Goal: Task Accomplishment & Management: Manage account settings

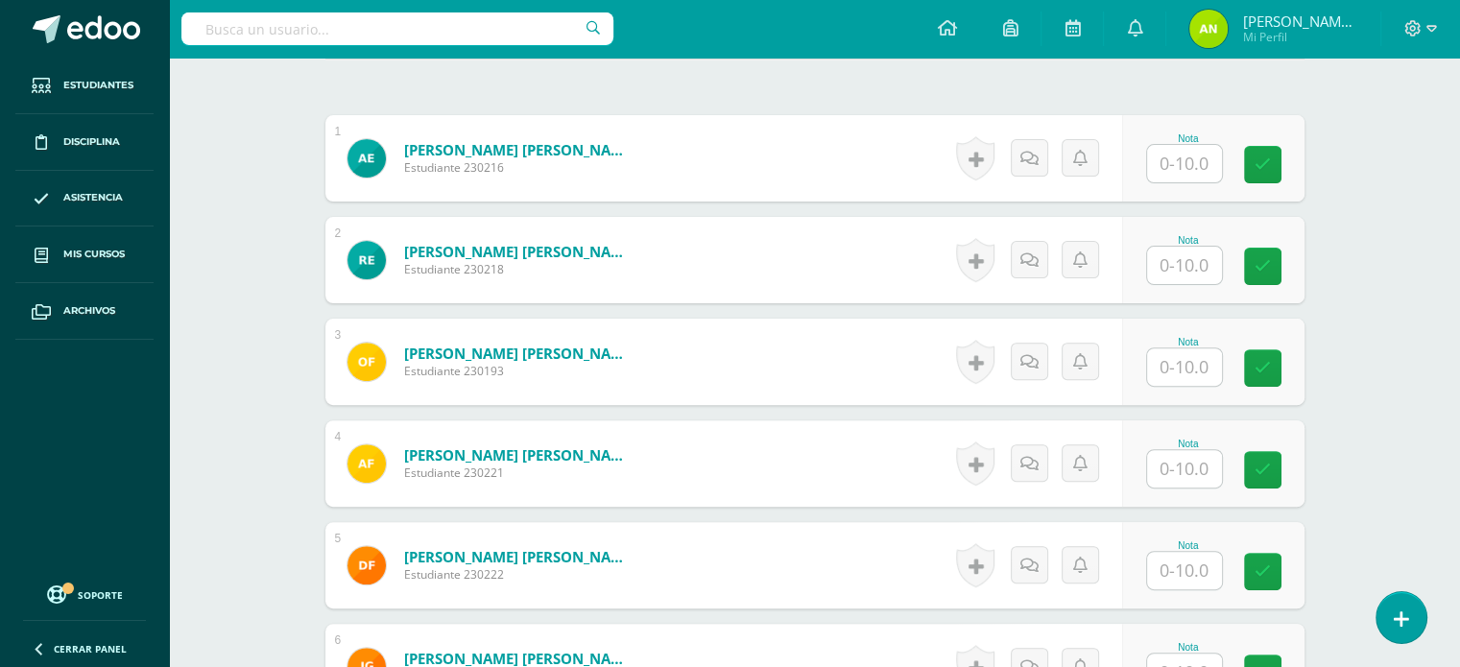
scroll to position [576, 0]
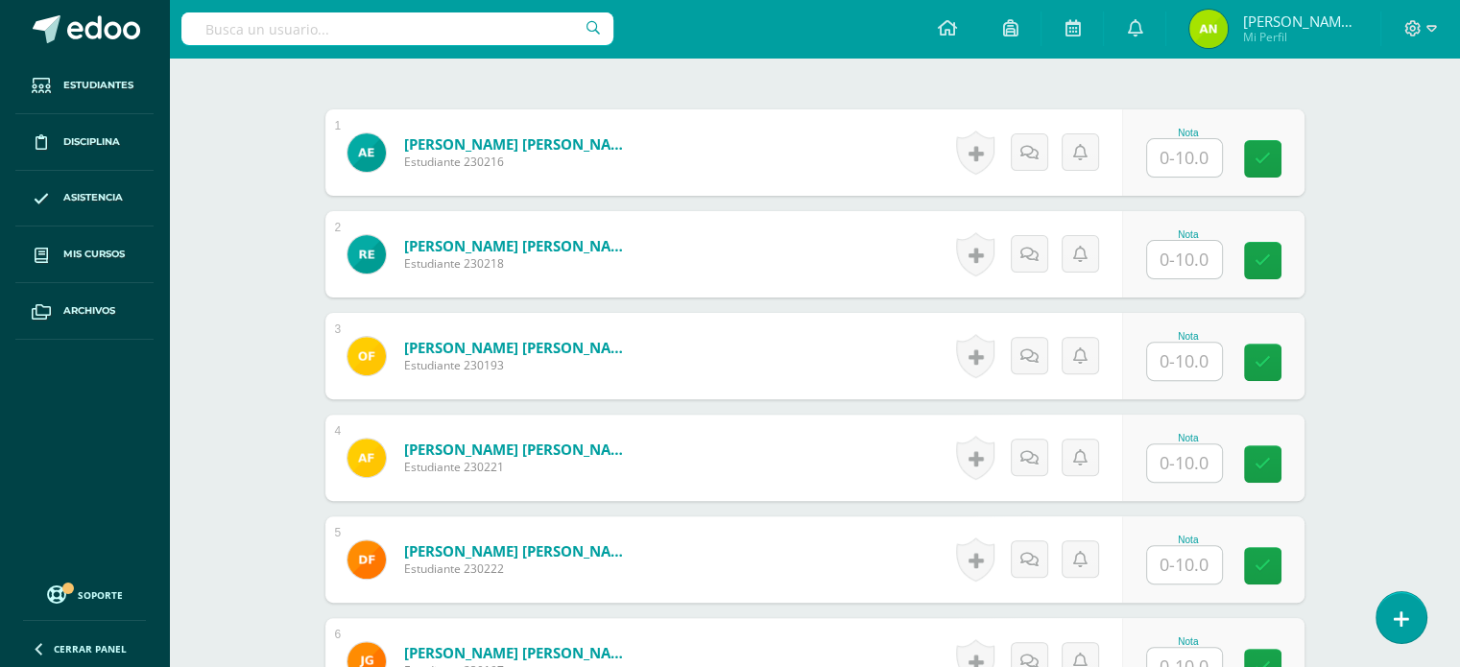
click at [1190, 150] on input "text" at bounding box center [1184, 157] width 75 height 37
type input "10"
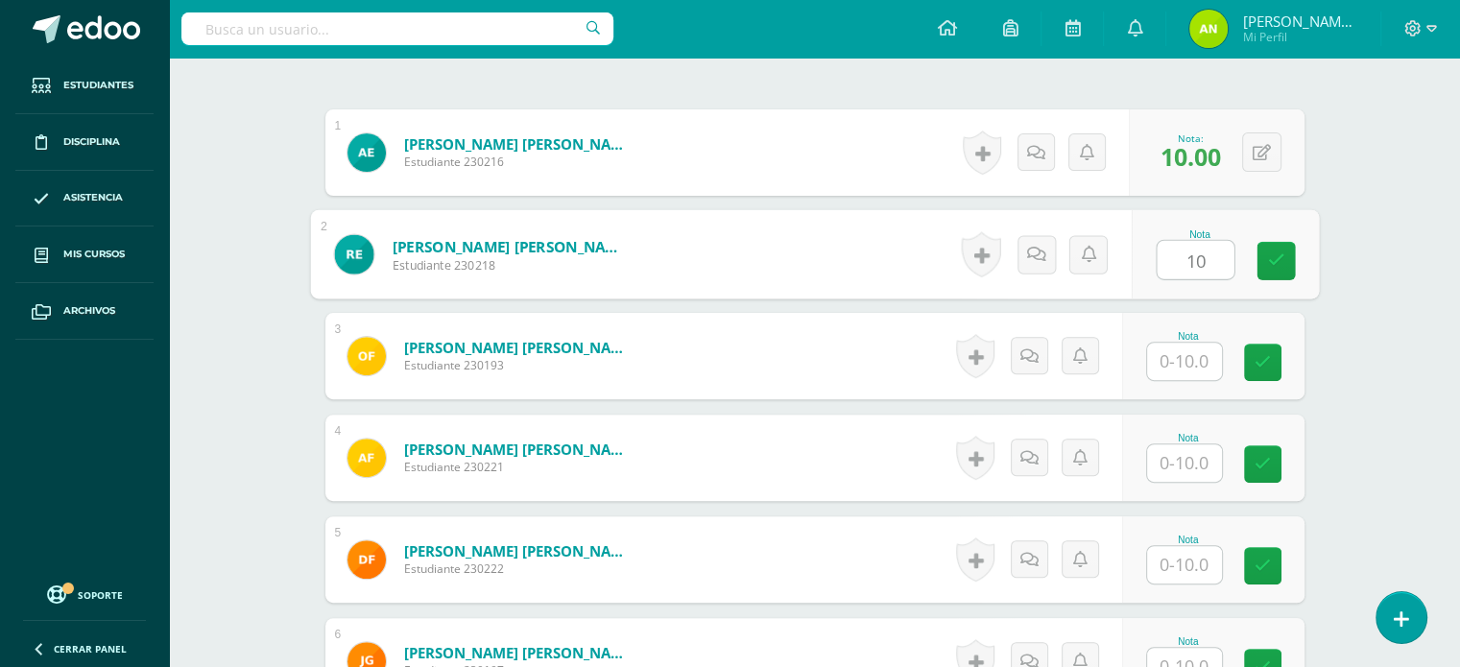
type input "10"
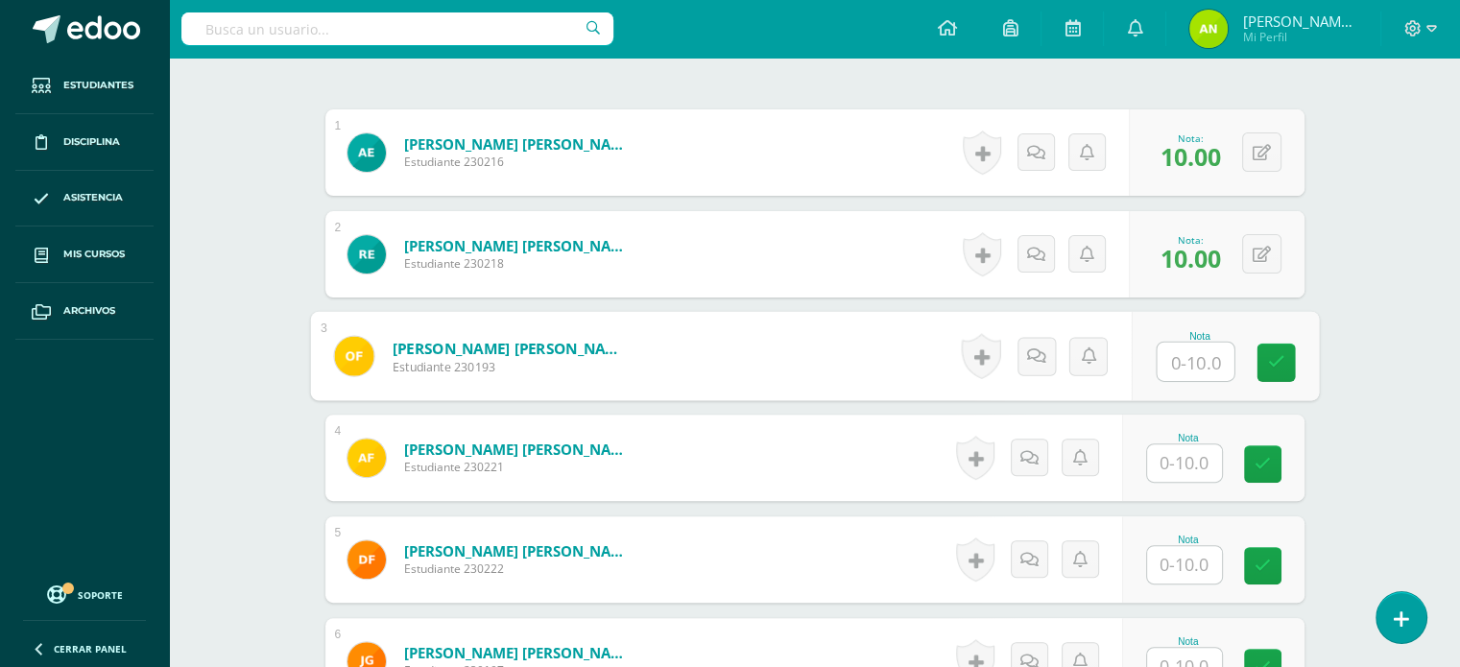
type input "1"
type input "7"
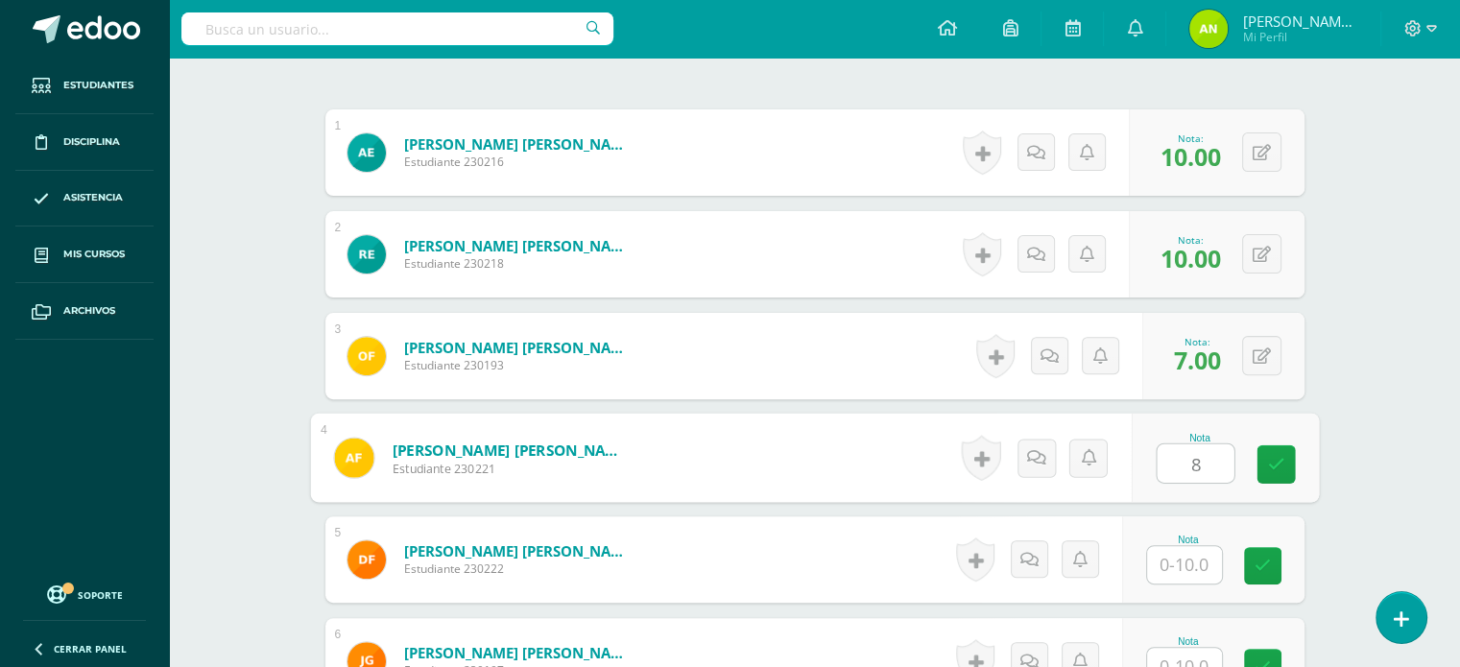
type input "8"
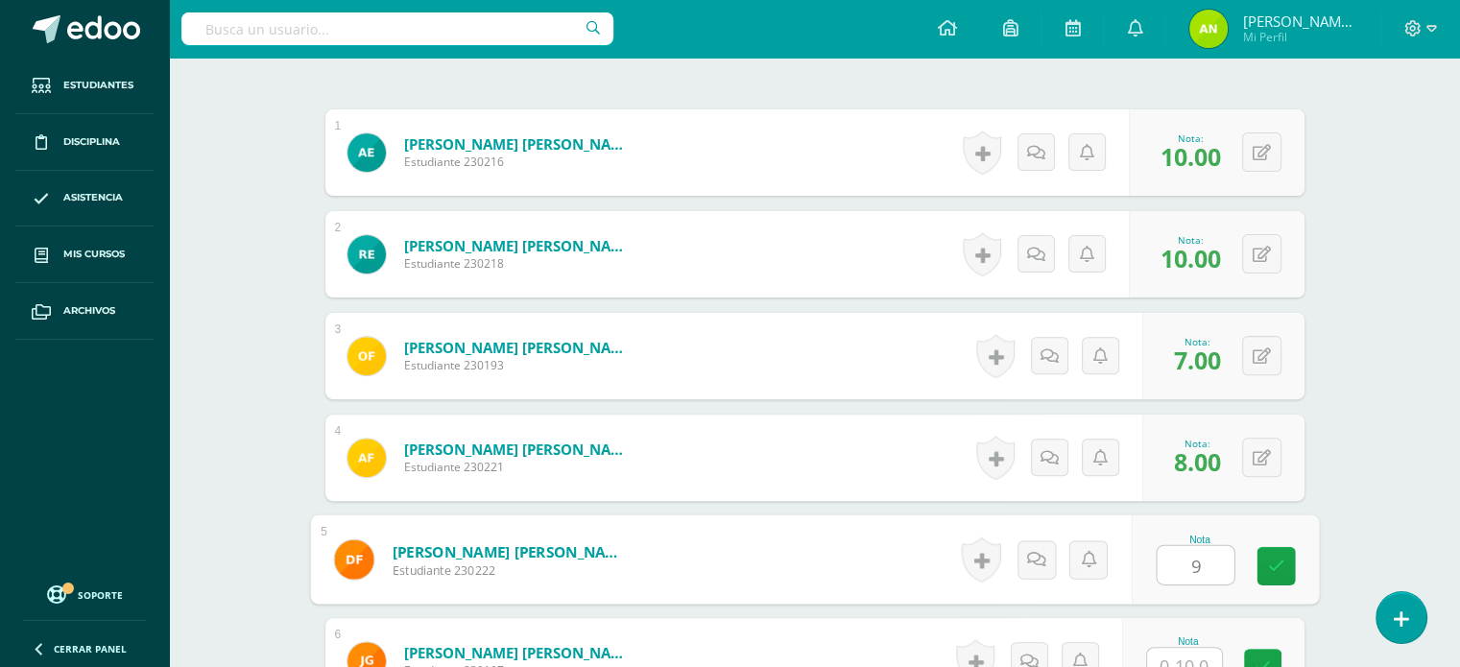
type input "9"
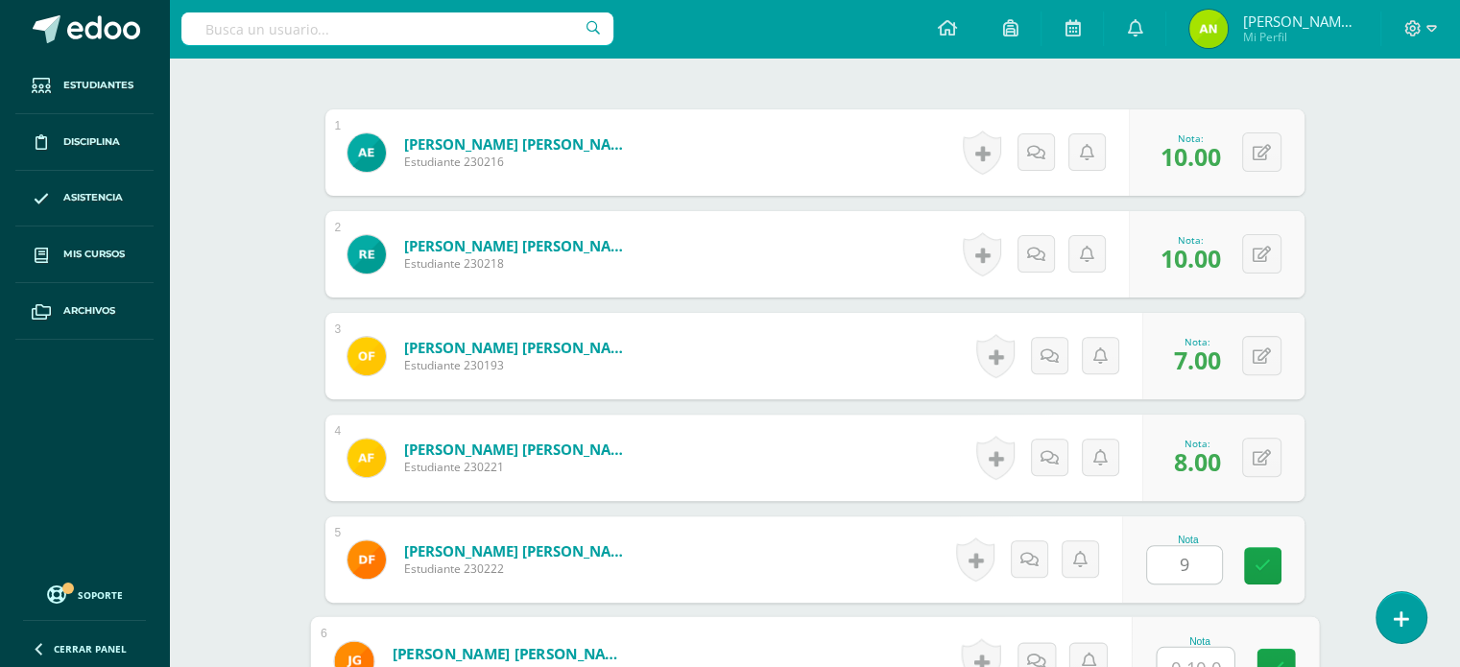
scroll to position [592, 0]
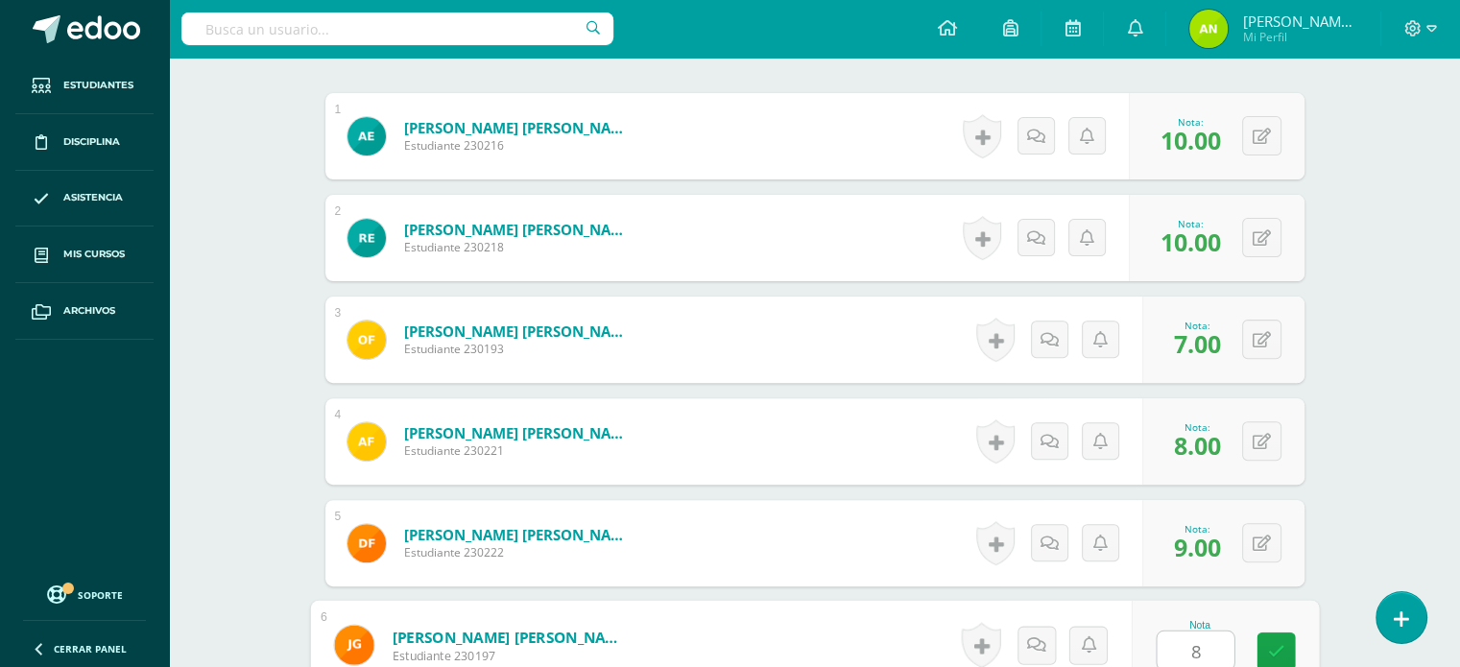
type input "8"
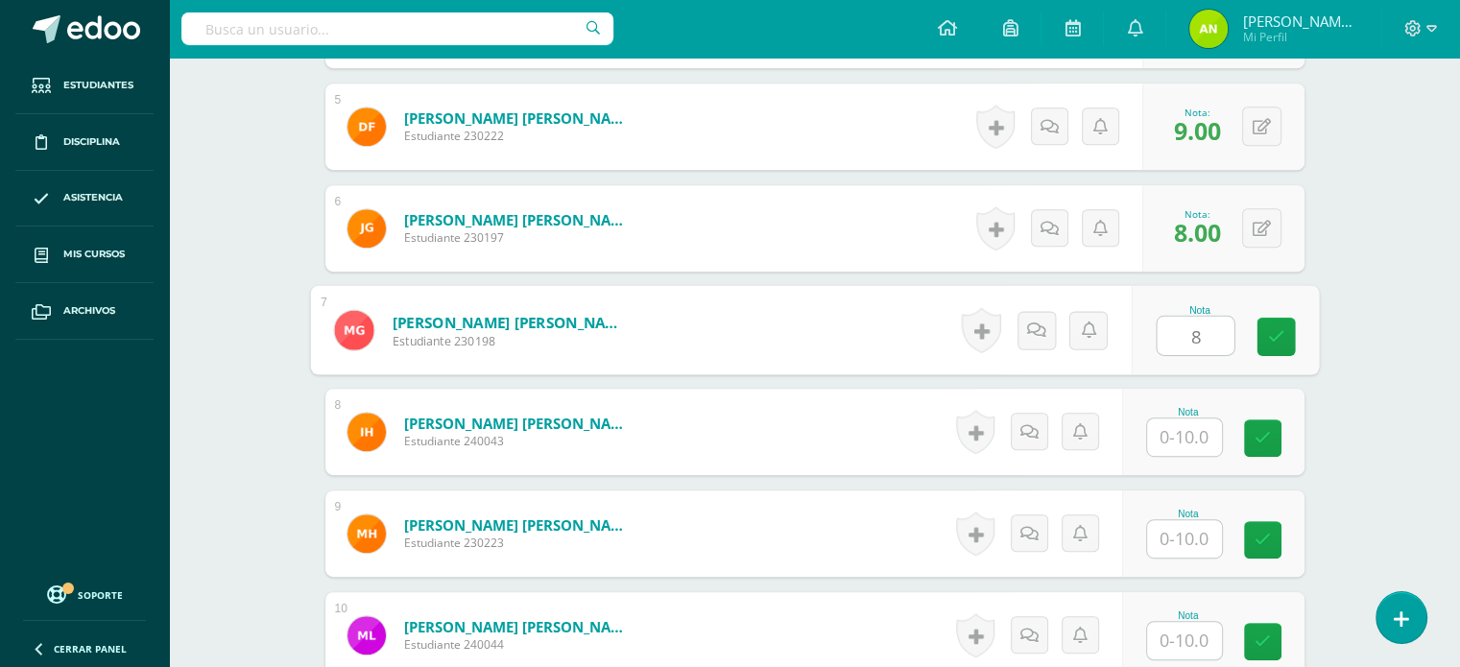
type input "8"
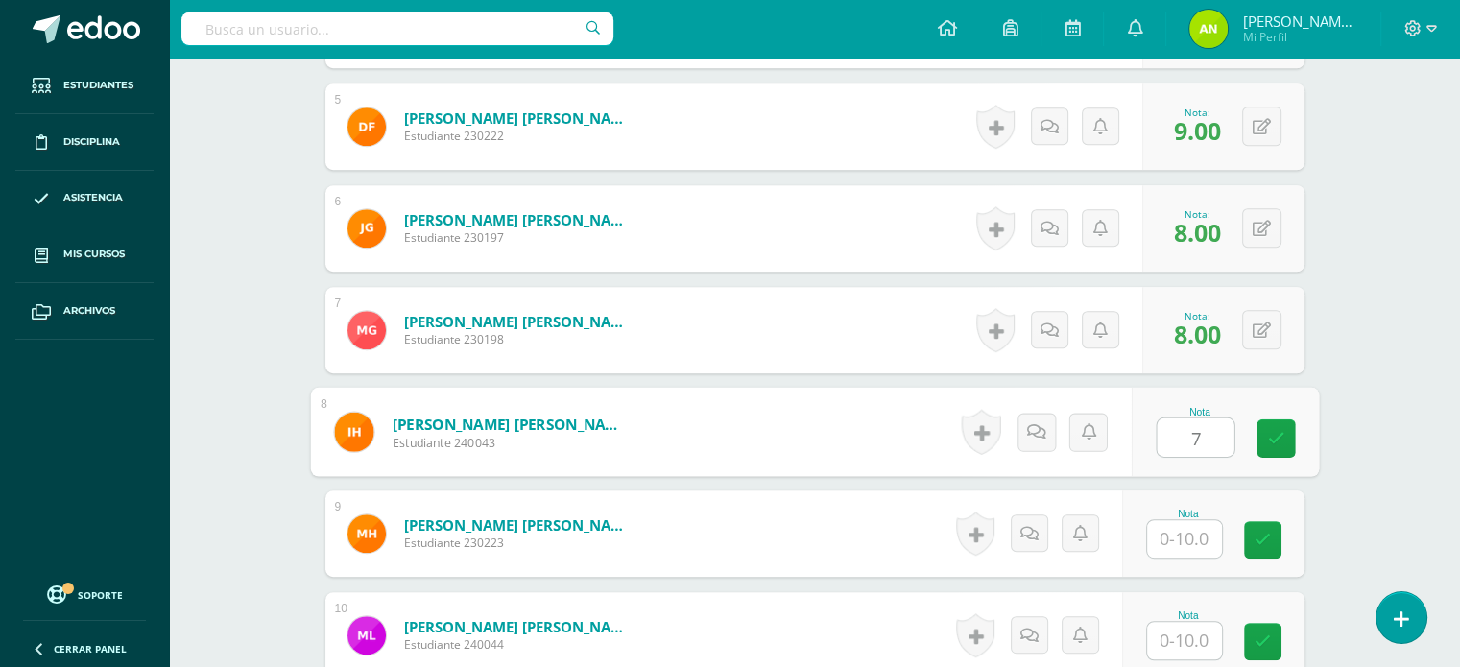
type input "7"
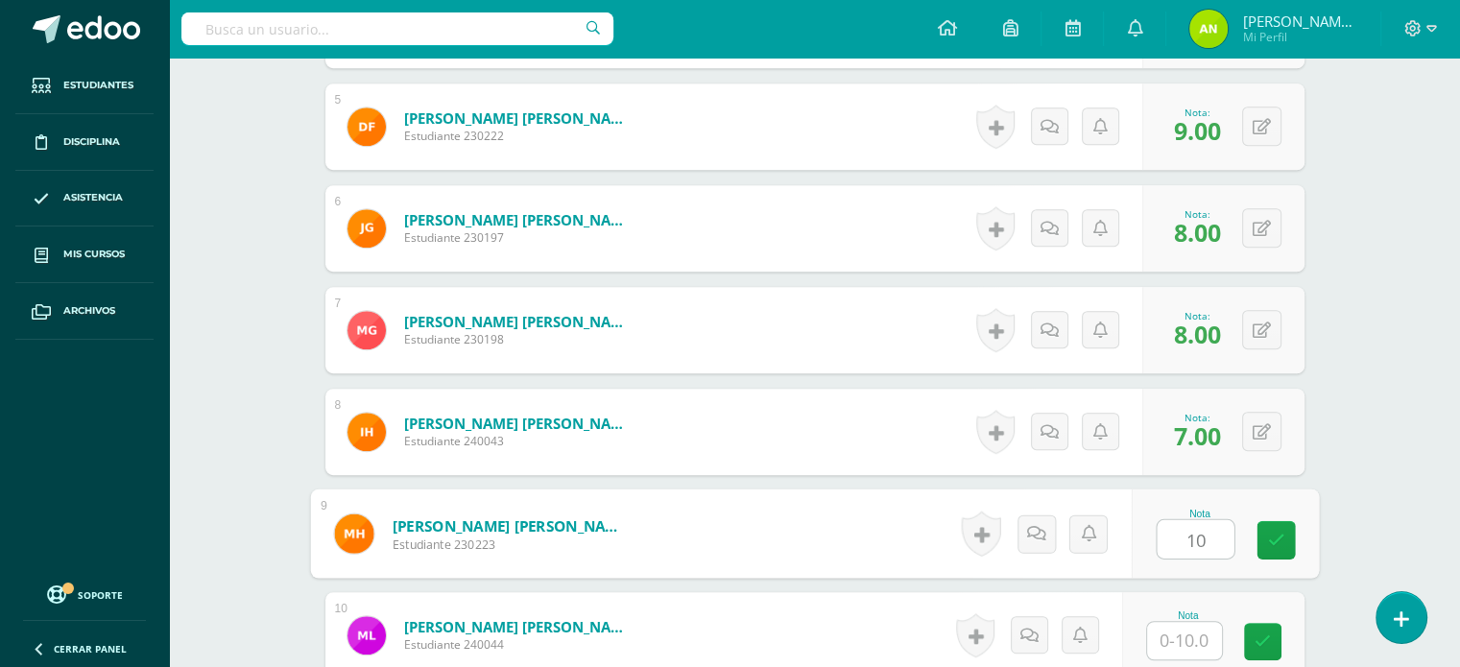
type input "10"
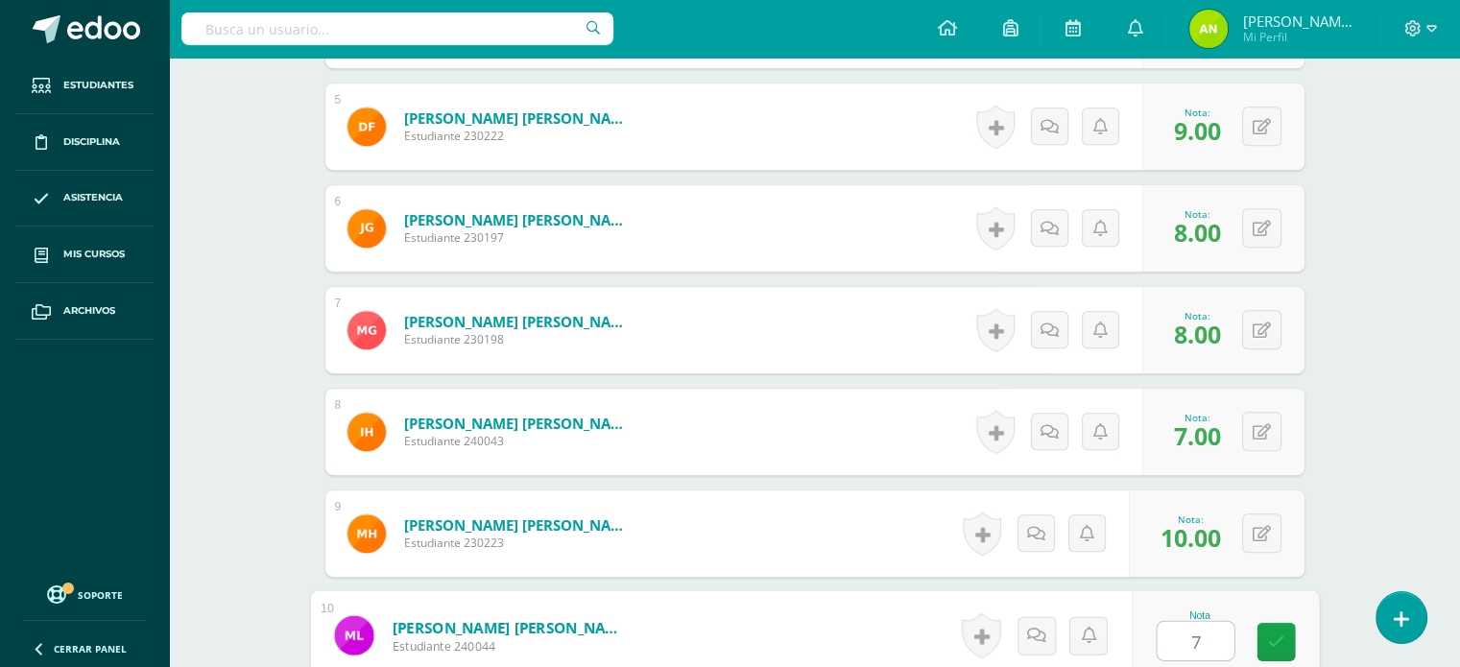
type input "7"
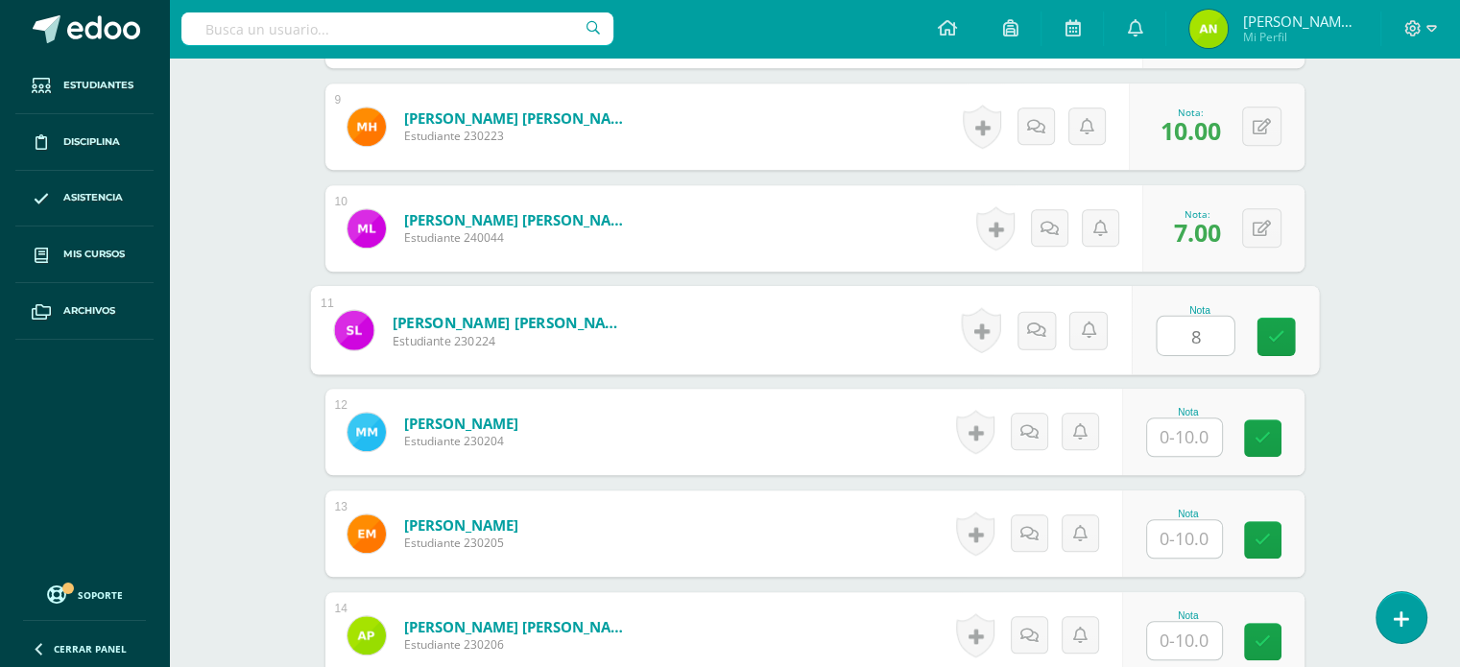
type input "8"
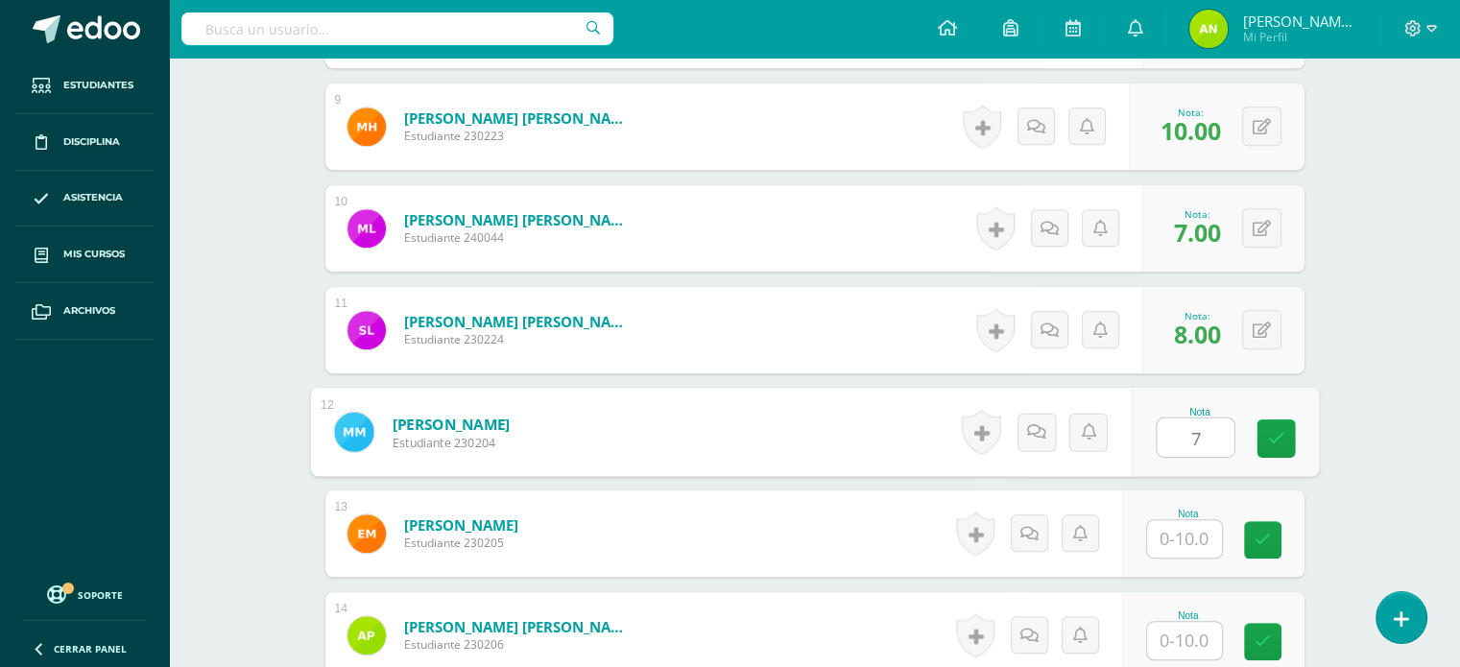
type input "7"
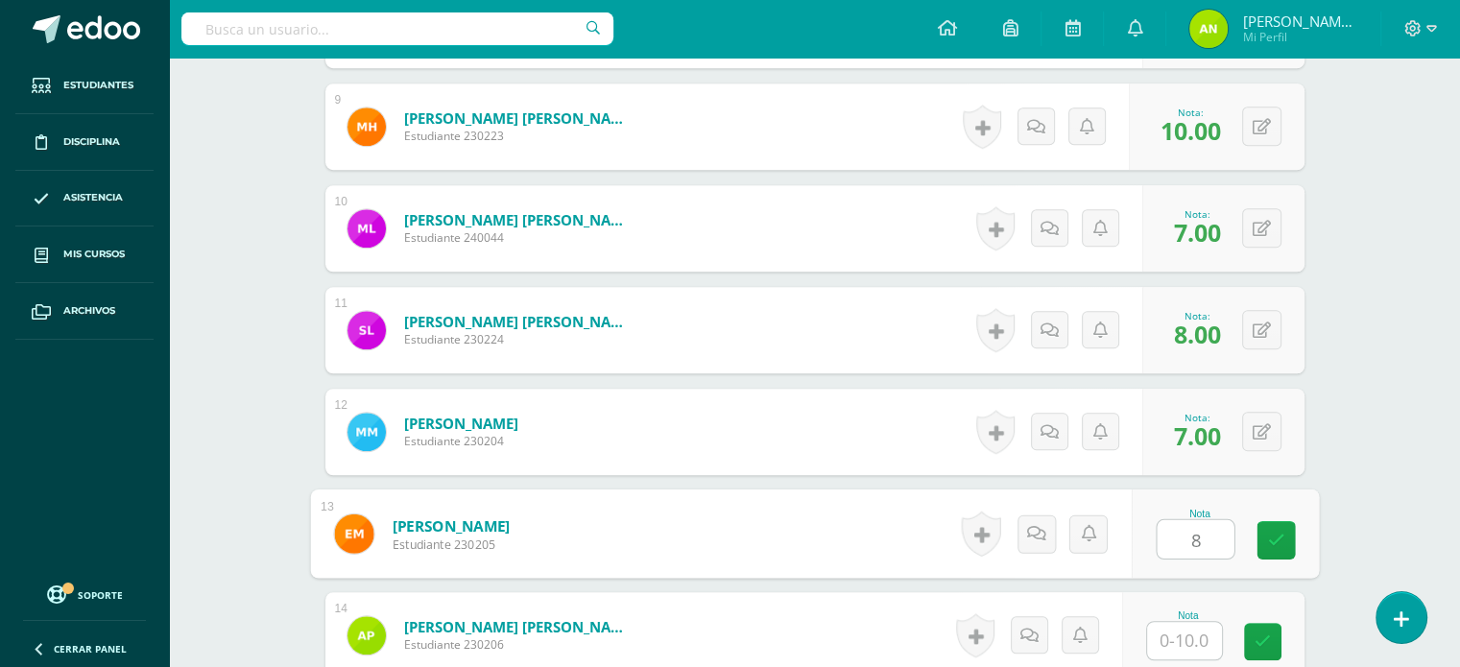
type input "8"
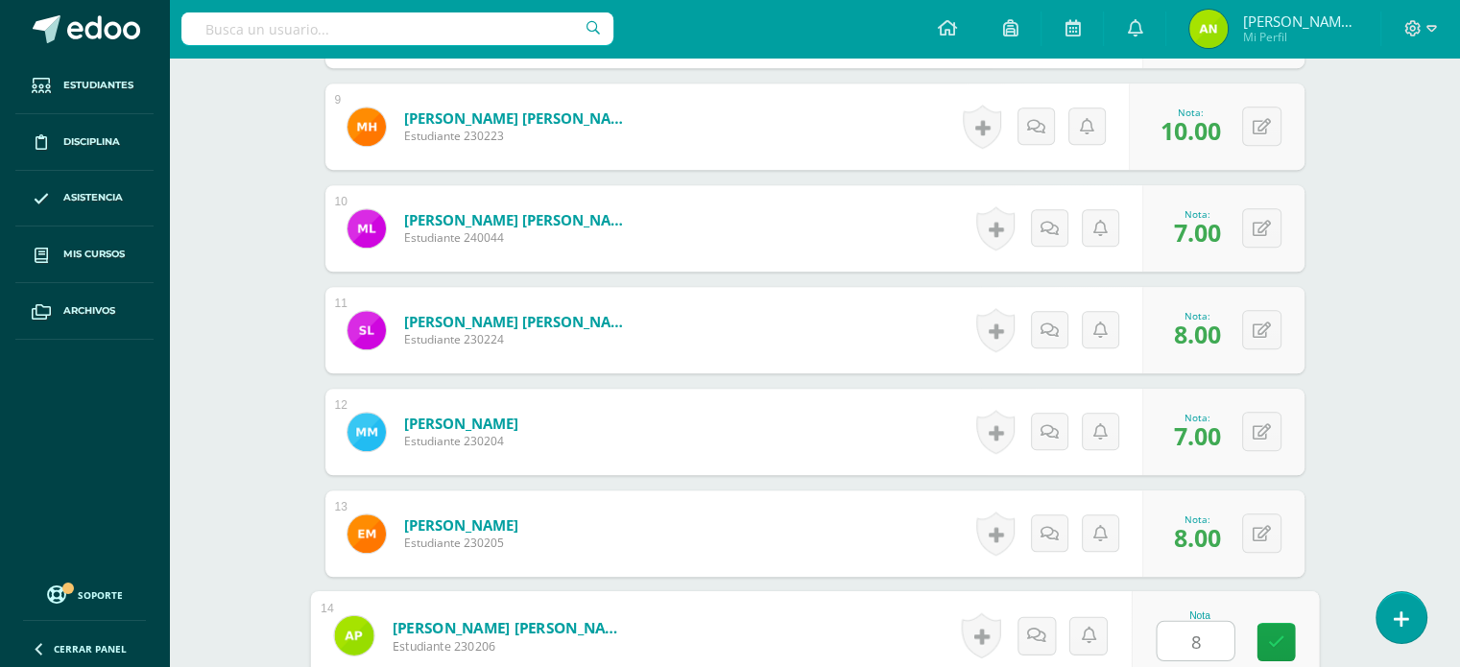
type input "8"
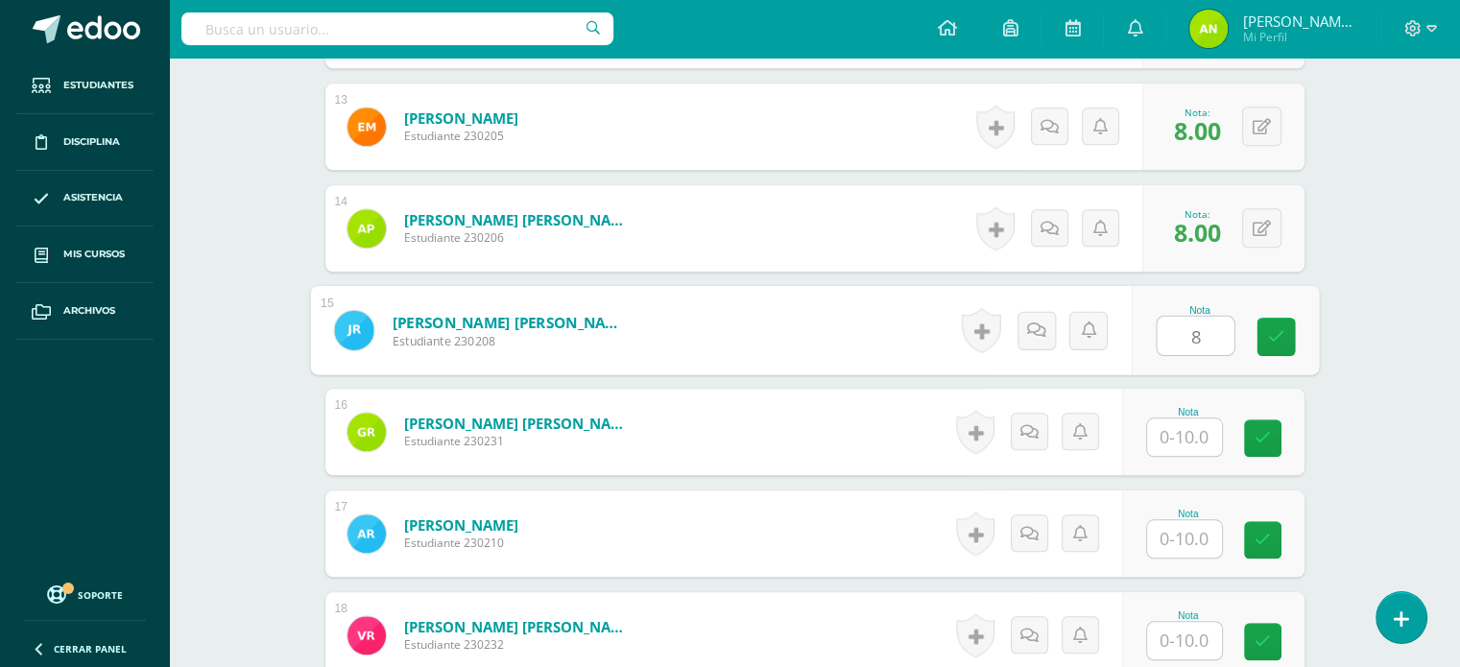
type input "8"
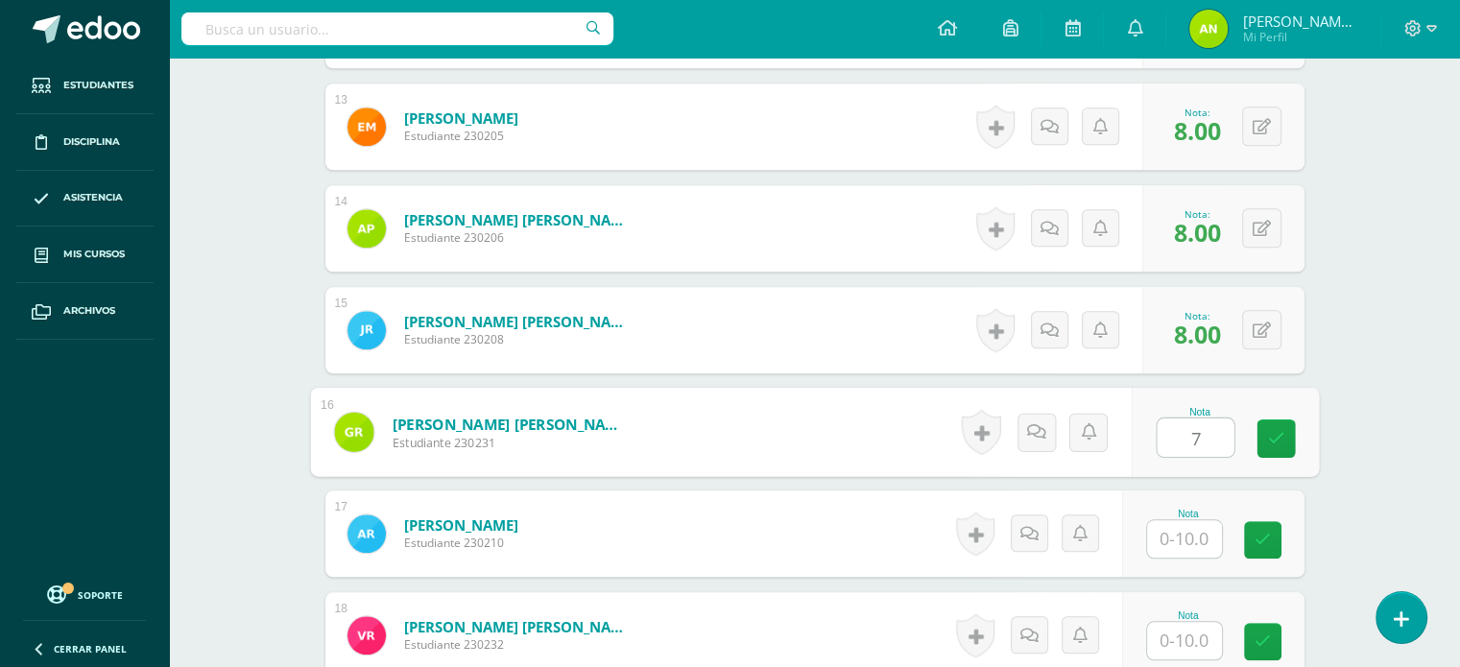
type input "7"
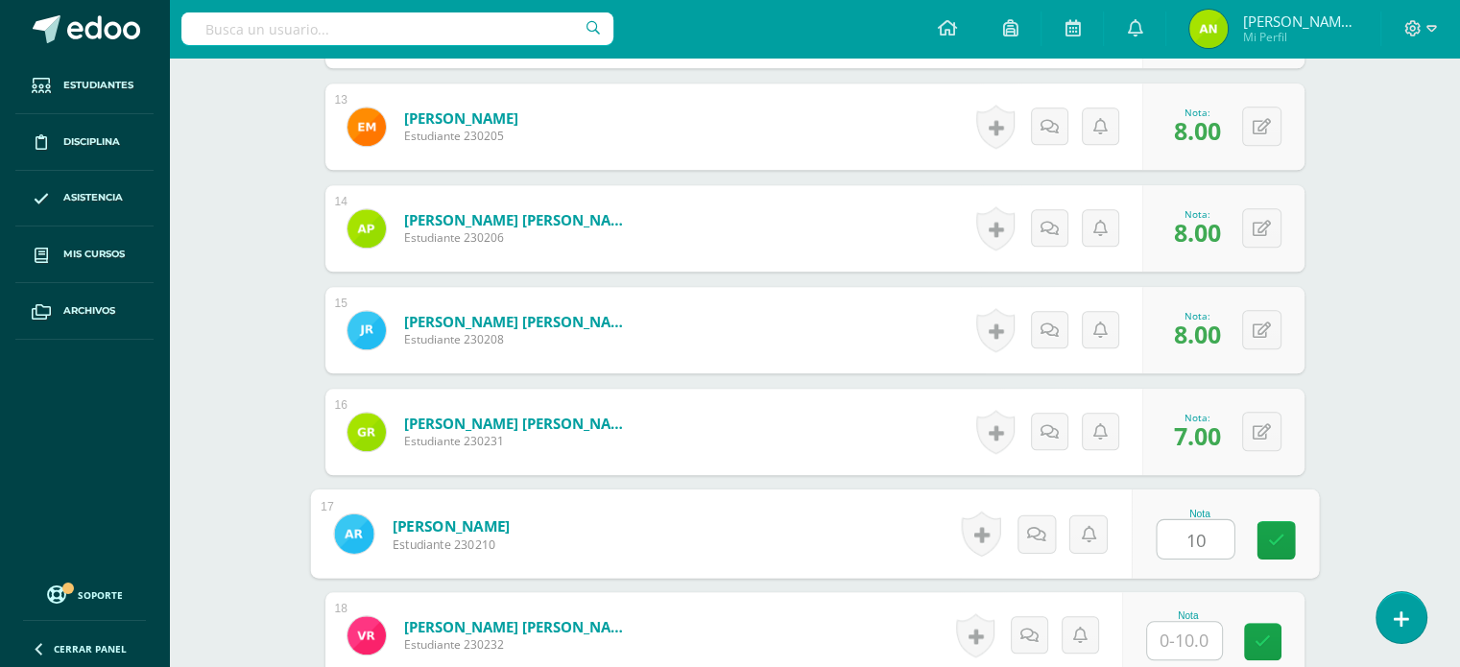
type input "10"
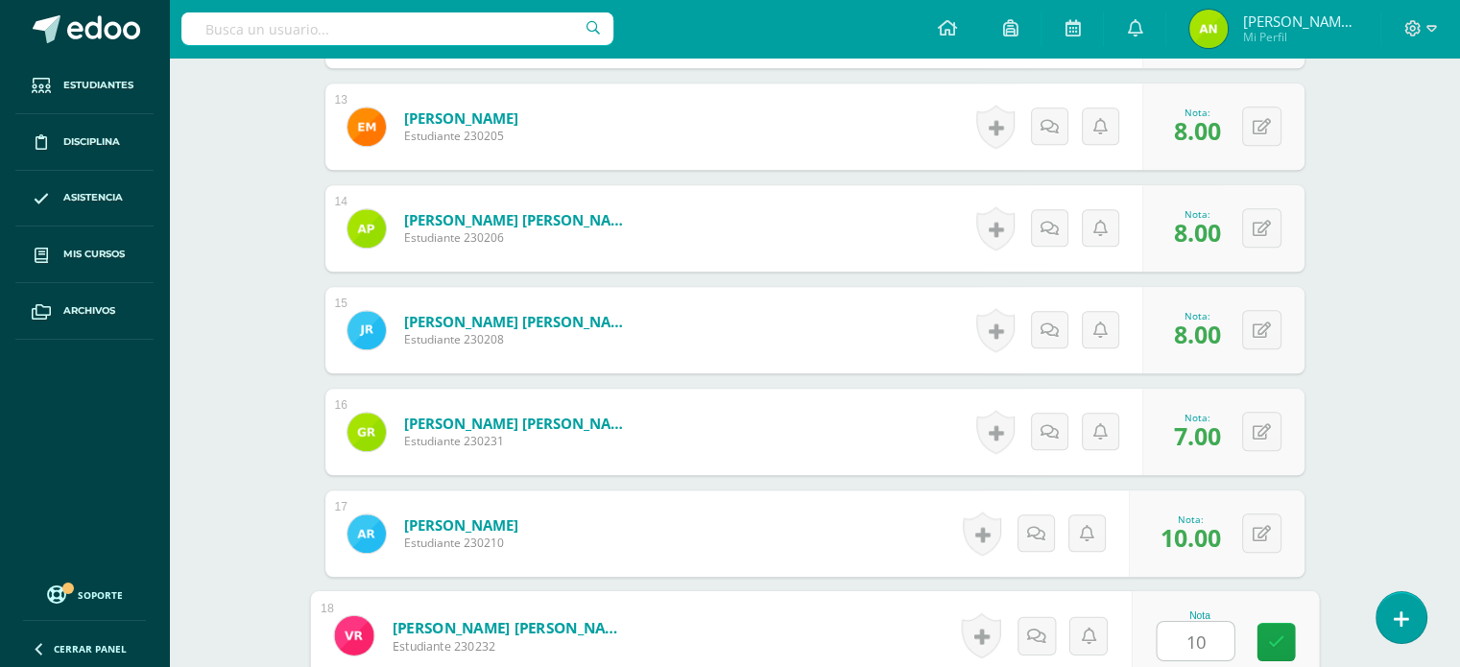
type input "10"
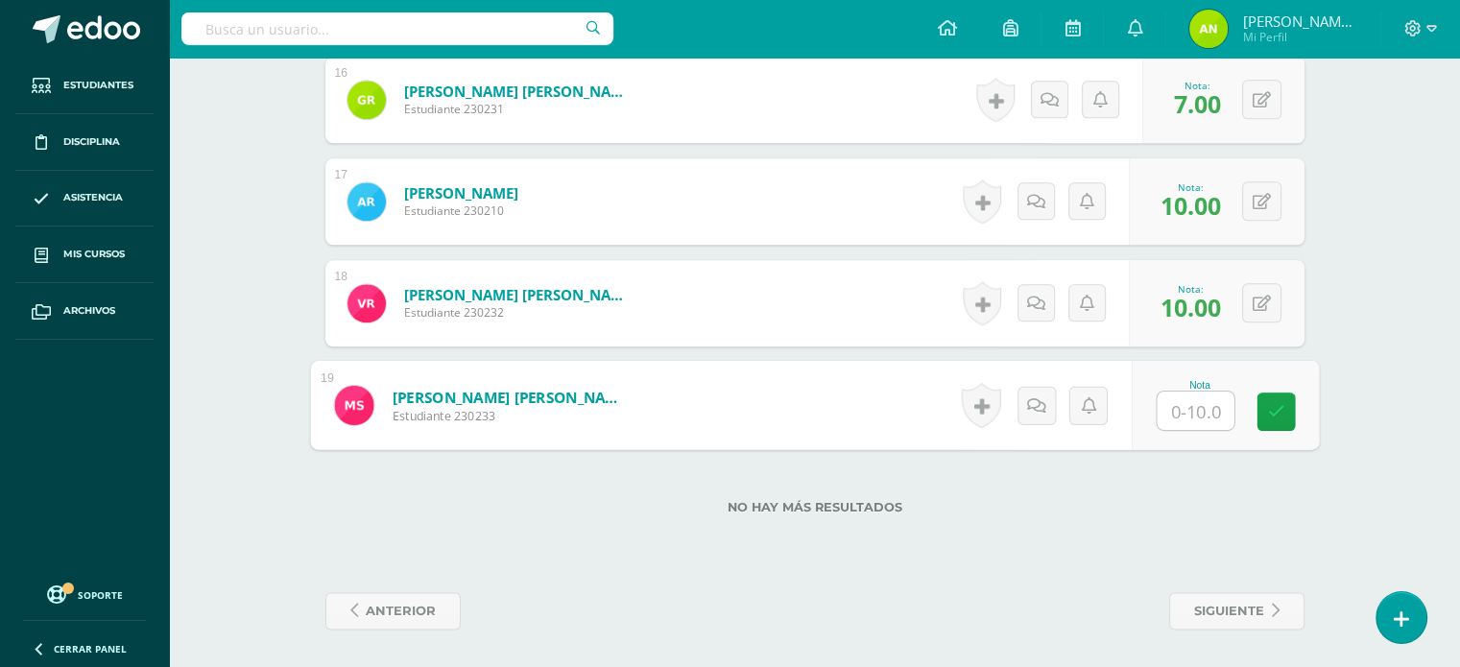
type input "7"
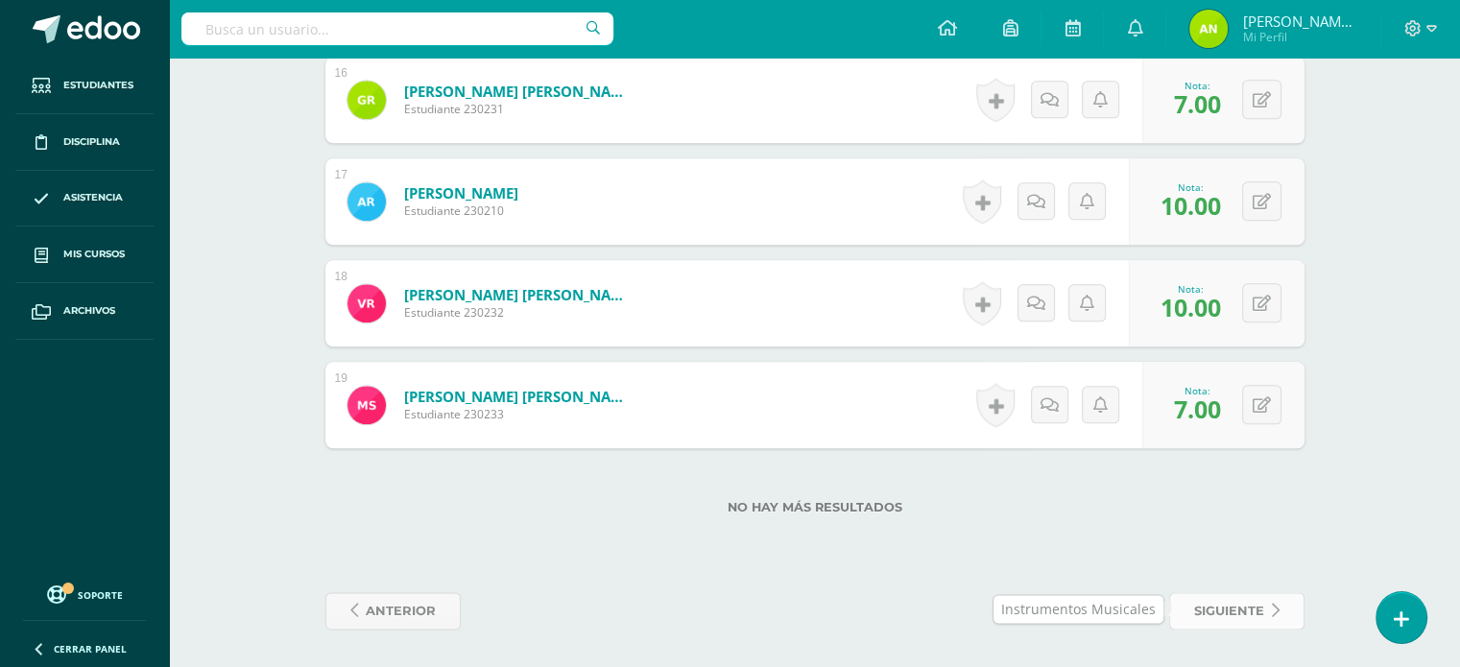
click at [1229, 603] on span "siguiente" at bounding box center [1229, 611] width 70 height 36
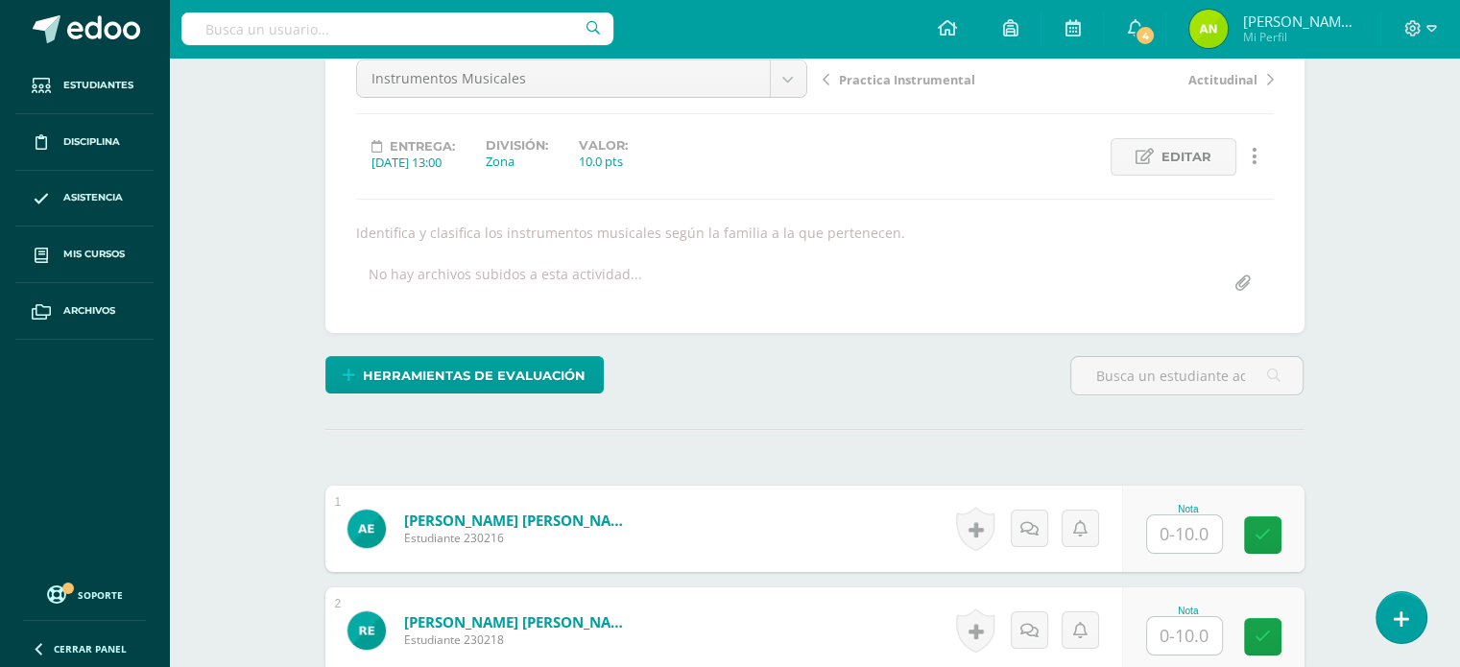
scroll to position [523, 0]
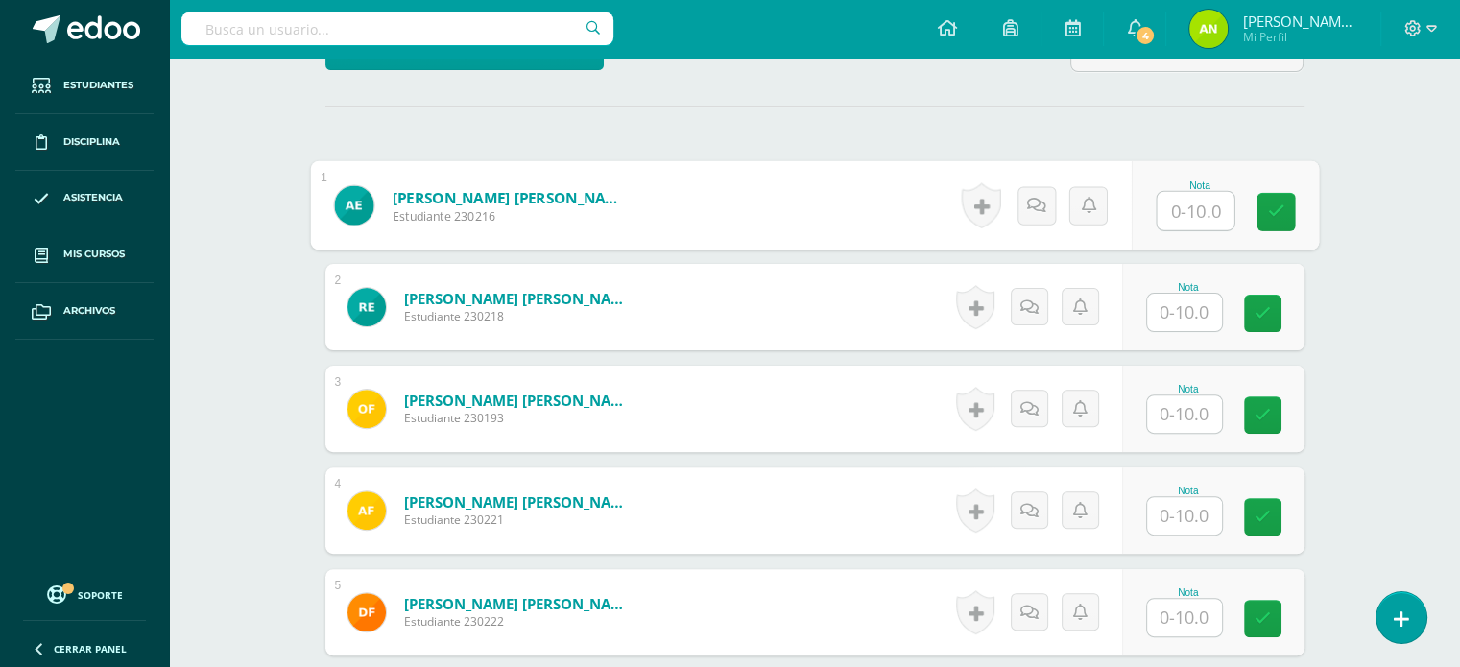
click at [1172, 214] on input "text" at bounding box center [1195, 211] width 77 height 38
type input "10"
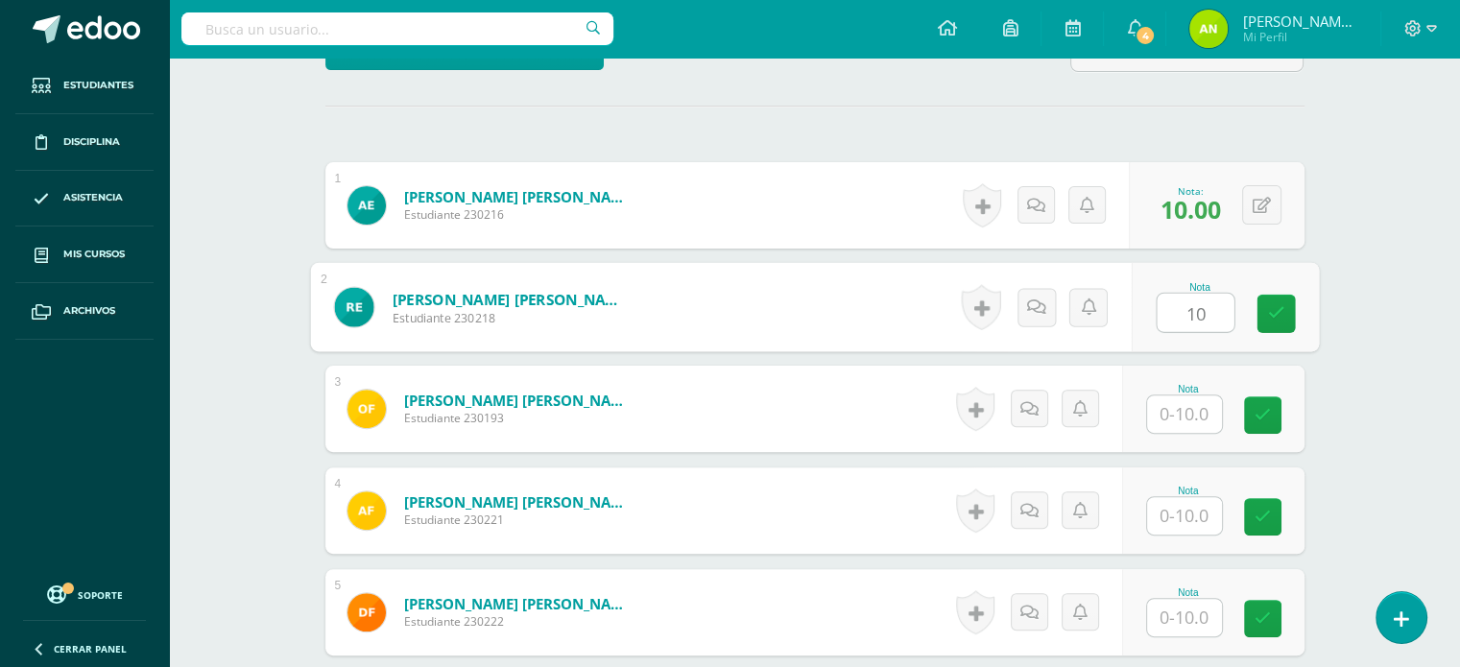
type input "10"
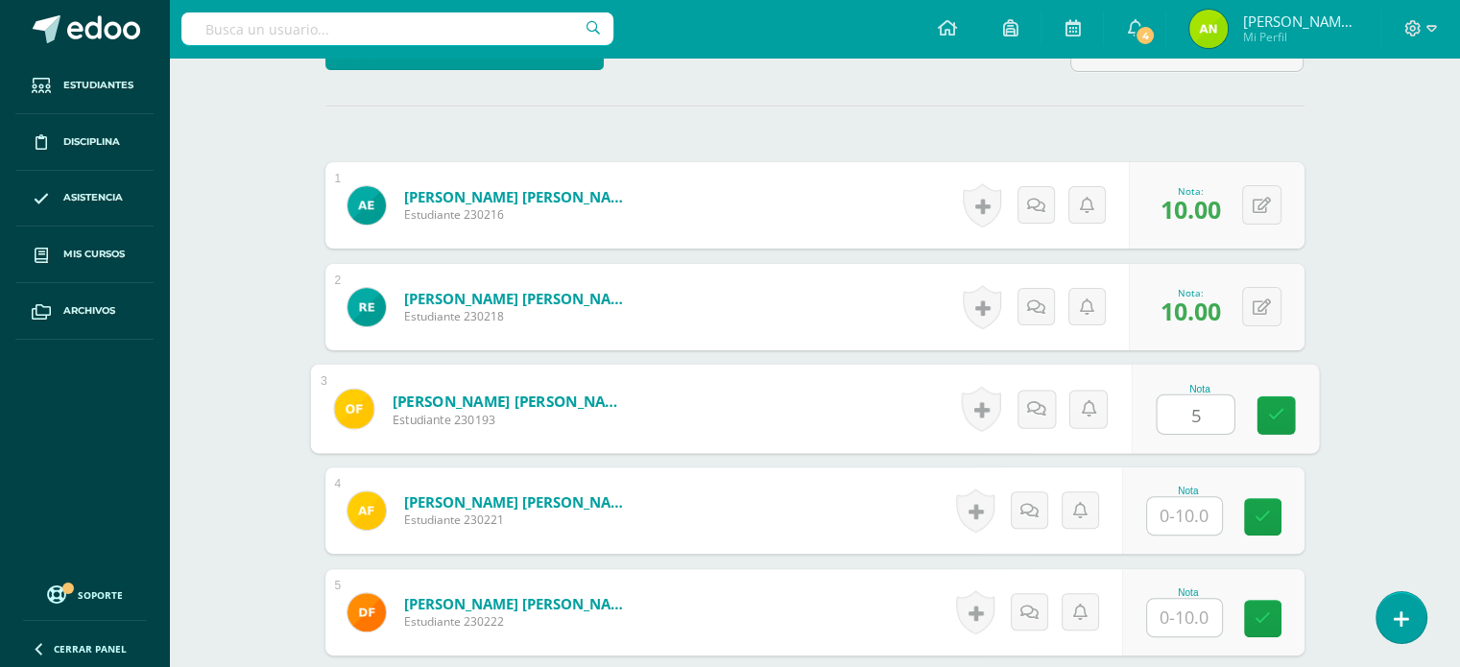
type input "5"
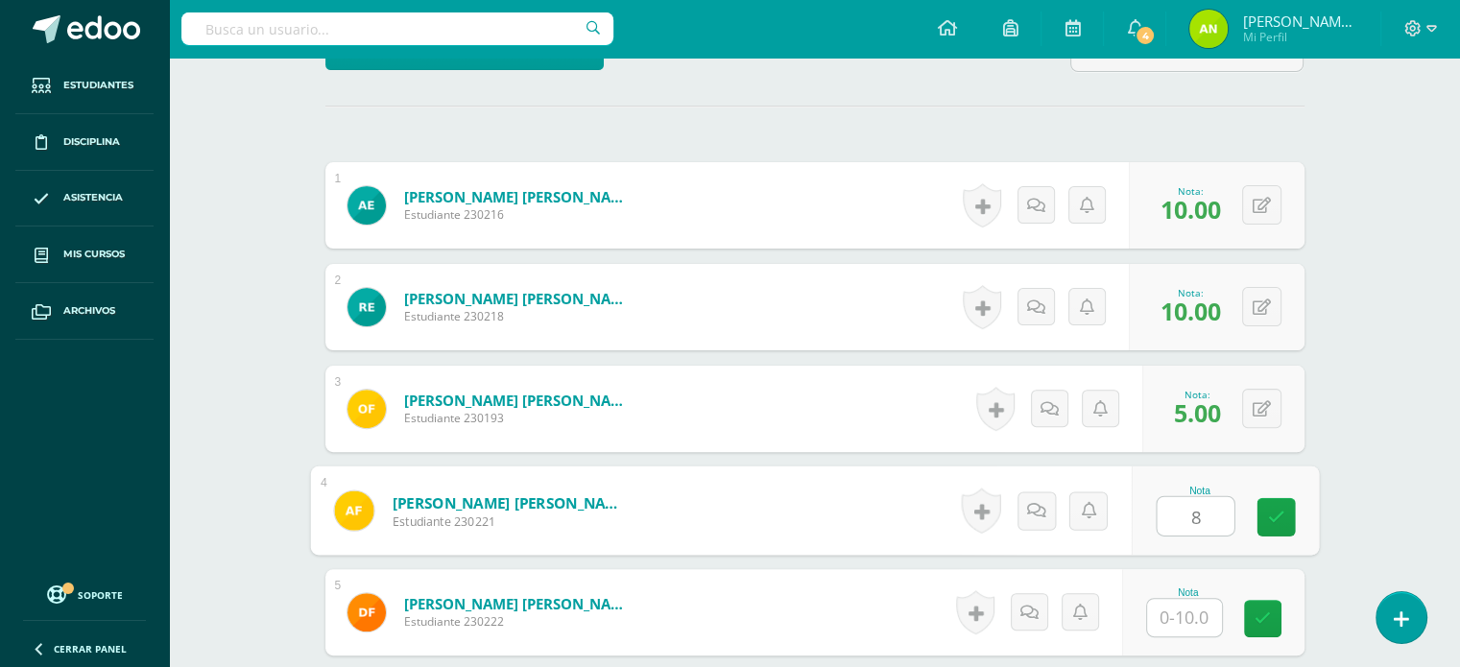
type input "8"
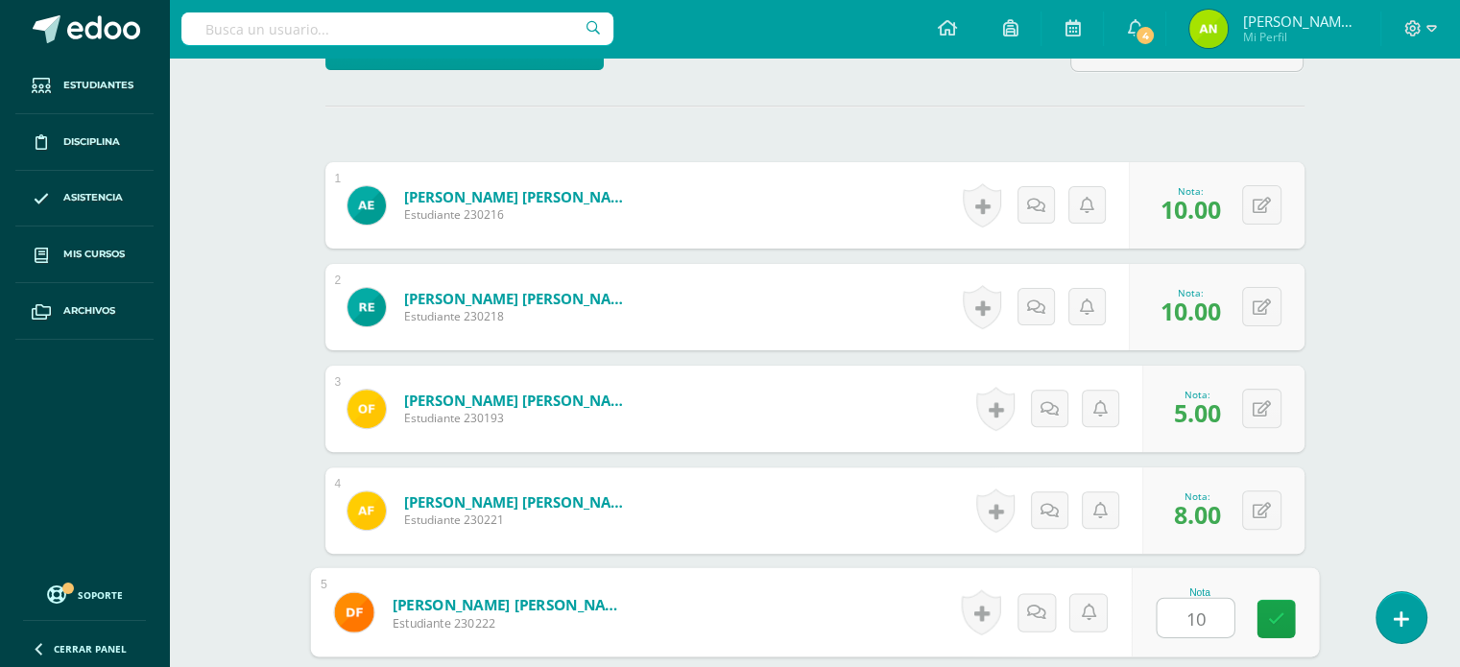
type input "10"
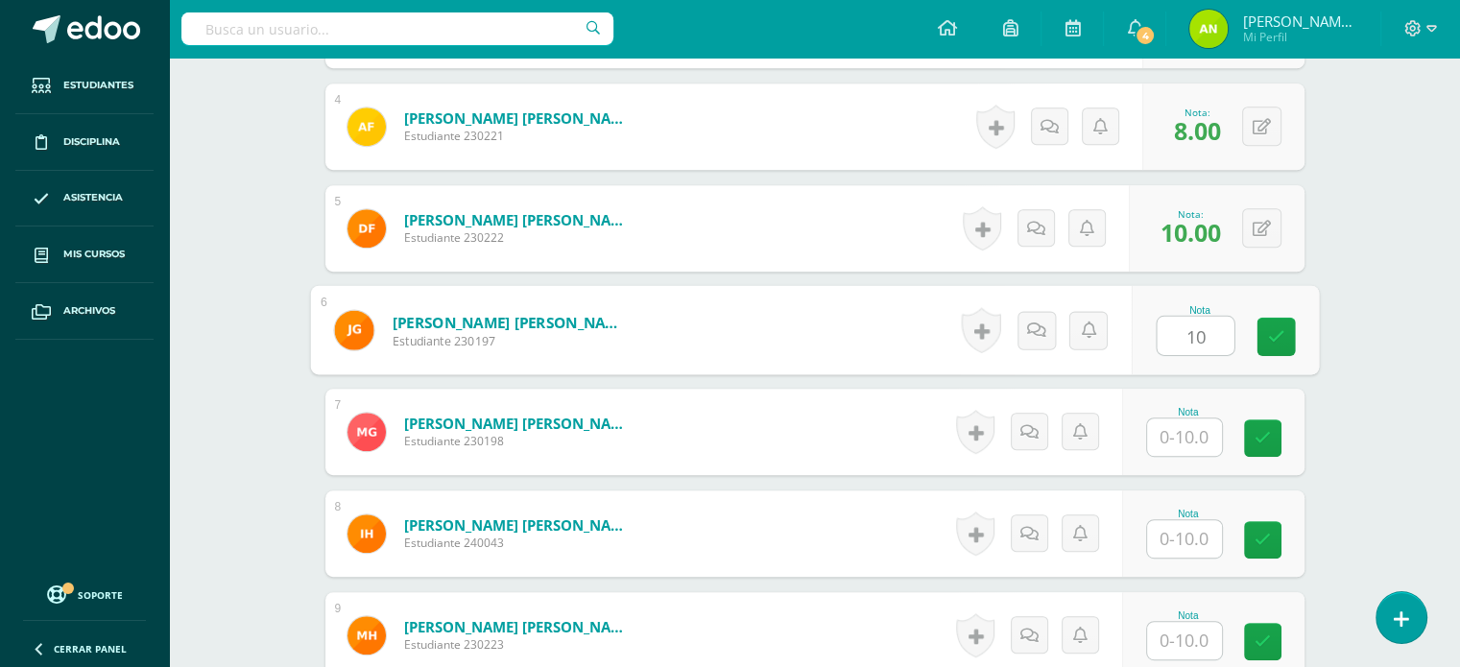
type input "10"
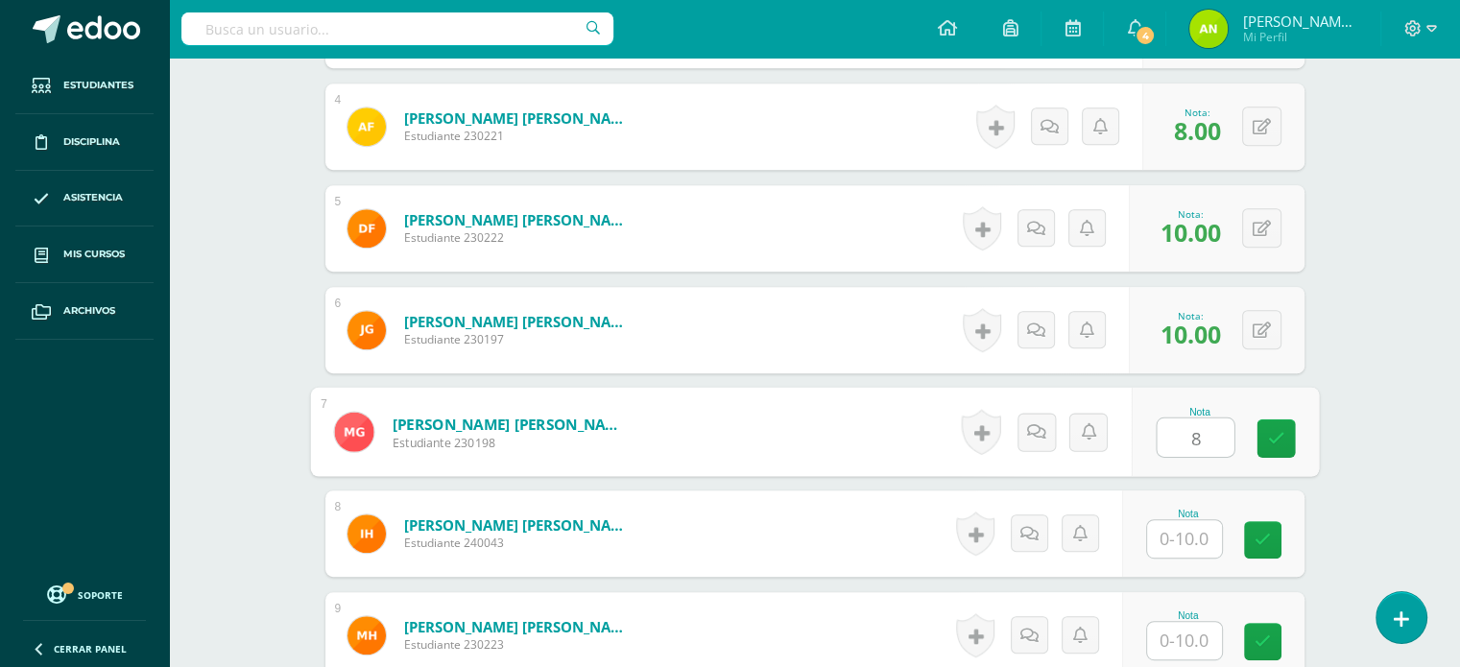
type input "8"
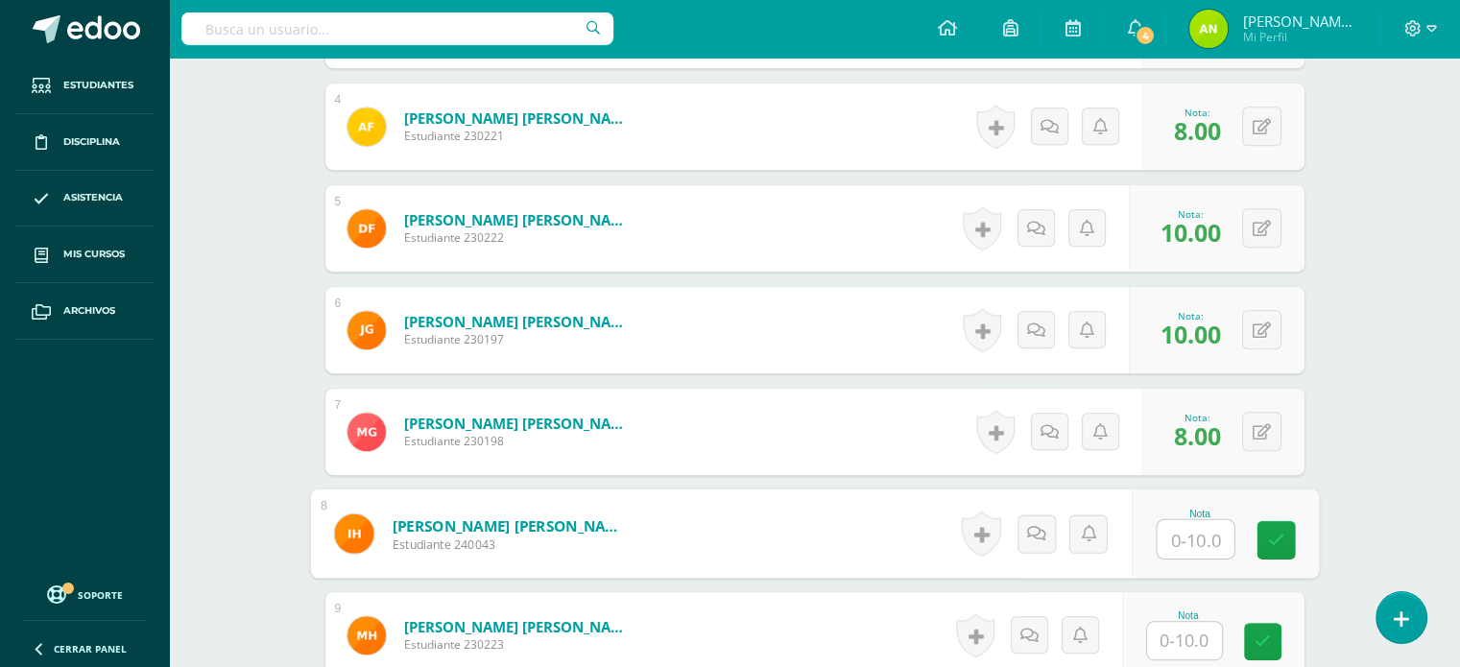
type input "8"
type input "10"
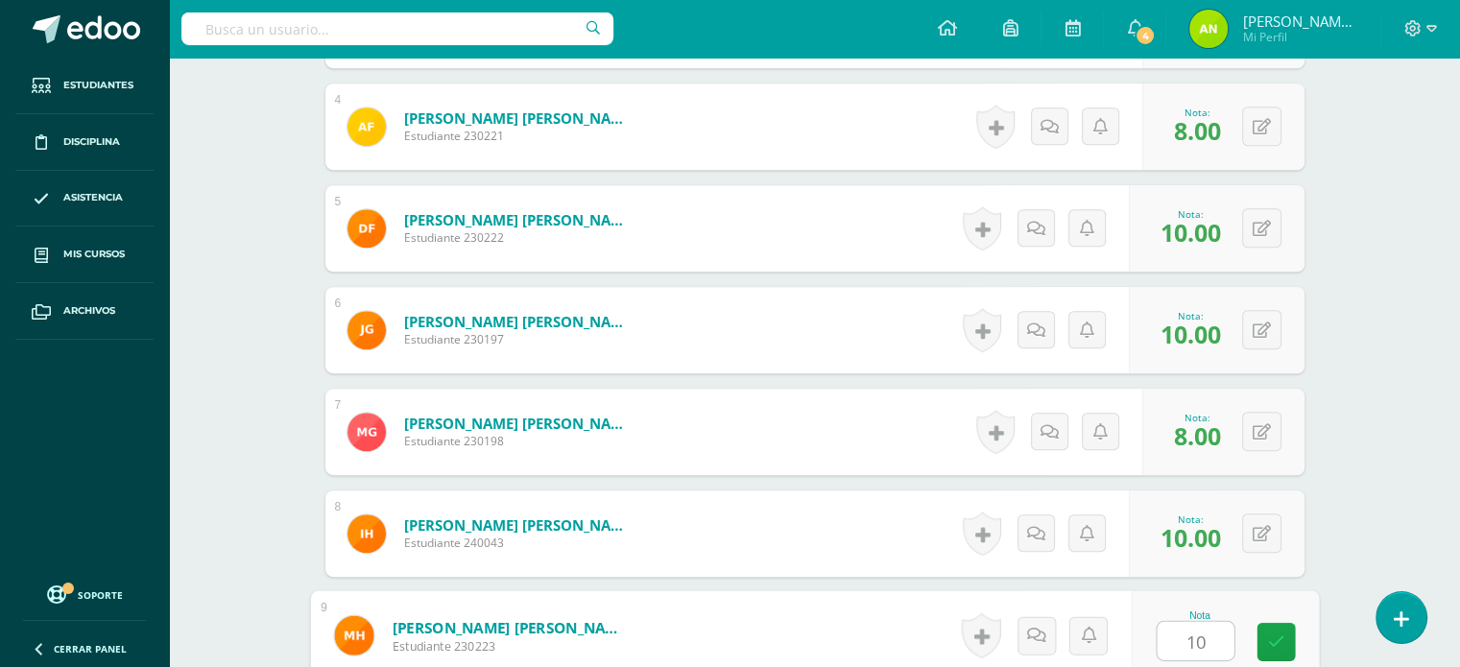
type input "10"
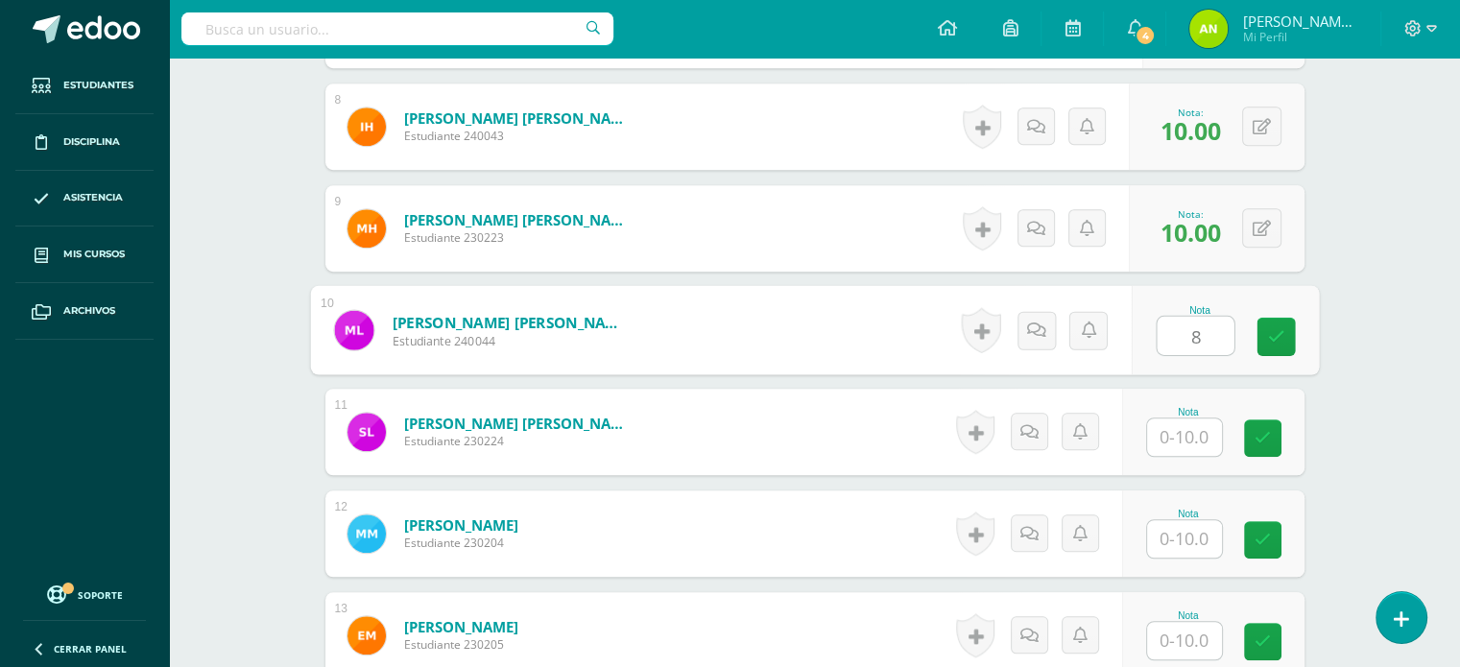
type input "8"
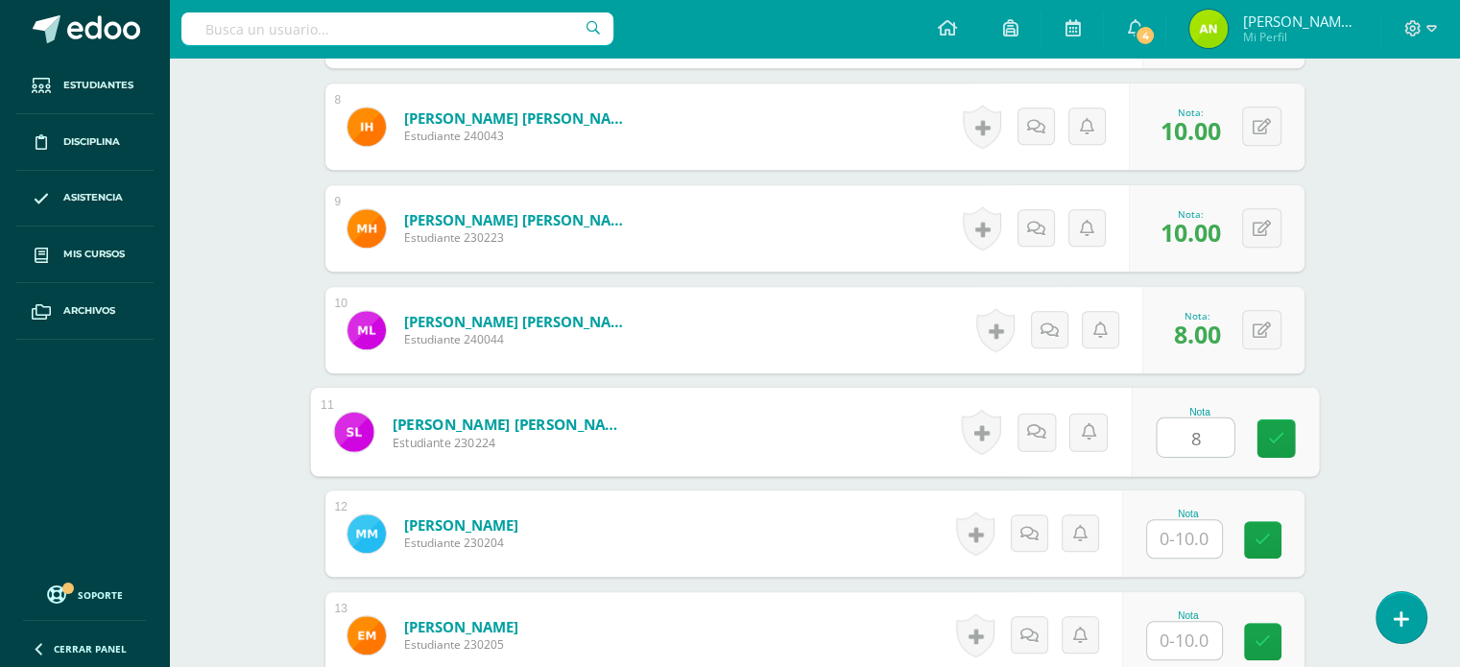
type input "8"
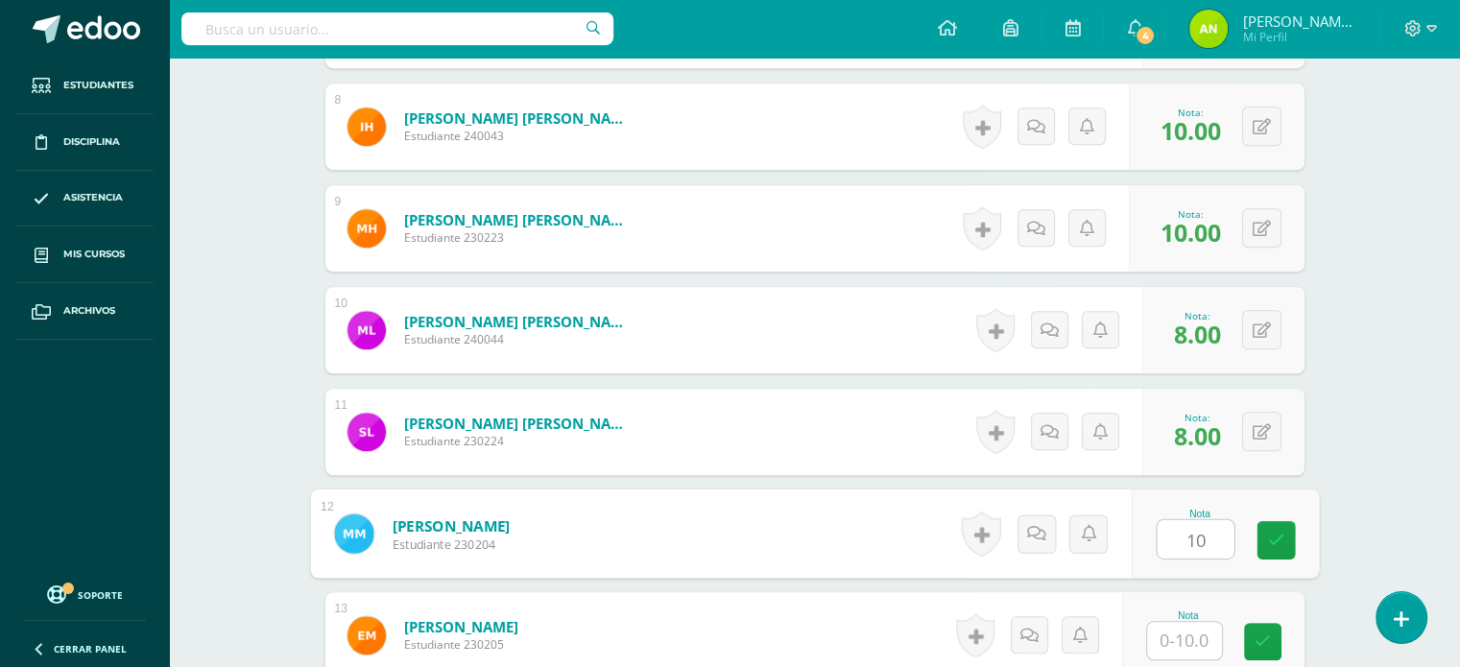
type input "10"
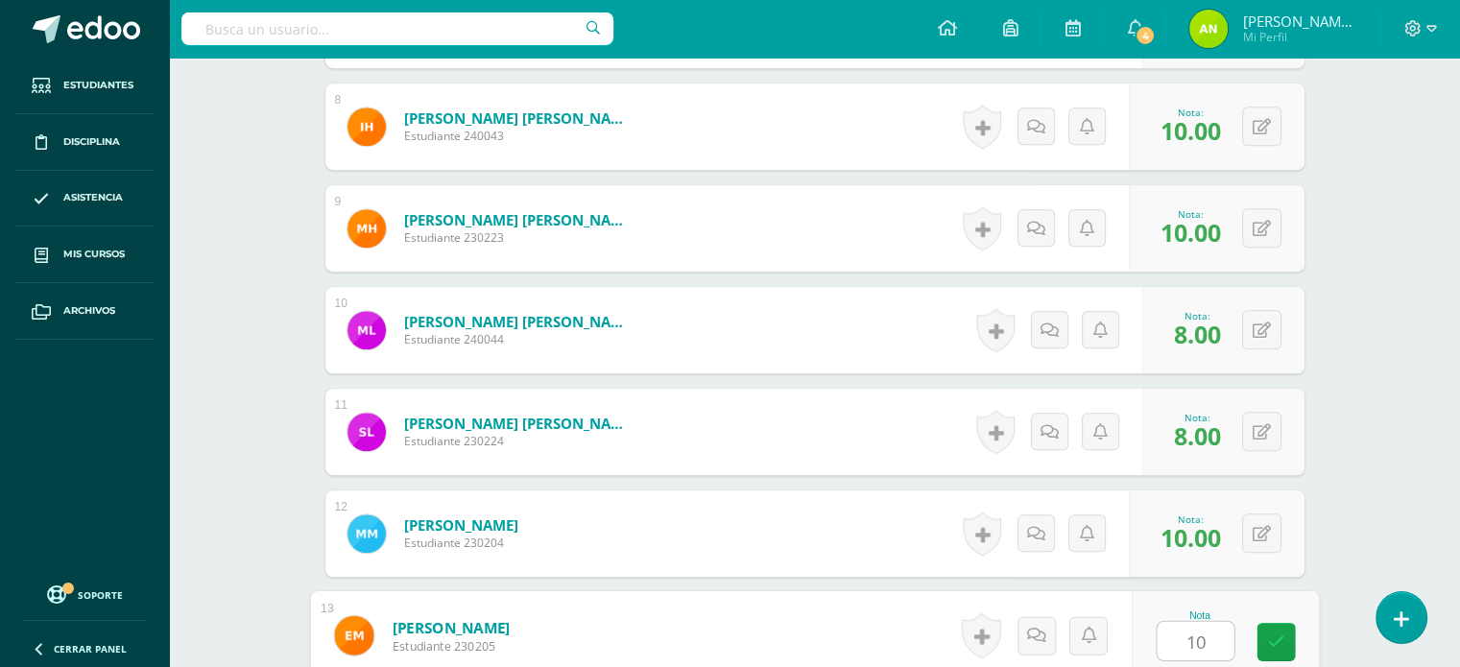
type input "10"
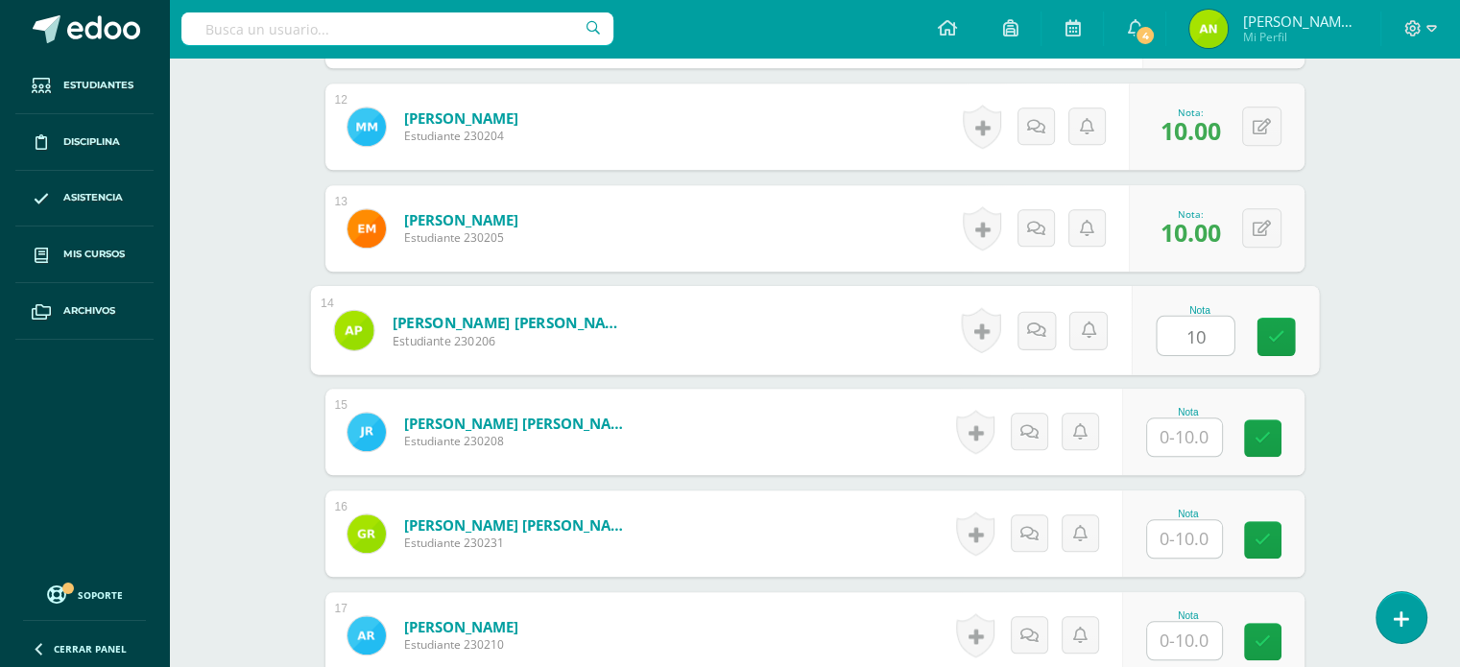
type input "10"
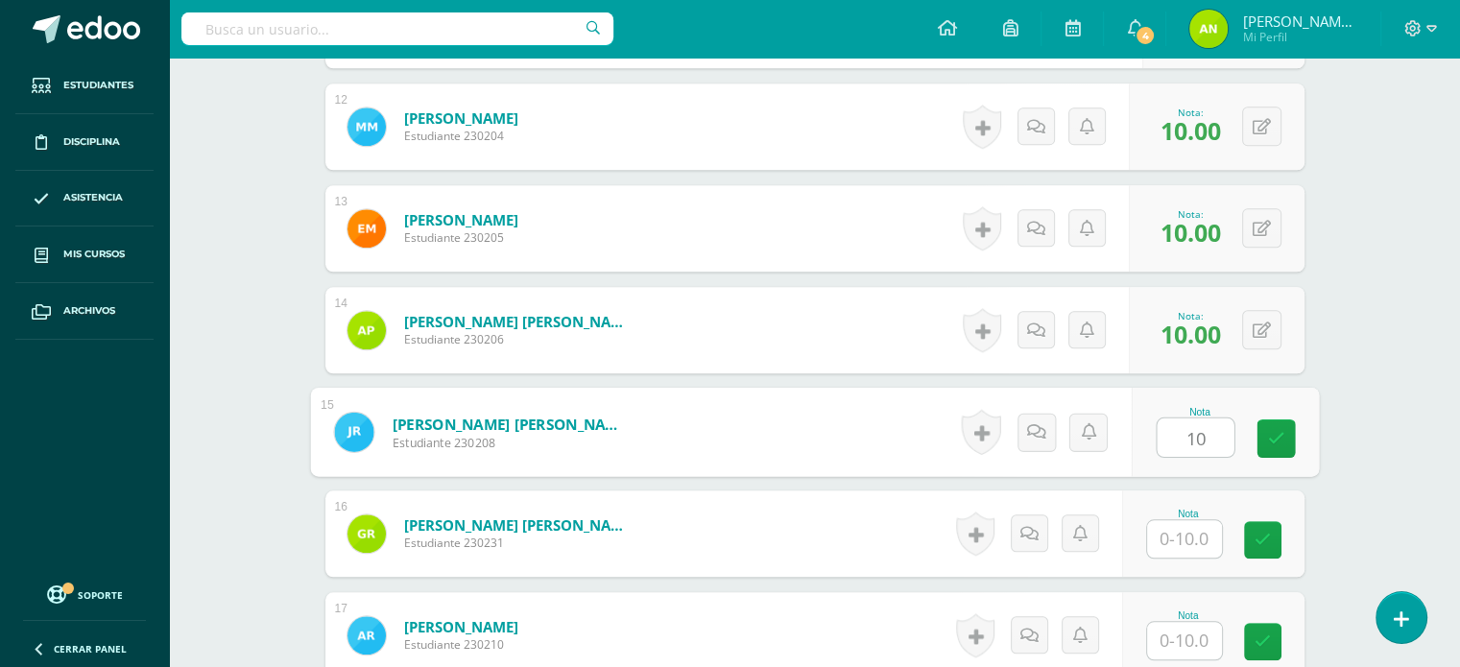
type input "10"
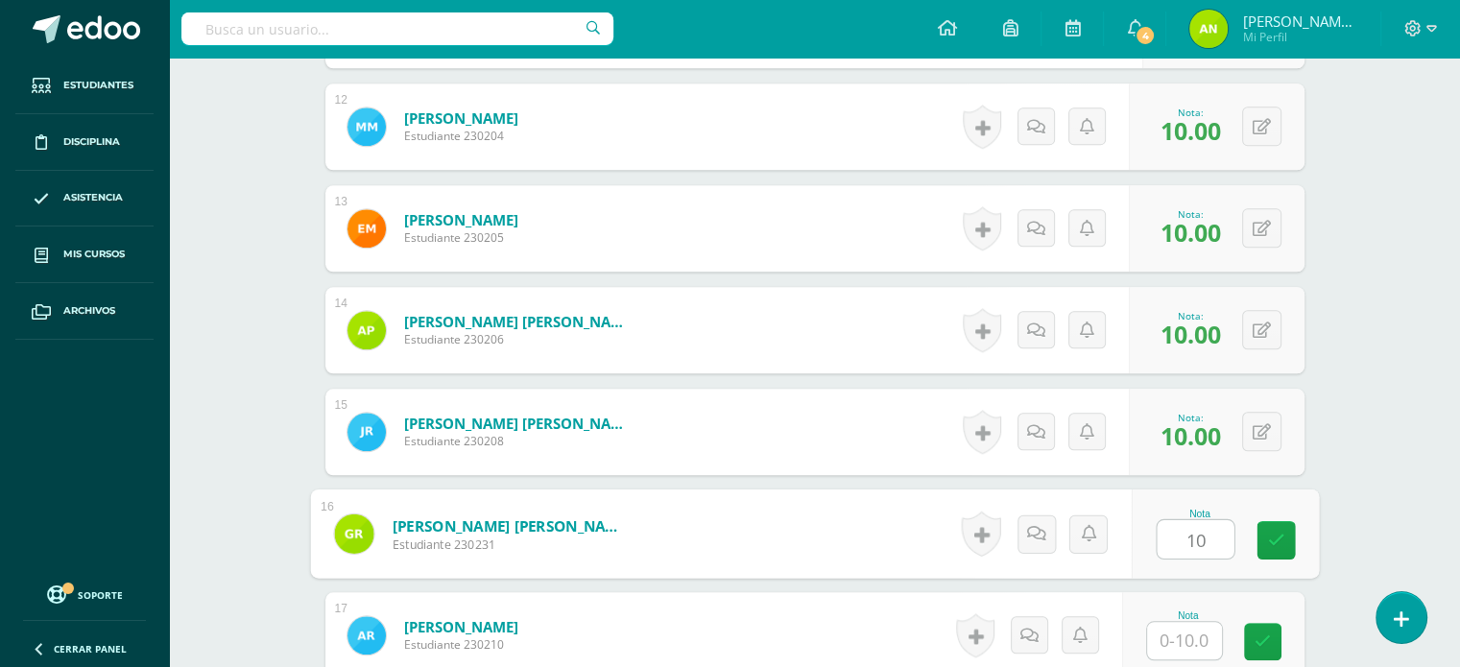
type input "10"
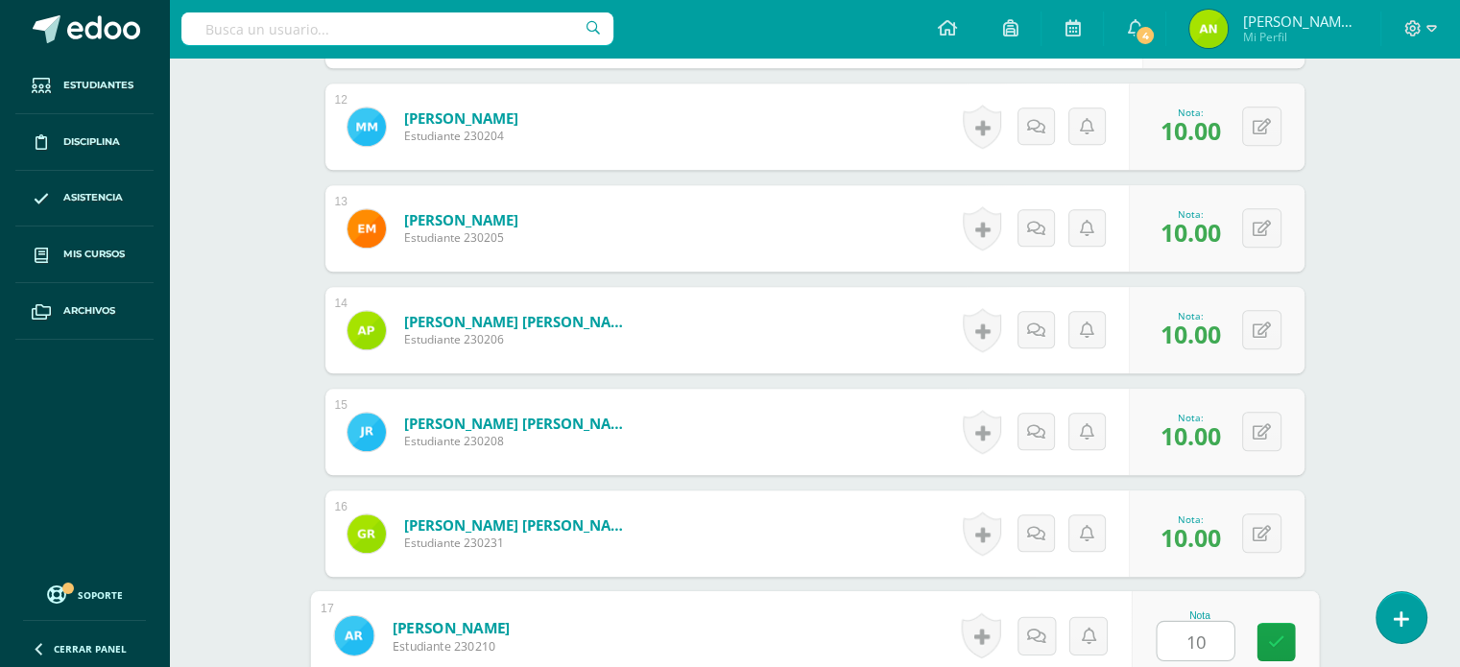
type input "10"
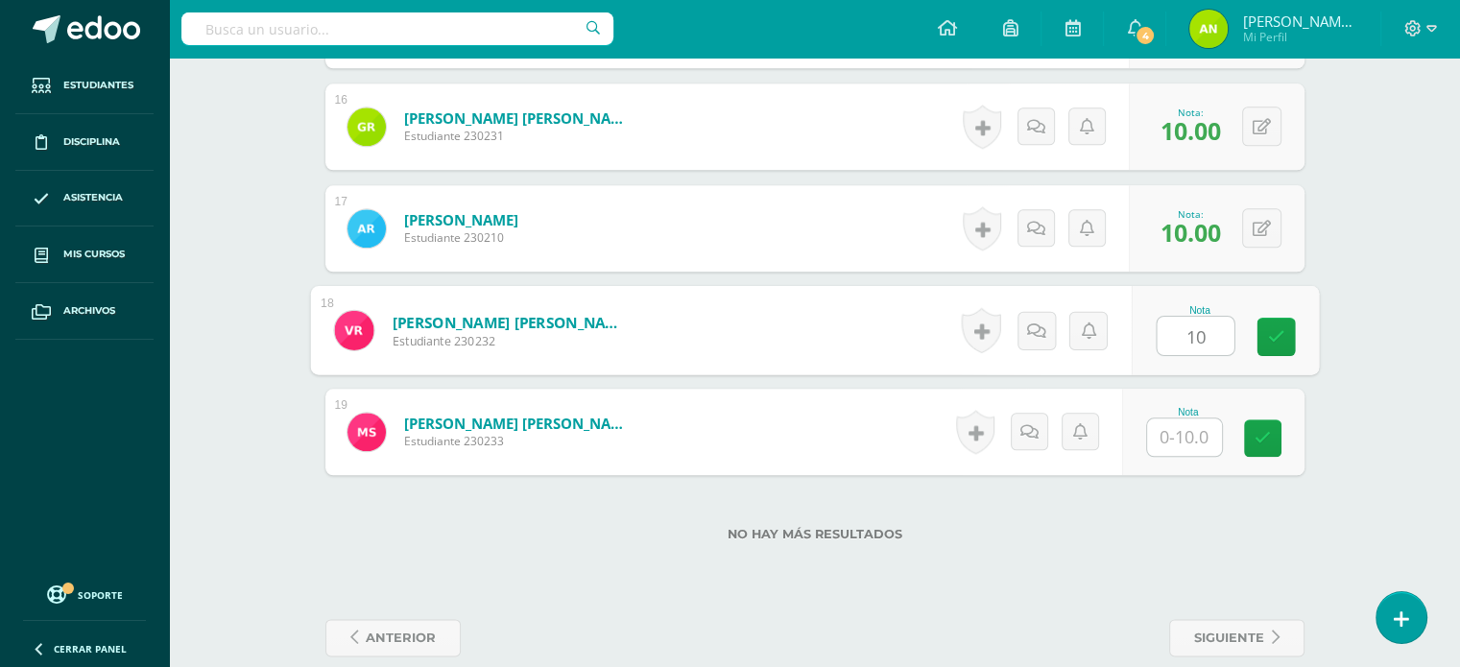
type input "10"
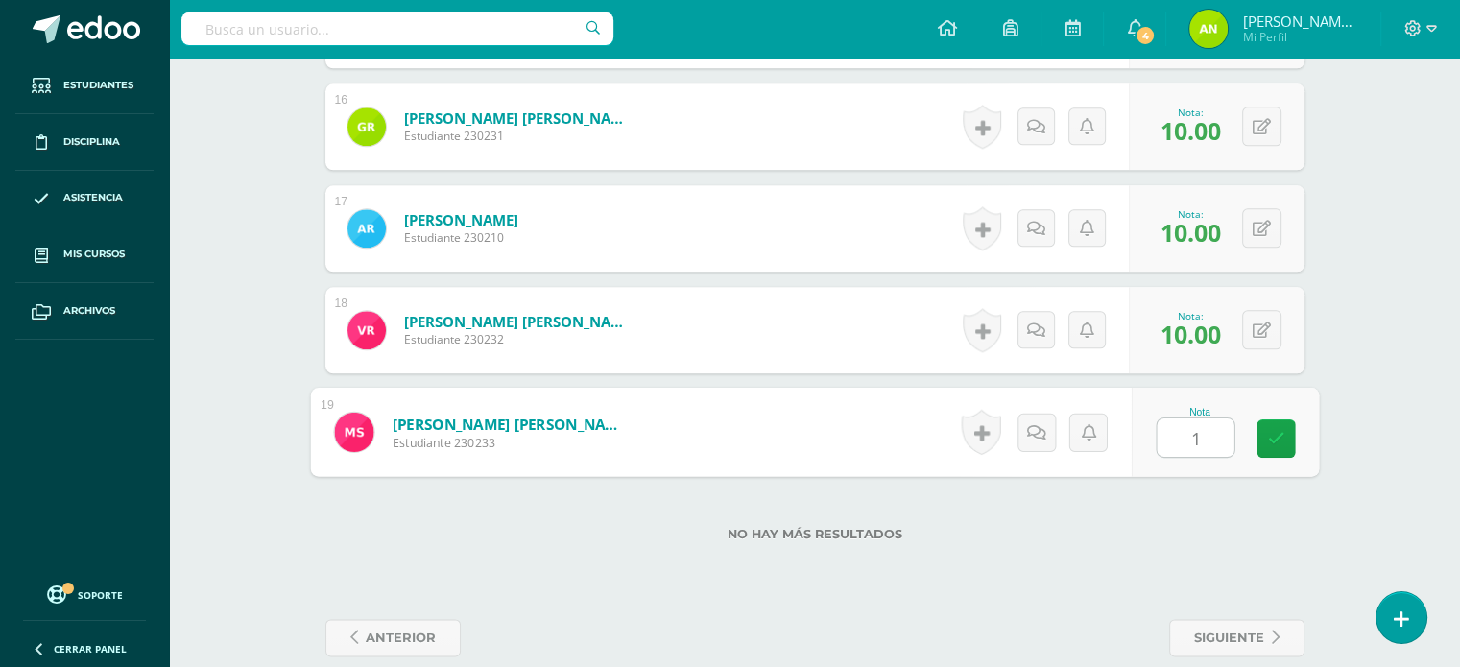
type input "10"
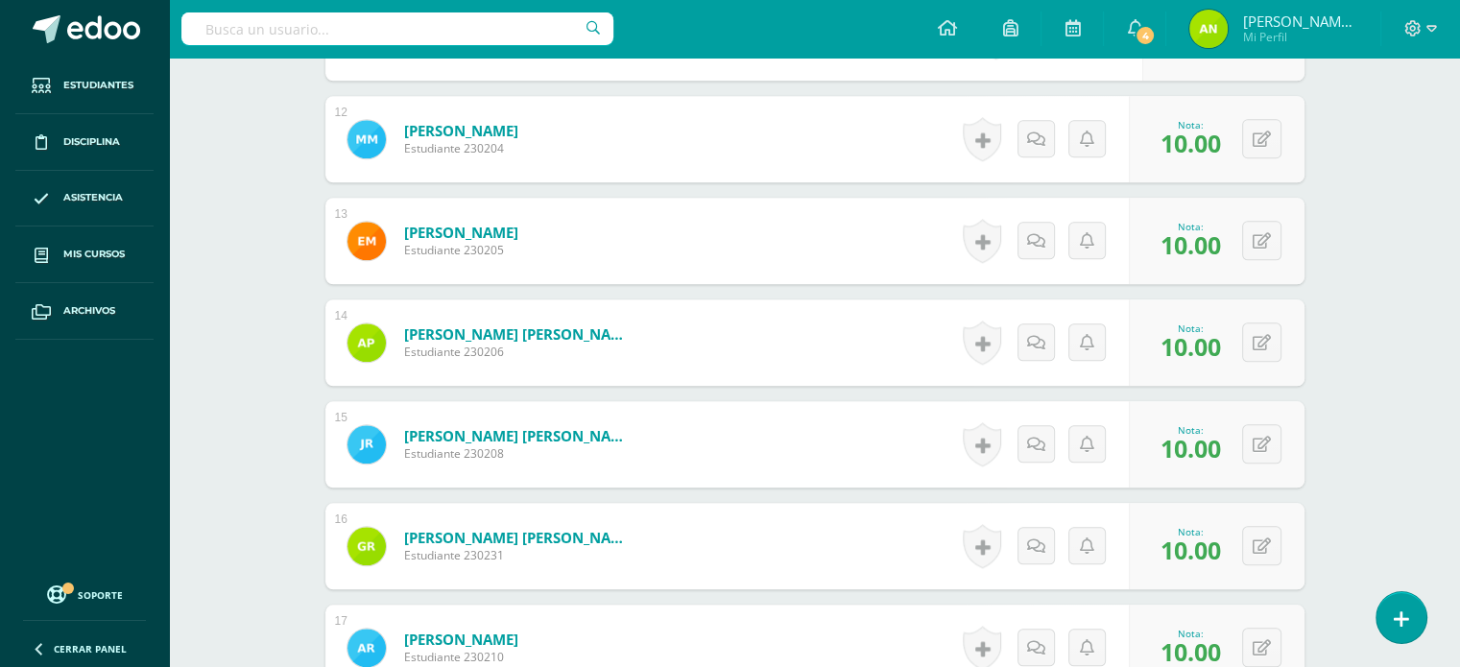
scroll to position [2155, 0]
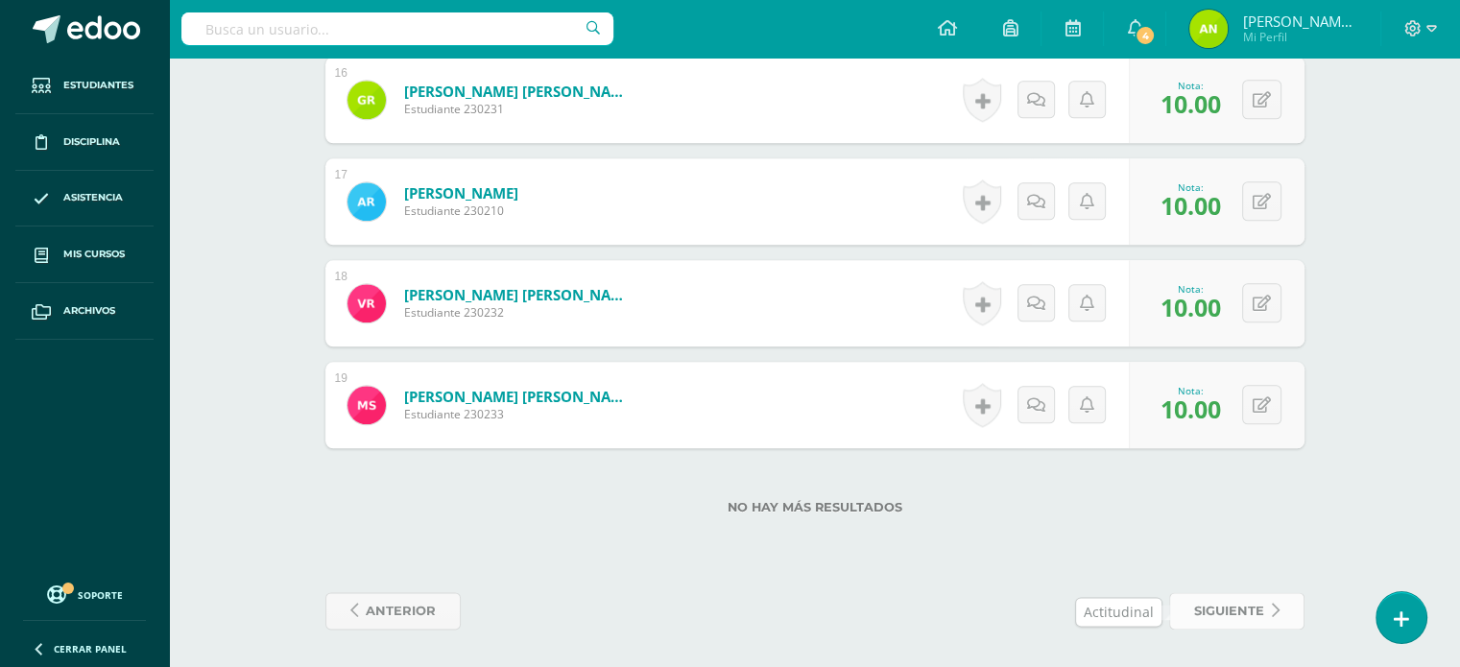
click at [1229, 612] on span "siguiente" at bounding box center [1229, 611] width 70 height 36
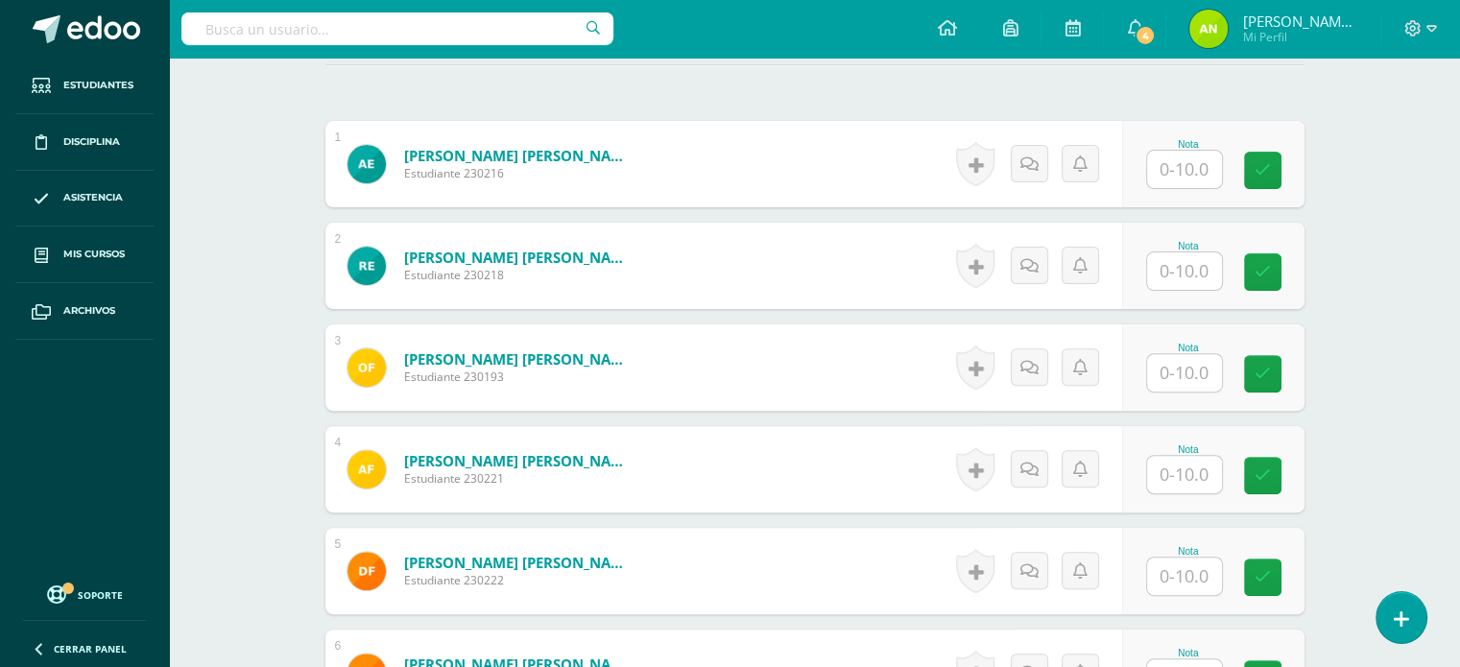
scroll to position [576, 0]
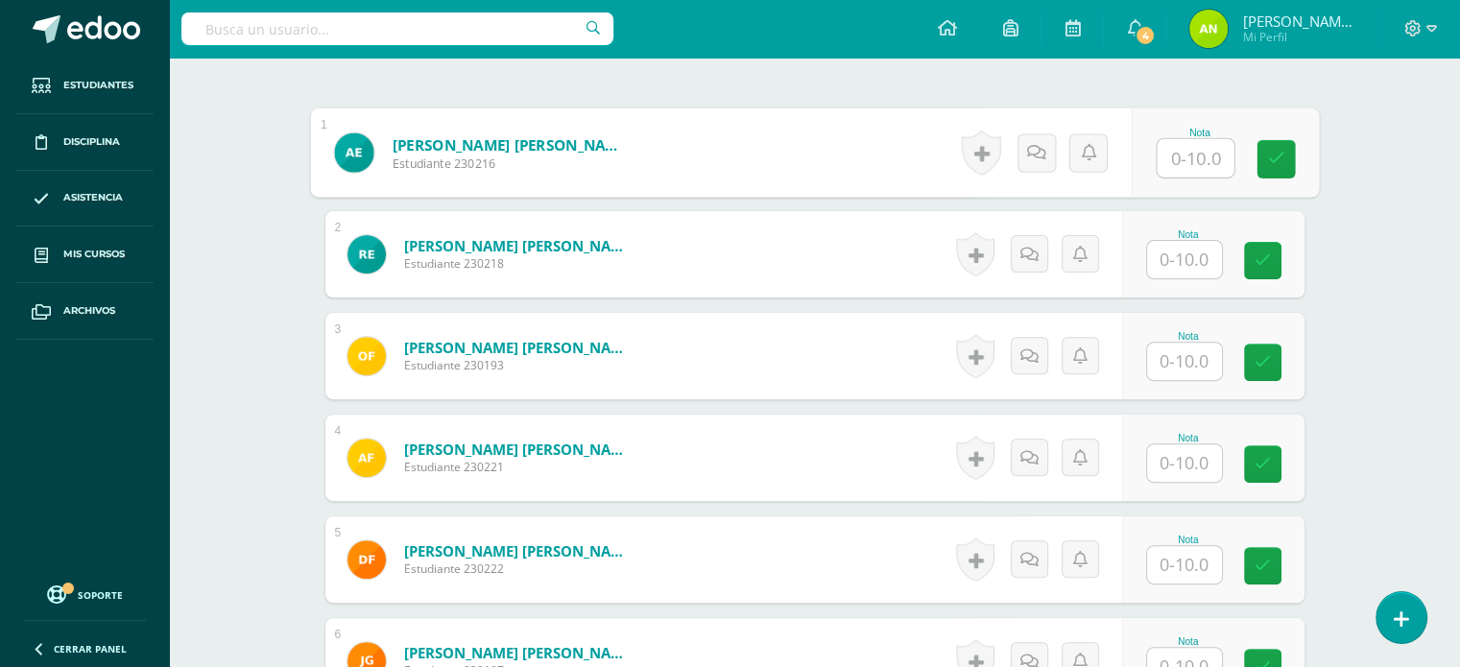
click at [1189, 154] on input "text" at bounding box center [1195, 158] width 77 height 38
type input "10"
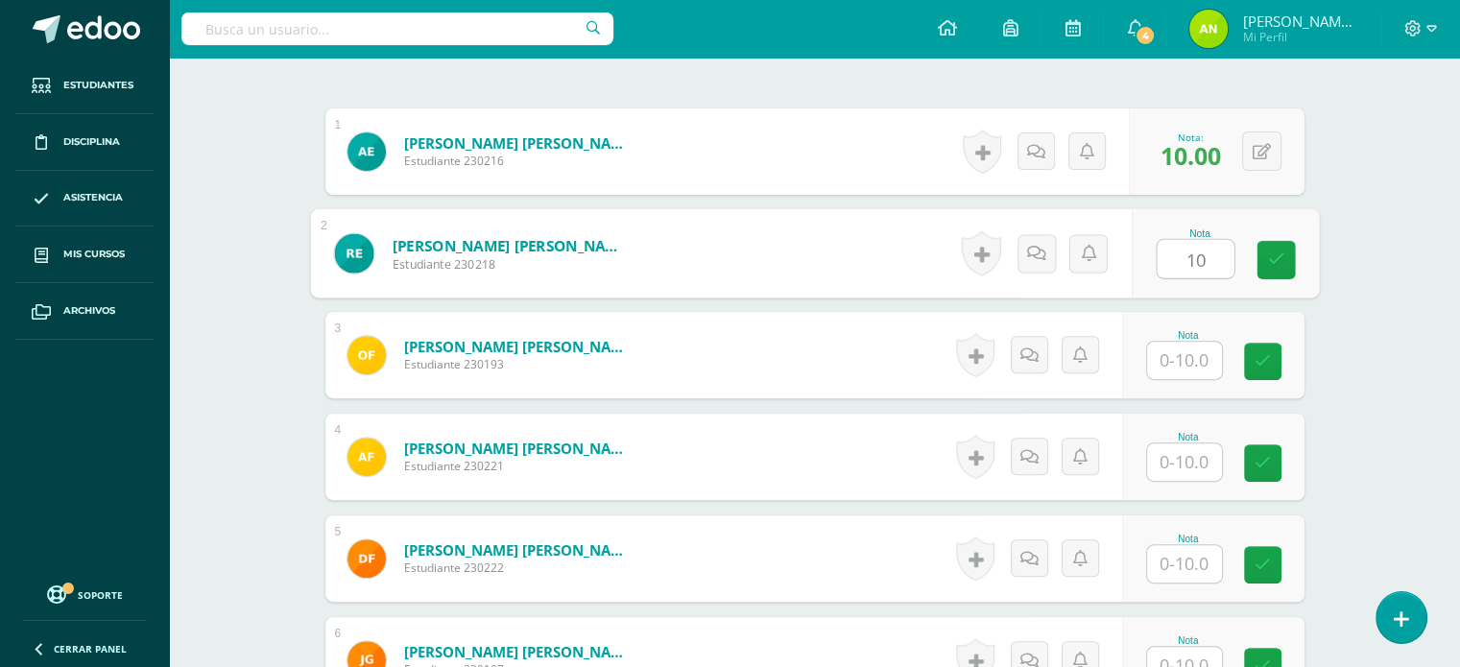
type input "10"
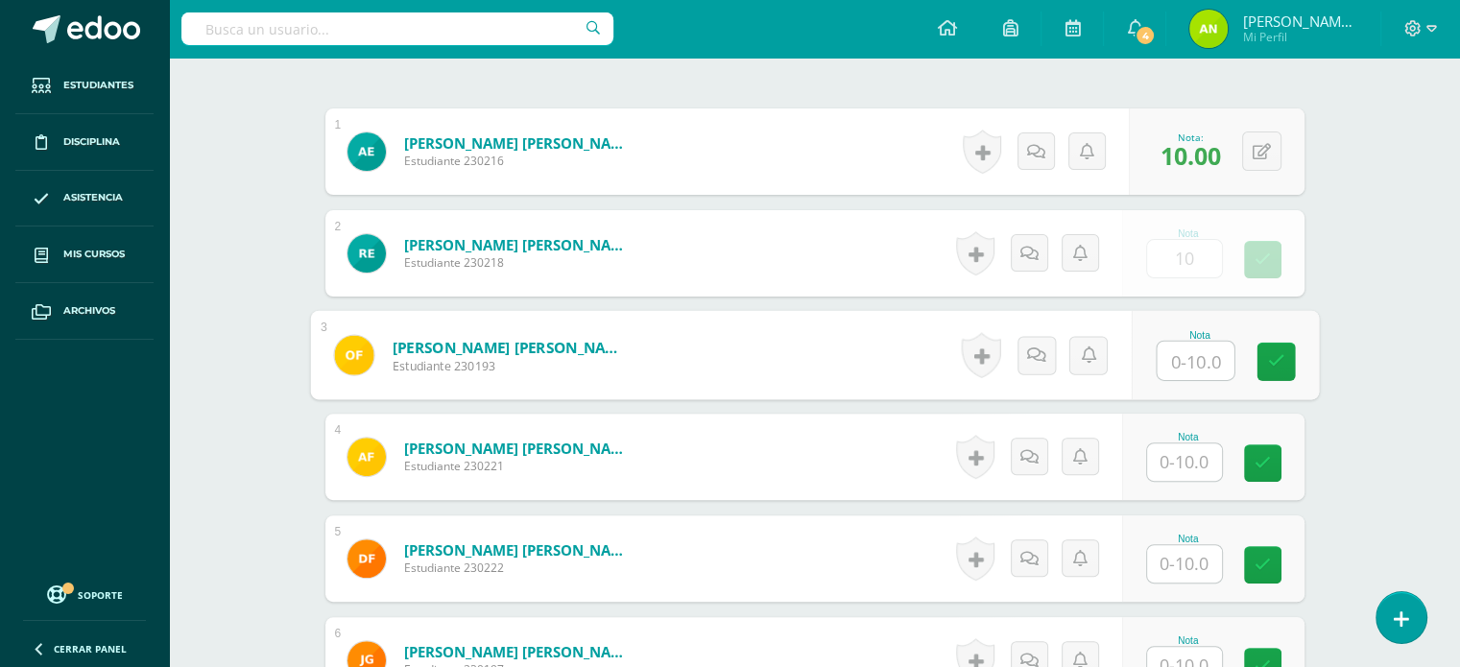
type input "1"
type input "8"
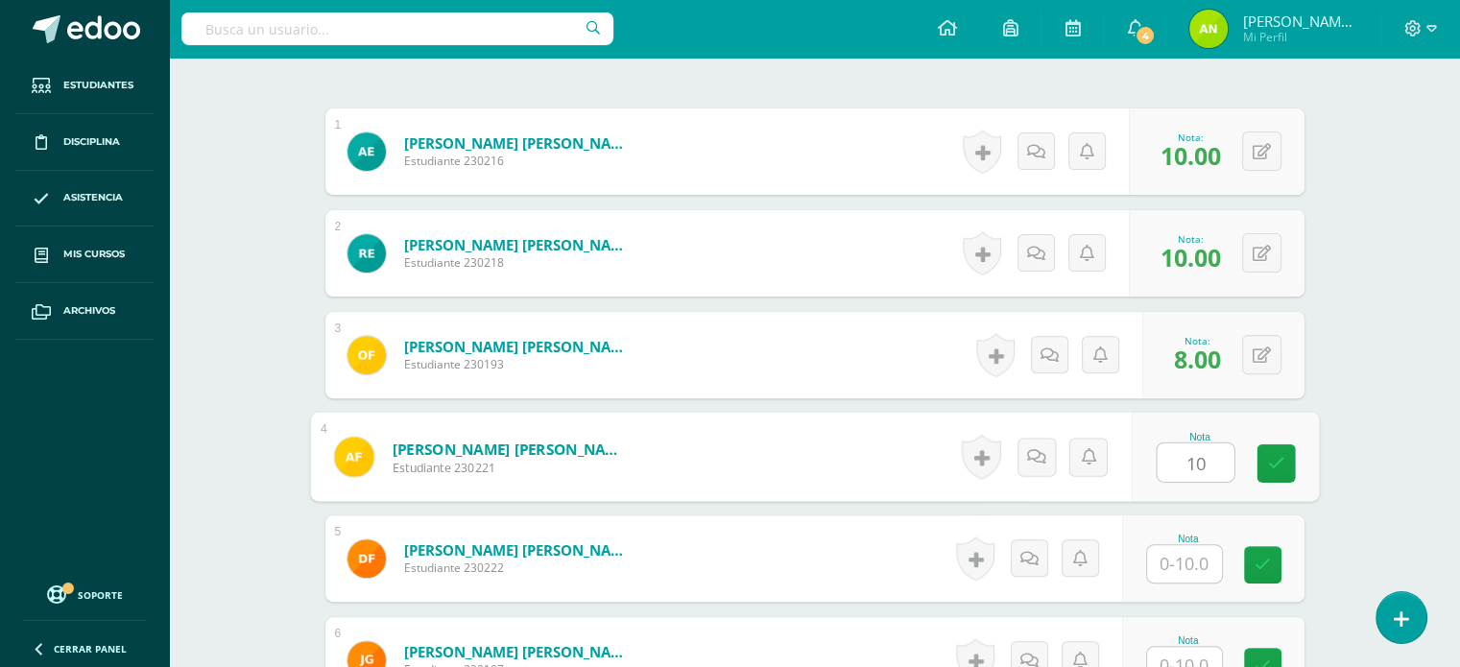
type input "10"
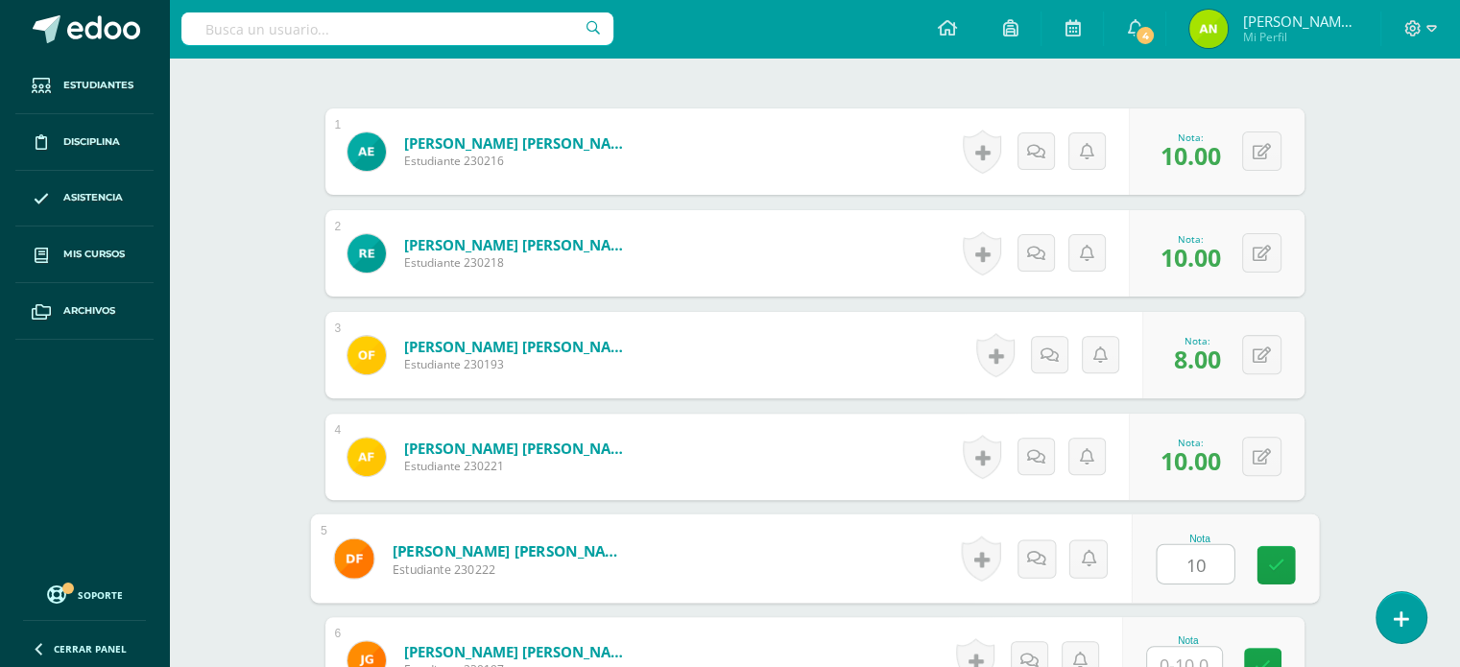
type input "10"
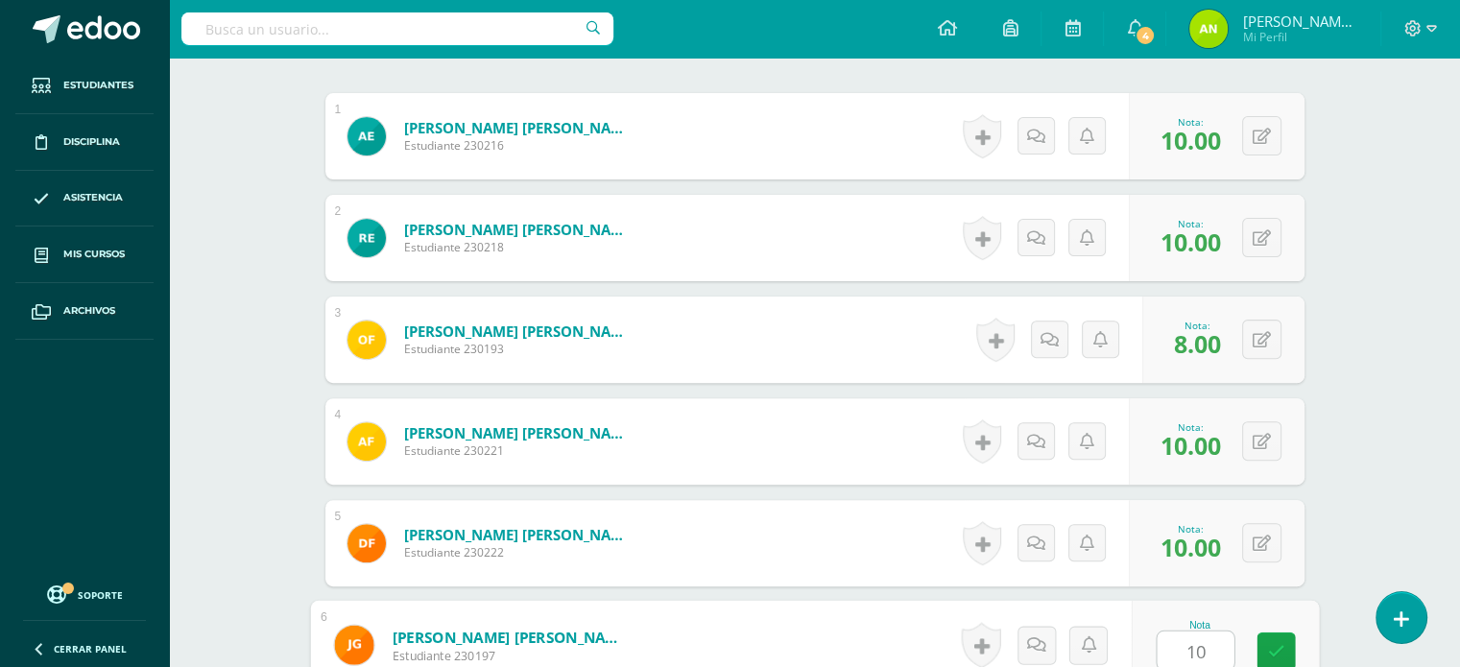
type input "10"
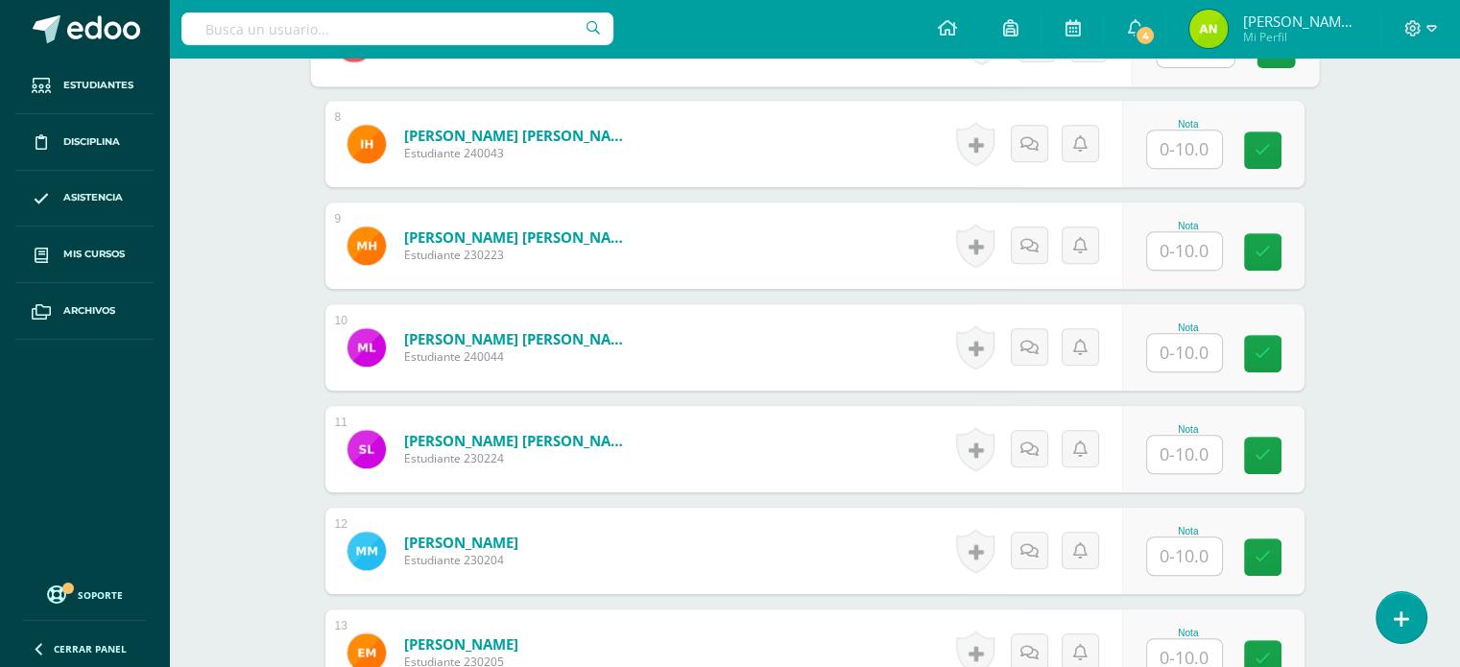
scroll to position [1201, 0]
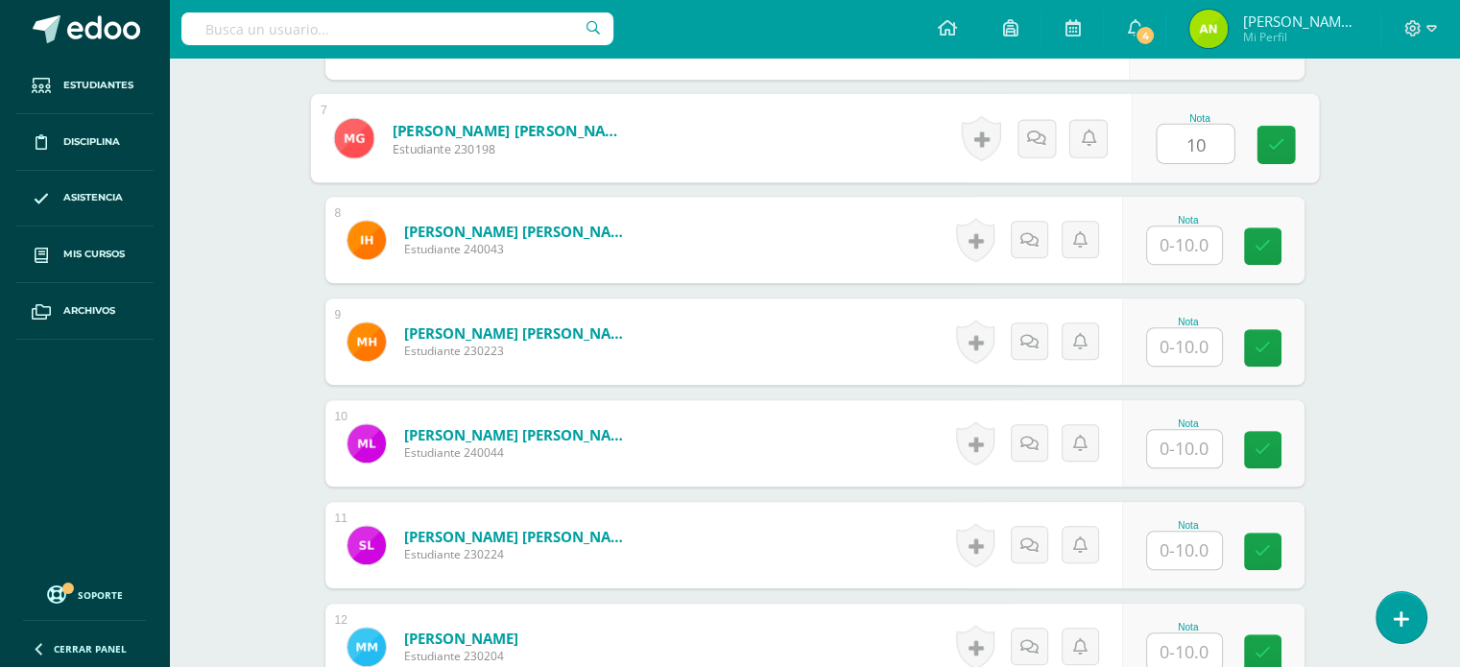
type input "10"
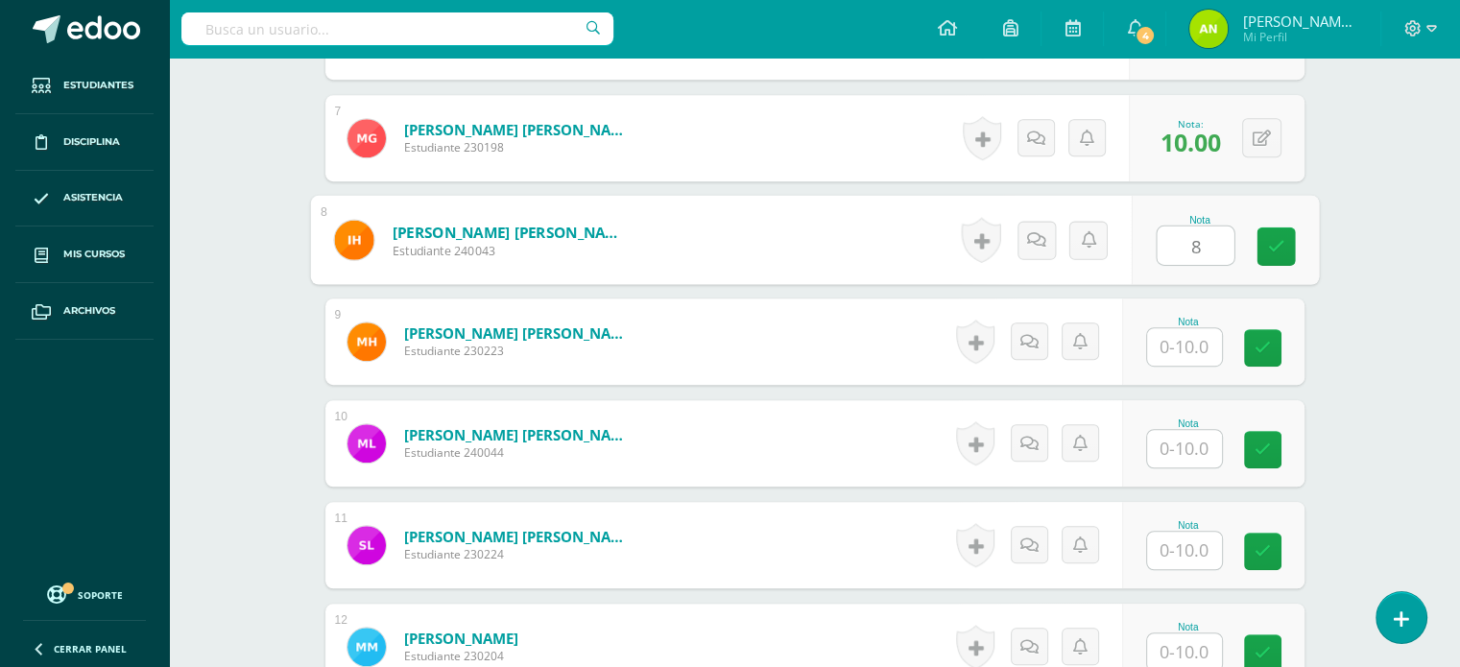
type input "8"
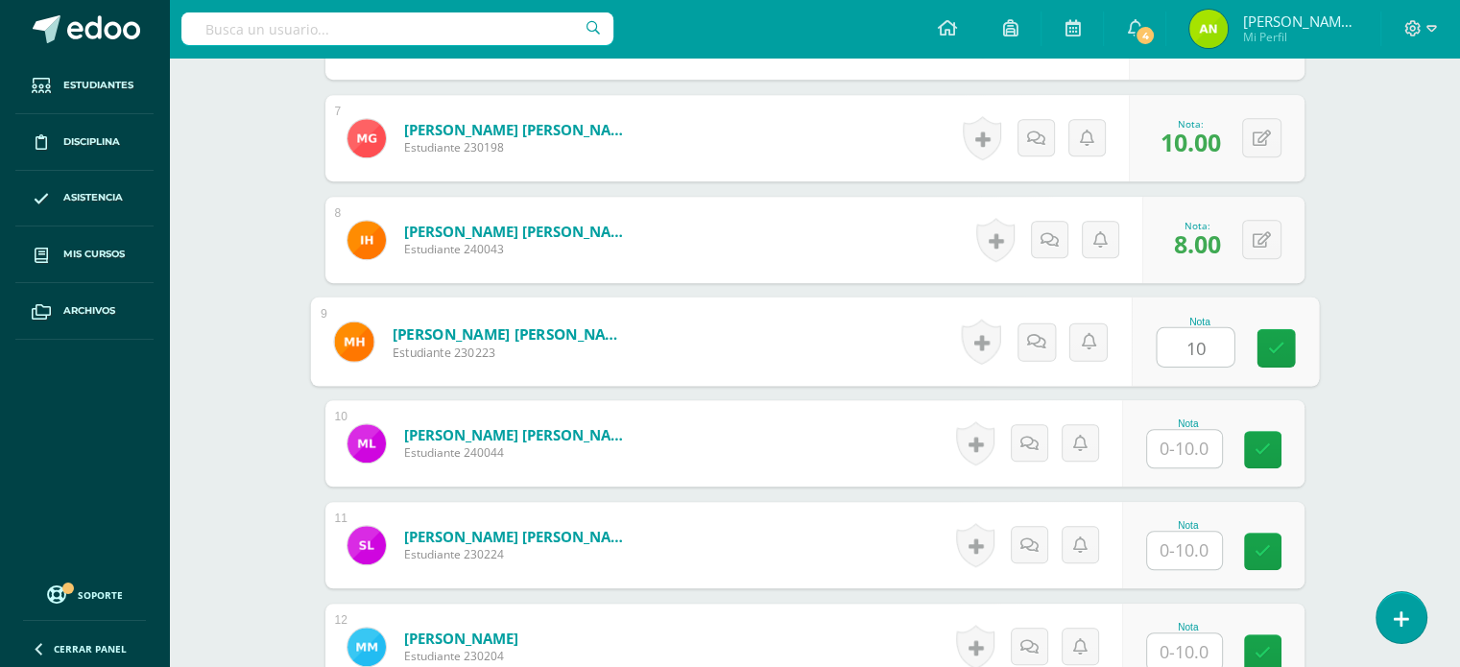
type input "10"
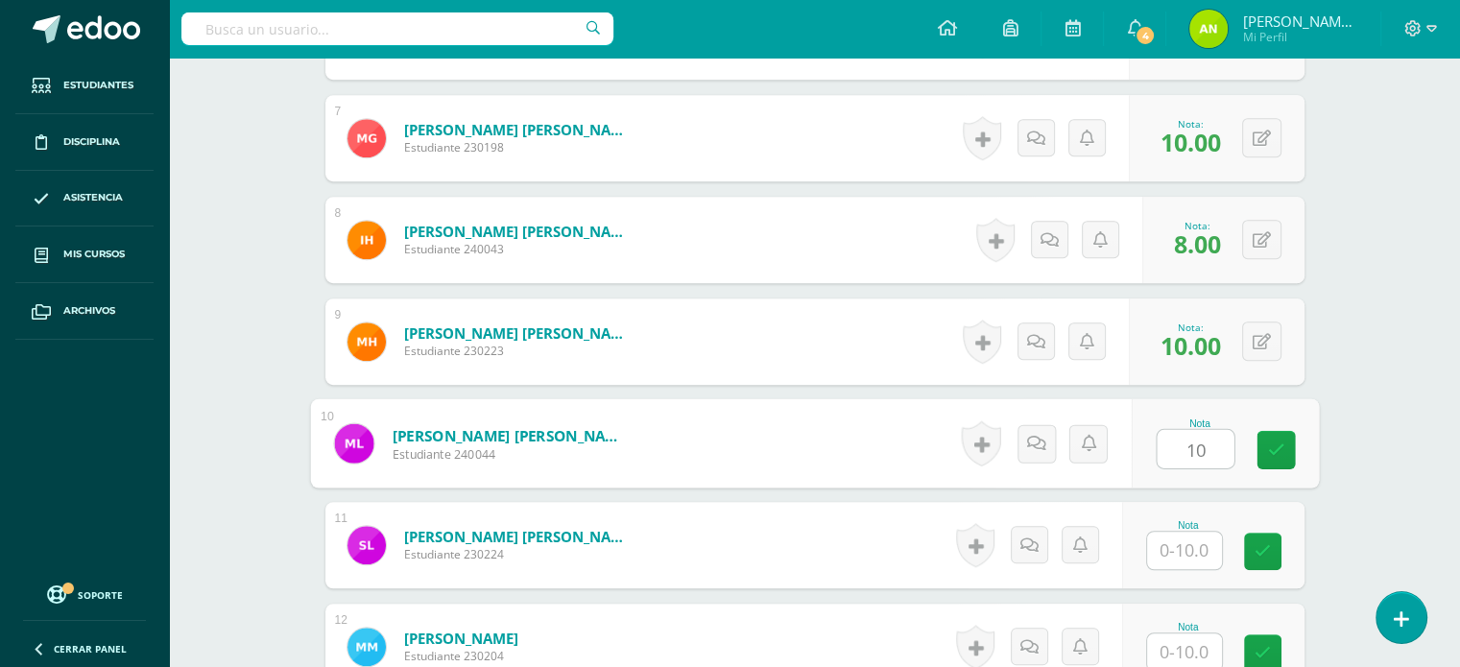
type input "10"
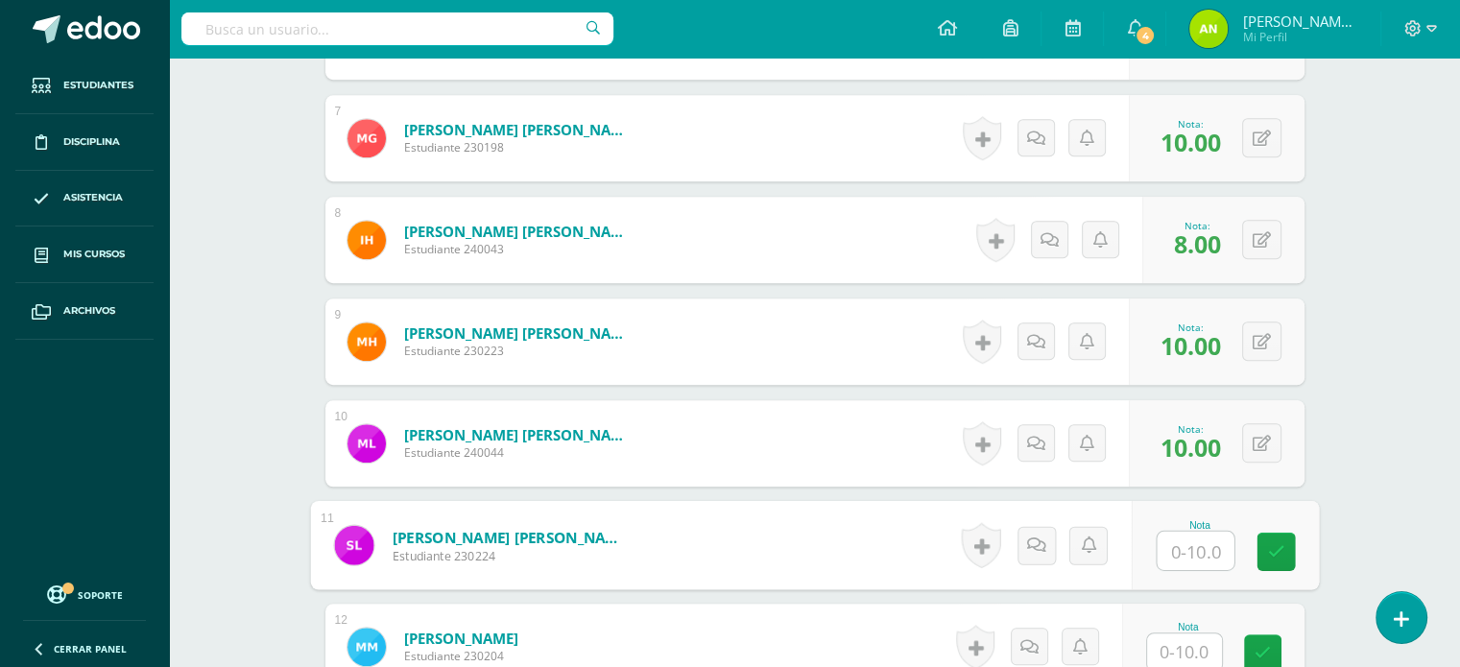
type input "0"
type input "10"
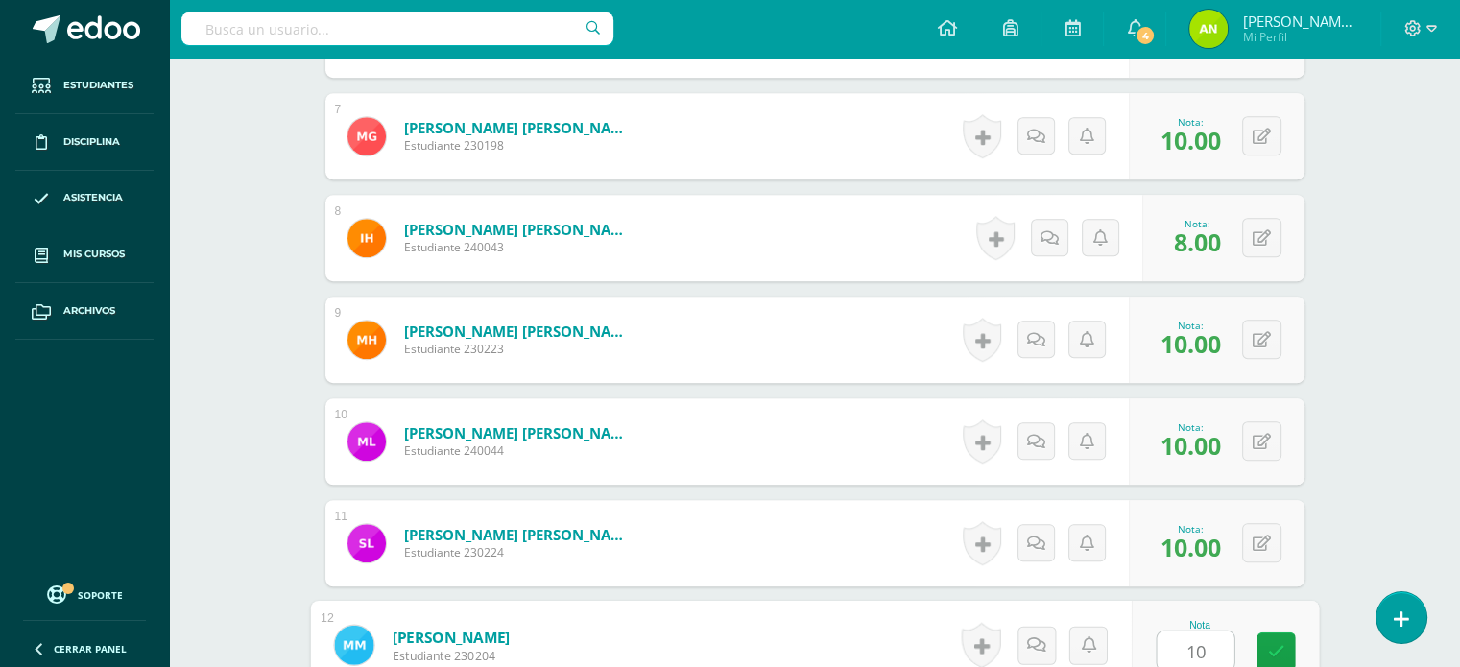
type input "10"
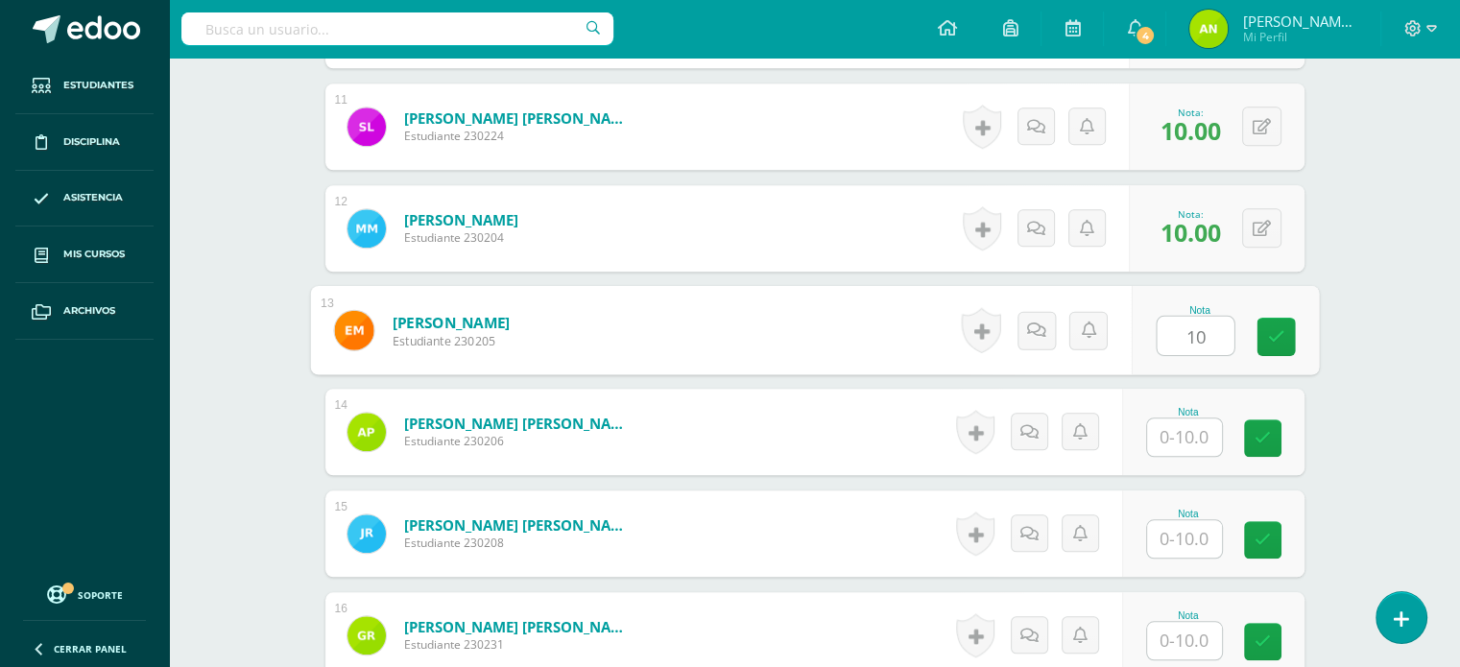
type input "10"
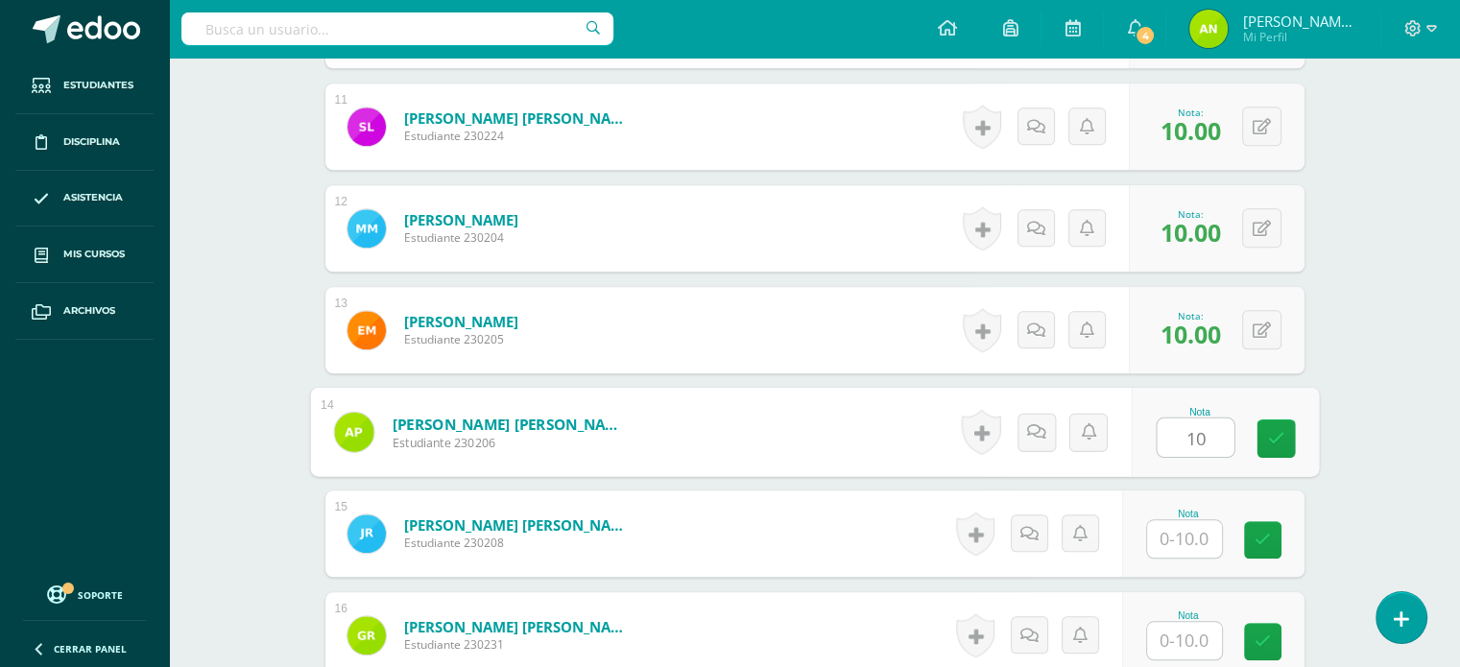
type input "10"
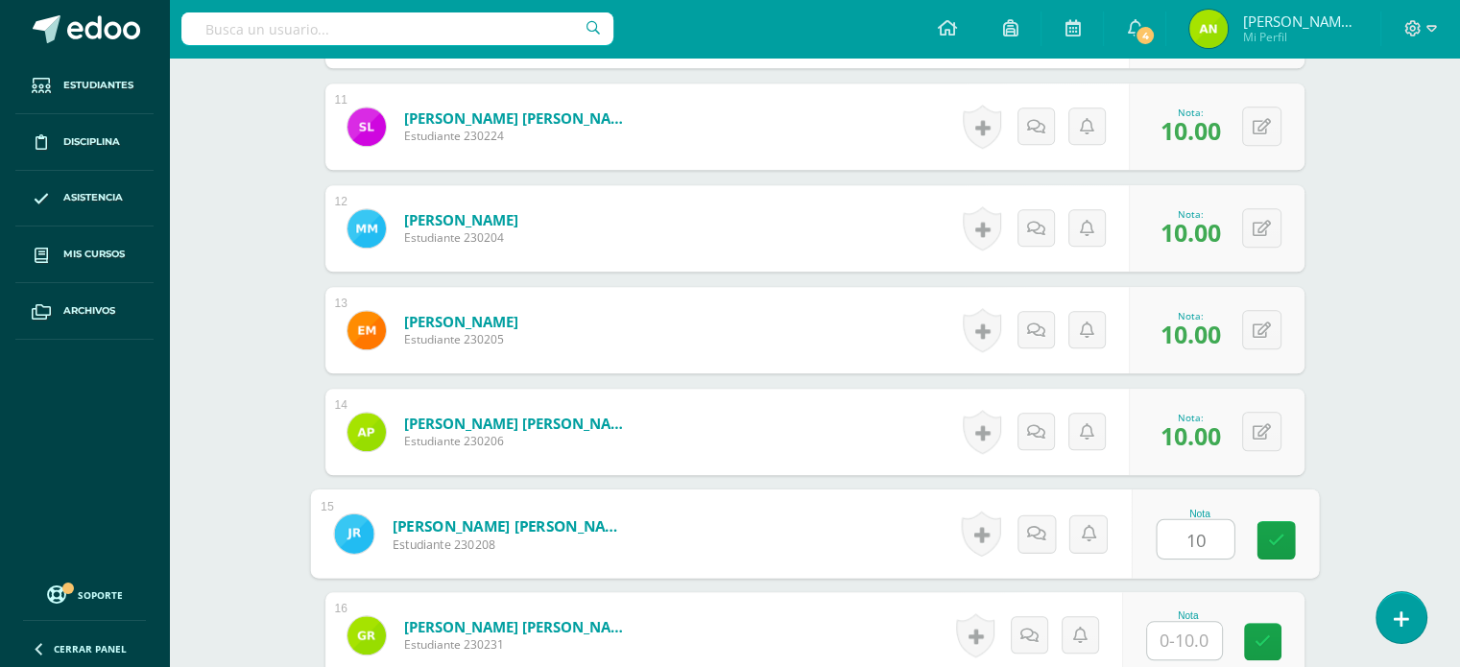
type input "10"
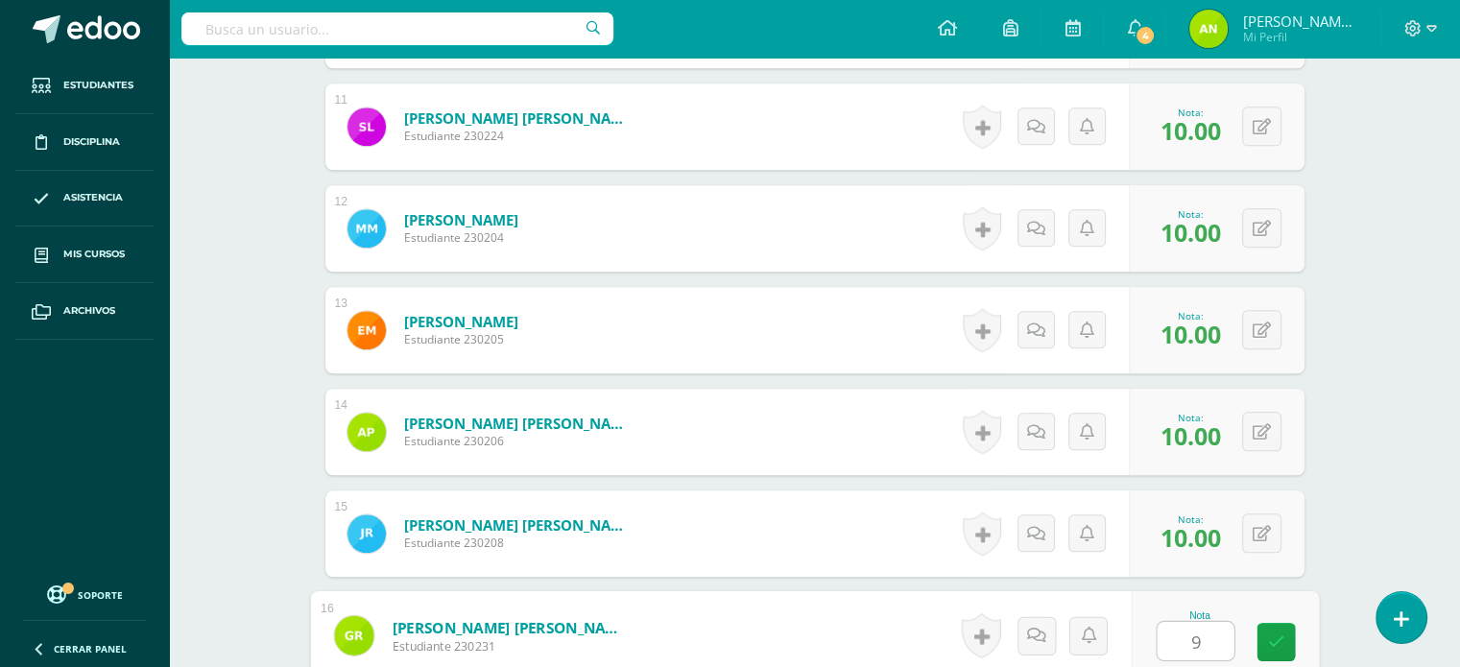
type input "9"
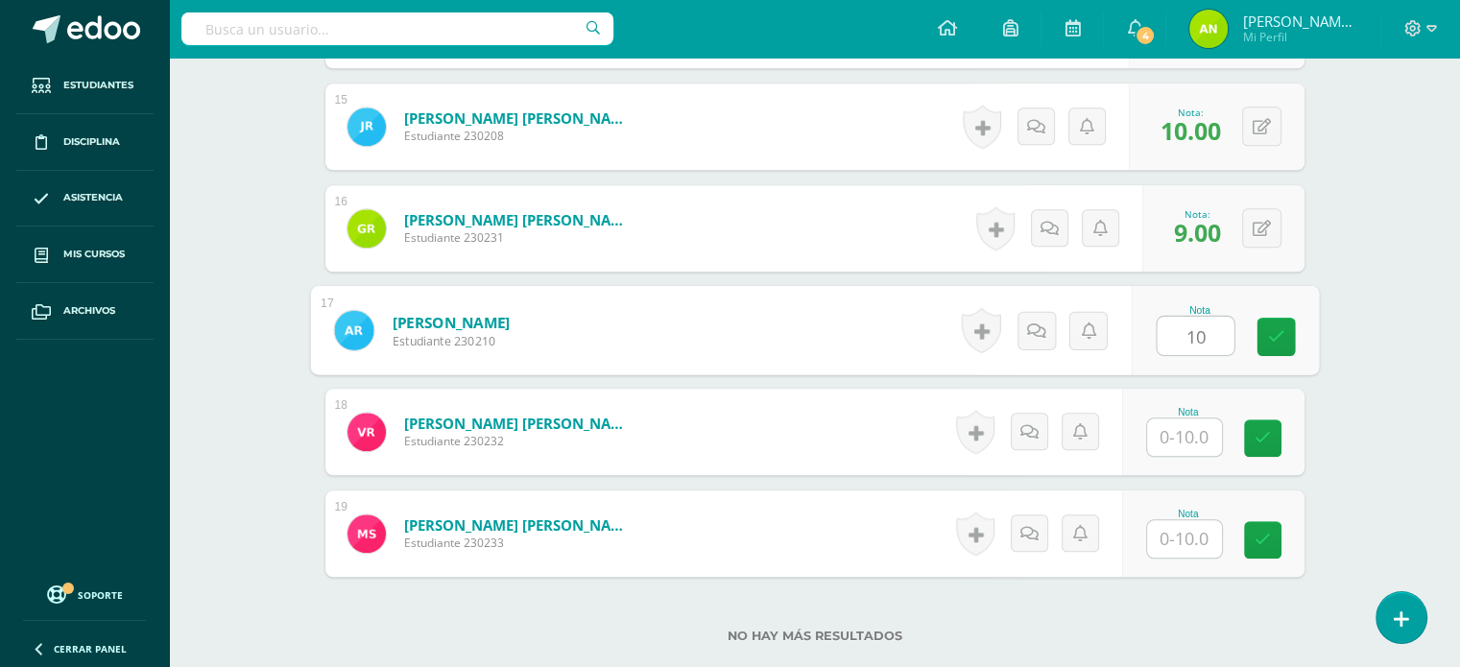
type input "10"
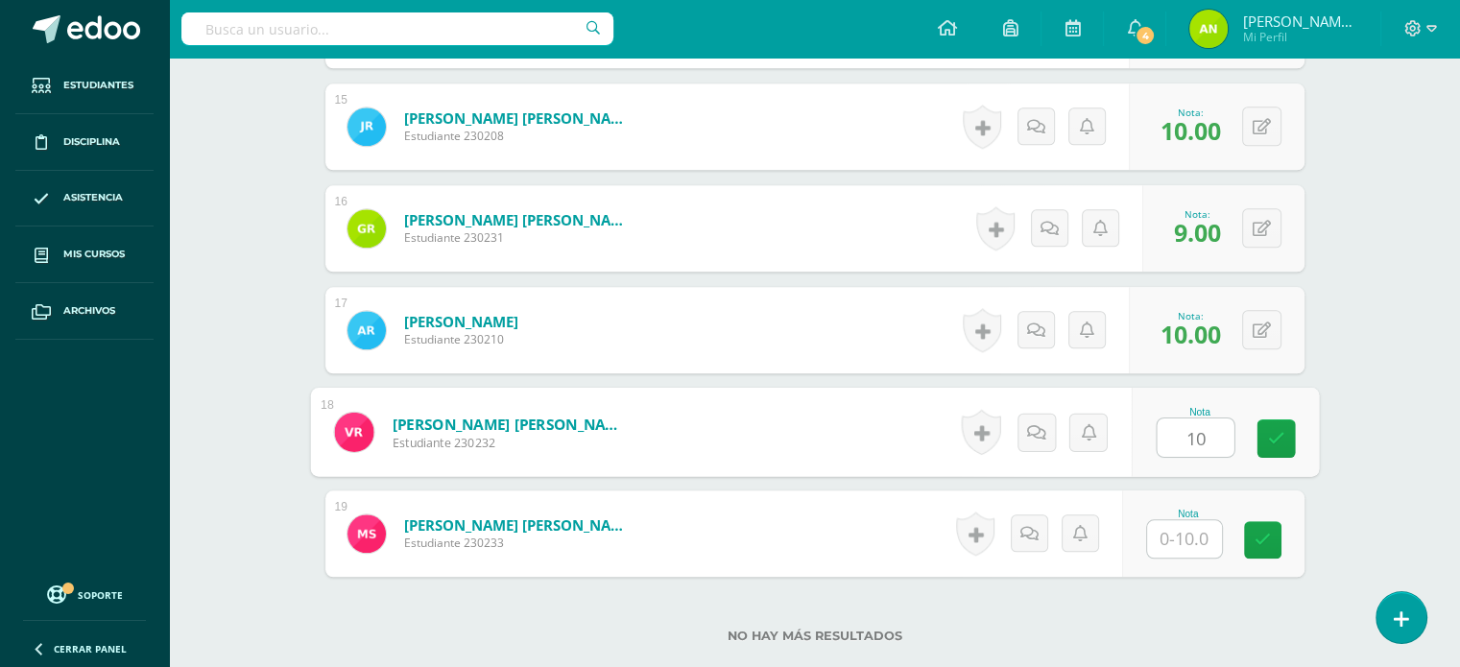
type input "10"
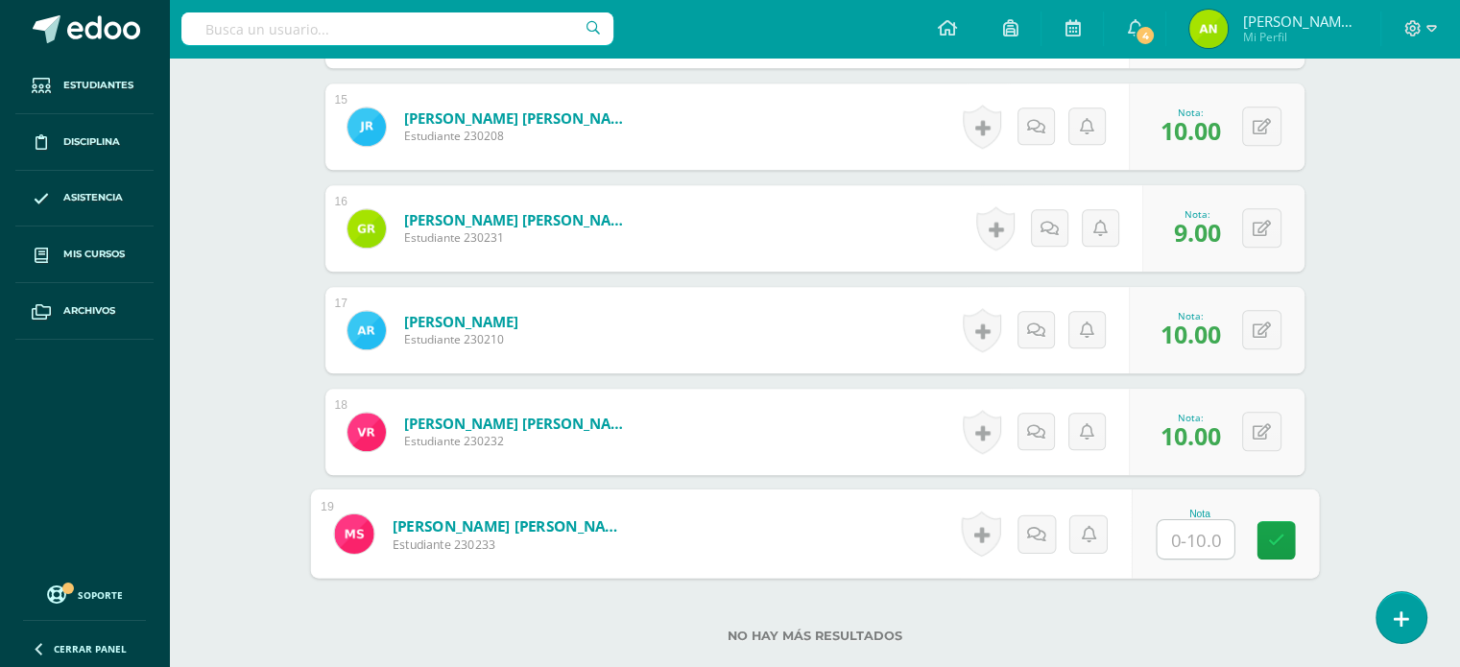
type input "8"
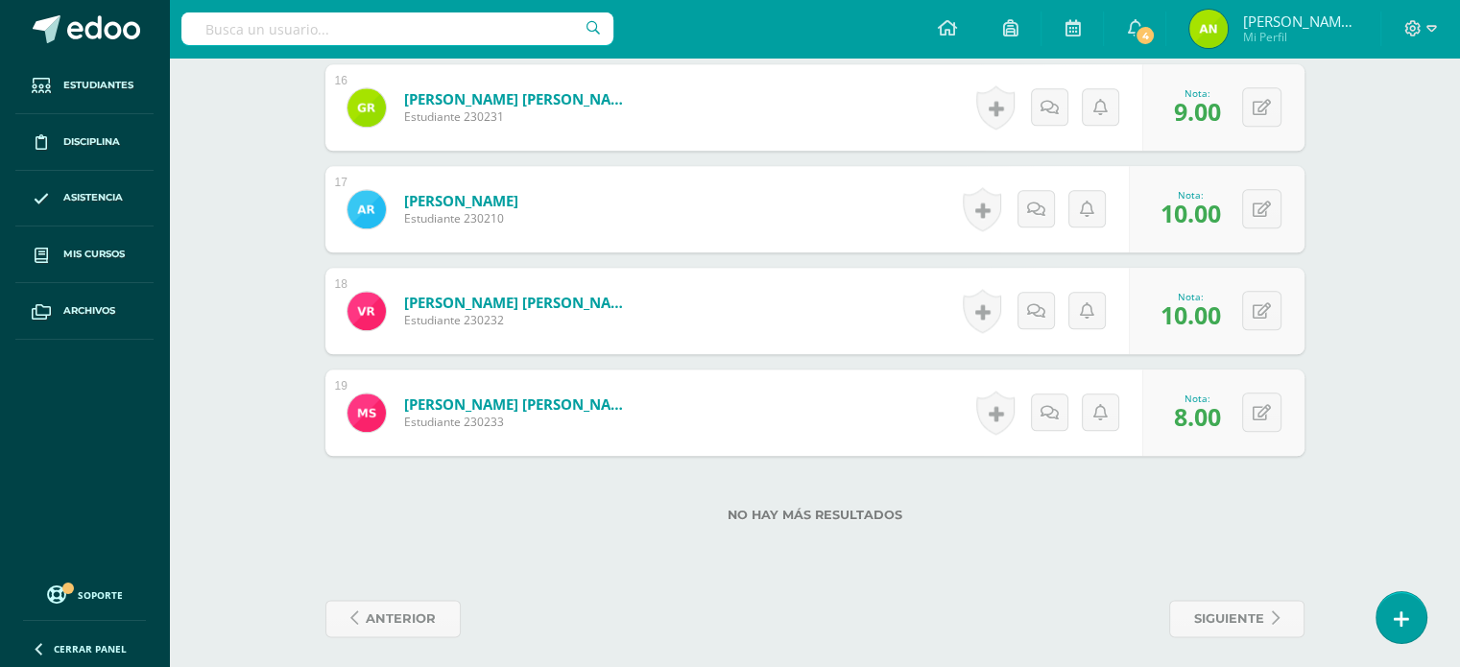
scroll to position [2155, 0]
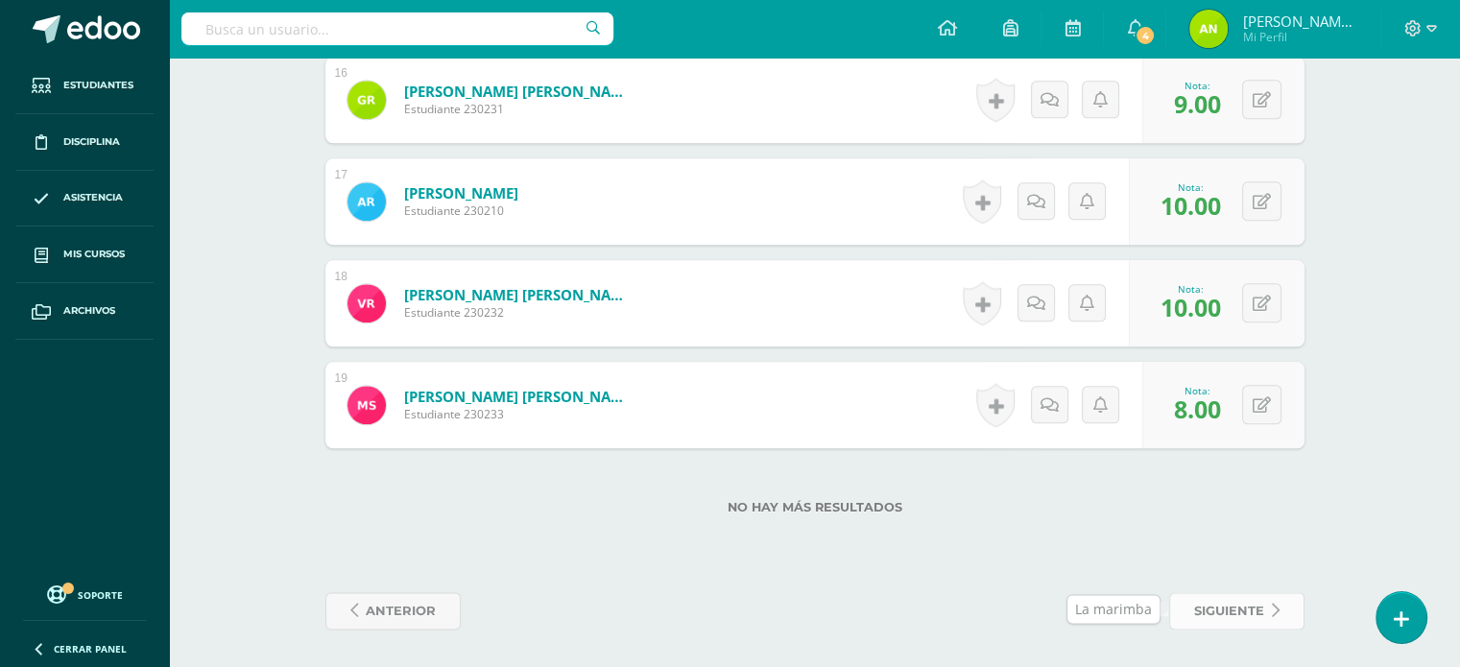
click at [1247, 625] on span "siguiente" at bounding box center [1229, 611] width 70 height 36
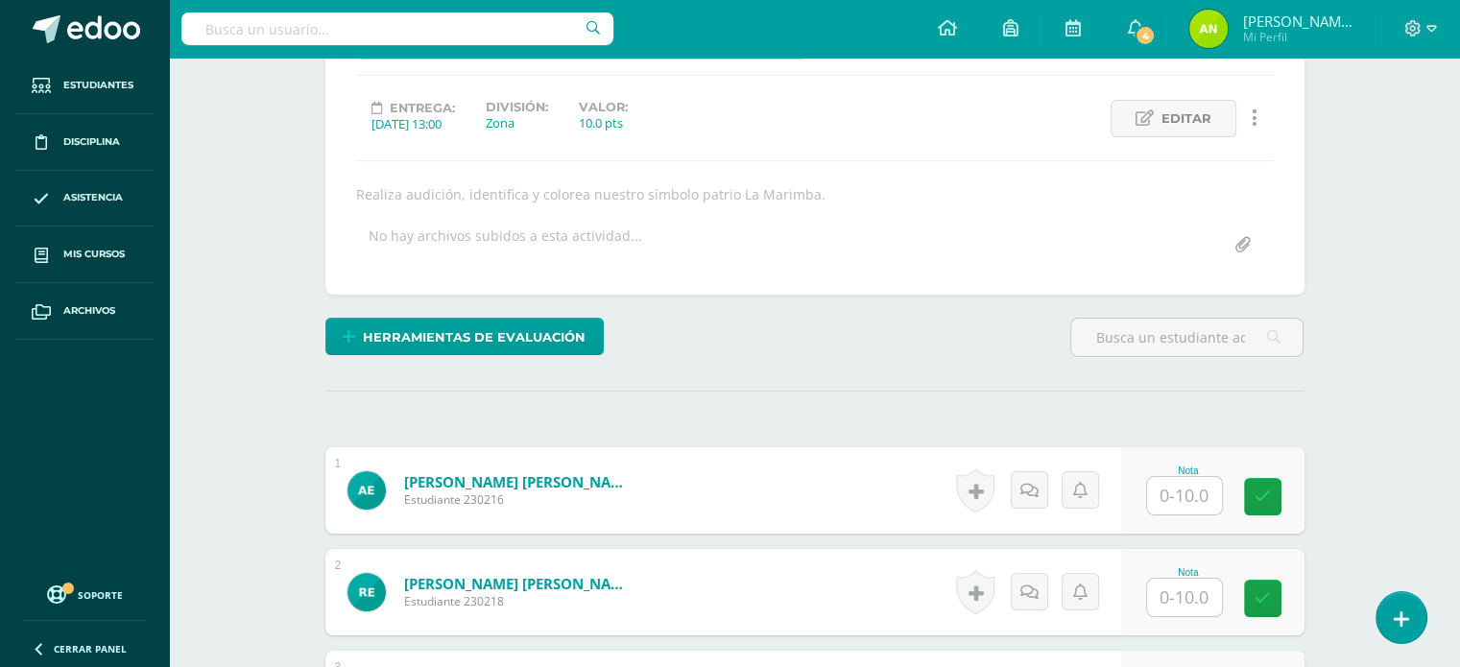
scroll to position [481, 0]
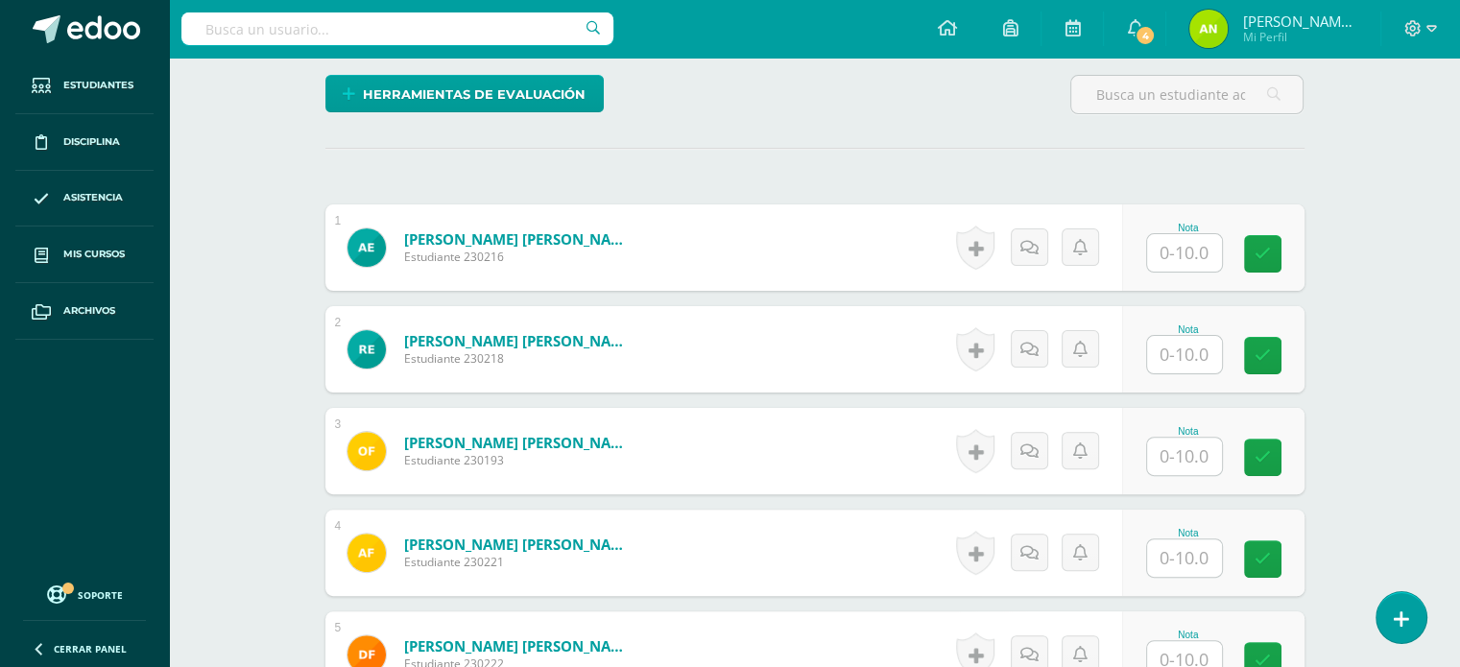
click at [1222, 252] on div "Nota" at bounding box center [1188, 248] width 84 height 50
click at [1192, 252] on input "text" at bounding box center [1195, 253] width 77 height 38
type input "10"
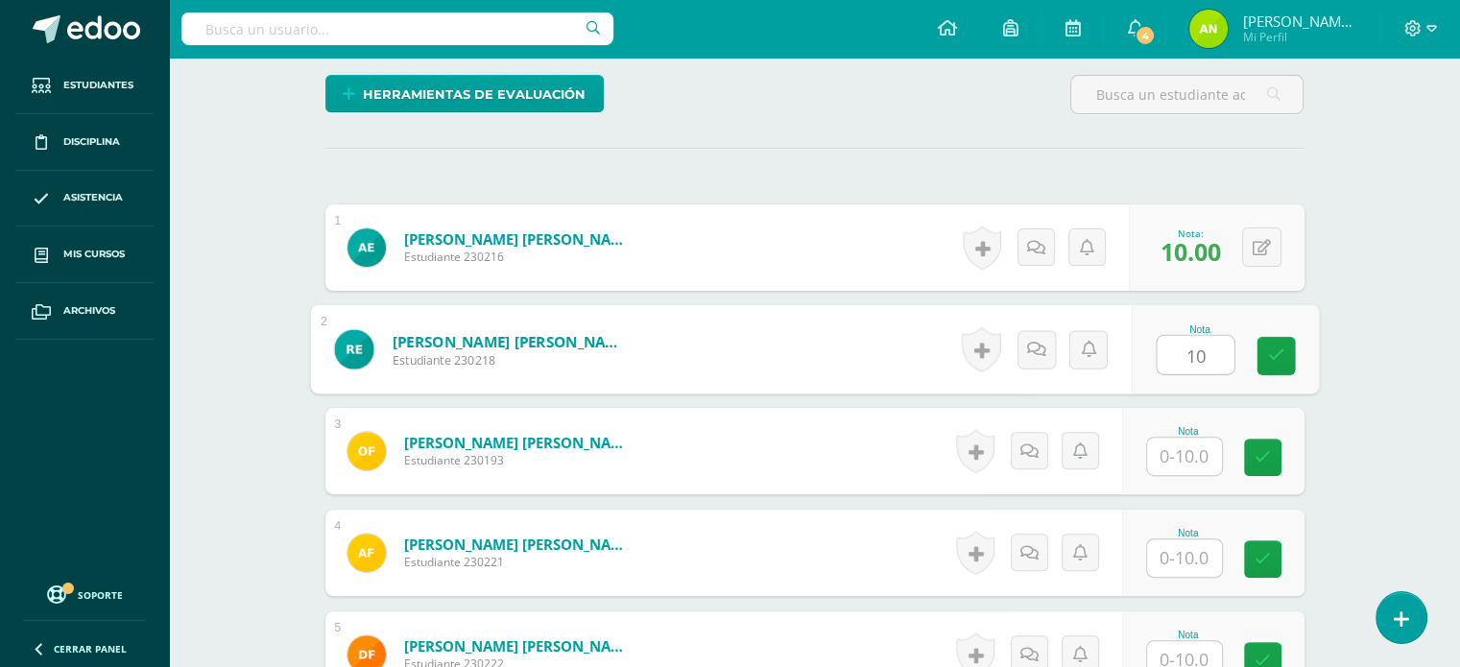
type input "10"
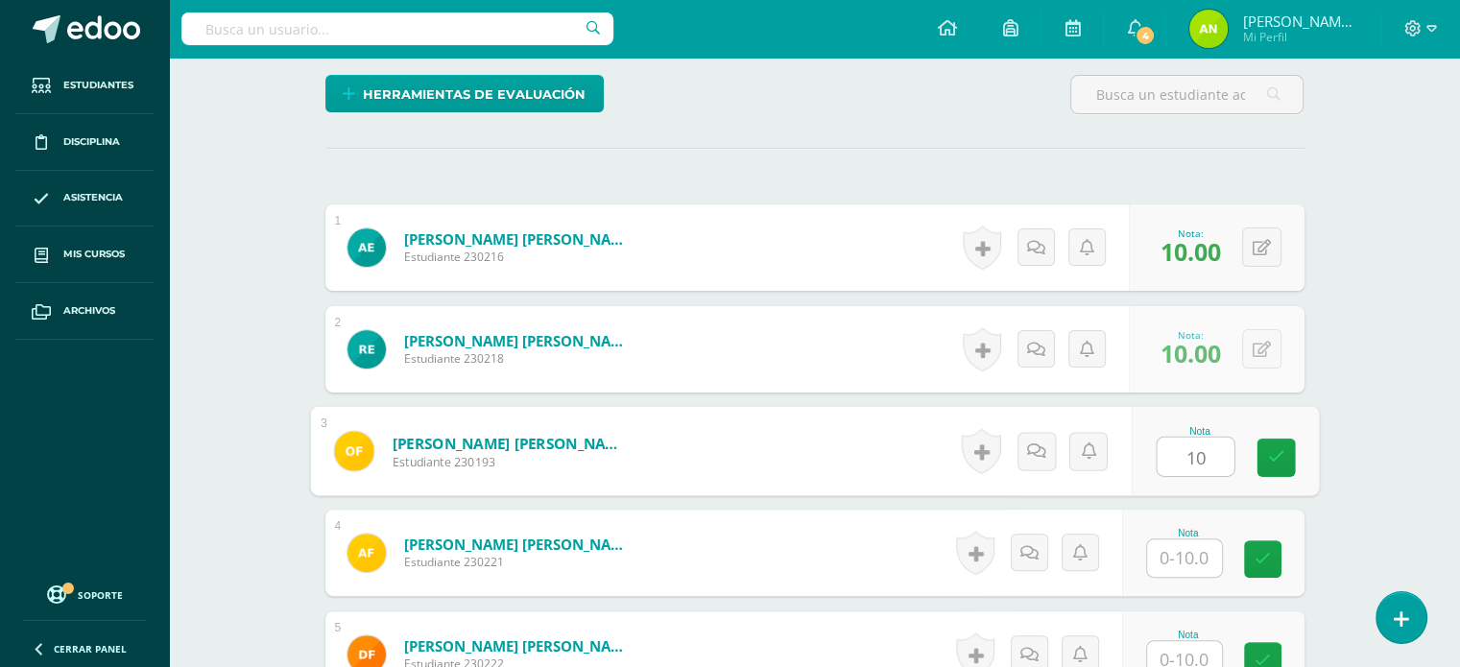
type input "10"
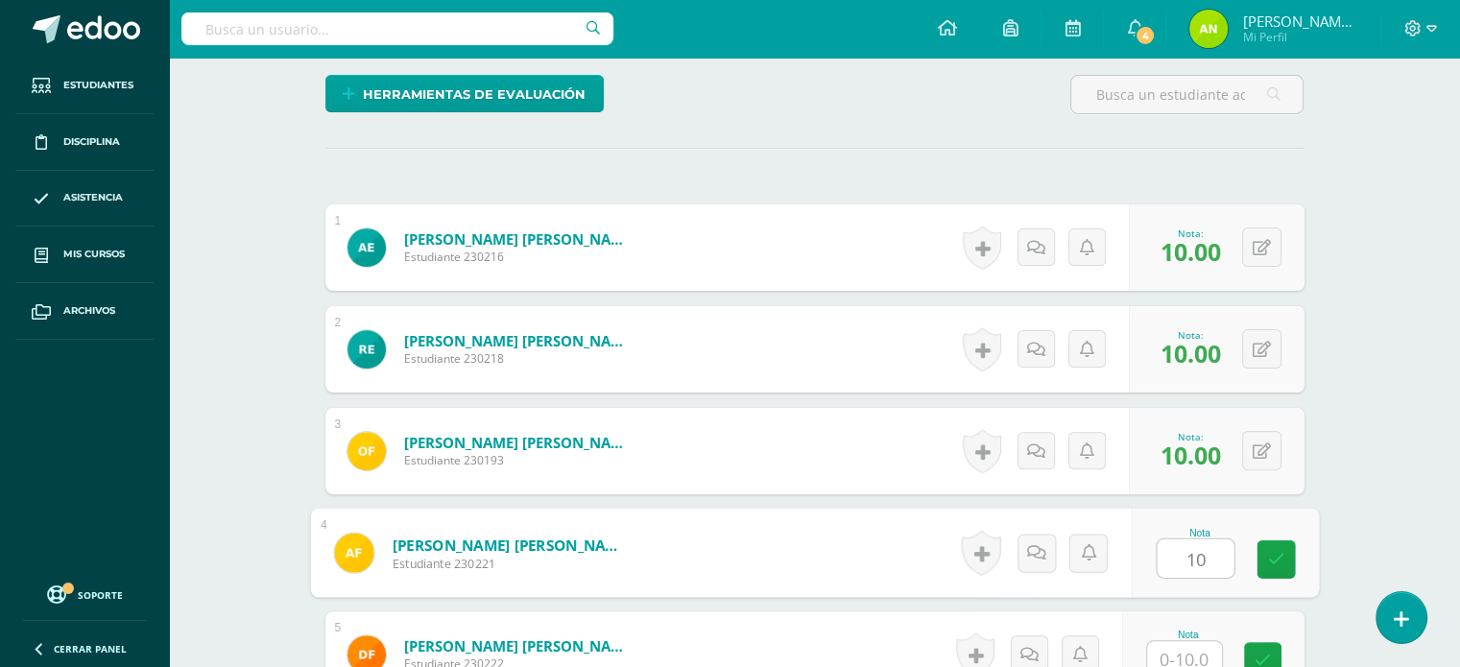
type input "10"
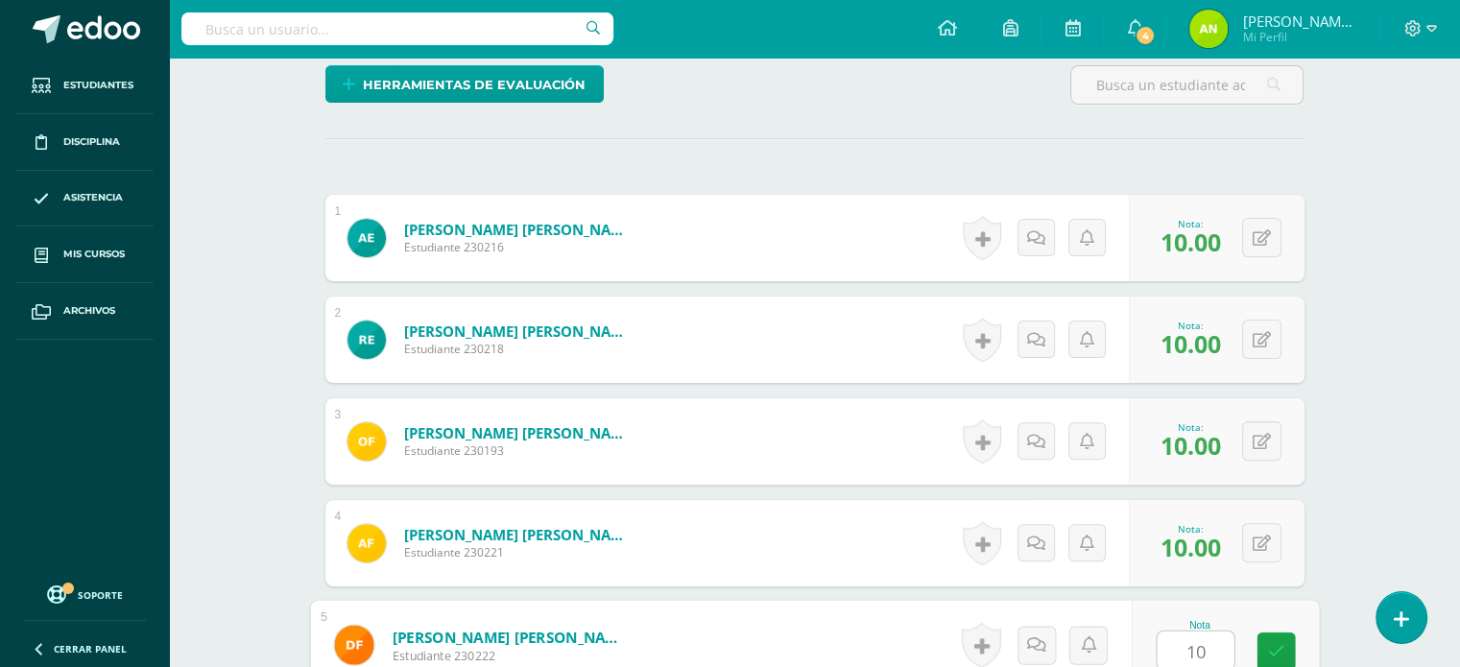
type input "10"
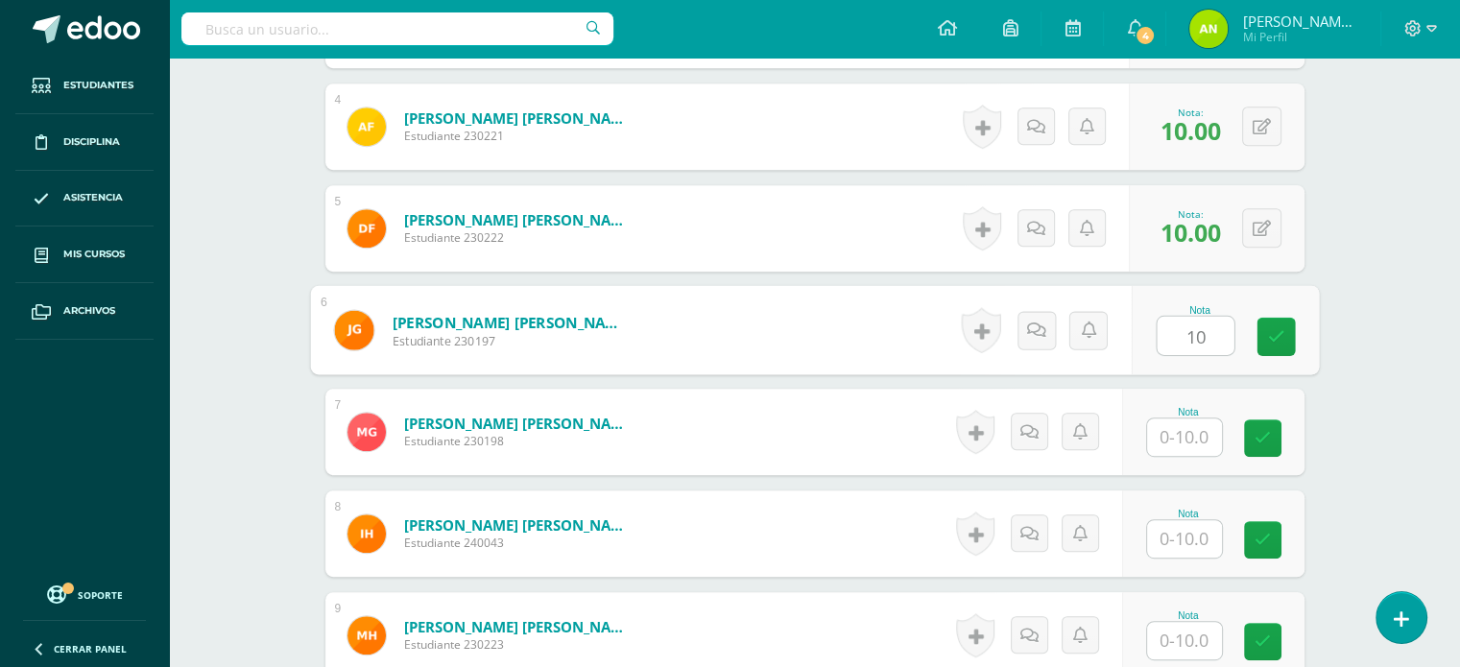
type input "10"
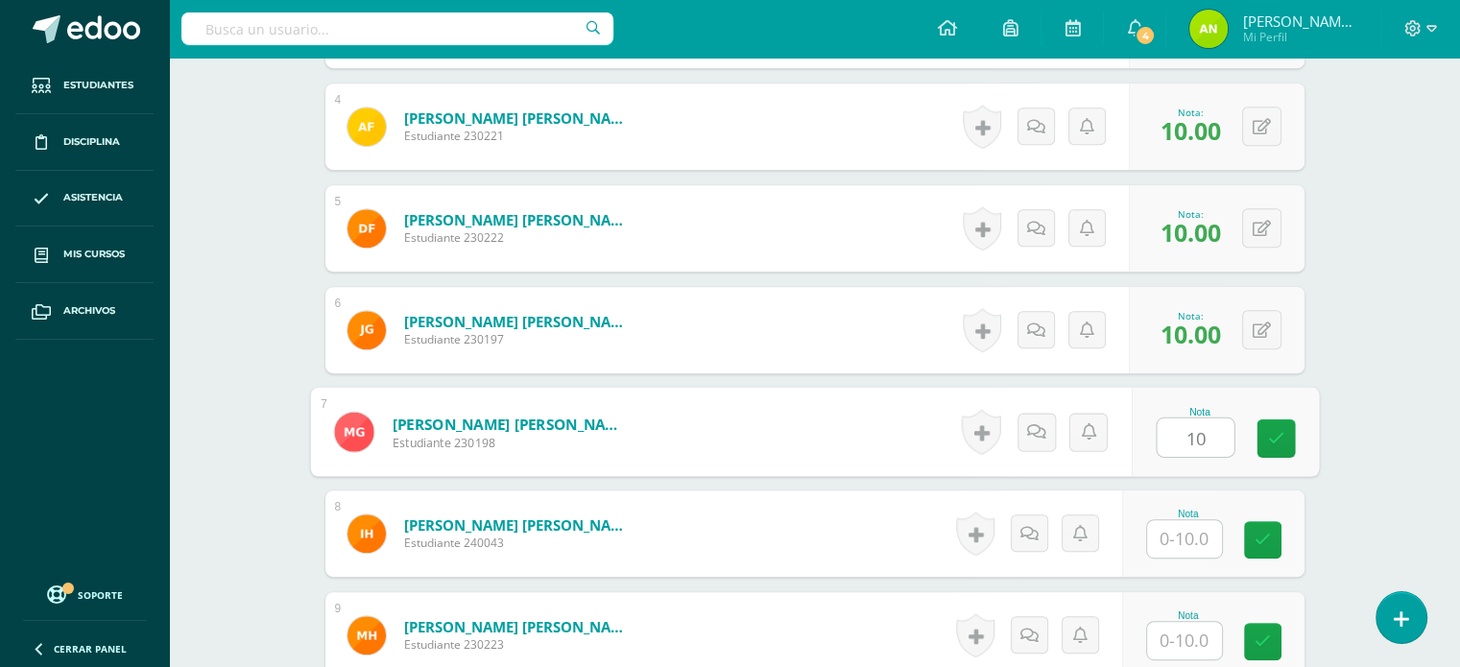
type input "10"
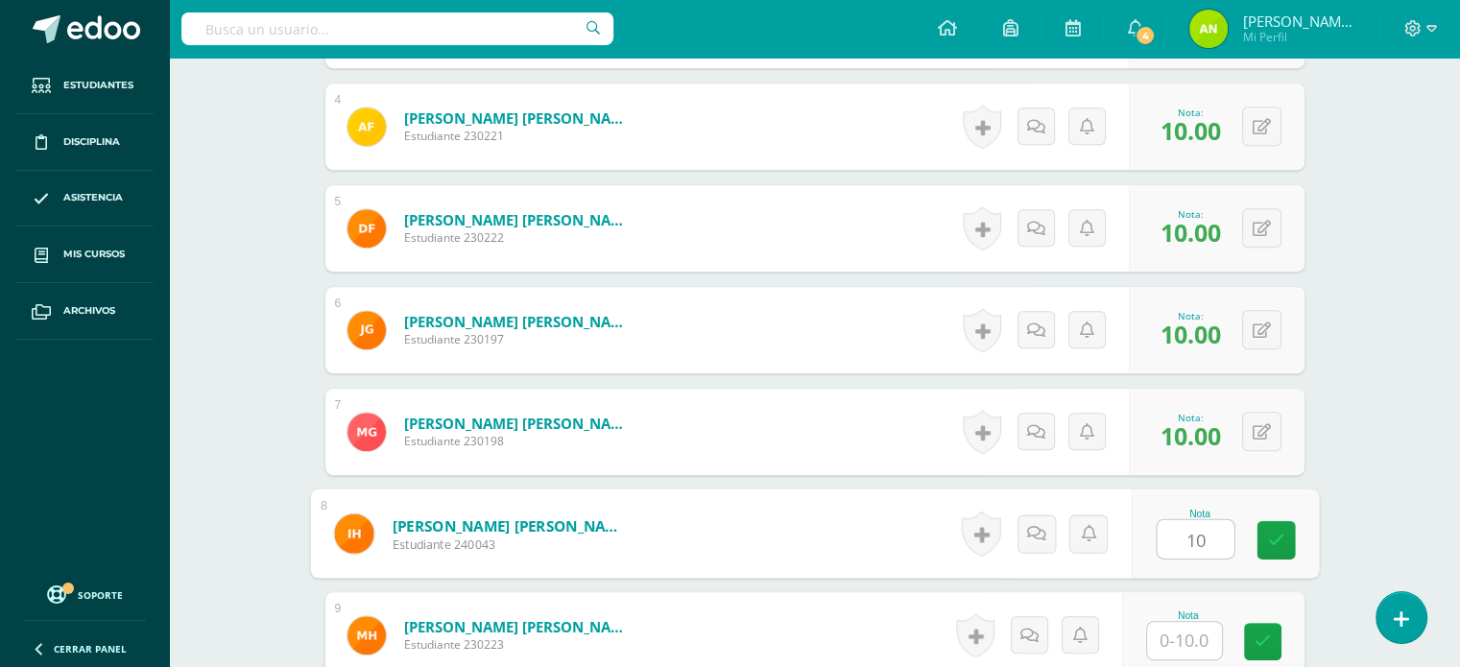
type input "10"
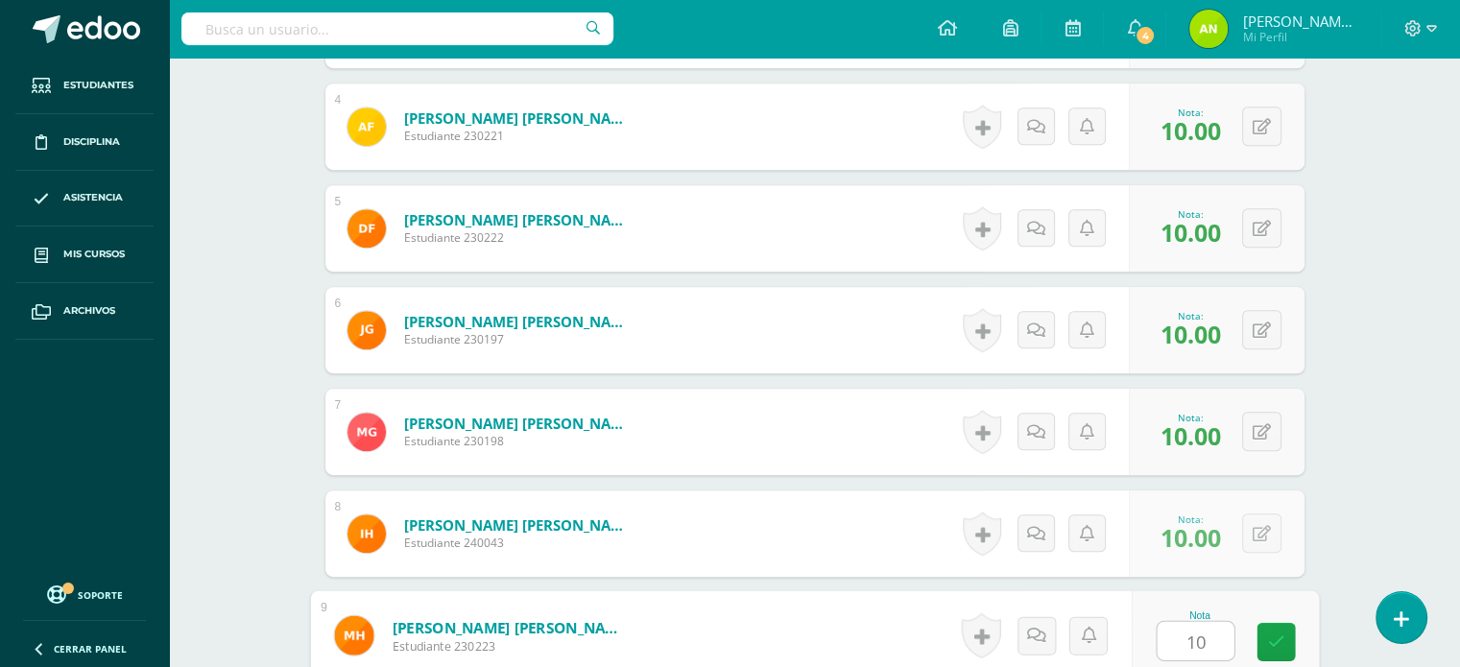
type input "10"
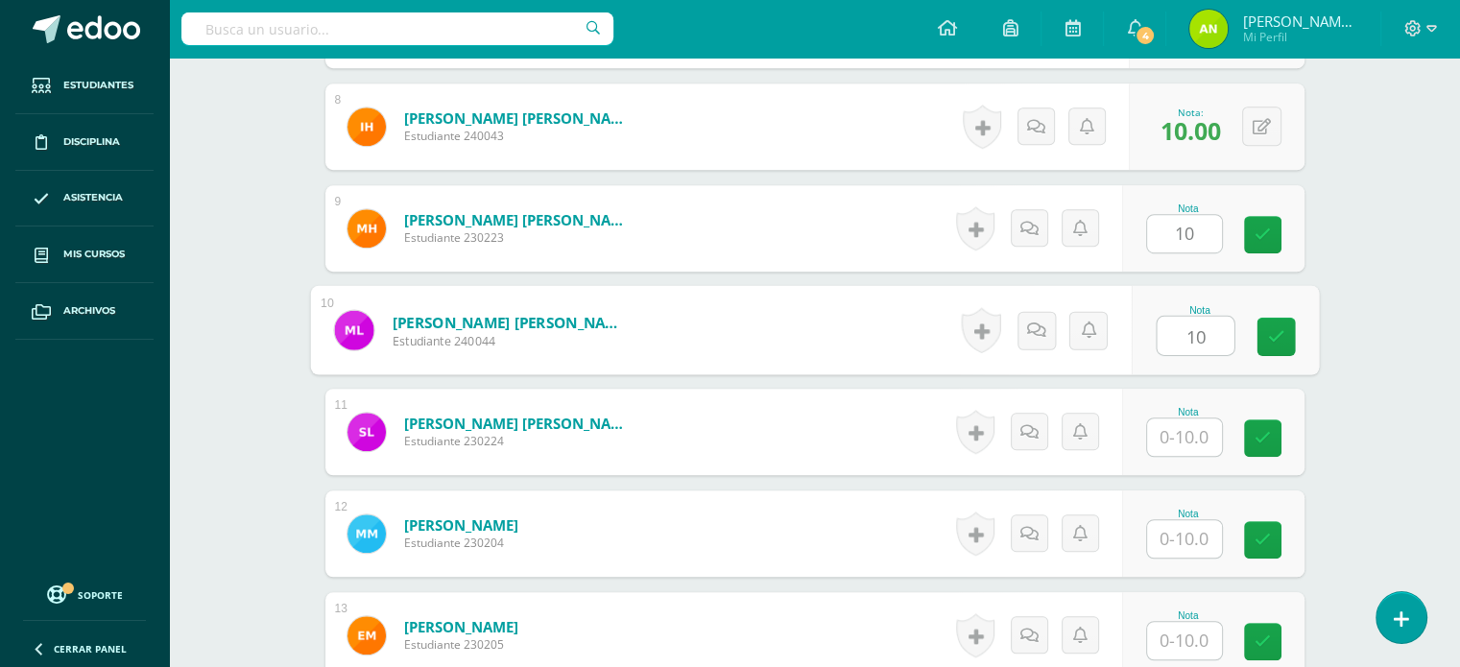
type input "10"
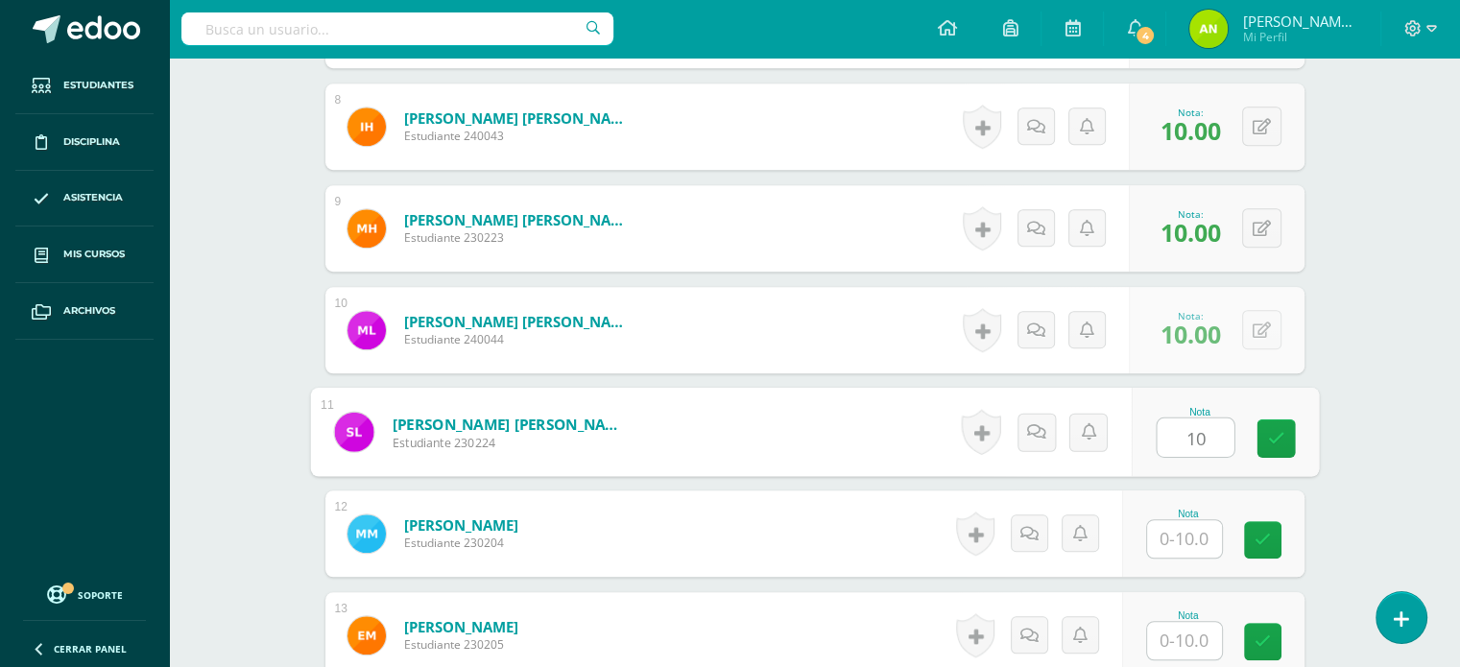
type input "10"
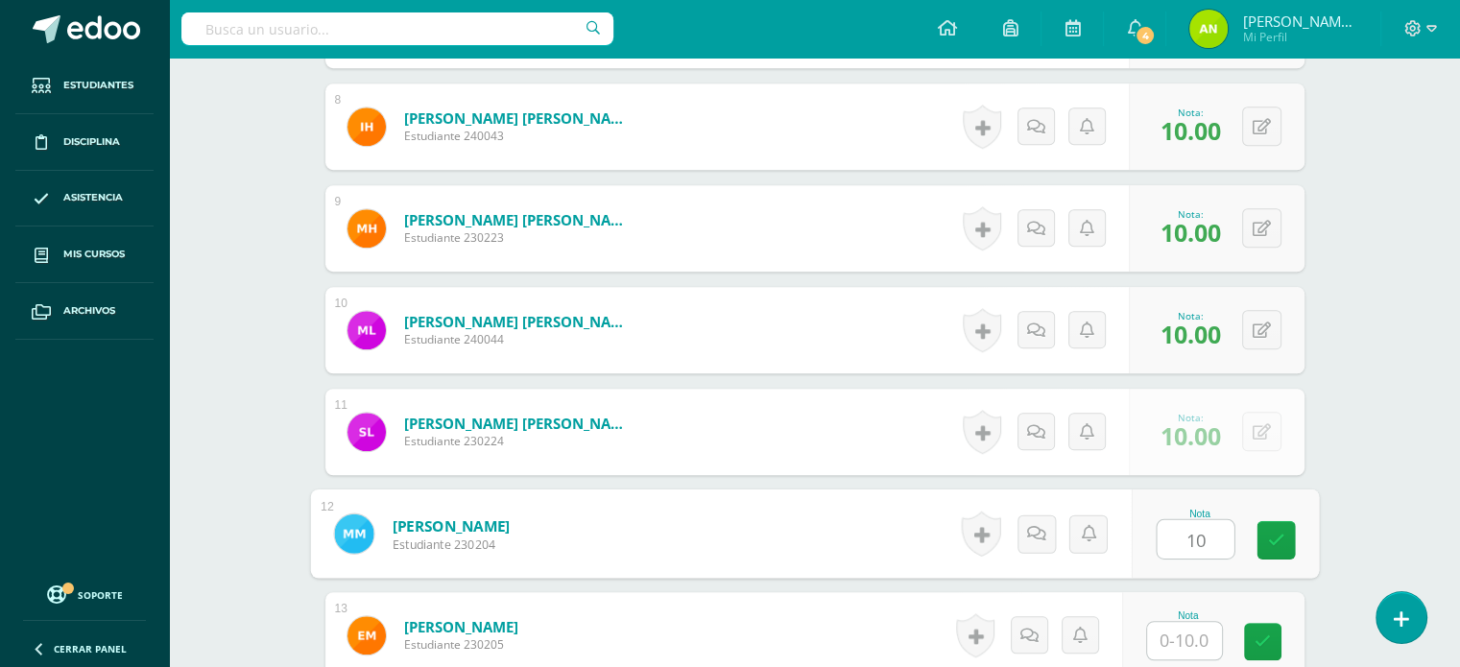
type input "10"
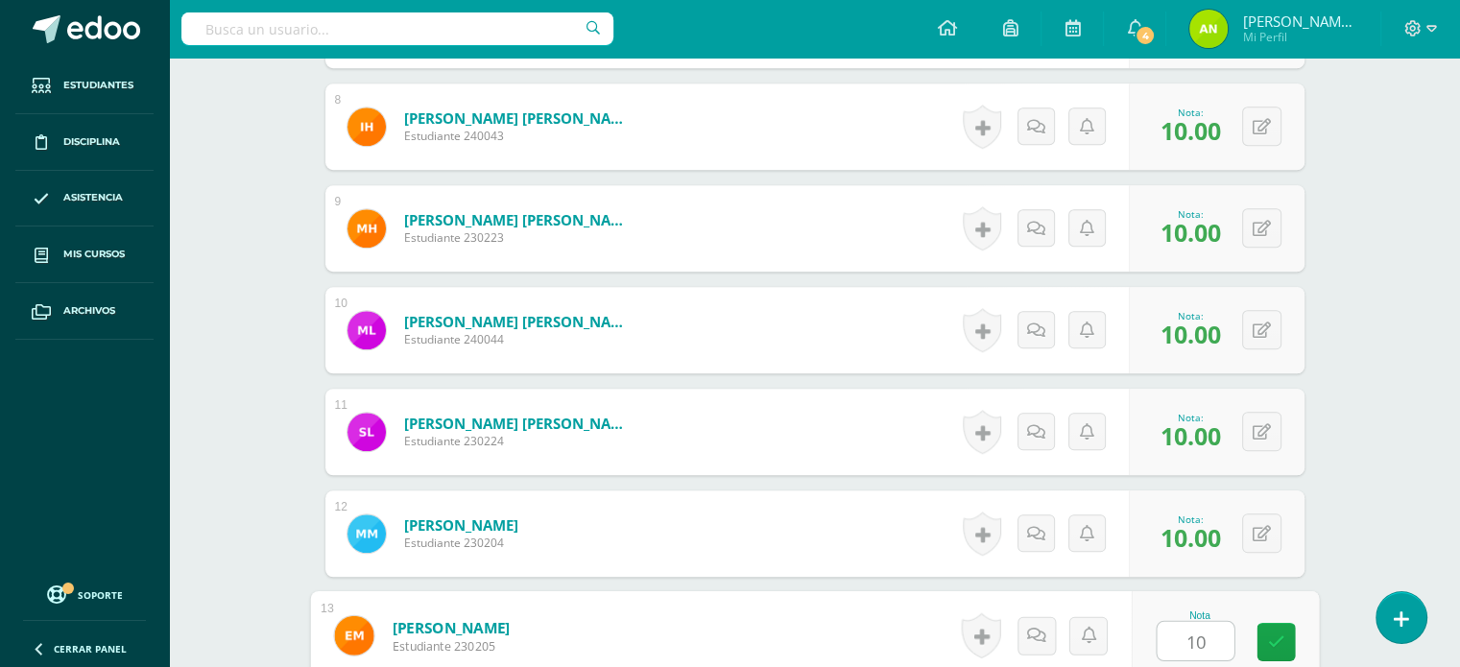
type input "10"
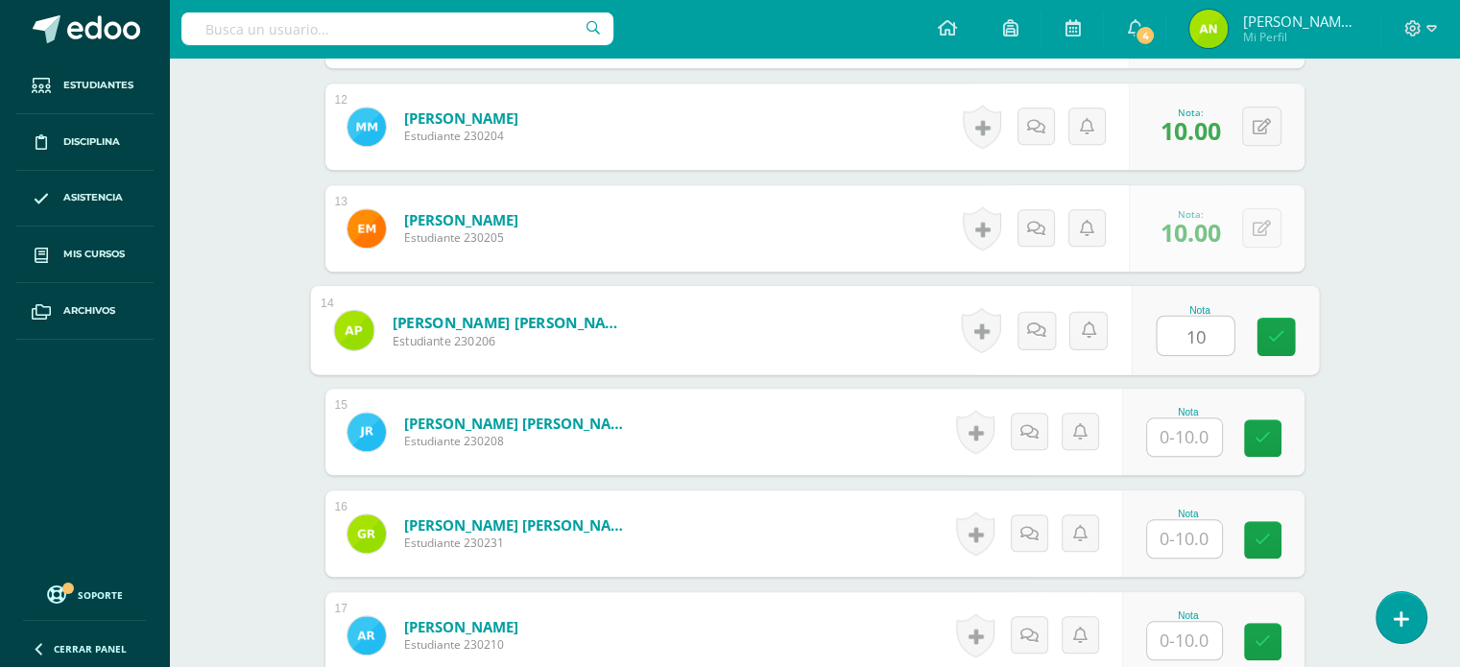
type input "10"
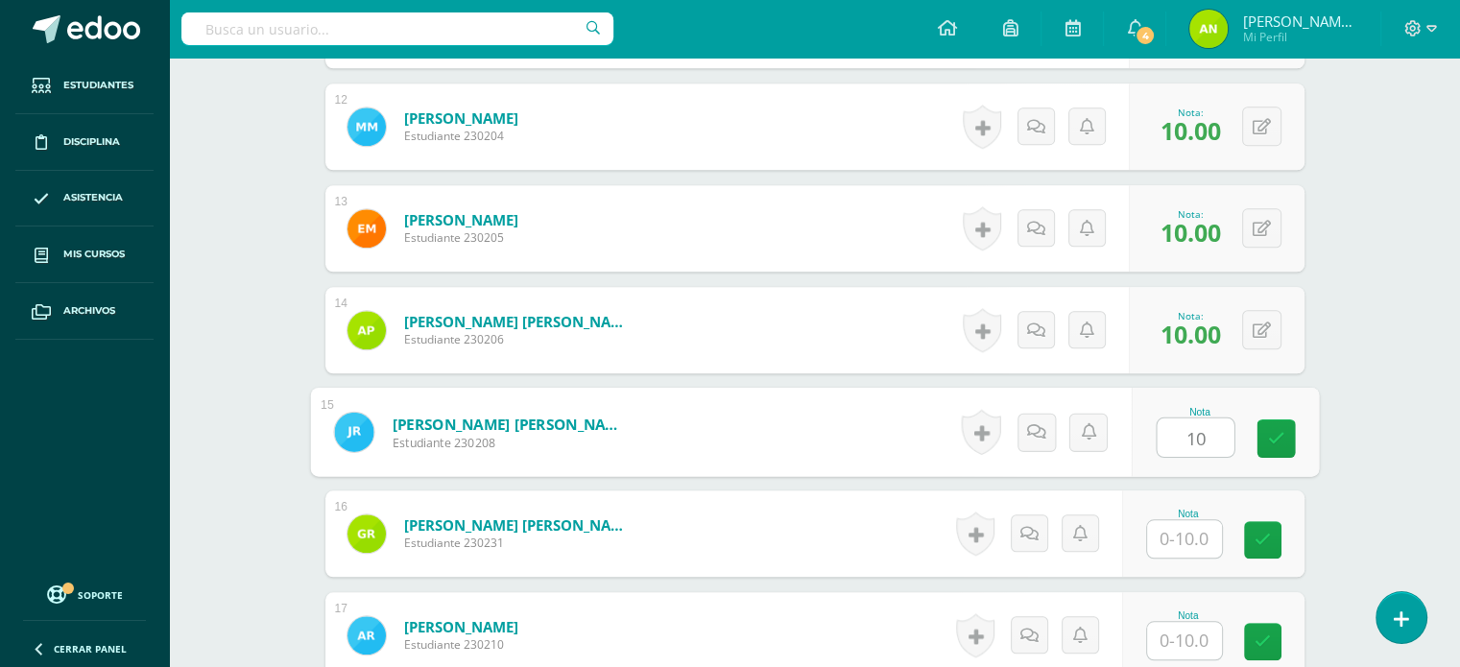
type input "10"
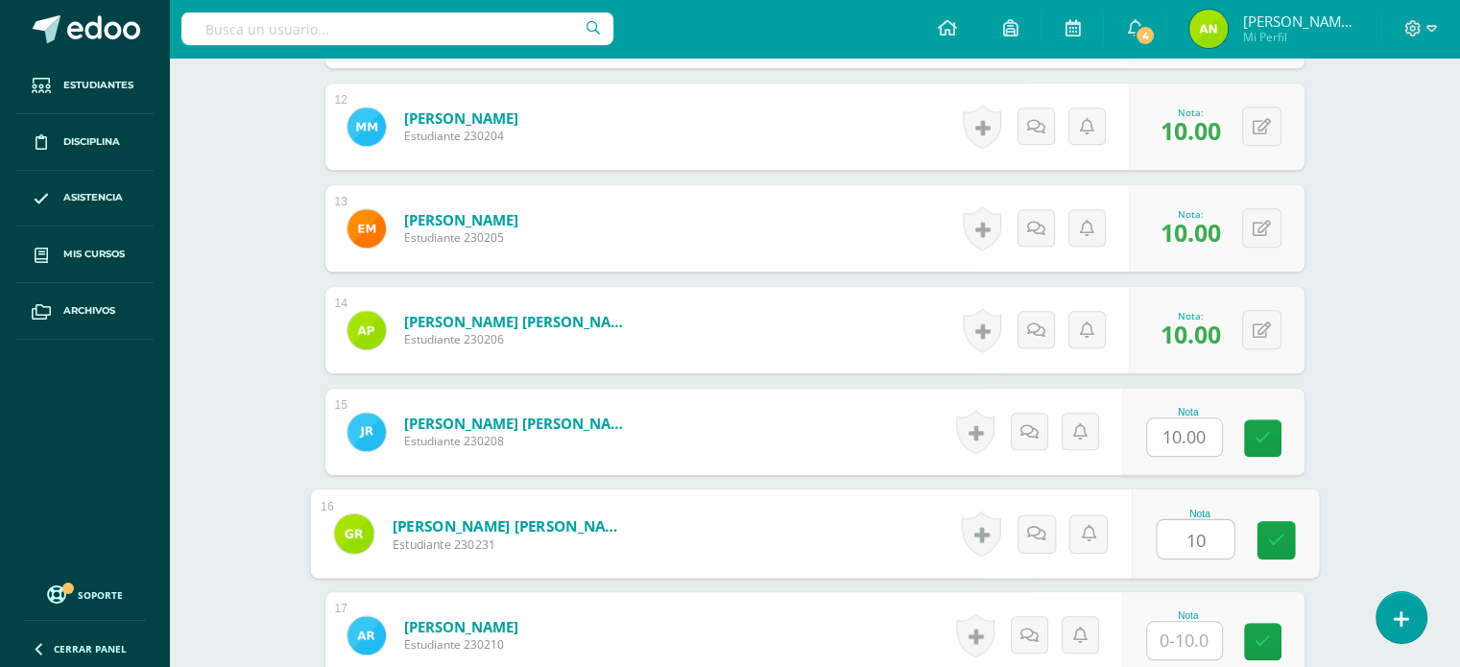
type input "10"
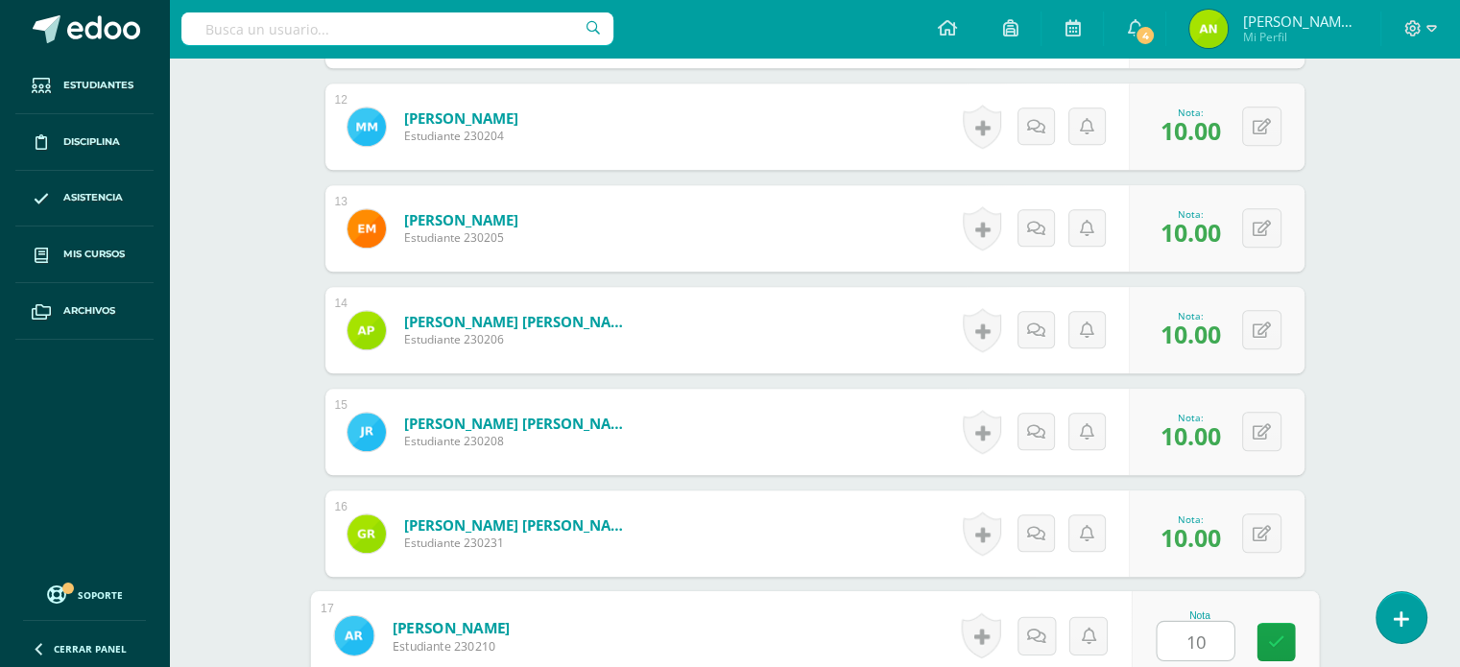
type input "10"
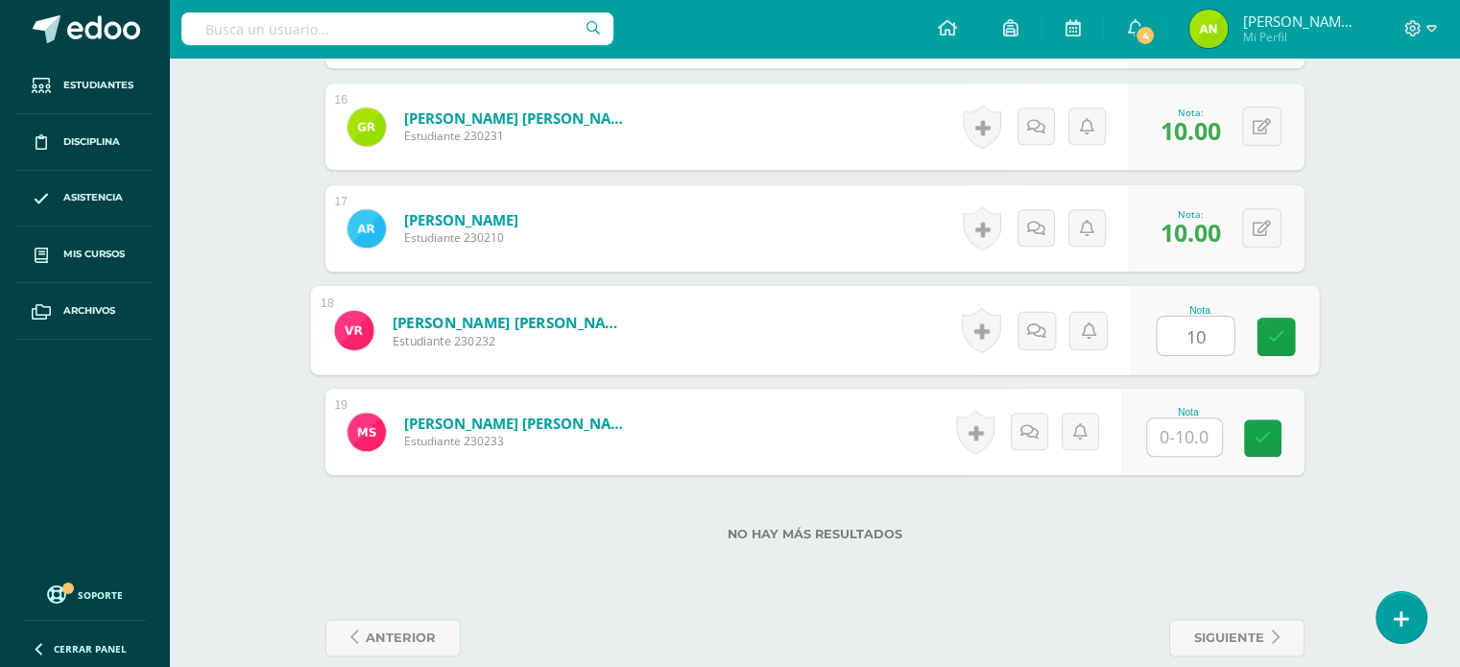
type input "10"
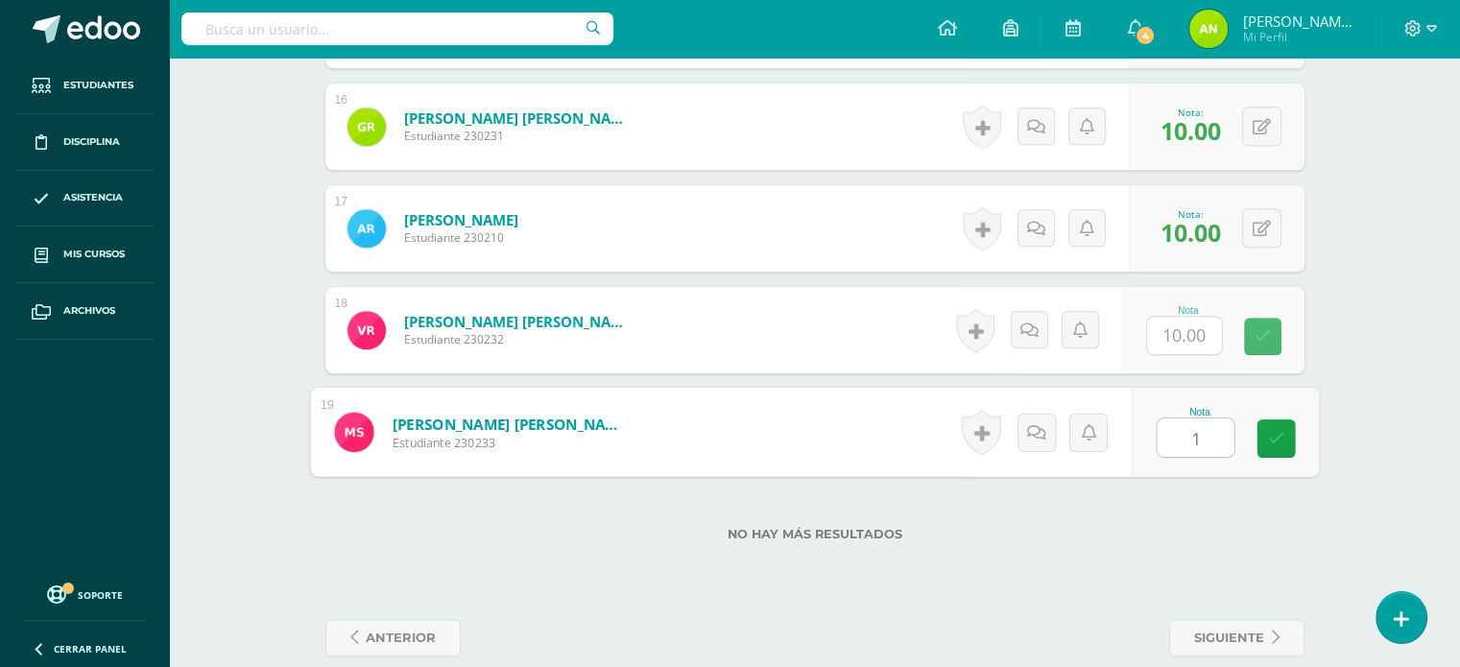
type input "10"
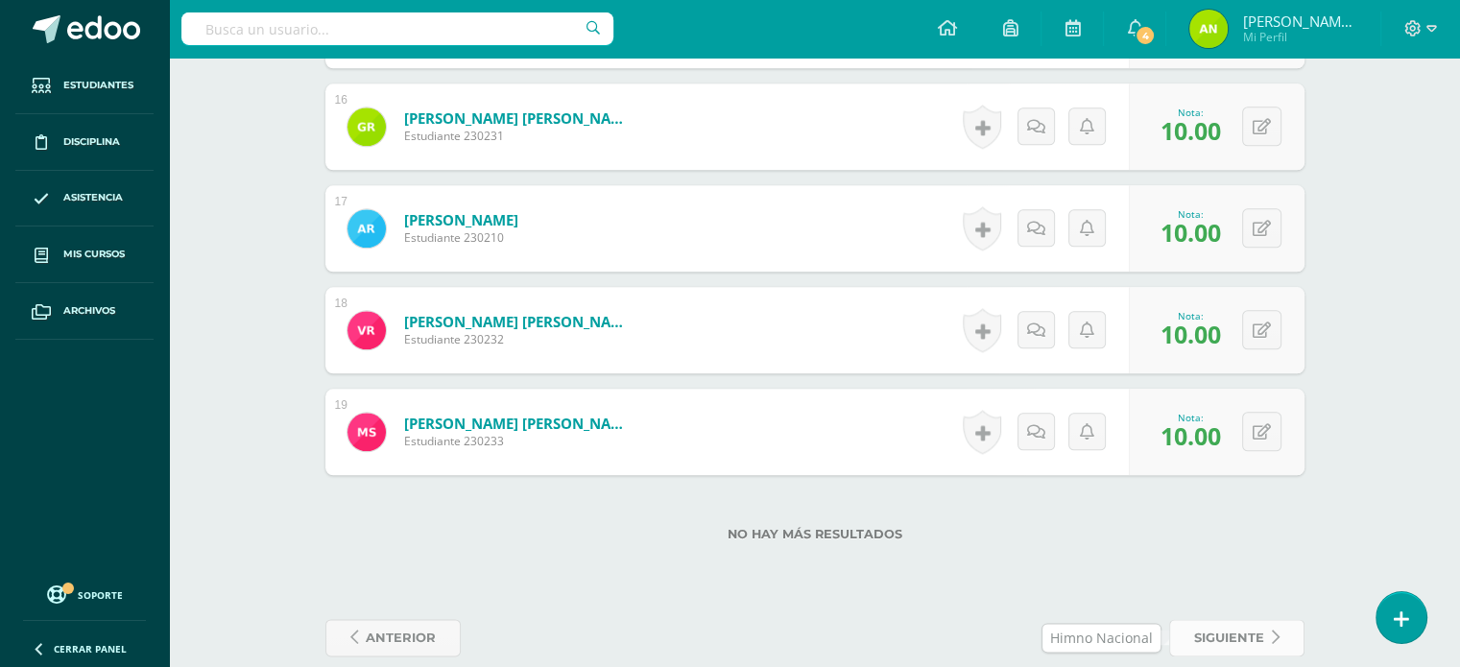
click at [1242, 650] on span "siguiente" at bounding box center [1229, 638] width 70 height 36
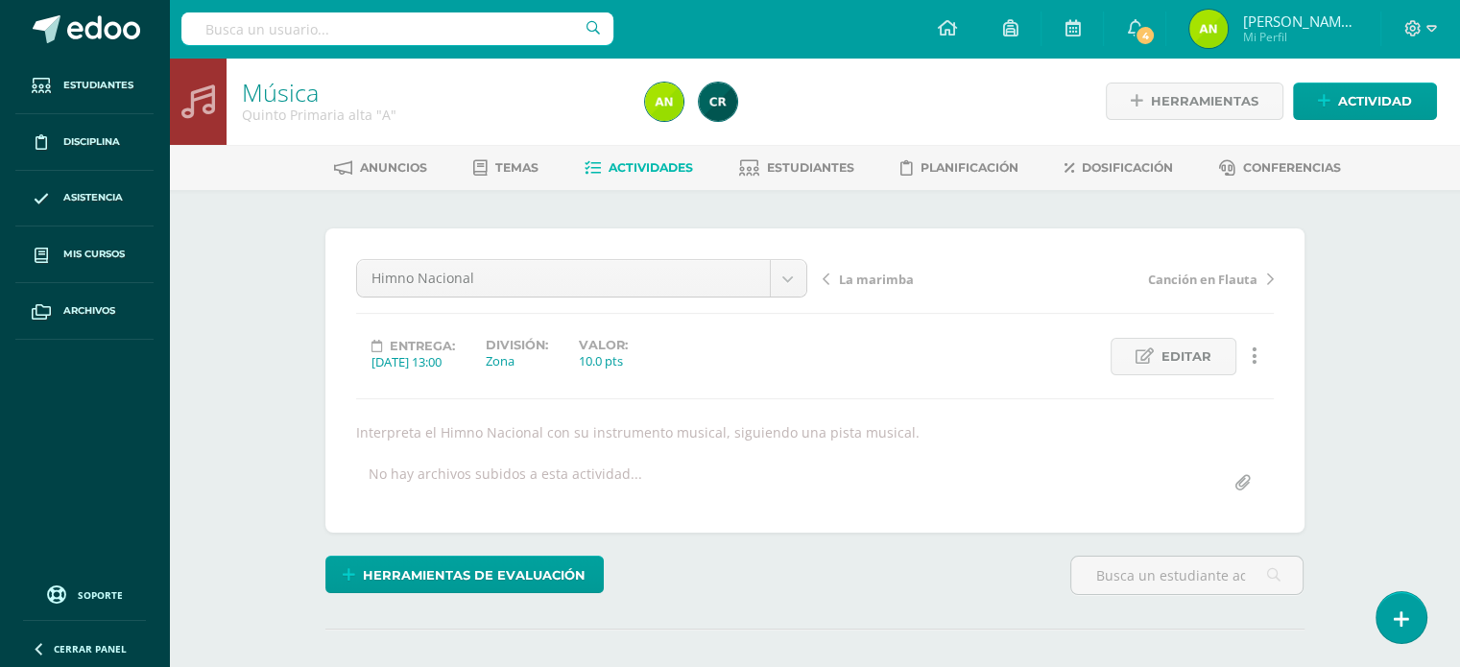
scroll to position [236, 0]
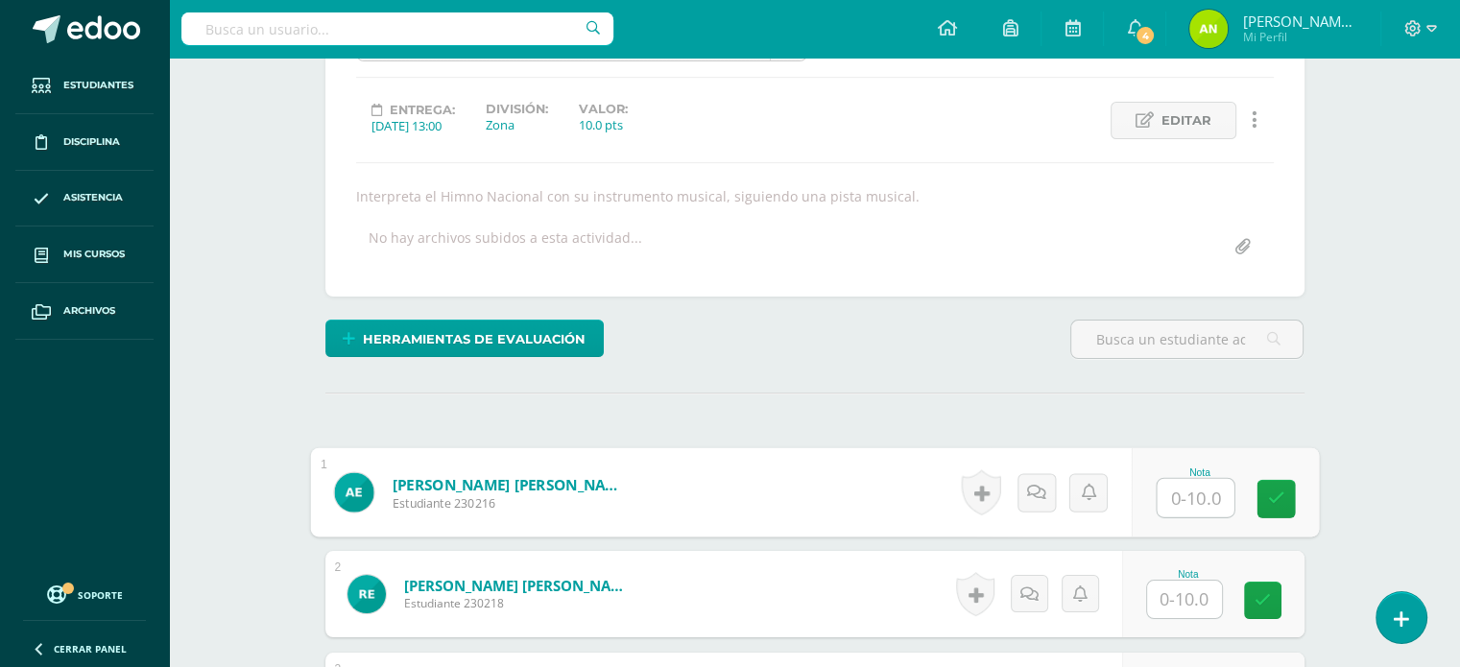
click at [1183, 486] on input "text" at bounding box center [1195, 498] width 77 height 38
type input "10"
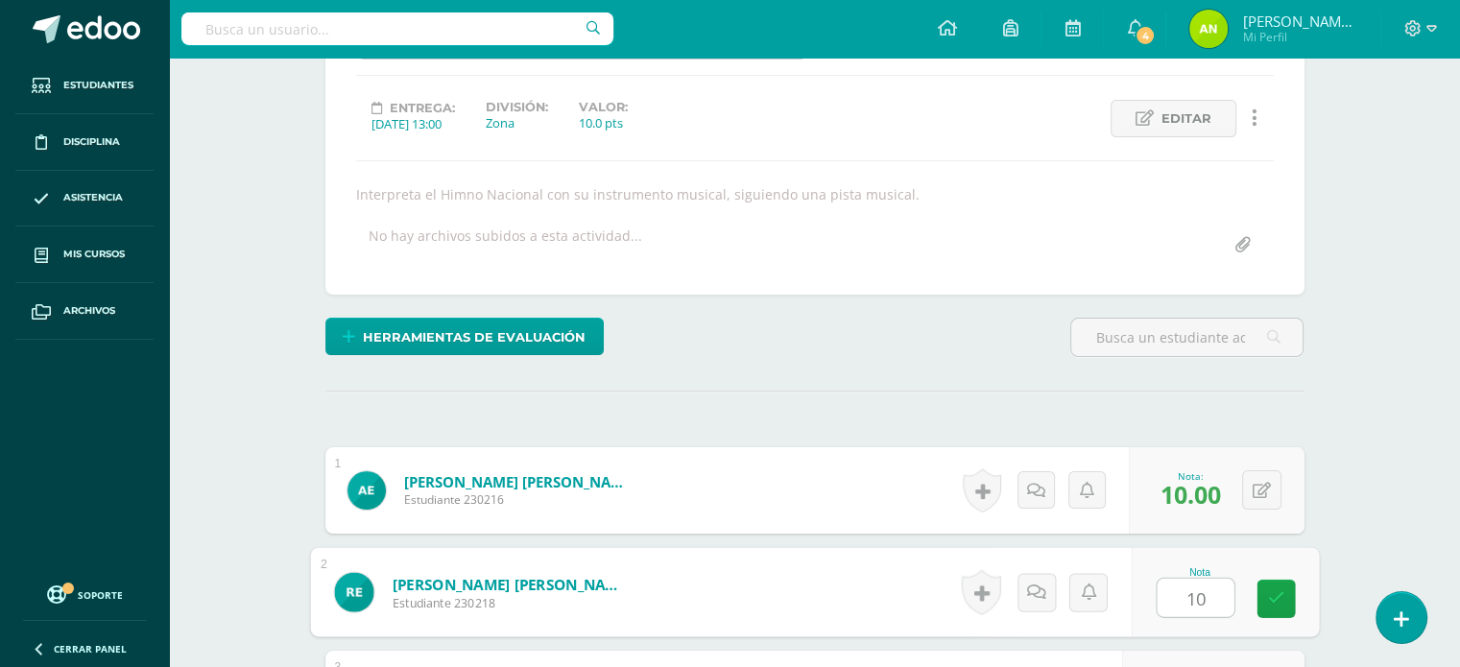
type input "10"
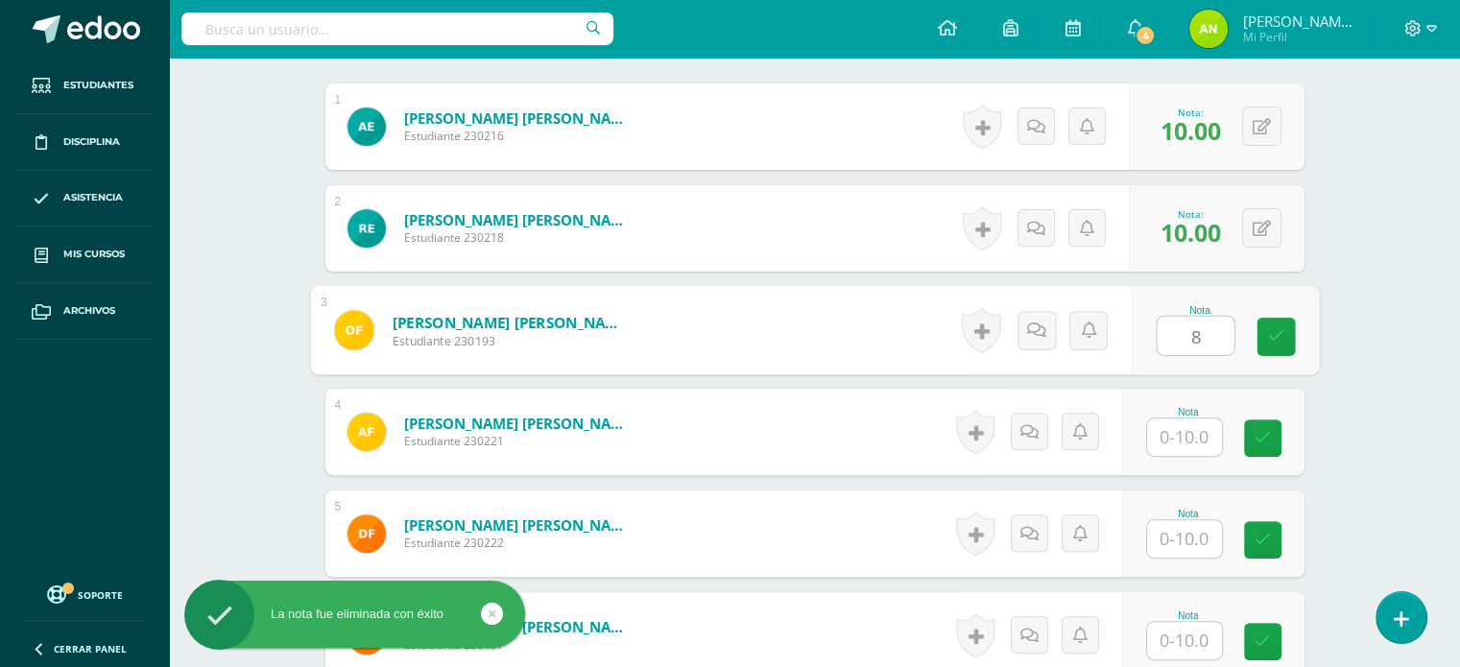
type input "8"
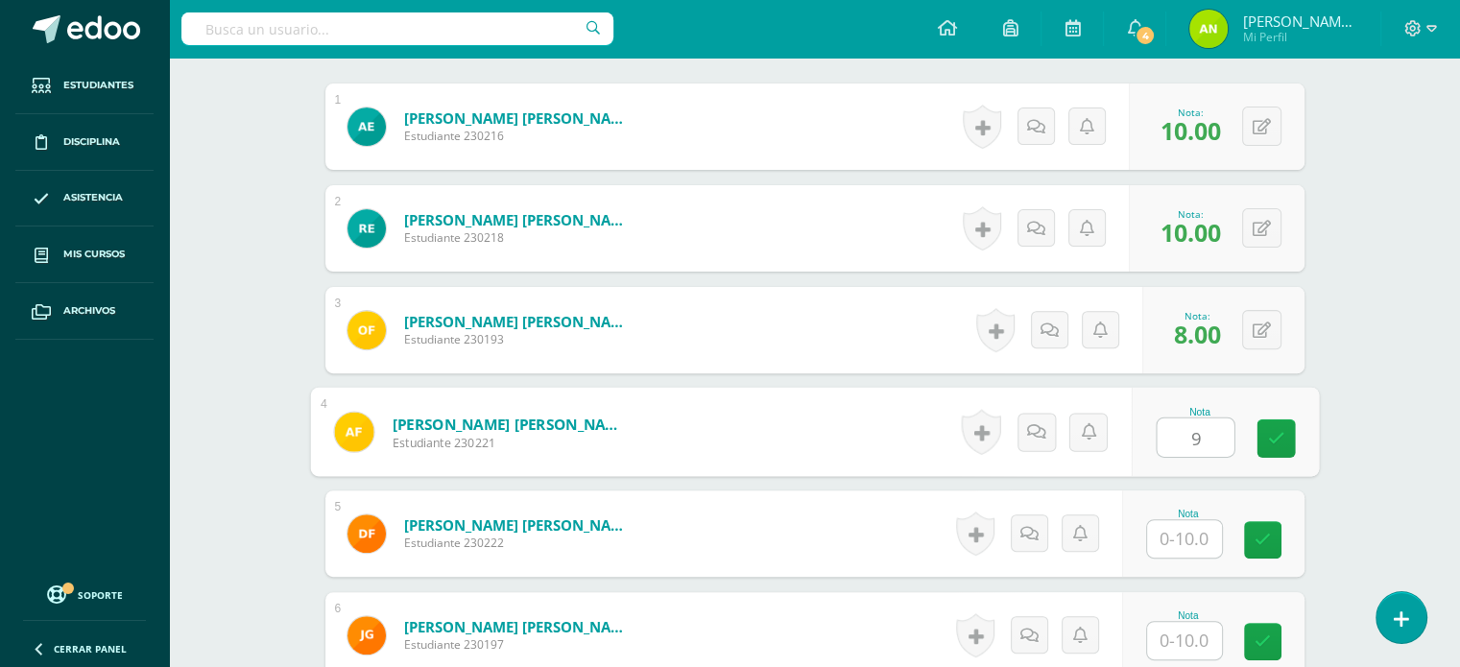
type input "9"
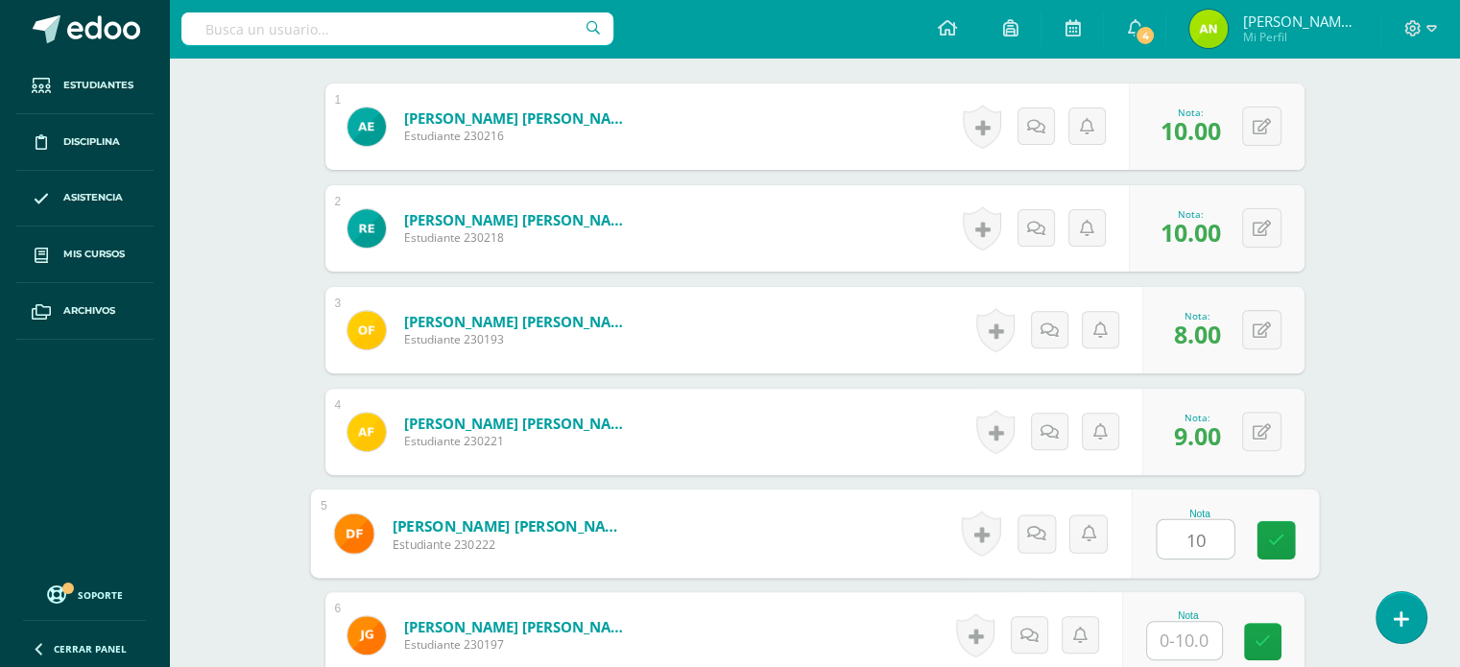
type input "10"
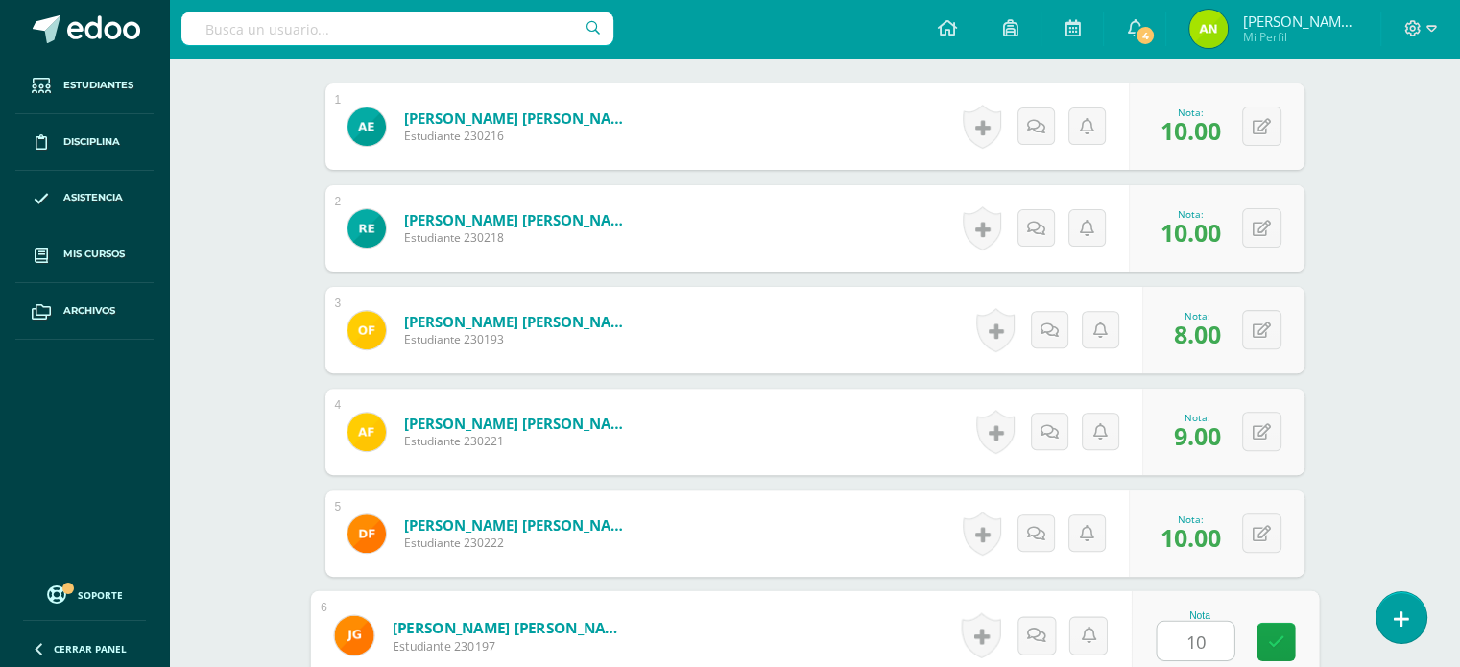
type input "10"
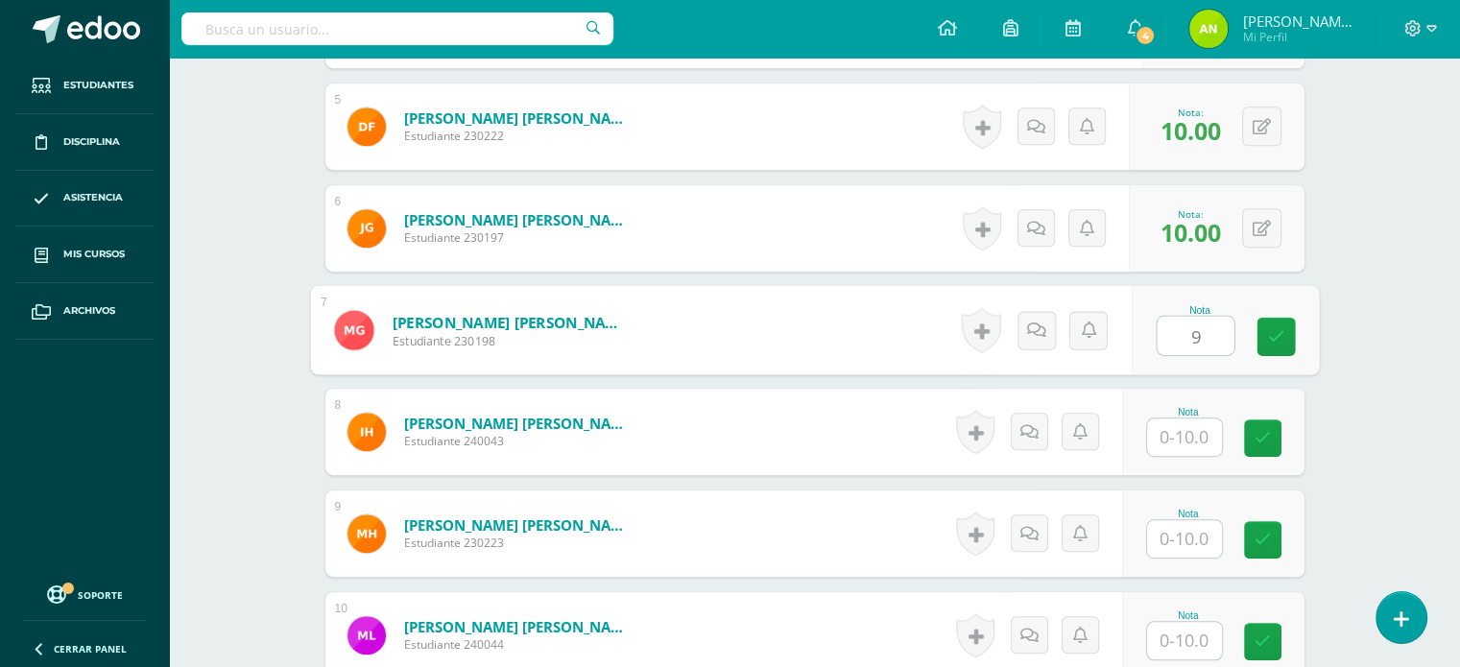
type input "9"
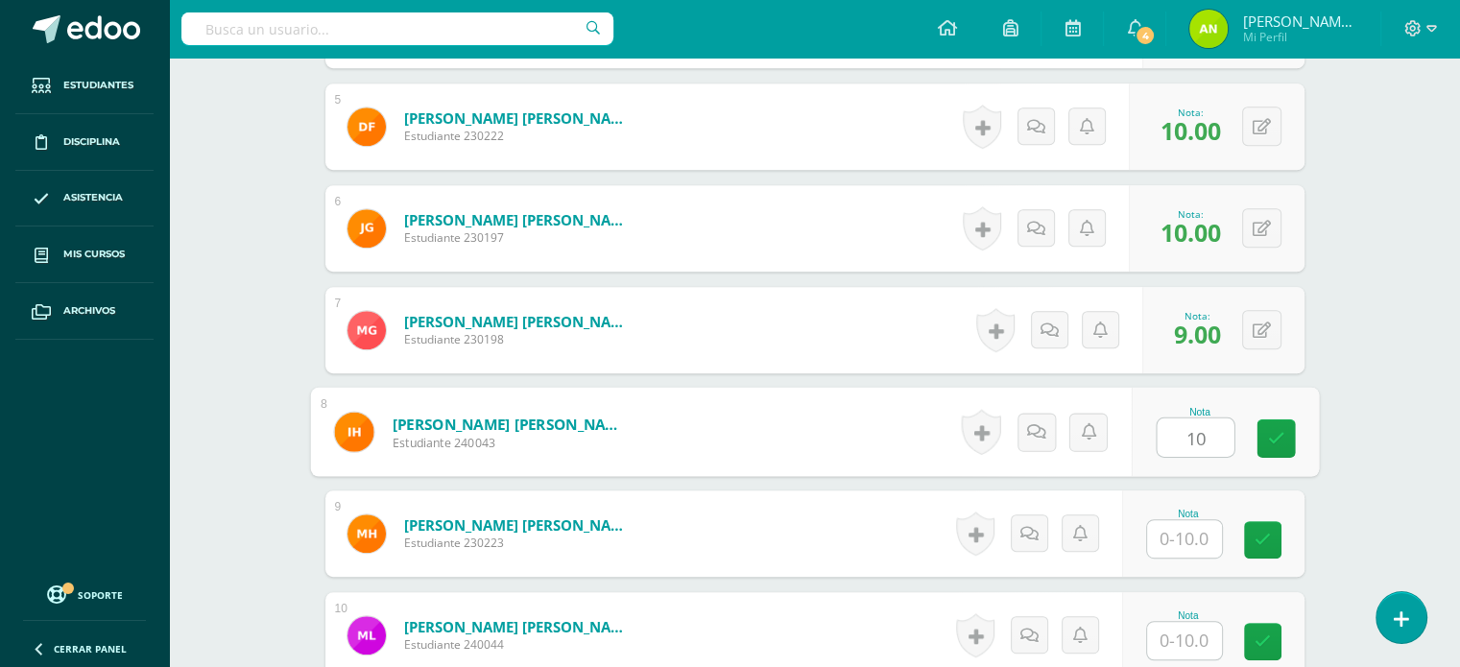
type input "10"
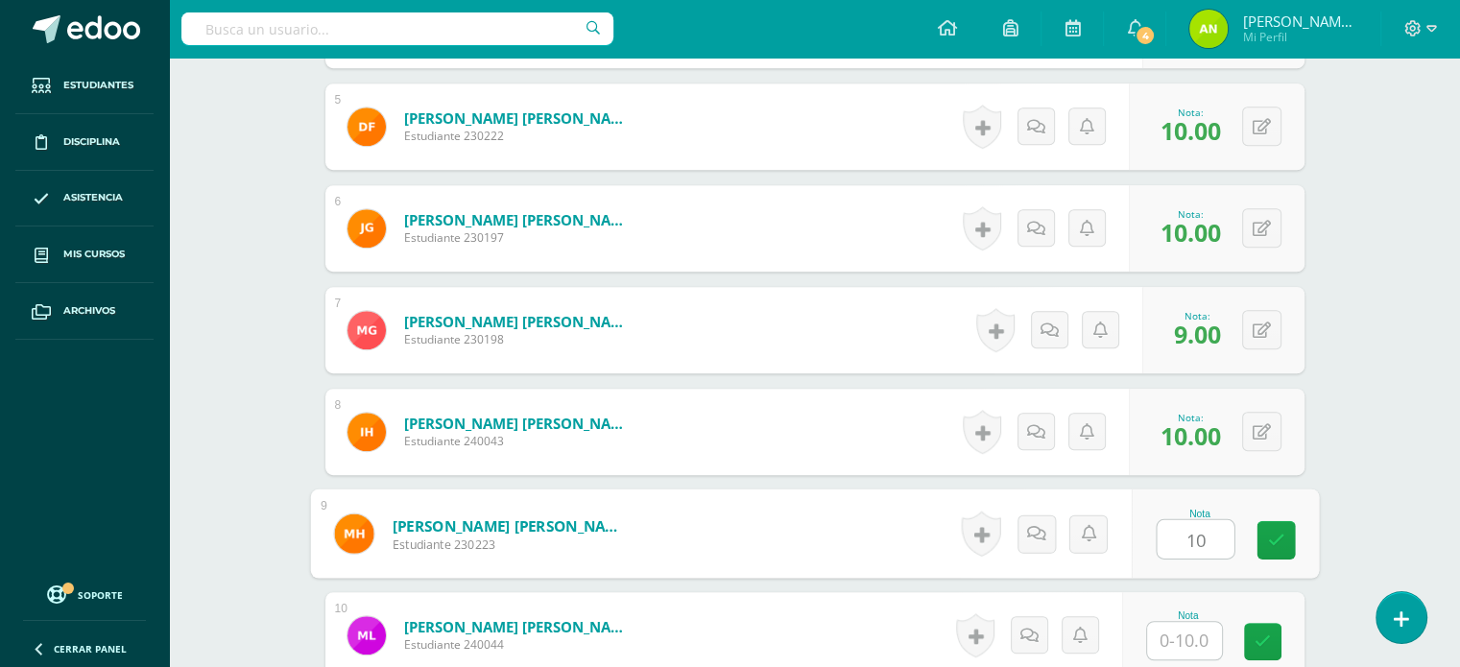
type input "10"
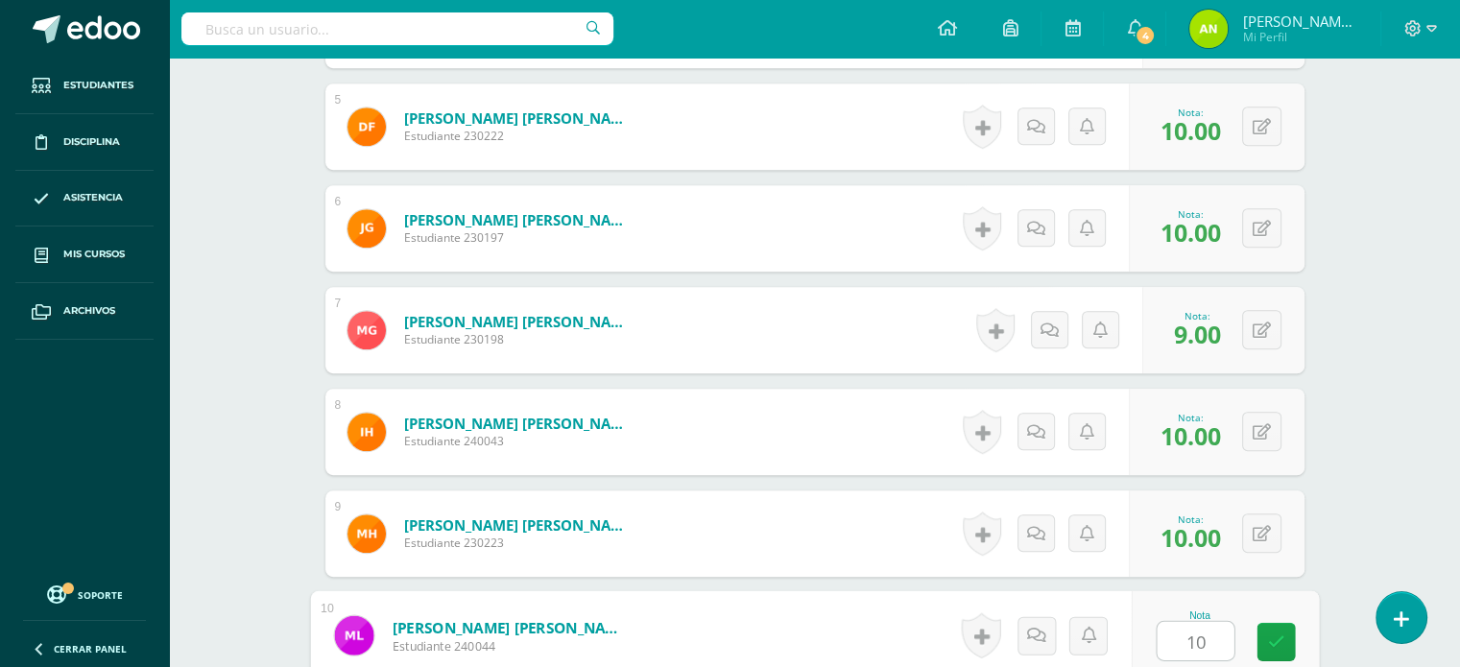
type input "10"
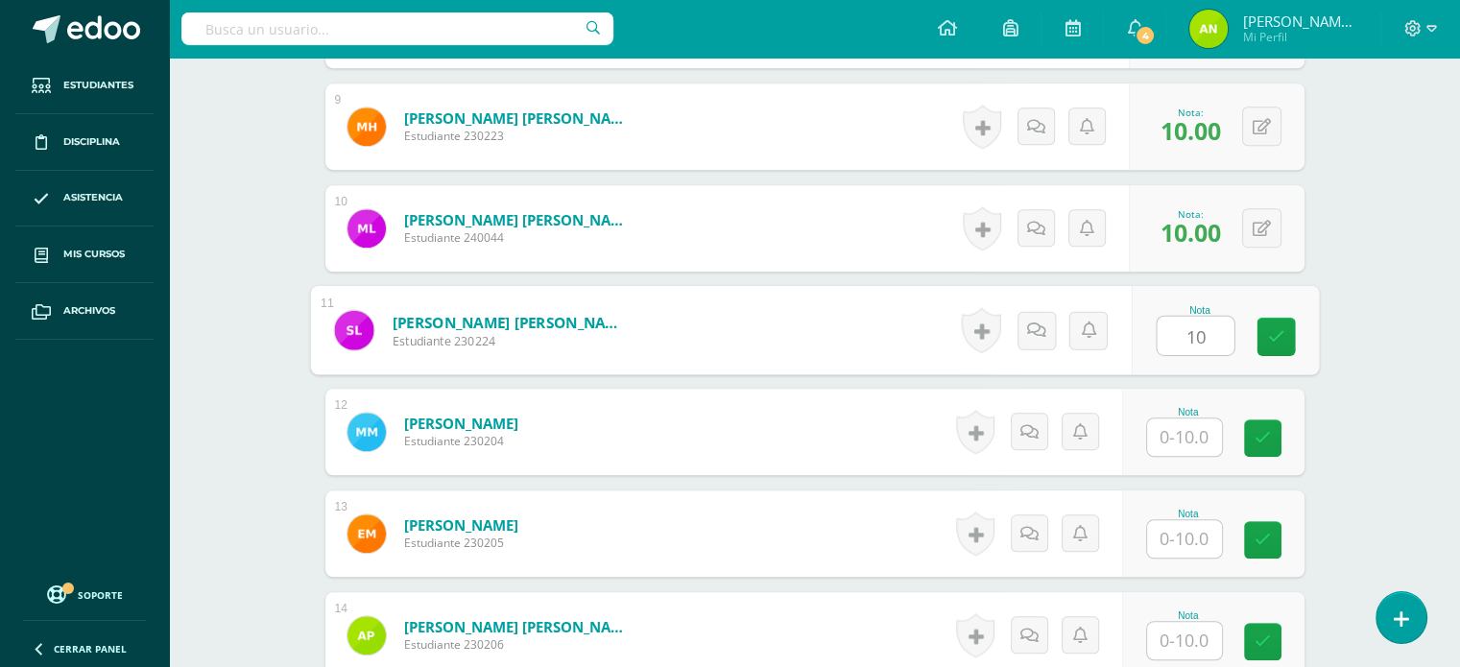
type input "10"
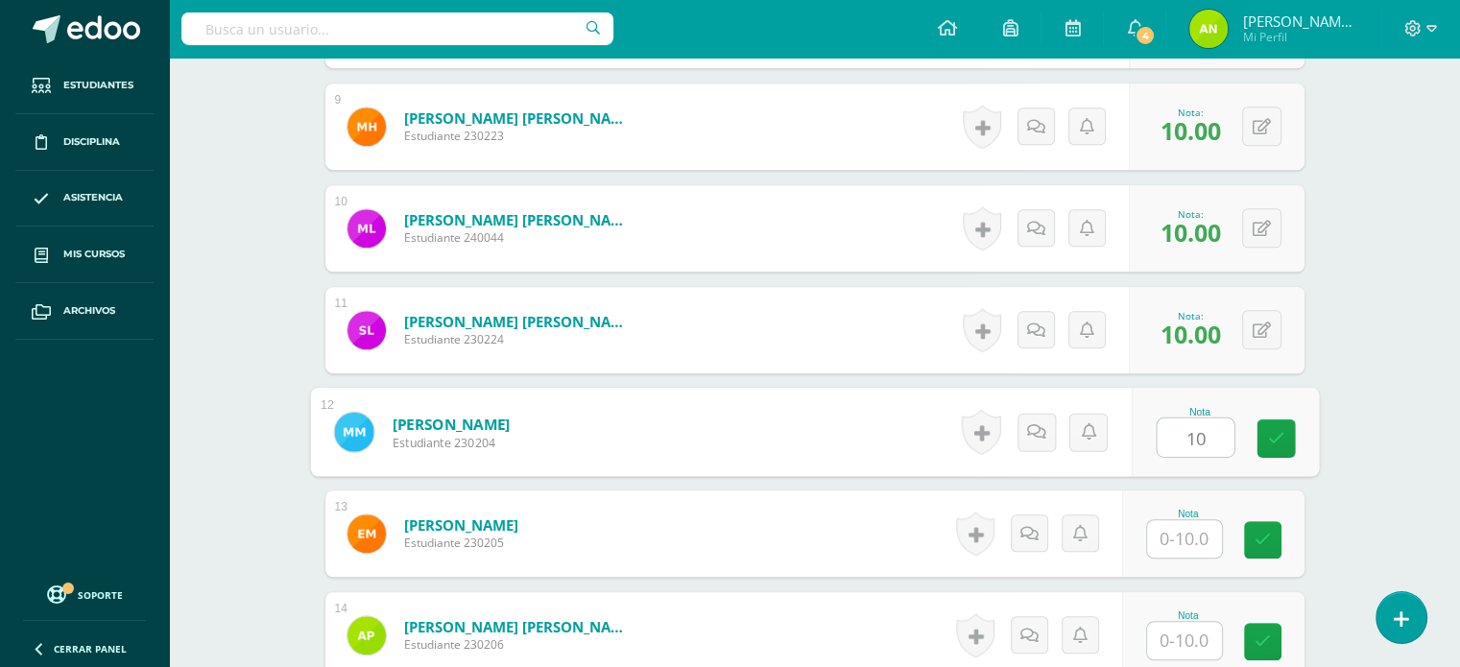
type input "10"
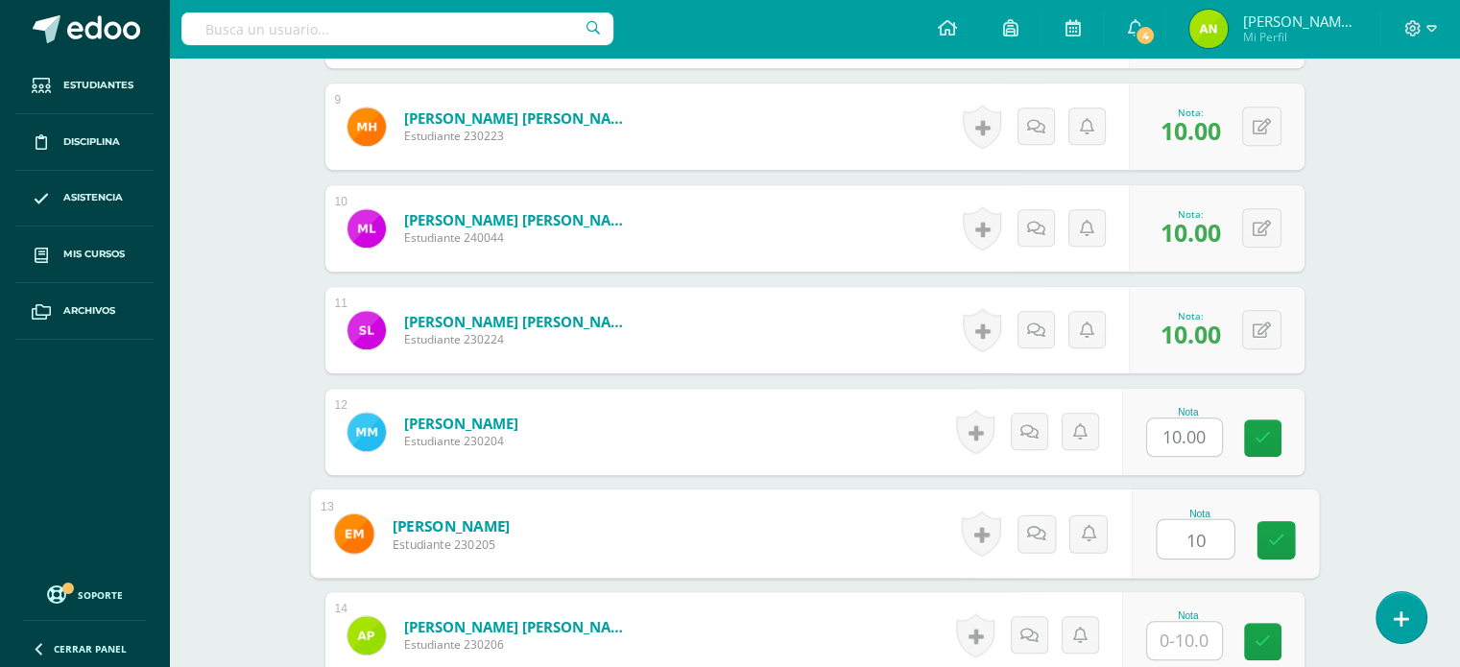
type input "10"
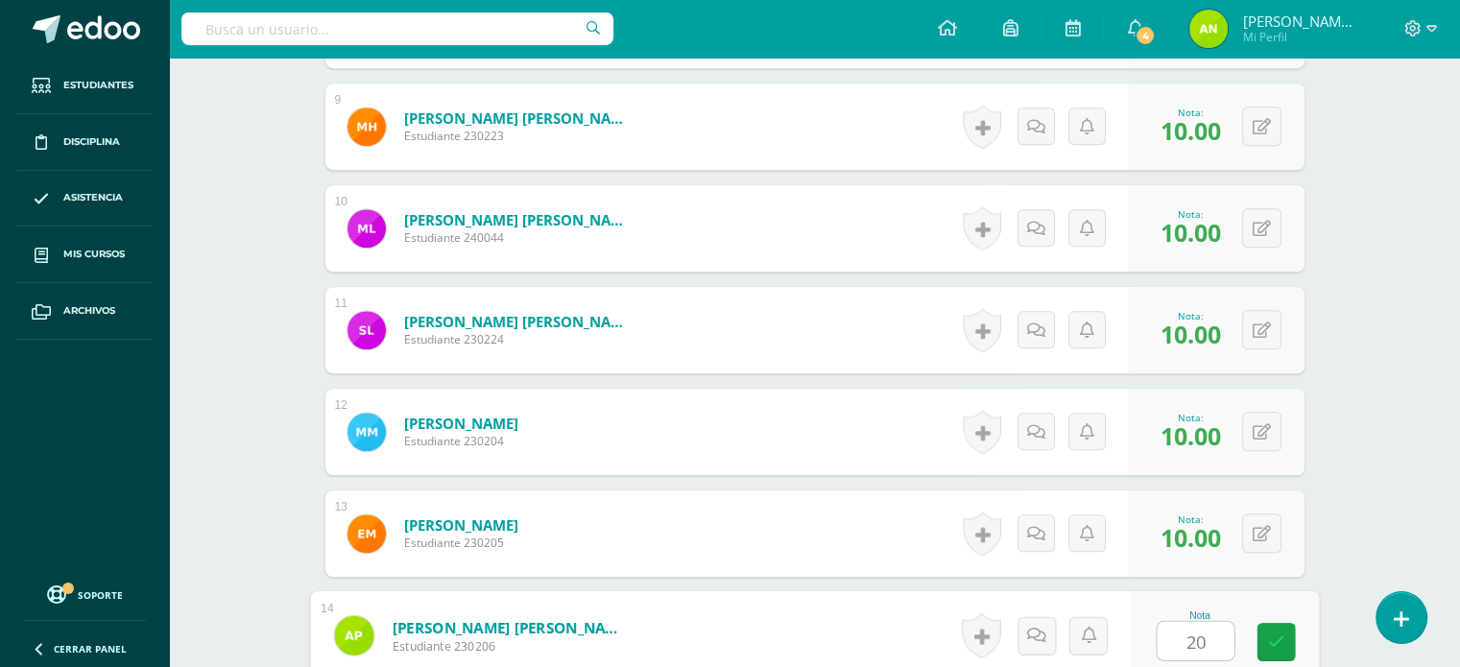
type input "2"
type input "10"
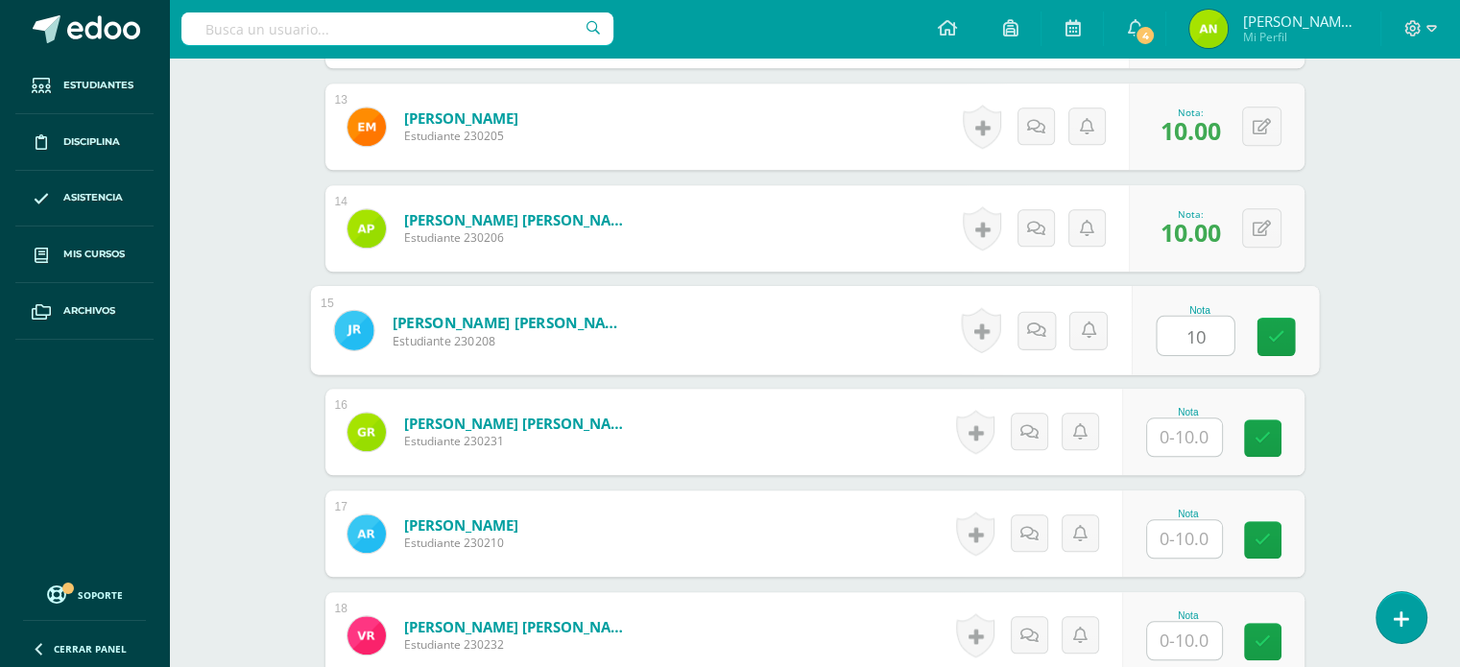
type input "10"
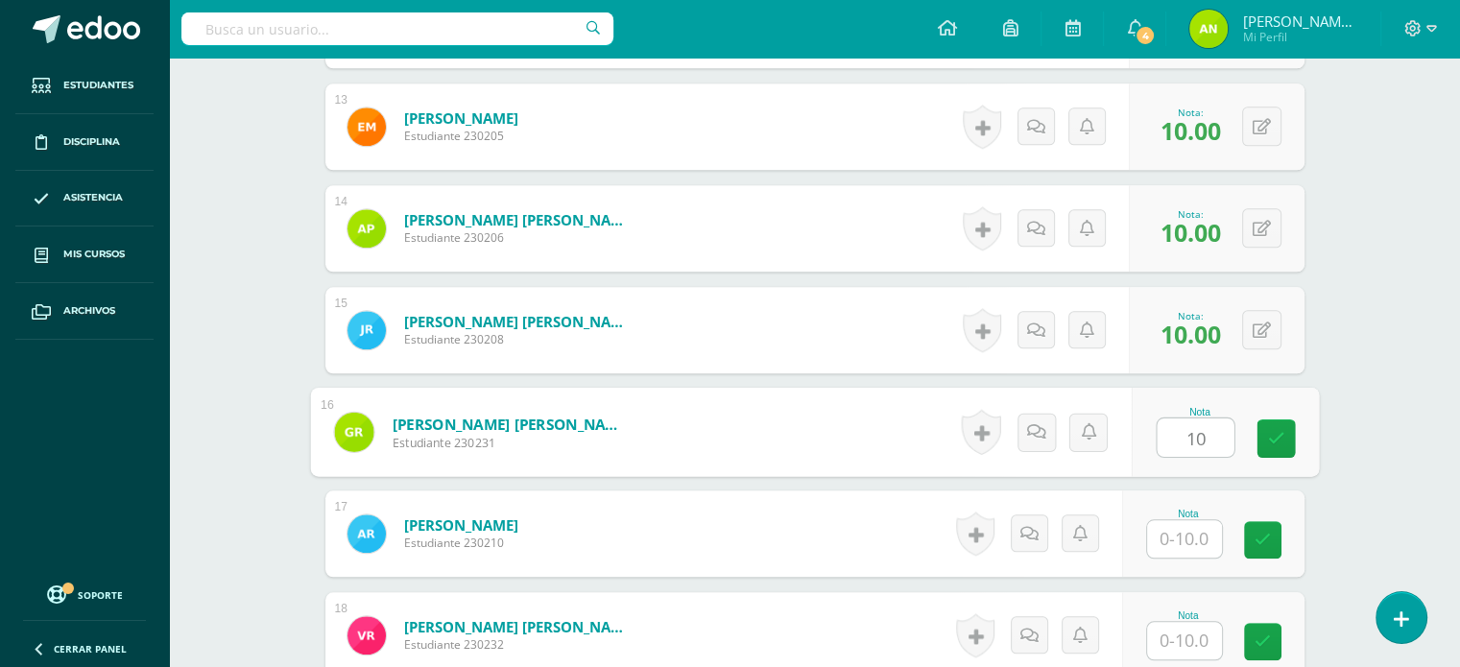
type input "10"
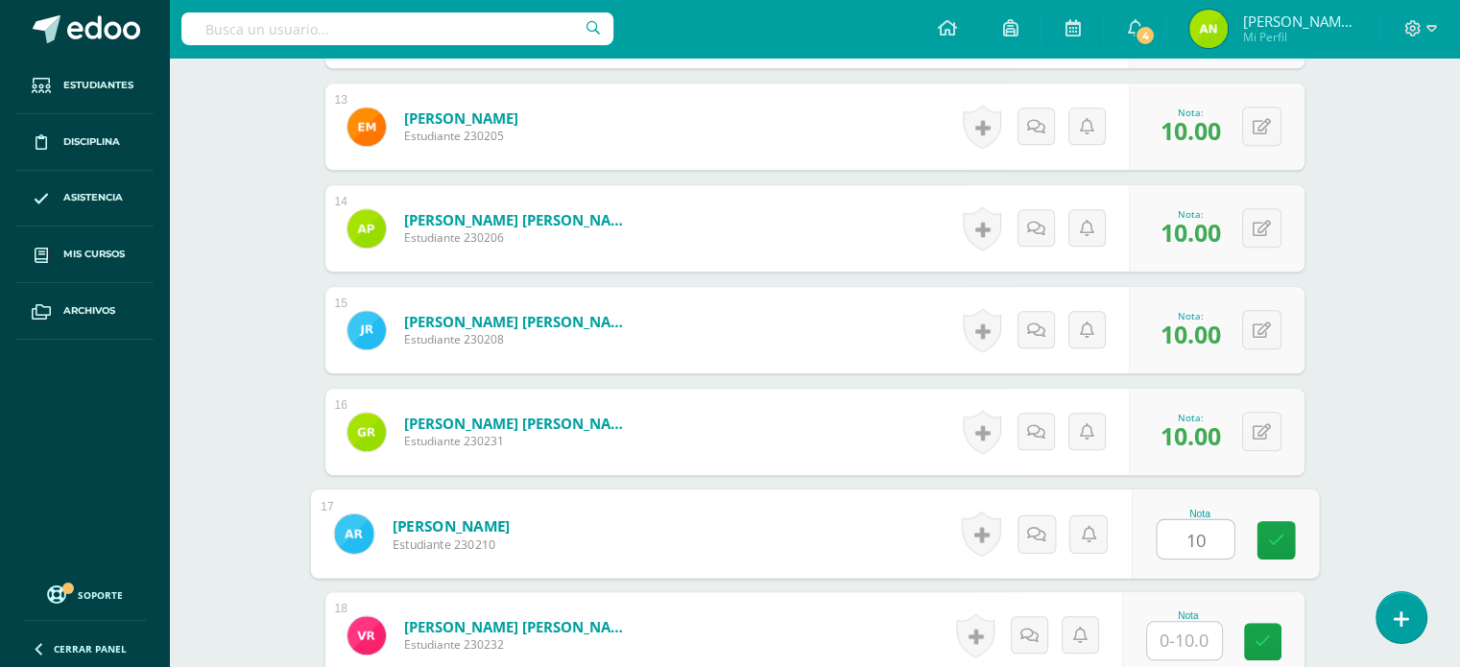
type input "10"
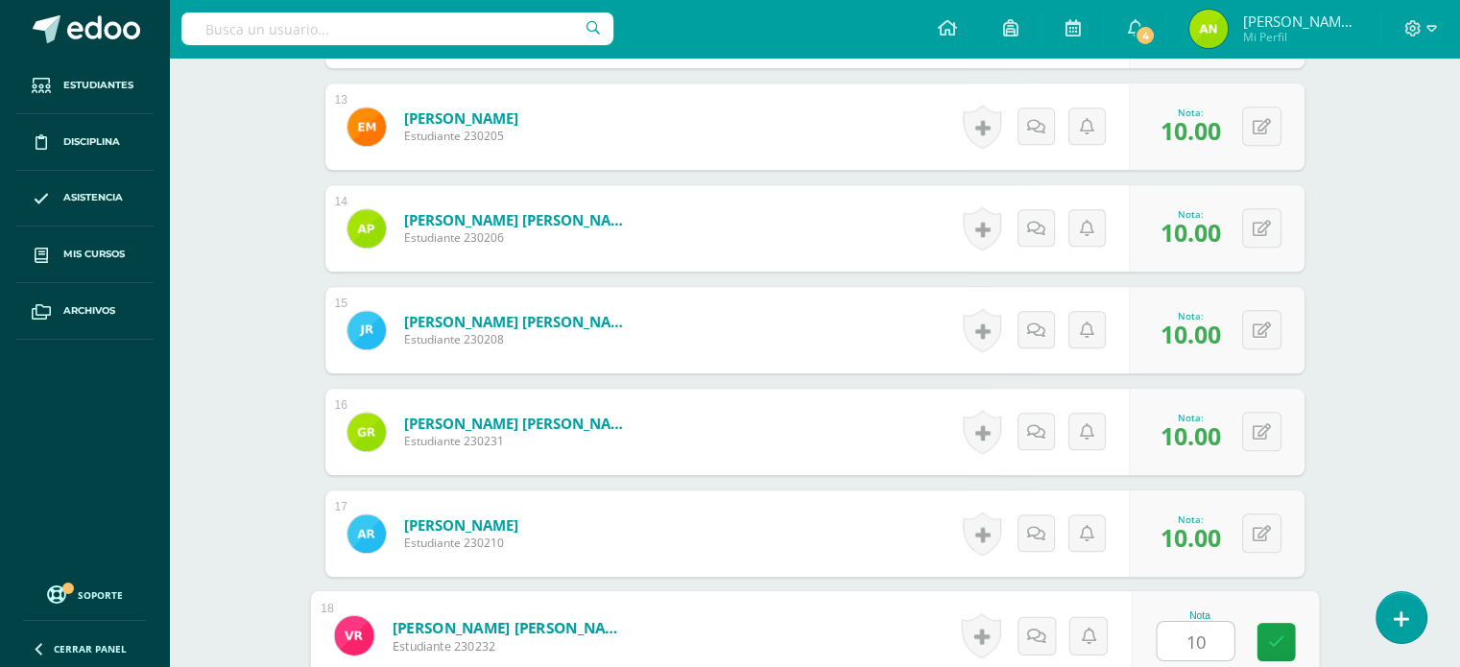
type input "10"
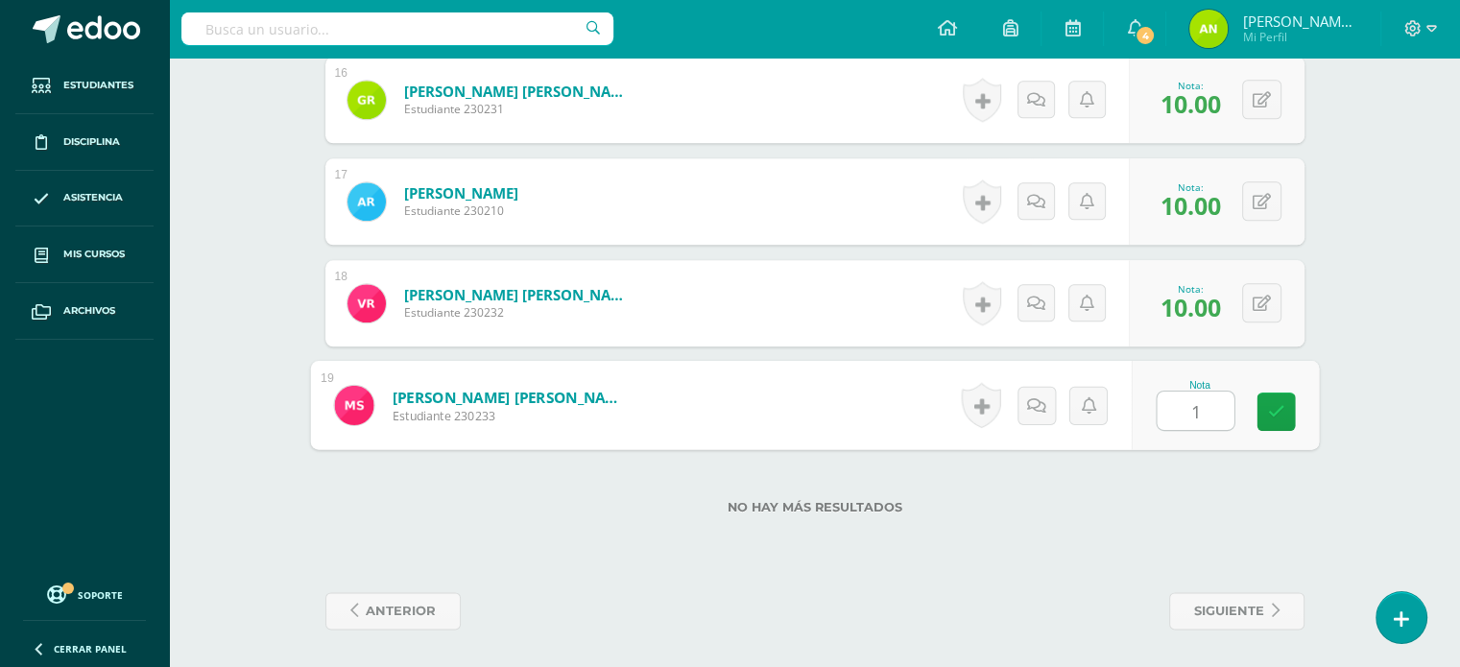
type input "10"
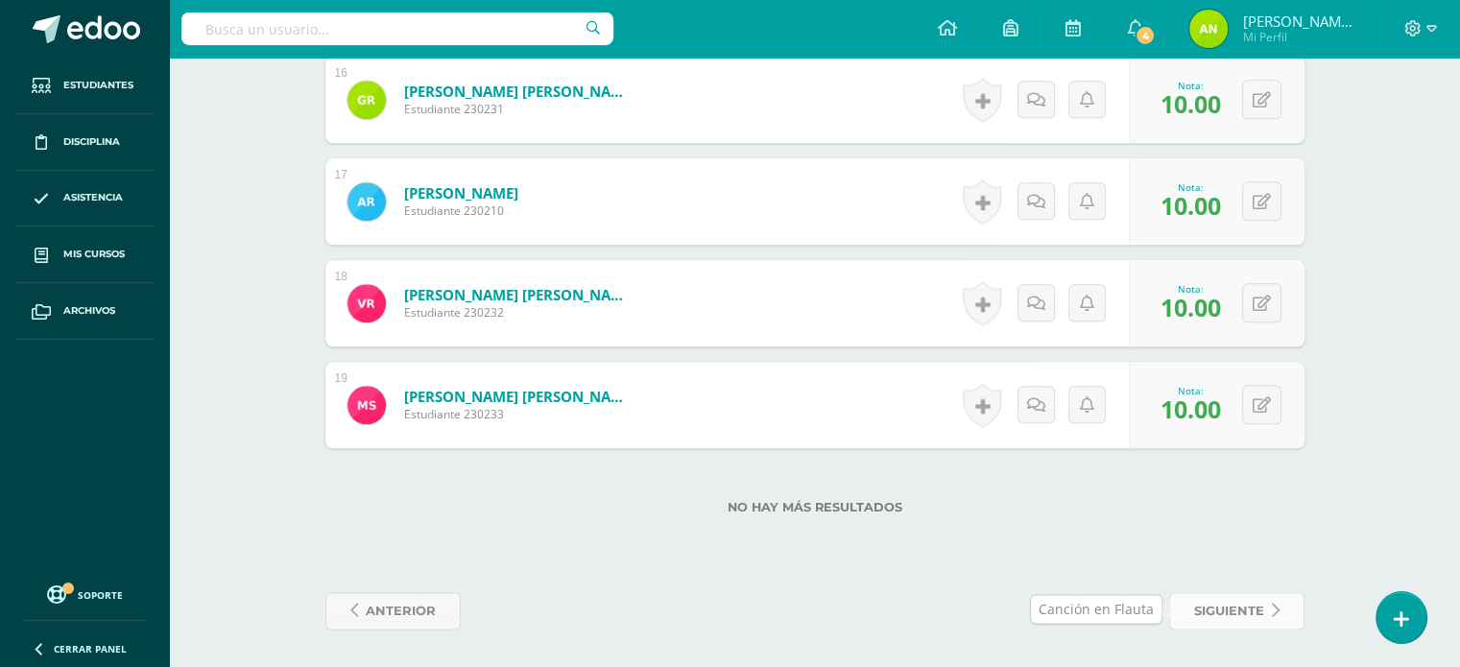
click at [1230, 617] on span "siguiente" at bounding box center [1229, 611] width 70 height 36
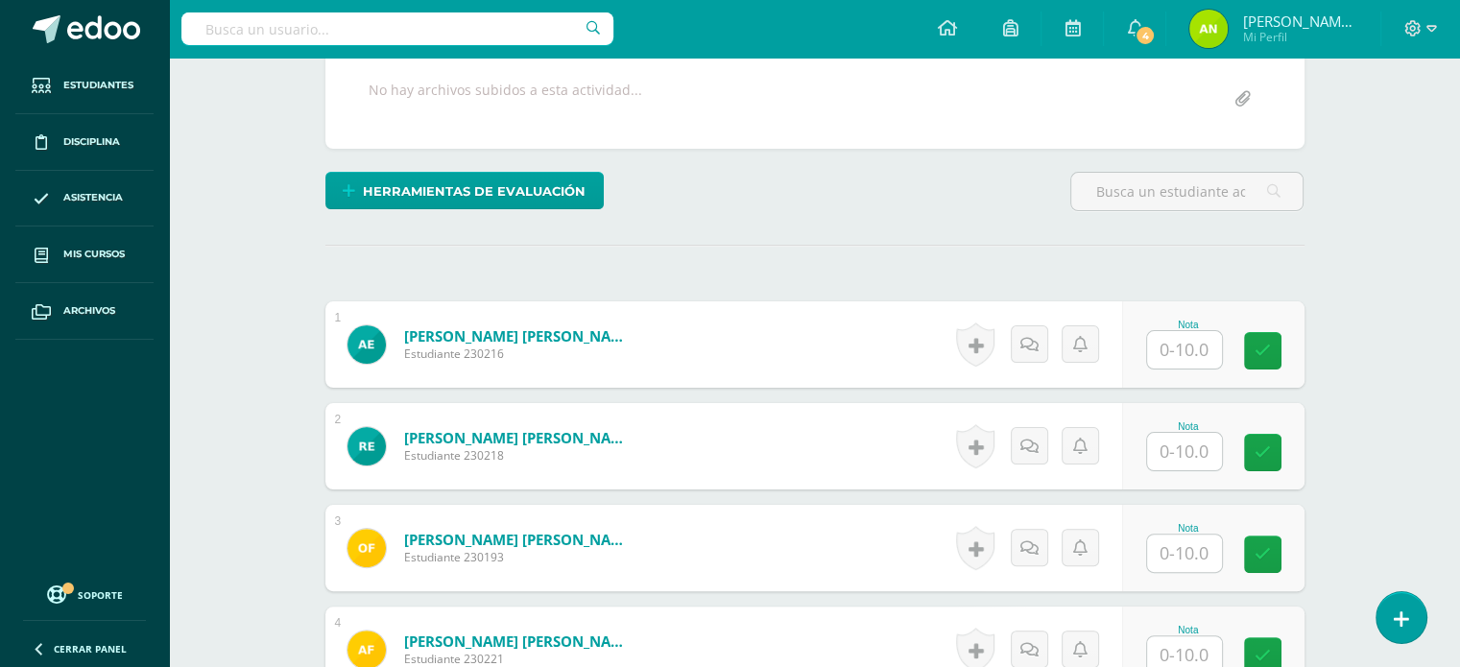
scroll to position [384, 0]
click at [1200, 346] on input "text" at bounding box center [1184, 349] width 75 height 37
type input "10"
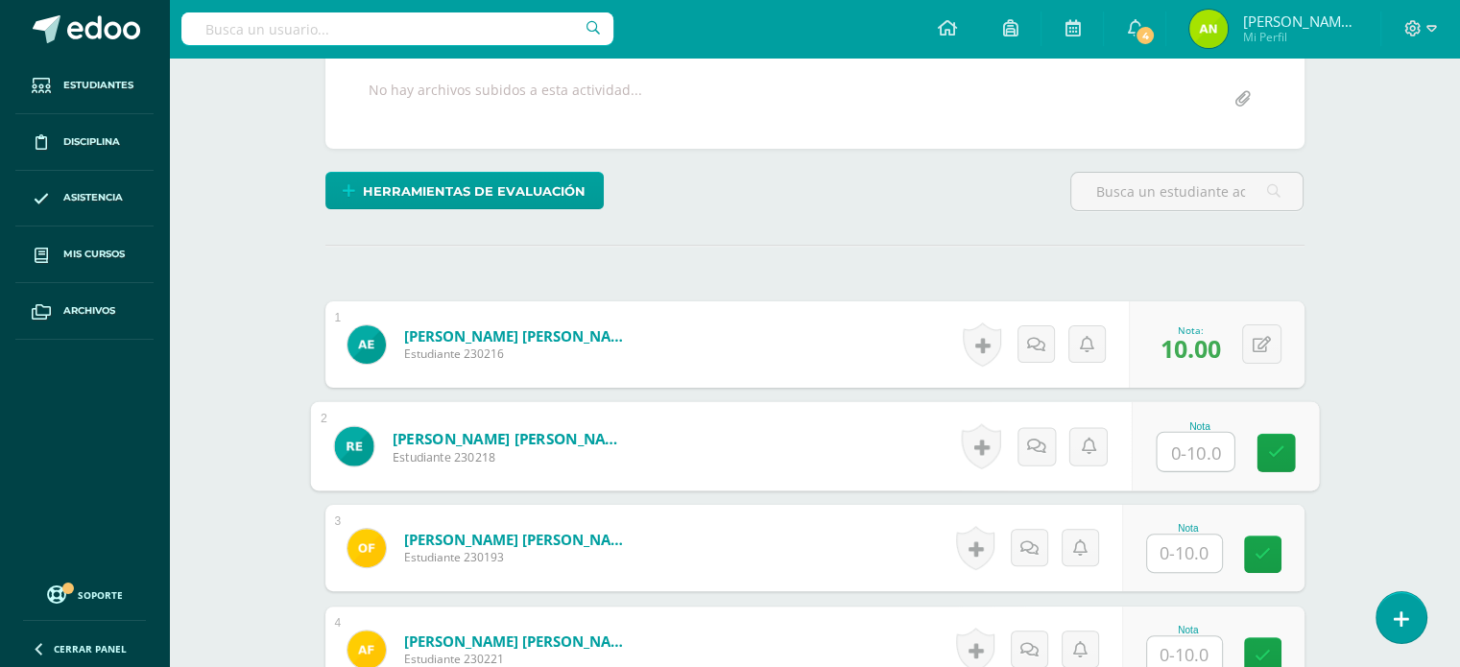
scroll to position [385, 0]
type input "1"
type input "9"
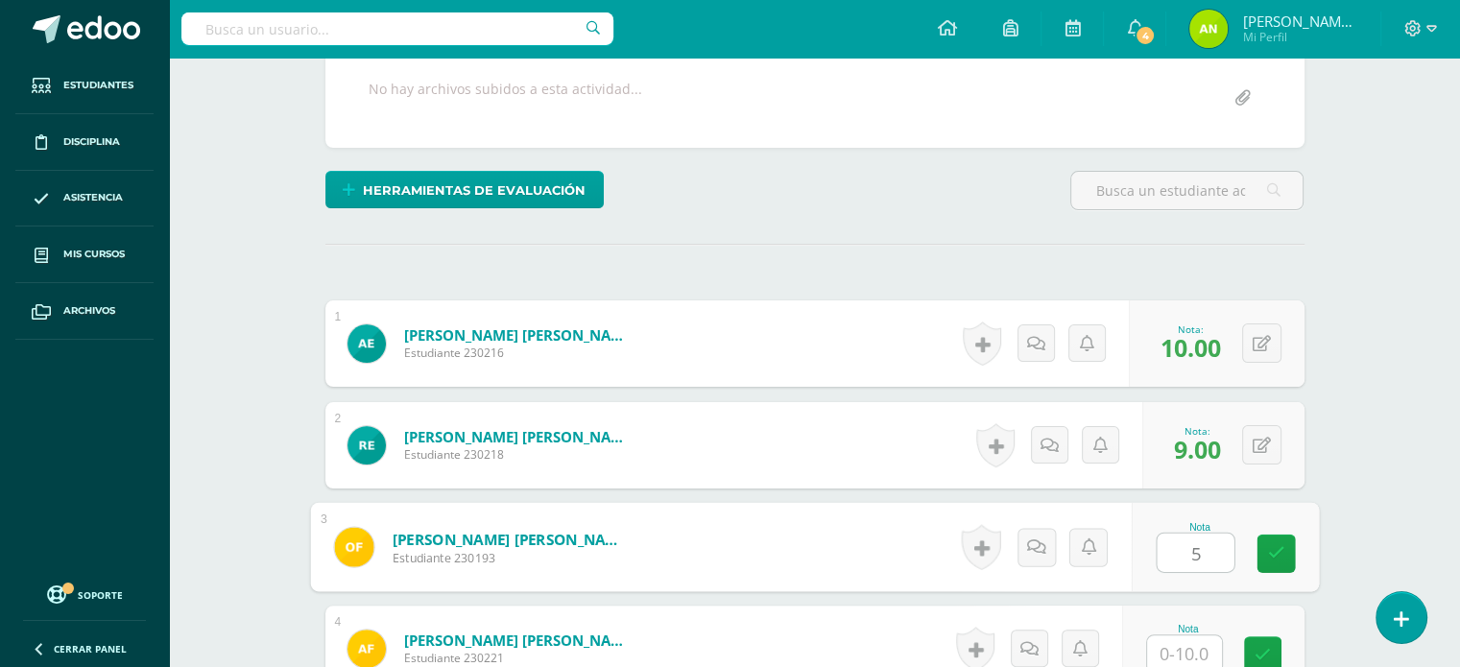
type input "5"
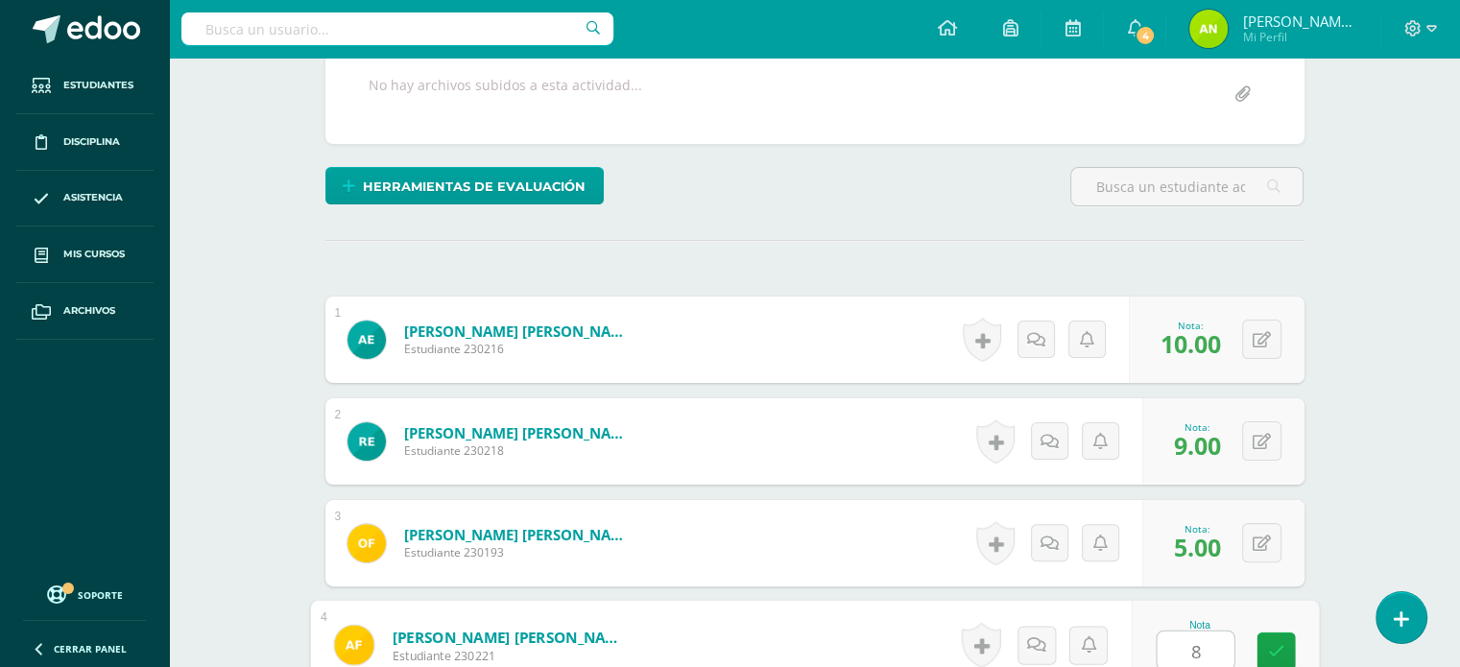
type input "8"
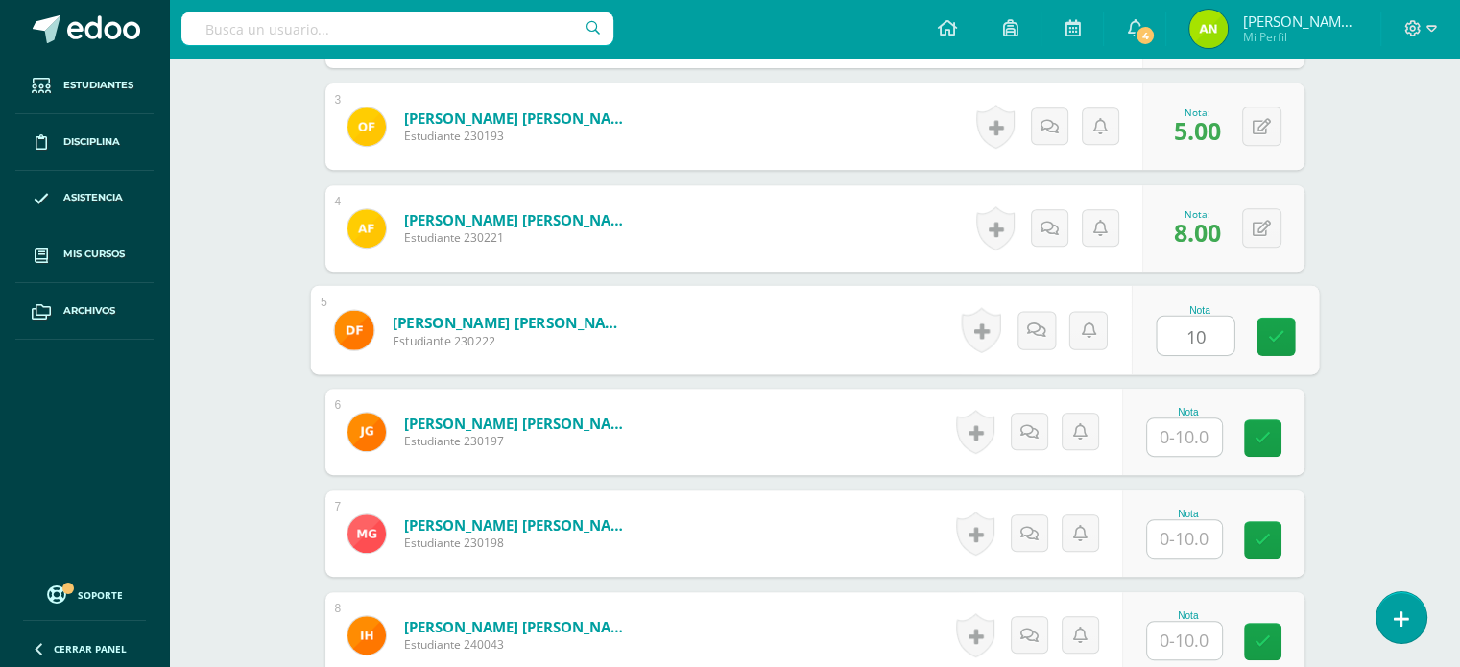
type input "10"
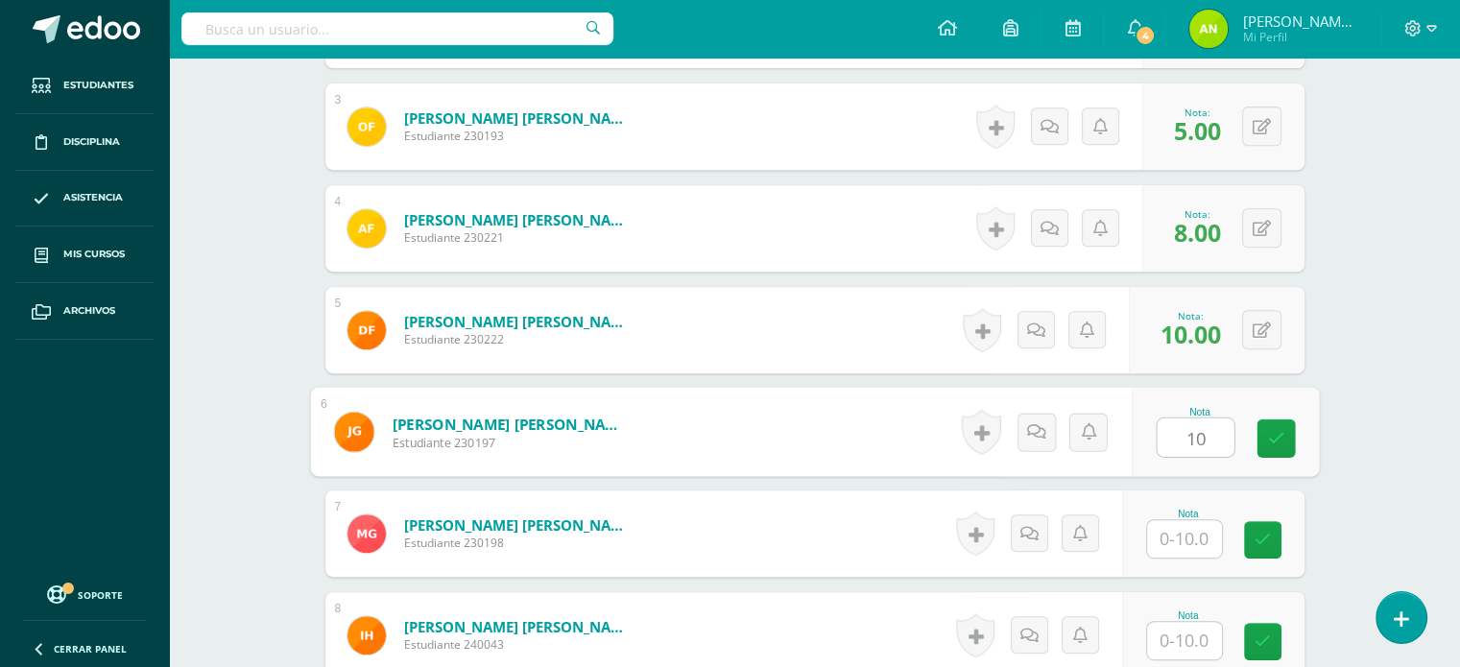
type input "10"
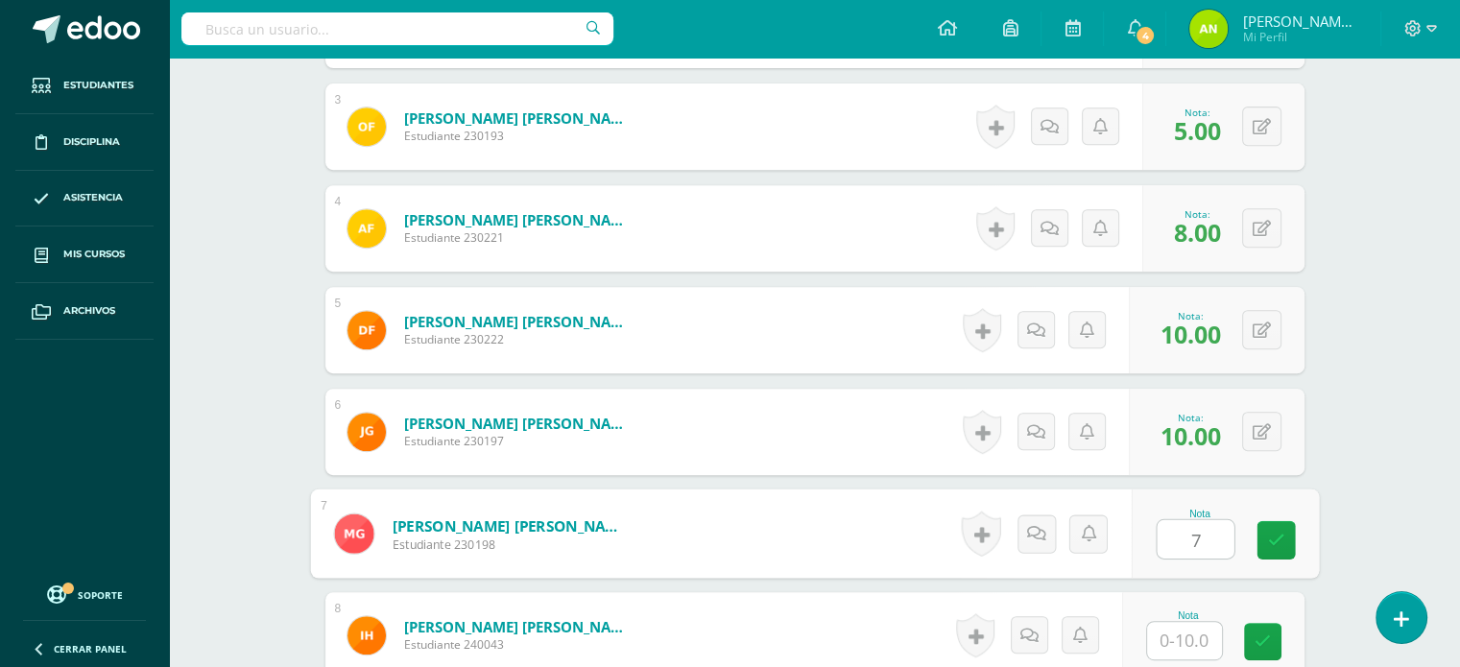
type input "7"
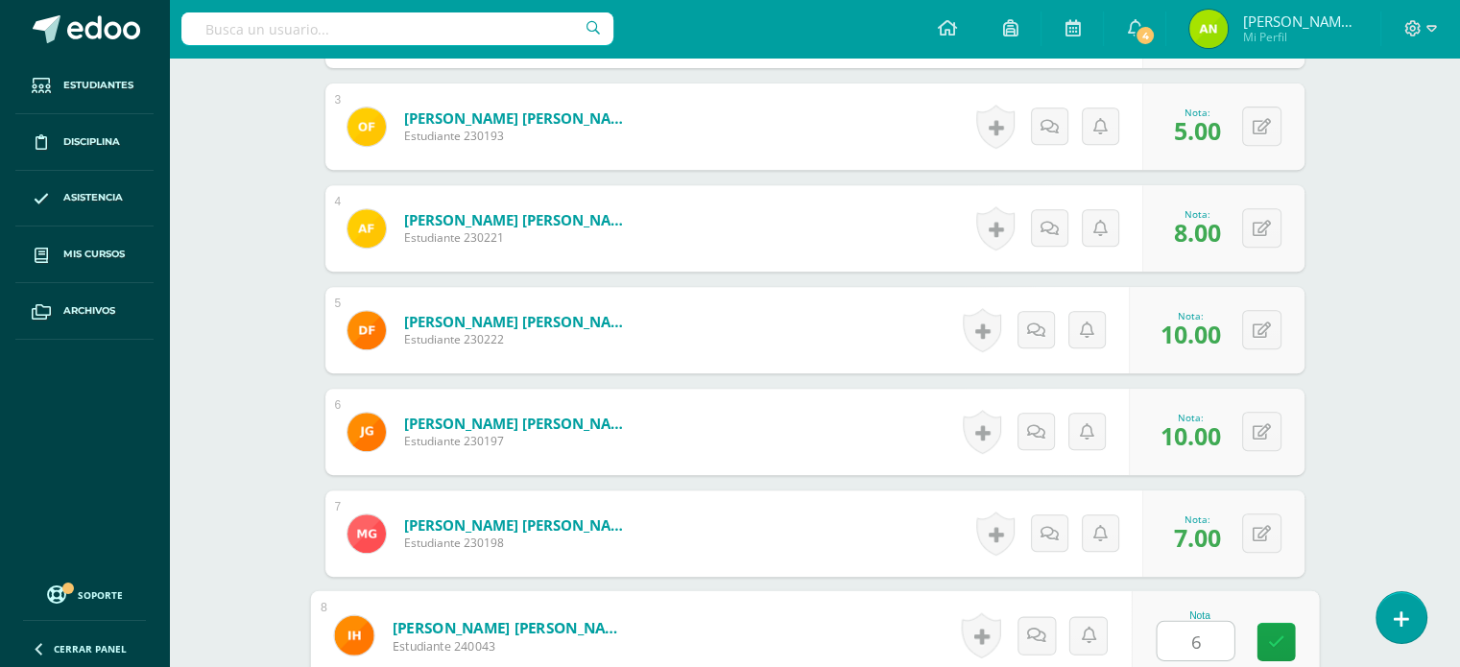
type input "6"
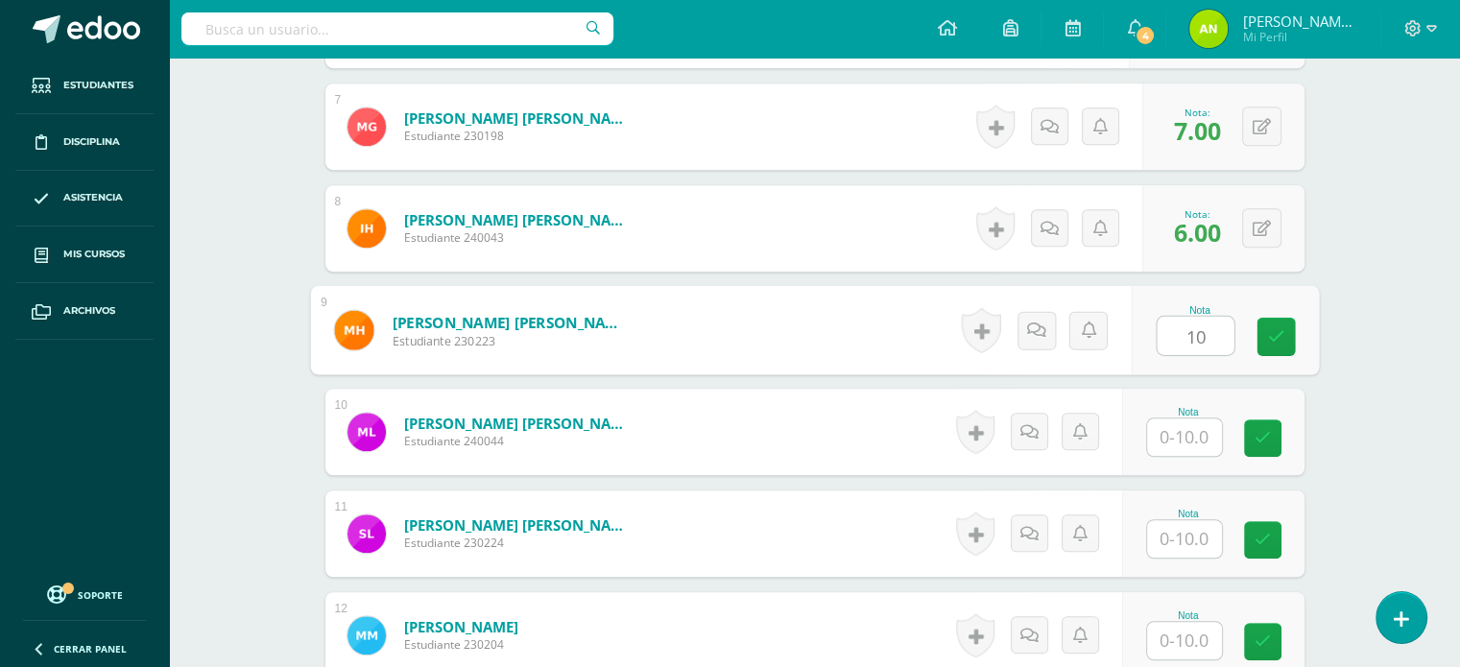
type input "10"
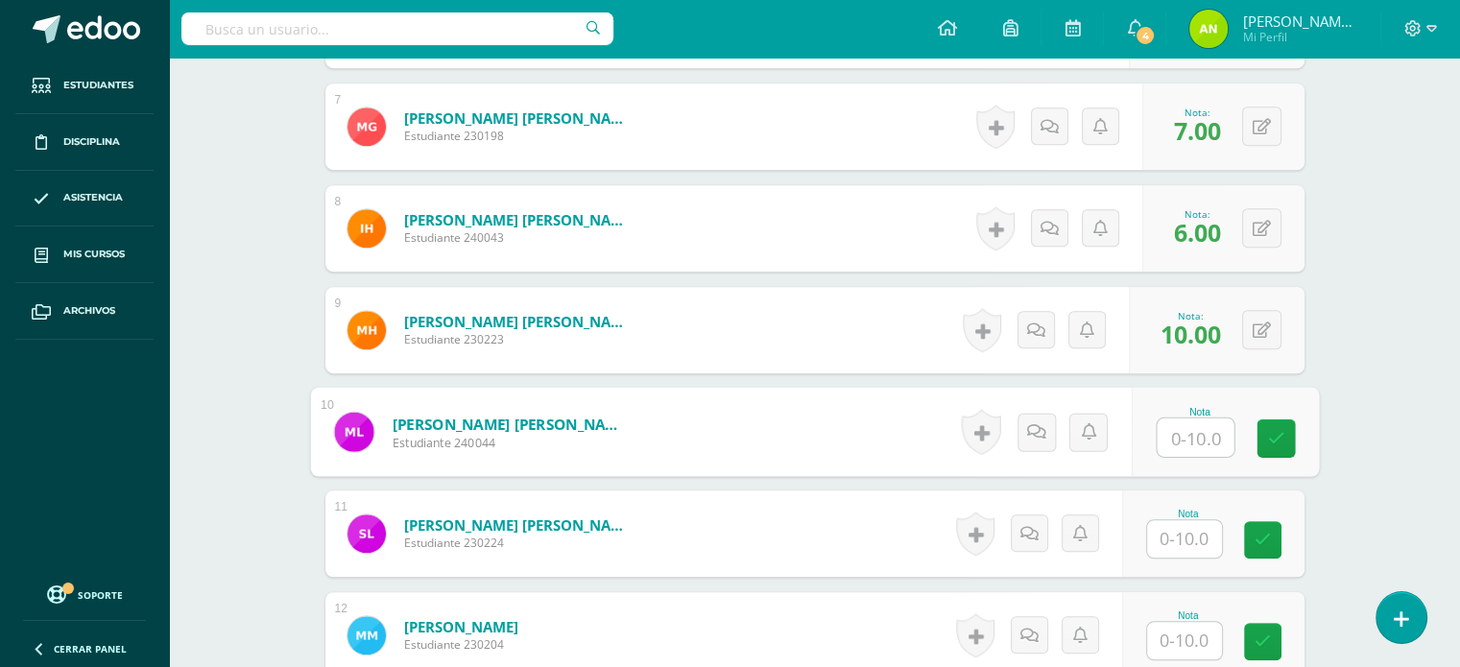
type input "8"
type input "7"
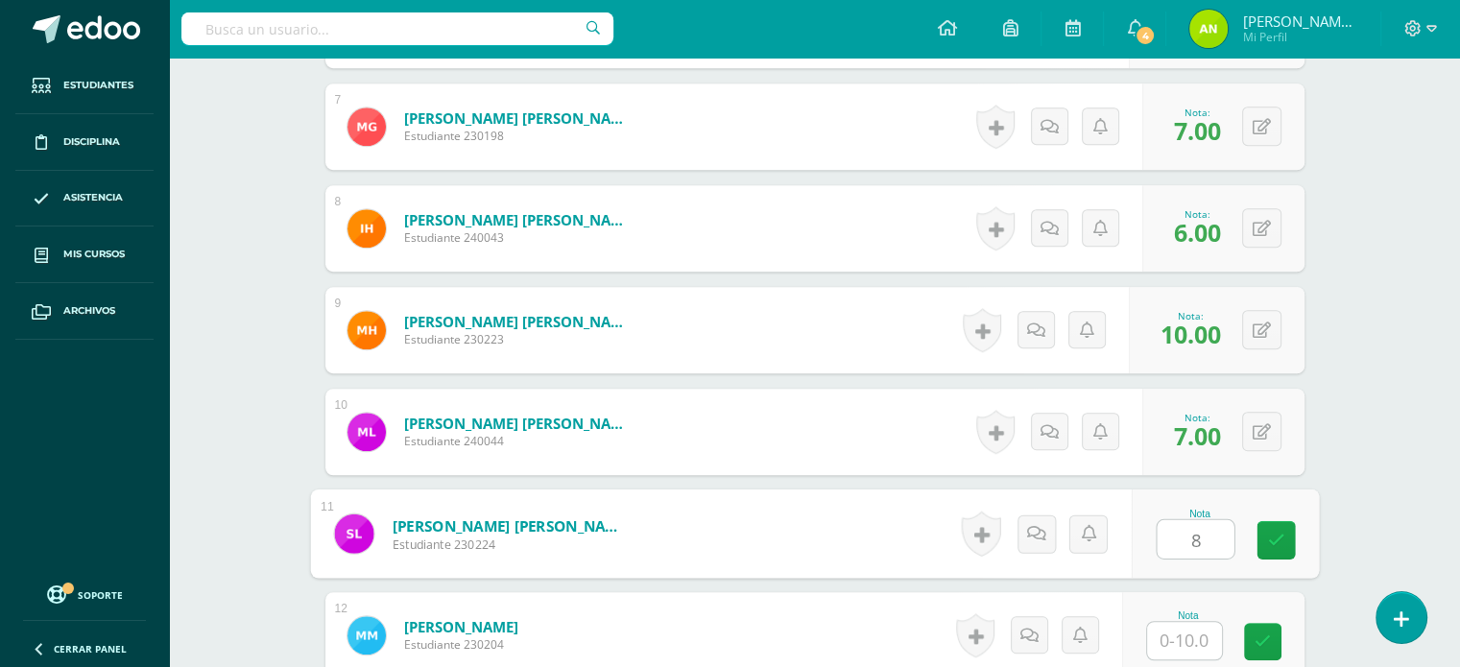
type input "8"
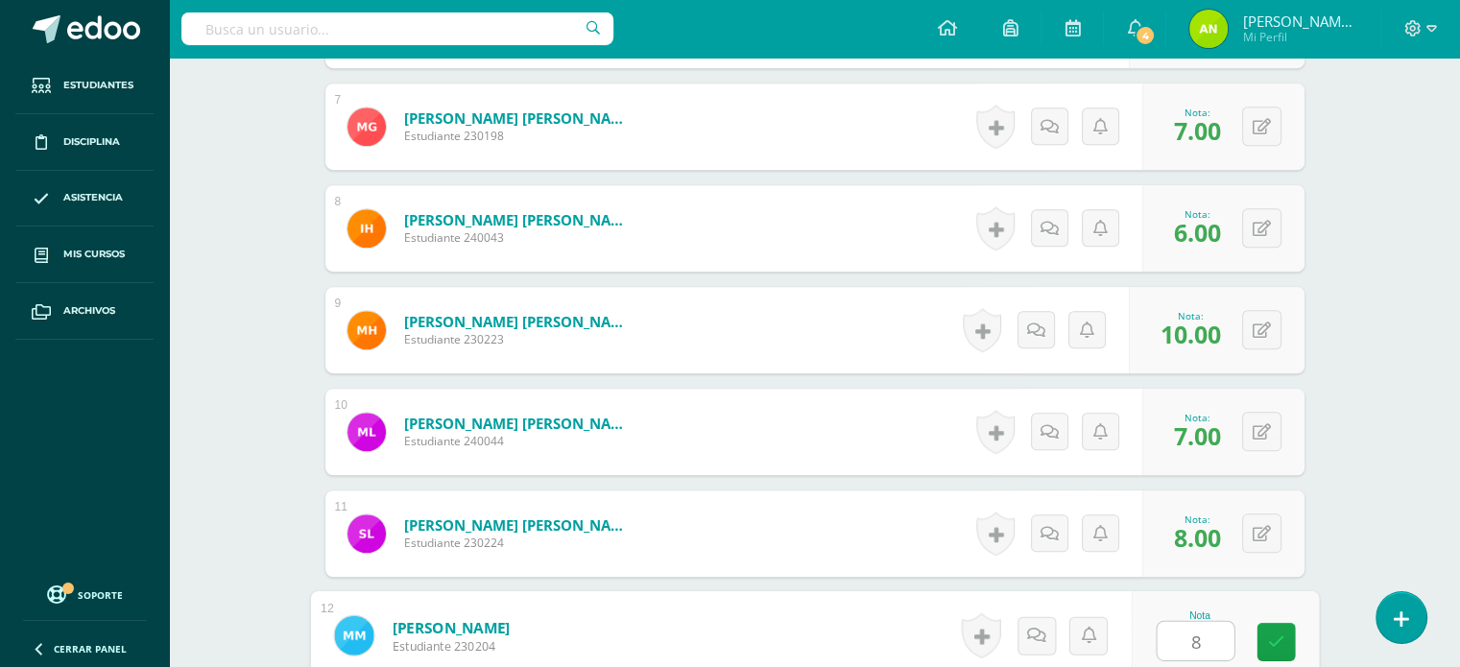
type input "8"
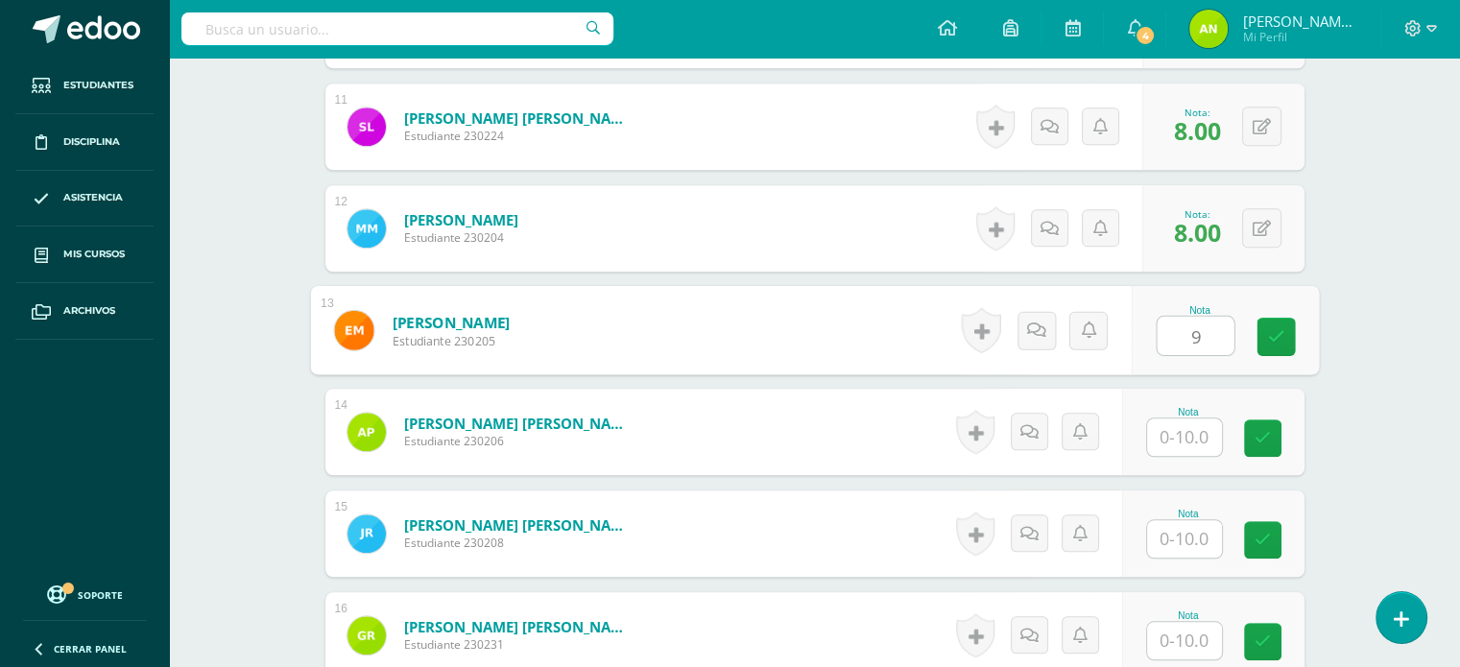
type input "9"
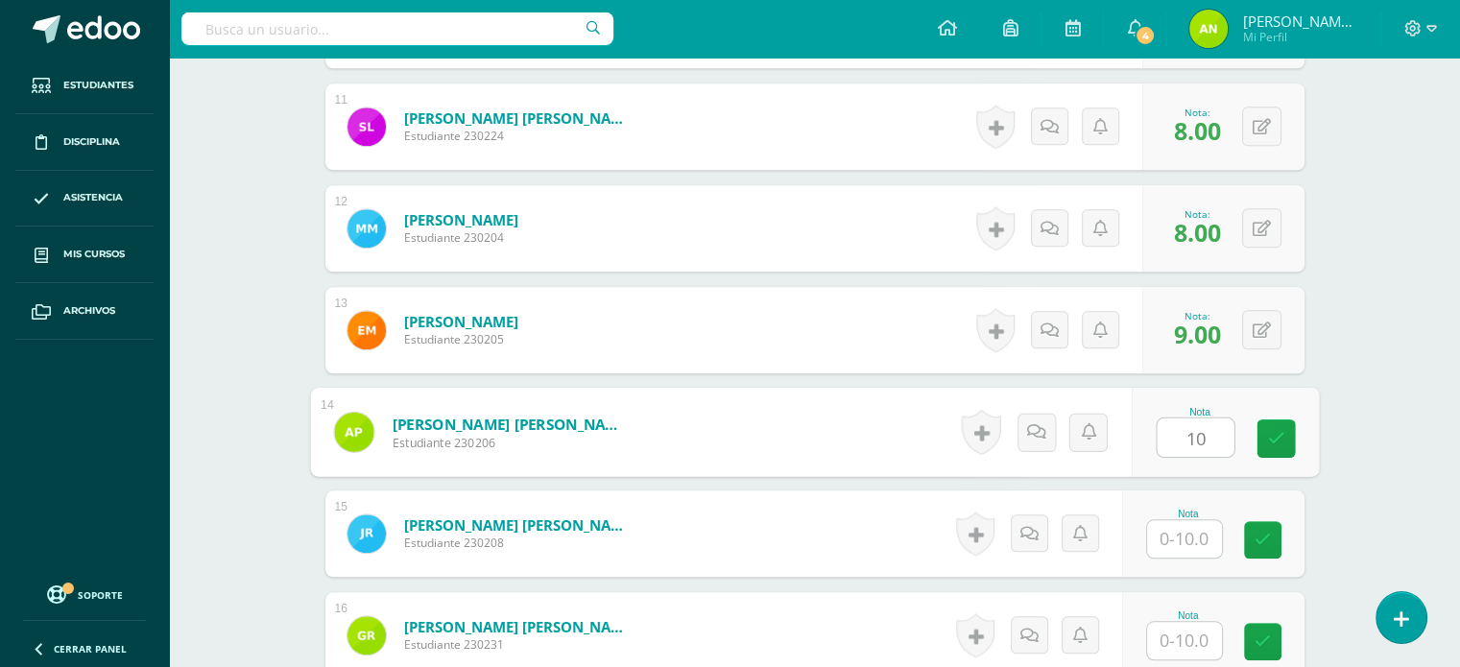
type input "10"
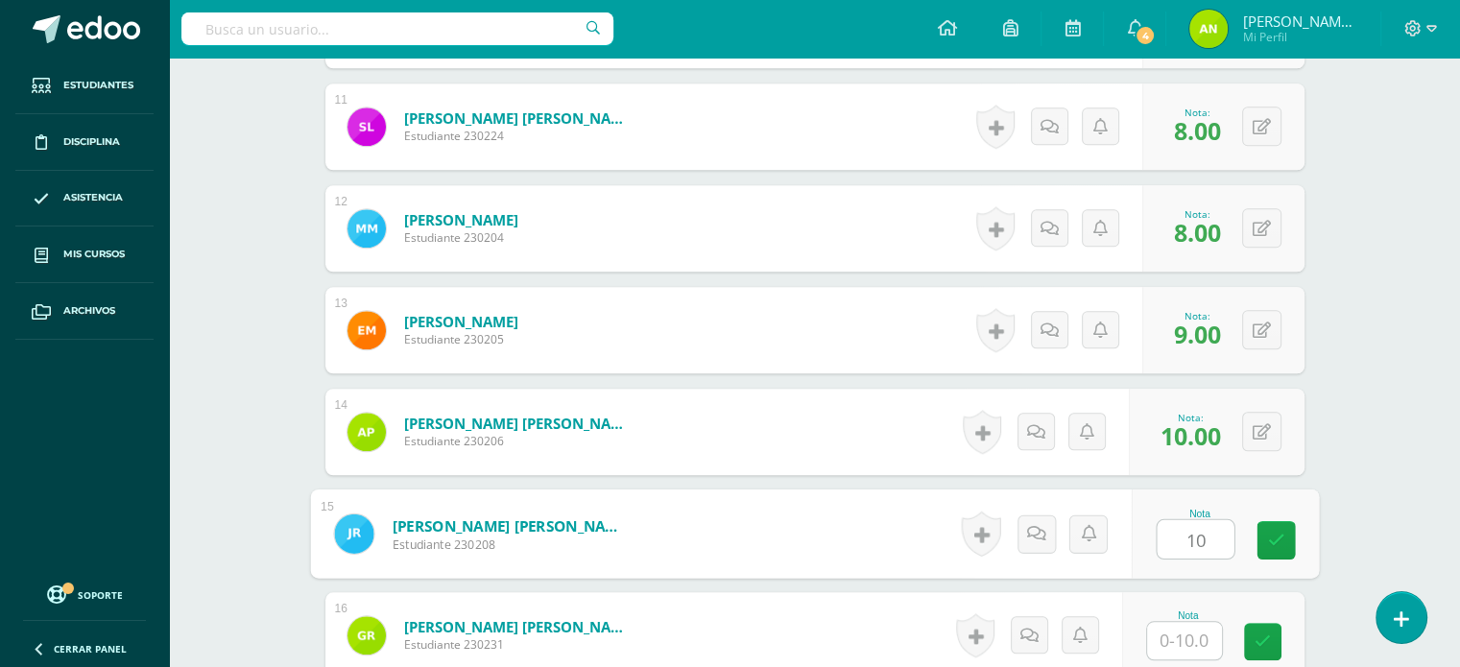
type input "10"
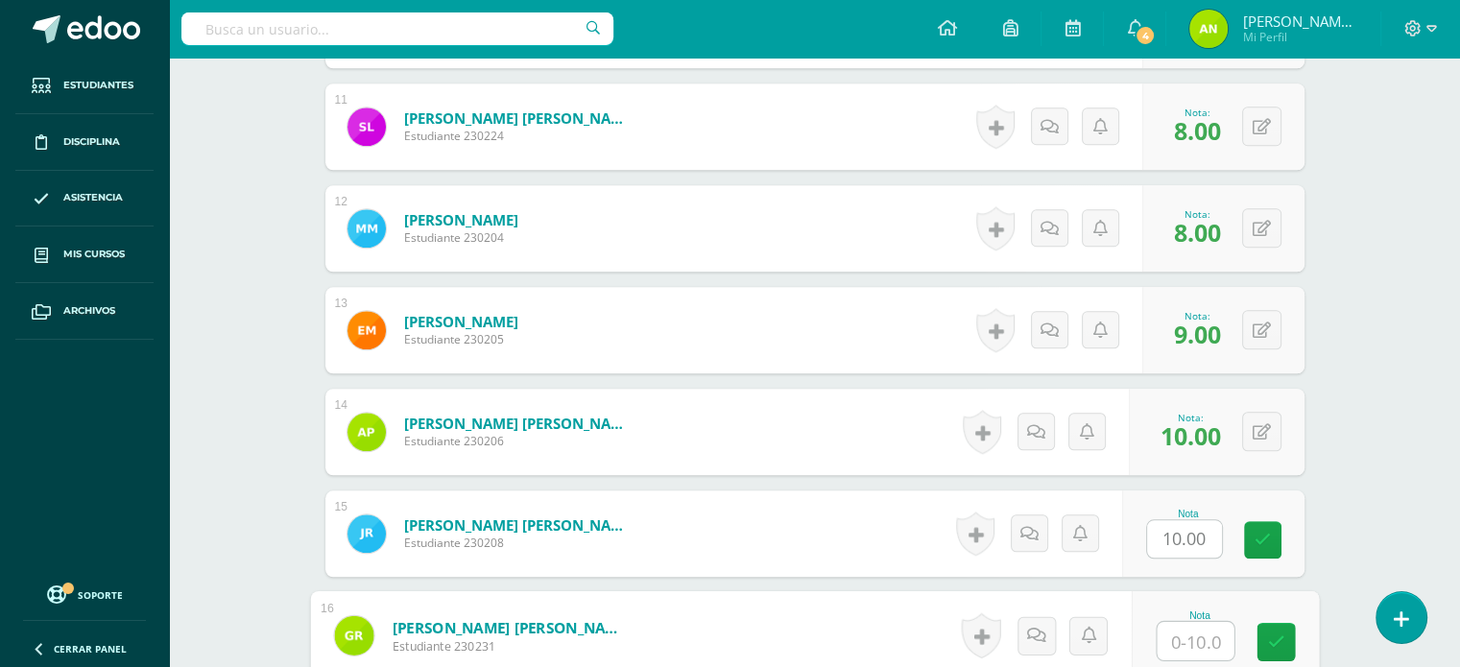
type input "1"
type input "8"
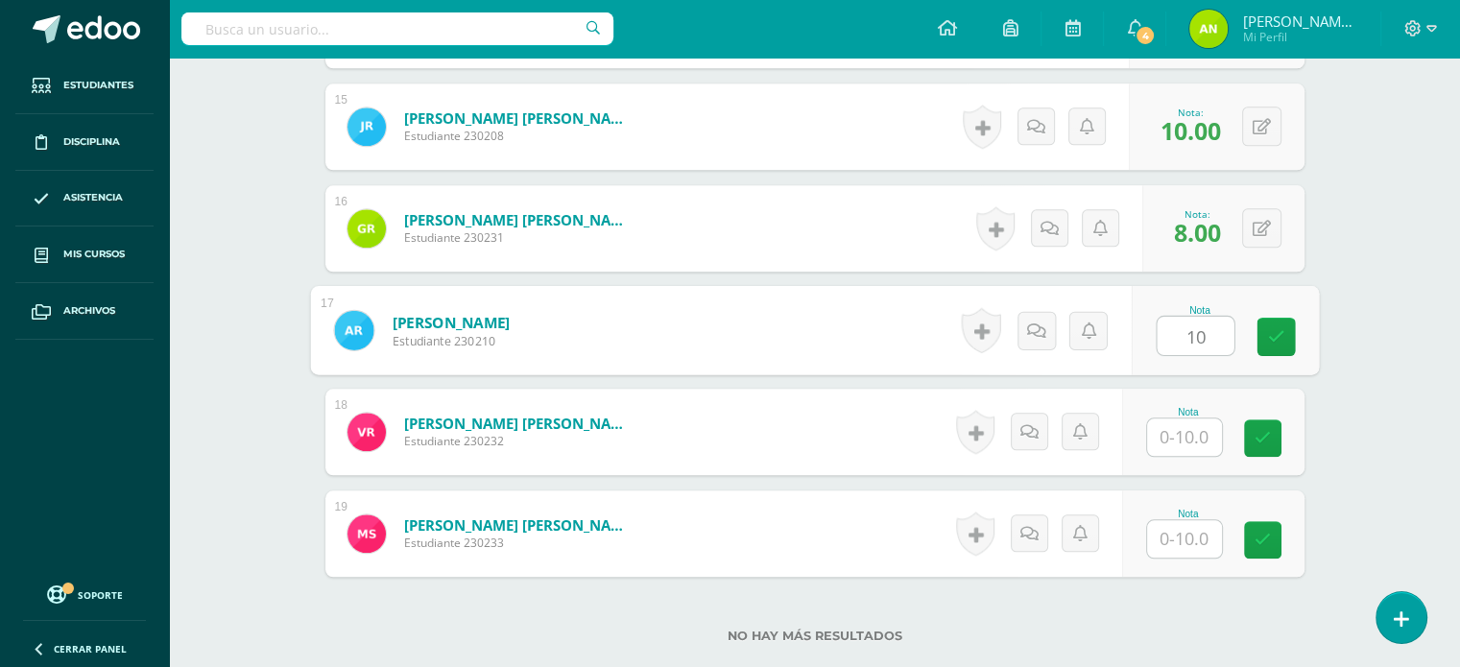
type input "10"
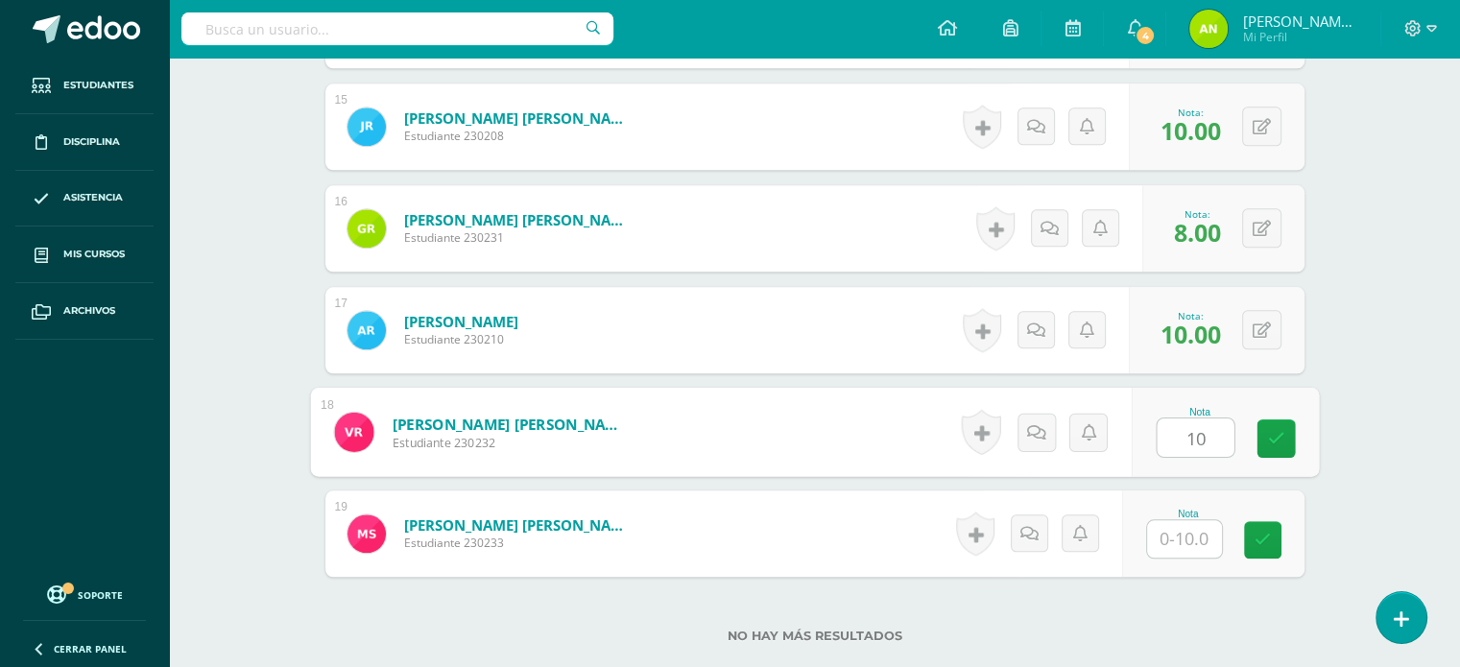
type input "10"
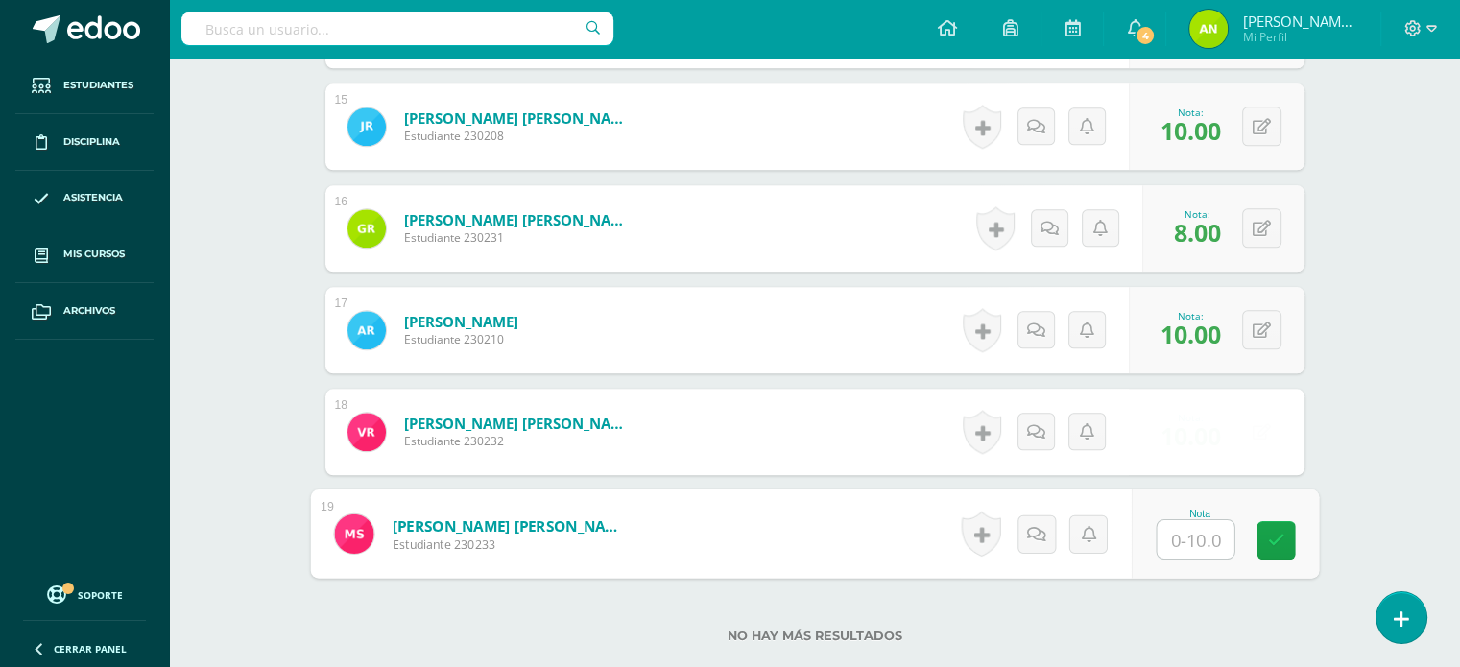
type input "7"
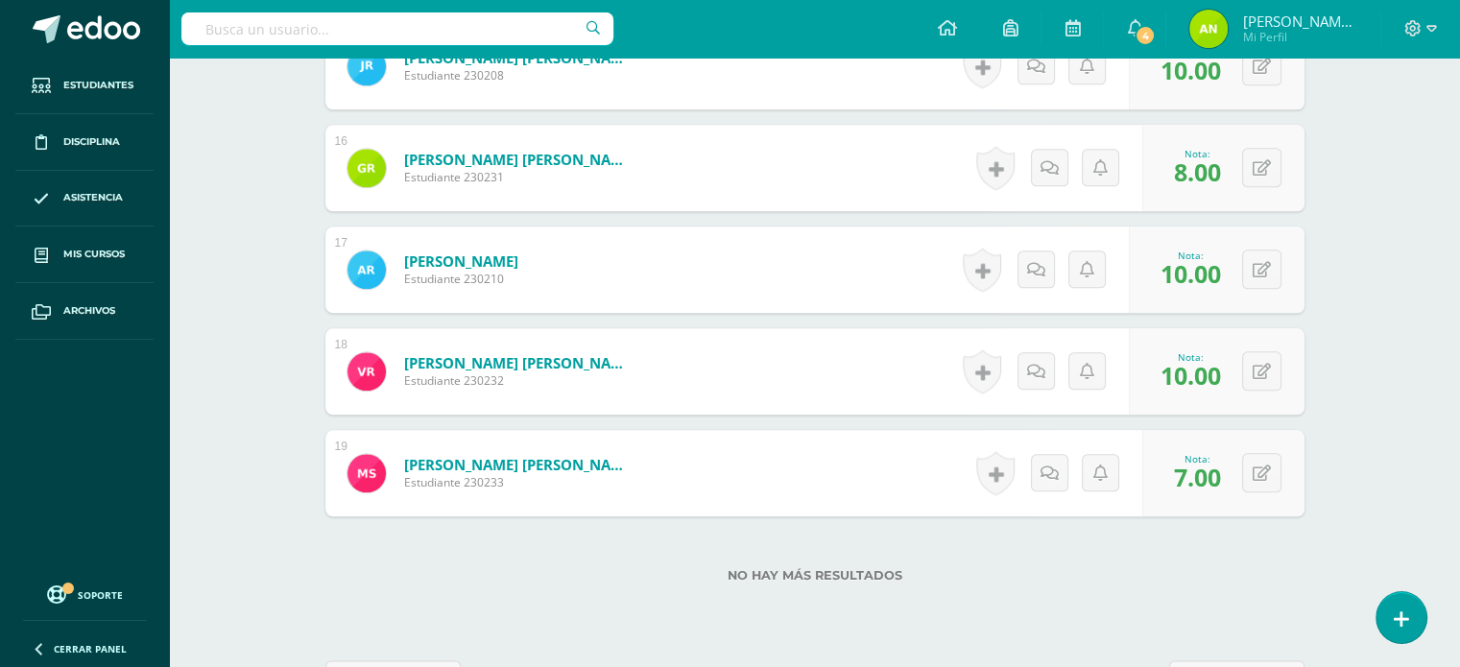
scroll to position [2155, 0]
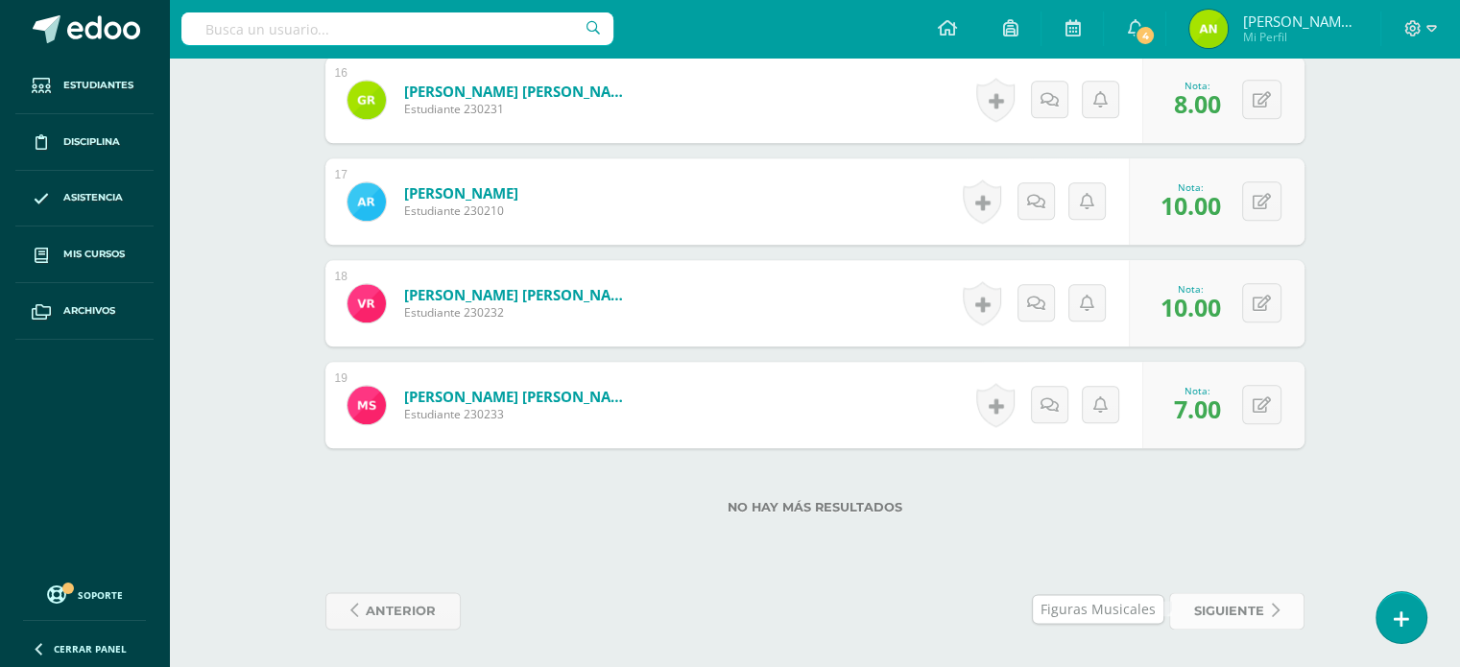
click at [1230, 608] on span "siguiente" at bounding box center [1229, 611] width 70 height 36
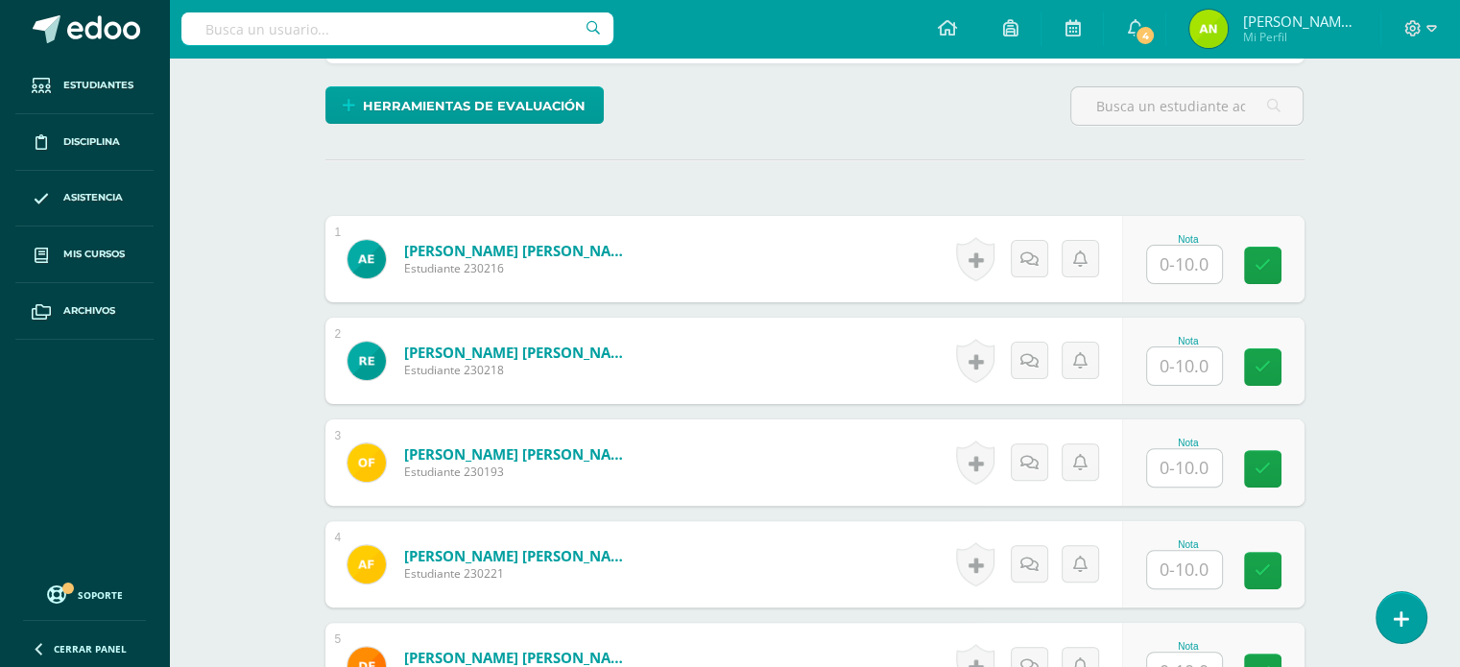
scroll to position [480, 0]
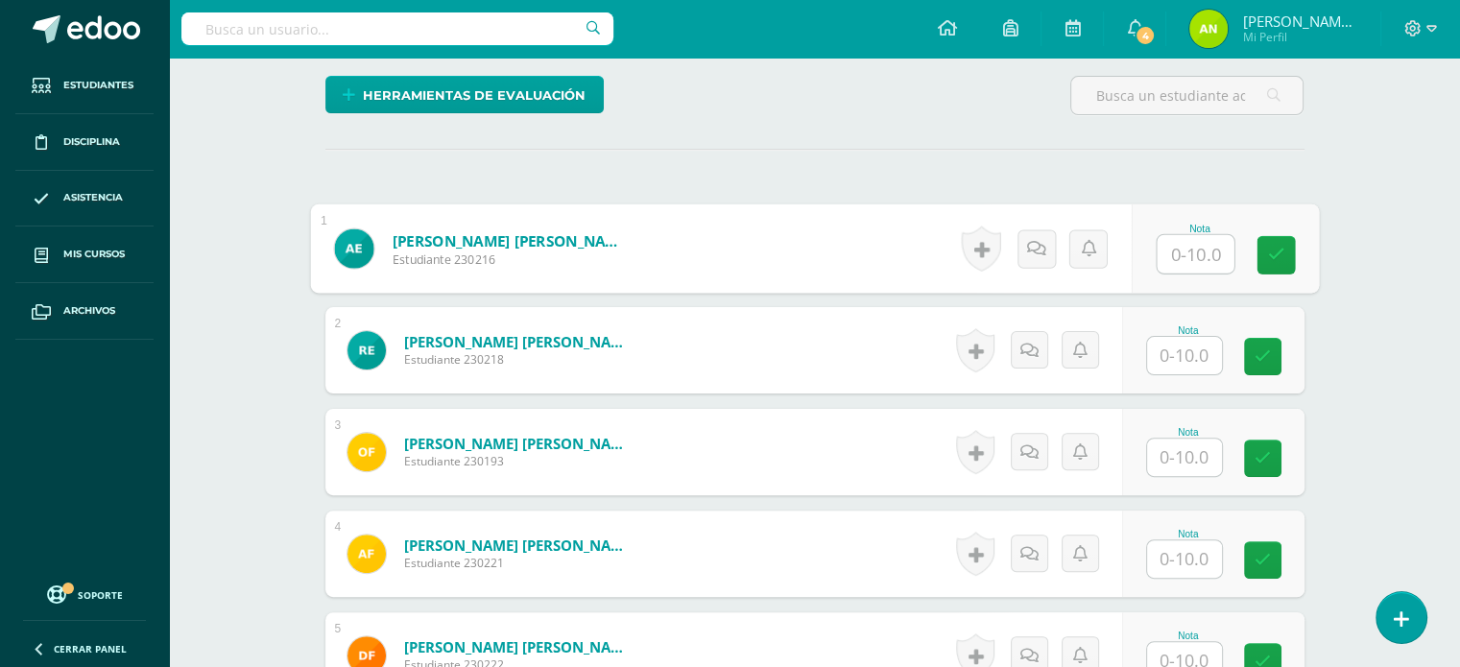
click at [1181, 258] on input "text" at bounding box center [1195, 254] width 77 height 38
type input "10"
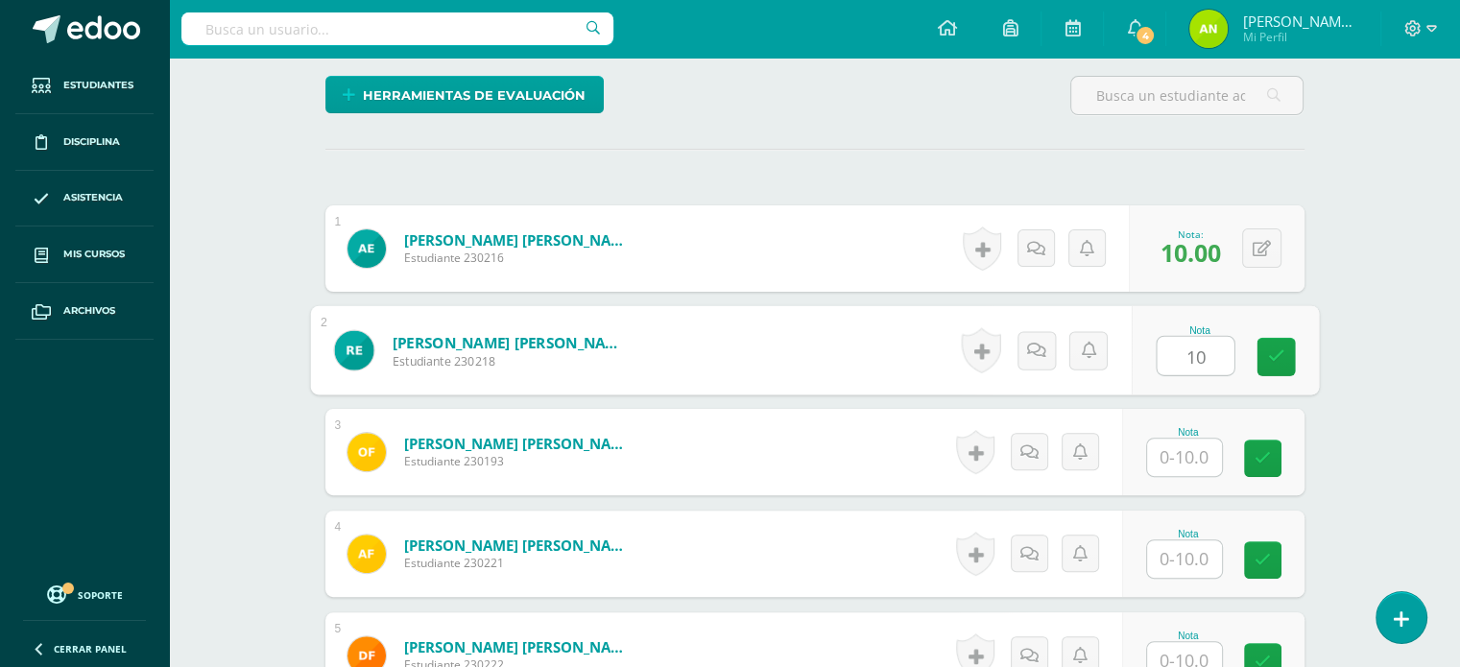
type input "10"
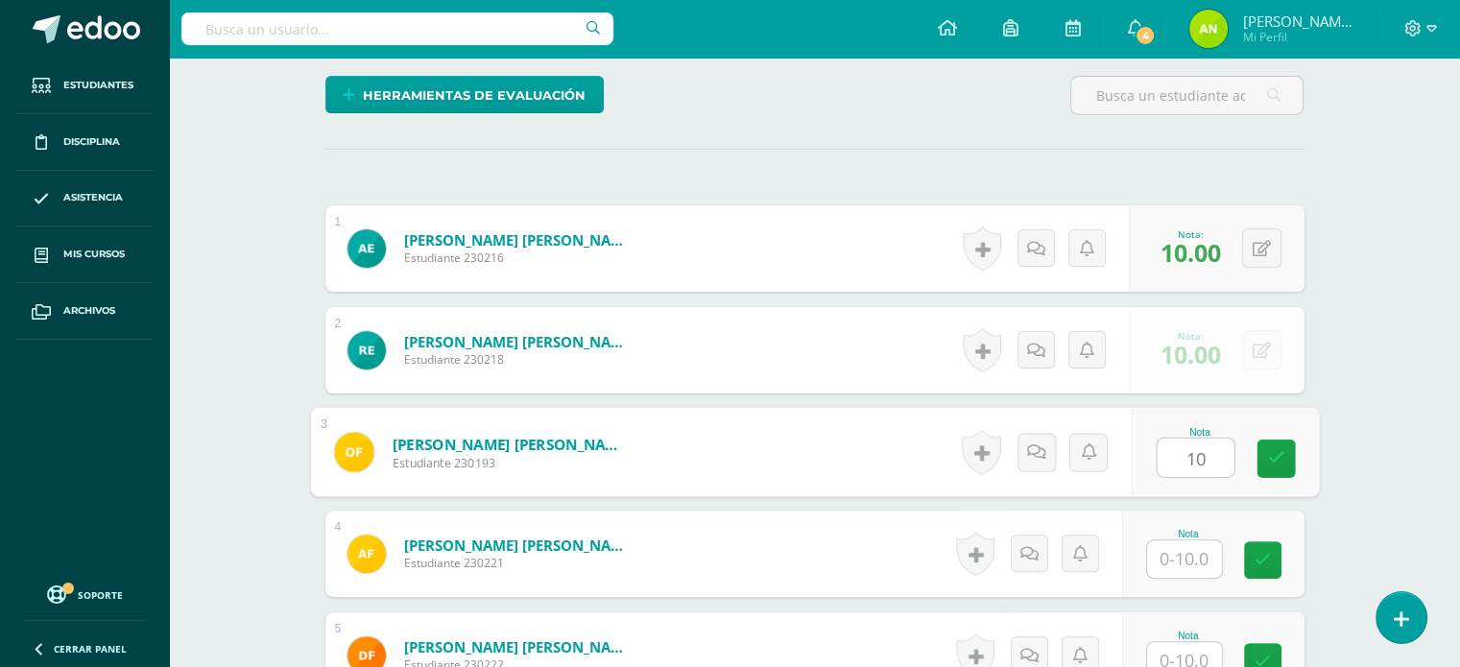
type input "10"
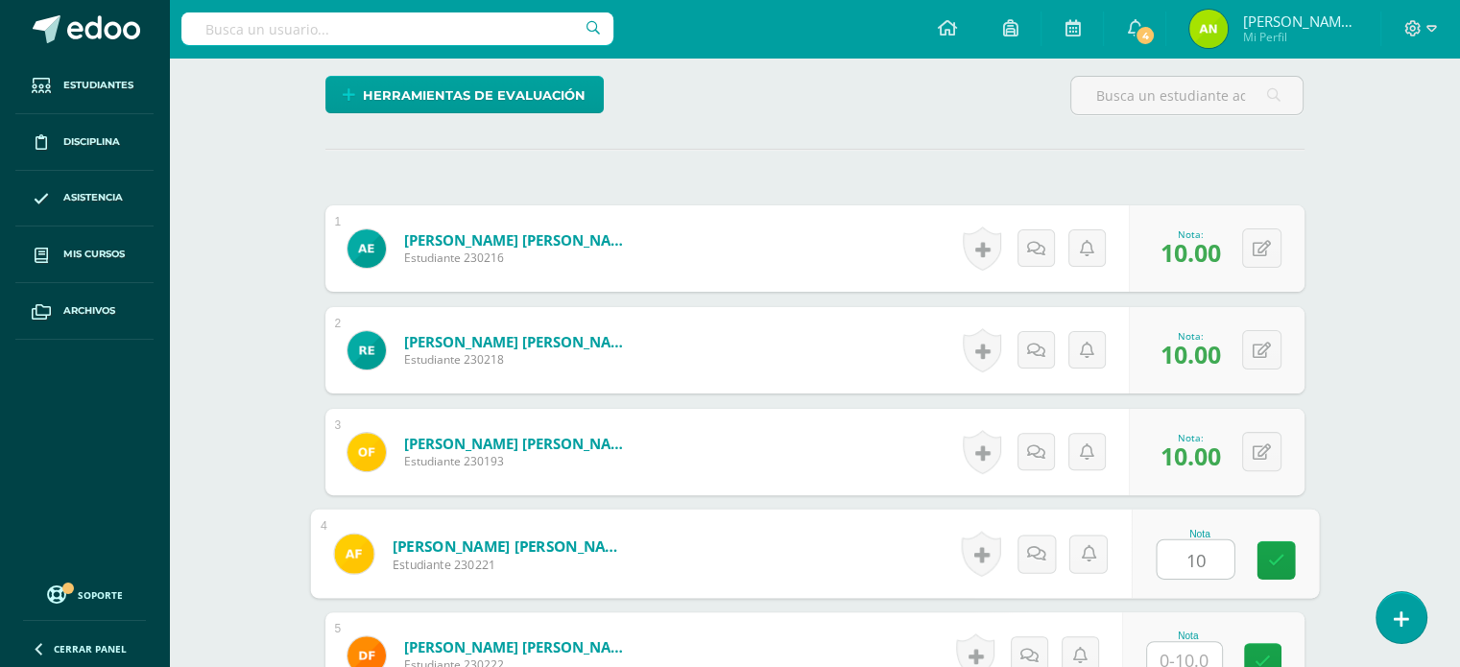
type input "10"
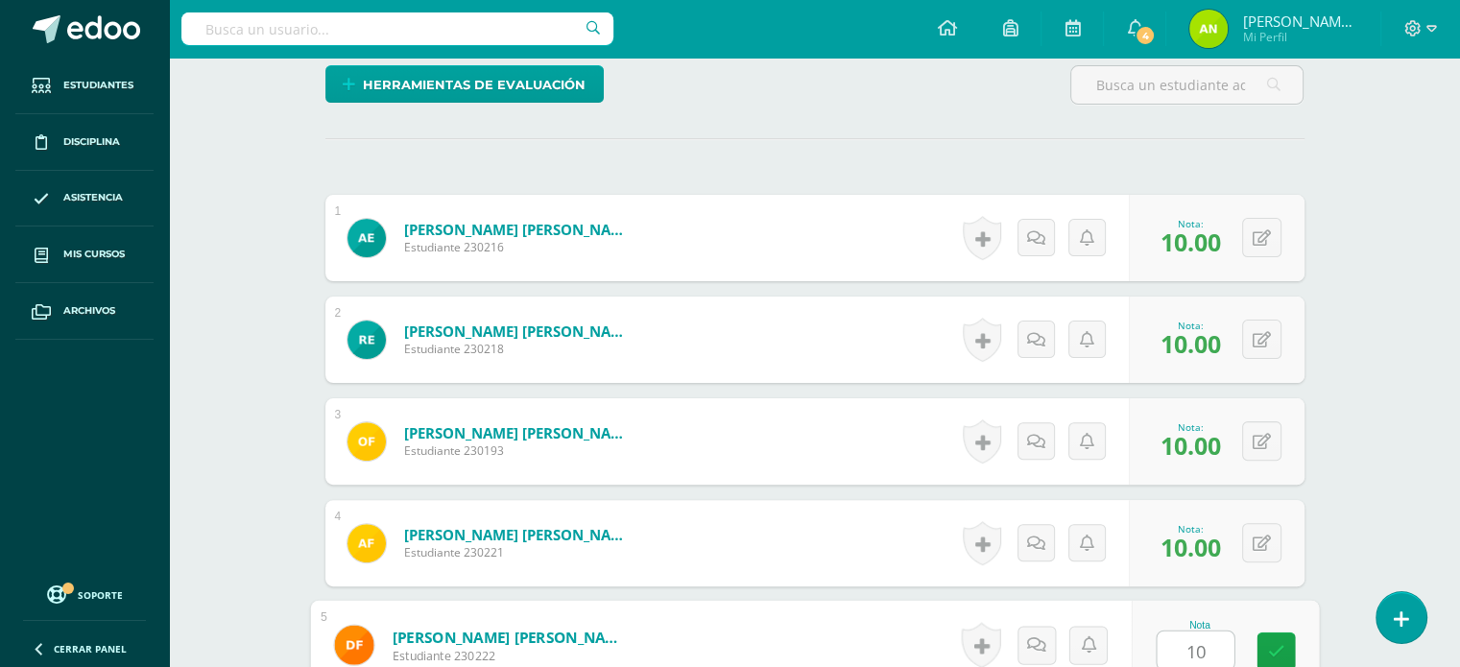
type input "10"
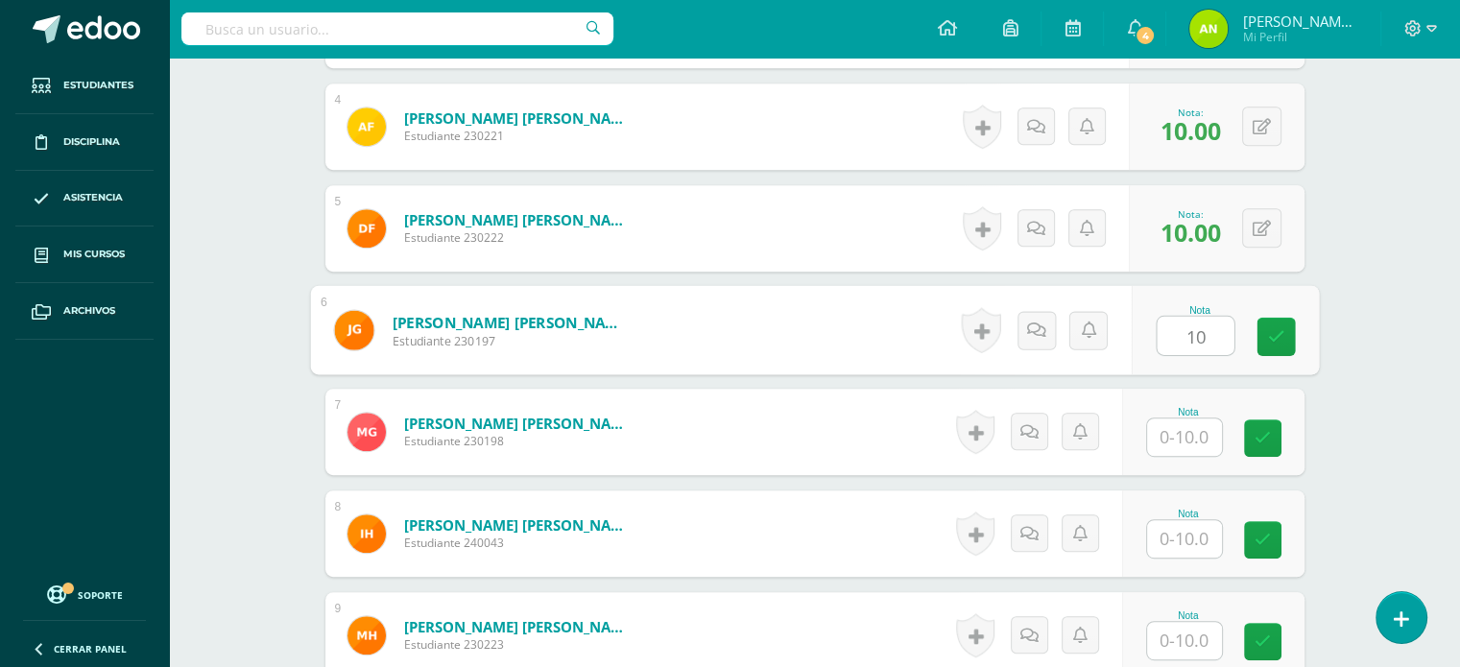
type input "10"
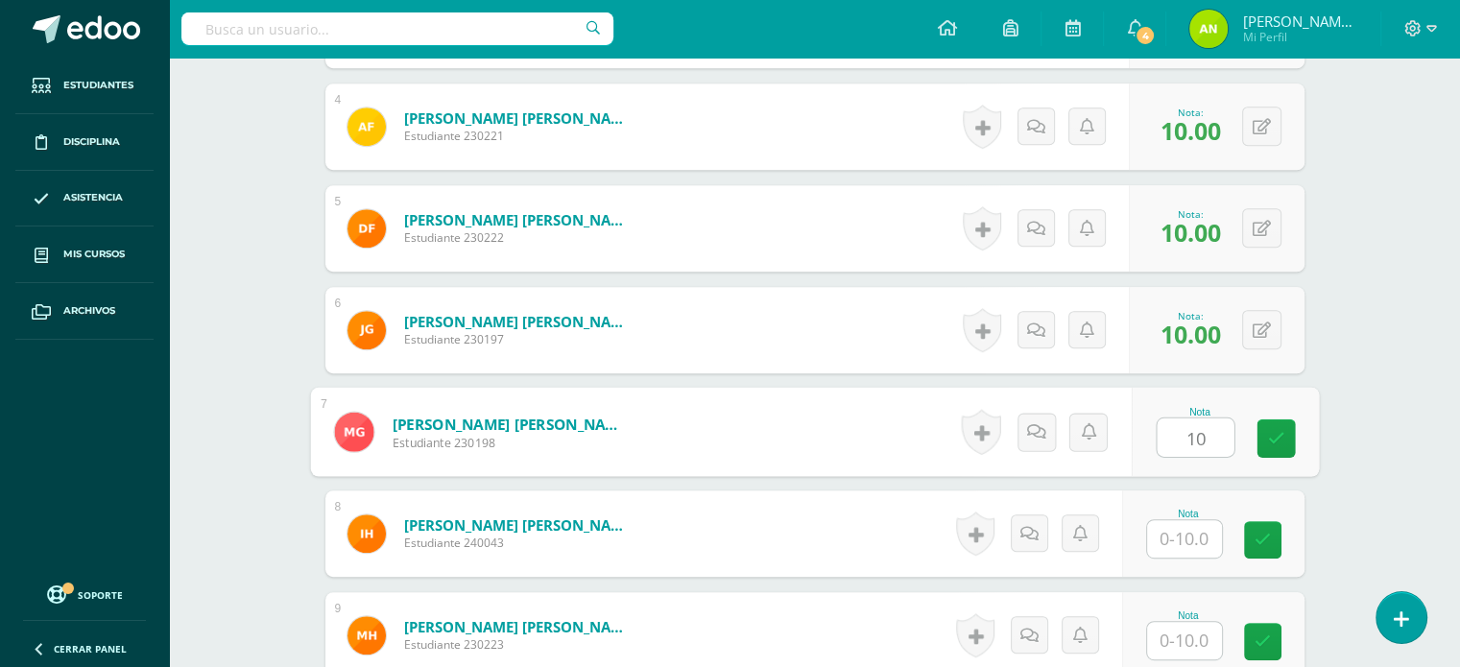
type input "10"
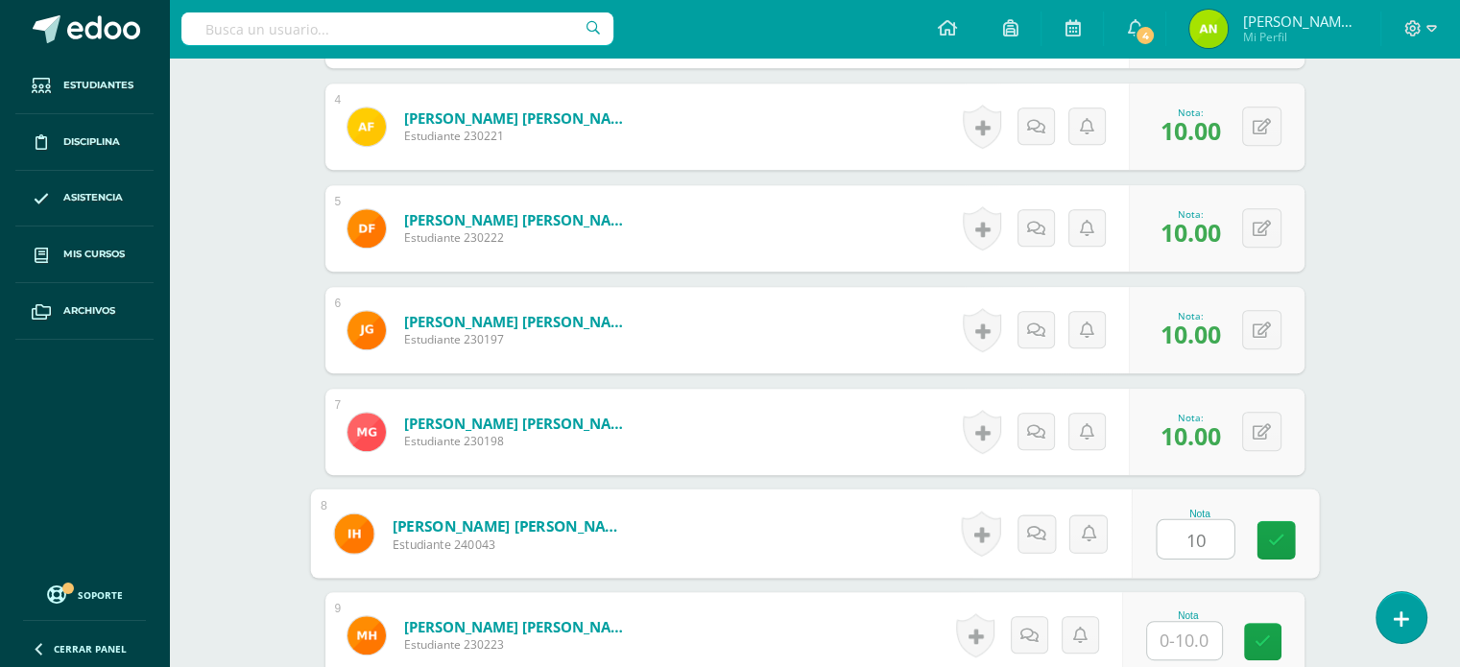
type input "10"
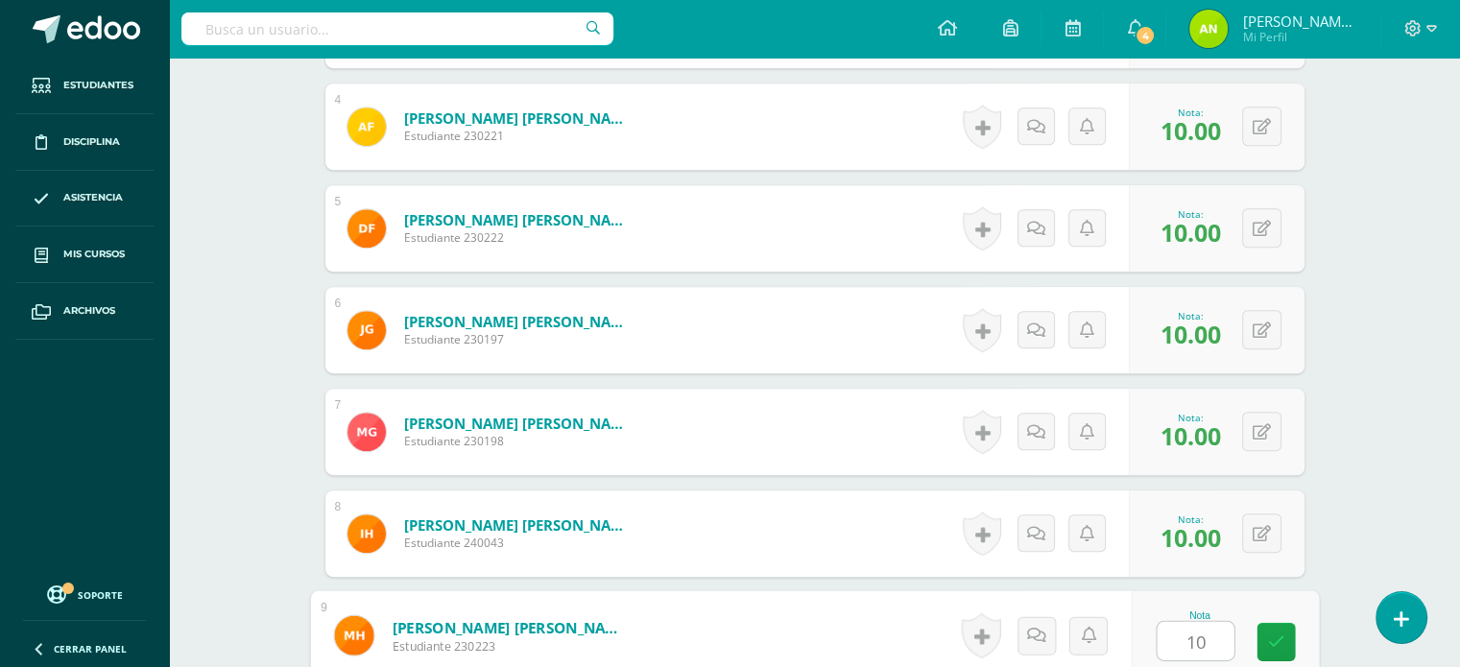
type input "10"
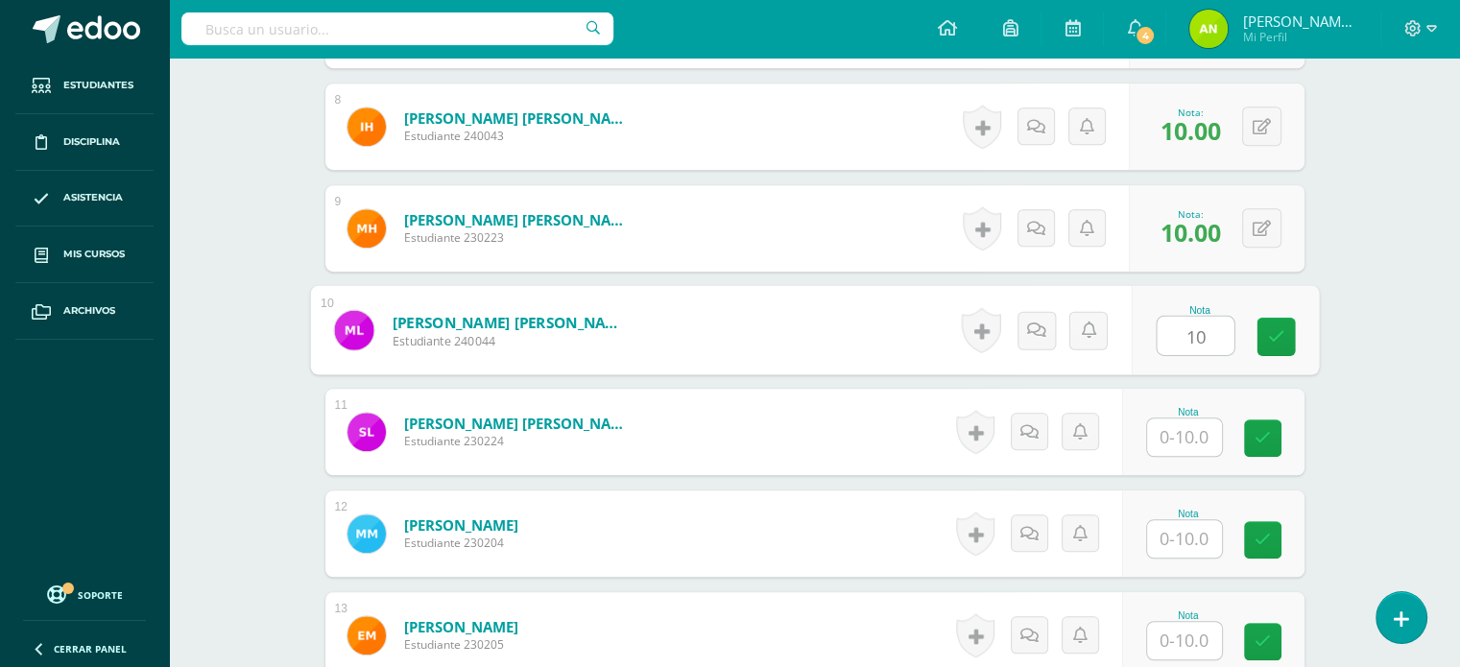
type input "10"
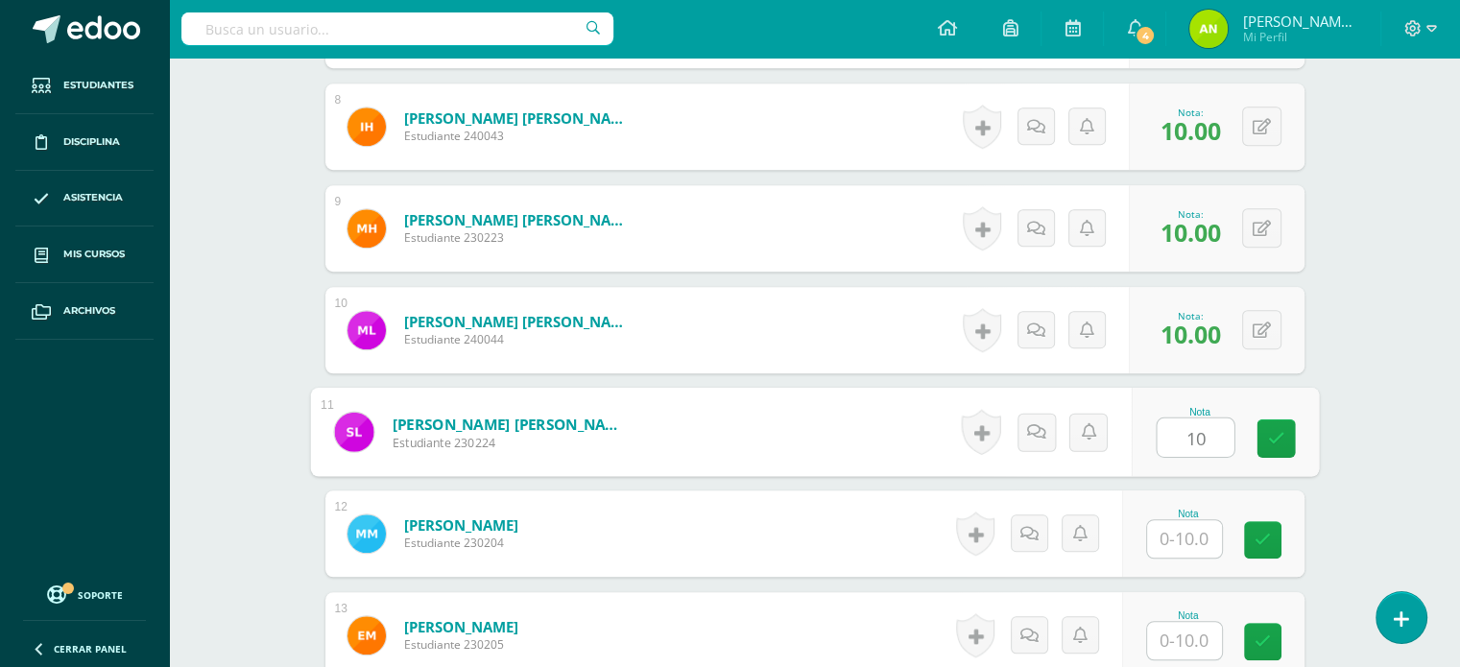
type input "10"
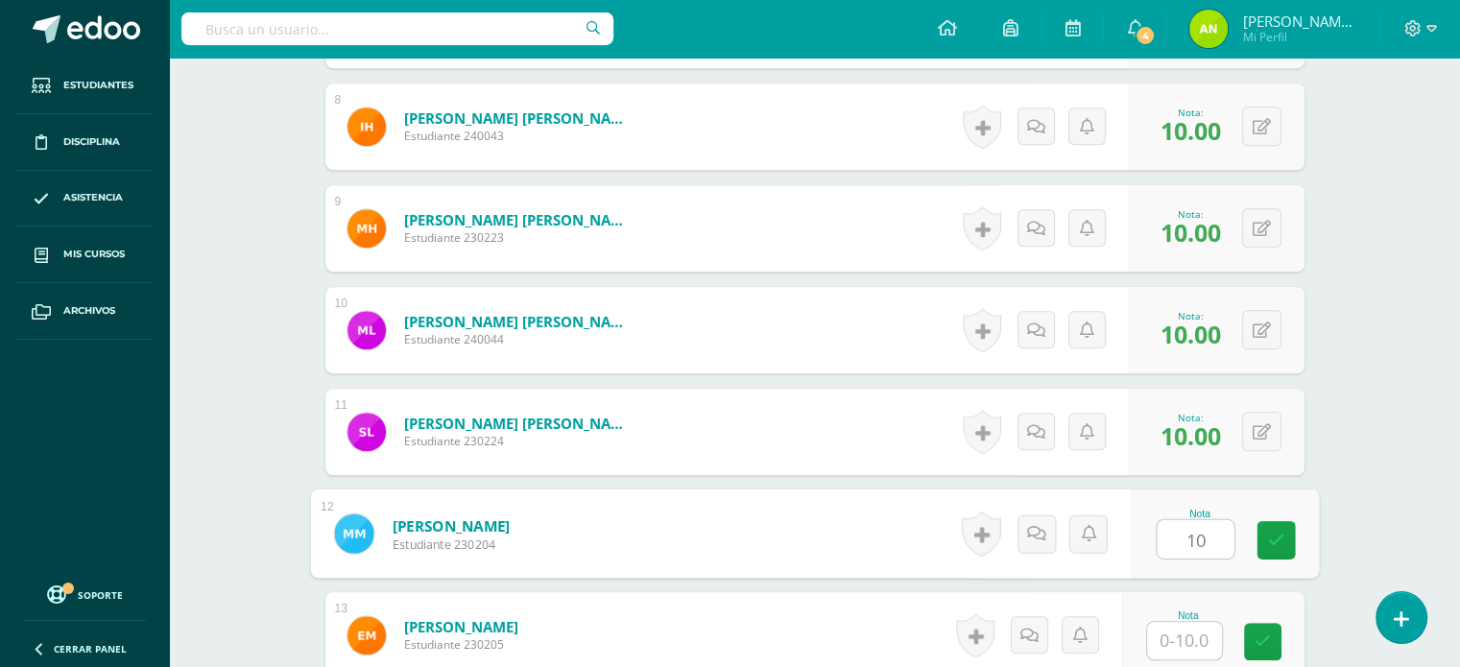
type input "10"
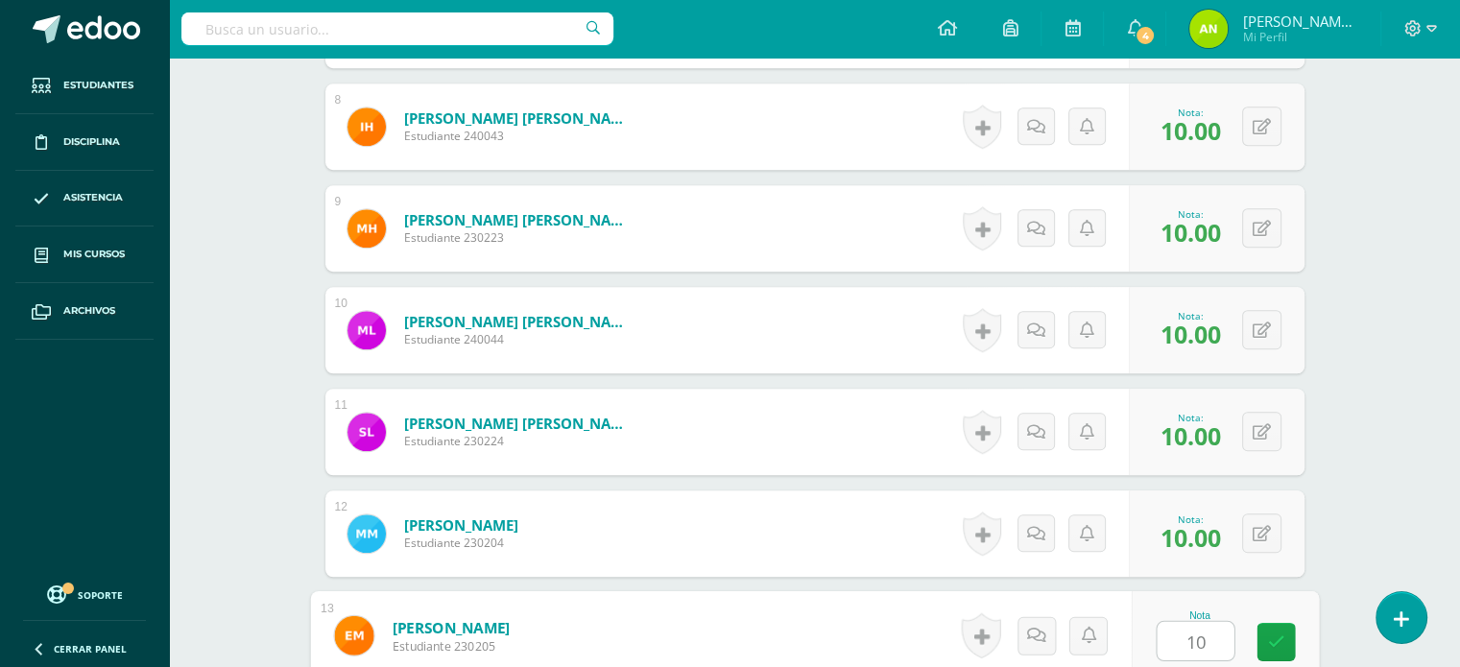
type input "10"
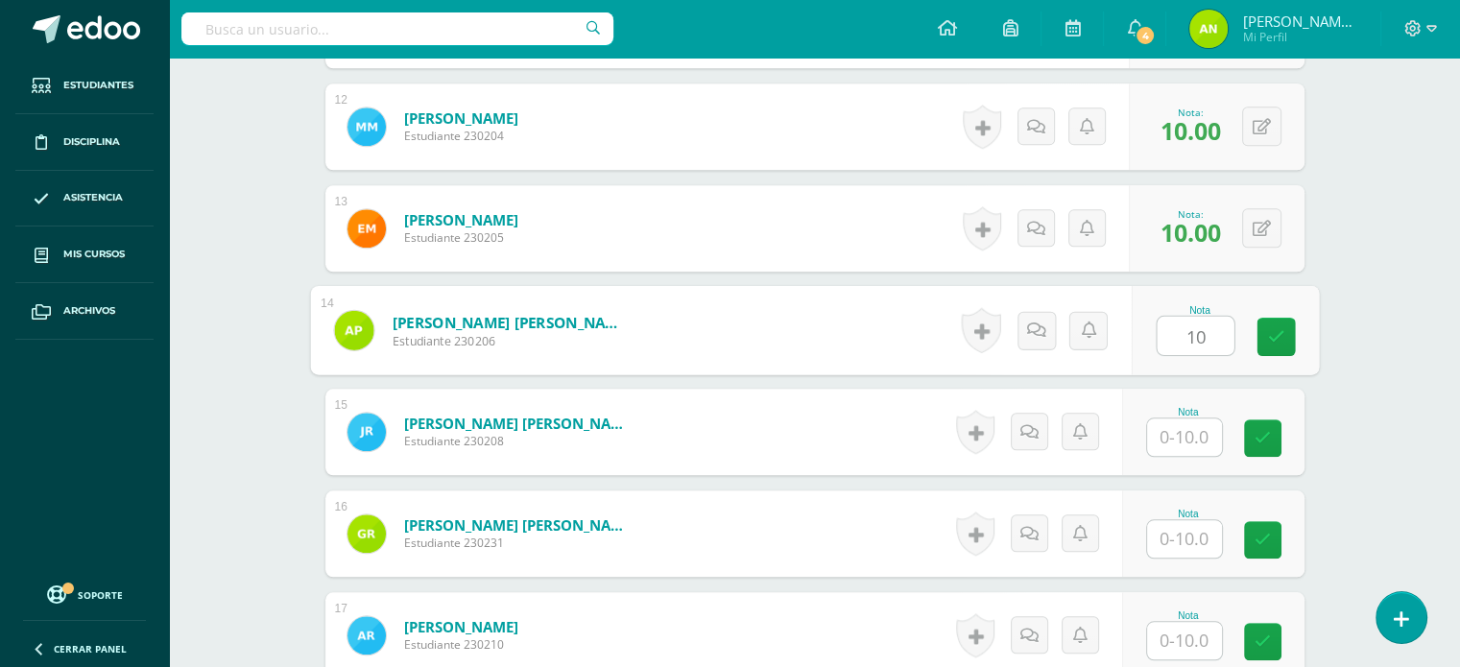
type input "10"
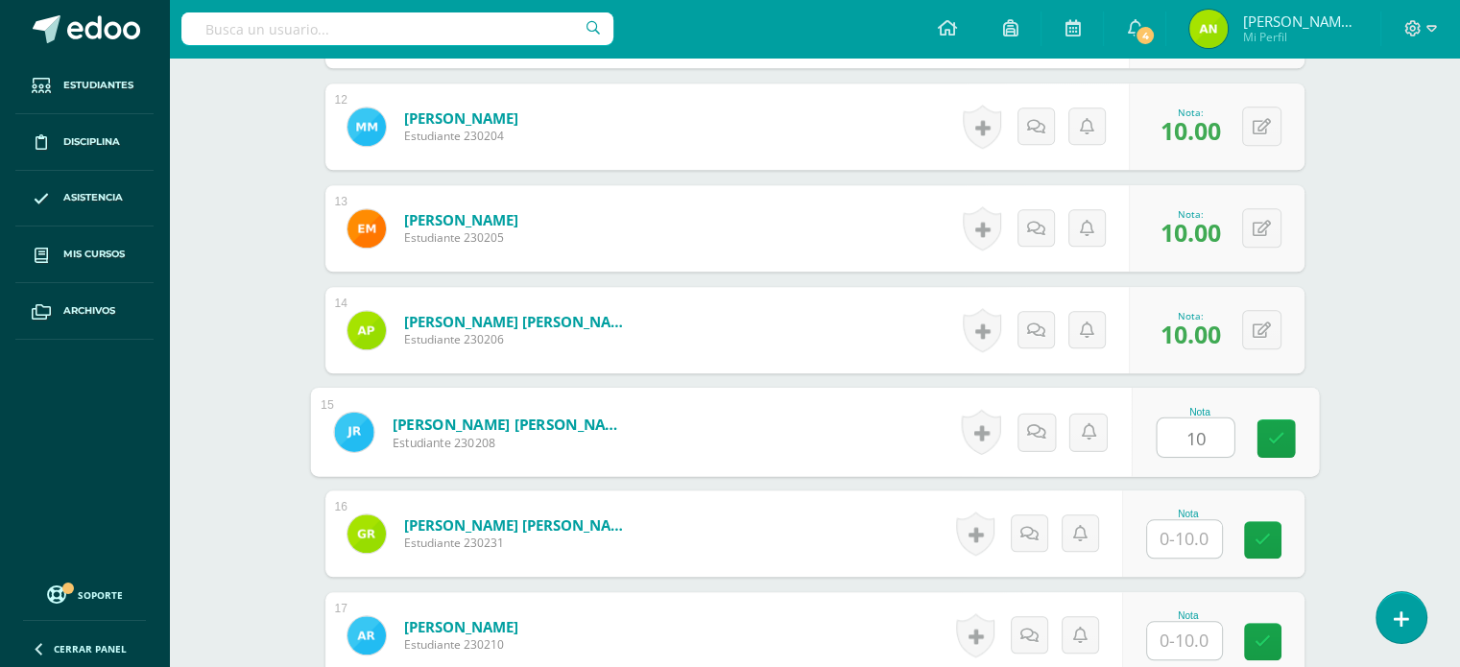
type input "10"
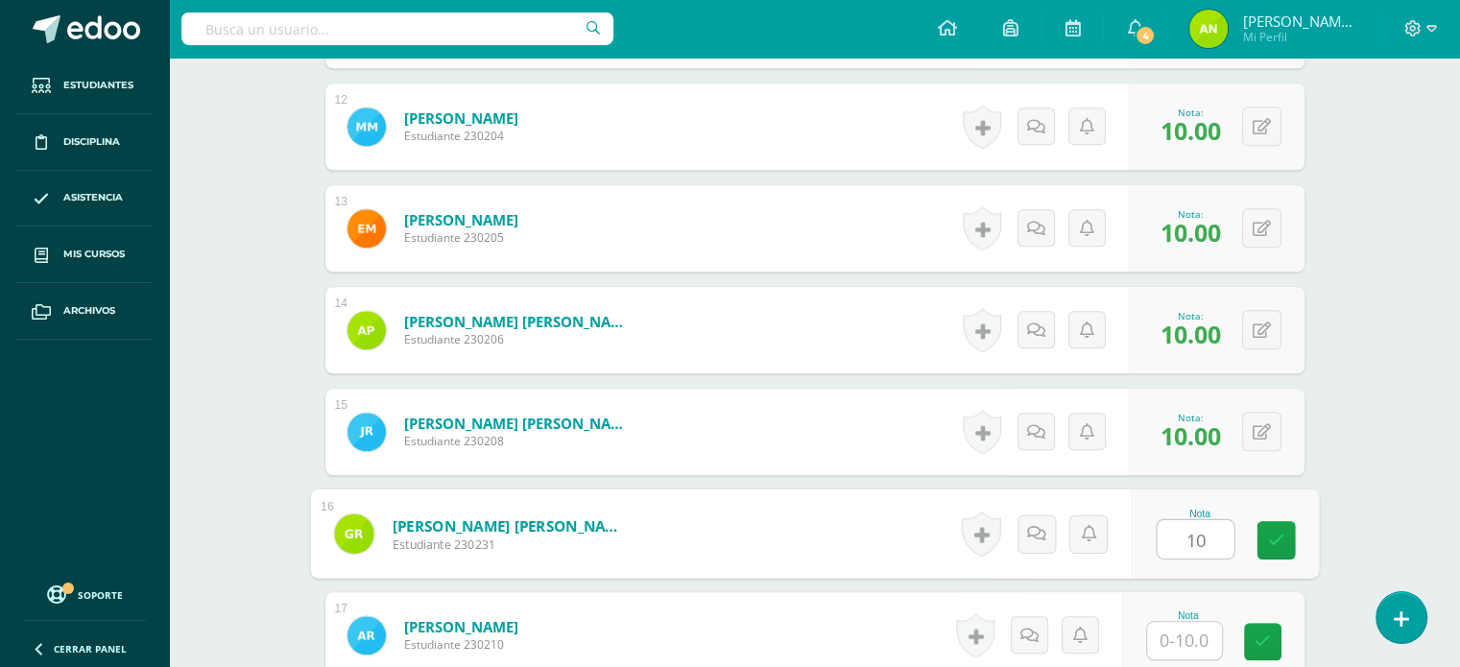
type input "10"
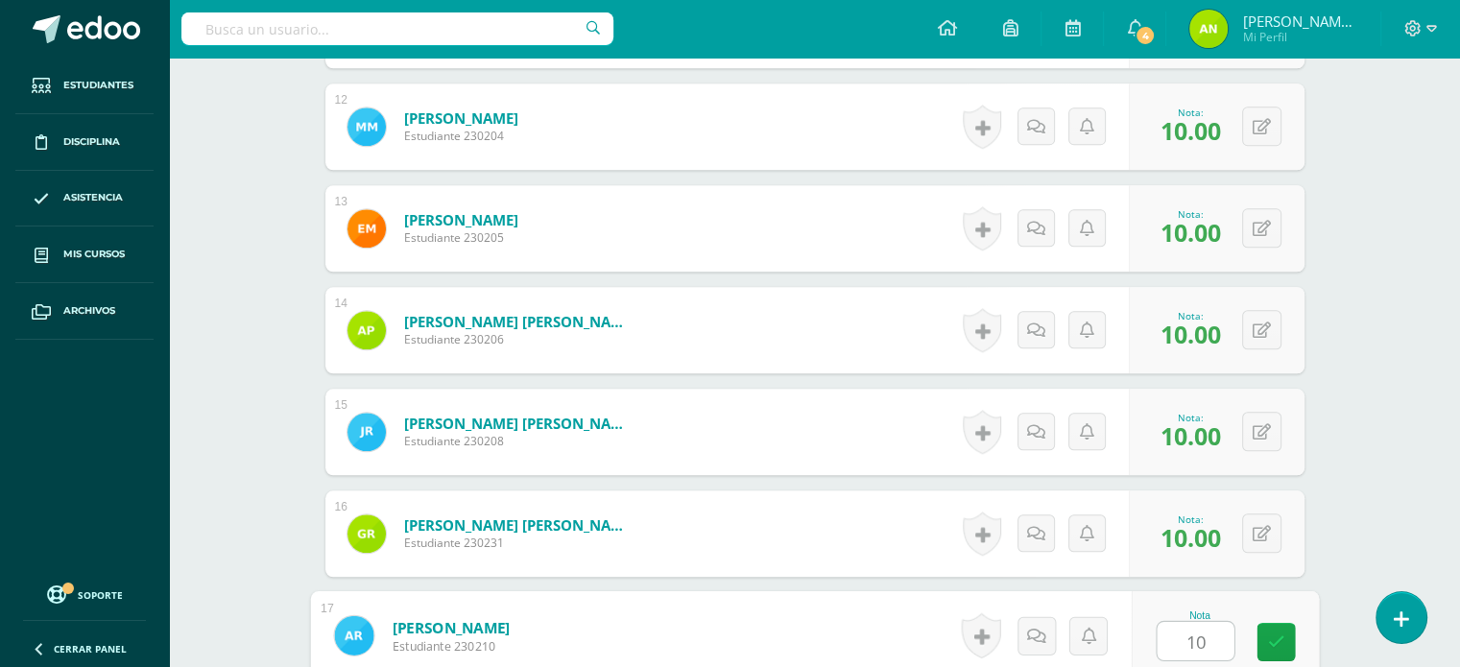
type input "10"
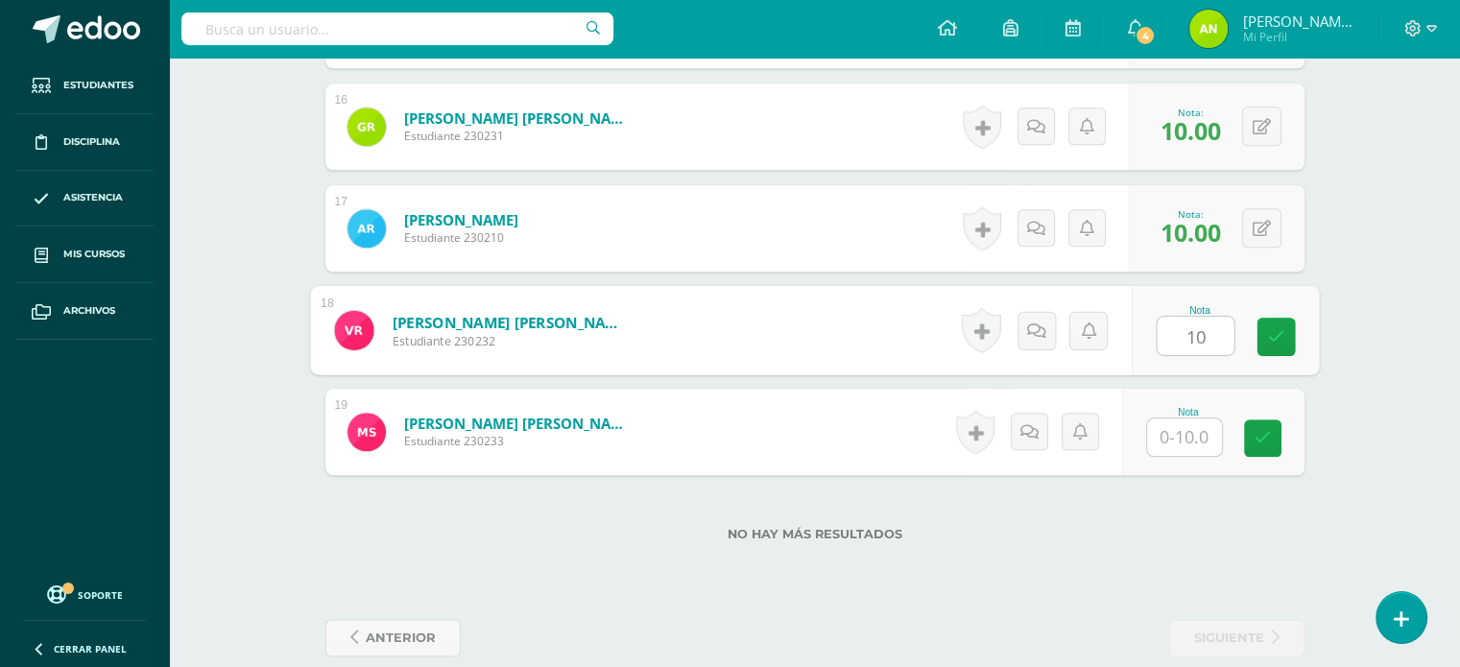
type input "10"
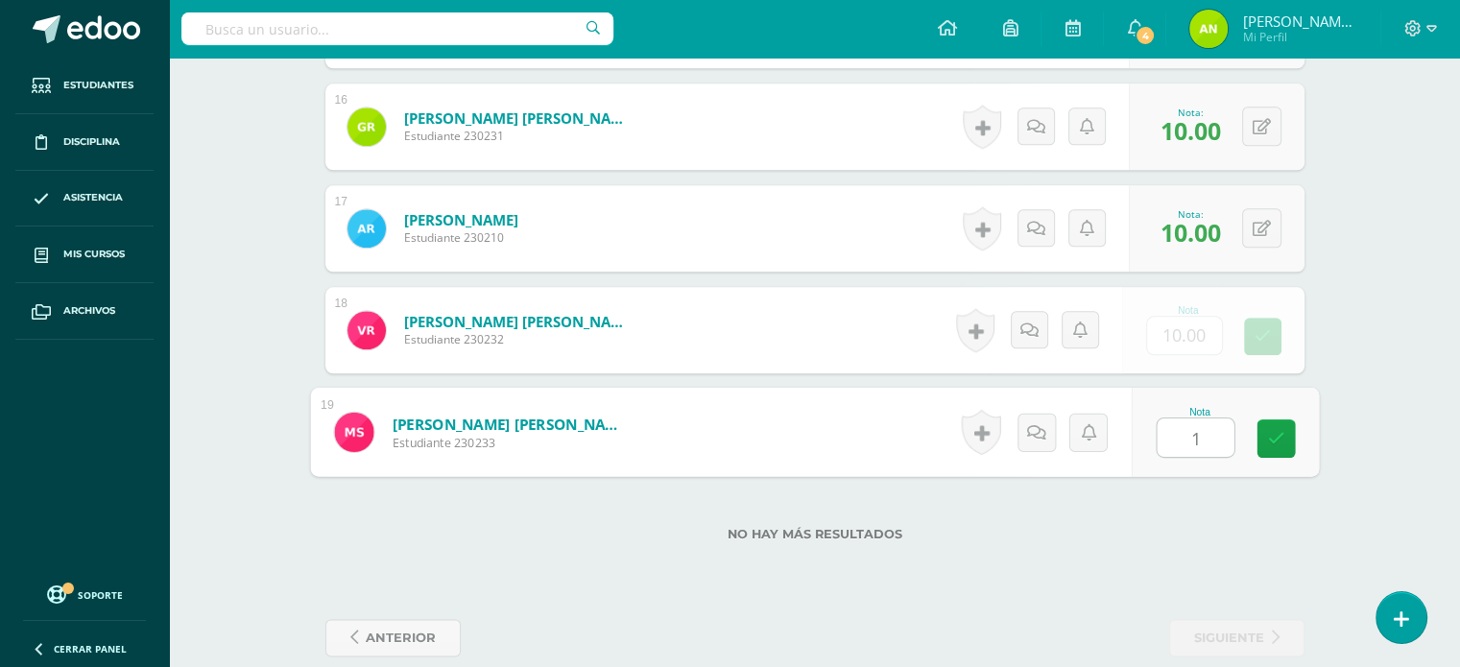
type input "10"
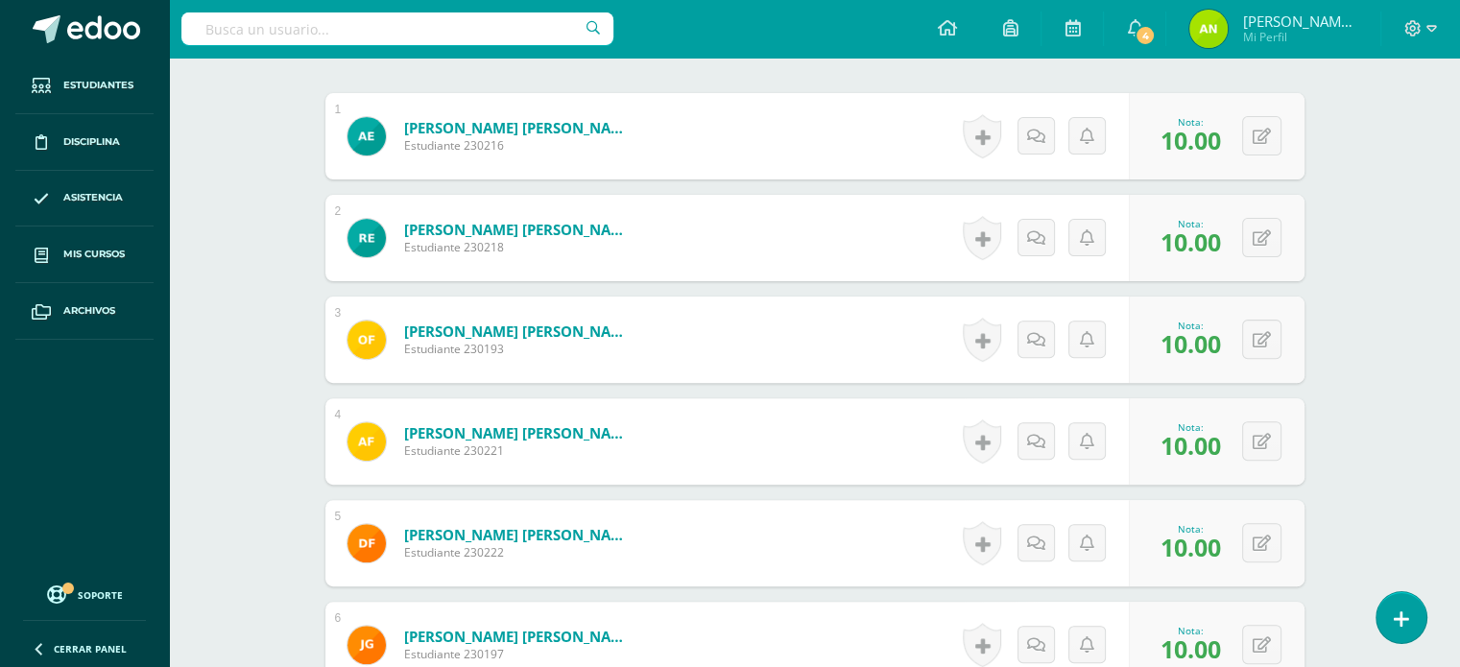
scroll to position [0, 0]
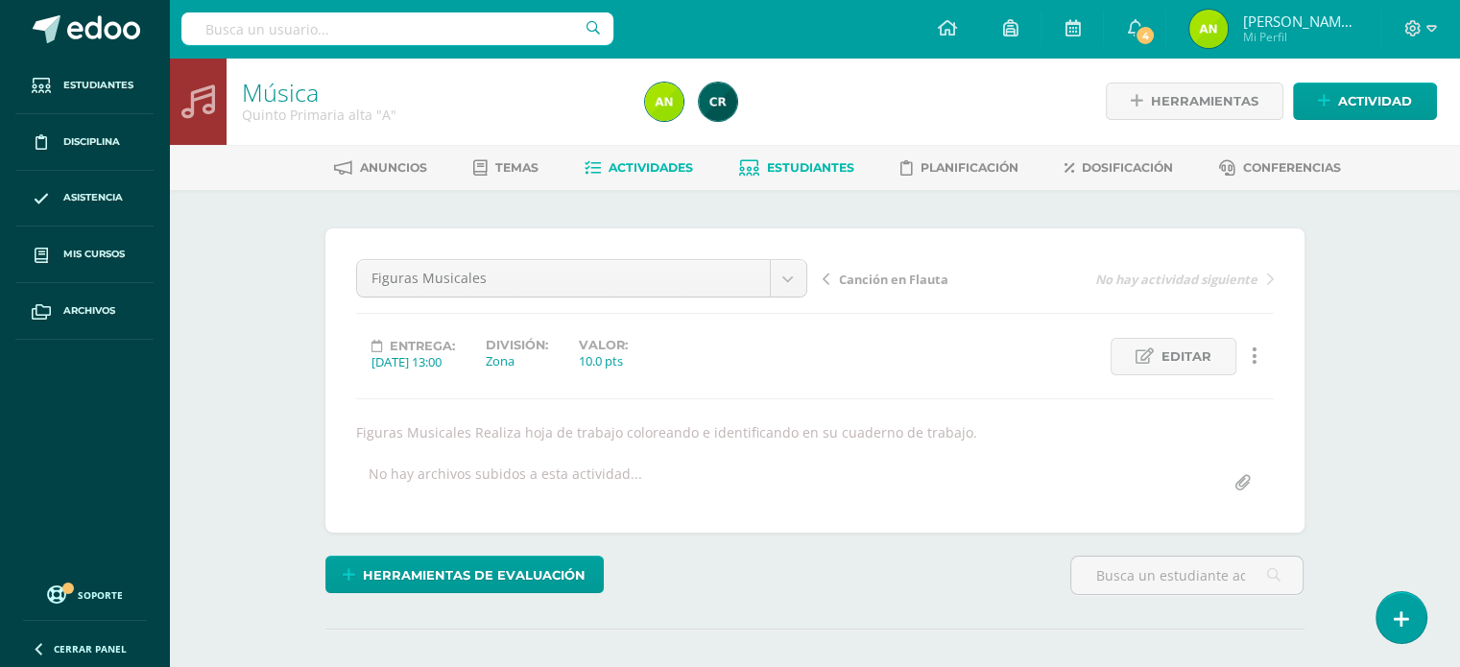
click at [831, 164] on span "Estudiantes" at bounding box center [810, 167] width 87 height 14
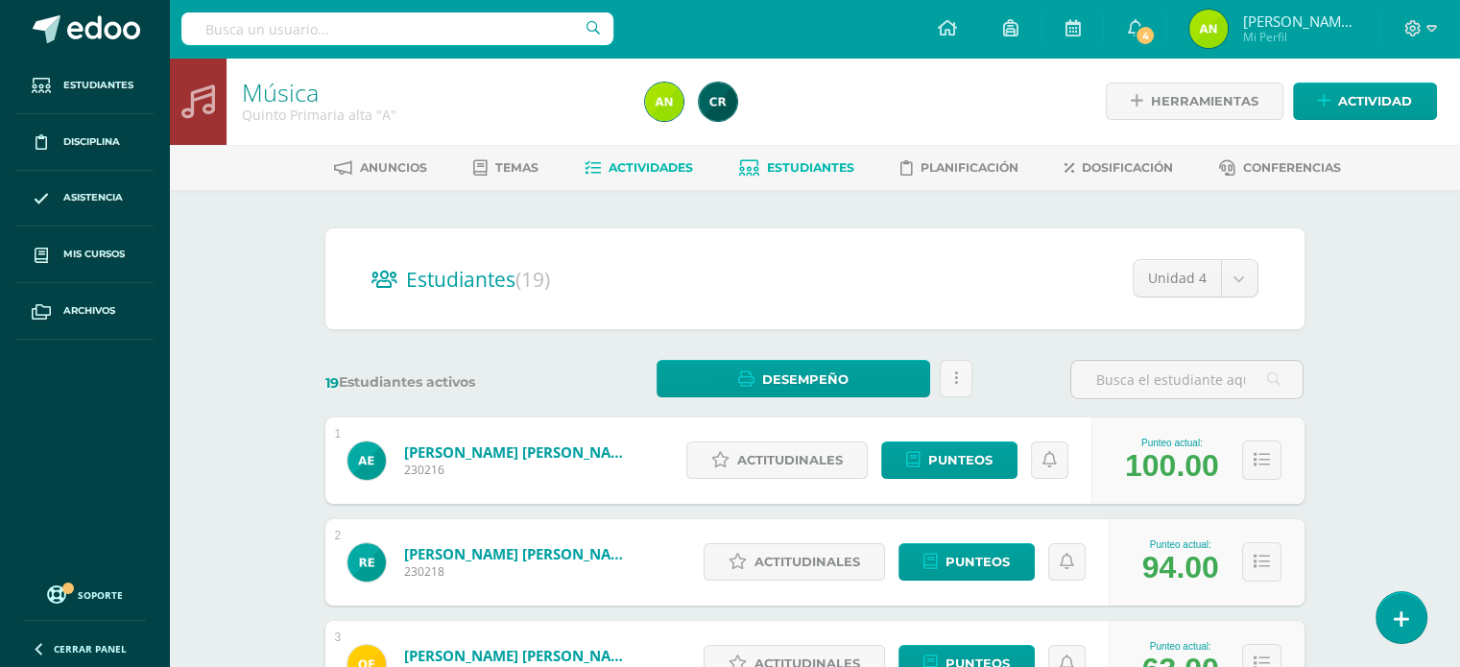
click at [622, 168] on span "Actividades" at bounding box center [651, 167] width 84 height 14
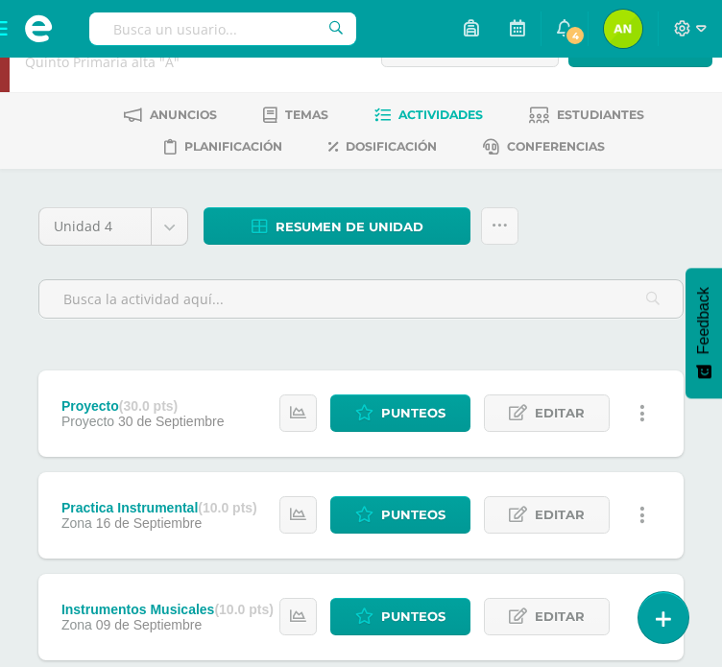
scroll to position [96, 0]
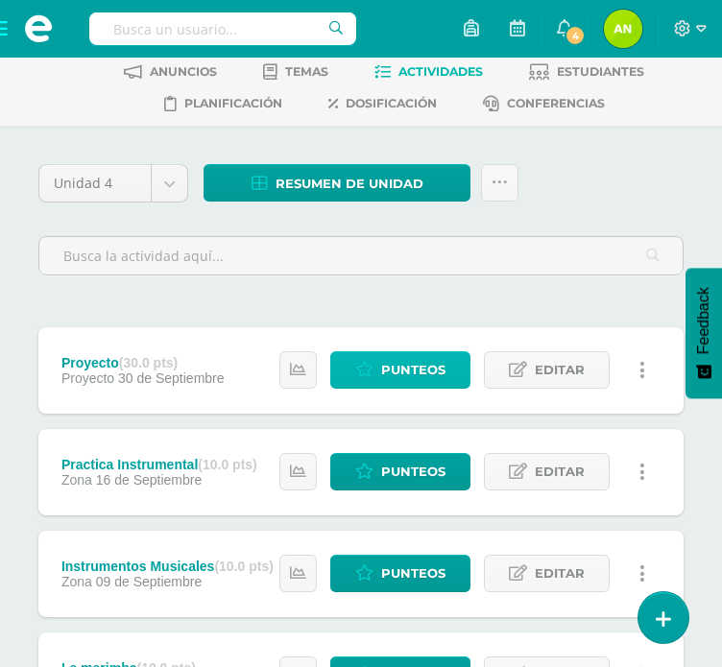
click at [458, 371] on link "Punteos" at bounding box center [400, 369] width 140 height 37
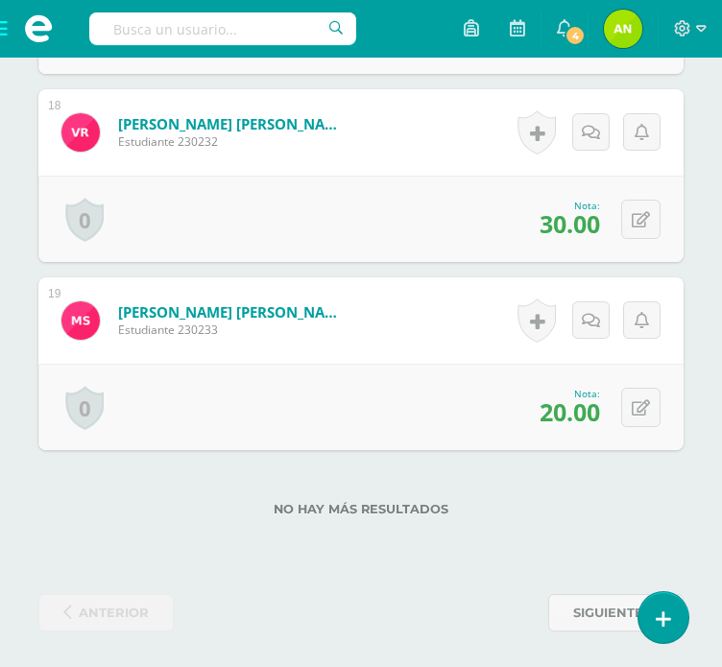
scroll to position [3872, 0]
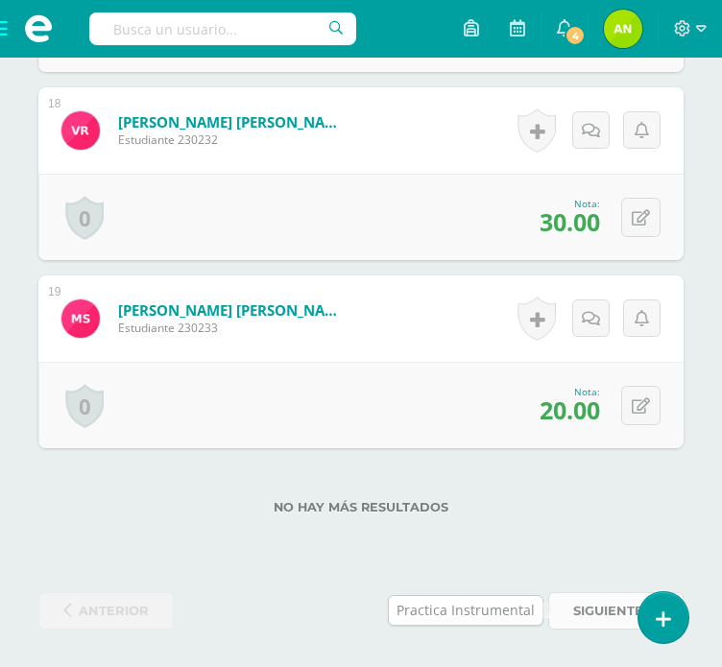
click at [584, 603] on span "siguiente" at bounding box center [608, 611] width 70 height 36
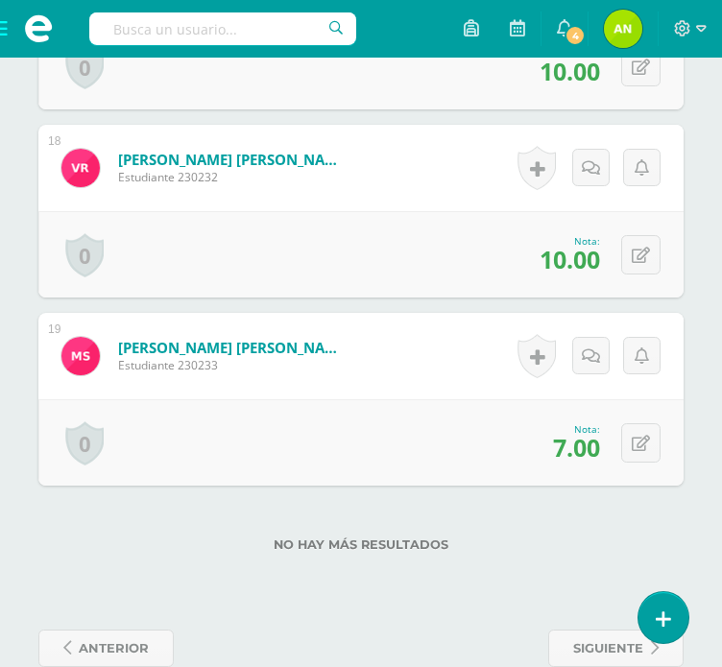
scroll to position [3854, 0]
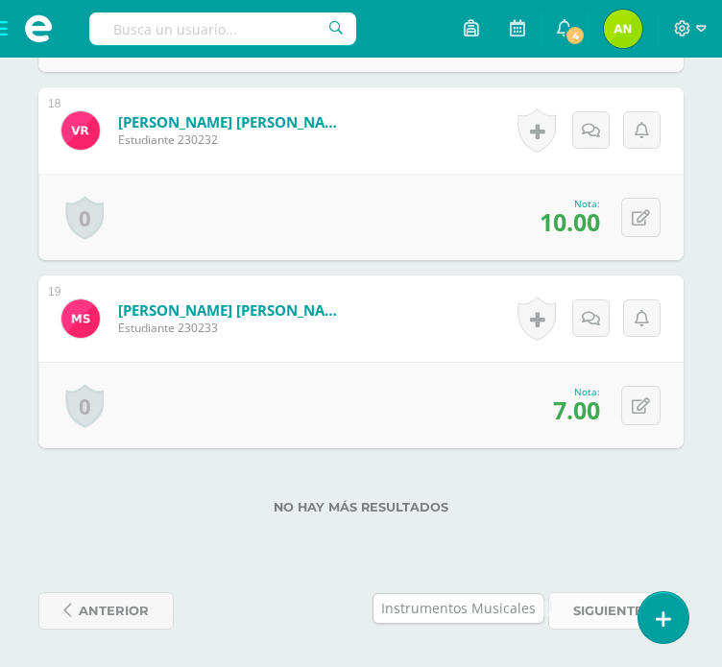
click at [607, 606] on span "siguiente" at bounding box center [608, 611] width 70 height 36
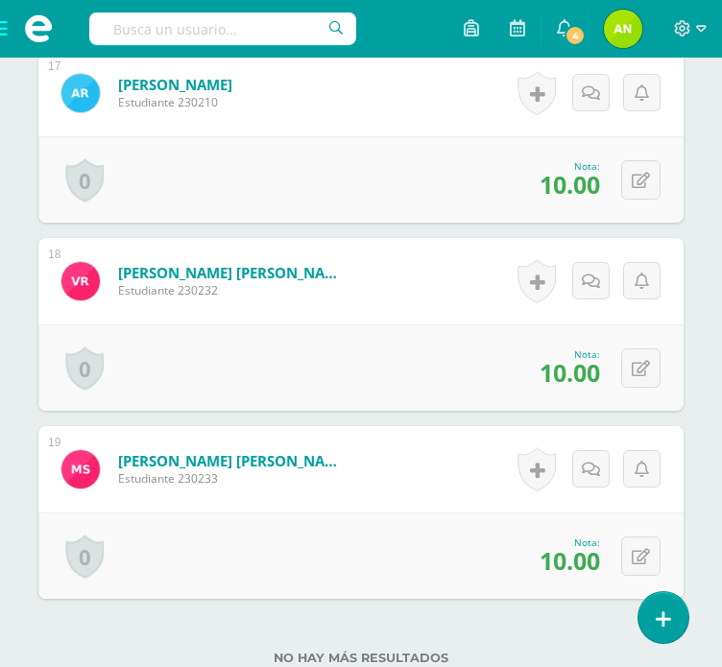
scroll to position [3854, 0]
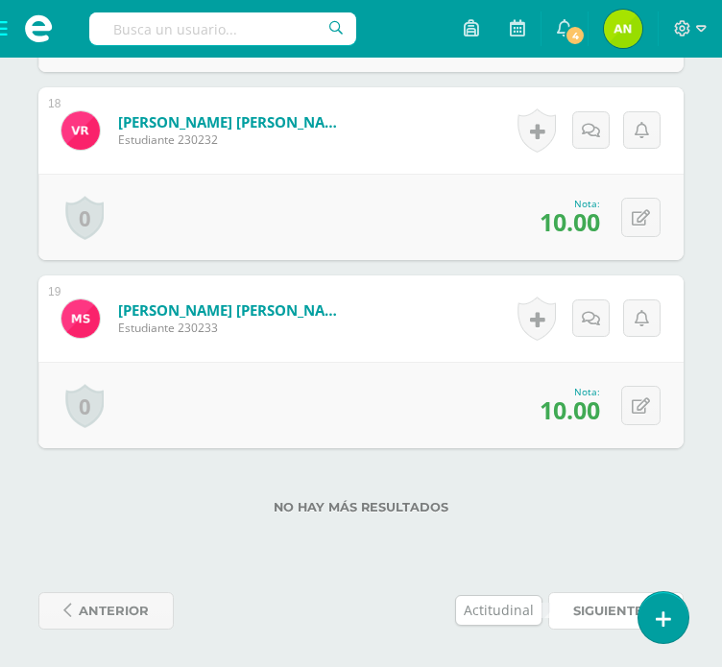
drag, startPoint x: 598, startPoint y: 604, endPoint x: 588, endPoint y: 588, distance: 18.1
click at [596, 606] on span "siguiente" at bounding box center [608, 611] width 70 height 36
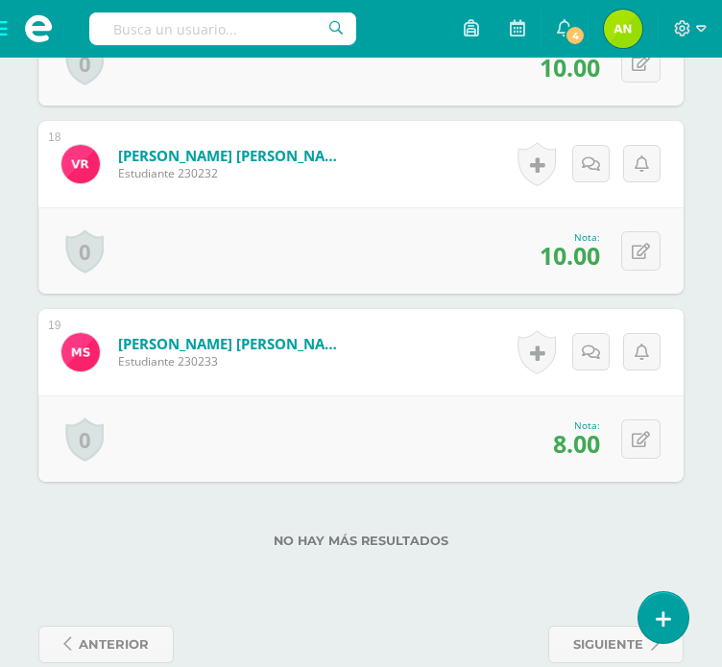
scroll to position [3854, 0]
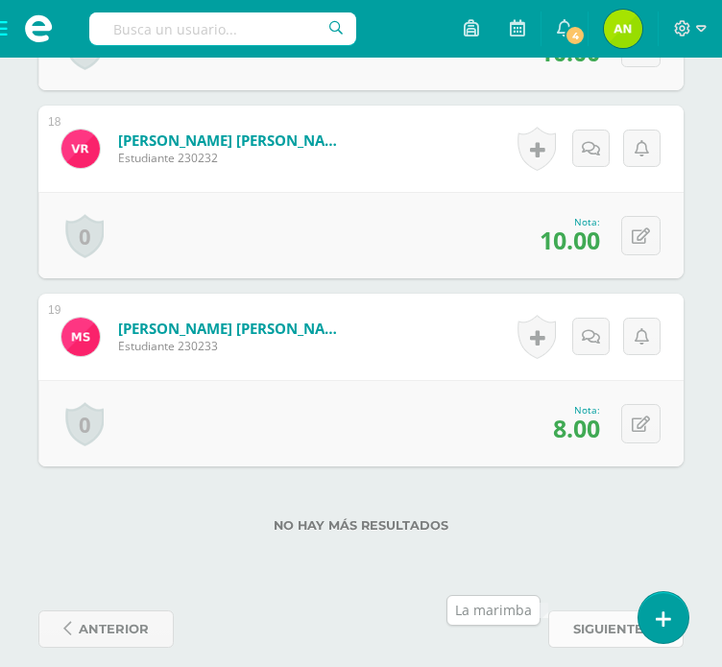
click at [570, 611] on link "siguiente" at bounding box center [615, 629] width 135 height 37
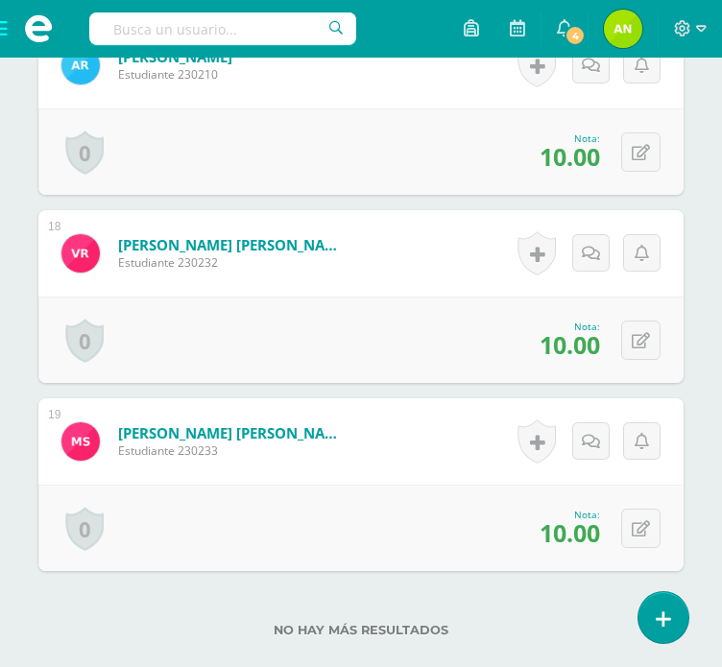
scroll to position [3854, 0]
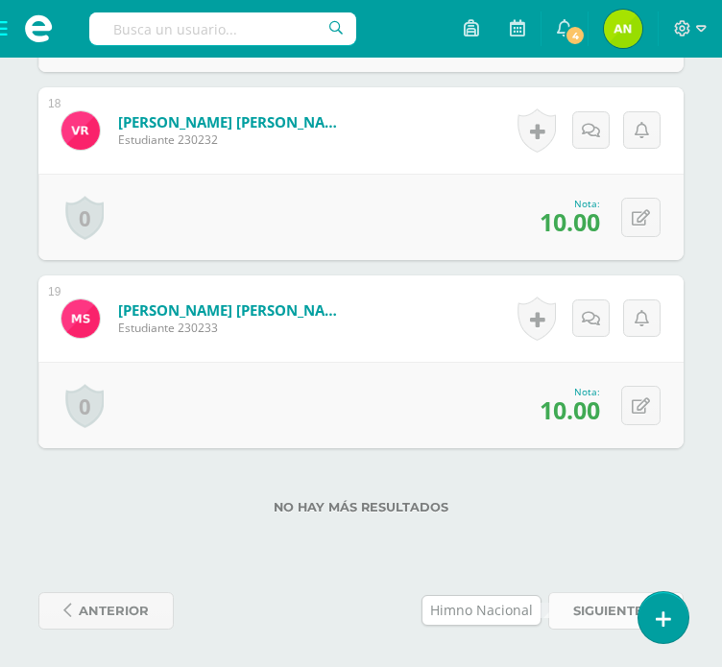
click at [593, 620] on span "siguiente" at bounding box center [608, 611] width 70 height 36
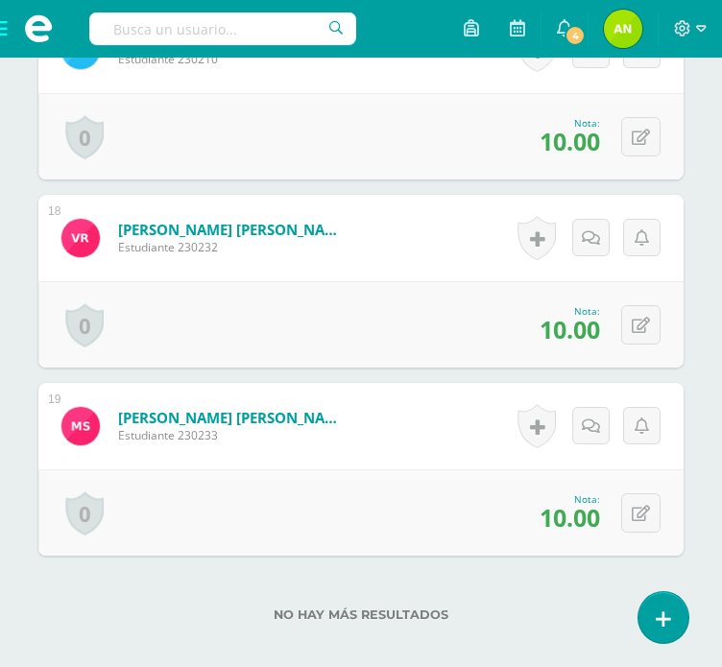
scroll to position [3854, 0]
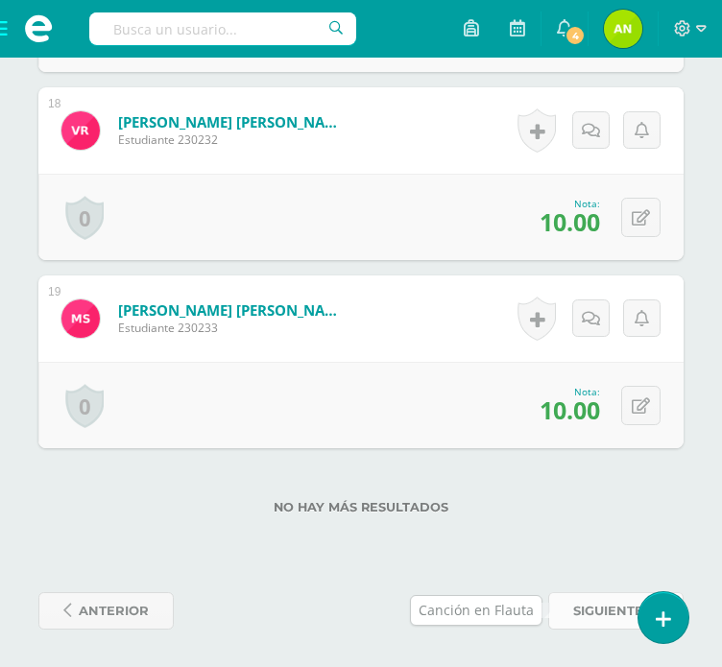
click at [591, 613] on span "siguiente" at bounding box center [608, 611] width 70 height 36
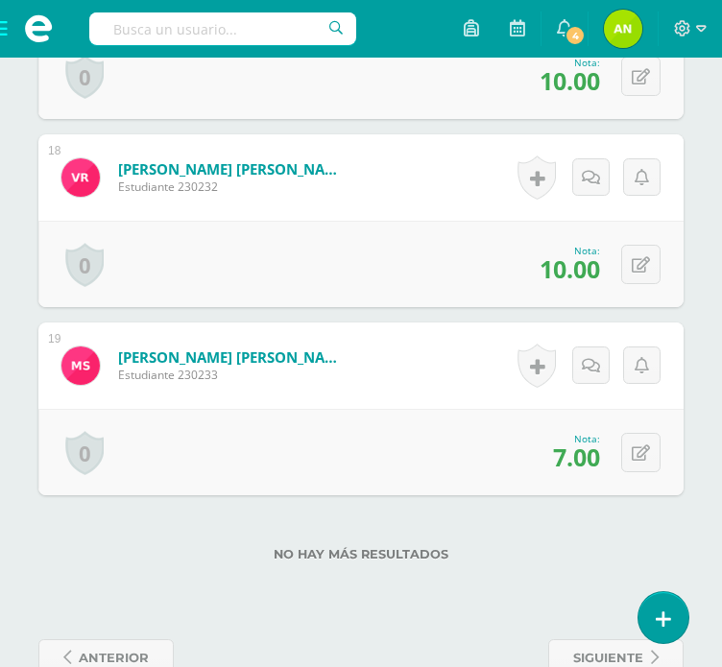
scroll to position [3872, 0]
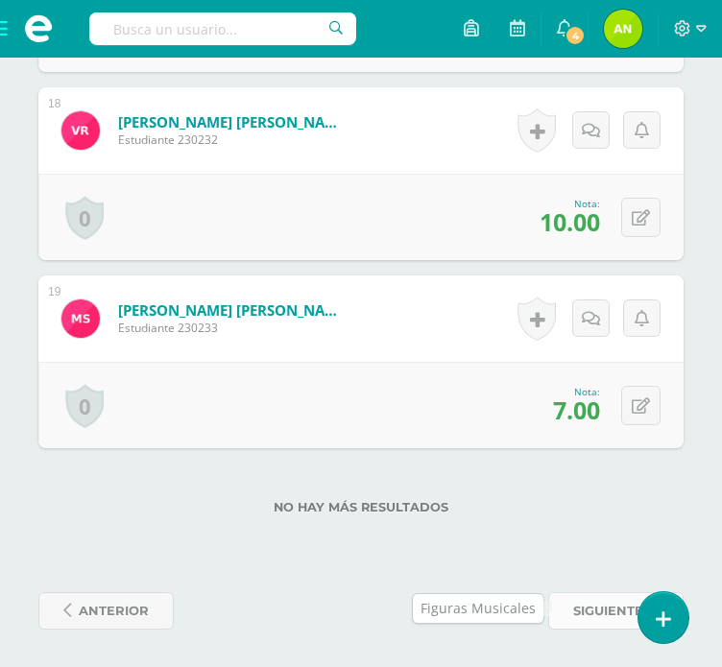
click at [574, 606] on span "siguiente" at bounding box center [608, 611] width 70 height 36
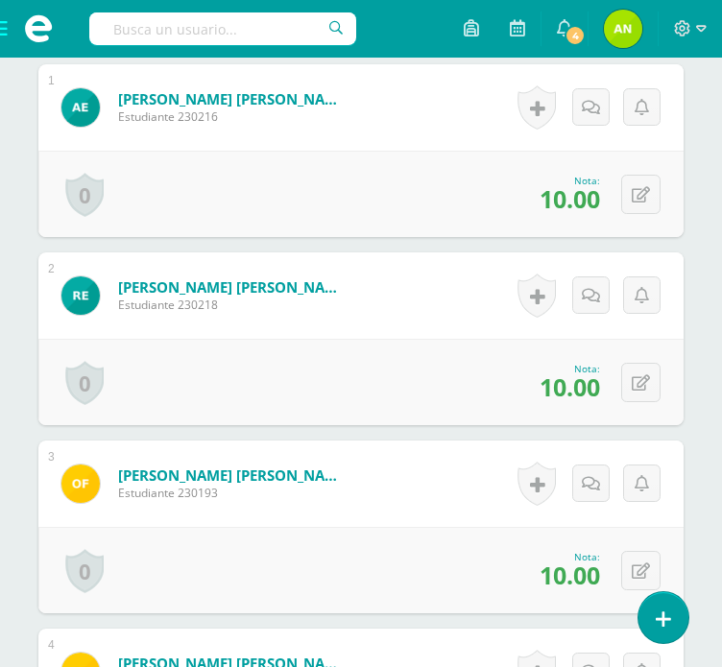
scroll to position [639, 0]
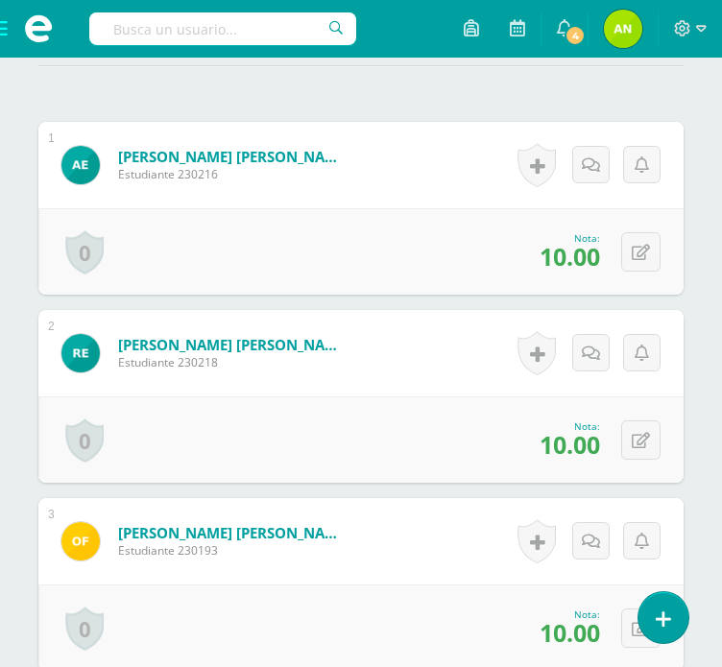
type input "10"
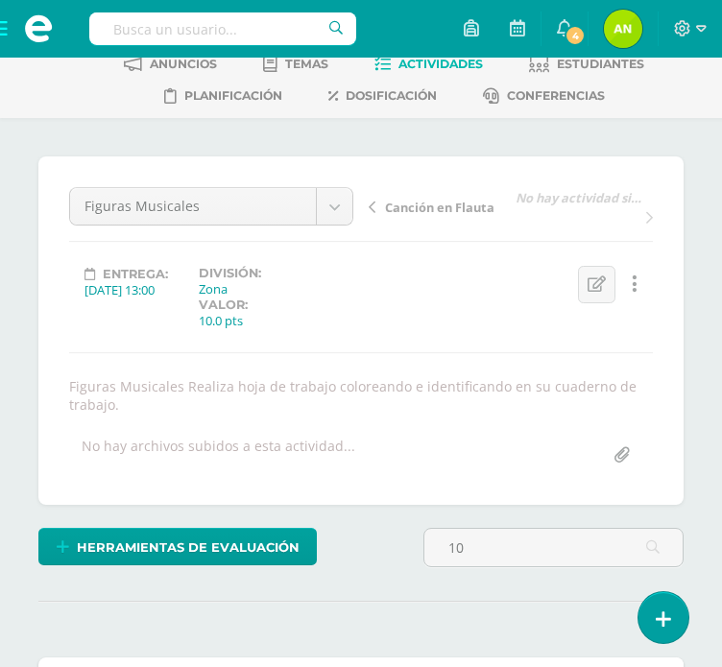
scroll to position [102, 0]
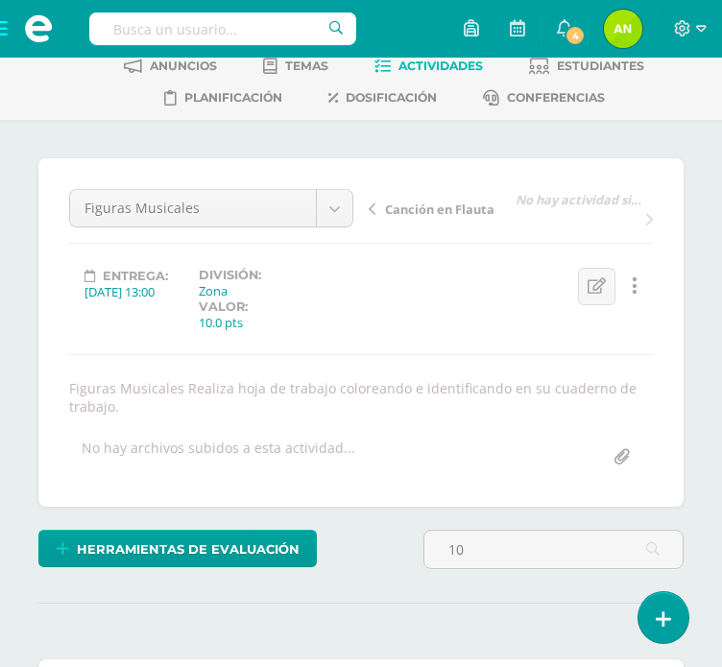
click at [408, 68] on span "Actividades" at bounding box center [440, 66] width 84 height 14
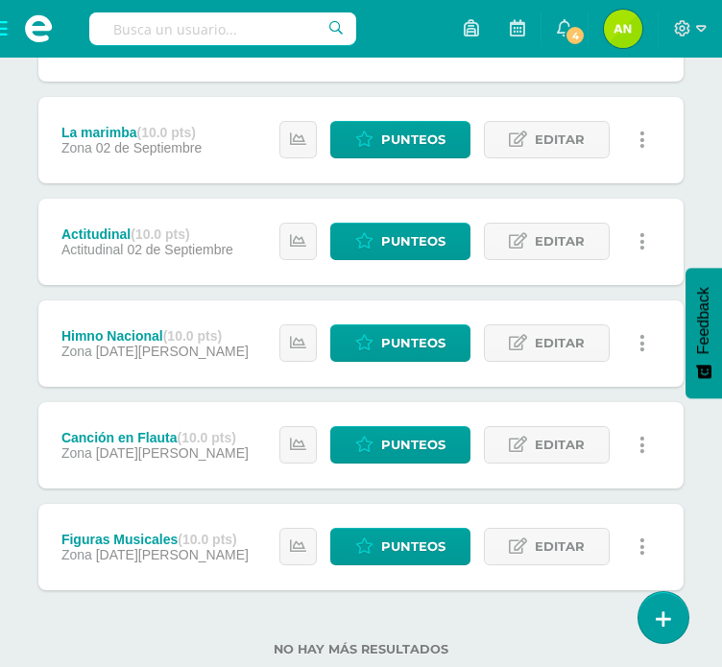
scroll to position [682, 0]
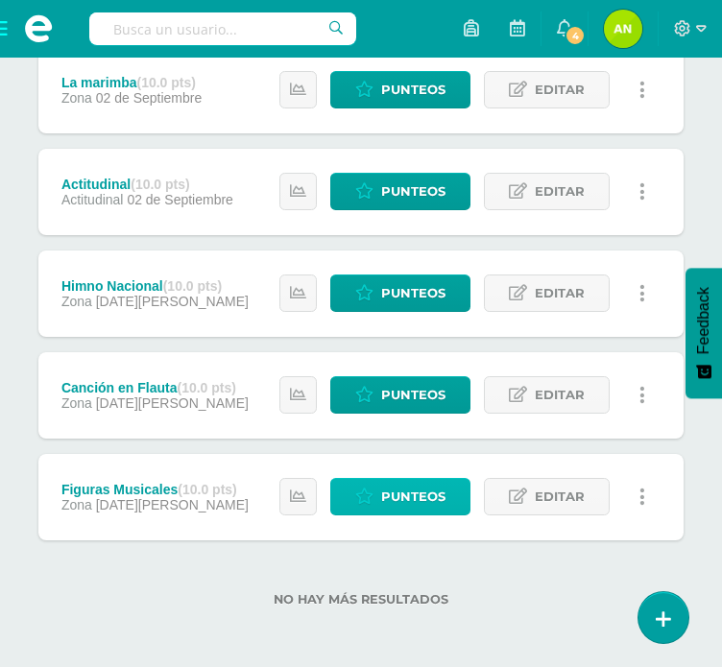
click at [442, 503] on span "Punteos" at bounding box center [413, 497] width 64 height 36
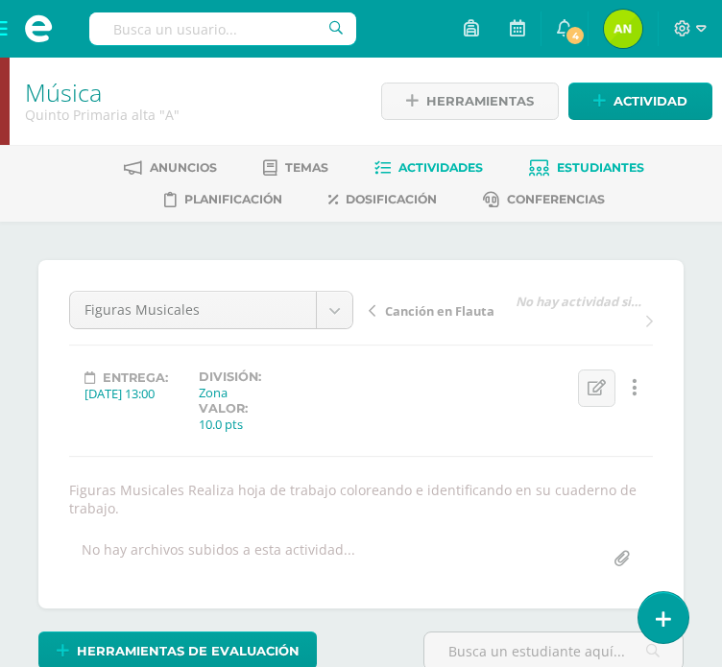
click at [590, 169] on span "Estudiantes" at bounding box center [600, 167] width 87 height 14
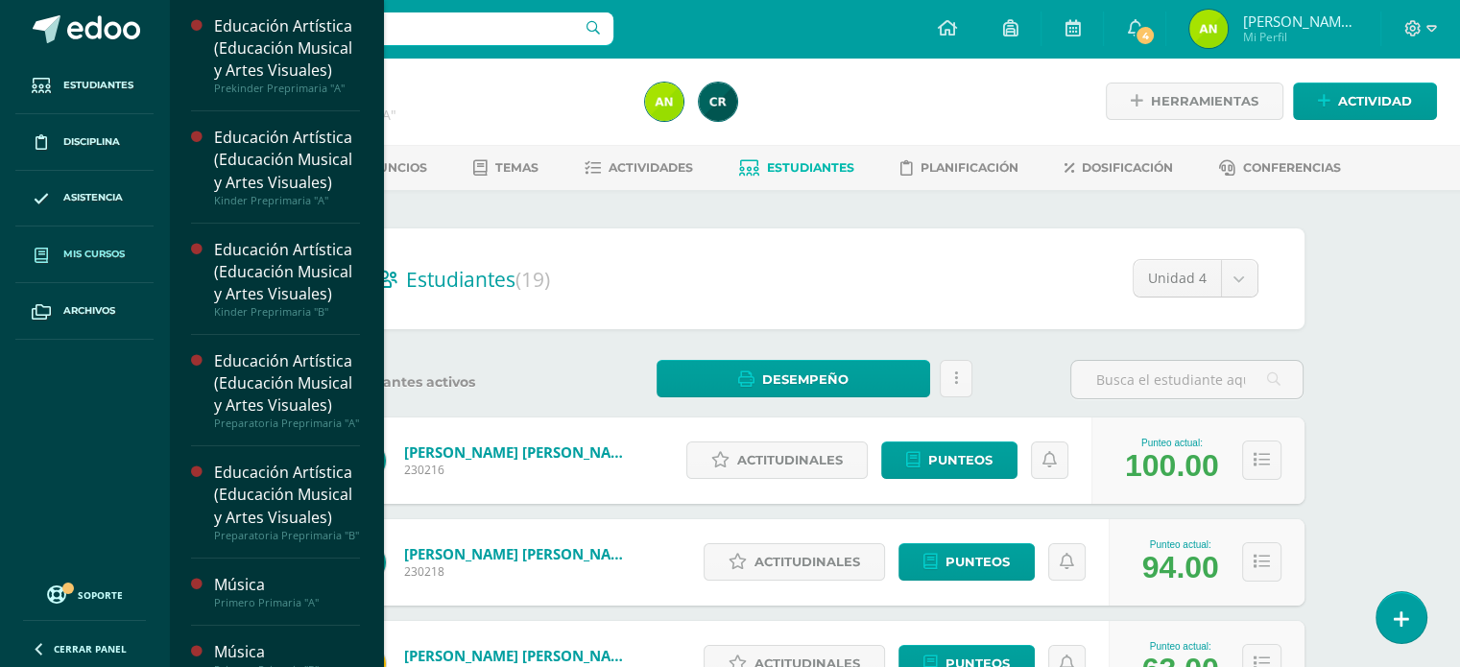
click at [61, 253] on link "Mis cursos" at bounding box center [84, 255] width 138 height 57
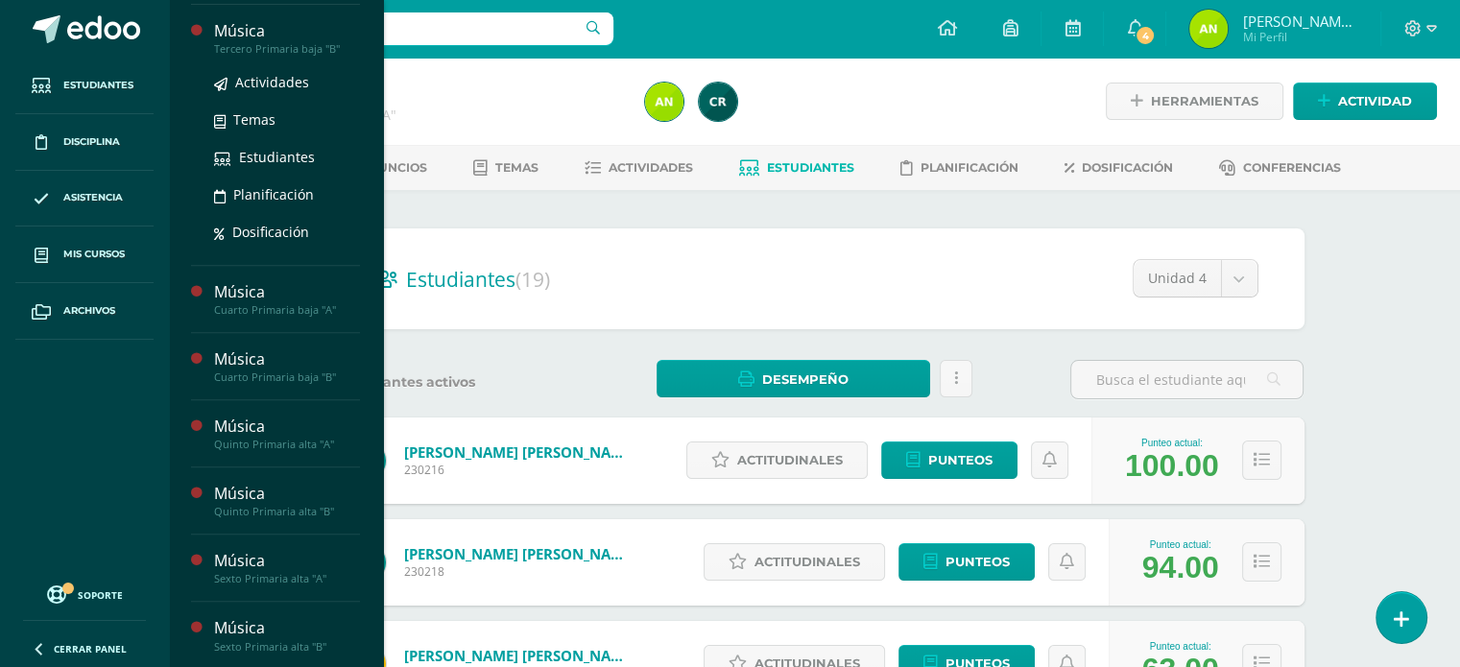
scroll to position [893, 0]
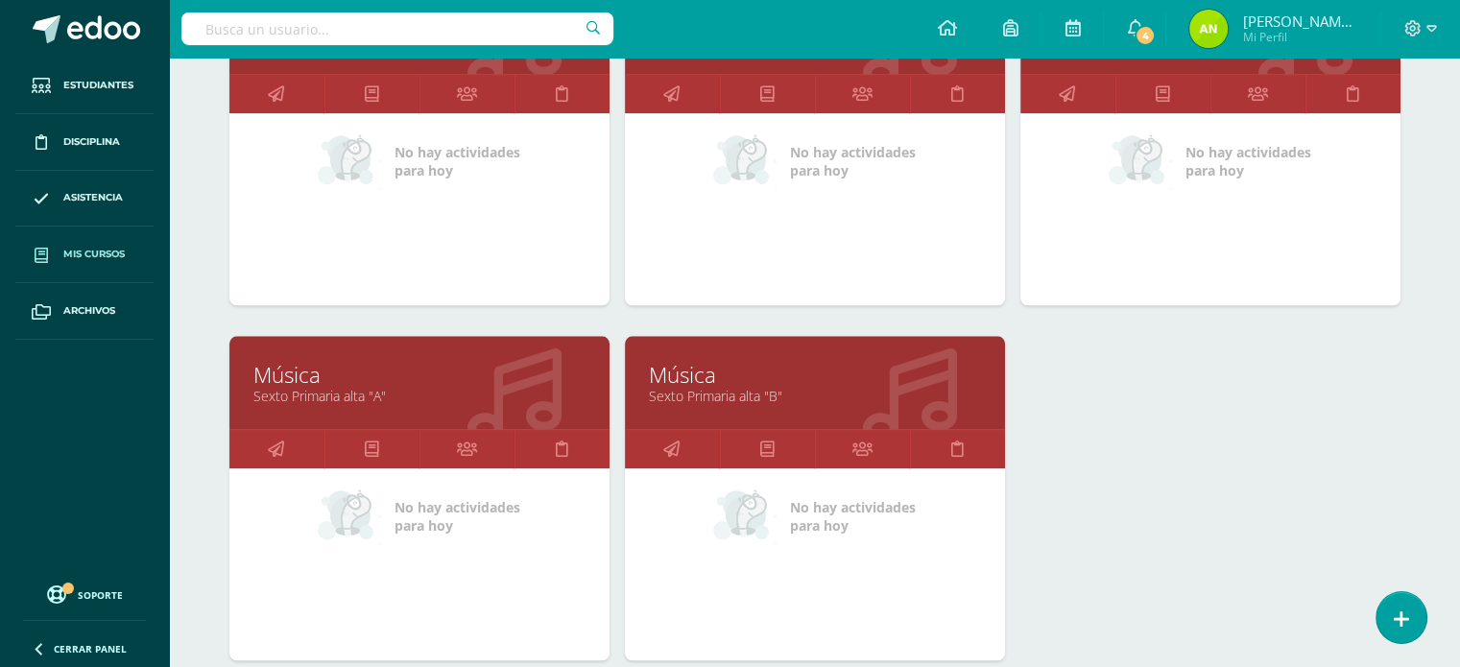
scroll to position [1642, 0]
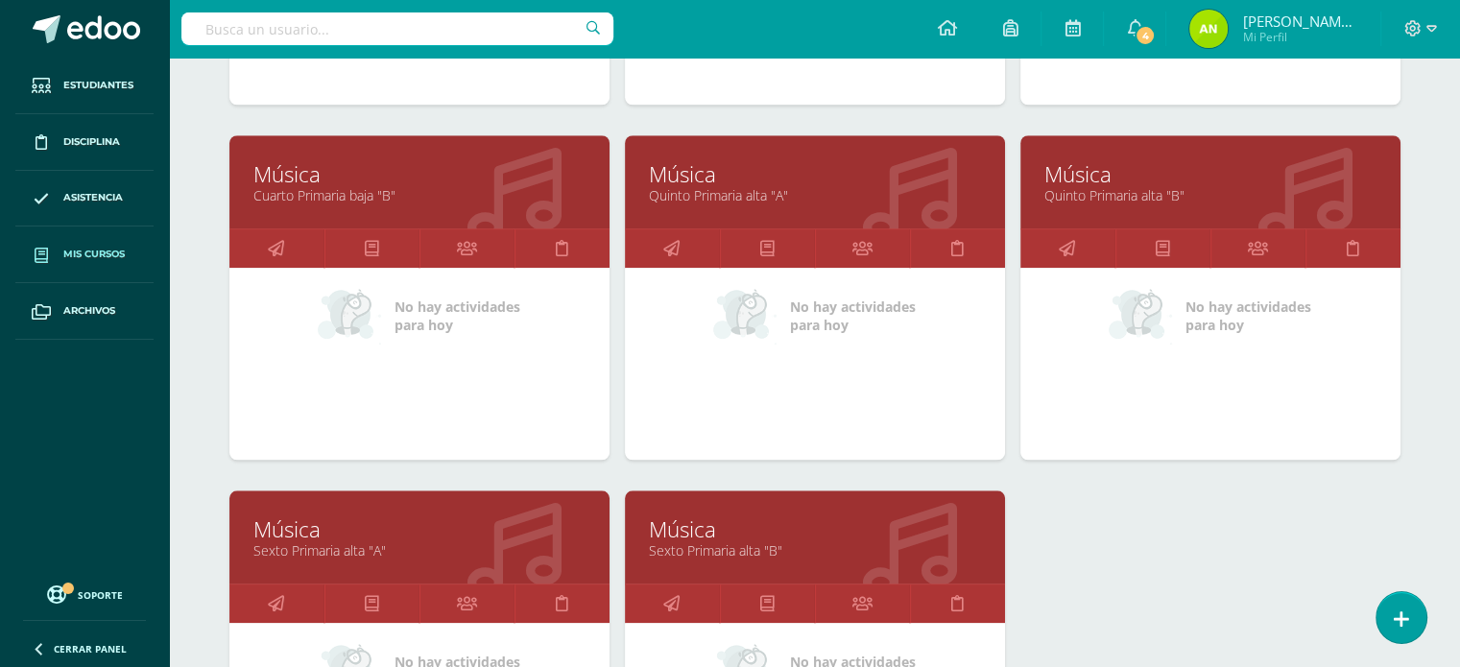
click at [1080, 186] on link "Quinto Primaria alta "B"" at bounding box center [1210, 195] width 332 height 18
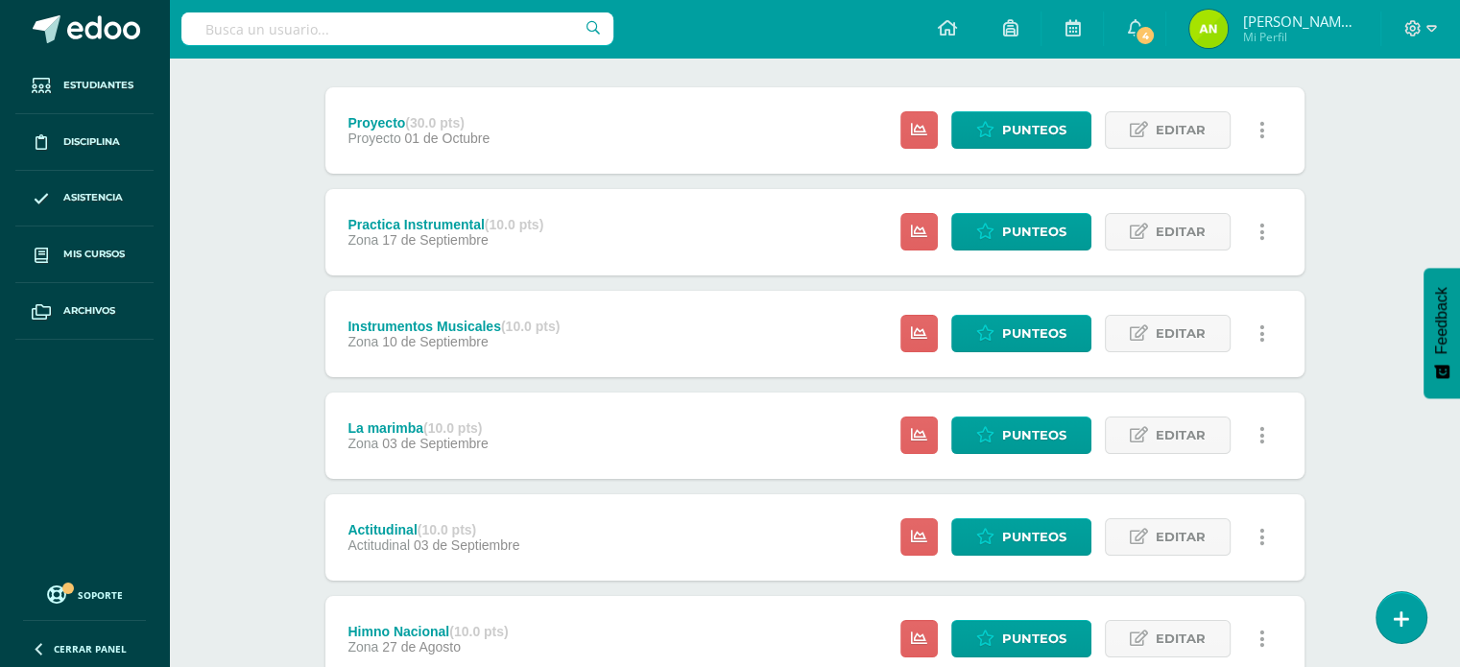
scroll to position [3, 0]
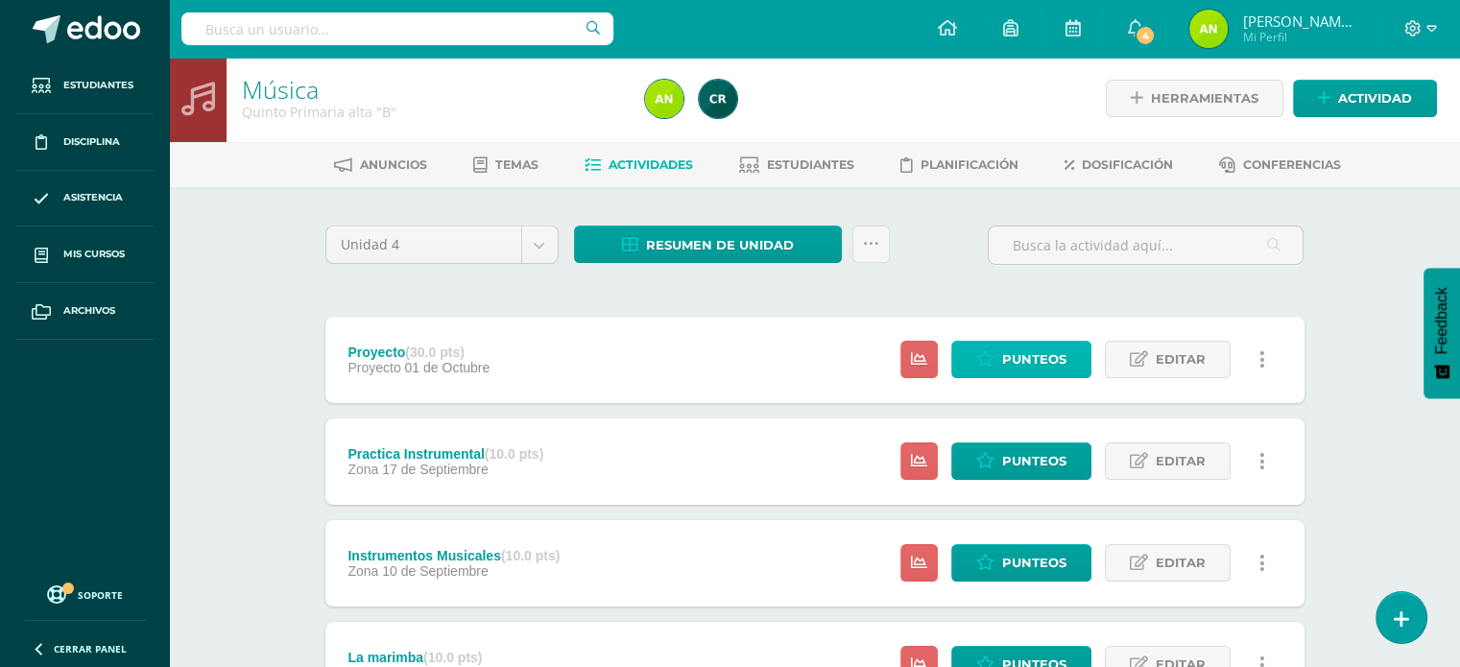
click at [1042, 368] on span "Punteos" at bounding box center [1034, 360] width 64 height 36
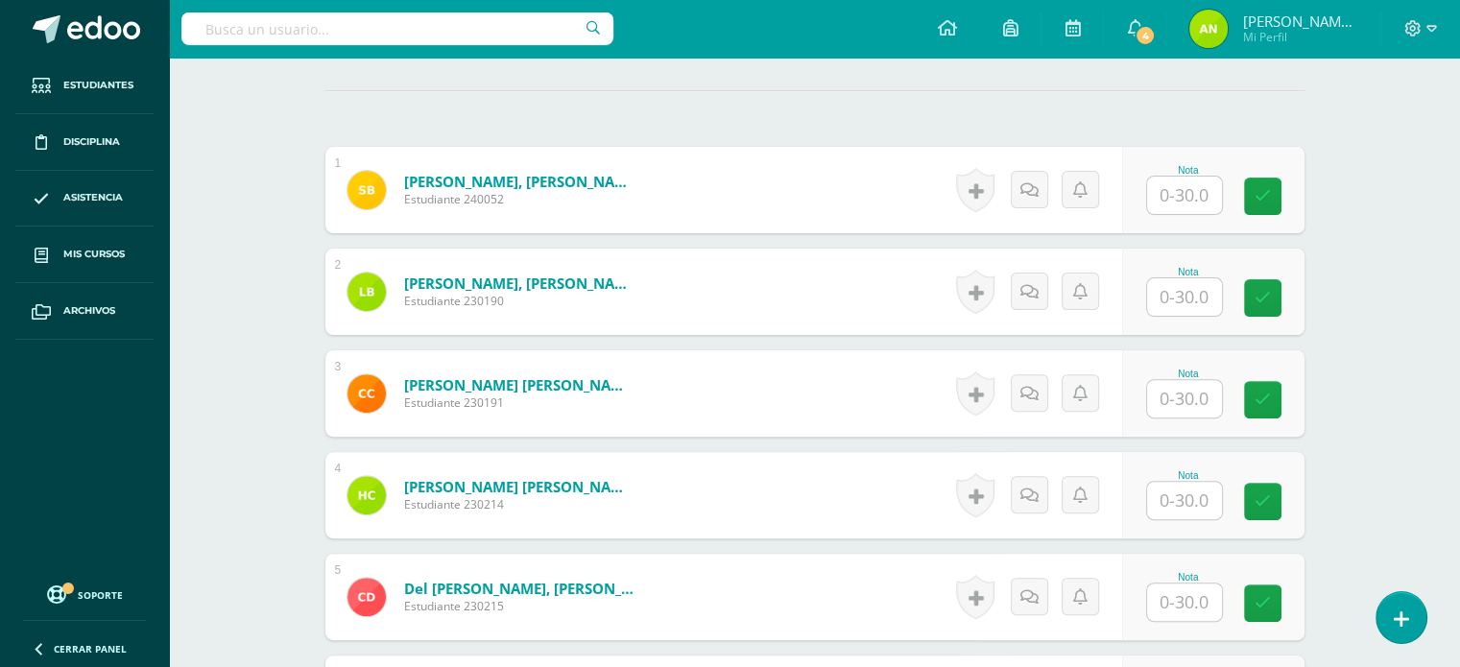
scroll to position [568, 0]
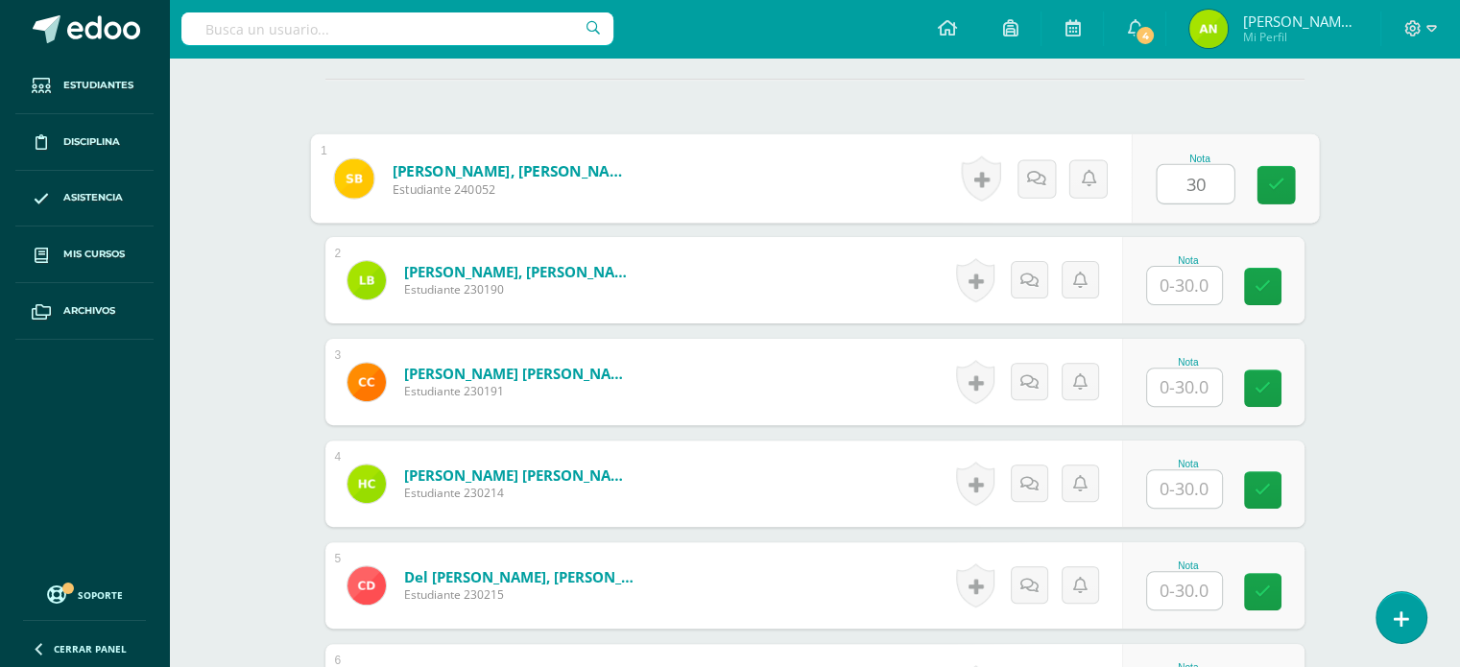
type input "30"
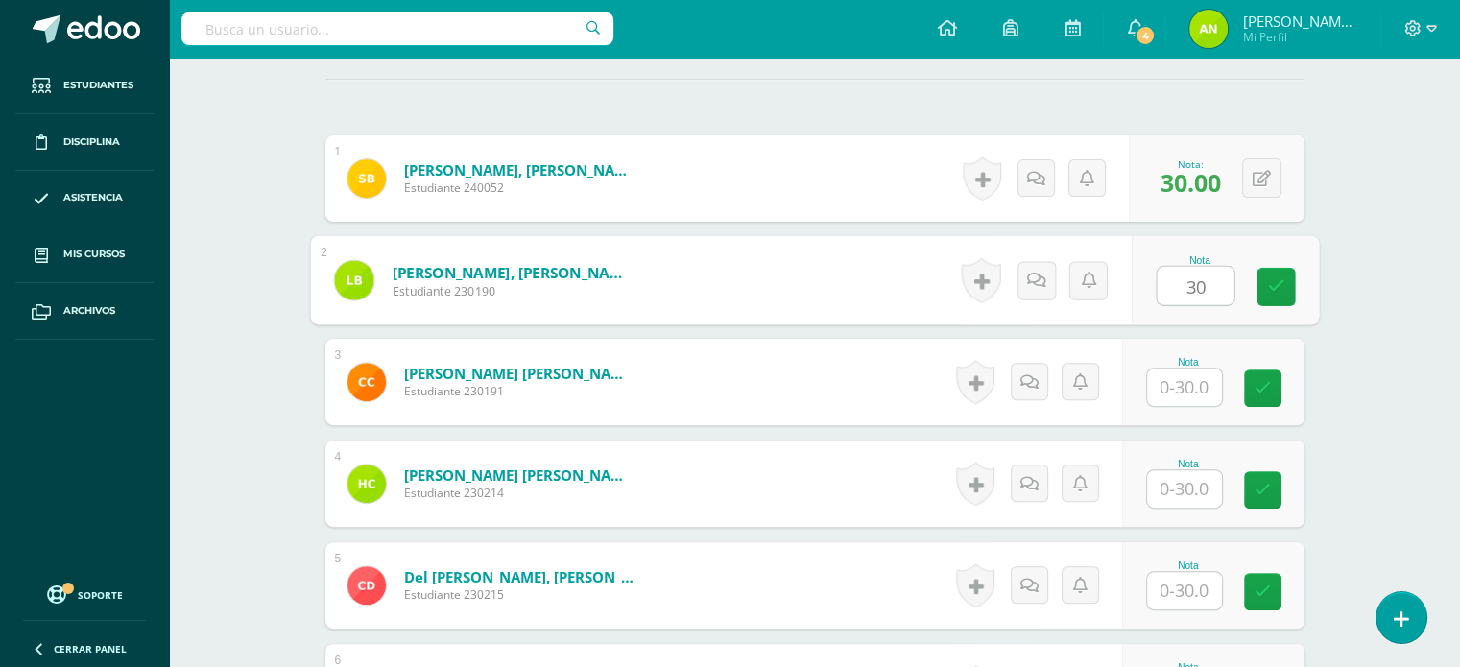
type input "30"
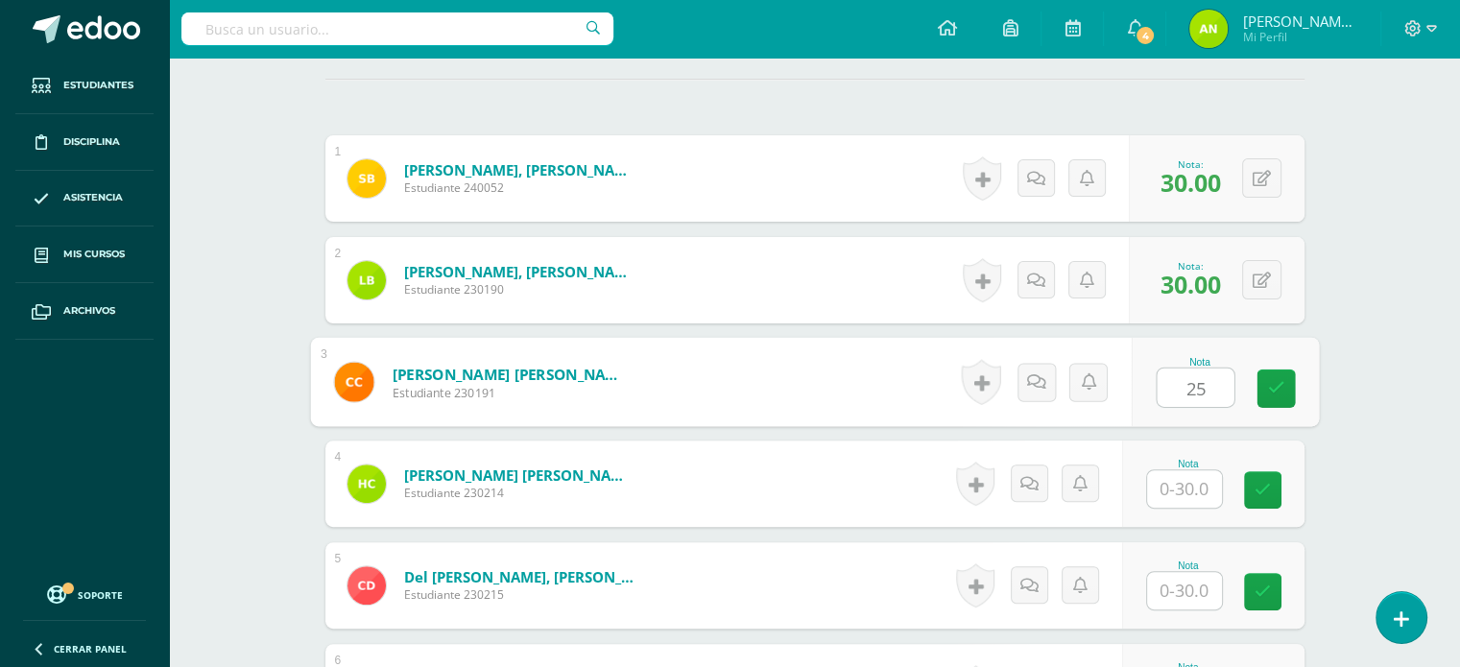
type input "25"
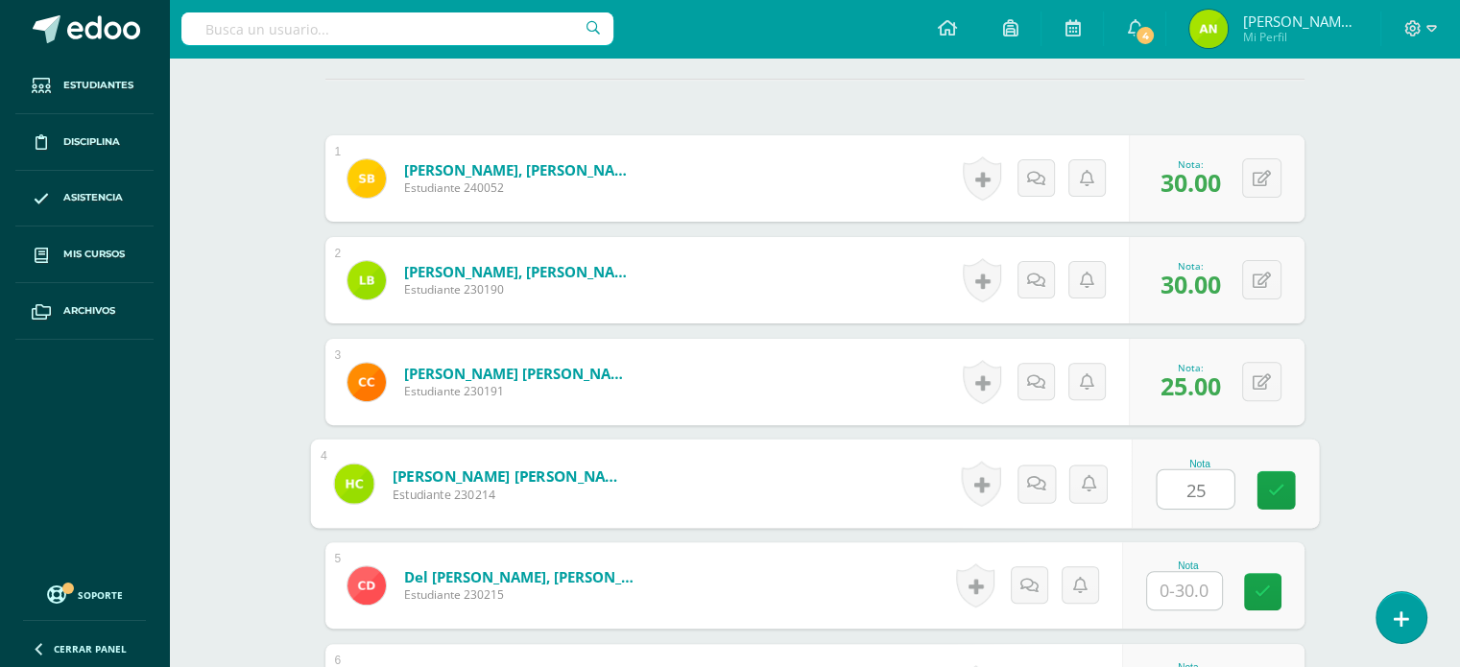
type input "25"
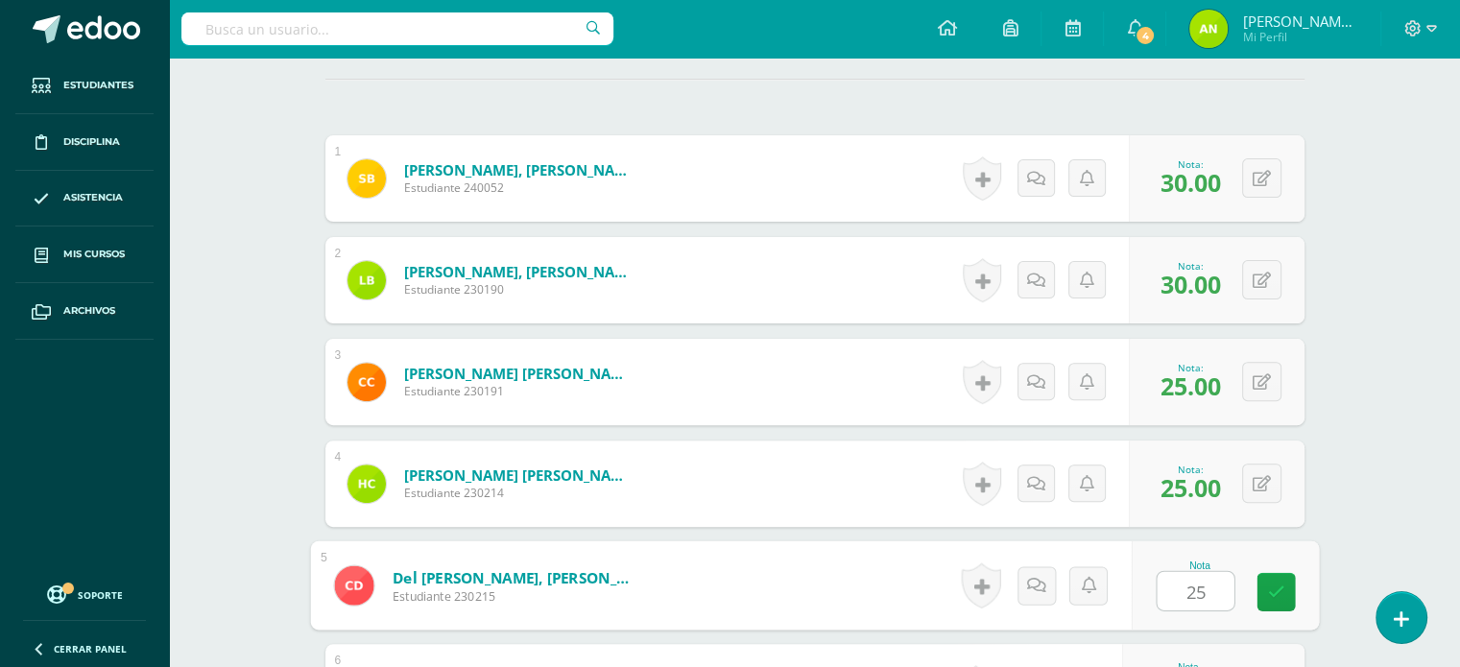
type input "25"
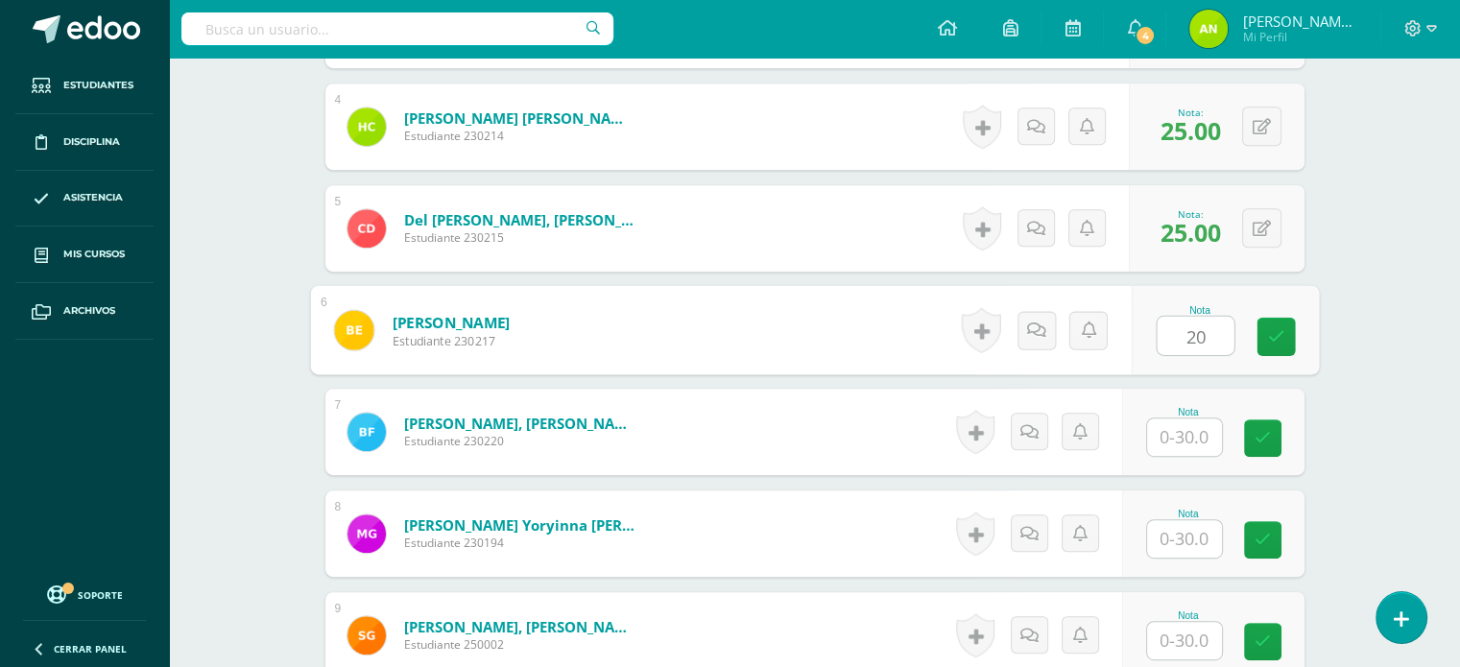
type input "20"
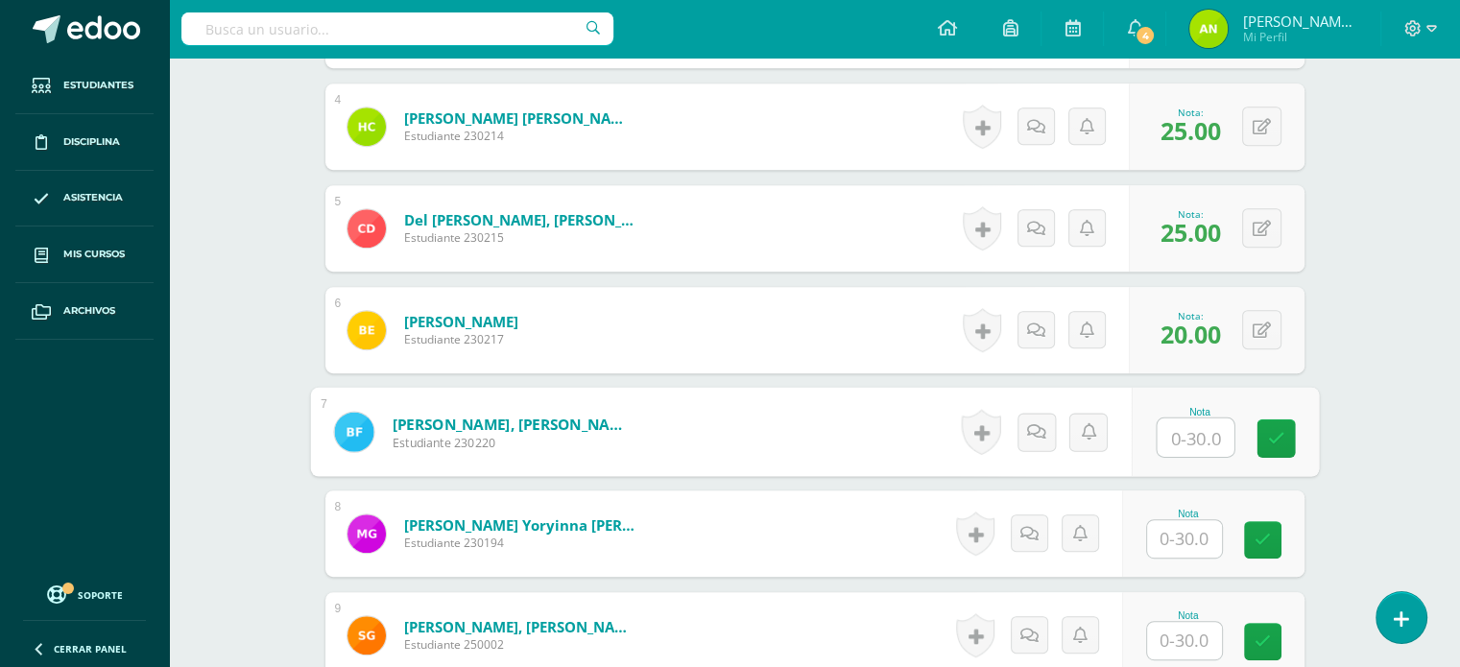
drag, startPoint x: 1183, startPoint y: 168, endPoint x: 1221, endPoint y: 164, distance: 38.6
type input "25"
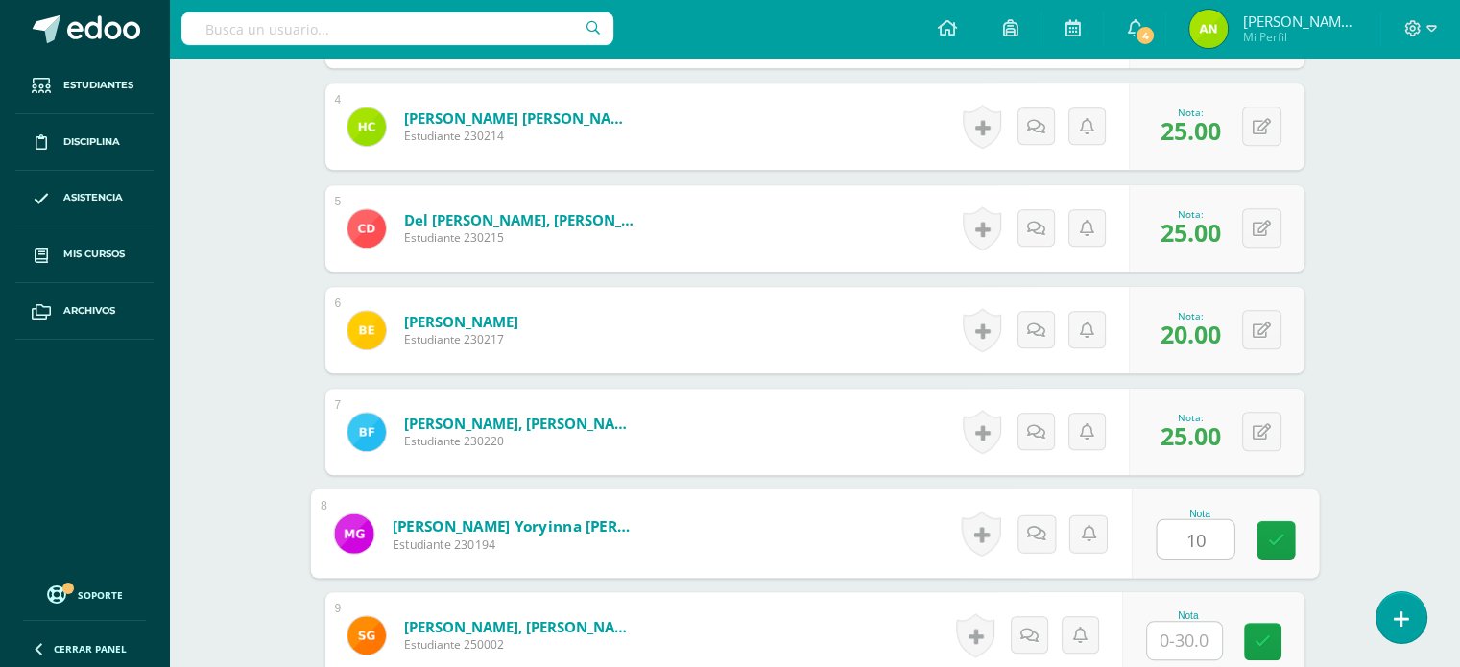
type input "10"
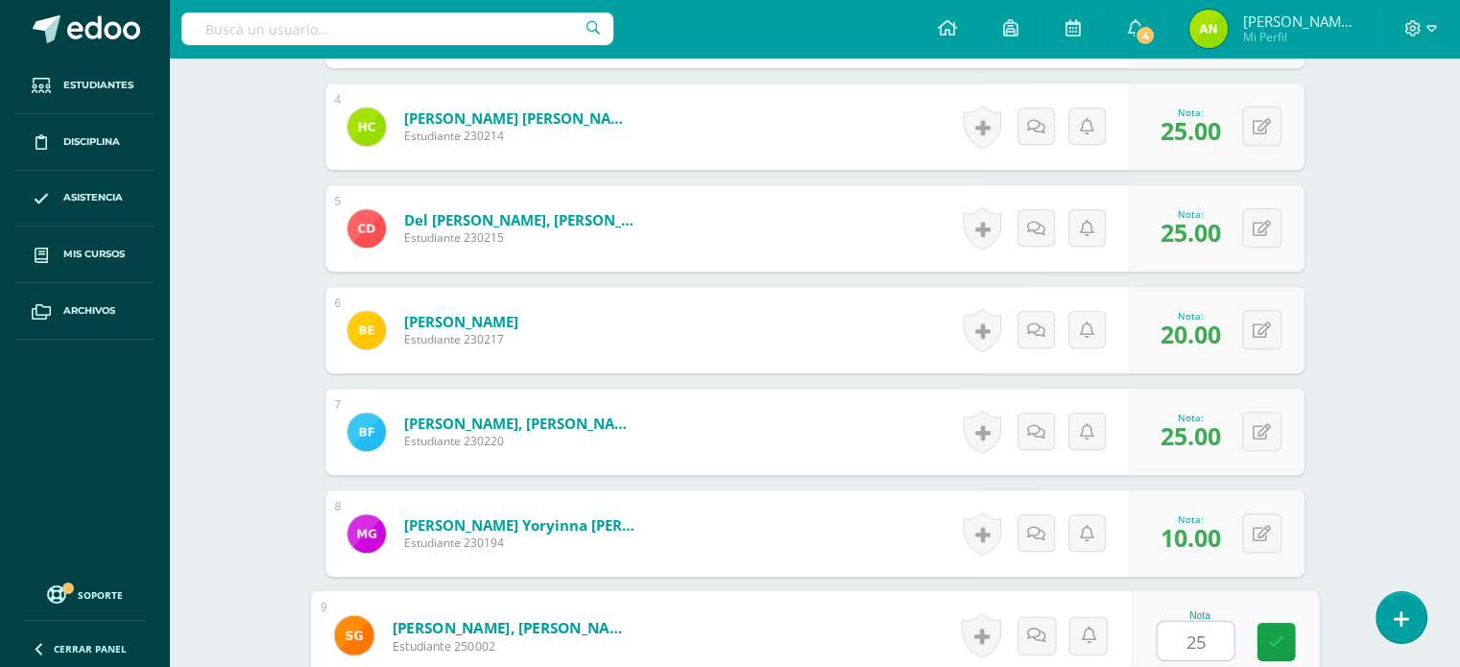
type input "25"
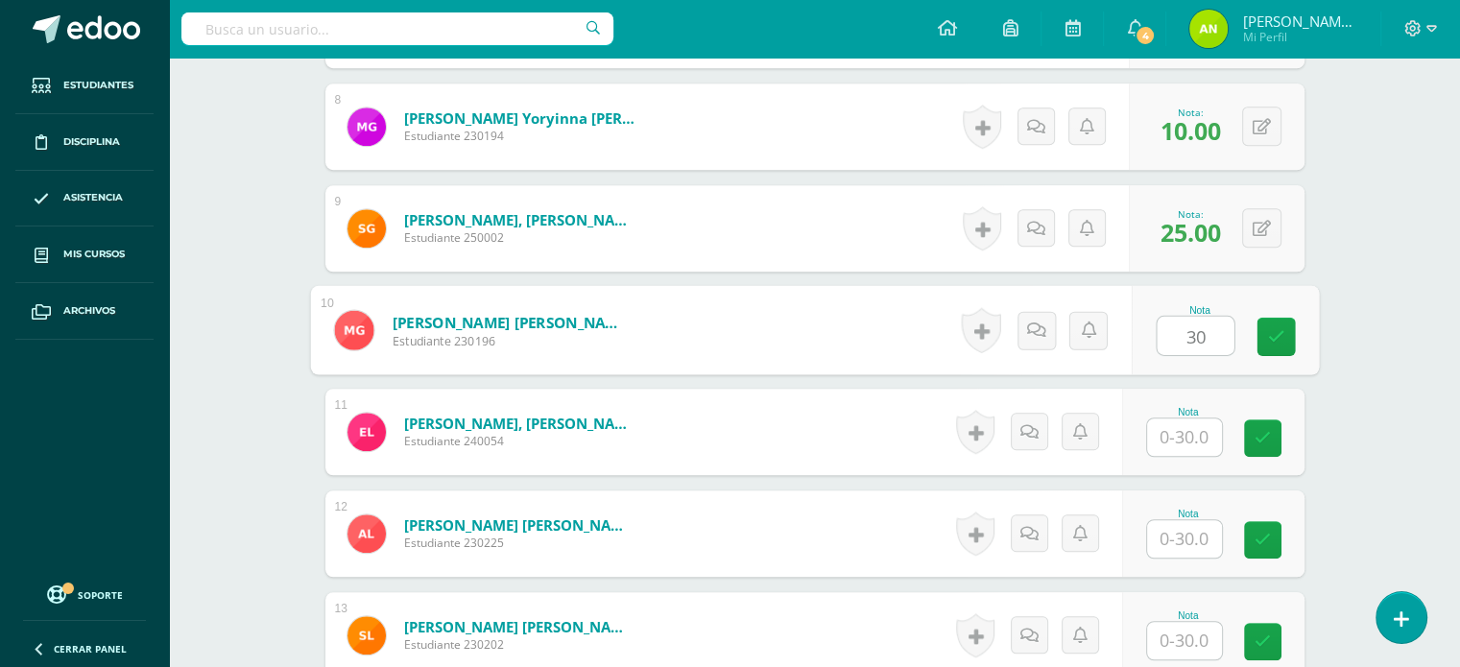
type input "30"
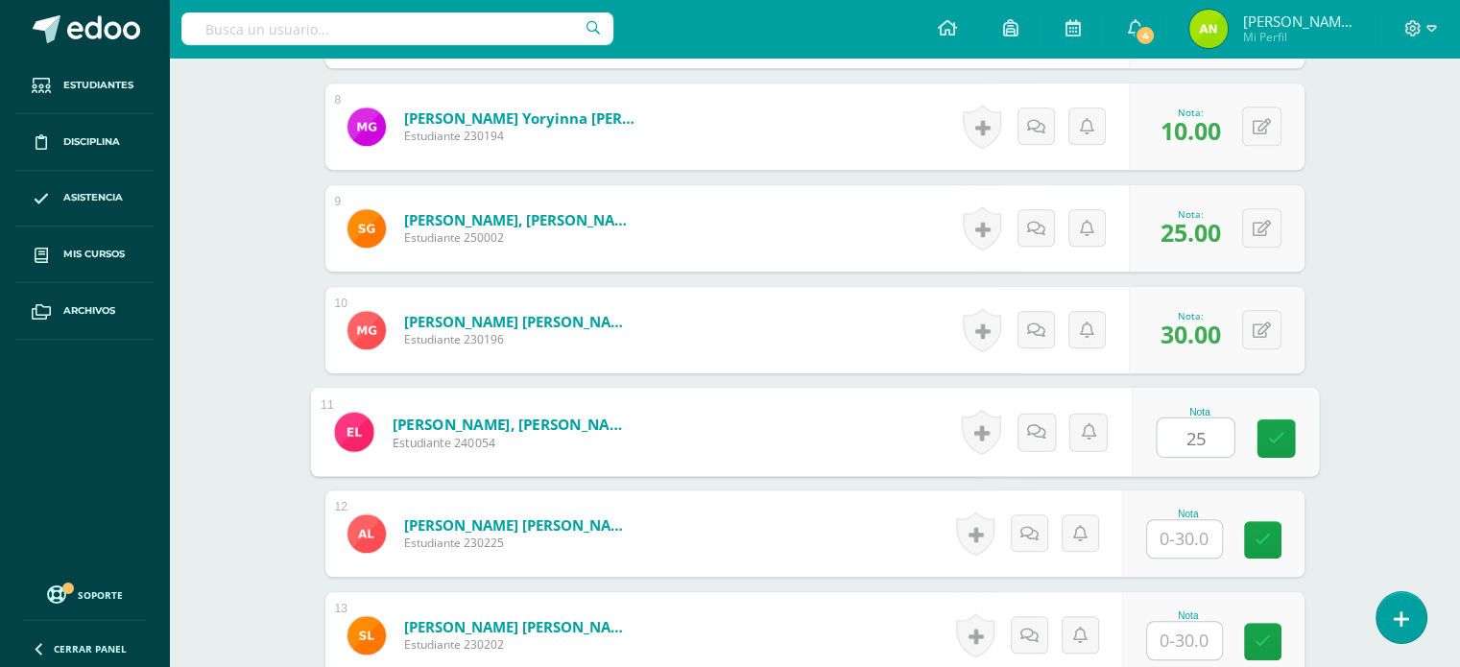
type input "25"
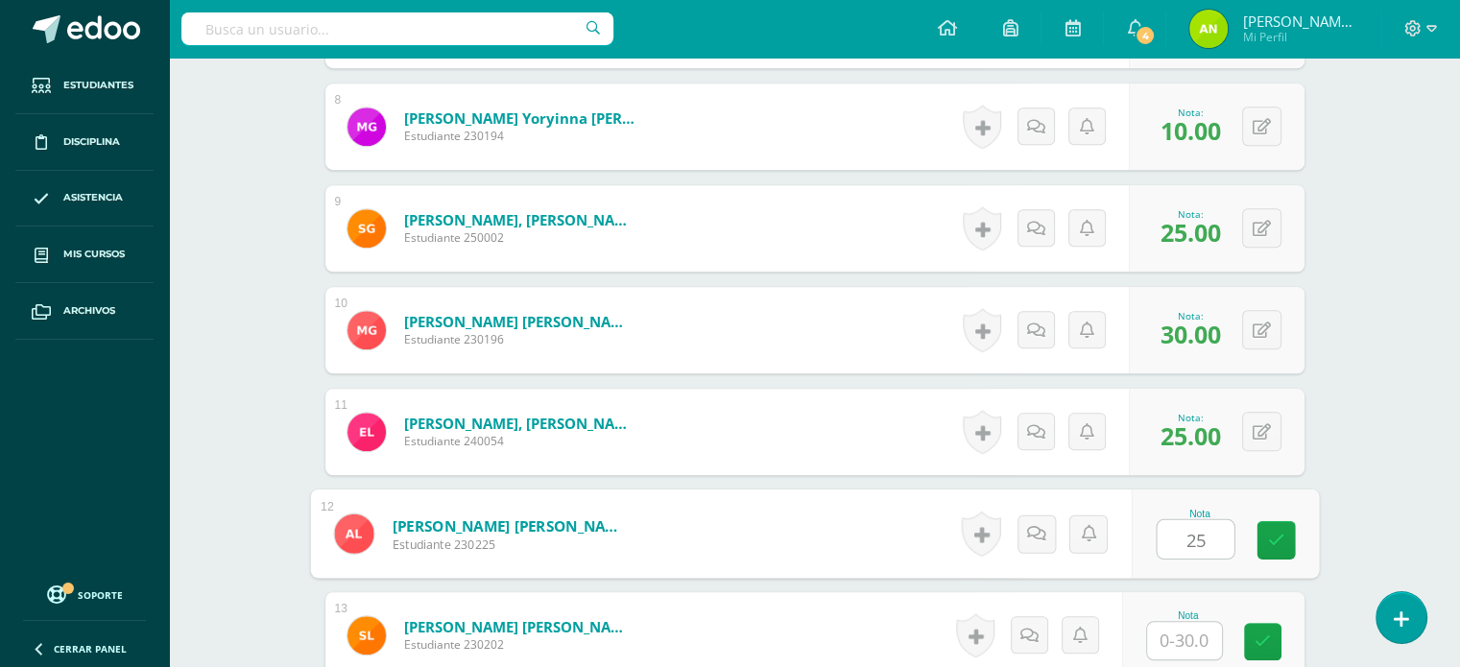
type input "25"
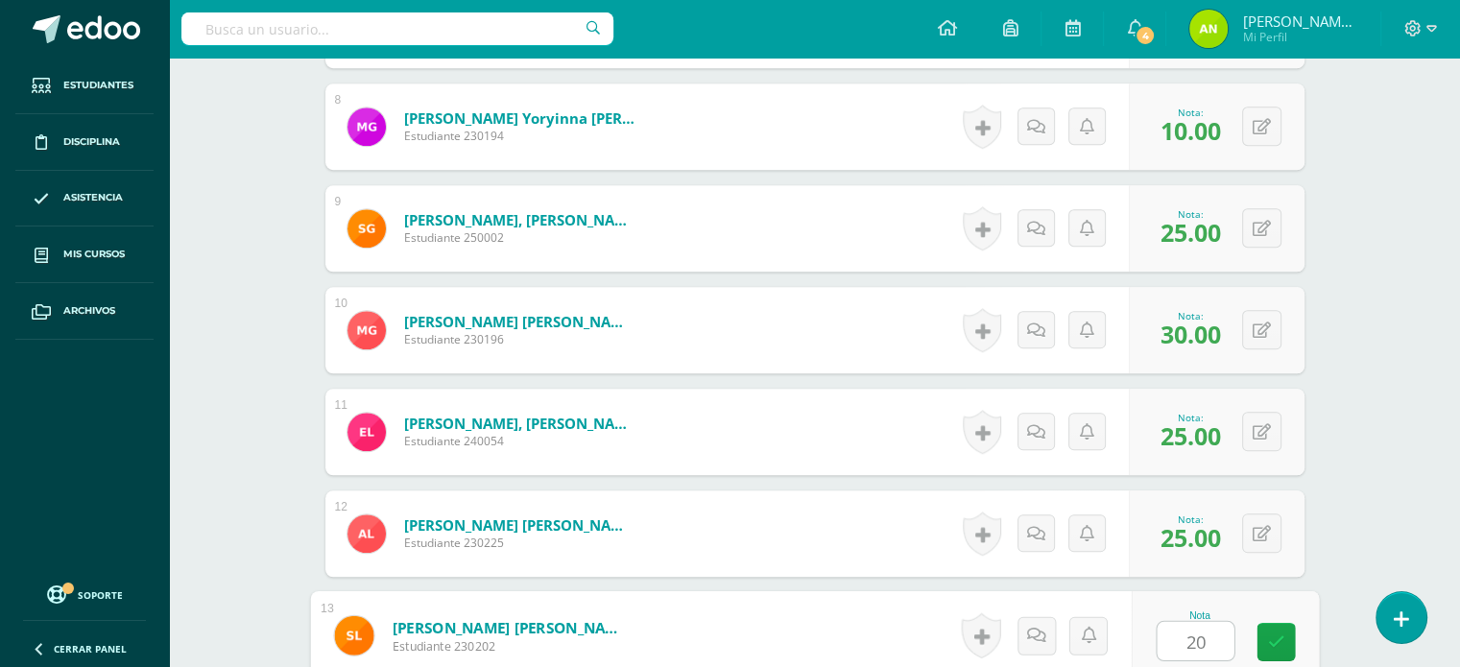
type input "20"
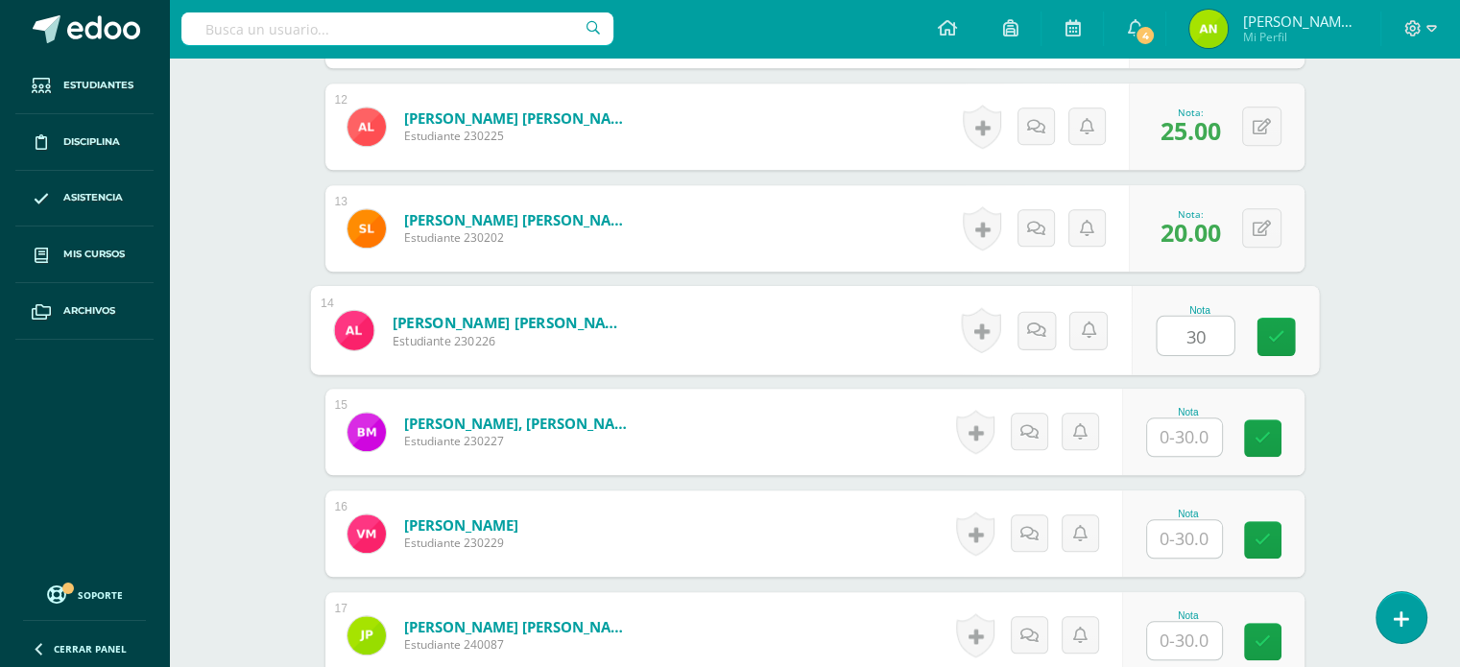
type input "30"
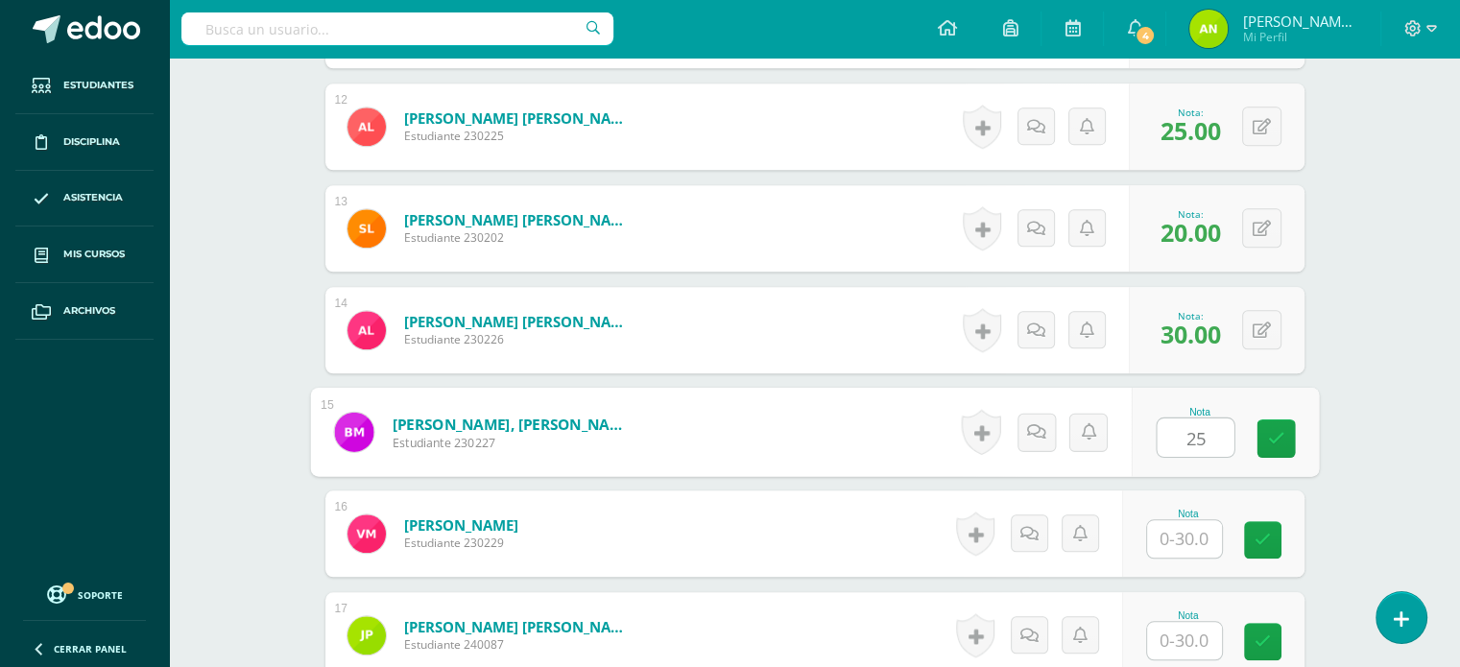
type input "25"
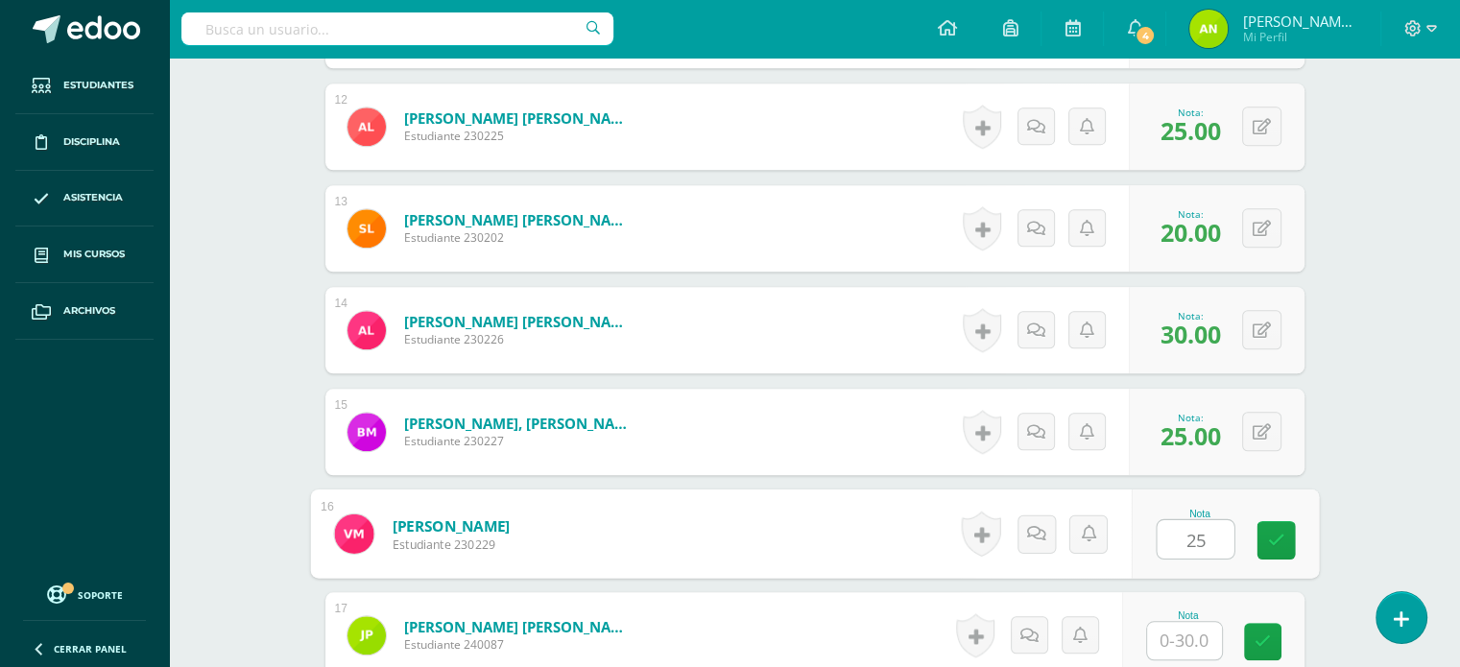
type input "25"
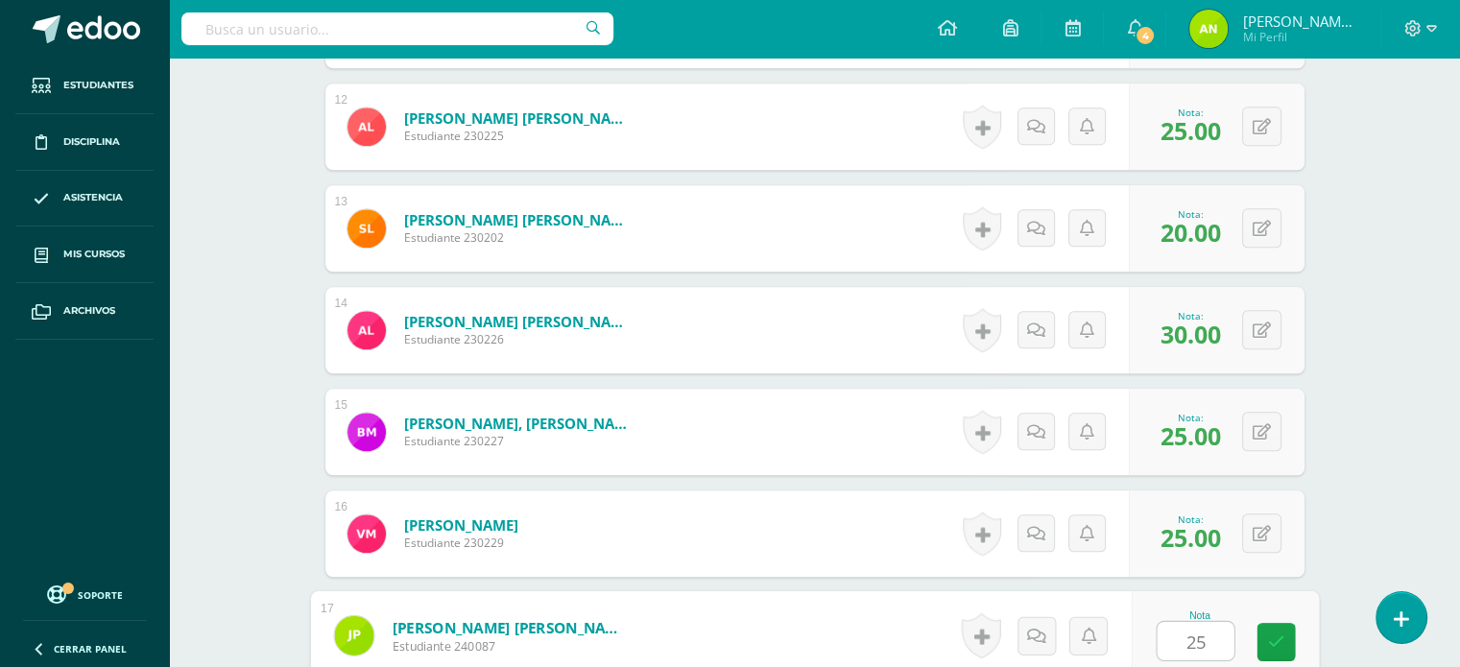
type input "25"
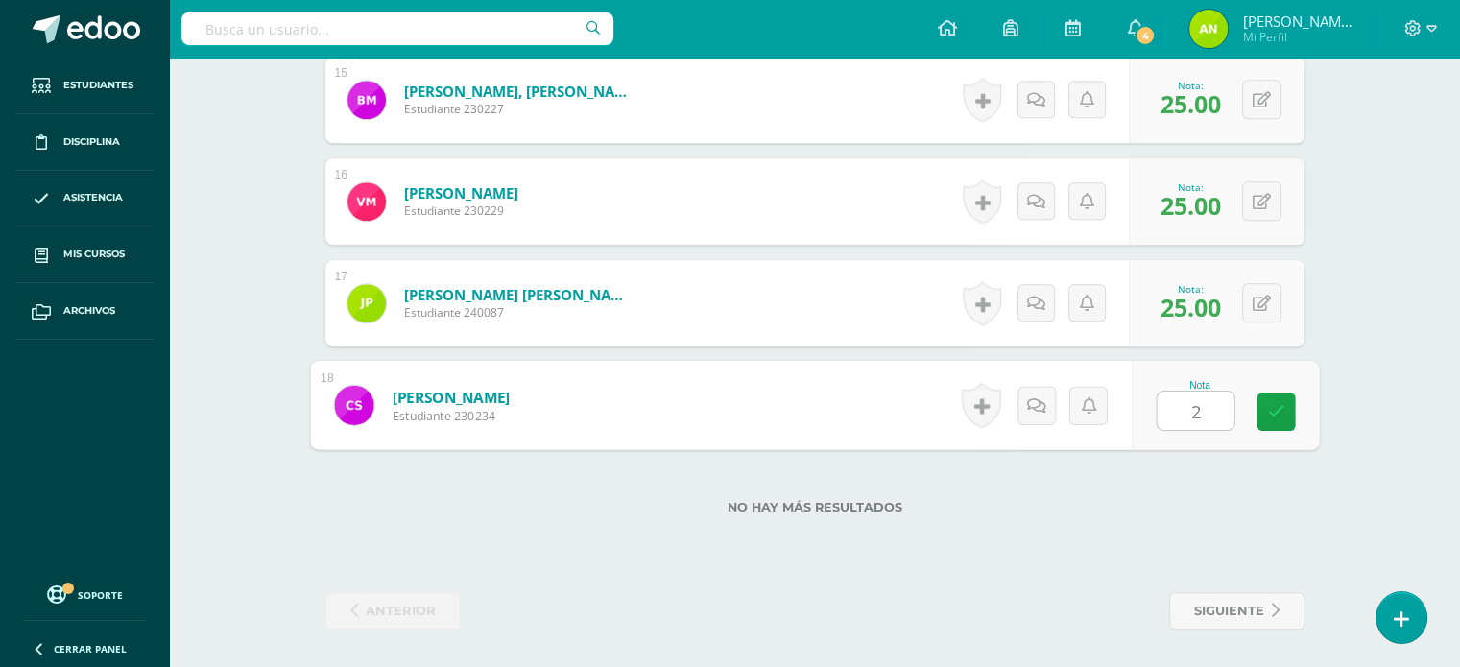
type input "25"
click at [1268, 607] on link "siguiente" at bounding box center [1236, 610] width 135 height 37
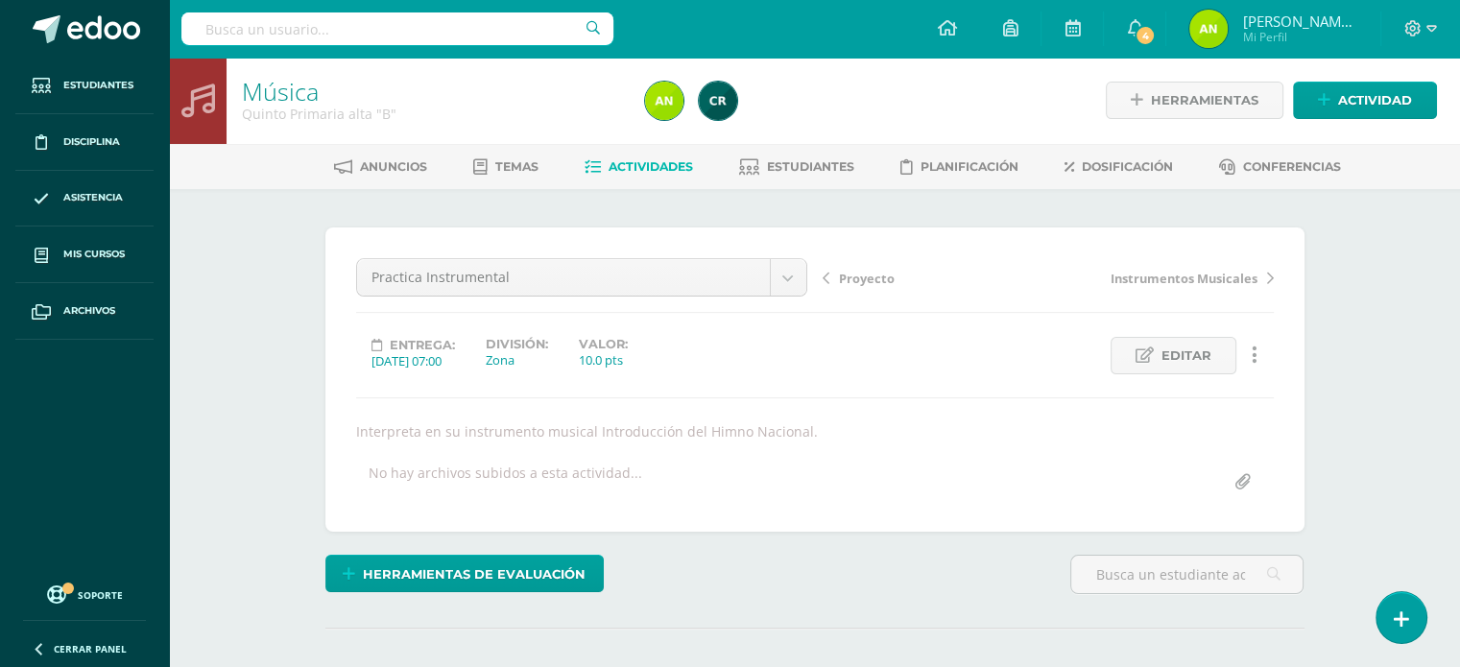
scroll to position [481, 0]
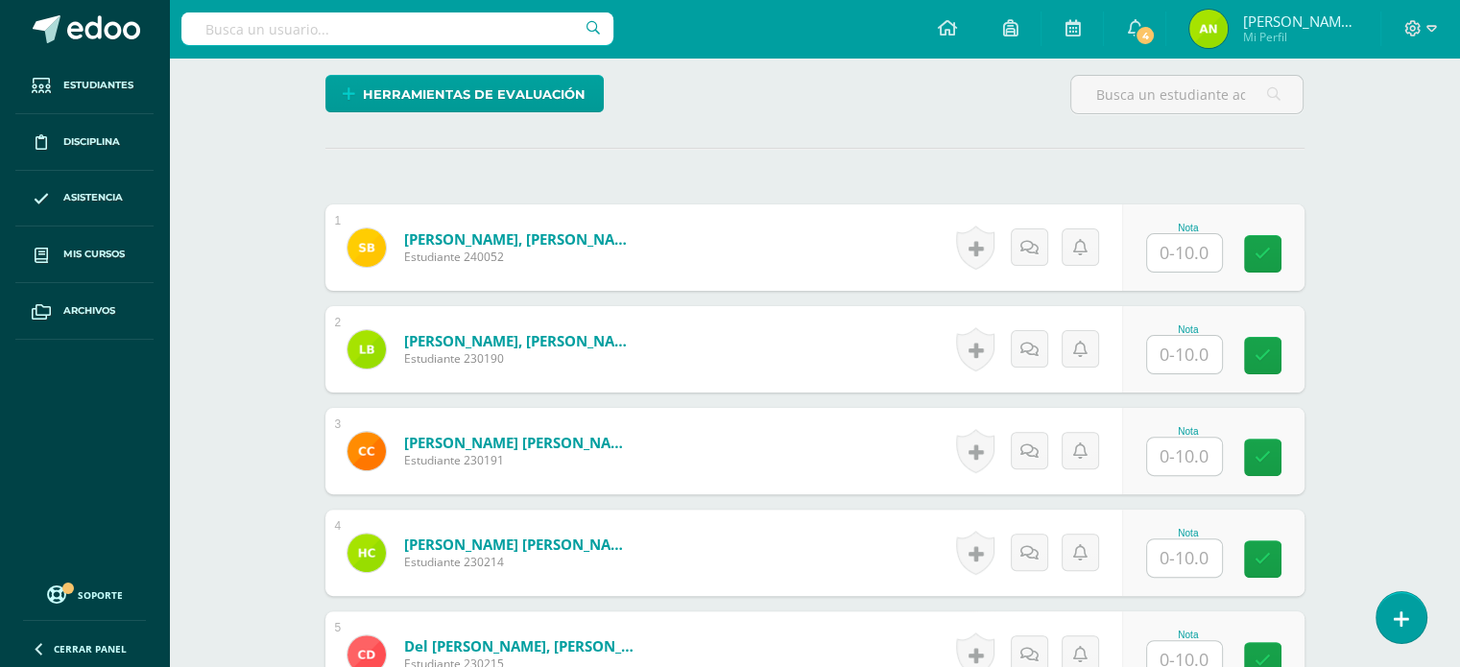
click at [1199, 257] on input "text" at bounding box center [1184, 252] width 75 height 37
type input "10"
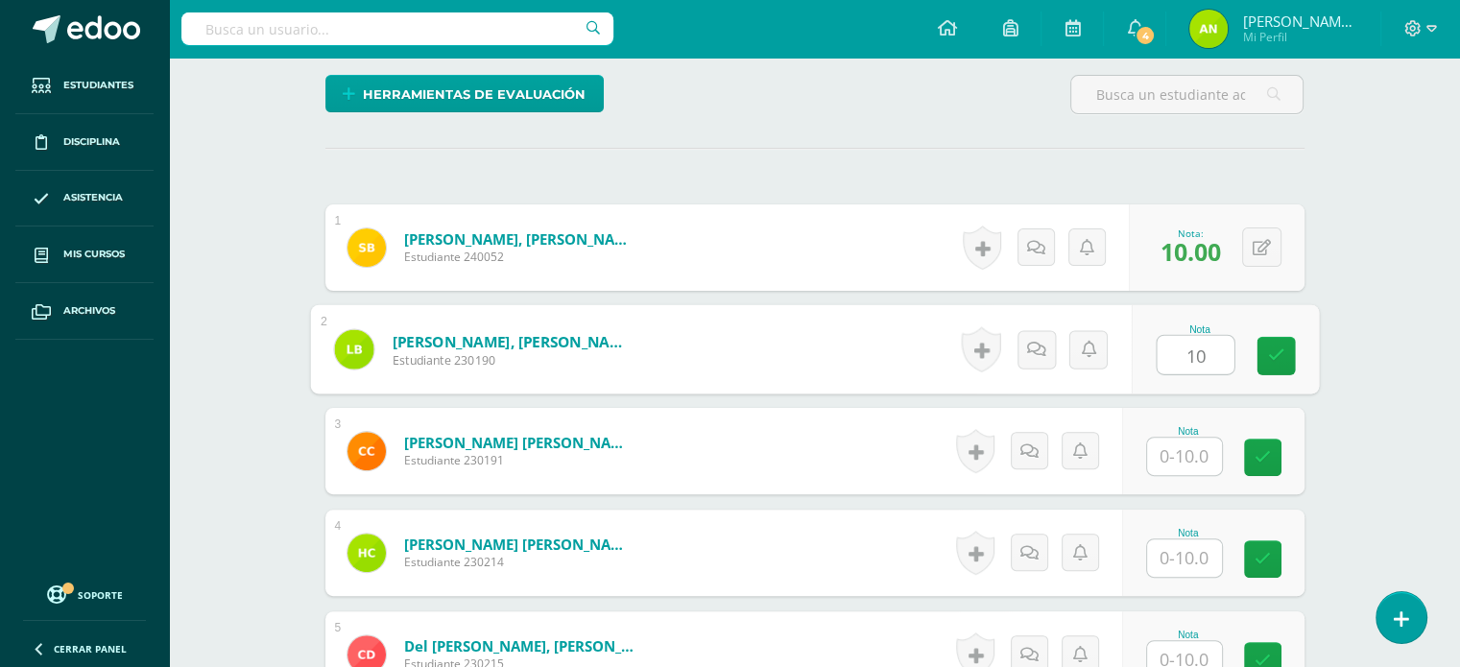
type input "10"
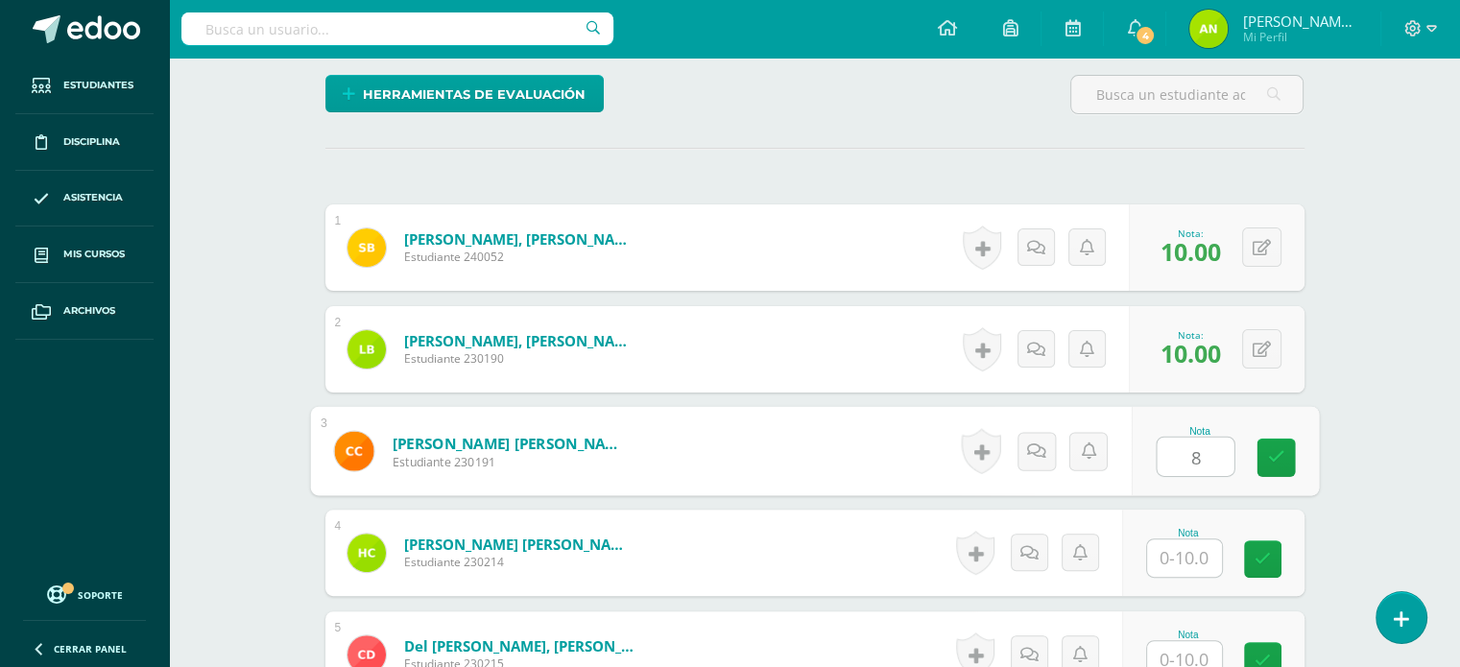
type input "8"
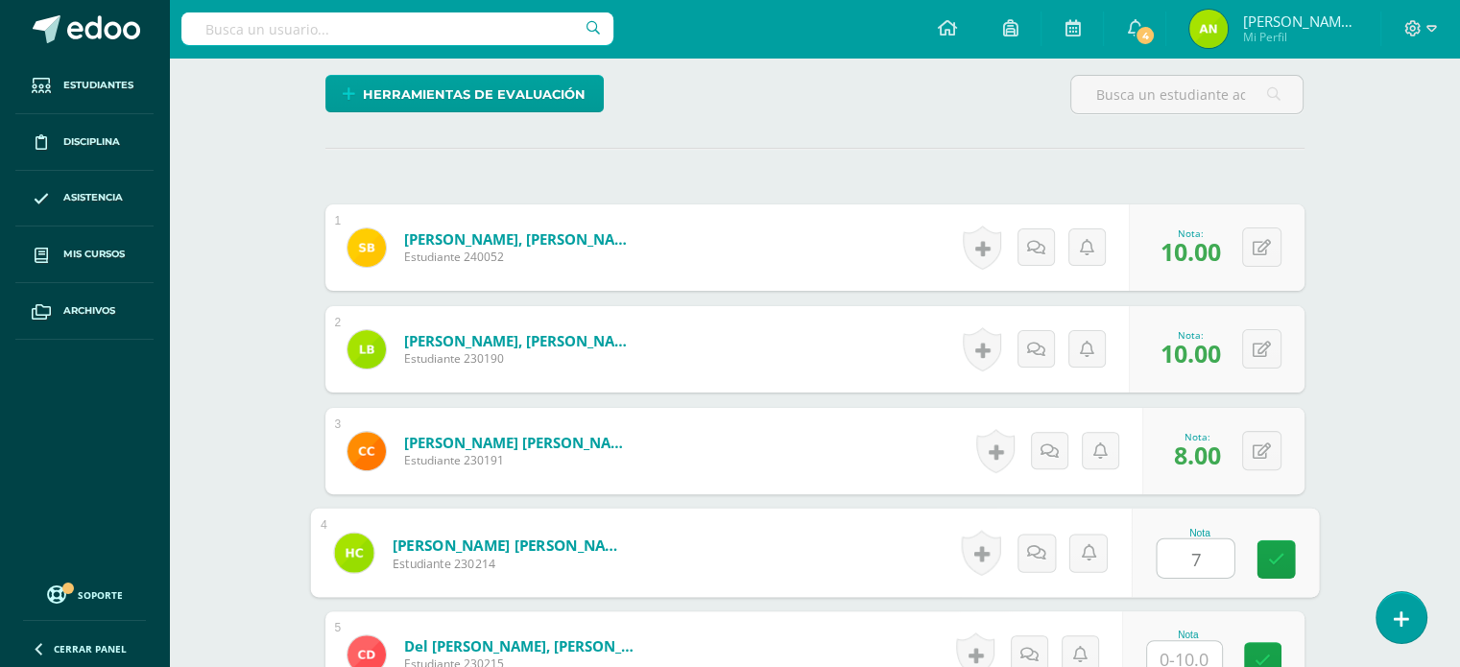
type input "7"
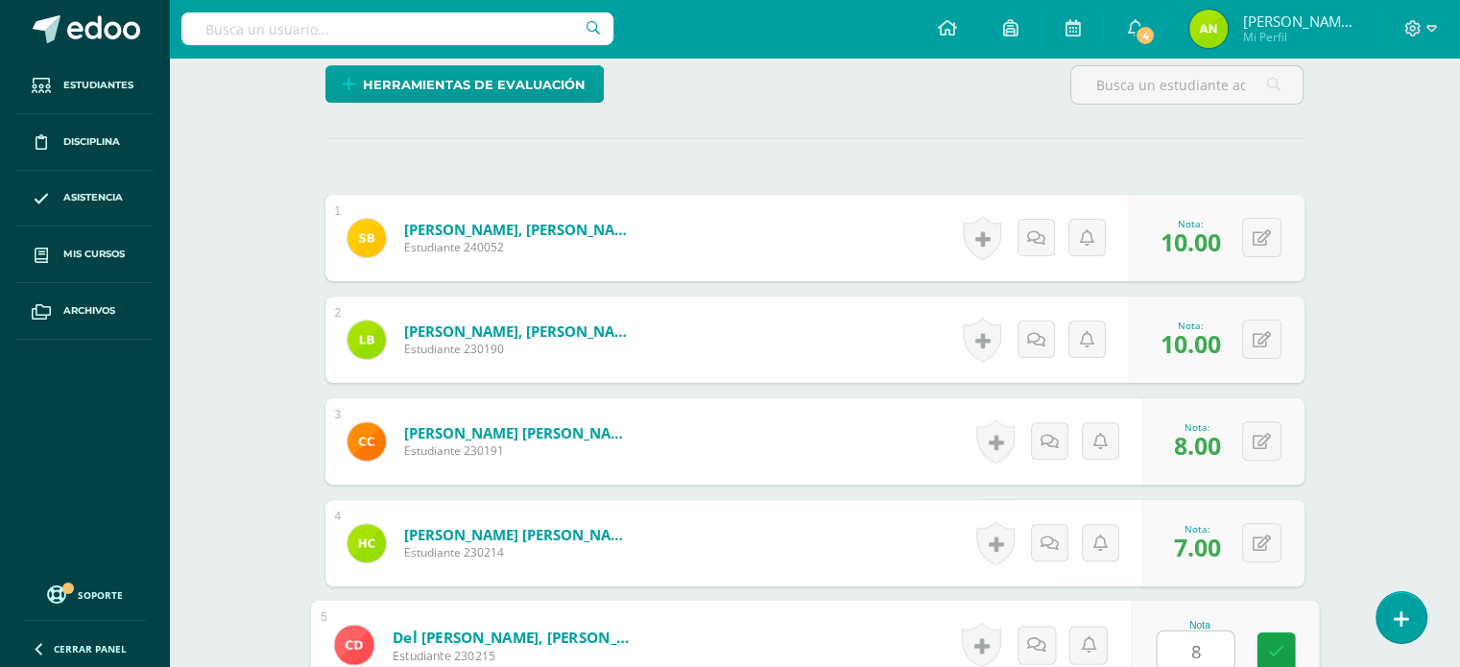
type input "8"
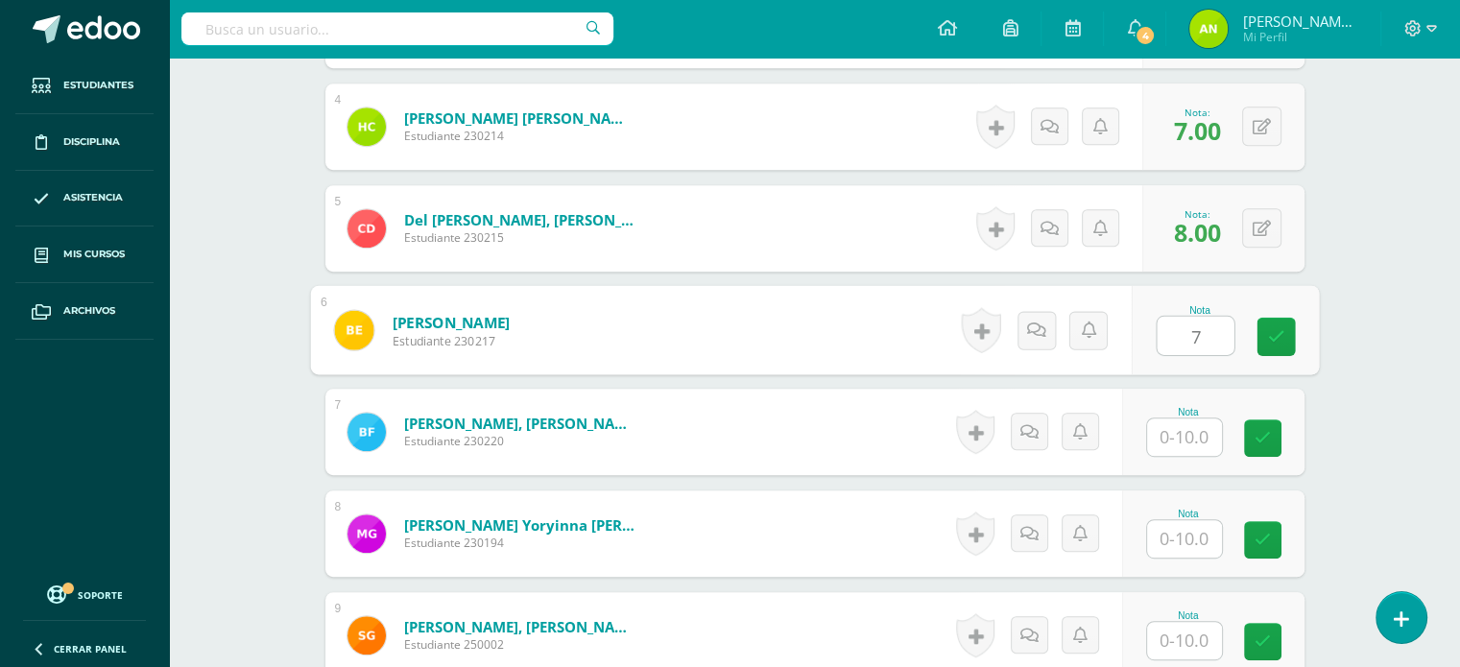
type input "7"
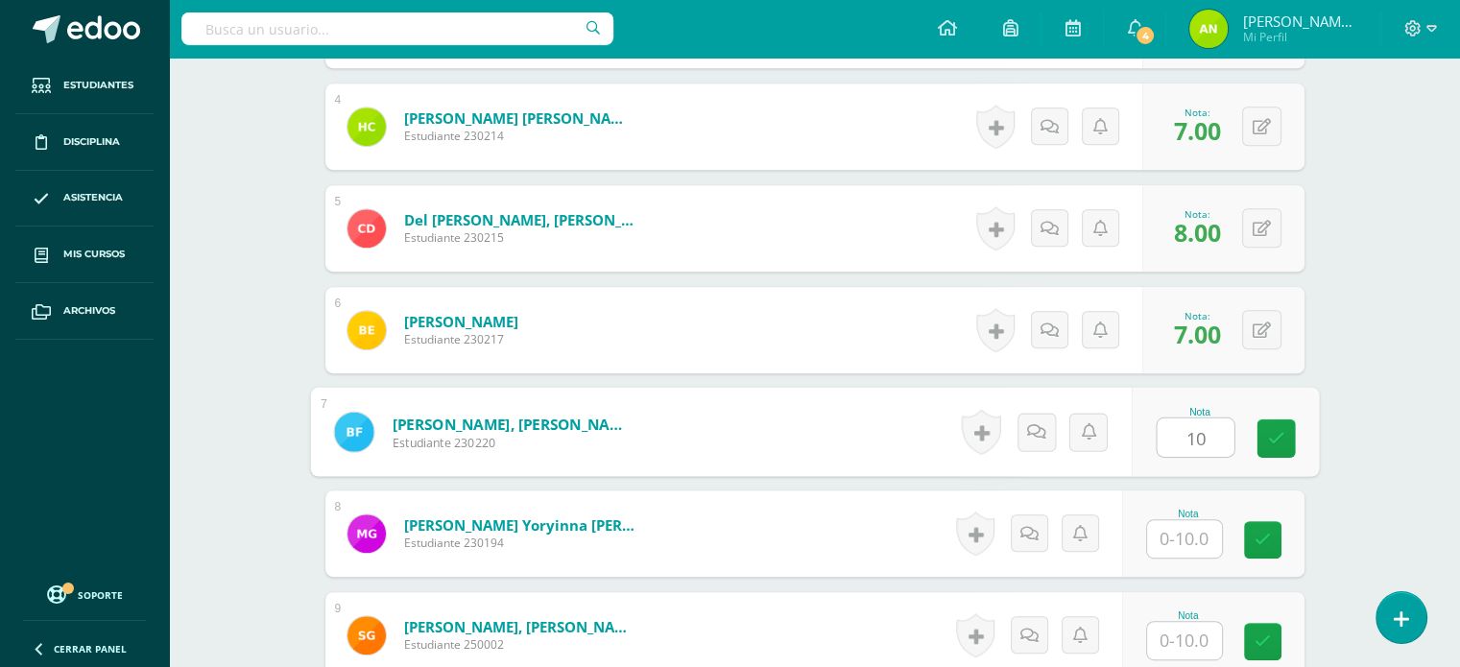
type input "10"
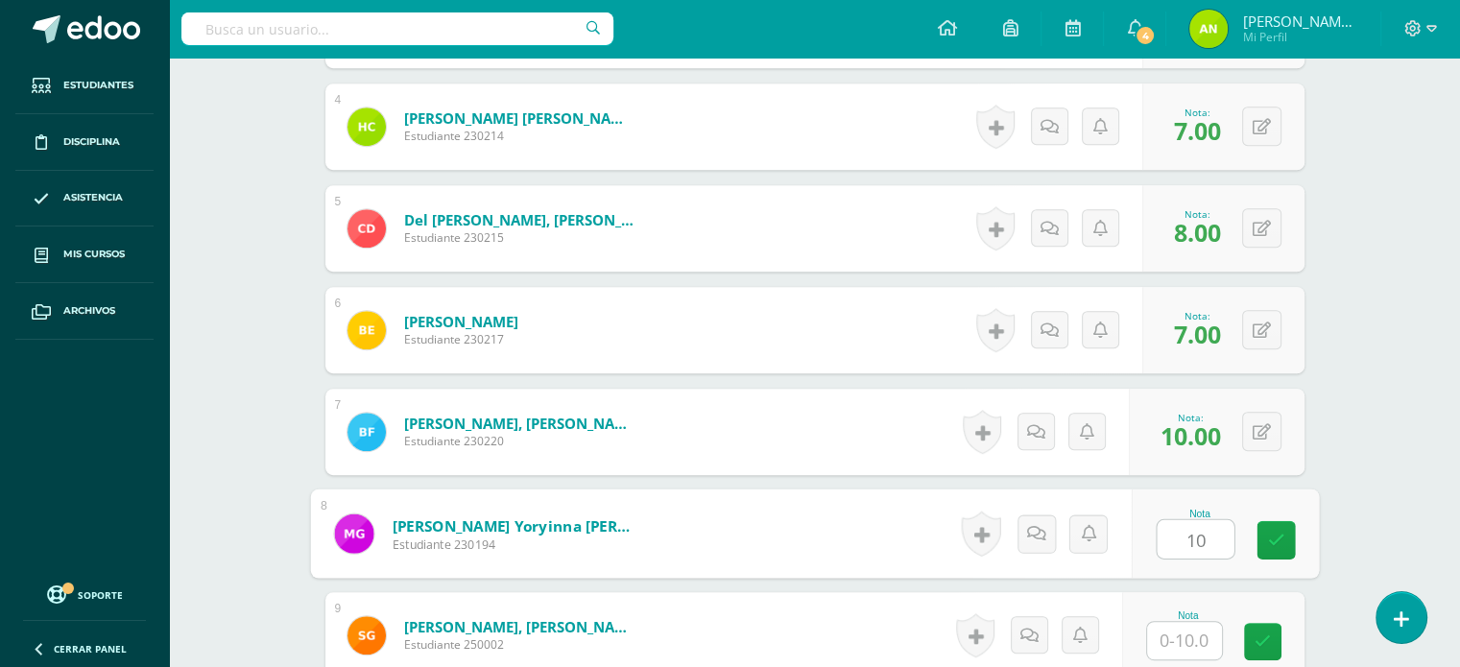
type input "10"
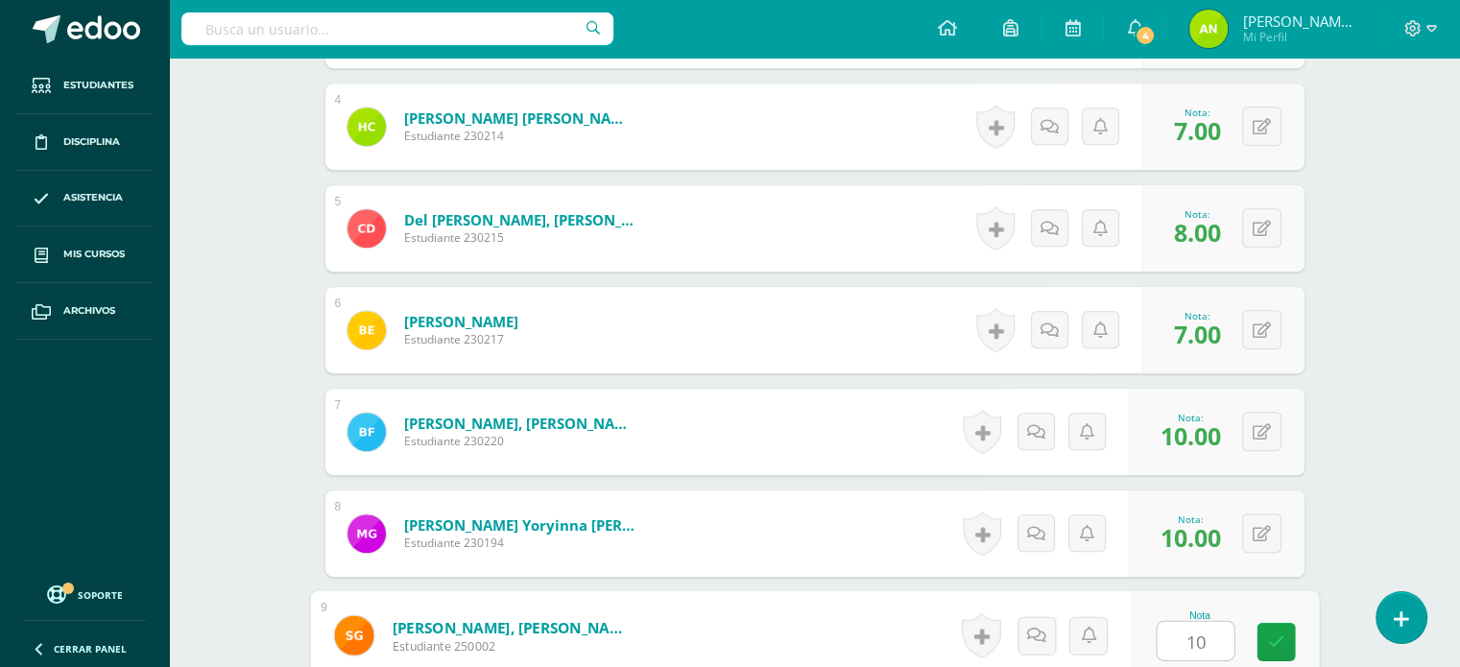
type input "10"
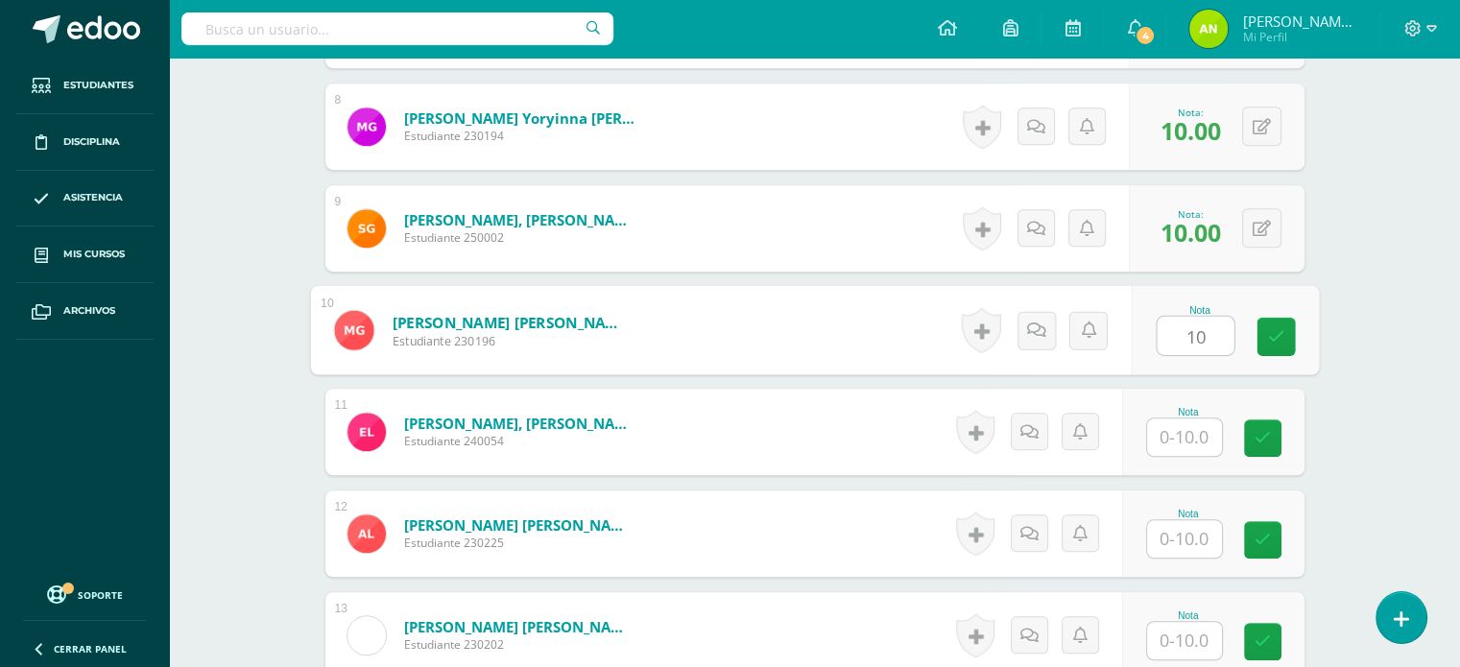
type input "10"
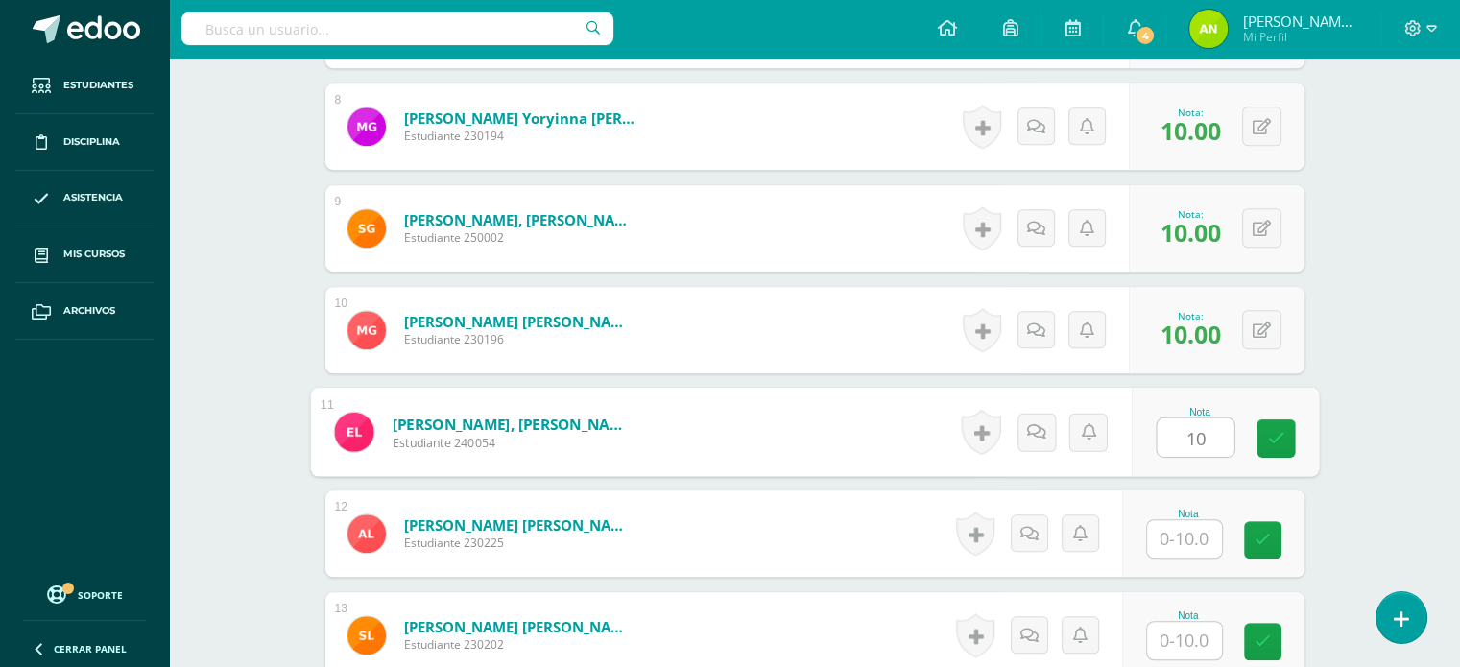
type input "10"
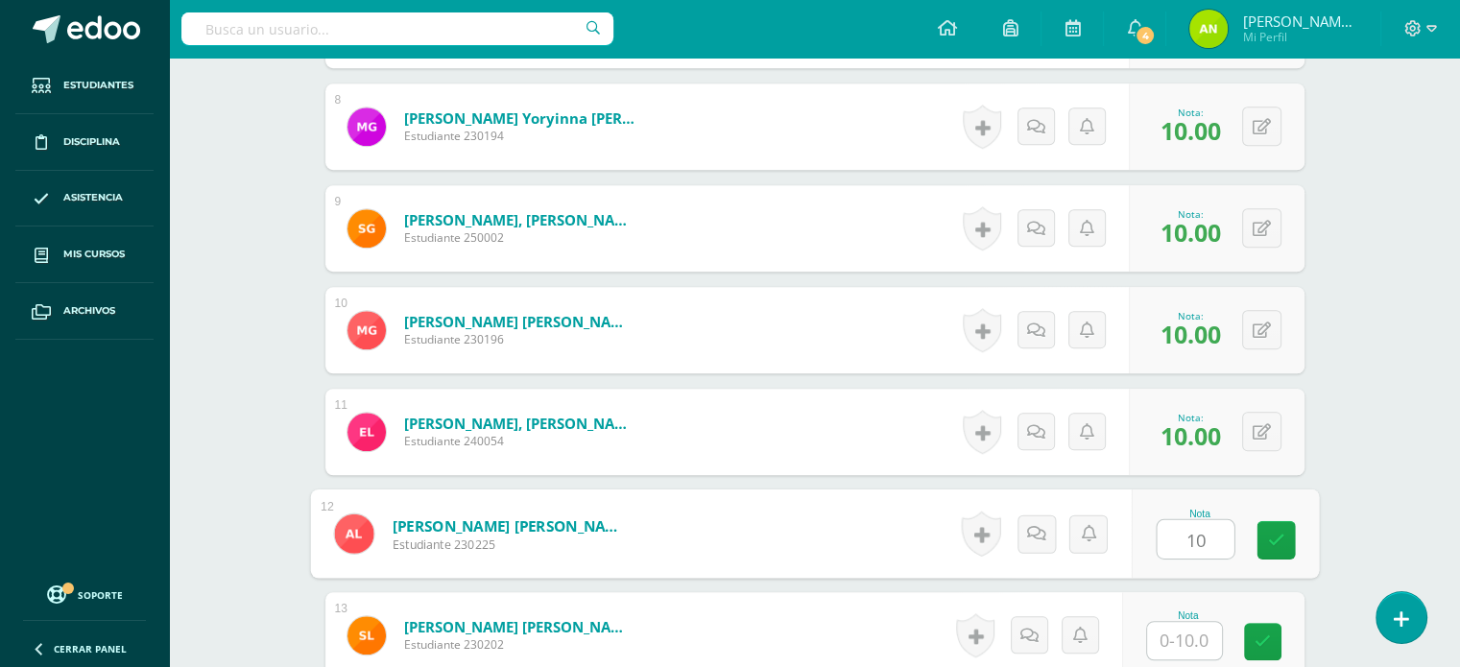
type input "10"
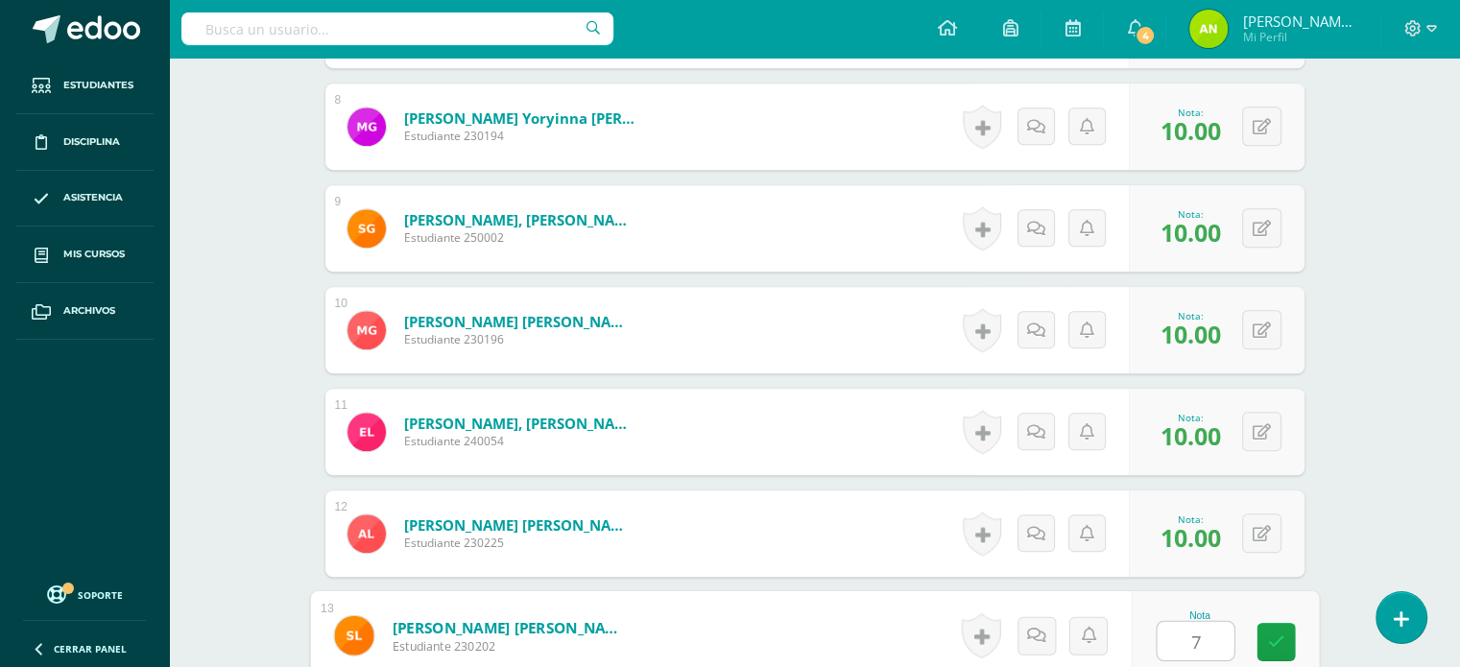
type input "7"
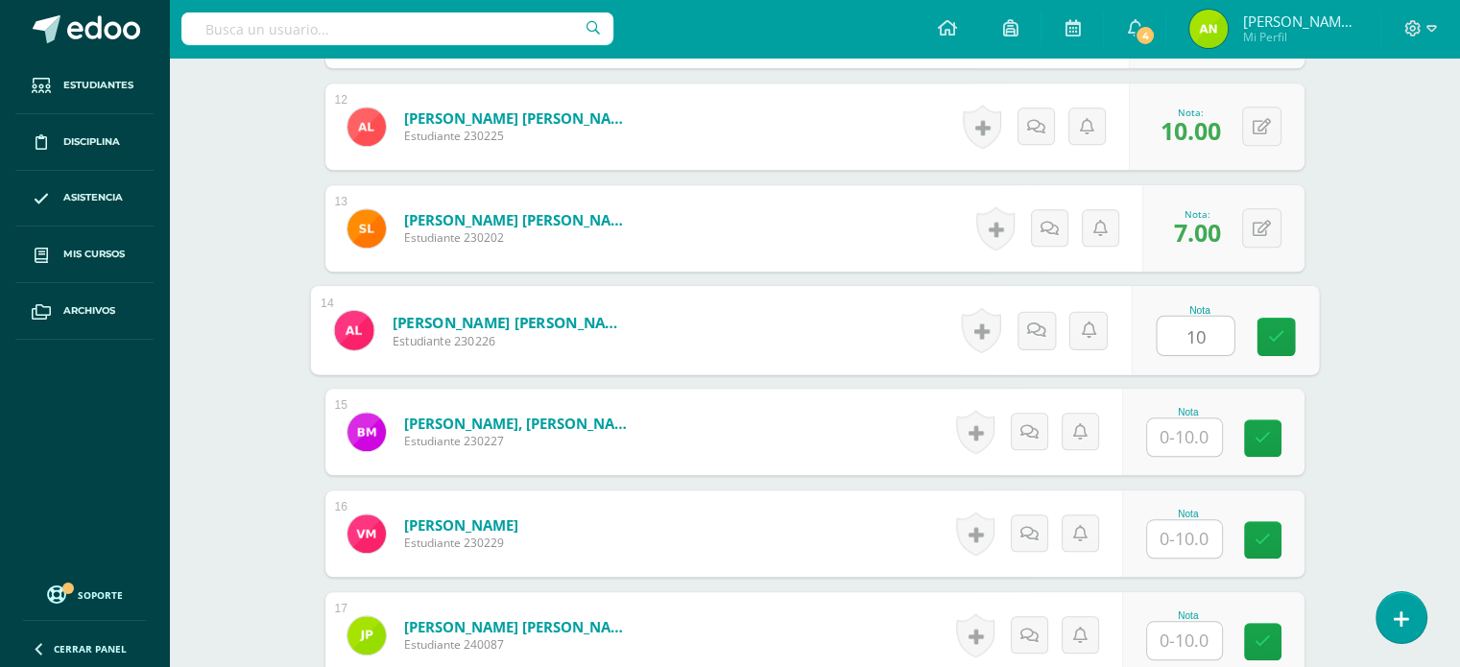
type input "10"
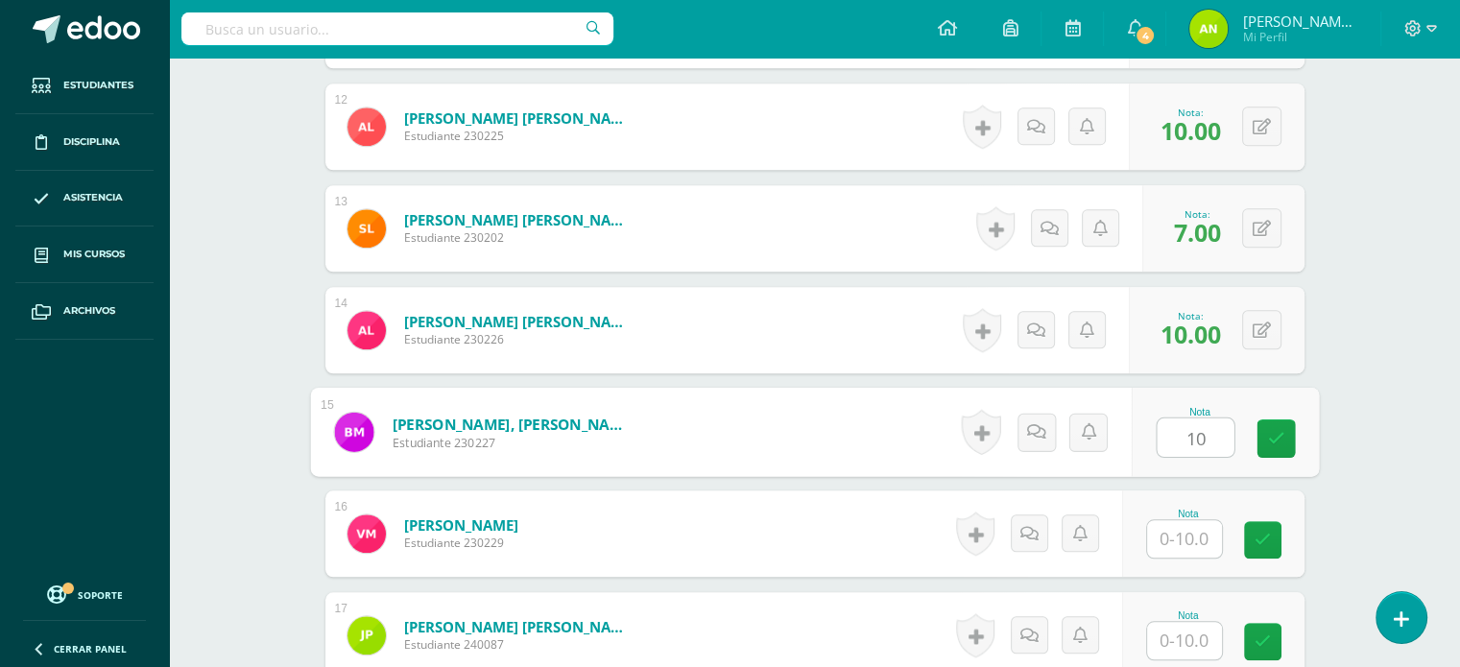
type input "10"
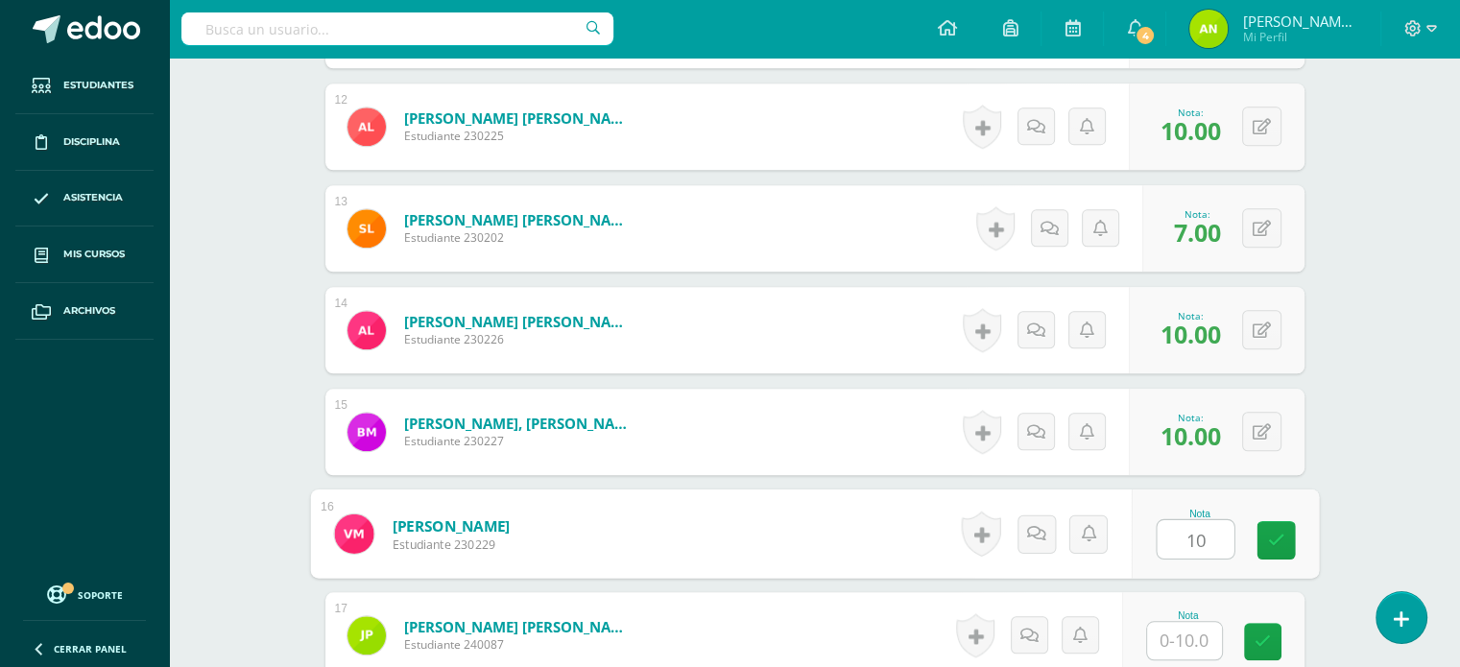
type input "10"
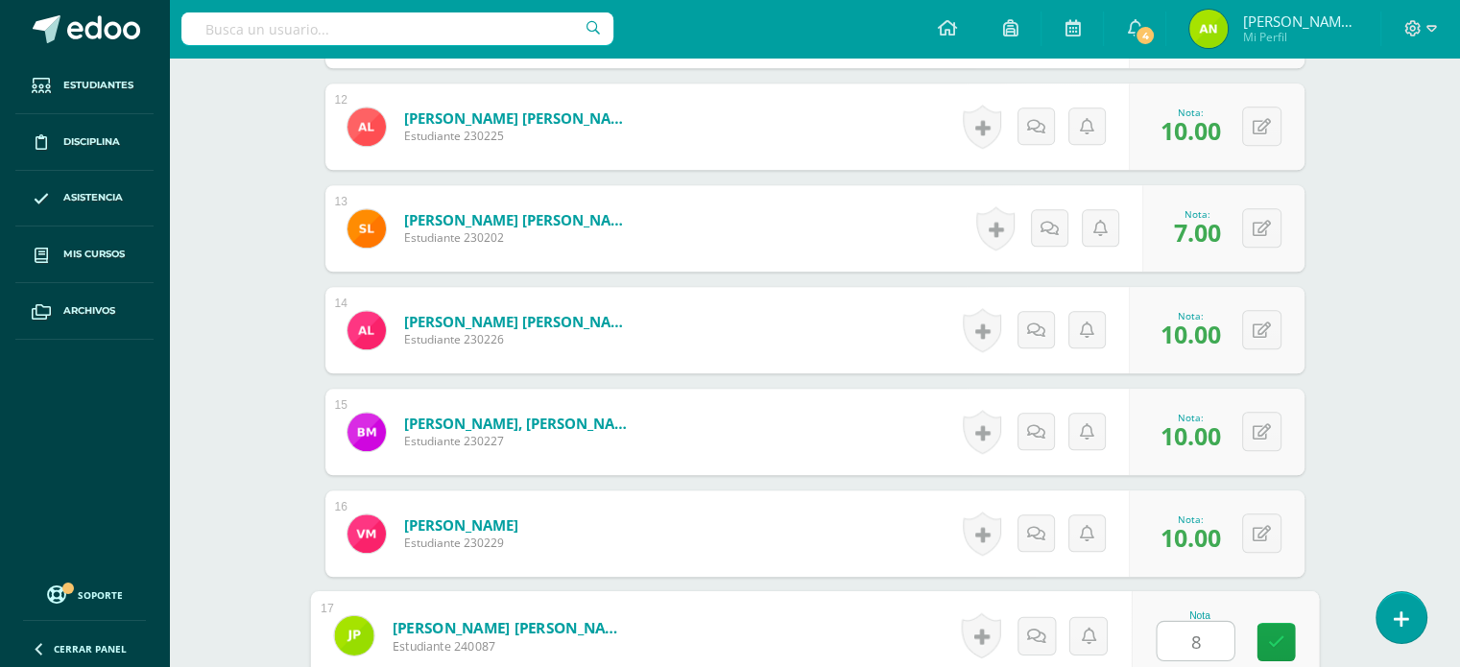
type input "8"
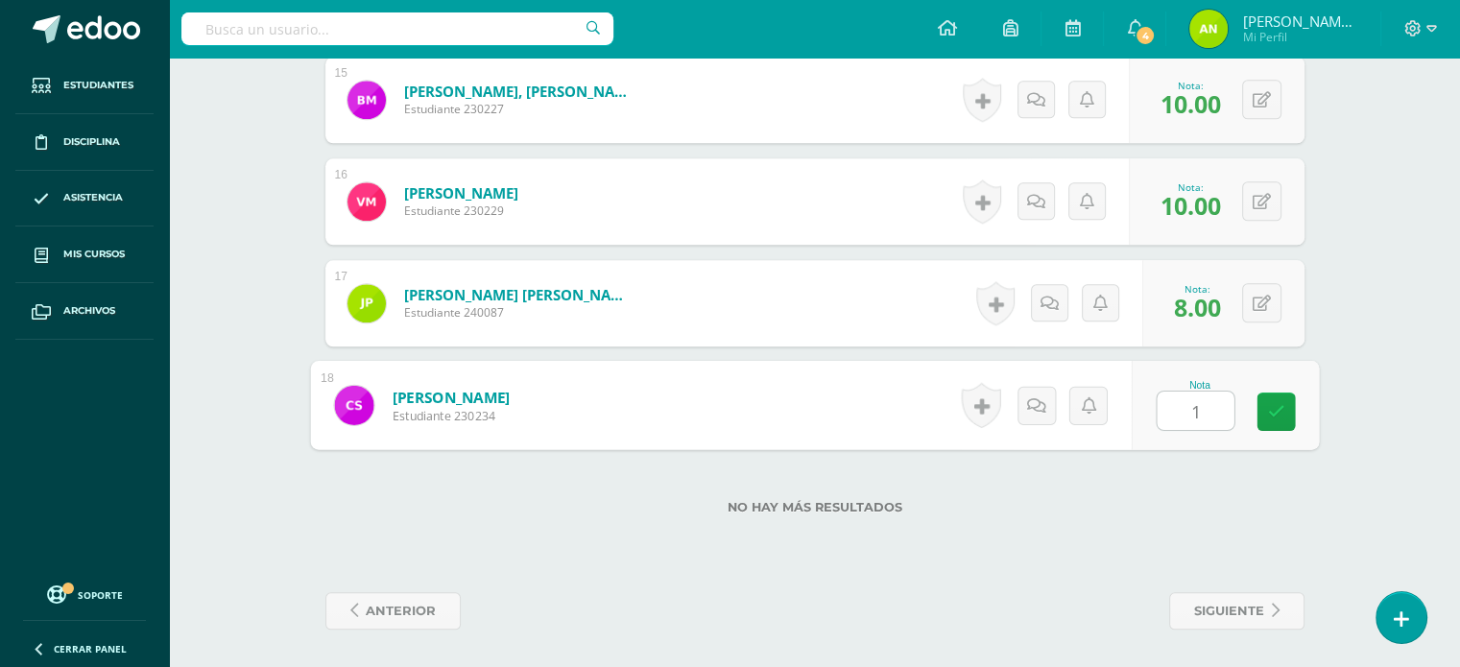
type input "10"
click at [1235, 608] on span "siguiente" at bounding box center [1229, 611] width 70 height 36
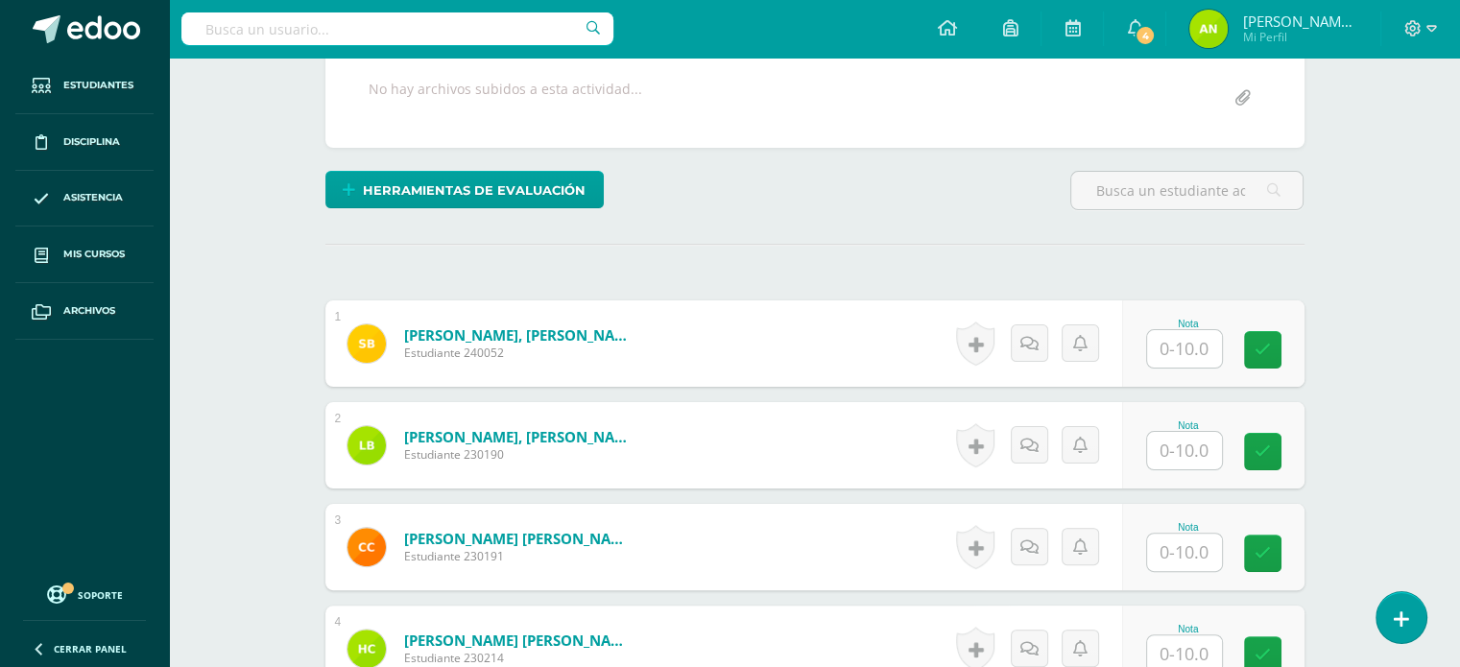
scroll to position [577, 0]
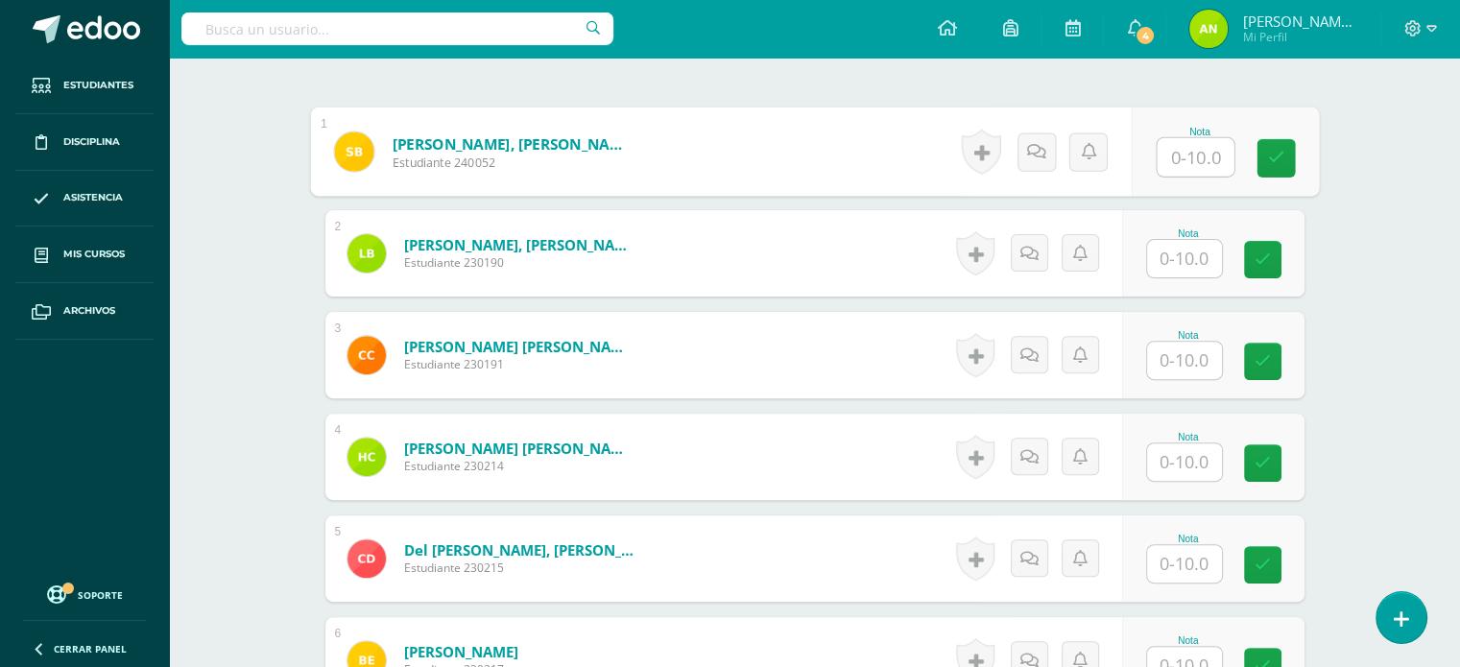
click at [1210, 158] on input "text" at bounding box center [1195, 157] width 77 height 38
type input "10"
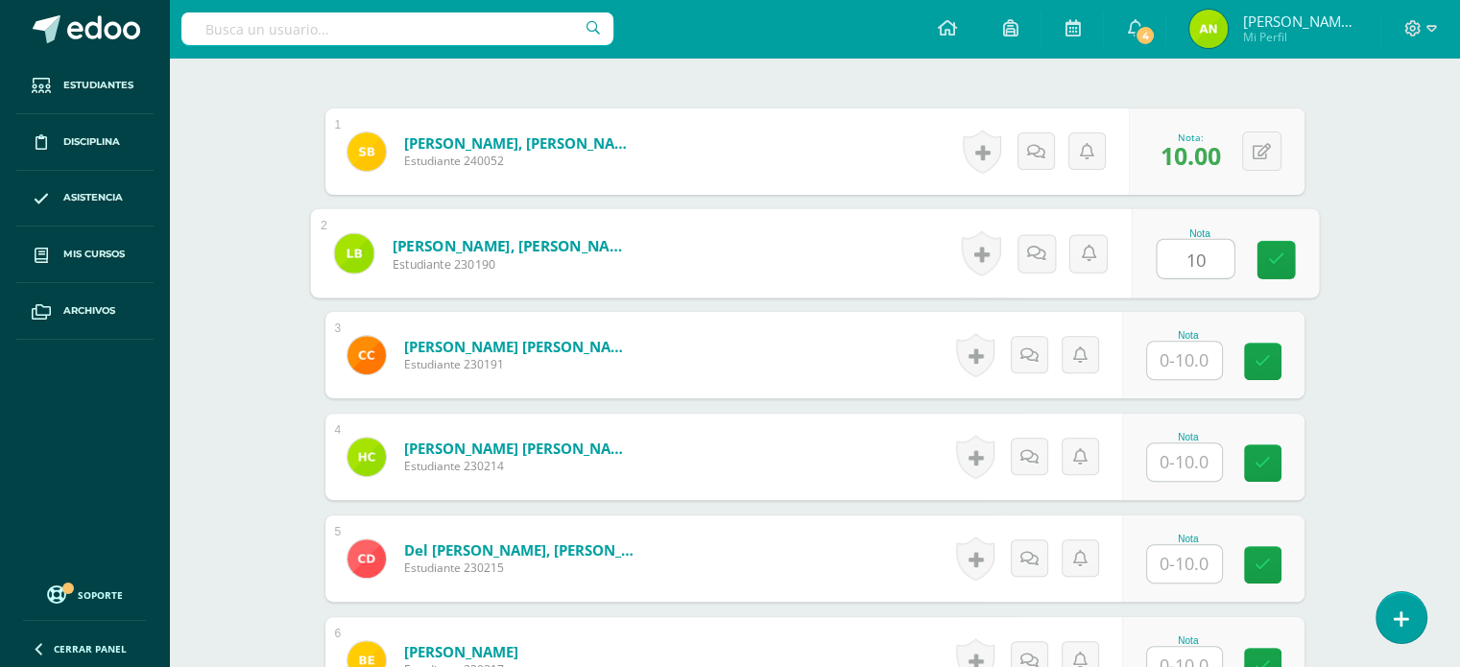
type input "10"
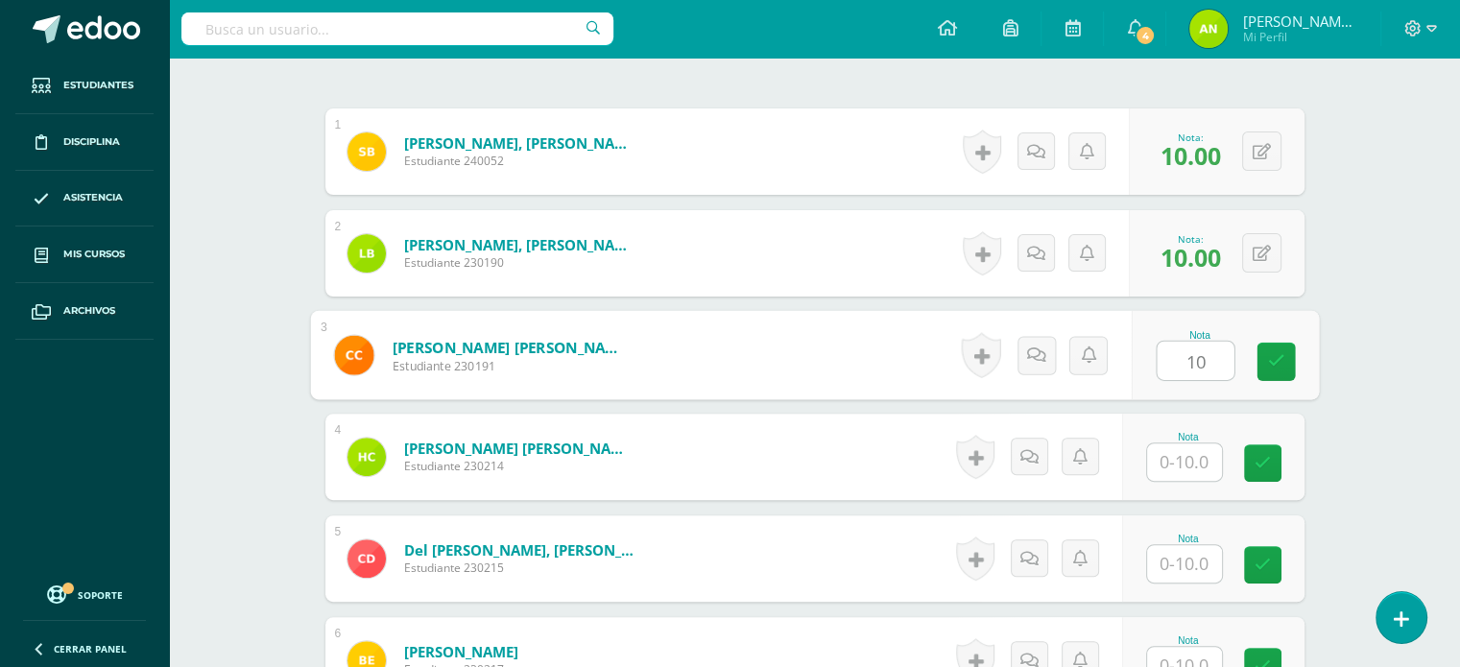
type input "10"
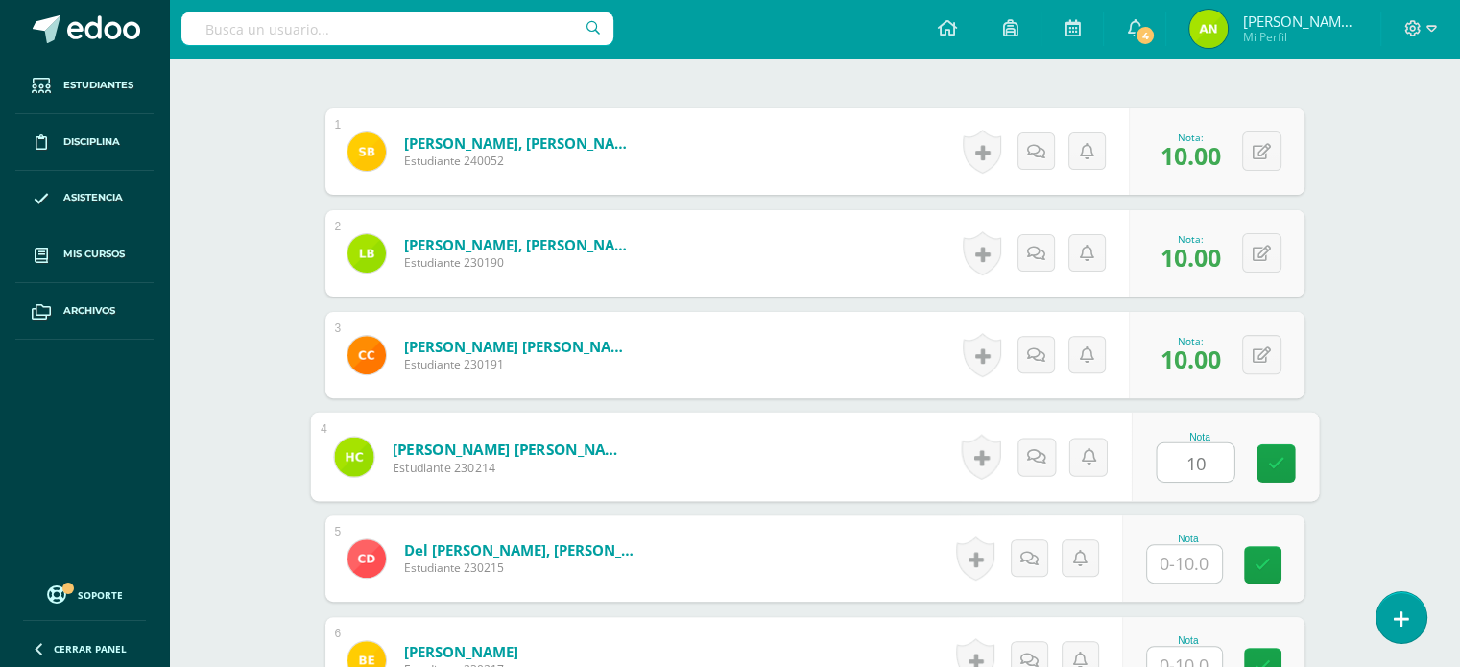
type input "10"
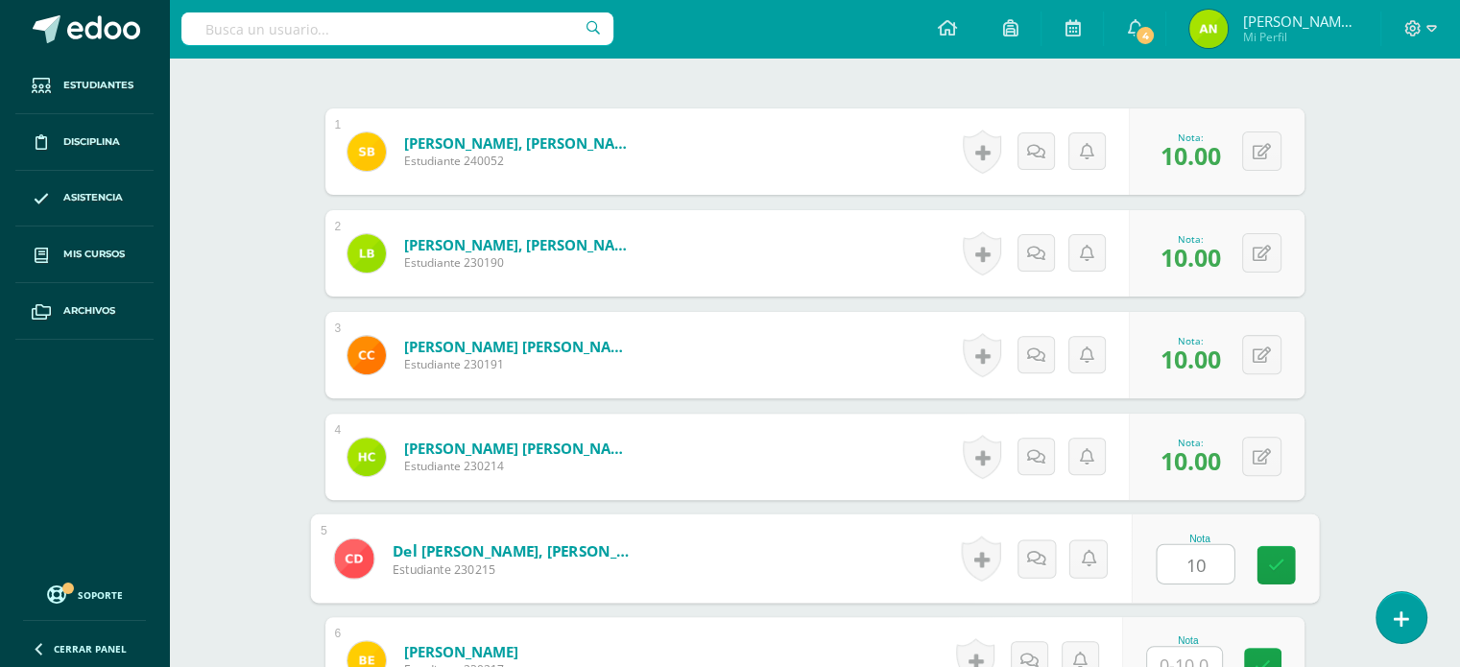
type input "10"
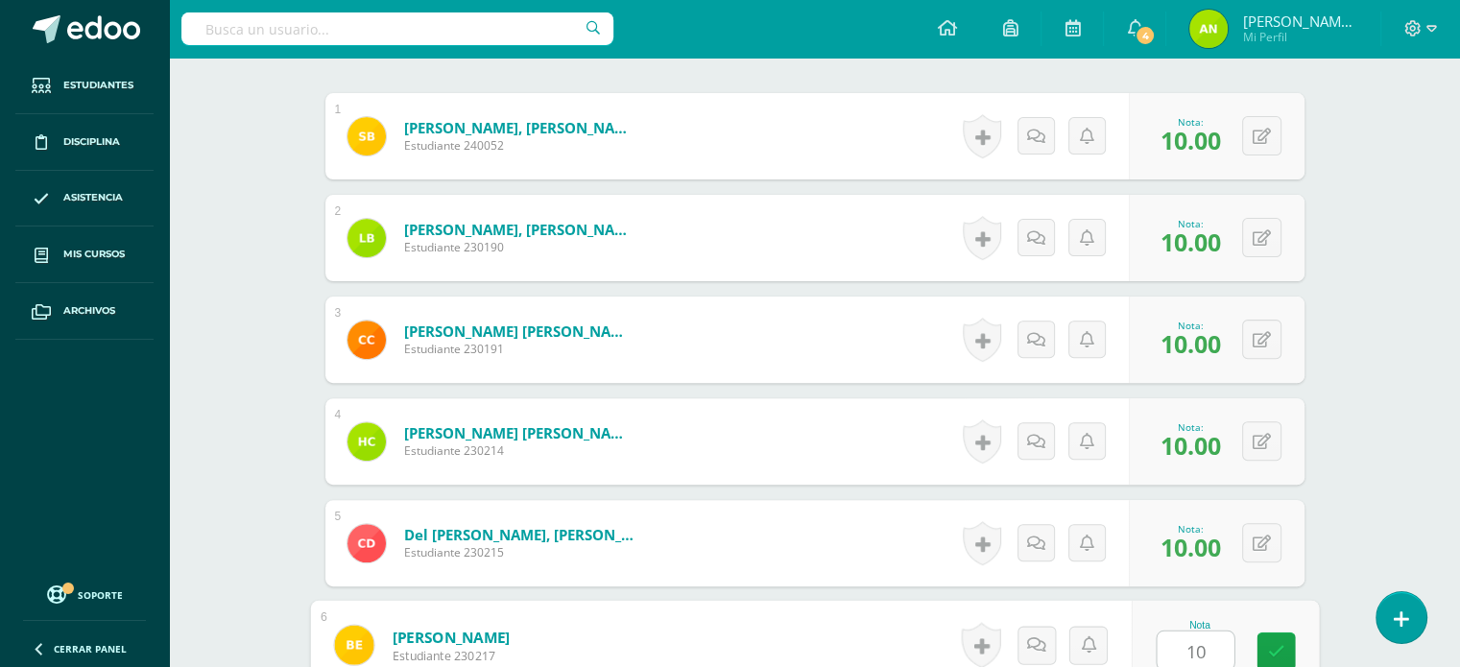
type input "10"
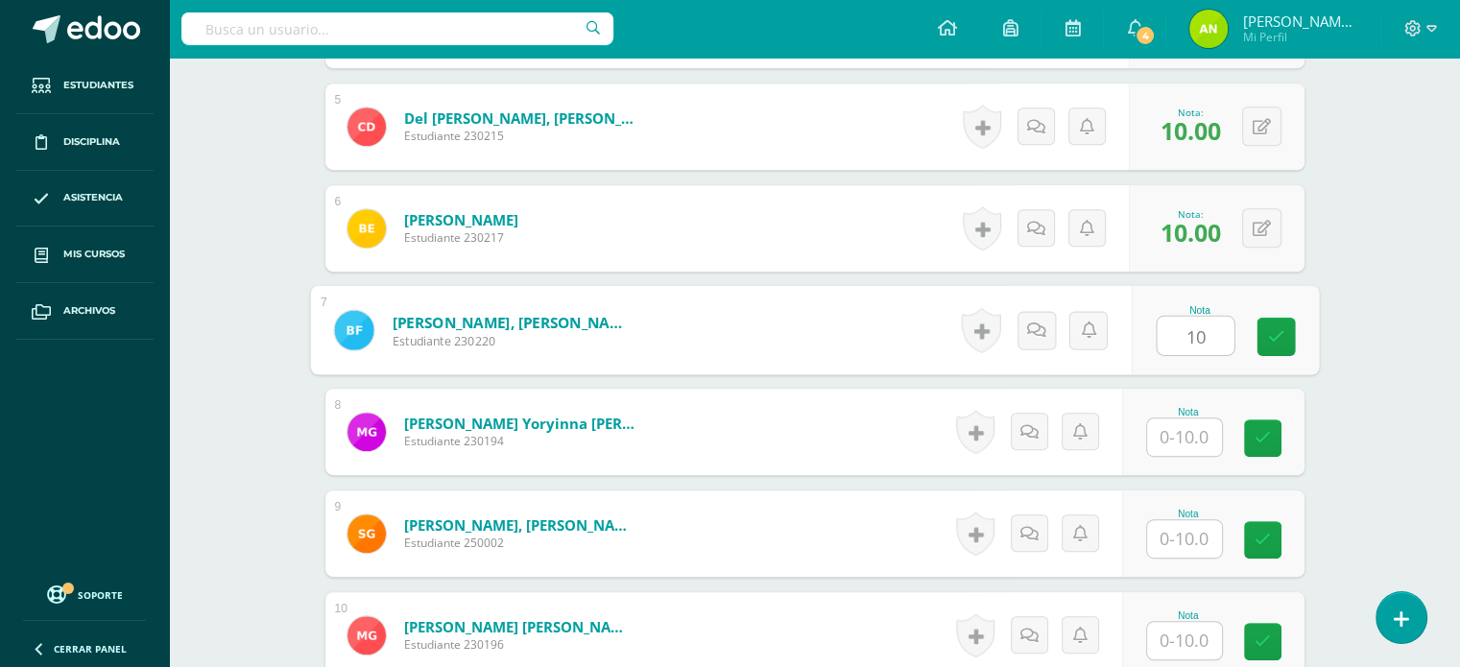
type input "10"
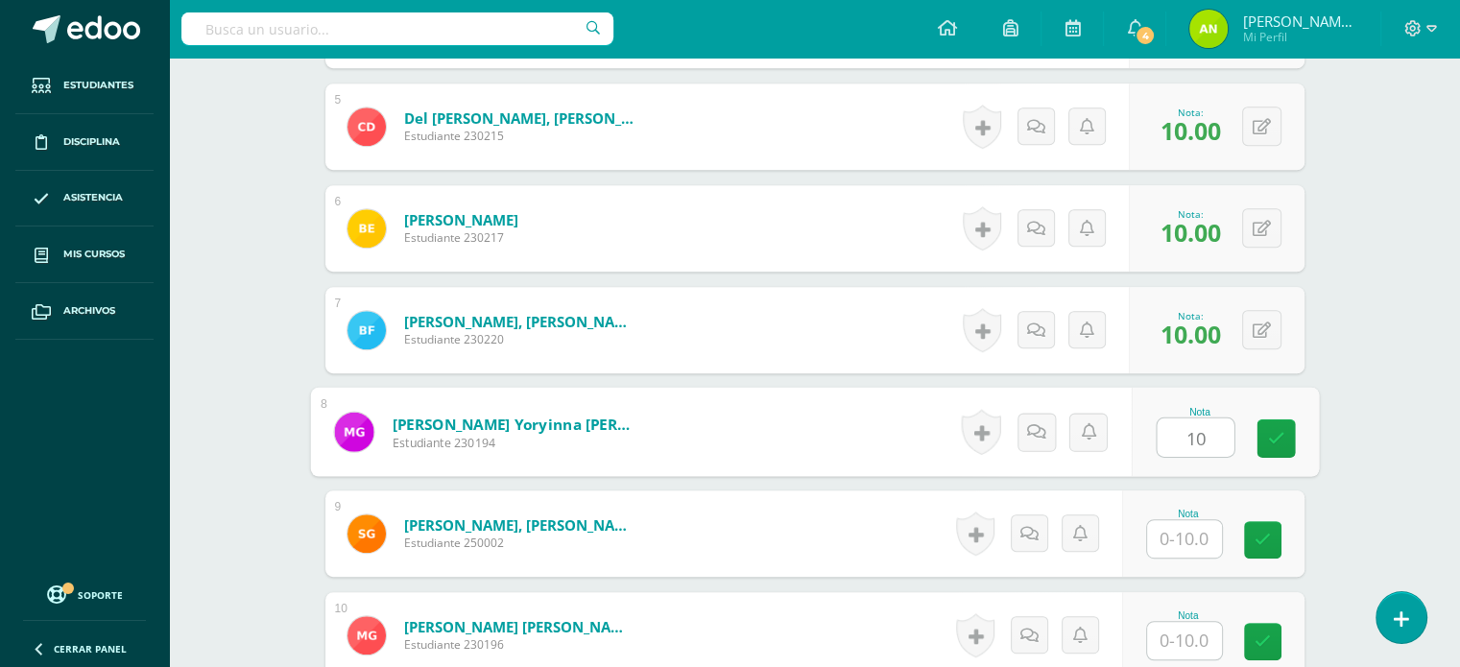
type input "10"
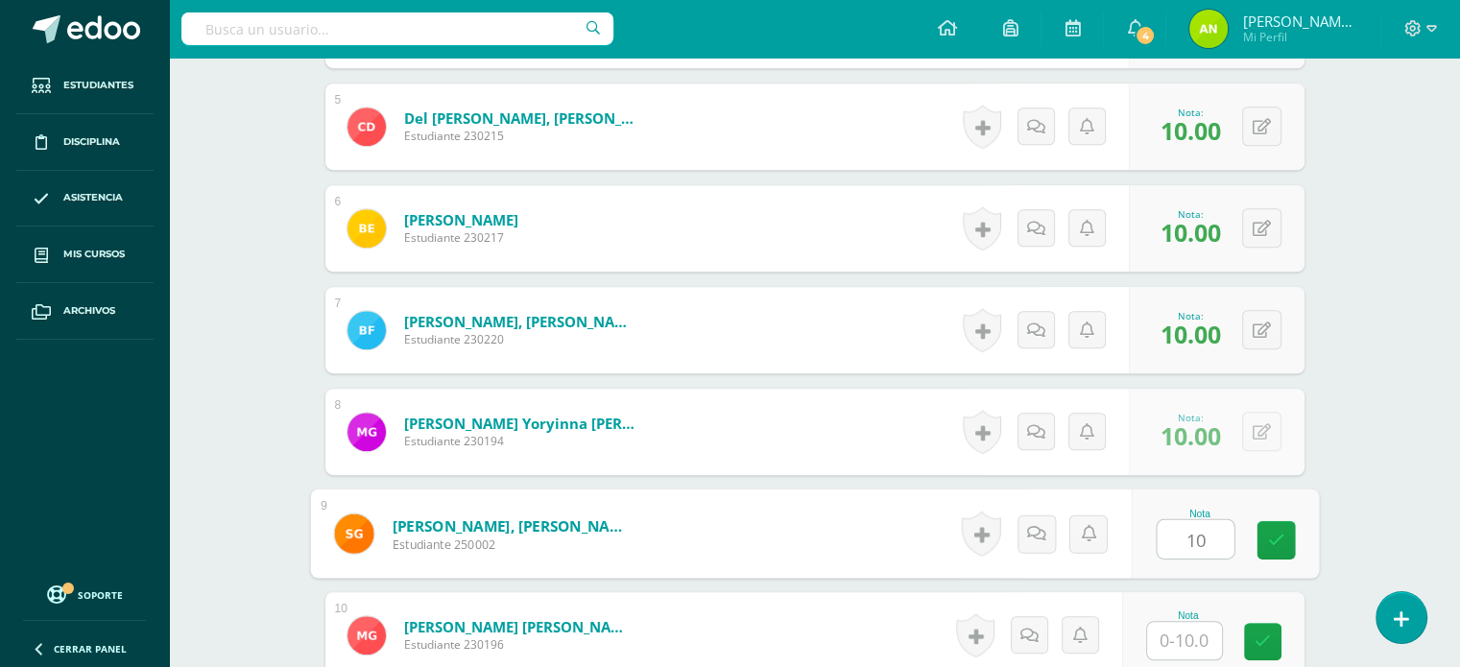
type input "10"
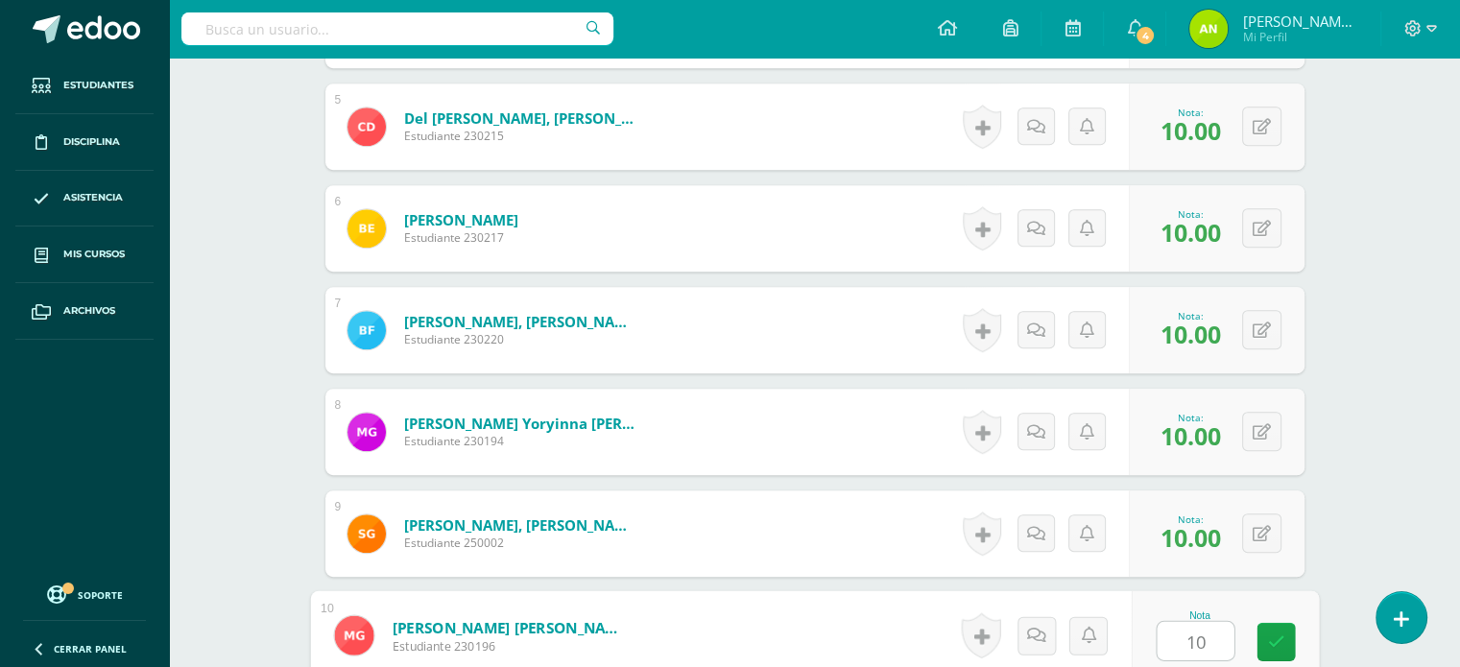
type input "10"
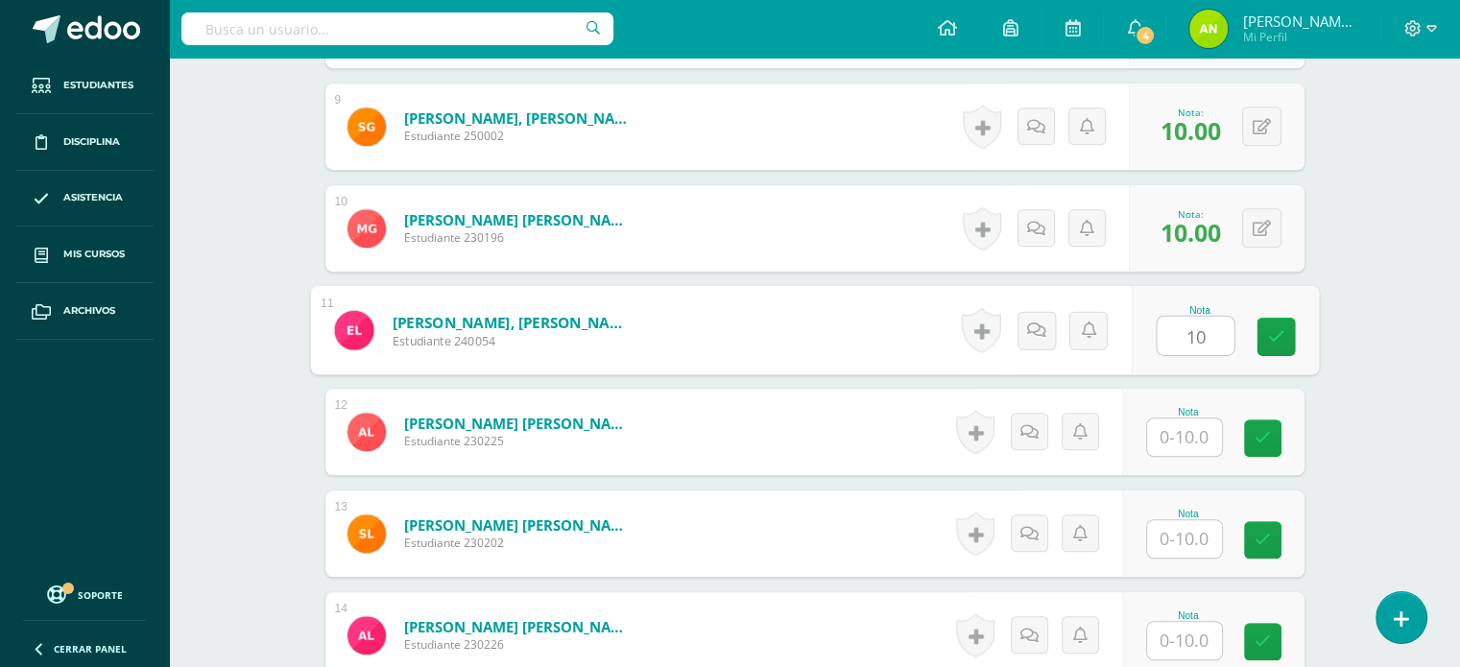
type input "10"
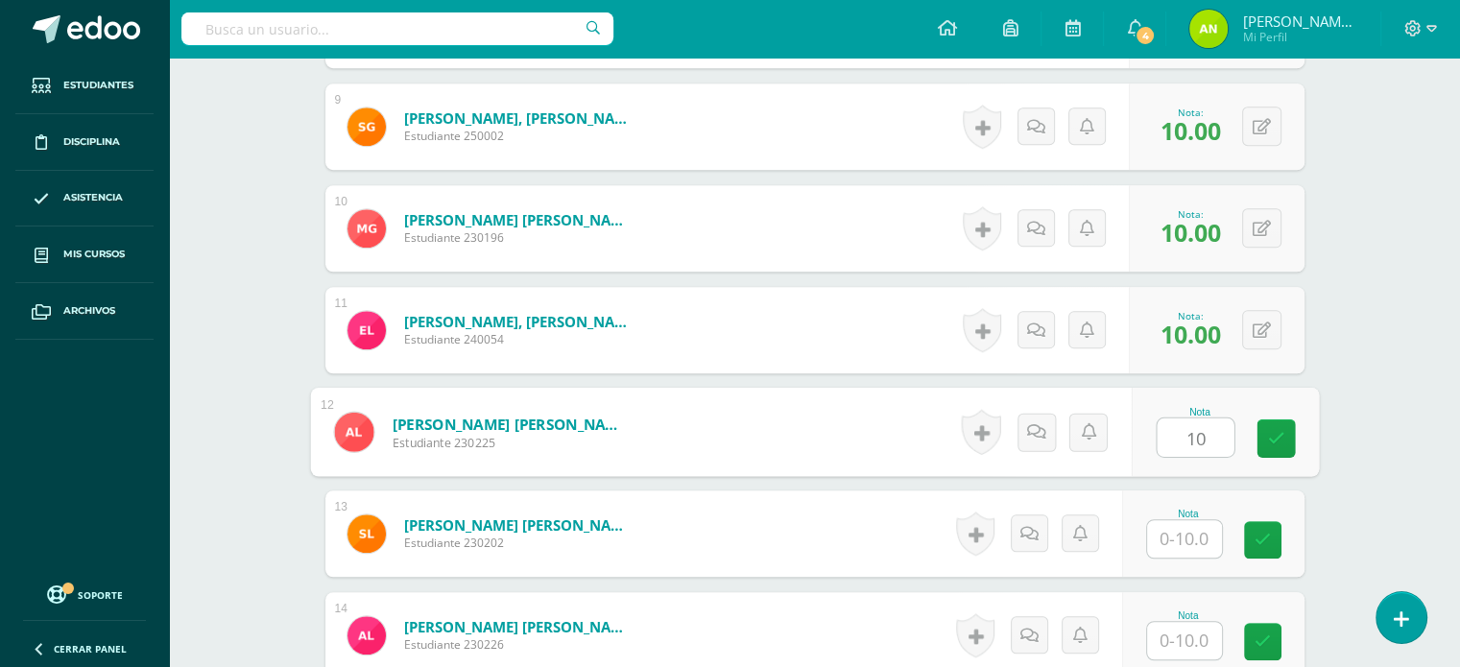
type input "10"
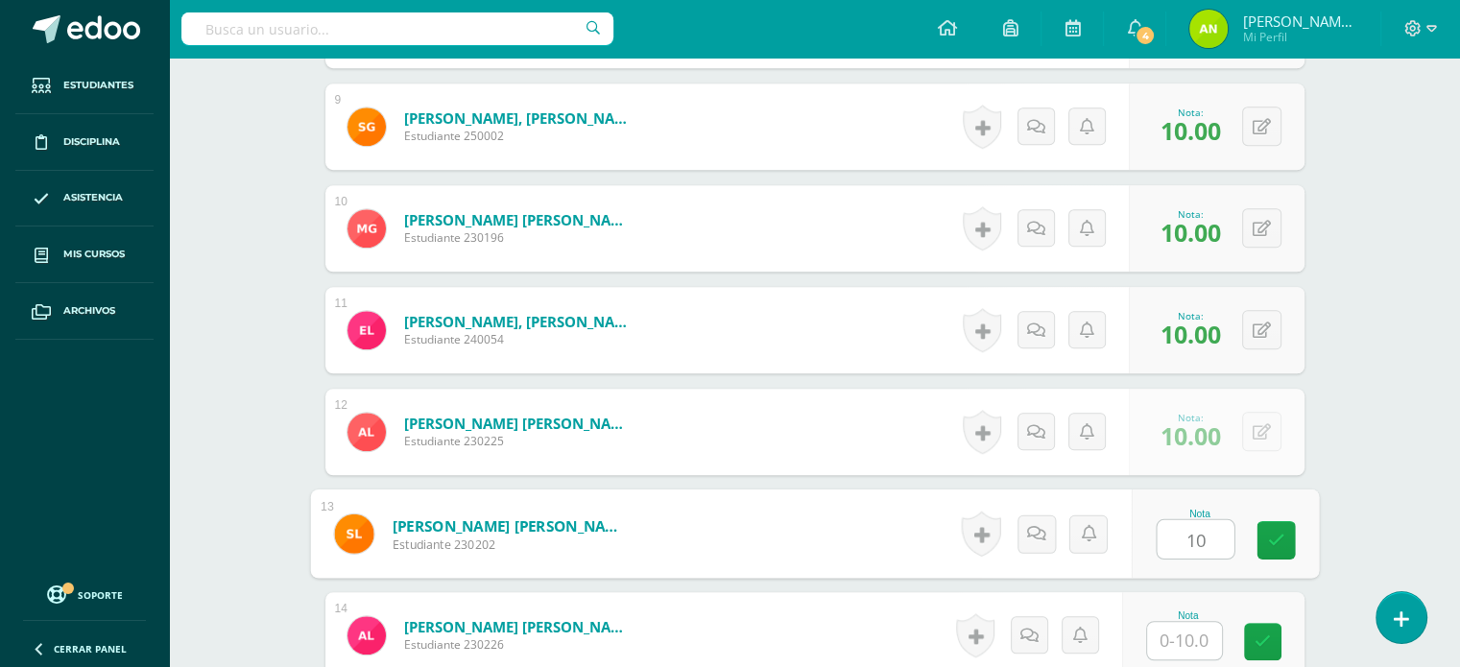
type input "10"
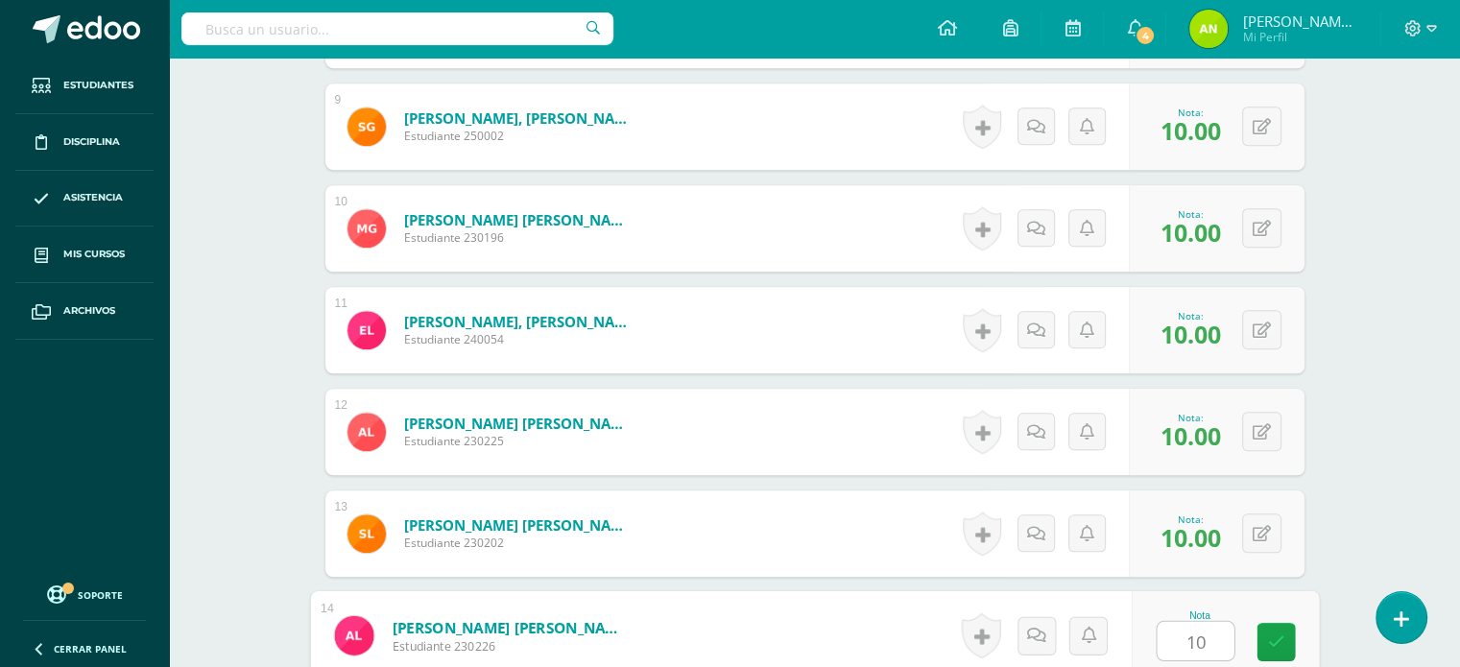
type input "10"
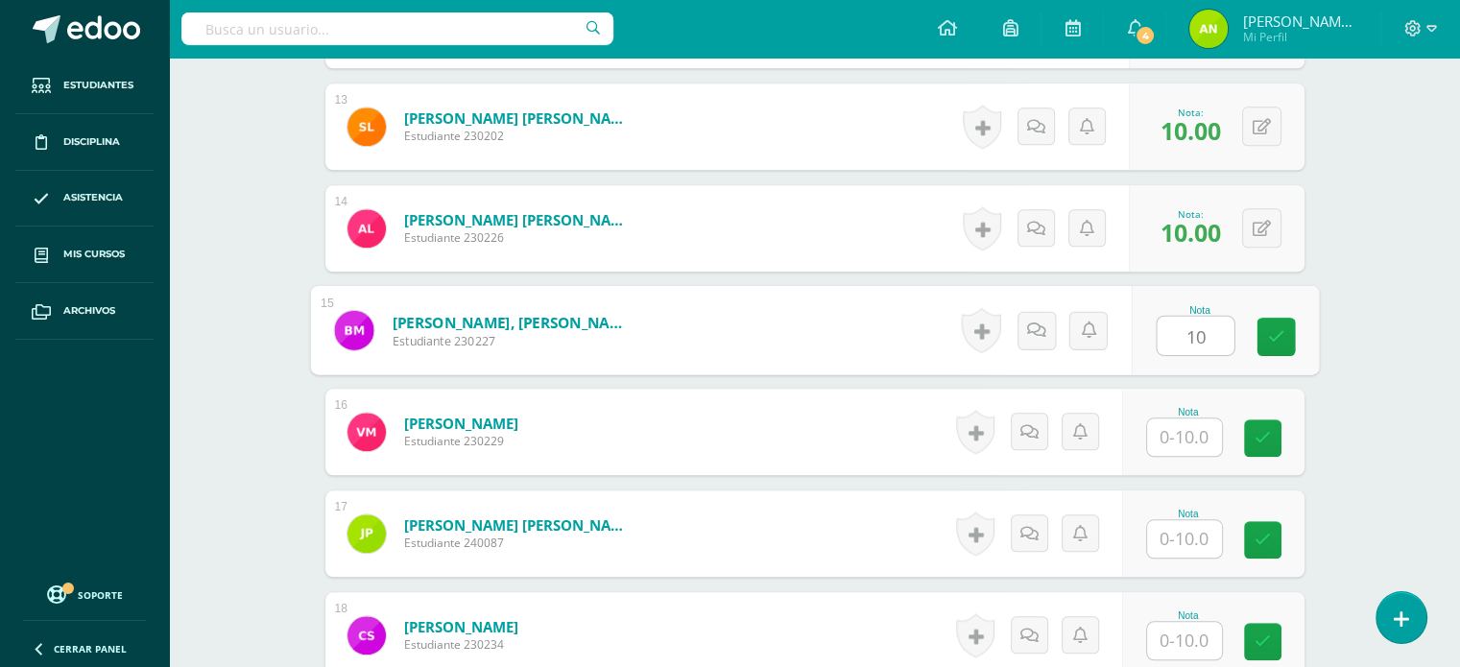
type input "10"
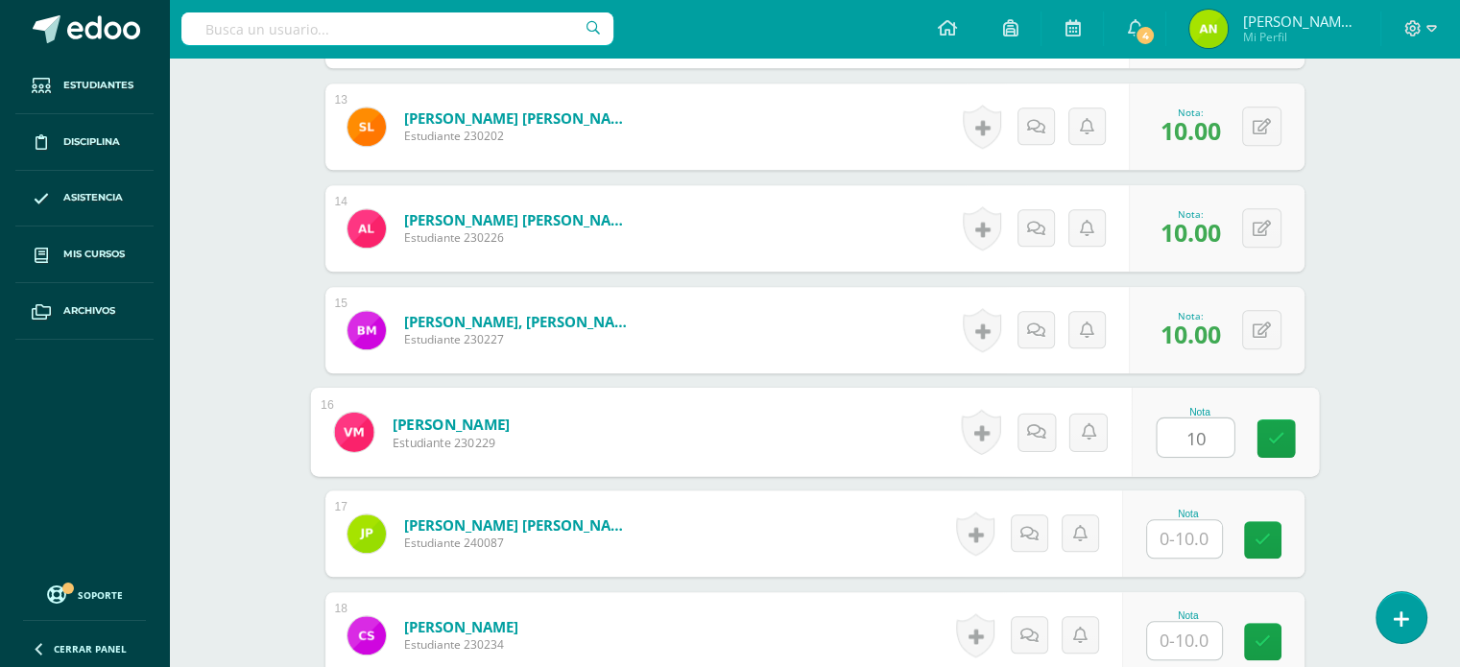
type input "10"
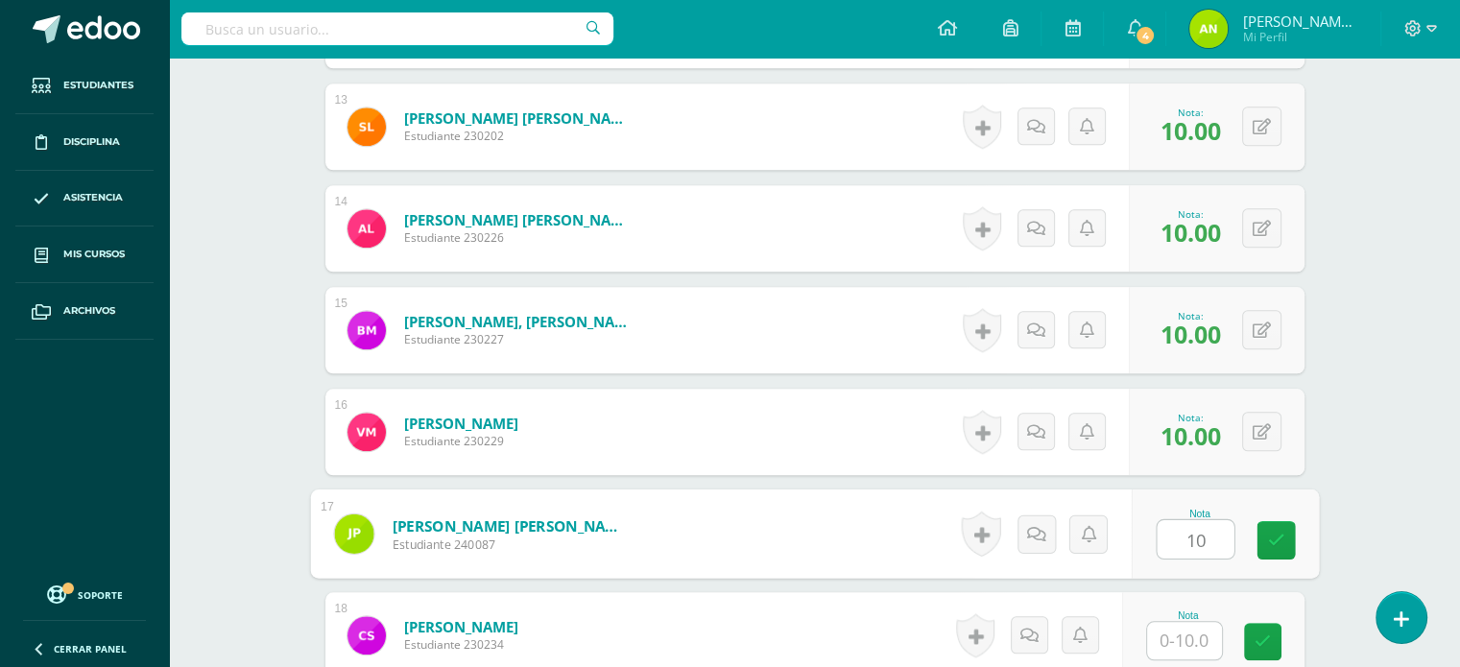
type input "10"
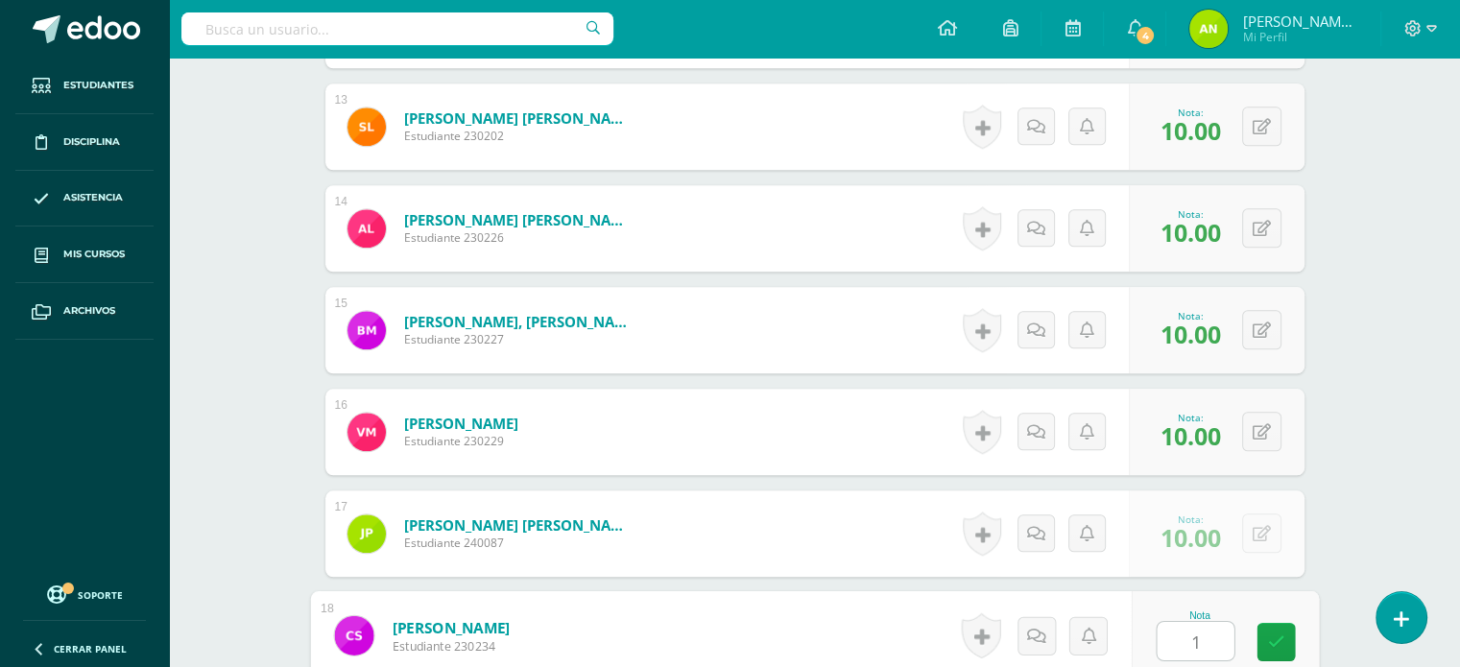
type input "10"
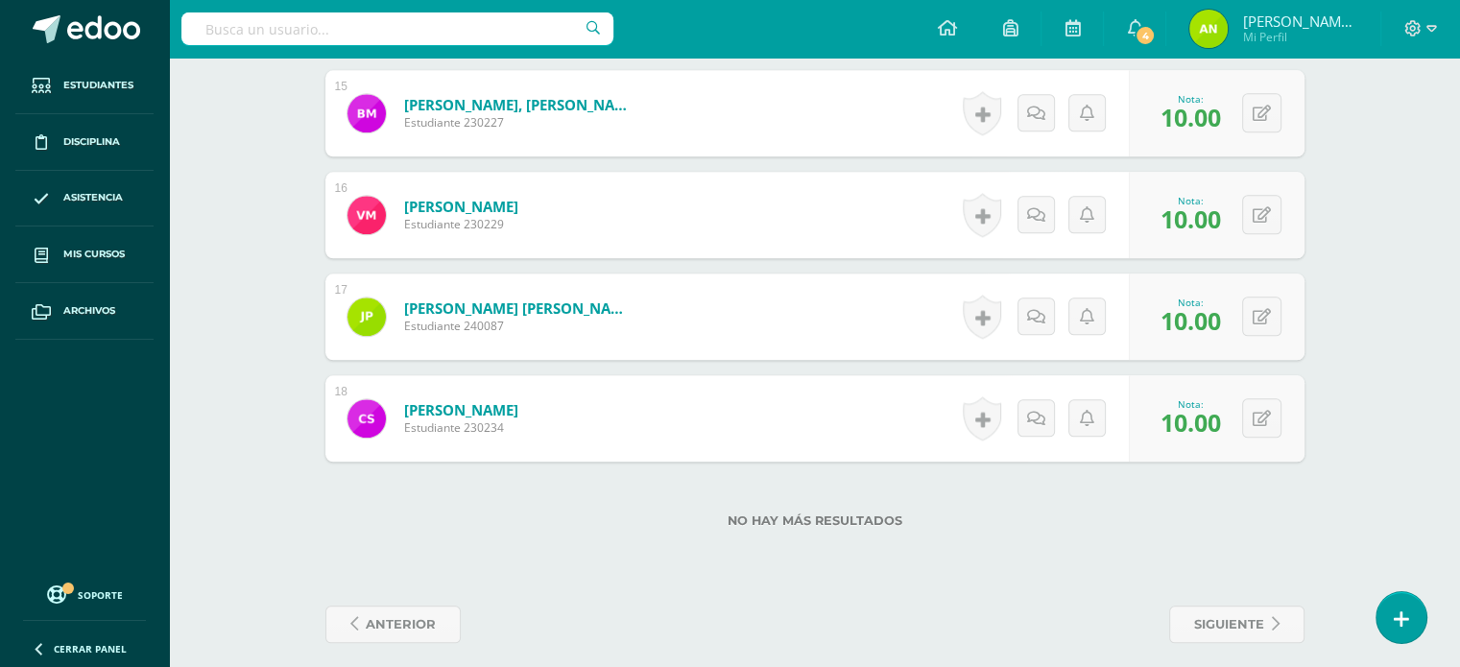
scroll to position [2053, 0]
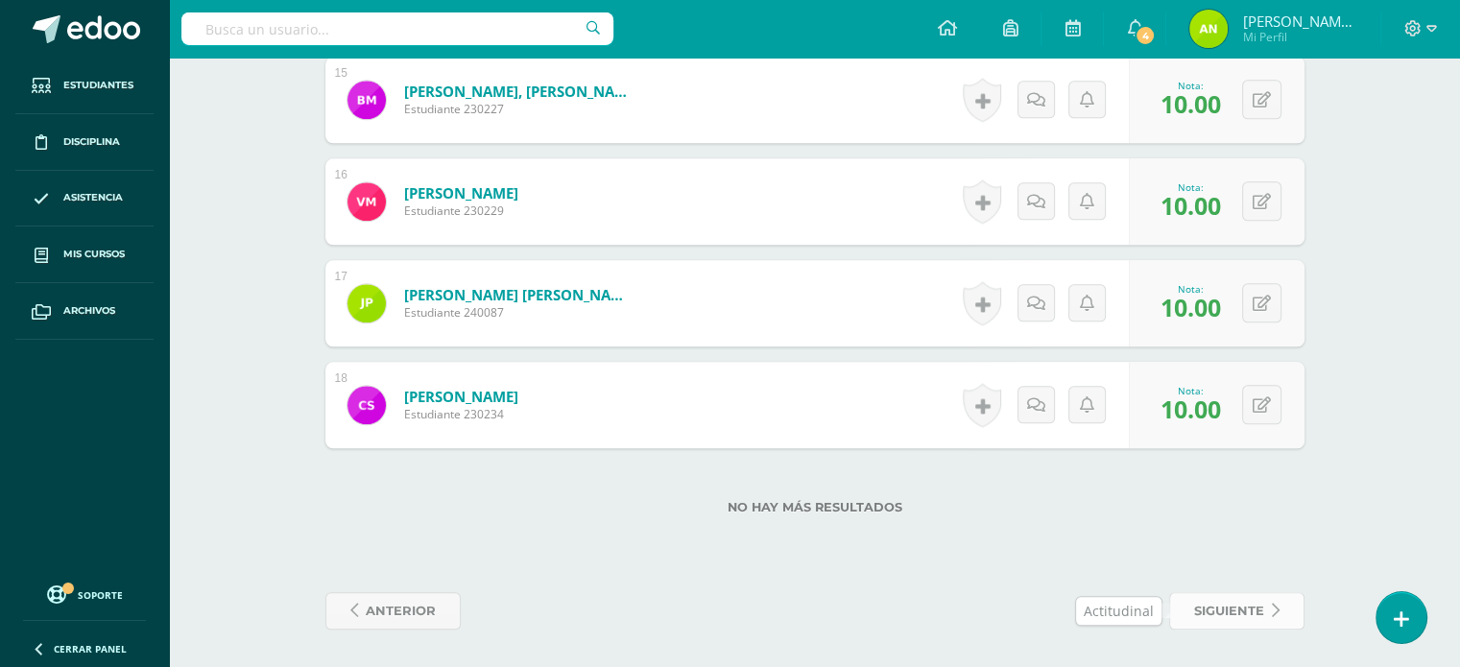
click at [1227, 609] on span "siguiente" at bounding box center [1229, 611] width 70 height 36
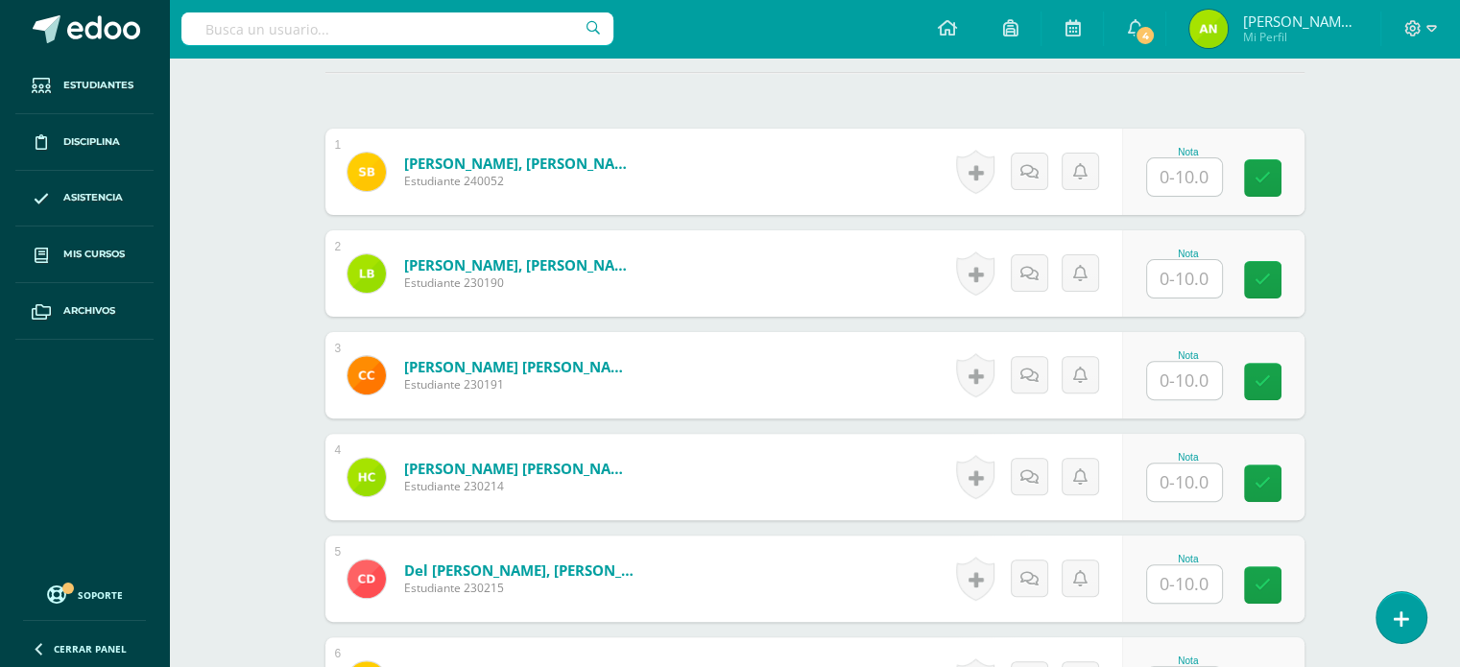
scroll to position [577, 0]
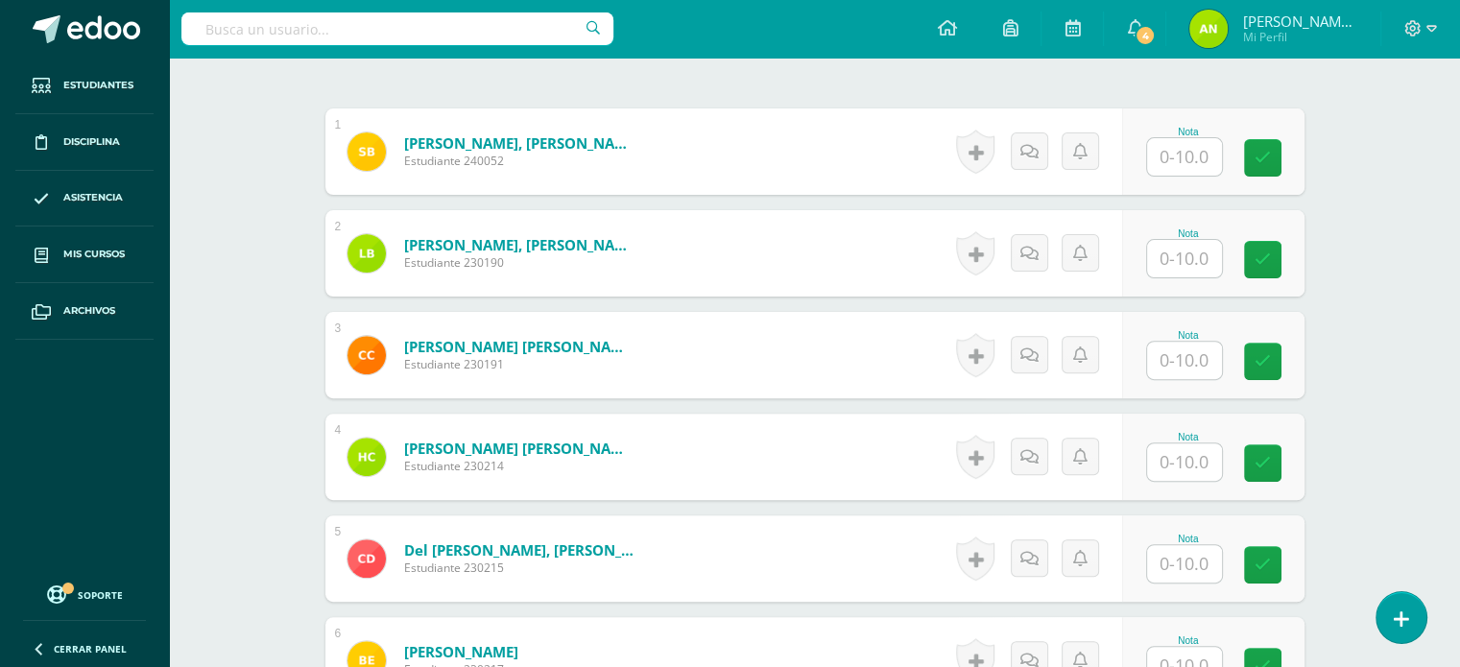
click at [1203, 158] on input "text" at bounding box center [1184, 156] width 75 height 37
type input "10"
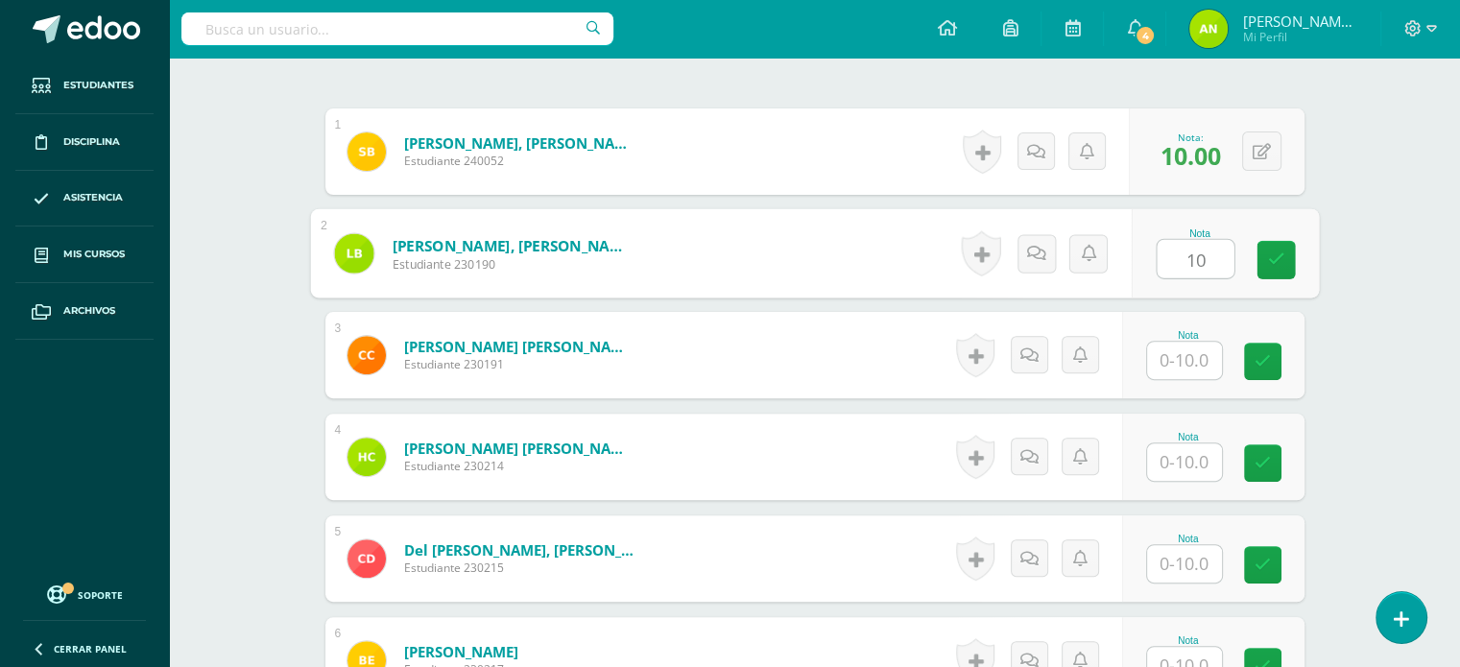
type input "10"
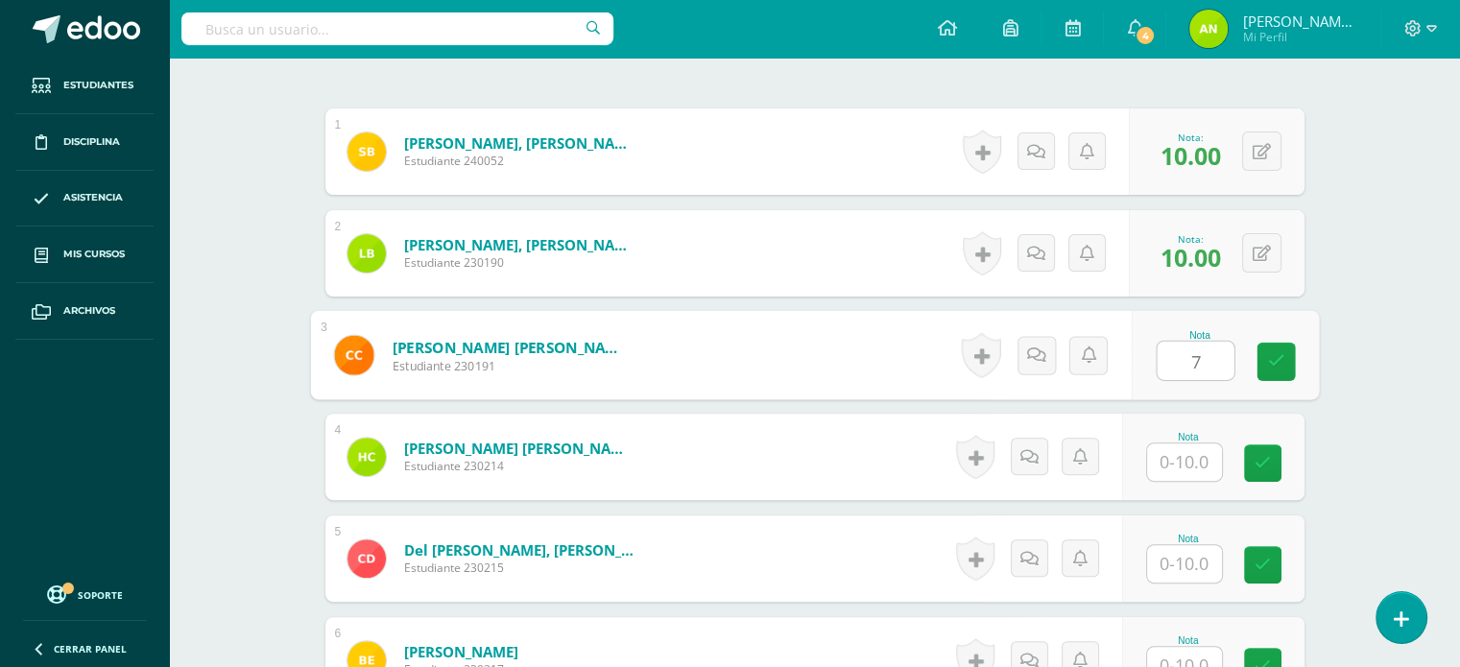
type input "7"
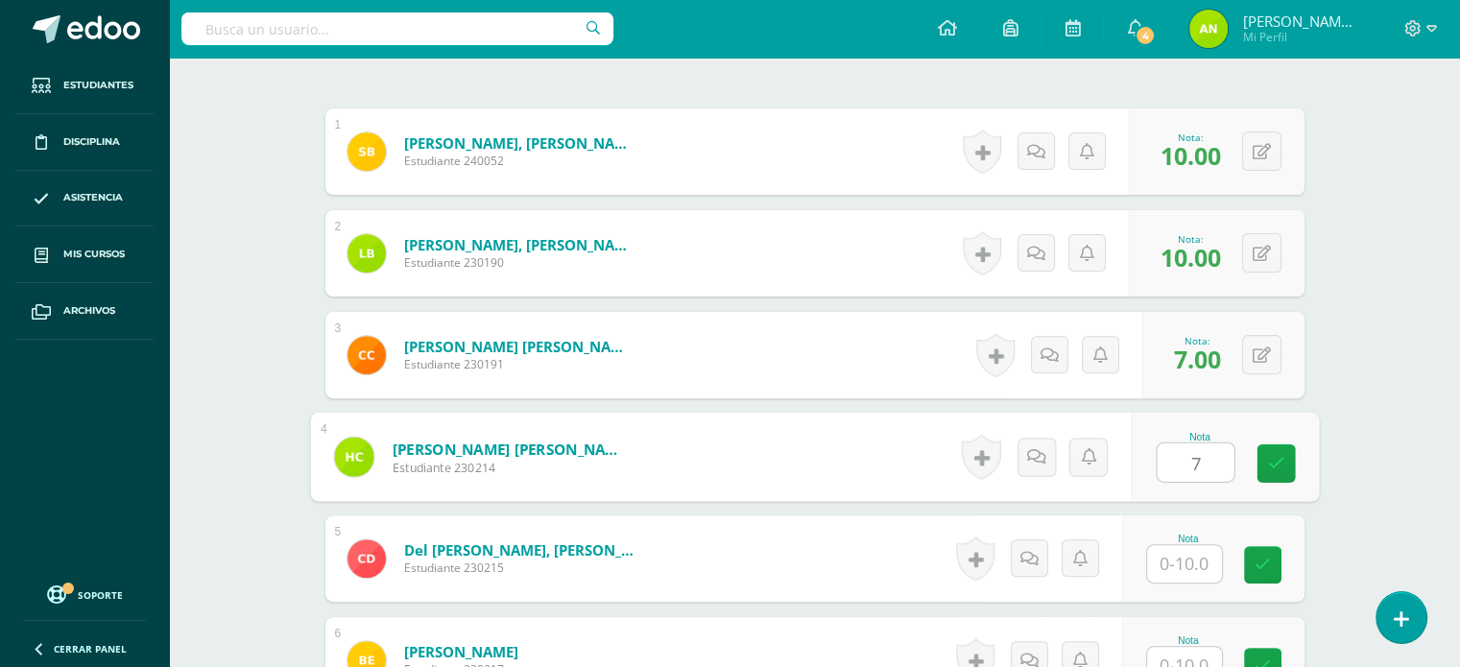
type input "7"
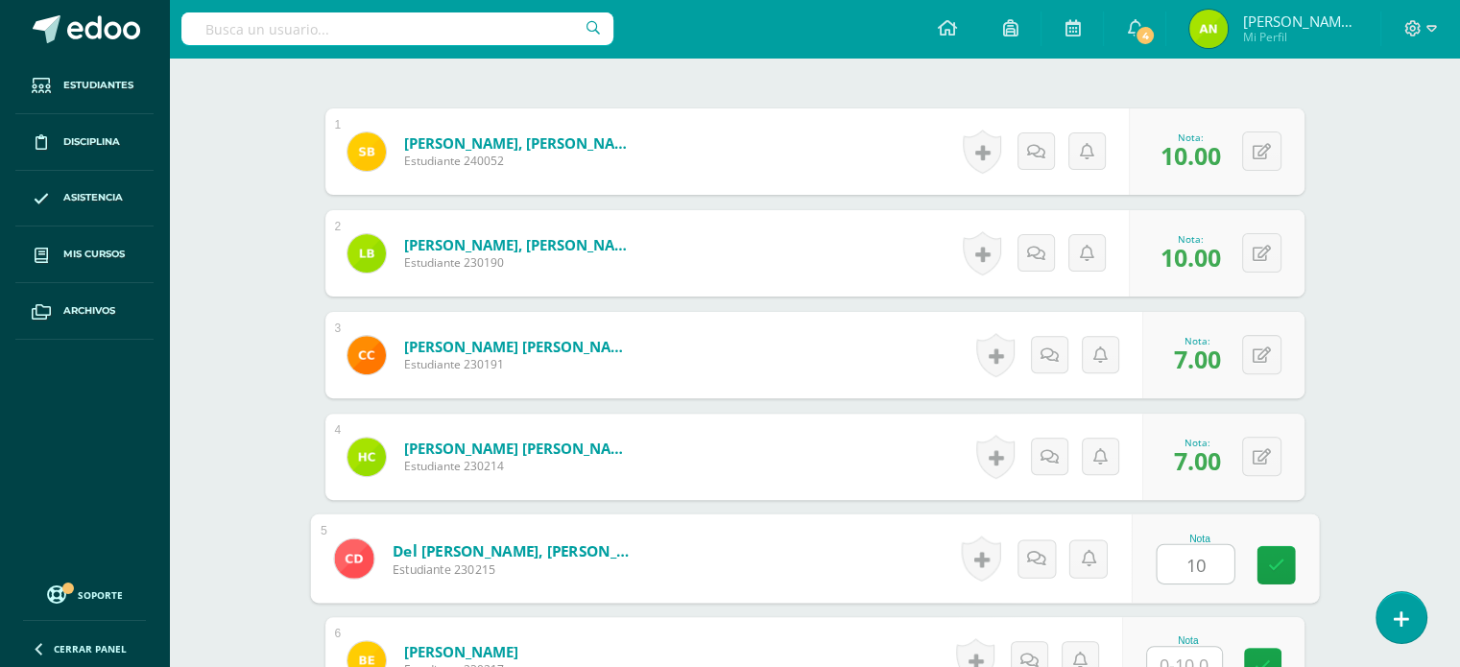
type input "10"
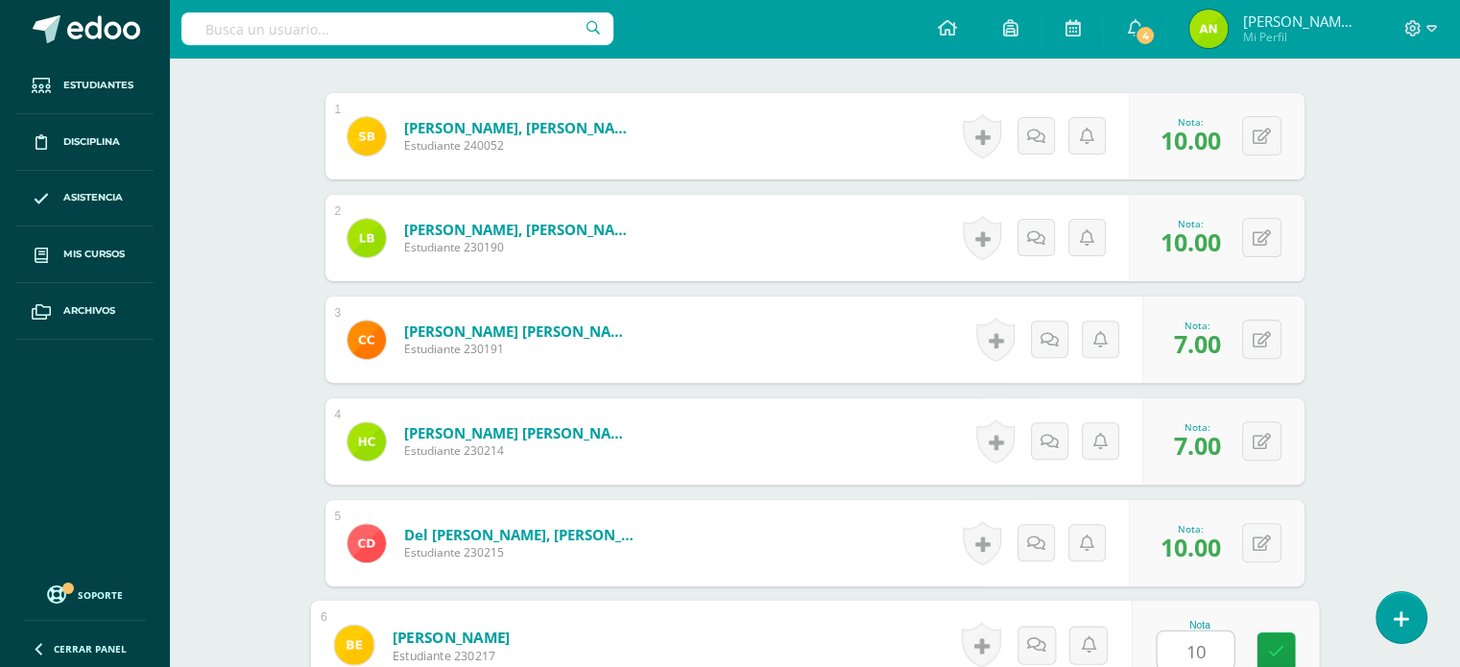
type input "10"
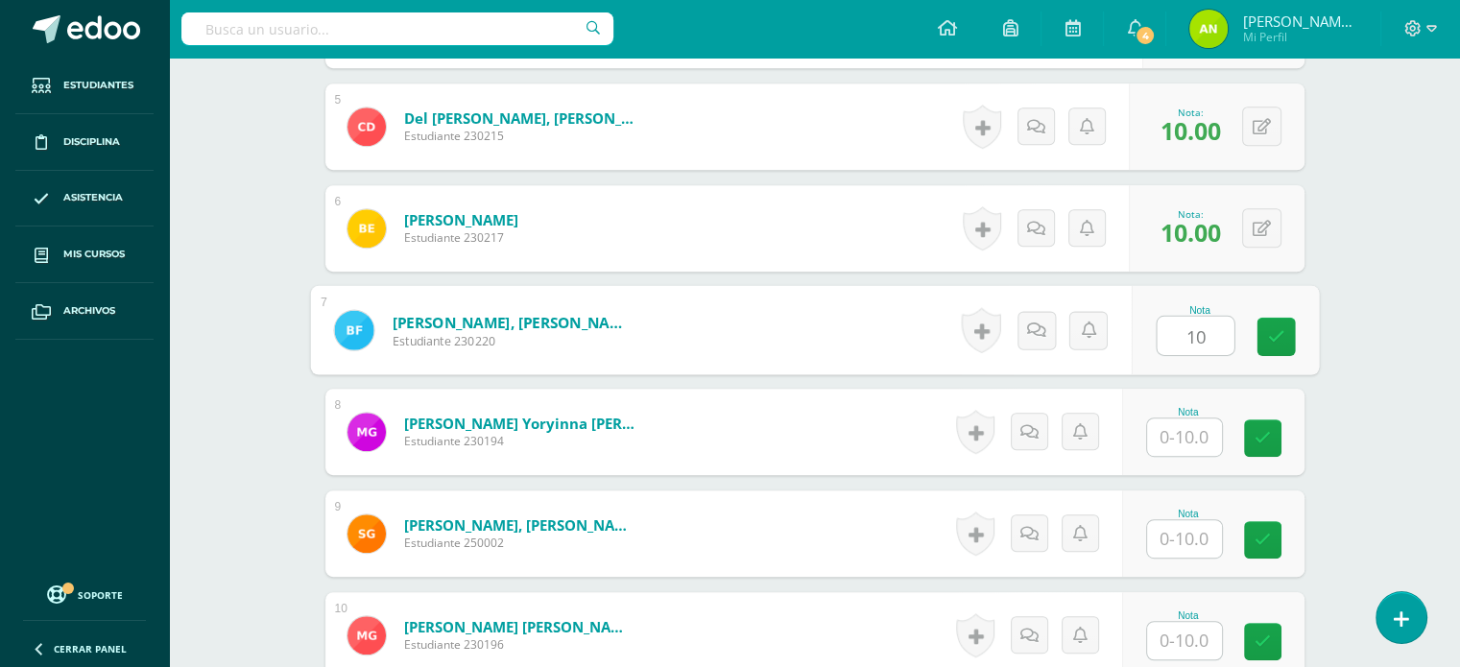
type input "10"
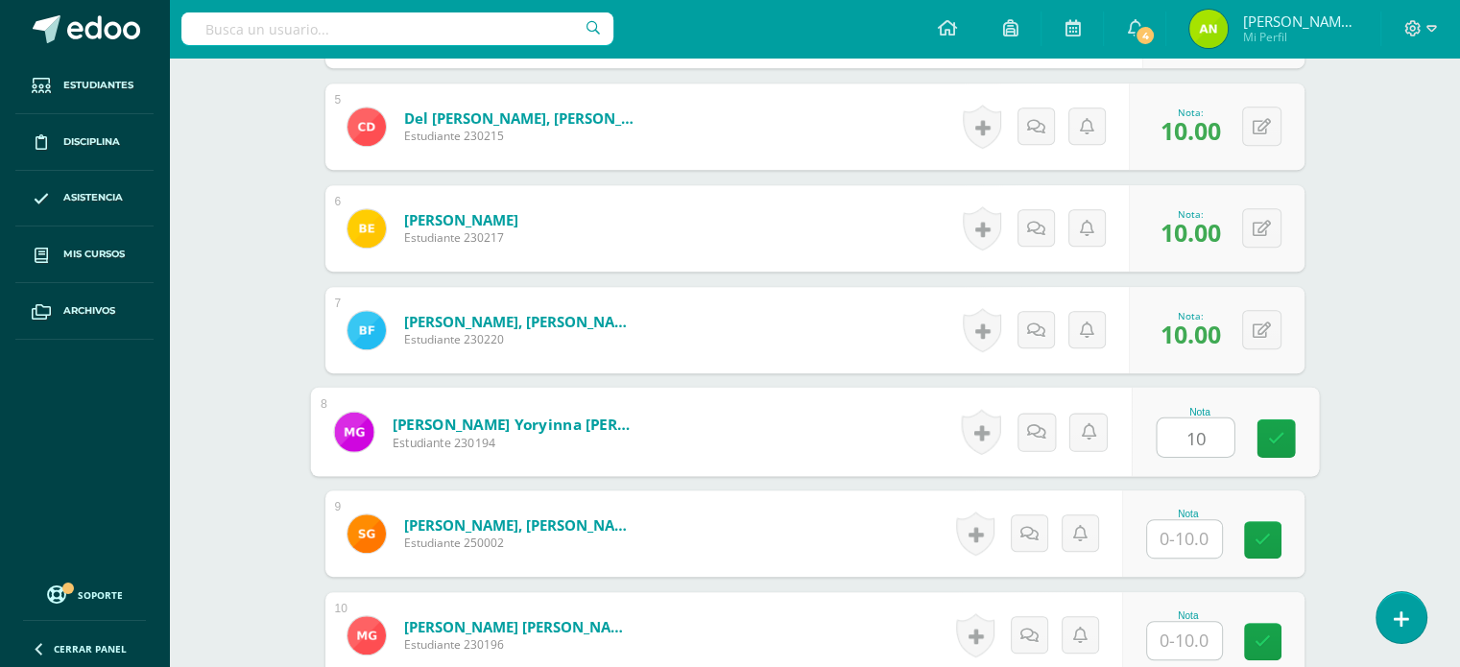
type input "10"
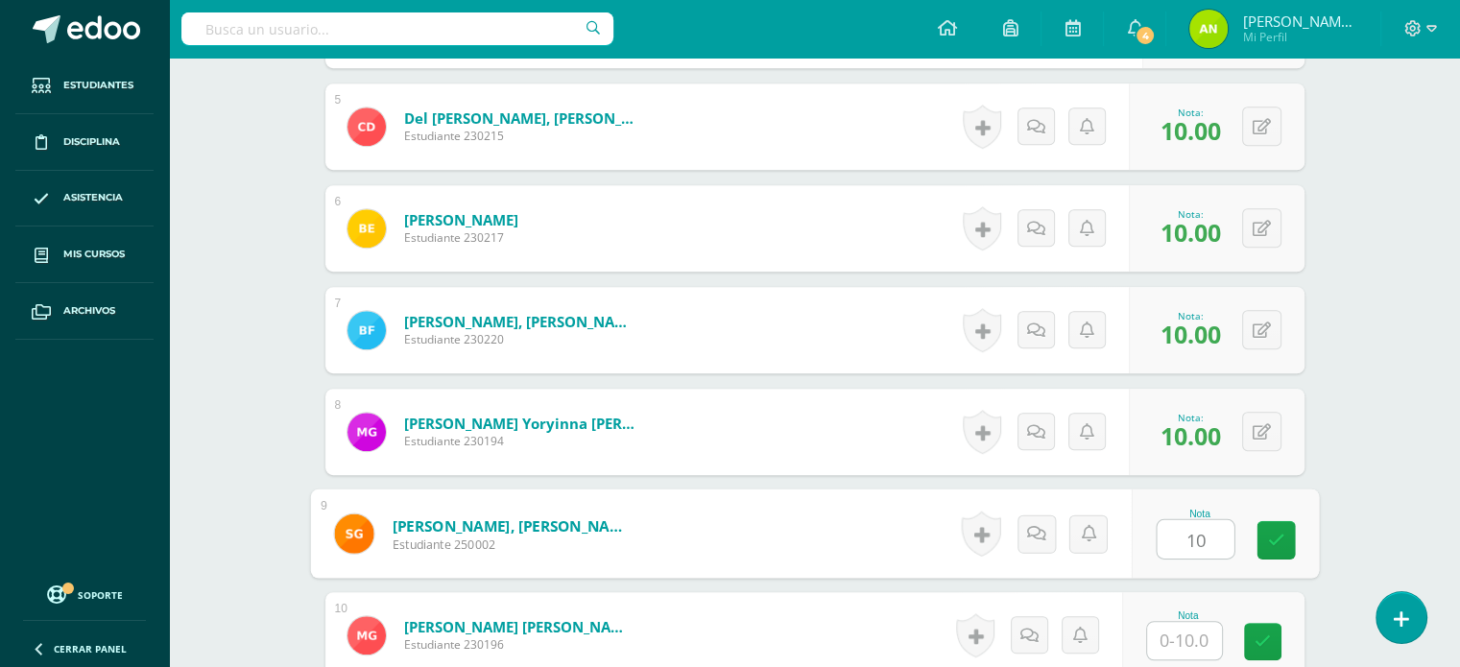
type input "10"
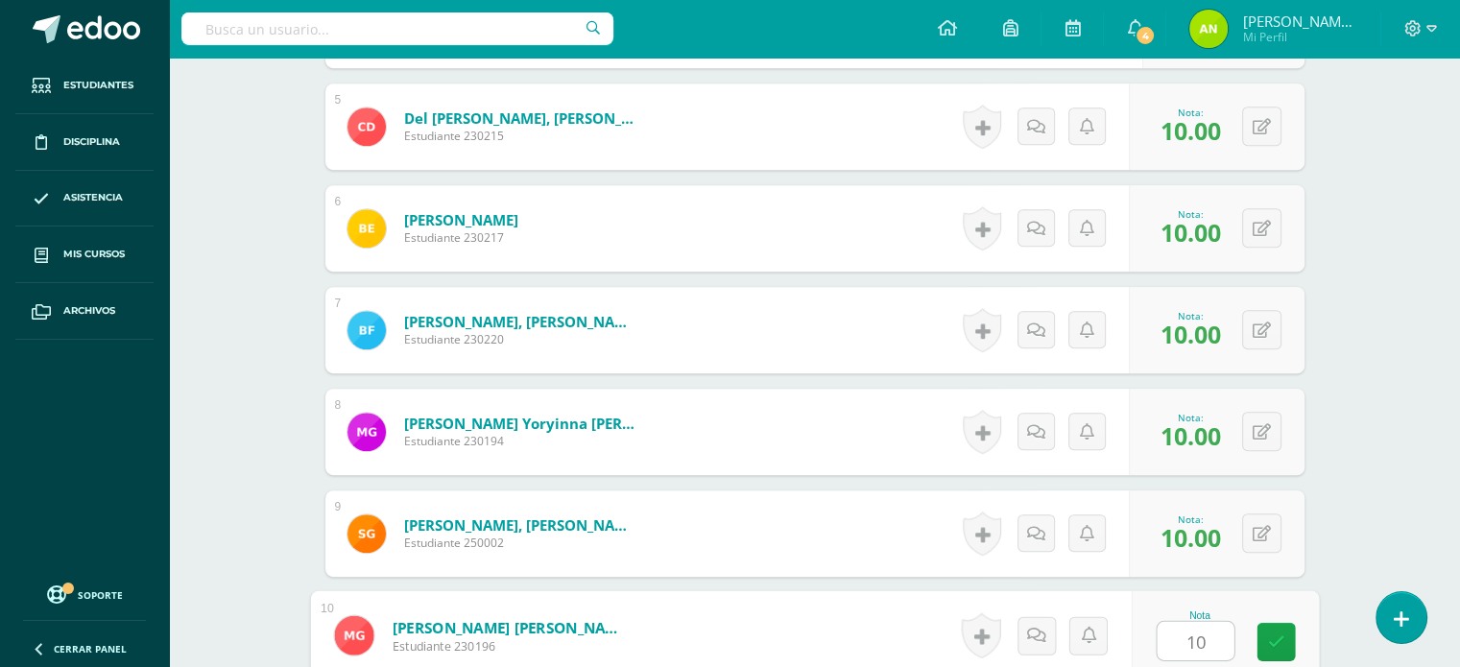
type input "10"
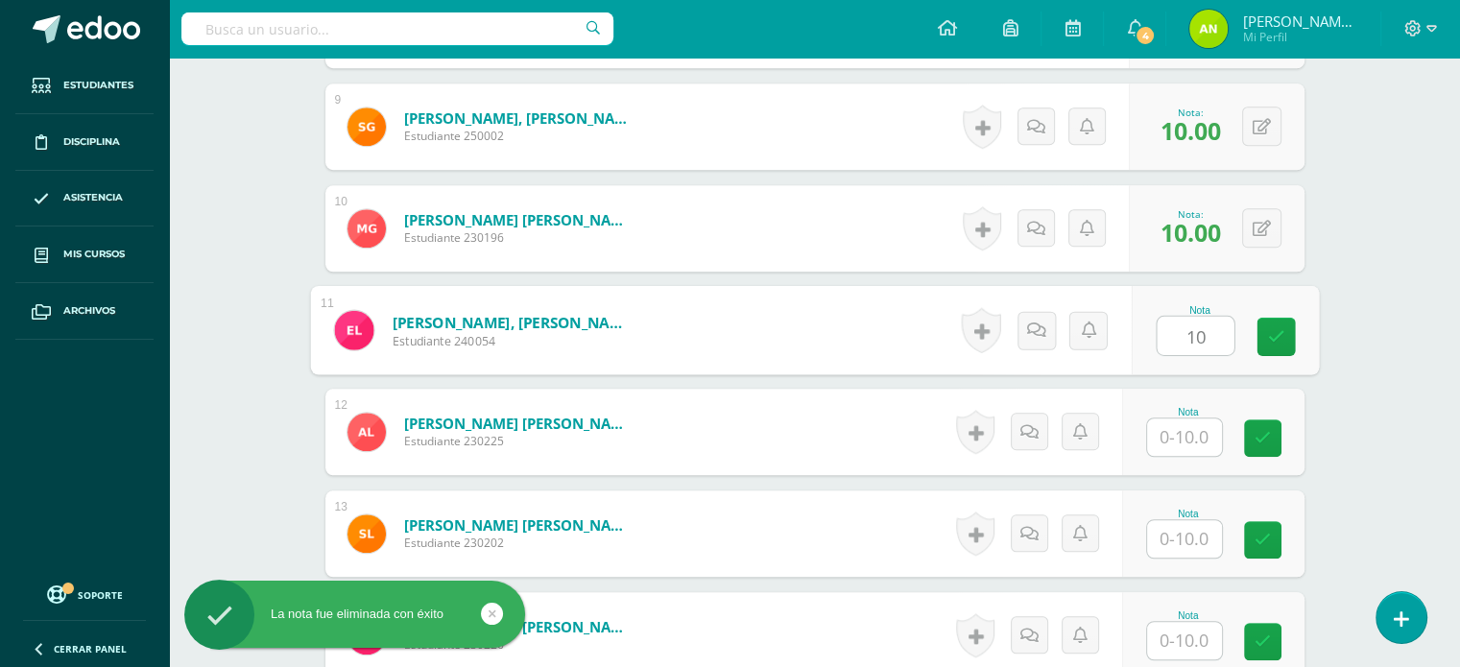
type input "10"
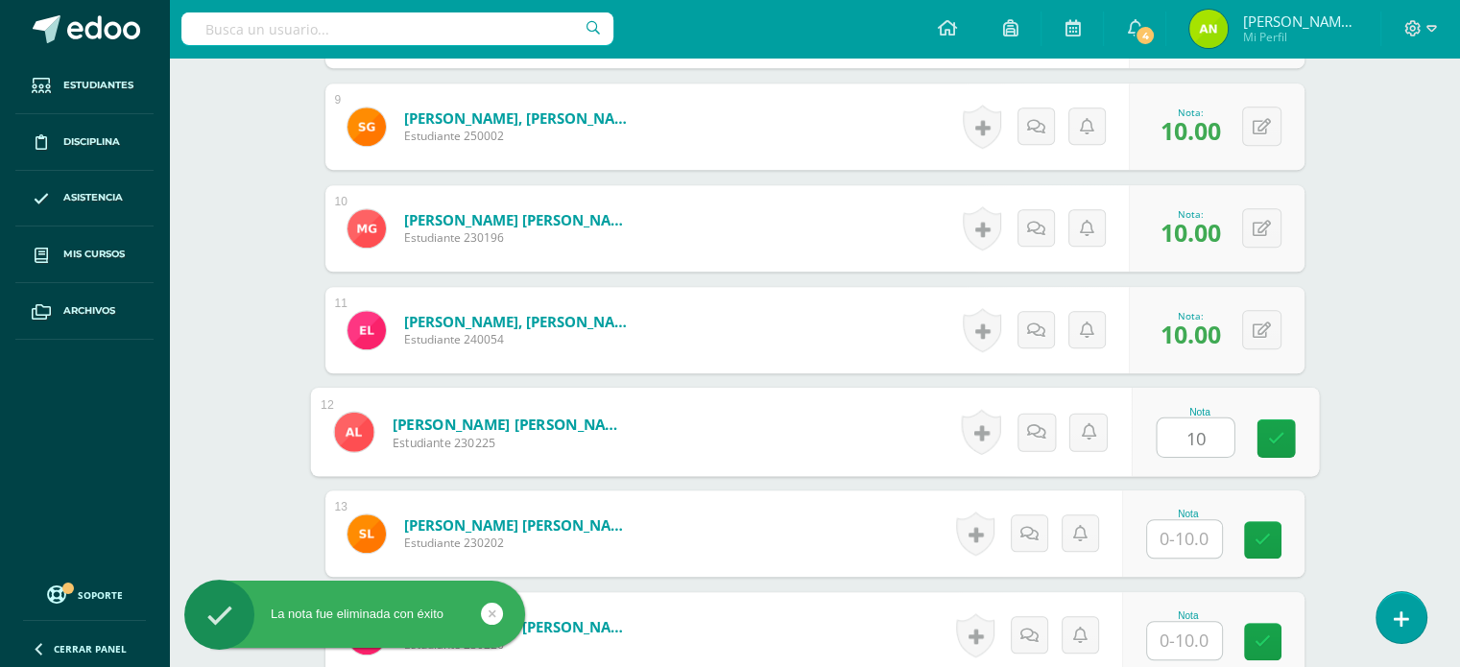
type input "10"
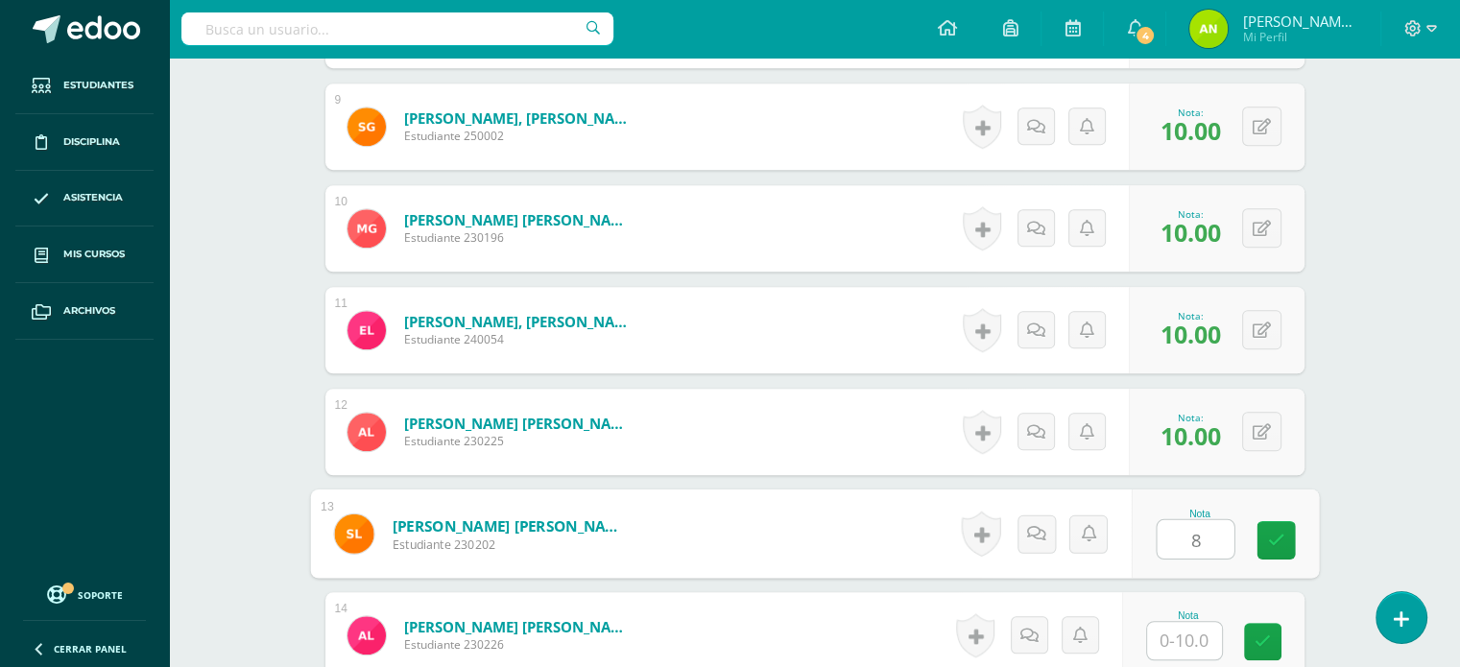
type input "8"
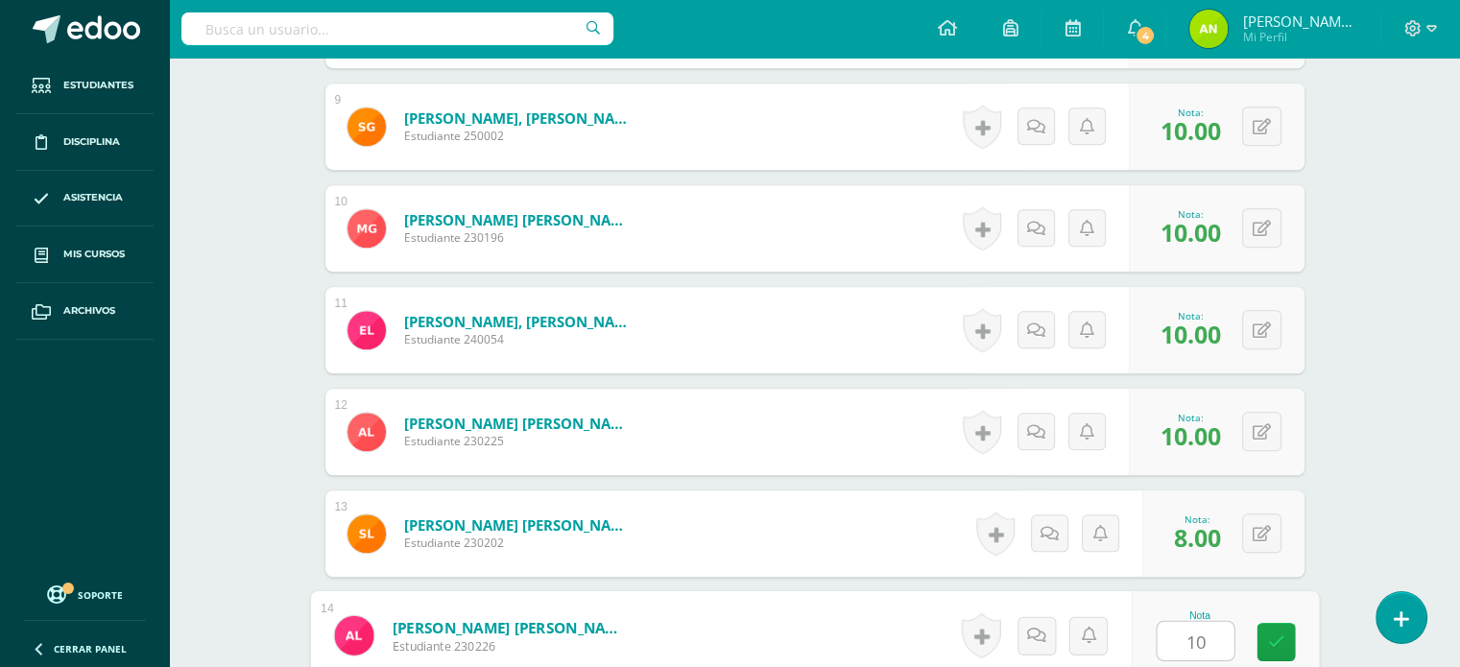
type input "10"
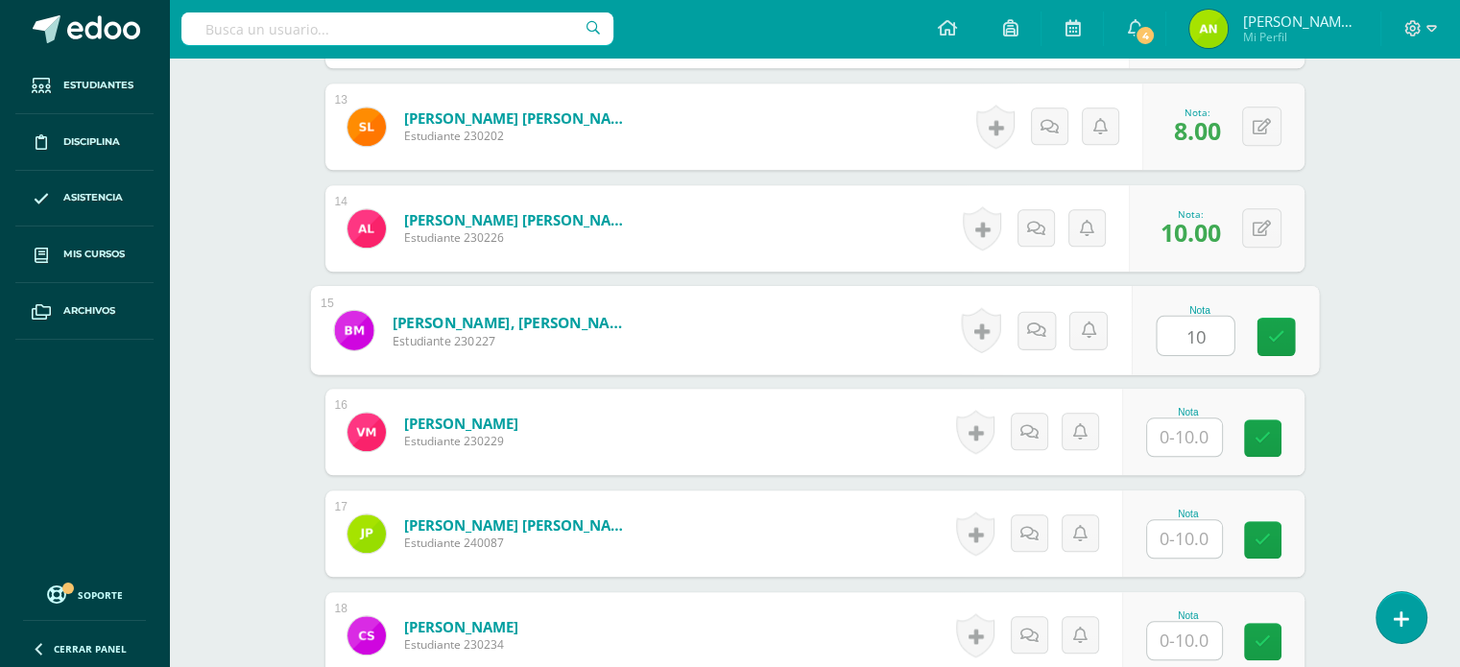
type input "10"
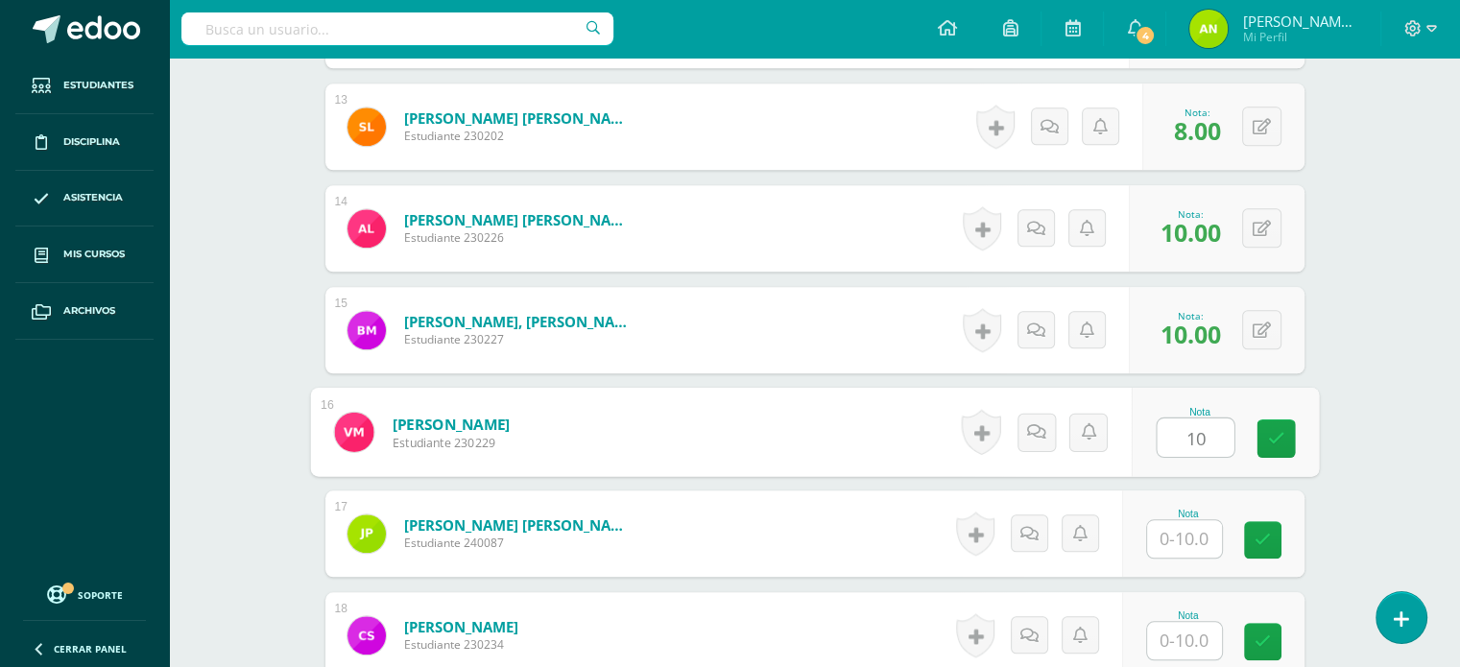
type input "10"
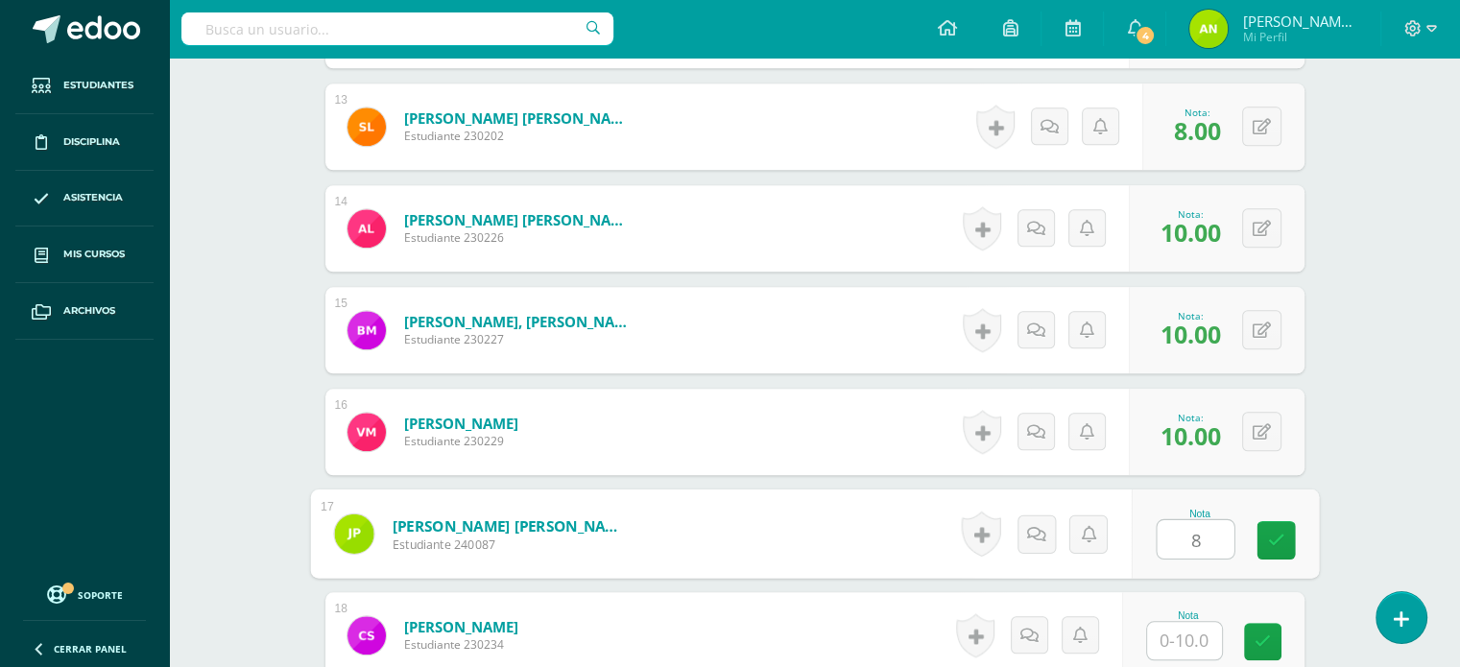
type input "8"
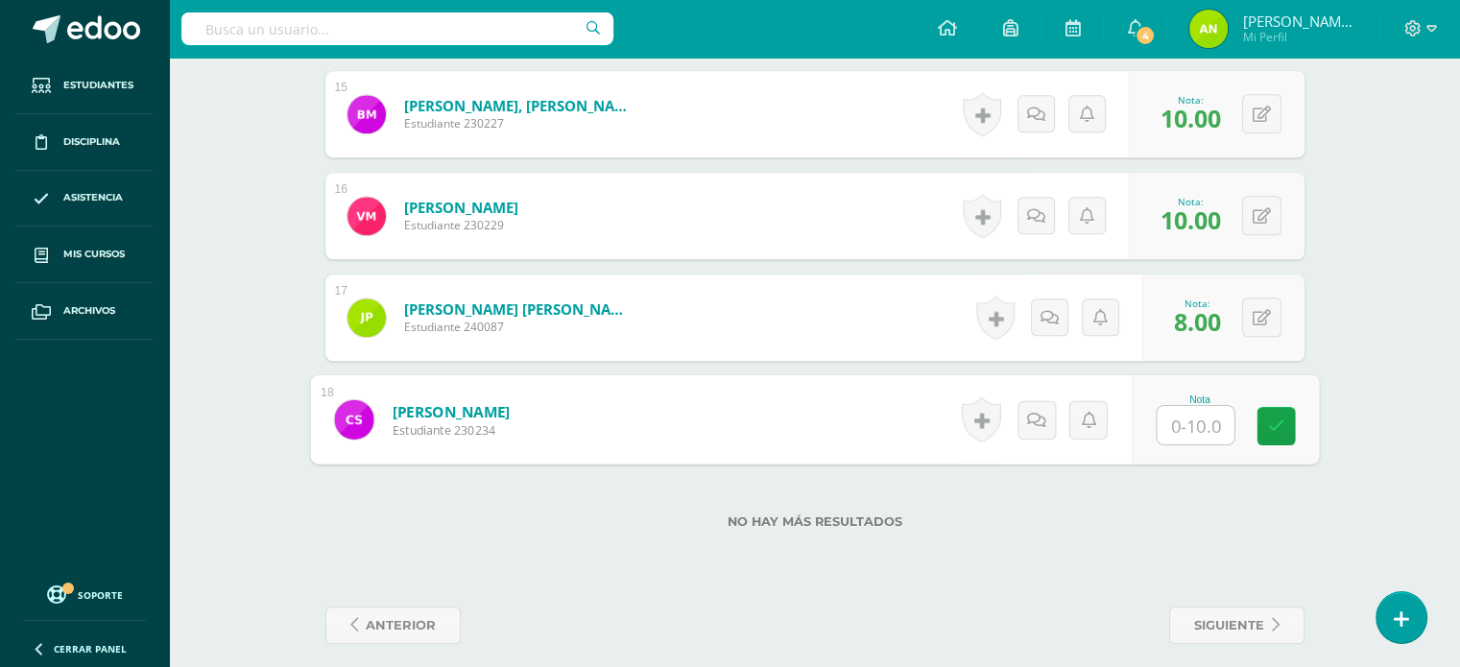
scroll to position [2053, 0]
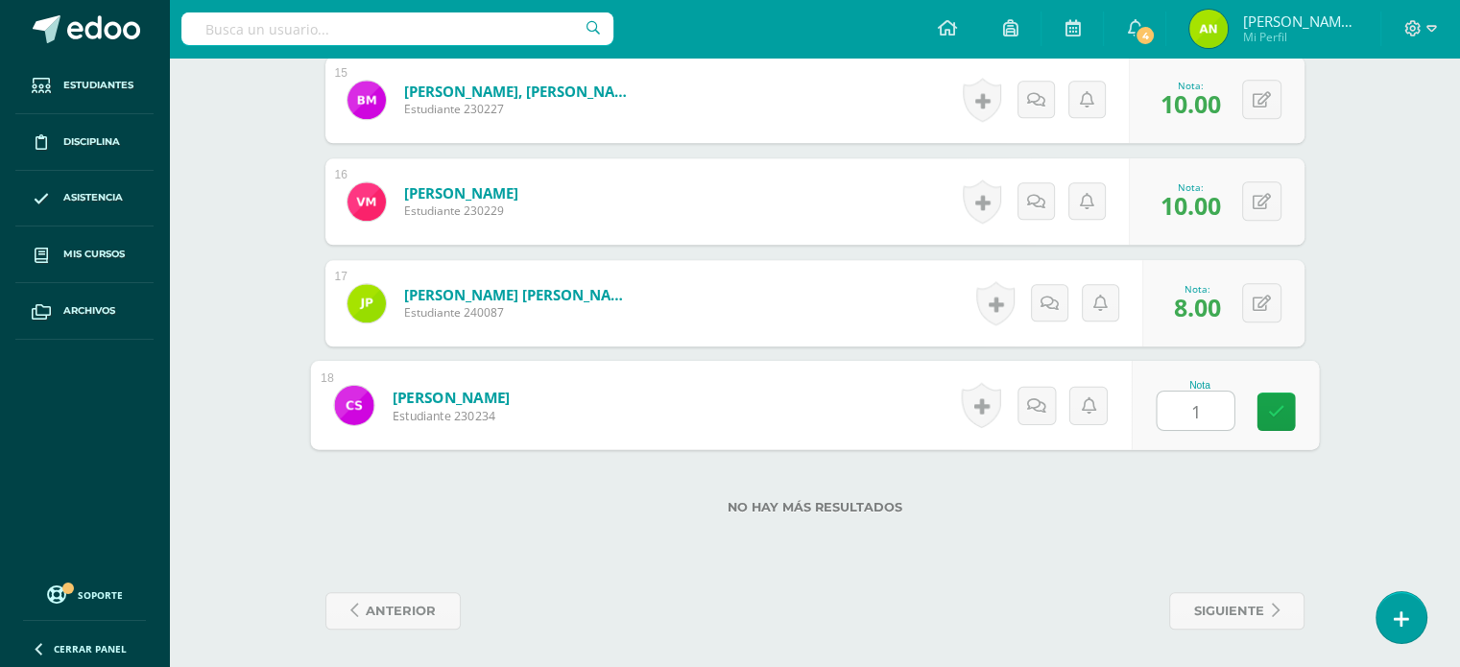
type input "10"
click at [1242, 602] on span "siguiente" at bounding box center [1229, 611] width 70 height 36
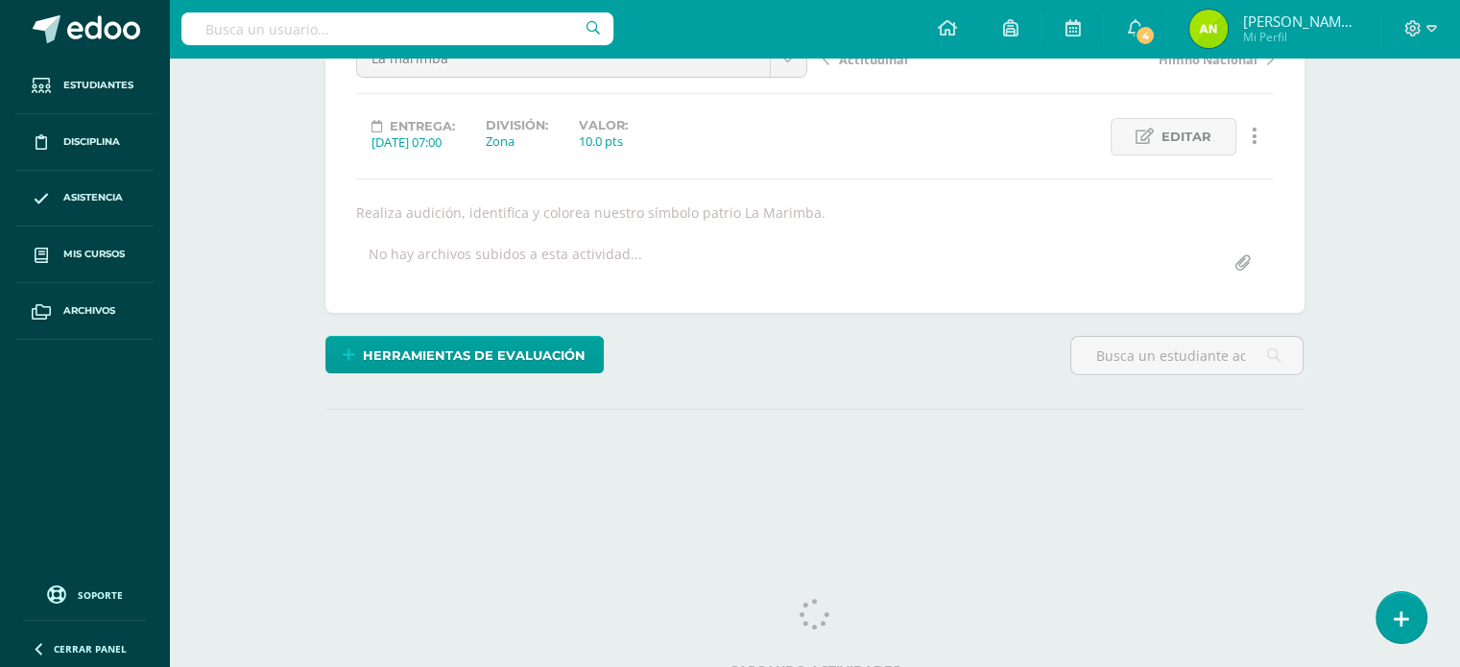
scroll to position [236, 0]
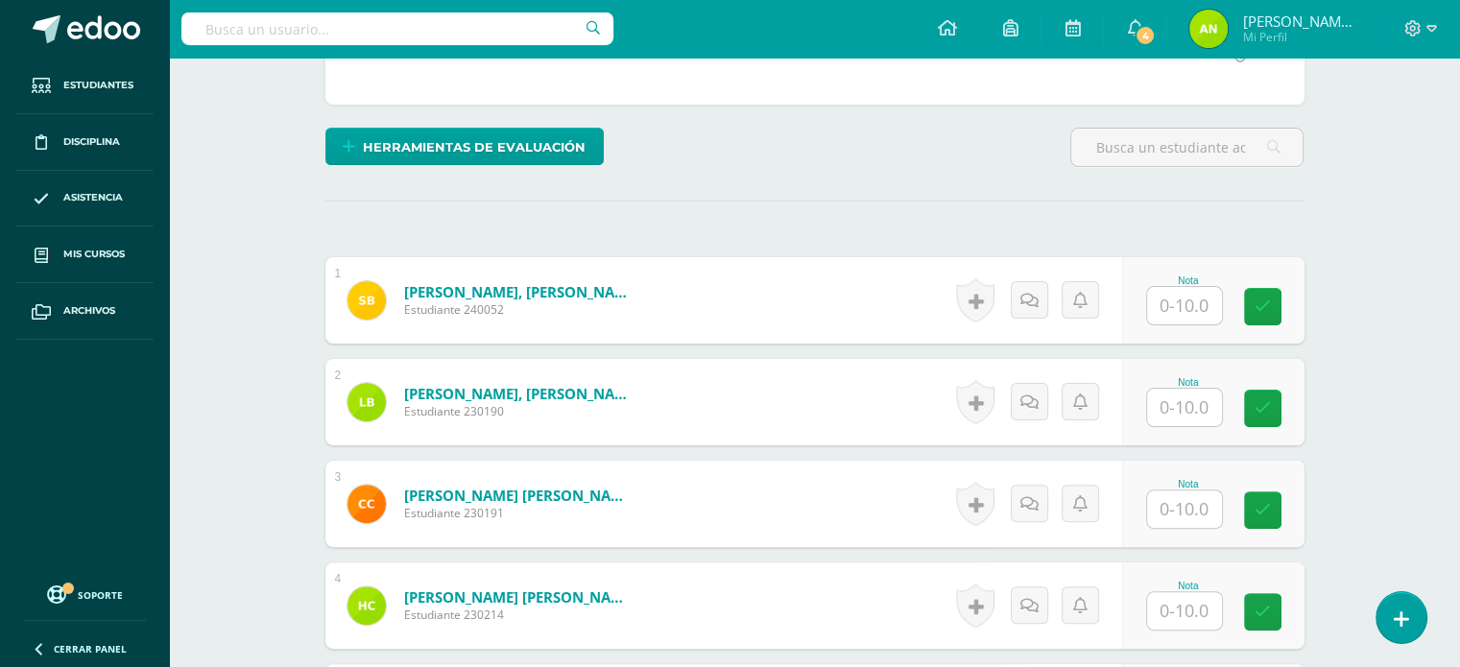
click at [1201, 306] on input "text" at bounding box center [1184, 305] width 75 height 37
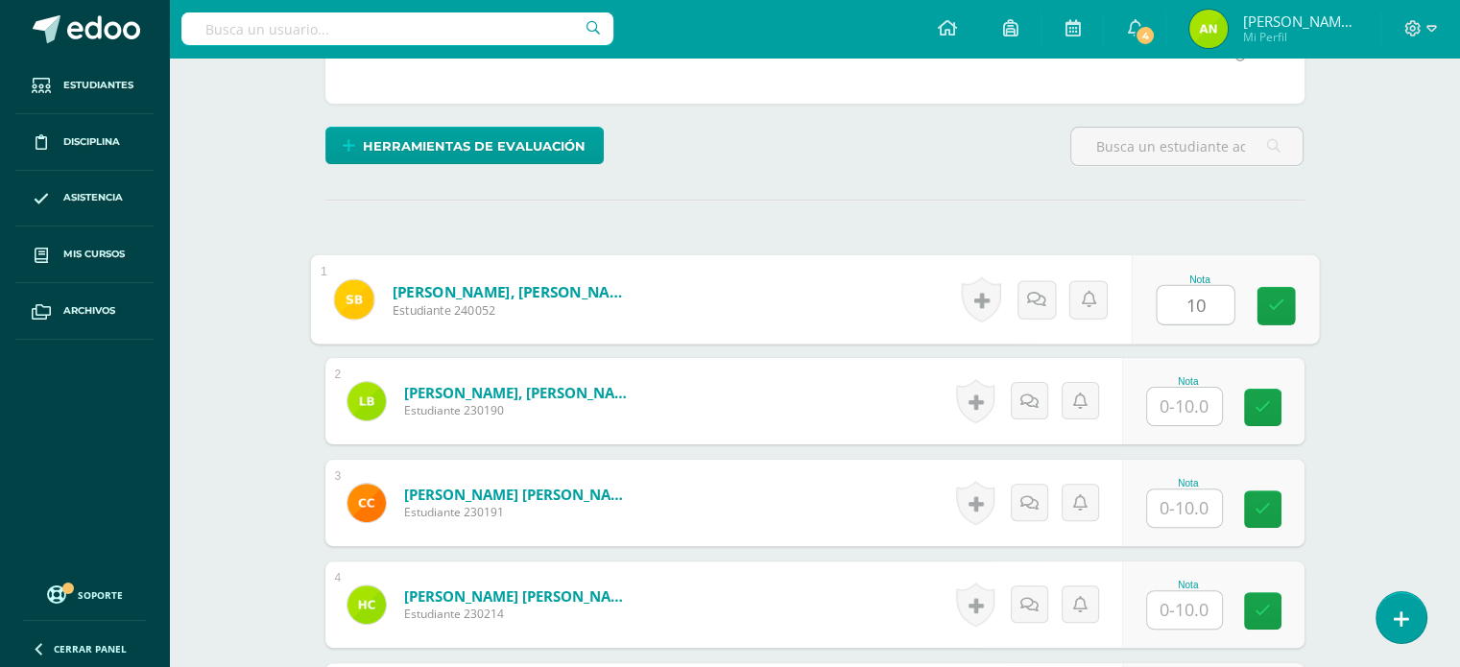
type input "10"
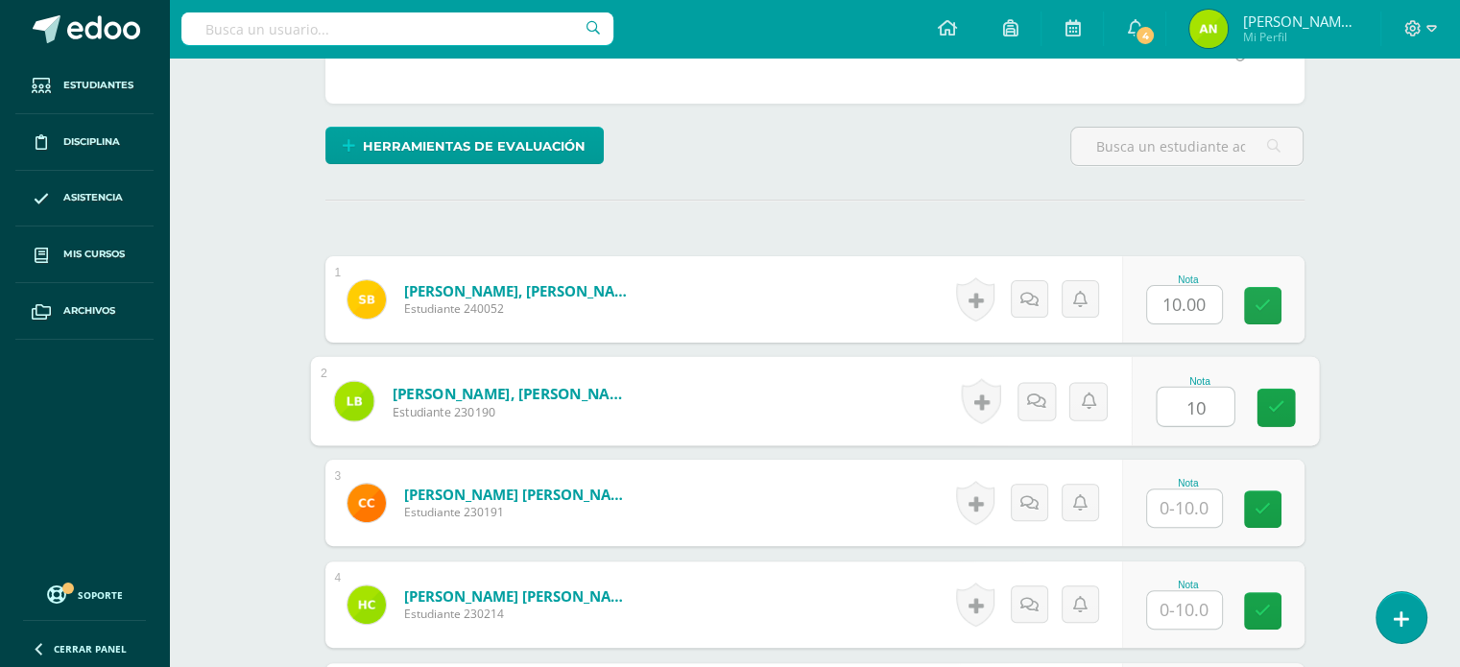
type input "10"
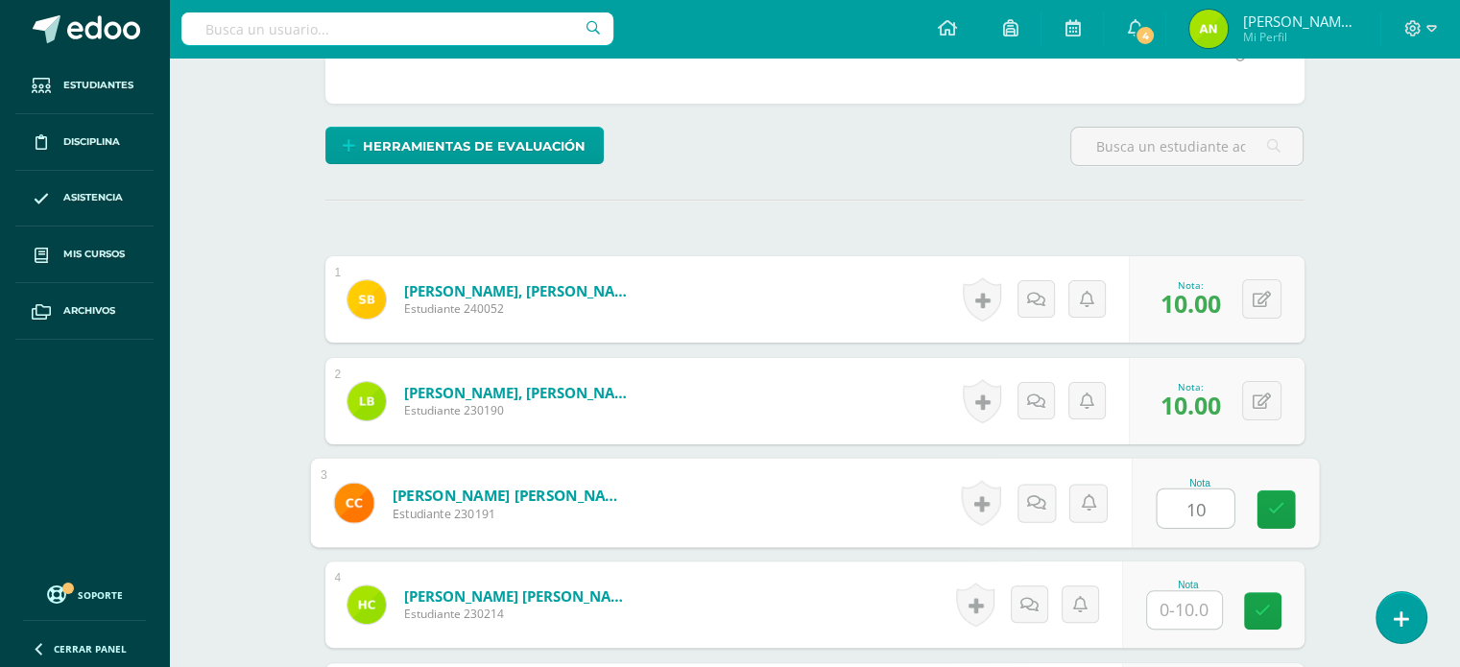
type input "10"
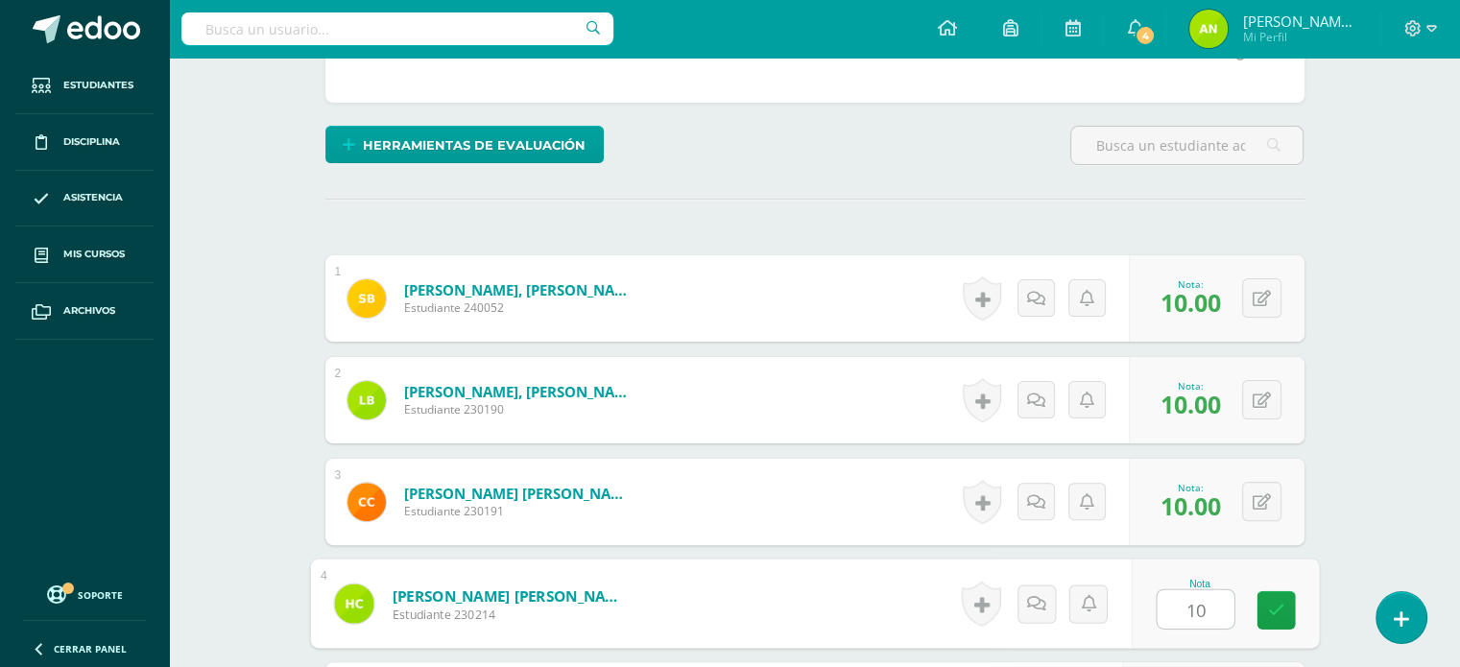
type input "10"
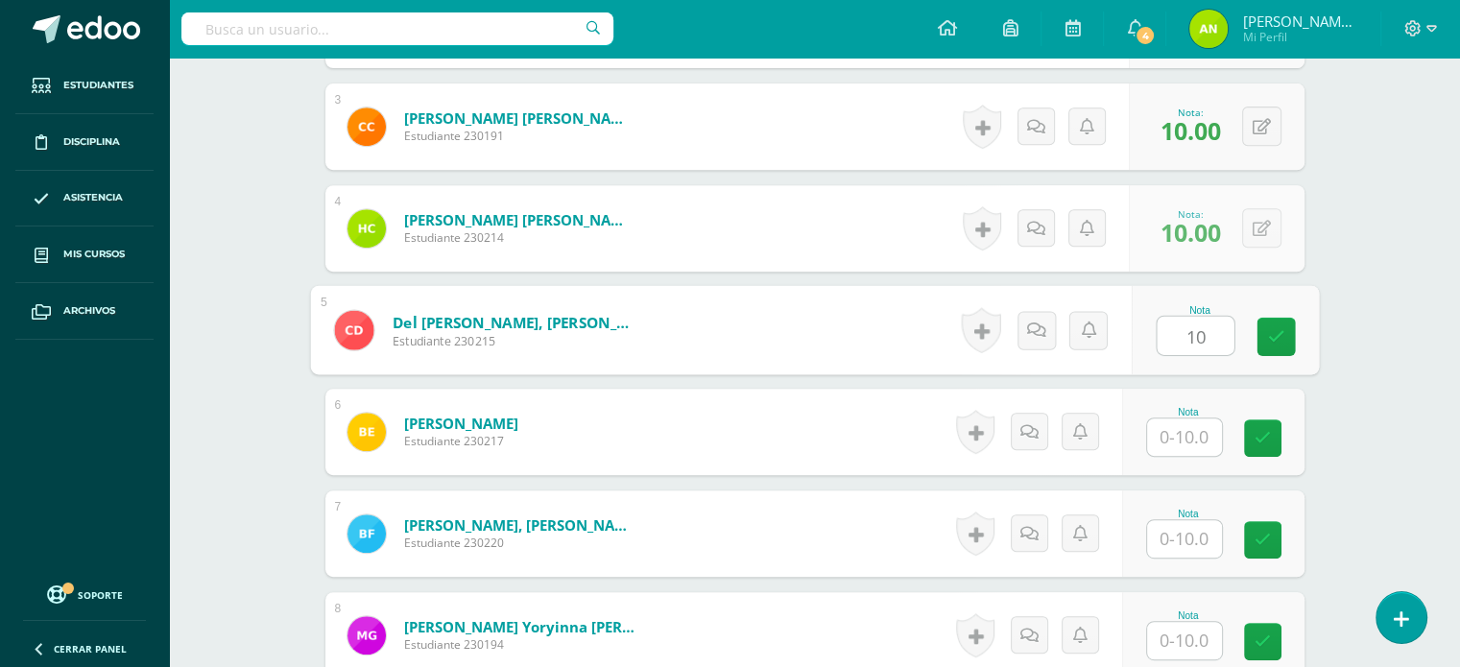
type input "10"
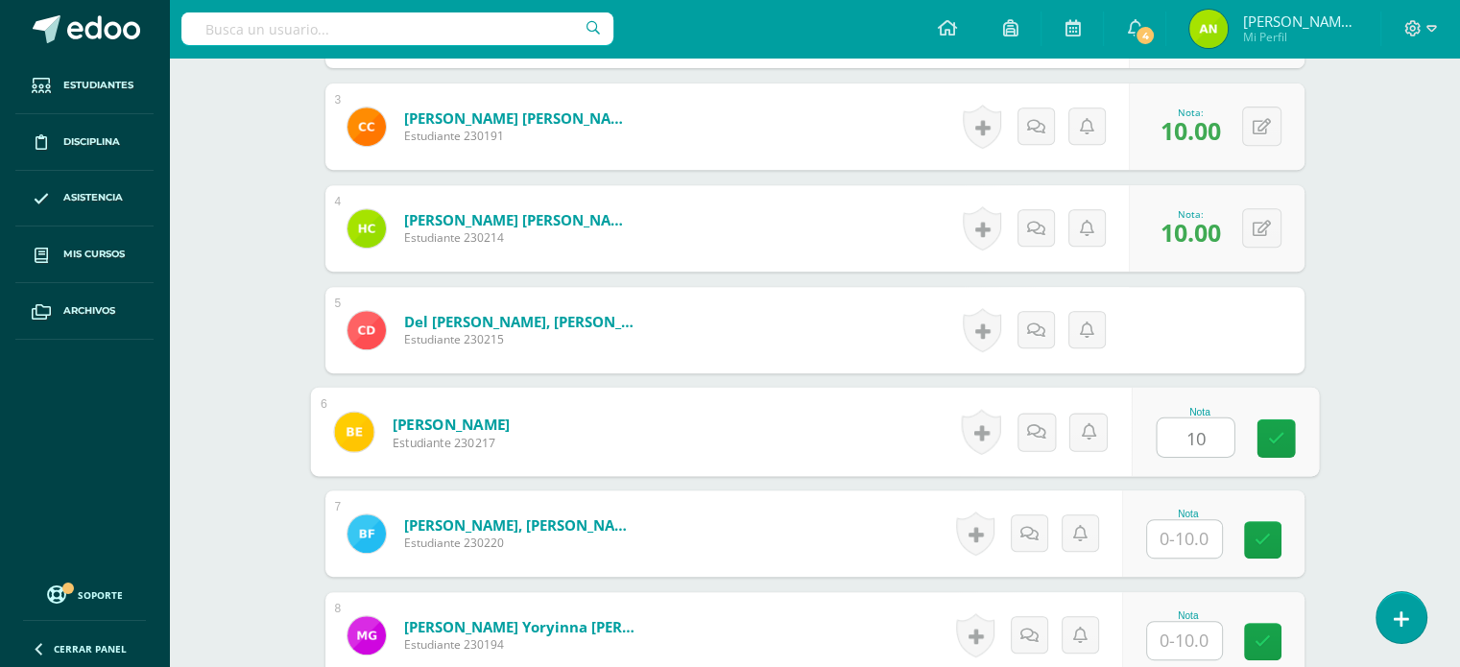
type input "10"
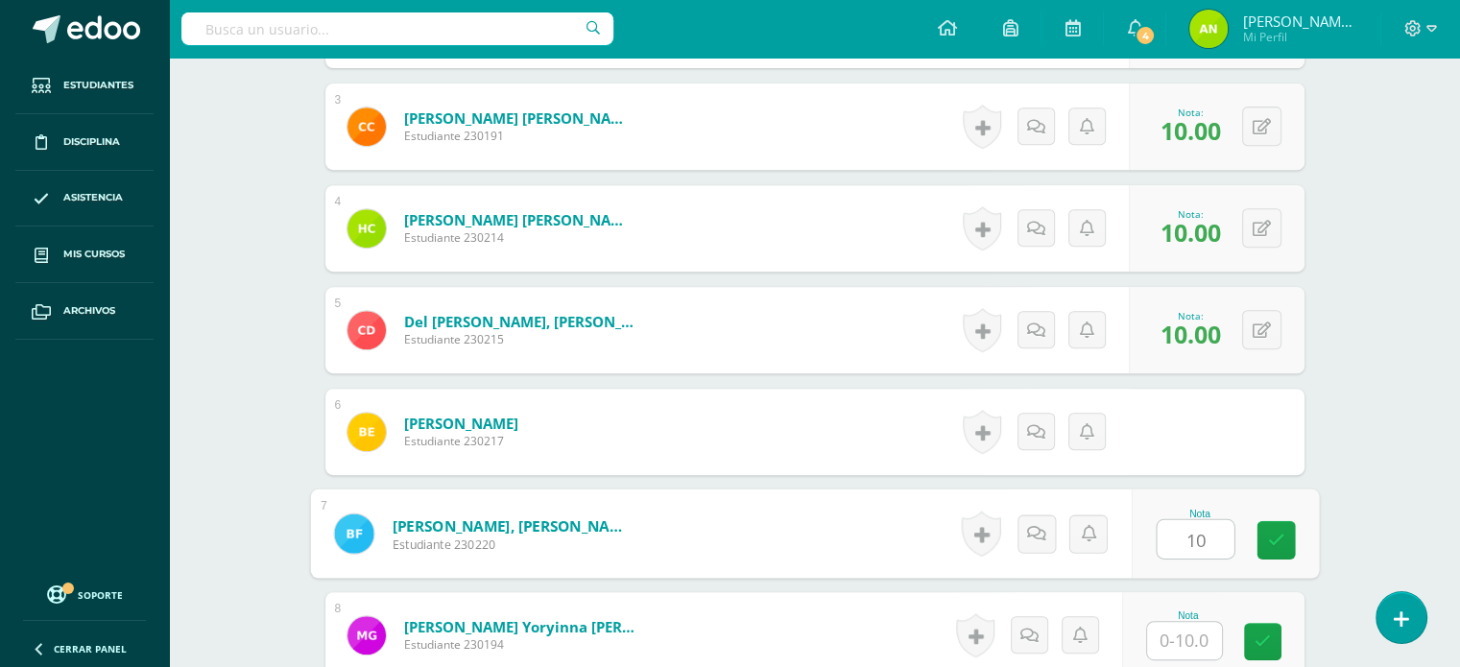
type input "10"
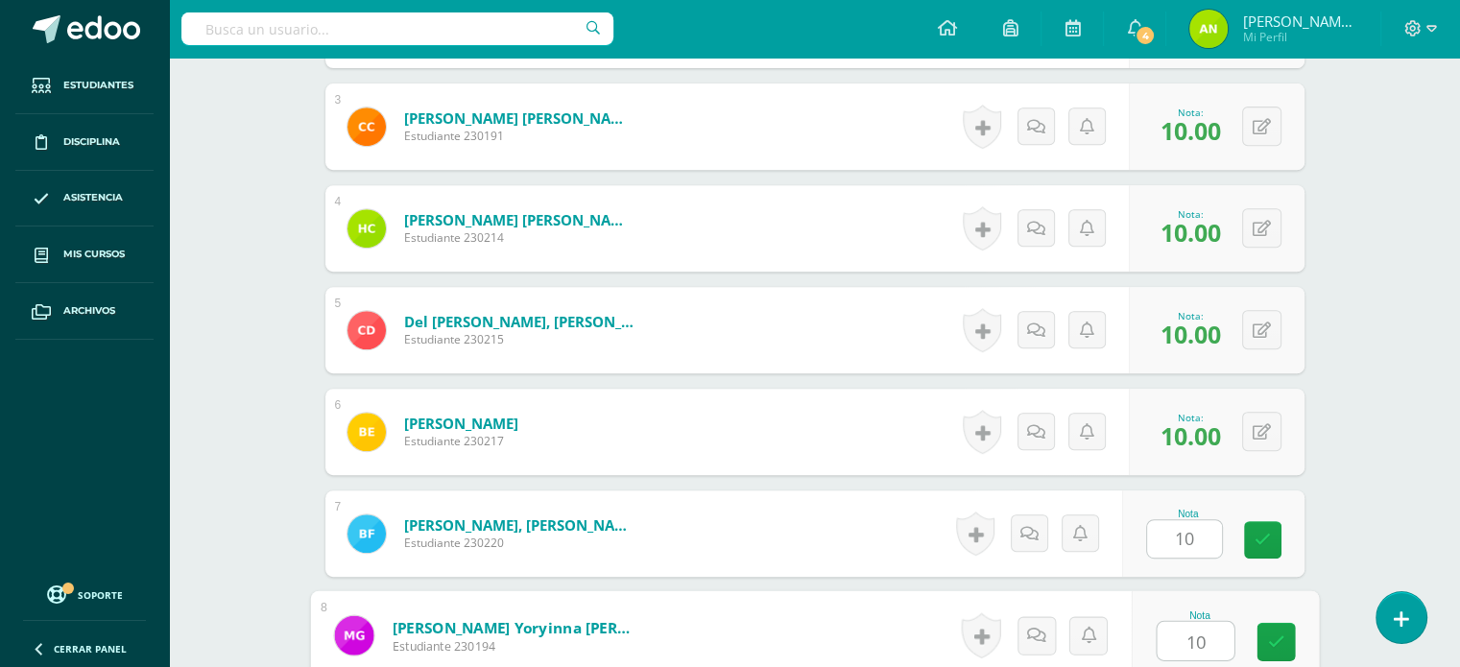
type input "10"
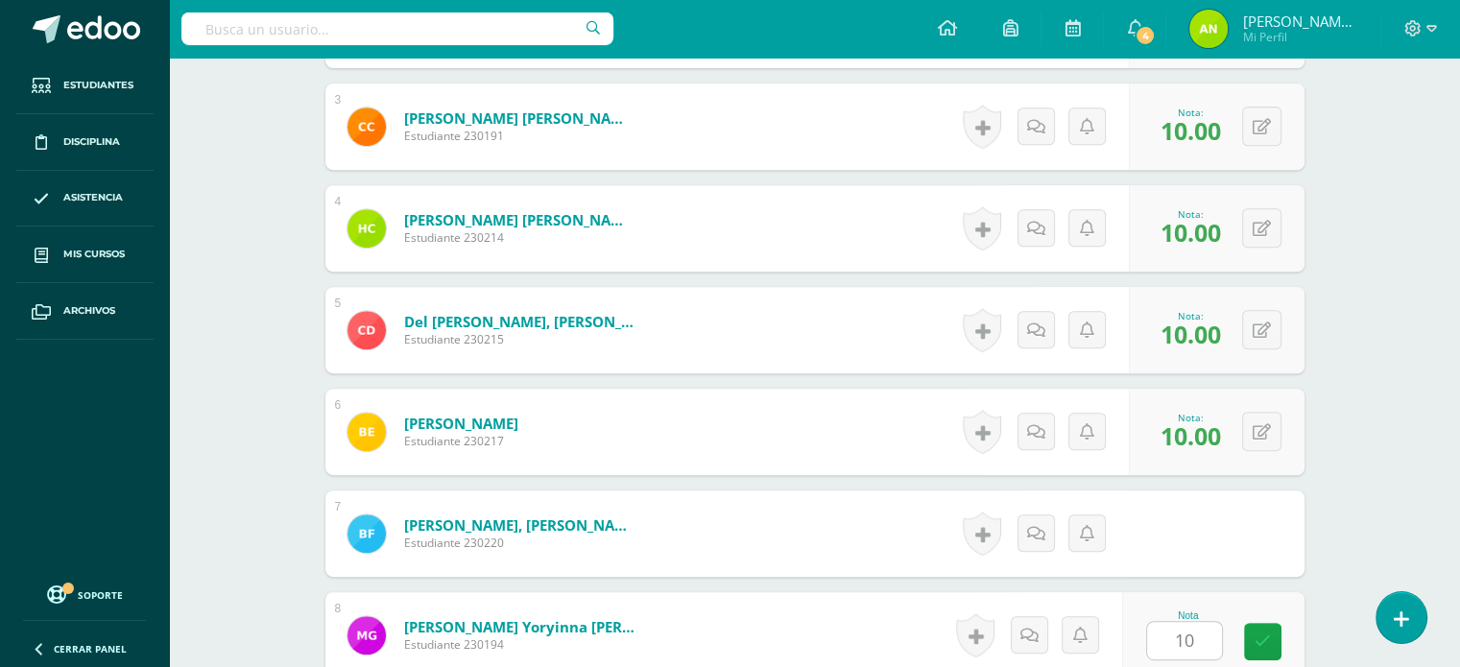
scroll to position [1212, 0]
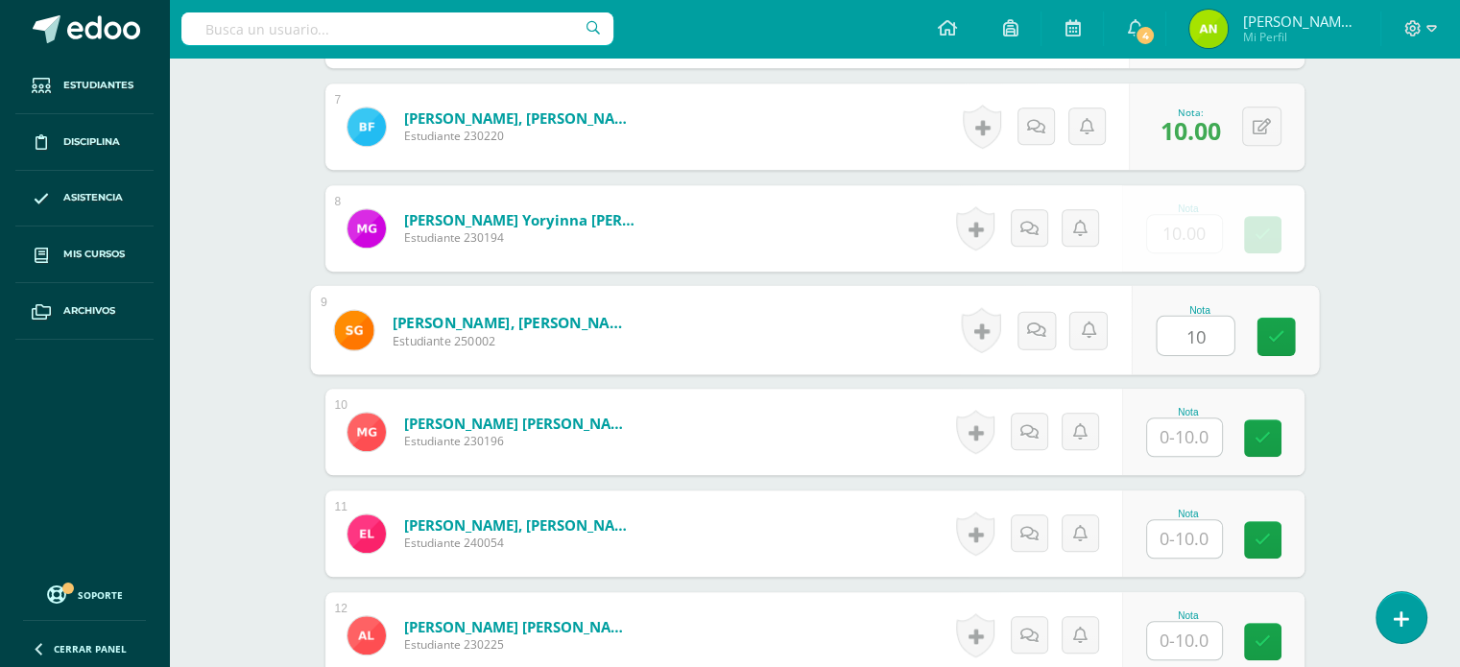
type input "10"
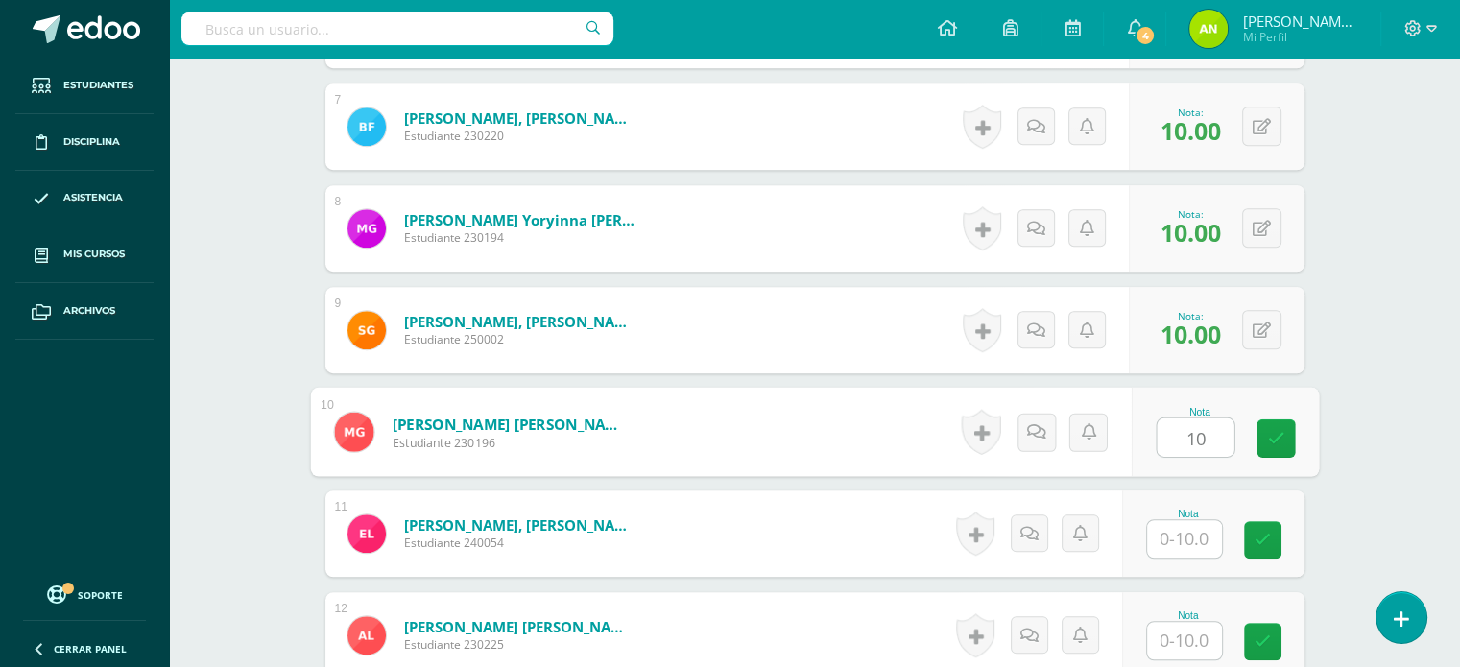
type input "10"
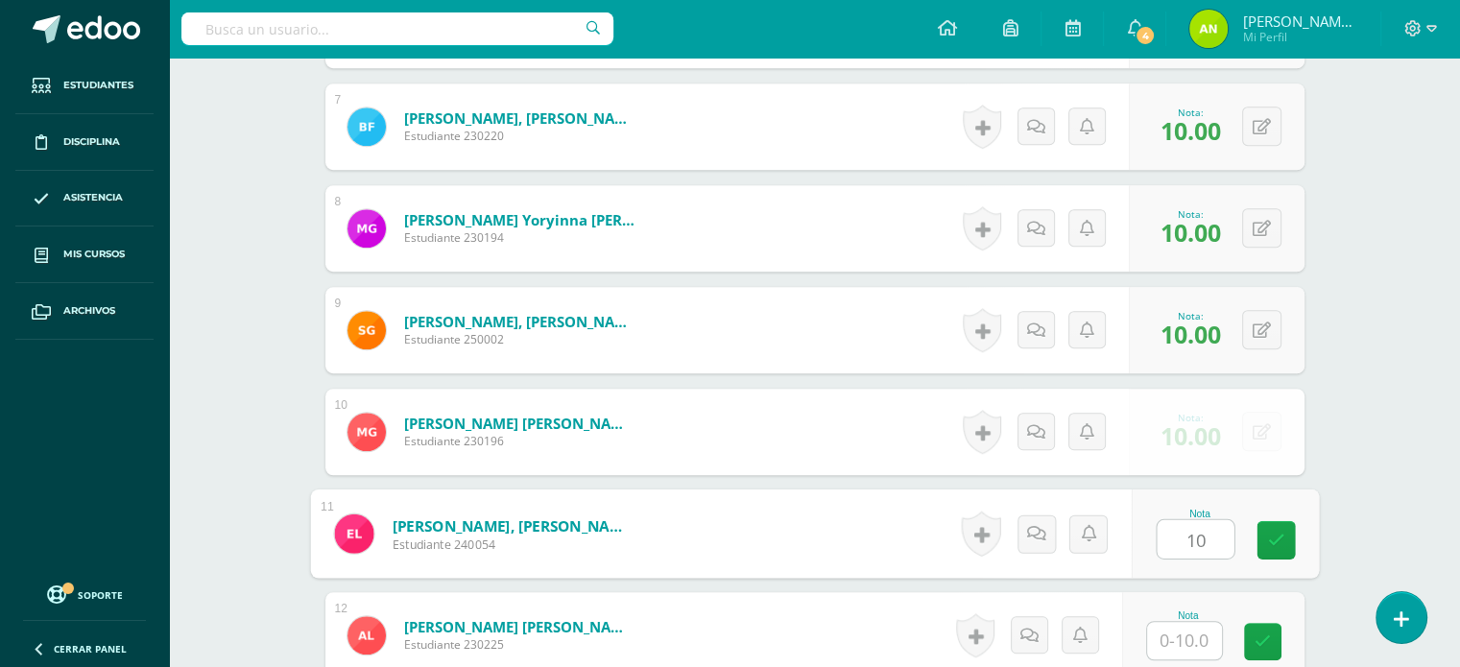
type input "10"
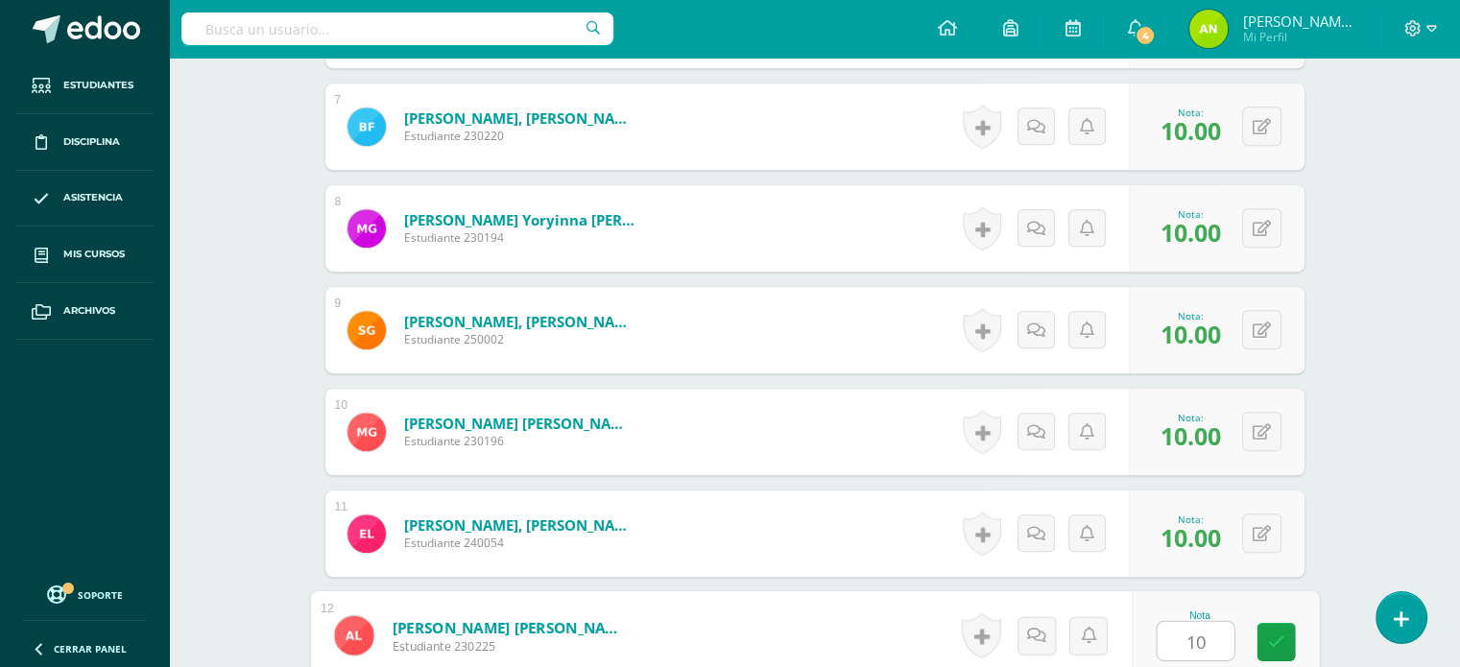
type input "10"
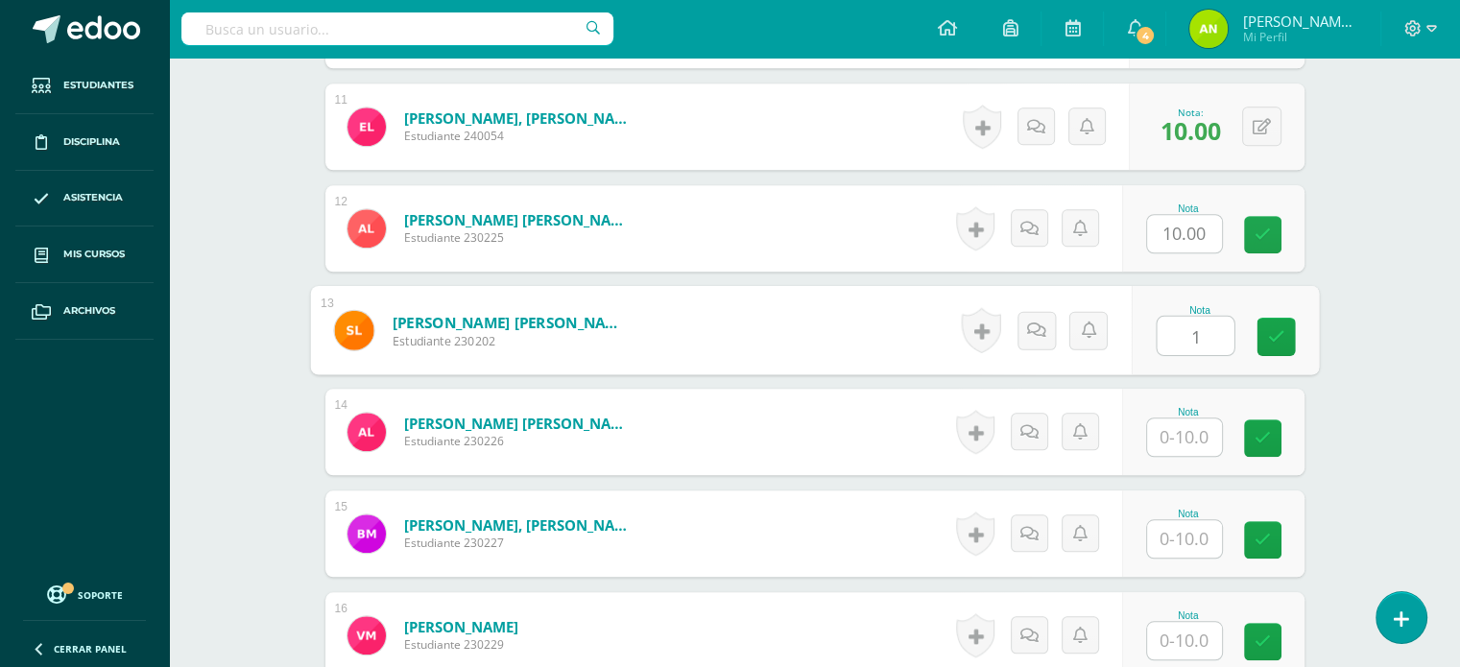
type input "1"
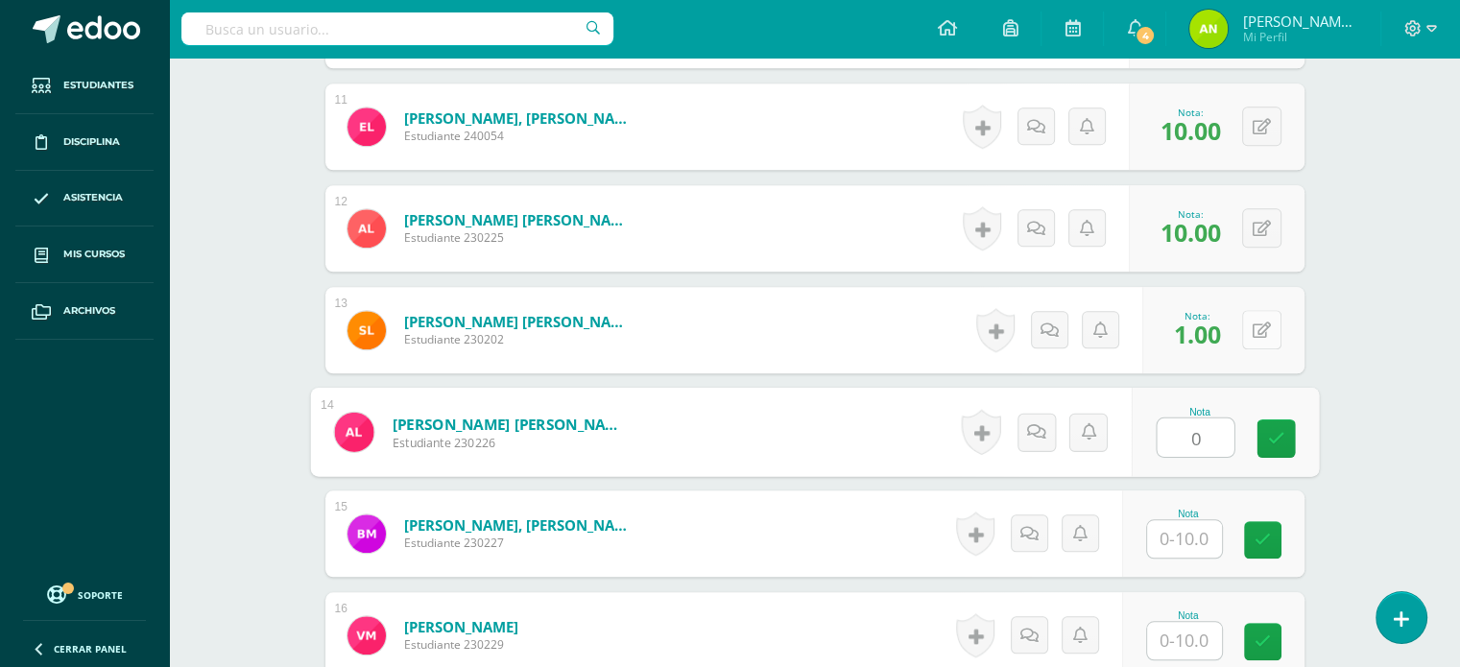
click at [1254, 324] on button at bounding box center [1261, 329] width 39 height 39
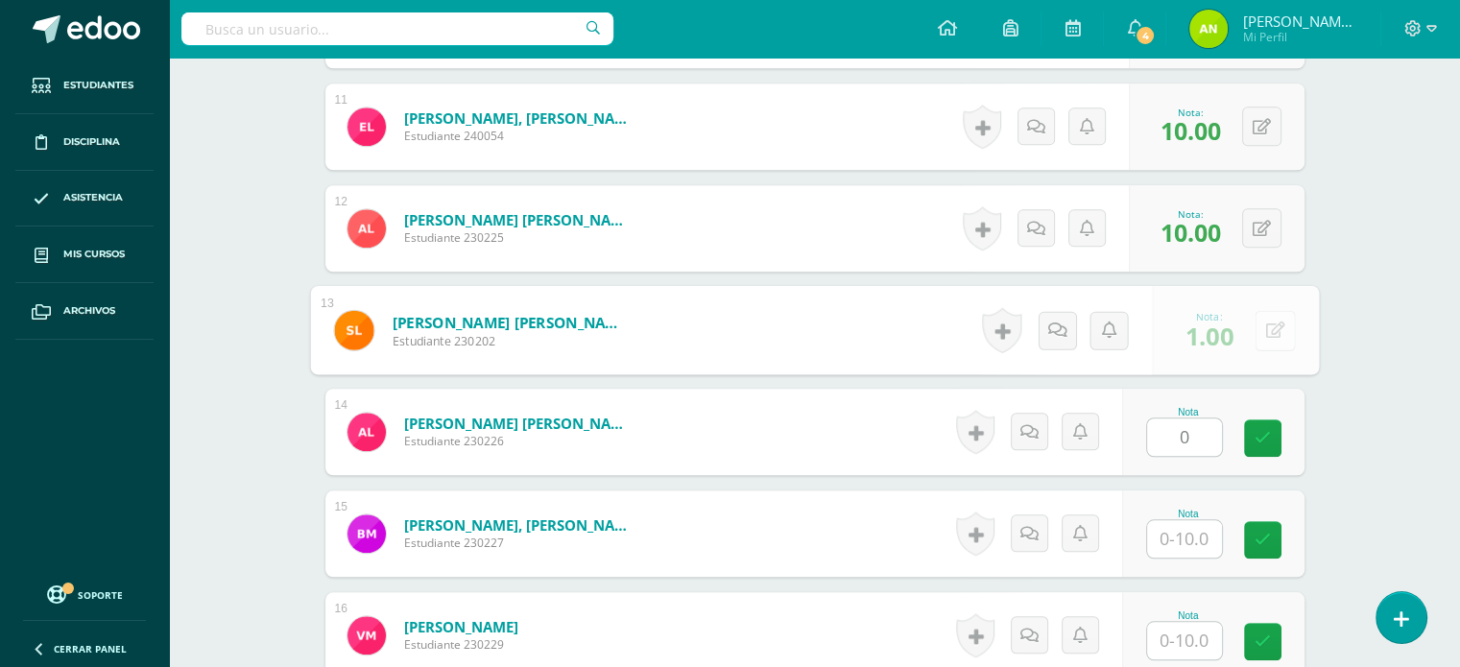
type input "0.00"
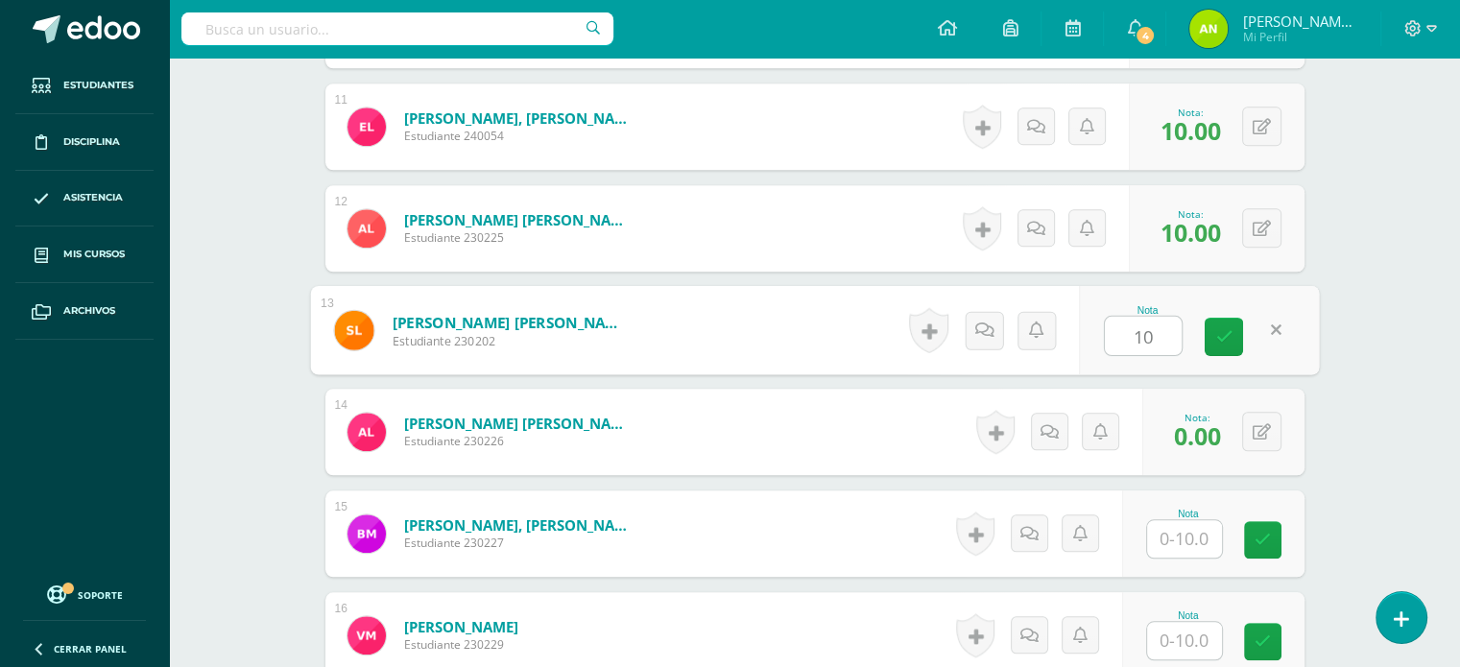
type input "101"
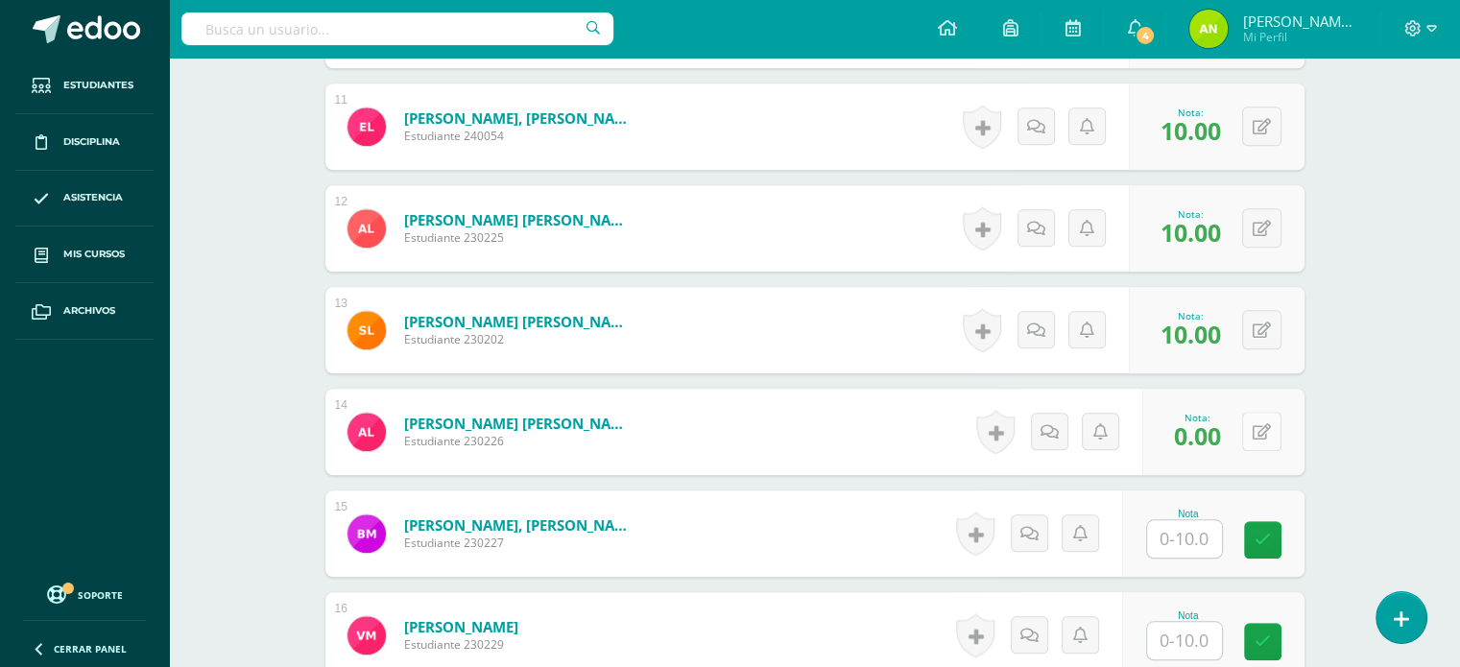
click at [1268, 433] on icon at bounding box center [1262, 432] width 18 height 16
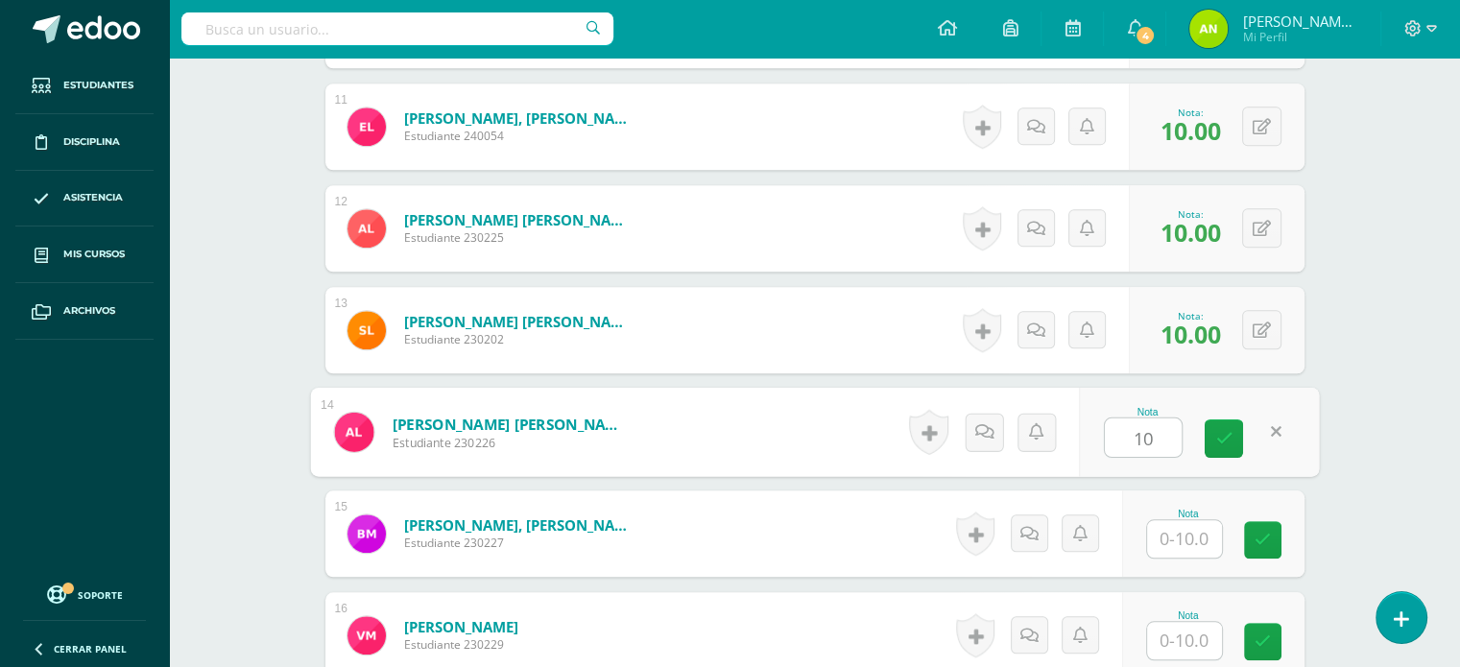
type input "10"
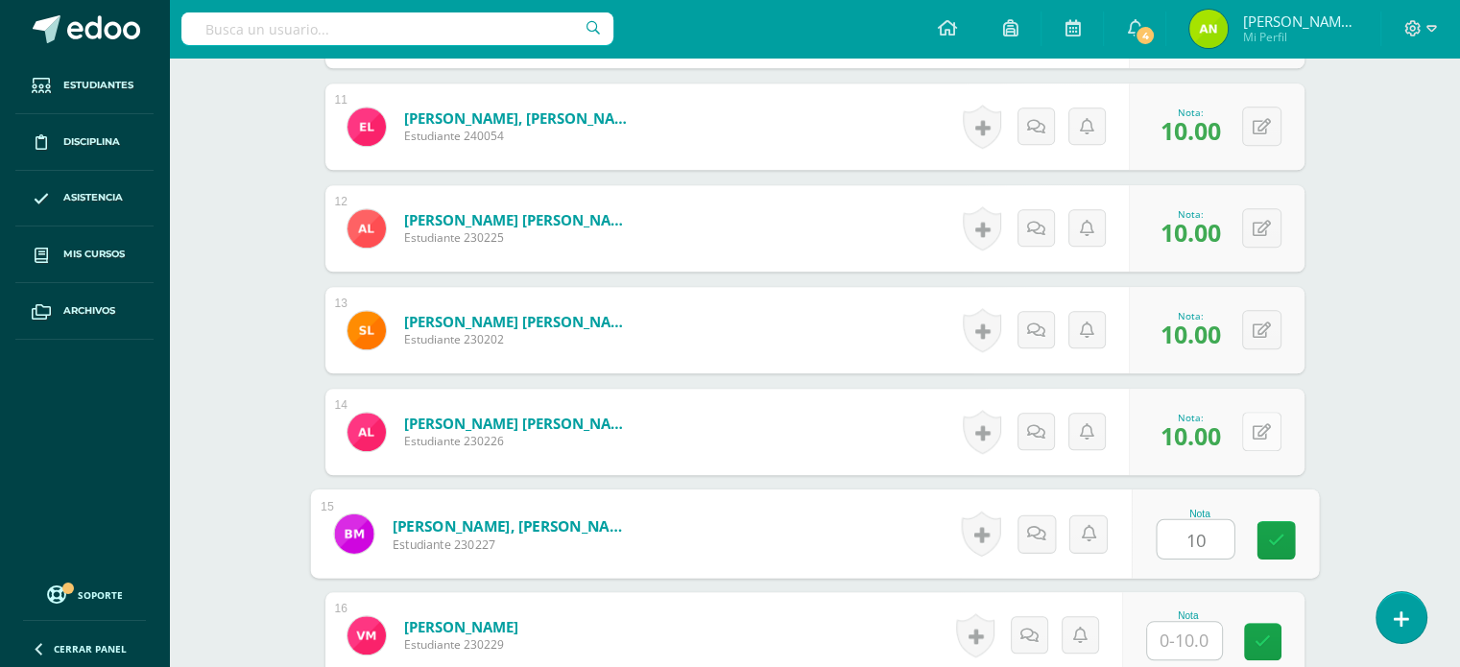
type input "10"
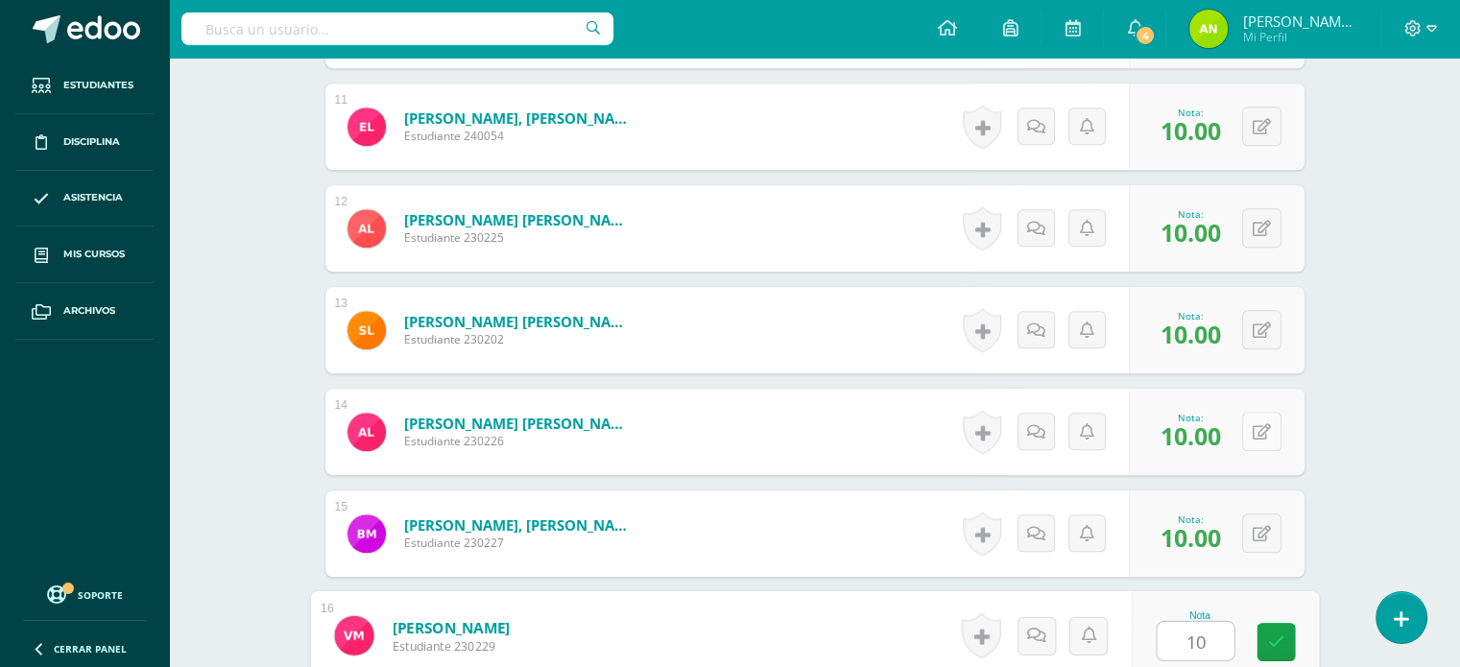
type input "10"
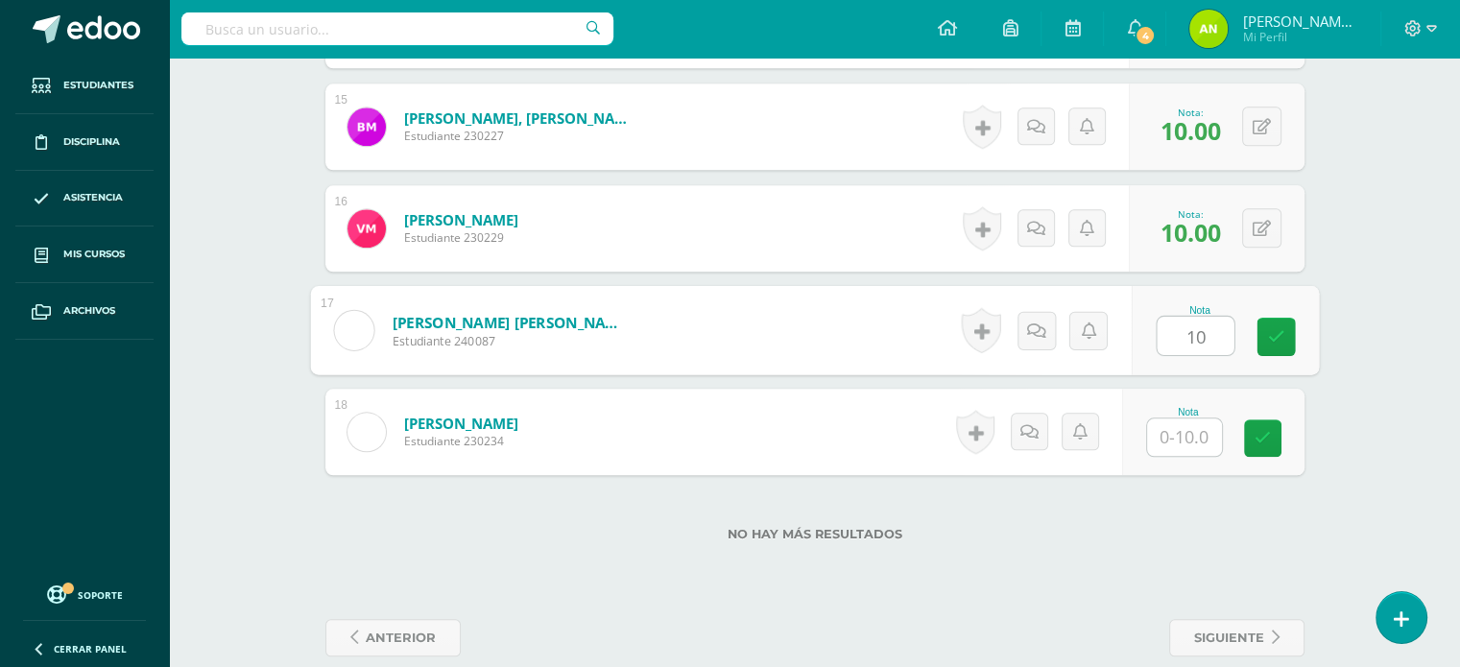
type input "10"
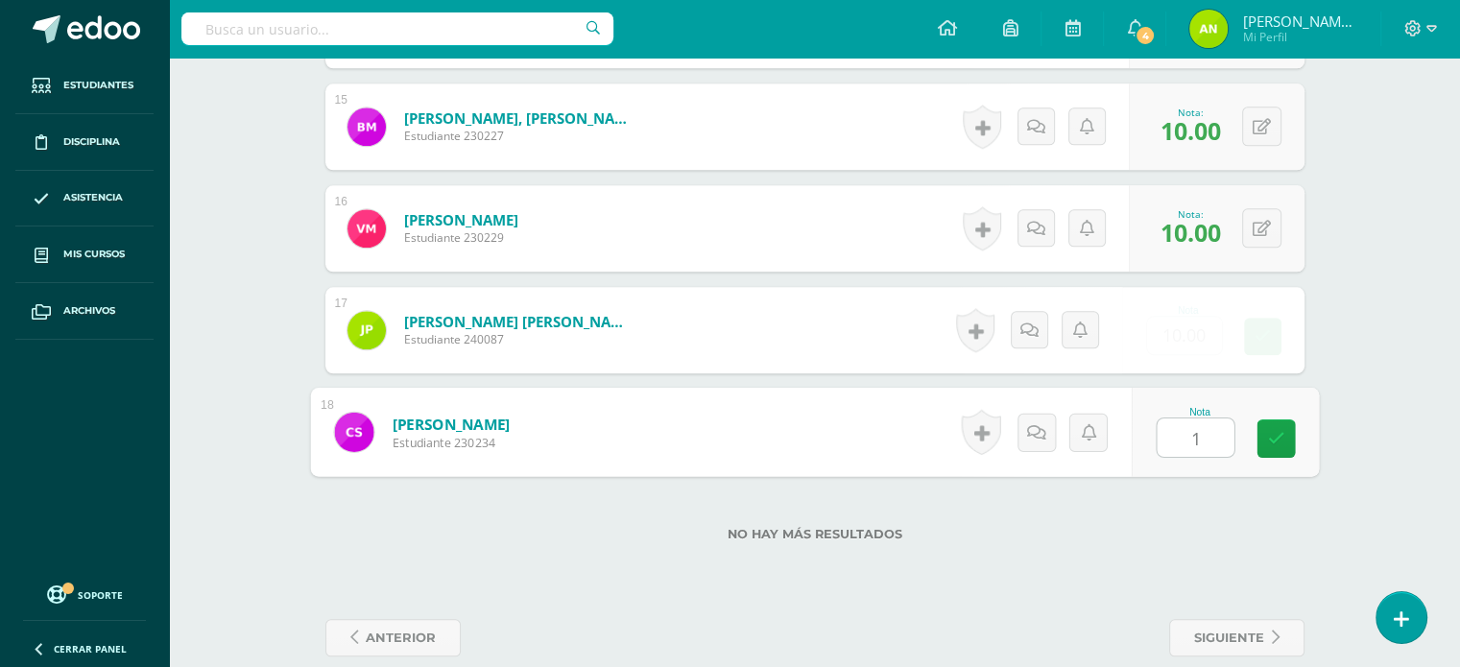
type input "10"
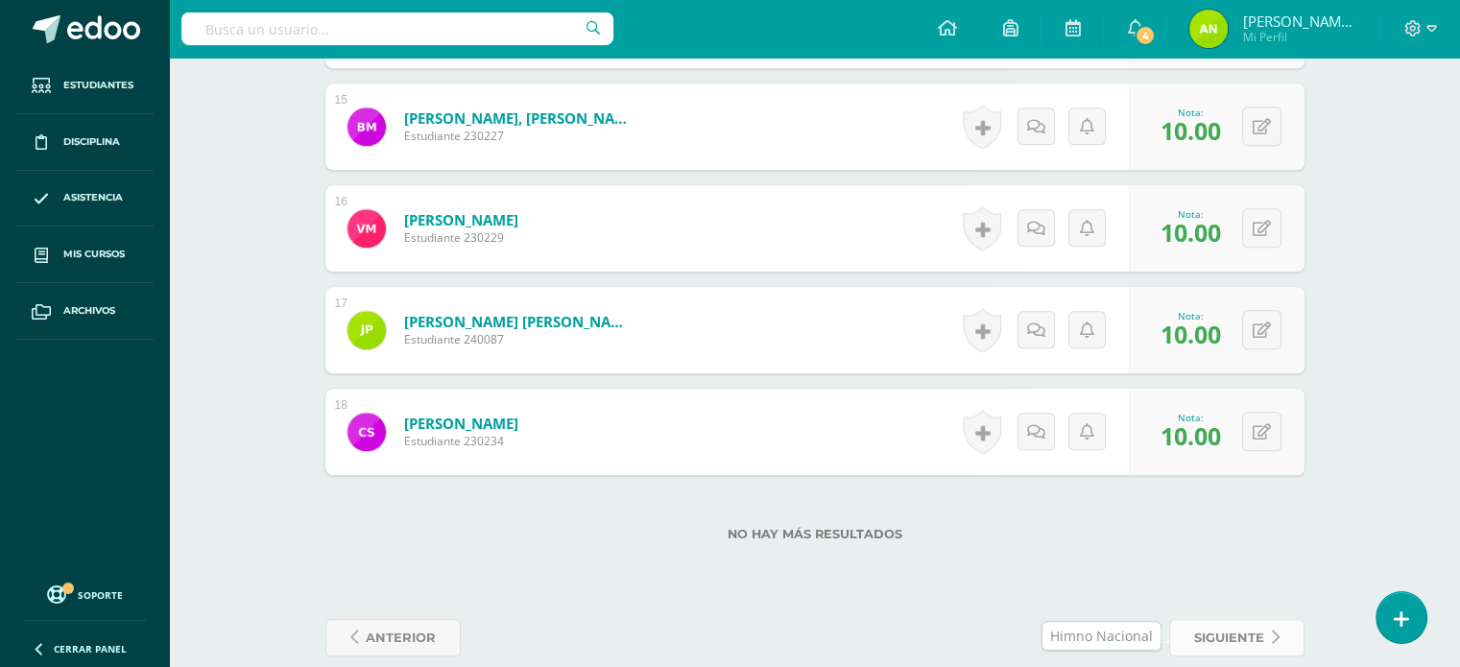
click at [1233, 639] on span "siguiente" at bounding box center [1229, 638] width 70 height 36
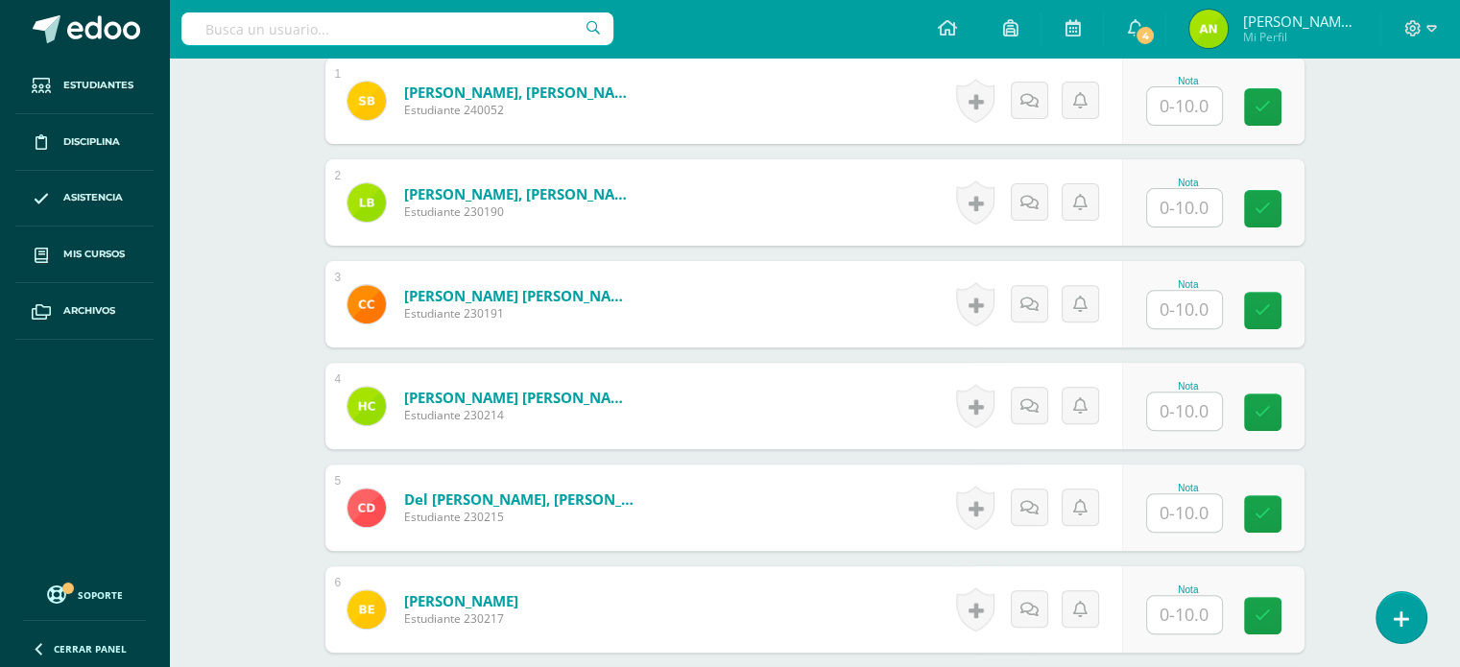
scroll to position [385, 0]
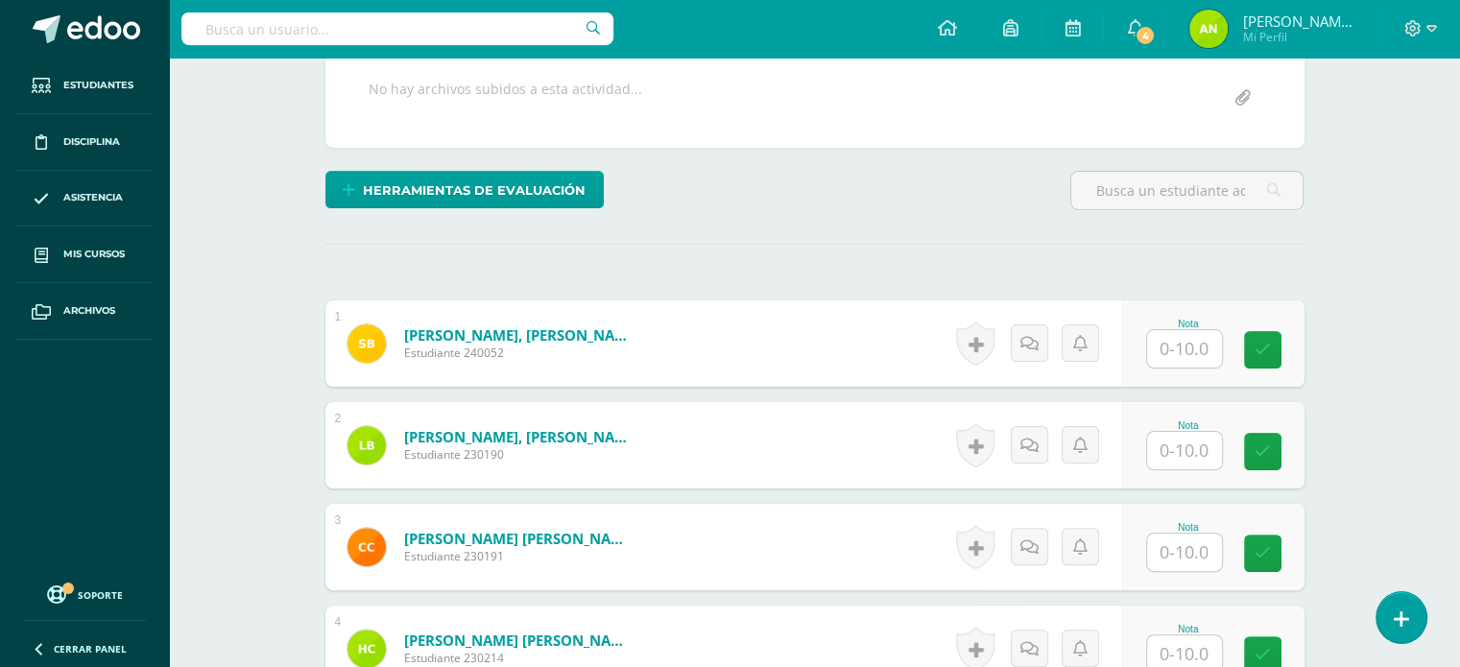
click at [1184, 354] on input "text" at bounding box center [1184, 348] width 75 height 37
type input "10"
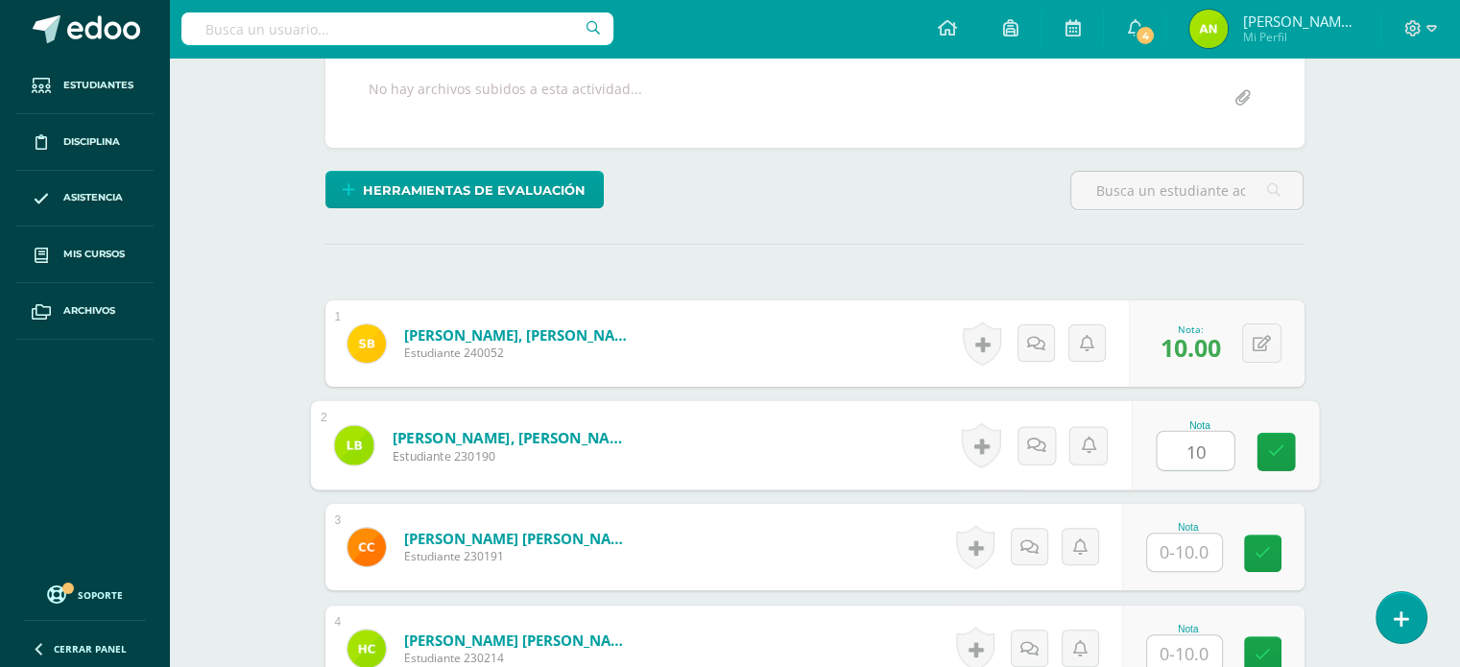
type input "10"
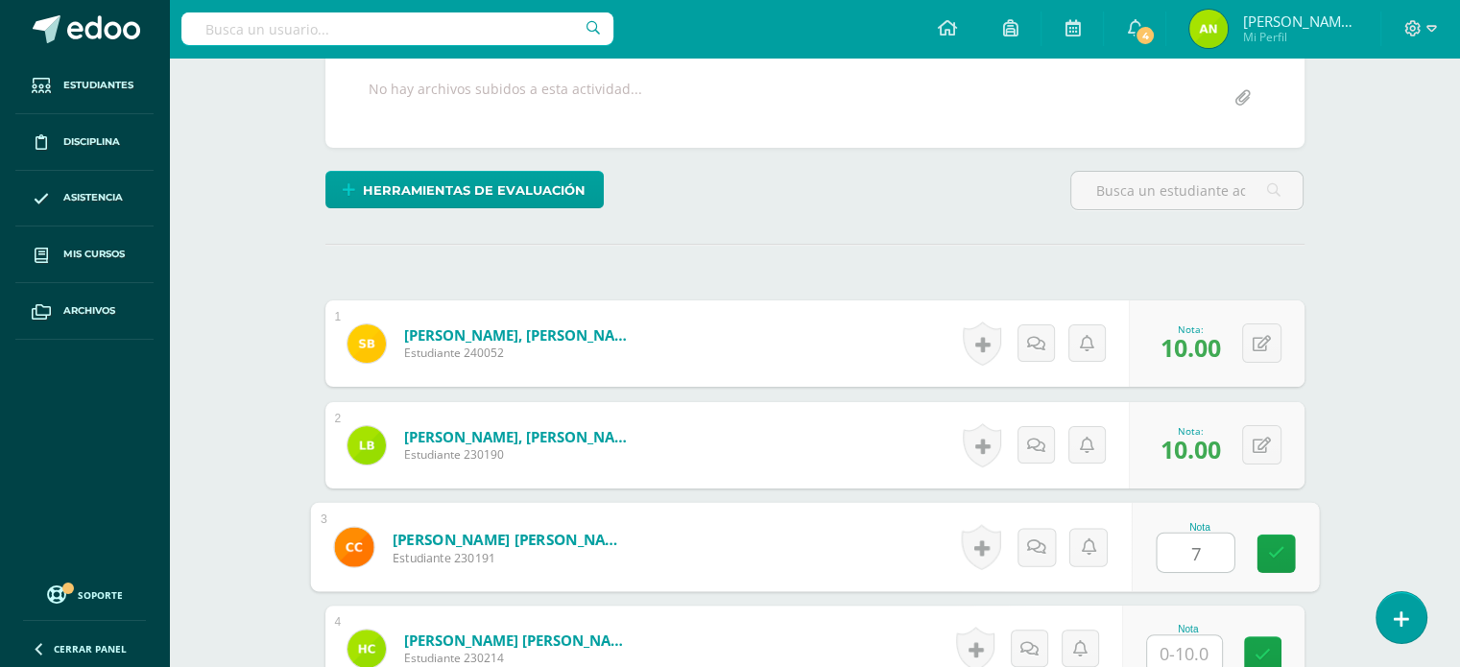
type input "7"
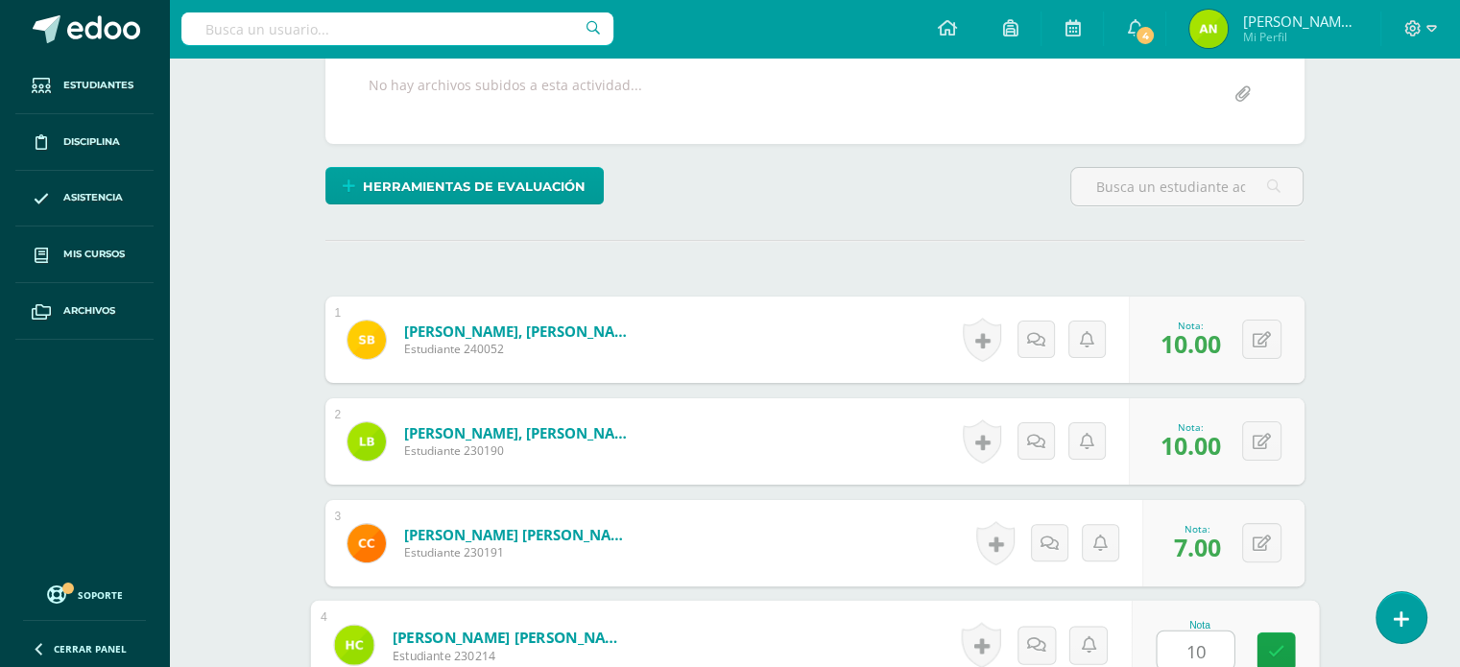
scroll to position [805, 0]
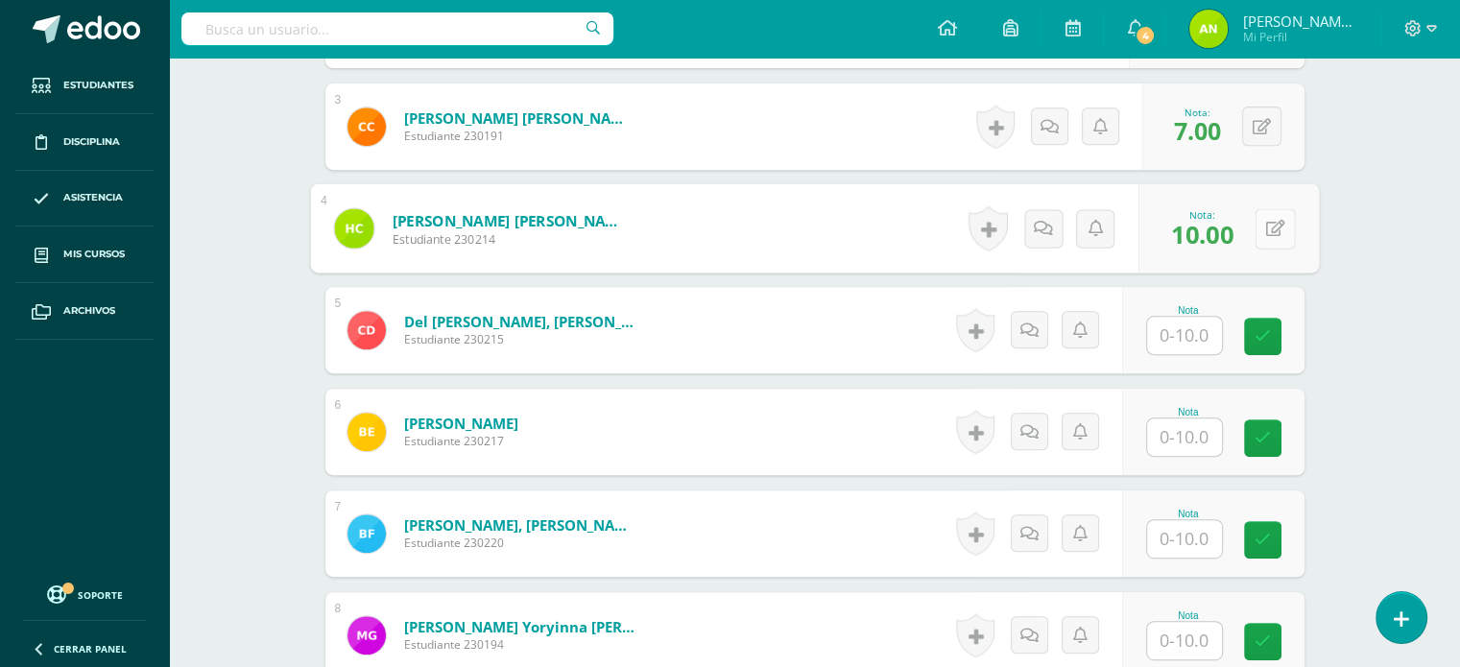
click at [1269, 229] on icon at bounding box center [1274, 228] width 19 height 16
type input "7"
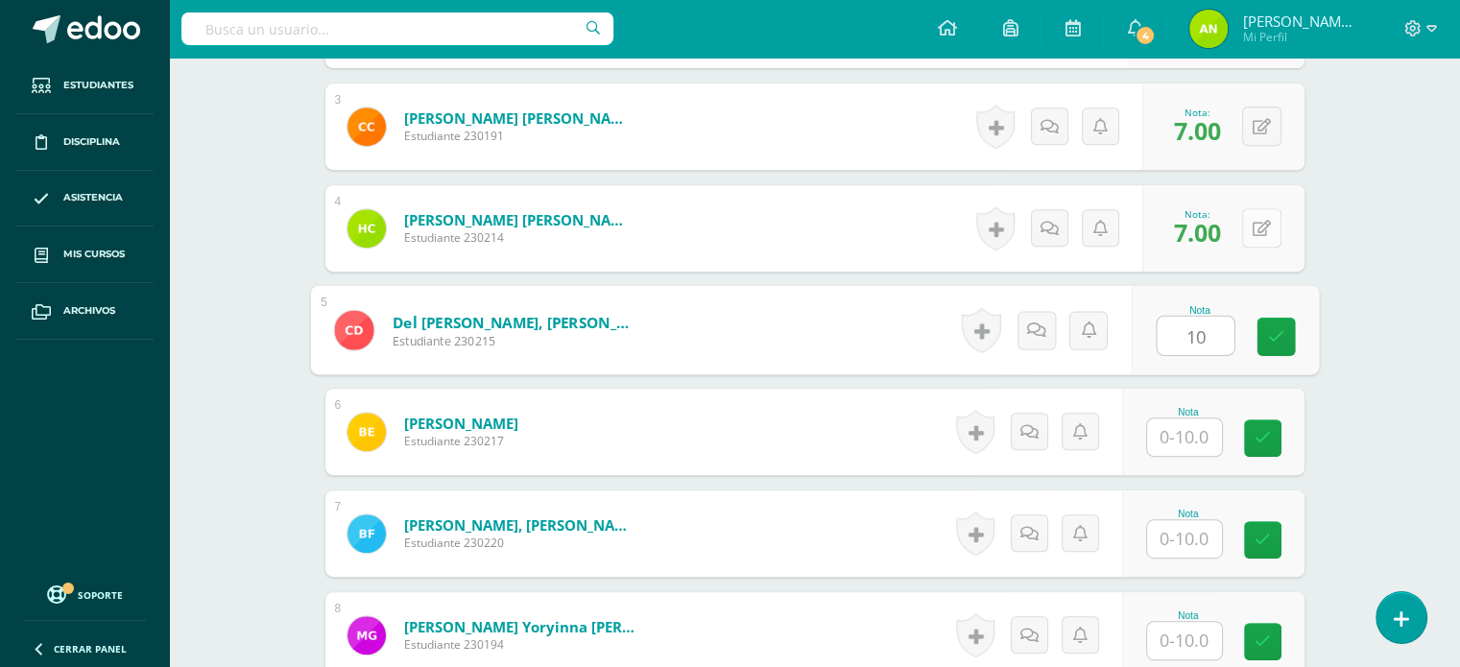
type input "10"
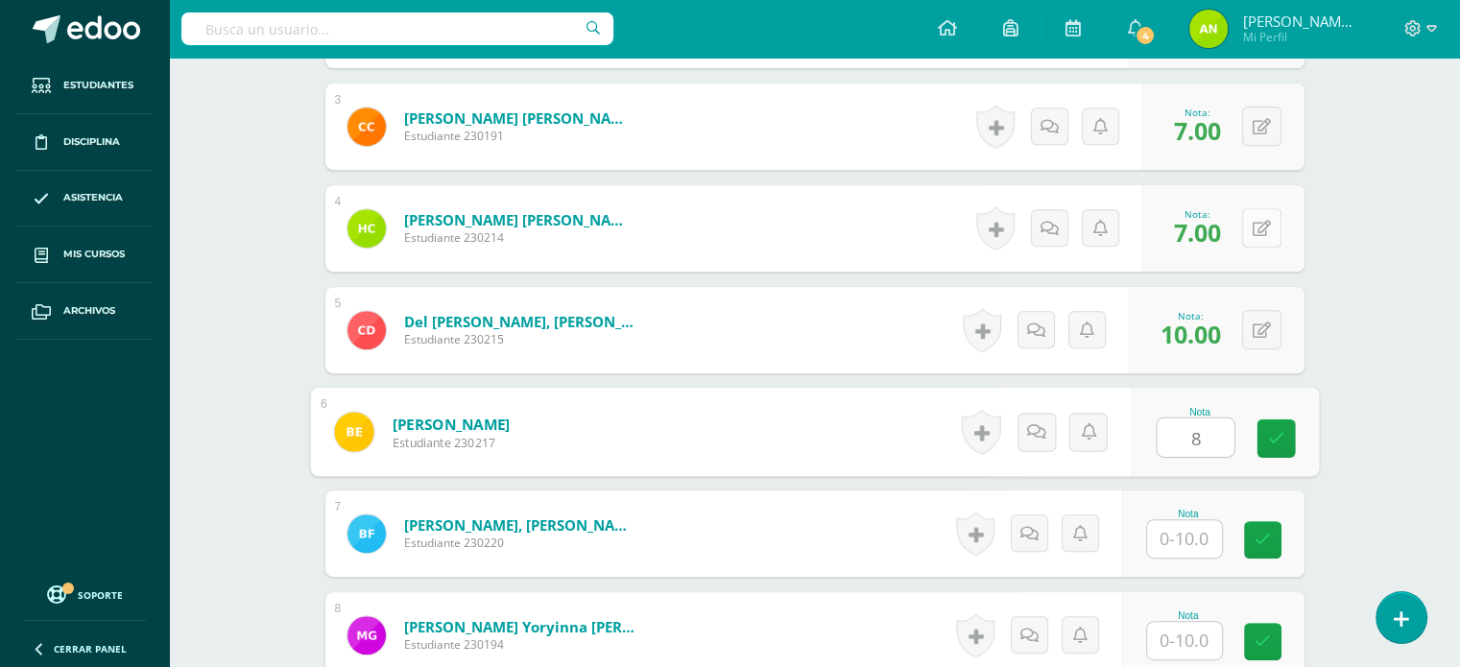
type input "8"
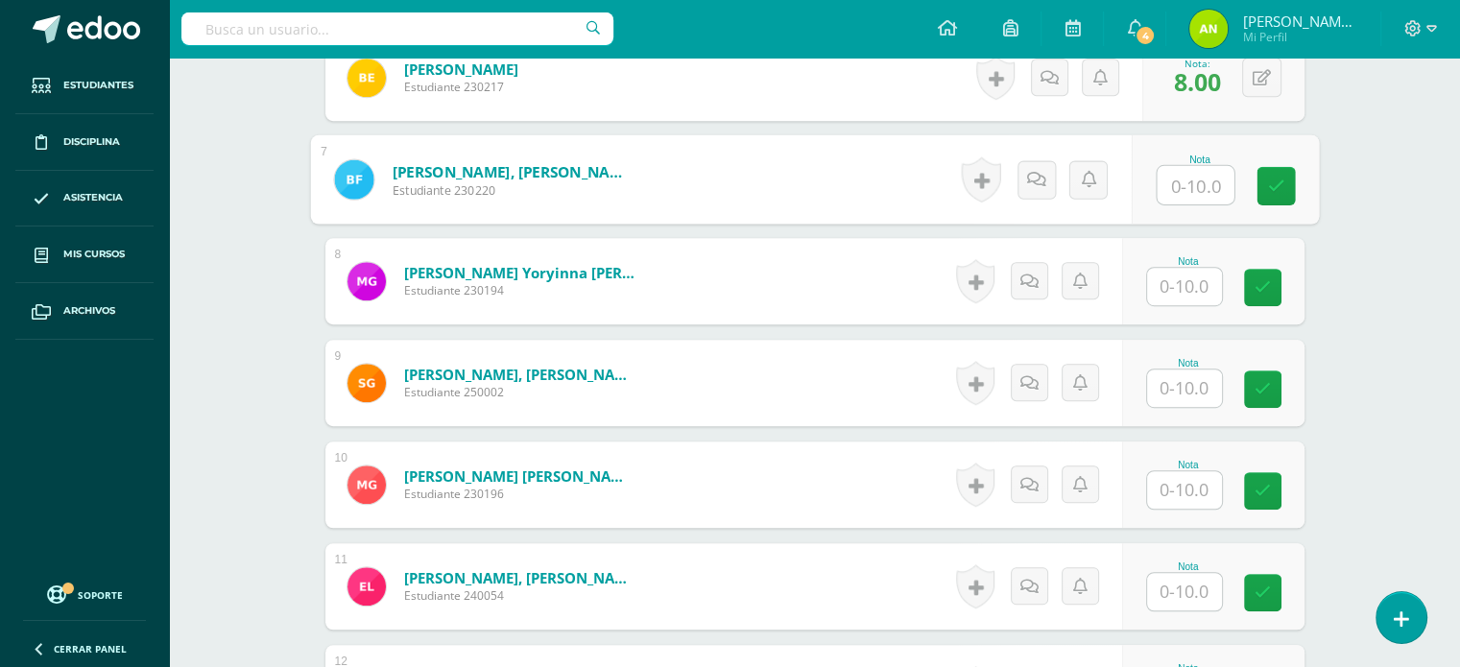
scroll to position [1056, 0]
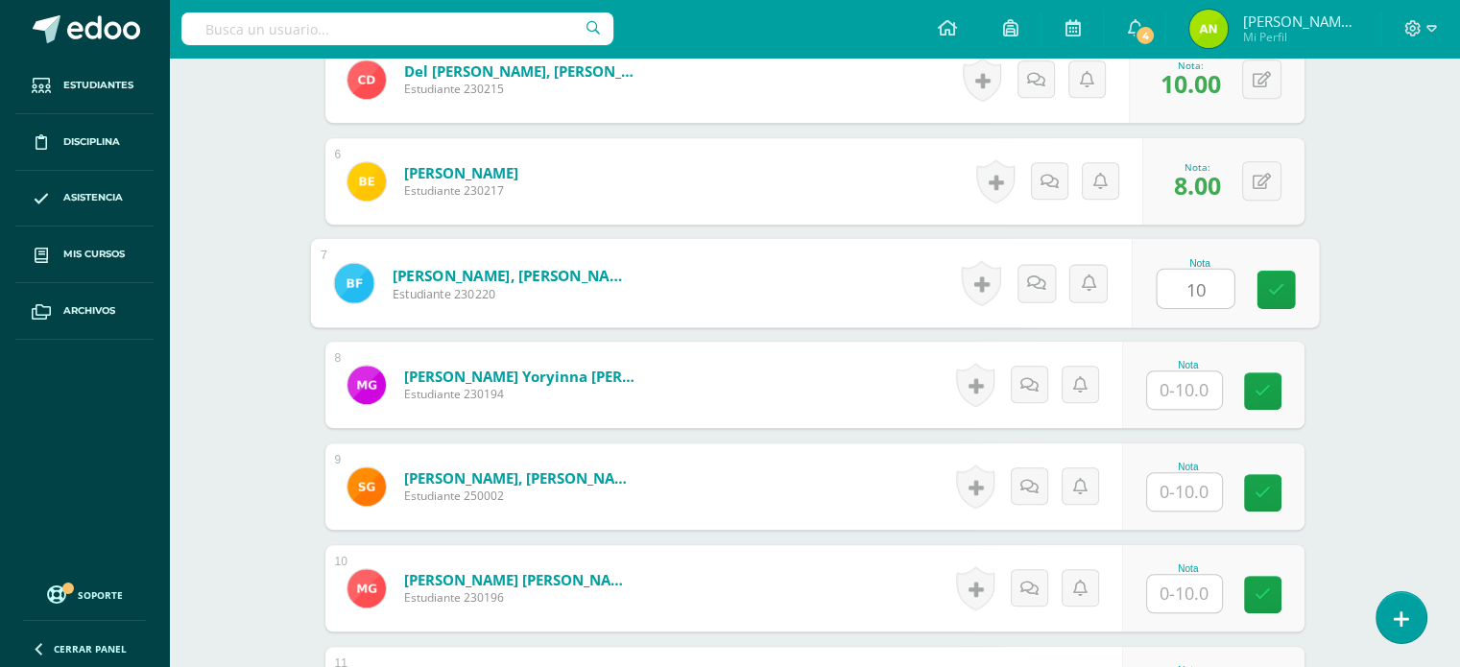
type input "10"
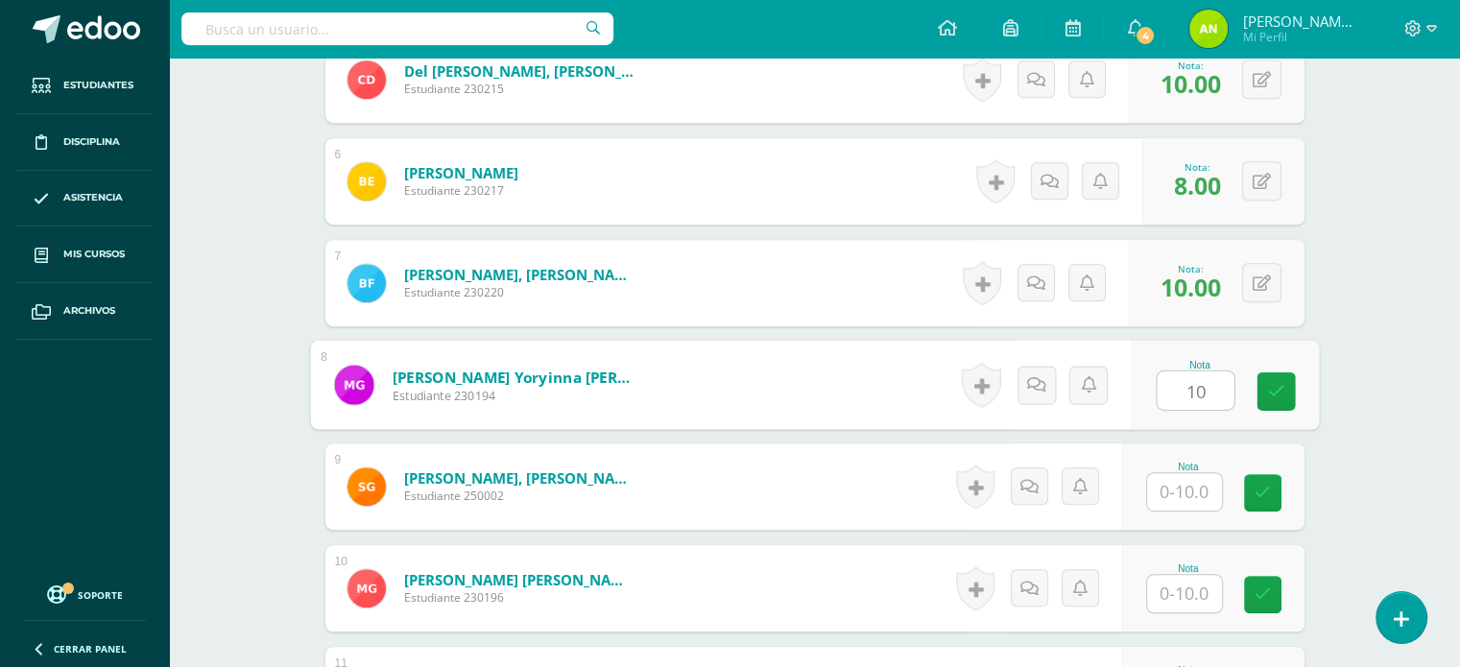
type input "10"
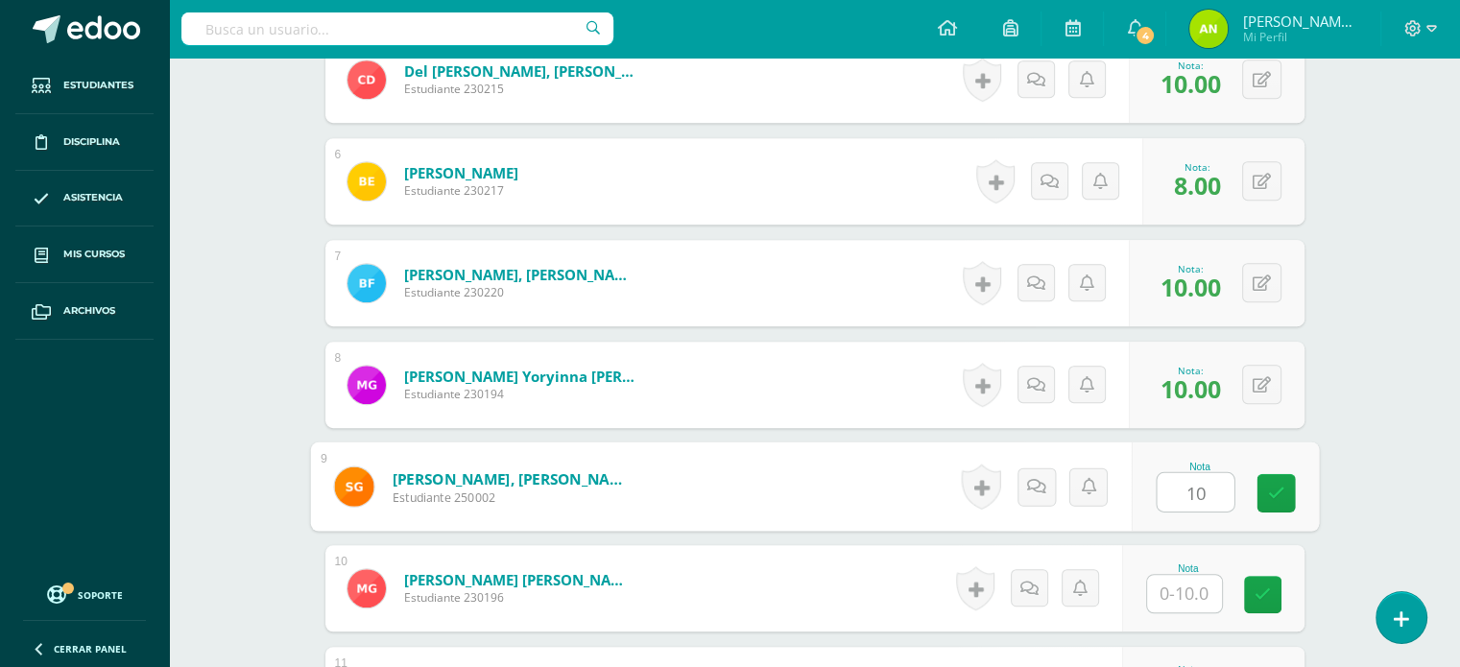
type input "10"
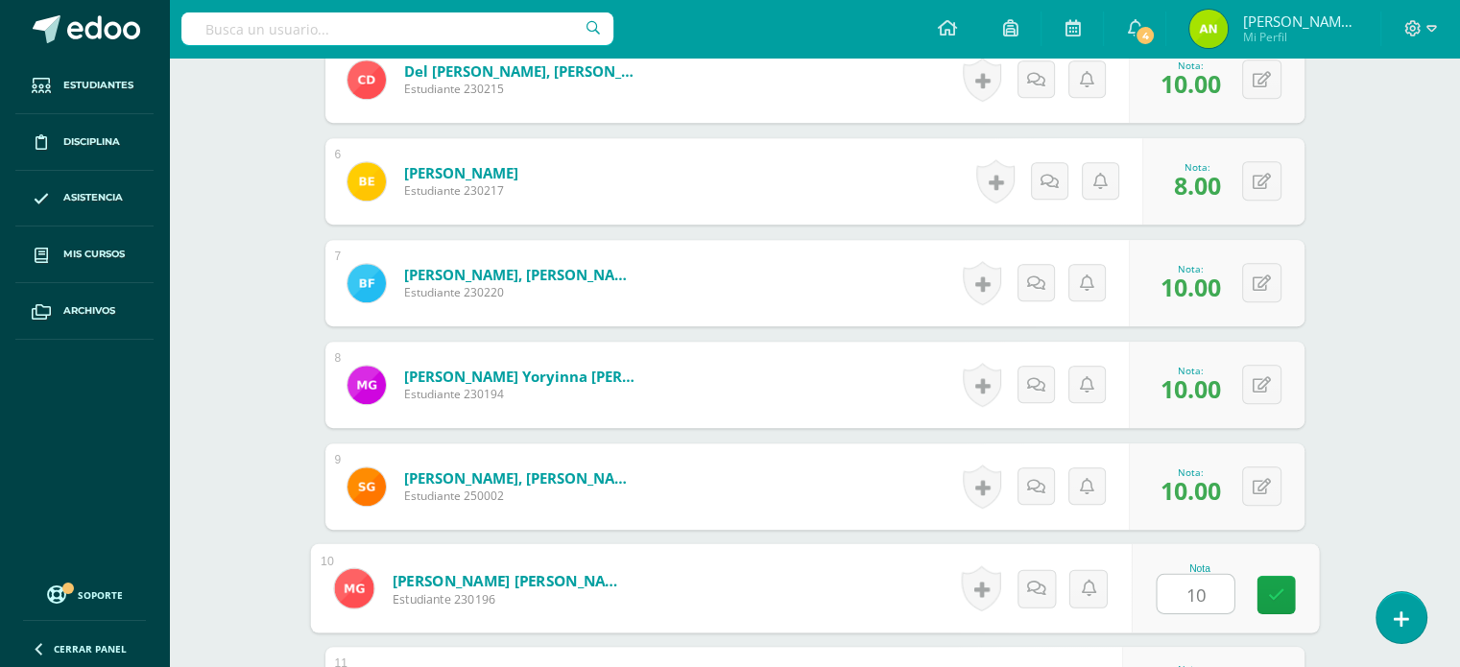
type input "10"
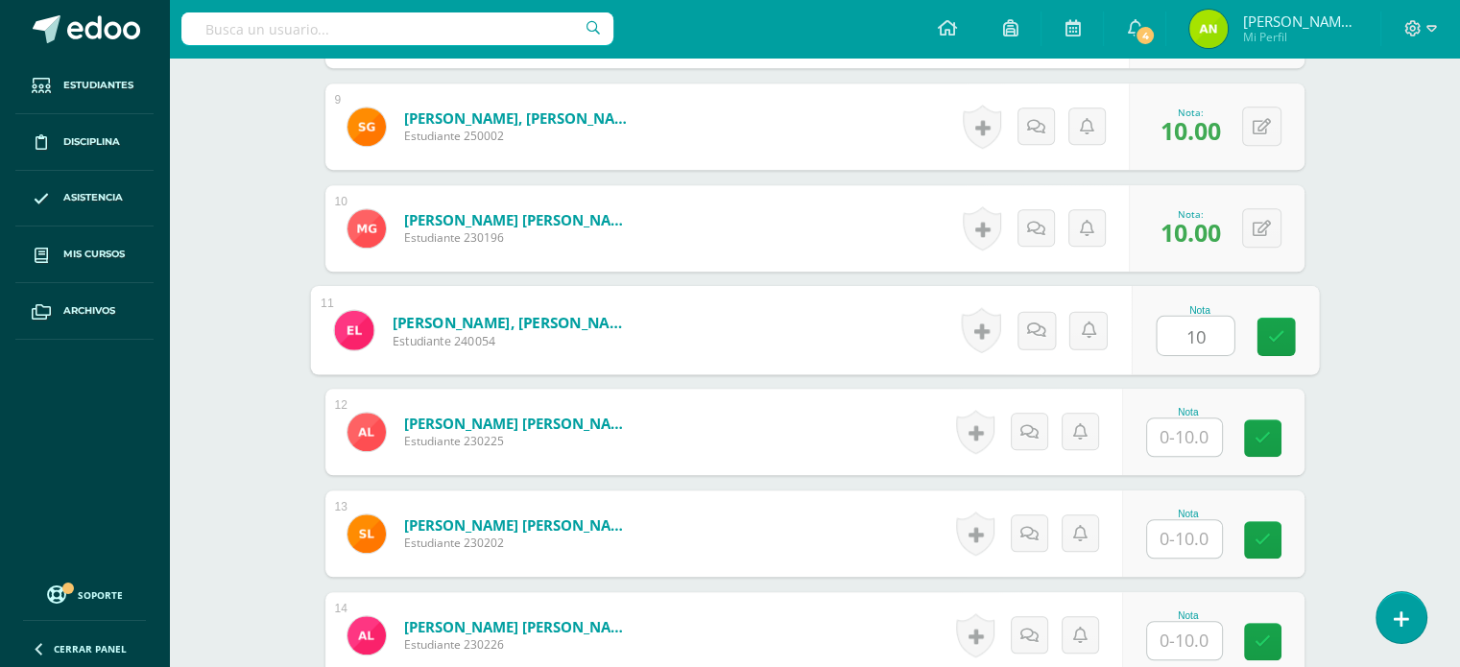
type input "10"
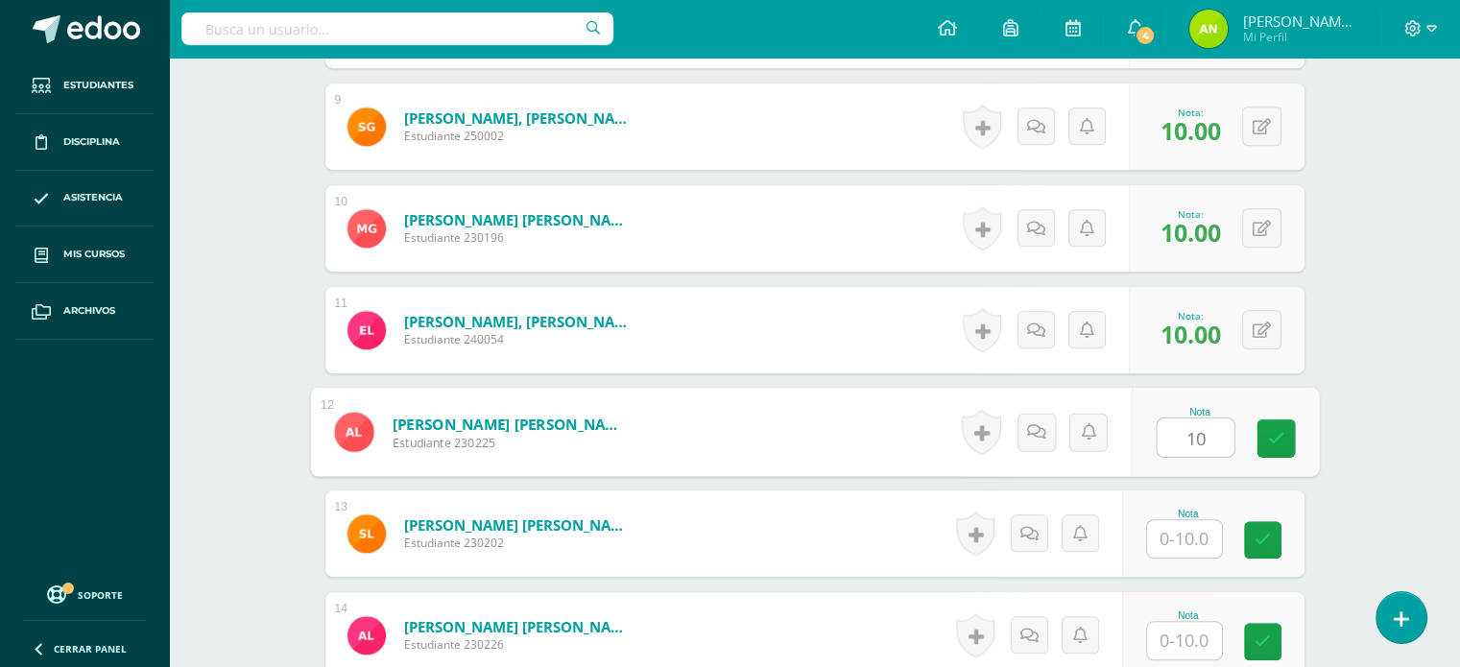
type input "10"
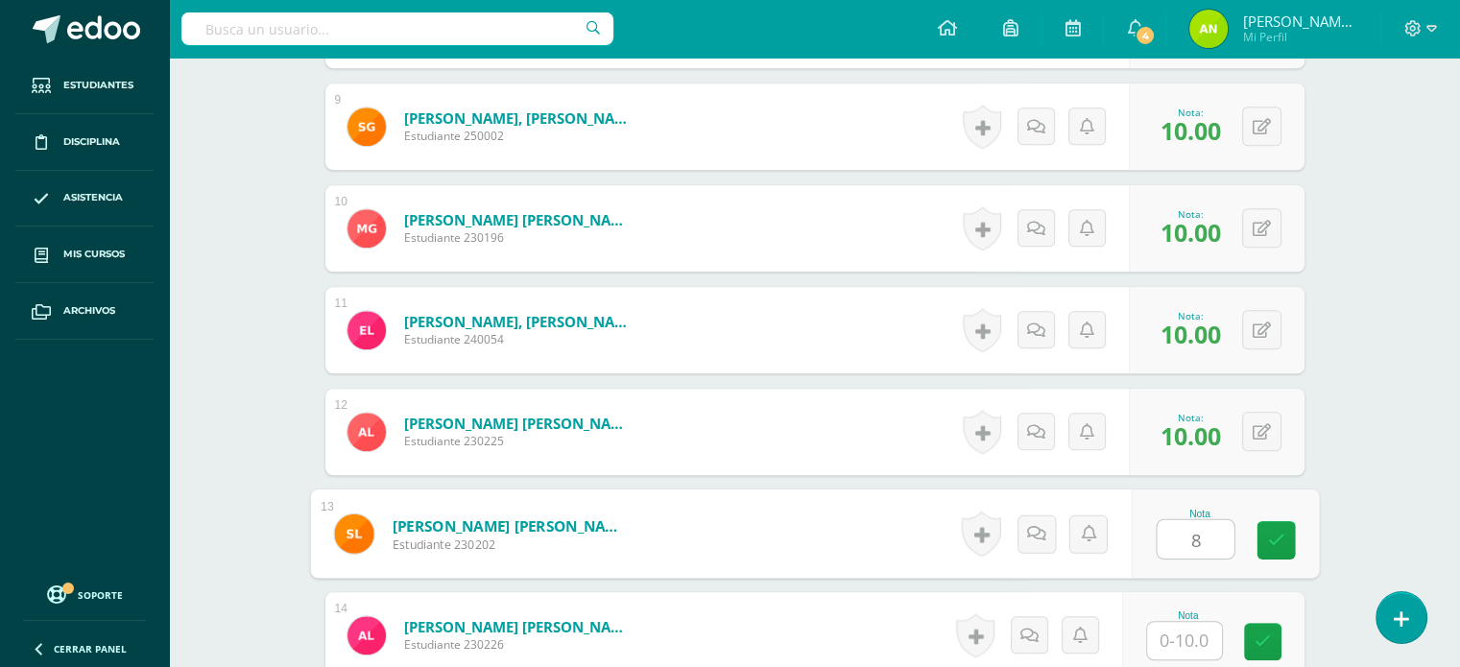
type input "8"
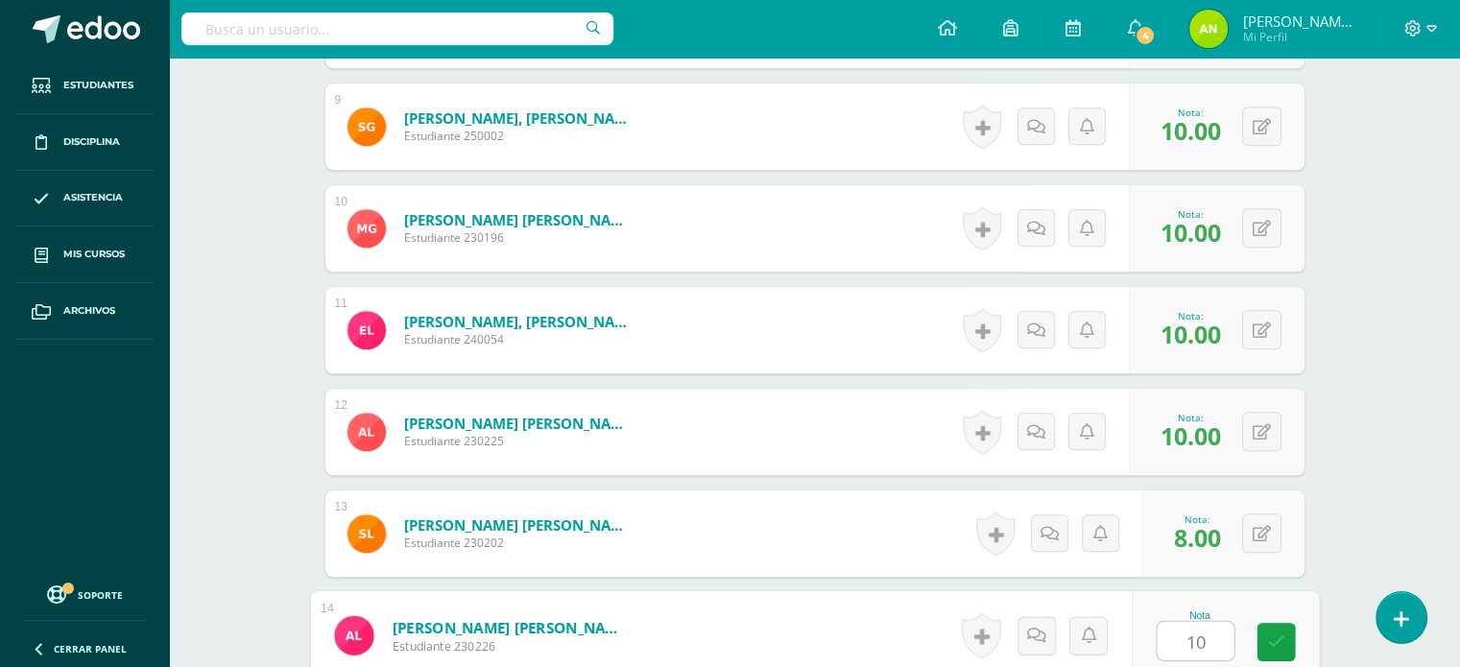
type input "10"
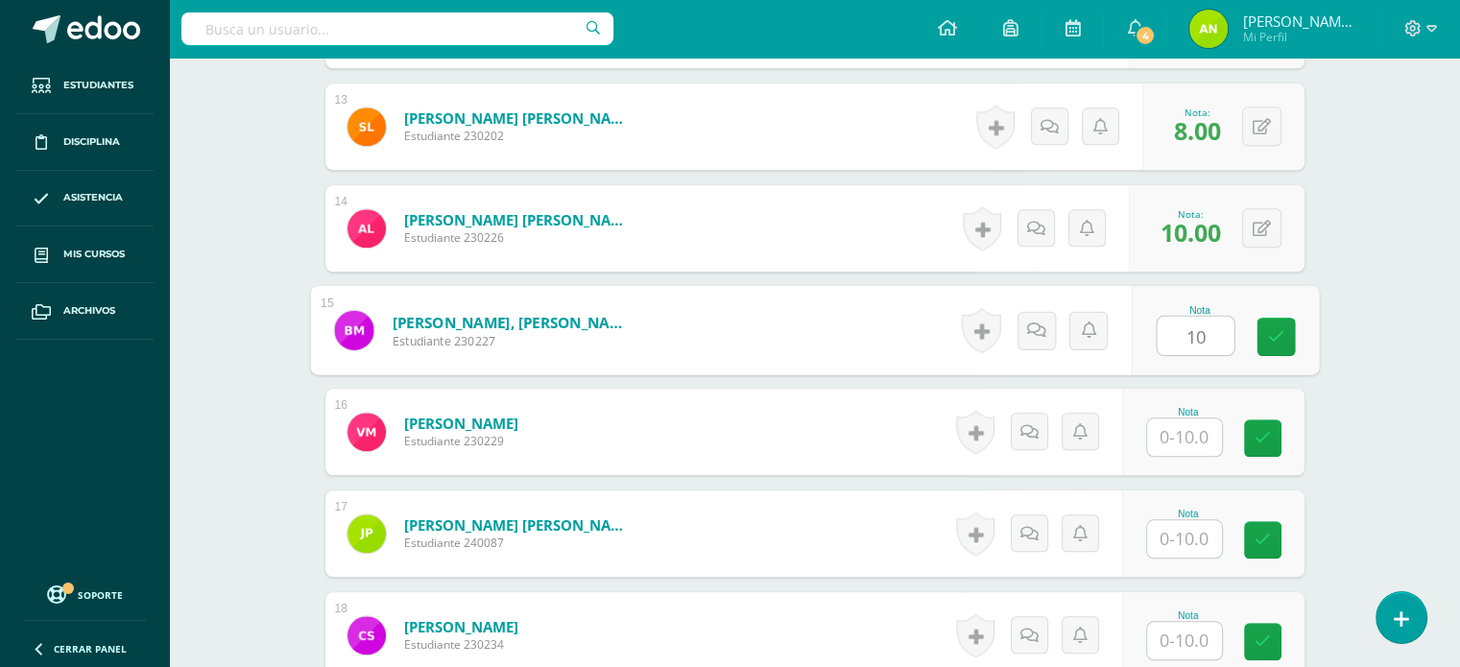
type input "10"
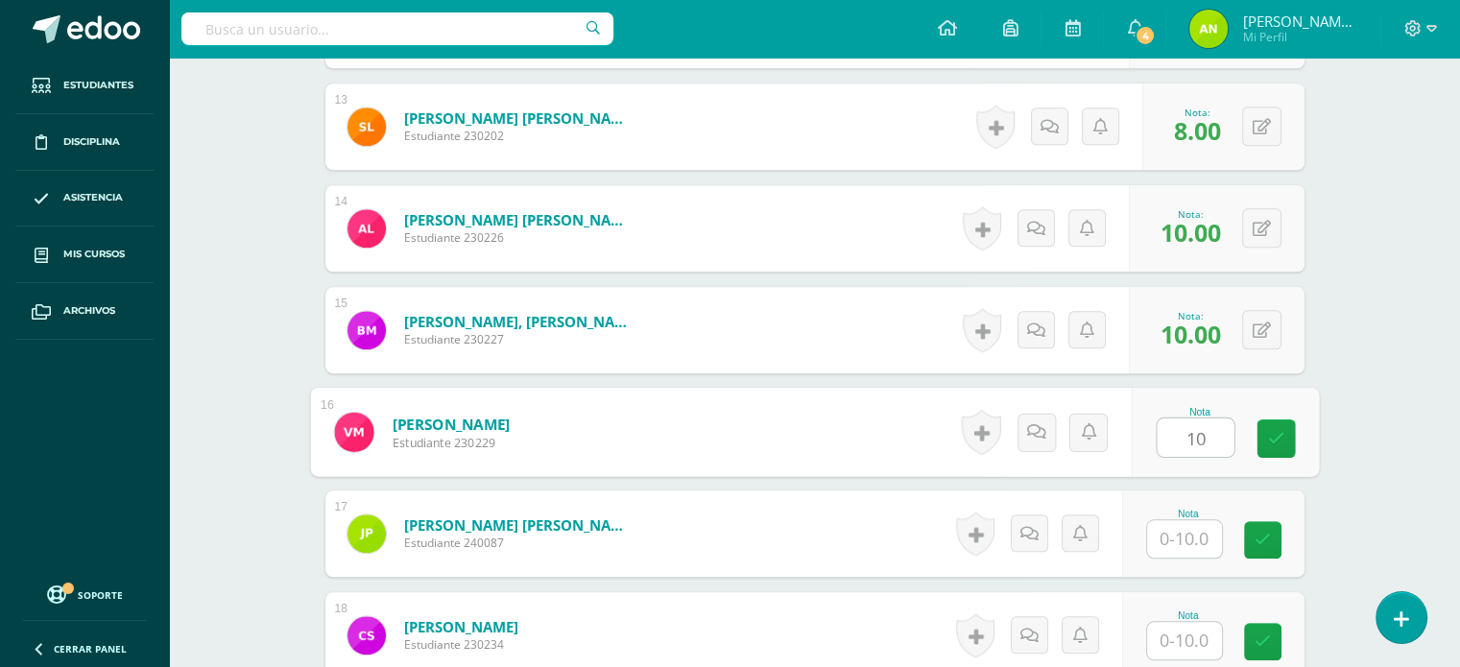
type input "10"
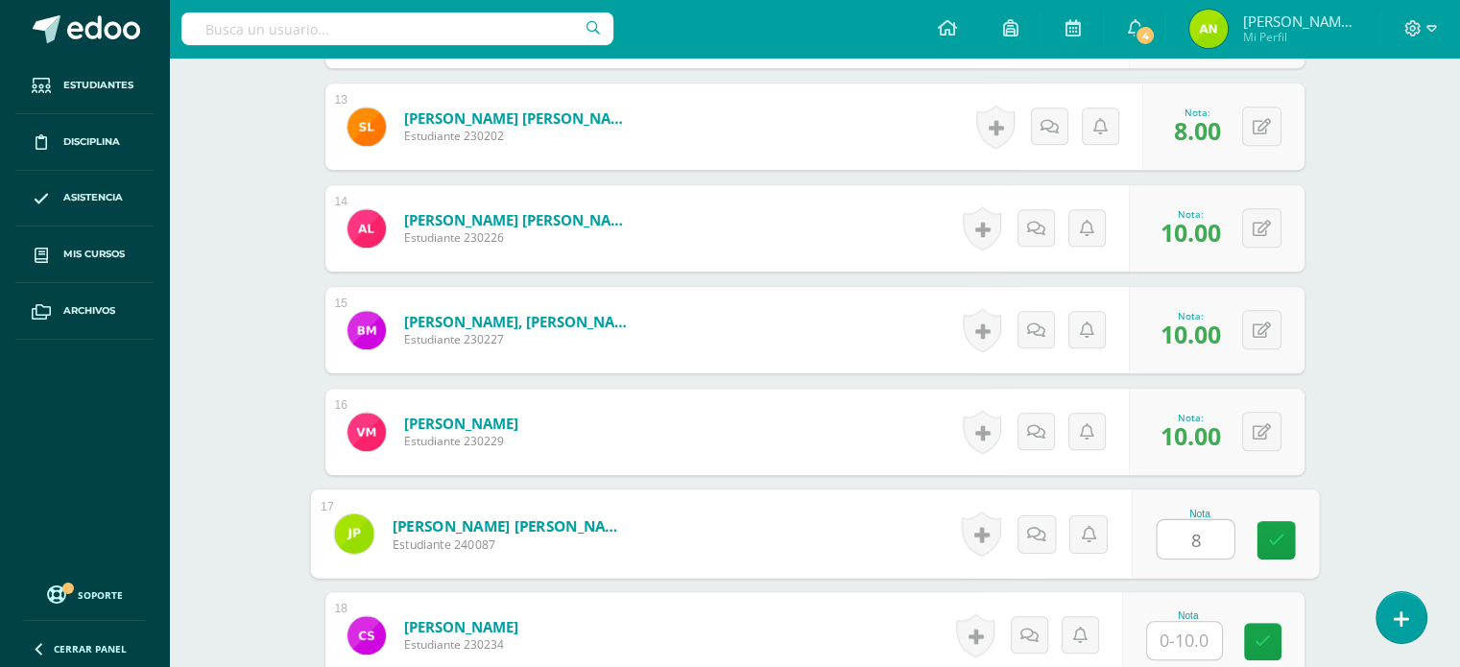
type input "8"
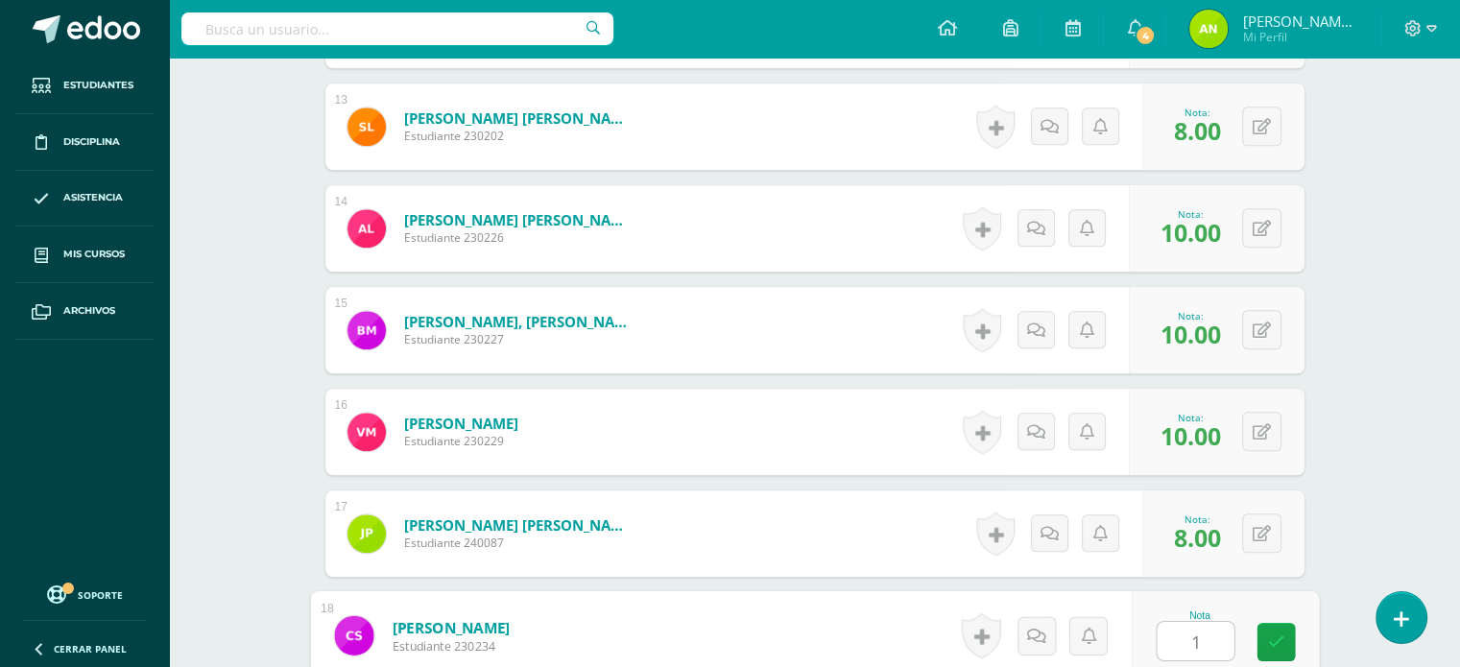
type input "10"
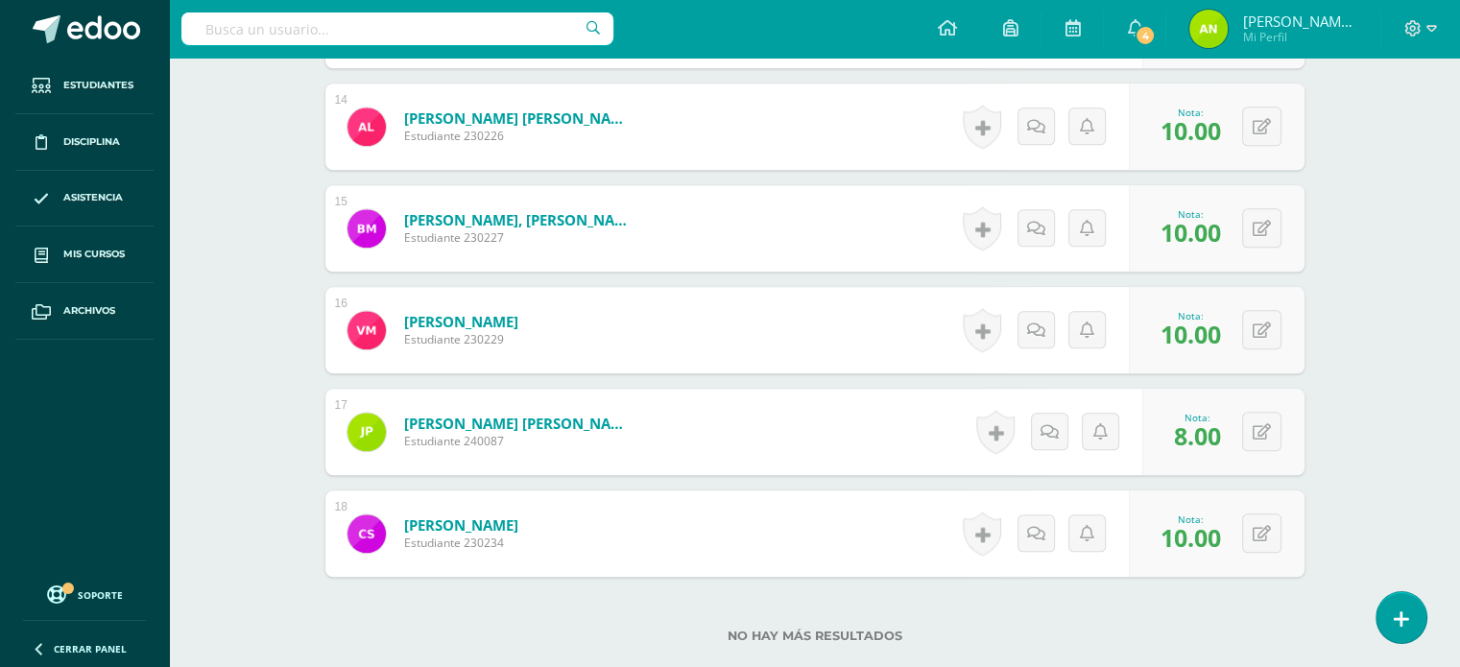
scroll to position [2053, 0]
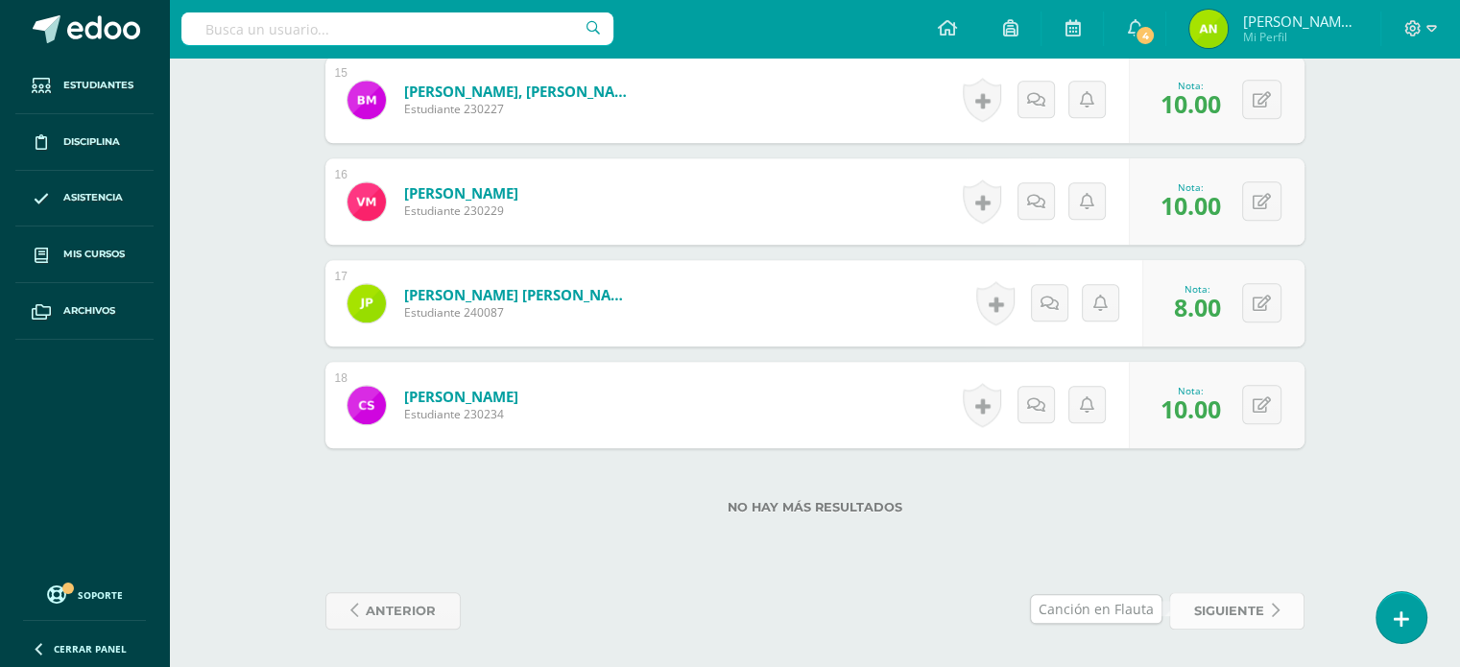
click at [1197, 605] on span "siguiente" at bounding box center [1229, 611] width 70 height 36
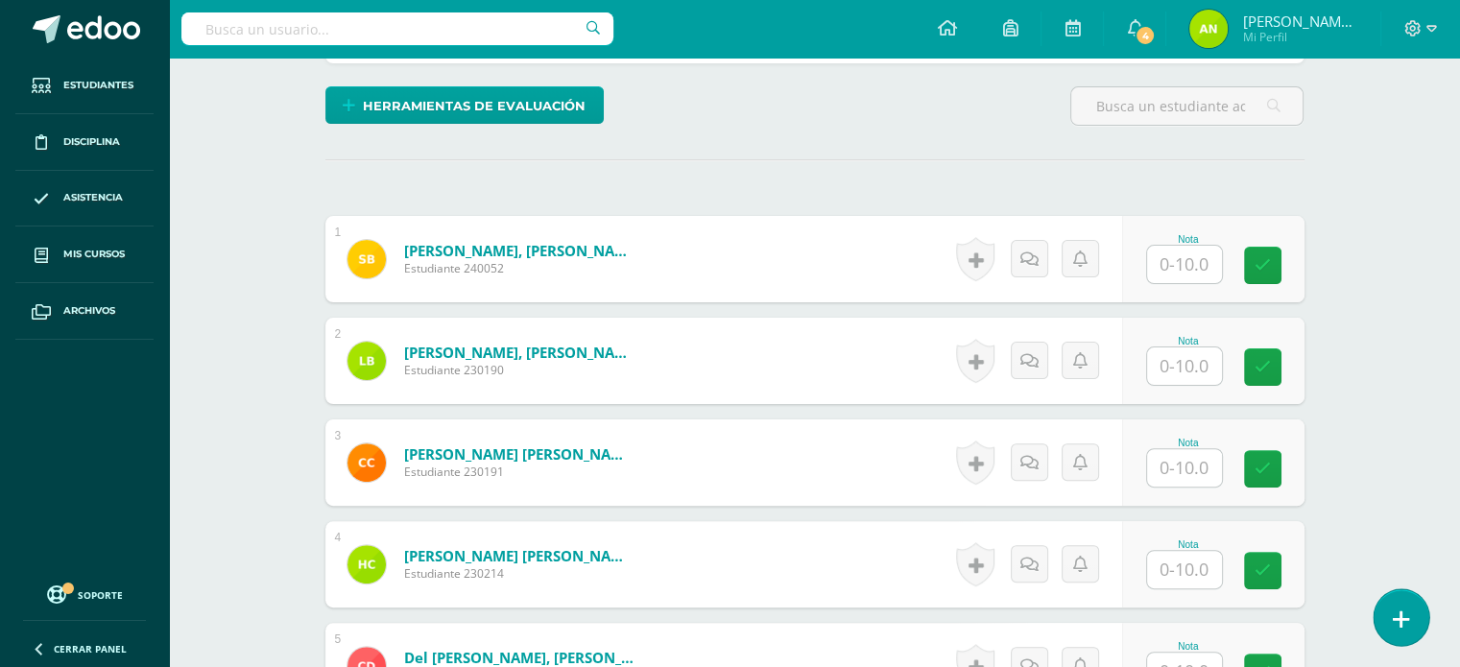
scroll to position [481, 0]
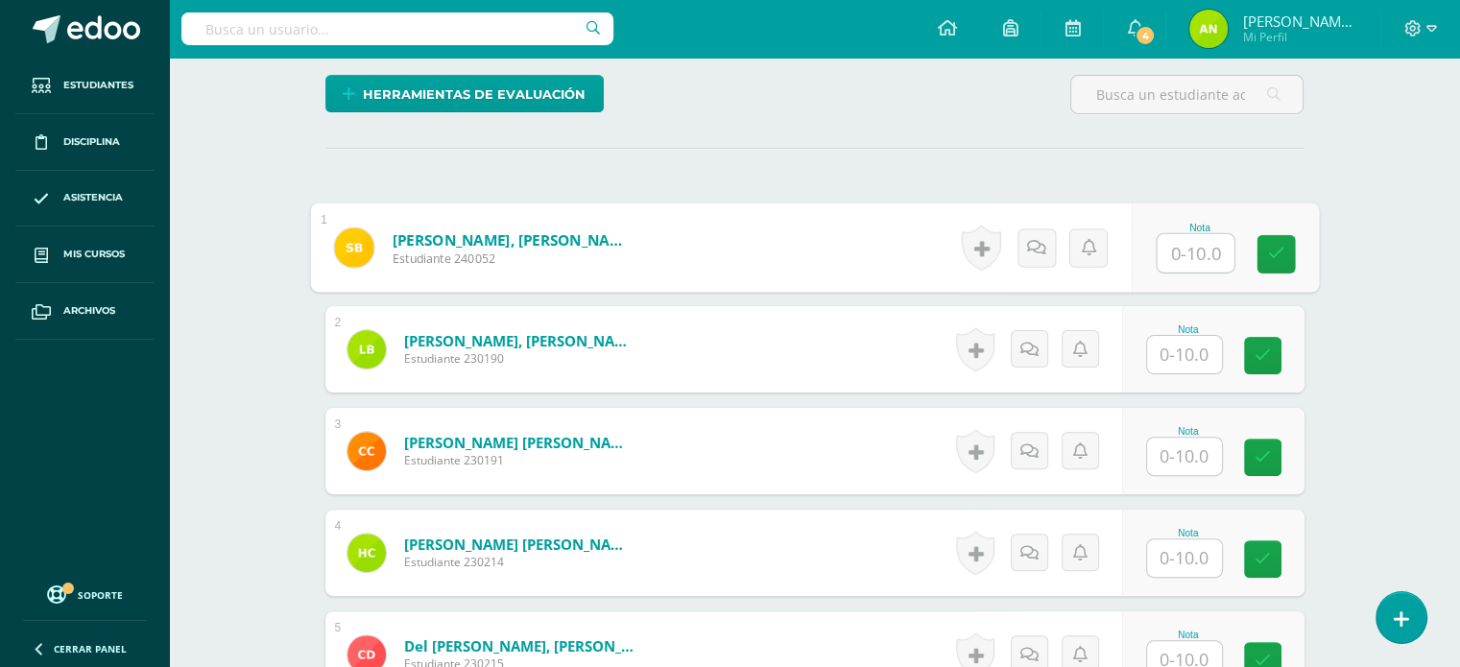
click at [1186, 244] on input "text" at bounding box center [1195, 253] width 77 height 38
type input "9"
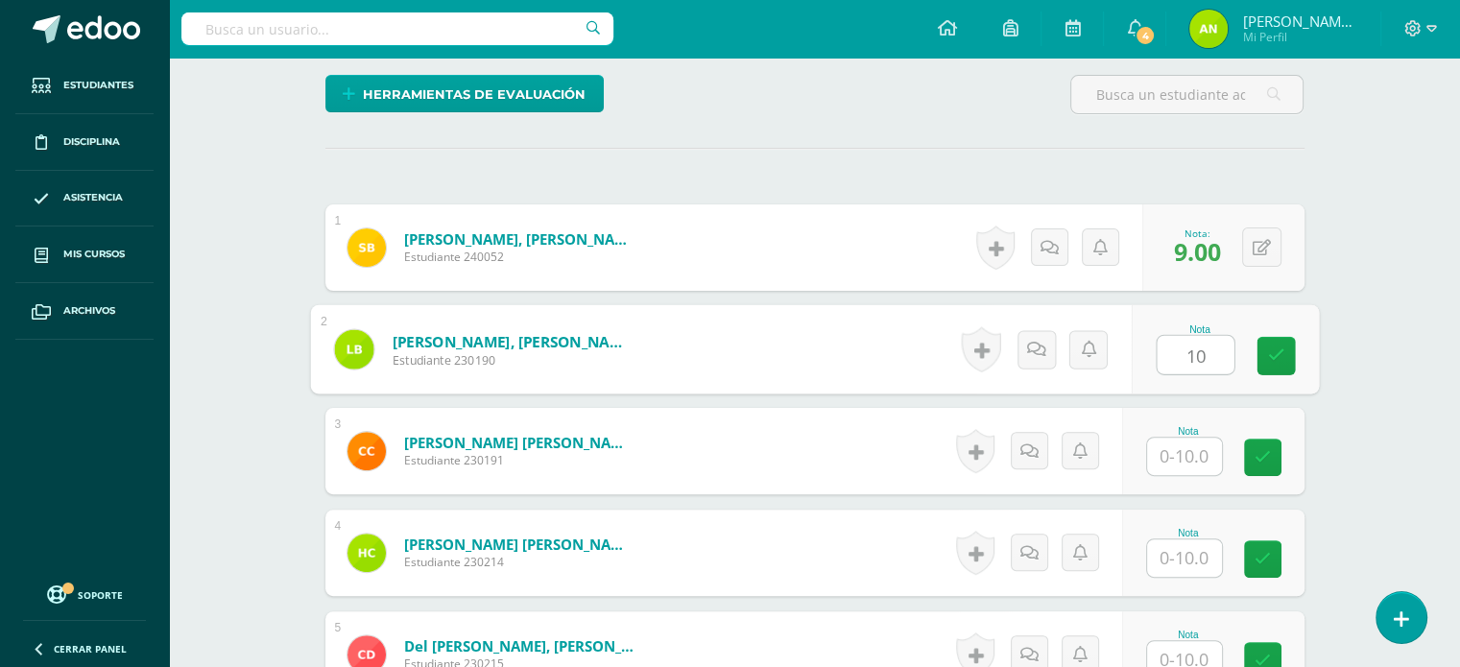
type input "10"
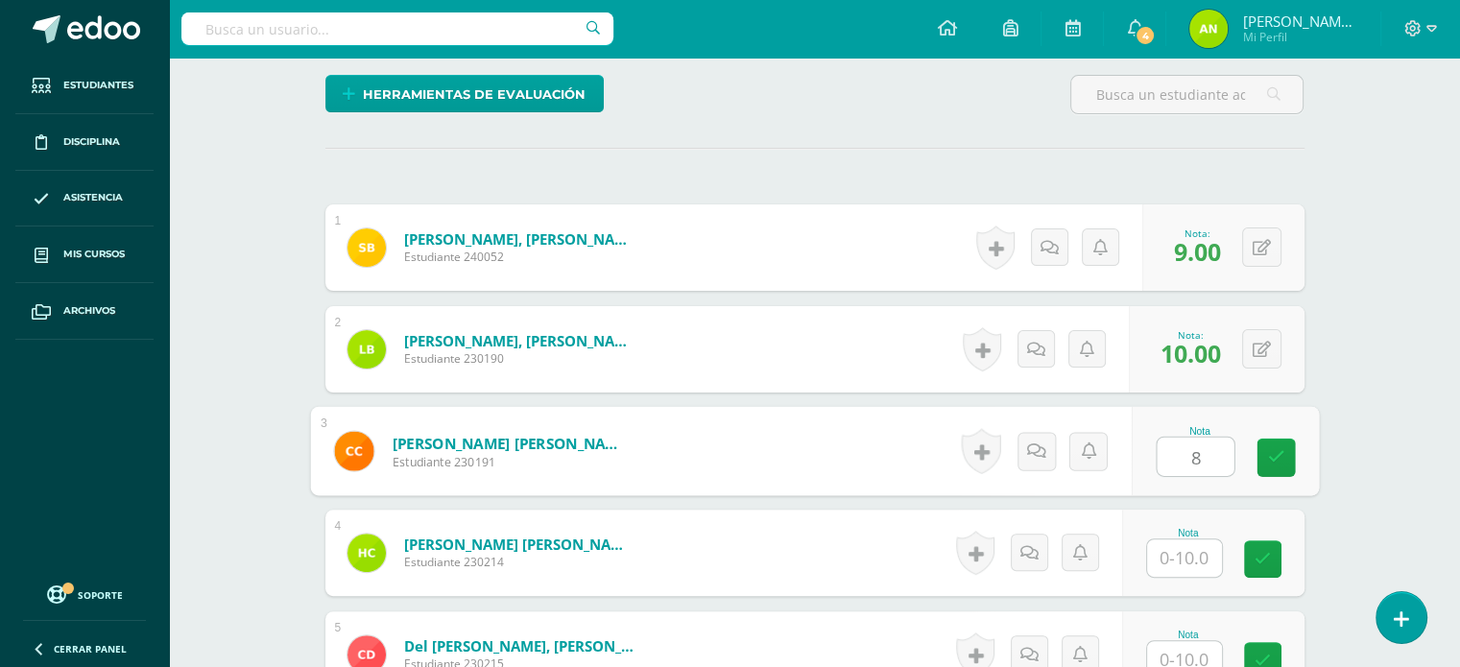
type input "8"
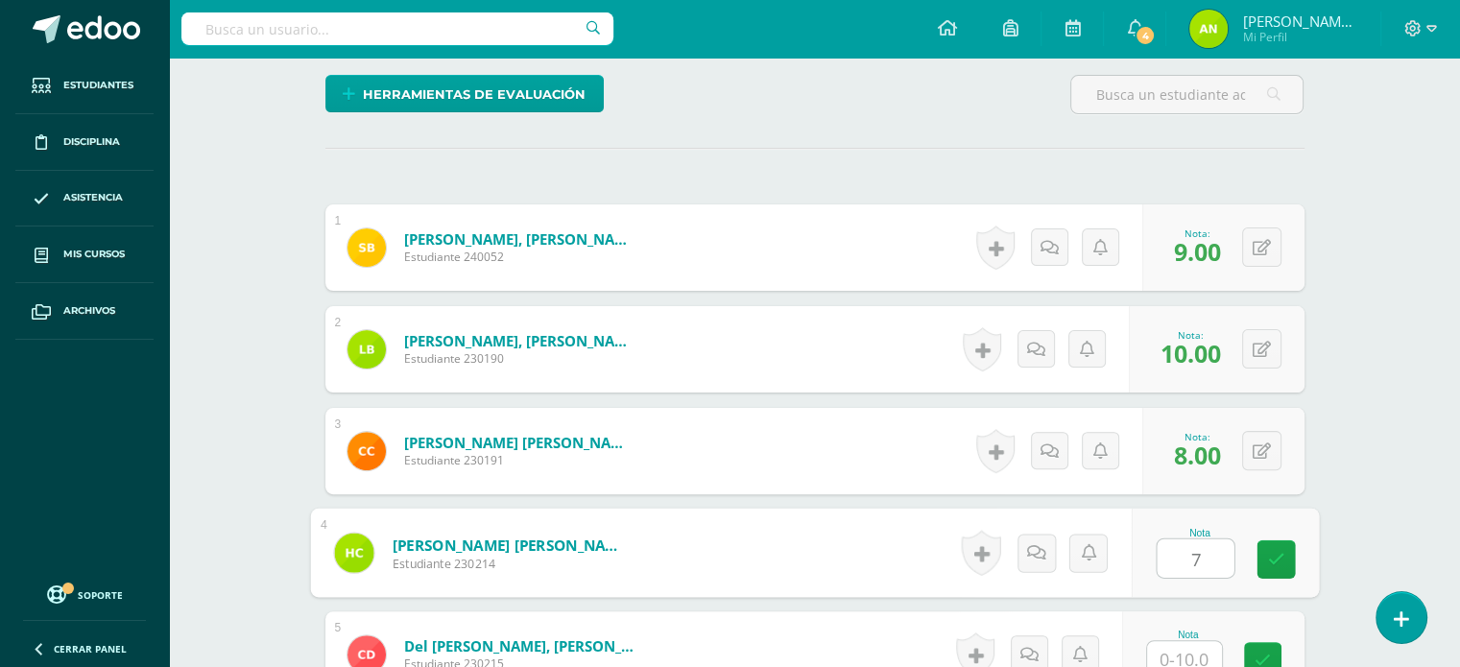
type input "7"
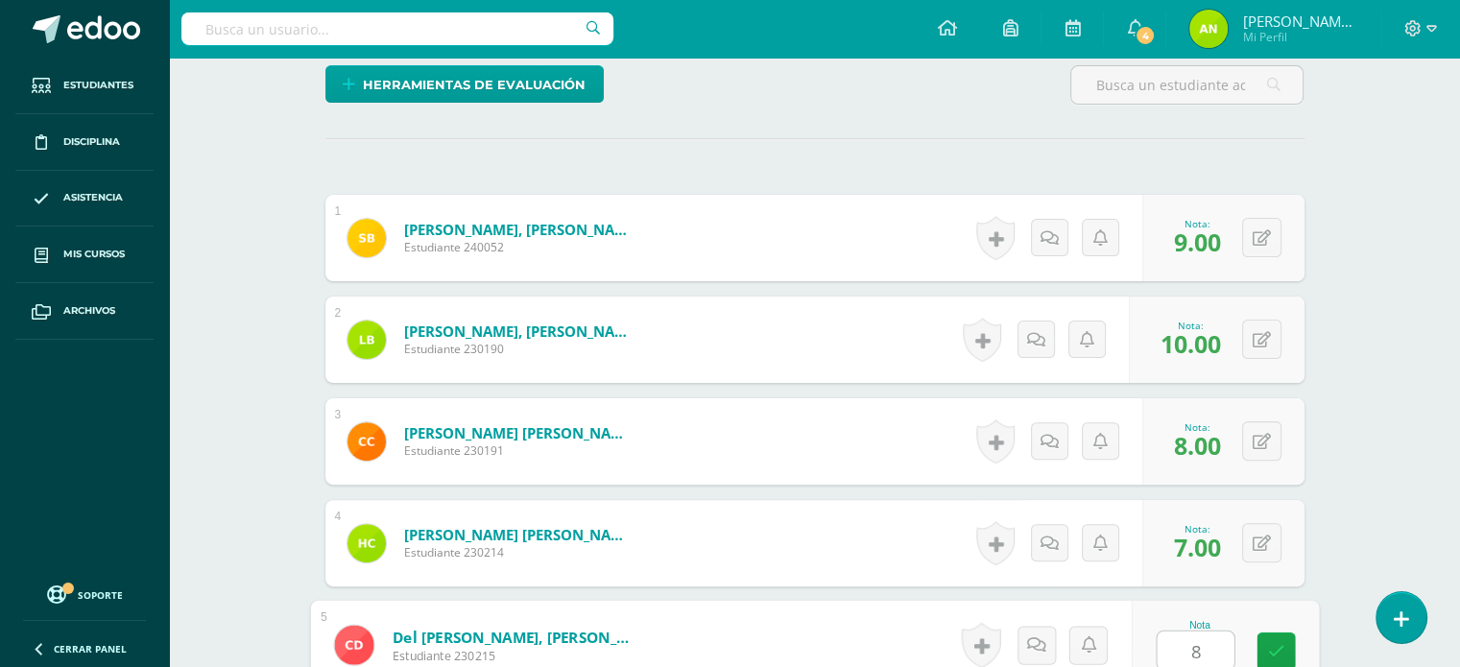
type input "8"
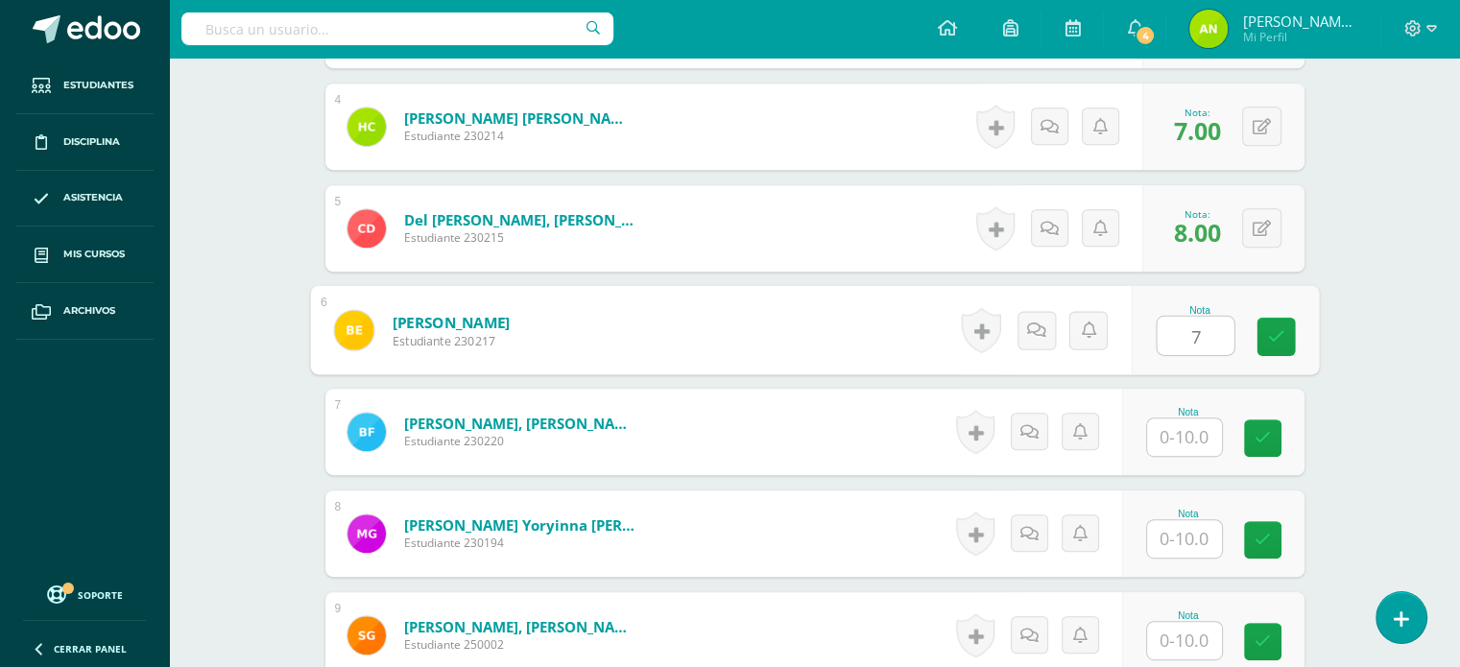
type input "7"
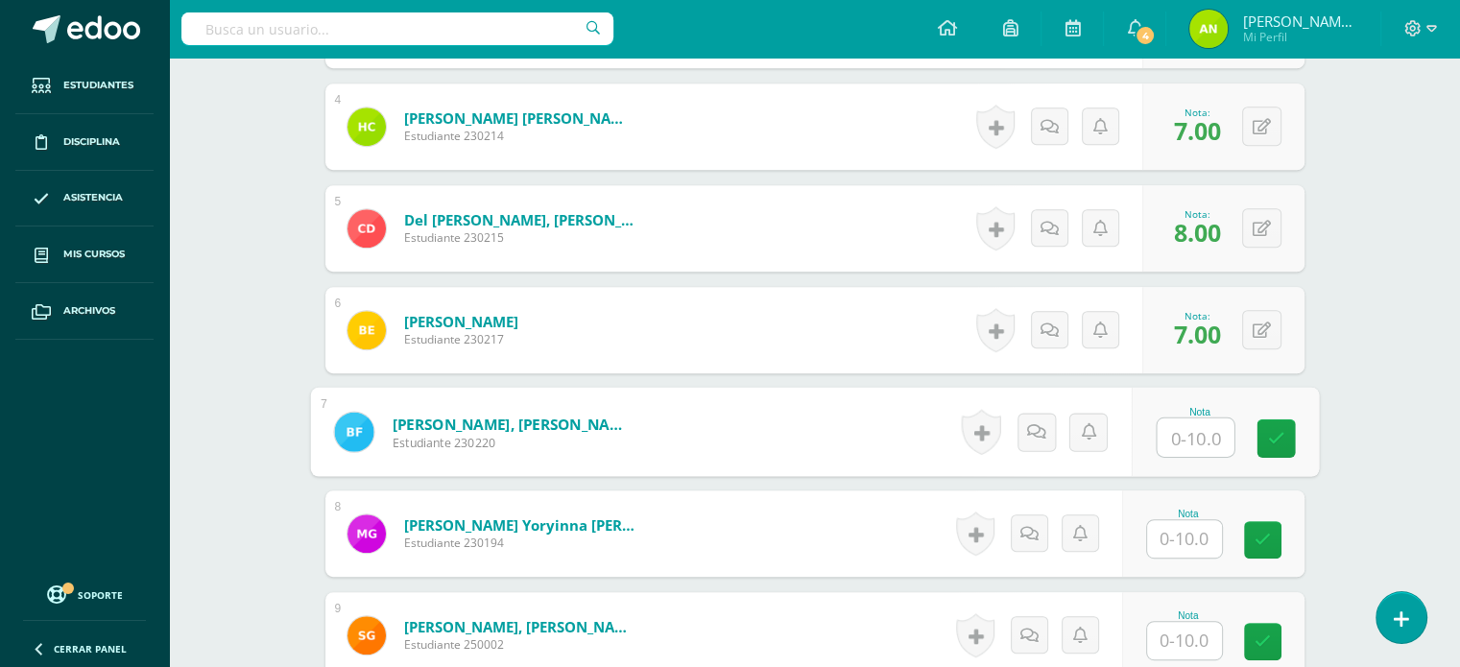
type input "7"
type input "8"
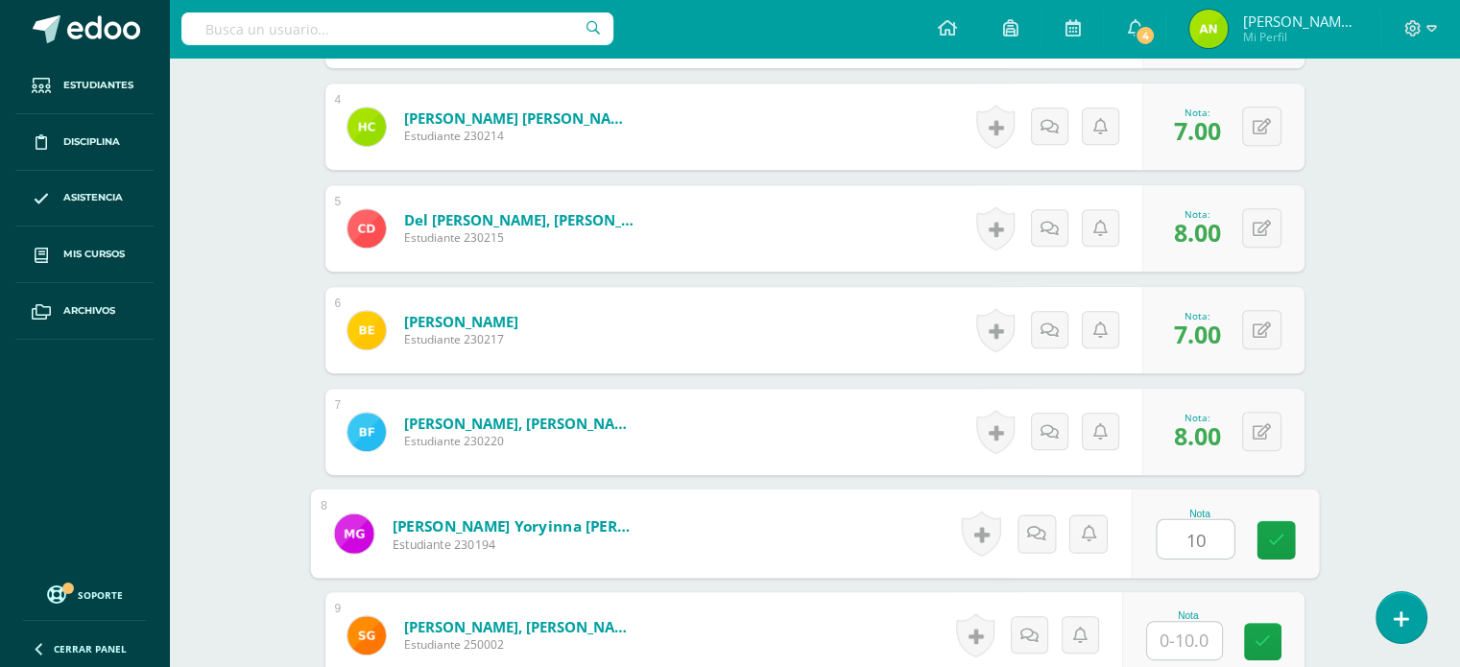
type input "10"
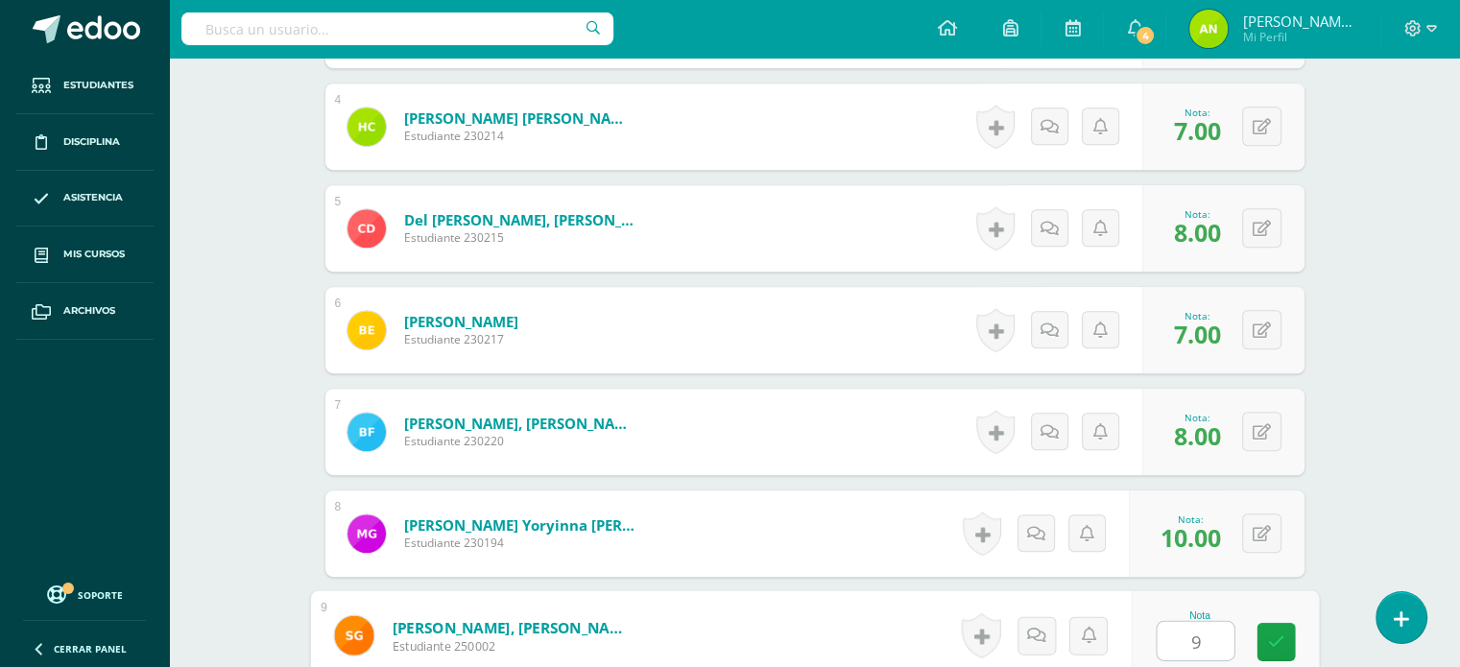
type input "9"
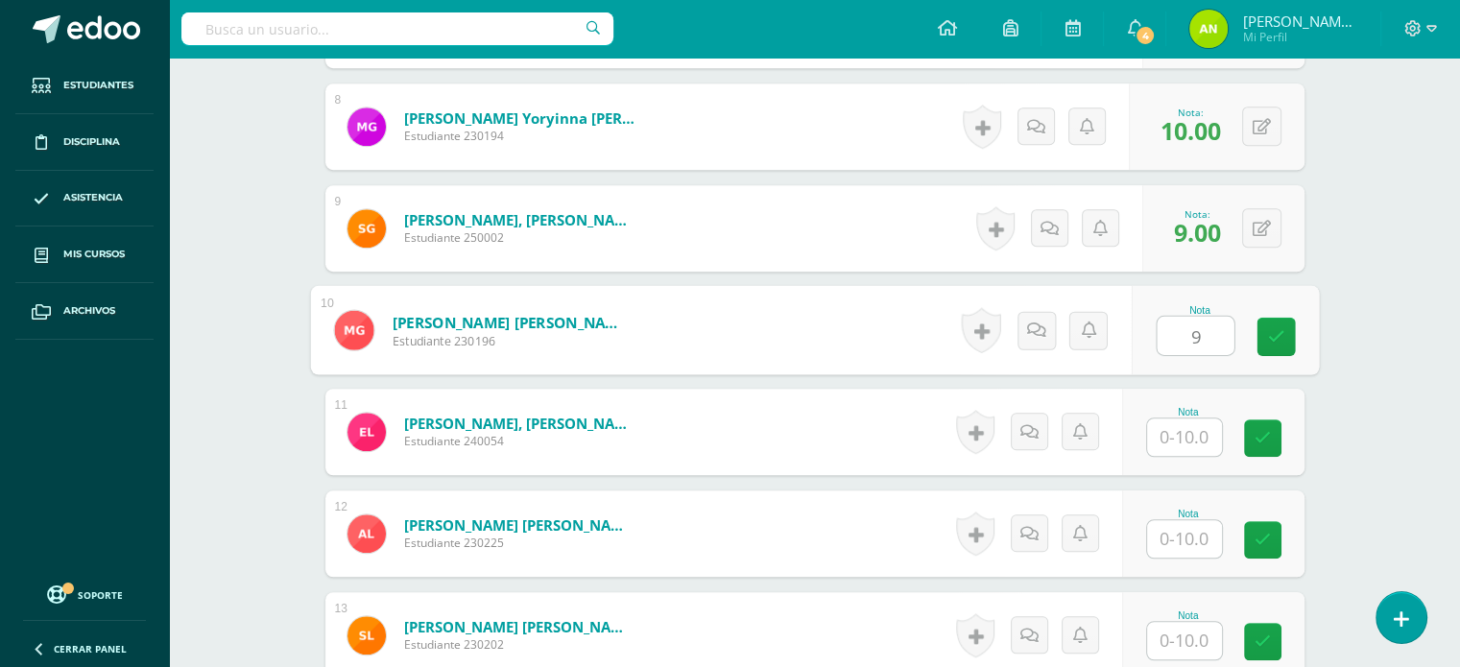
type input "9"
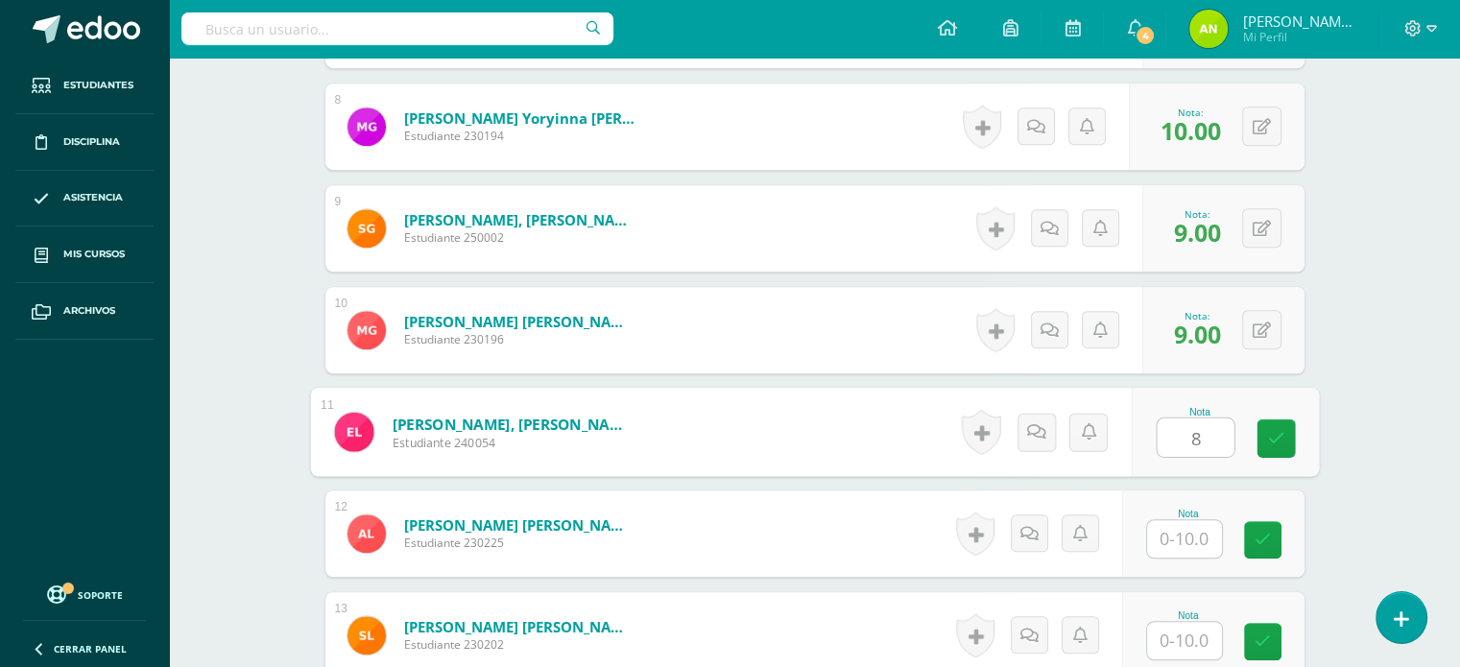
type input "8"
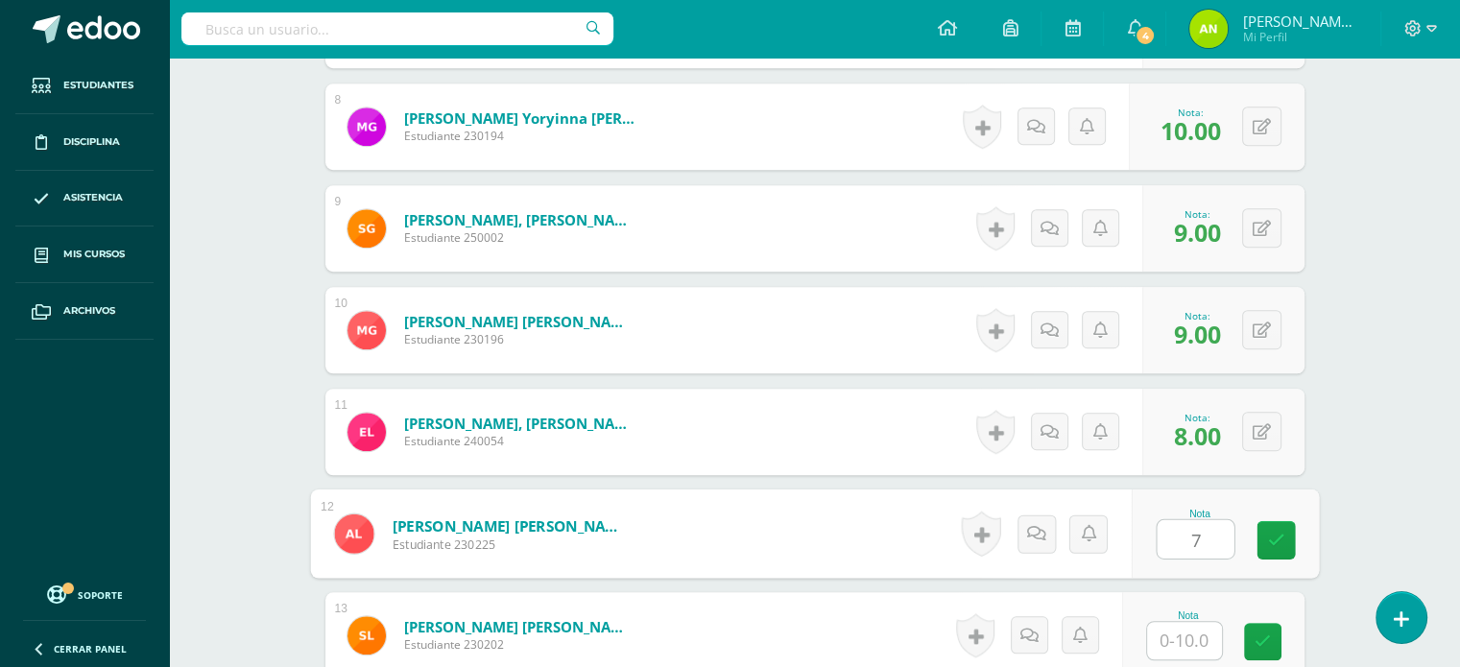
type input "7"
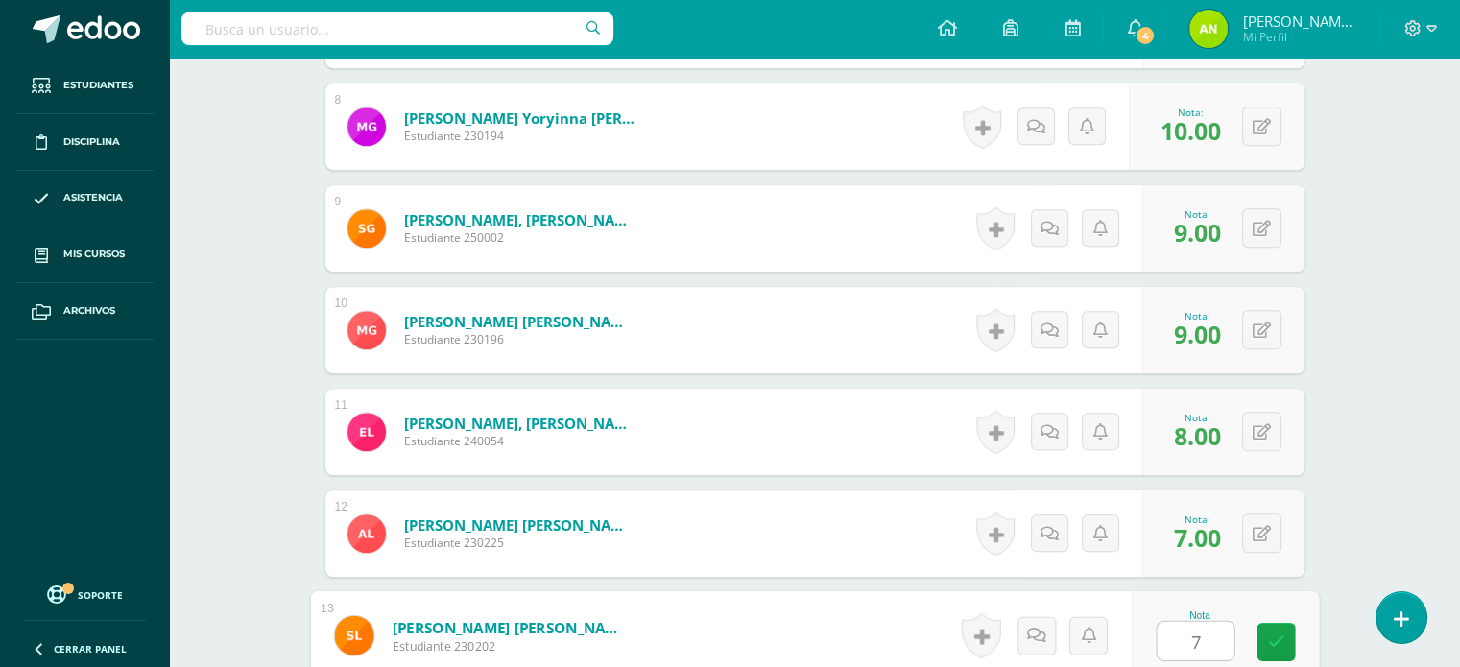
type input "7"
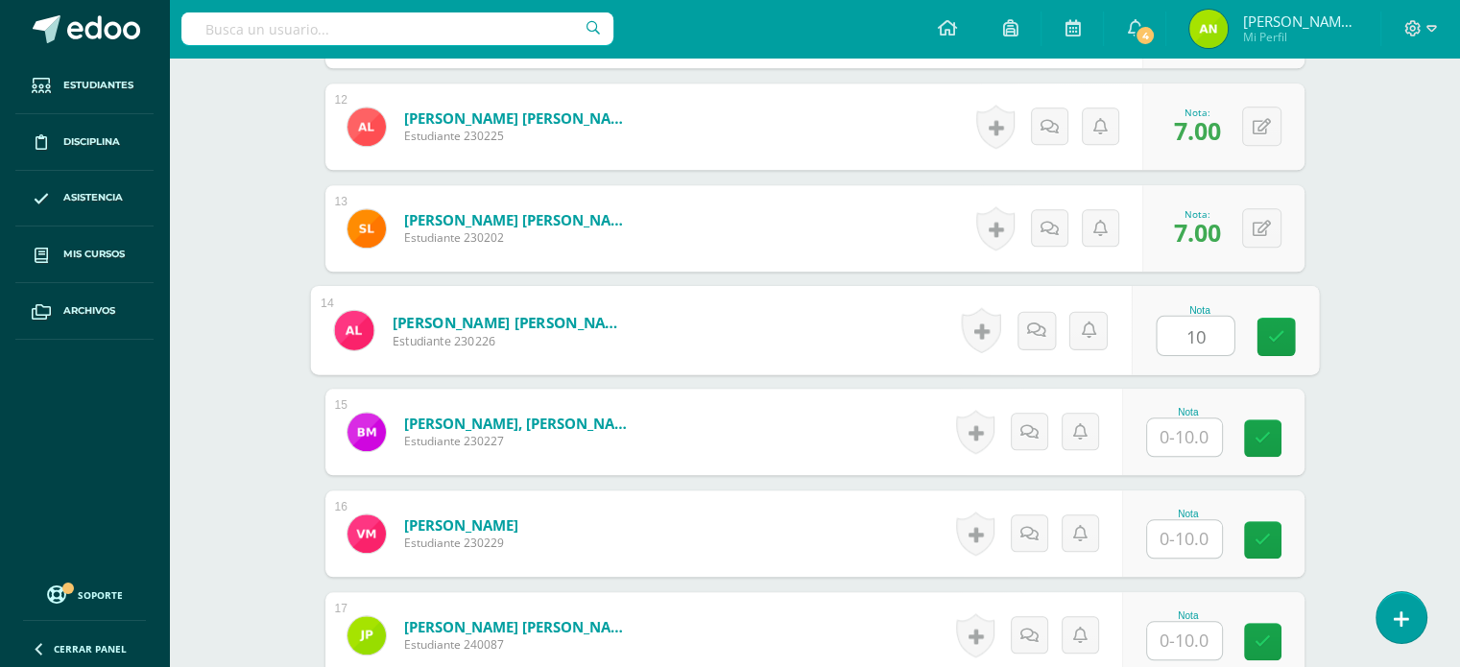
type input "1"
type input "8"
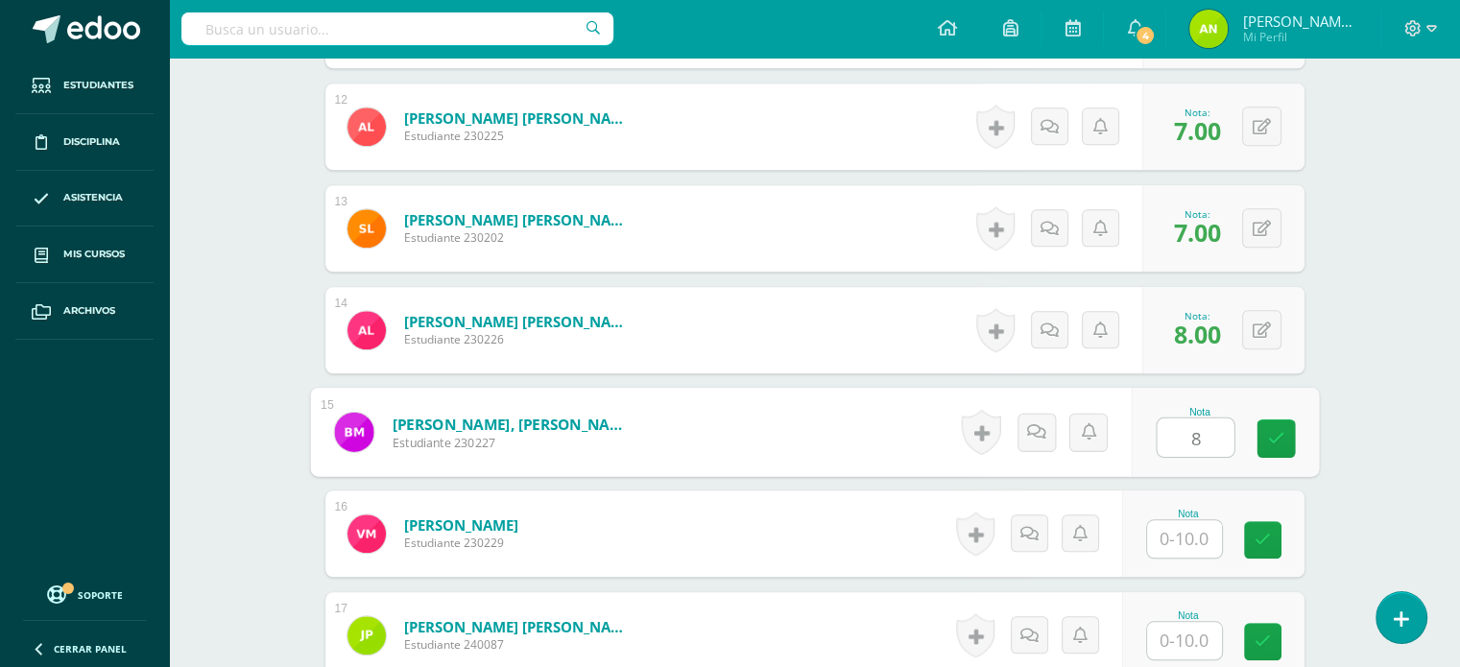
type input "8"
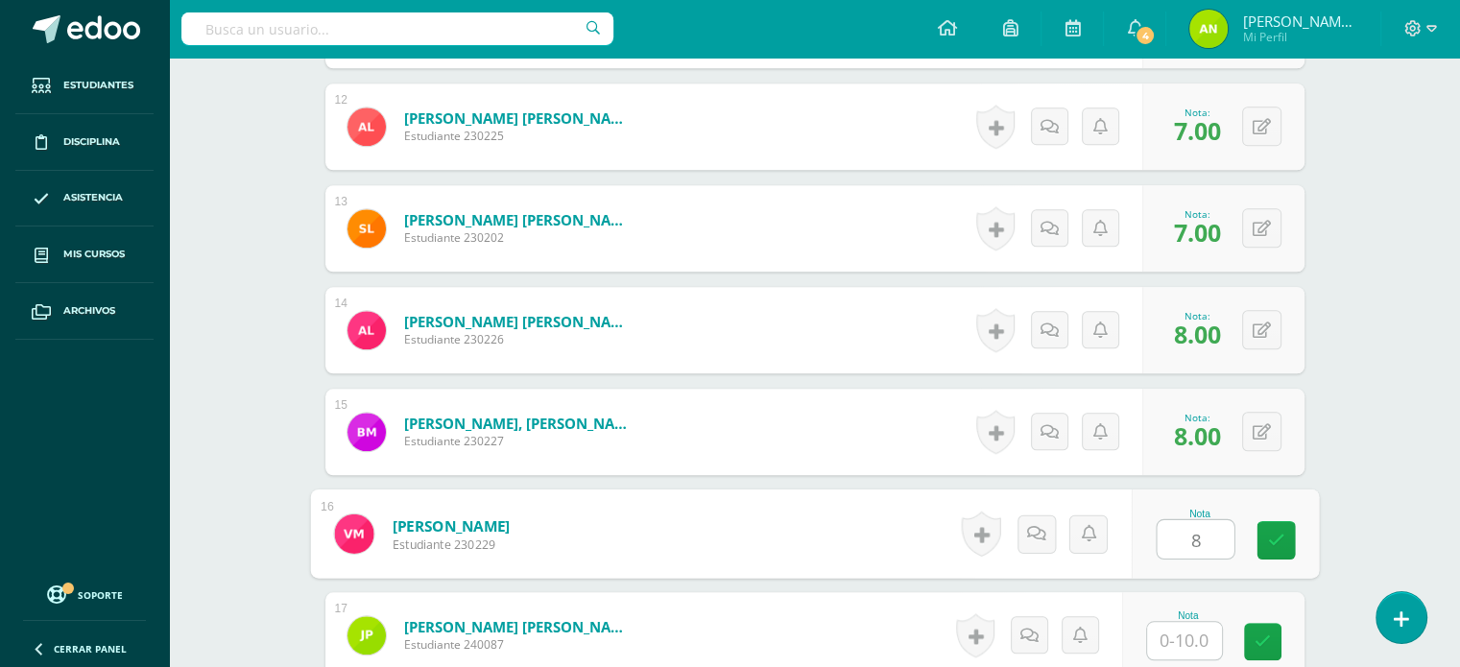
type input "8"
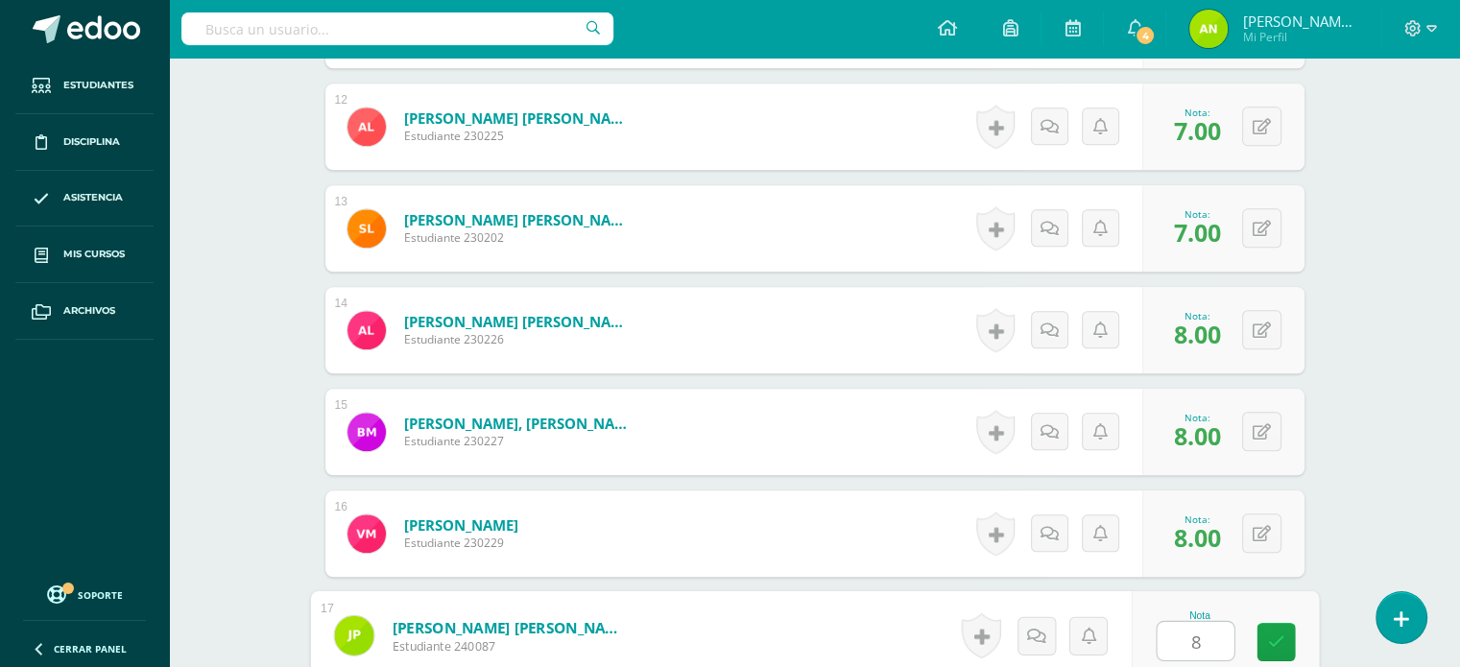
type input "8"
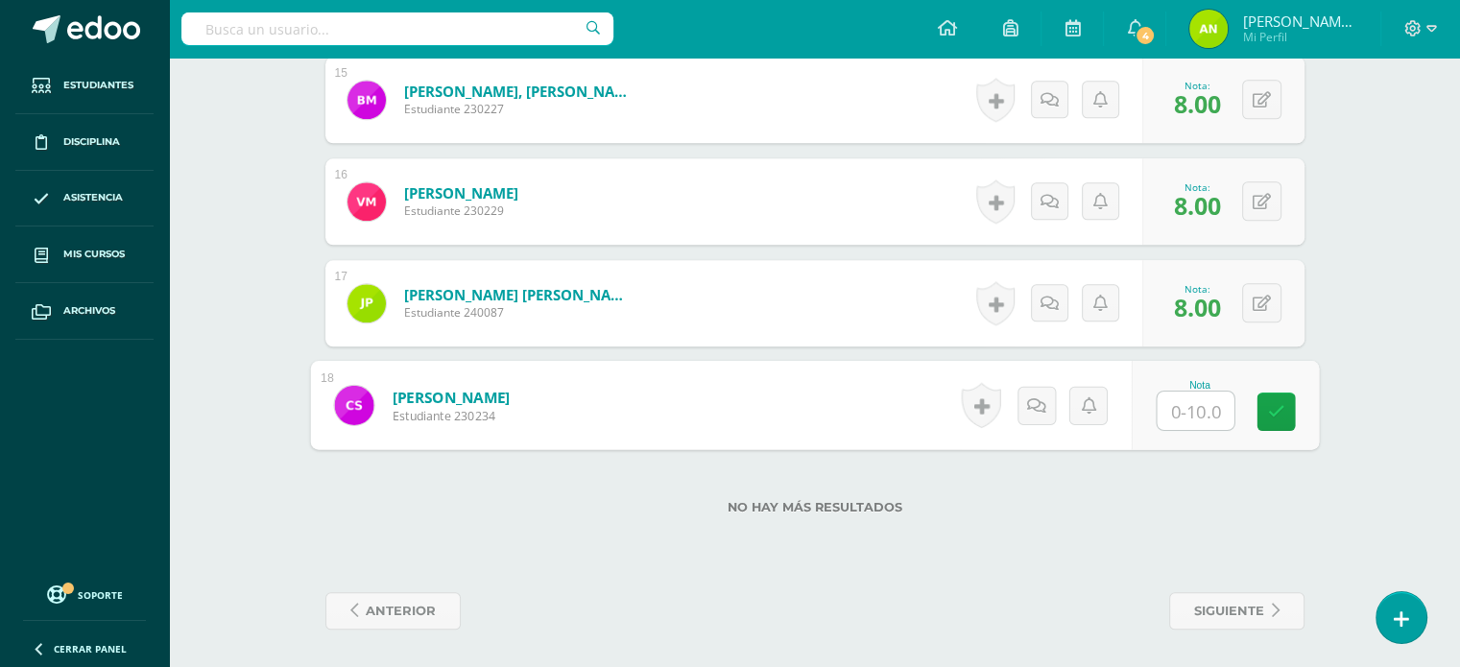
type input "8"
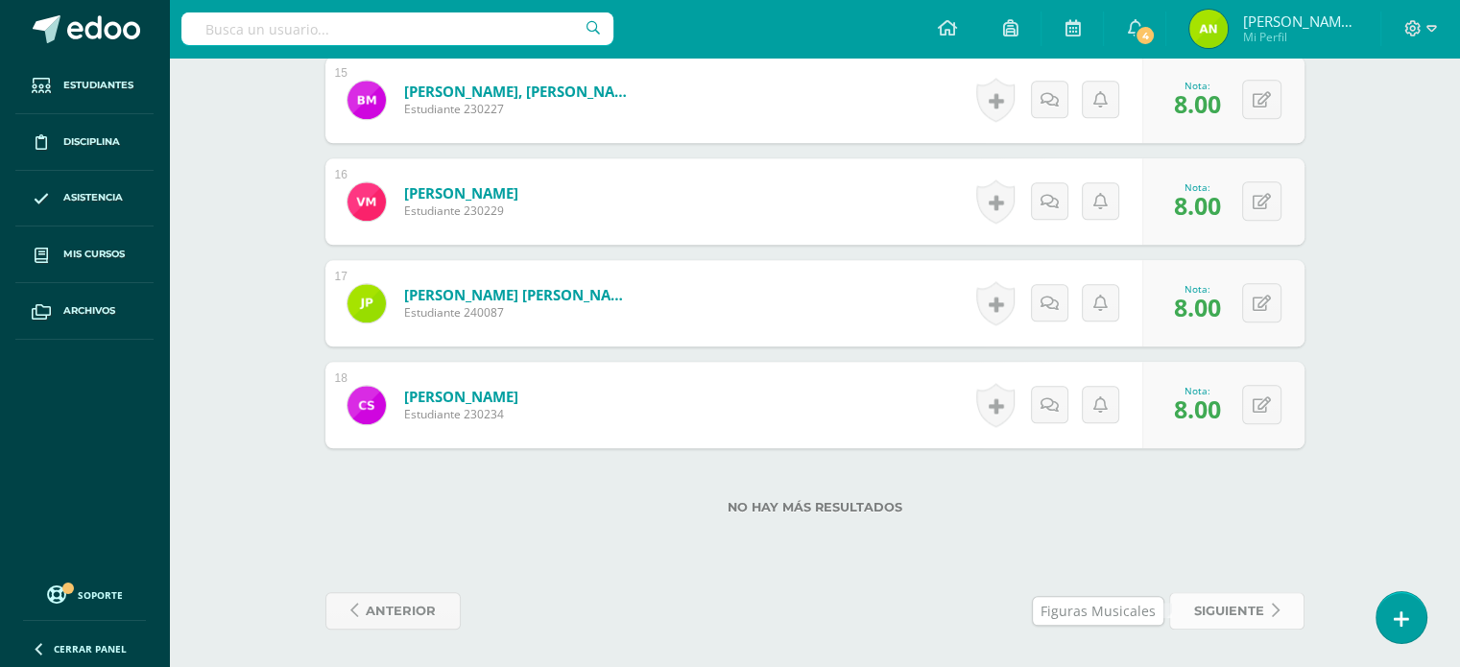
click at [1210, 610] on span "siguiente" at bounding box center [1229, 611] width 70 height 36
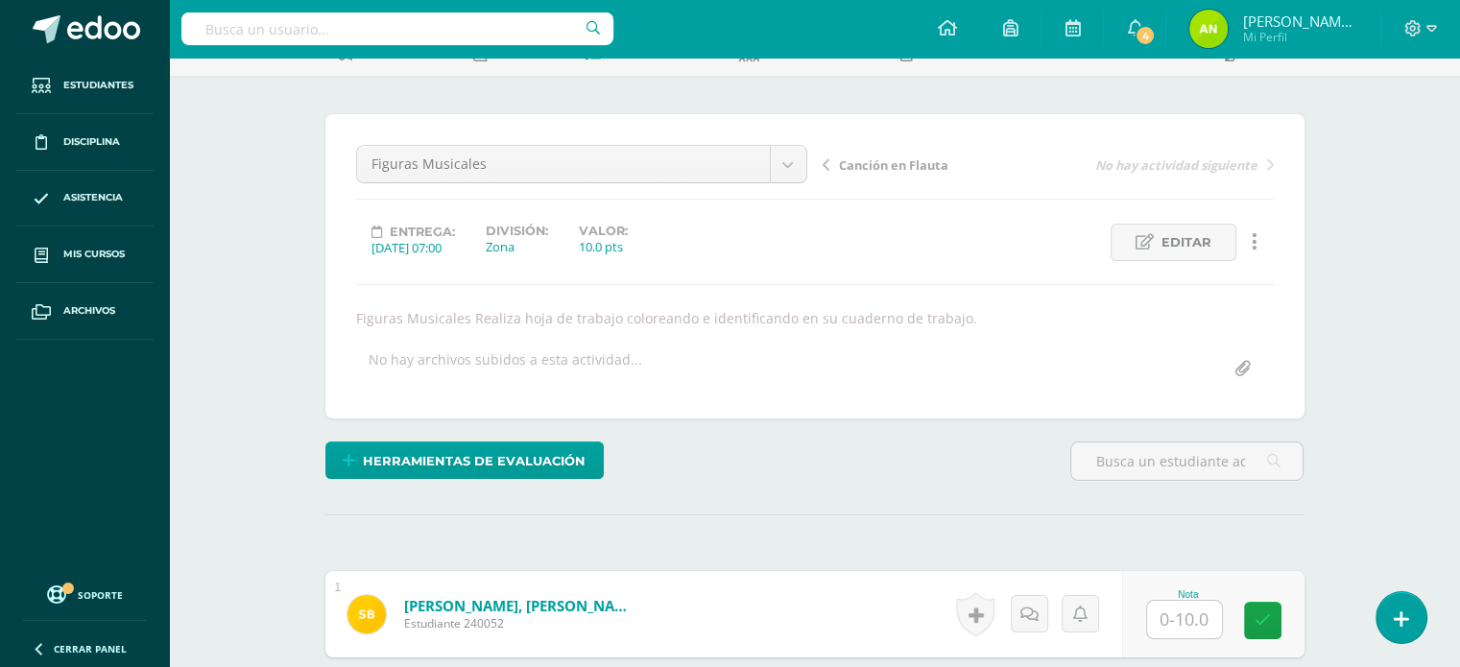
scroll to position [193, 0]
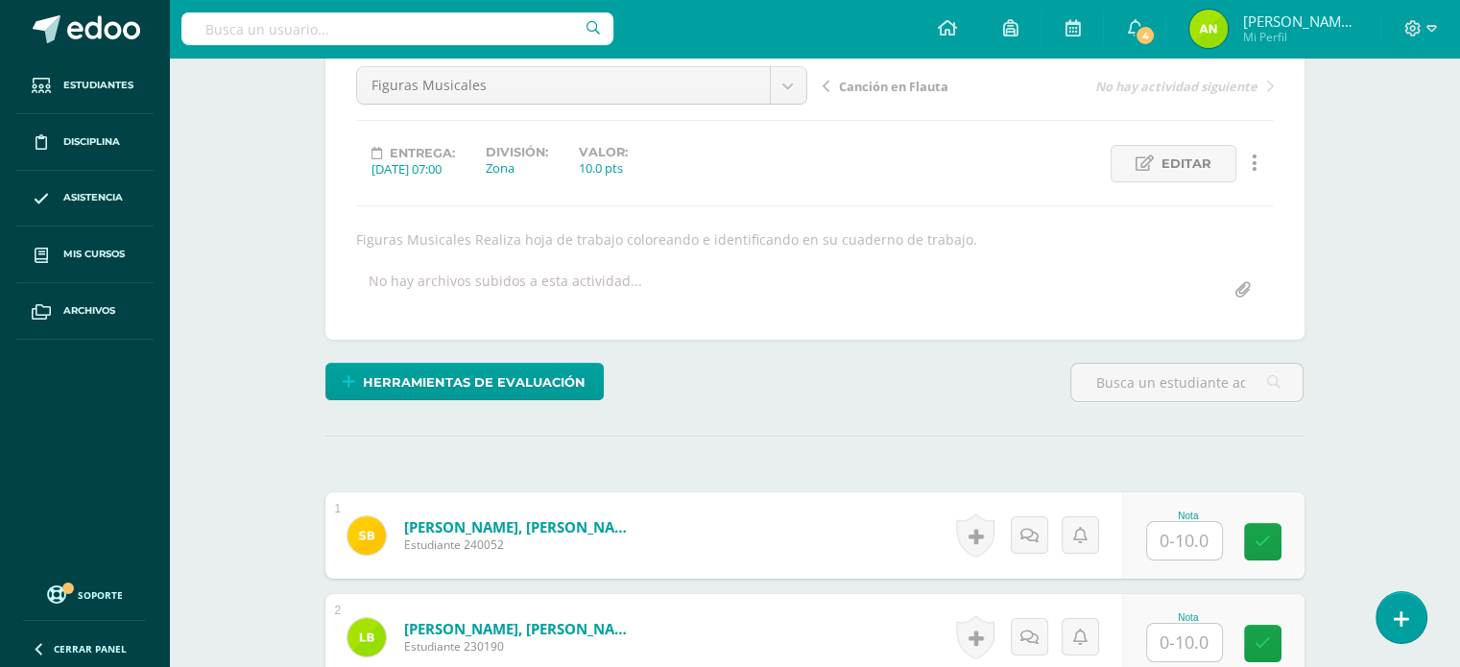
click at [1180, 543] on input "text" at bounding box center [1184, 540] width 75 height 37
type input "10"
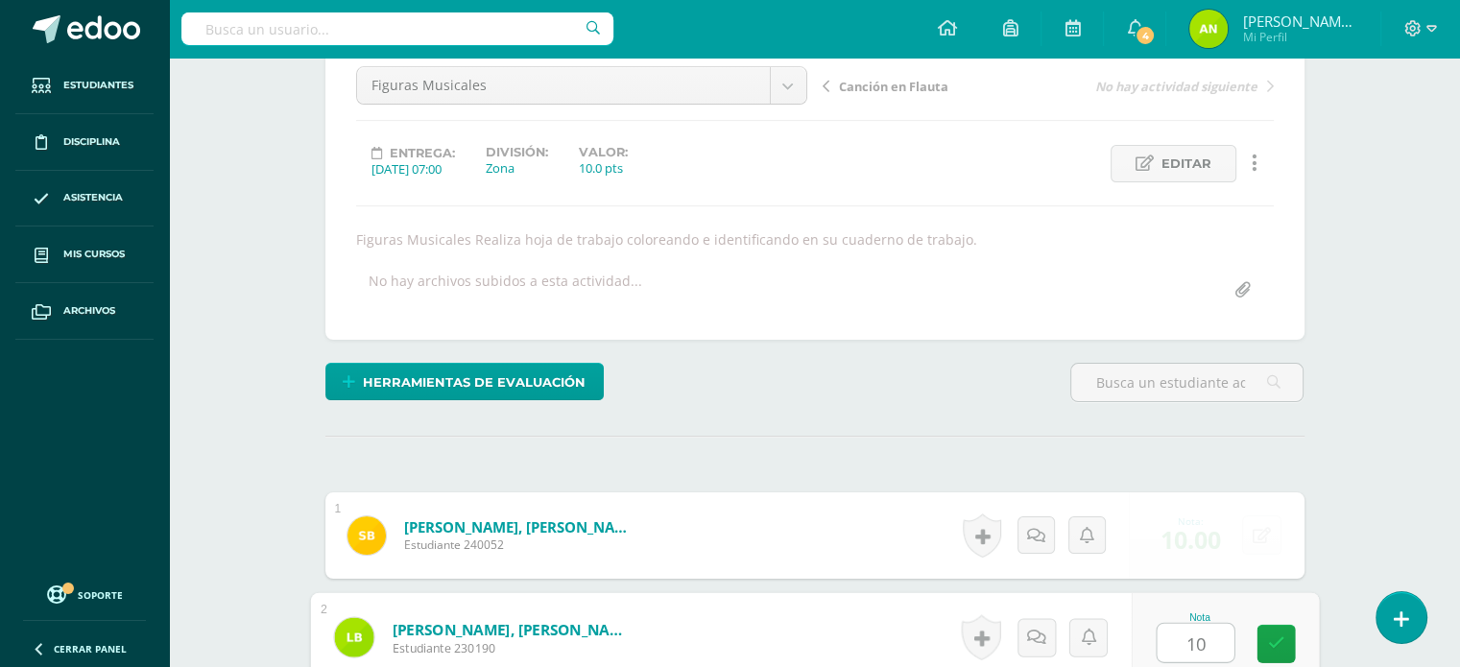
type input "10"
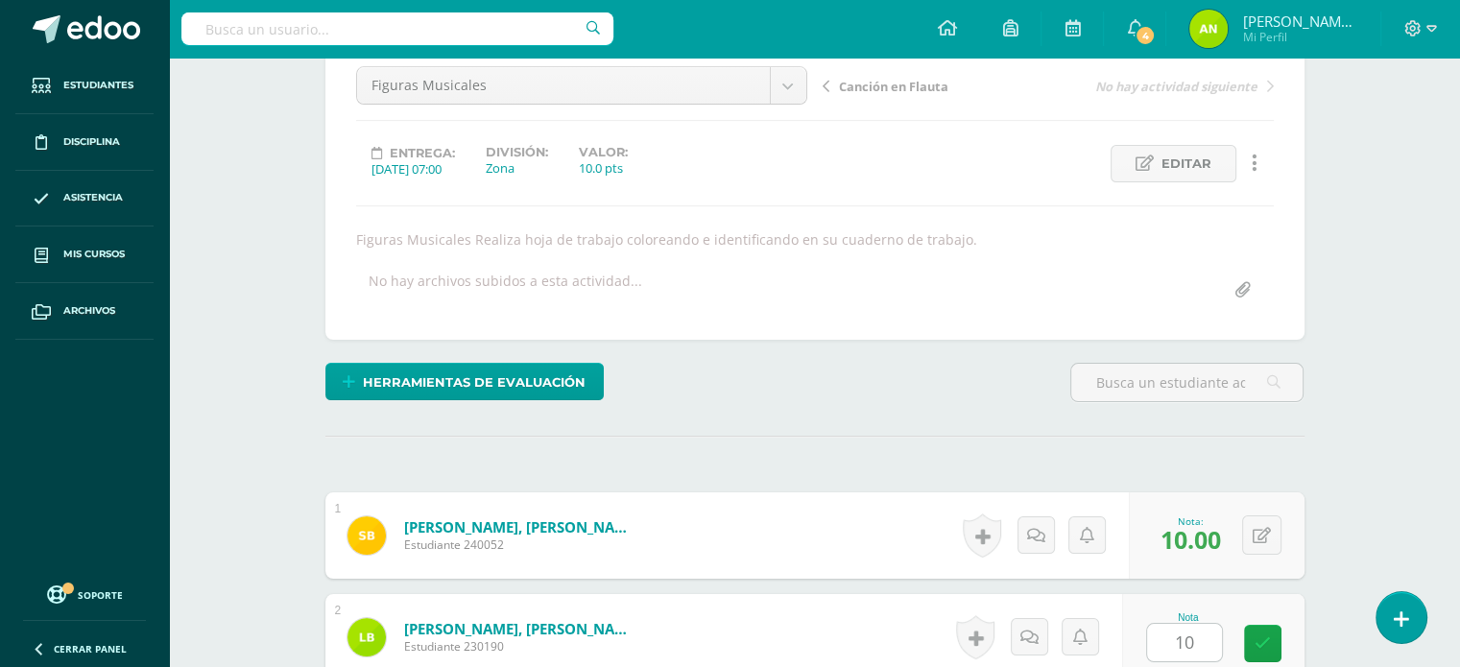
scroll to position [602, 0]
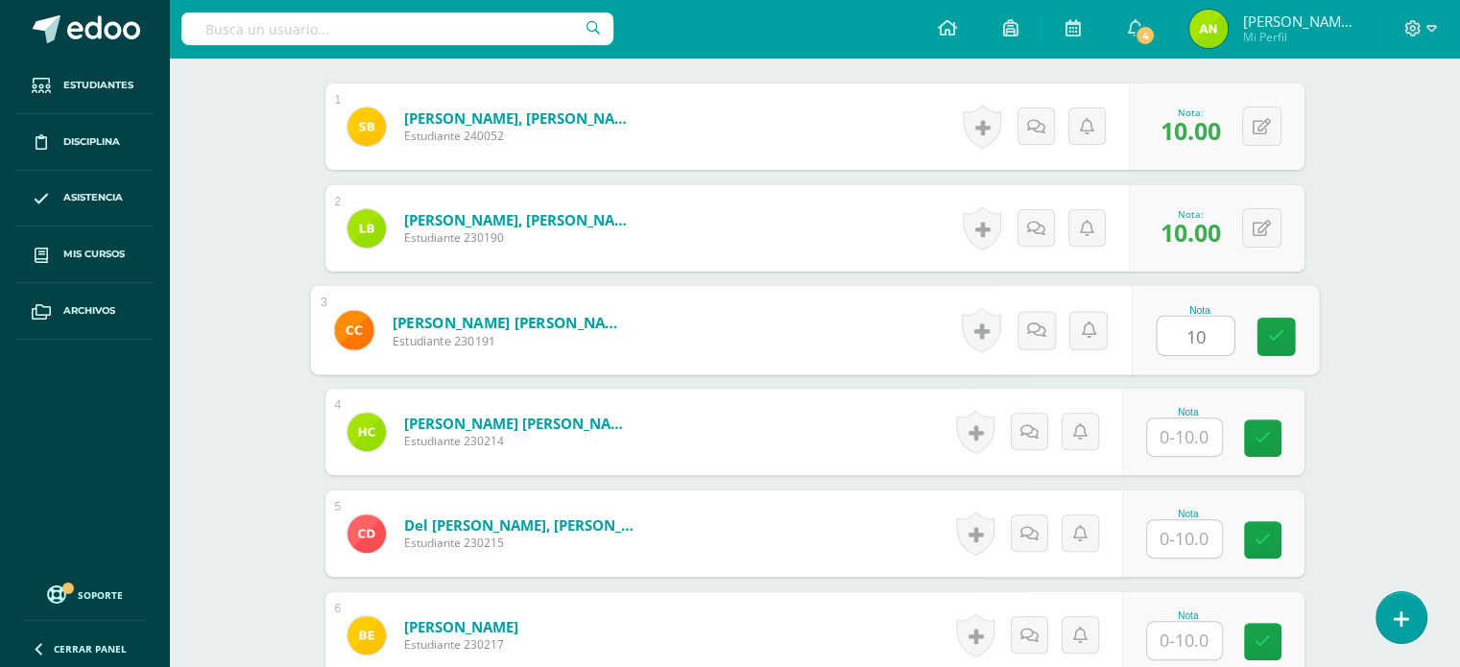
type input "10"
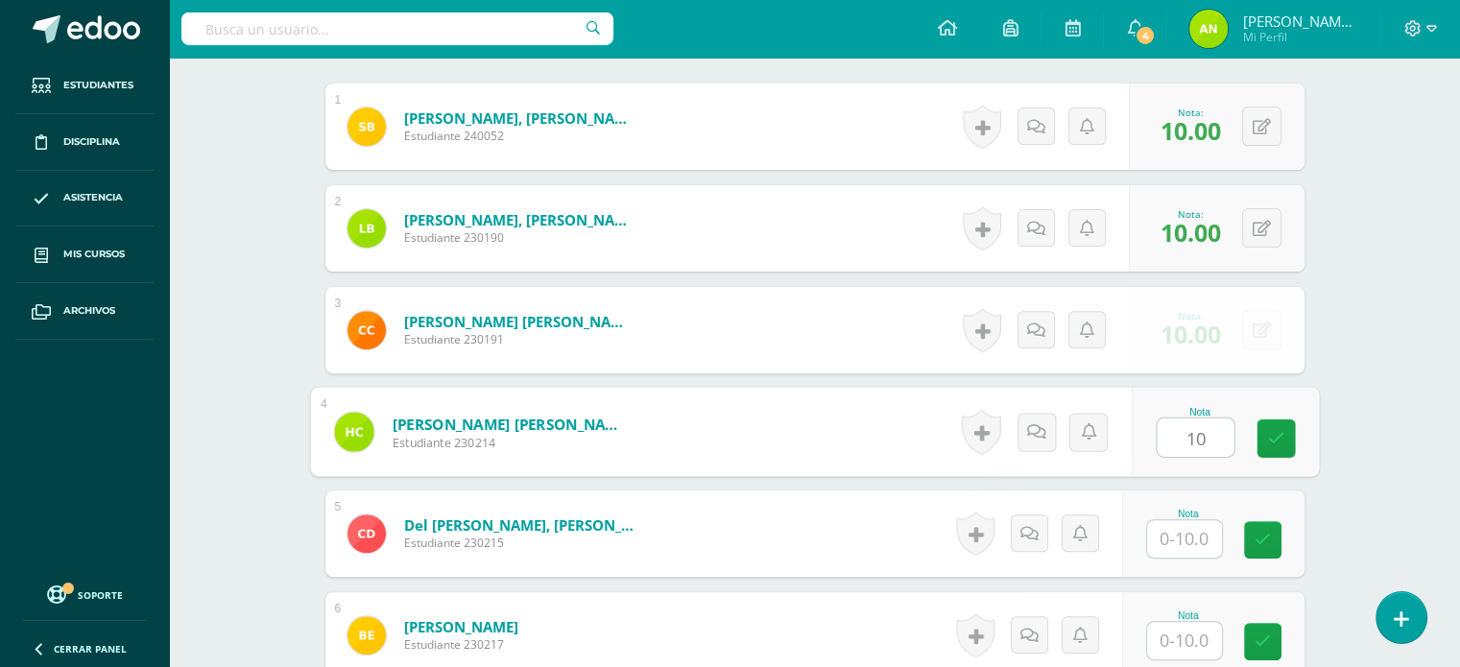
type input "10"
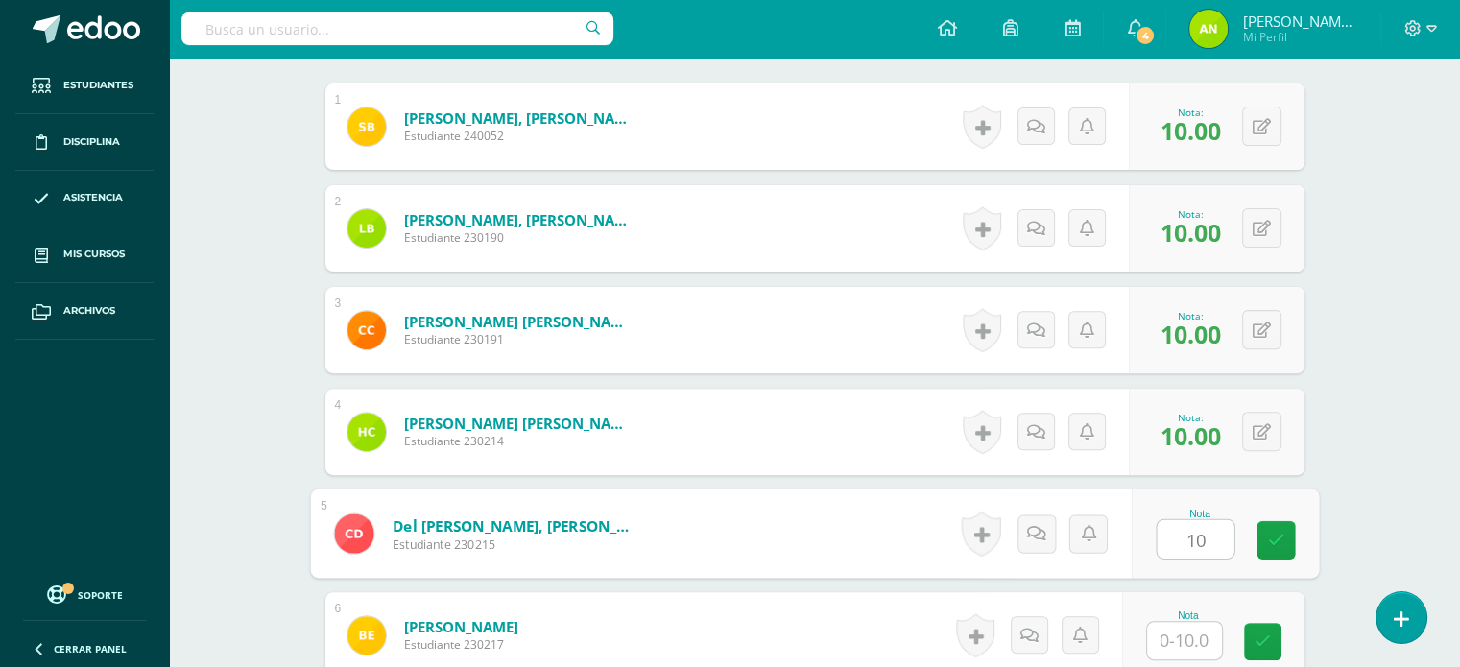
type input "10"
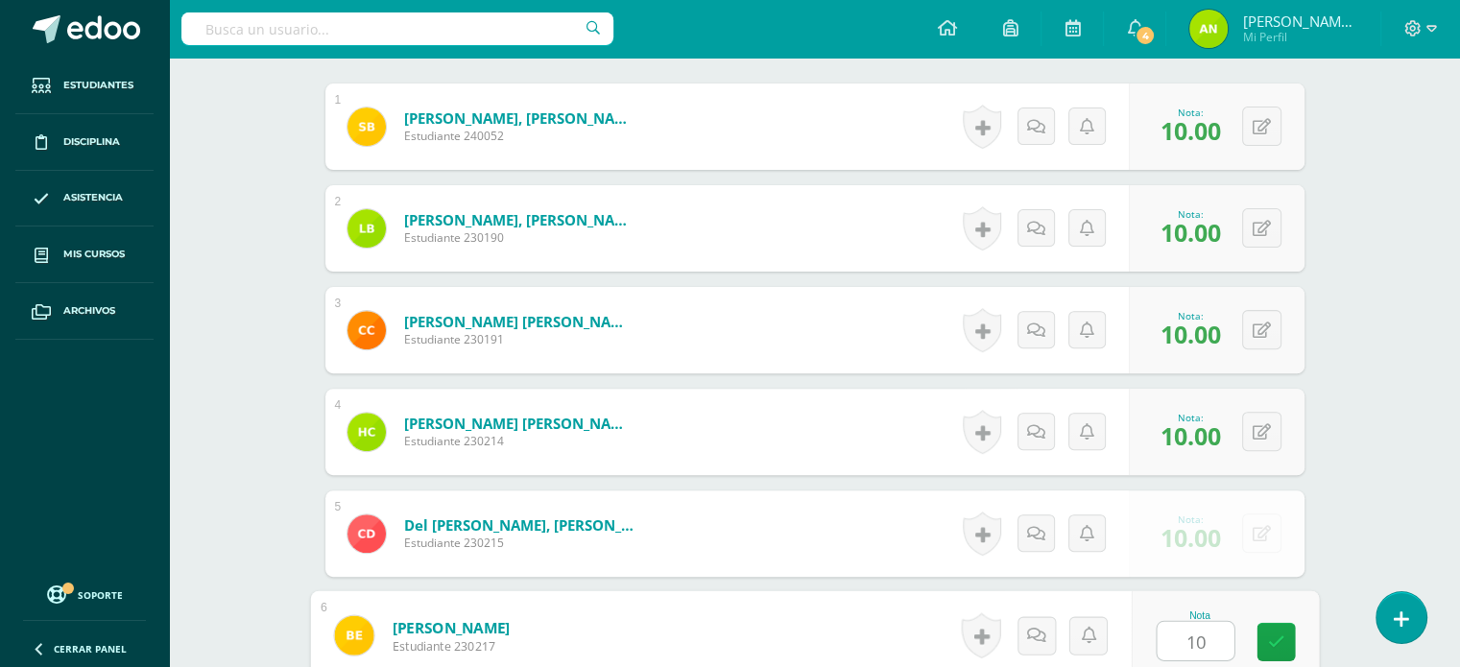
type input "10"
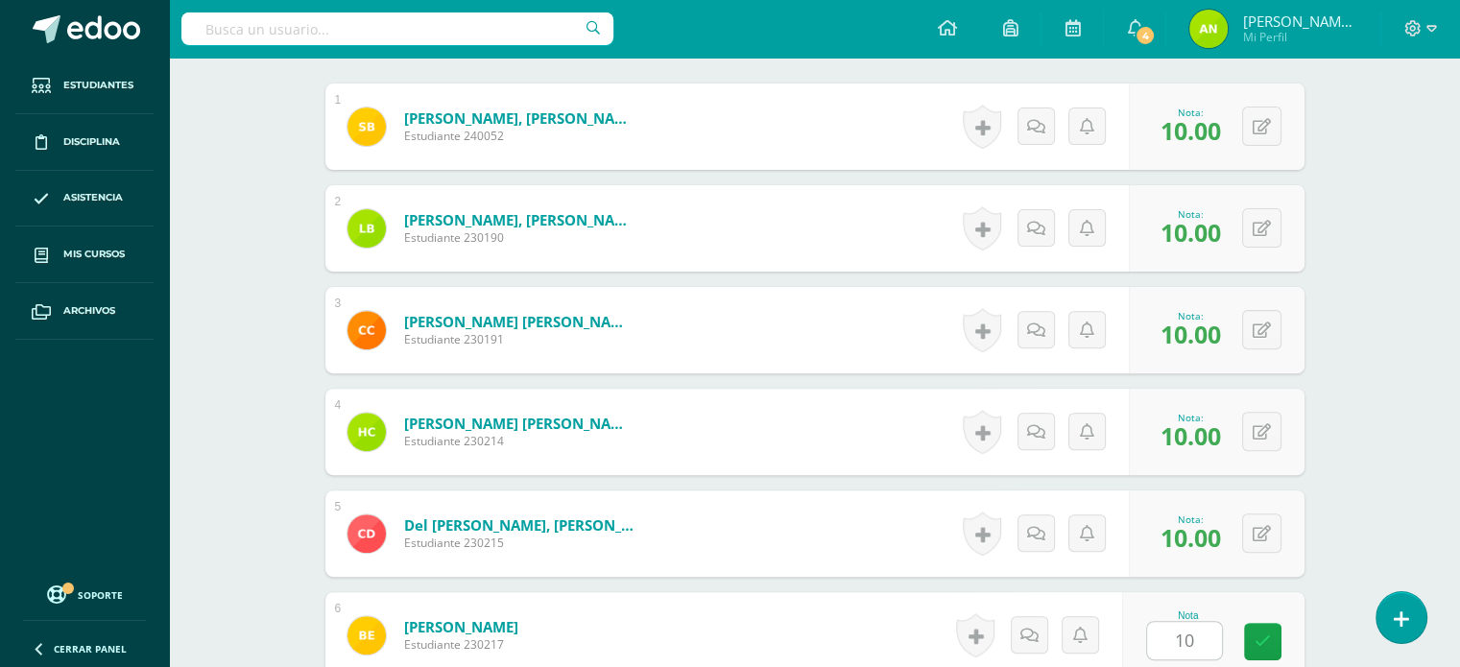
scroll to position [1009, 0]
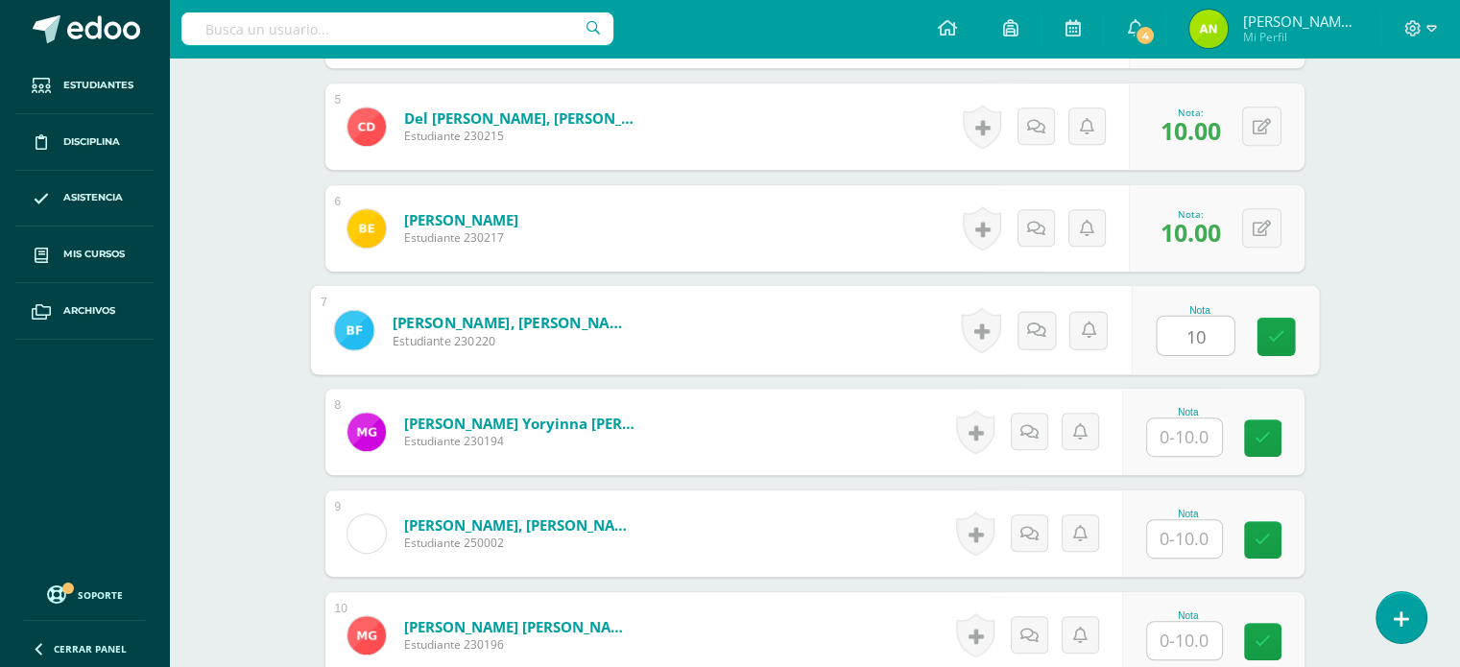
type input "10"
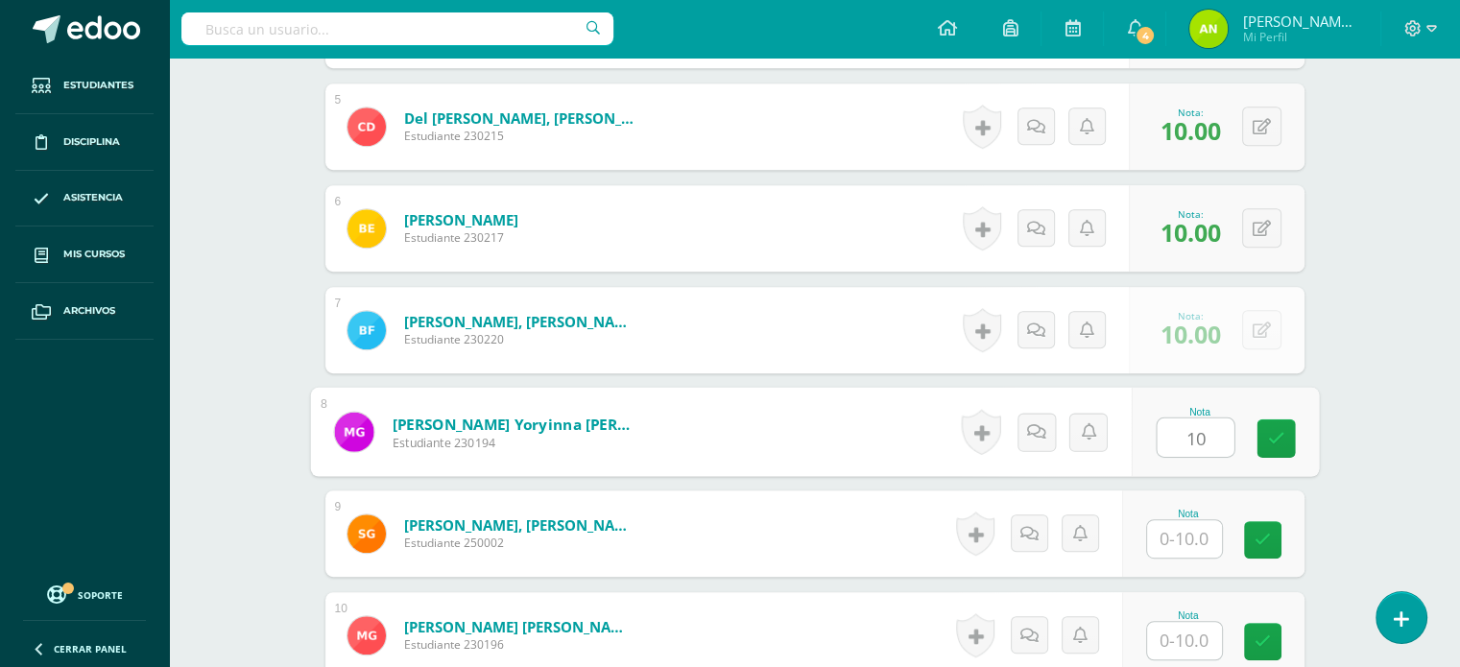
type input "10"
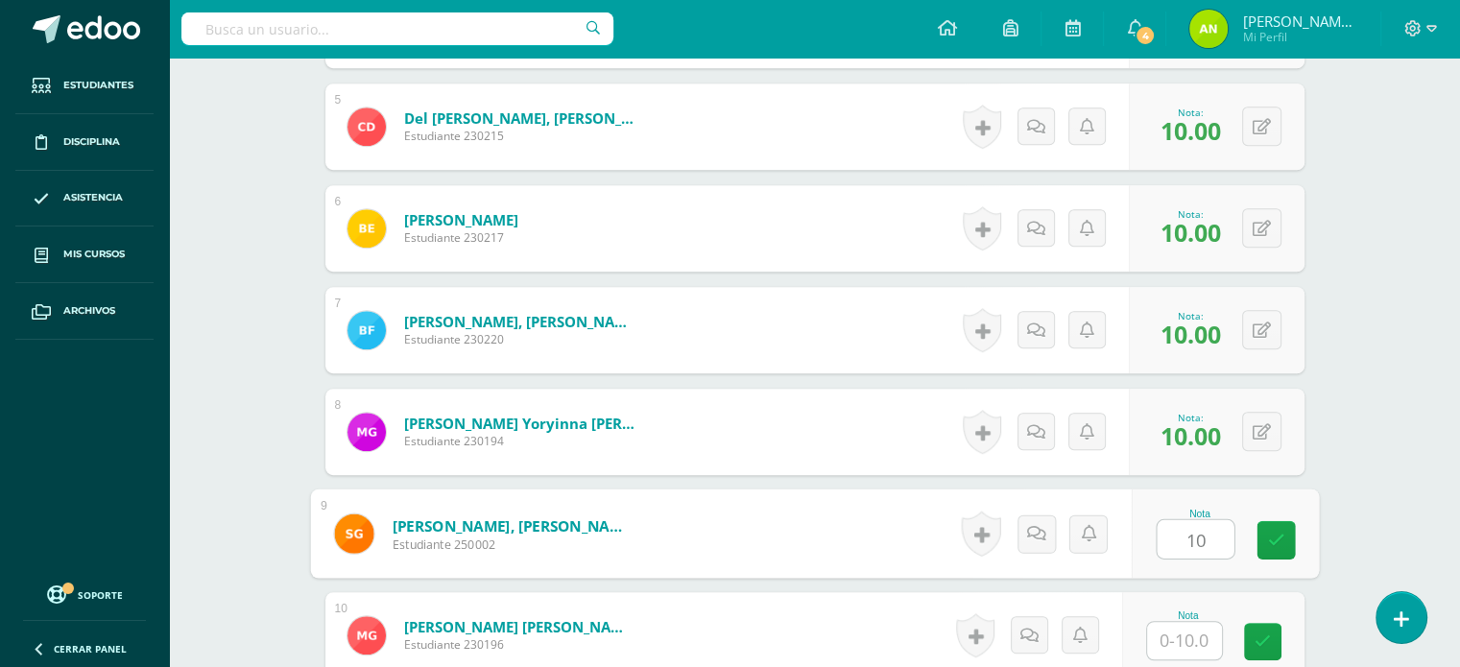
type input "10"
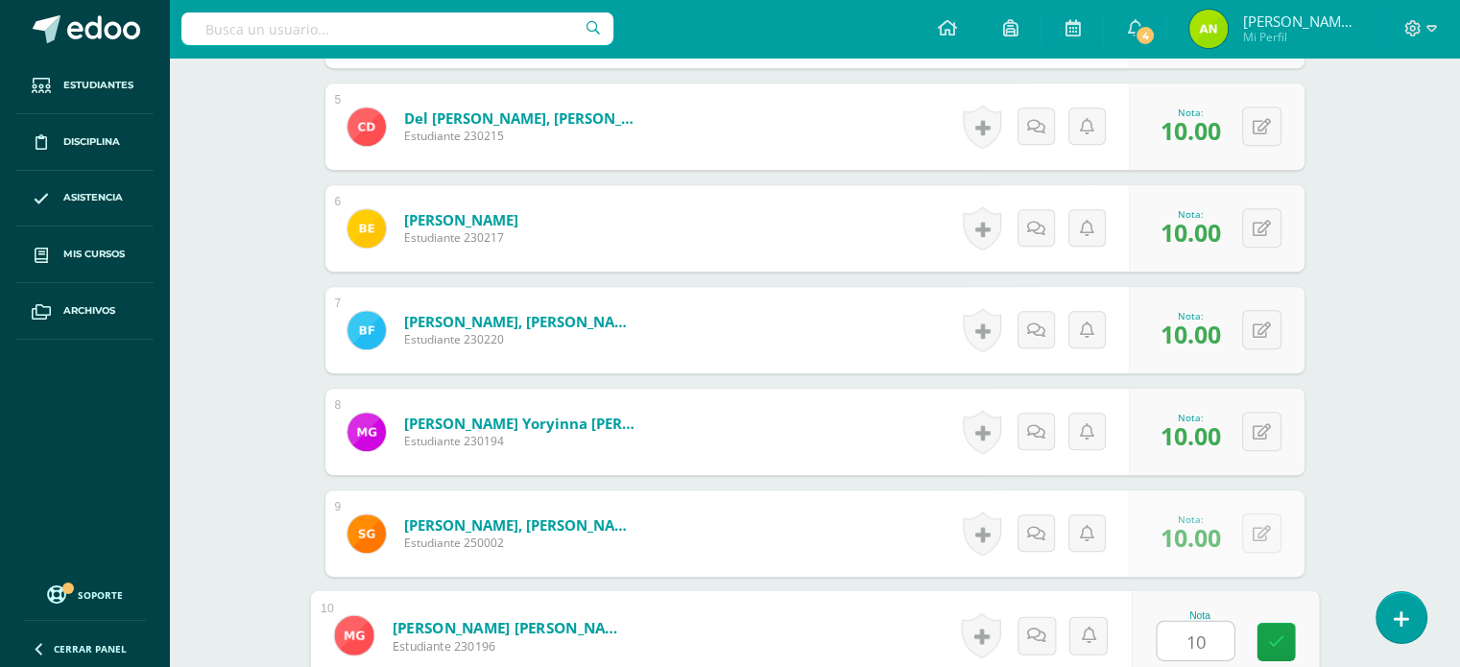
type input "10"
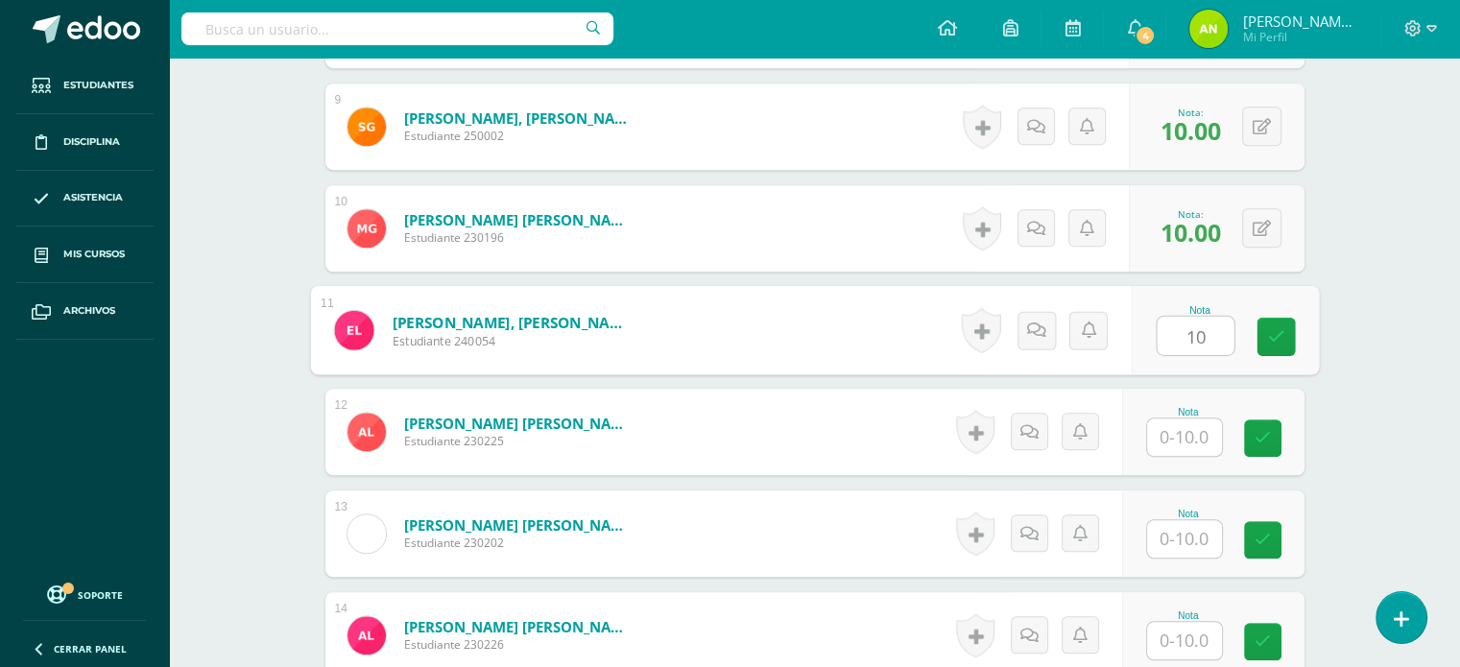
type input "10"
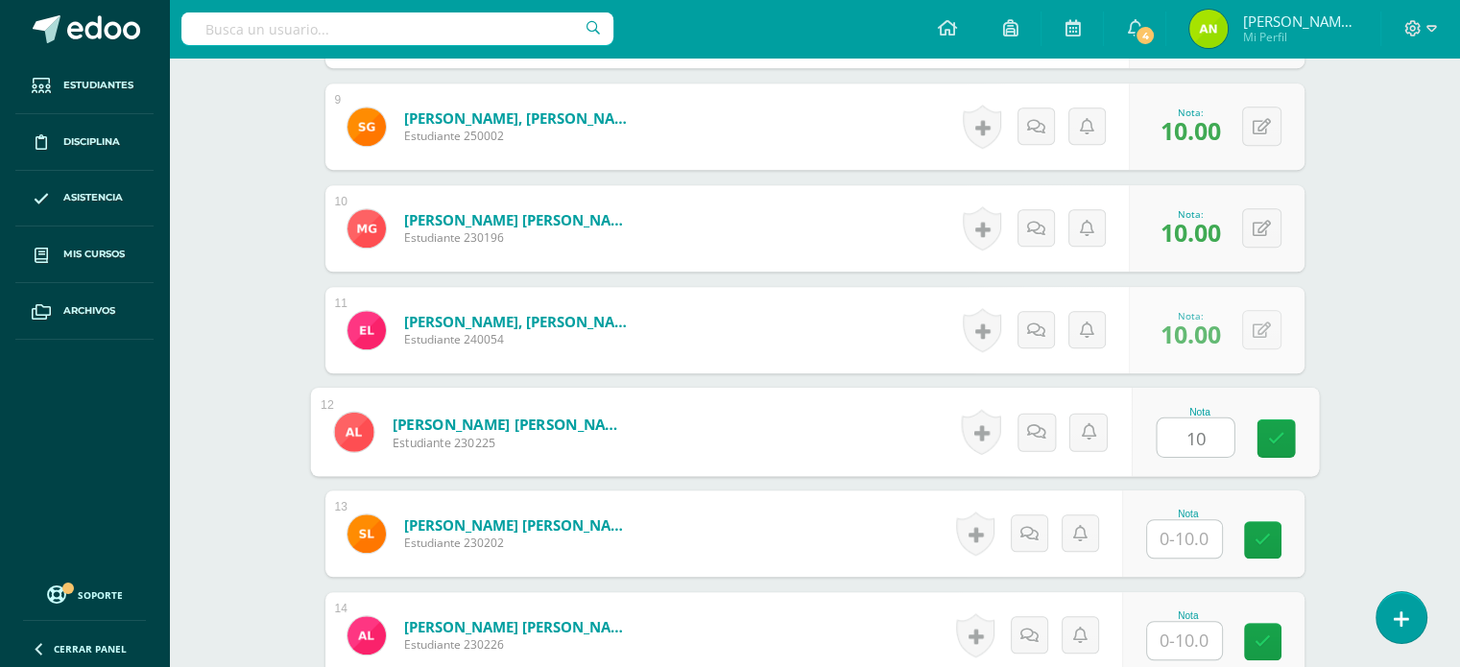
type input "10"
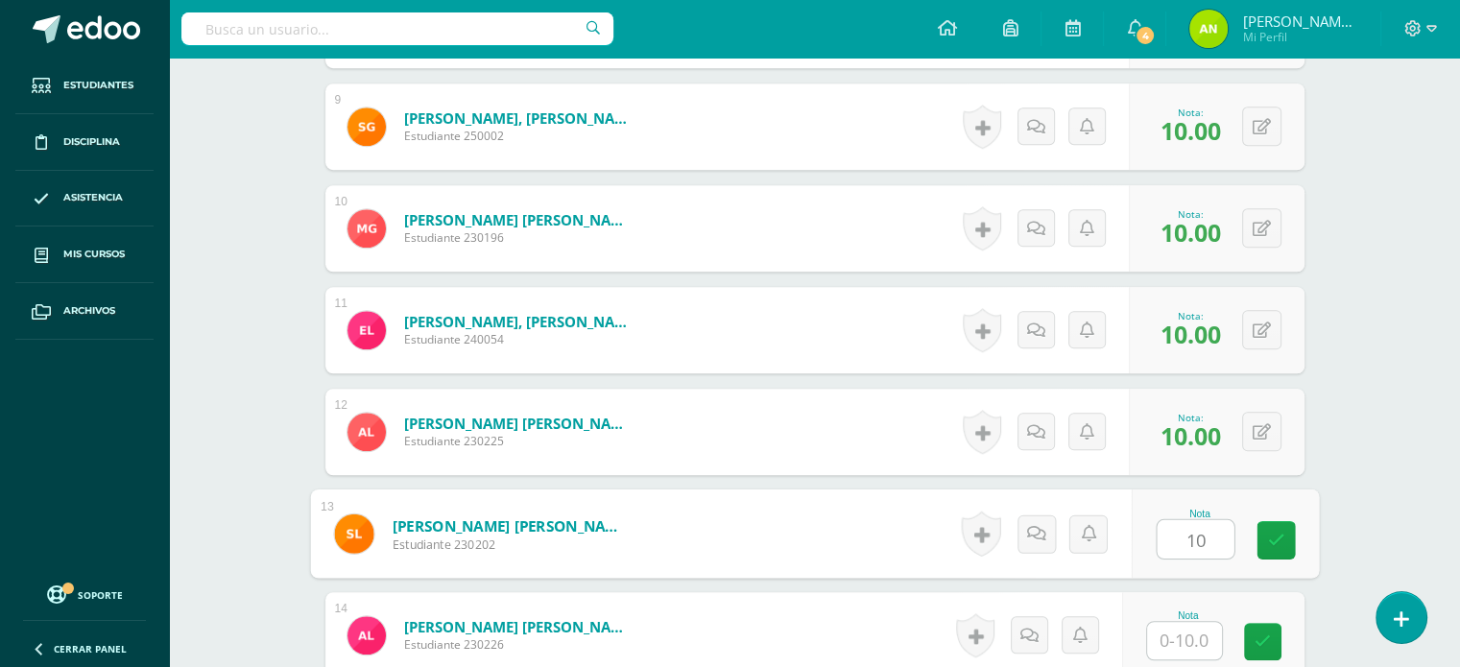
type input "10"
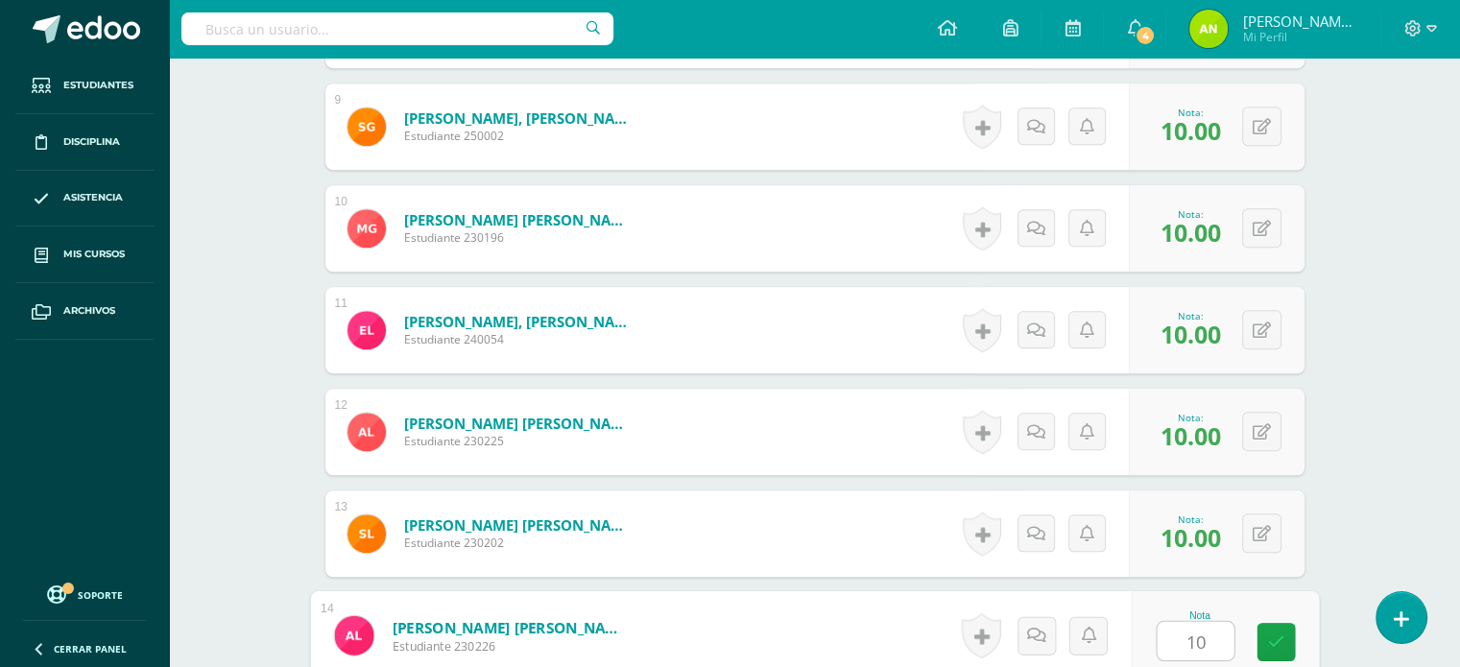
type input "10"
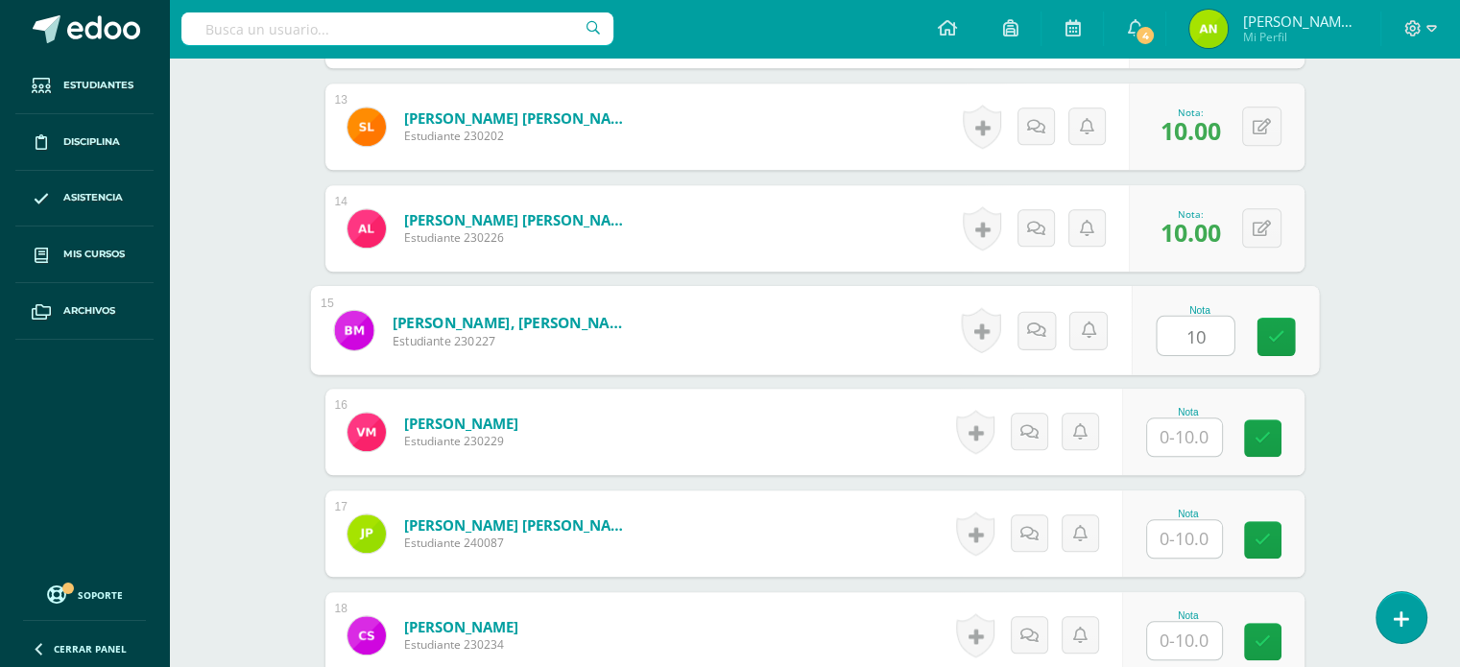
type input "10"
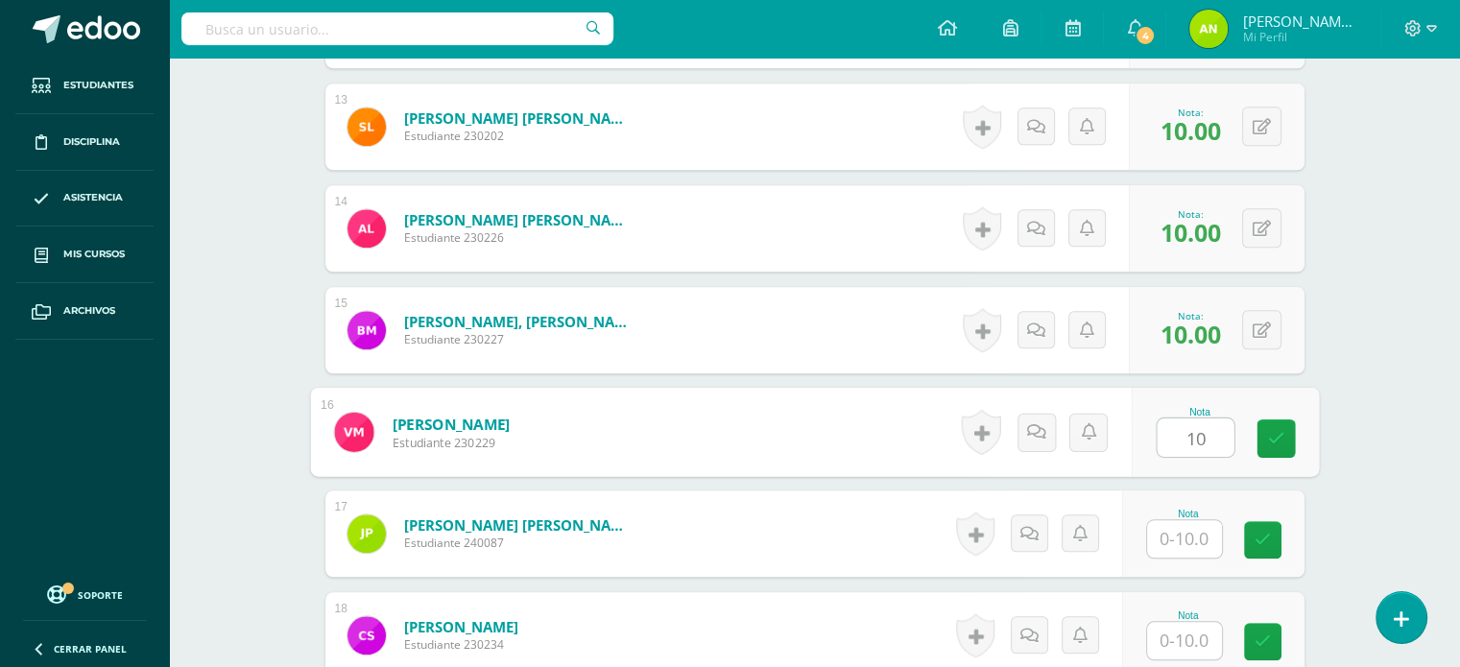
type input "10"
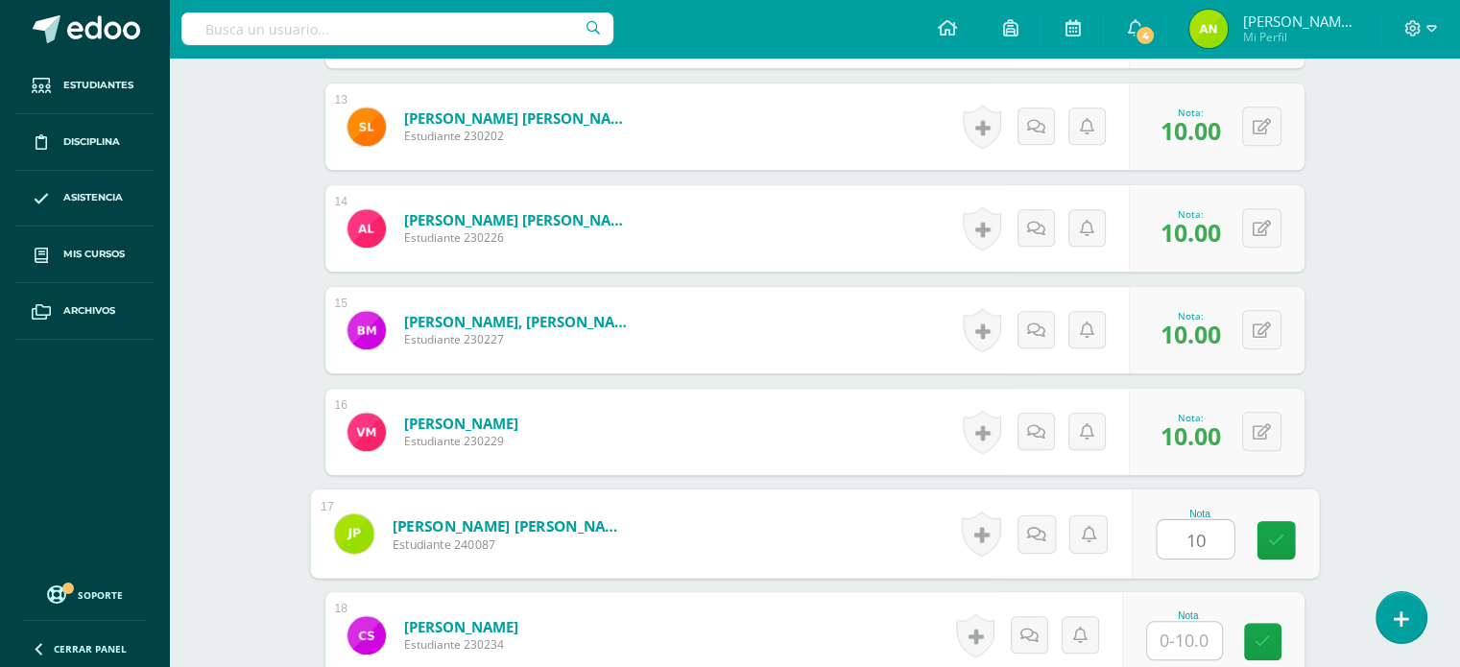
type input "10"
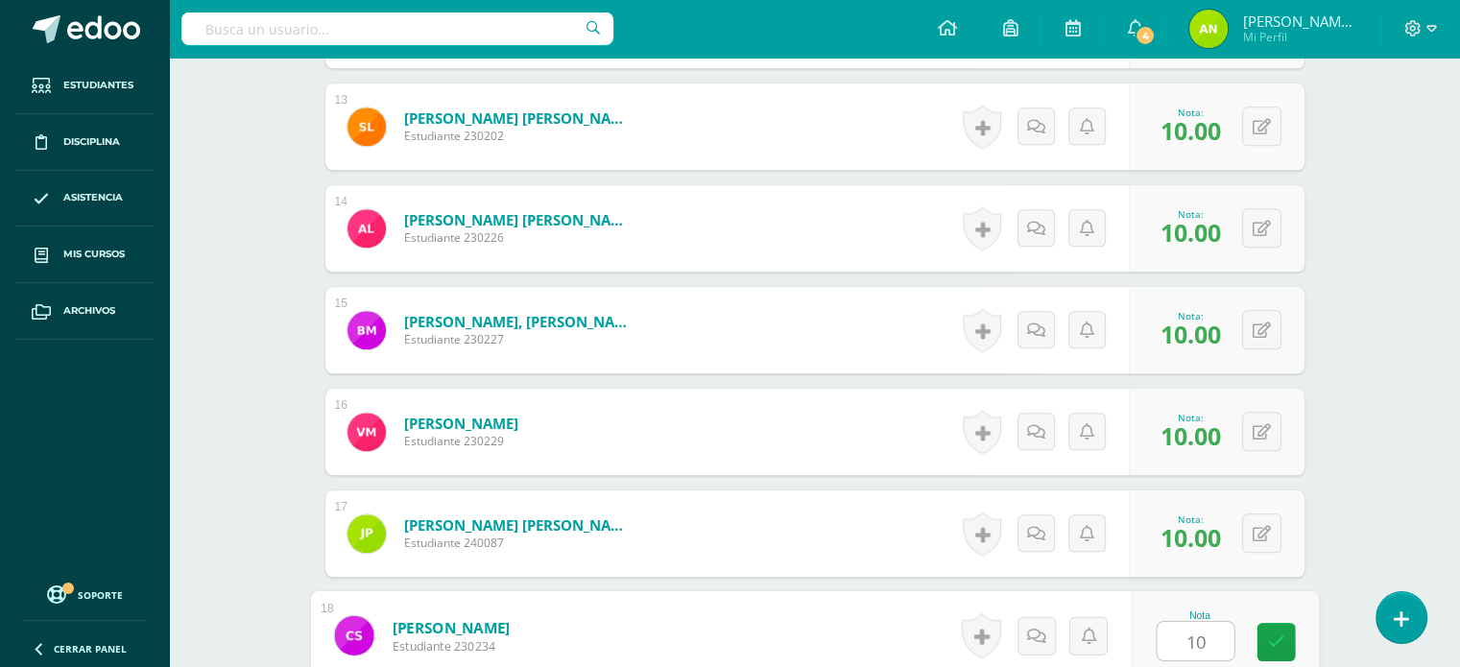
type input "101"
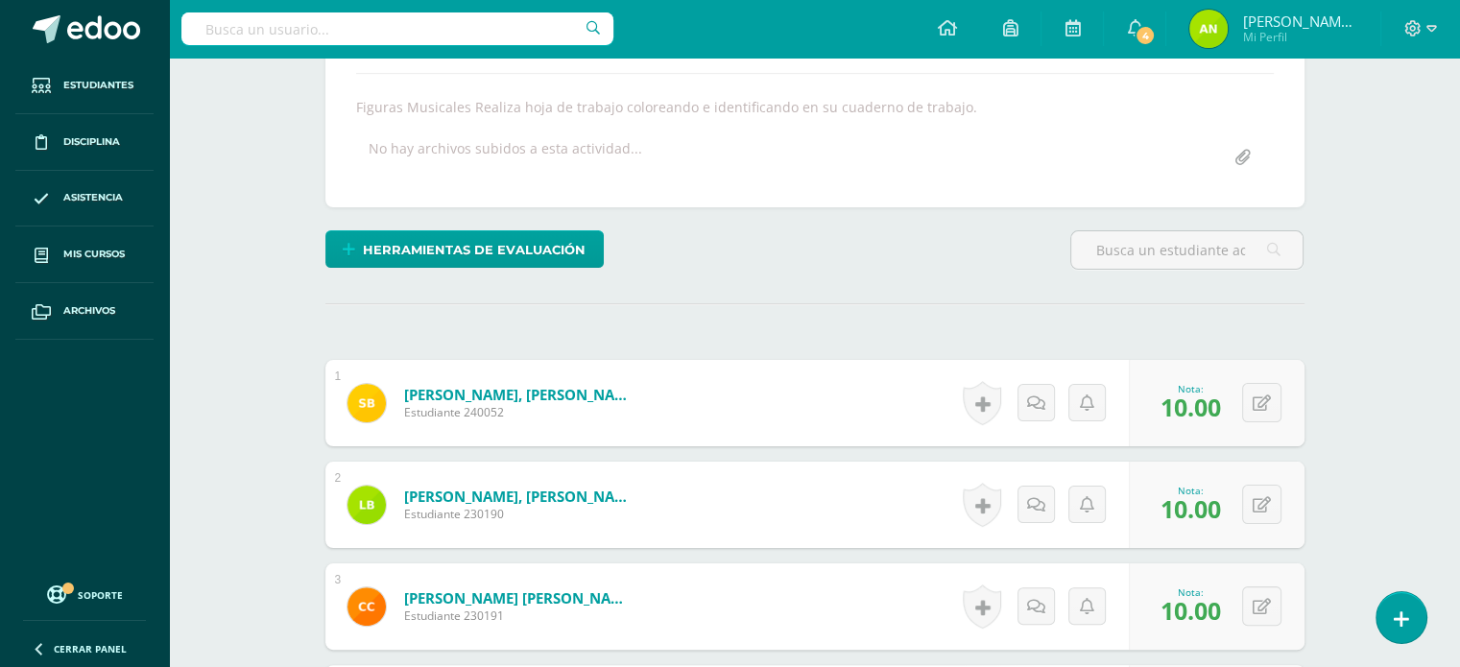
scroll to position [0, 0]
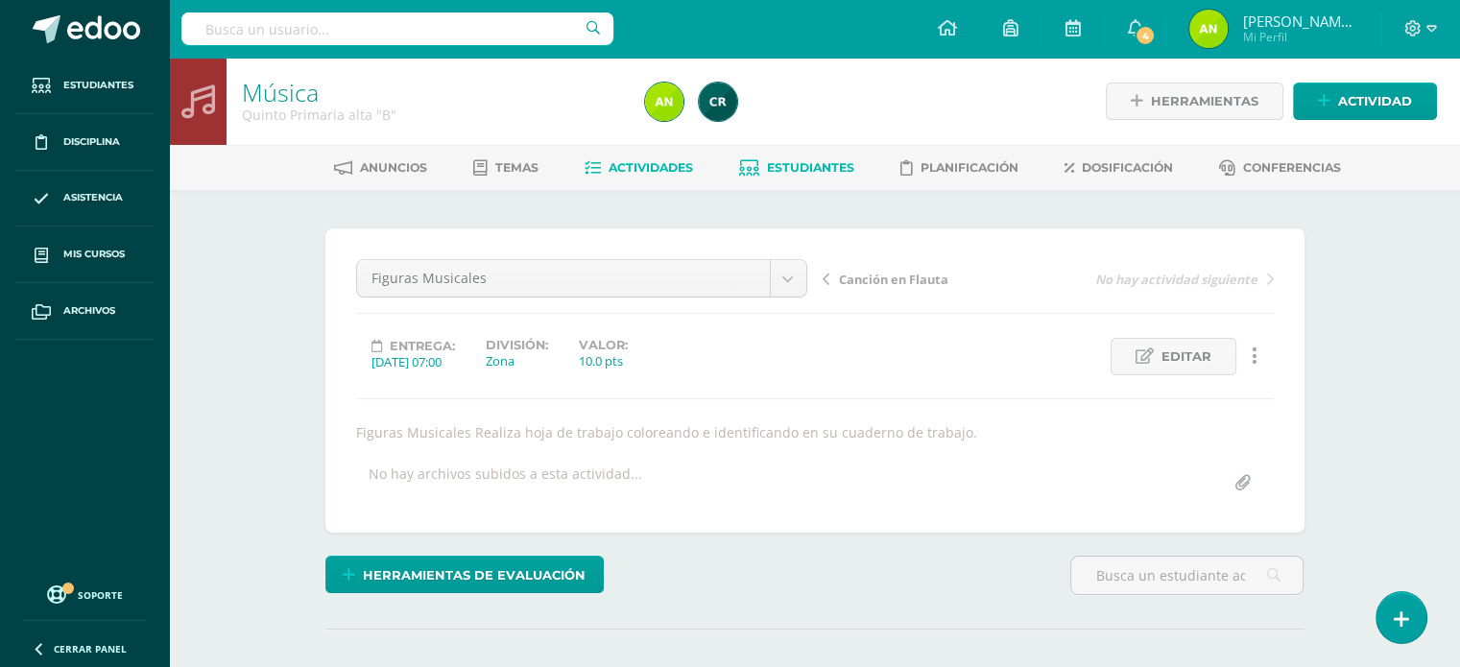
click at [767, 169] on span "Estudiantes" at bounding box center [810, 167] width 87 height 14
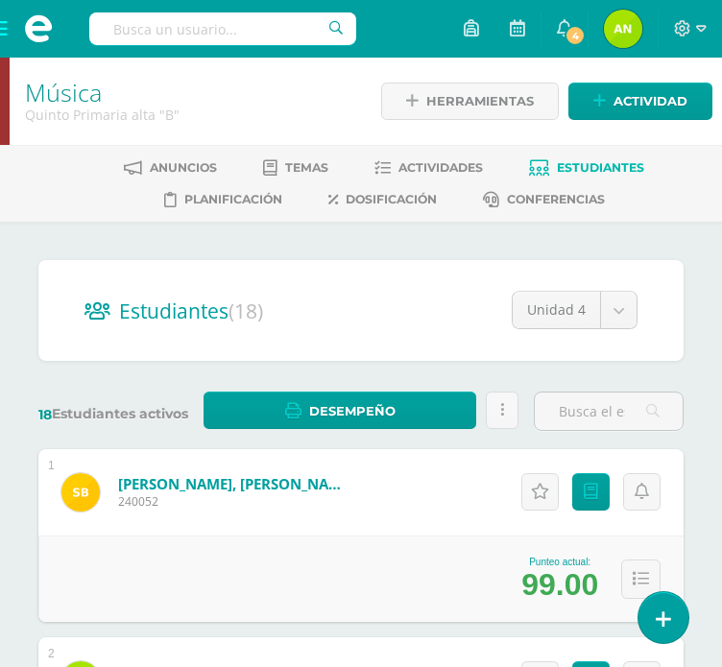
click at [415, 170] on span "Actividades" at bounding box center [440, 167] width 84 height 14
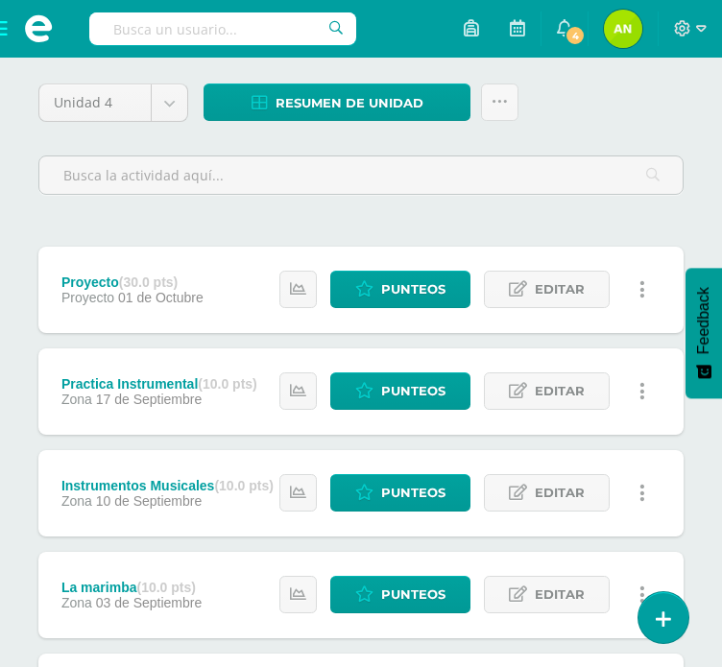
scroll to position [288, 0]
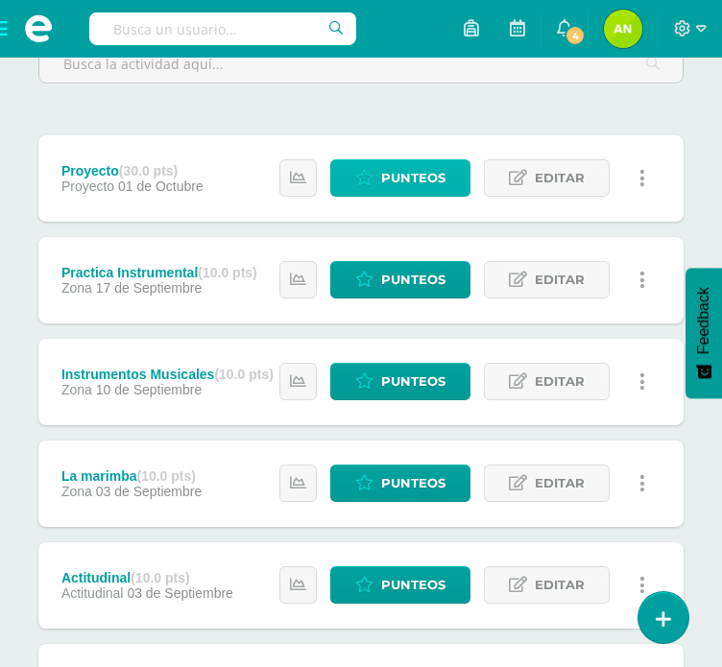
click at [458, 171] on link "Punteos" at bounding box center [400, 177] width 140 height 37
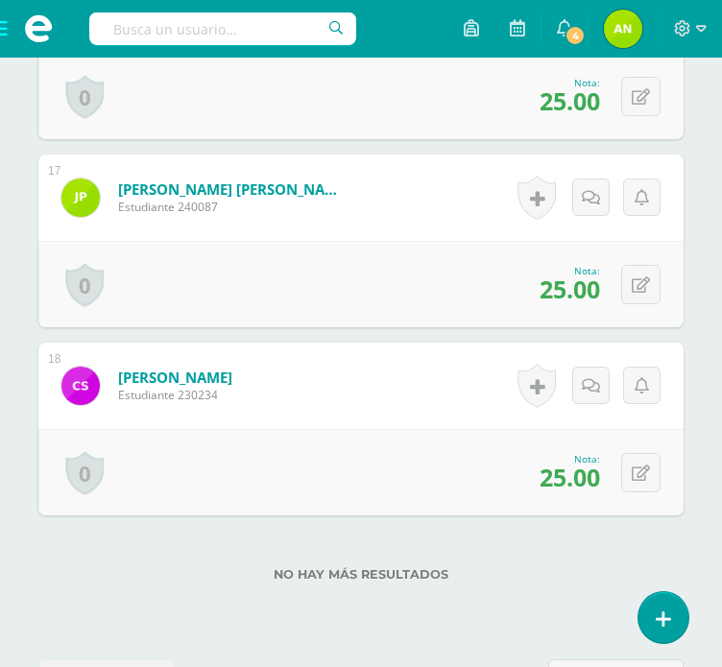
scroll to position [3684, 0]
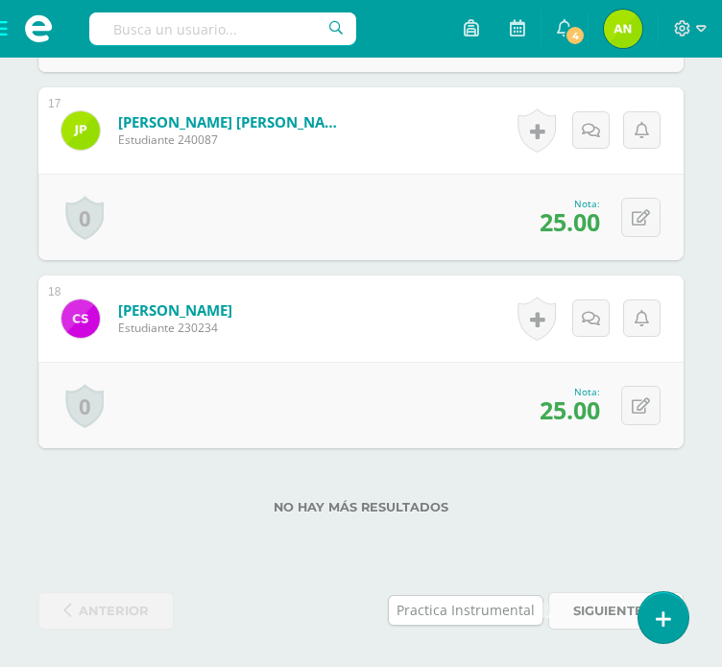
click at [595, 607] on span "siguiente" at bounding box center [608, 611] width 70 height 36
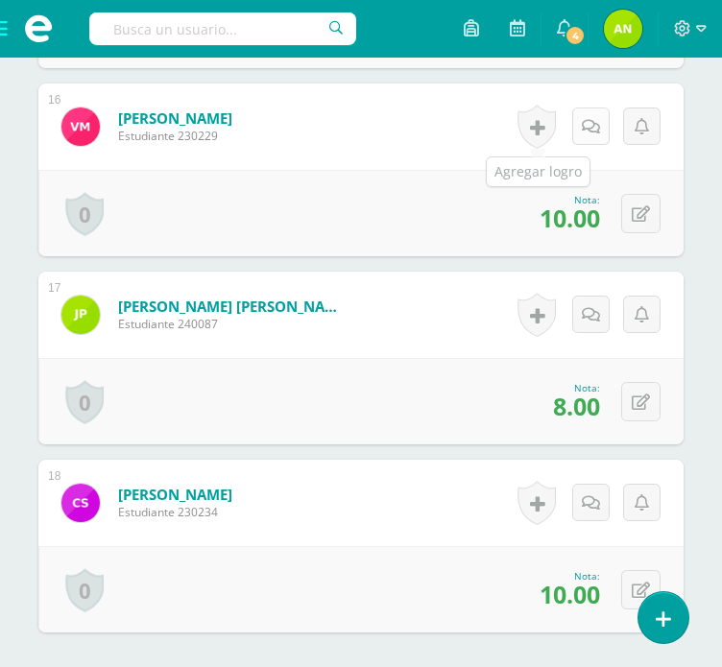
scroll to position [3666, 0]
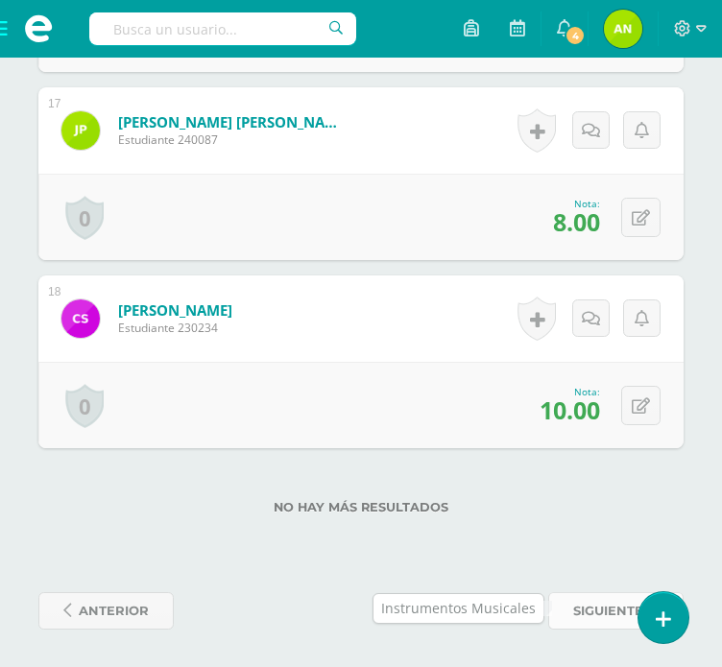
click at [602, 605] on span "siguiente" at bounding box center [608, 611] width 70 height 36
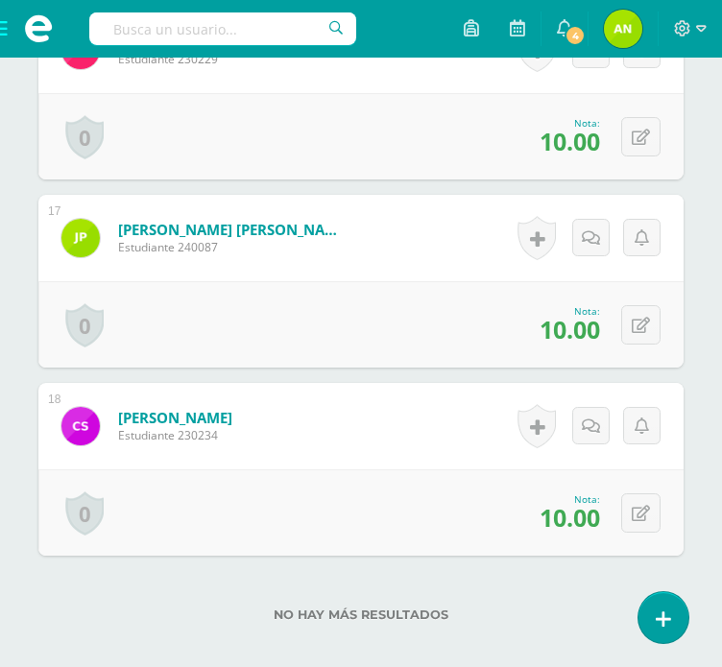
scroll to position [3666, 0]
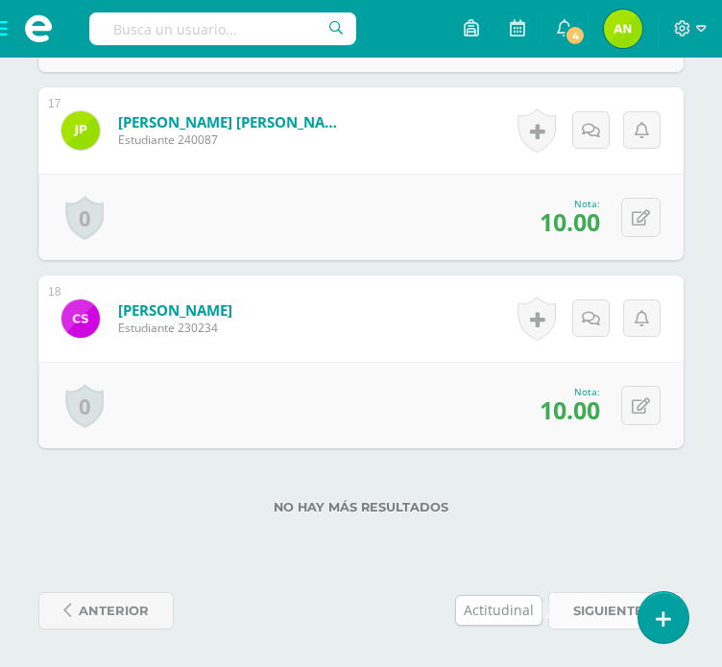
click at [595, 617] on span "siguiente" at bounding box center [608, 611] width 70 height 36
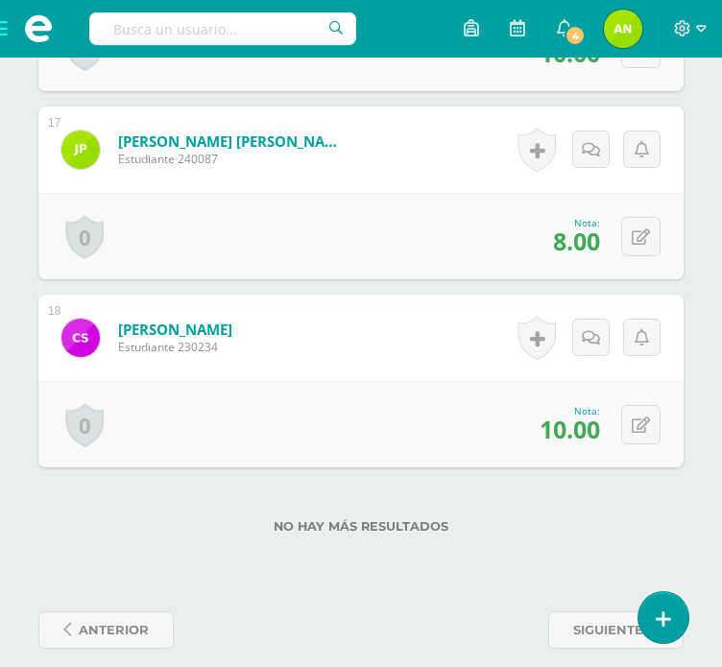
scroll to position [3666, 0]
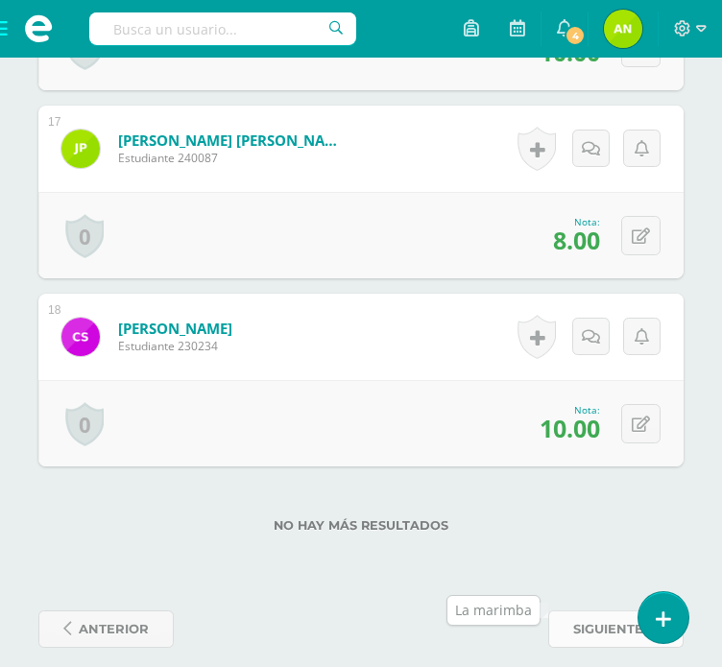
click at [598, 611] on span "siguiente" at bounding box center [608, 629] width 70 height 36
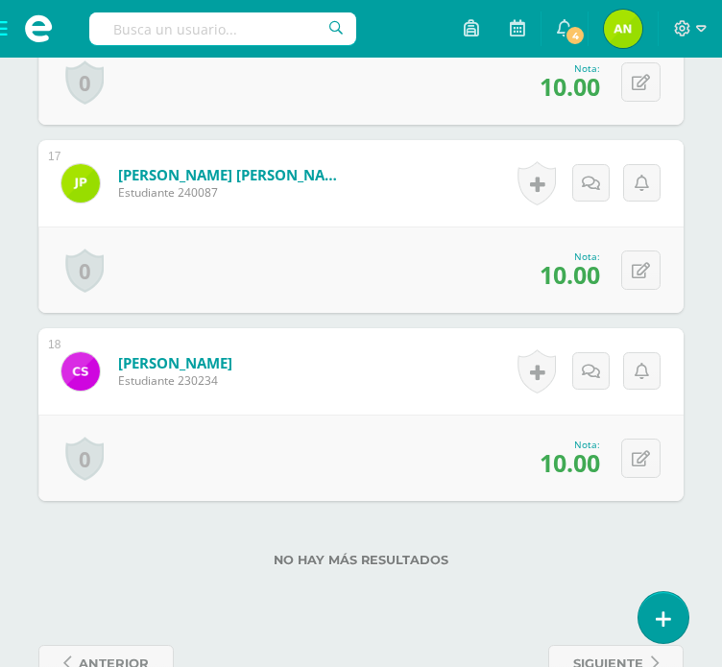
scroll to position [3666, 0]
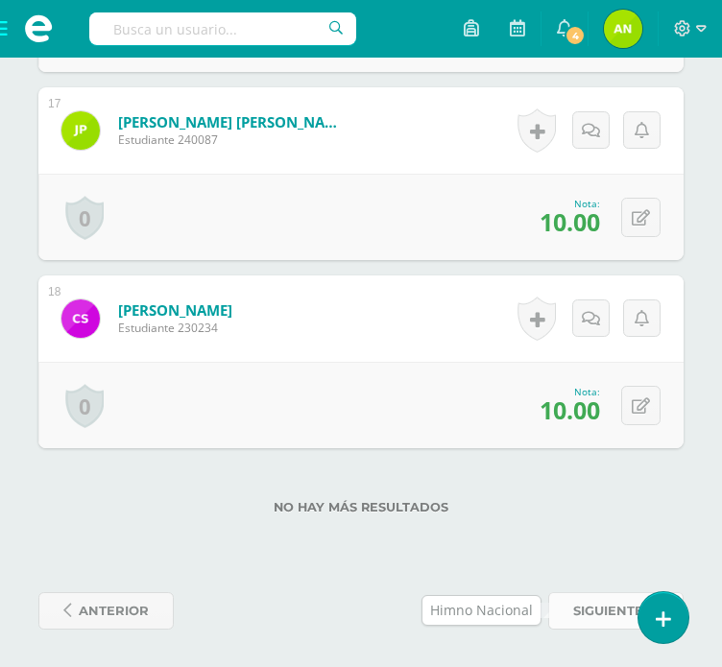
click at [573, 615] on span "siguiente" at bounding box center [608, 611] width 70 height 36
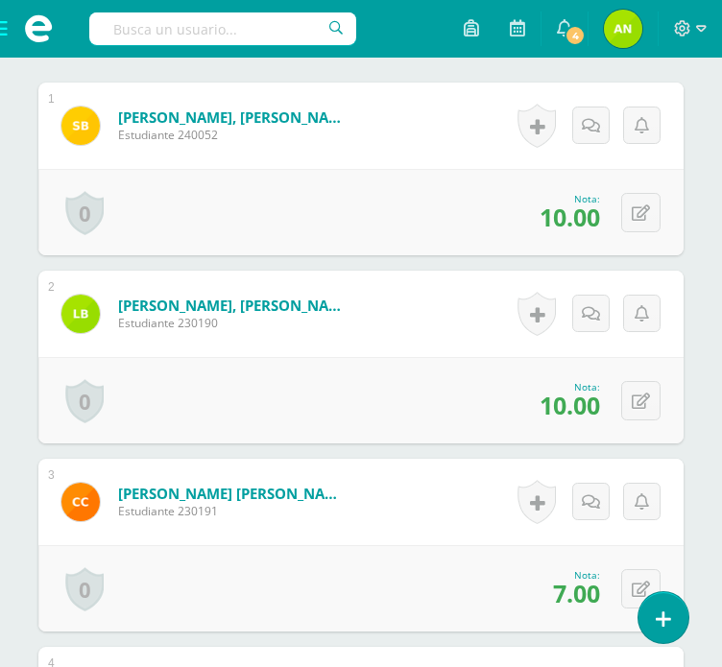
scroll to position [672, 0]
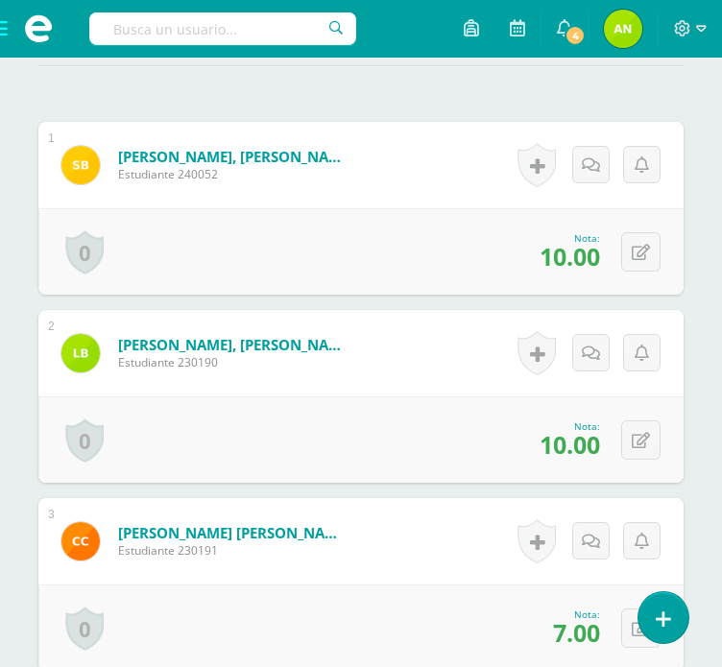
type input "10"
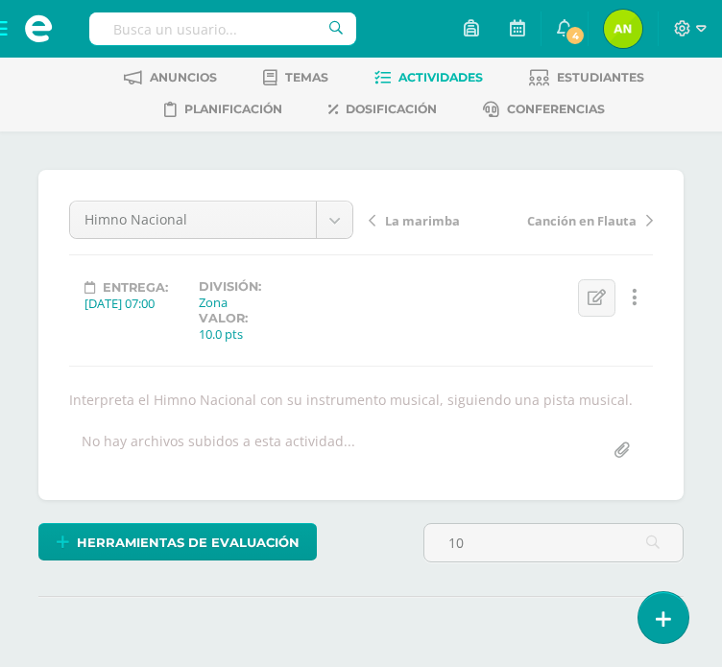
scroll to position [0, 0]
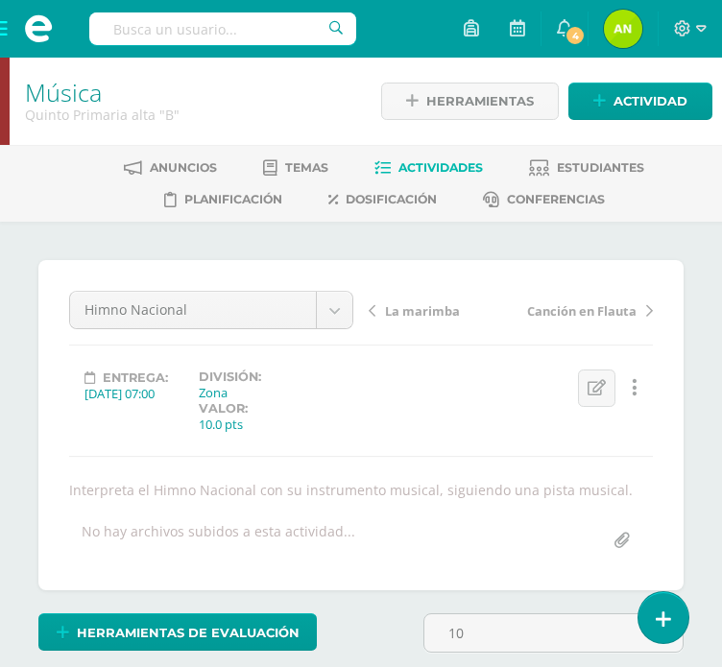
click at [445, 166] on span "Actividades" at bounding box center [440, 167] width 84 height 14
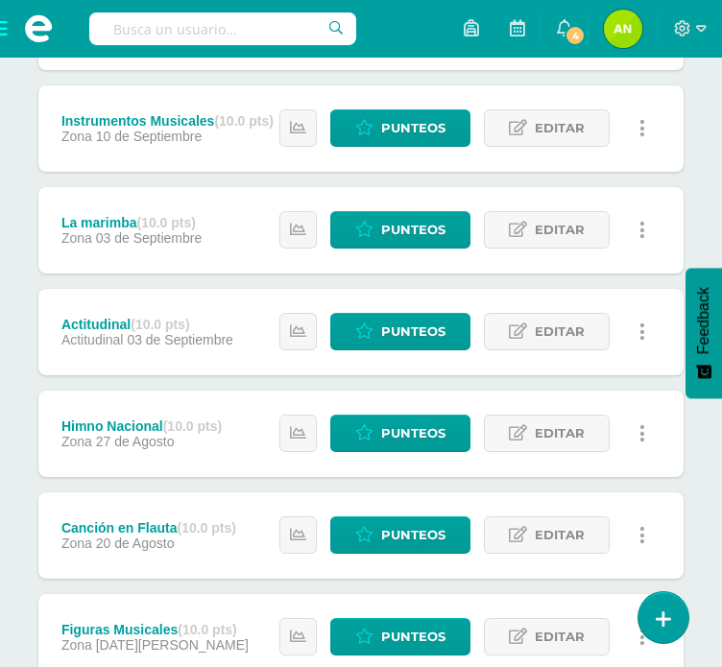
scroll to position [576, 0]
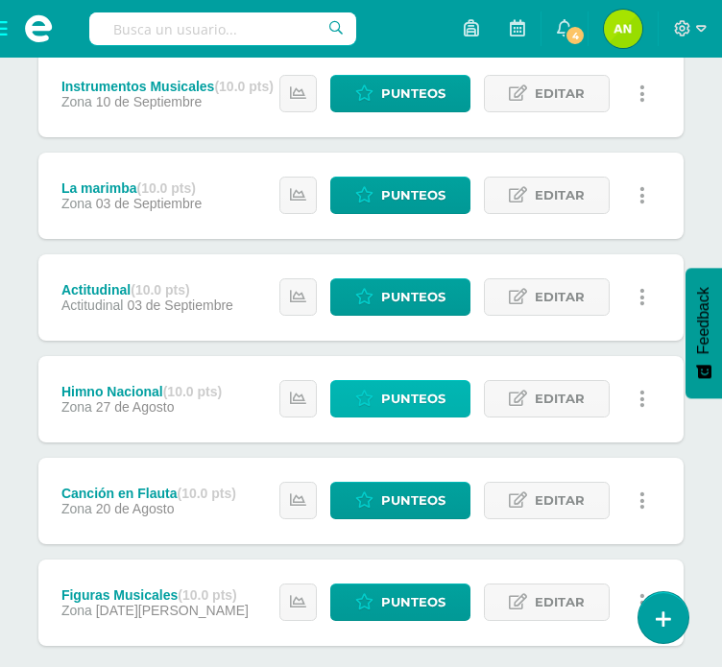
click at [413, 404] on span "Punteos" at bounding box center [413, 399] width 64 height 36
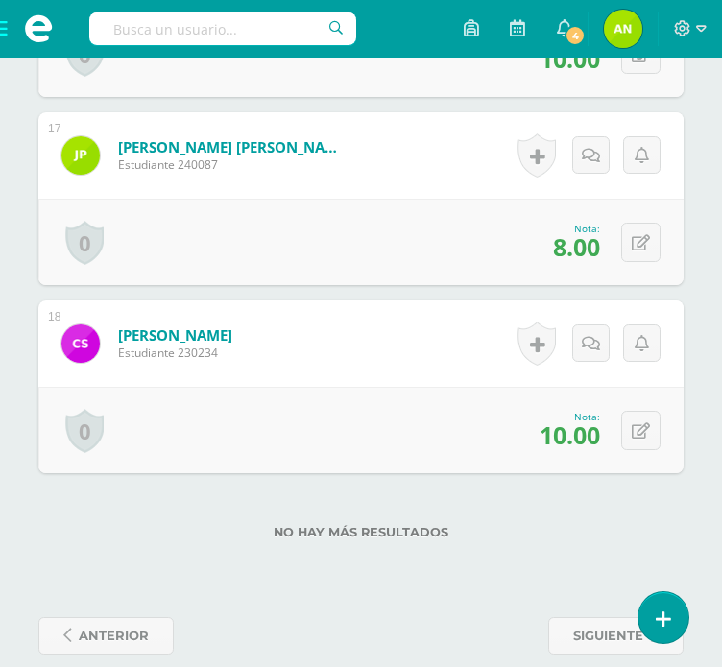
scroll to position [3666, 0]
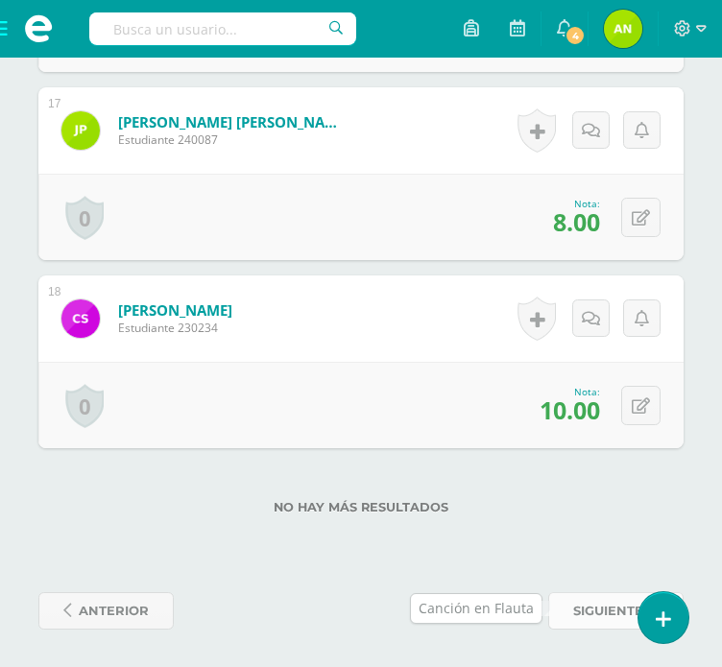
click at [587, 606] on span "siguiente" at bounding box center [608, 611] width 70 height 36
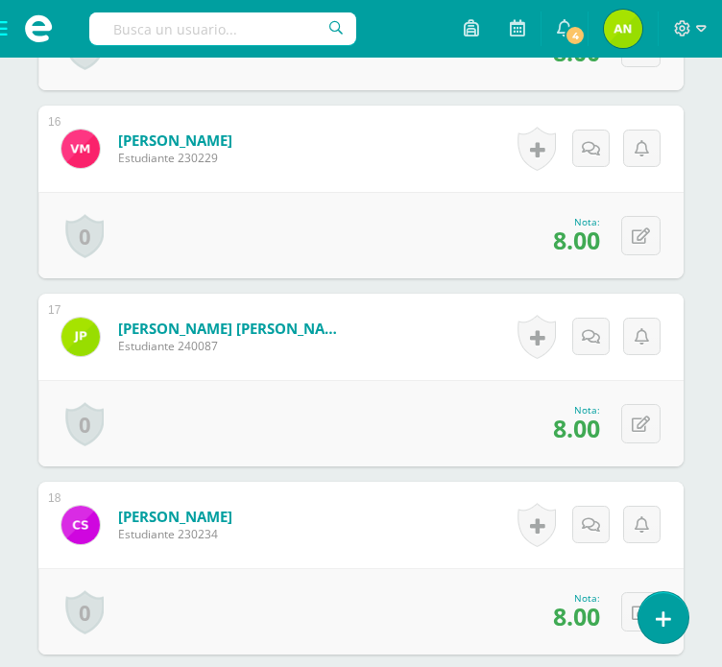
scroll to position [3684, 0]
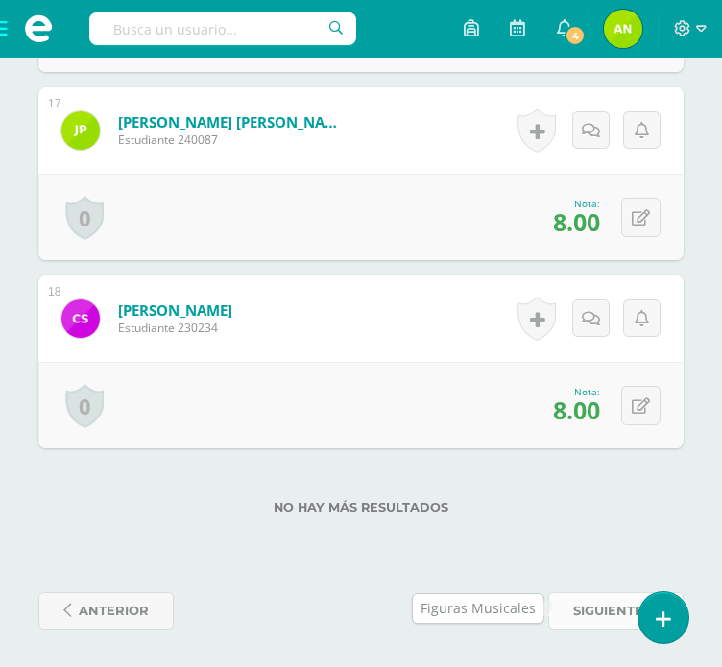
click at [580, 608] on span "siguiente" at bounding box center [608, 611] width 70 height 36
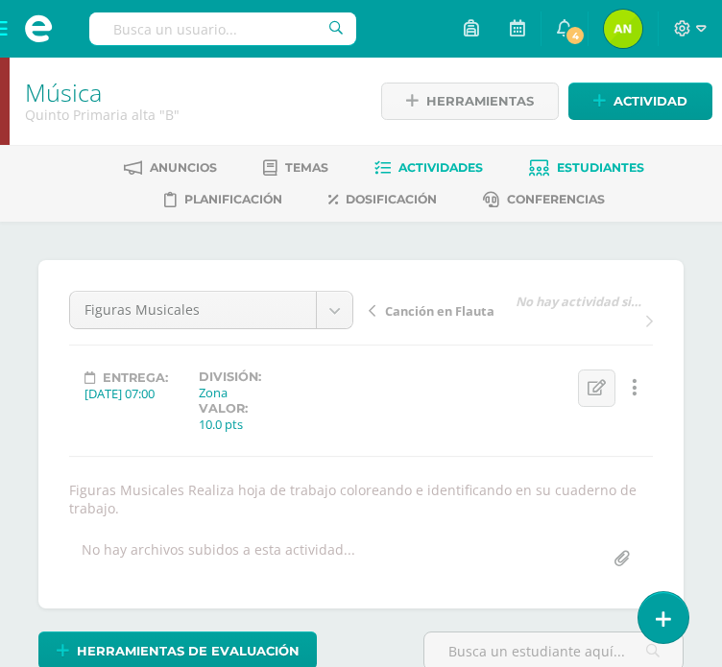
click at [584, 176] on link "Estudiantes" at bounding box center [586, 168] width 115 height 31
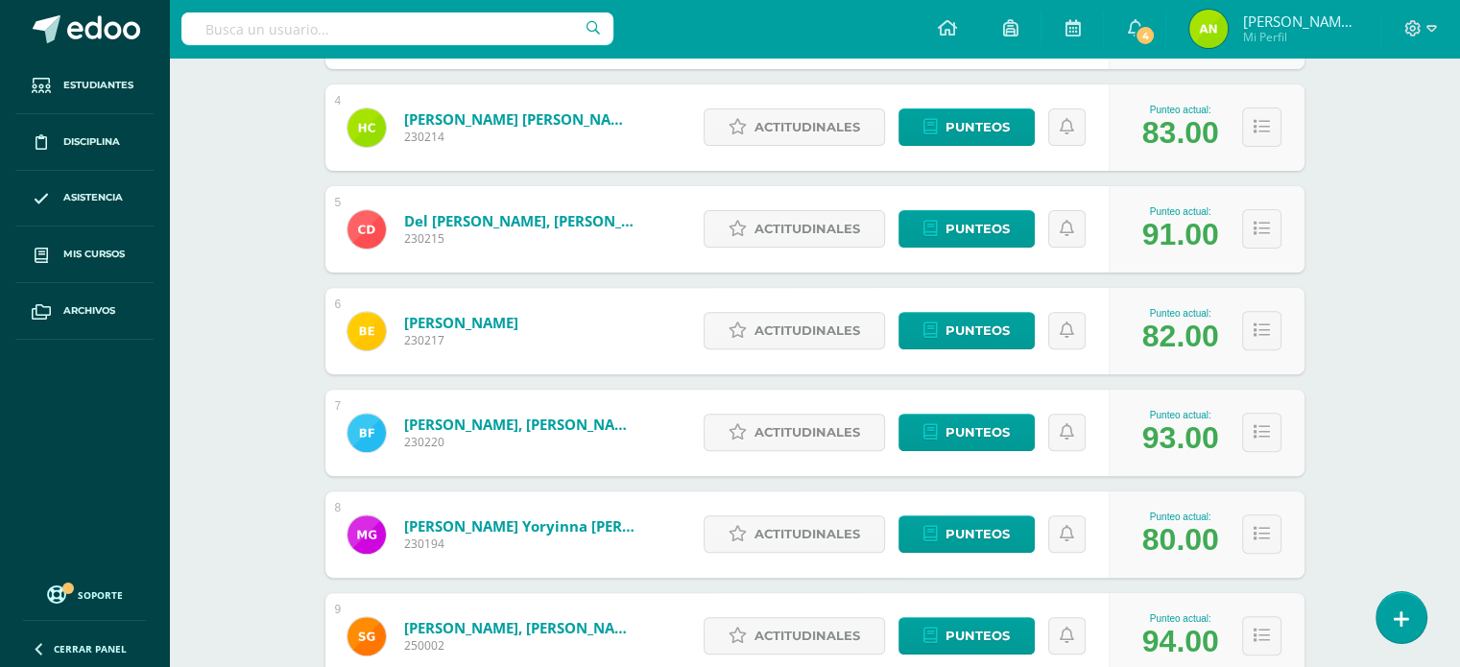
scroll to position [637, 0]
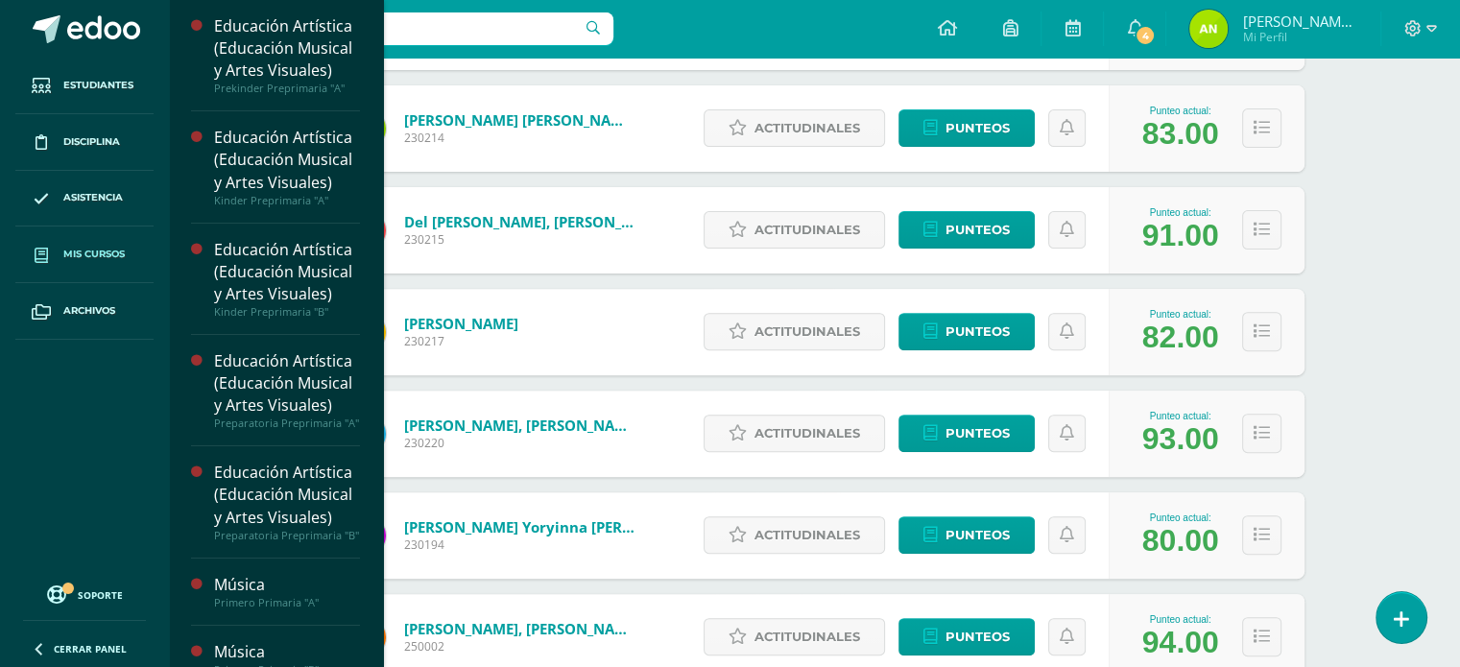
click at [101, 251] on span "Mis cursos" at bounding box center [93, 254] width 61 height 15
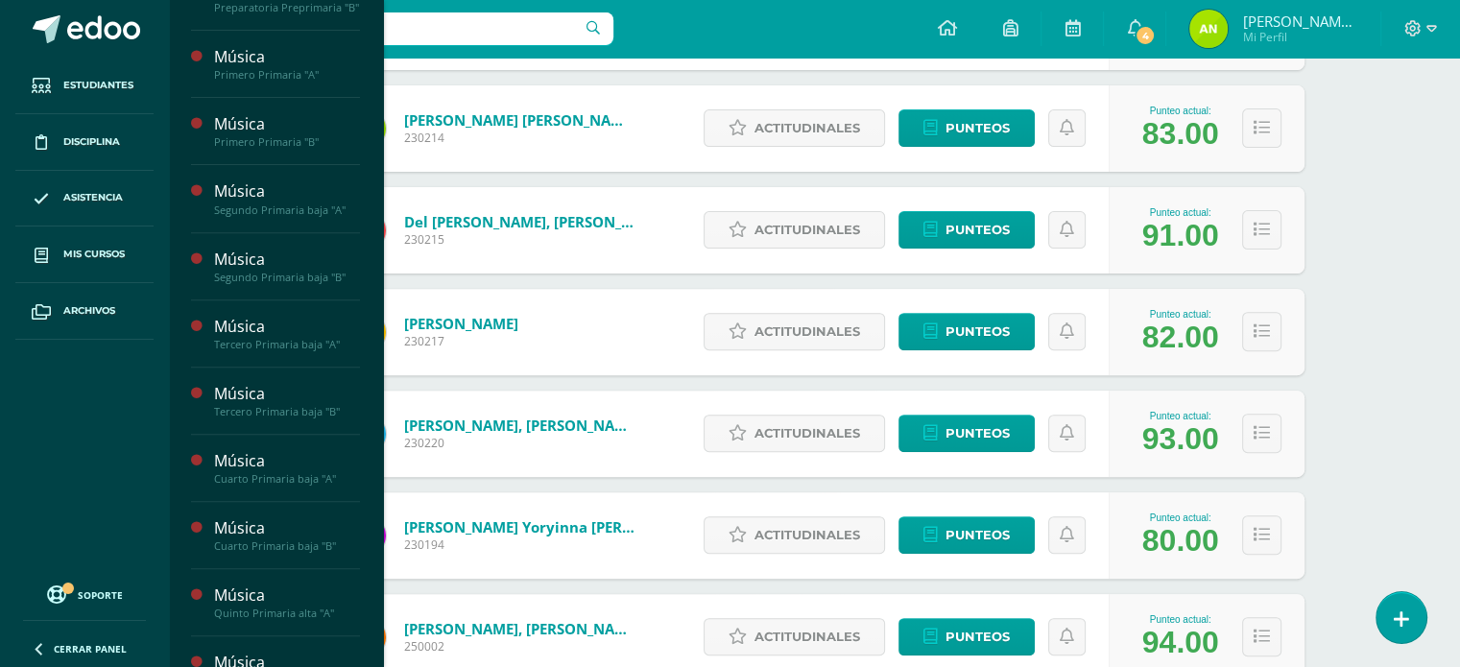
scroll to position [873, 0]
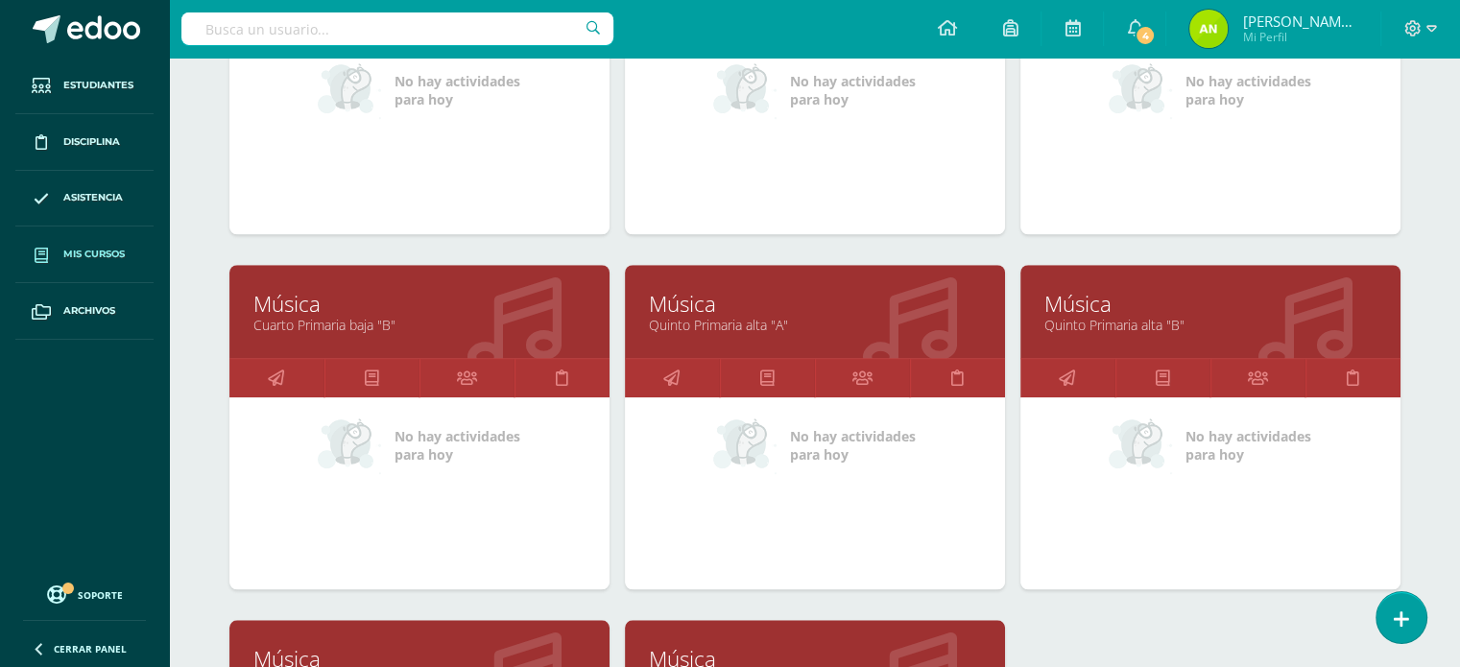
scroll to position [1738, 0]
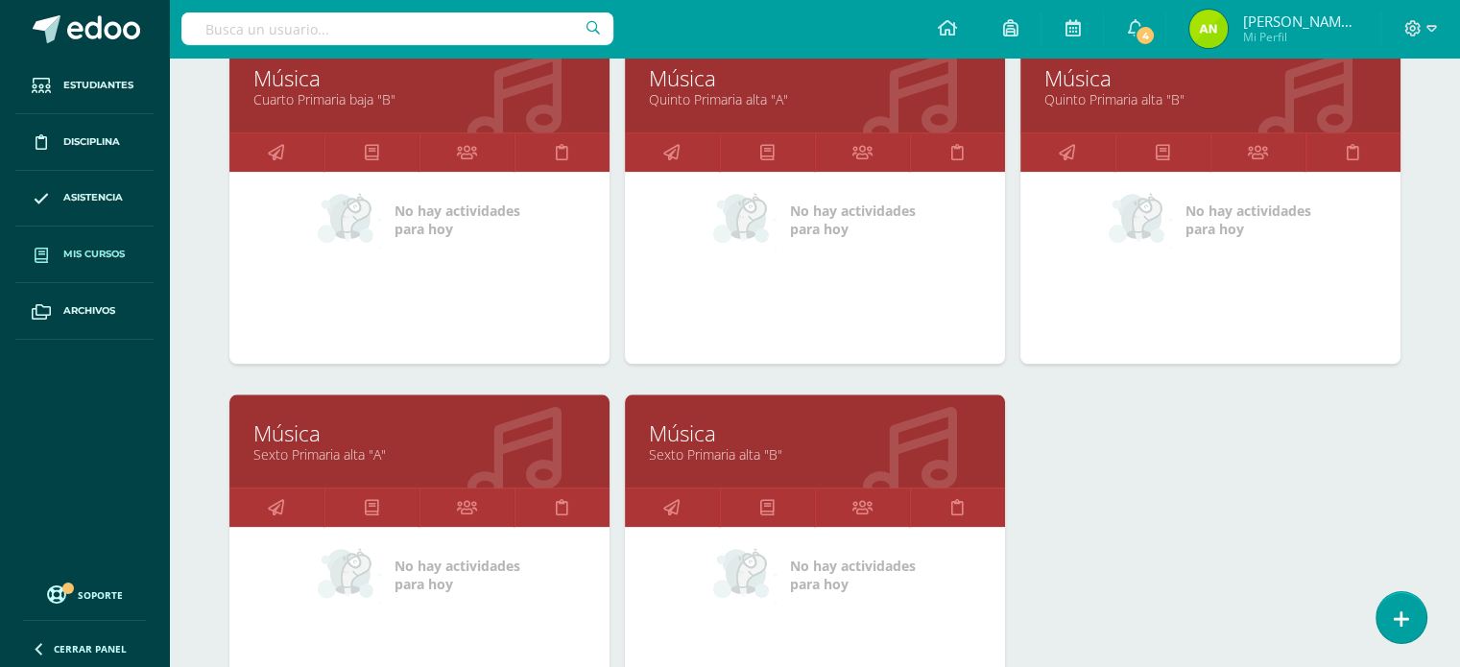
click at [346, 445] on link "Sexto Primaria alta "A"" at bounding box center [419, 454] width 332 height 18
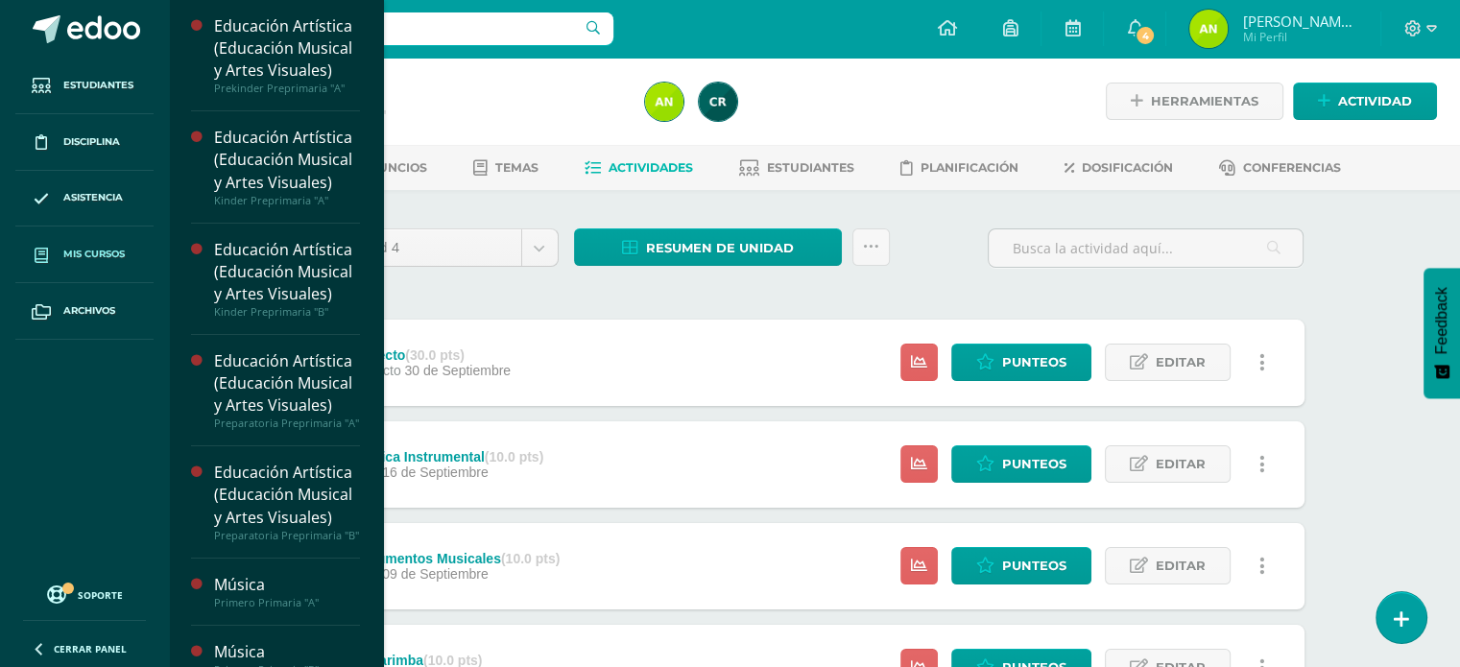
click at [109, 264] on link "Mis cursos" at bounding box center [84, 255] width 138 height 57
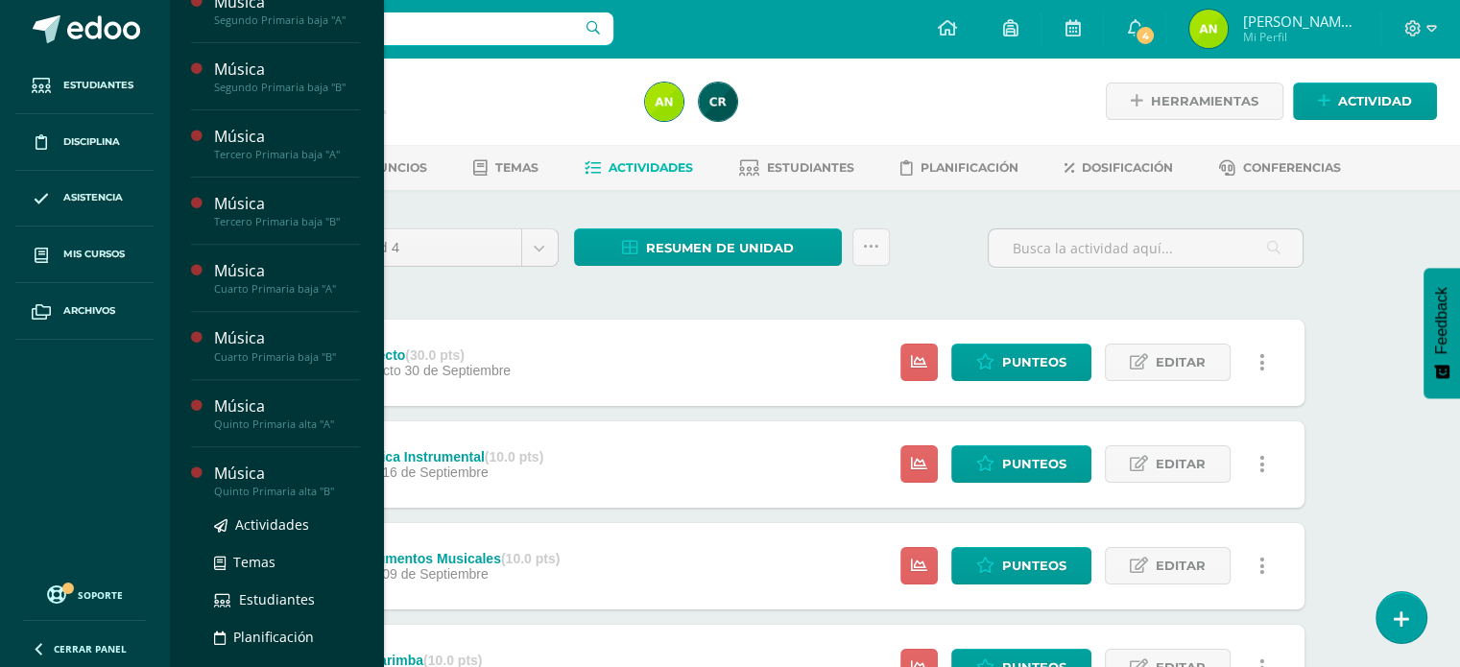
scroll to position [722, 0]
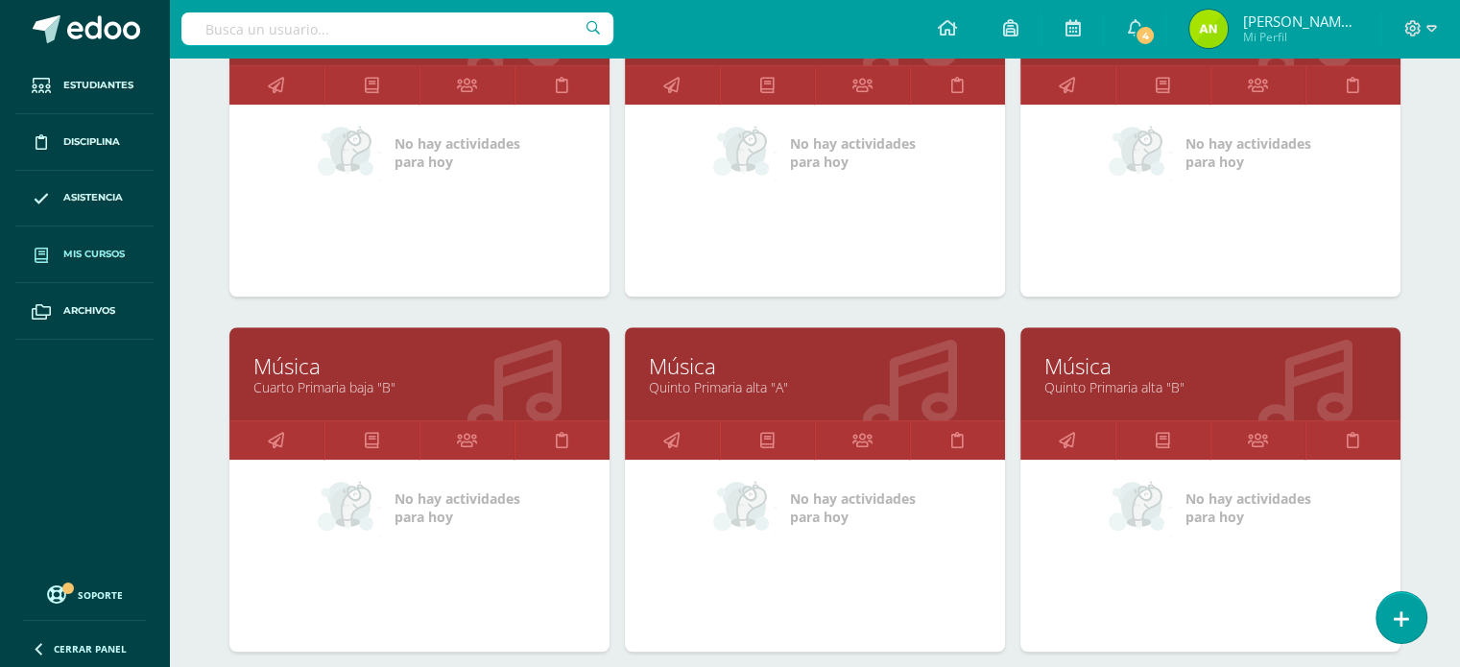
scroll to position [1945, 0]
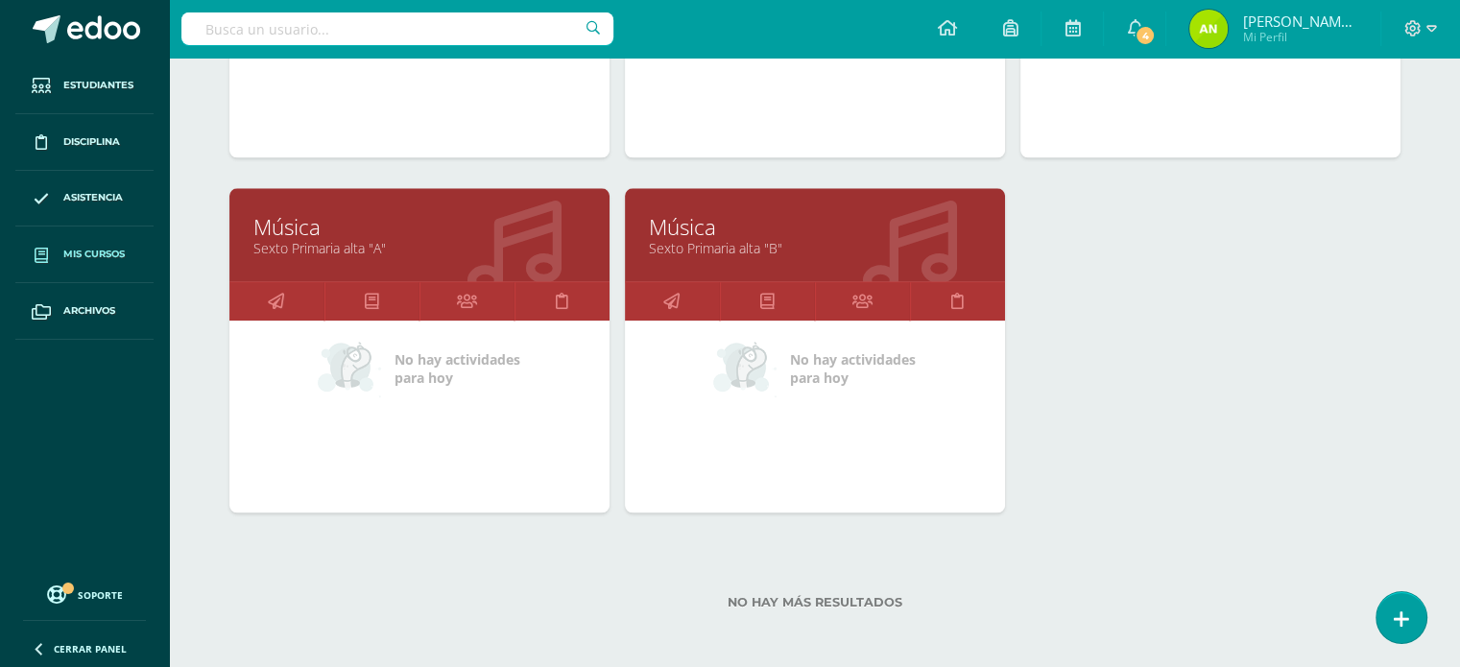
click at [684, 226] on link "Música" at bounding box center [815, 227] width 332 height 30
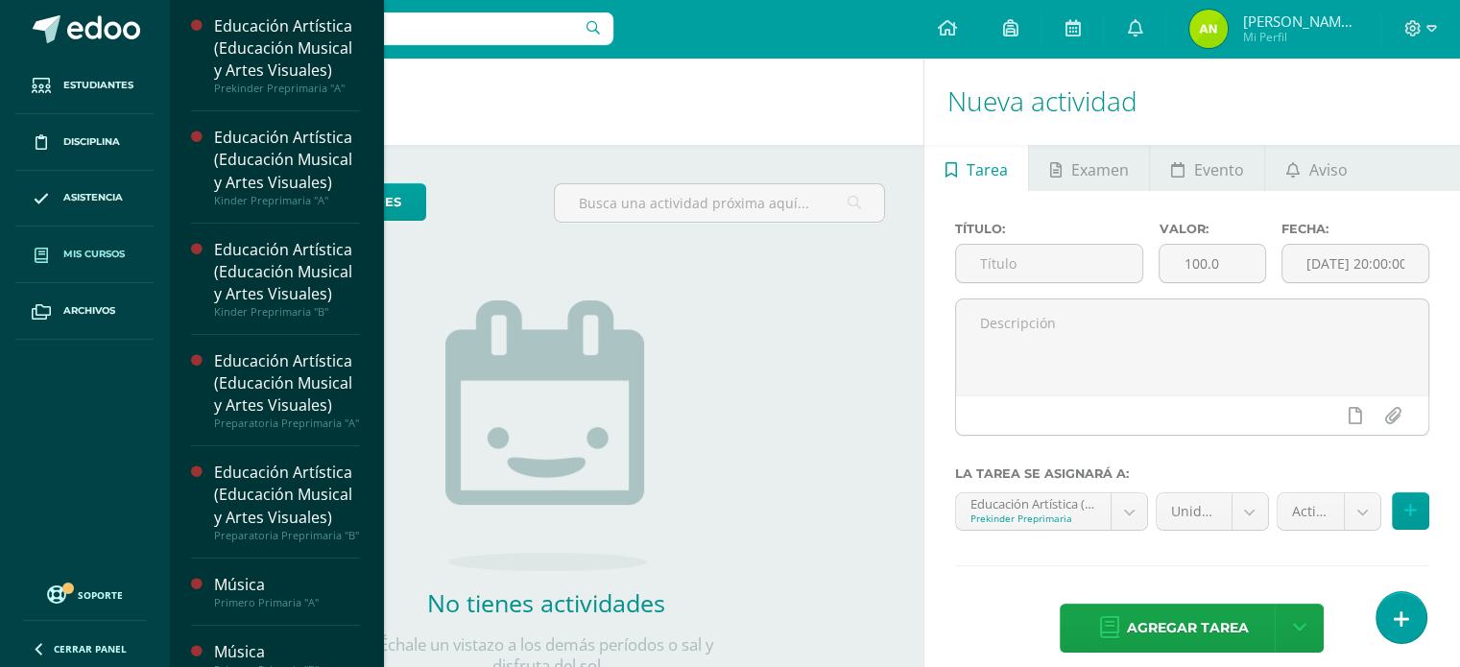
click at [104, 242] on link "Mis cursos" at bounding box center [84, 255] width 138 height 57
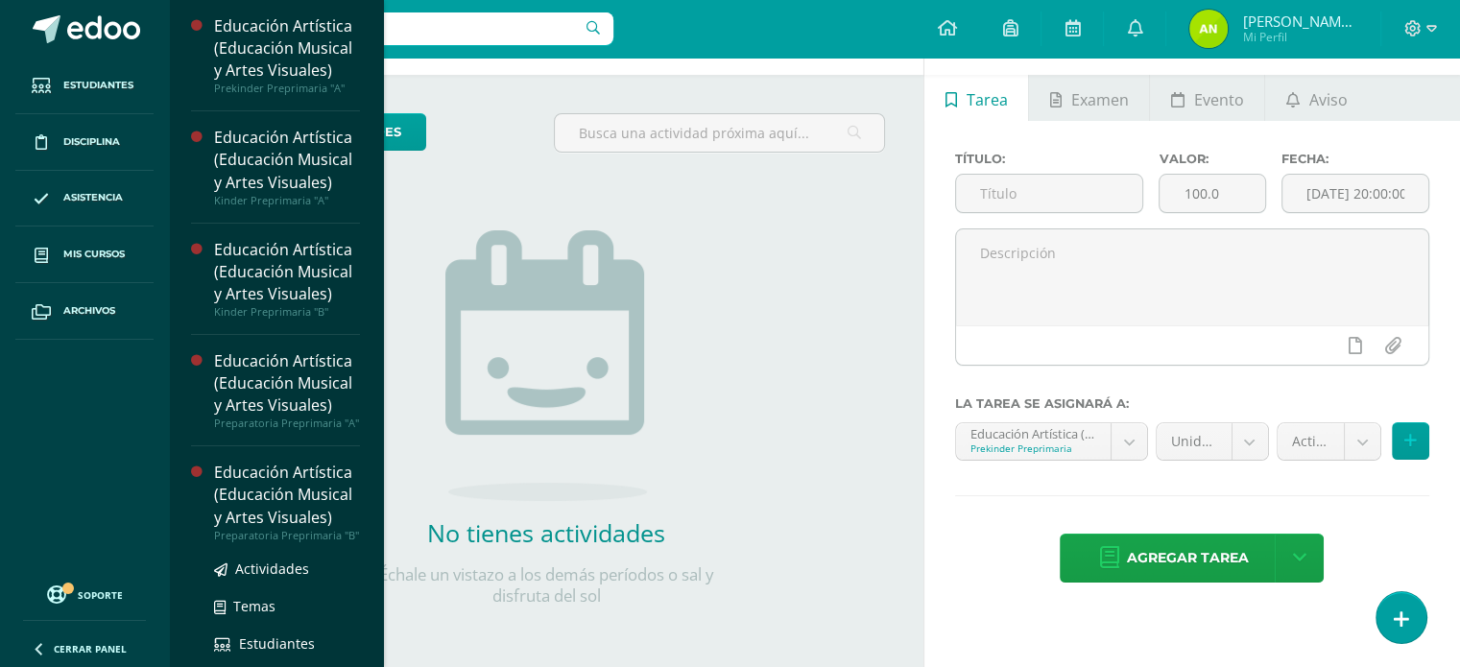
scroll to position [672, 0]
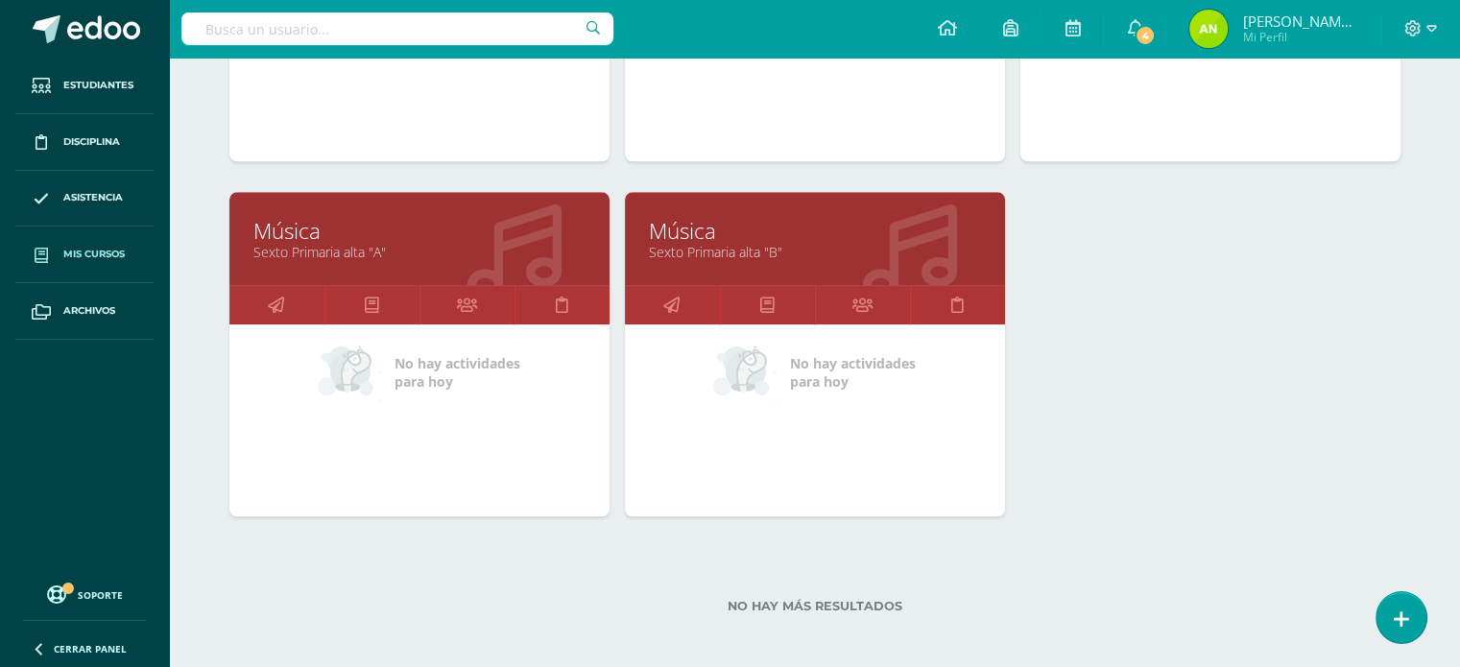
scroll to position [1945, 0]
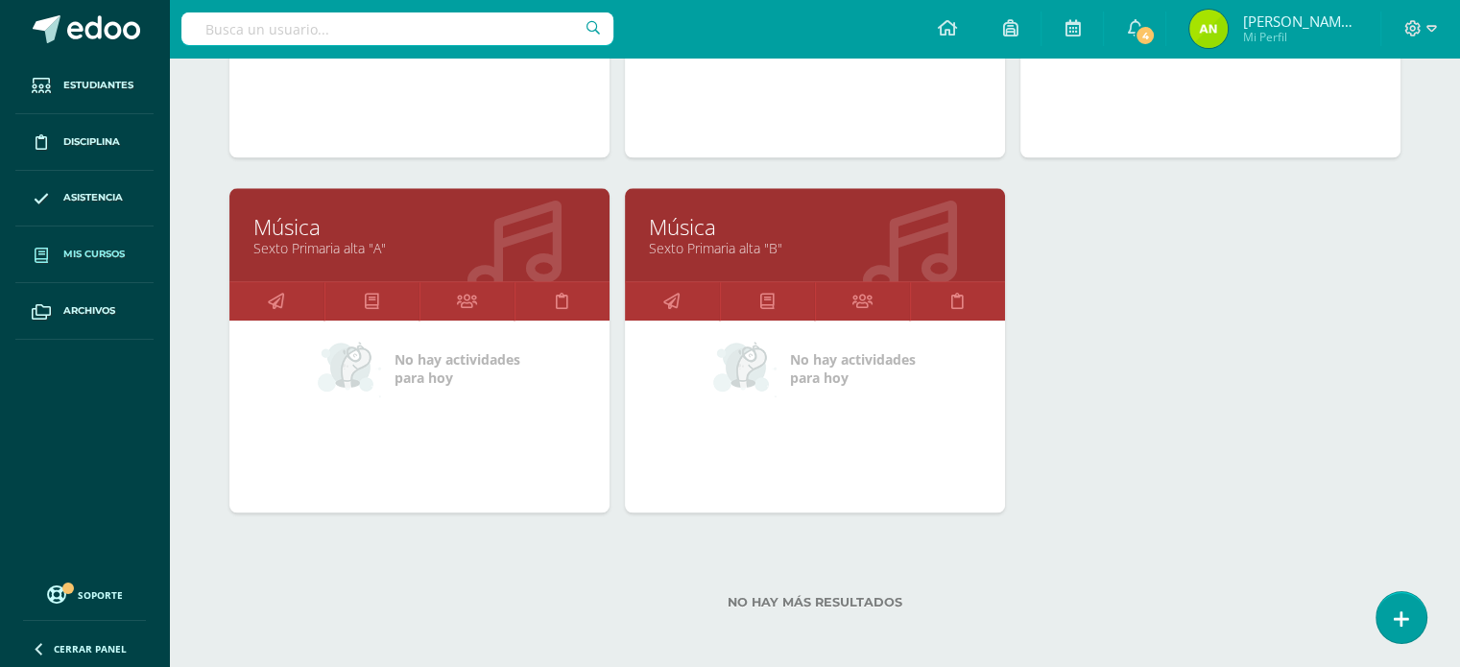
click at [339, 243] on link "Sexto Primaria alta "A"" at bounding box center [419, 248] width 332 height 18
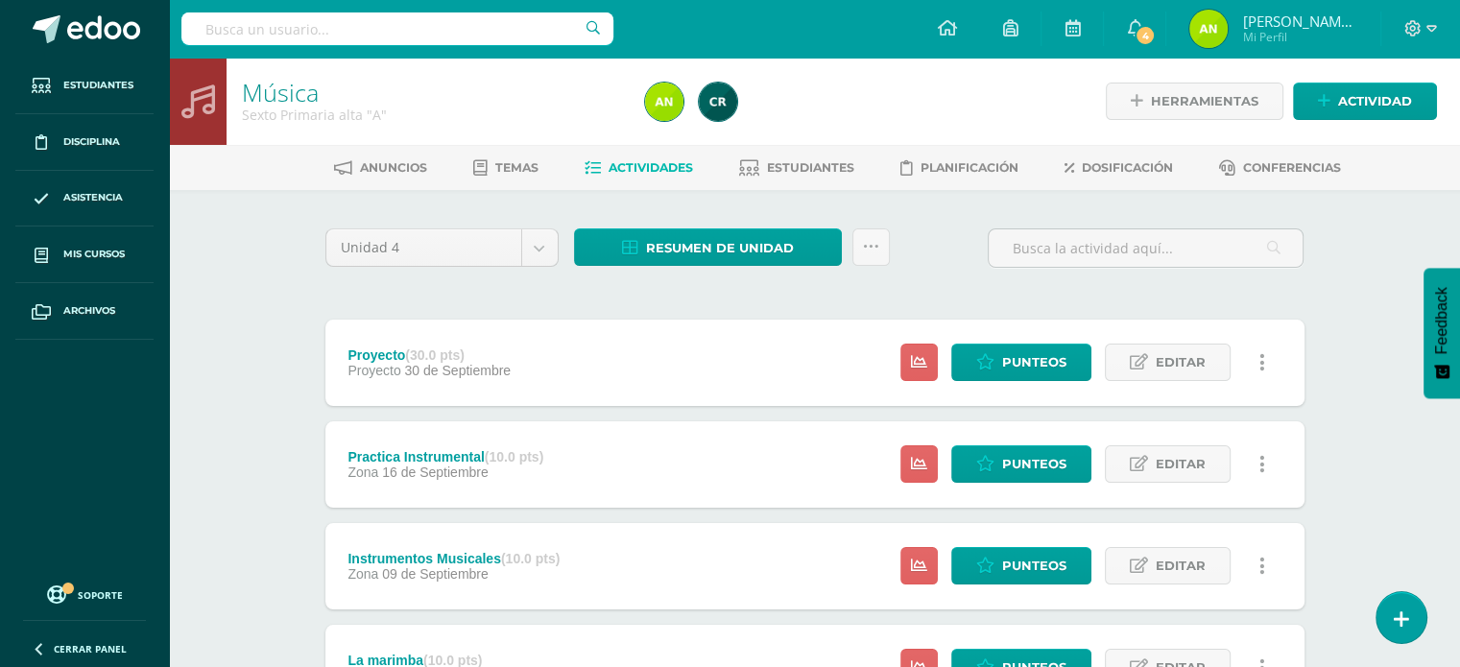
click at [922, 271] on div "Unidad 4 Unidad 1 Unidad 2 Unidad 3 Unidad 4 Resumen de unidad Descargar como H…" at bounding box center [815, 255] width 994 height 55
click at [1048, 361] on span "Punteos" at bounding box center [1034, 363] width 64 height 36
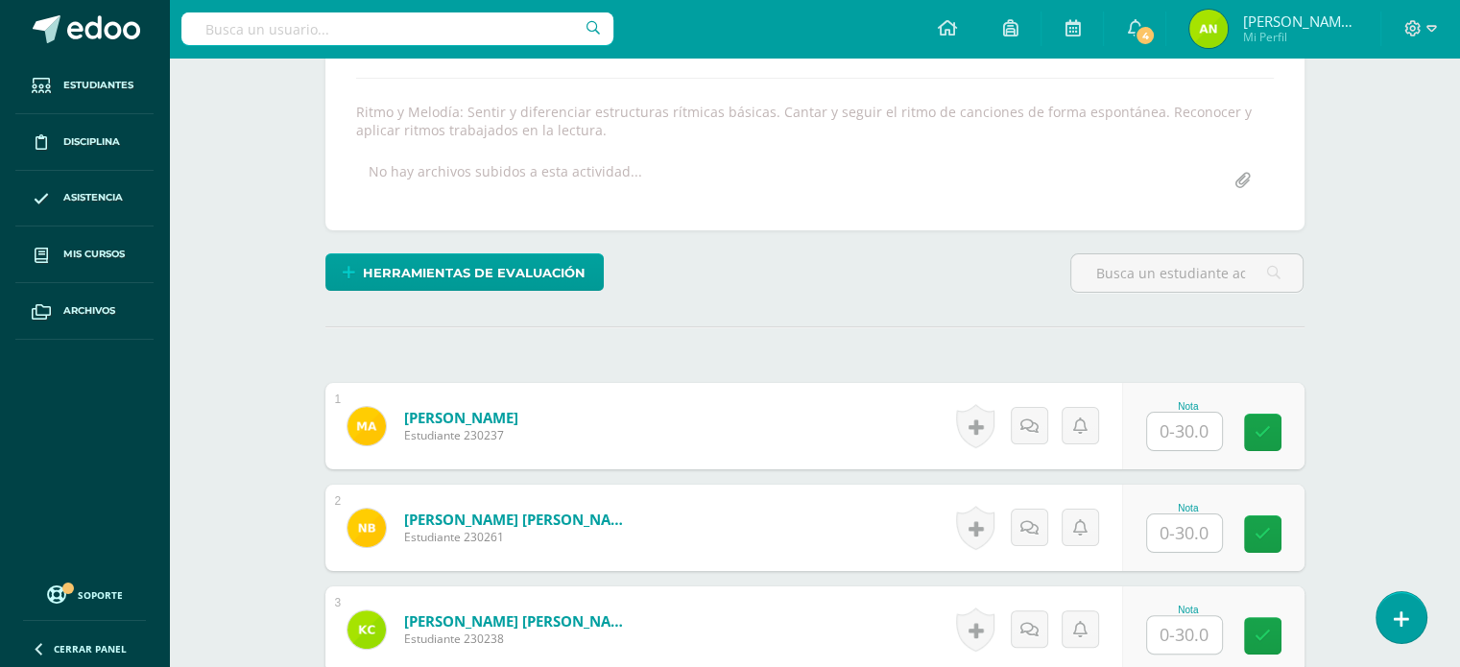
scroll to position [482, 0]
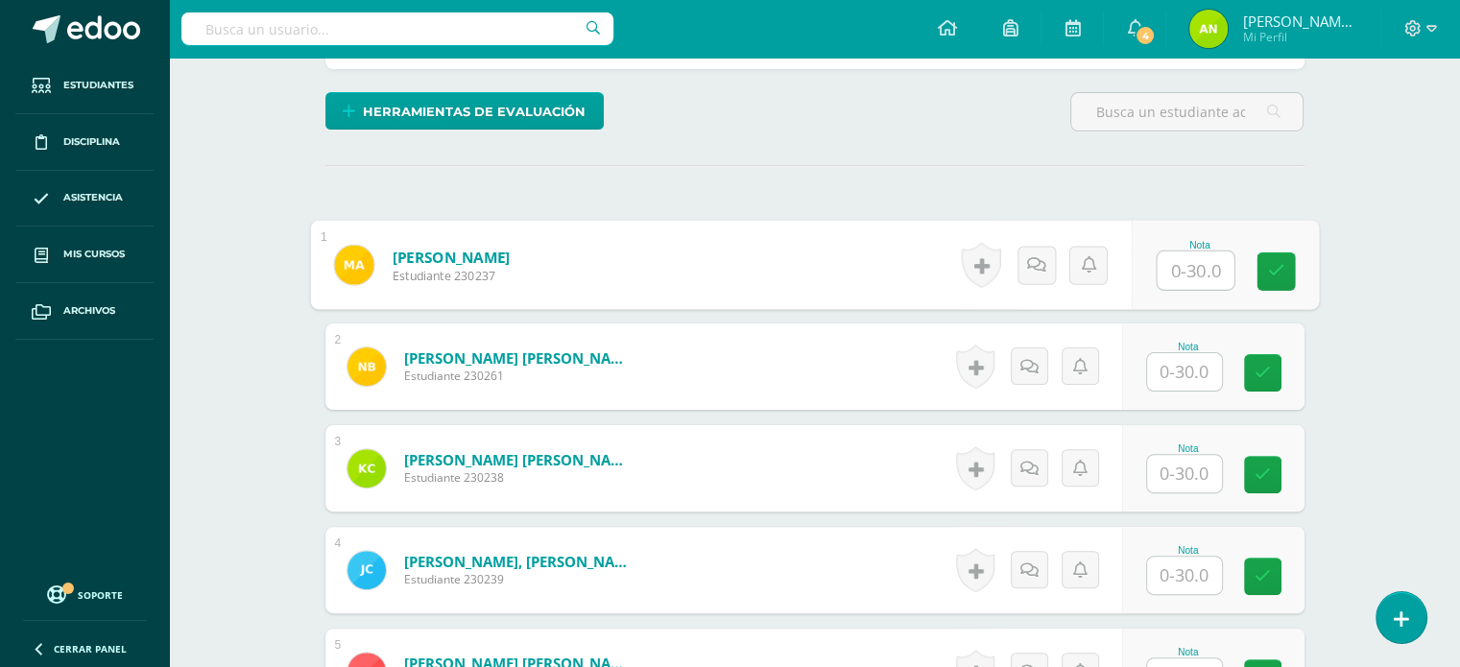
click at [1198, 268] on input "text" at bounding box center [1195, 271] width 77 height 38
type input "25"
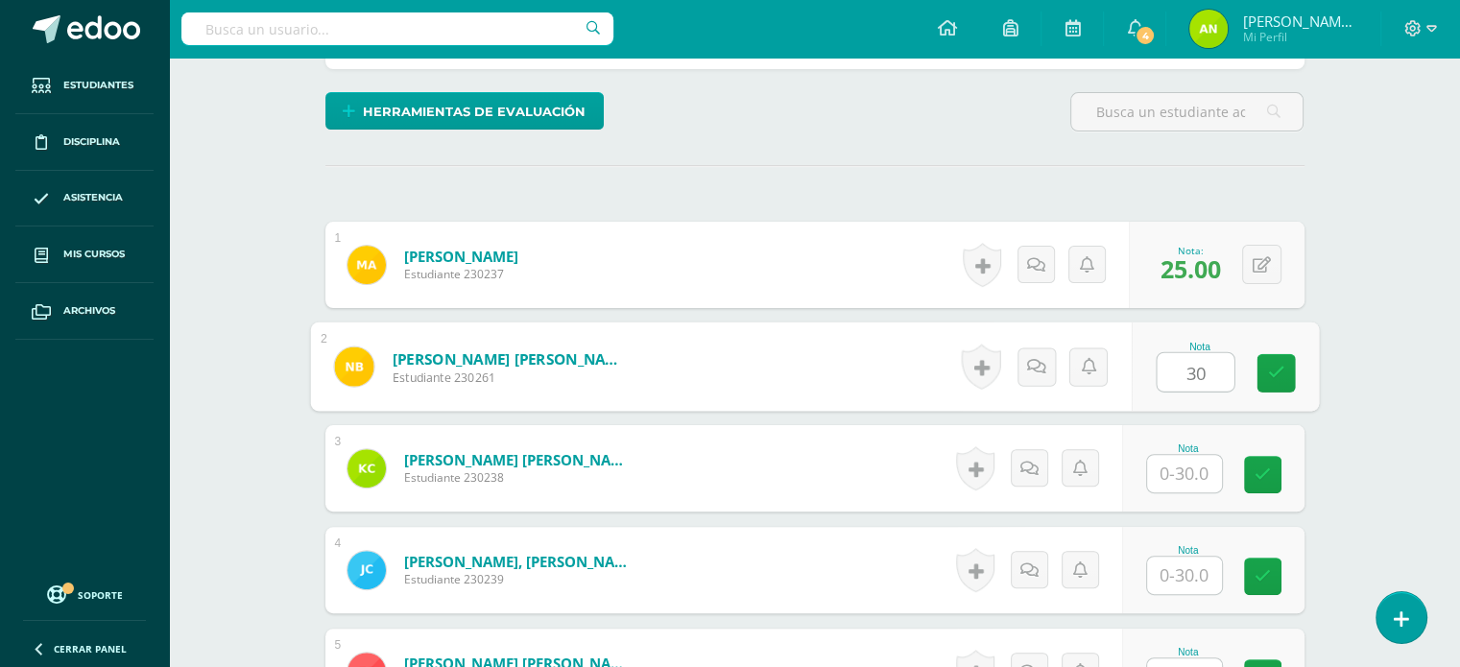
type input "30"
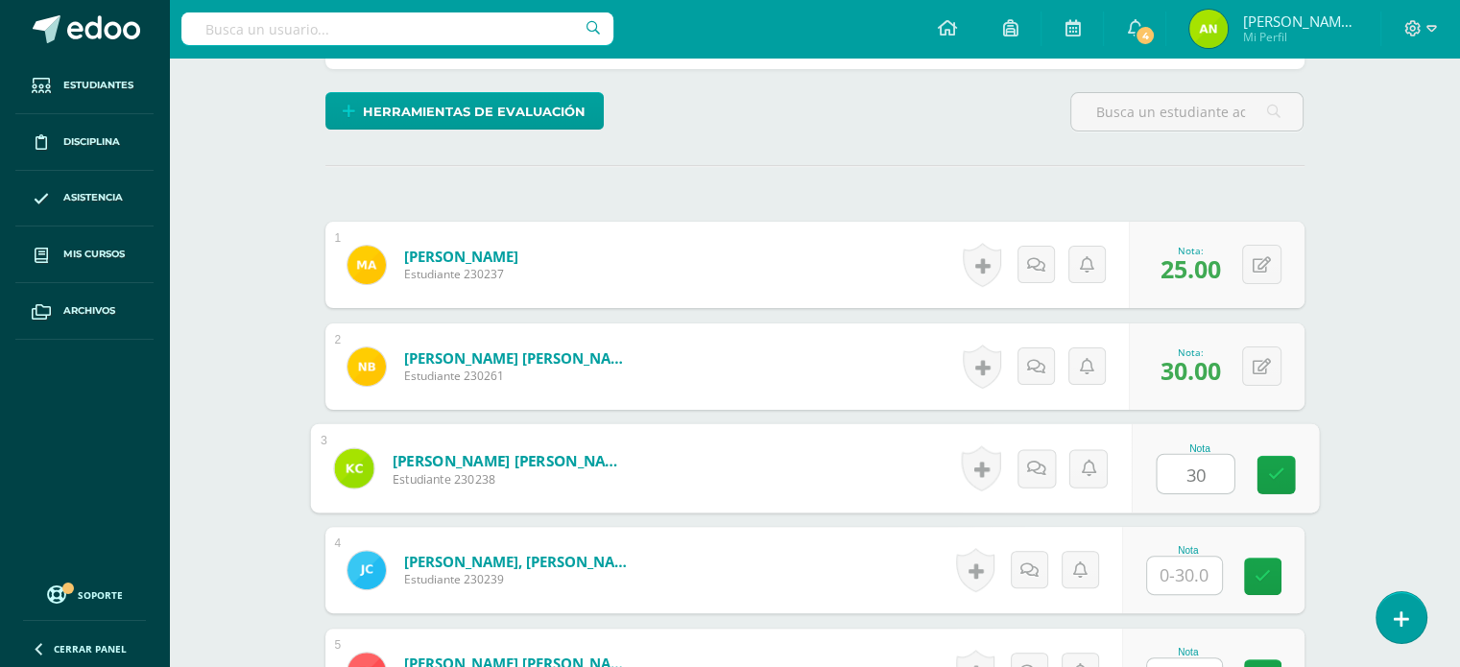
type input "30"
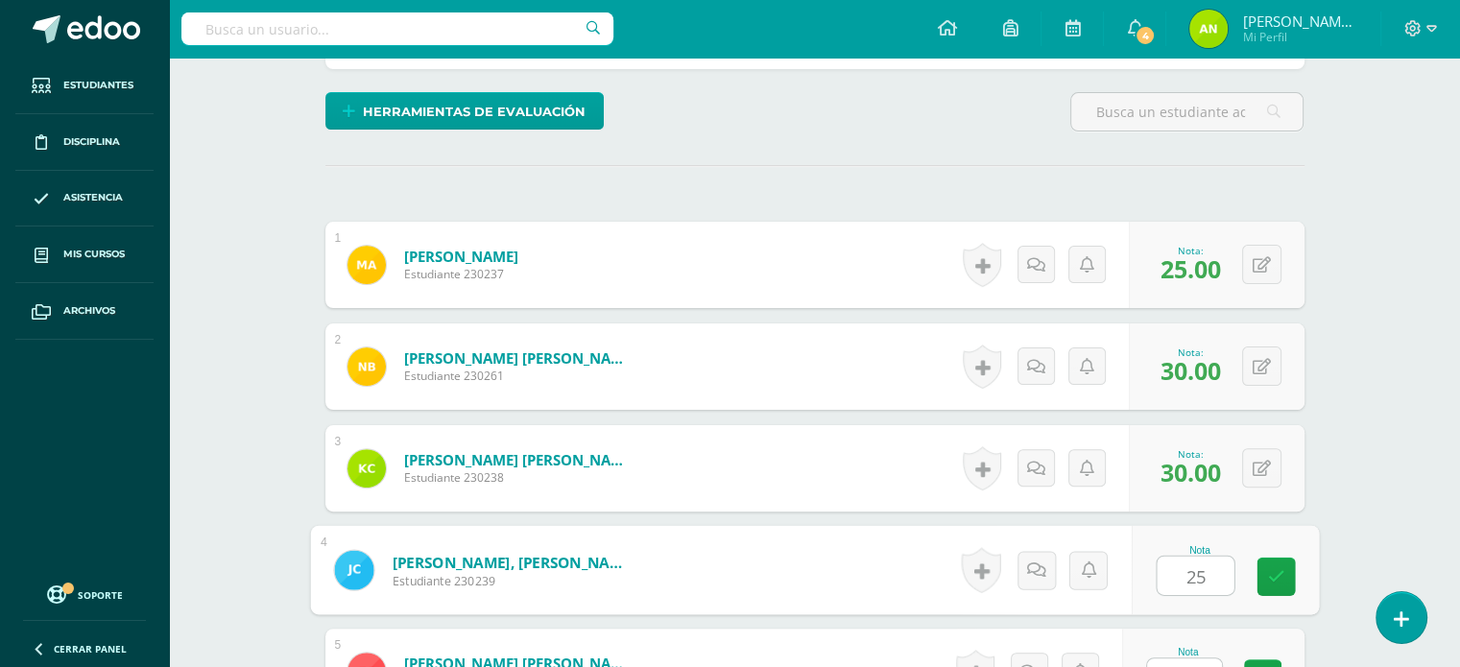
type input "25"
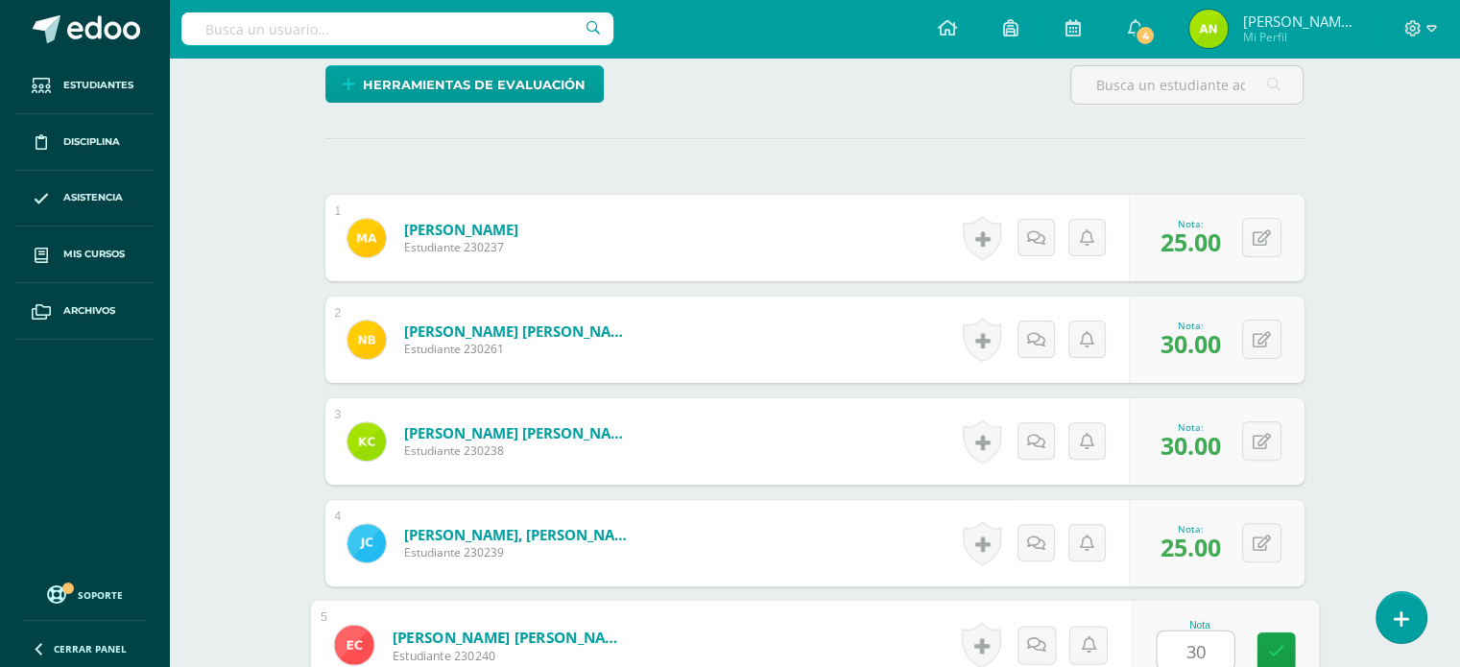
type input "30"
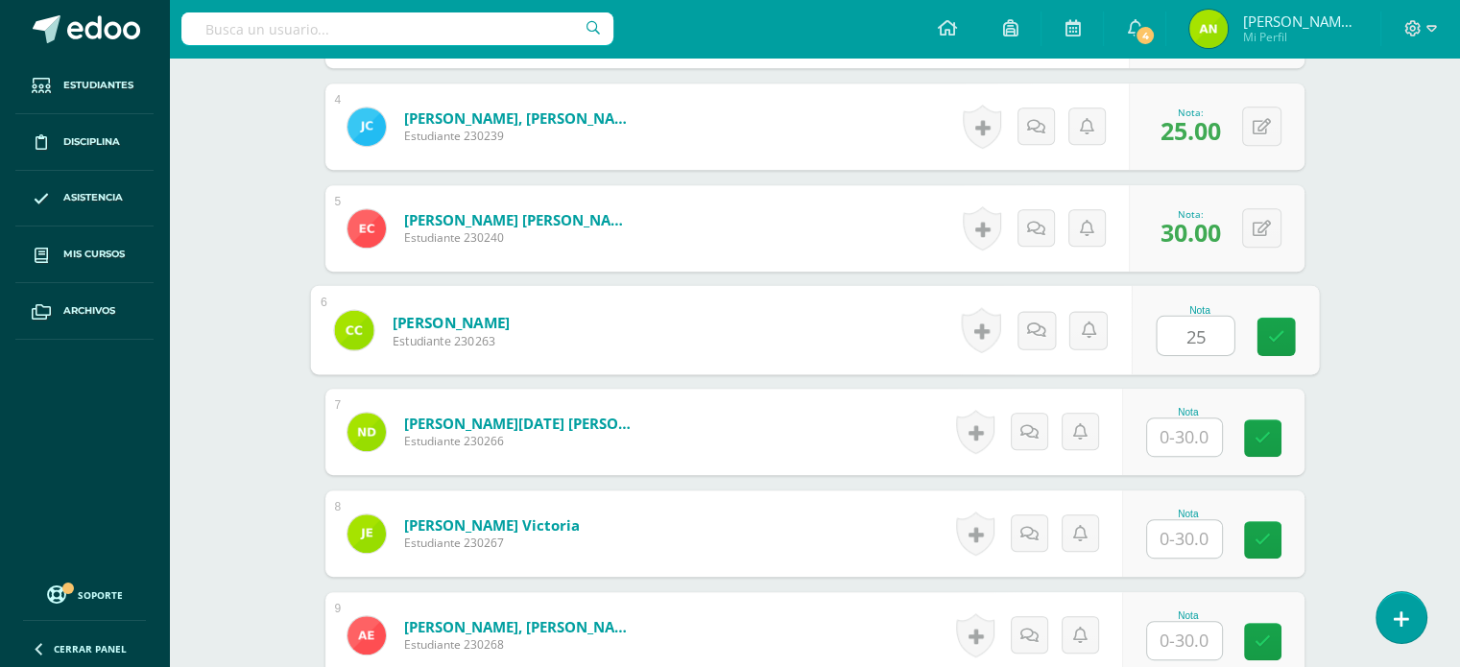
type input "25"
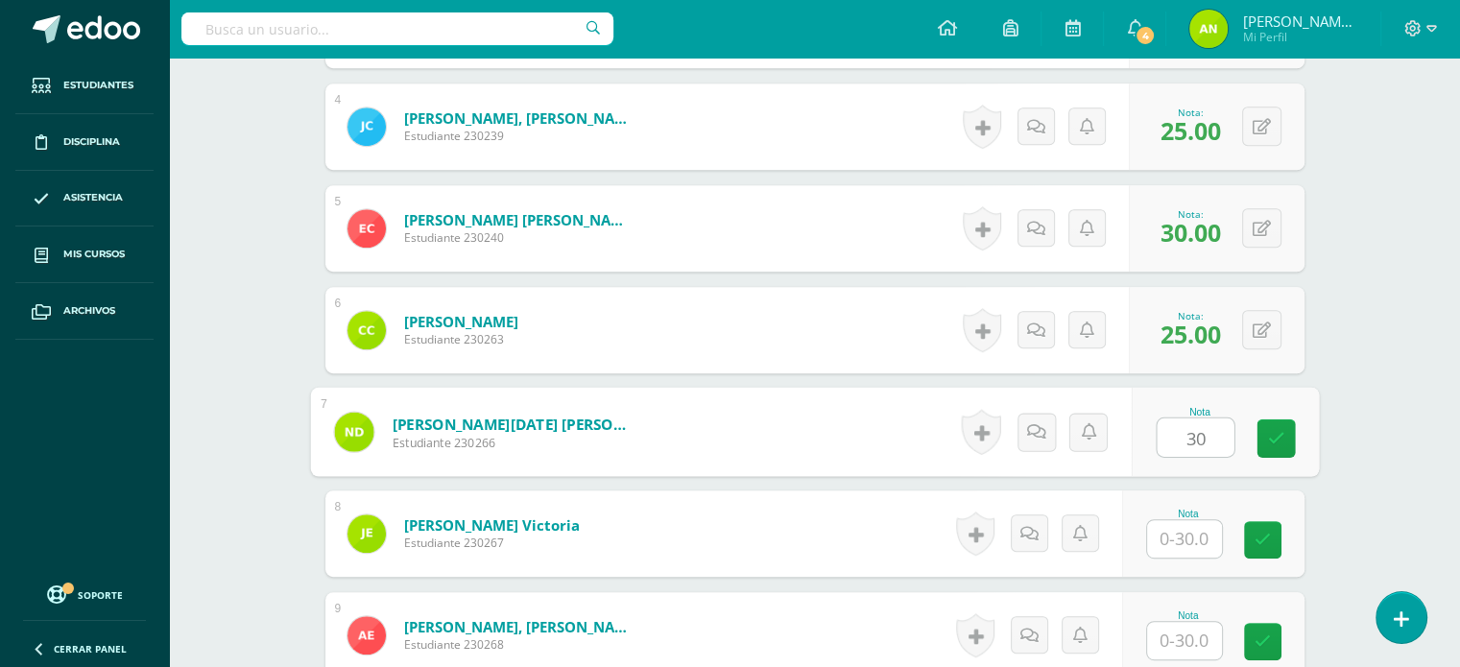
type input "30"
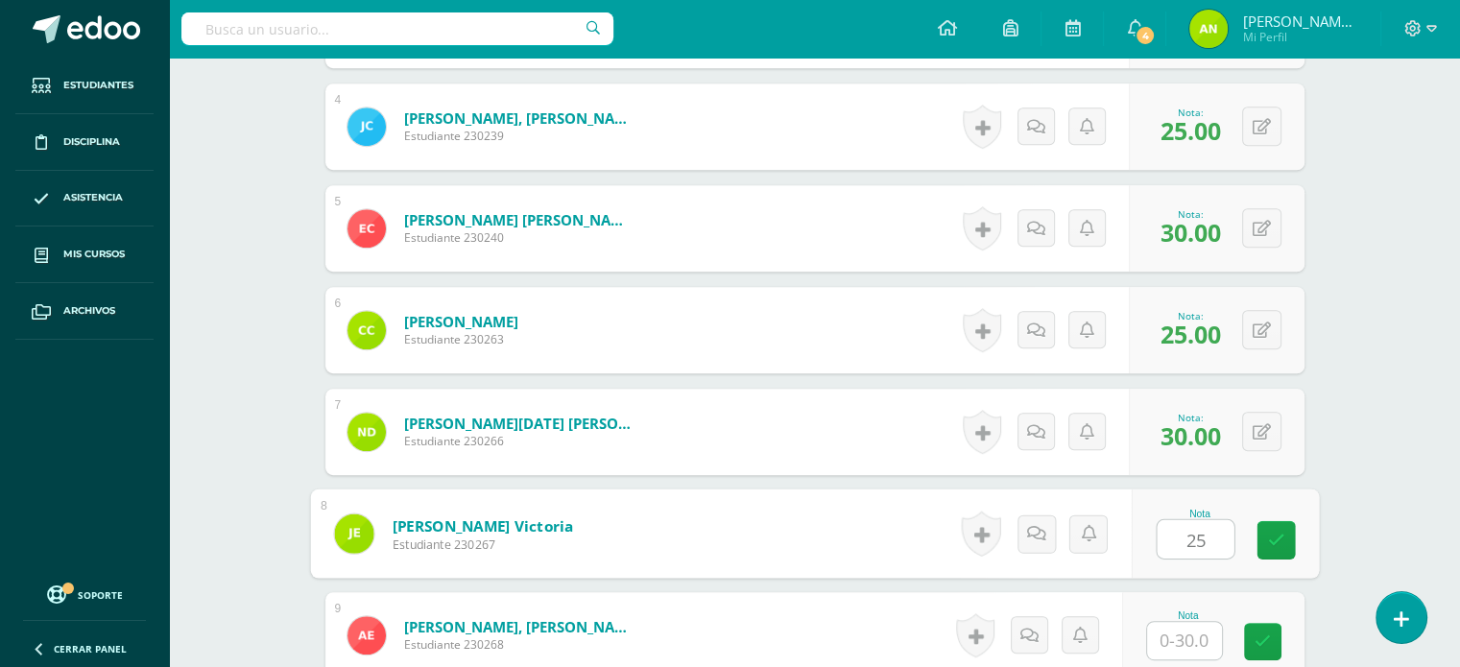
type input "25"
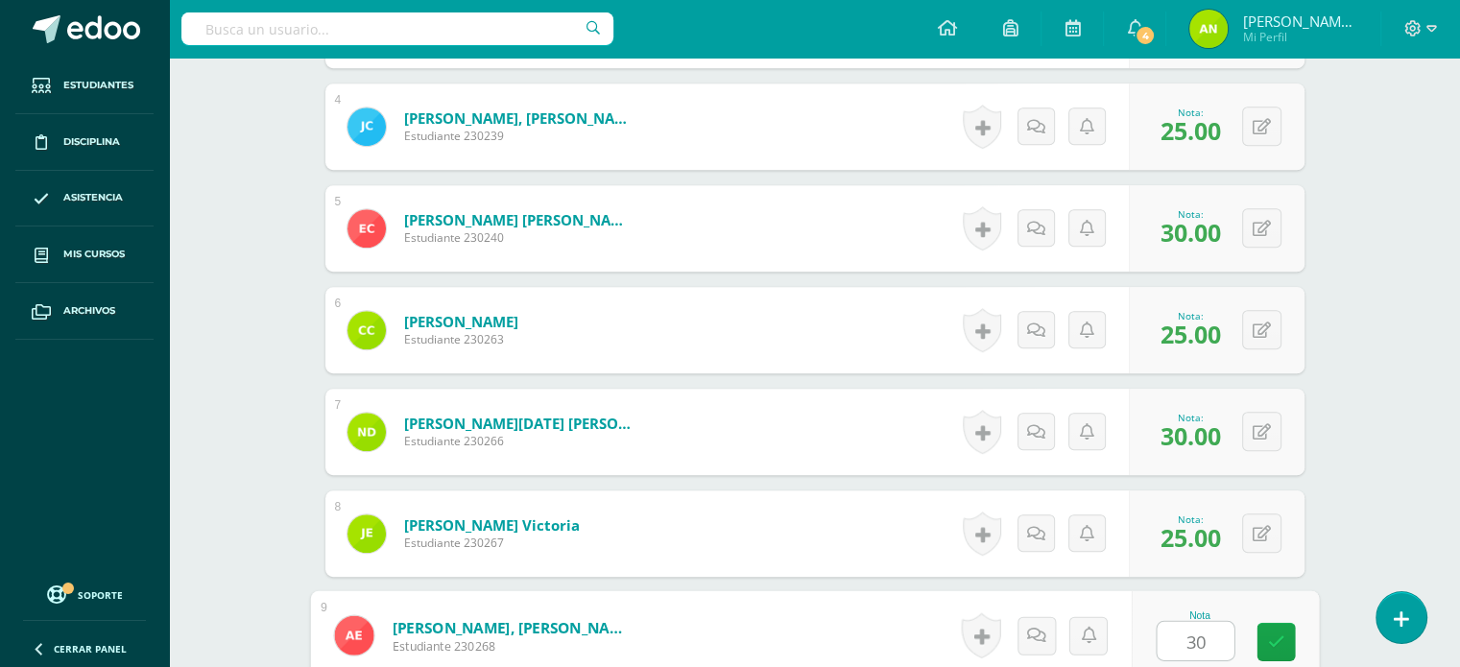
type input "30"
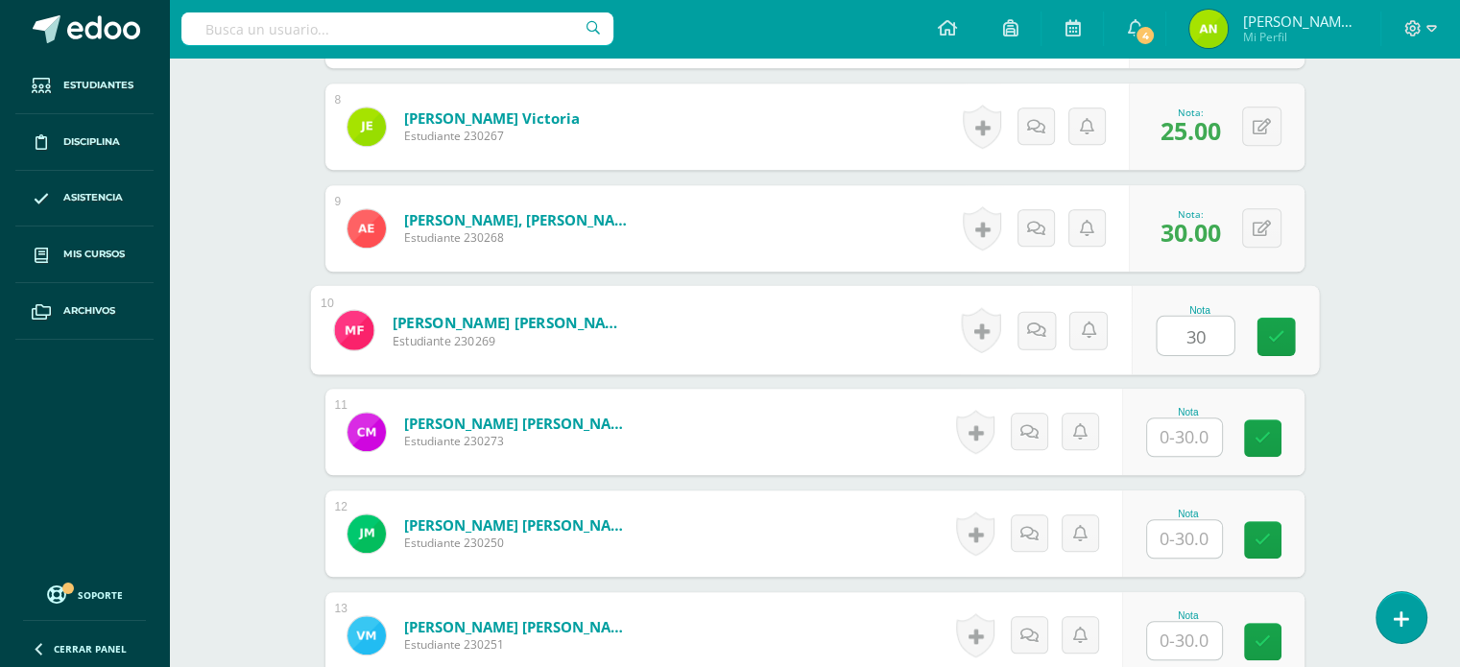
type input "30"
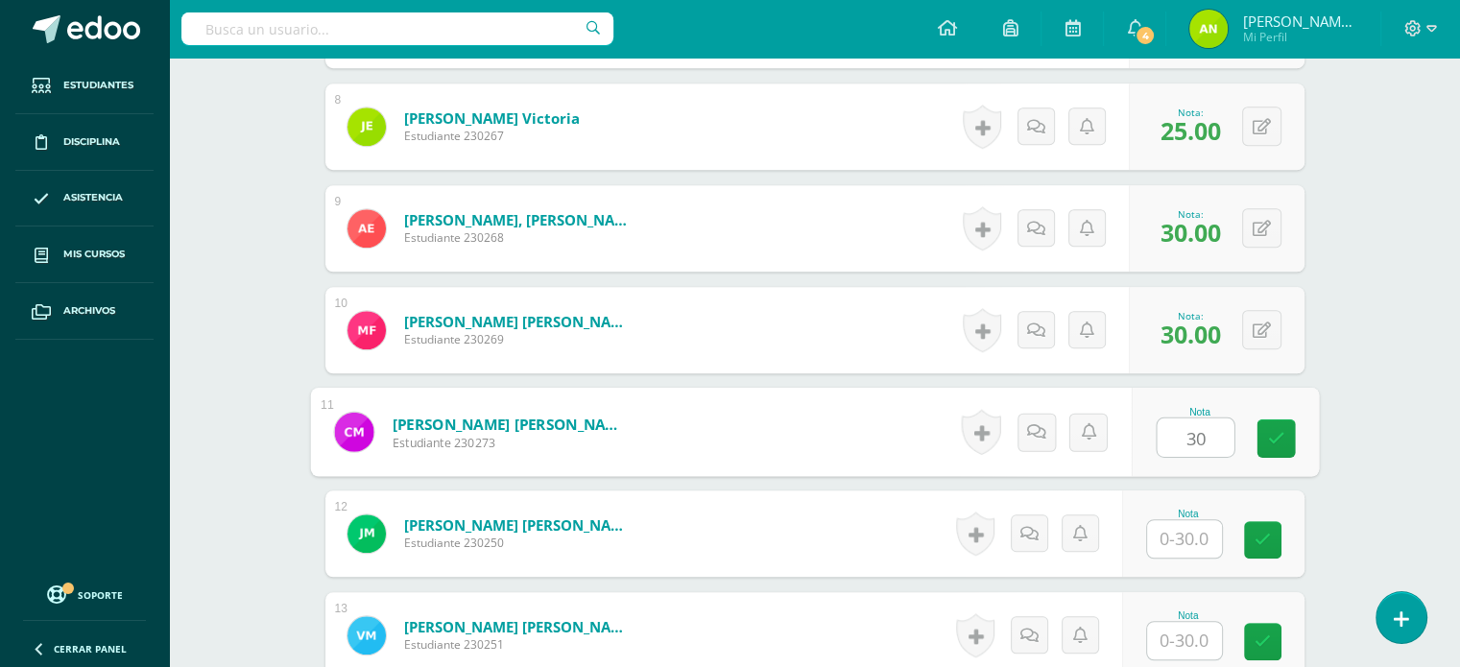
type input "30"
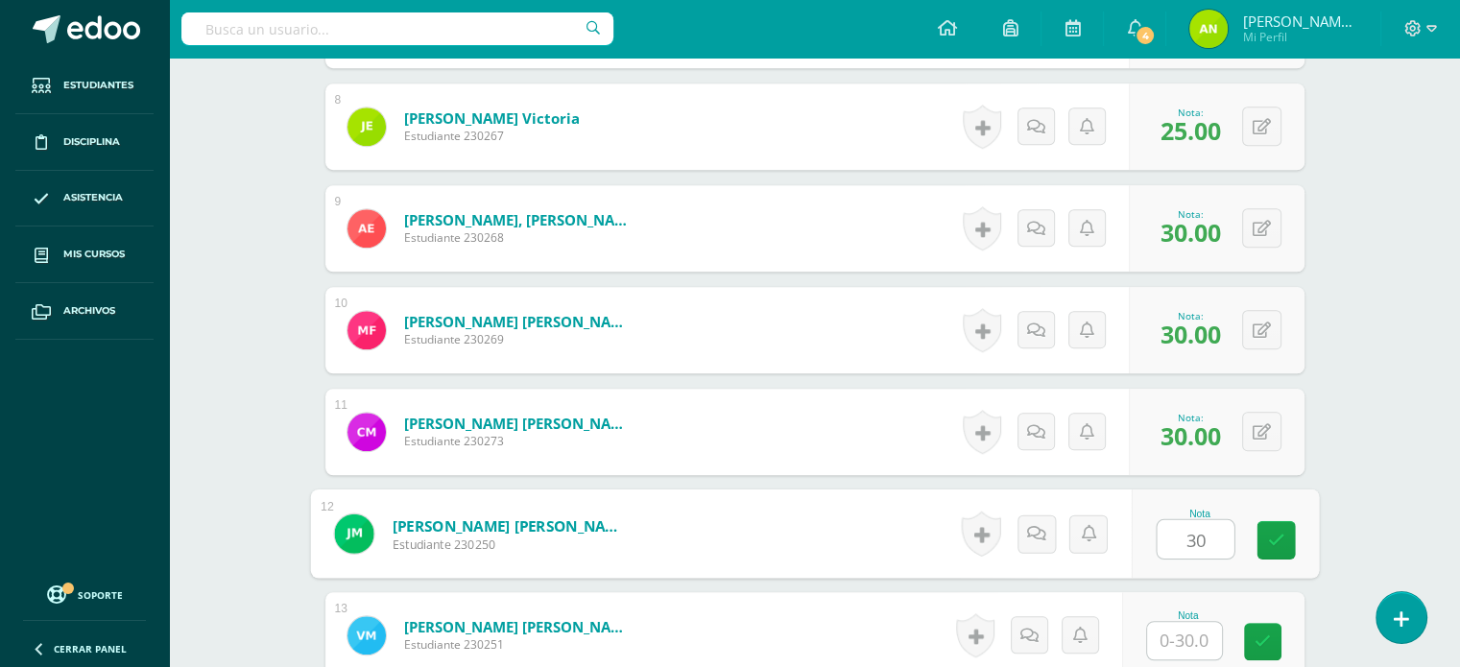
type input "30"
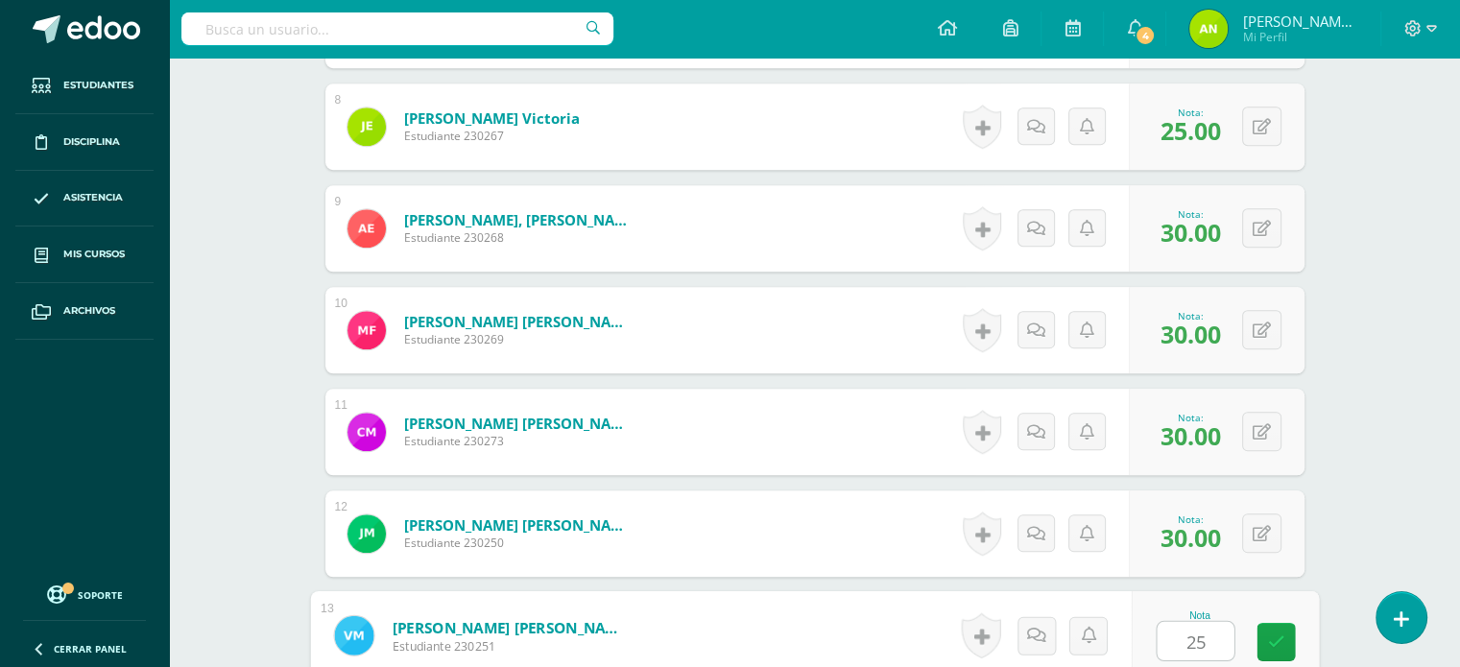
type input "25"
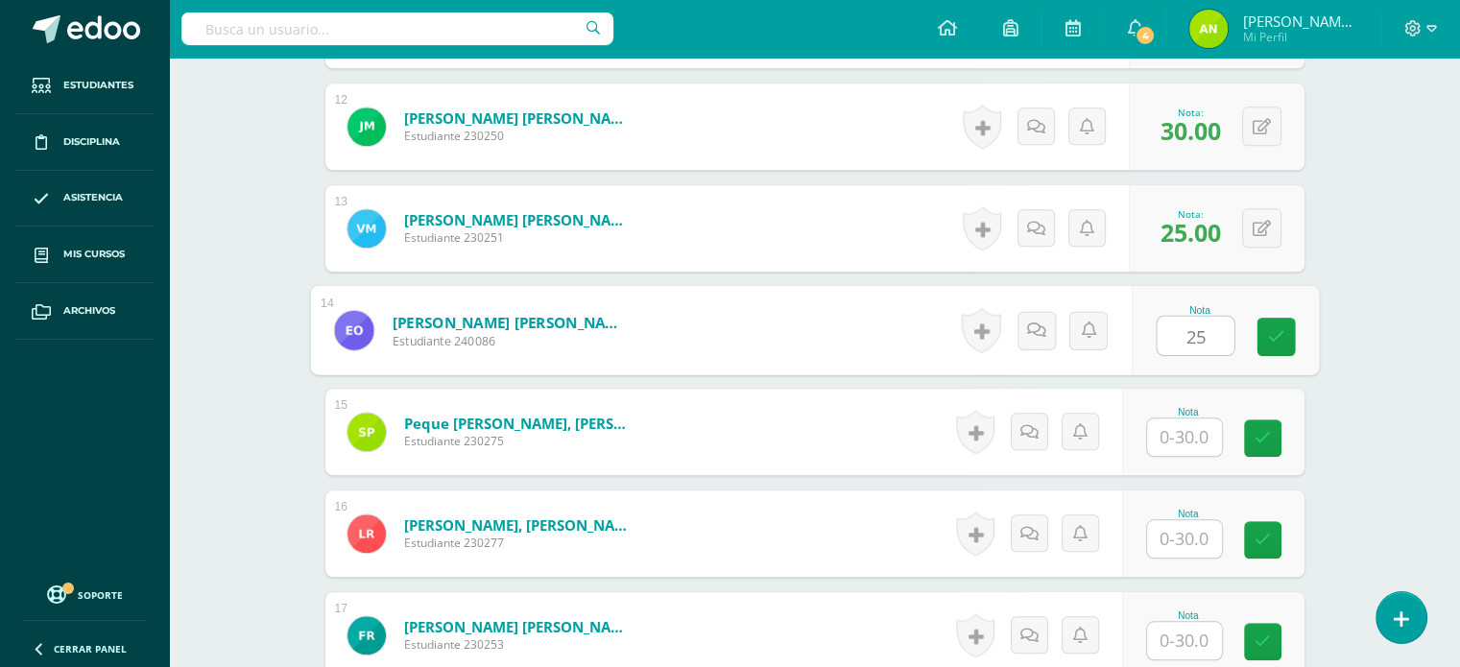
type input "25"
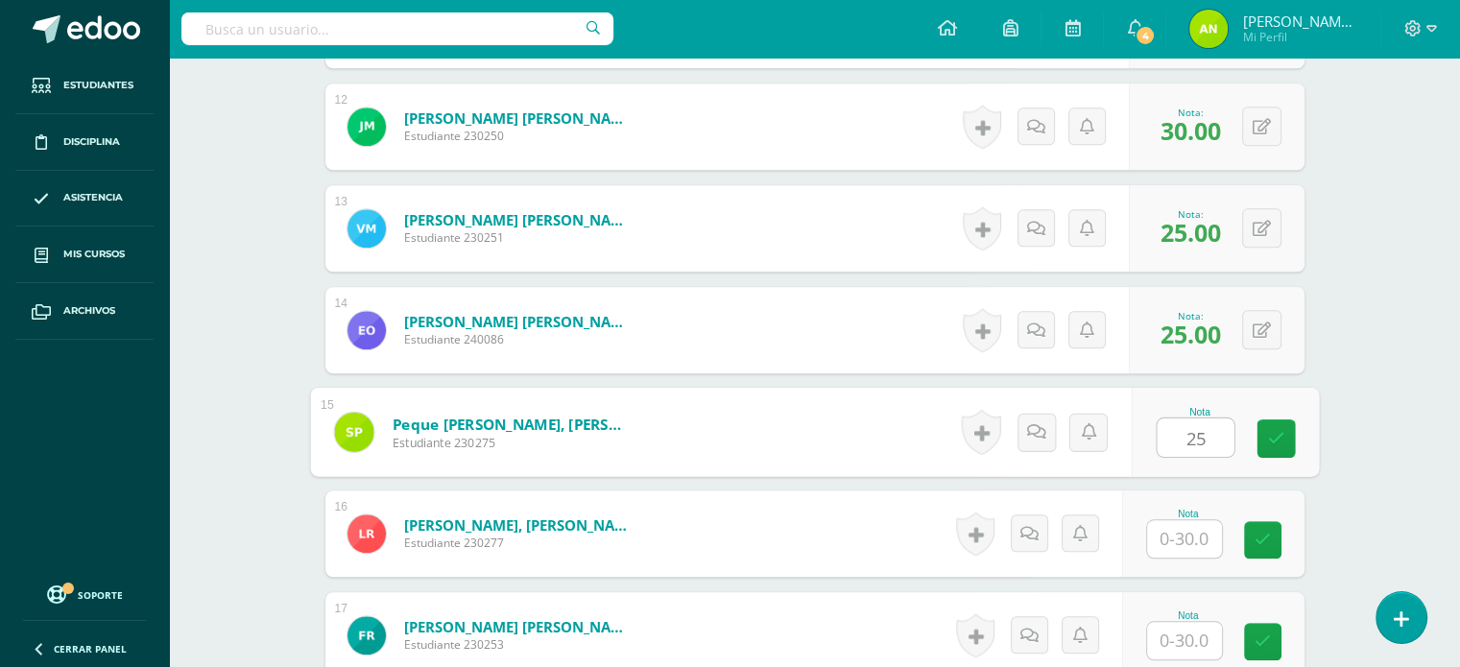
type input "25"
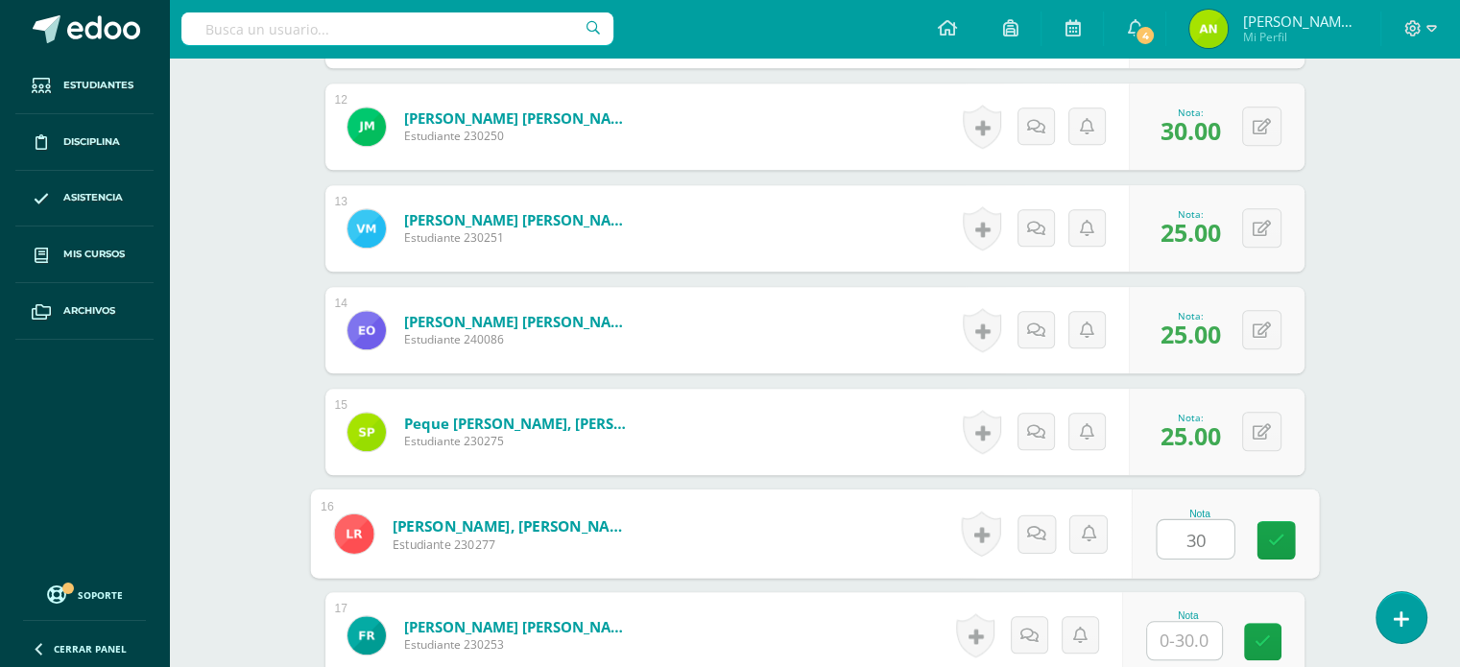
type input "30"
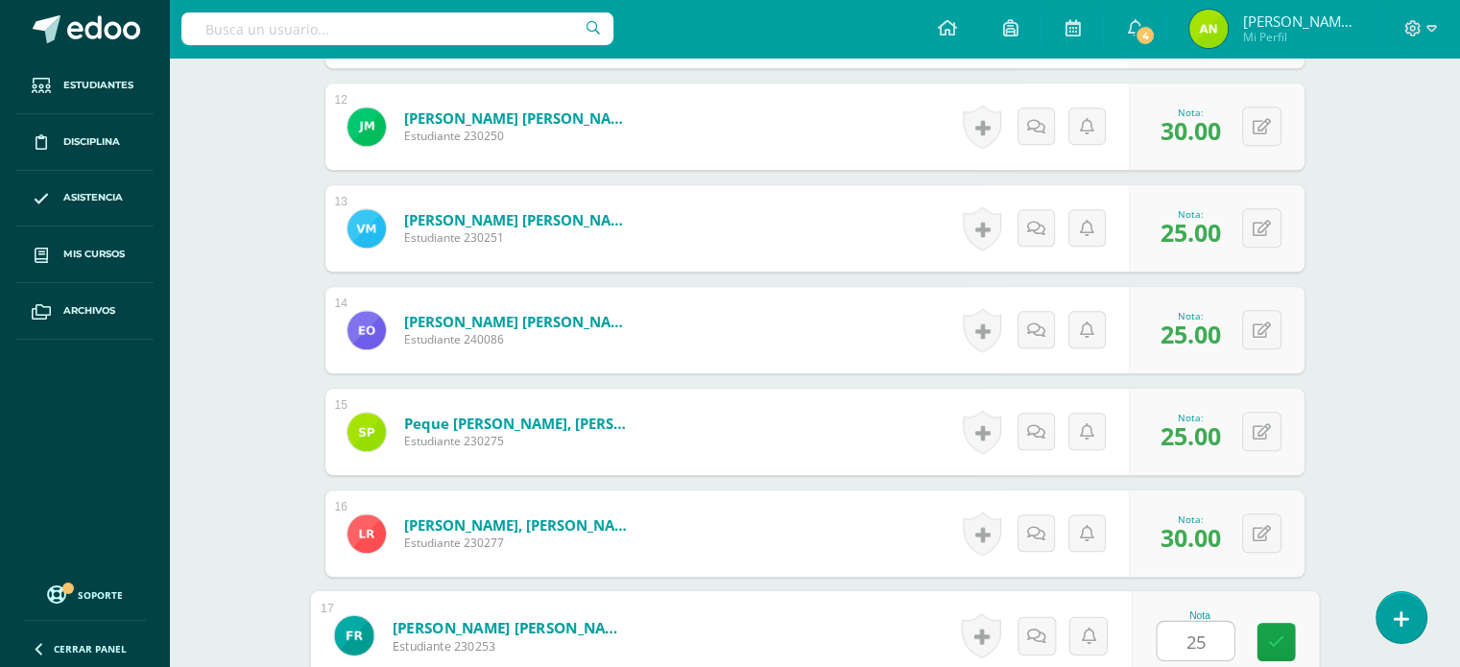
type input "25"
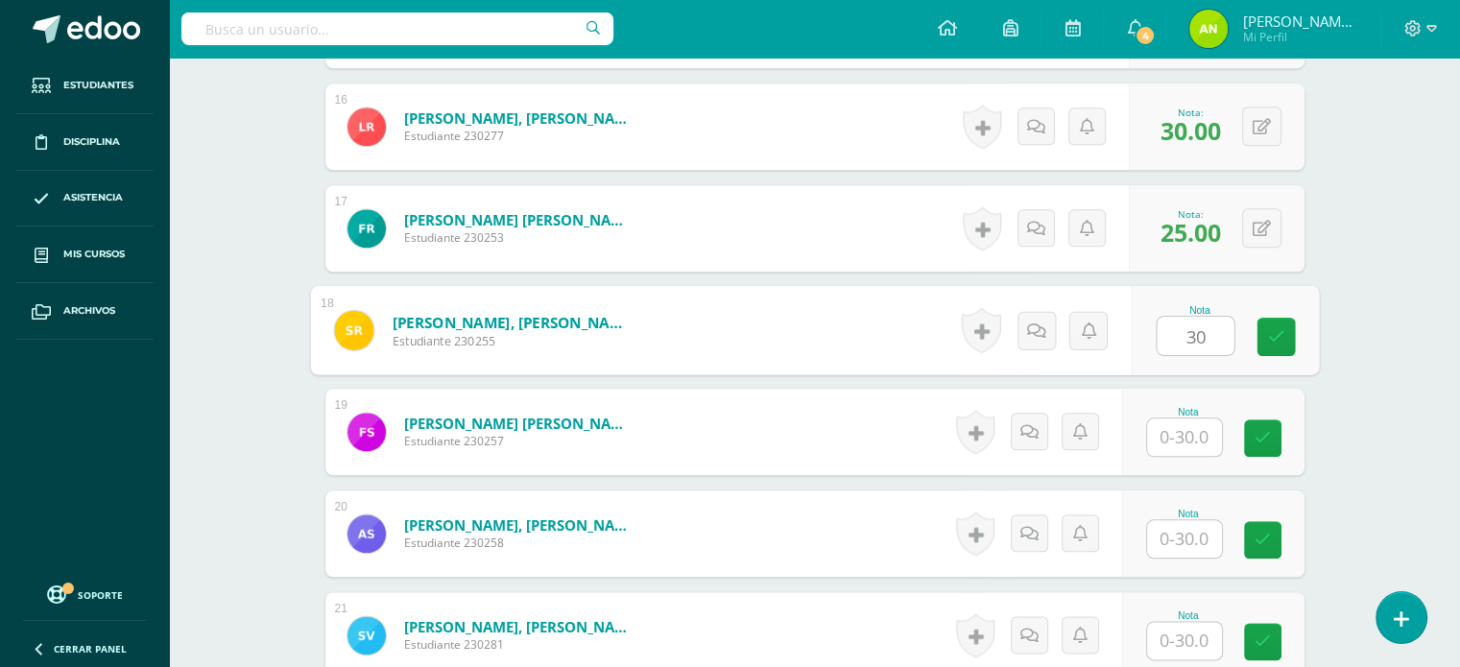
type input "30"
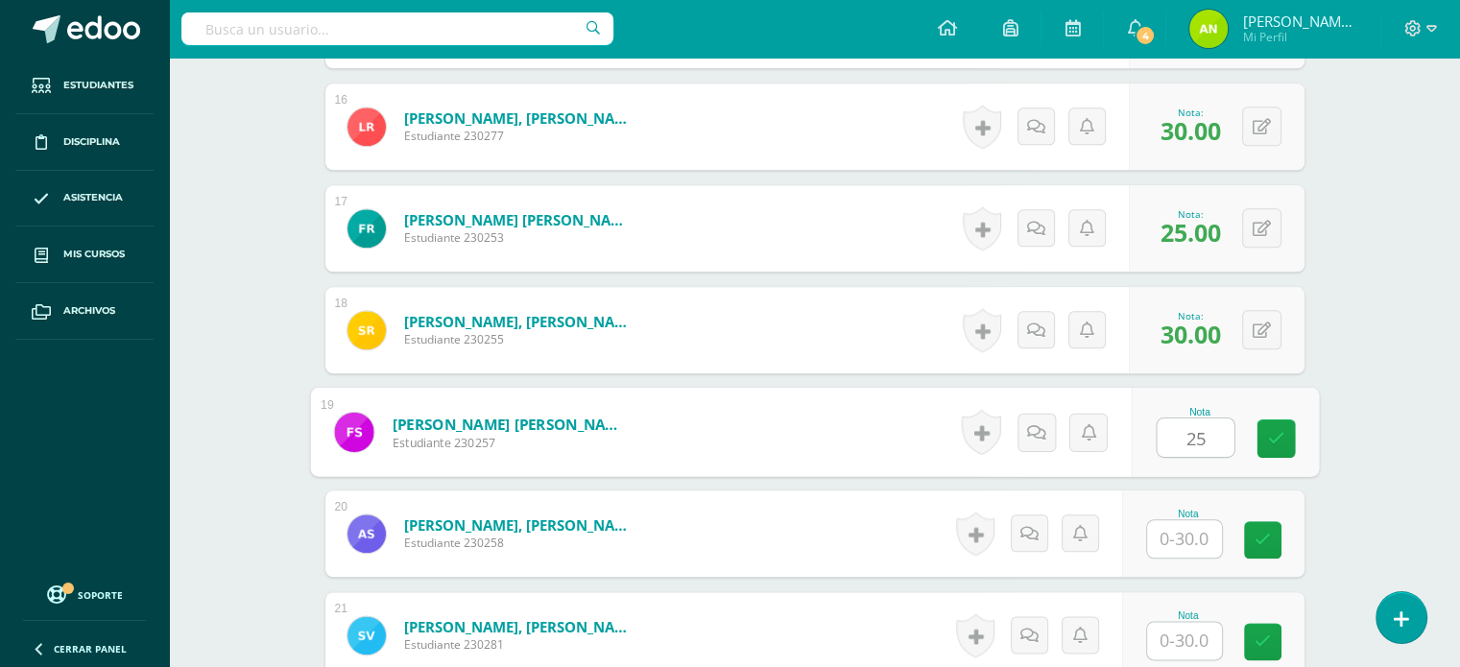
type input "25"
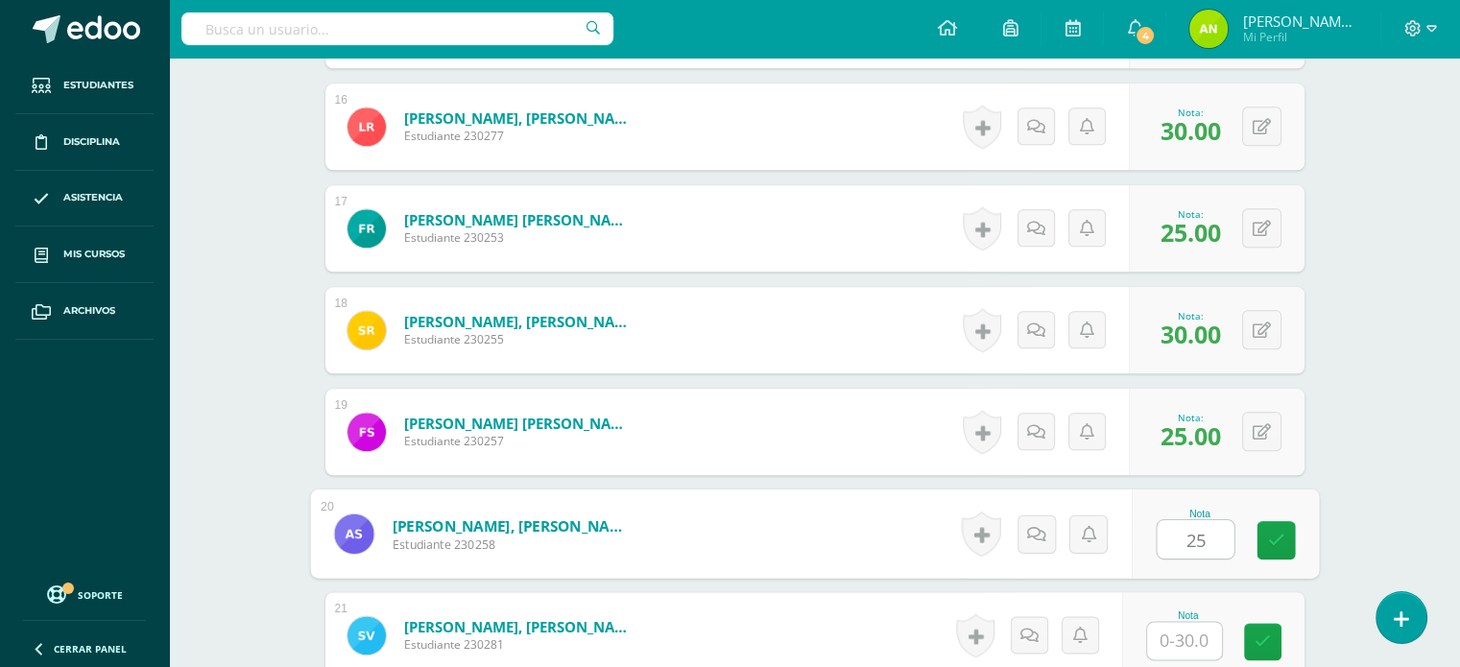
type input "25"
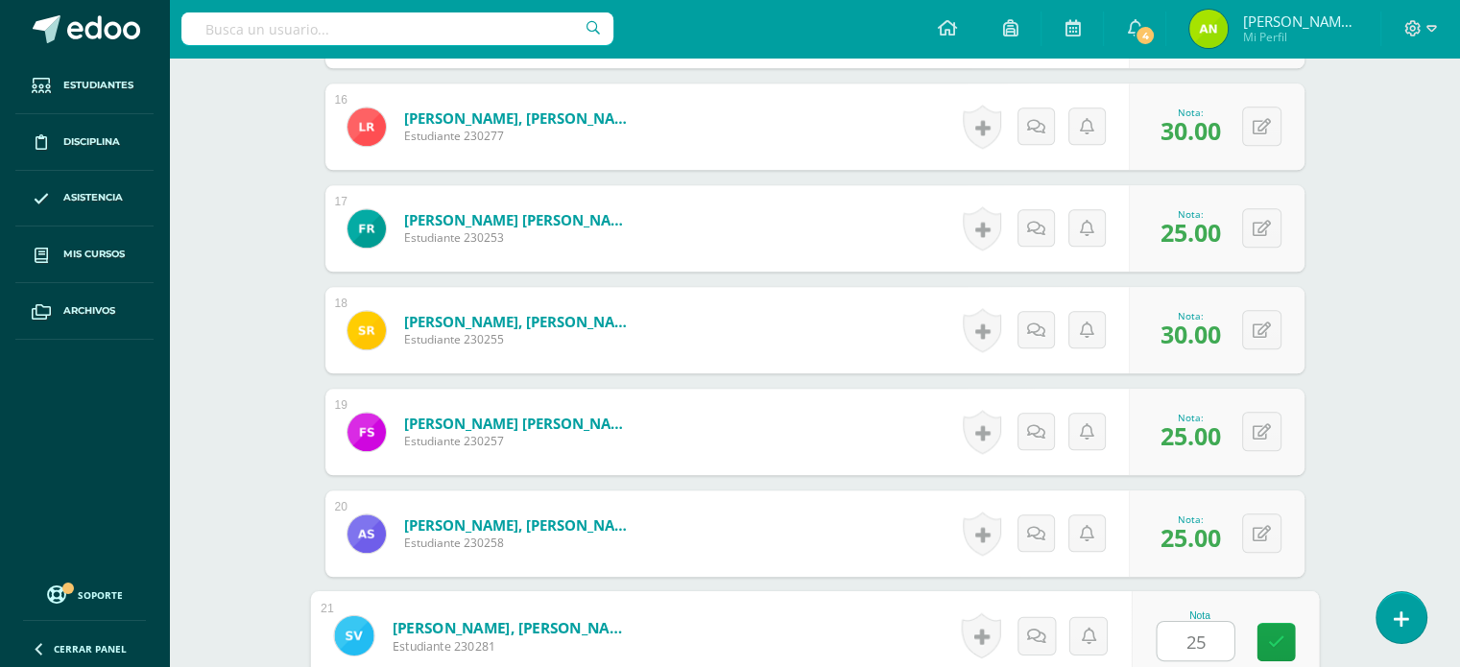
type input "25"
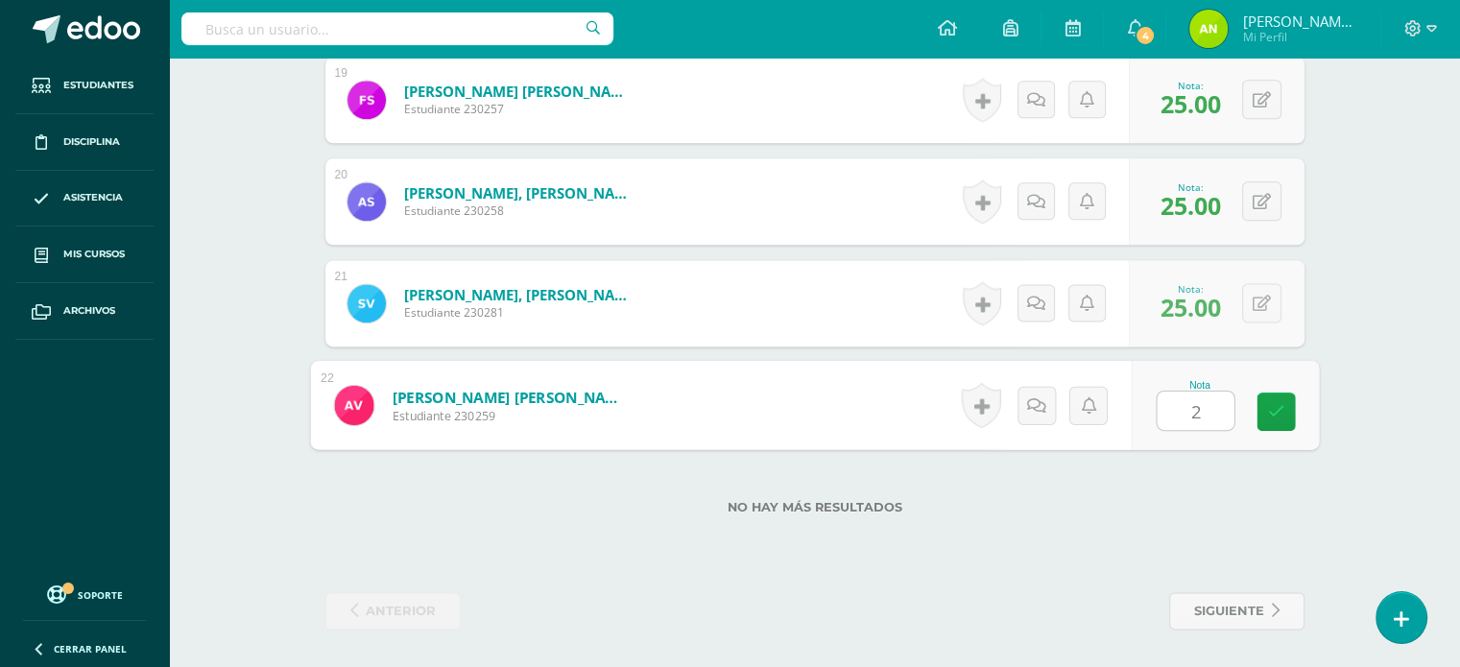
type input "25"
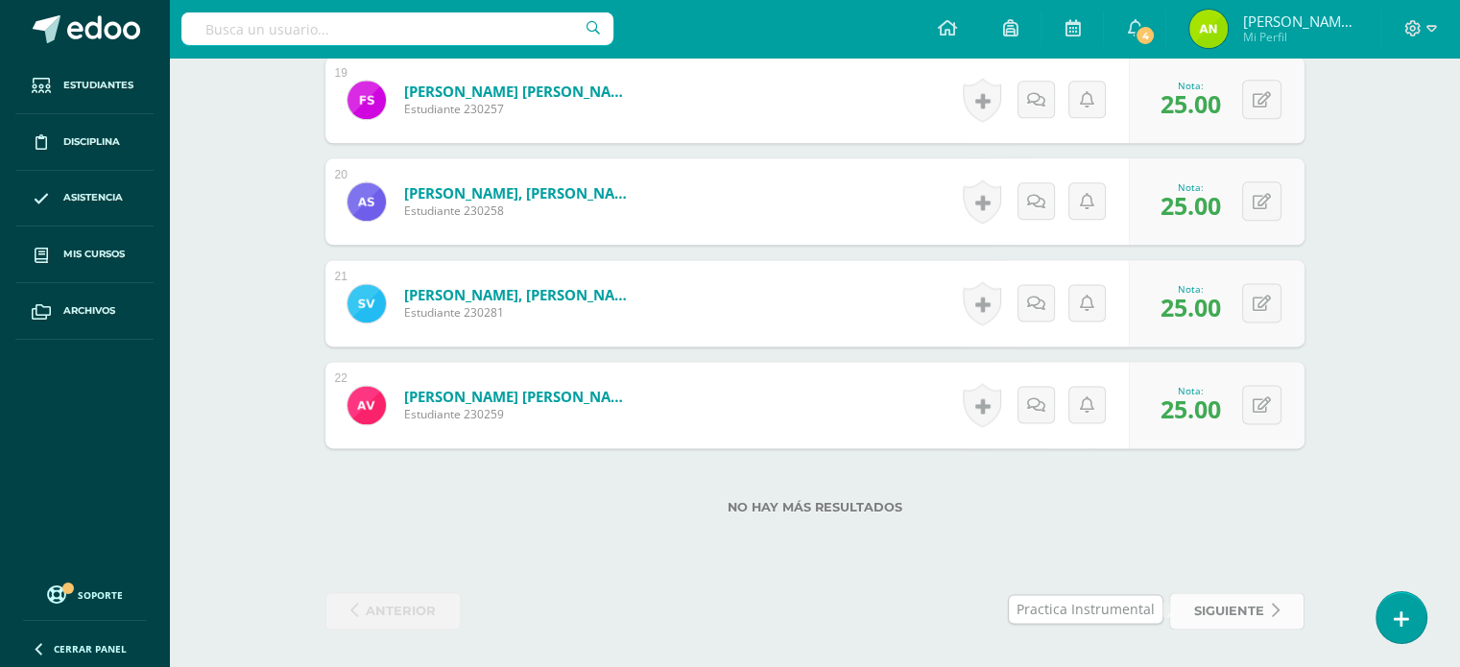
click at [1234, 616] on span "siguiente" at bounding box center [1229, 611] width 70 height 36
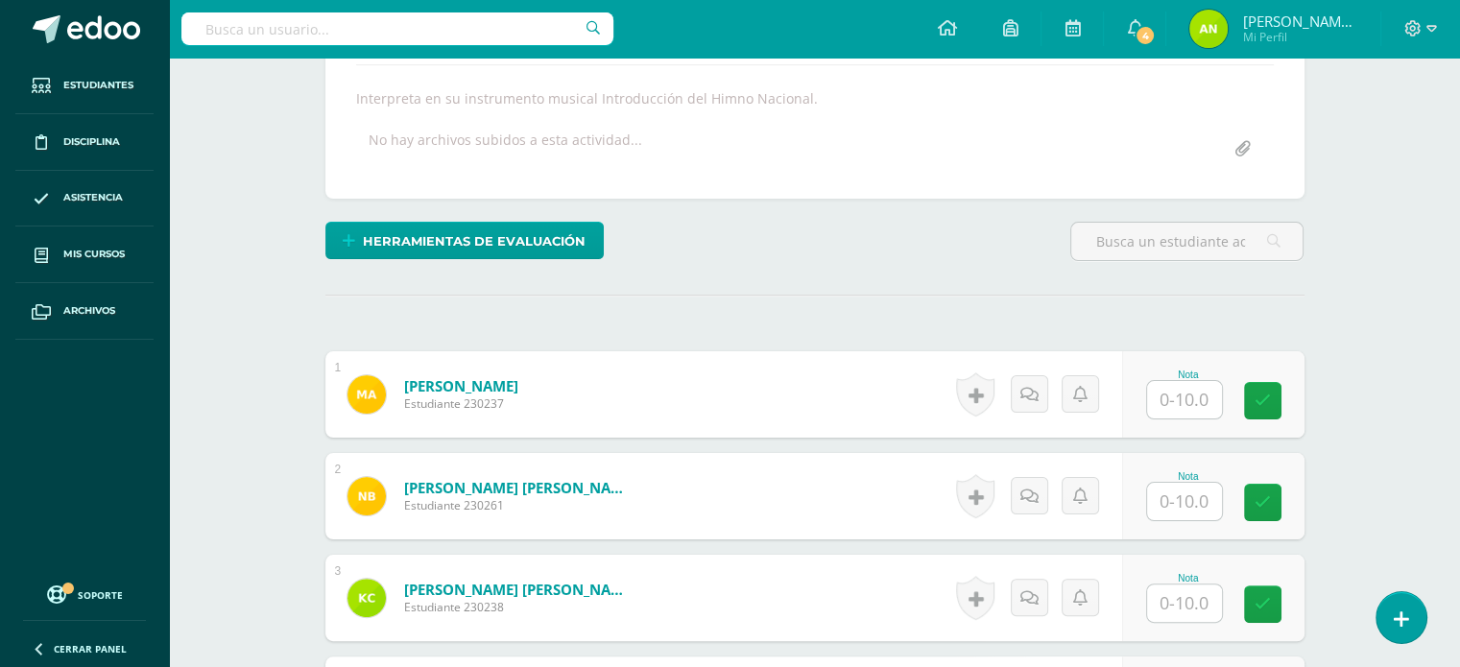
scroll to position [334, 0]
click at [1186, 402] on input "text" at bounding box center [1184, 399] width 75 height 37
type input "9"
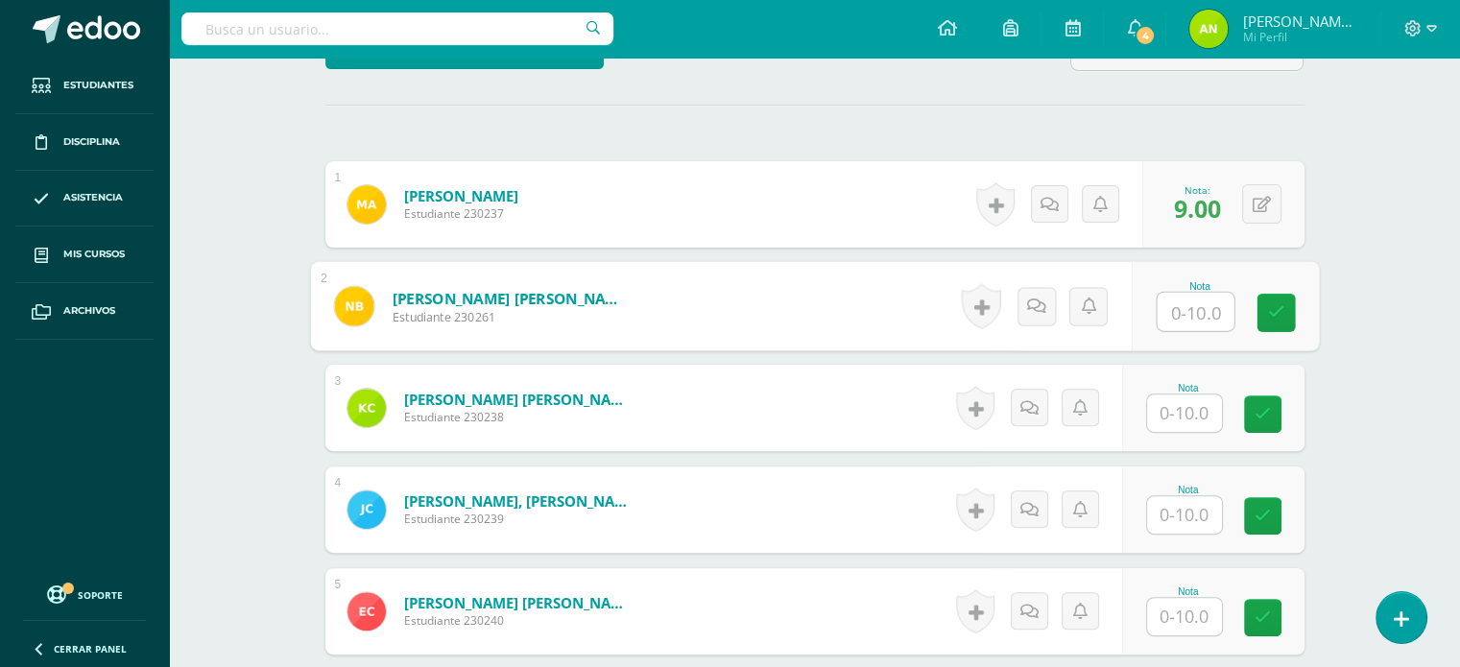
scroll to position [526, 0]
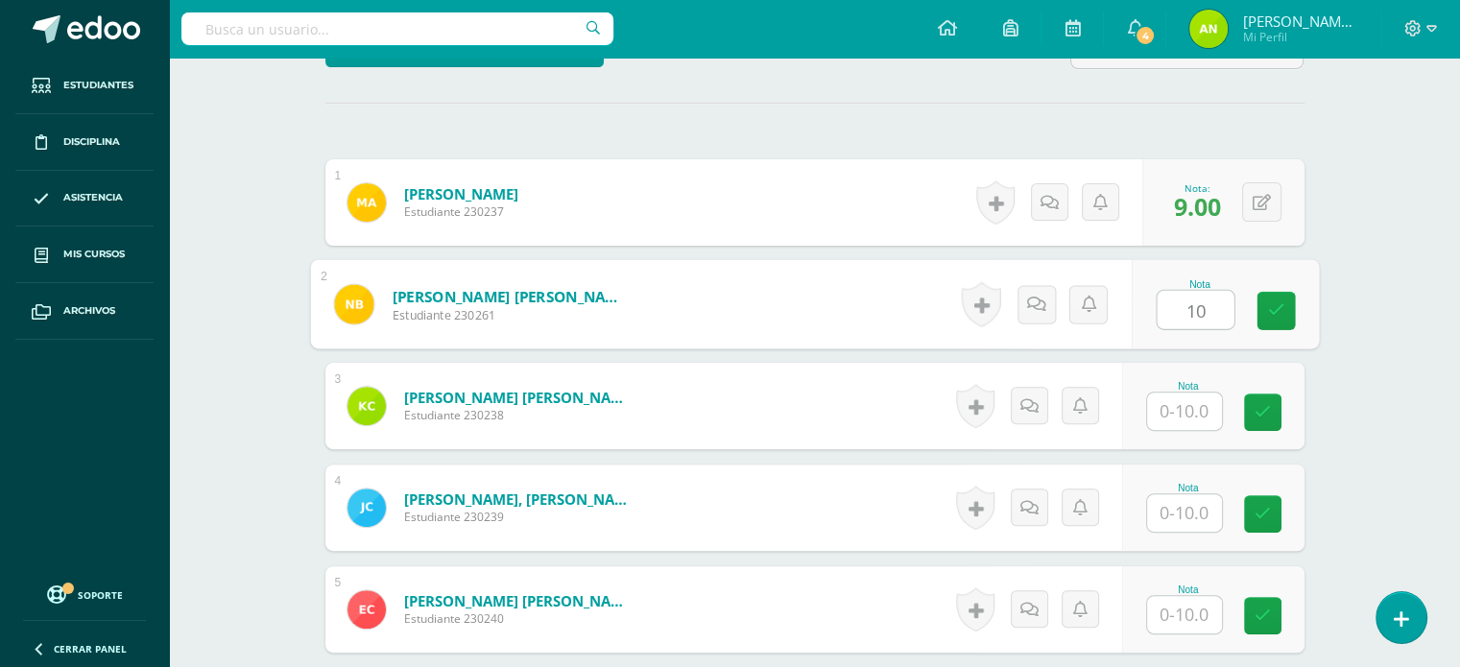
type input "10"
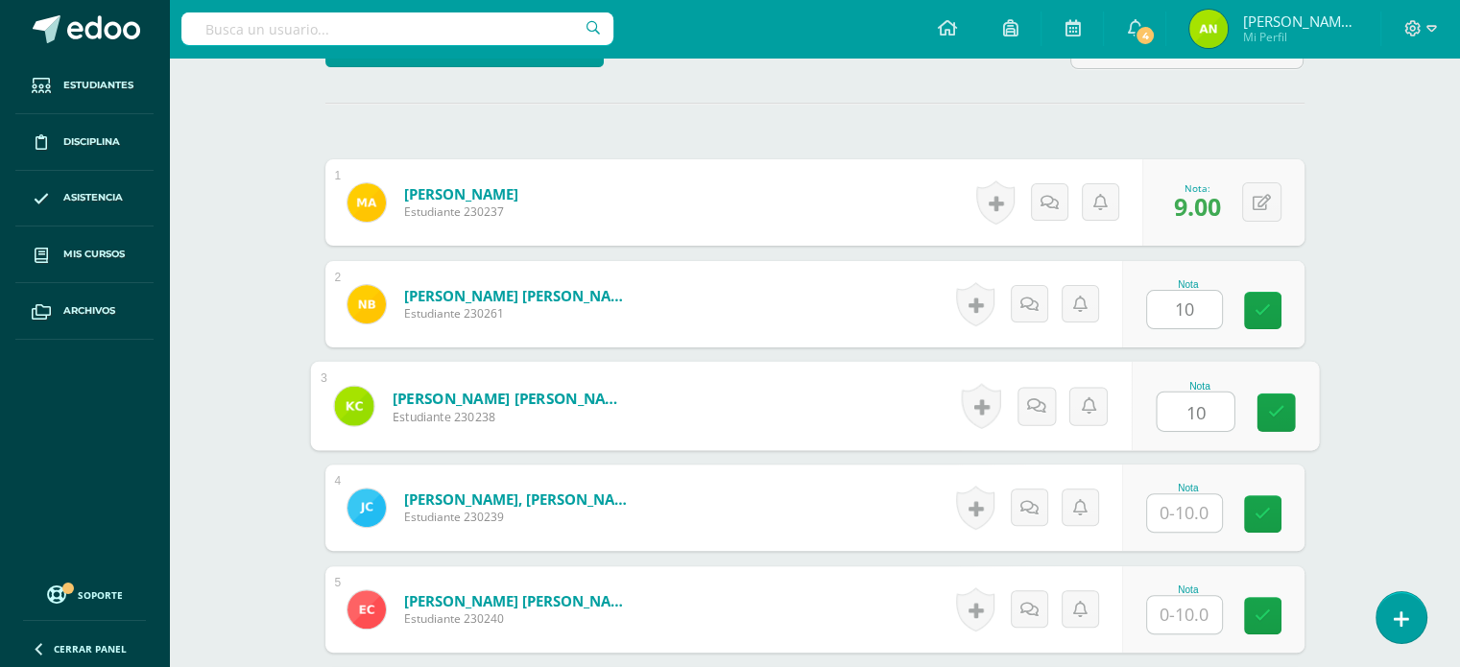
type input "10"
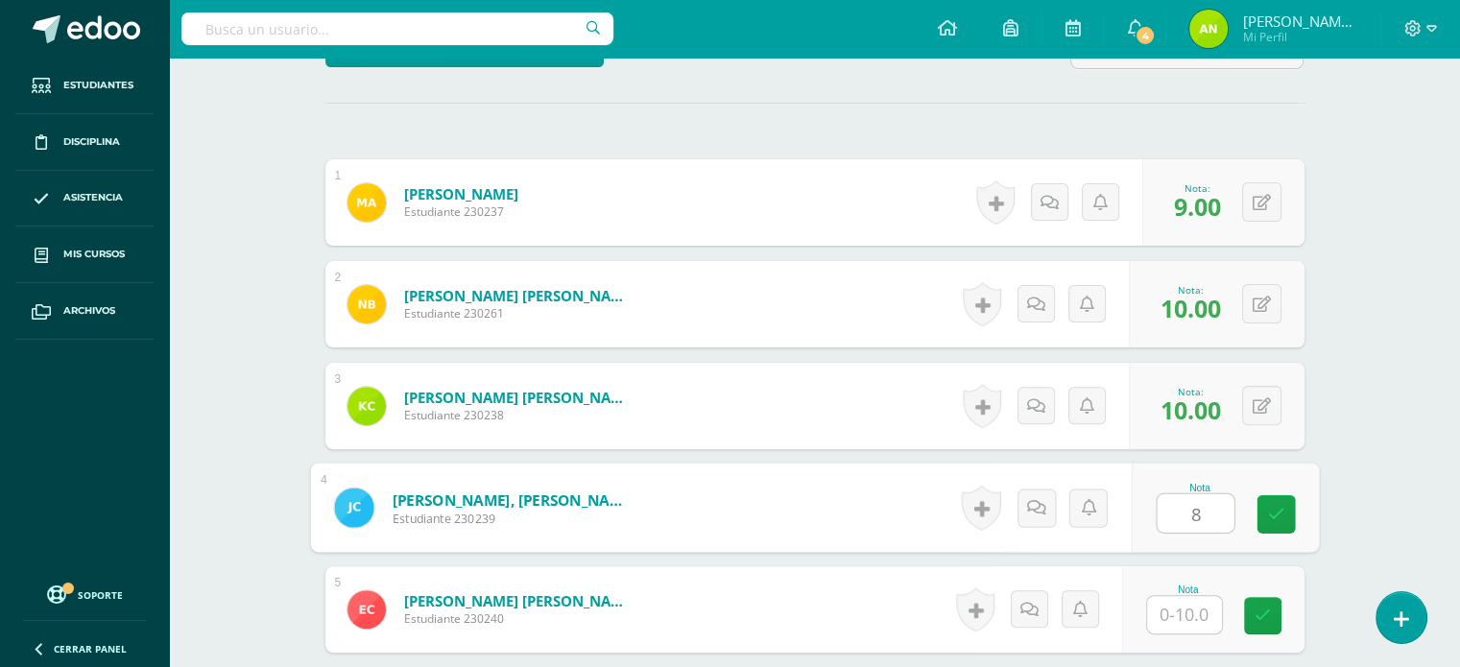
type input "8"
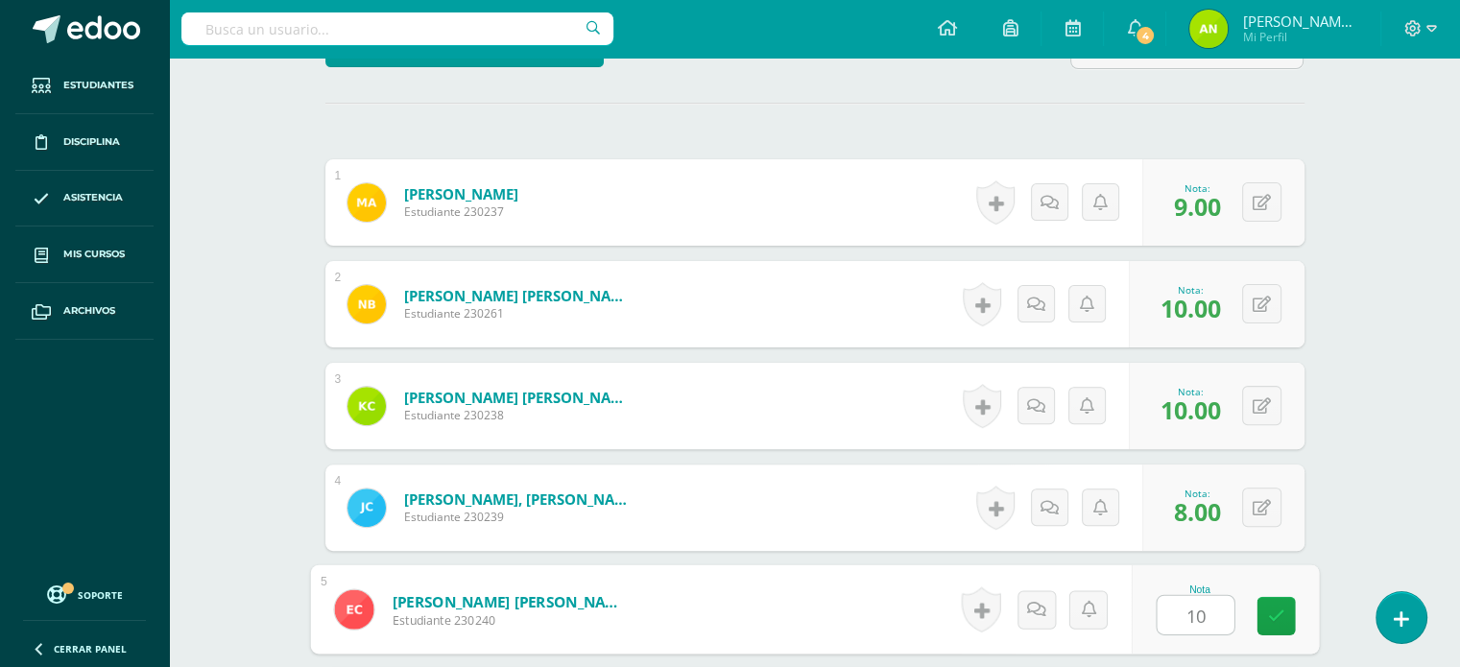
type input "10"
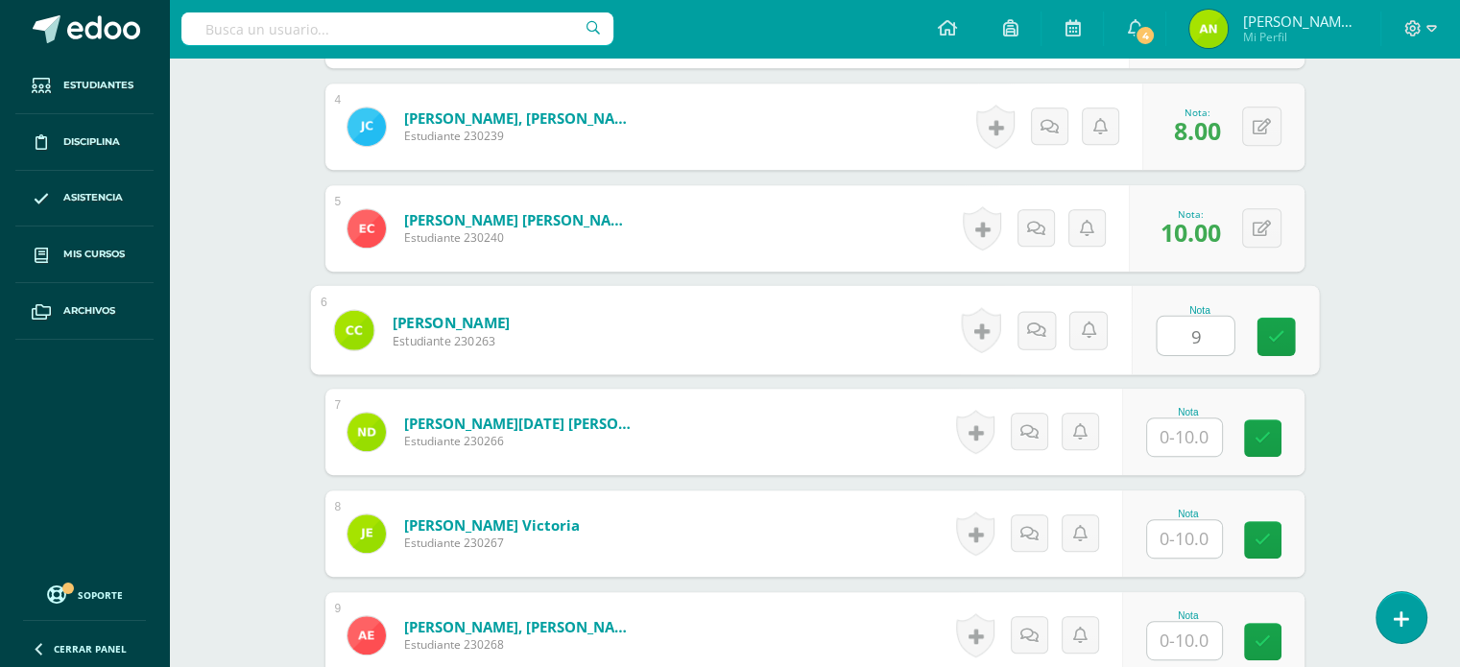
type input "9"
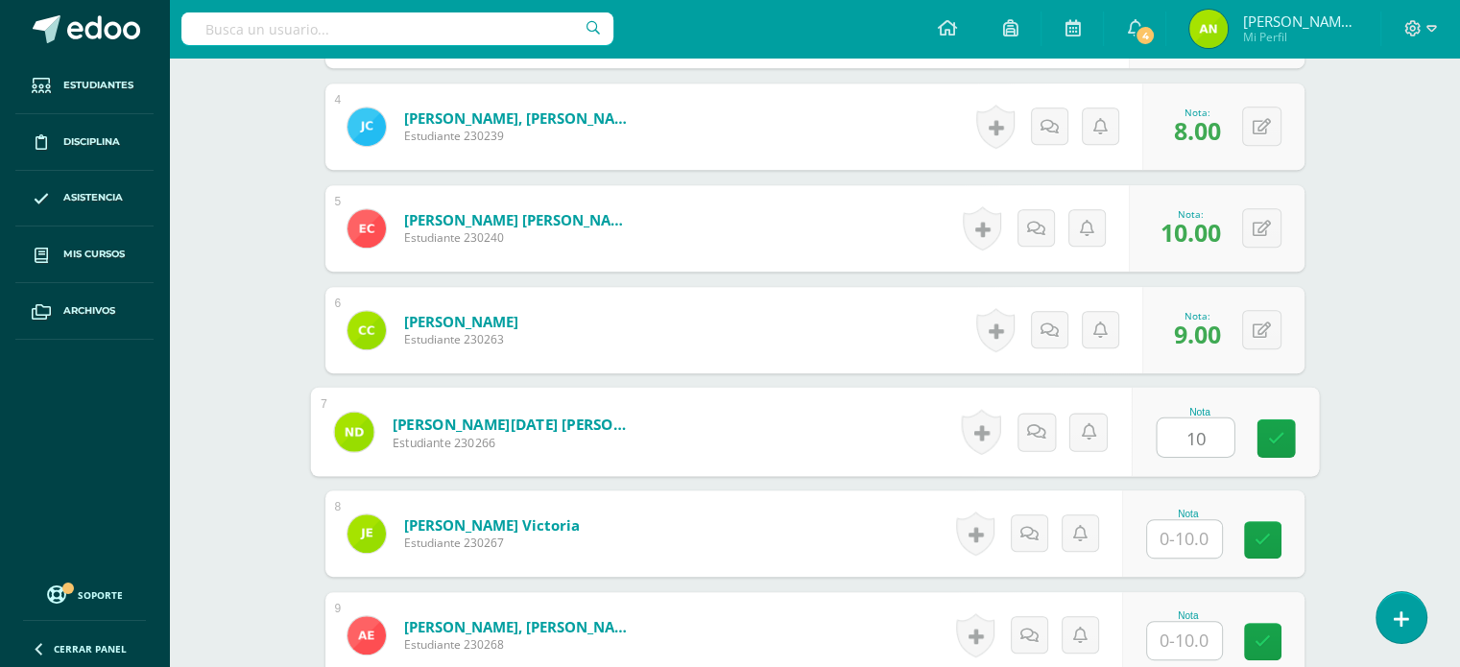
type input "10"
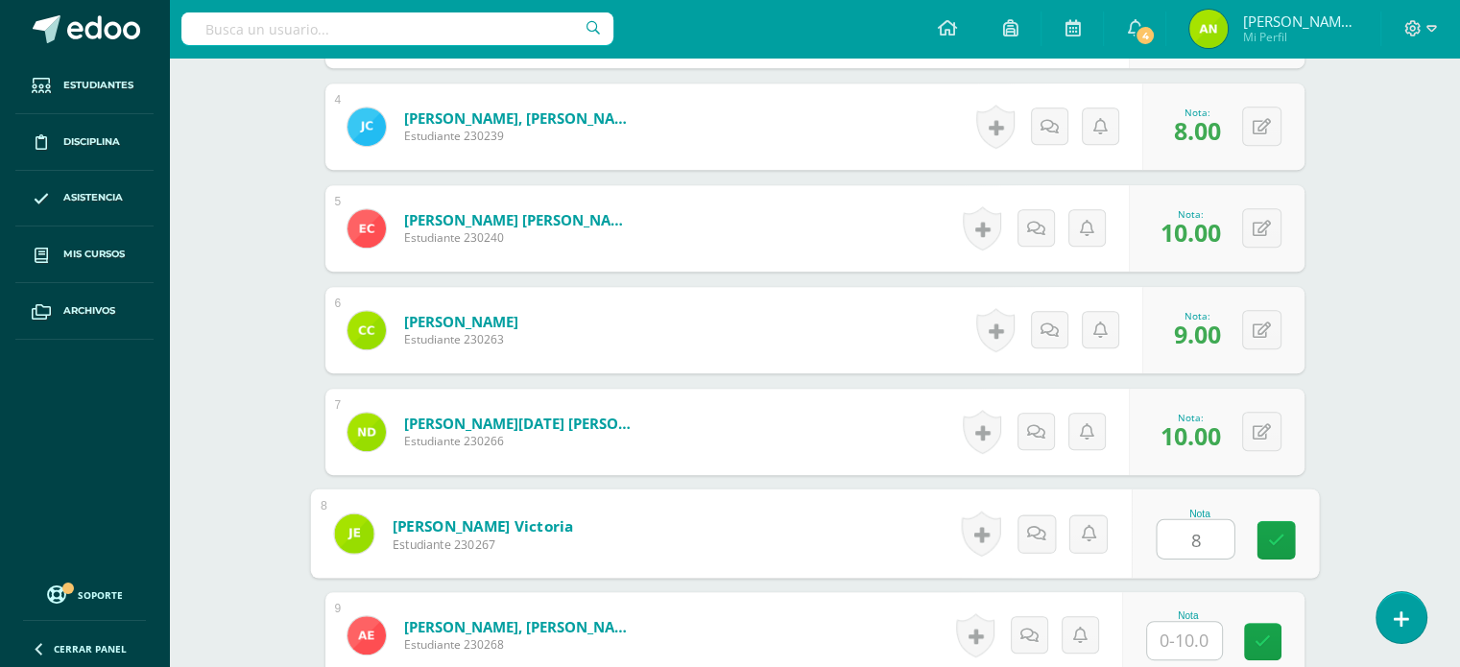
type input "8"
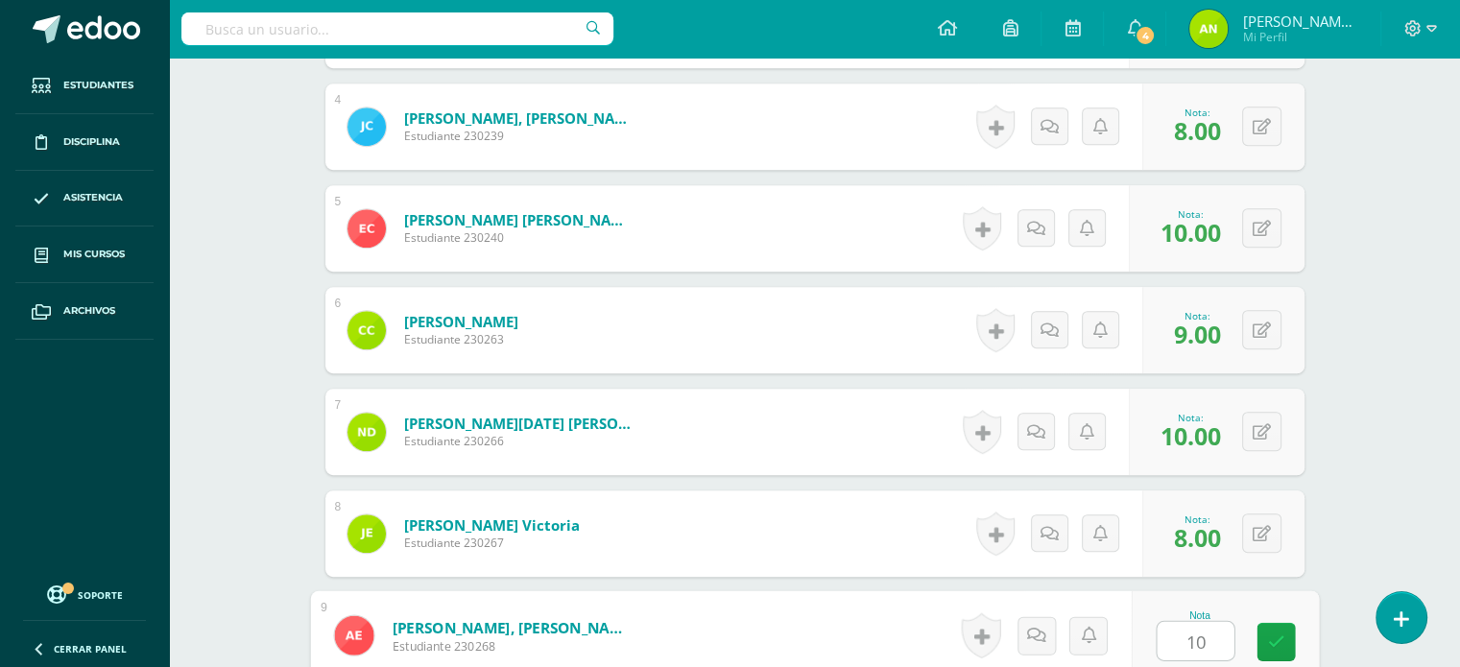
type input "10"
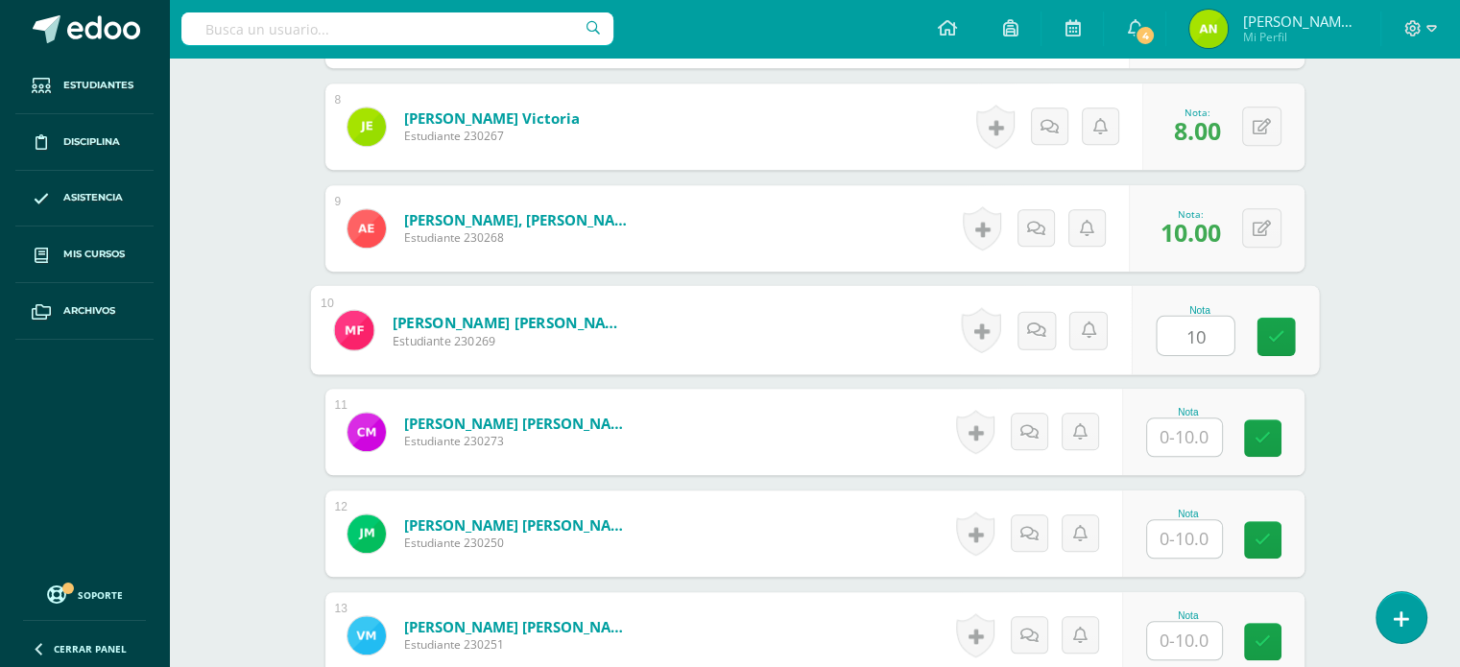
type input "10"
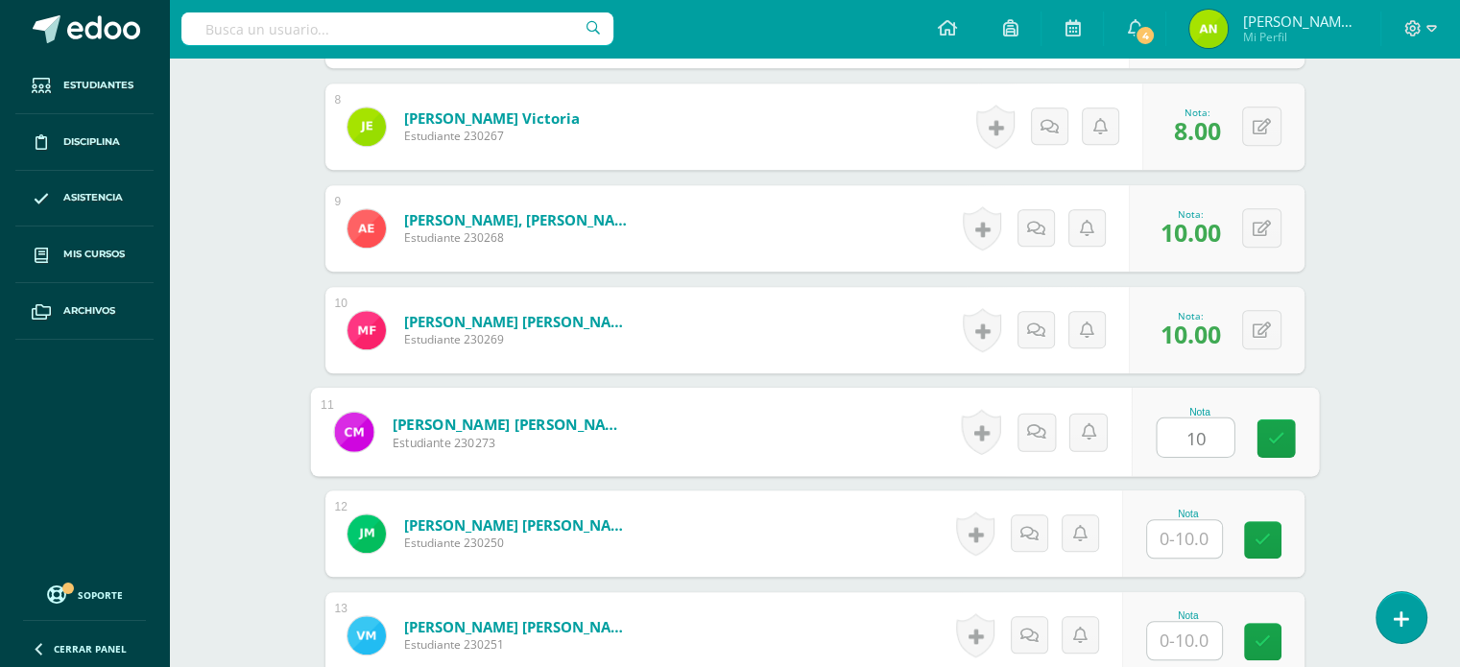
type input "10"
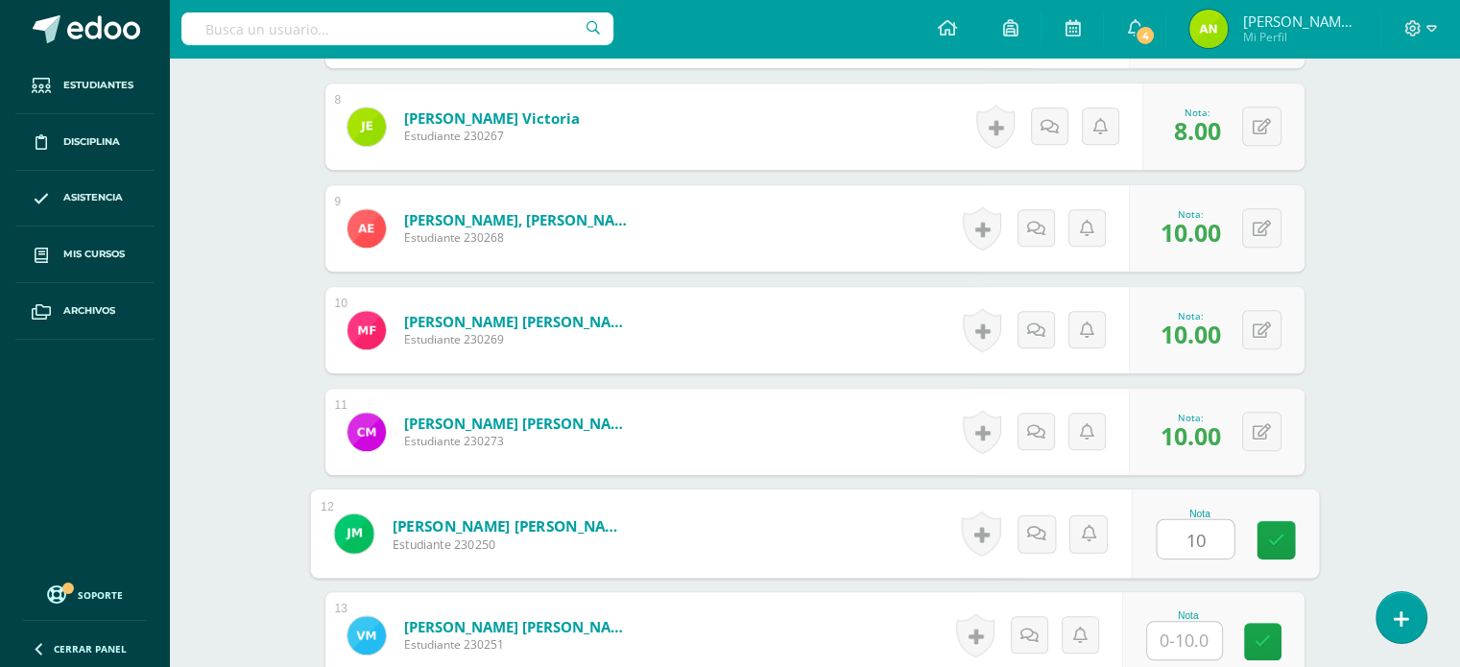
type input "10"
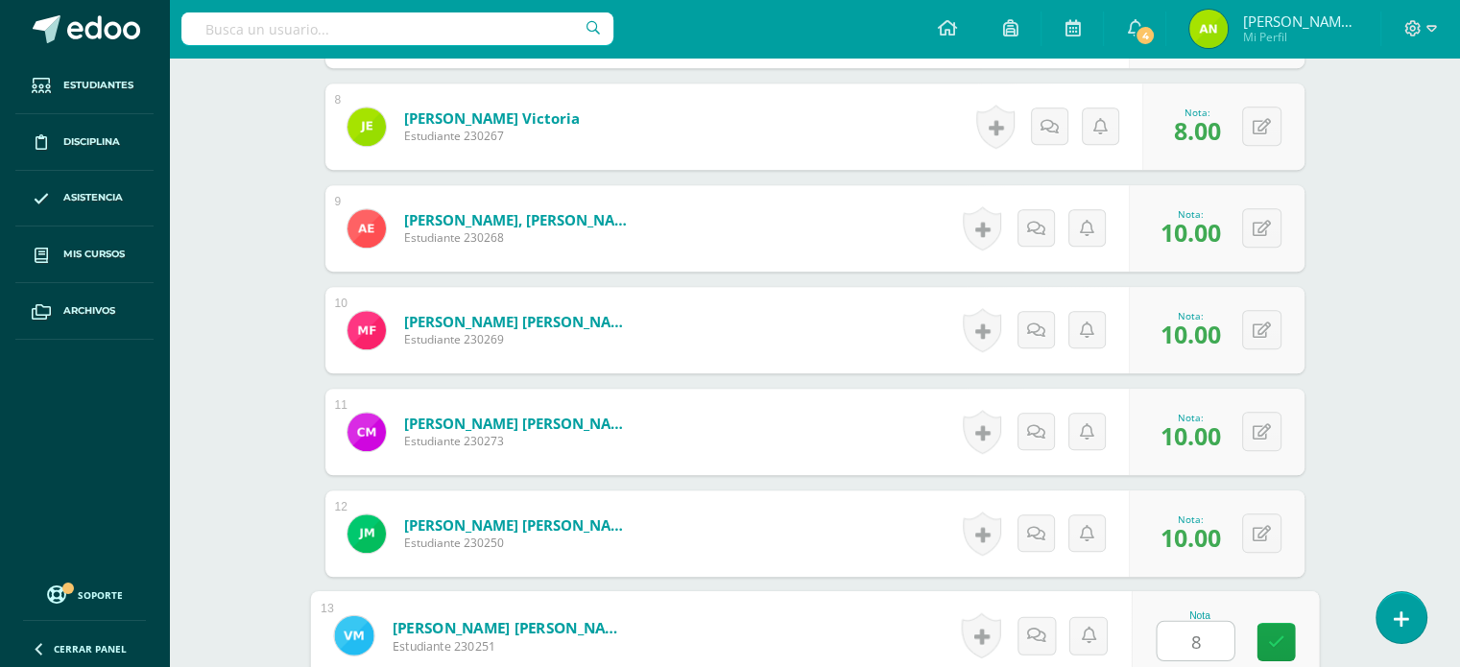
type input "8"
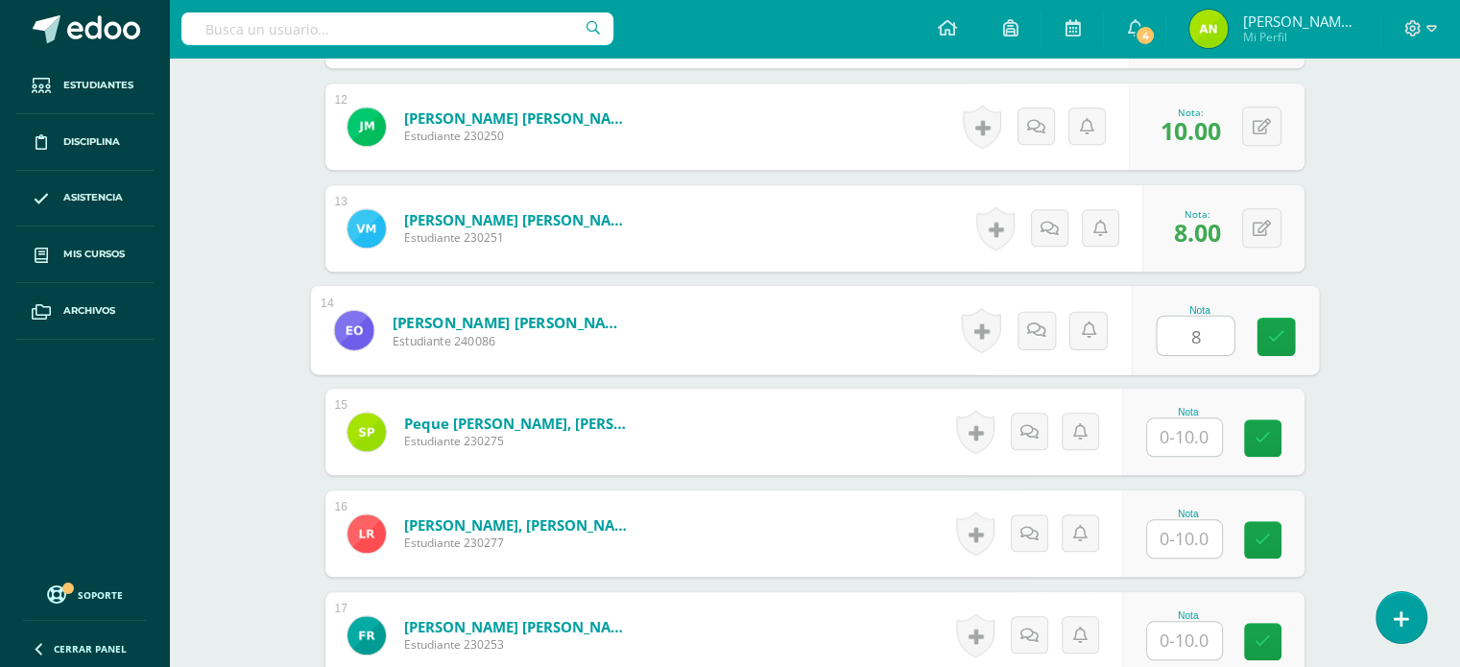
type input "8"
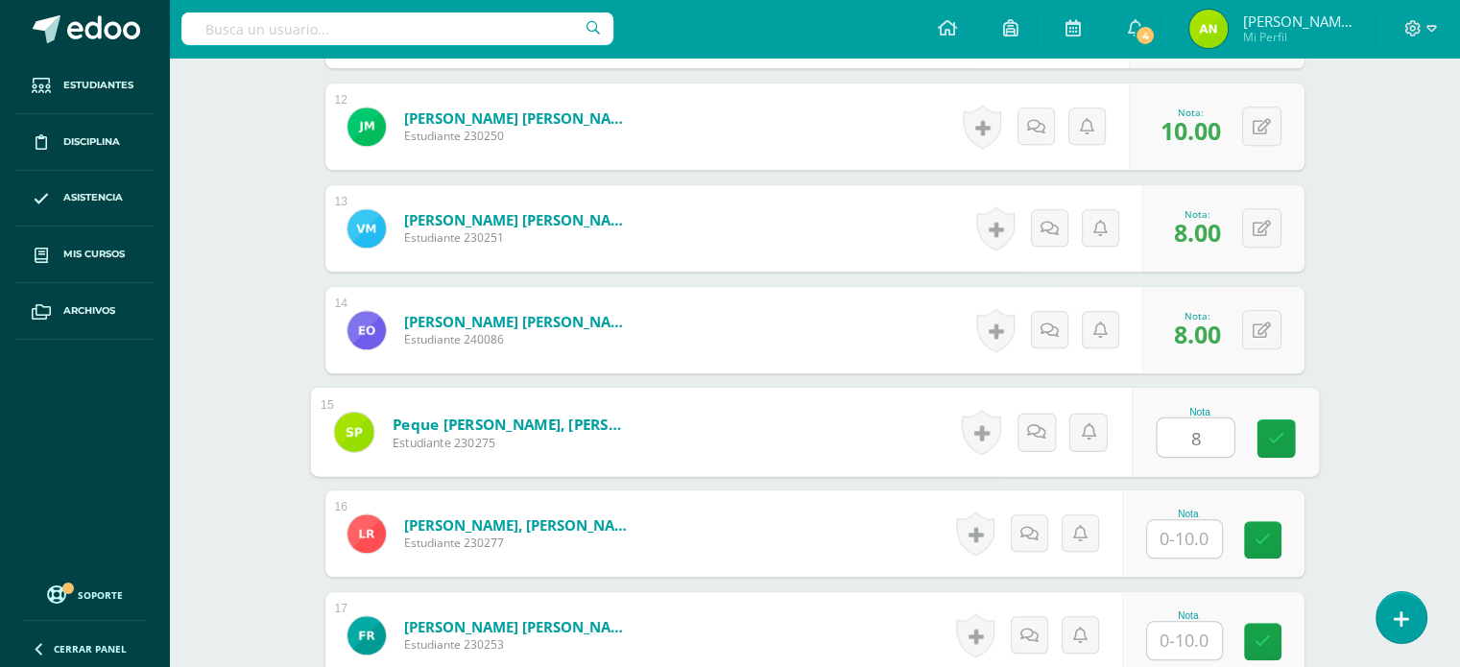
type input "8"
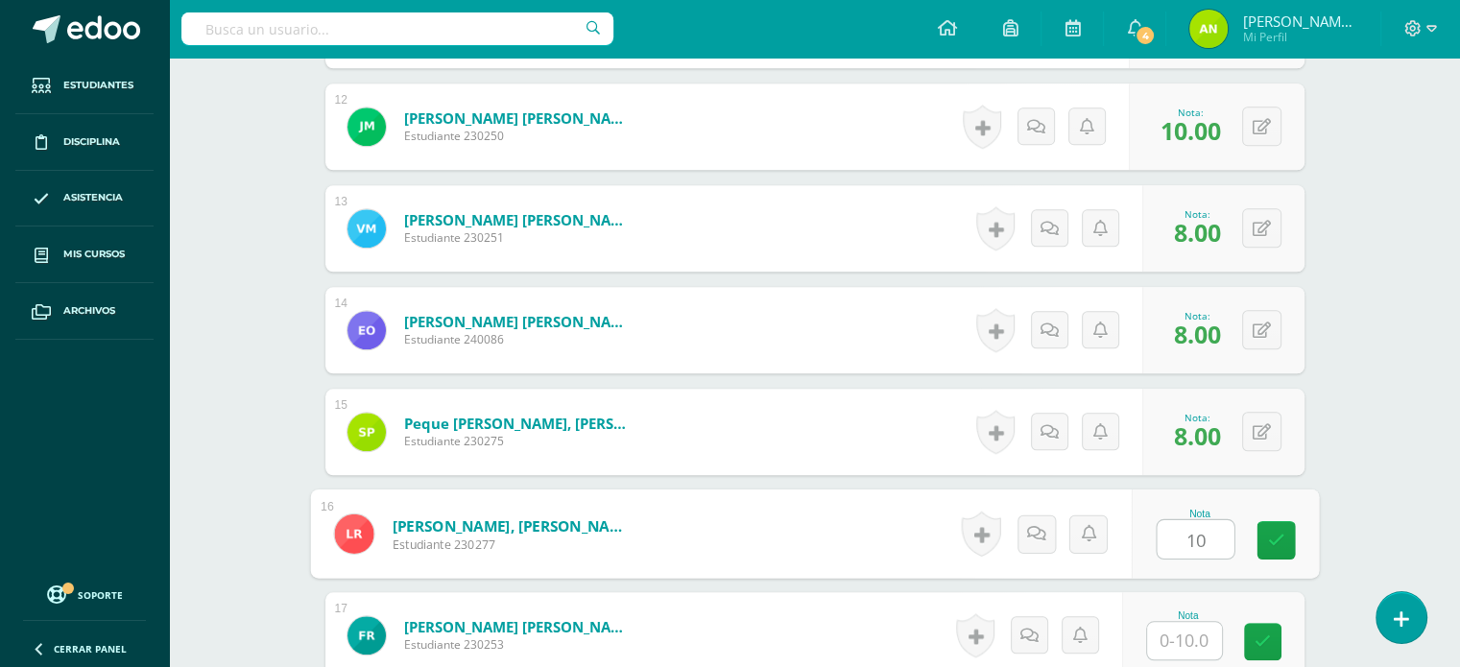
type input "10"
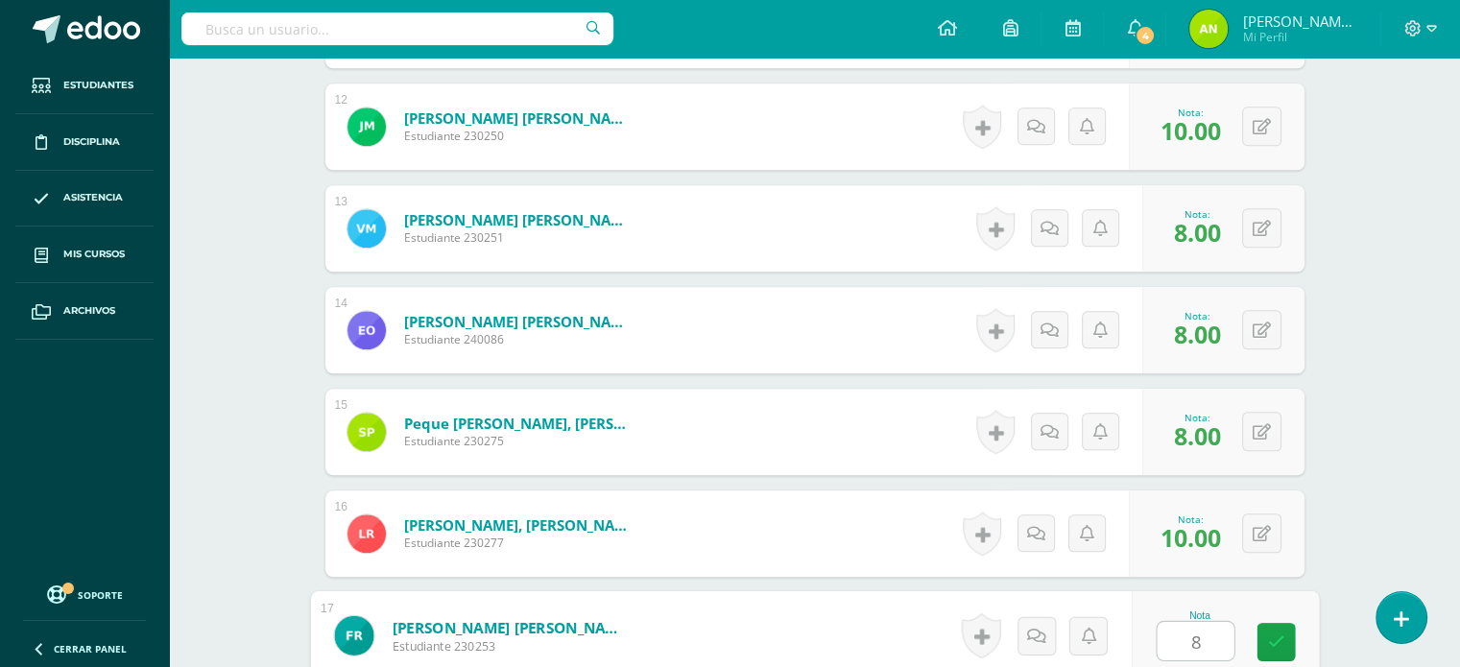
type input "8"
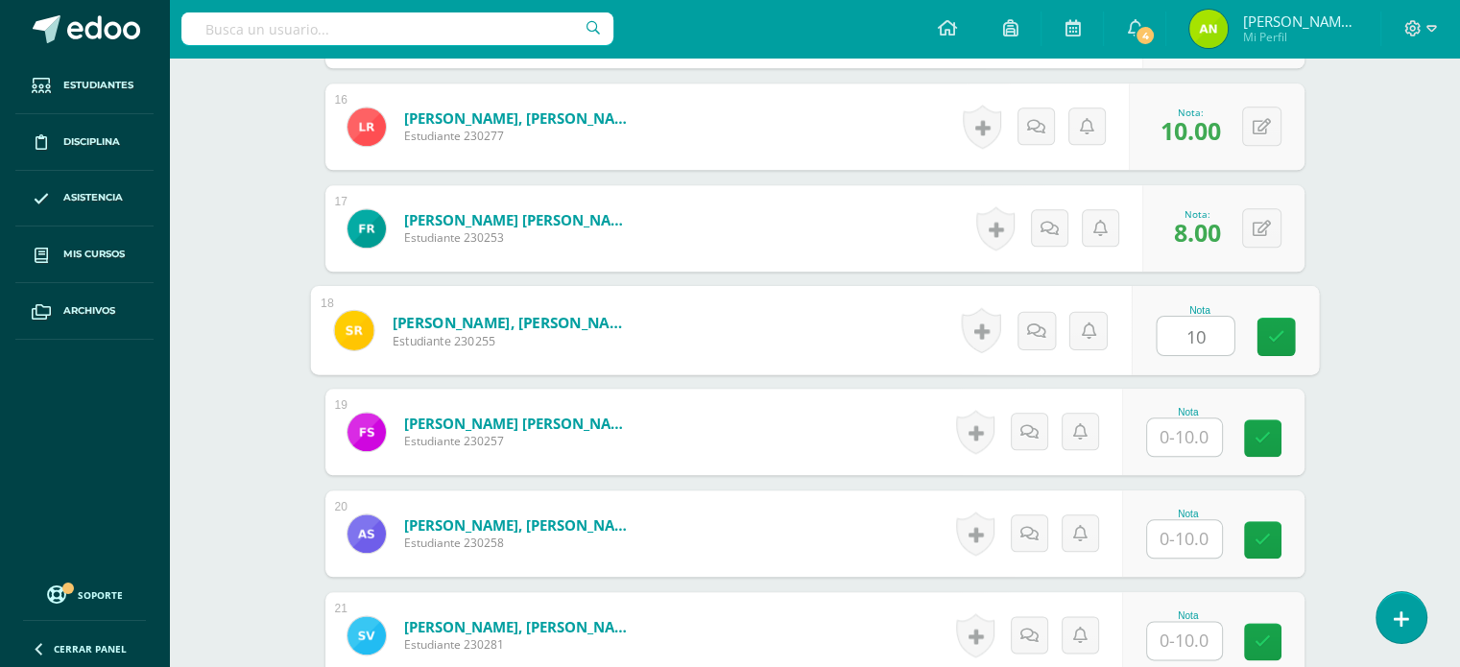
type input "10"
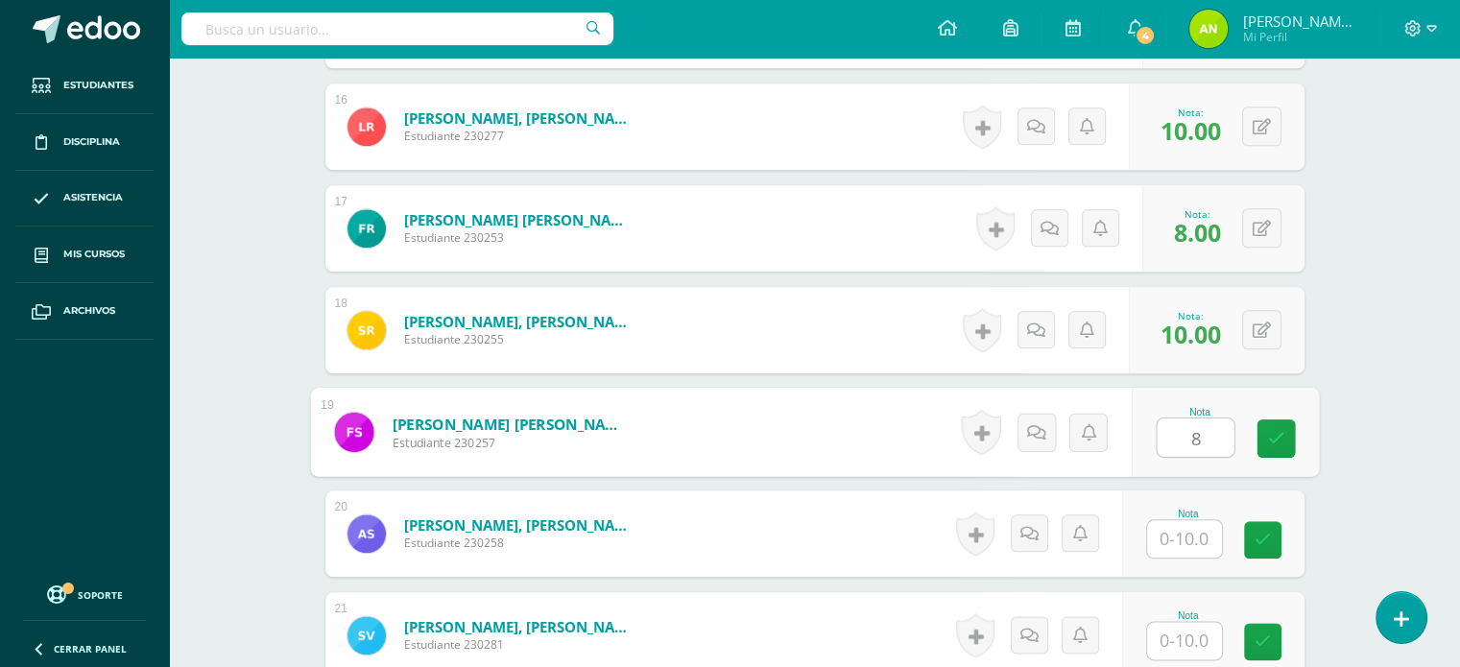
type input "8"
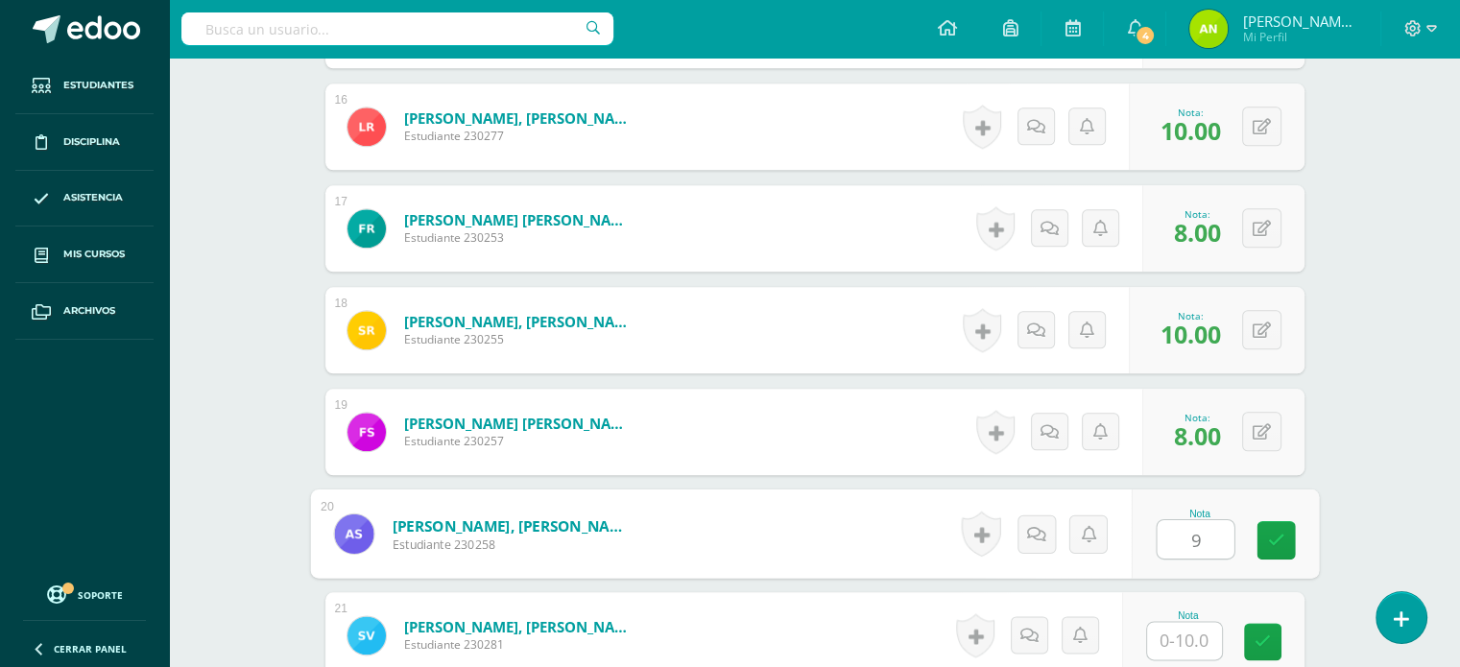
type input "9"
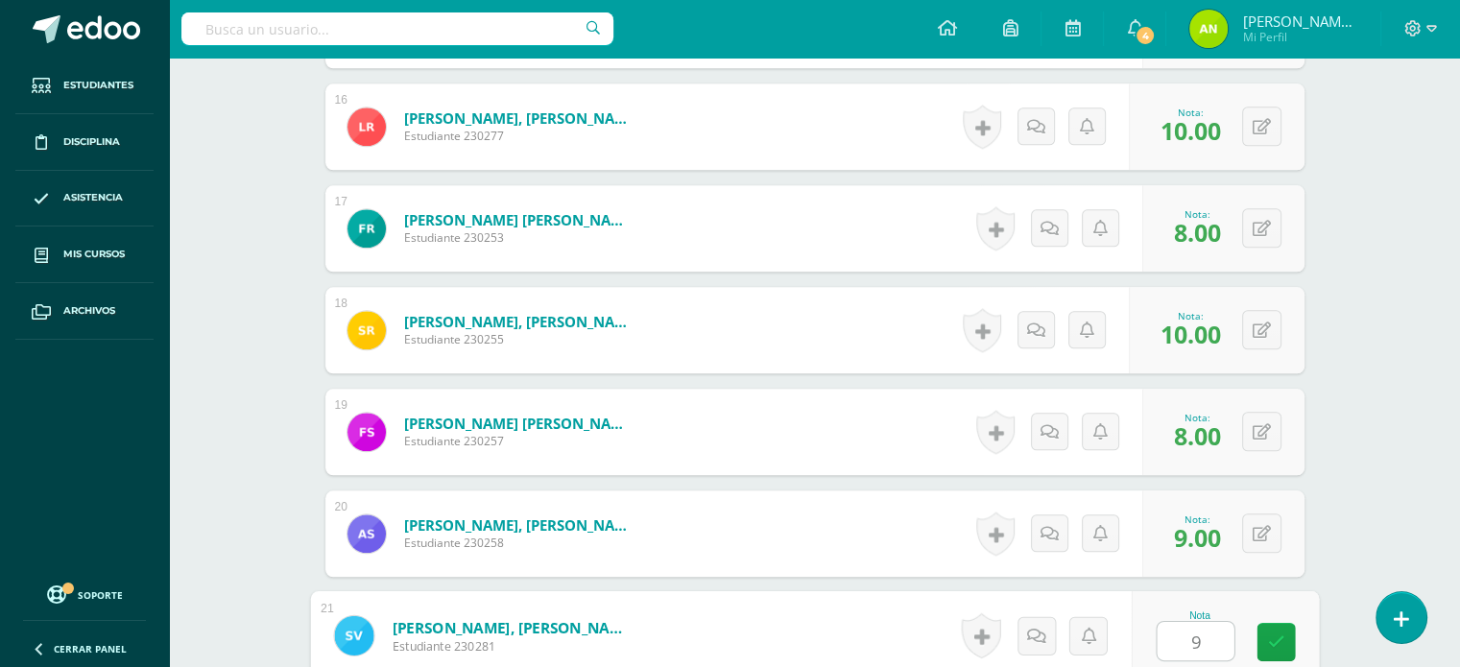
type input "9"
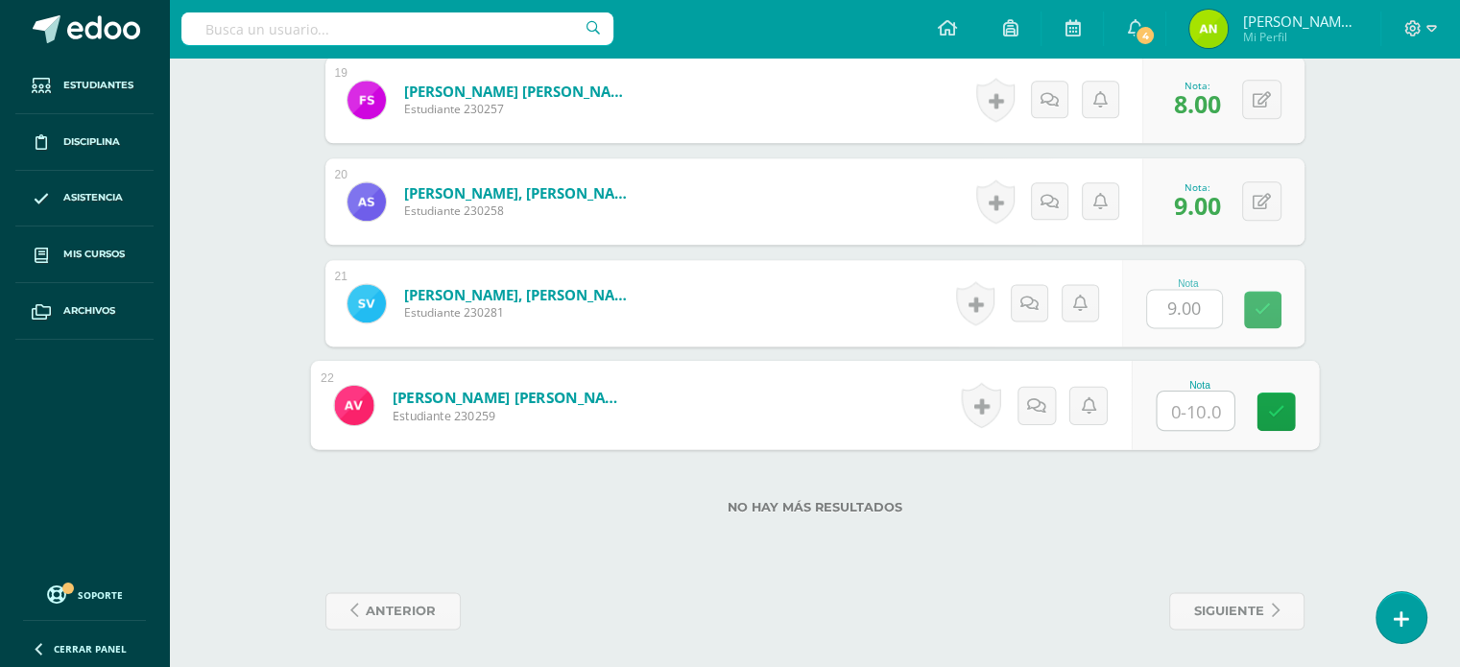
type input "8"
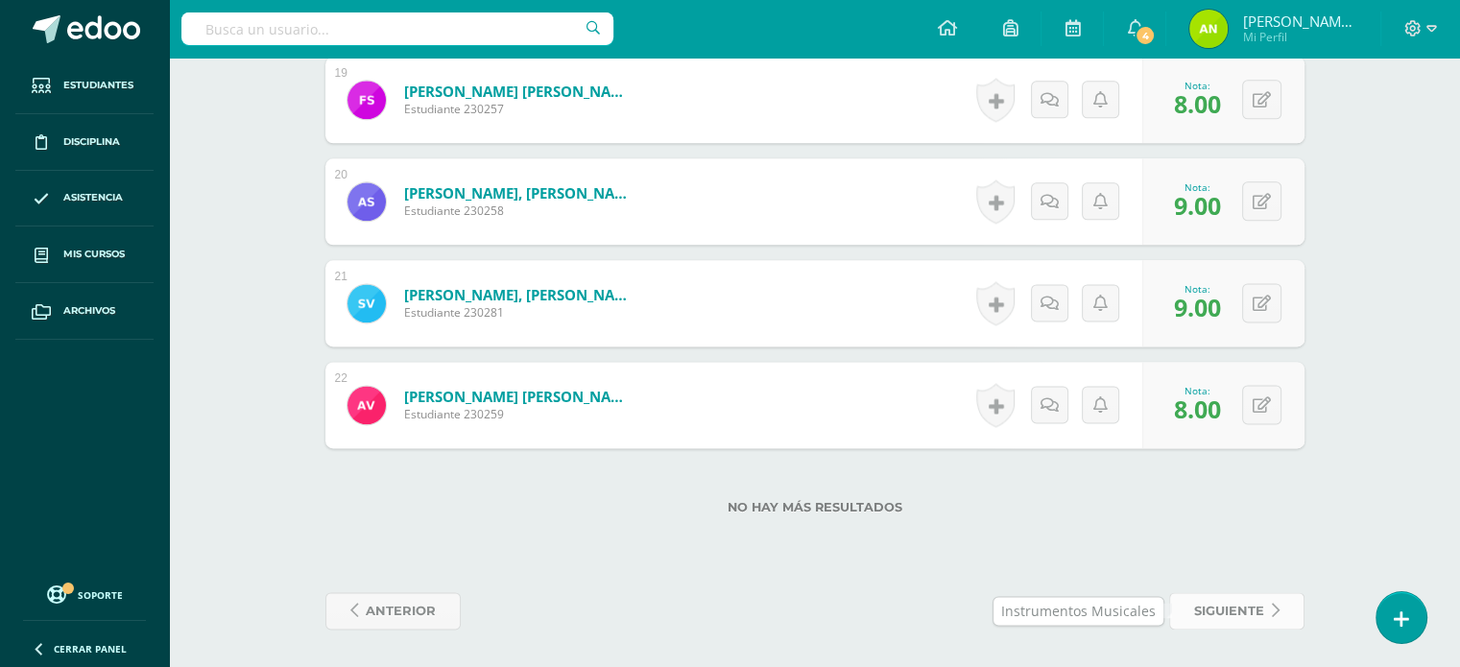
click at [1194, 607] on span "siguiente" at bounding box center [1229, 611] width 70 height 36
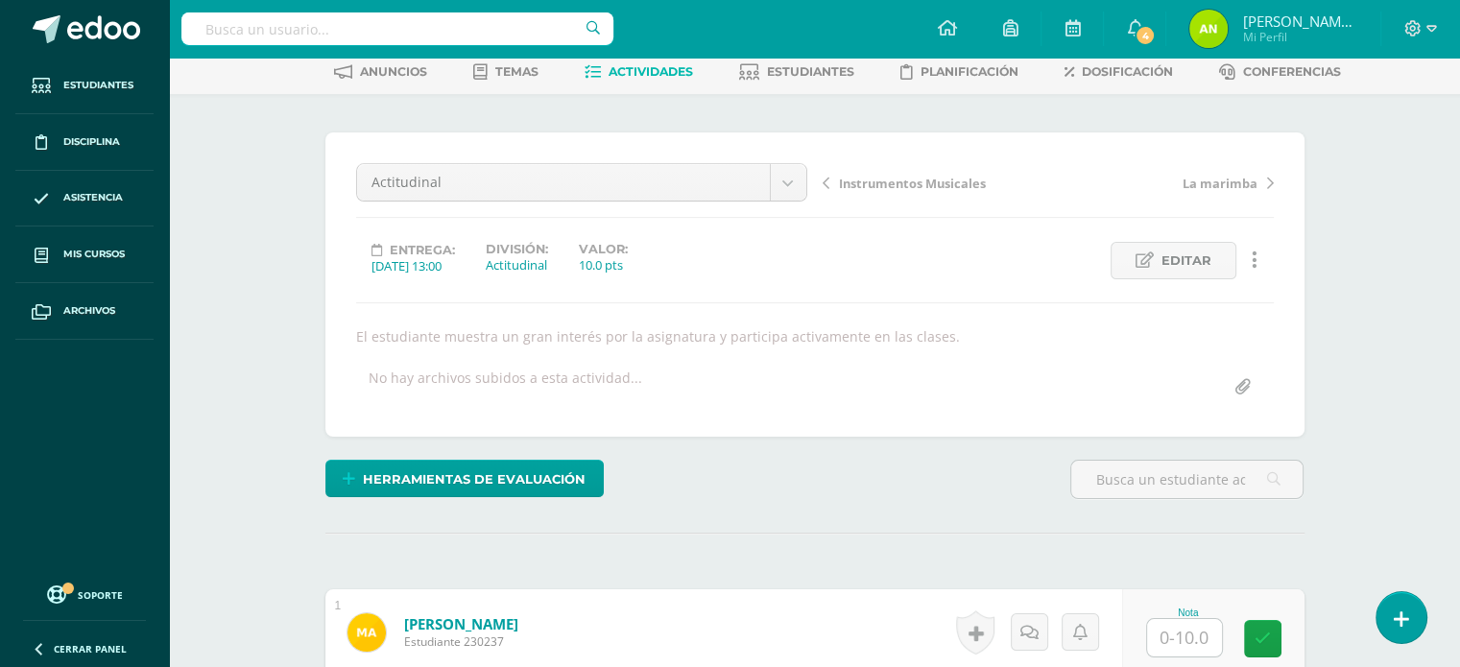
scroll to position [288, 0]
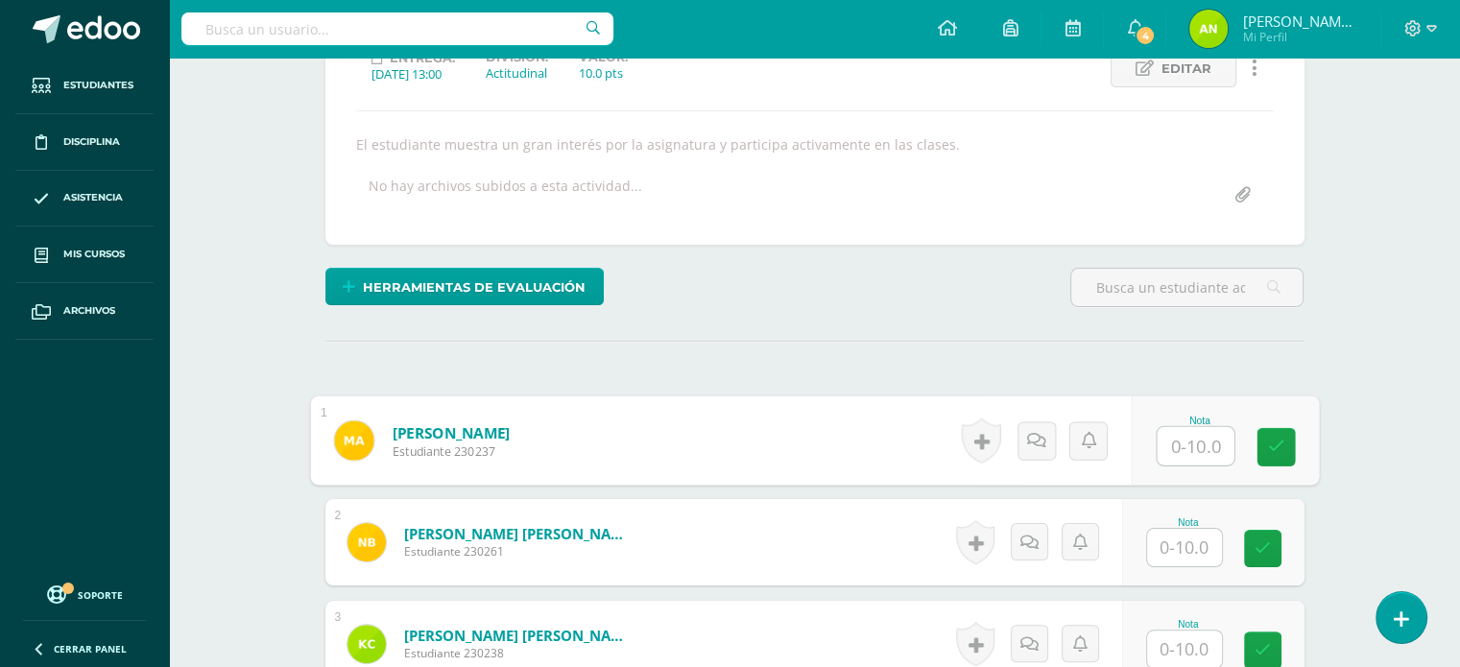
click at [1204, 443] on input "text" at bounding box center [1195, 446] width 77 height 38
type input "10"
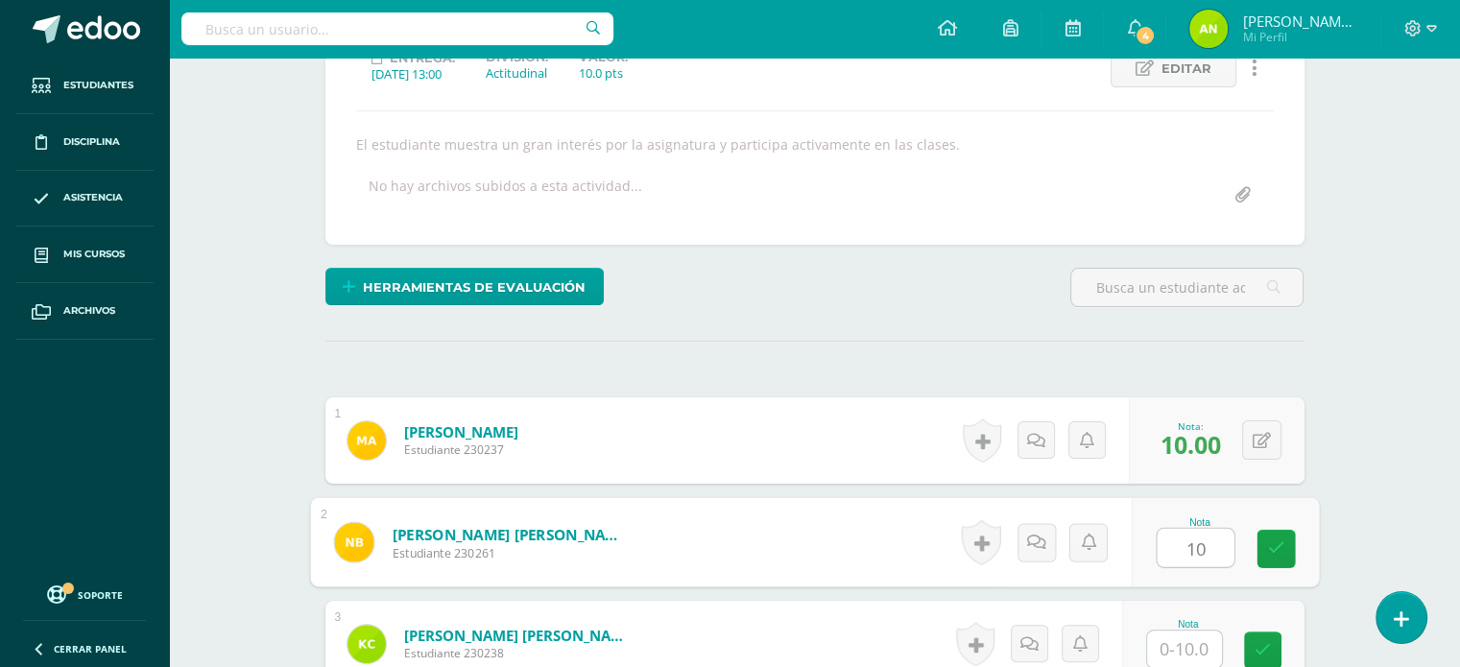
type input "10"
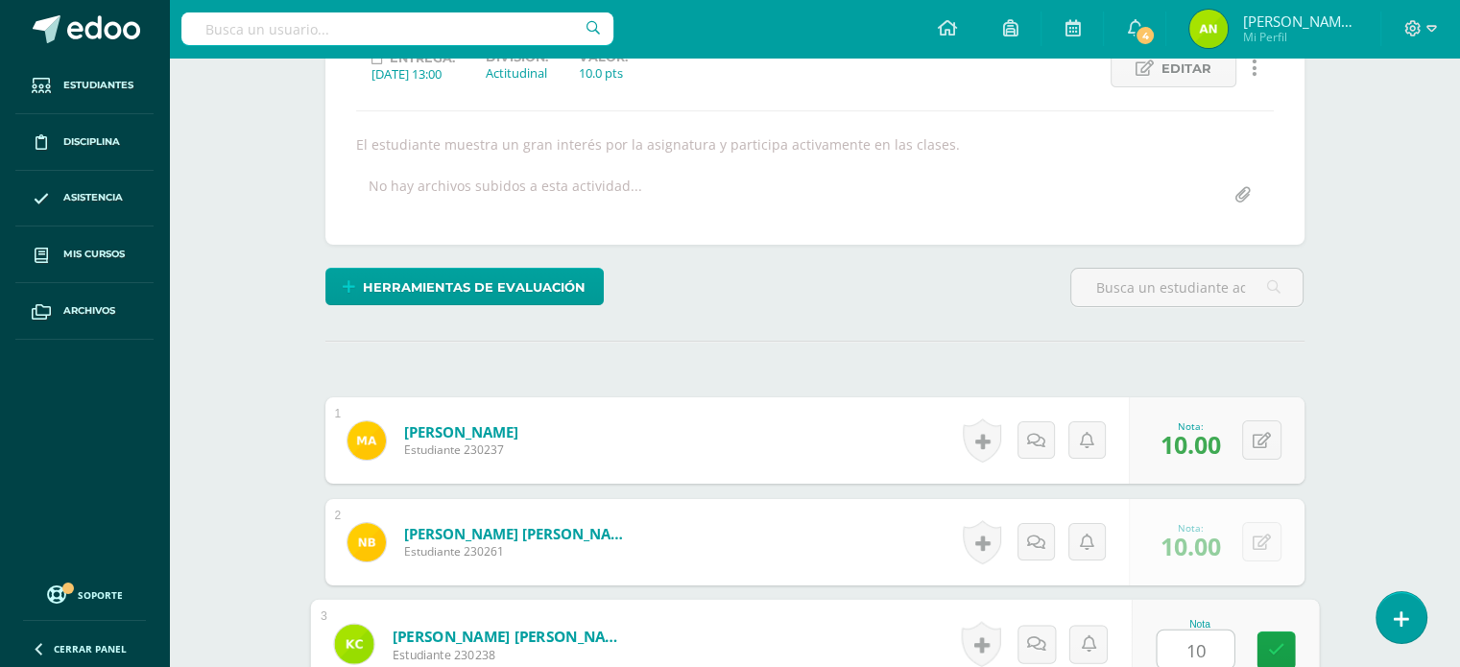
type input "10"
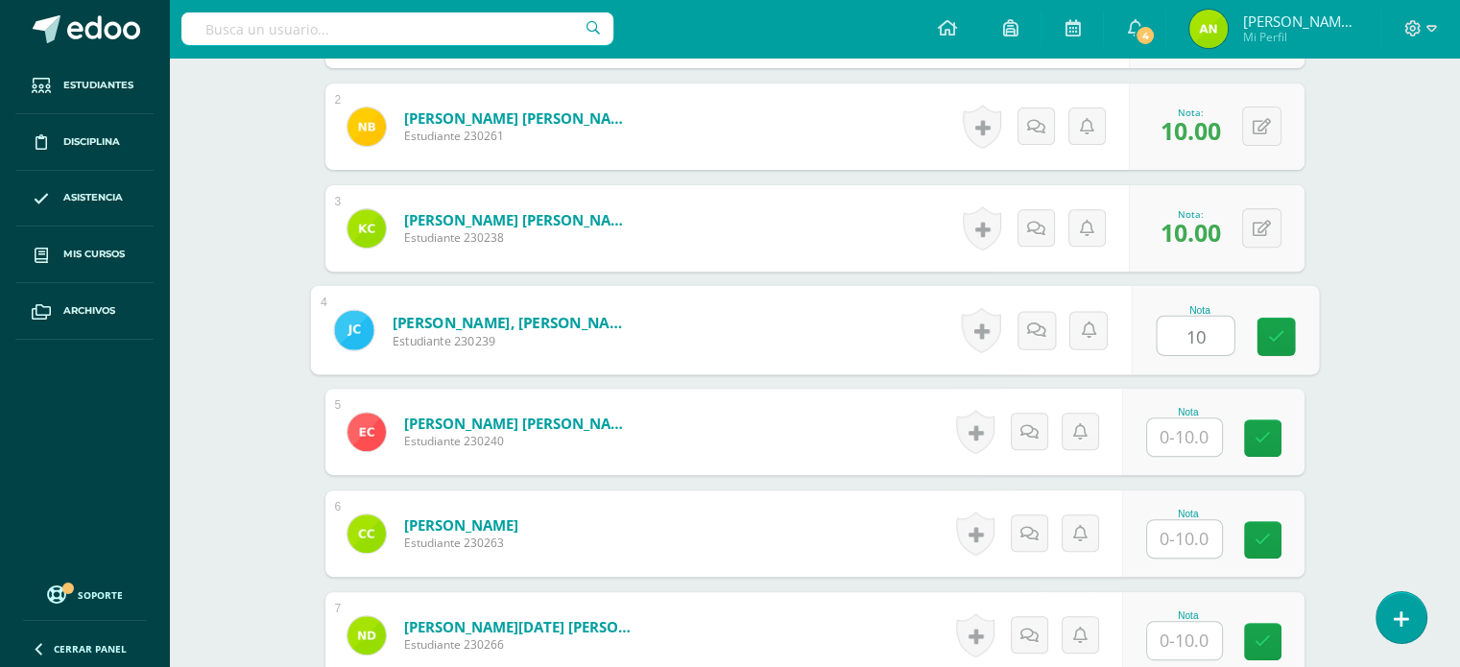
type input "10"
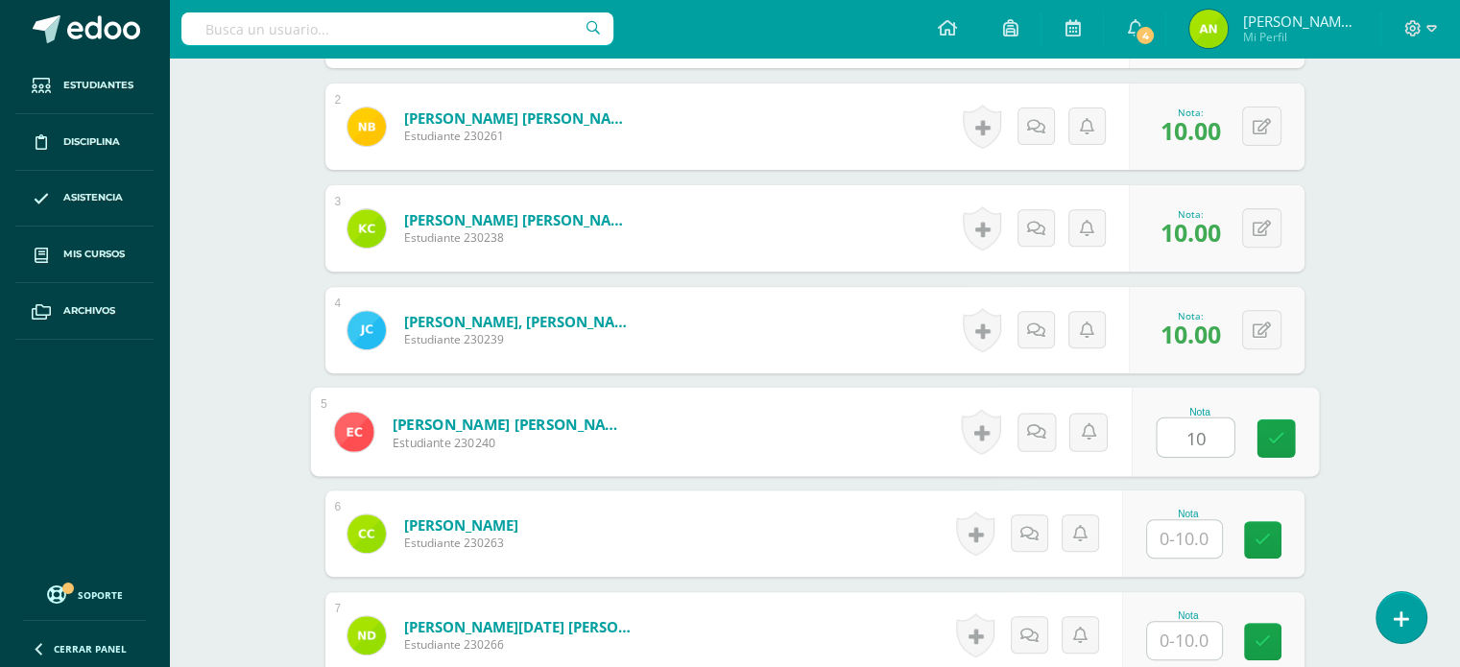
type input "10"
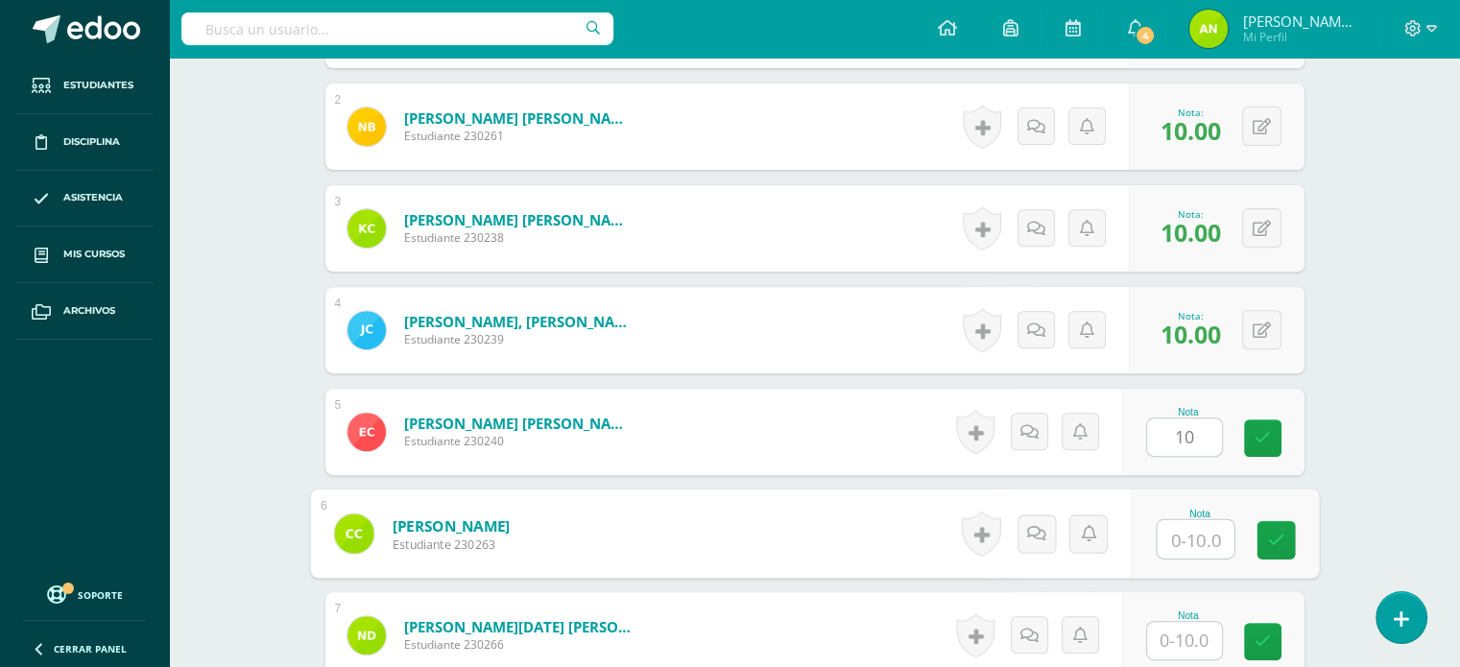
scroll to position [705, 0]
type input "10"
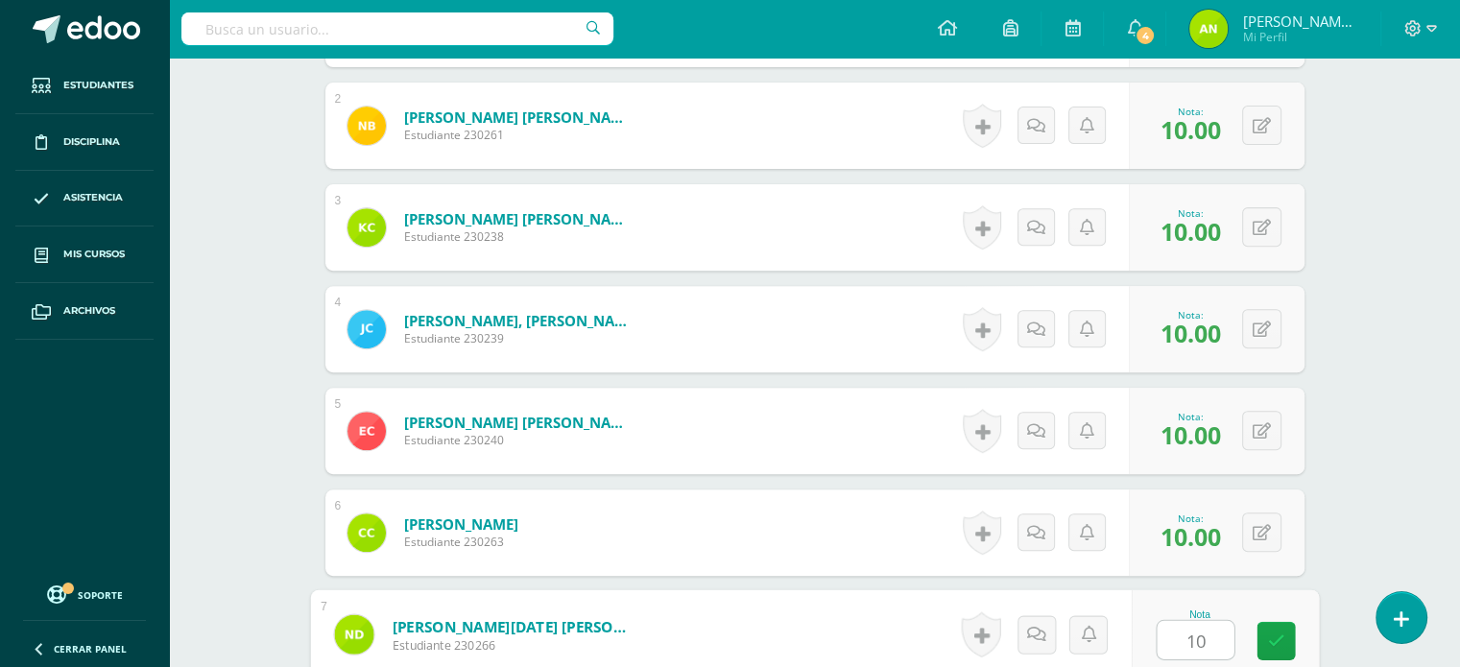
type input "10"
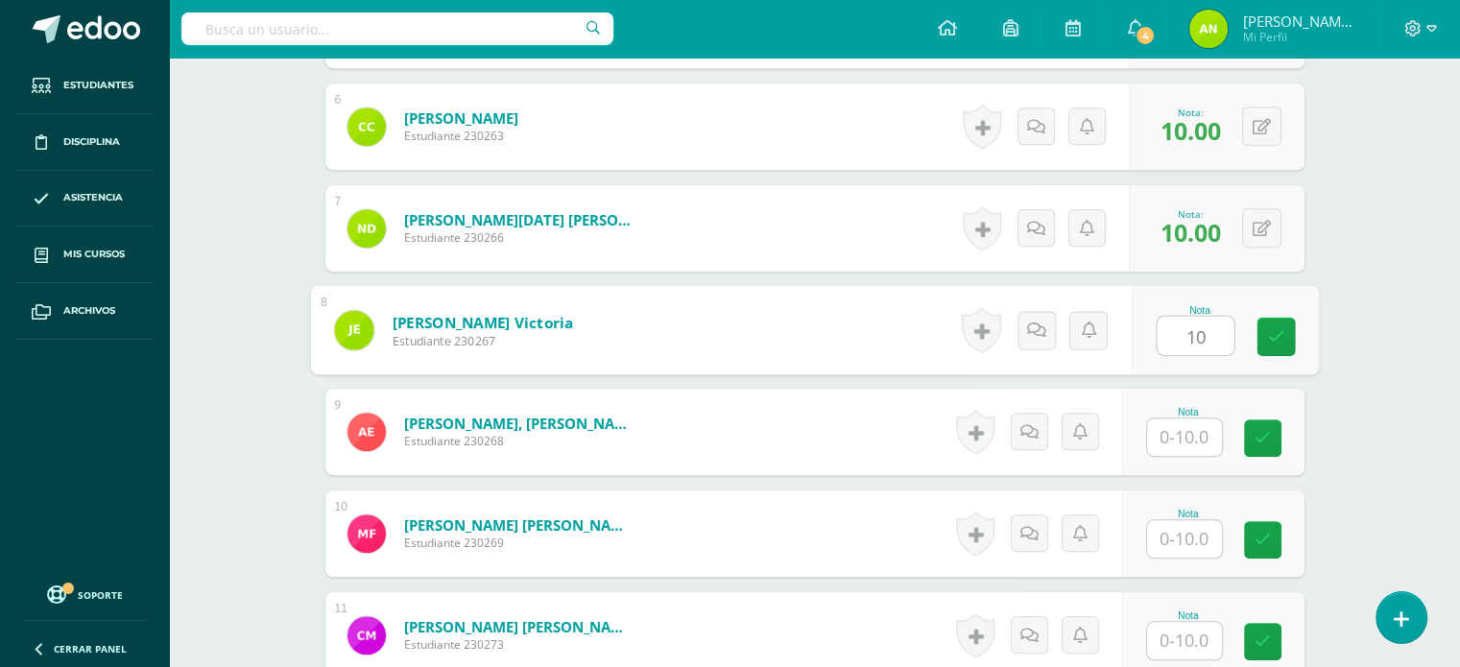
type input "10"
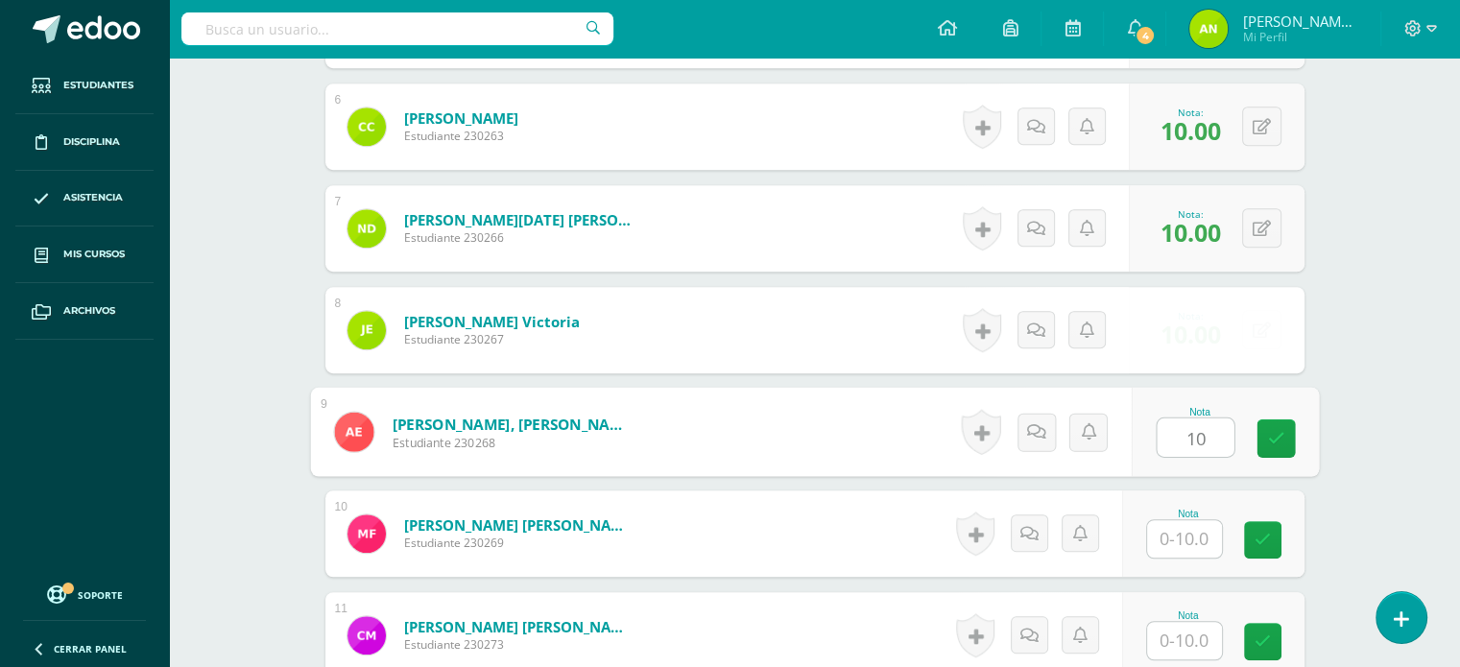
type input "10"
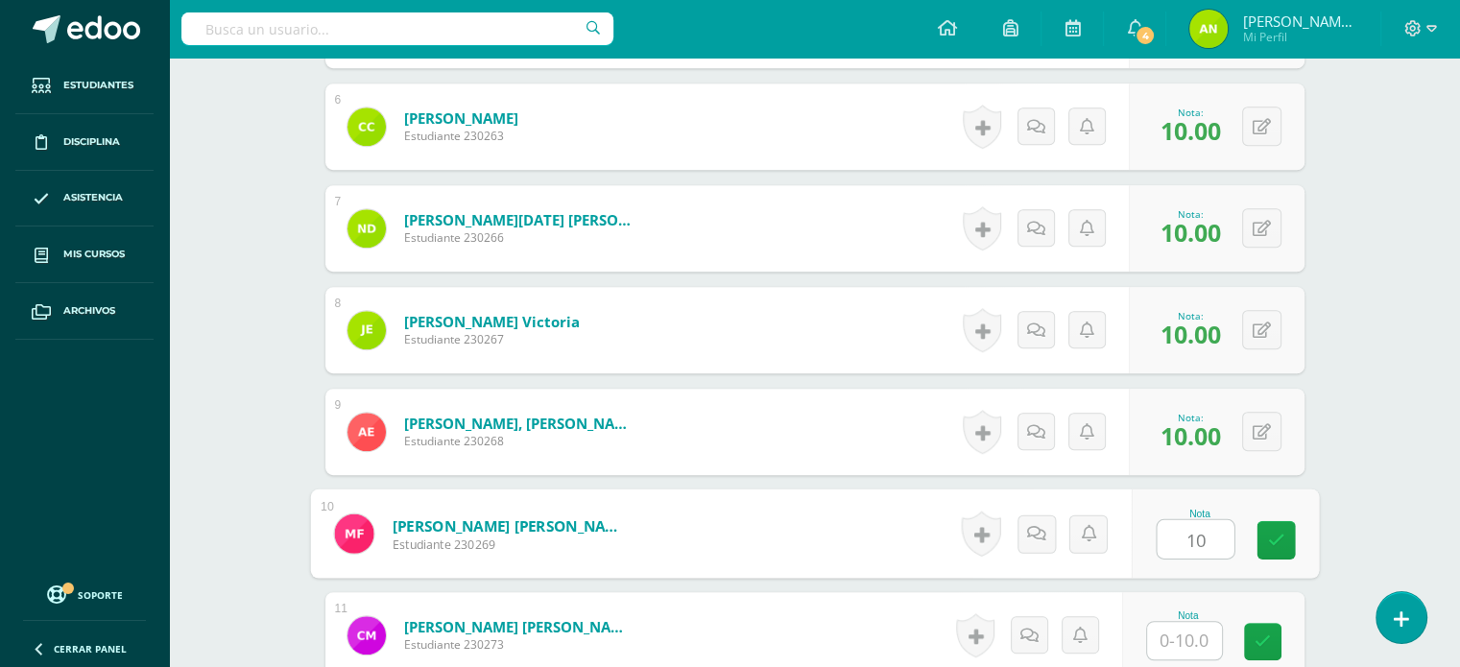
type input "10"
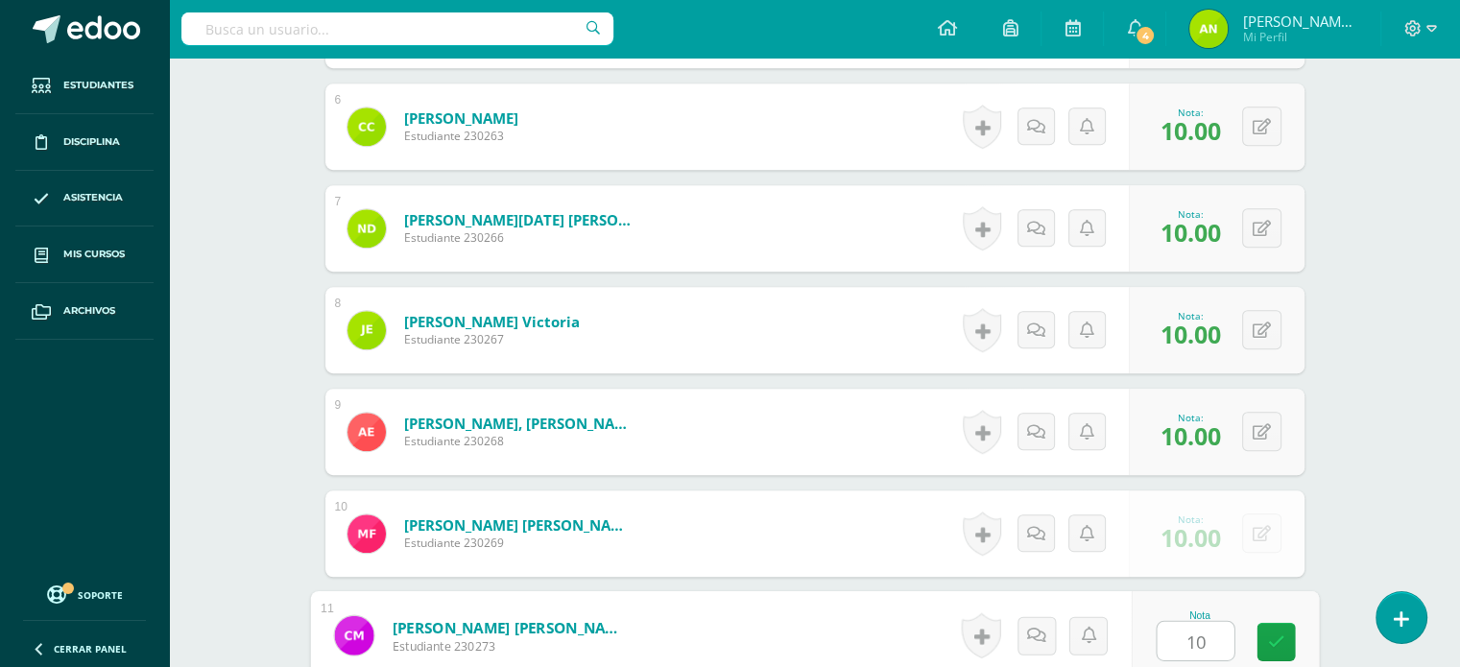
type input "10"
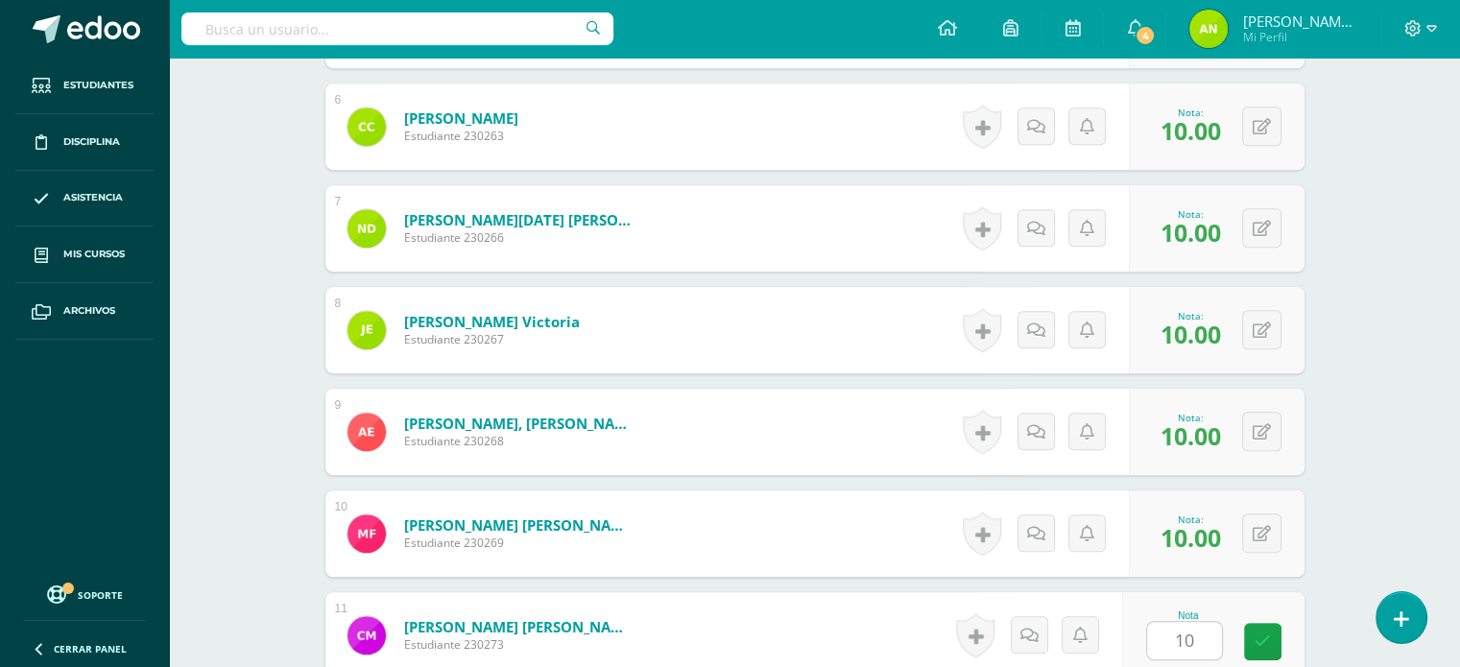
scroll to position [1518, 0]
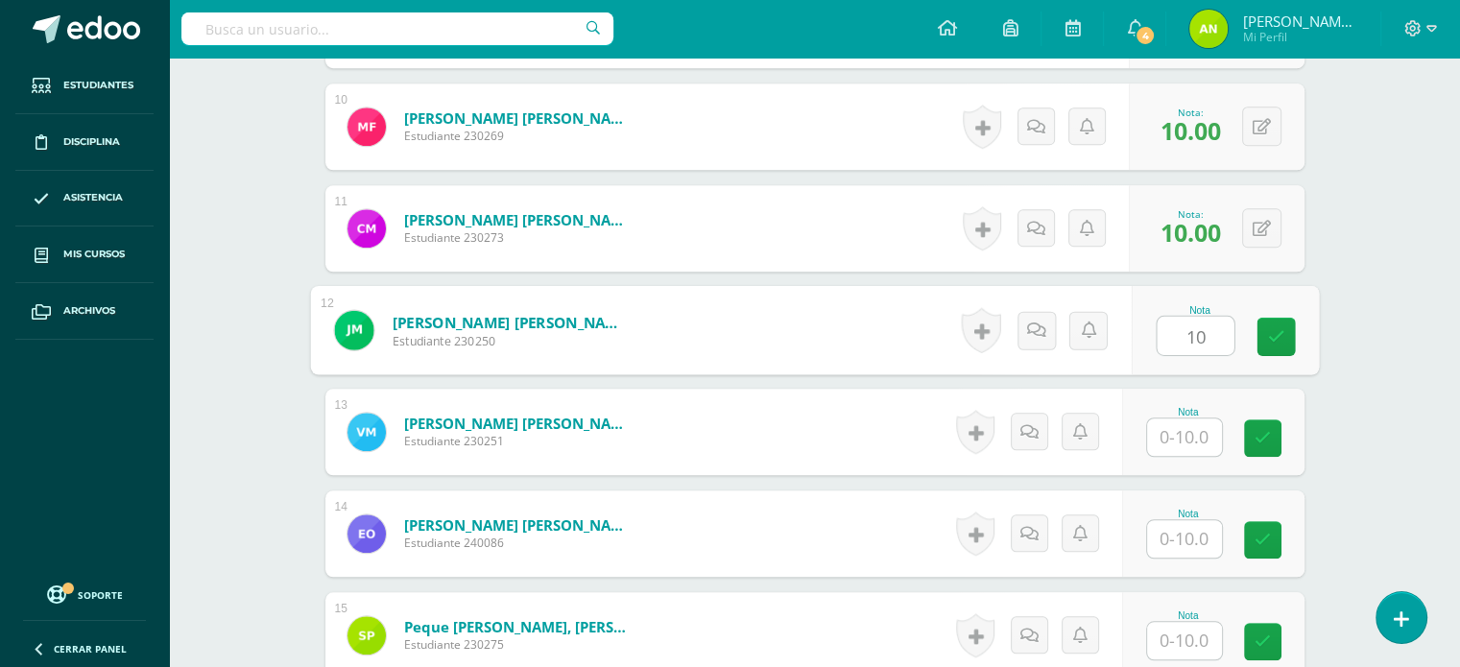
type input "10"
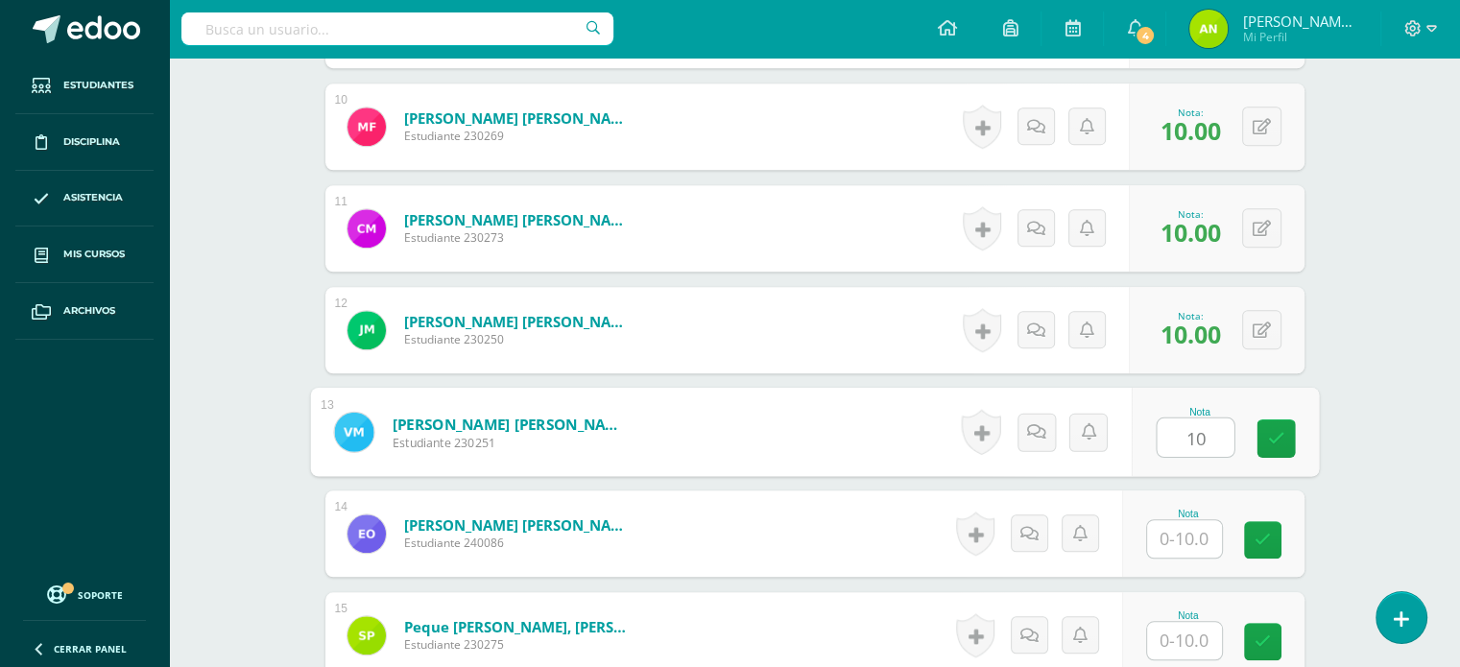
type input "10"
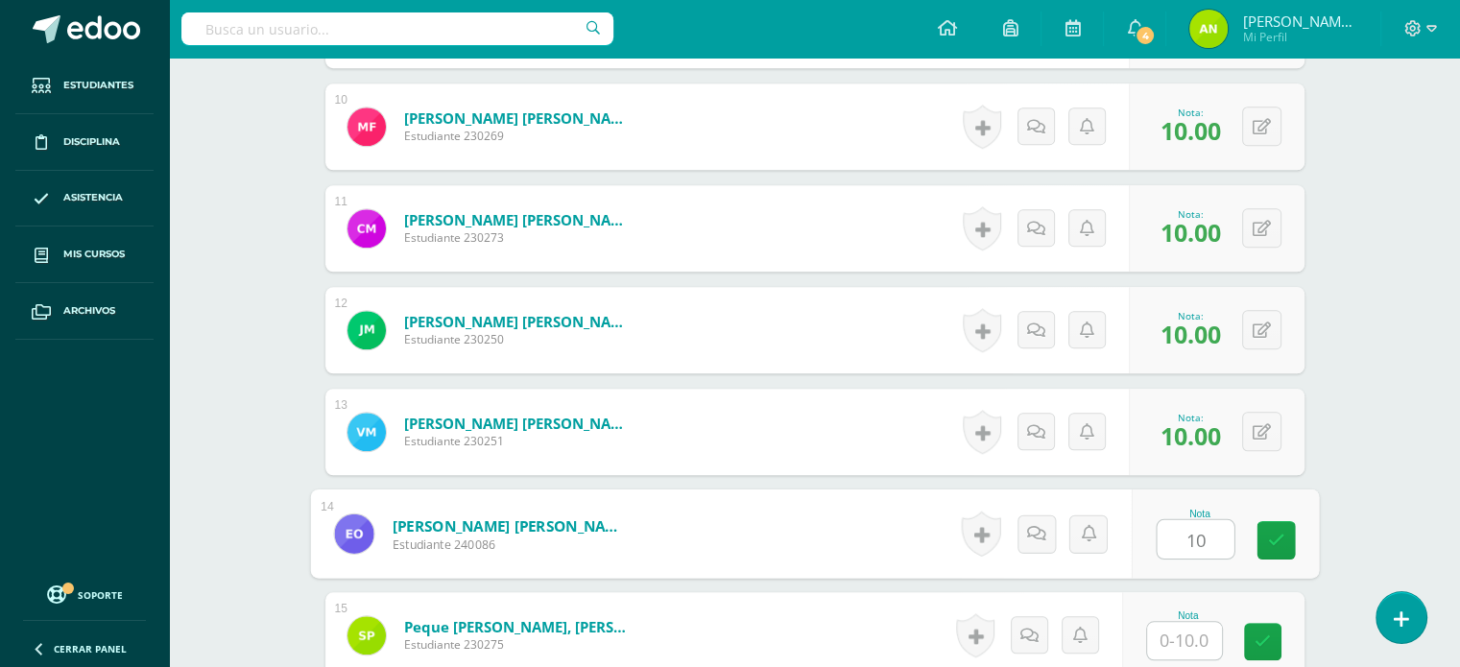
type input "10"
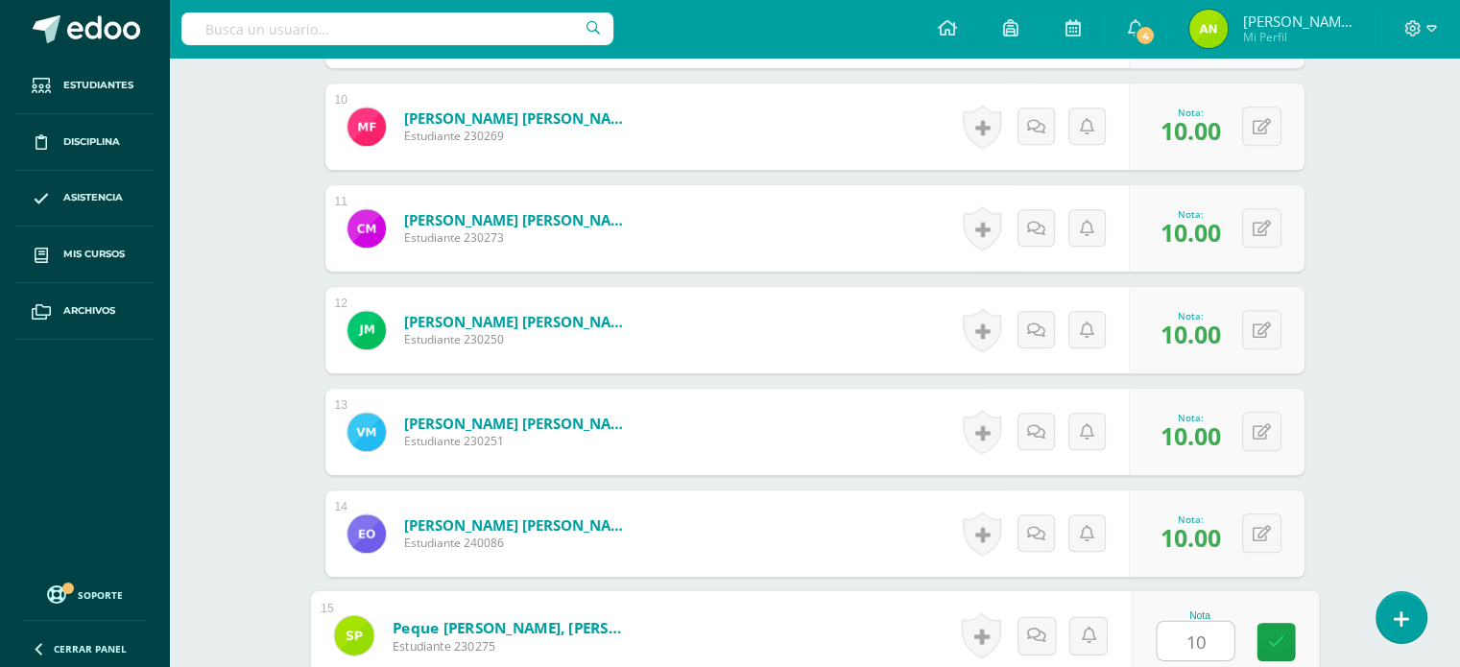
type input "10"
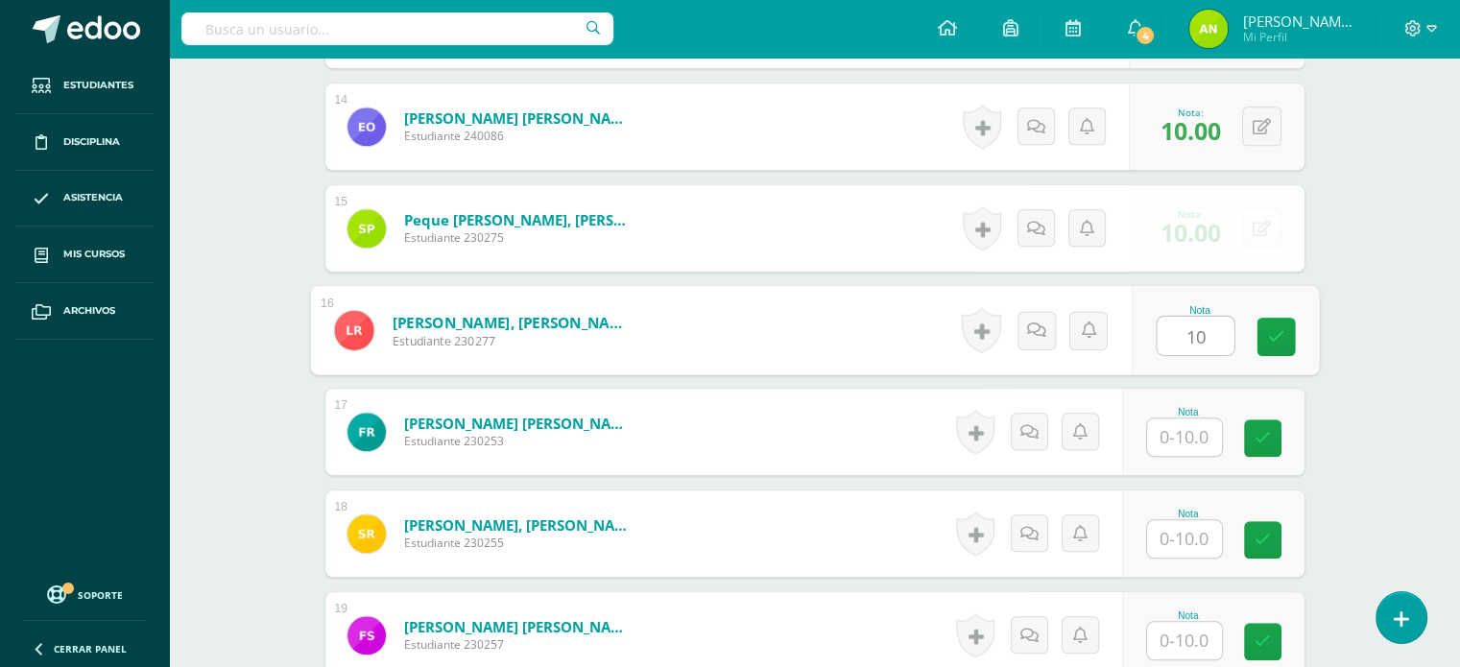
type input "10"
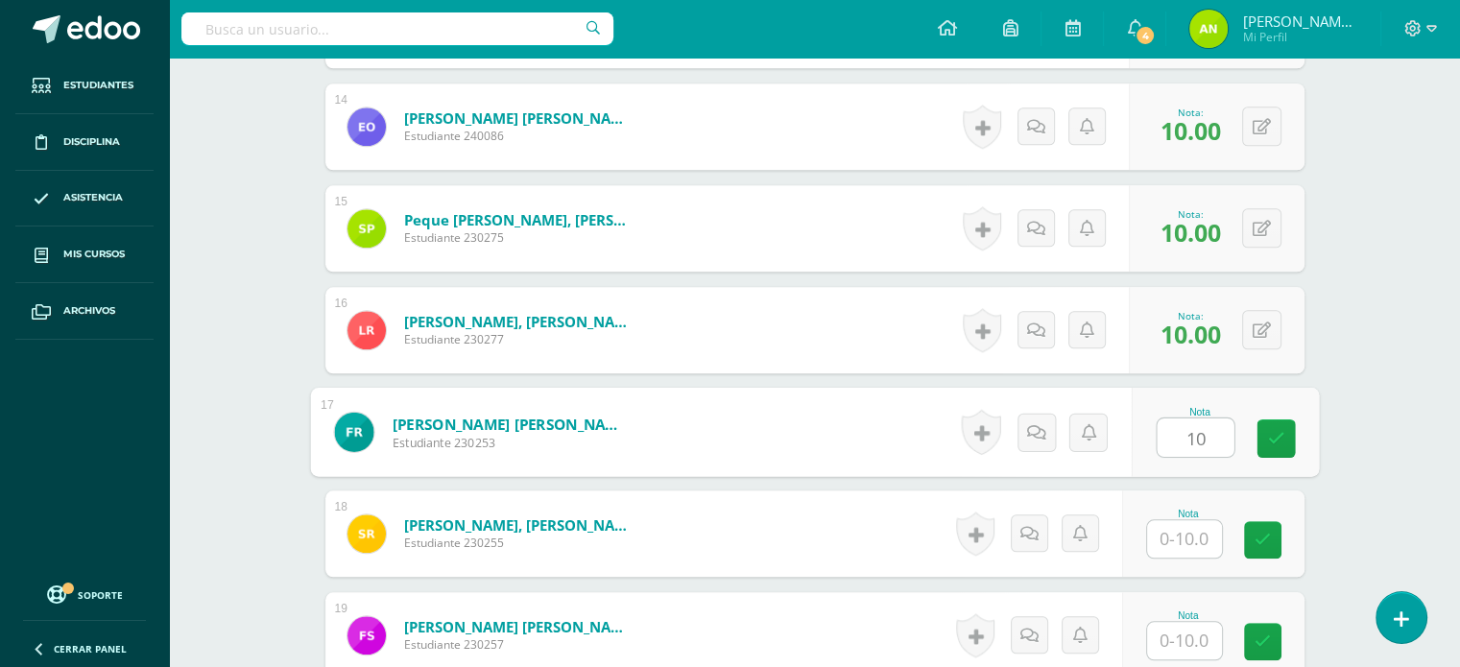
type input "10"
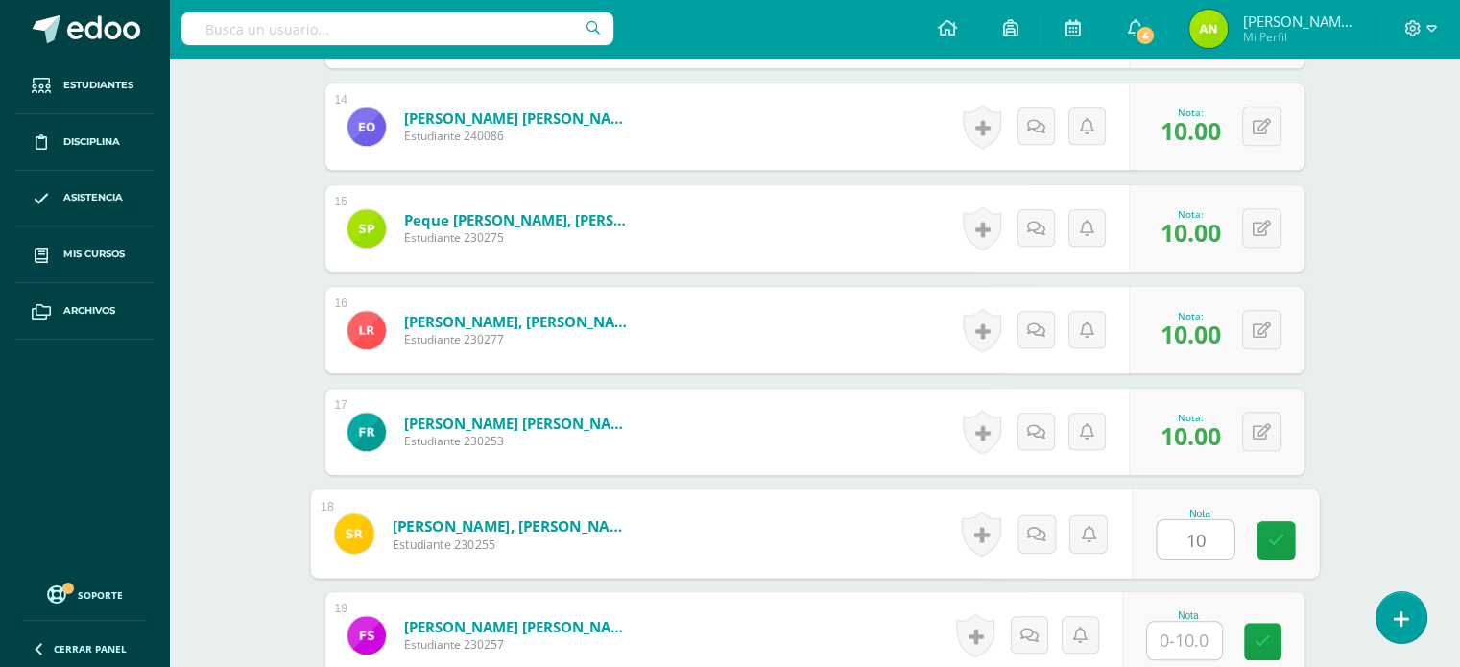
type input "10"
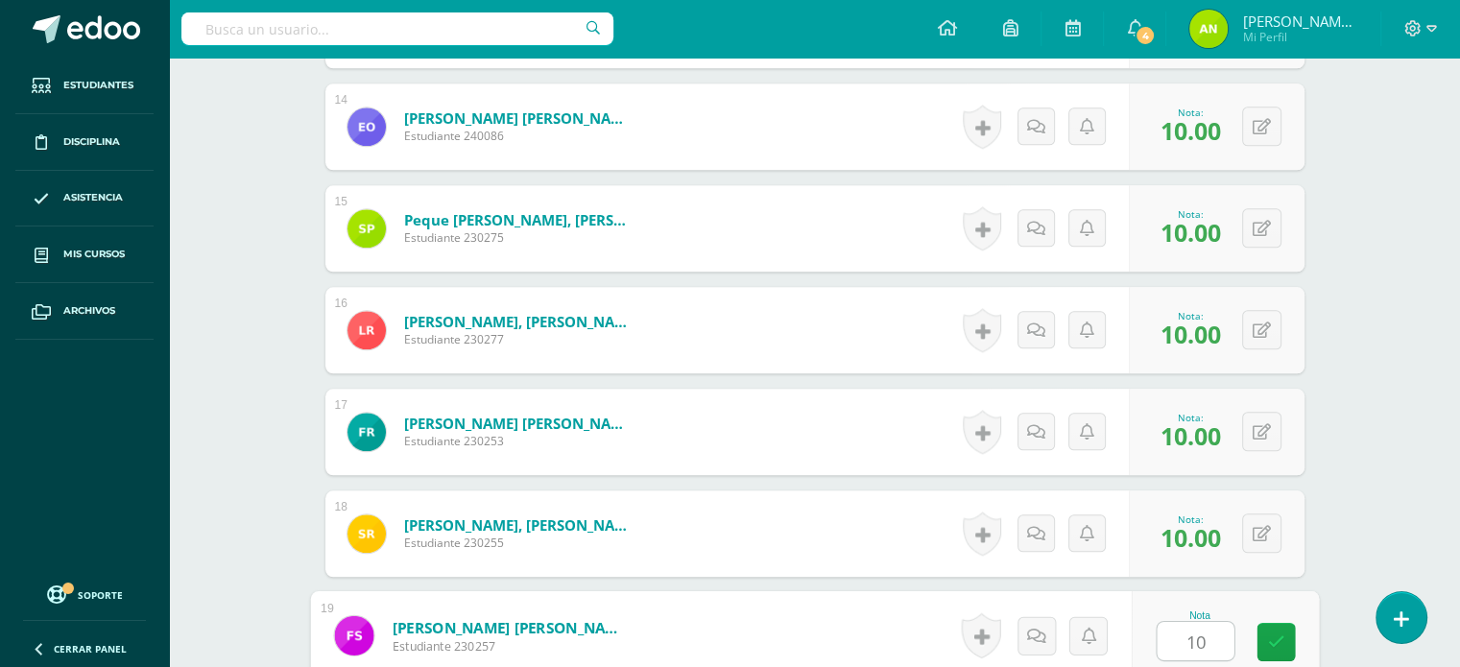
type input "10"
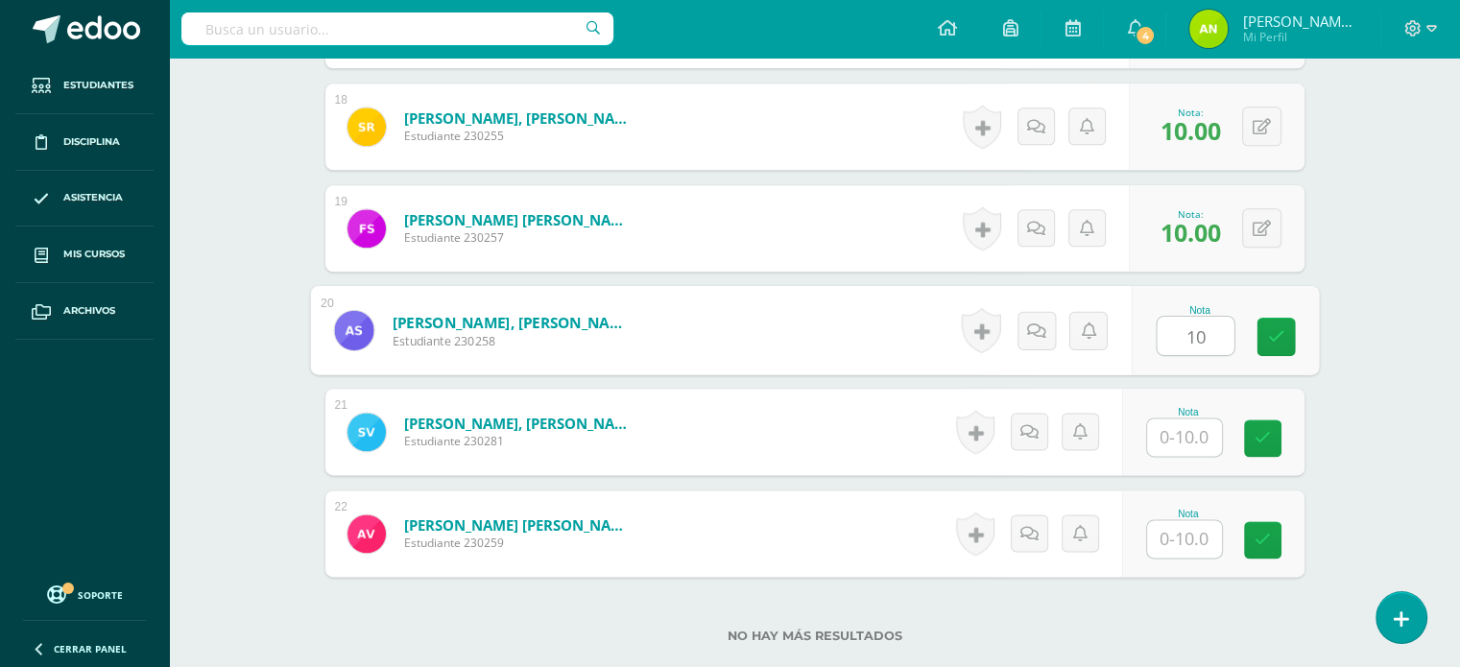
type input "10"
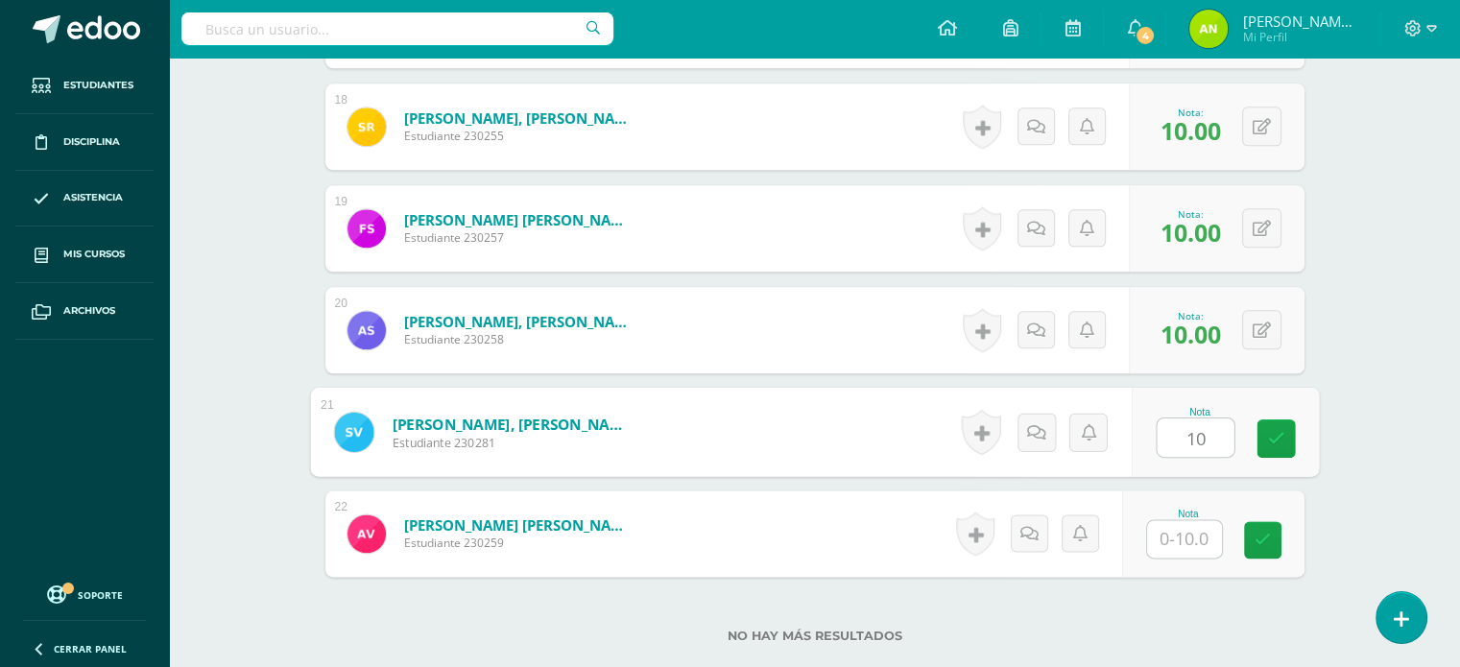
type input "10"
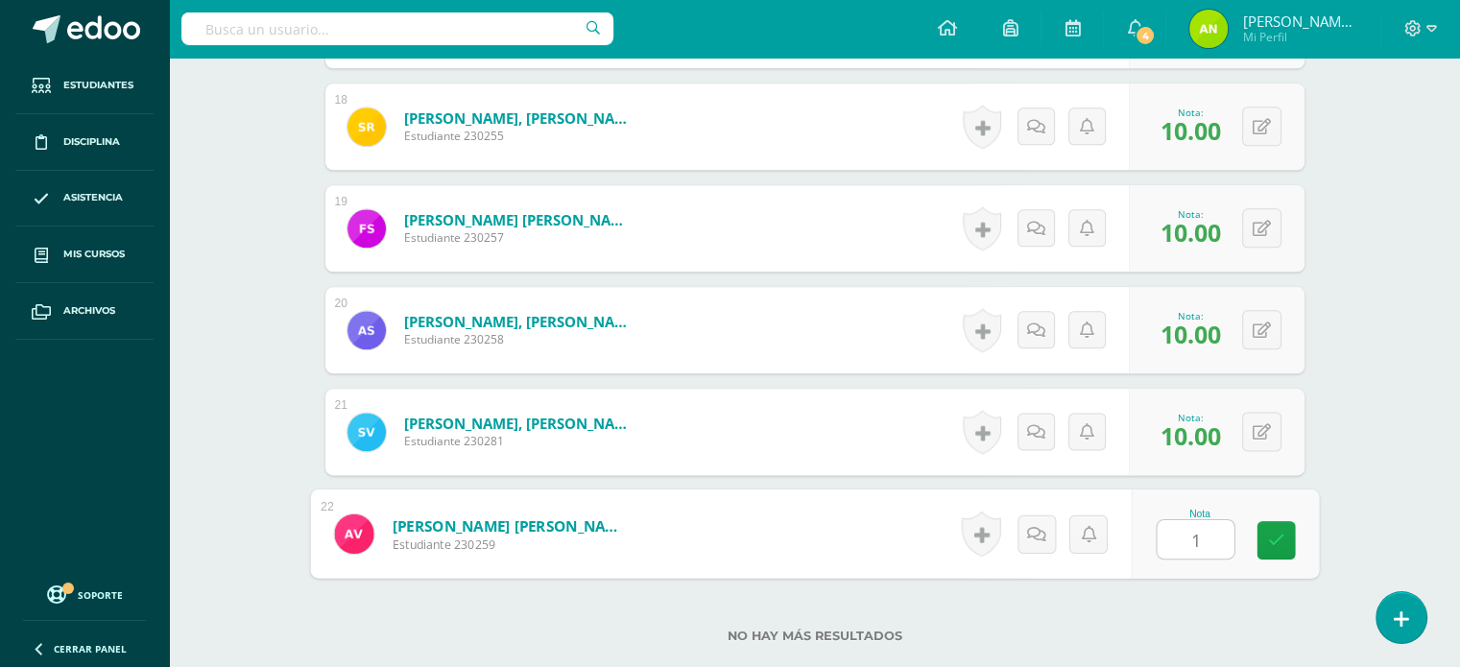
type input "10"
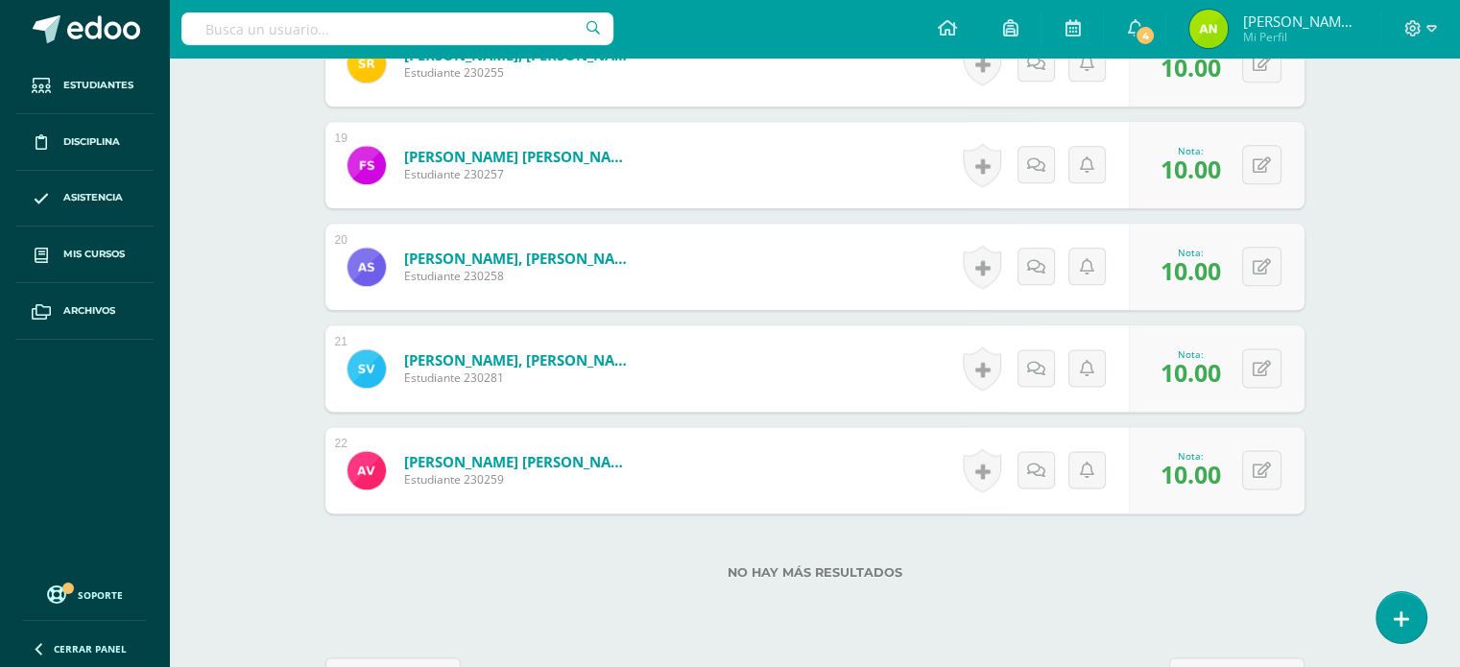
scroll to position [2428, 0]
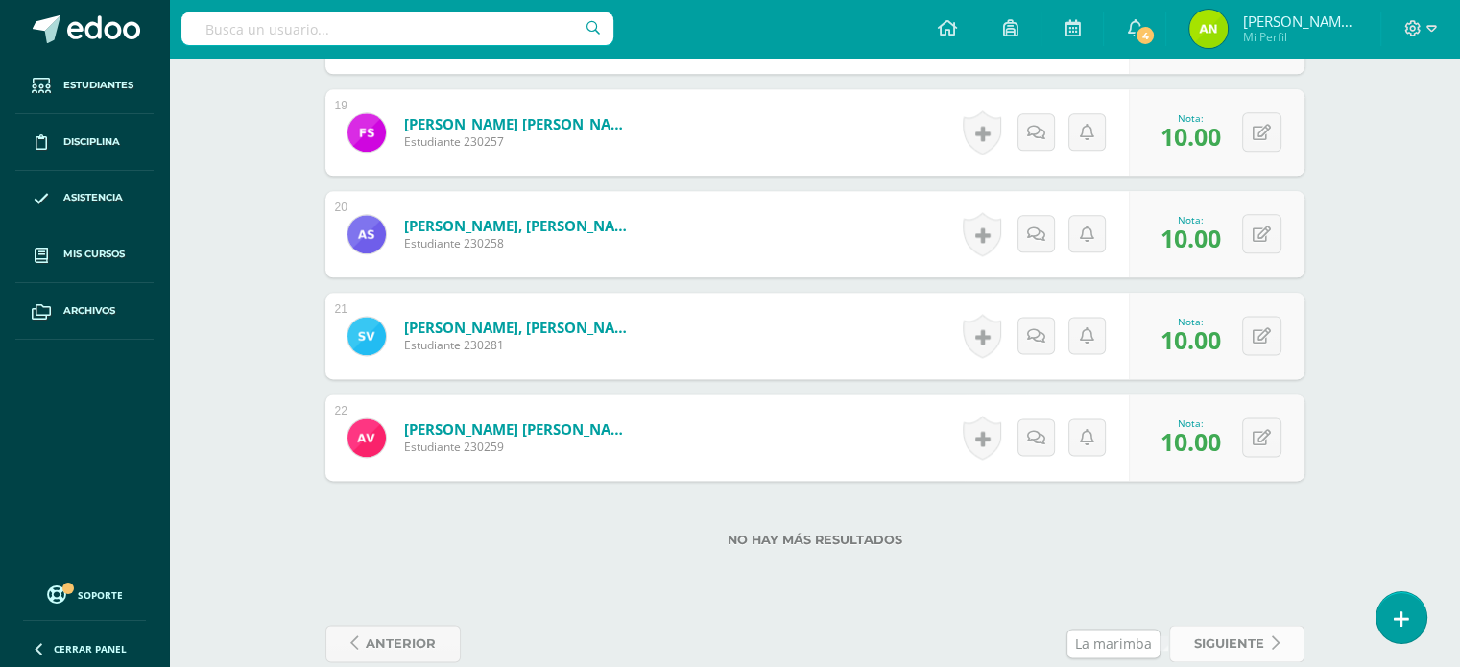
click at [1266, 639] on link "siguiente" at bounding box center [1236, 643] width 135 height 37
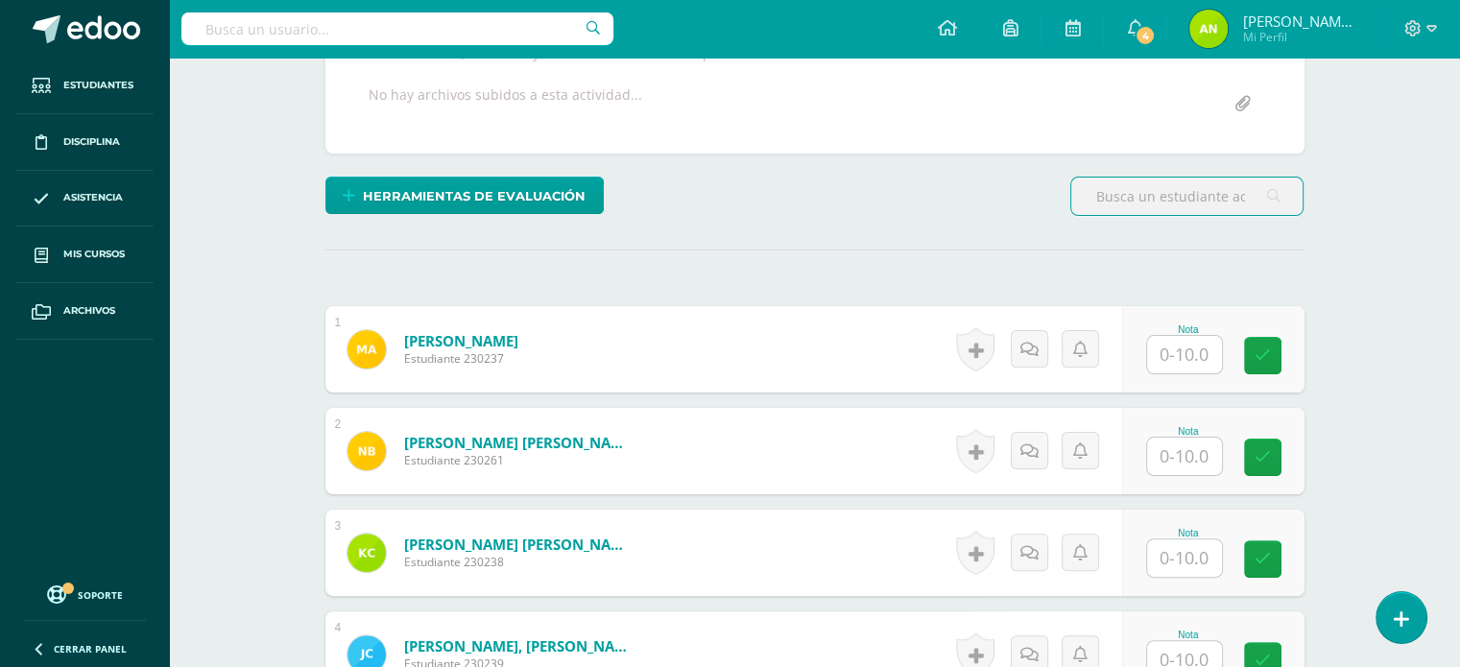
scroll to position [386, 0]
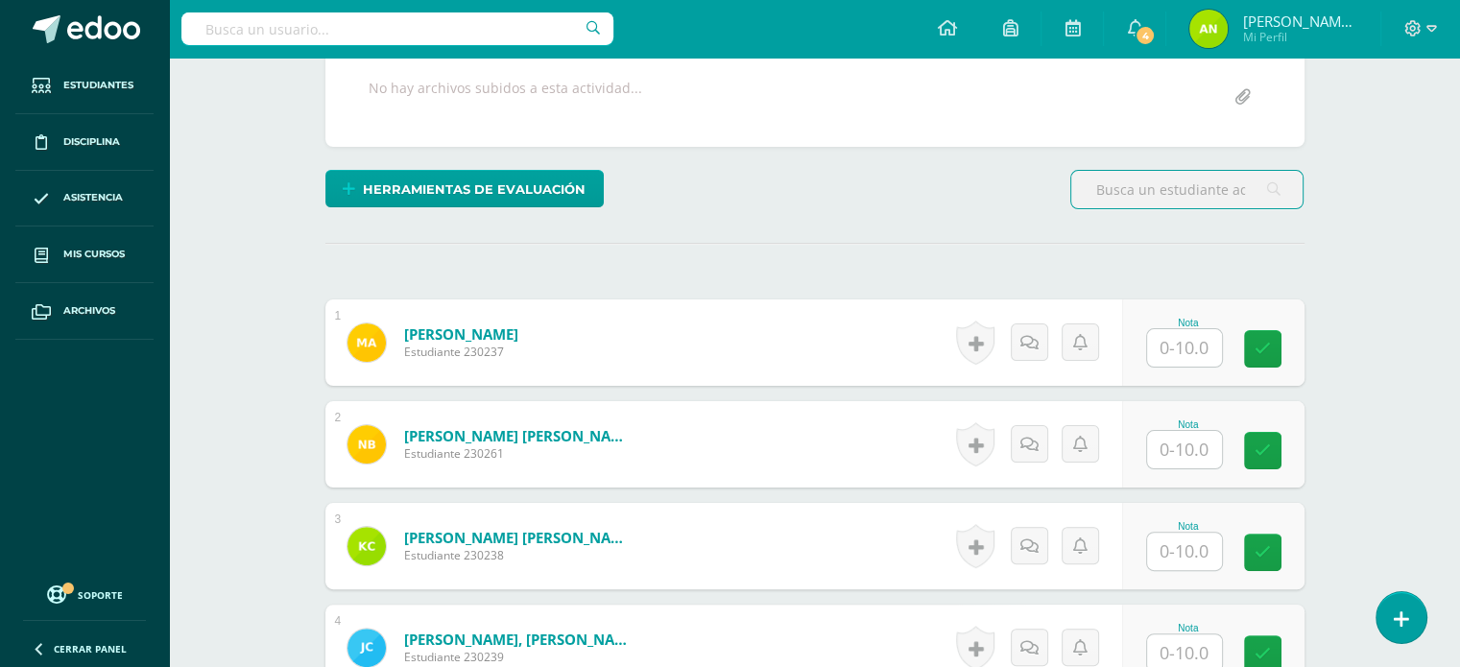
click at [1198, 352] on input "text" at bounding box center [1184, 347] width 75 height 37
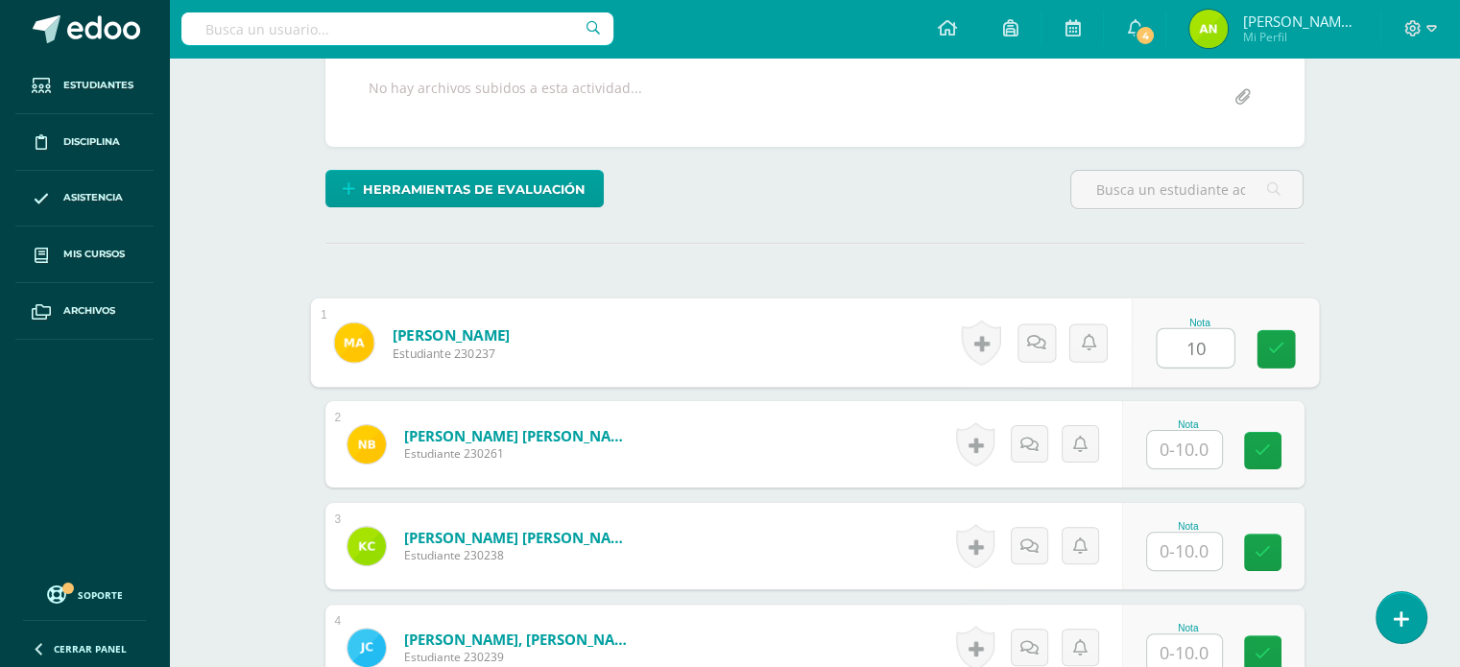
type input "10"
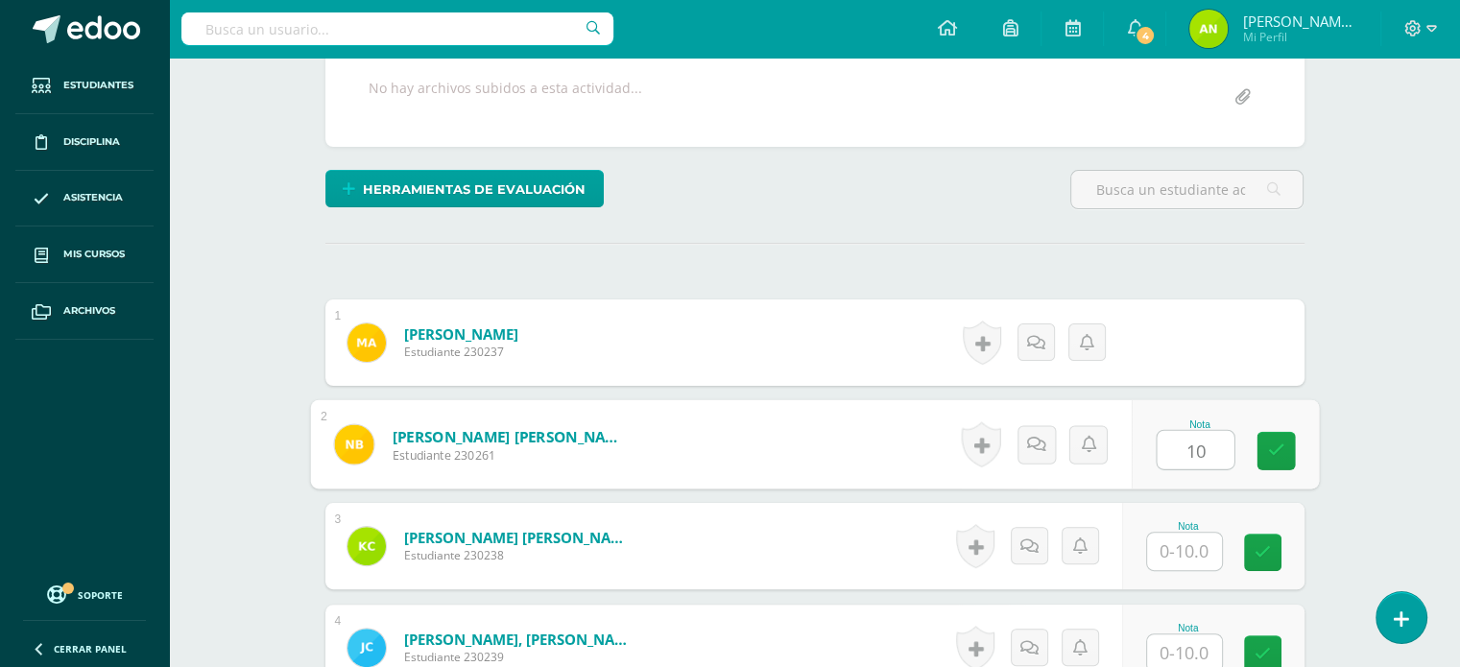
type input "10"
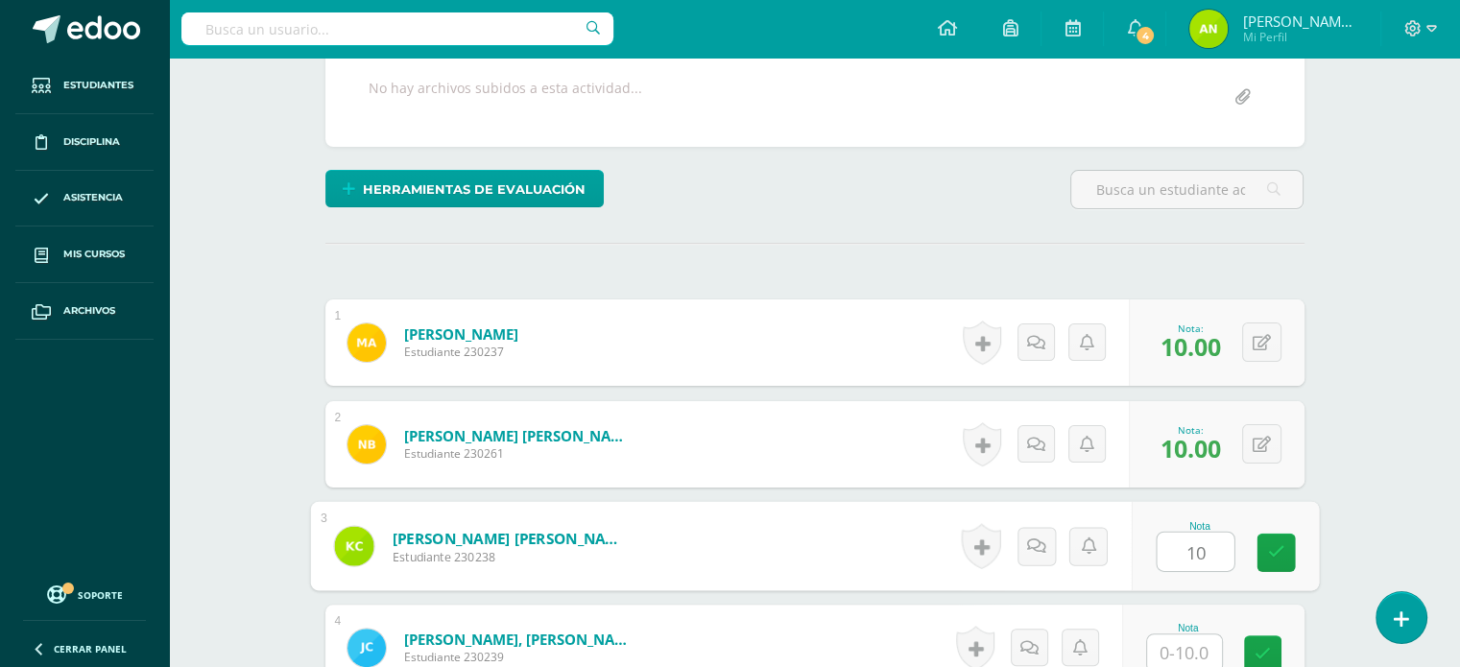
type input "10"
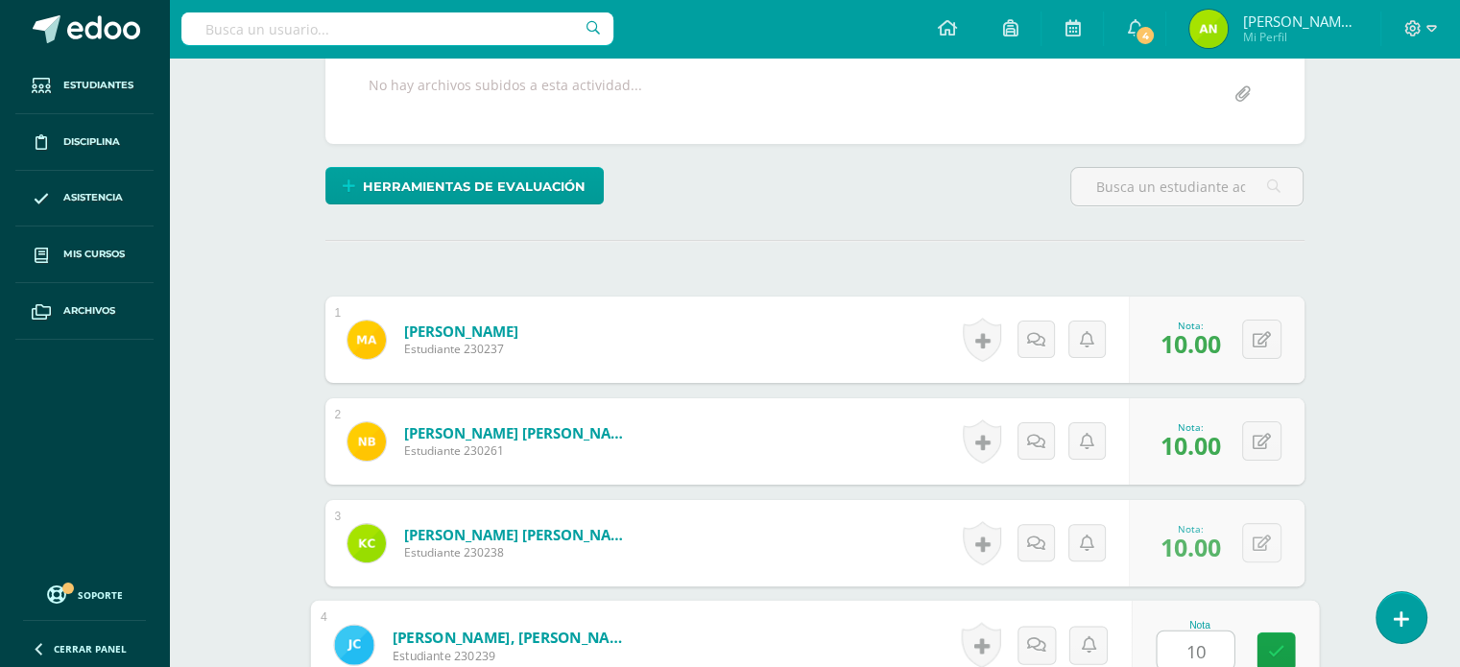
type input "10"
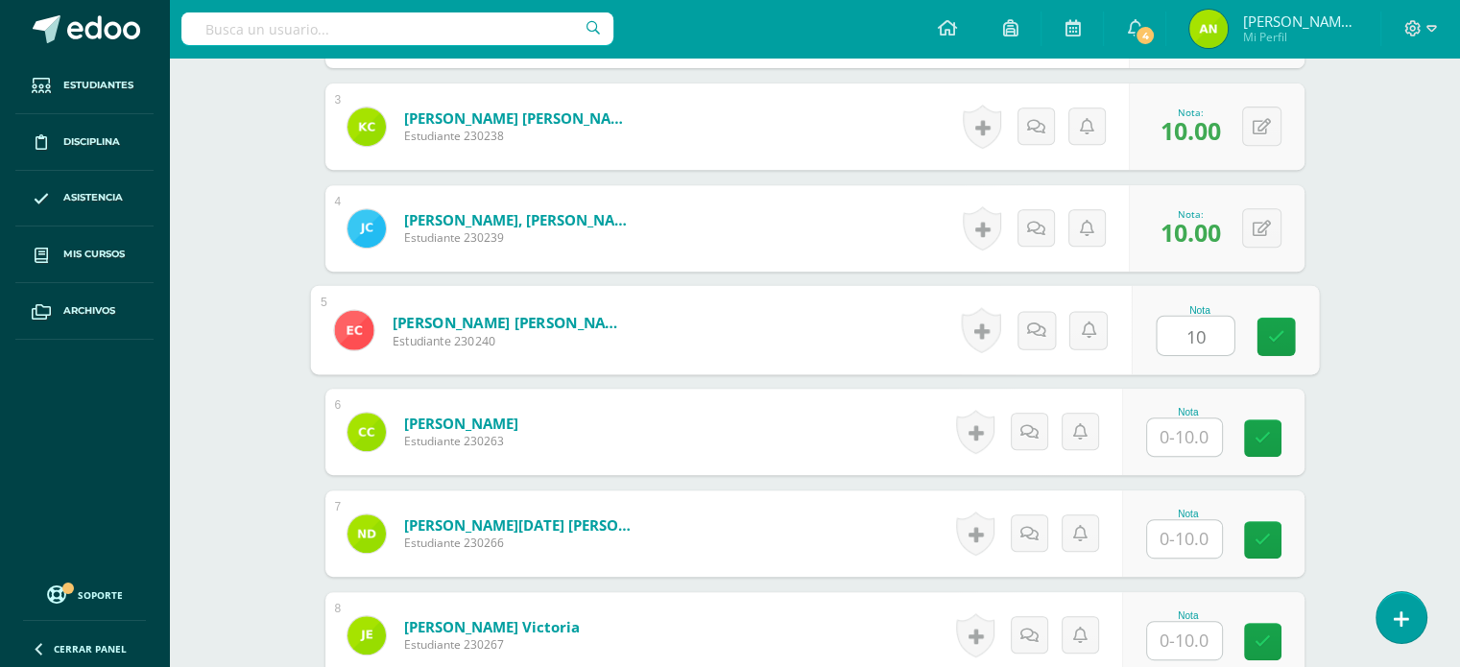
type input "10"
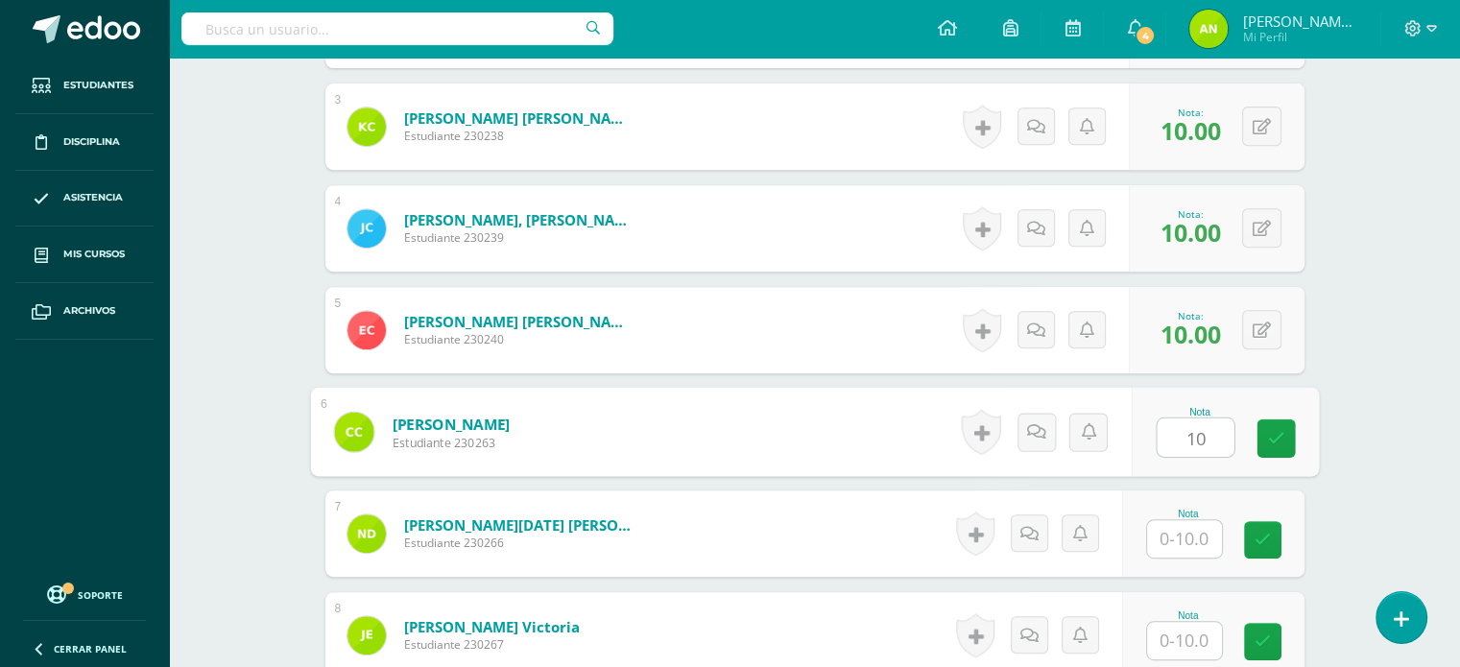
type input "10"
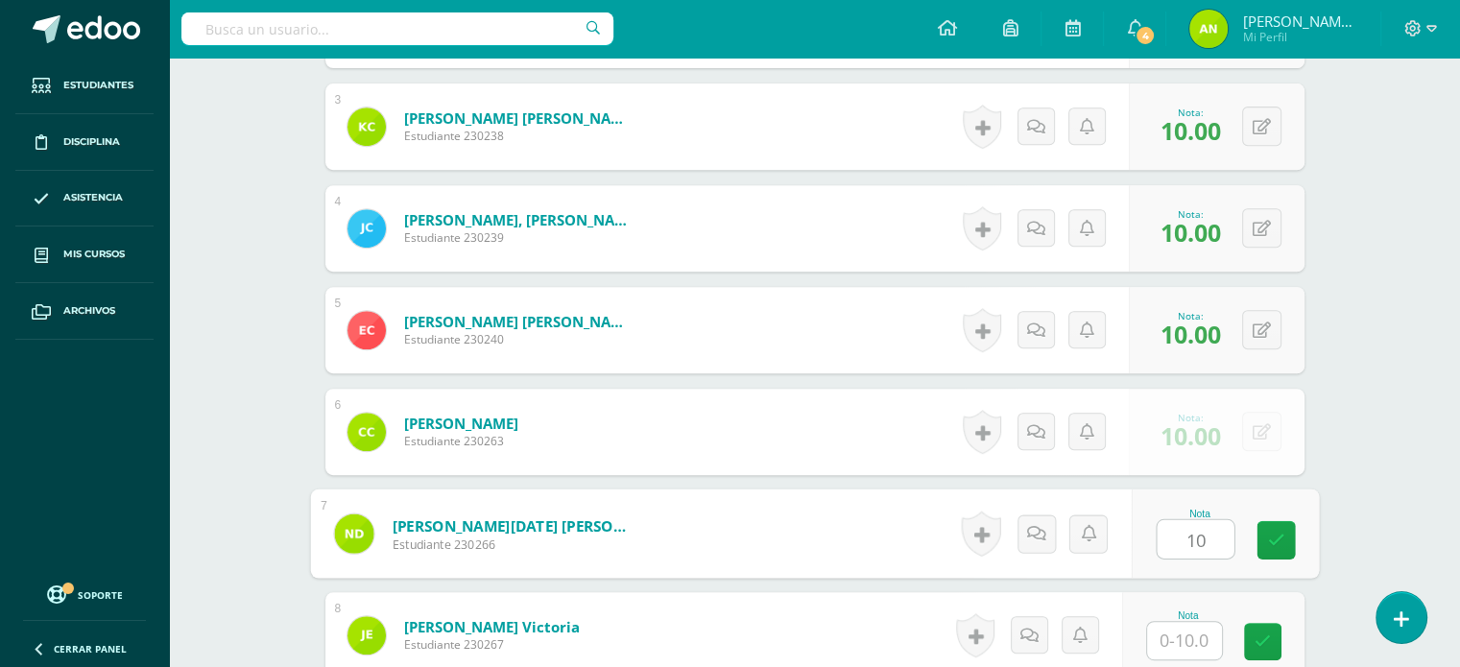
type input "10"
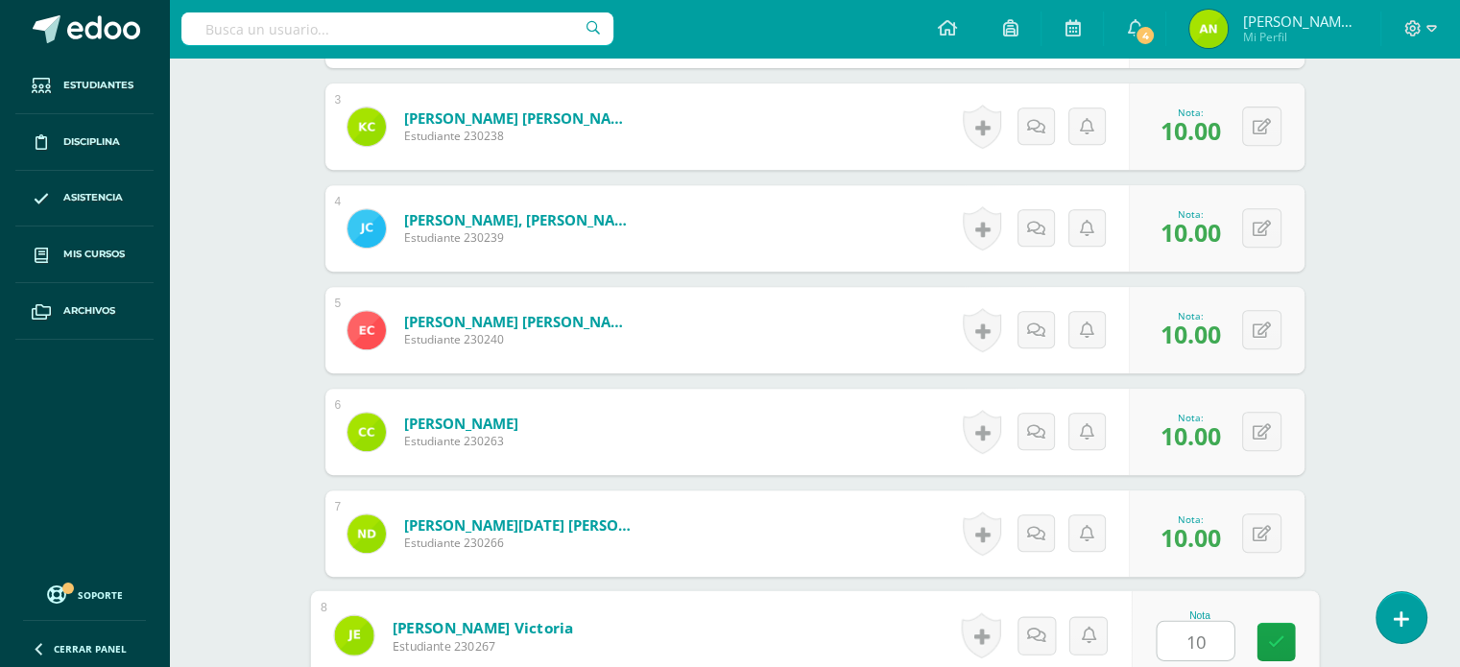
type input "10"
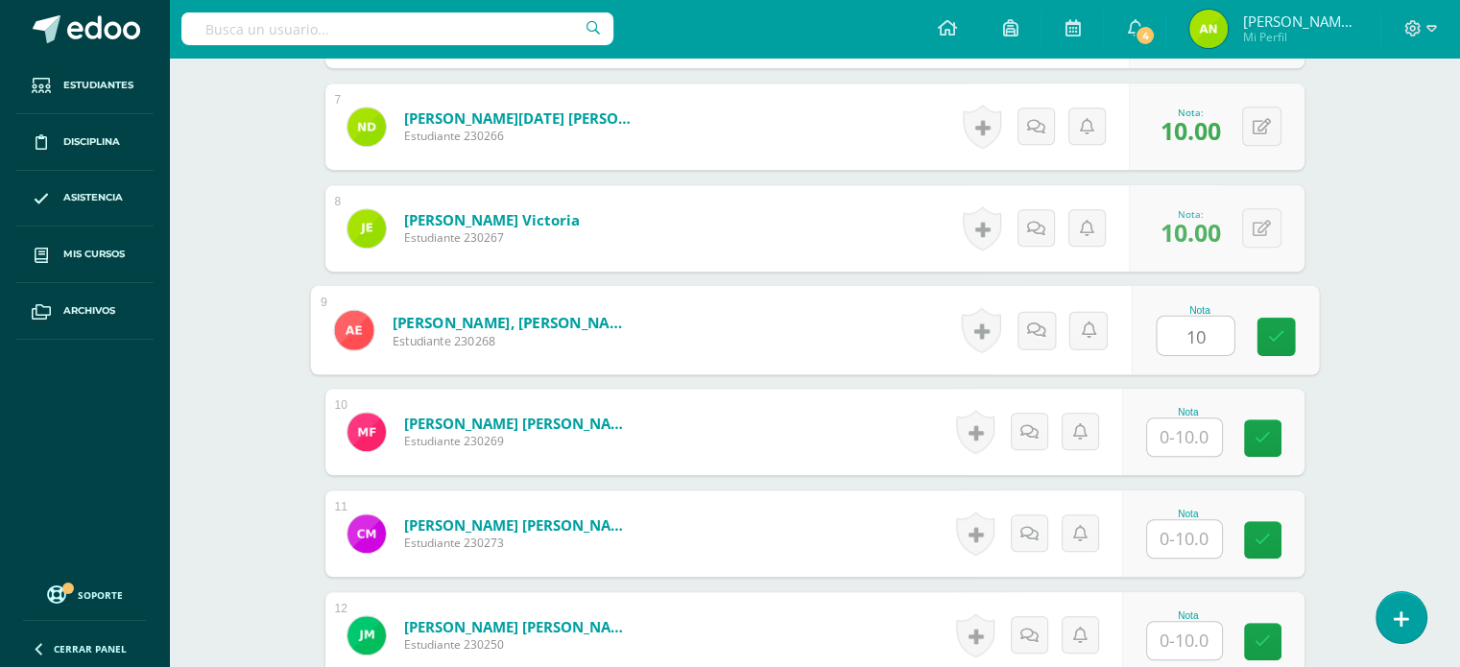
type input "10"
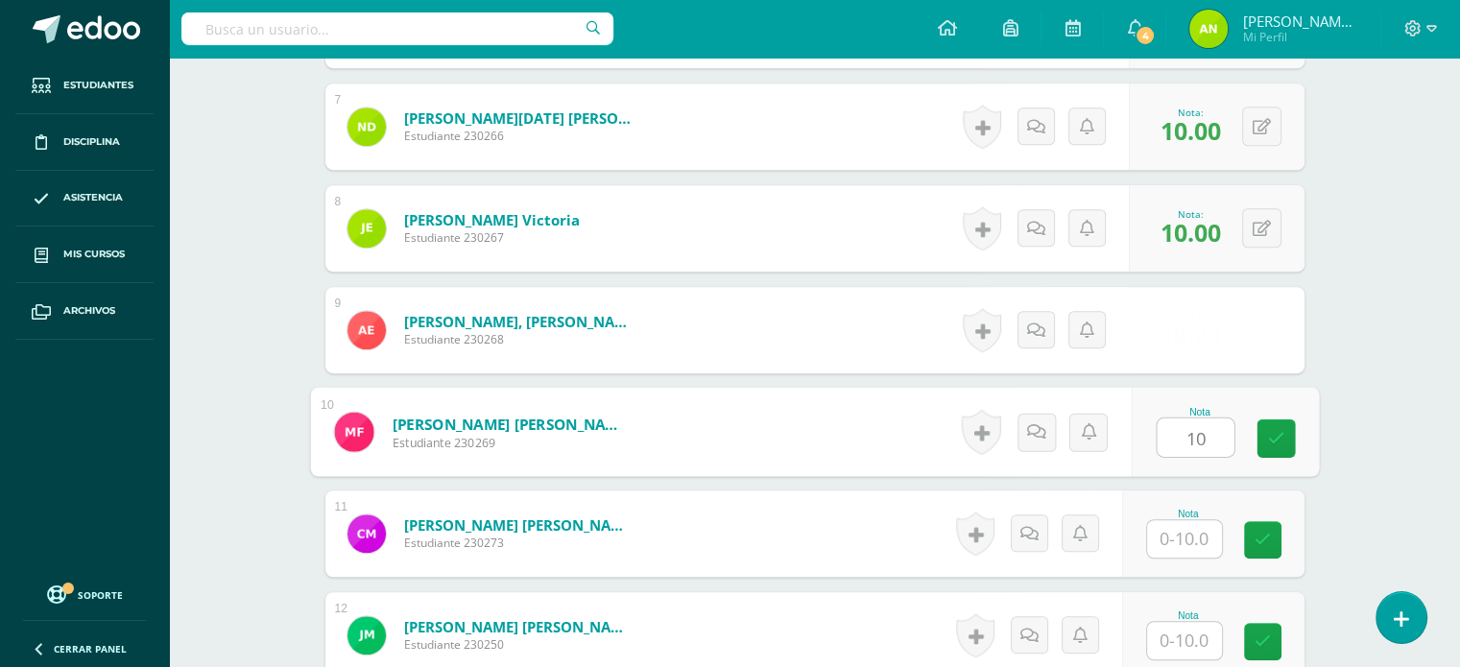
type input "10"
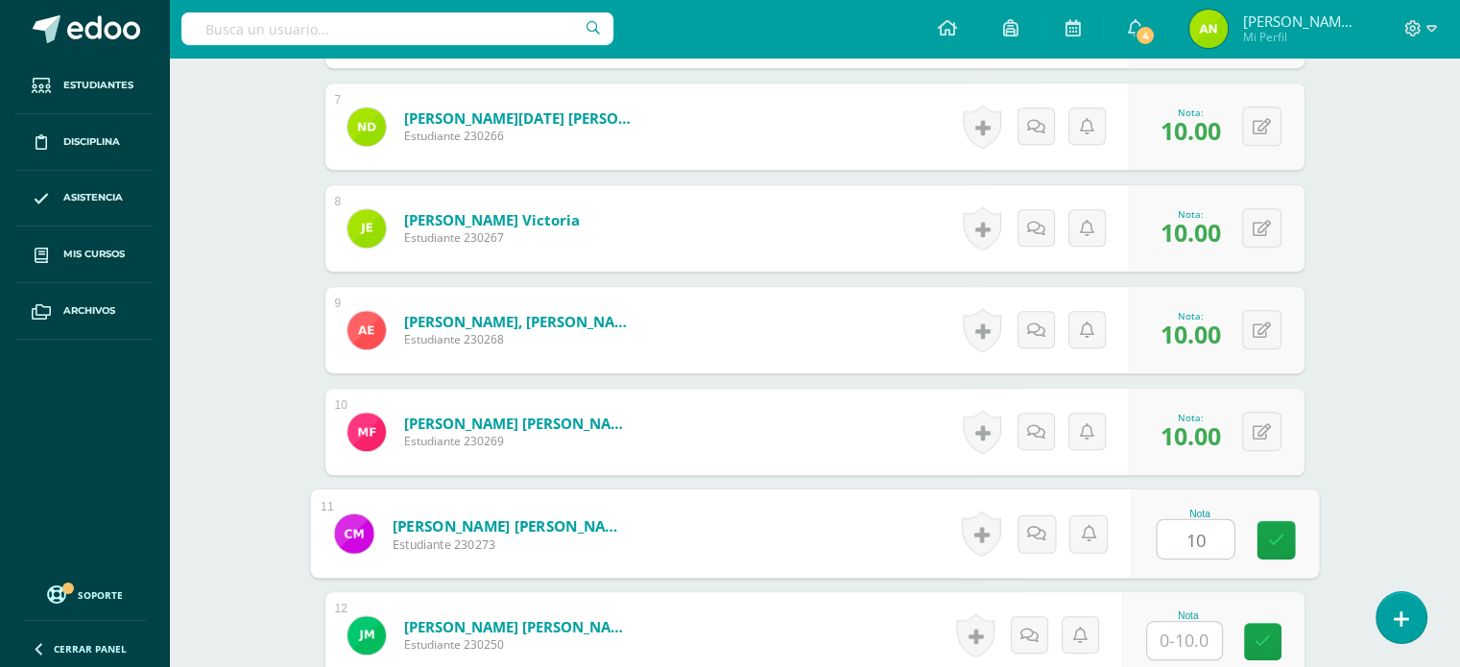
type input "10"
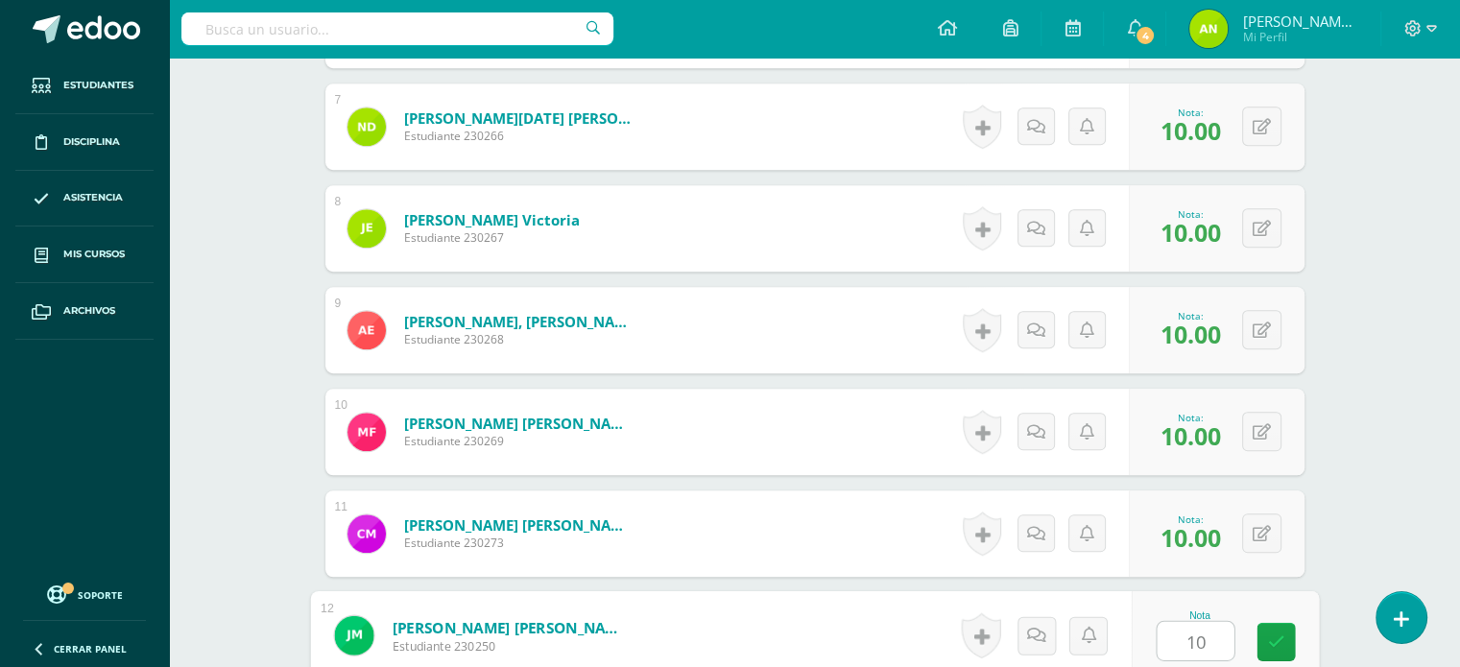
type input "10"
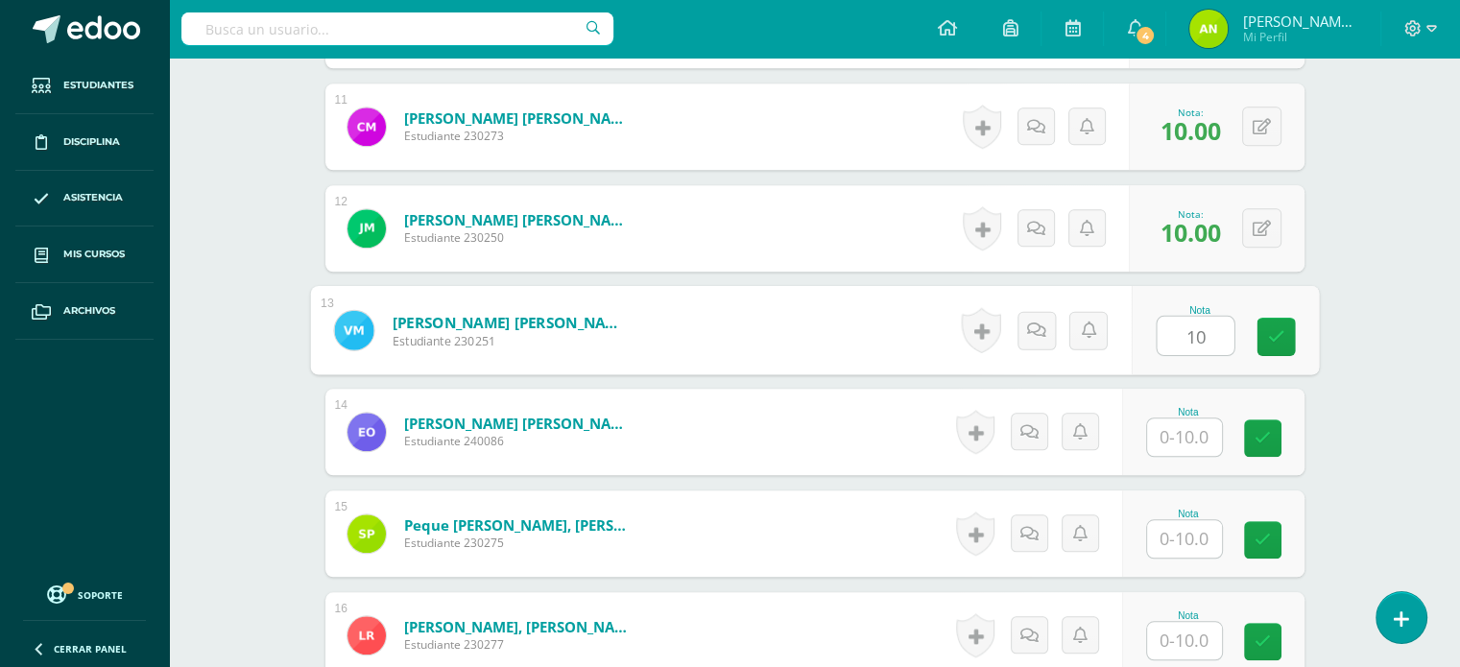
type input "10"
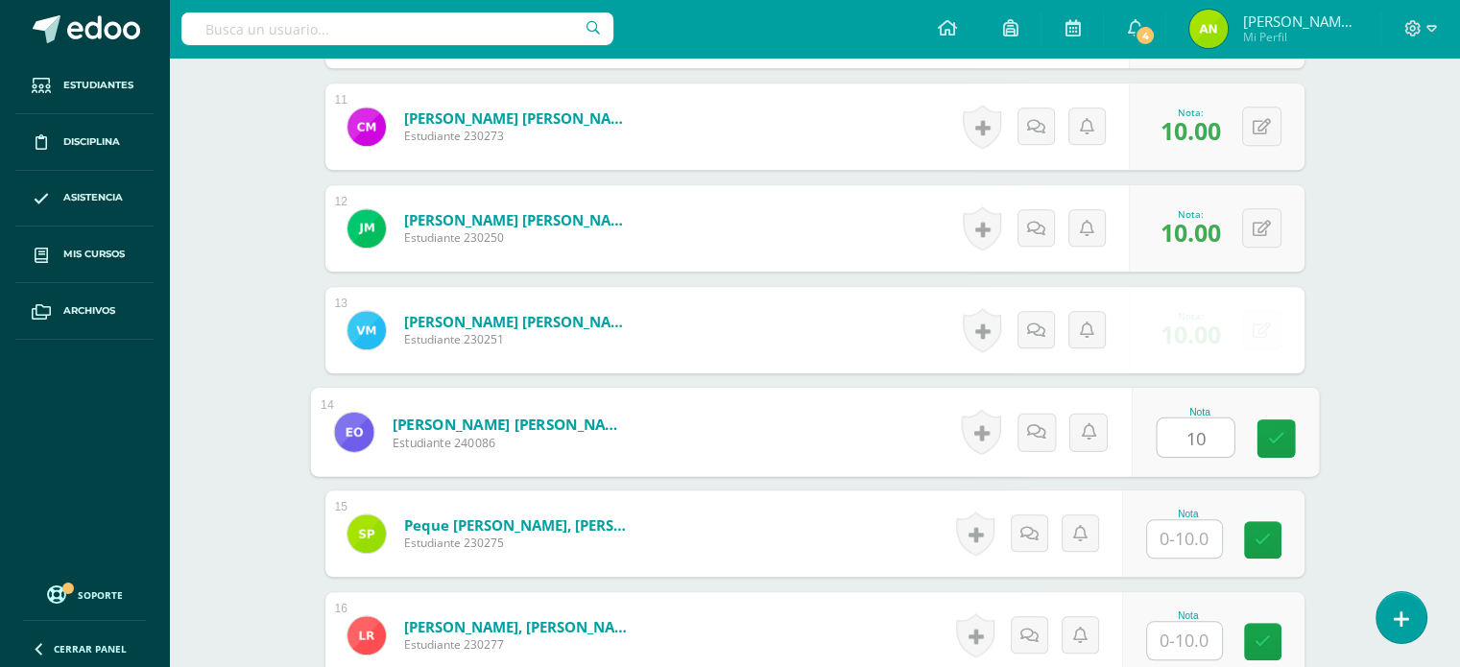
type input "10"
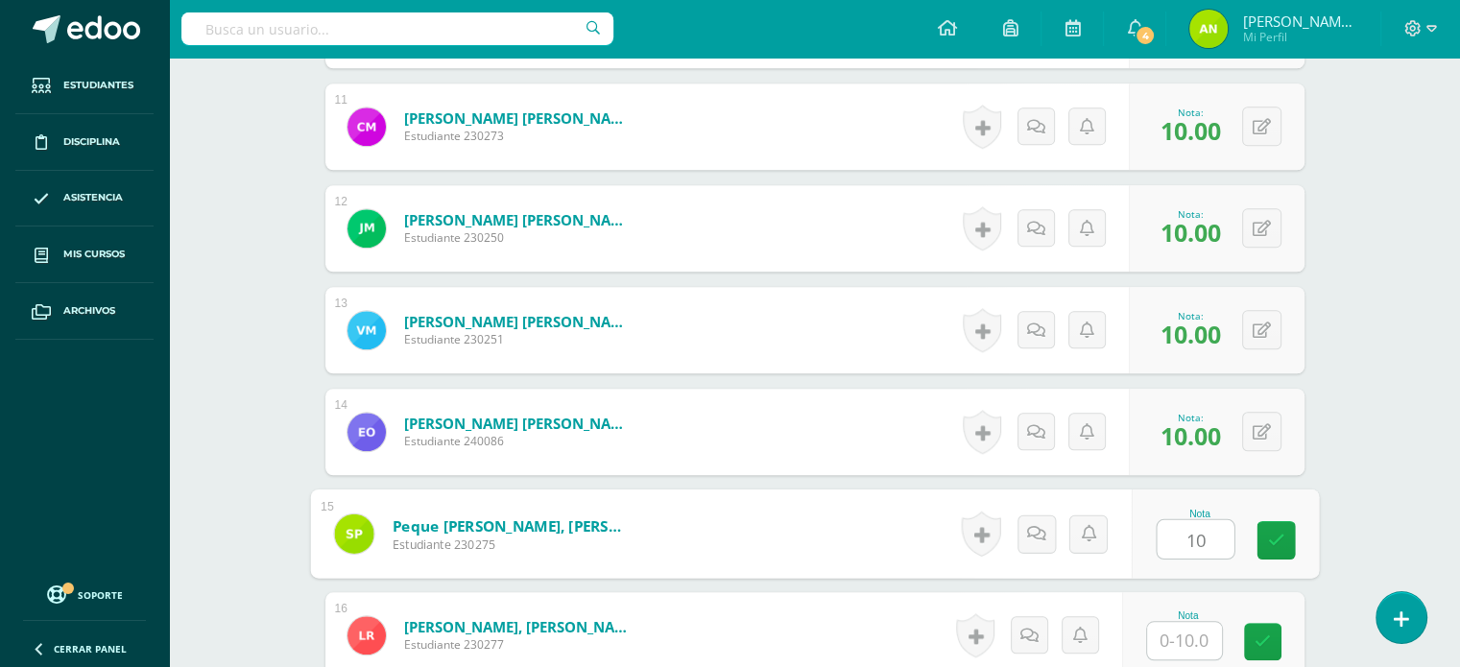
type input "10"
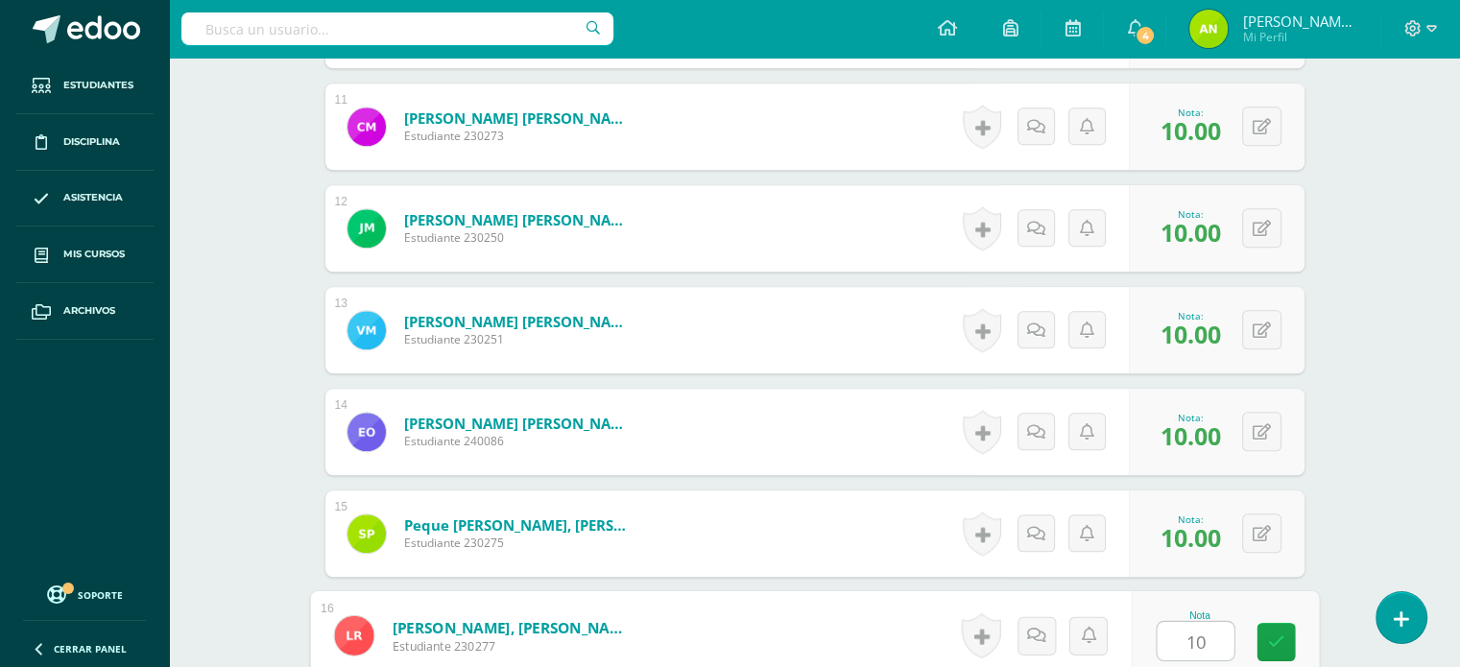
type input "10"
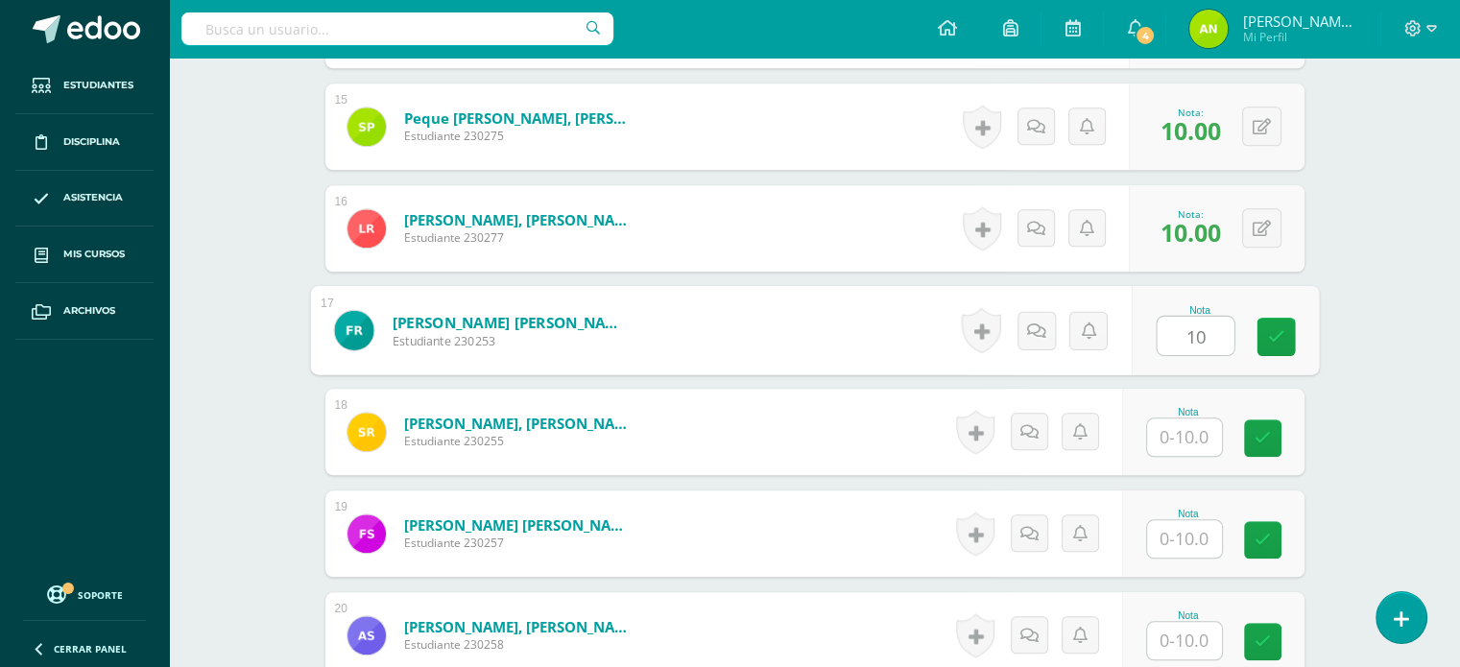
type input "10"
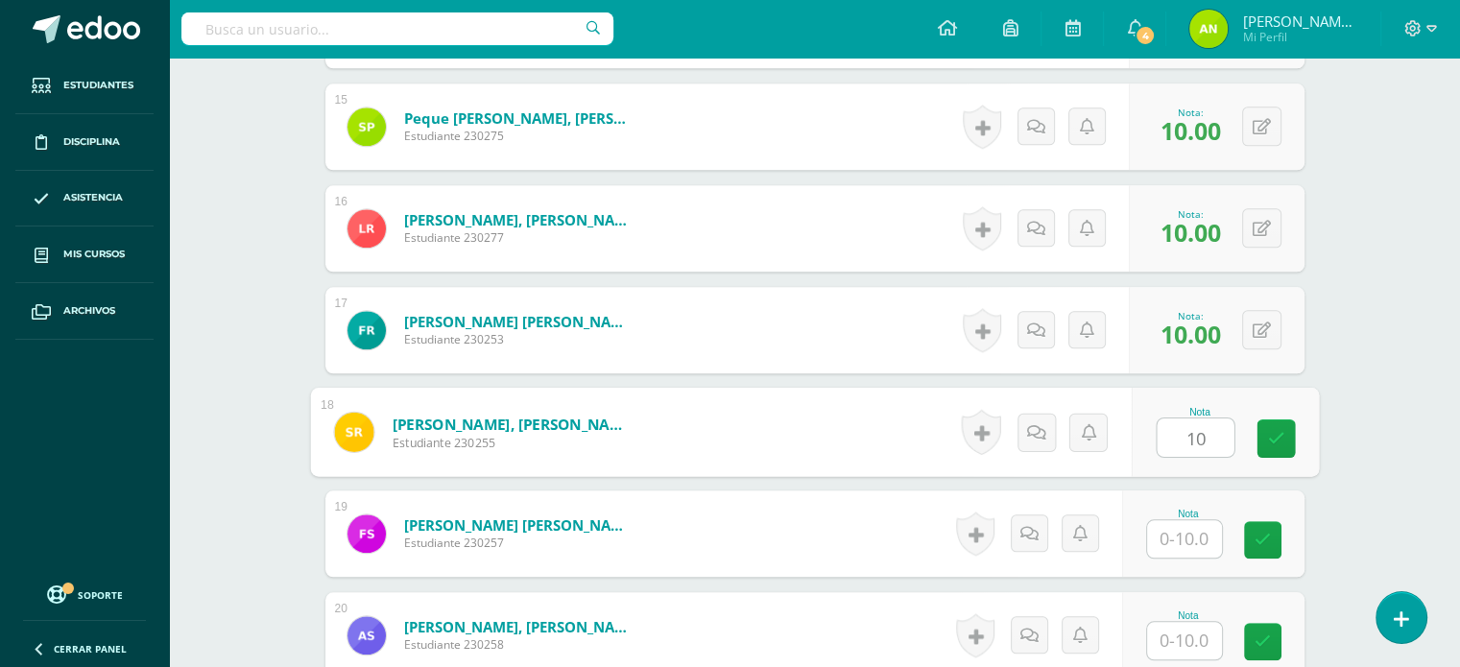
type input "10"
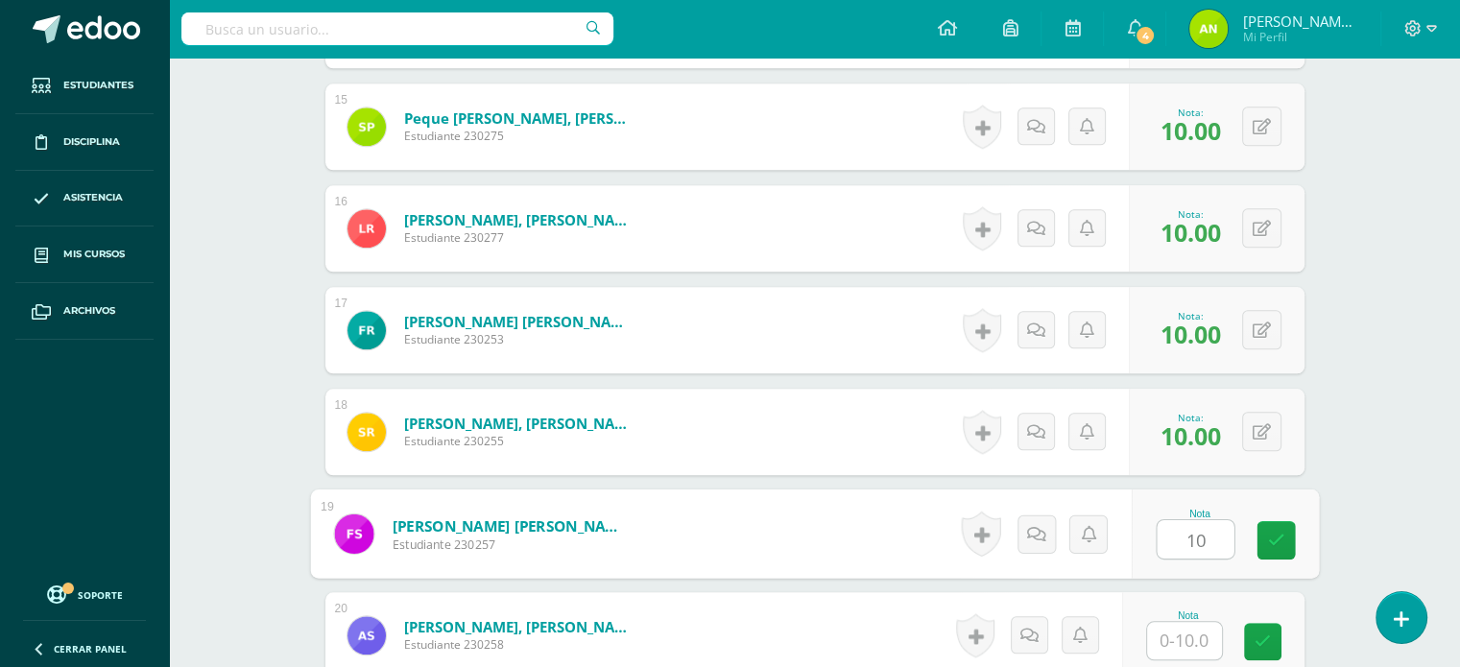
type input "10"
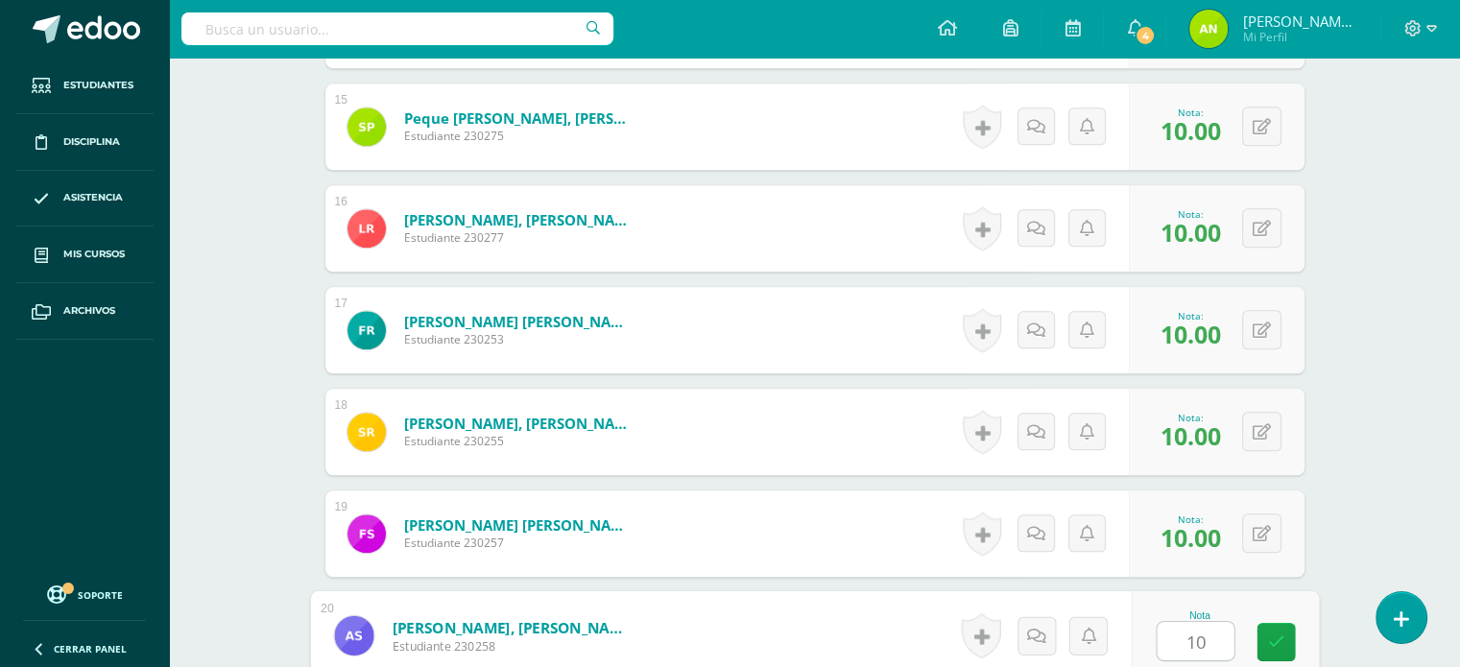
type input "10"
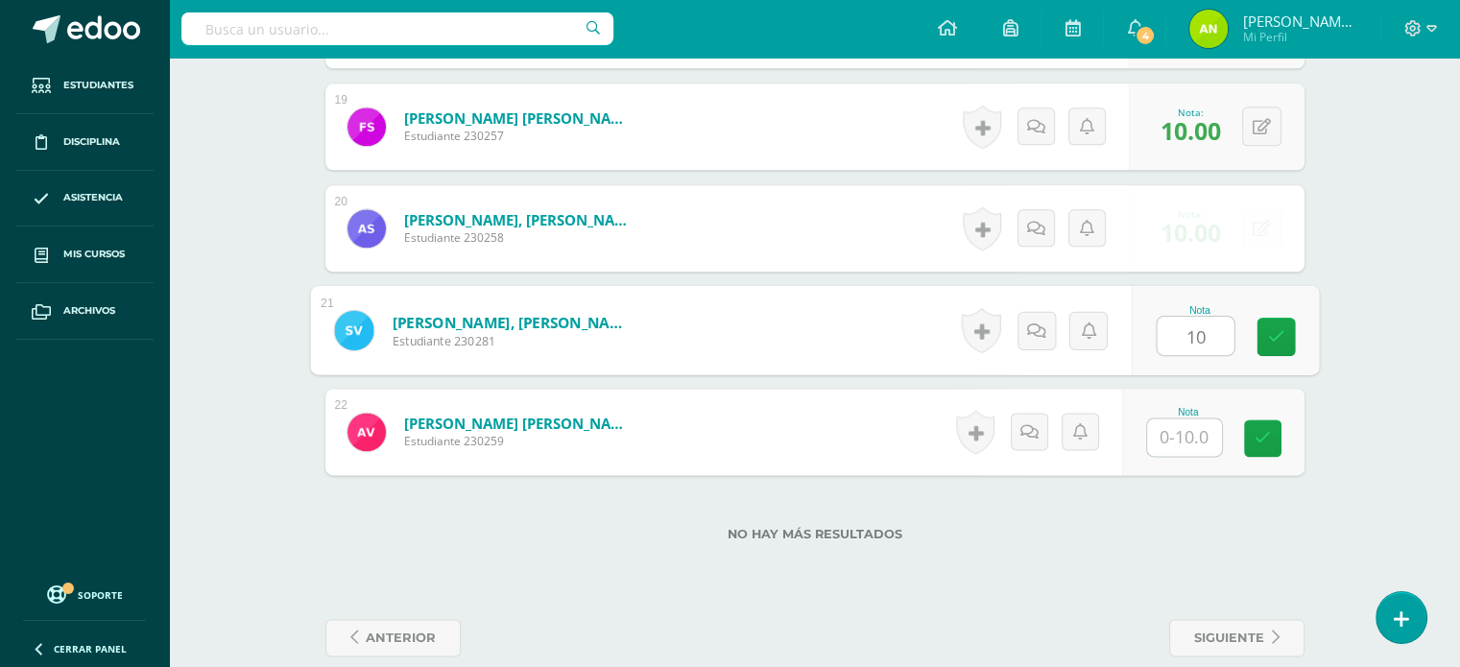
type input "10"
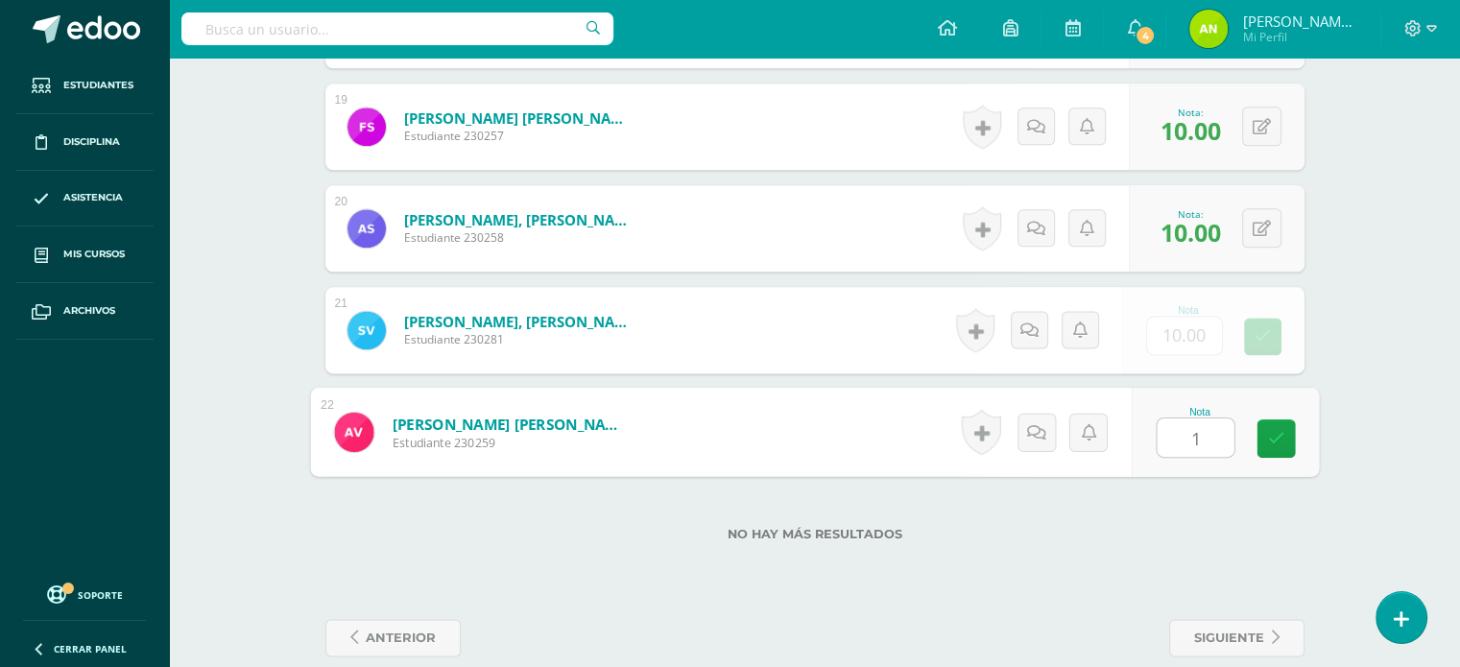
type input "10"
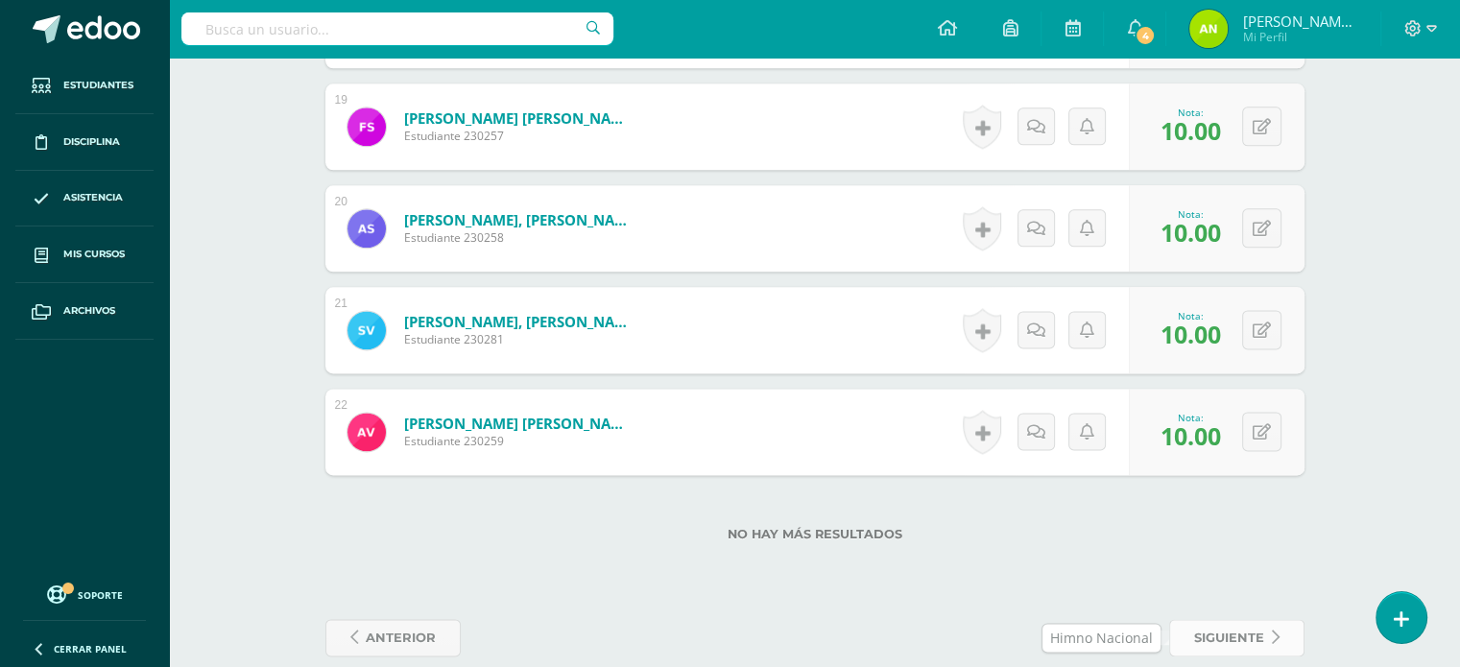
click at [1241, 647] on span "siguiente" at bounding box center [1229, 638] width 70 height 36
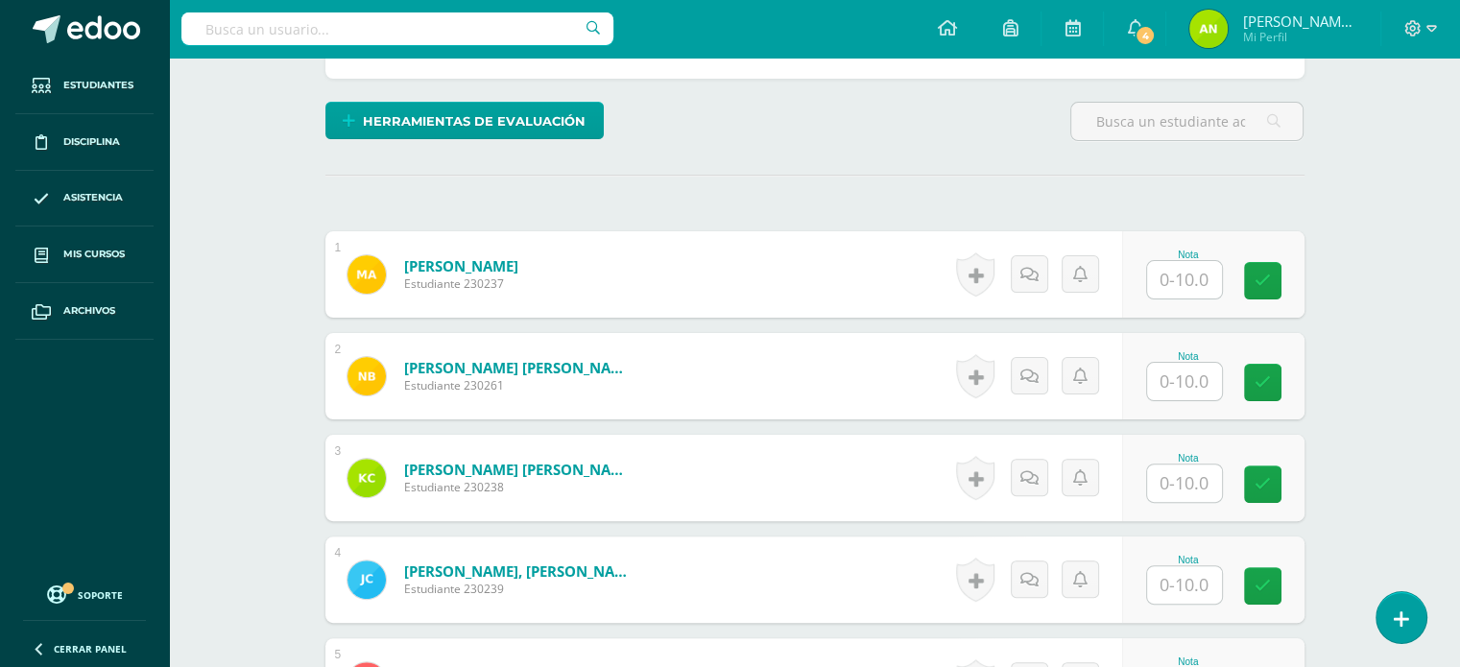
scroll to position [439, 0]
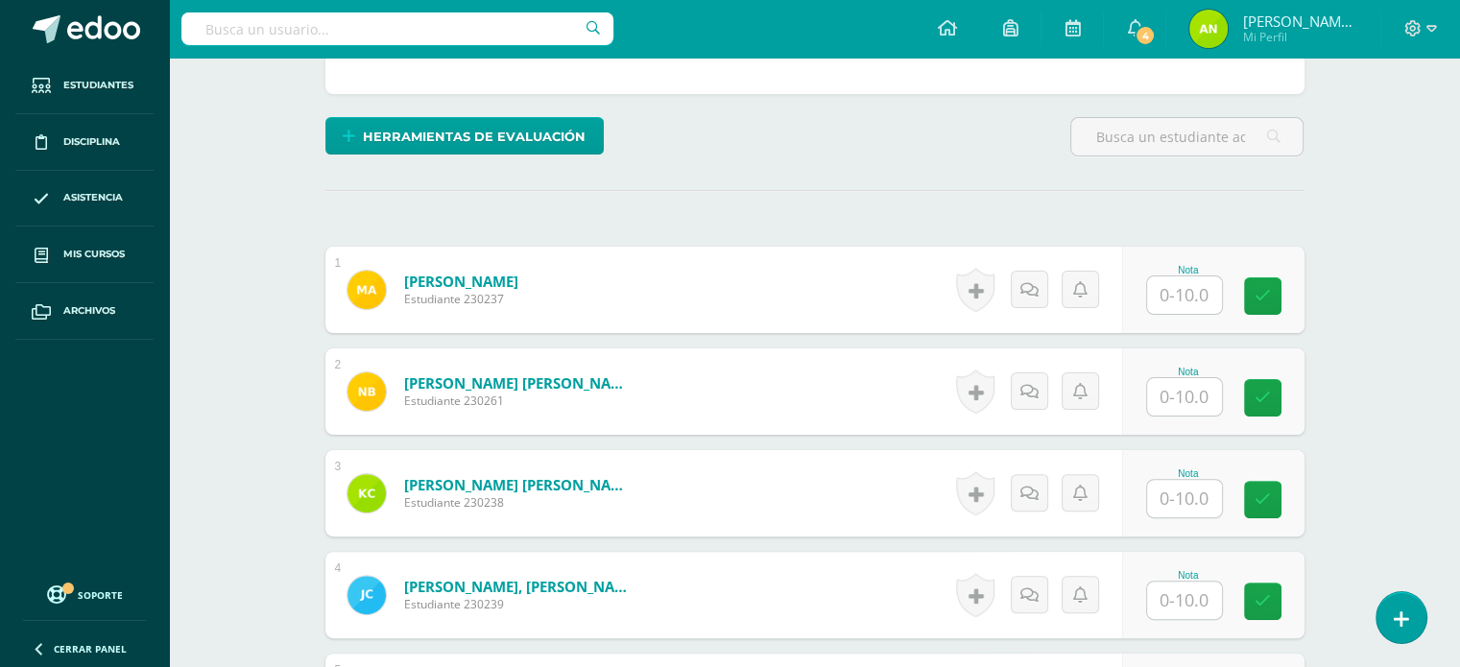
click at [1190, 276] on input "text" at bounding box center [1184, 294] width 75 height 37
type input "8"
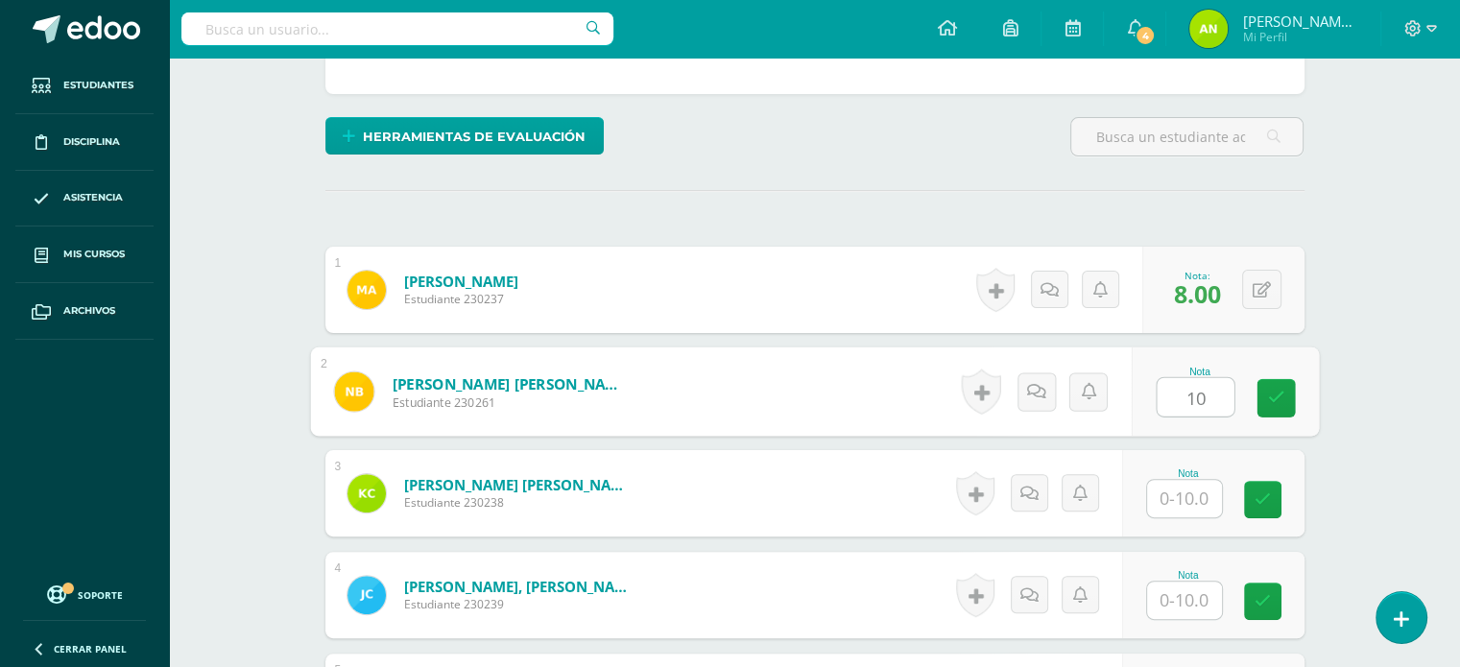
scroll to position [440, 0]
type input "10"
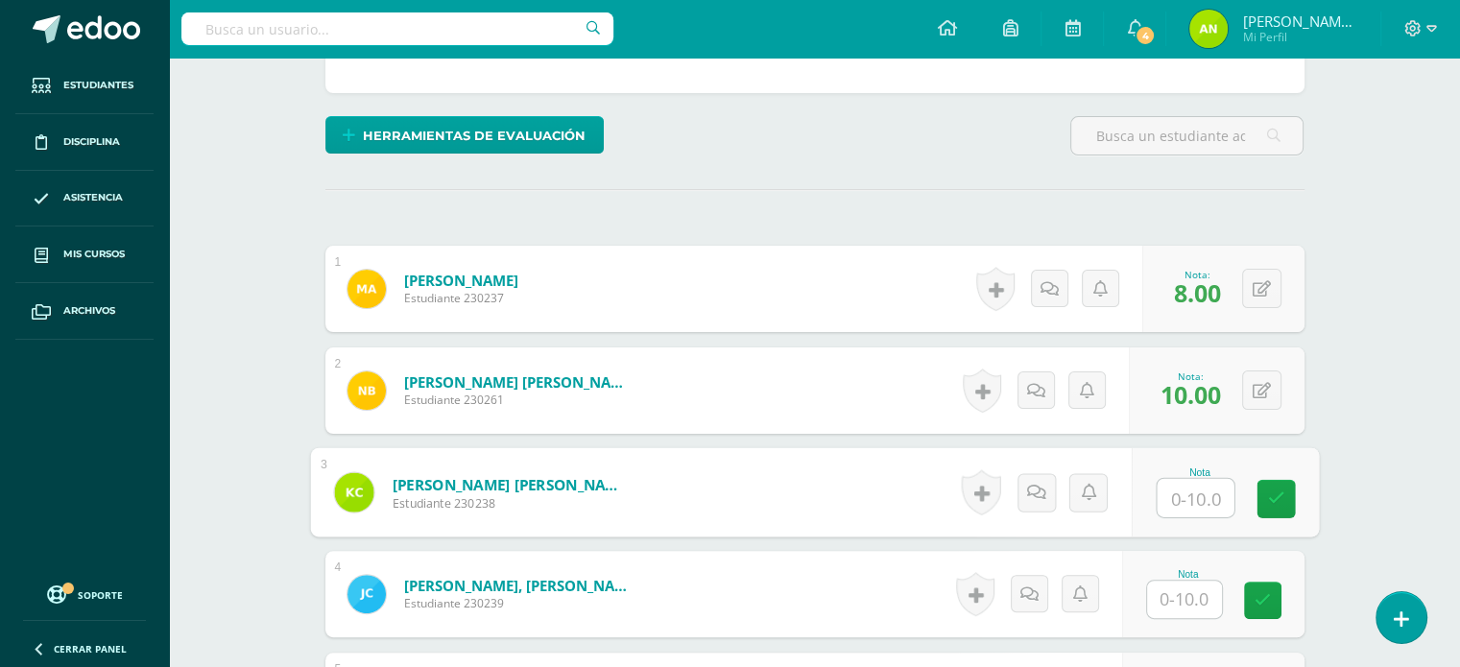
scroll to position [441, 0]
type input "10"
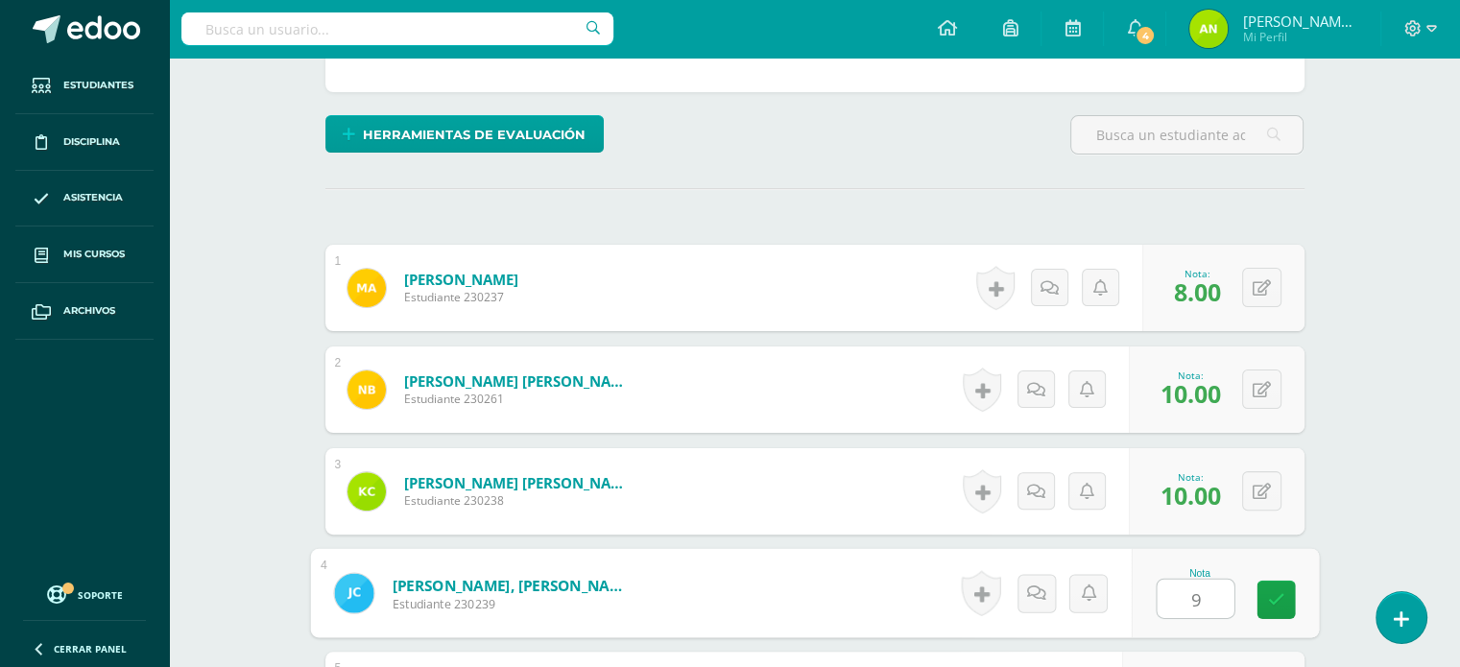
type input "9"
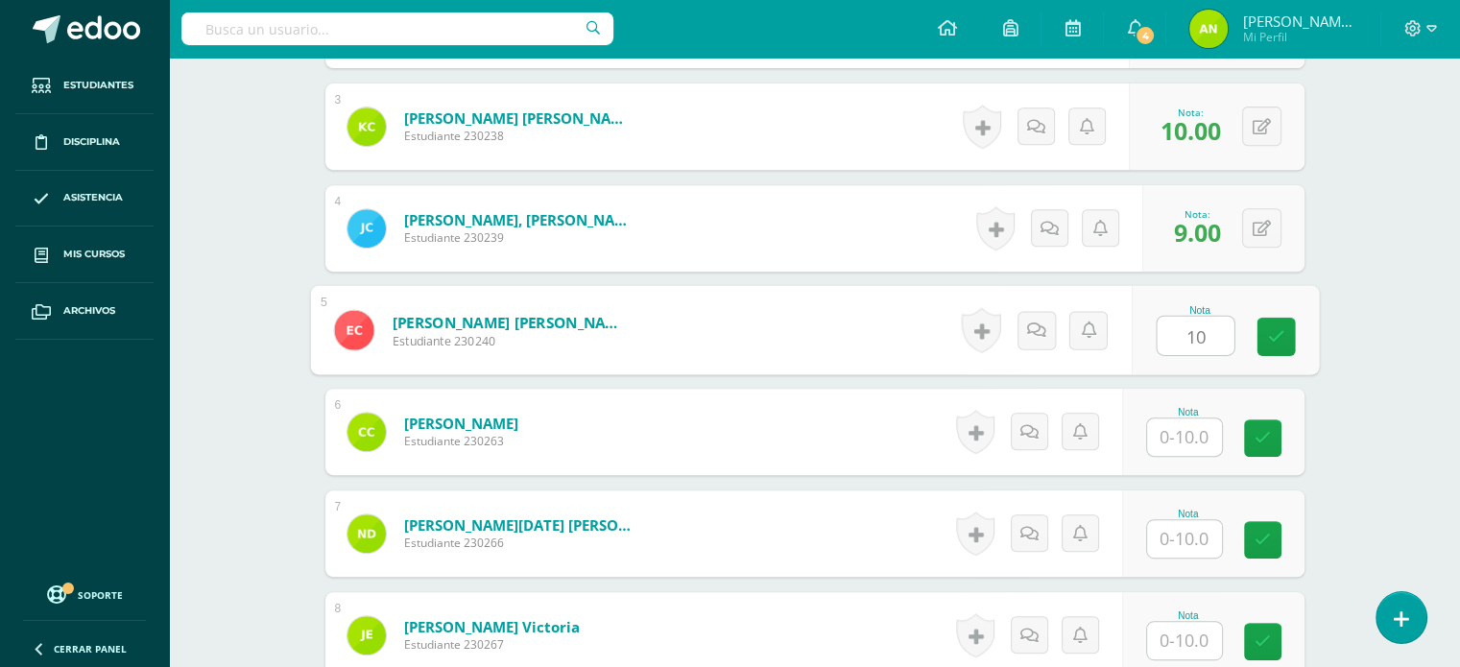
type input "10"
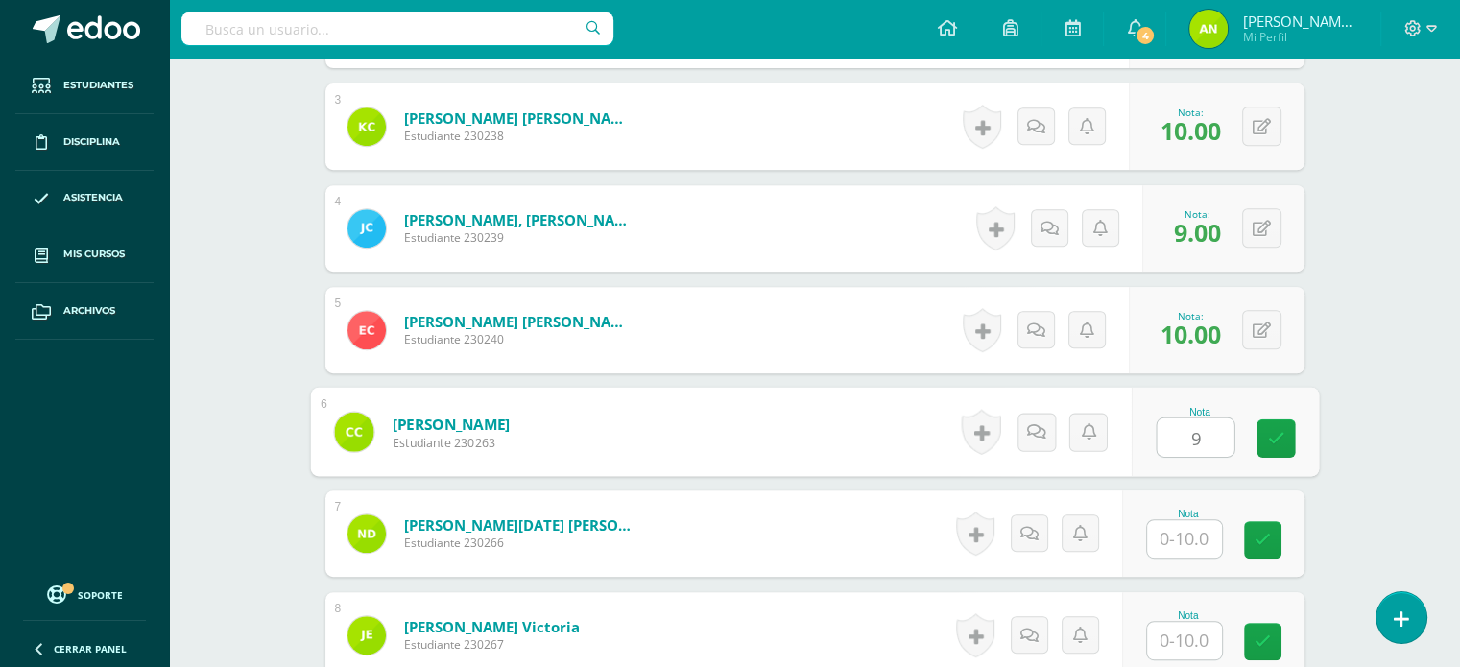
type input "9"
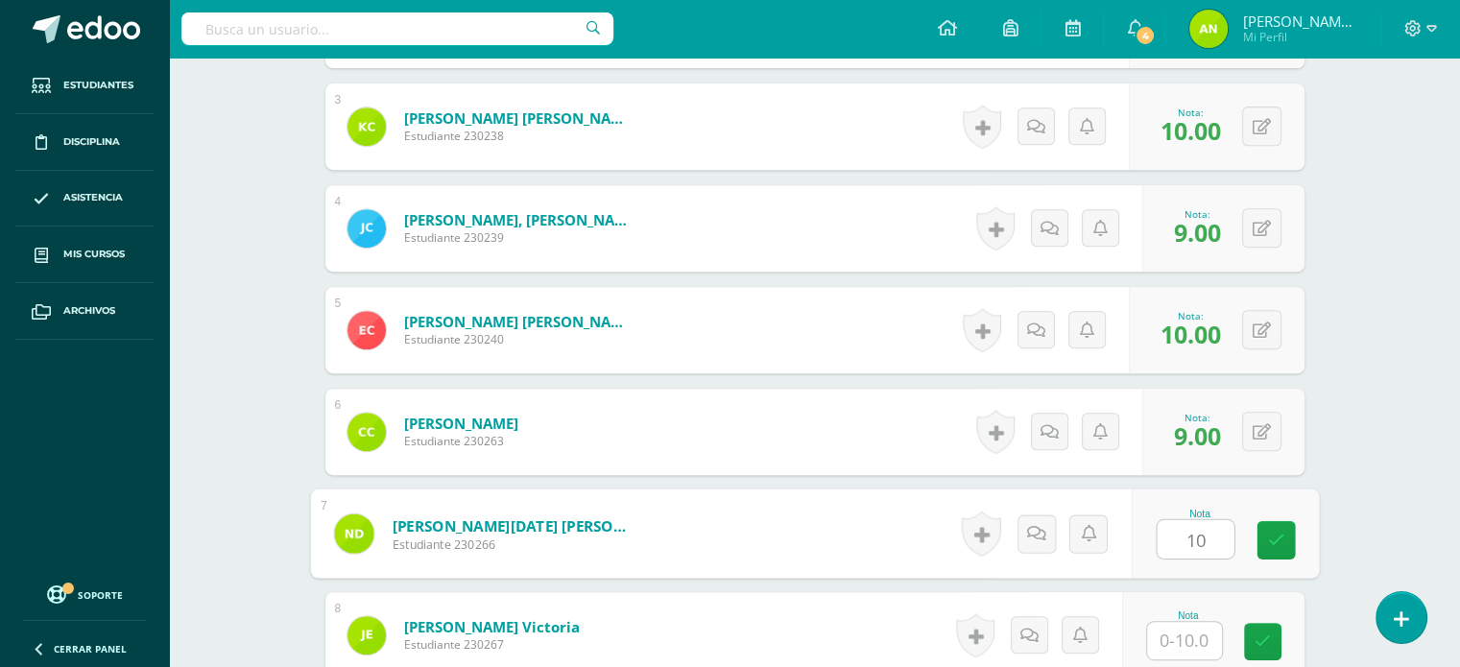
type input "10"
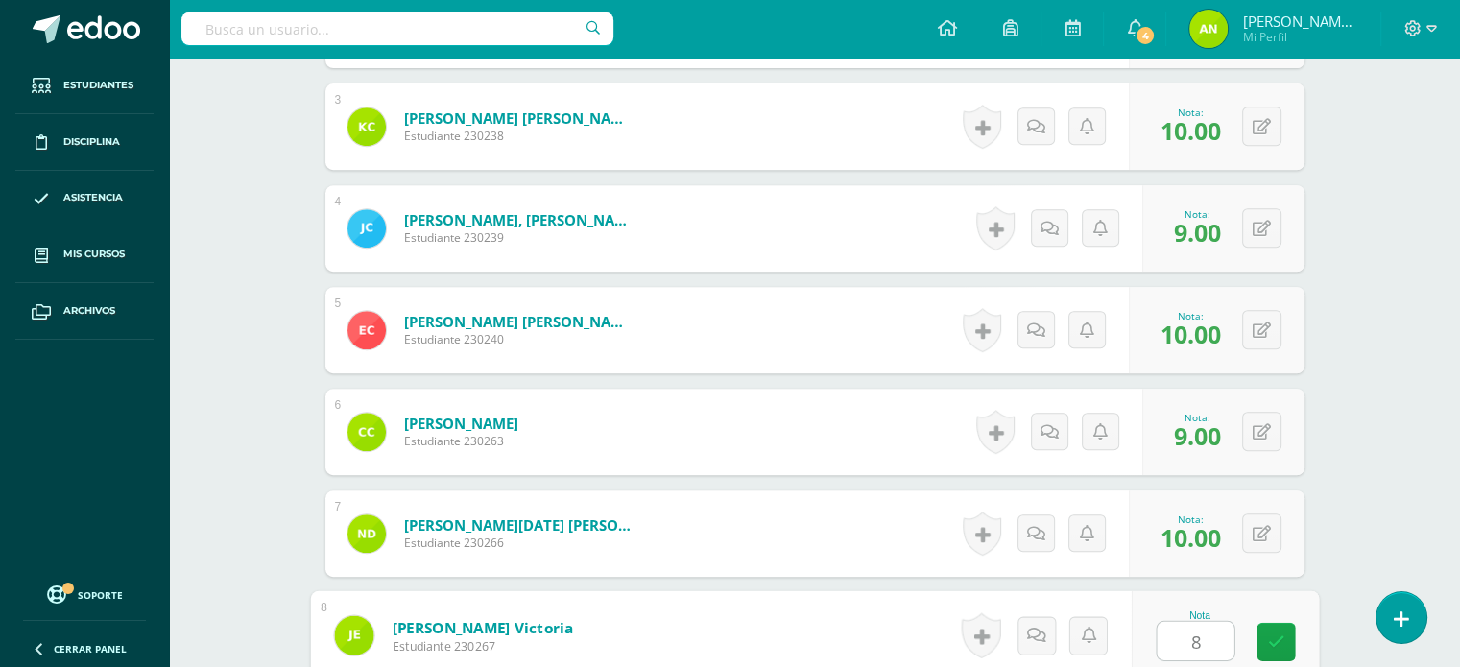
type input "8"
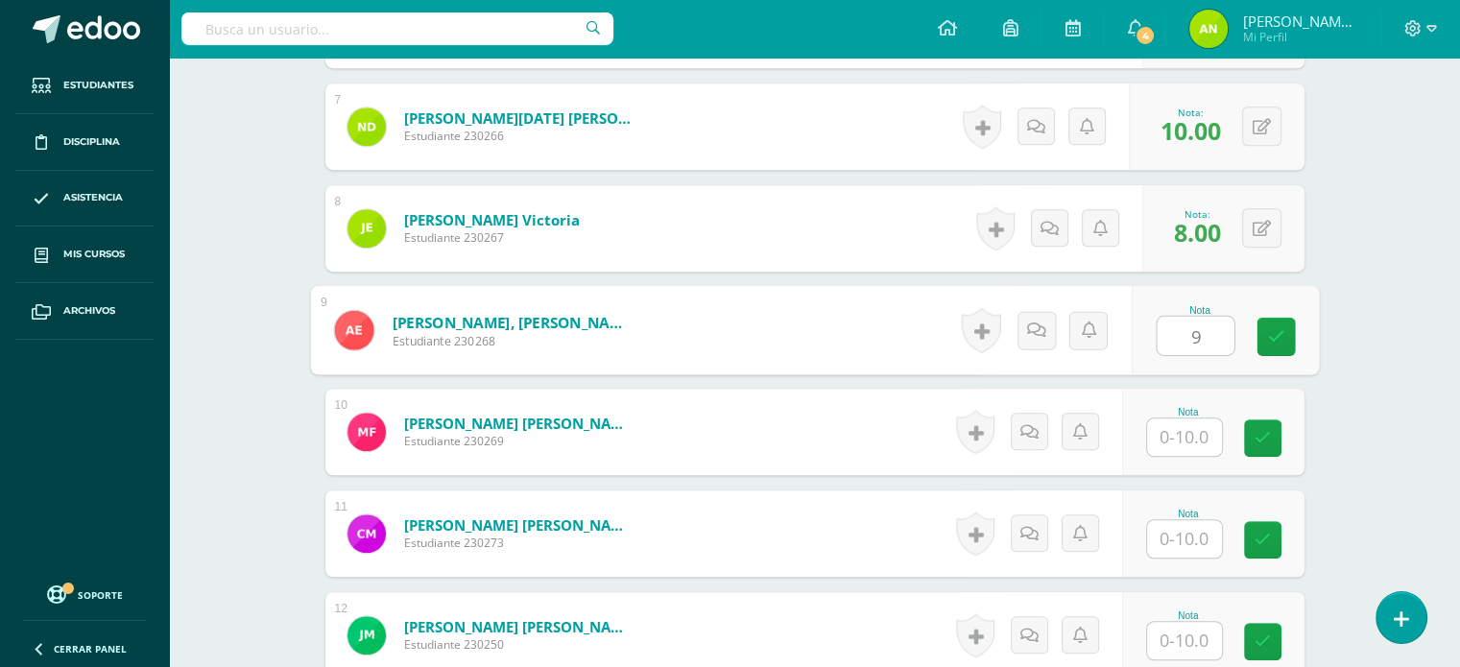
type input "9"
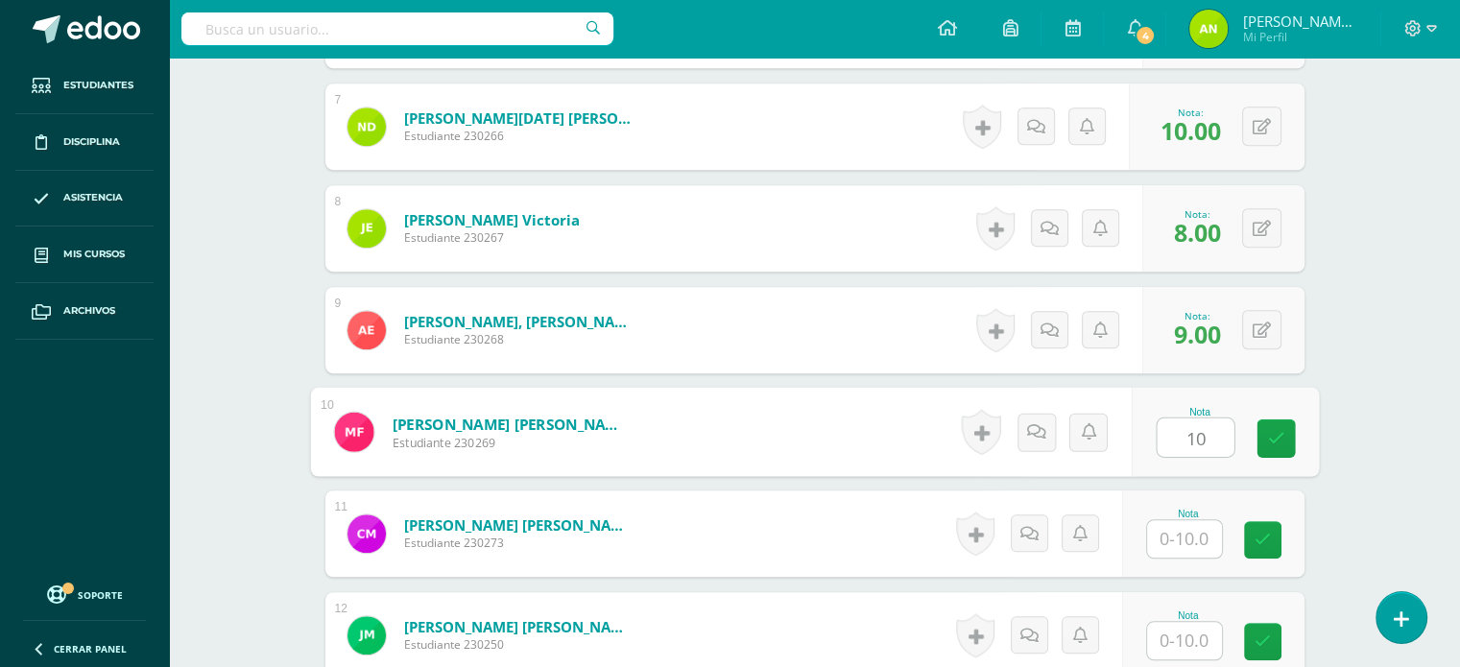
type input "10"
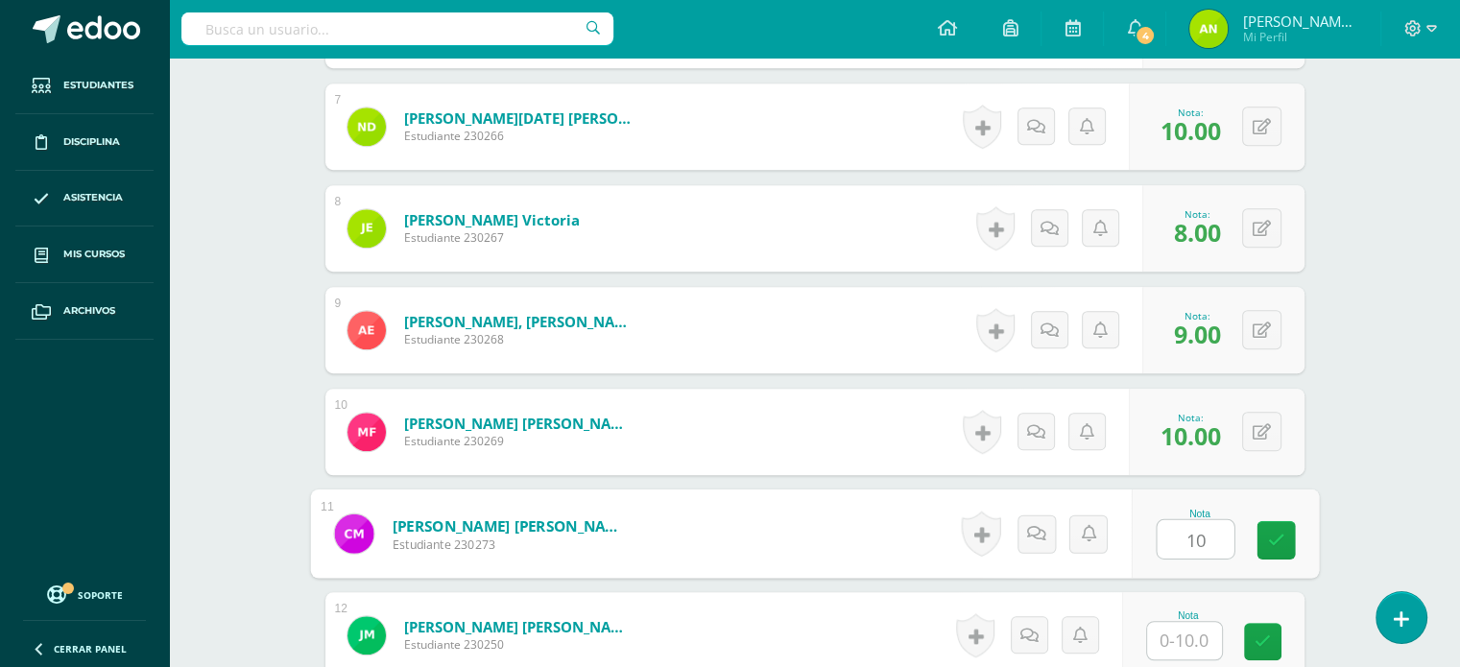
type input "10"
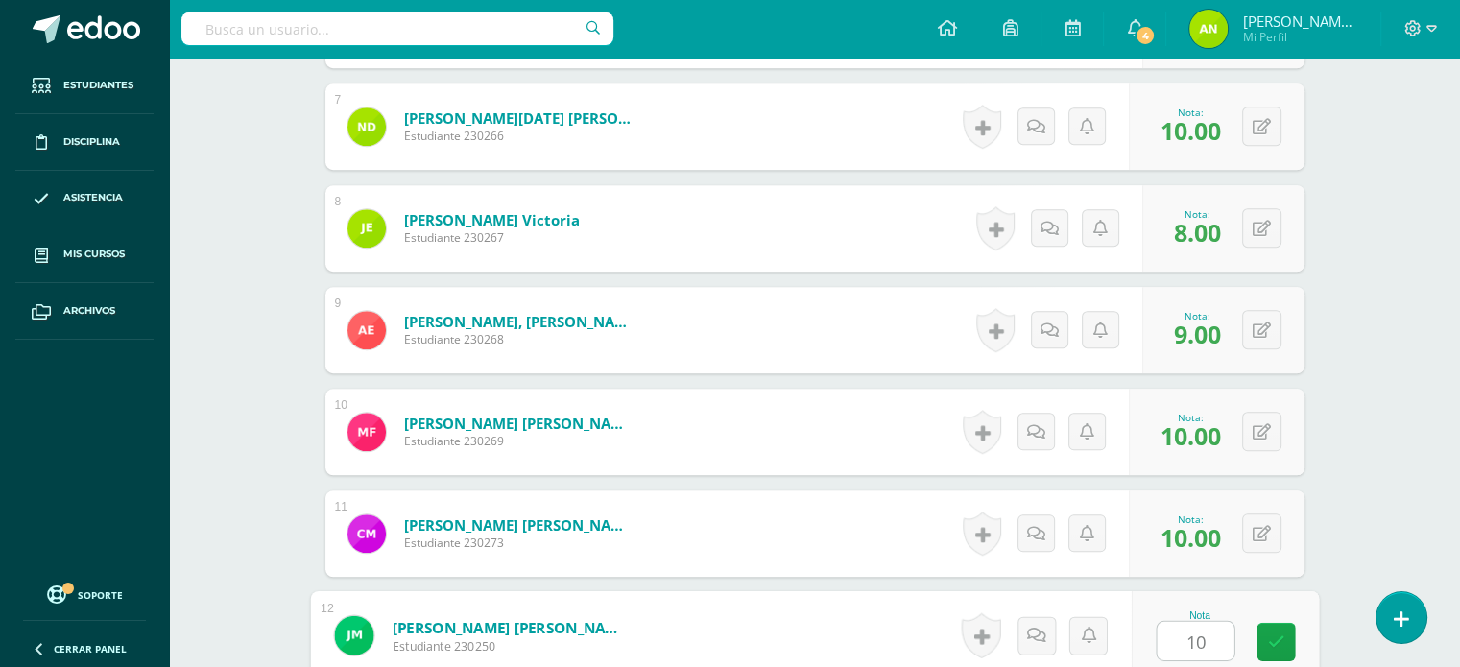
type input "10"
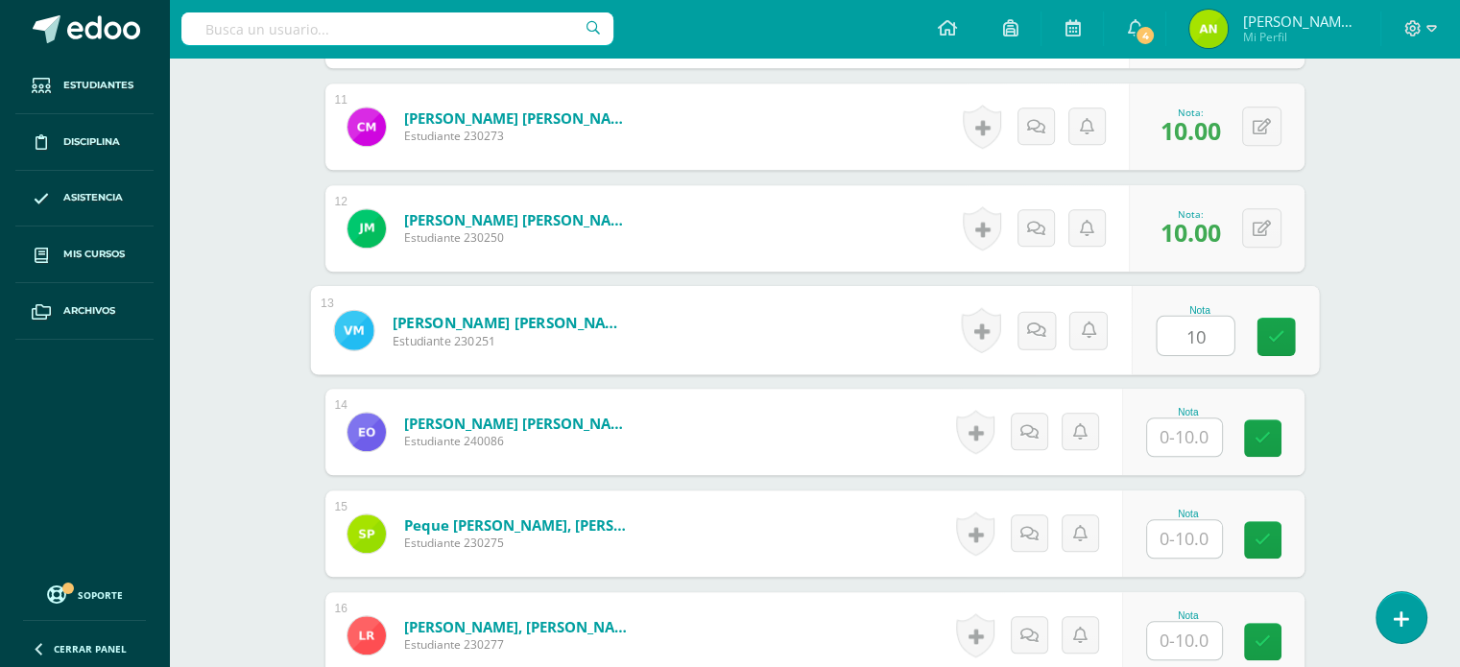
type input "10"
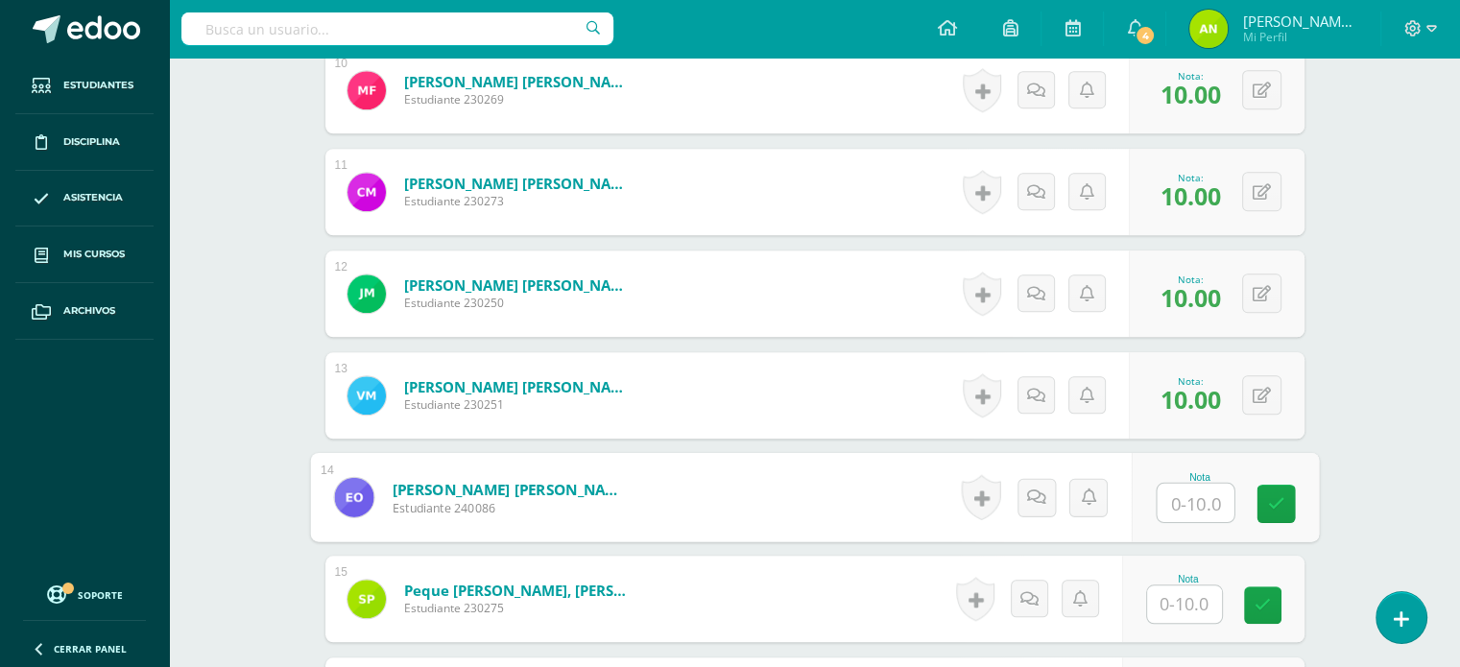
scroll to position [1427, 0]
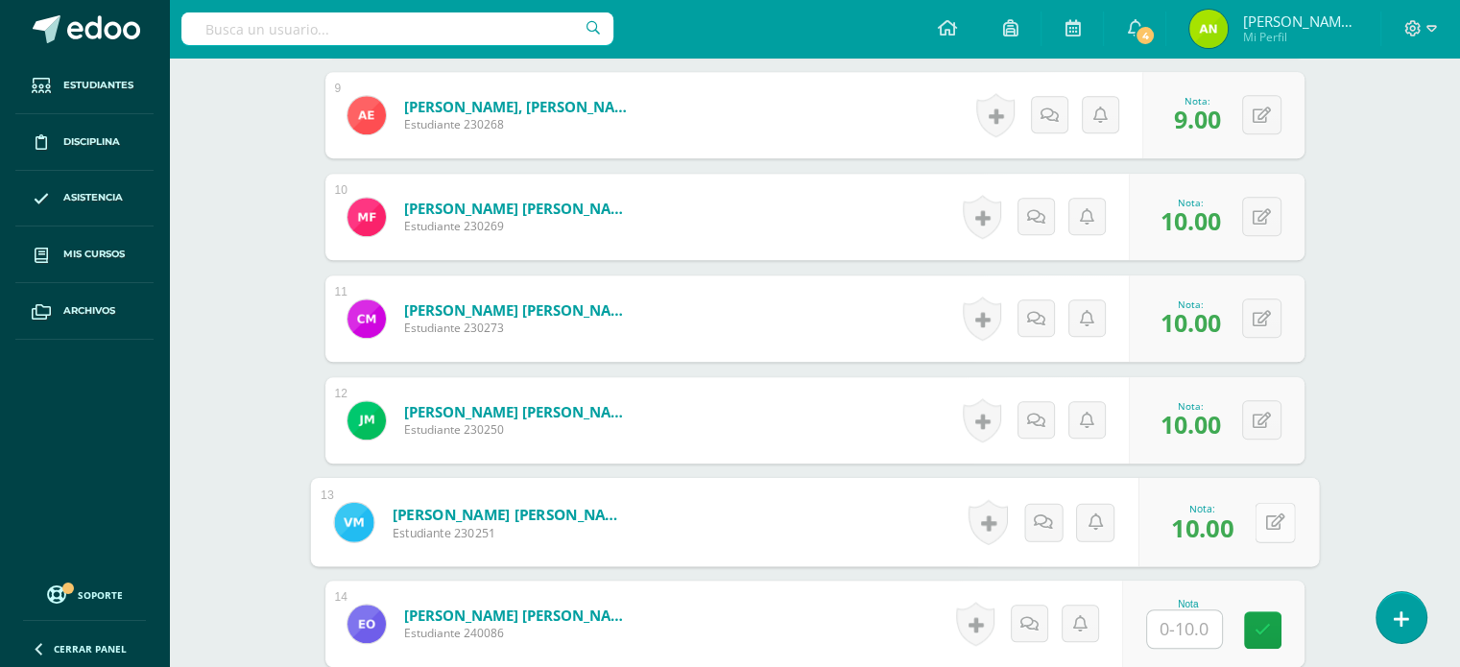
click at [1256, 517] on button at bounding box center [1275, 522] width 40 height 40
click at [1218, 520] on icon at bounding box center [1223, 528] width 17 height 16
click at [1261, 114] on button at bounding box center [1261, 114] width 39 height 39
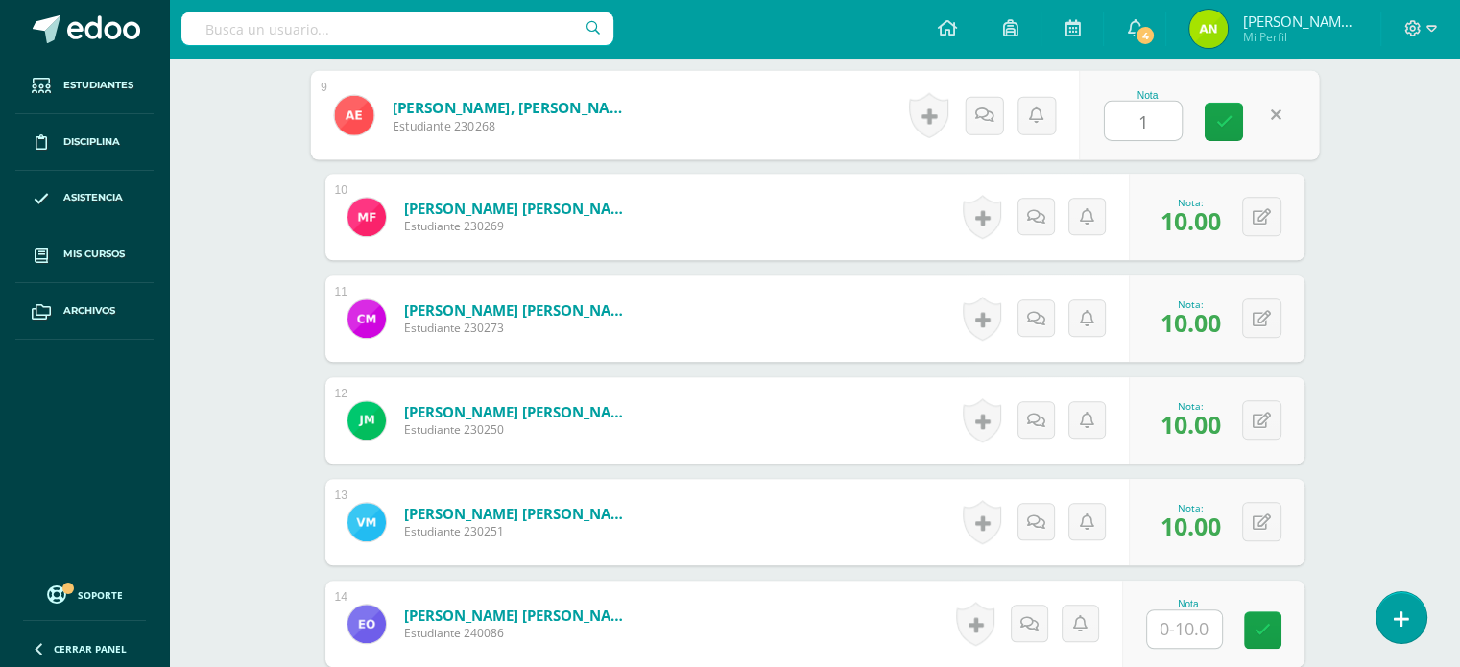
type input "10"
click at [1274, 513] on button at bounding box center [1261, 521] width 39 height 39
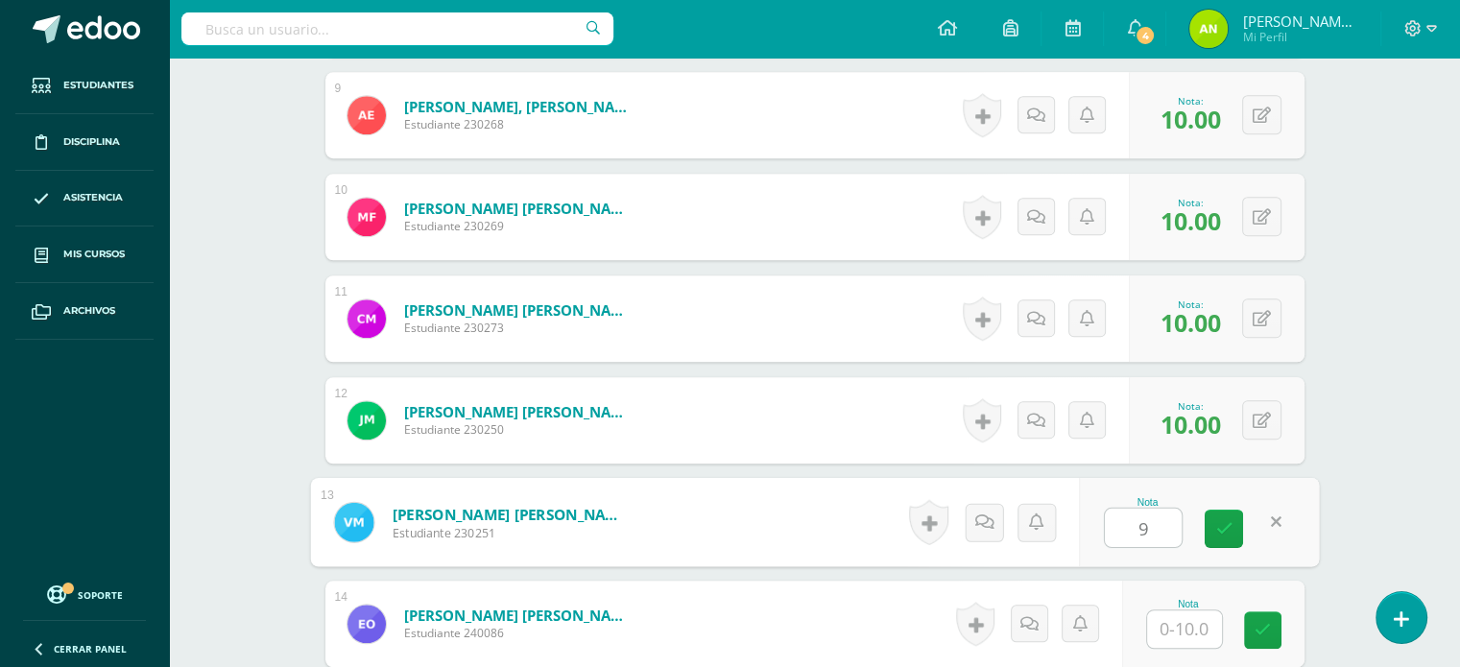
type input "9"
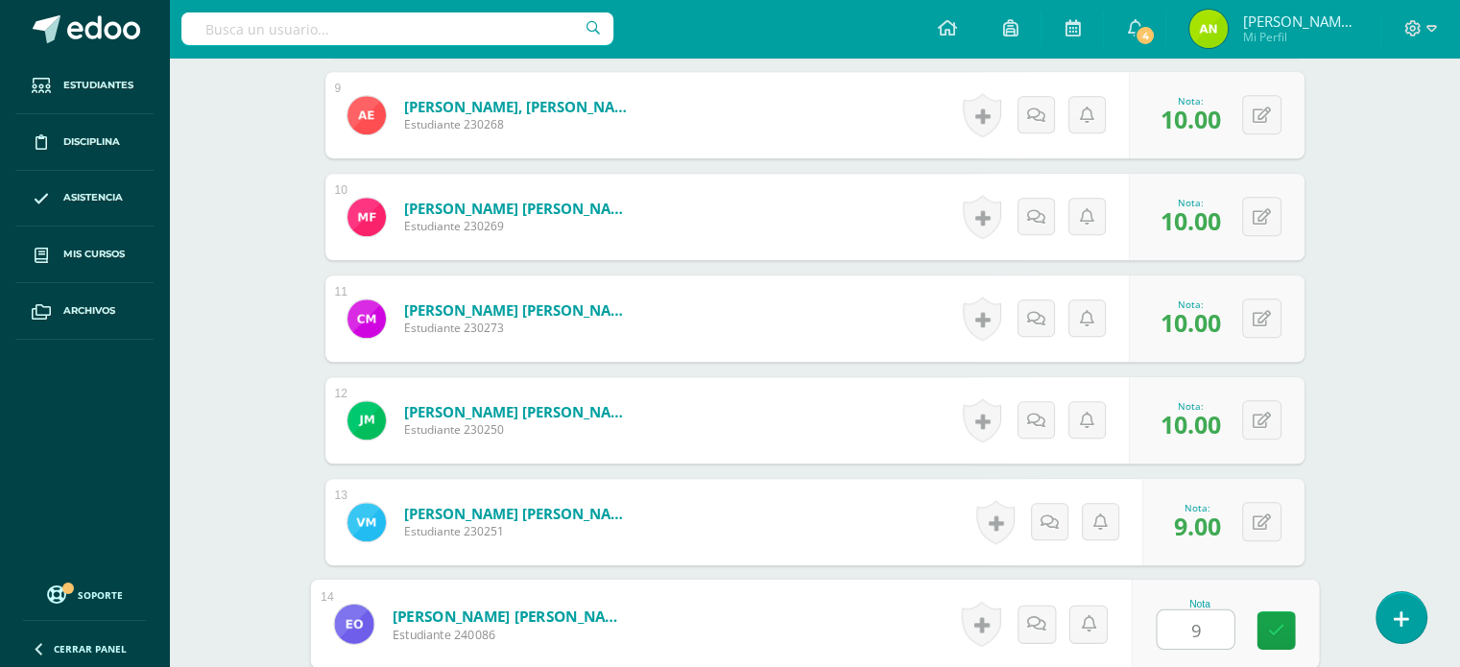
type input "9"
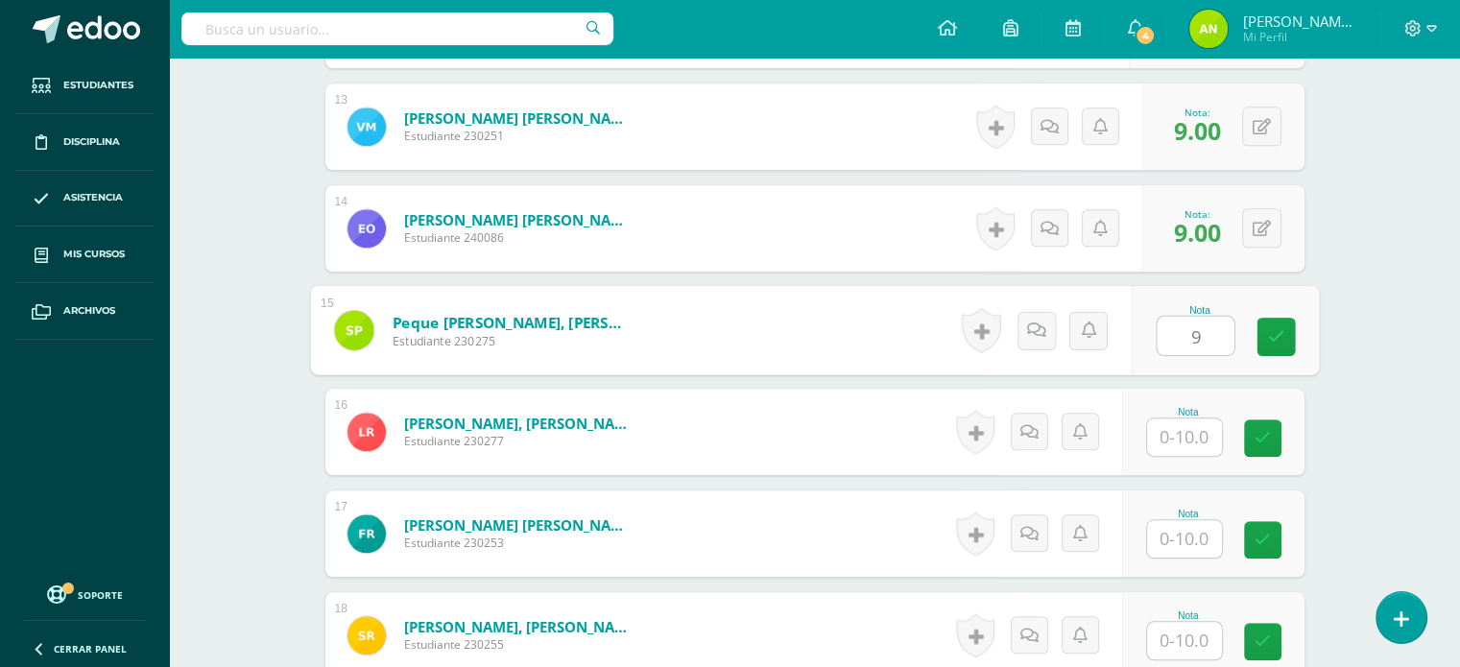
type input "9"
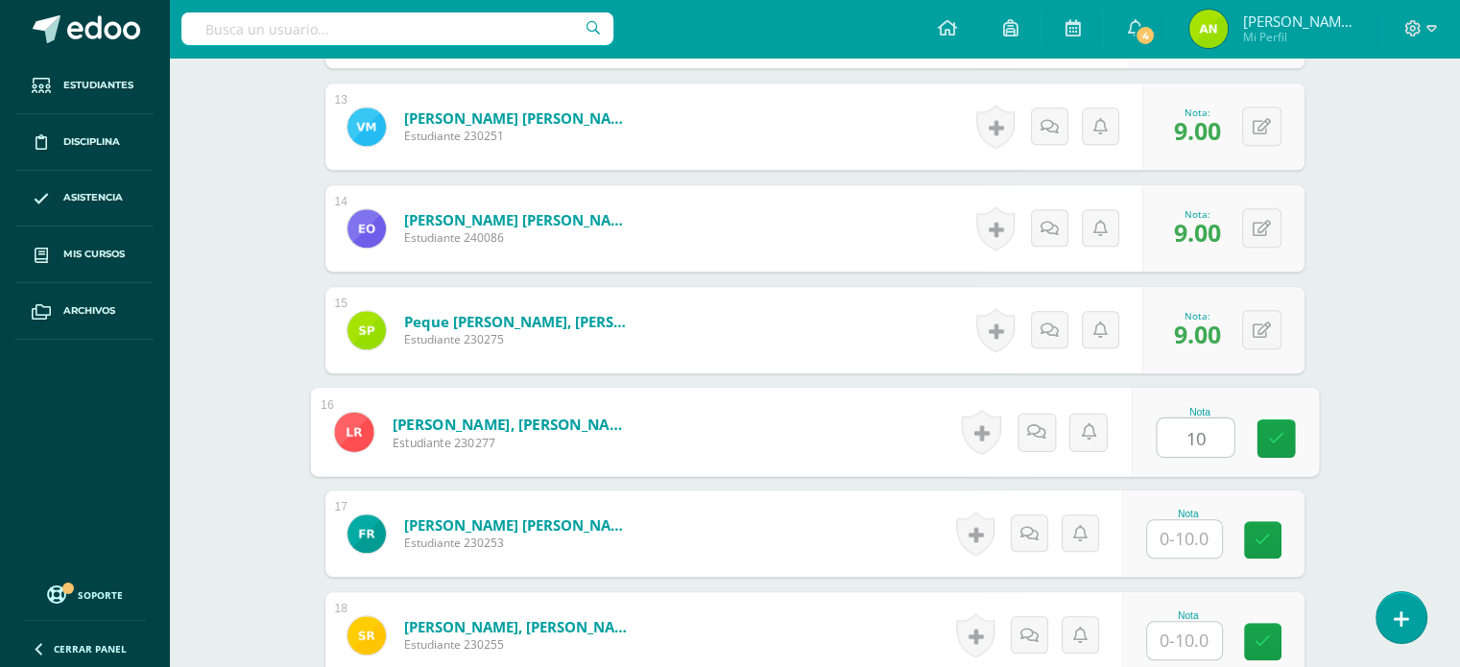
type input "10"
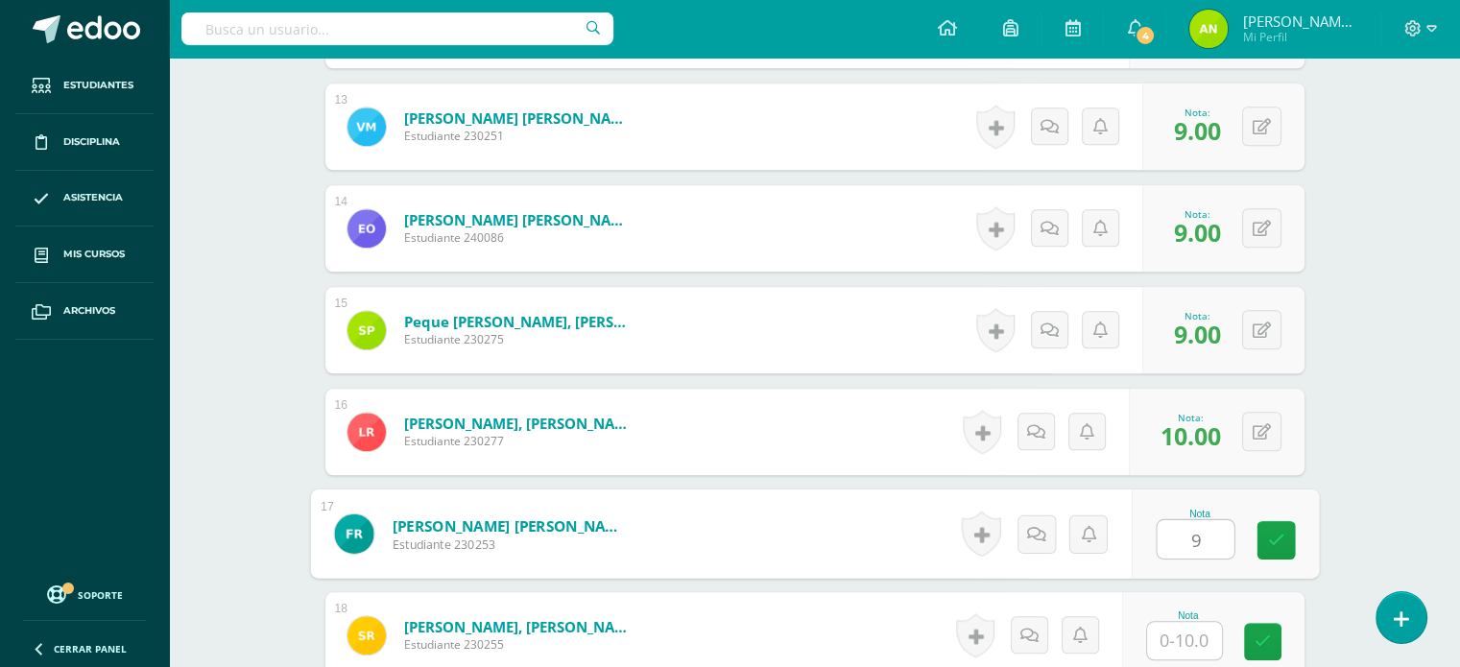
type input "9"
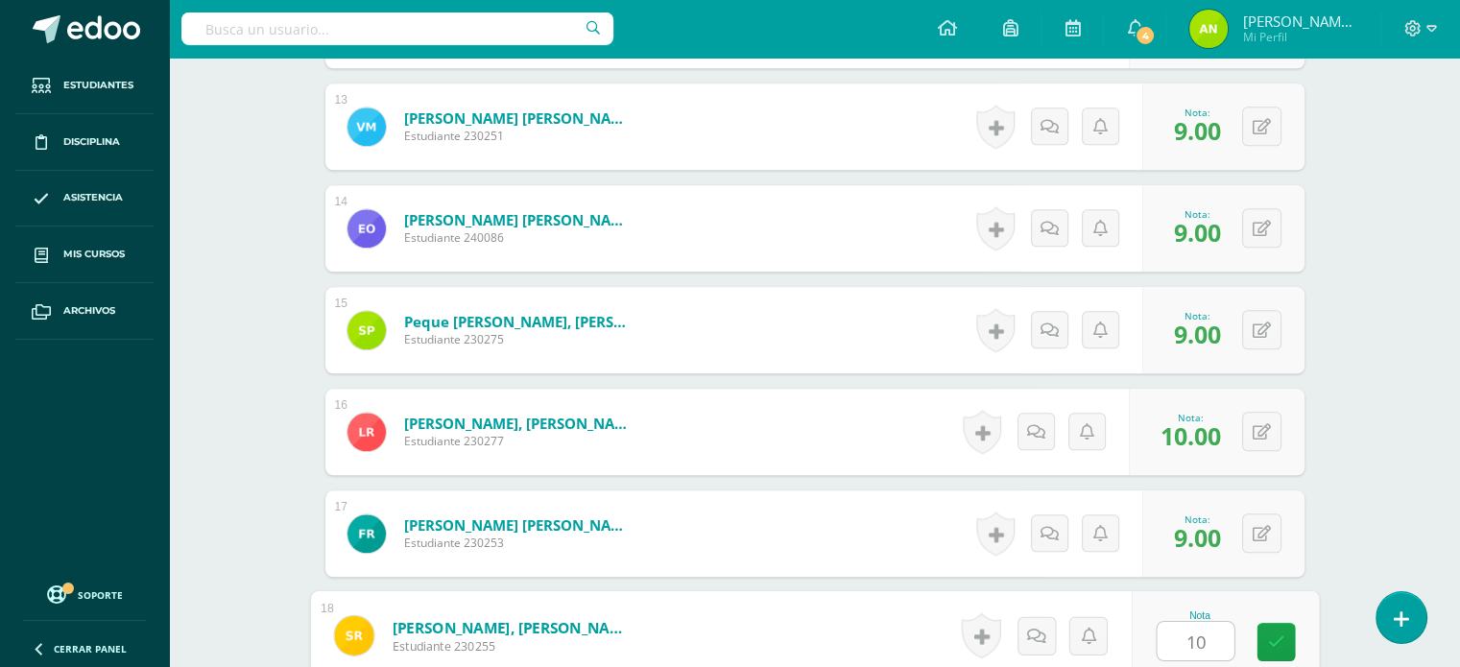
type input "10"
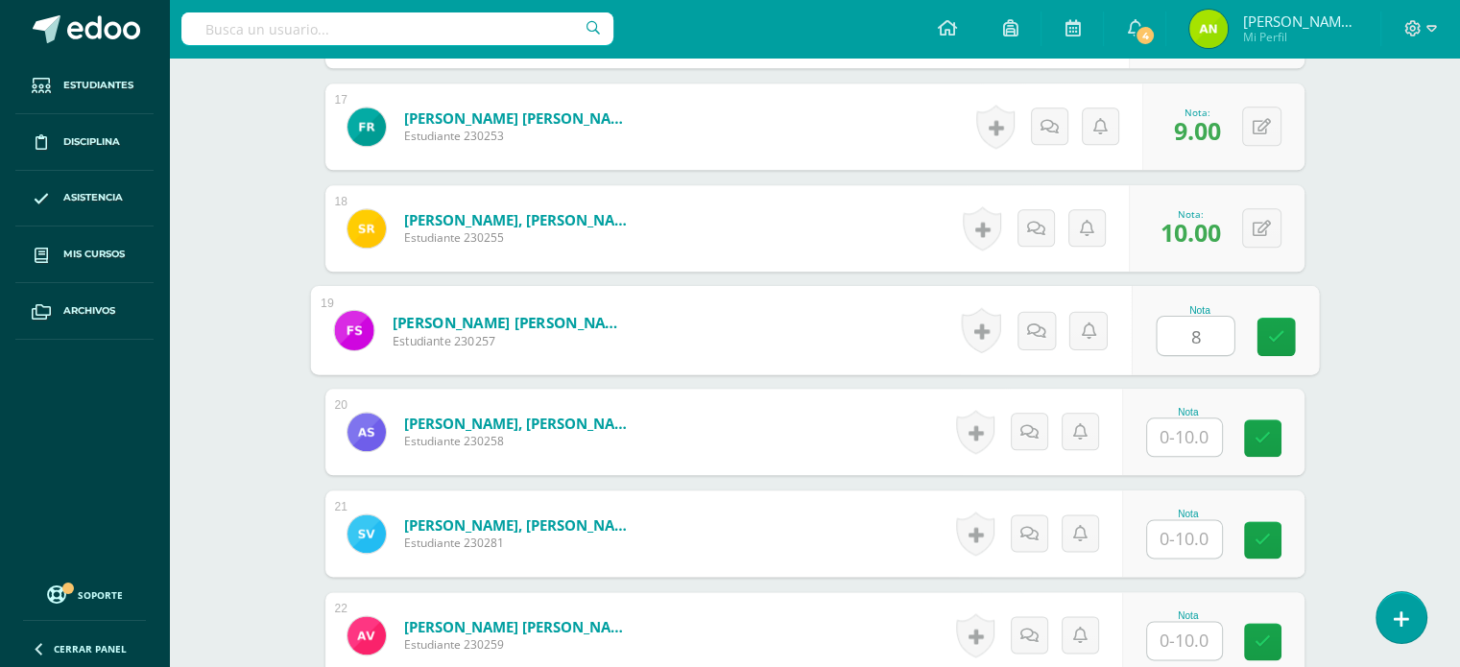
type input "8"
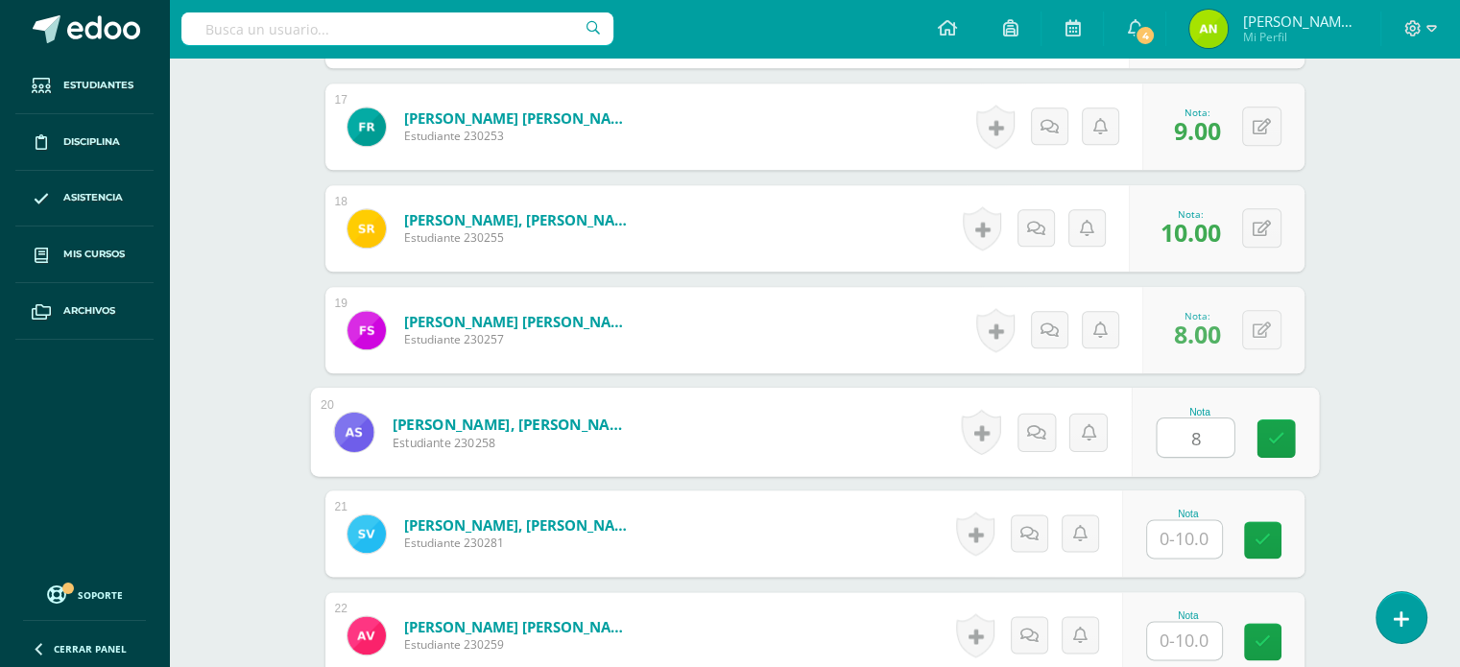
type input "8"
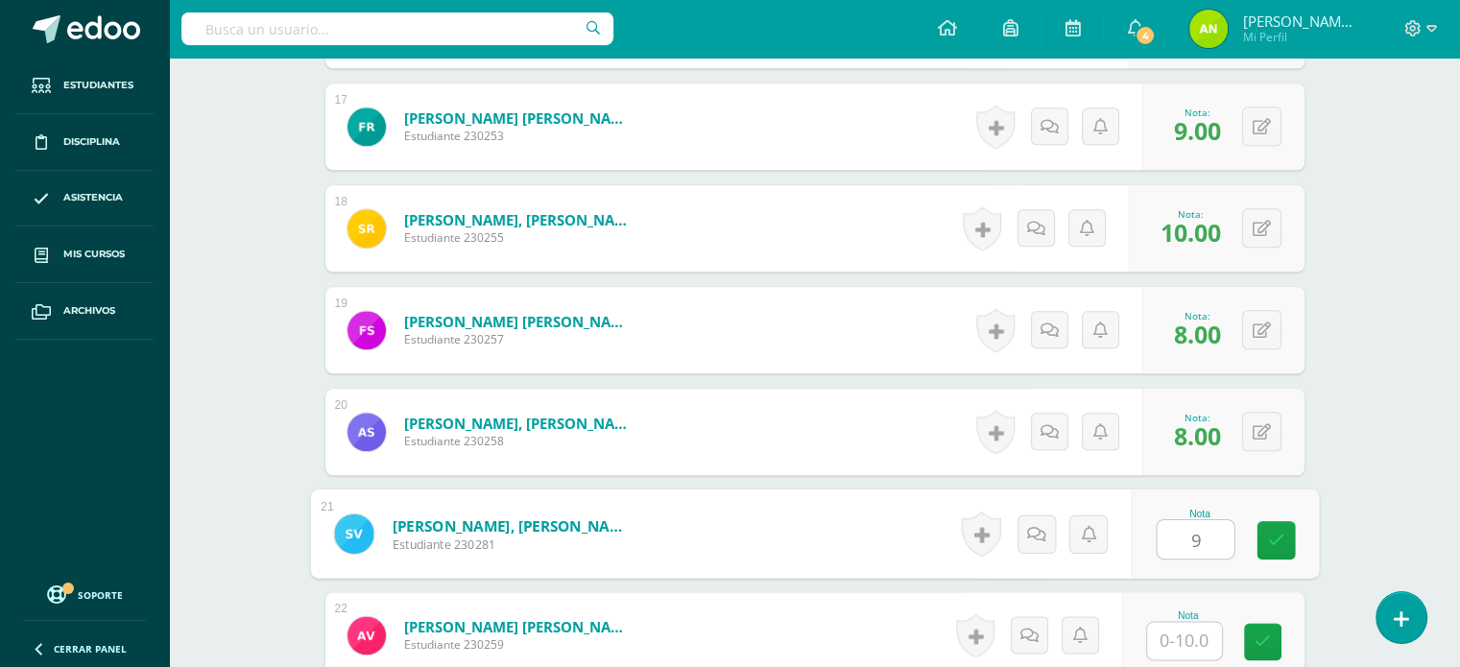
type input "9"
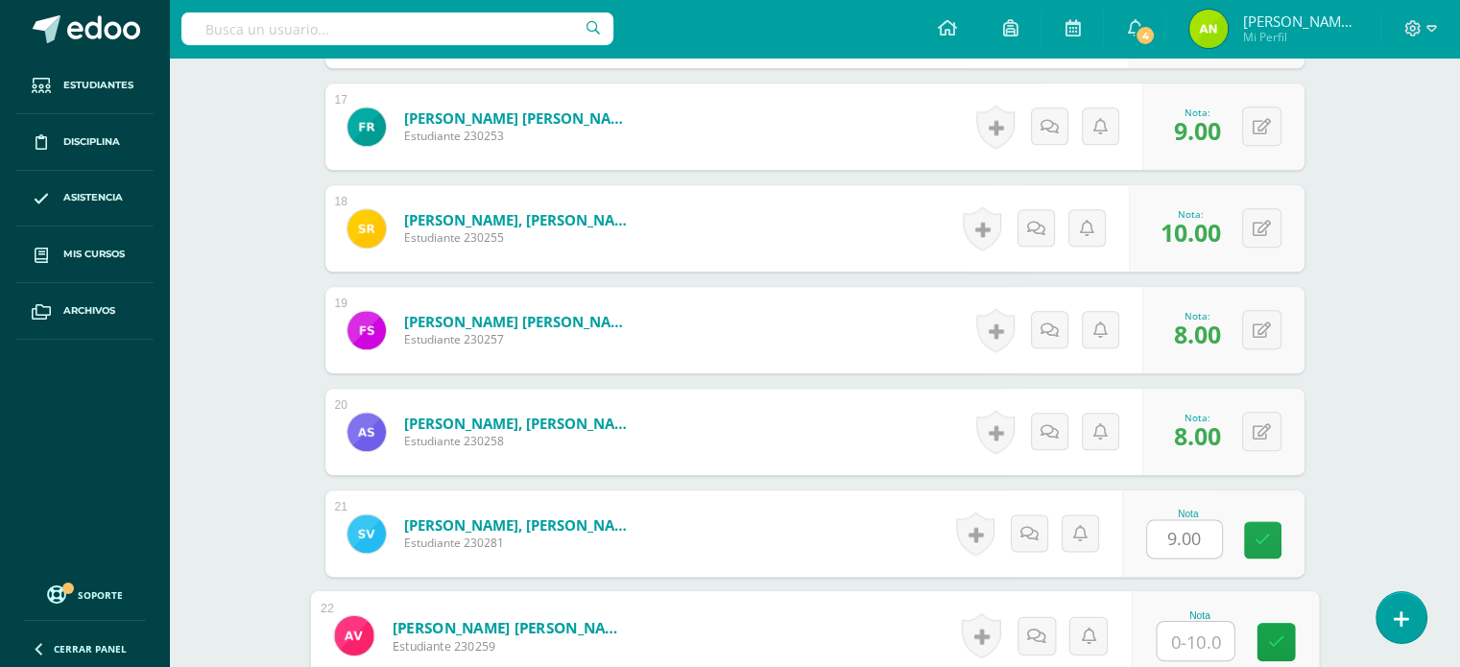
type input "9"
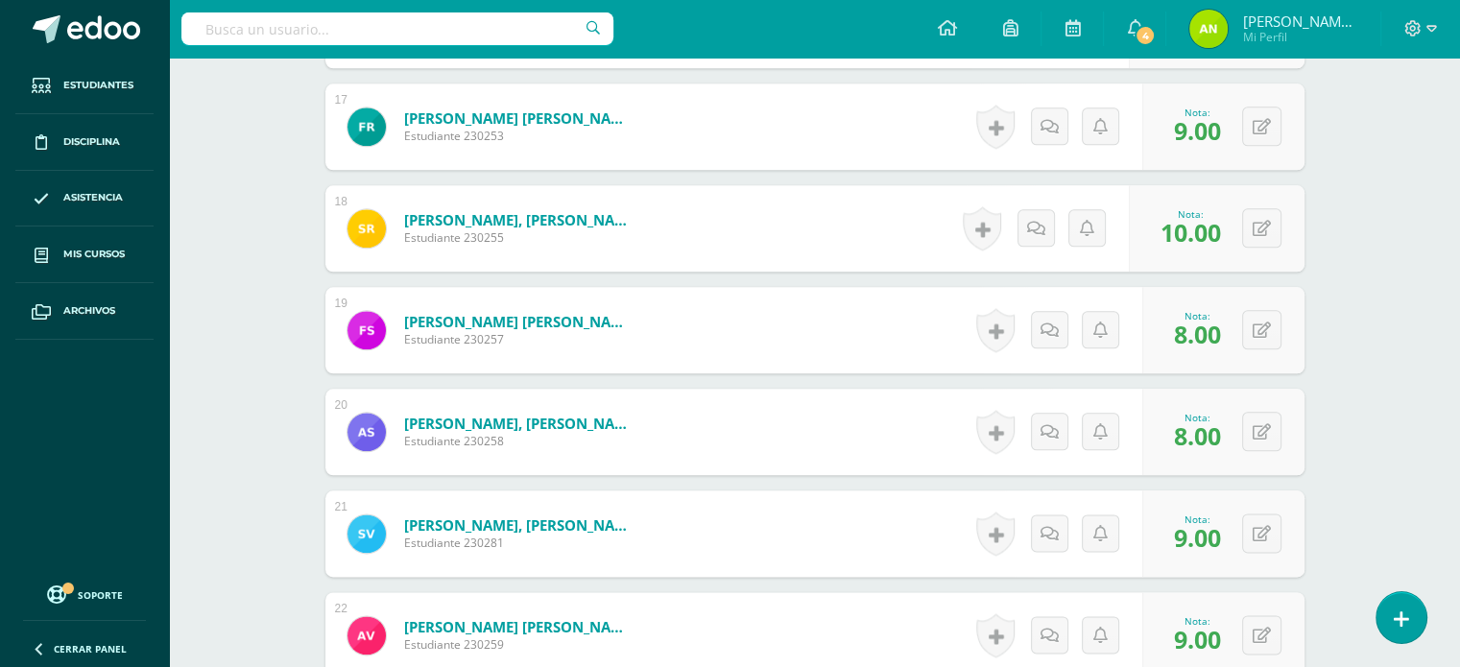
scroll to position [2460, 0]
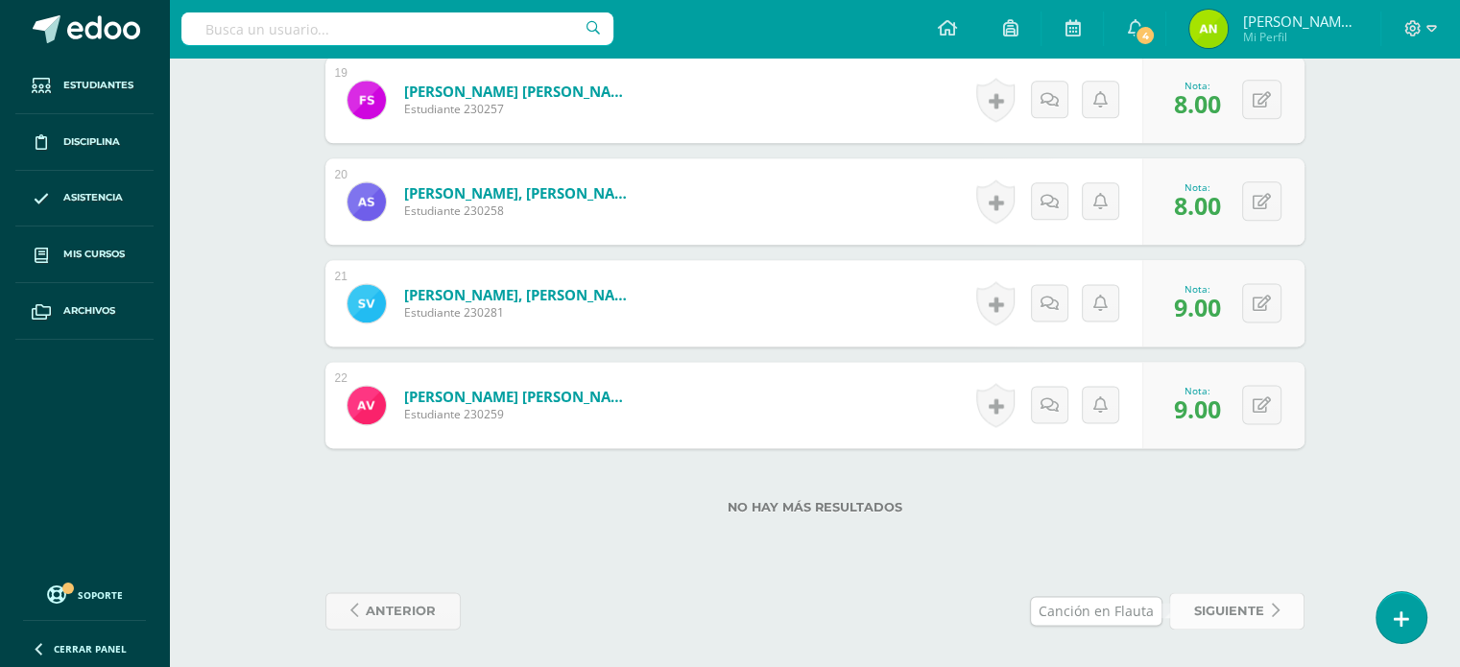
click at [1239, 602] on span "siguiente" at bounding box center [1229, 611] width 70 height 36
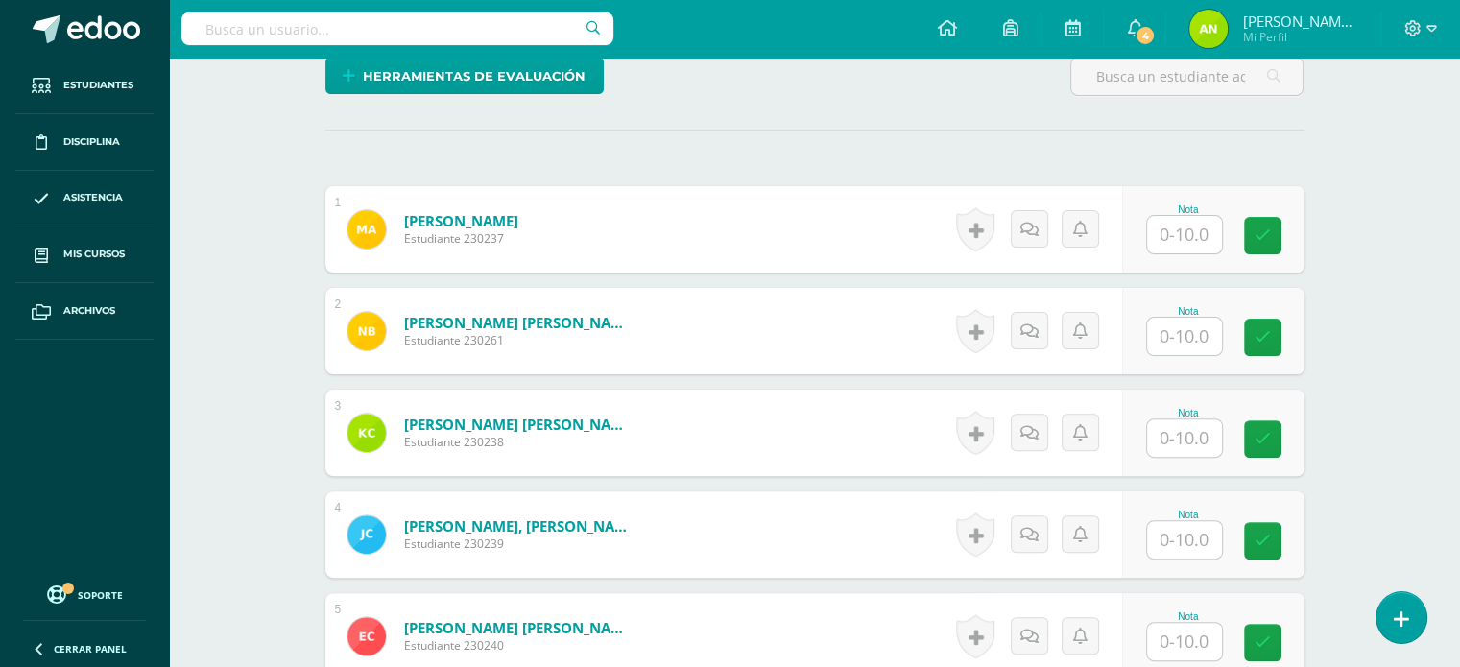
scroll to position [384, 0]
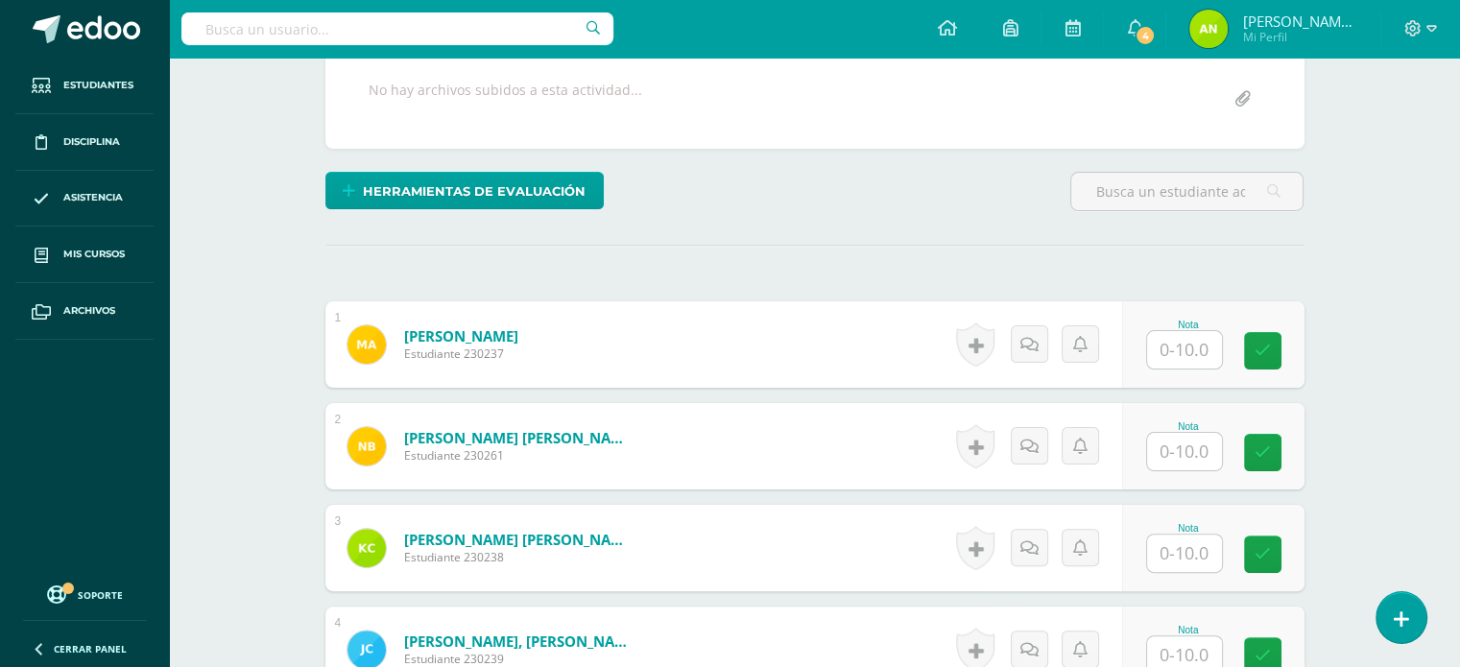
click at [1208, 356] on input "text" at bounding box center [1184, 349] width 75 height 37
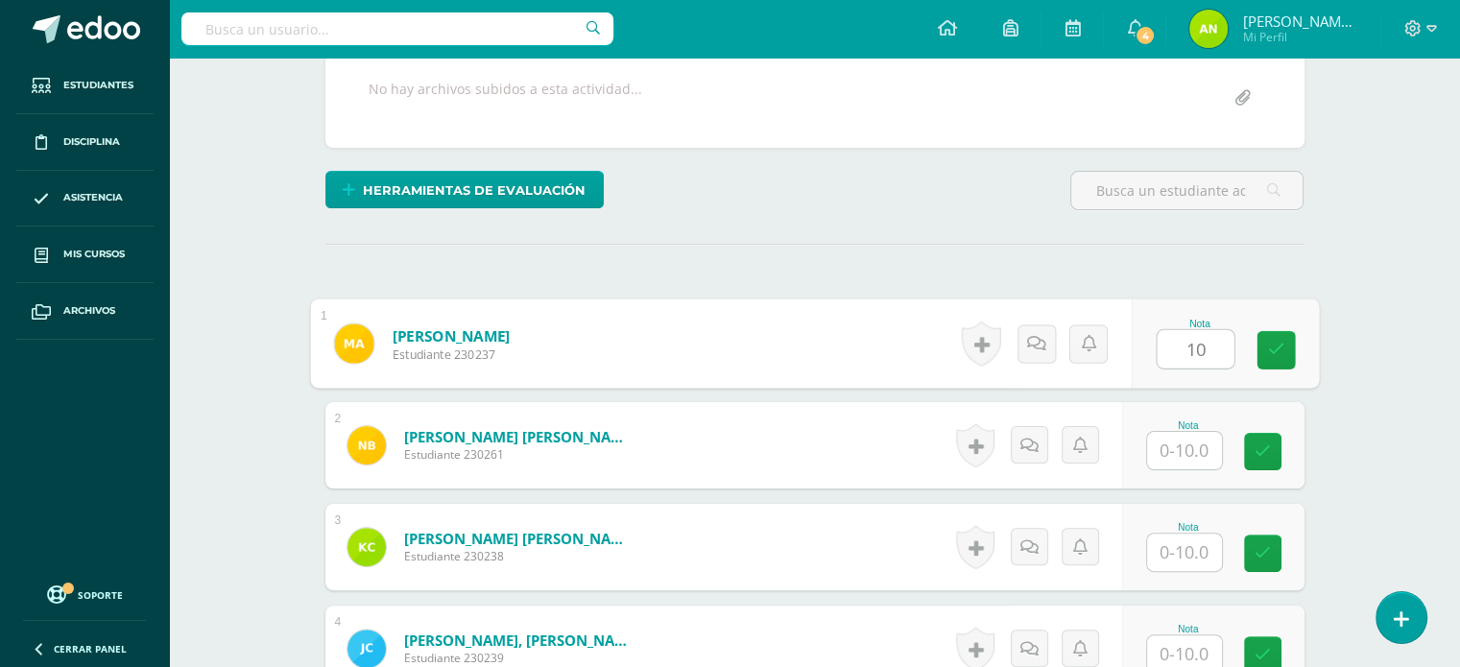
type input "10"
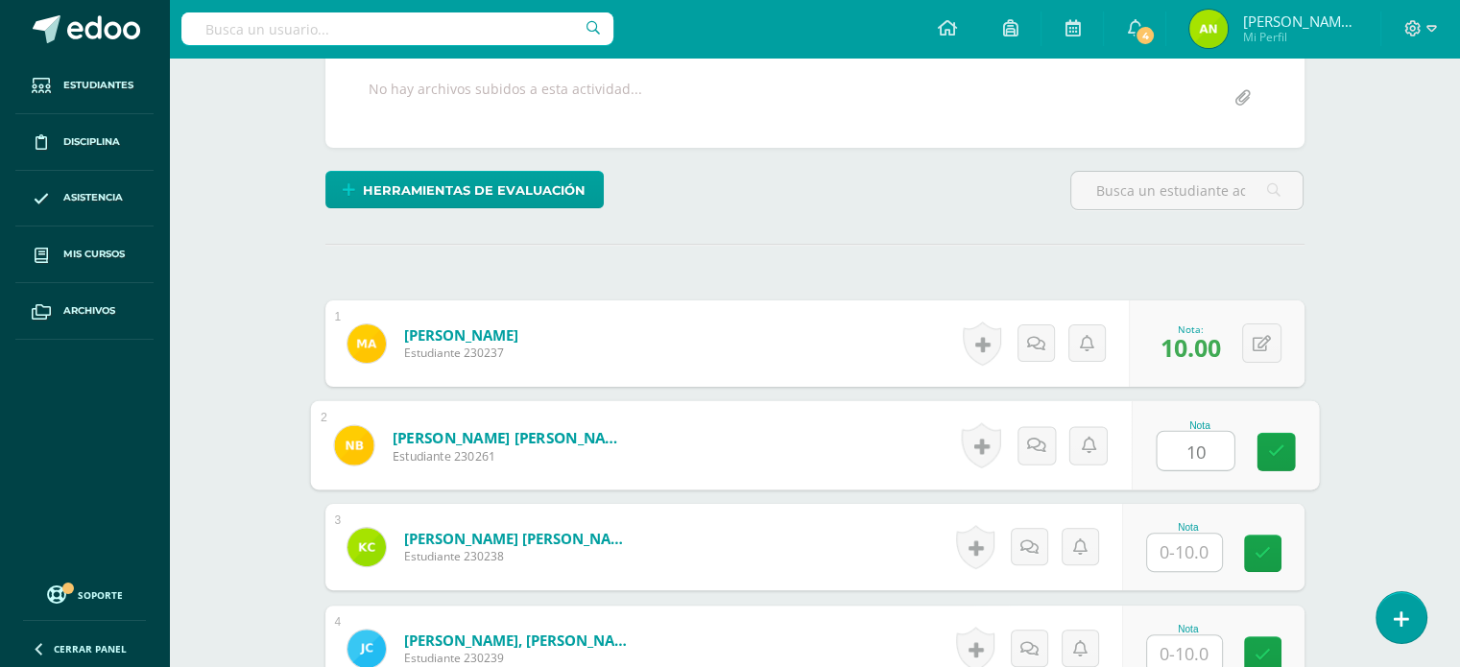
type input "10"
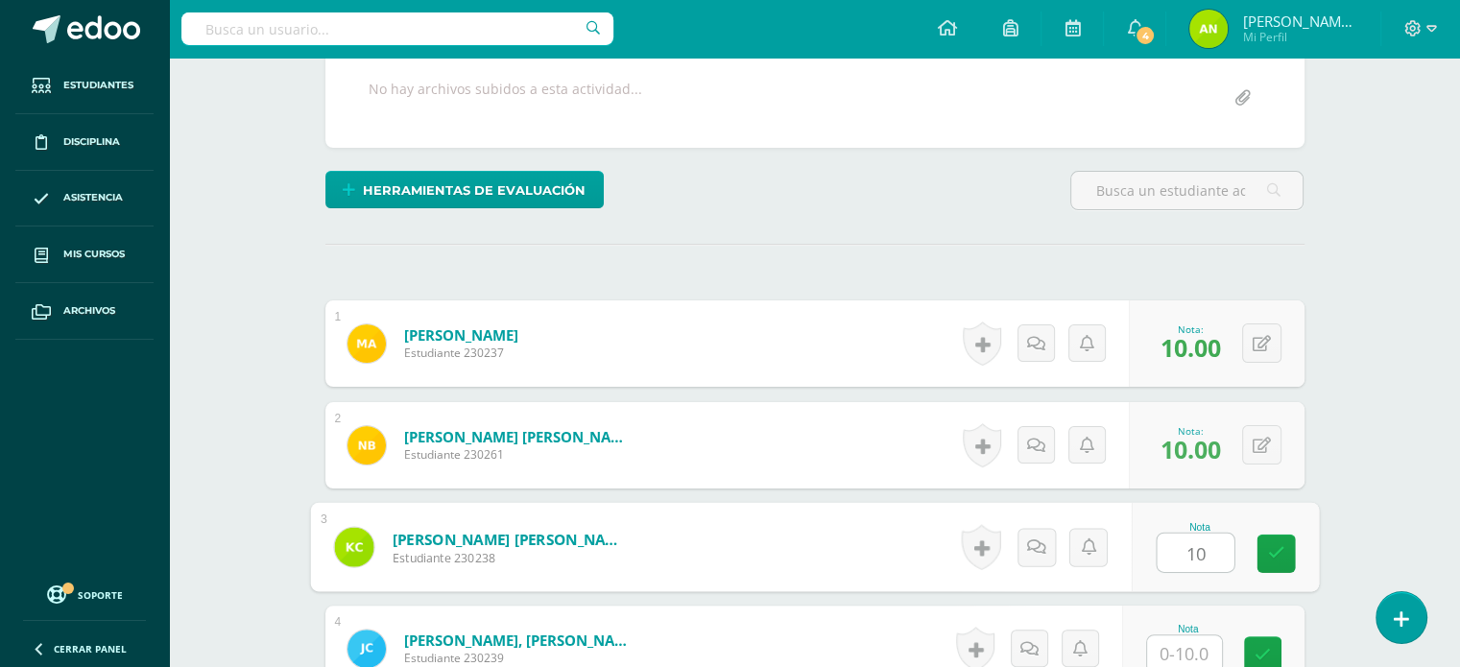
type input "10"
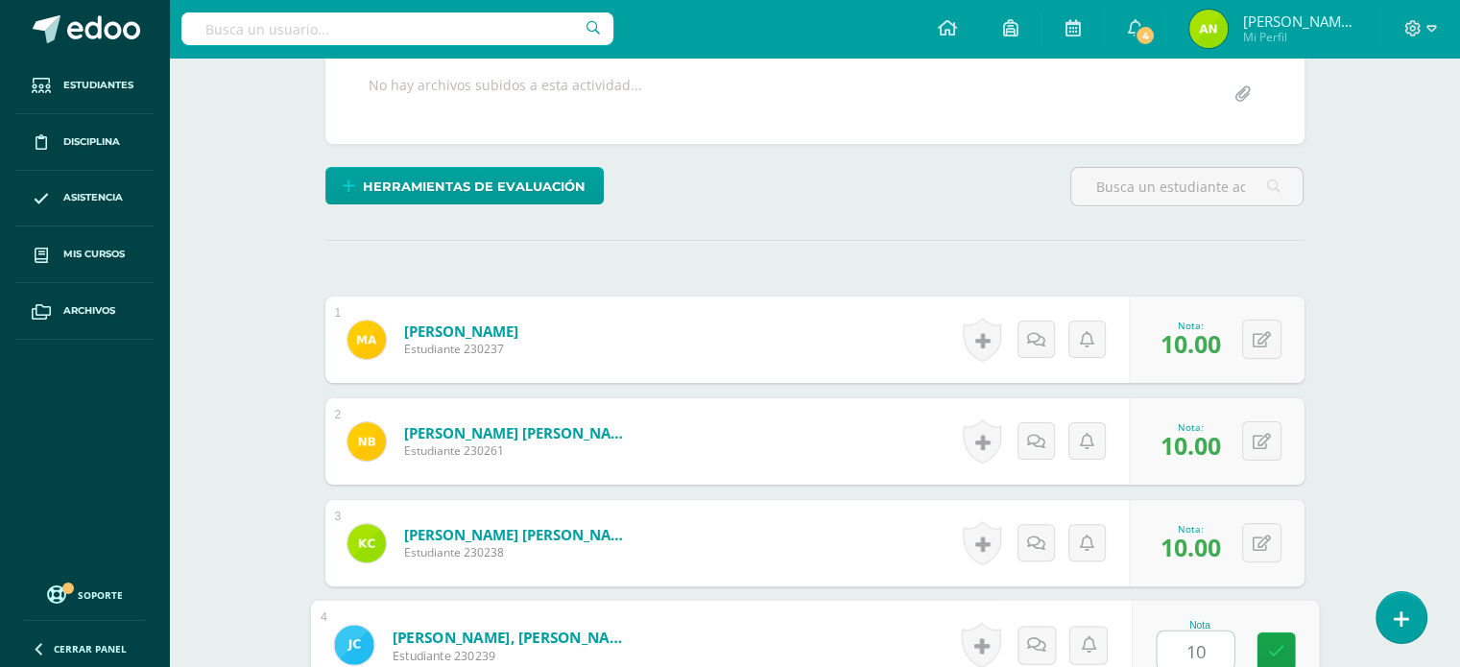
type input "10"
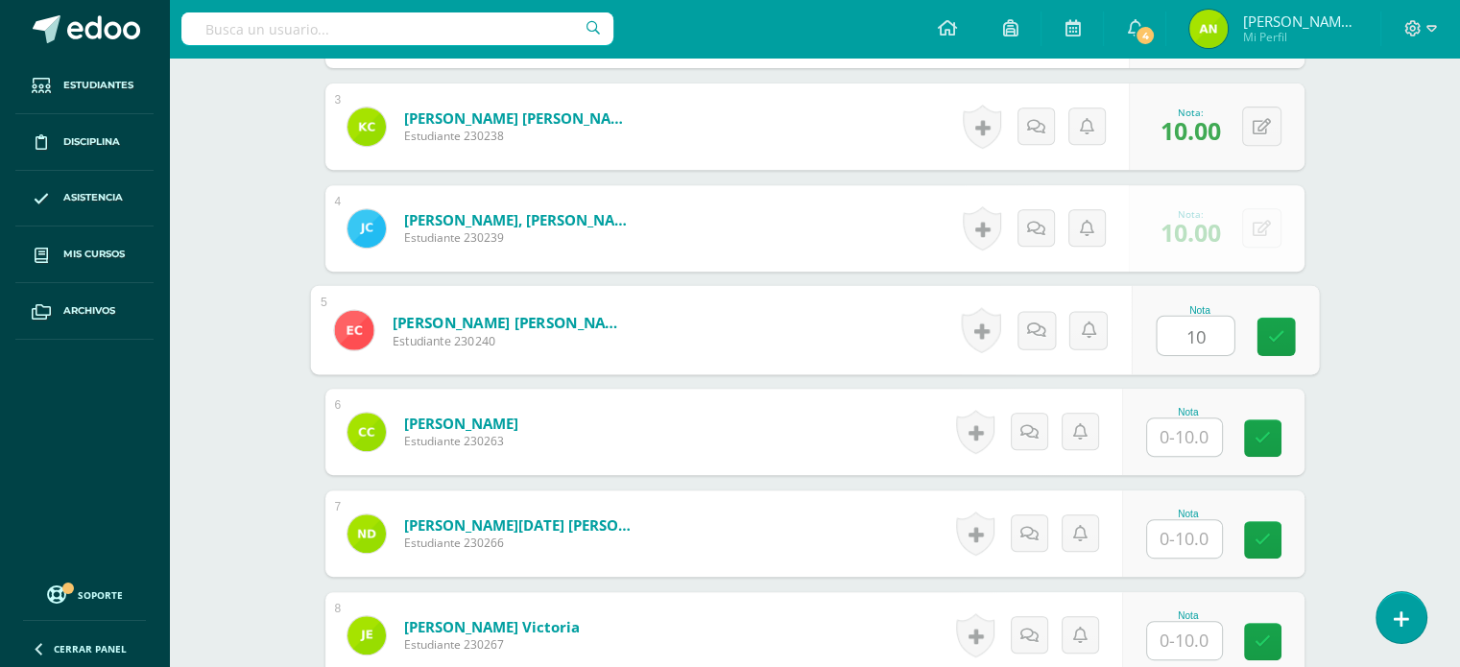
type input "10"
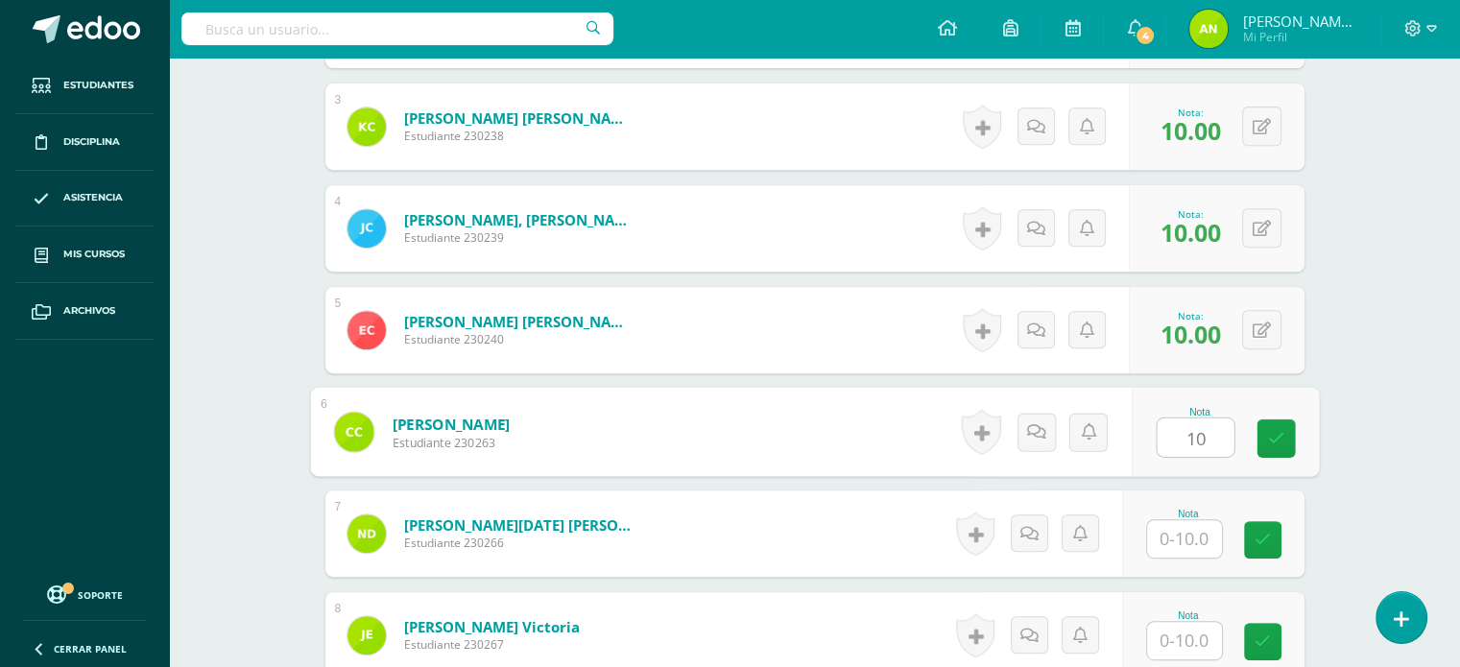
type input "10"
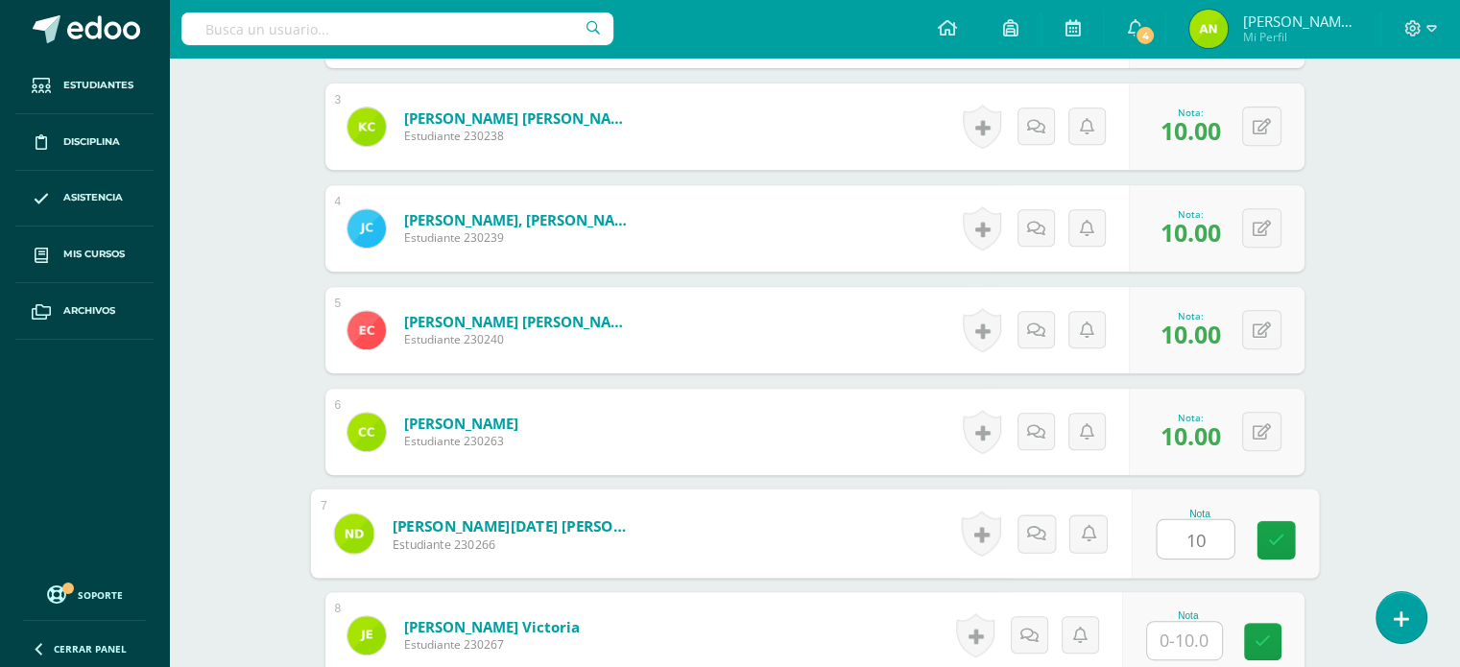
type input "10"
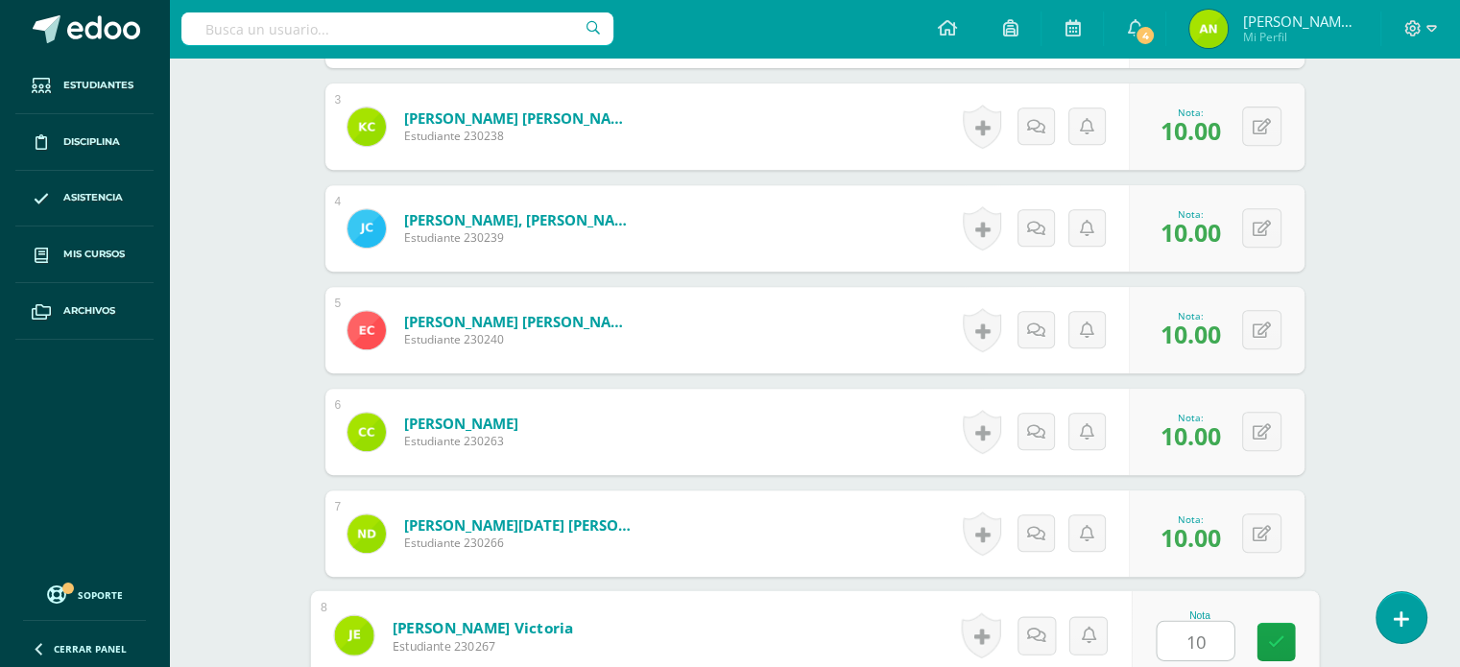
type input "10"
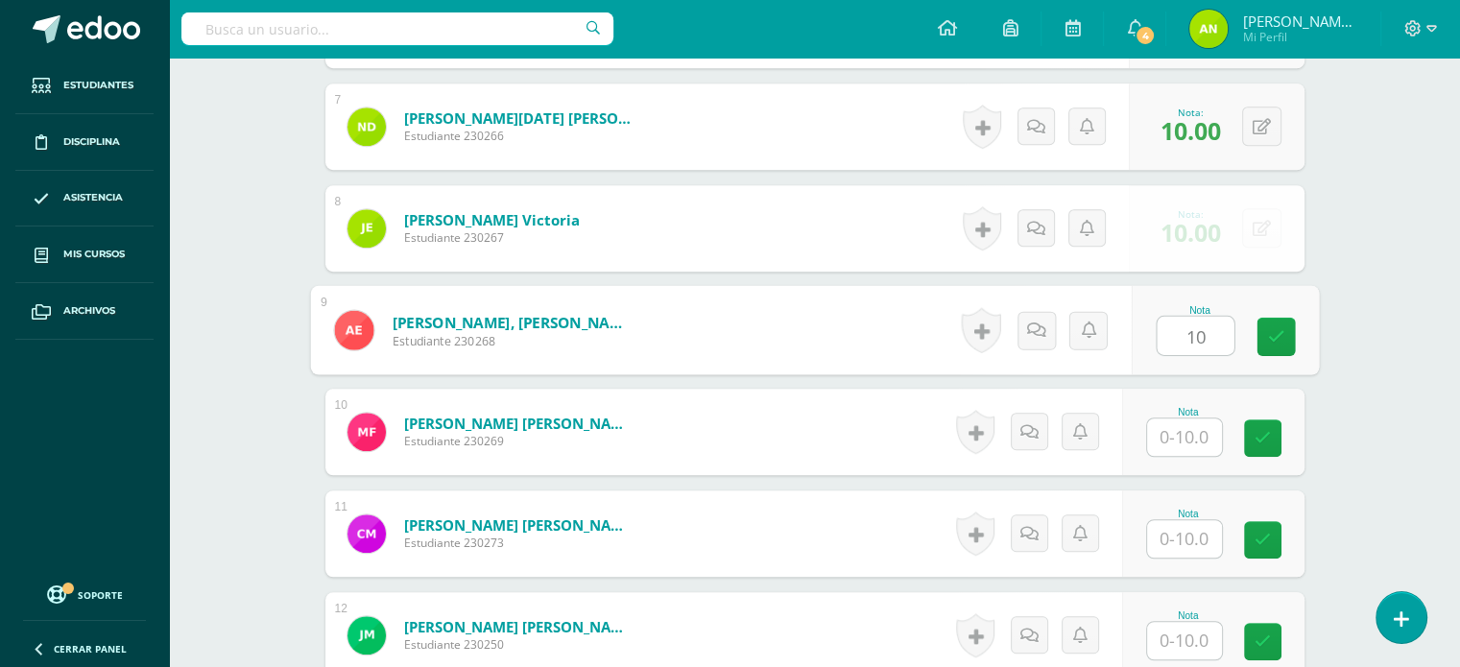
type input "10"
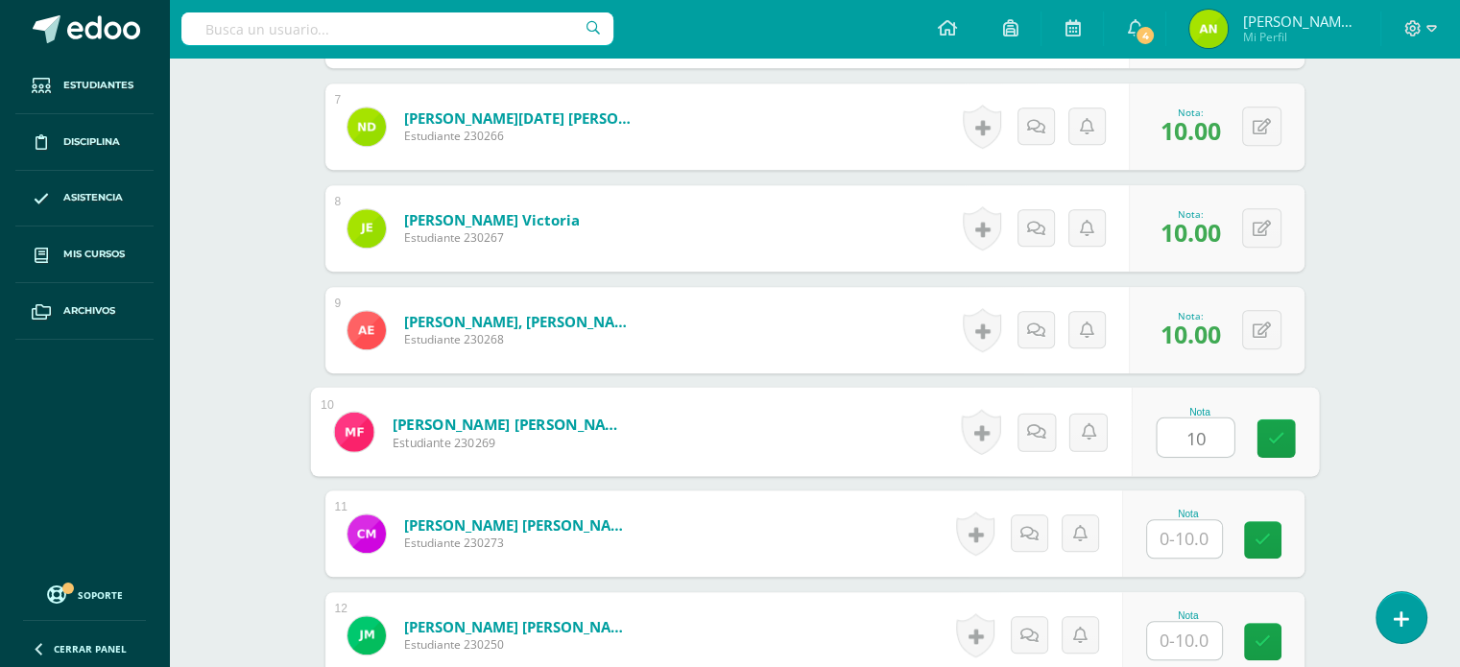
type input "10"
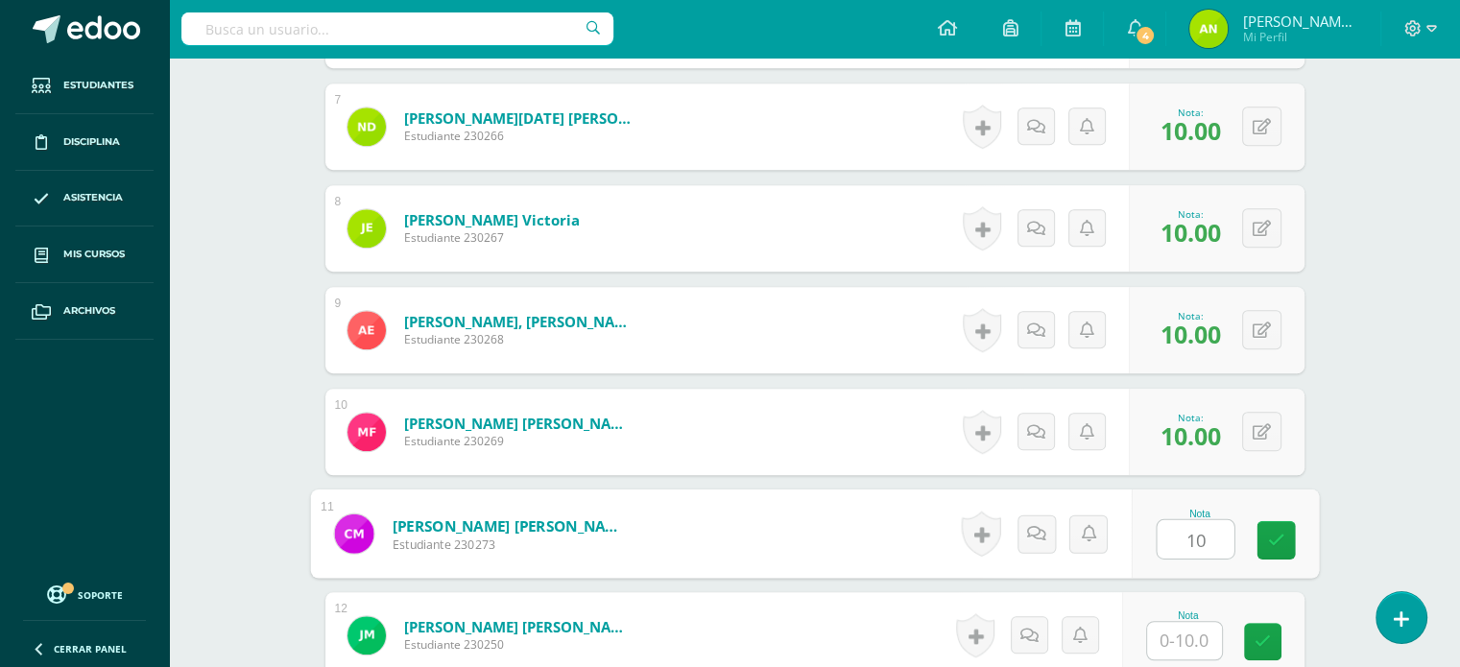
type input "10"
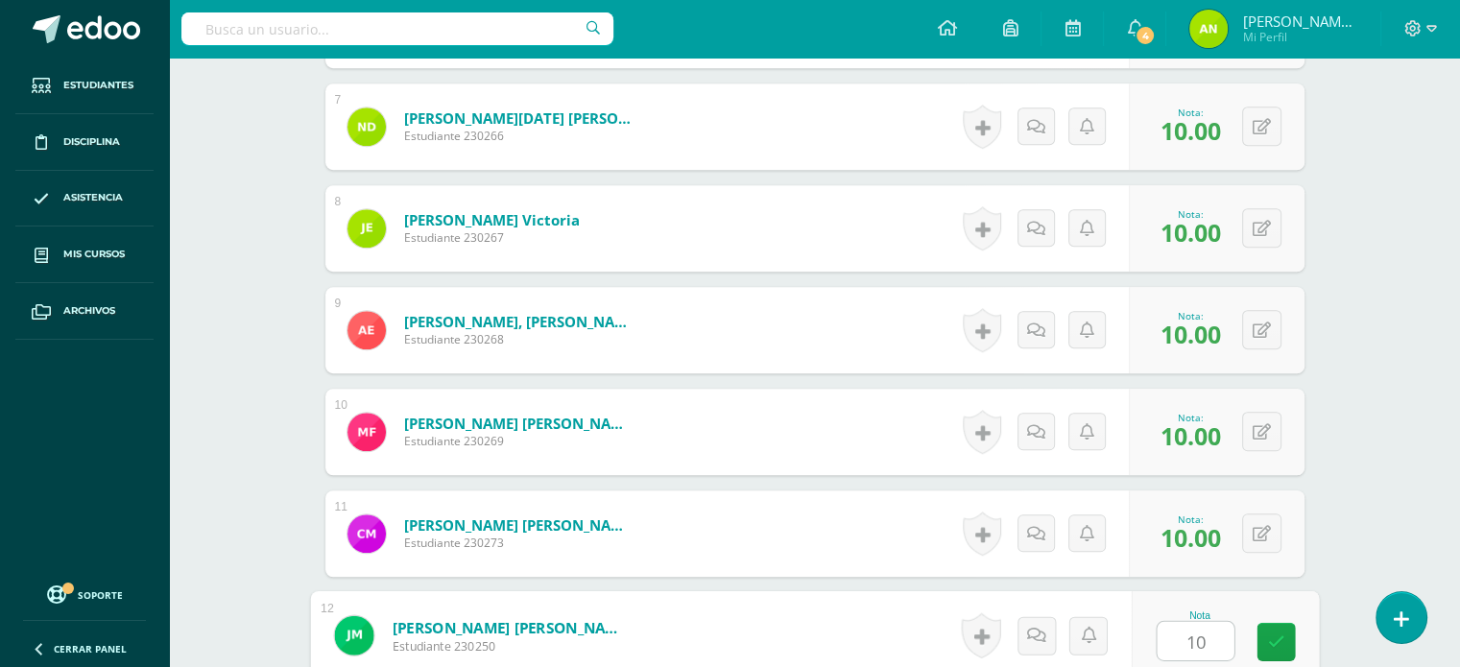
type input "10"
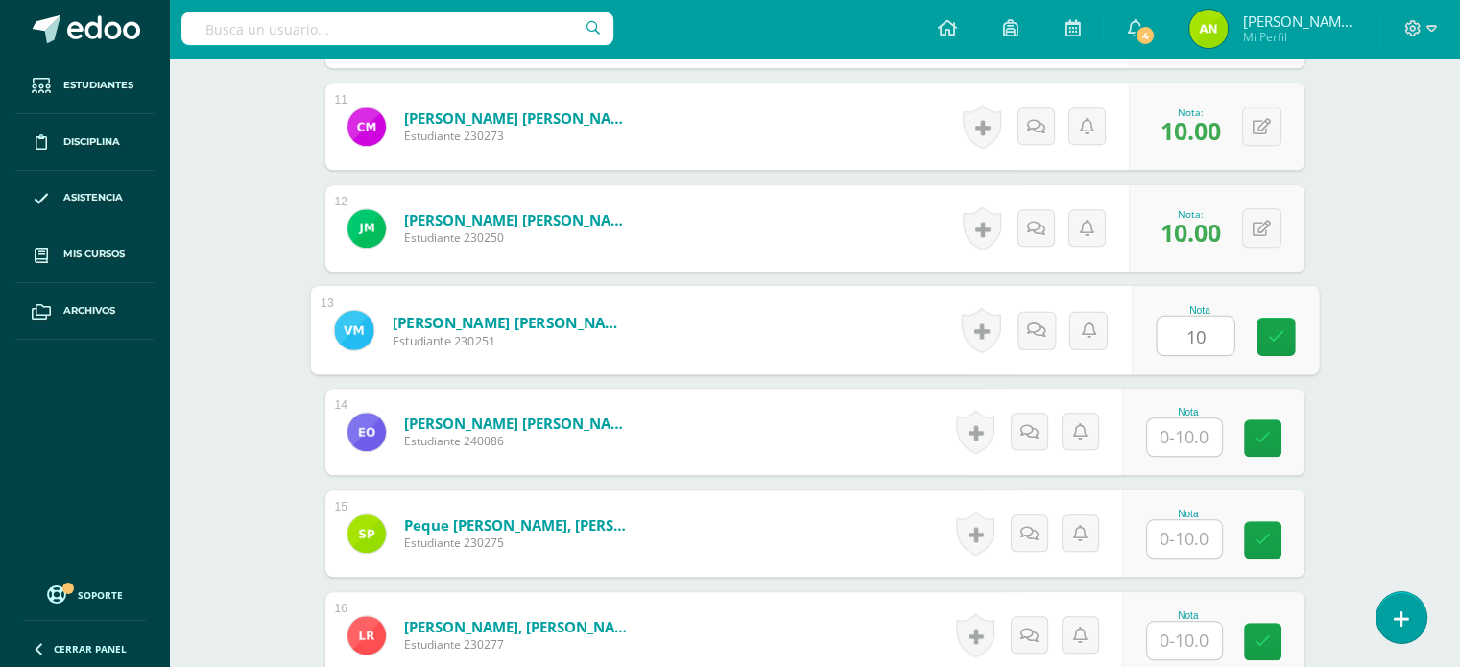
type input "10"
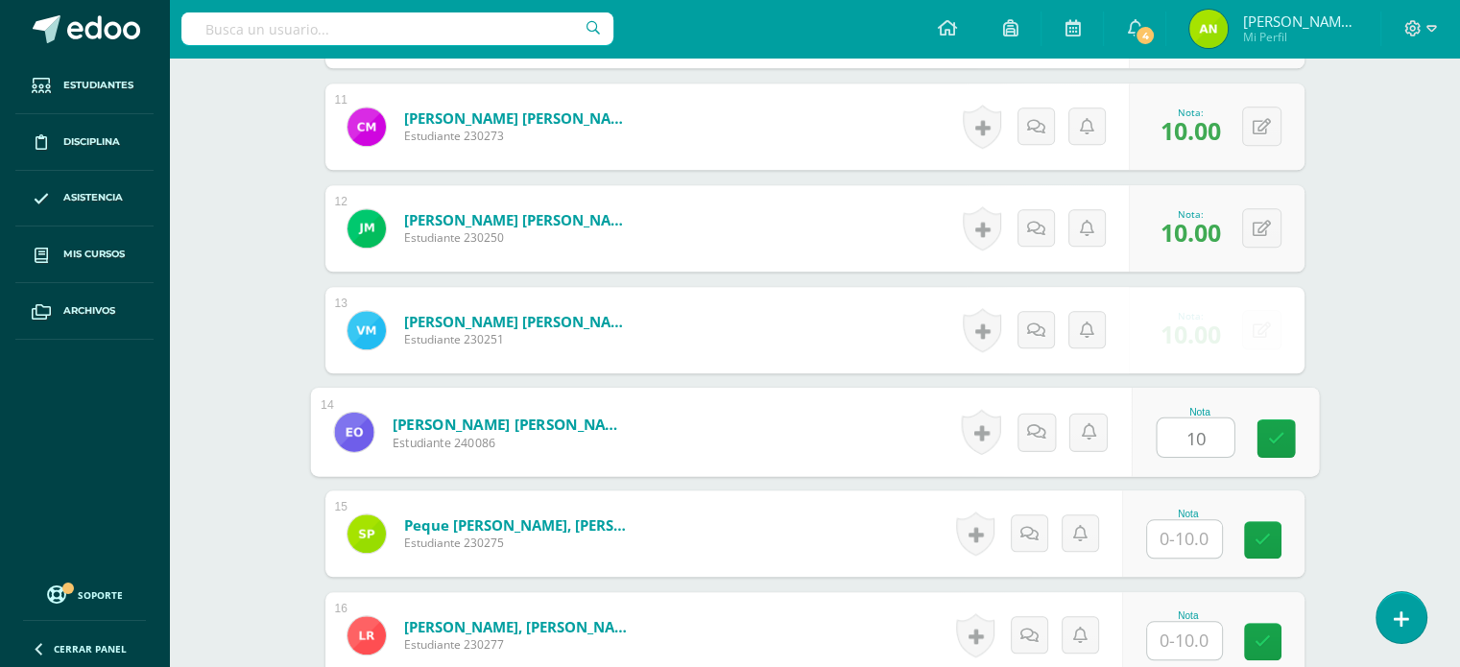
type input "10"
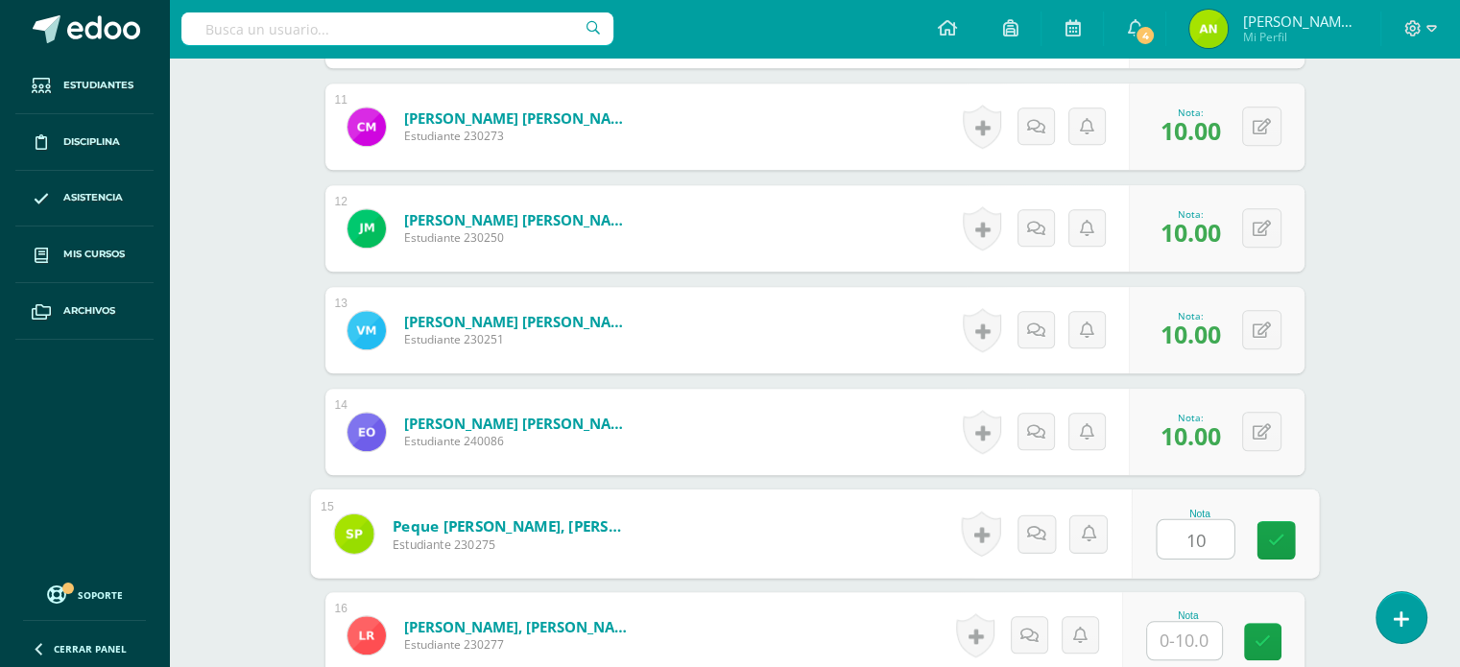
type input "10"
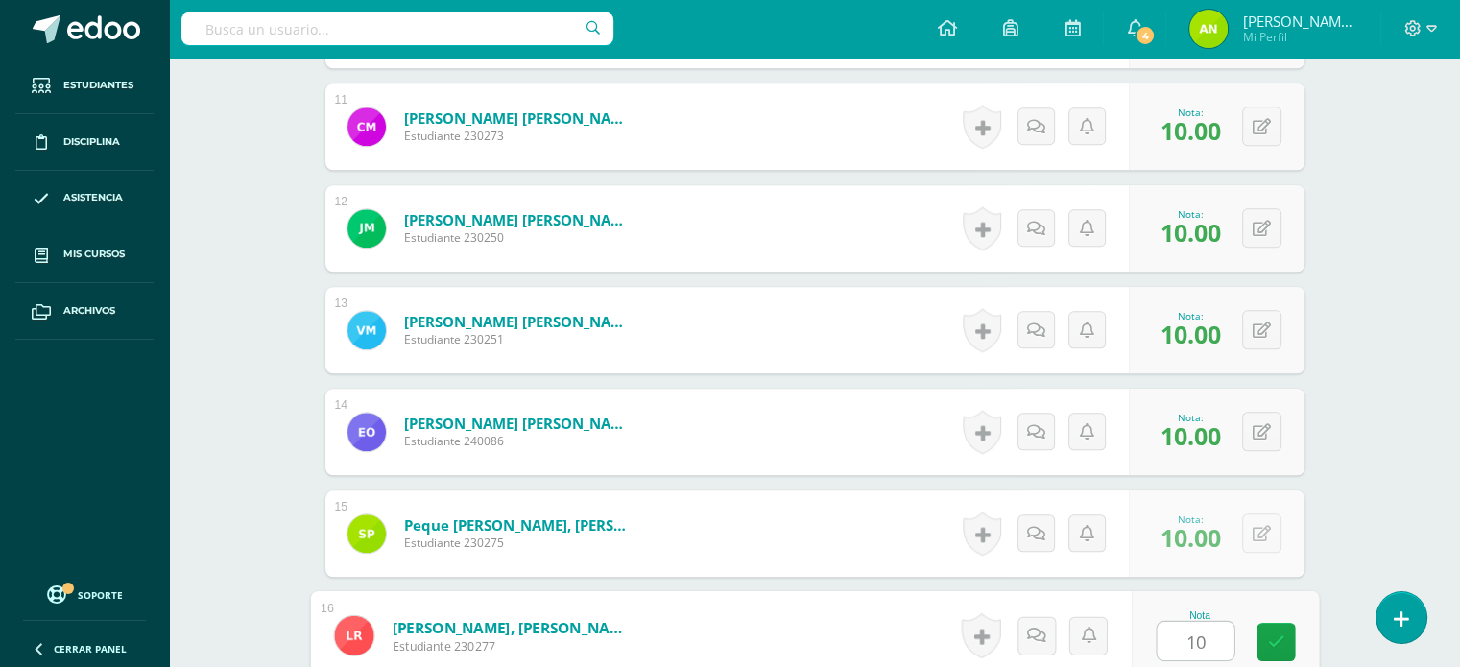
type input "10"
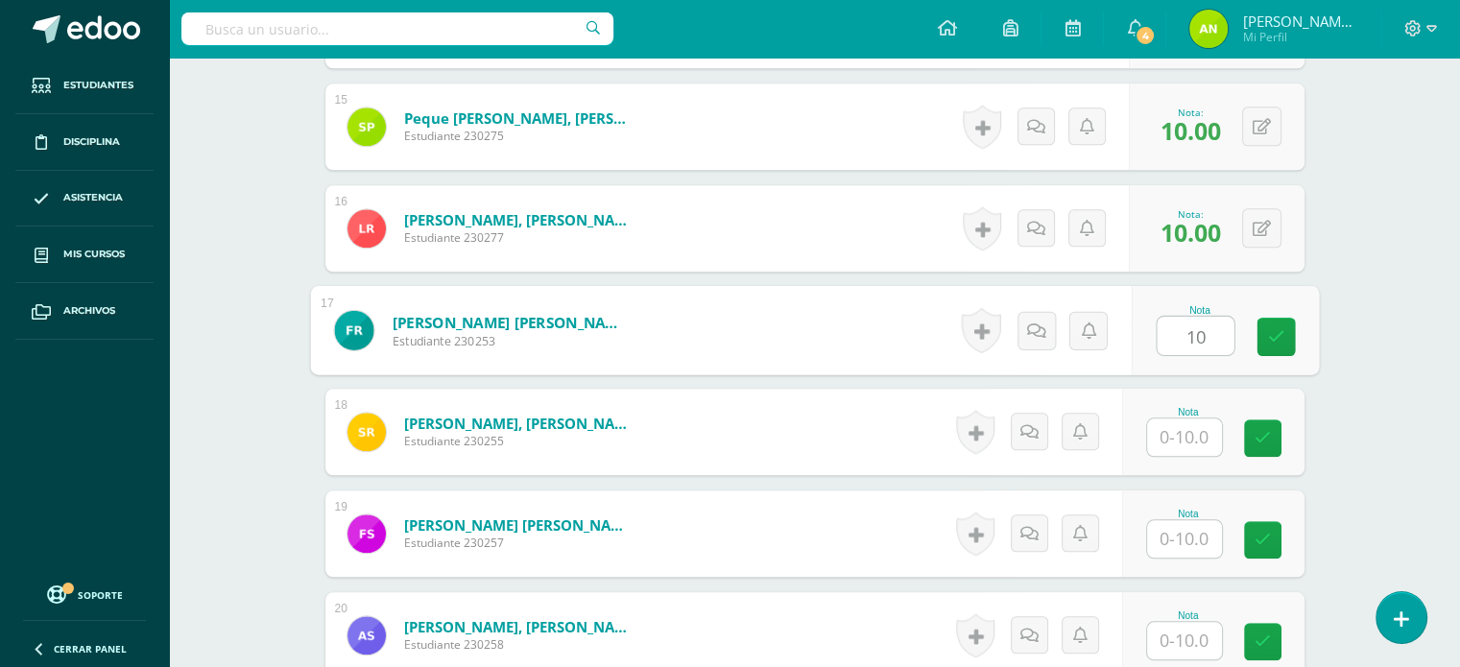
type input "10"
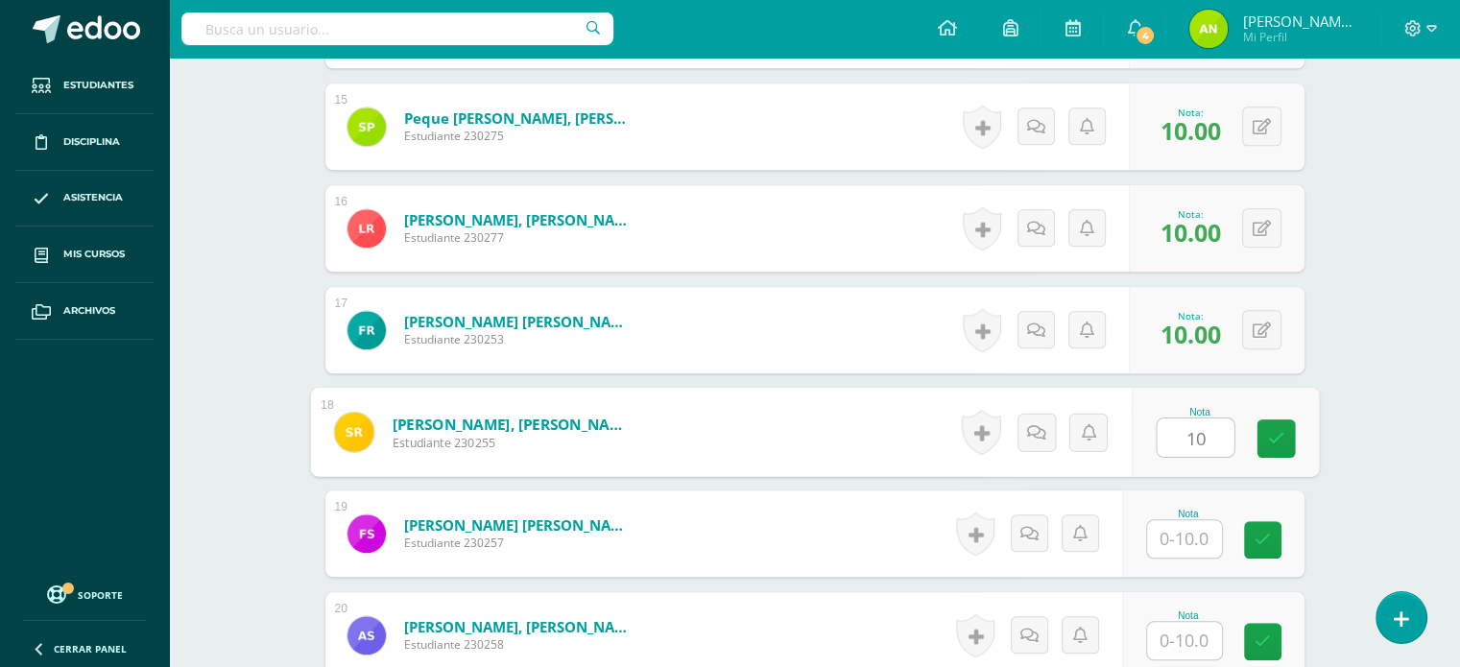
type input "10"
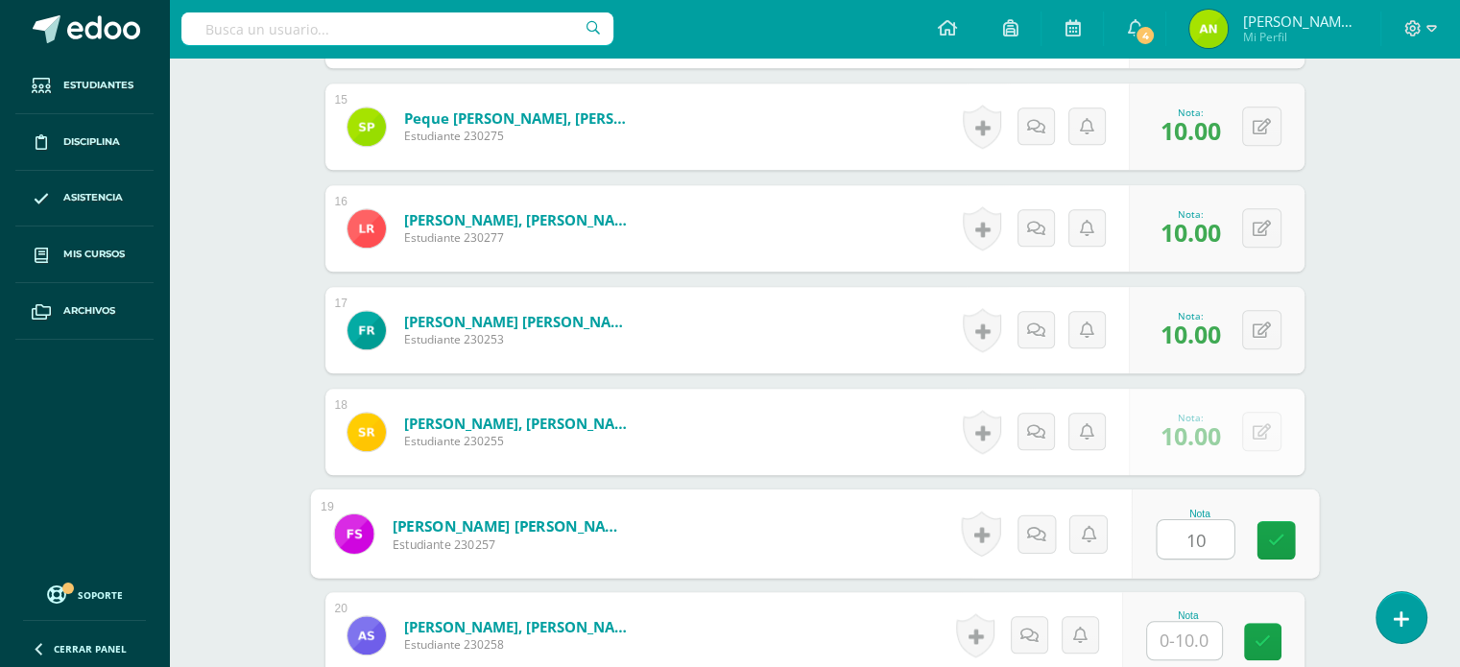
type input "10"
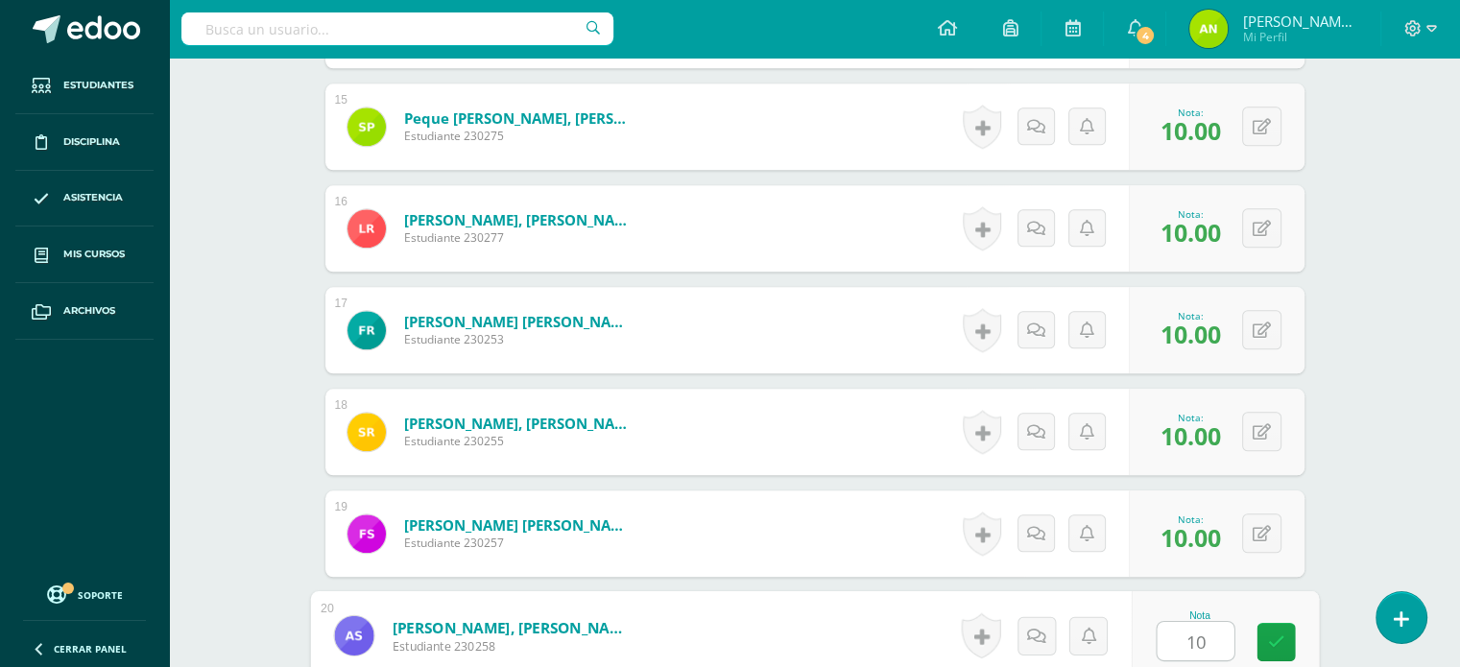
type input "10"
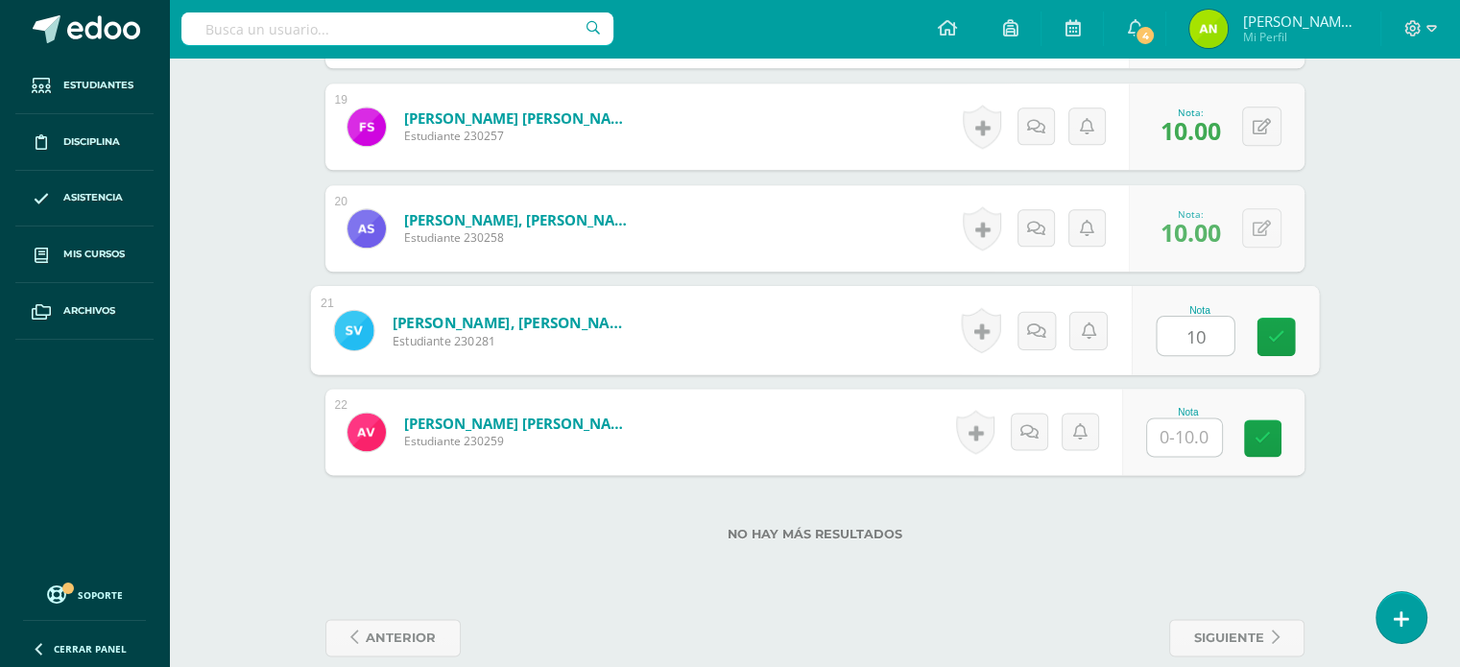
type input "10"
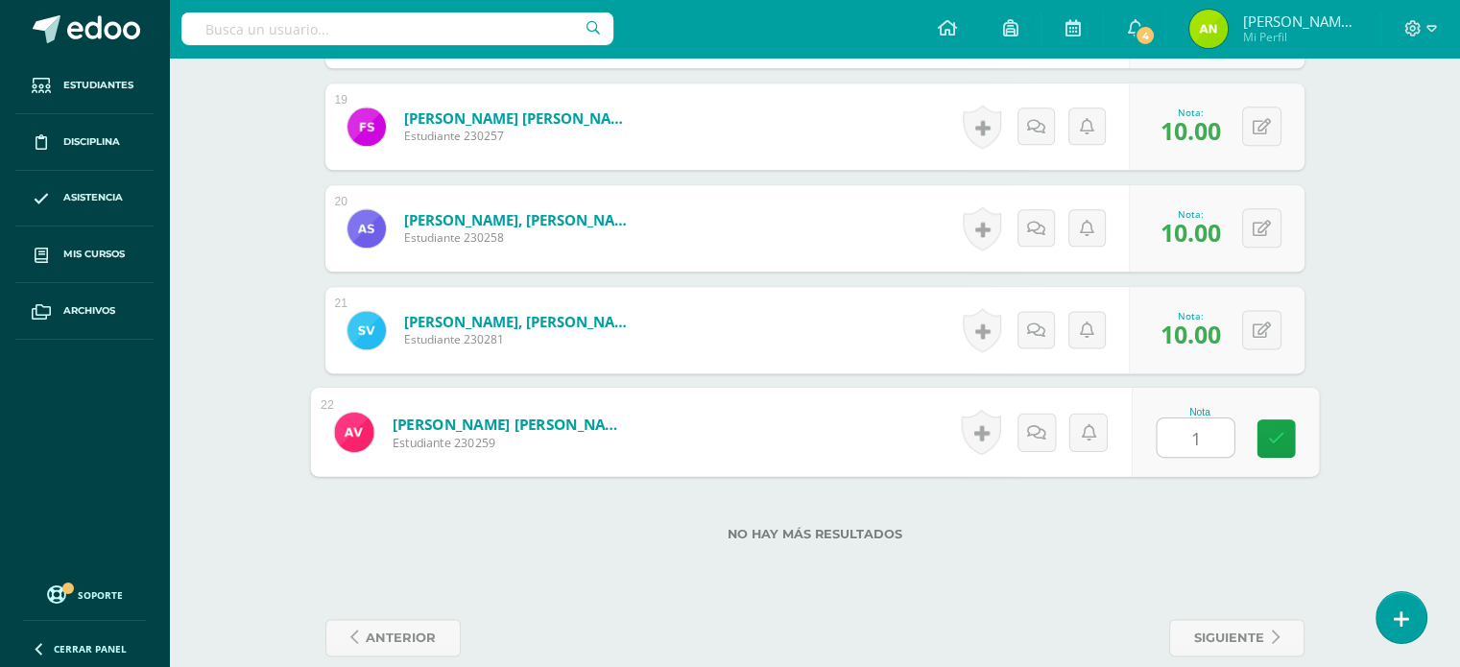
type input "10"
click at [1195, 630] on span "siguiente" at bounding box center [1229, 638] width 70 height 36
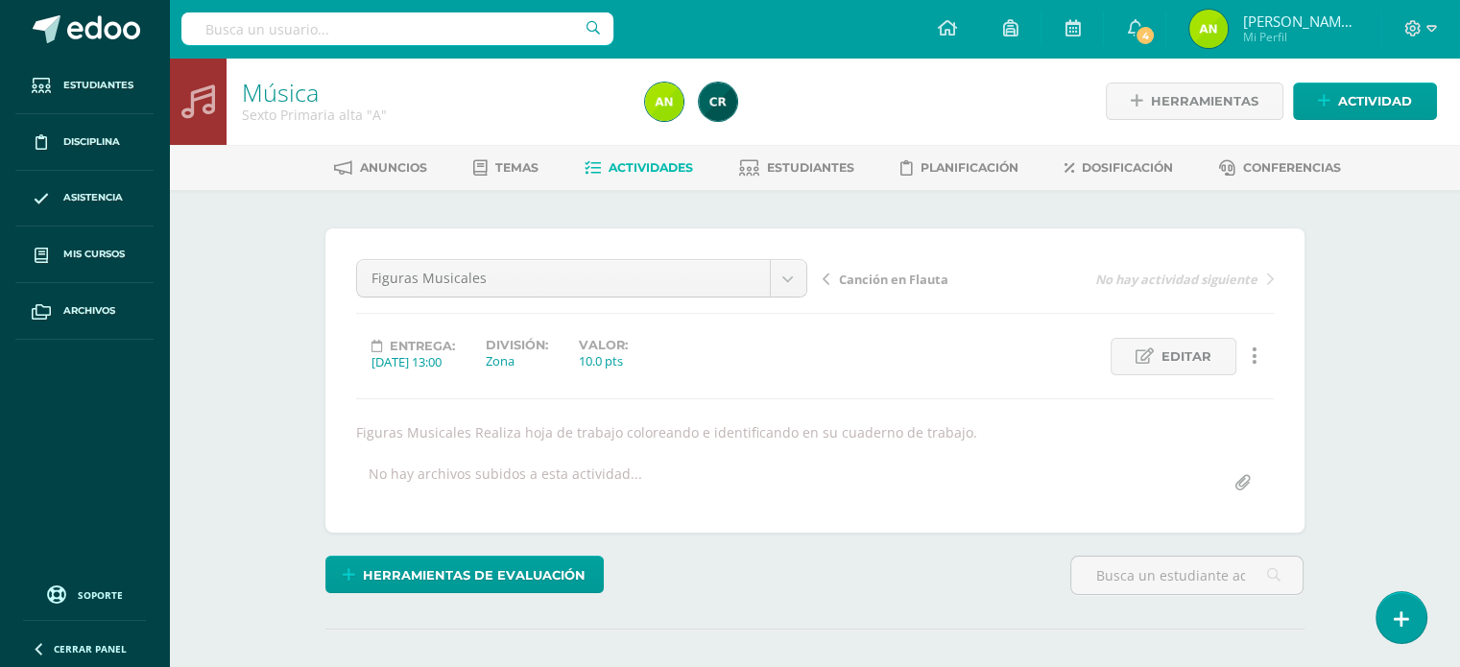
scroll to position [236, 0]
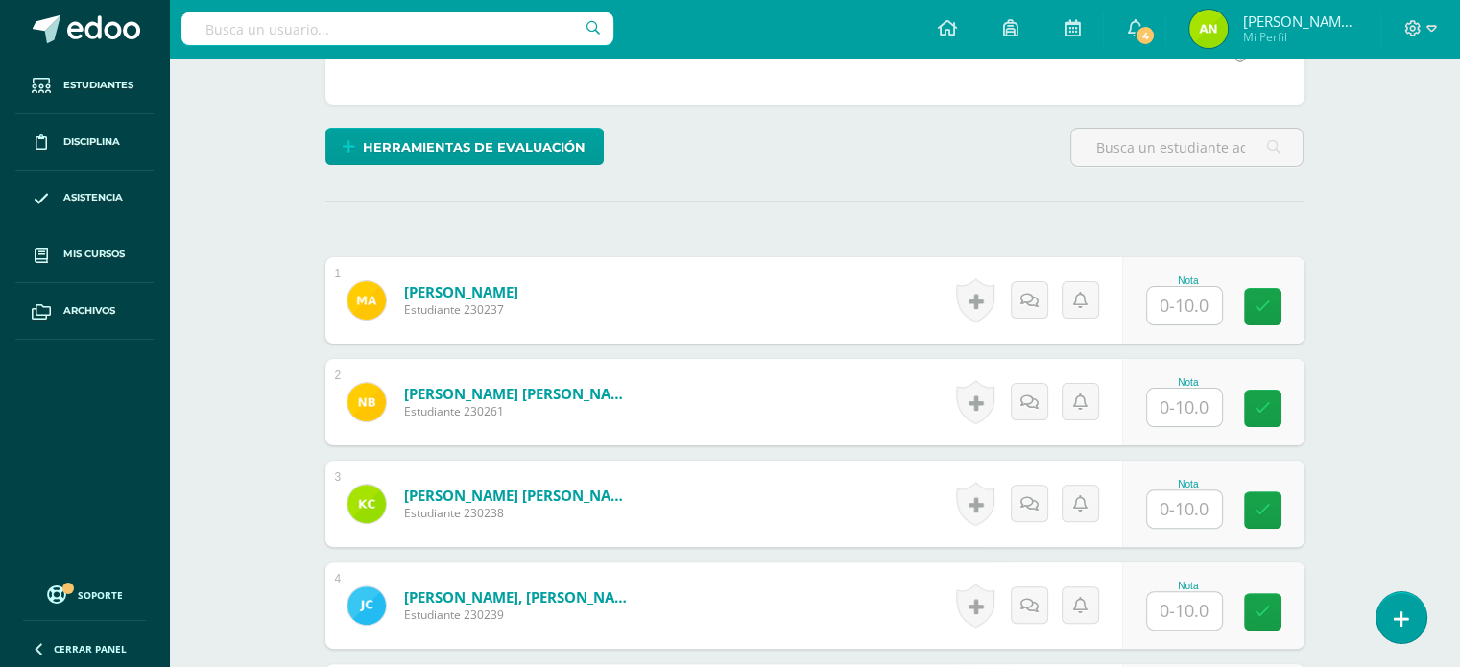
click at [1213, 302] on input "text" at bounding box center [1184, 305] width 75 height 37
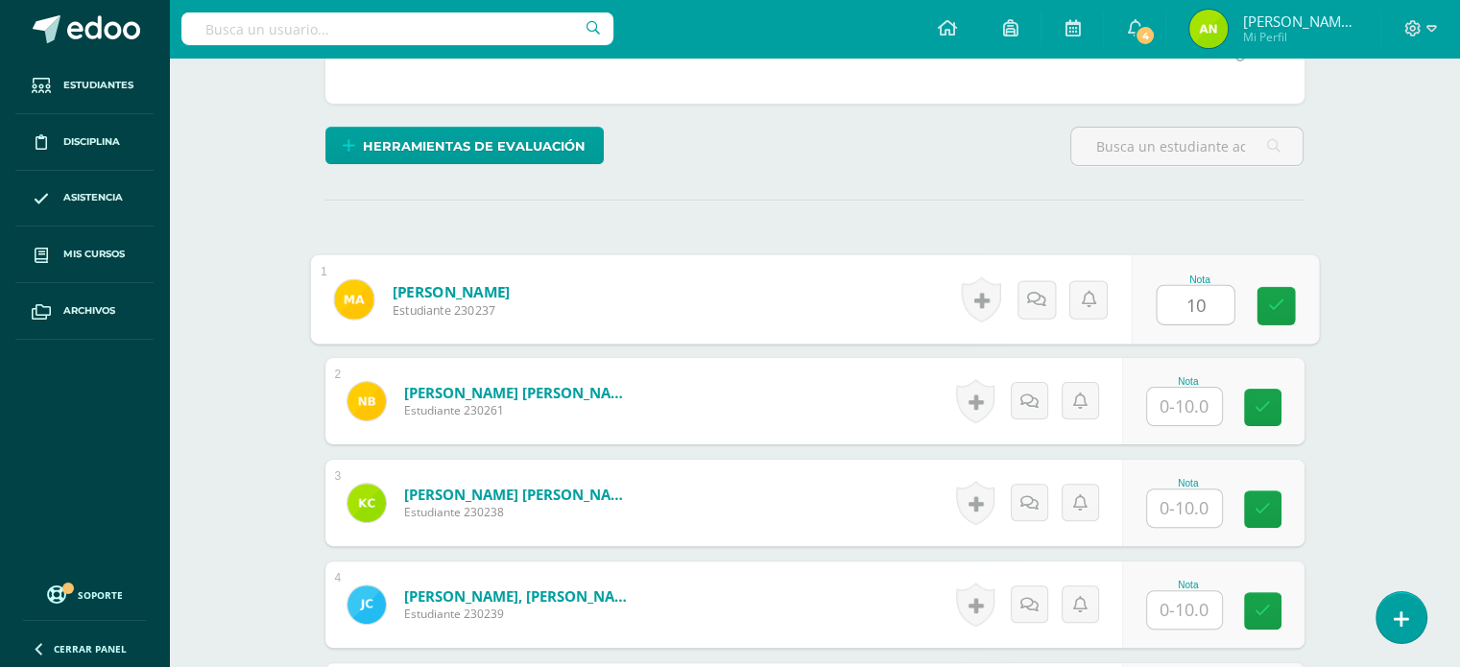
type input "10"
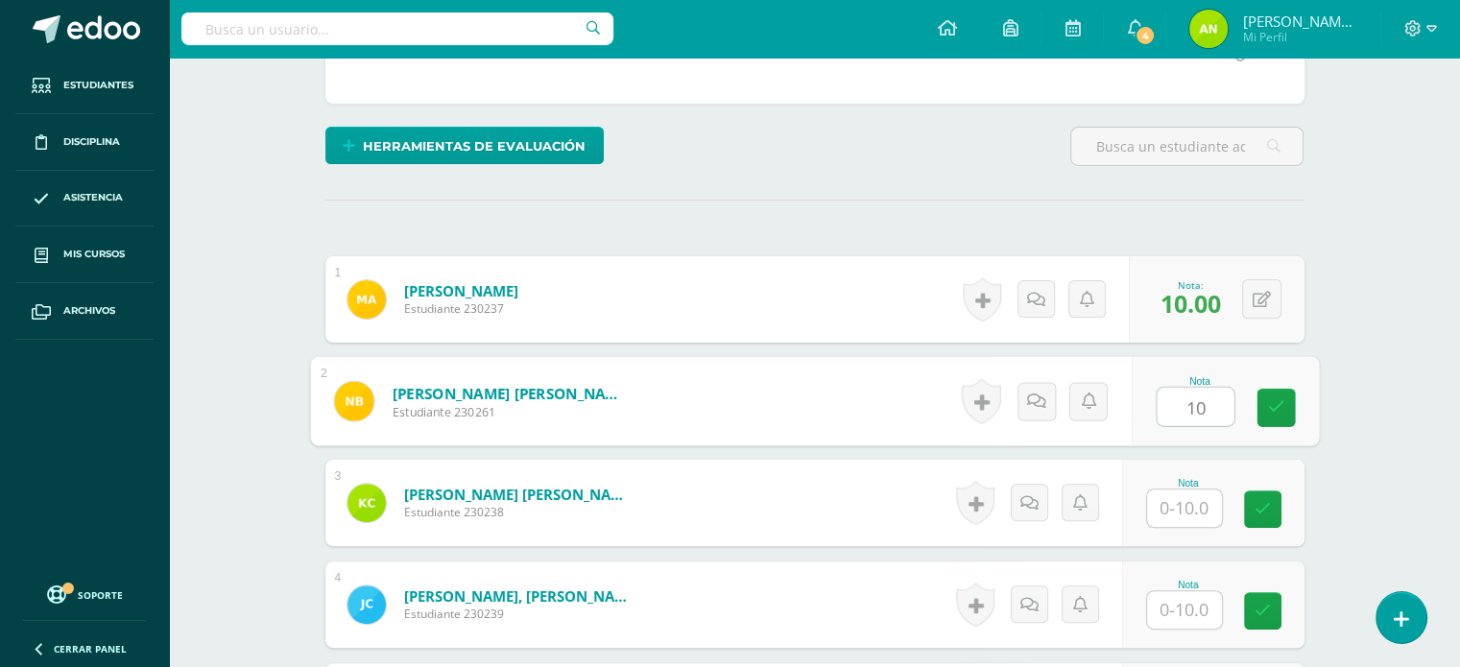
type input "10"
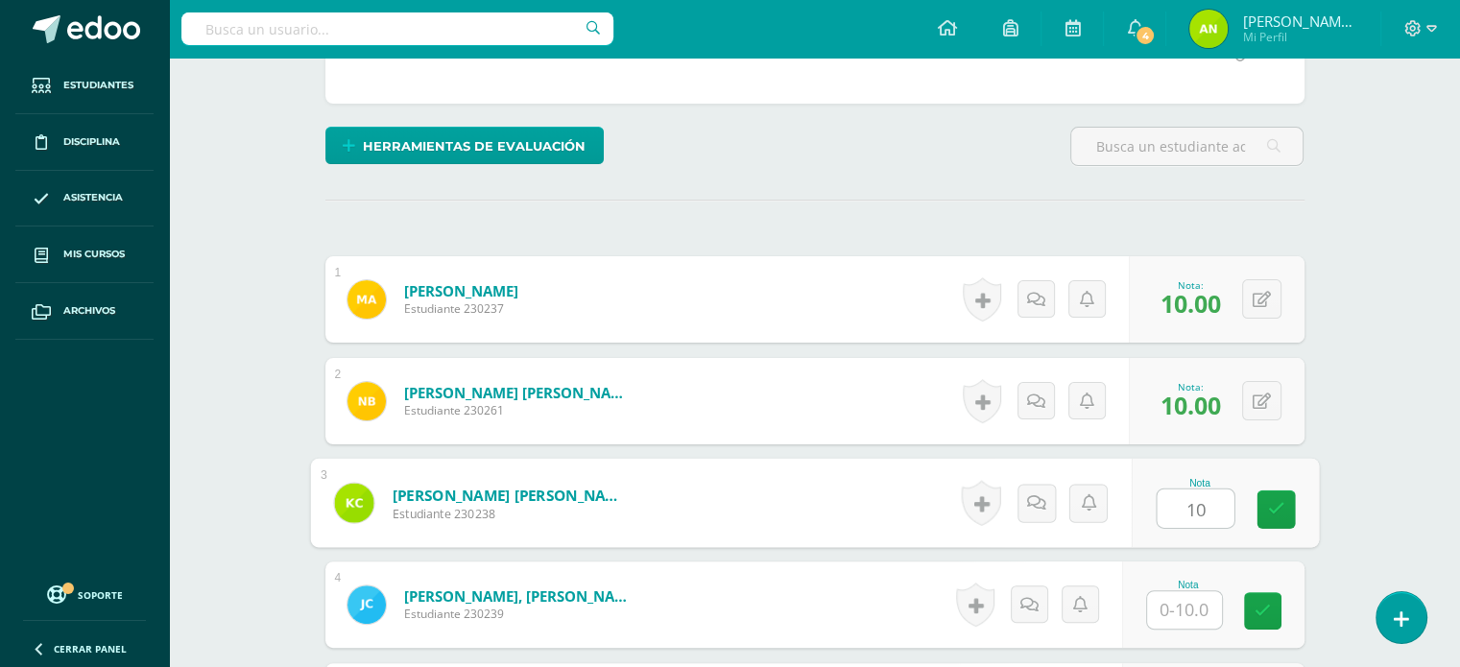
type input "10"
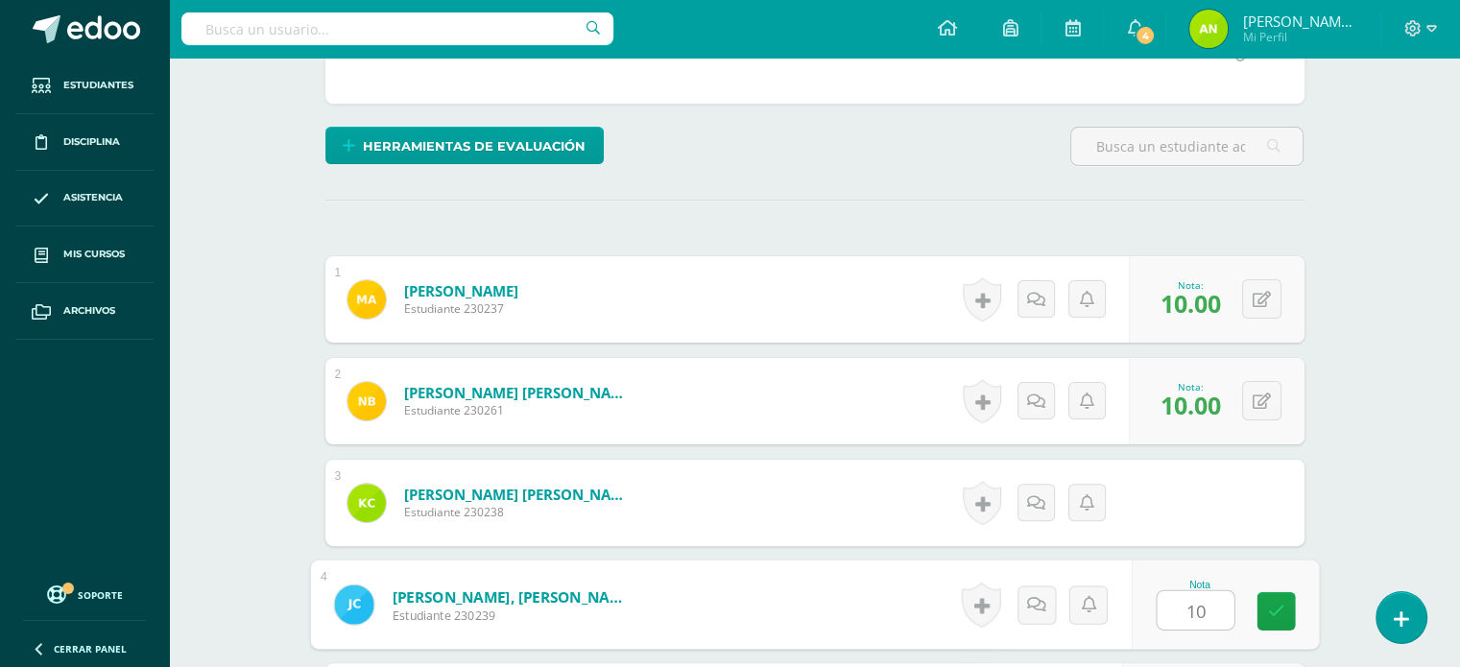
type input "10"
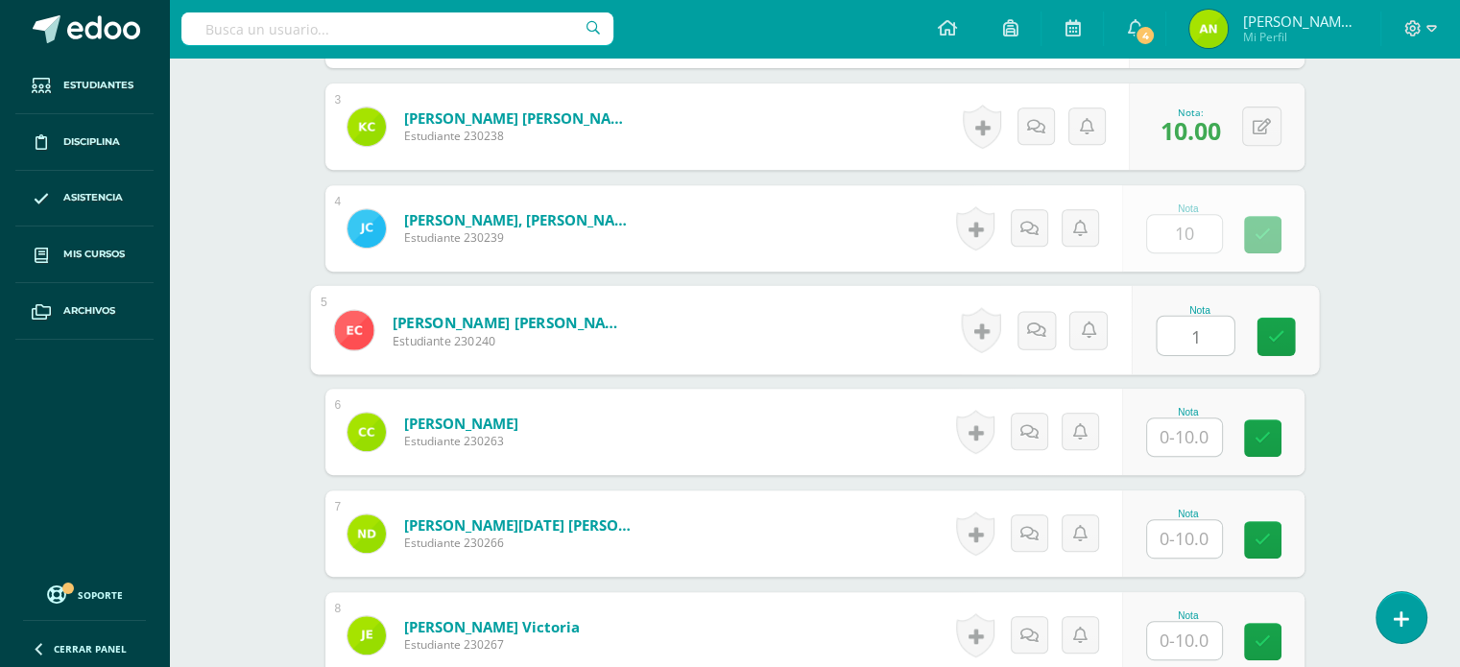
scroll to position [806, 0]
type input "10"
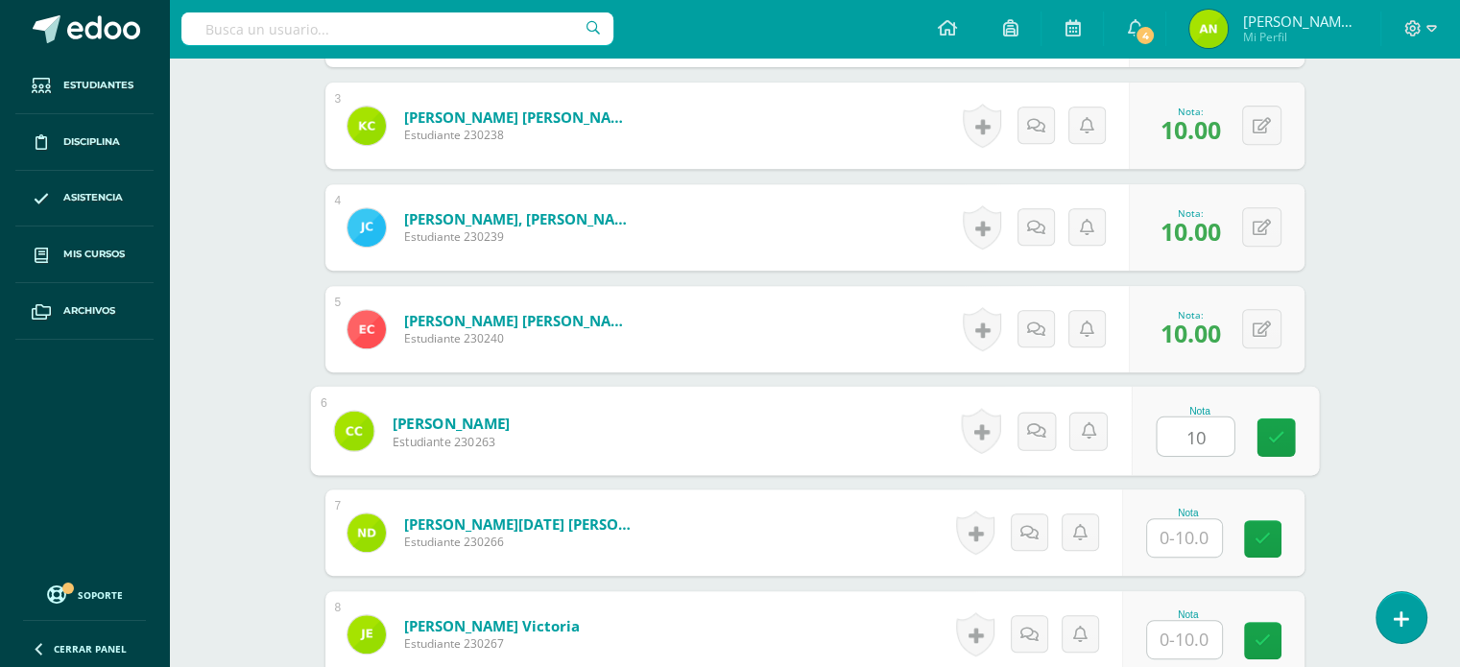
type input "10"
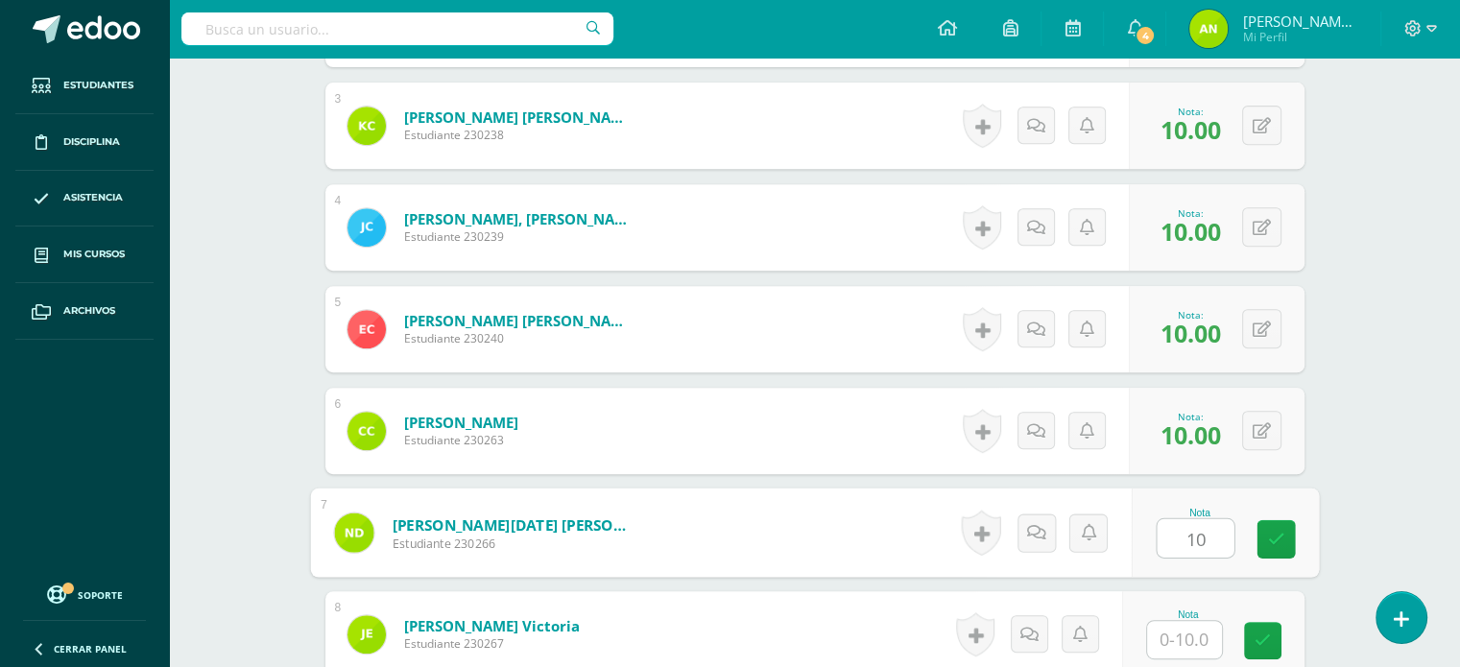
type input "10"
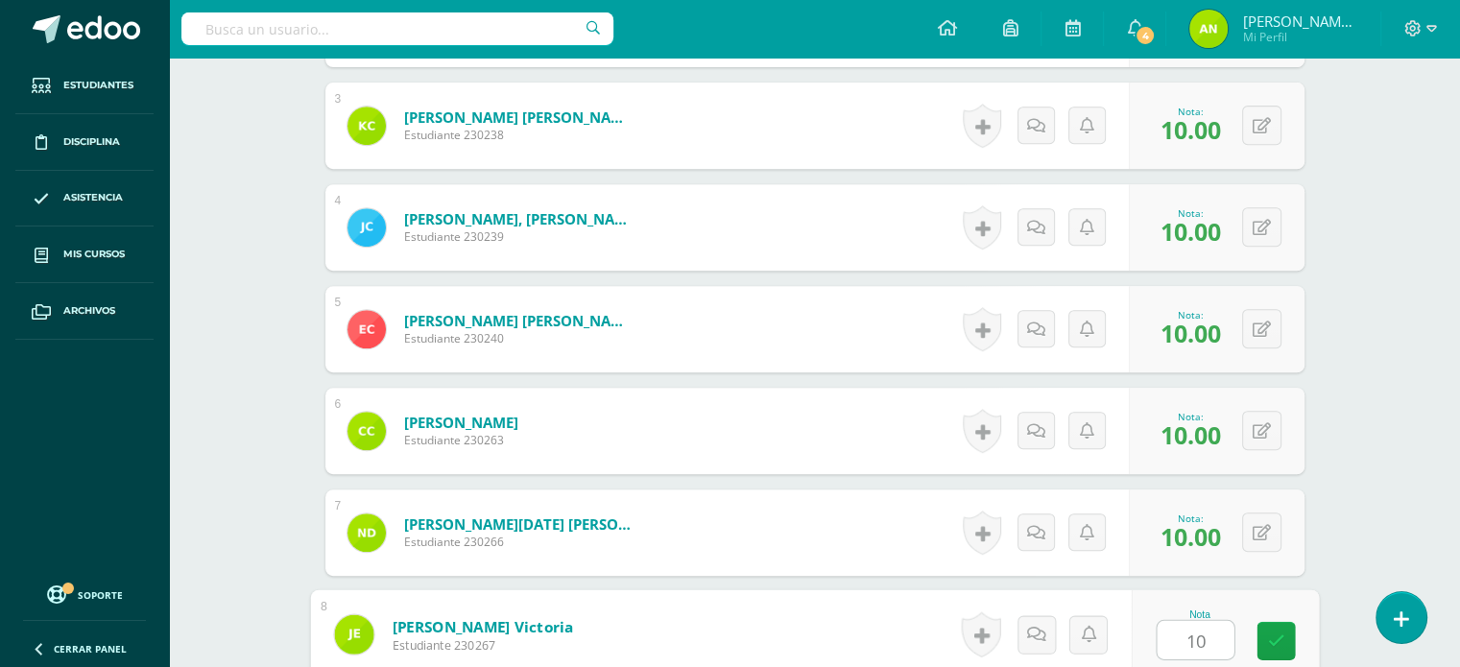
type input "10"
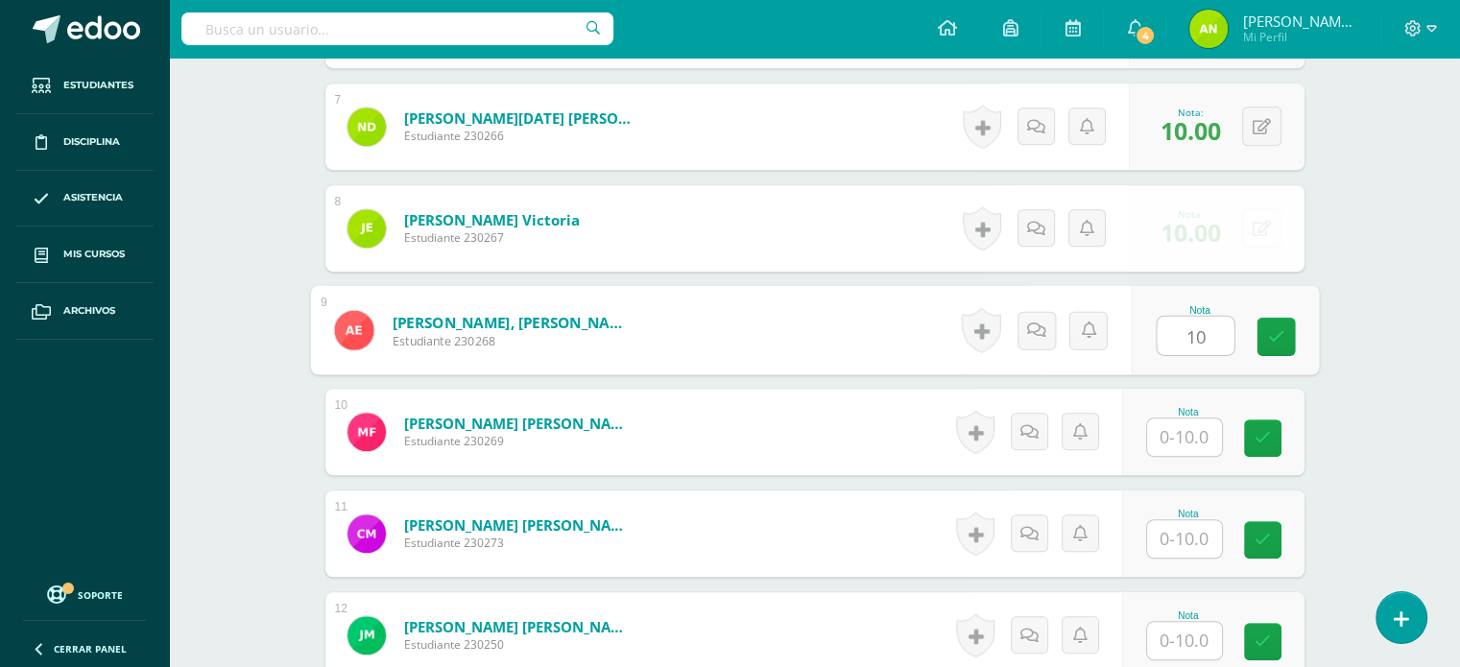
type input "10"
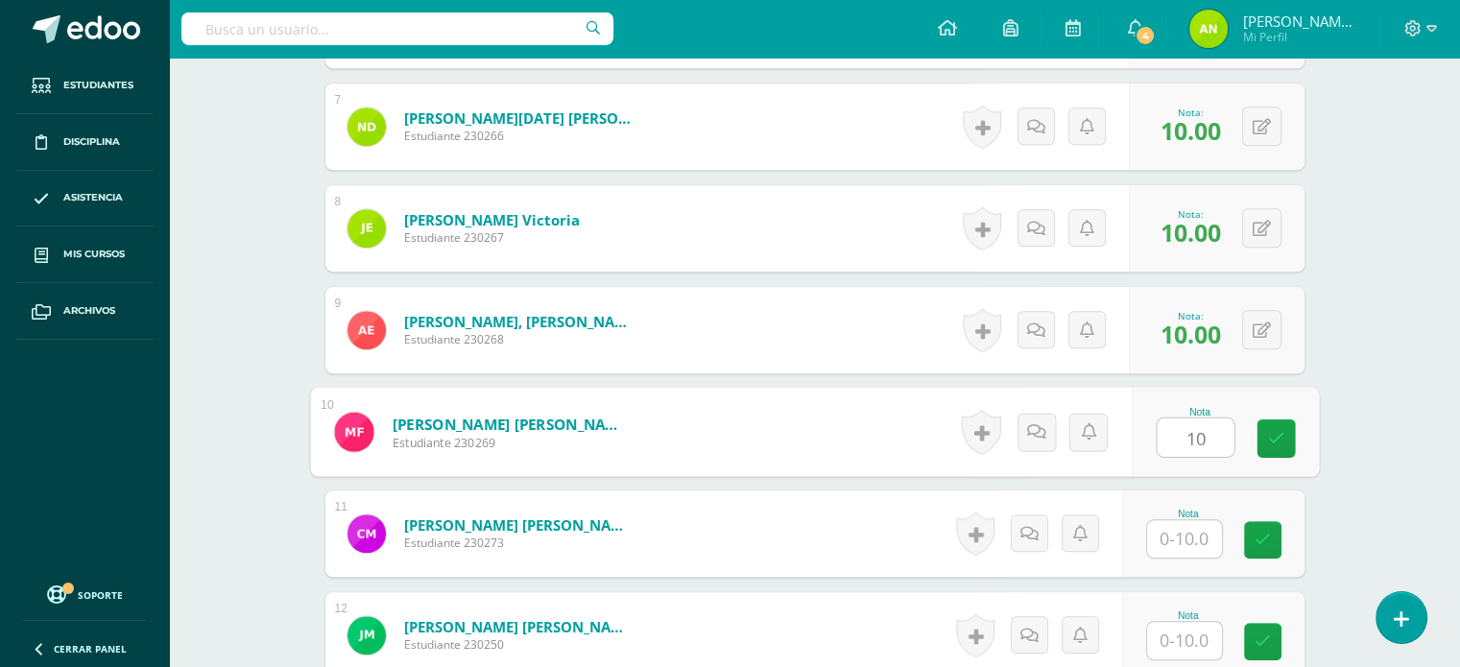
type input "10"
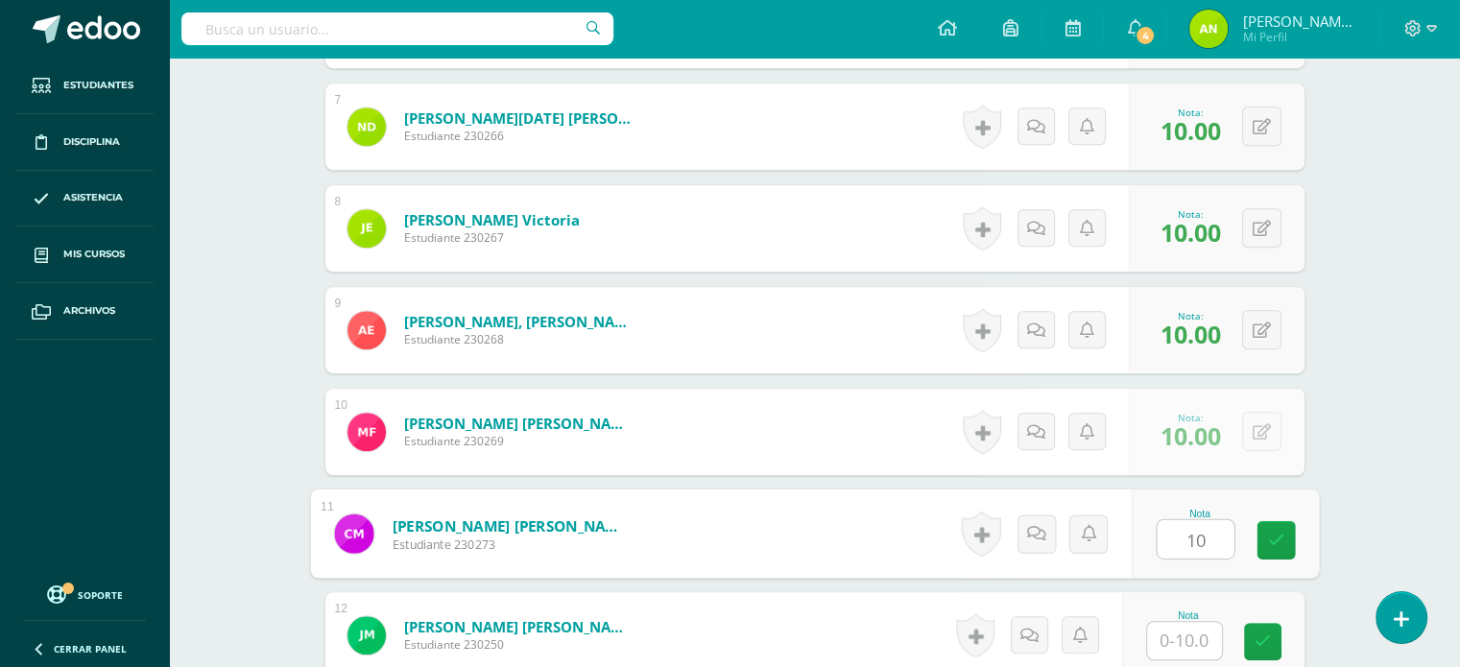
type input "10"
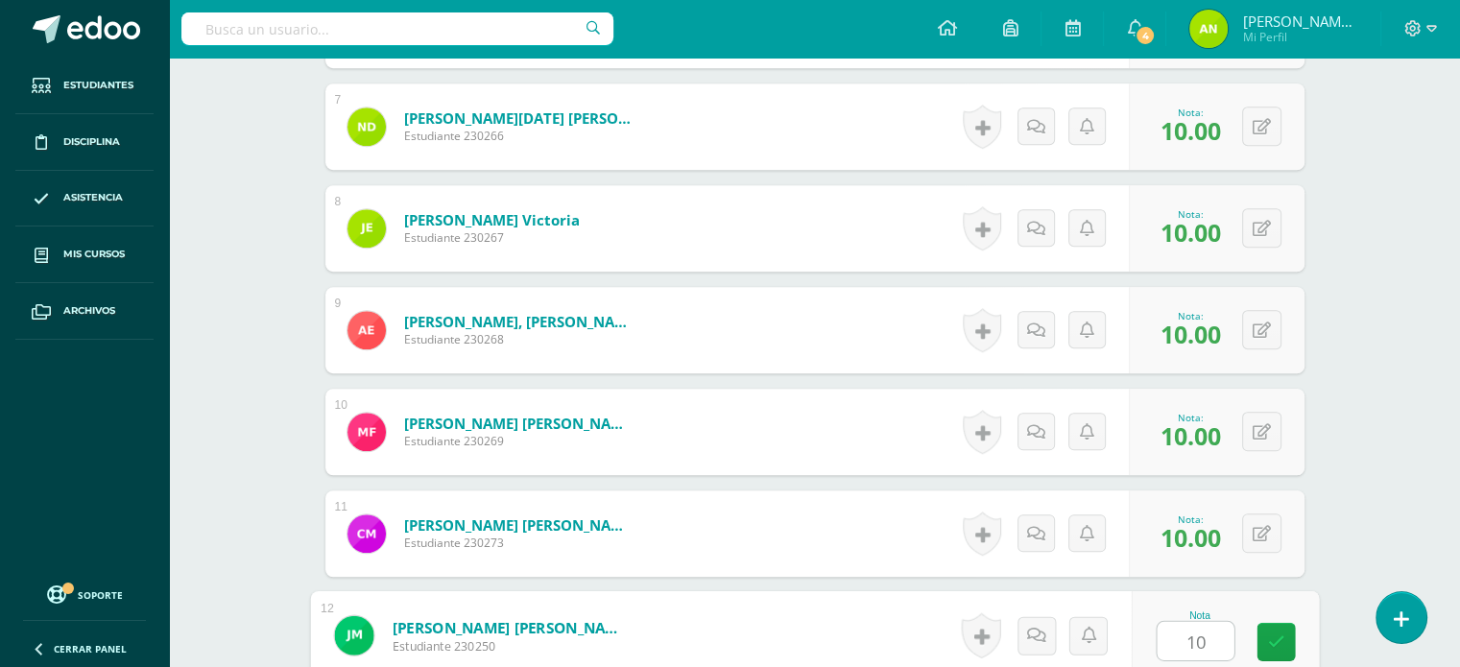
type input "10"
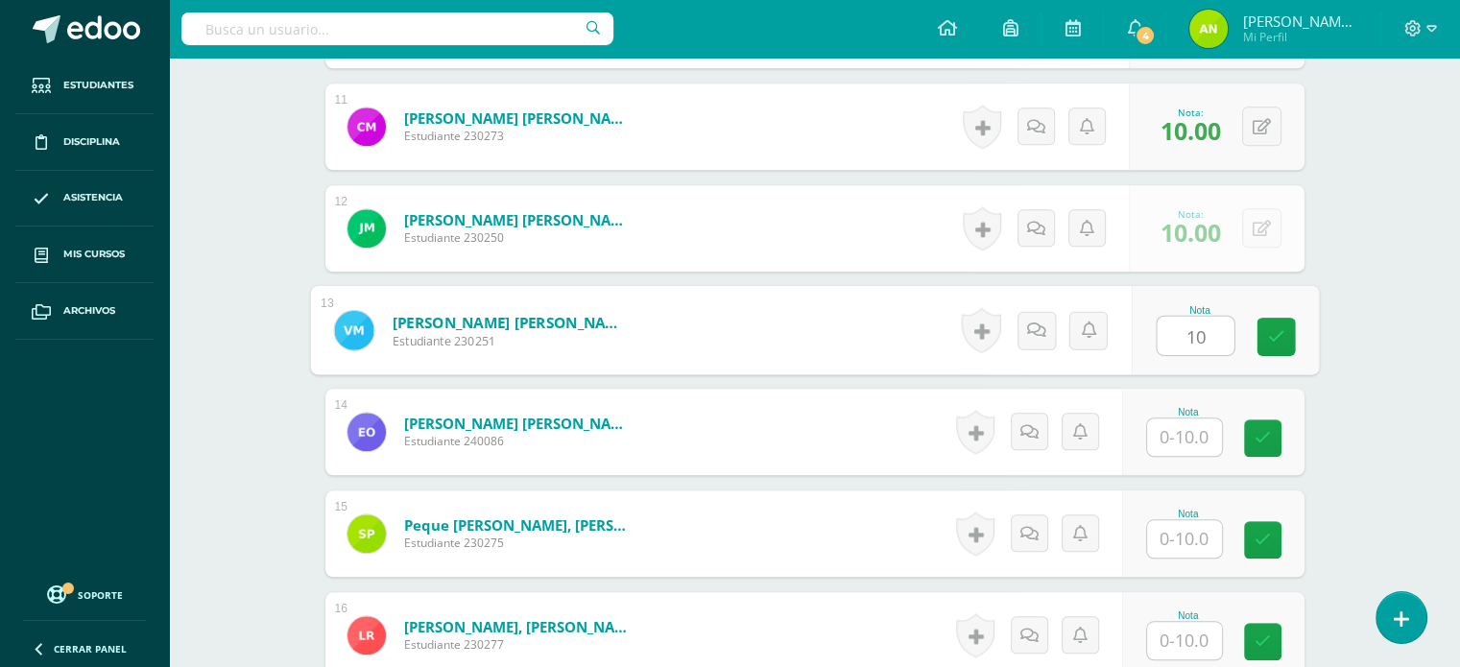
type input "10"
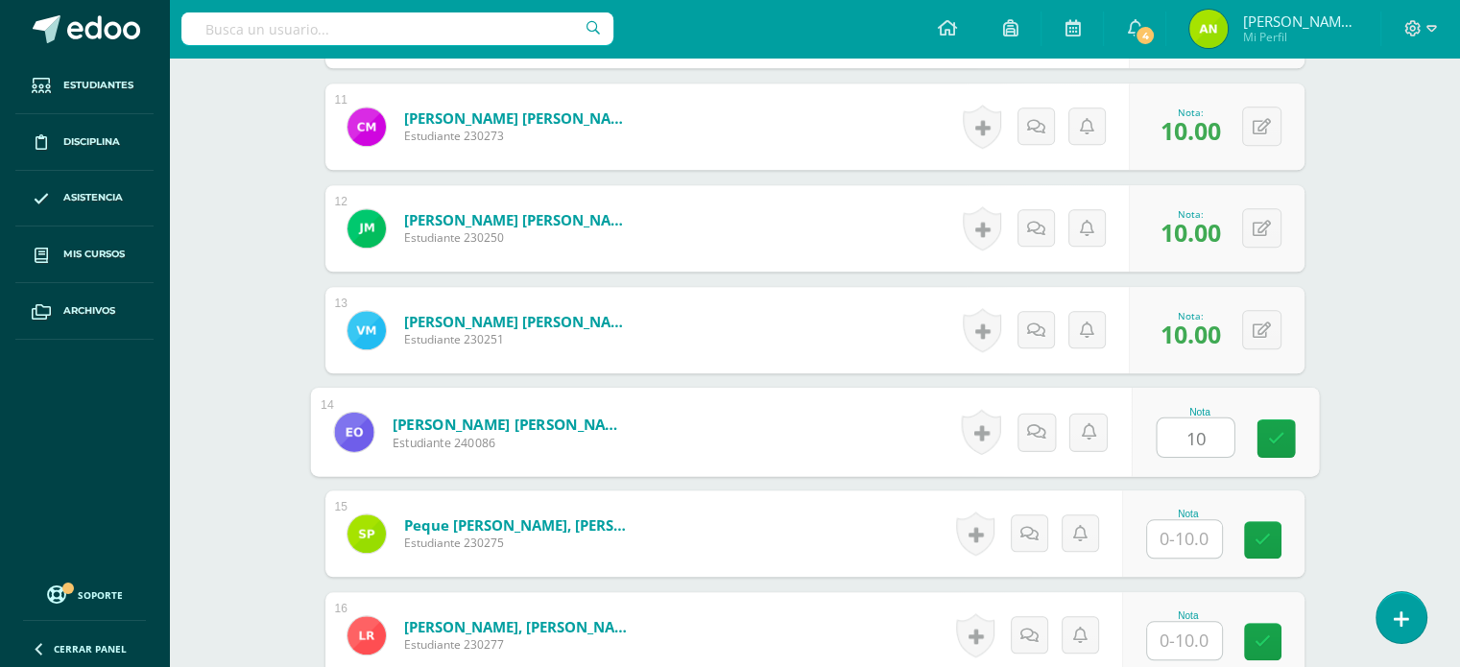
type input "10"
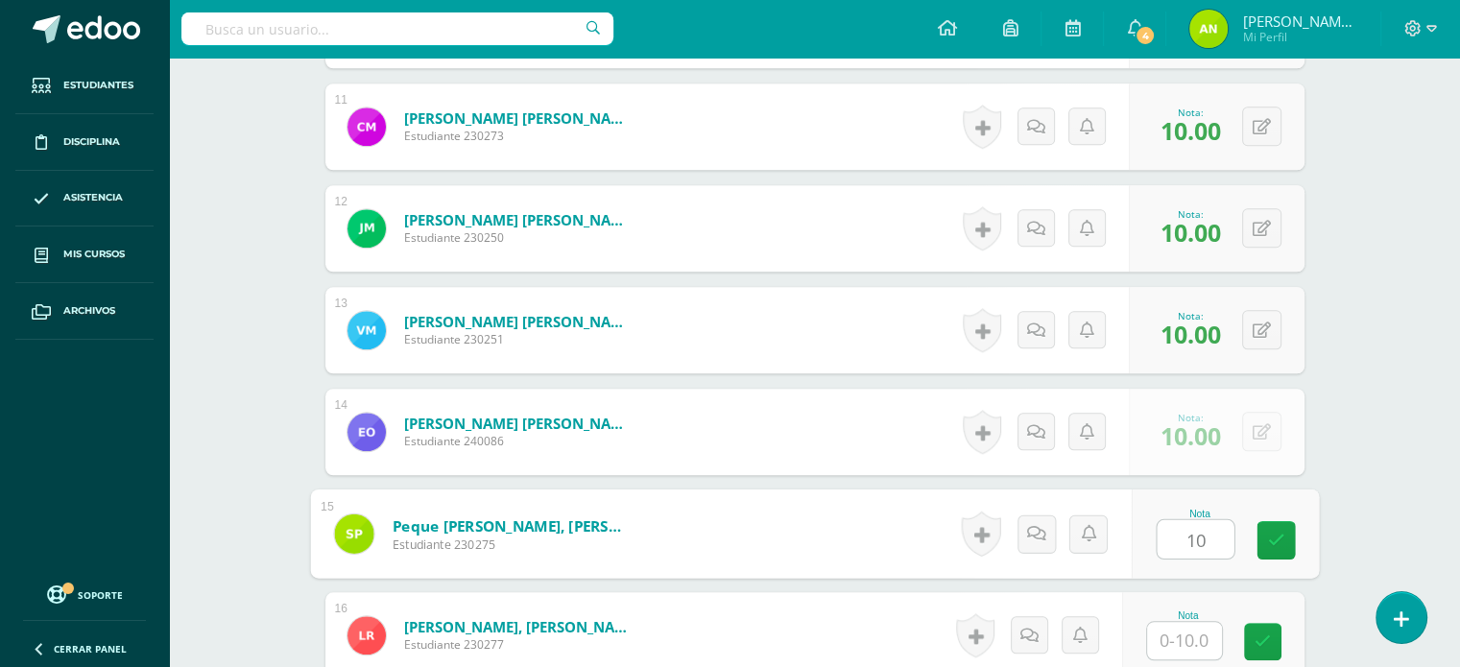
type input "10"
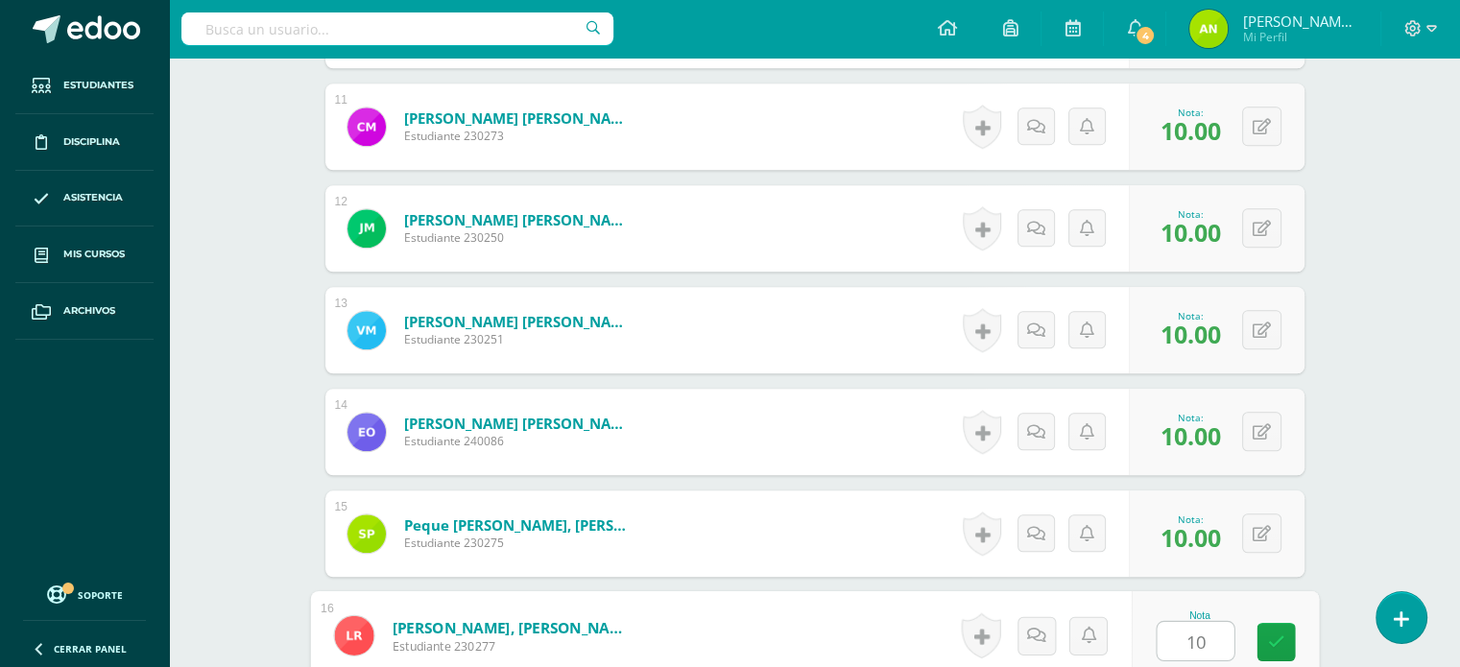
type input "10"
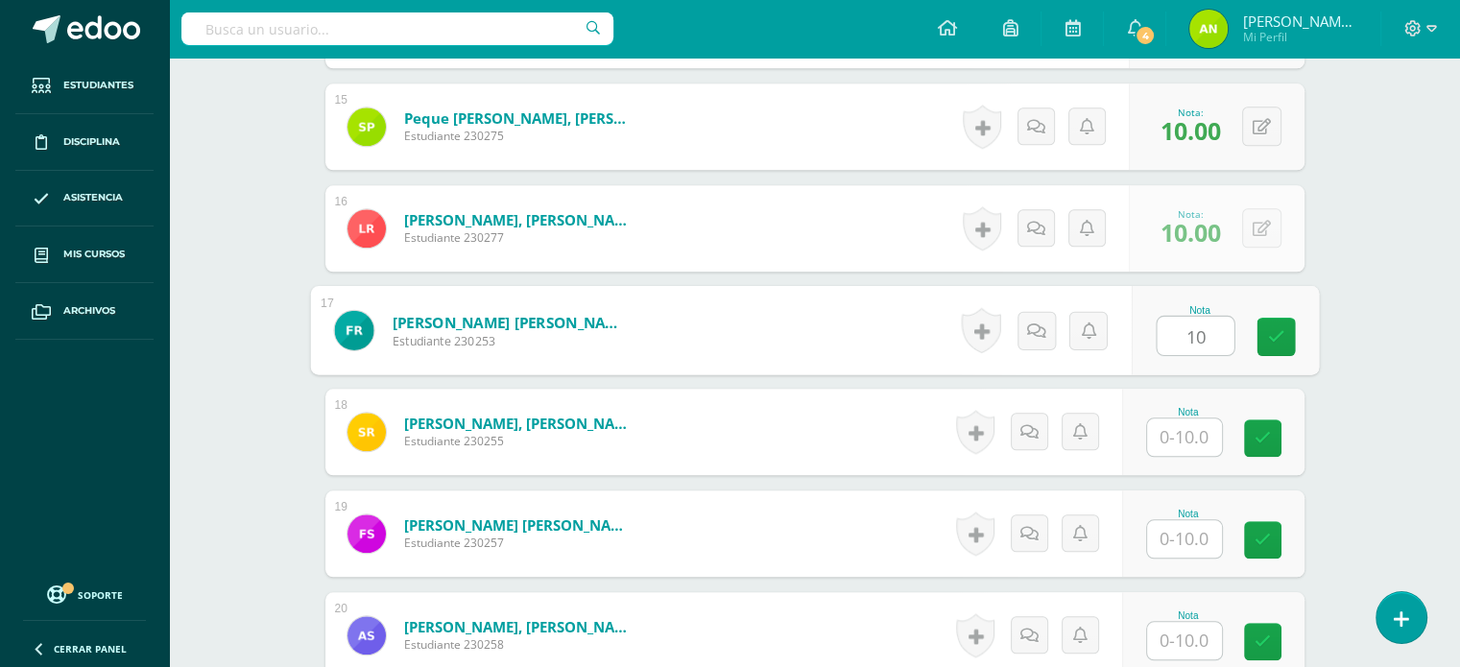
type input "10"
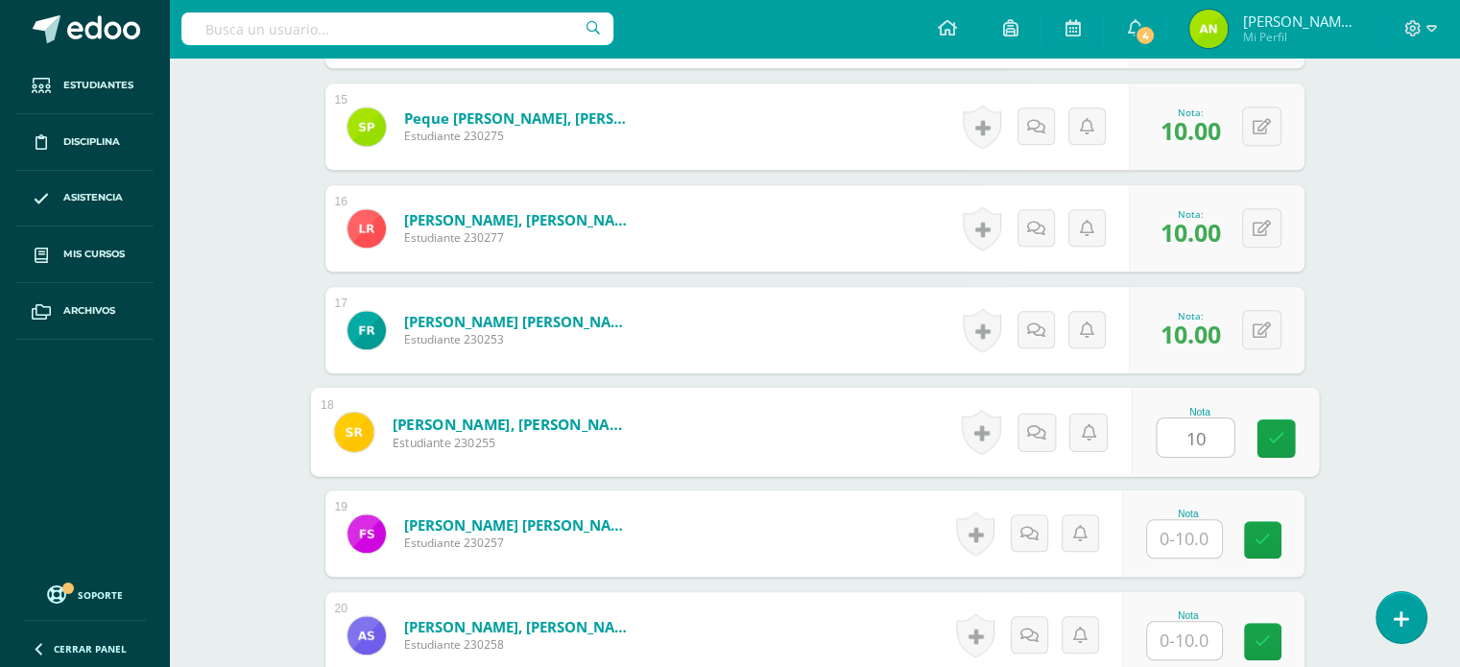
type input "10"
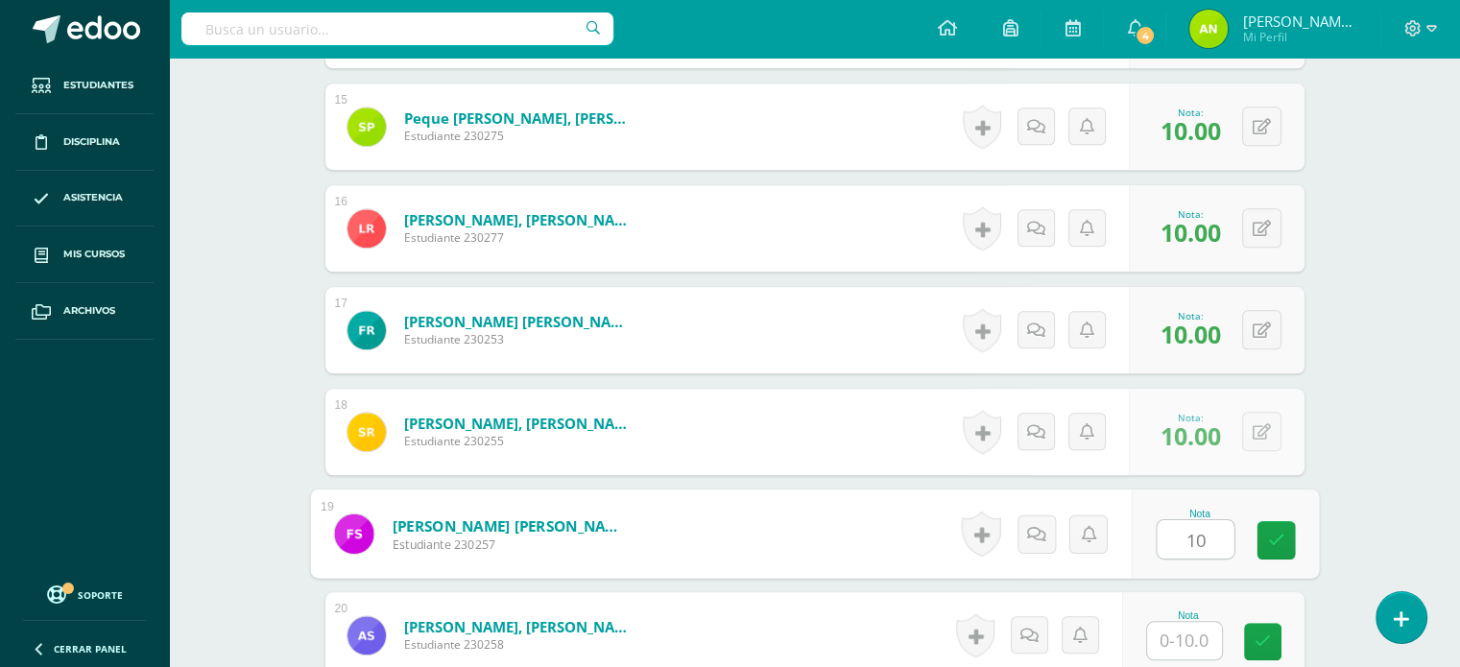
type input "10"
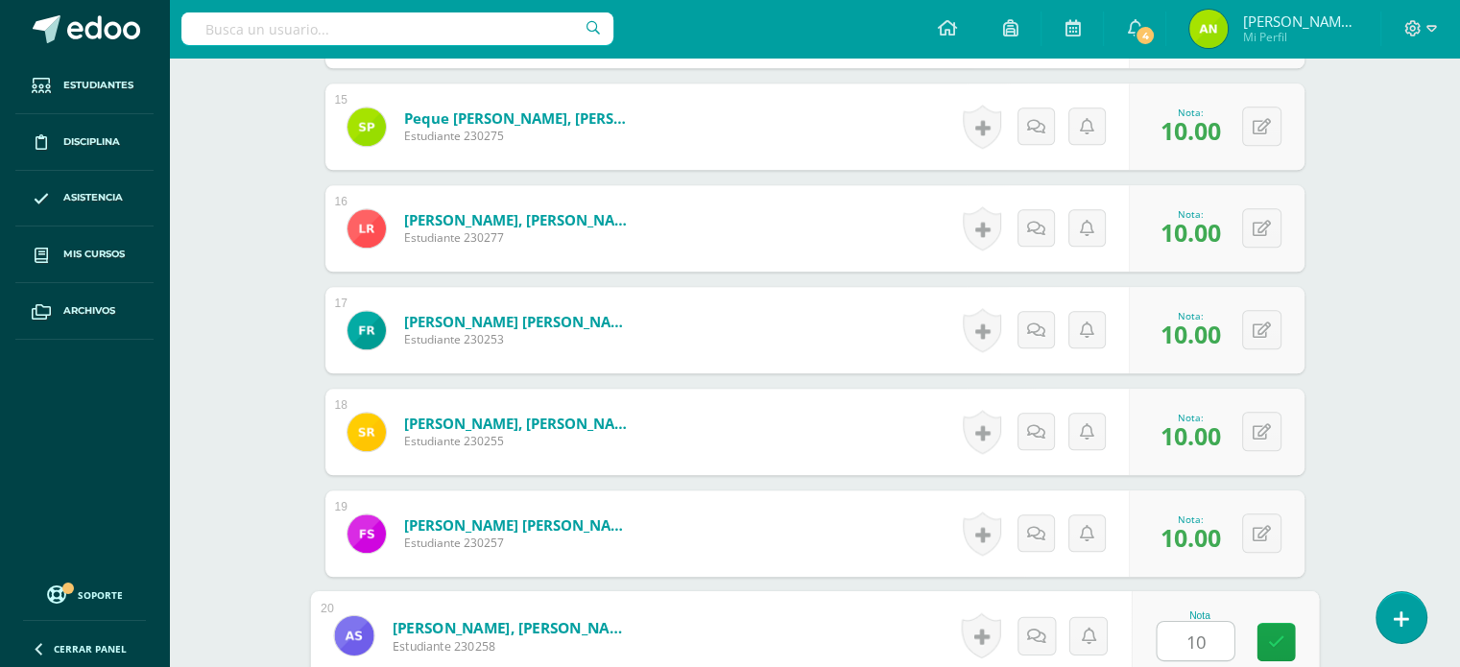
type input "10"
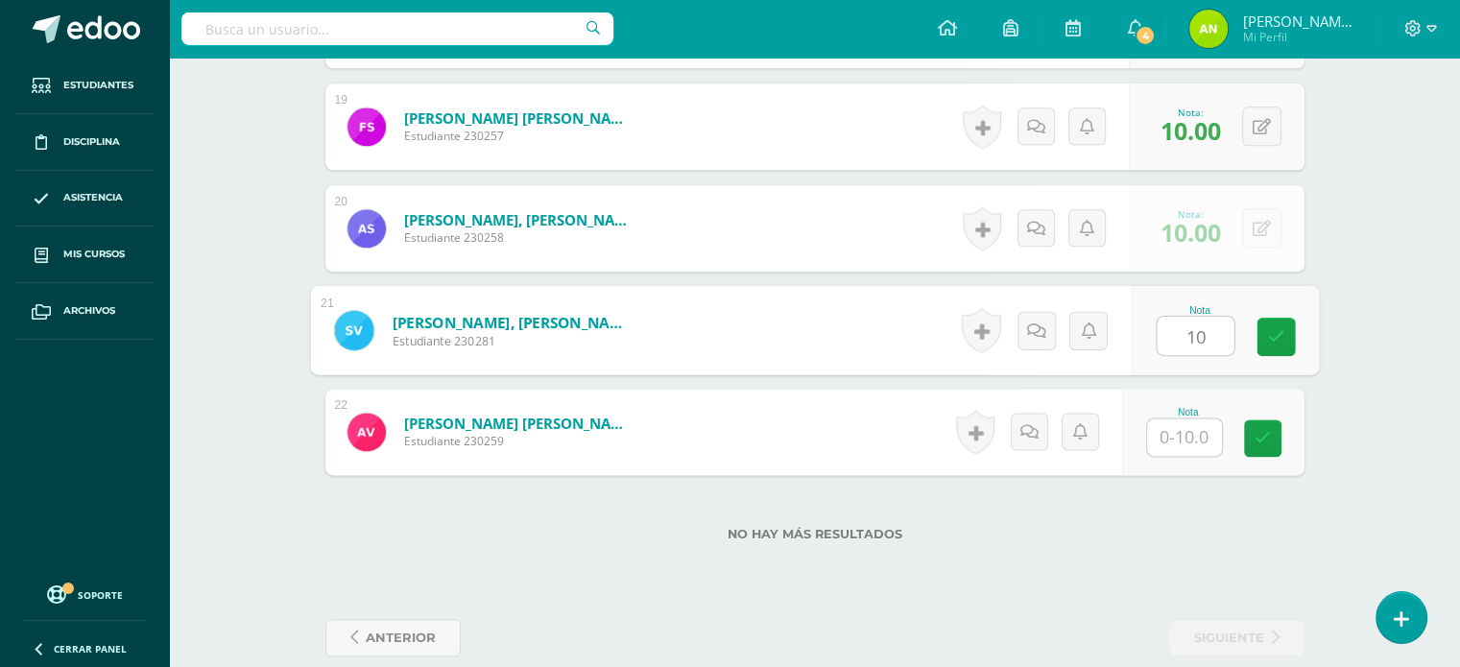
type input "10"
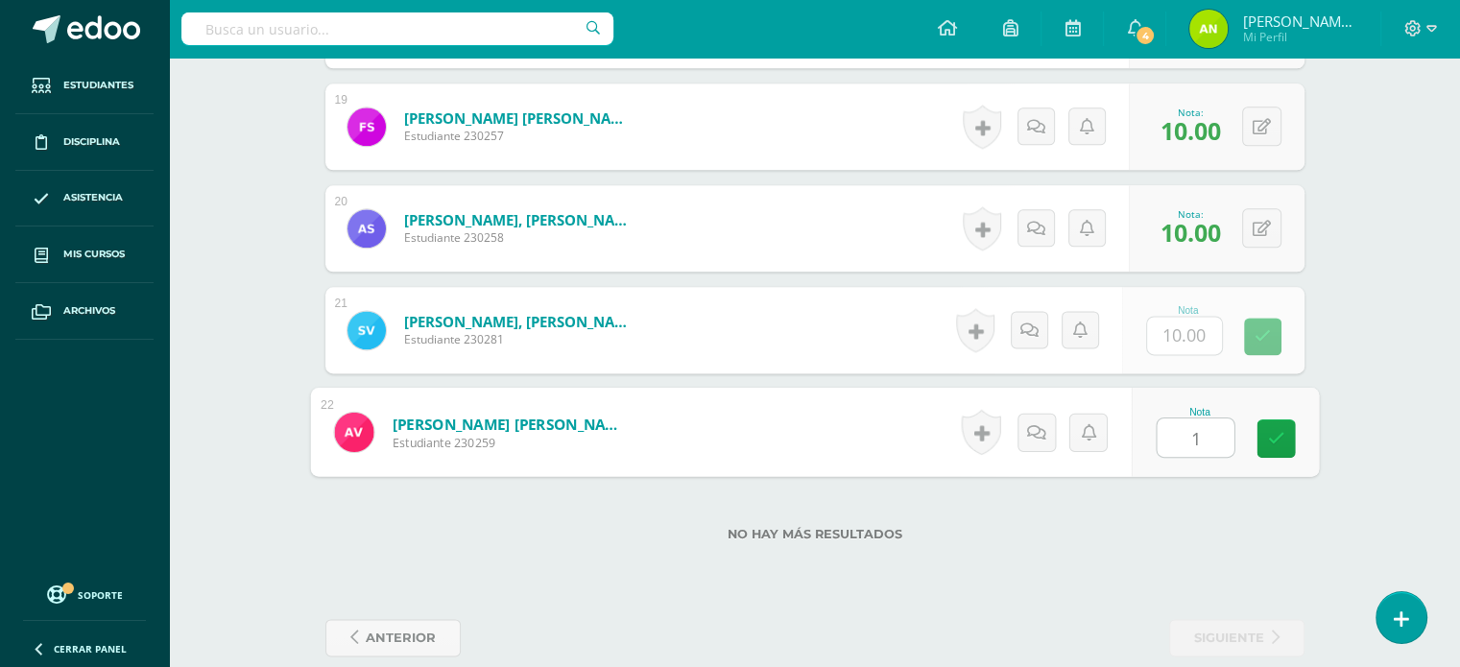
type input "10"
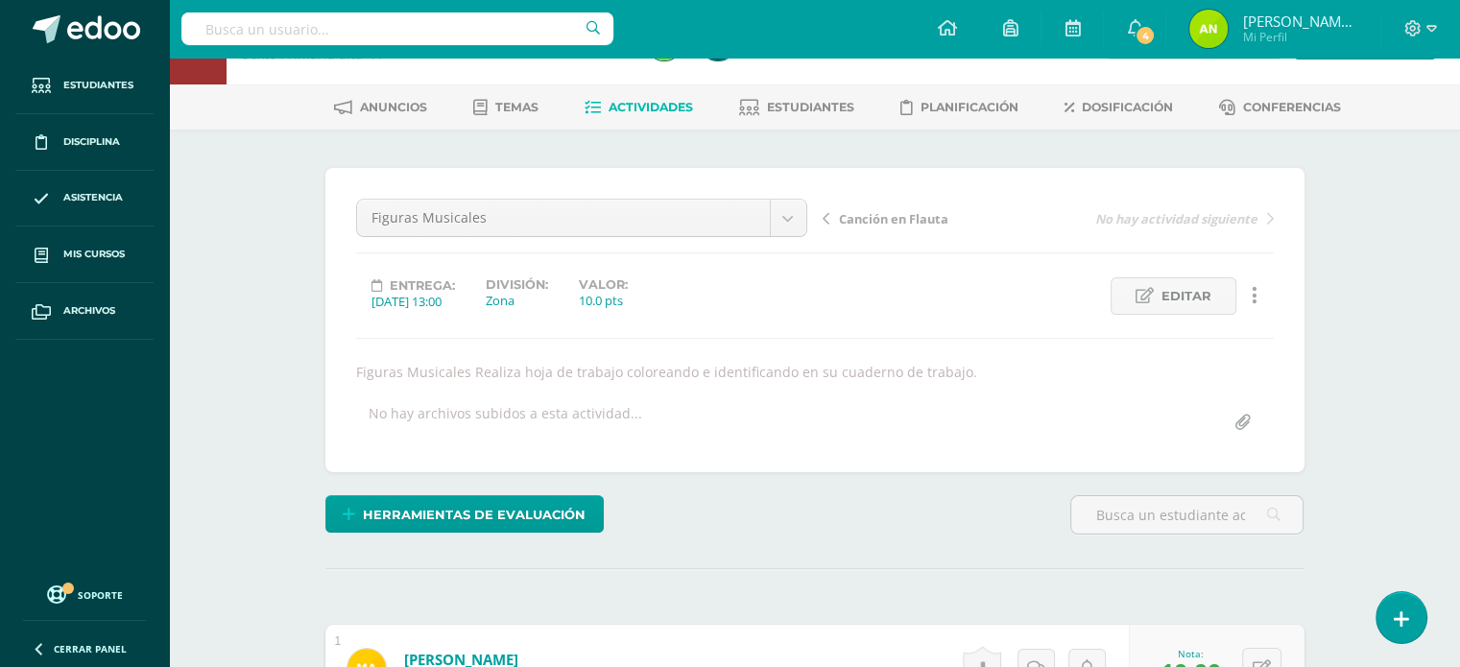
scroll to position [0, 0]
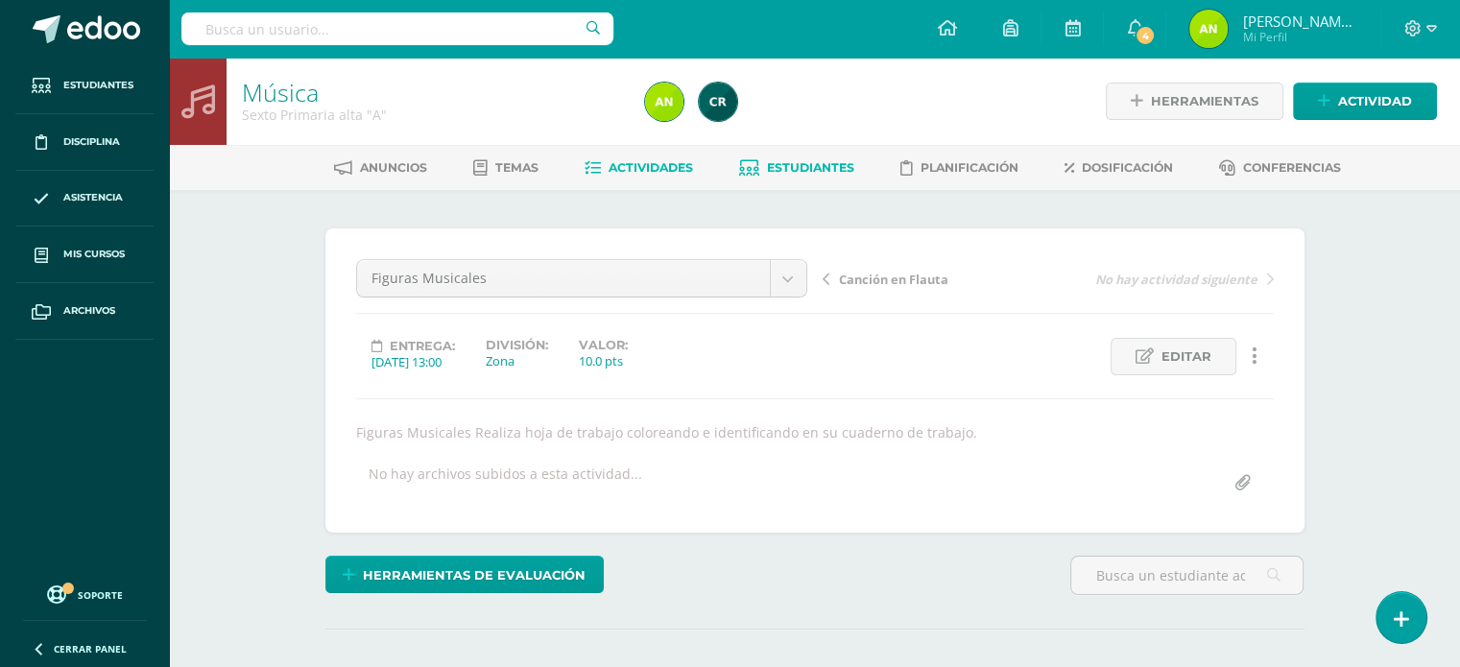
click at [820, 157] on link "Estudiantes" at bounding box center [796, 168] width 115 height 31
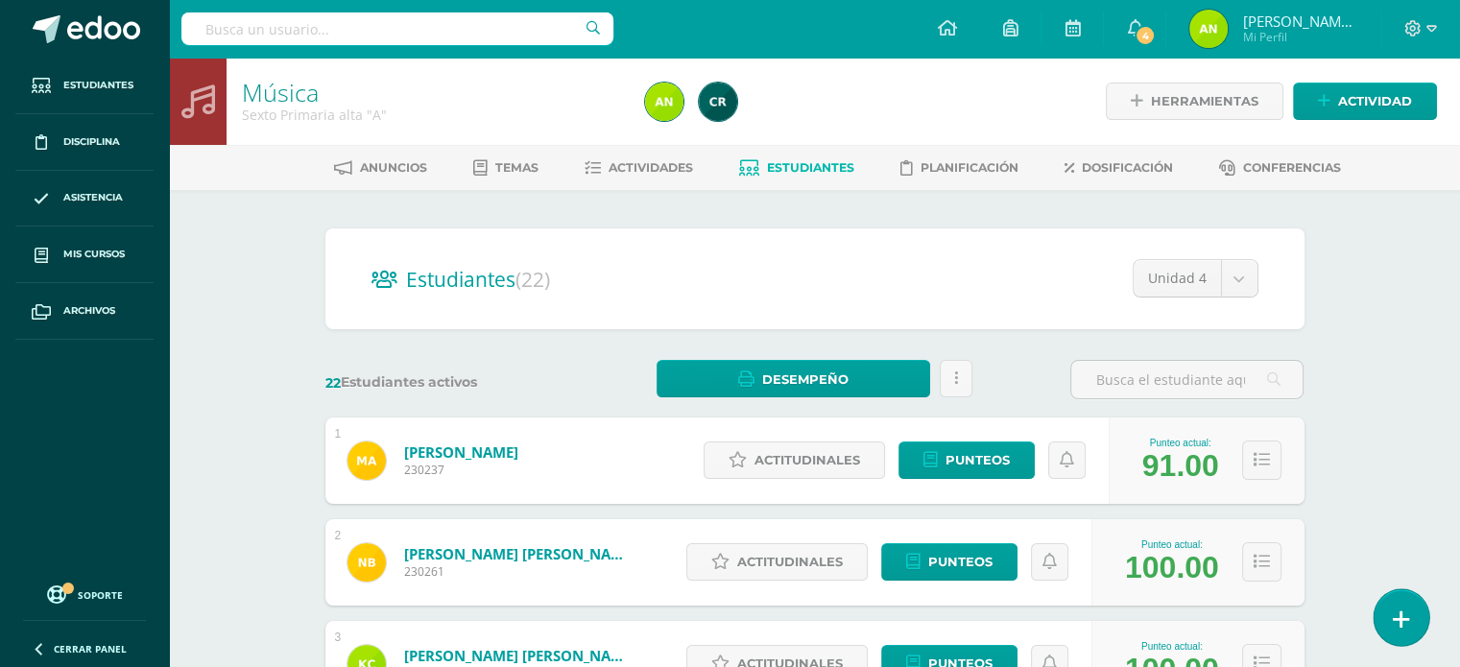
click at [1382, 631] on link at bounding box center [1401, 617] width 55 height 56
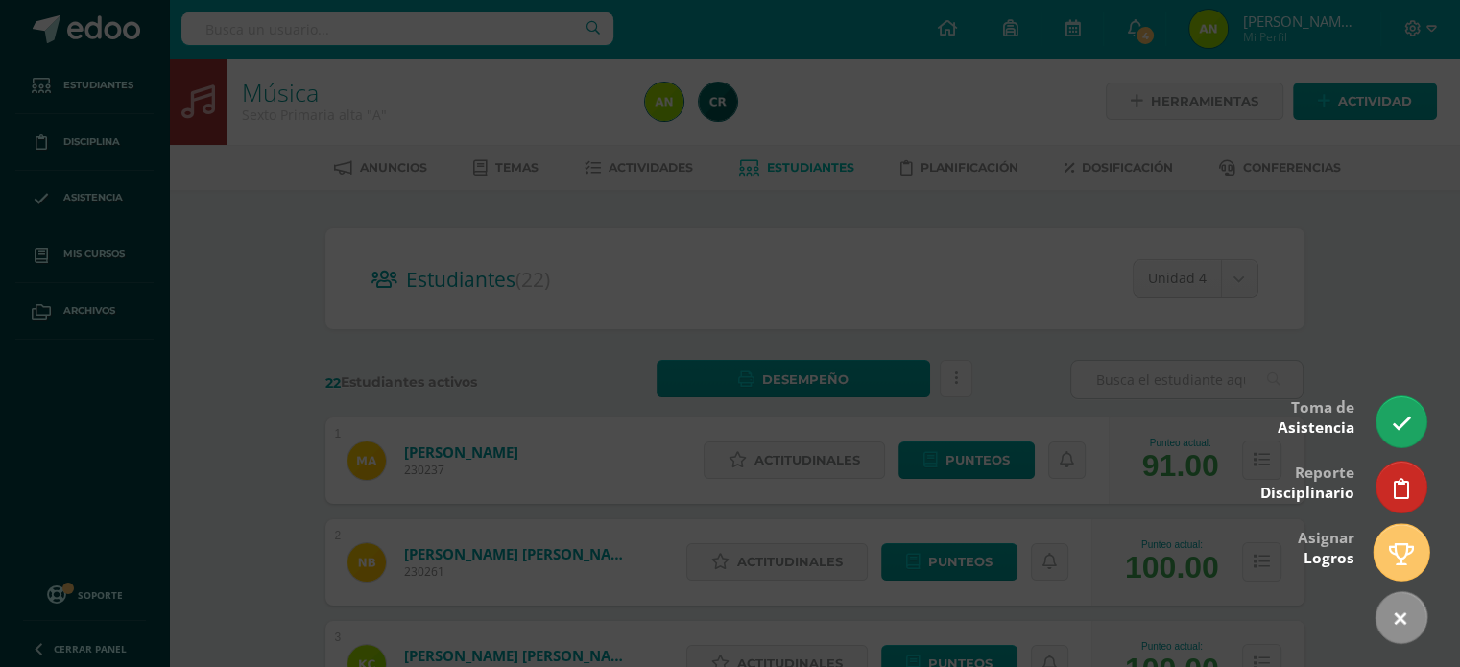
click at [1400, 556] on icon at bounding box center [1401, 554] width 25 height 22
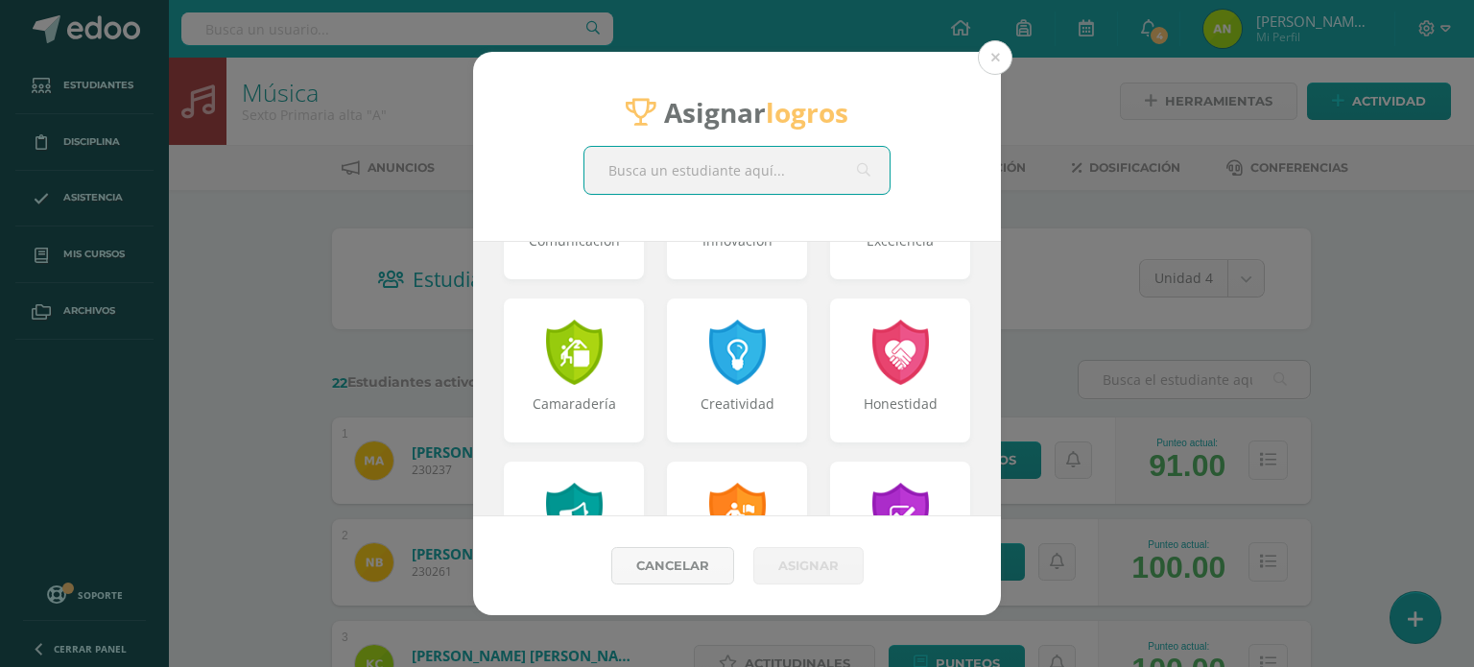
scroll to position [435, 0]
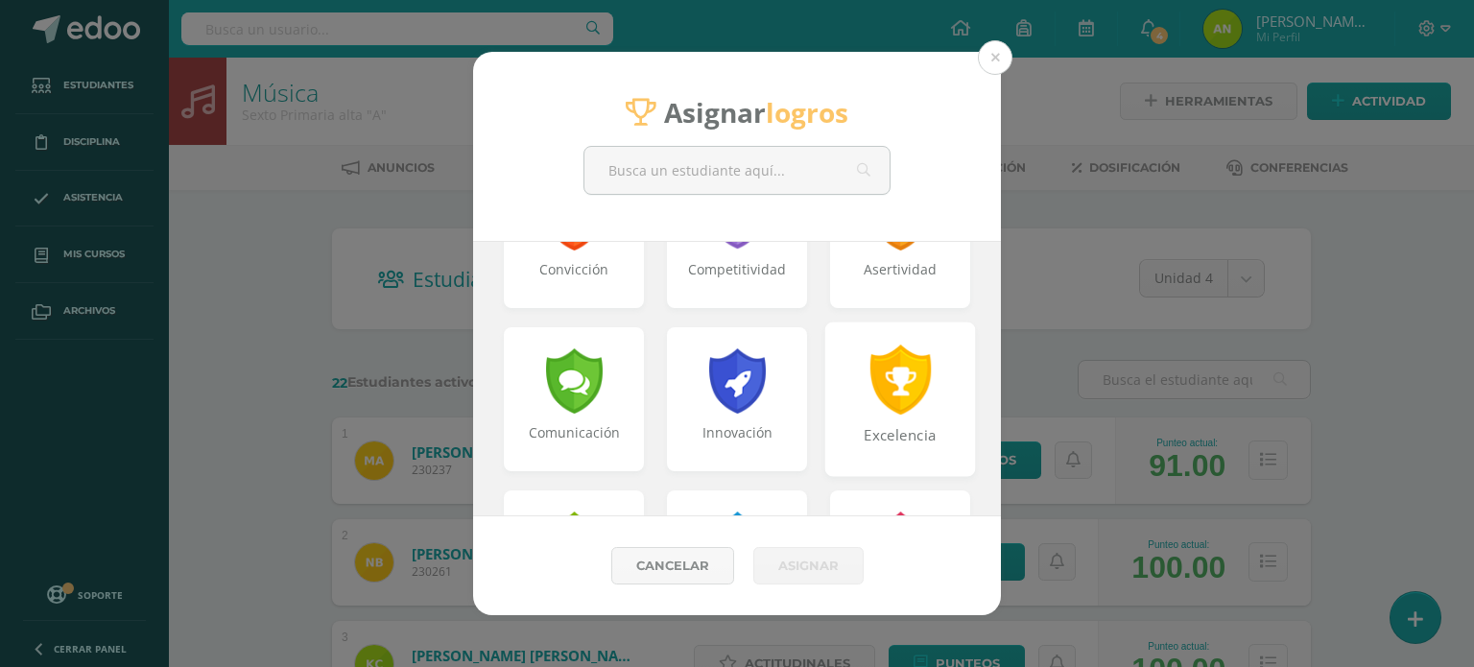
click at [886, 370] on div at bounding box center [901, 380] width 66 height 70
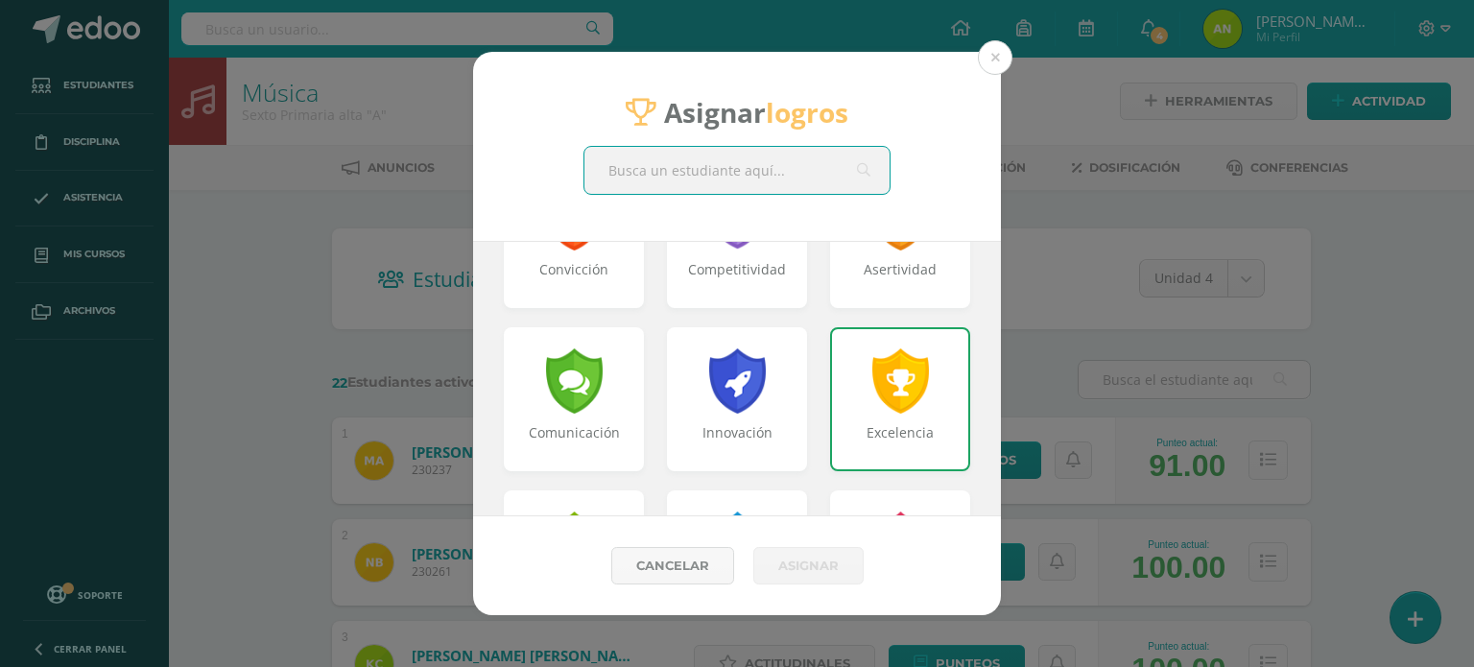
click at [768, 176] on input "text" at bounding box center [737, 170] width 305 height 47
type input "baldeti"
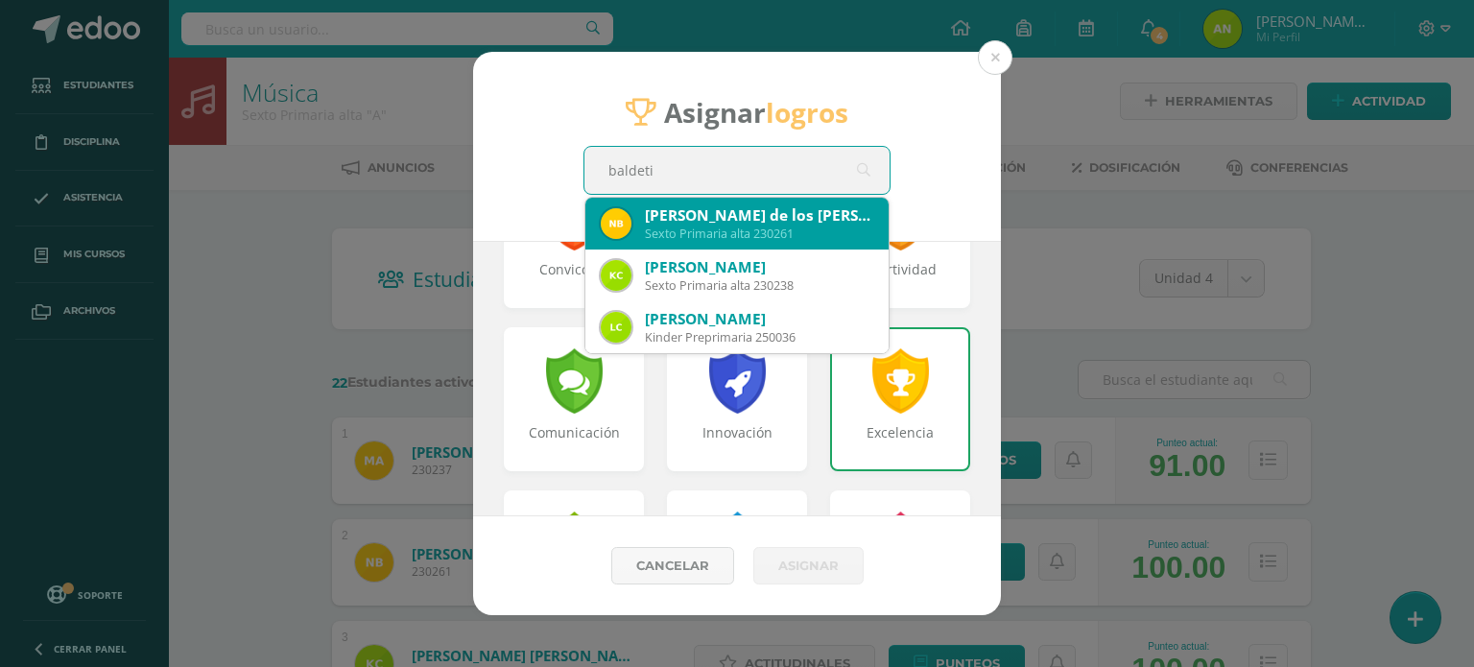
click at [711, 210] on div "[PERSON_NAME] de los [PERSON_NAME]" at bounding box center [759, 215] width 228 height 20
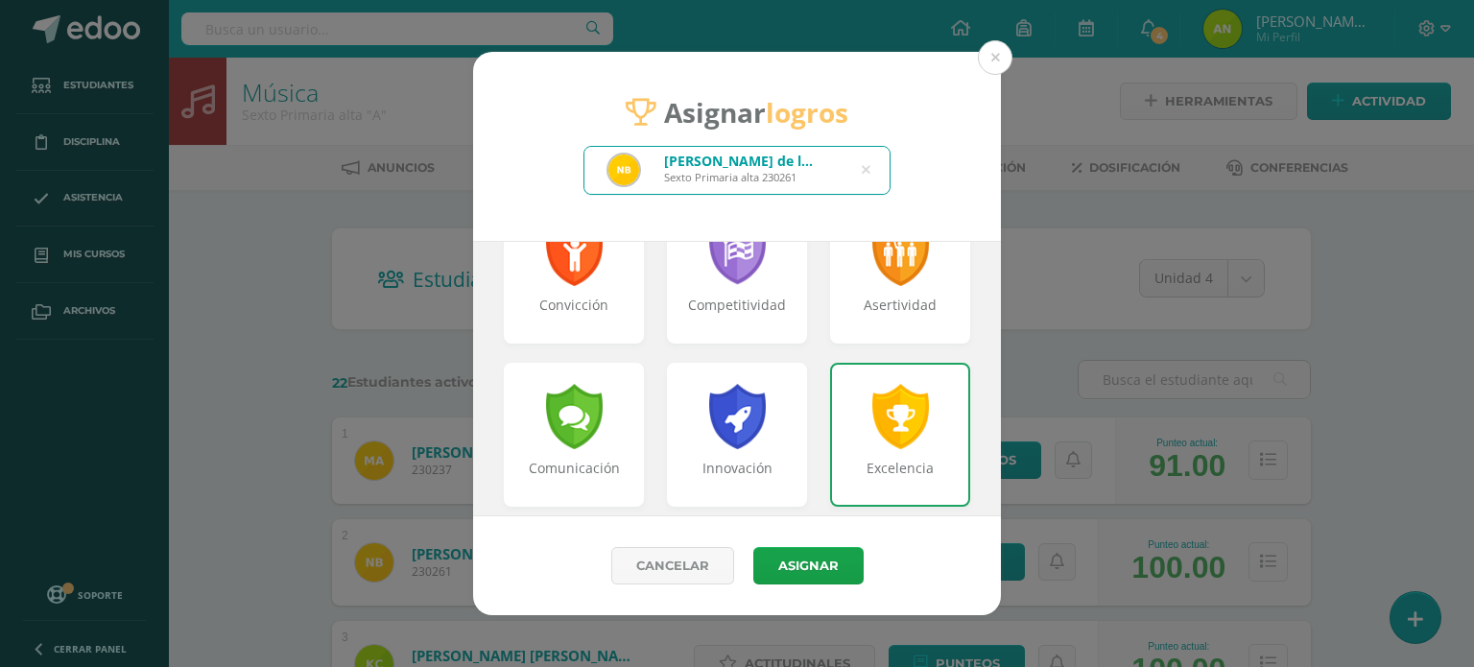
scroll to position [339, 0]
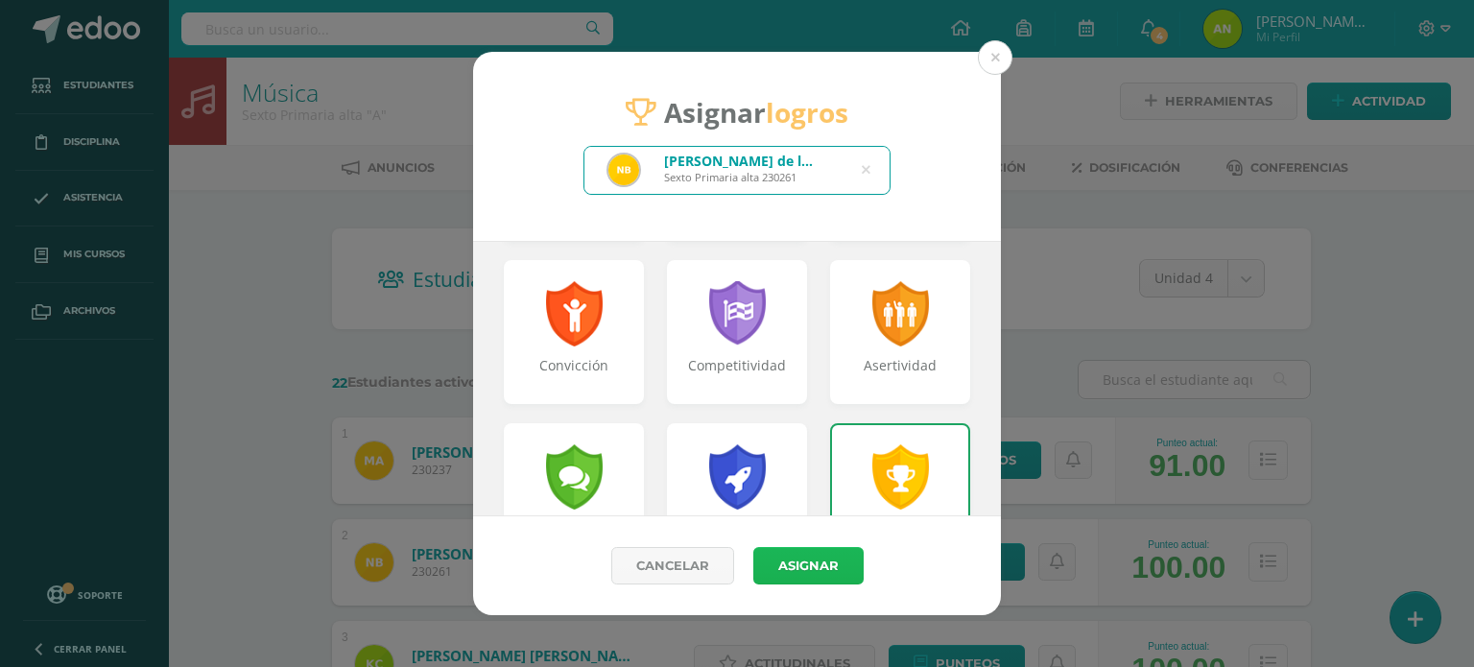
click at [795, 565] on button "Asignar" at bounding box center [809, 565] width 110 height 37
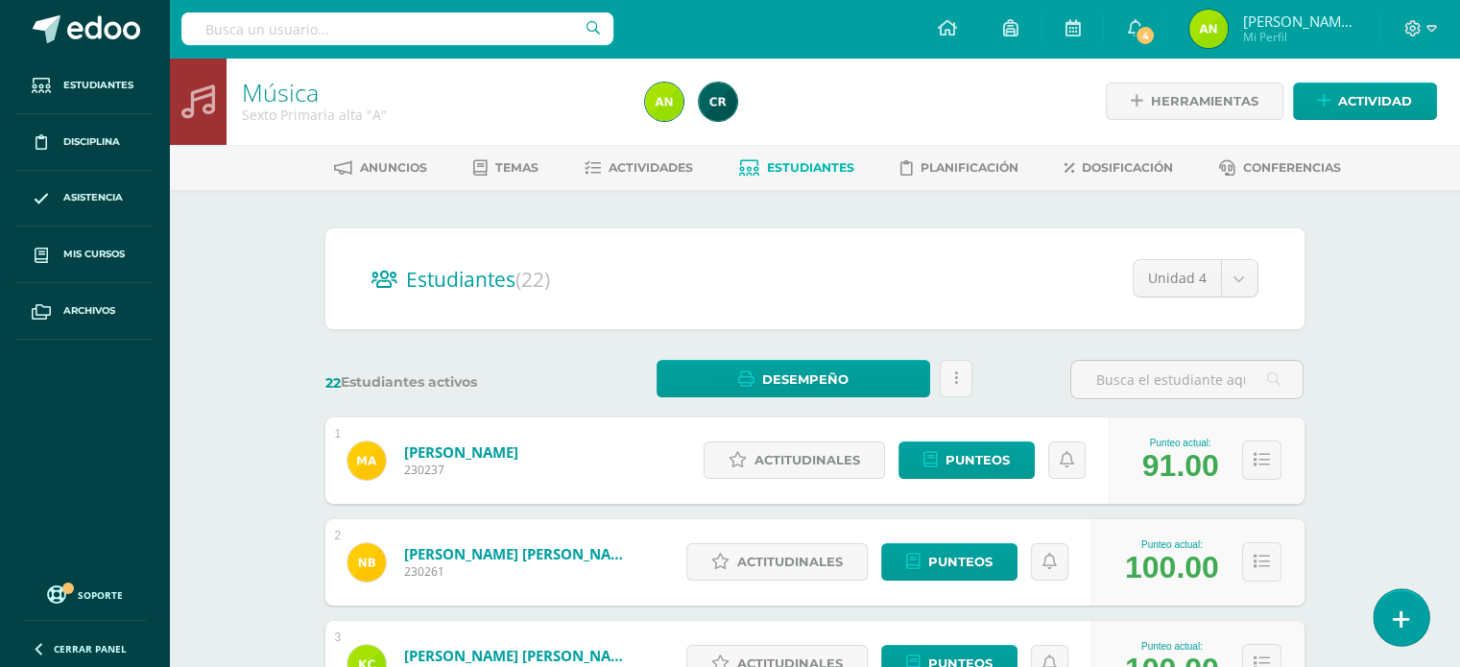
click at [1395, 618] on icon at bounding box center [1401, 620] width 17 height 22
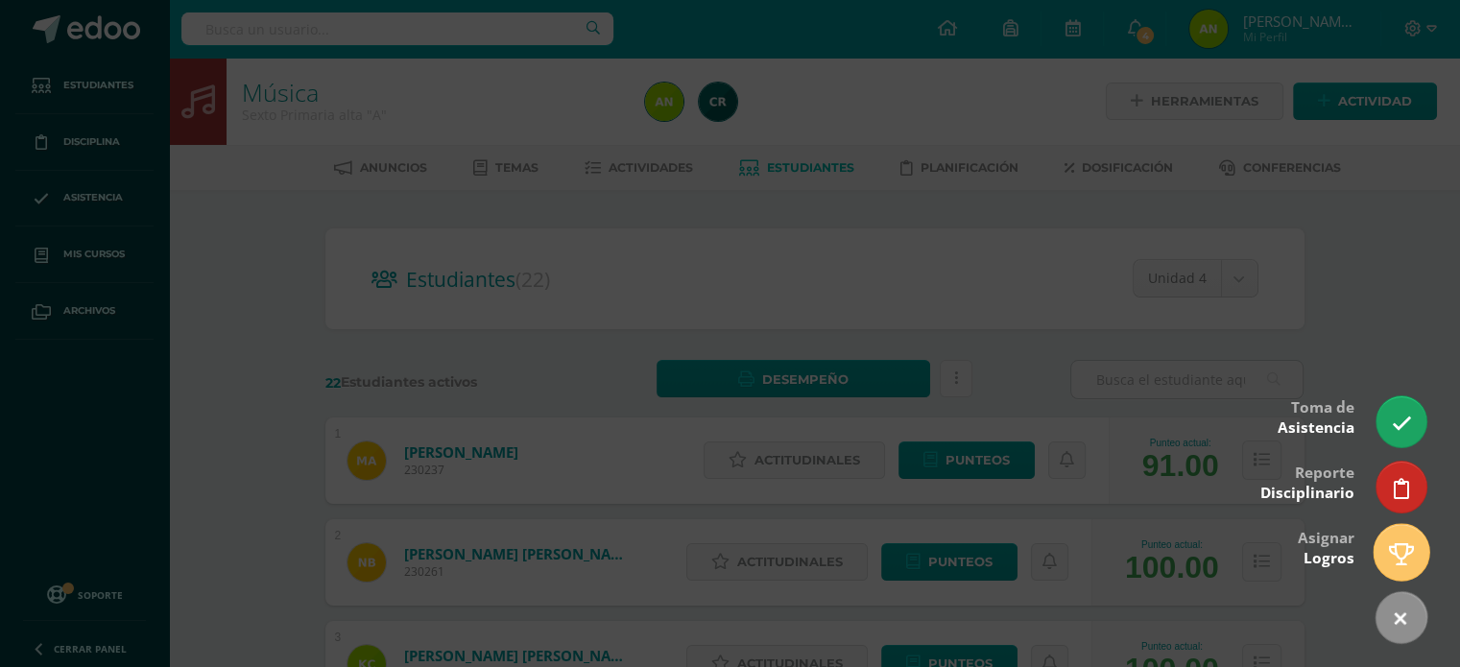
click at [1418, 561] on link at bounding box center [1401, 552] width 55 height 56
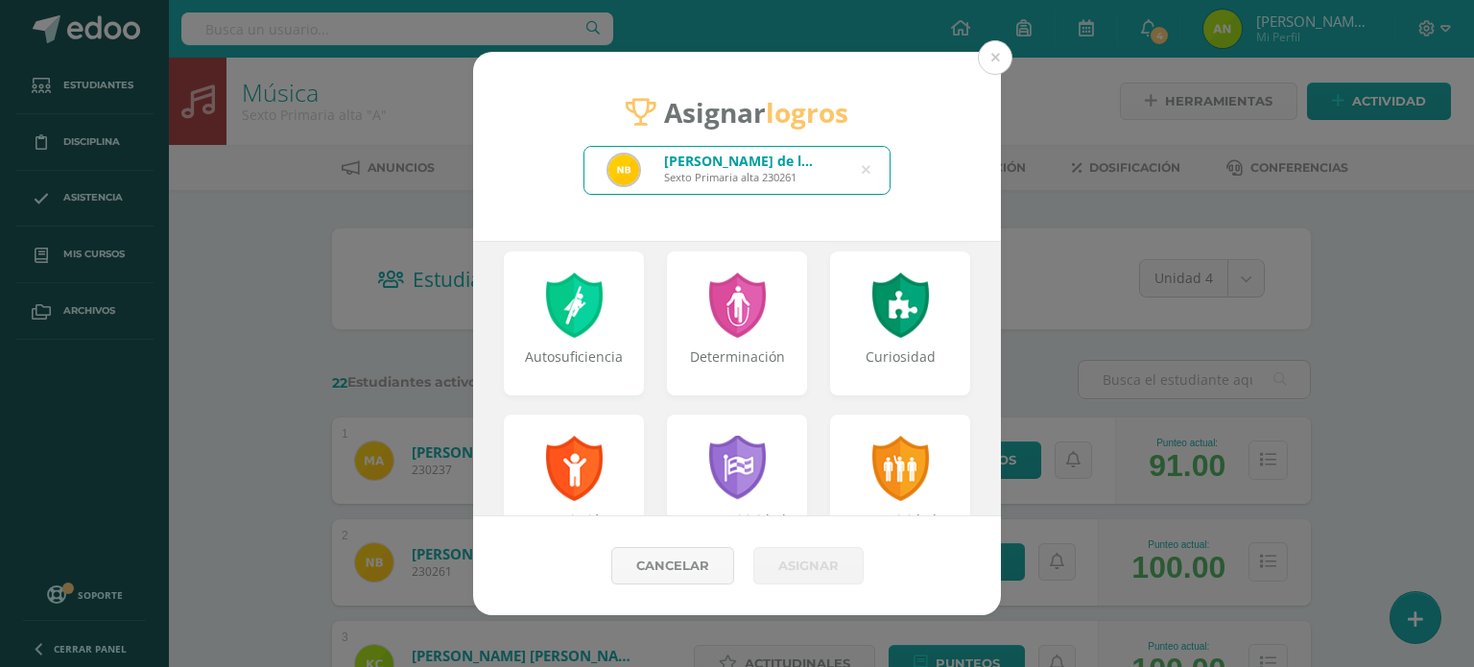
scroll to position [192, 0]
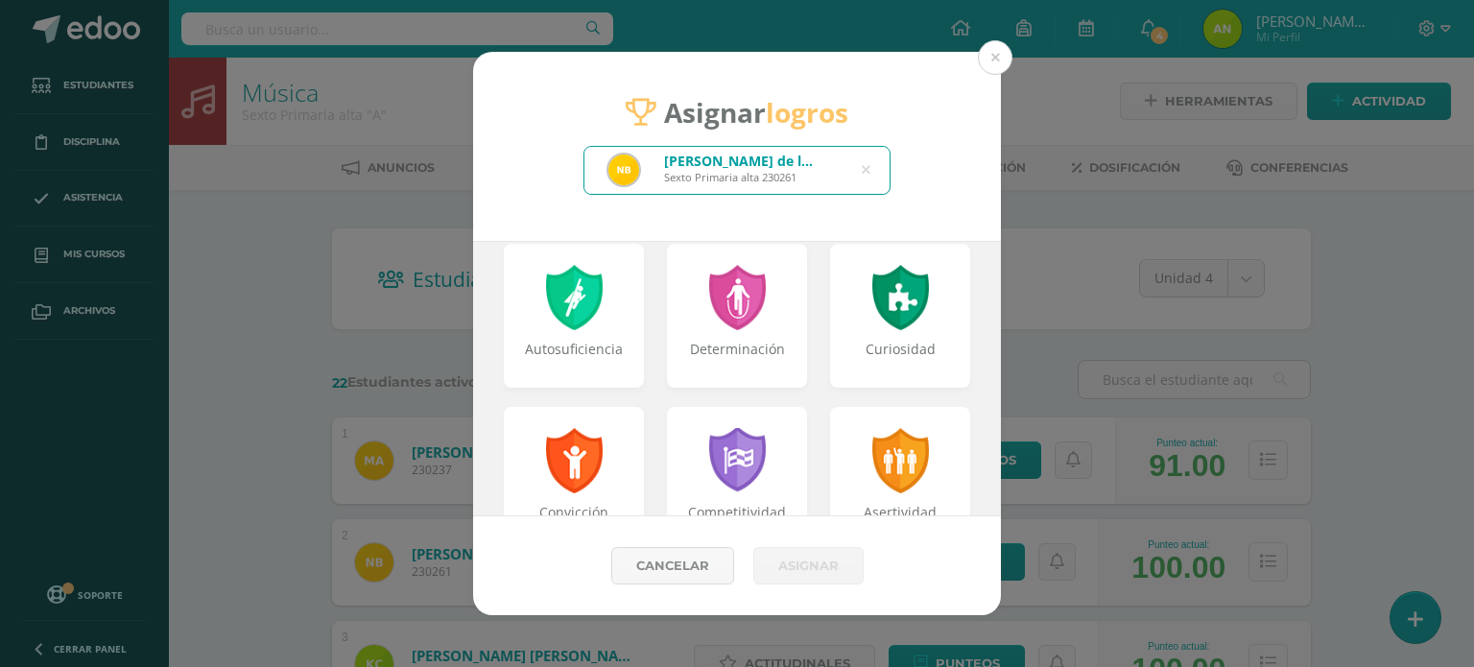
click at [864, 168] on icon at bounding box center [866, 170] width 9 height 49
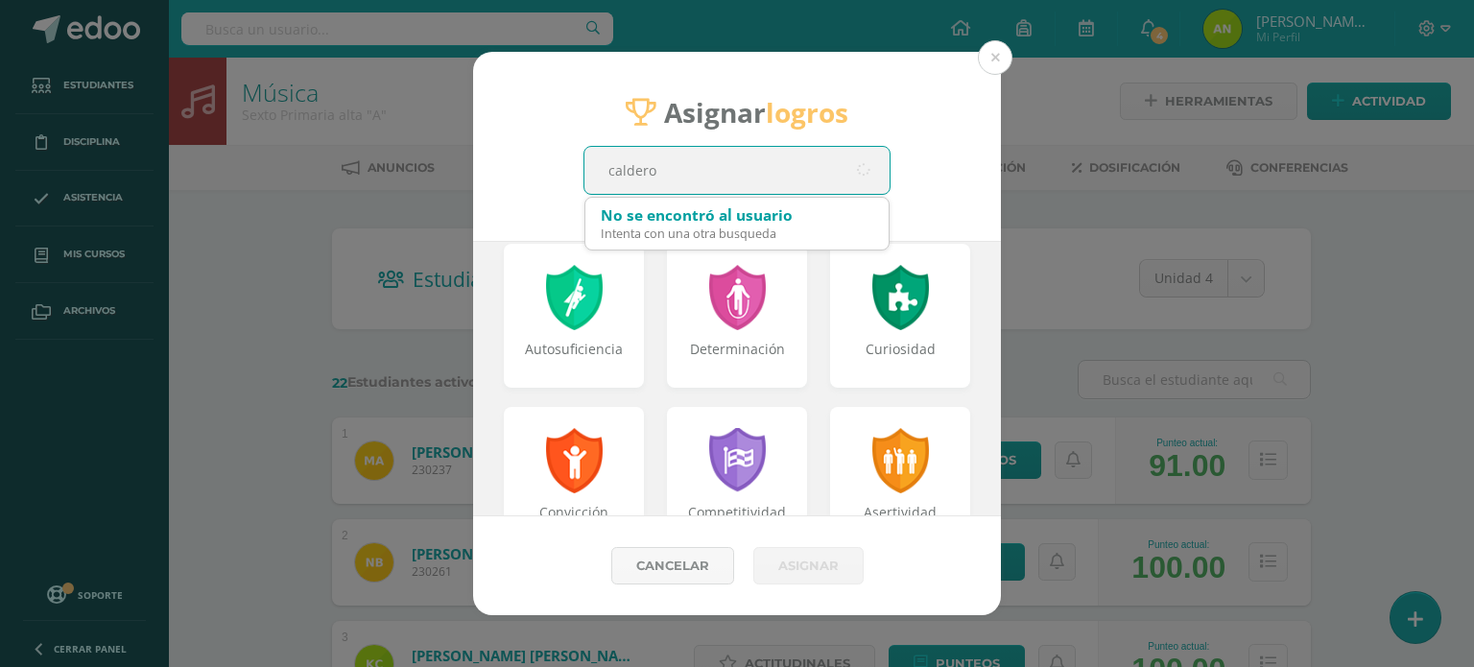
type input "calderon"
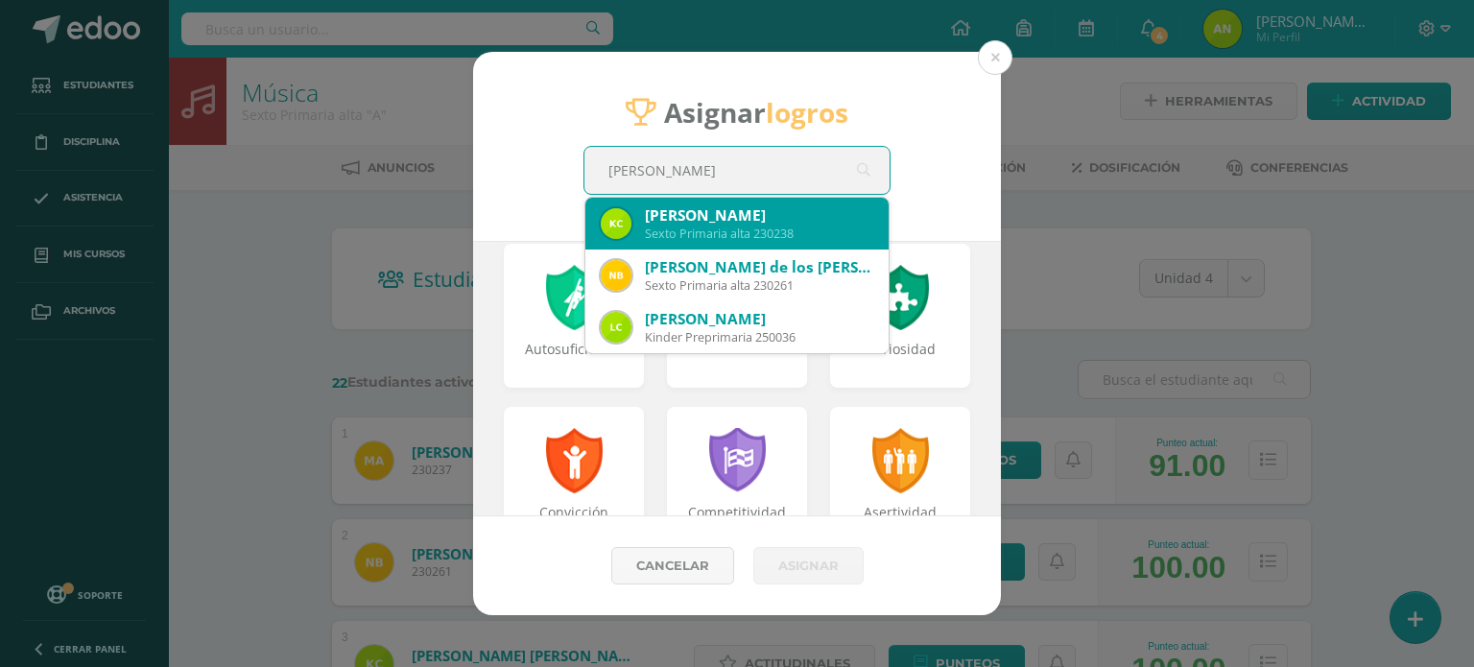
click at [781, 227] on div "Sexto Primaria alta 230238" at bounding box center [759, 234] width 228 height 16
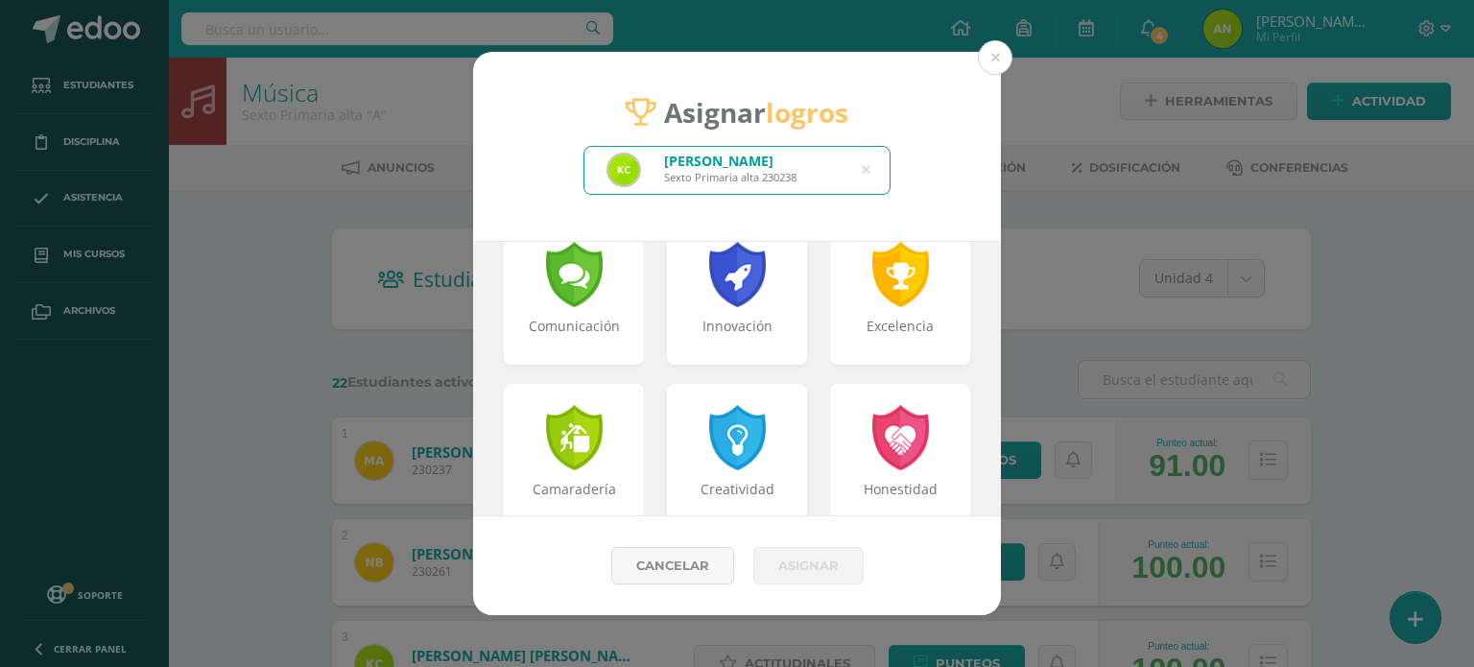
scroll to position [576, 0]
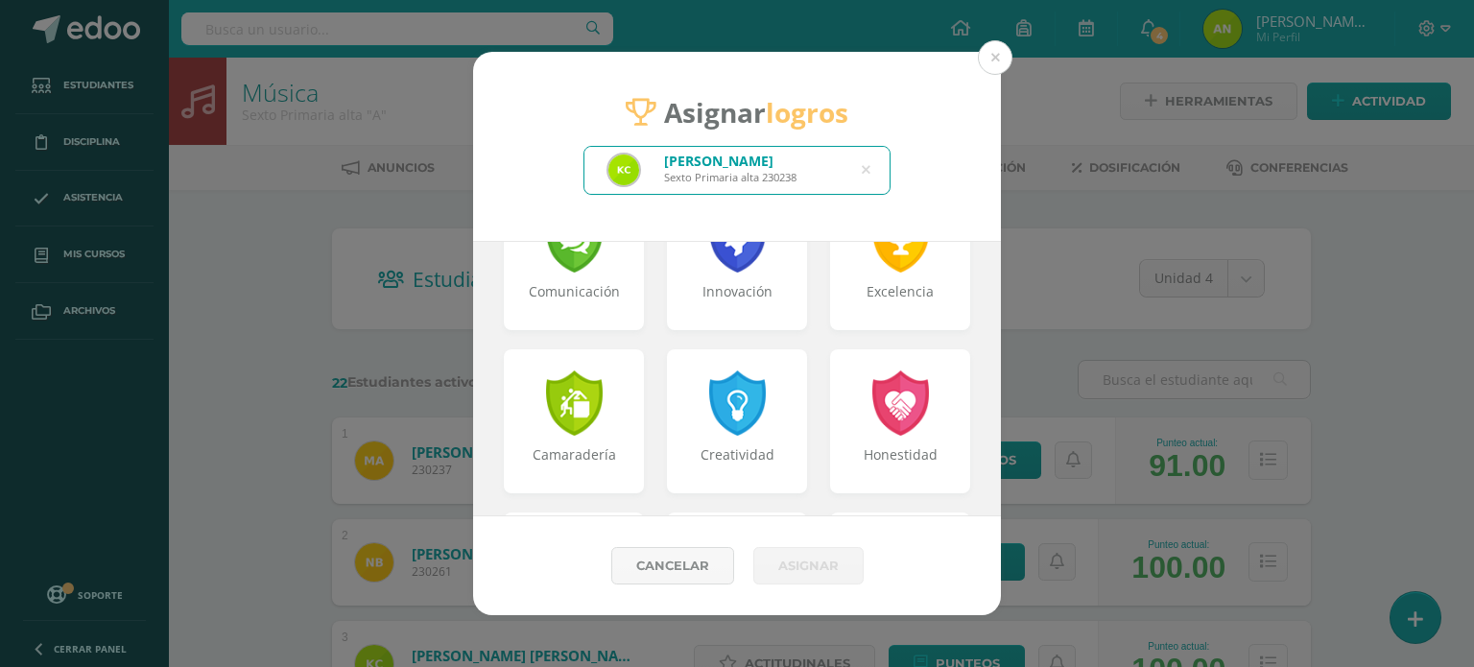
click at [858, 287] on div "Excelencia" at bounding box center [900, 301] width 136 height 38
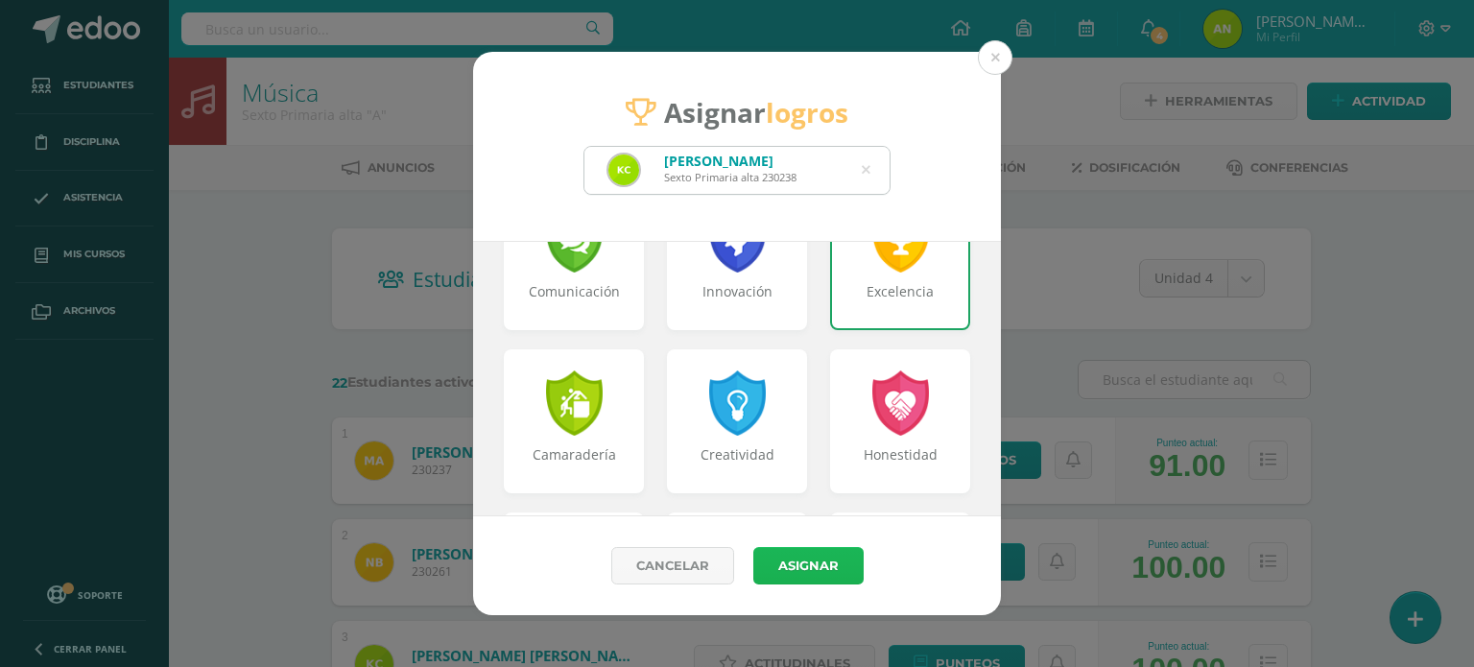
click at [812, 559] on button "Asignar" at bounding box center [809, 565] width 110 height 37
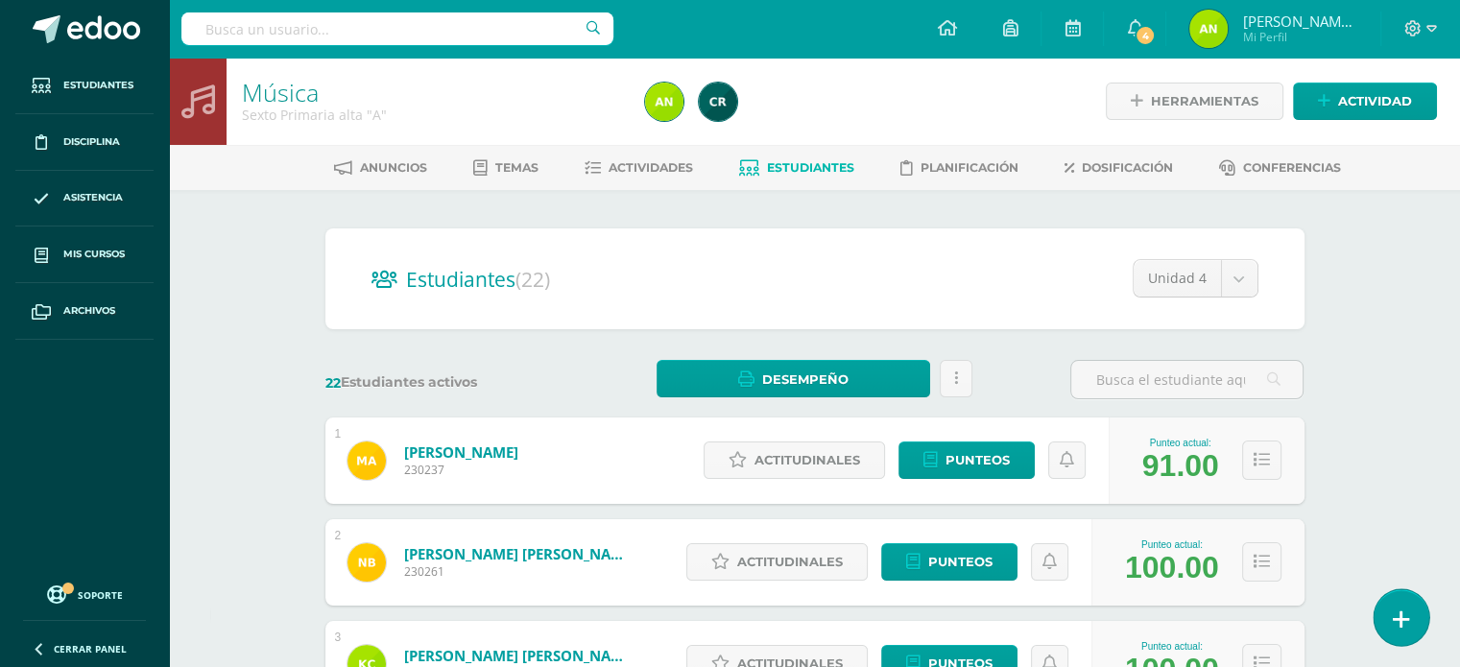
click at [1417, 620] on link at bounding box center [1401, 617] width 55 height 56
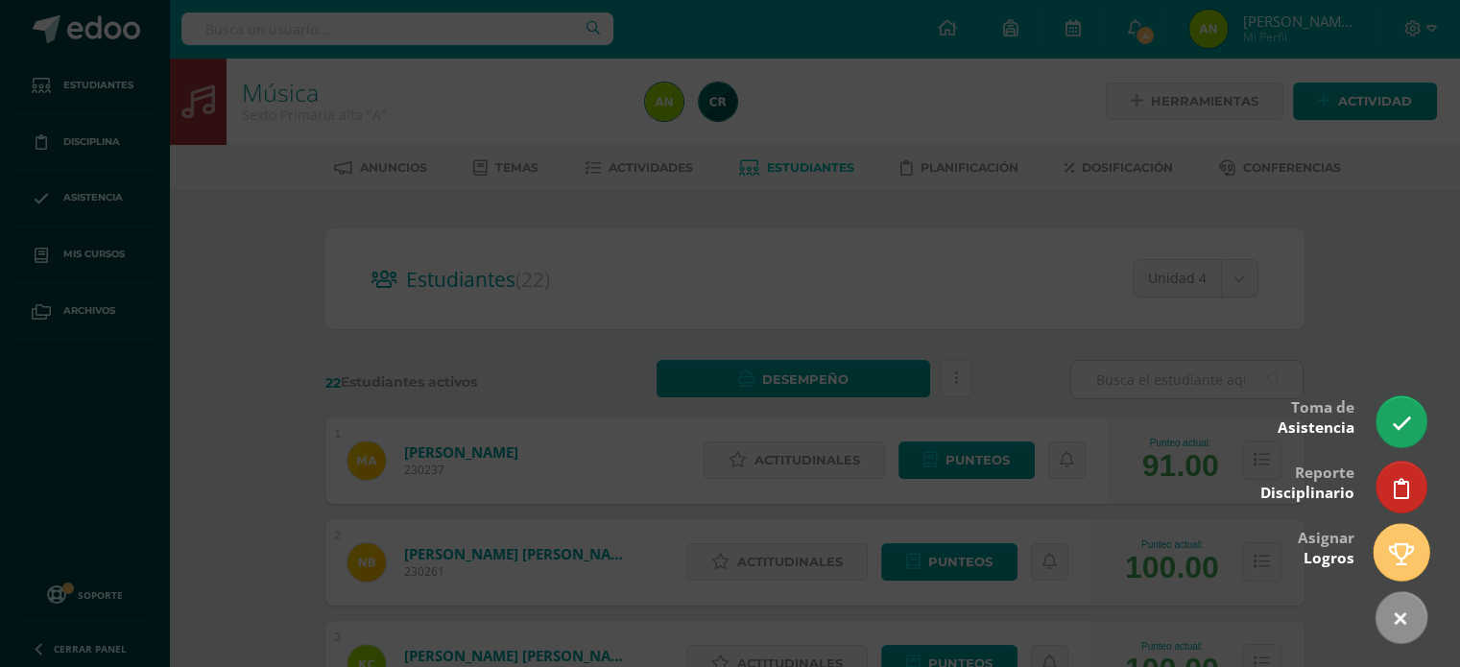
click at [1405, 543] on icon at bounding box center [1401, 554] width 25 height 22
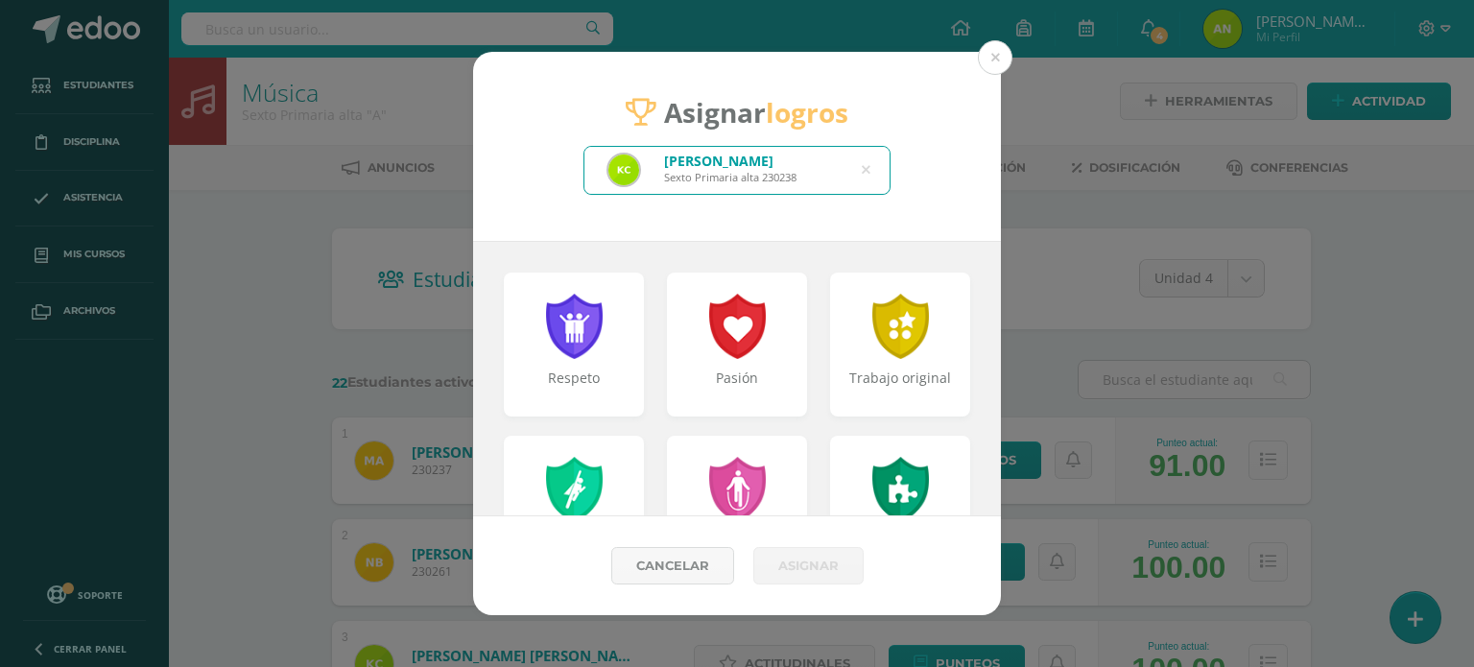
click at [861, 167] on div "Kristel Daniela Calderón Chapeton Sexto Primaria alta 230238" at bounding box center [737, 170] width 305 height 47
click at [869, 172] on icon at bounding box center [866, 170] width 9 height 49
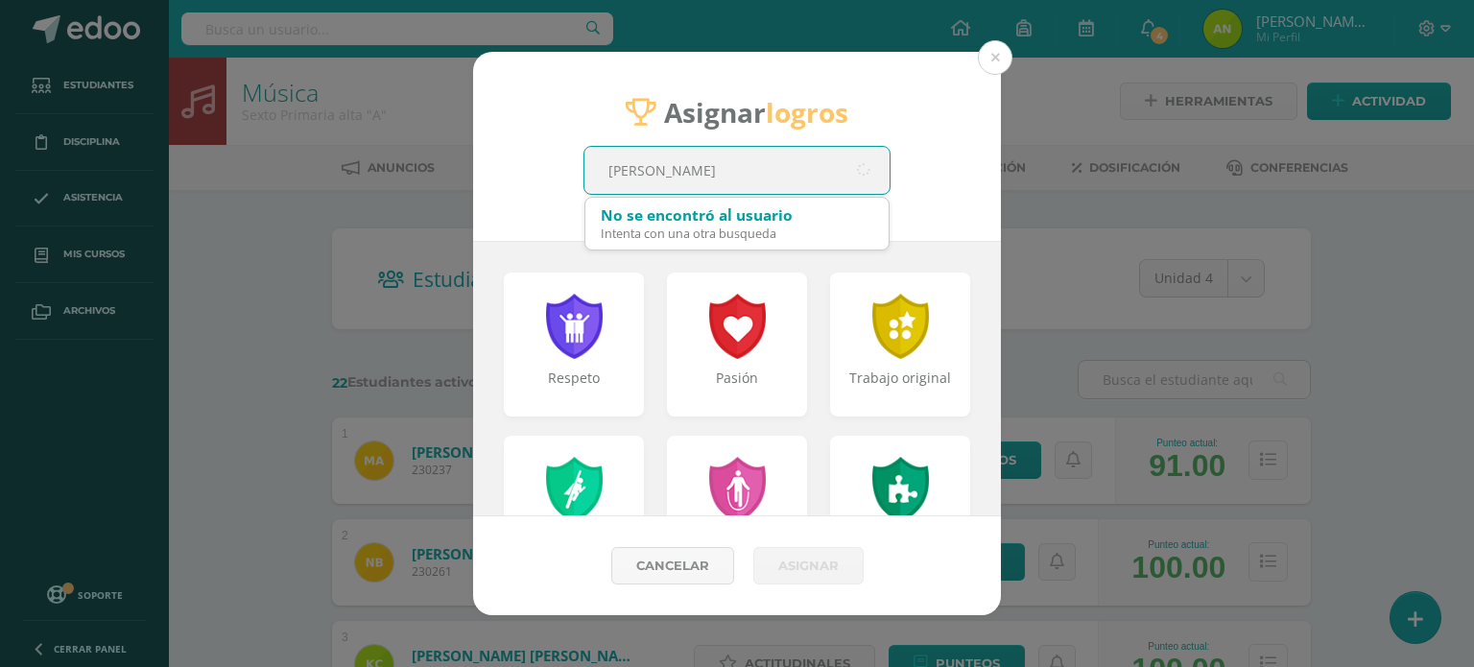
type input "castillo rodriguez"
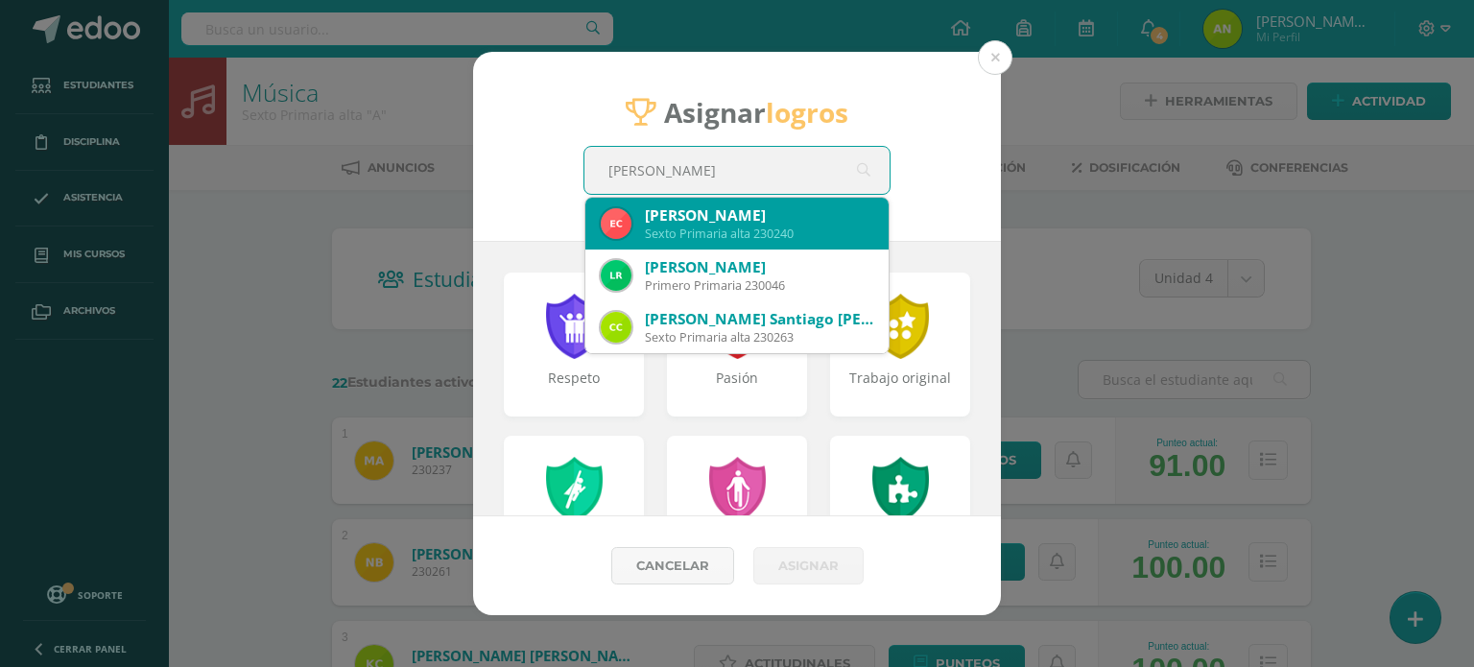
click at [771, 210] on div "Eimy Nicolle Castillo Rodríguez" at bounding box center [759, 215] width 228 height 20
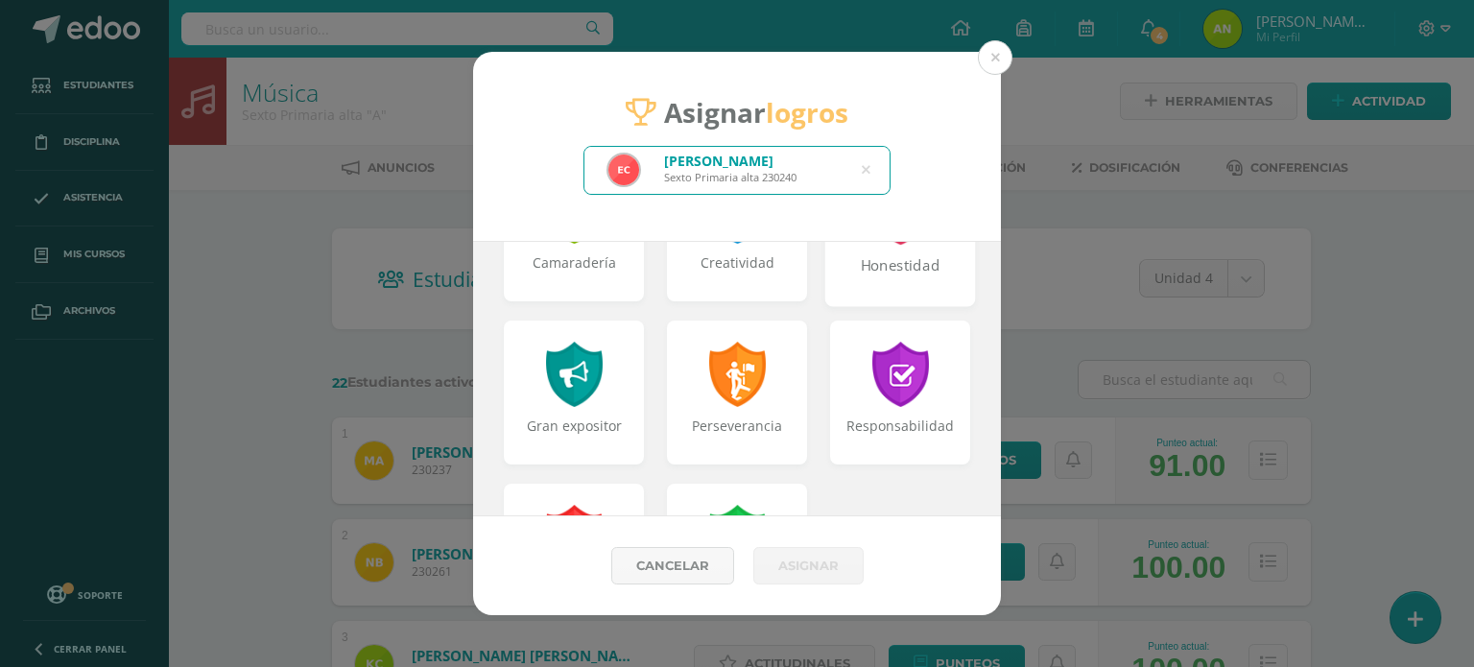
scroll to position [480, 0]
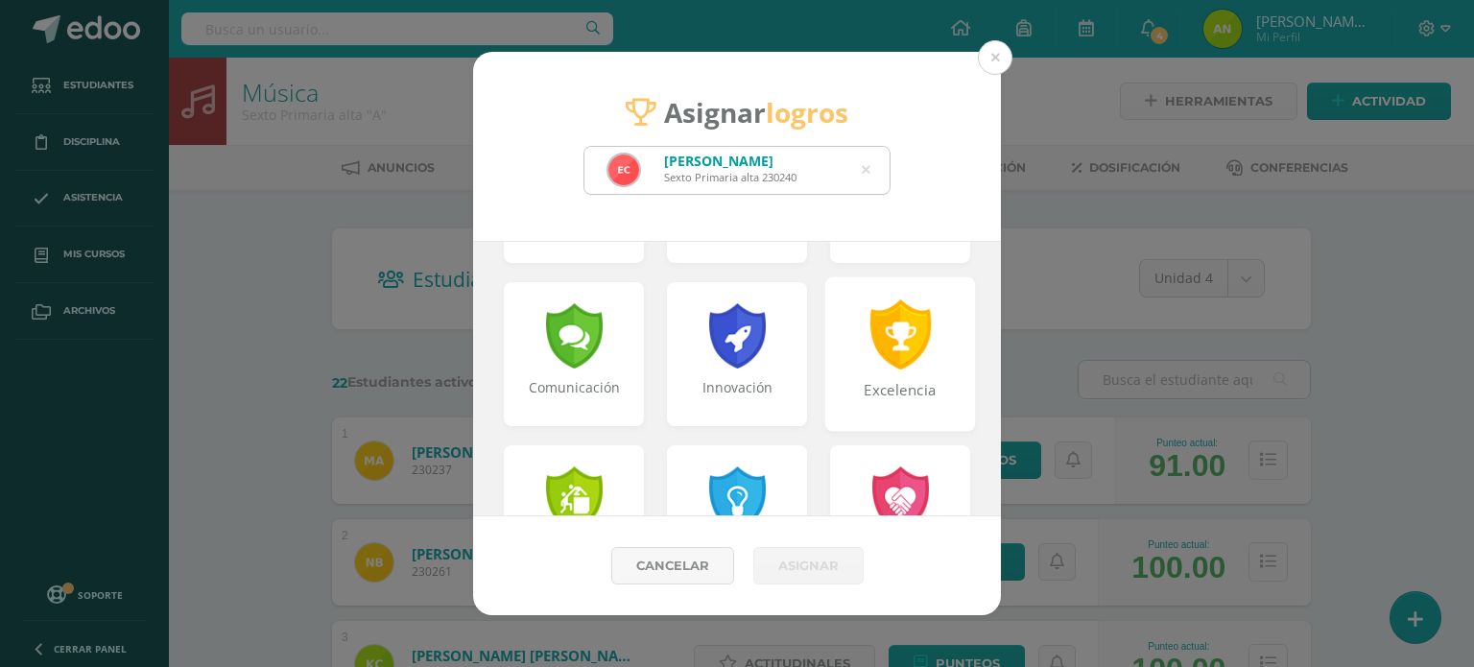
drag, startPoint x: 876, startPoint y: 384, endPoint x: 877, endPoint y: 410, distance: 25.9
click at [877, 383] on div "Excelencia" at bounding box center [900, 400] width 147 height 41
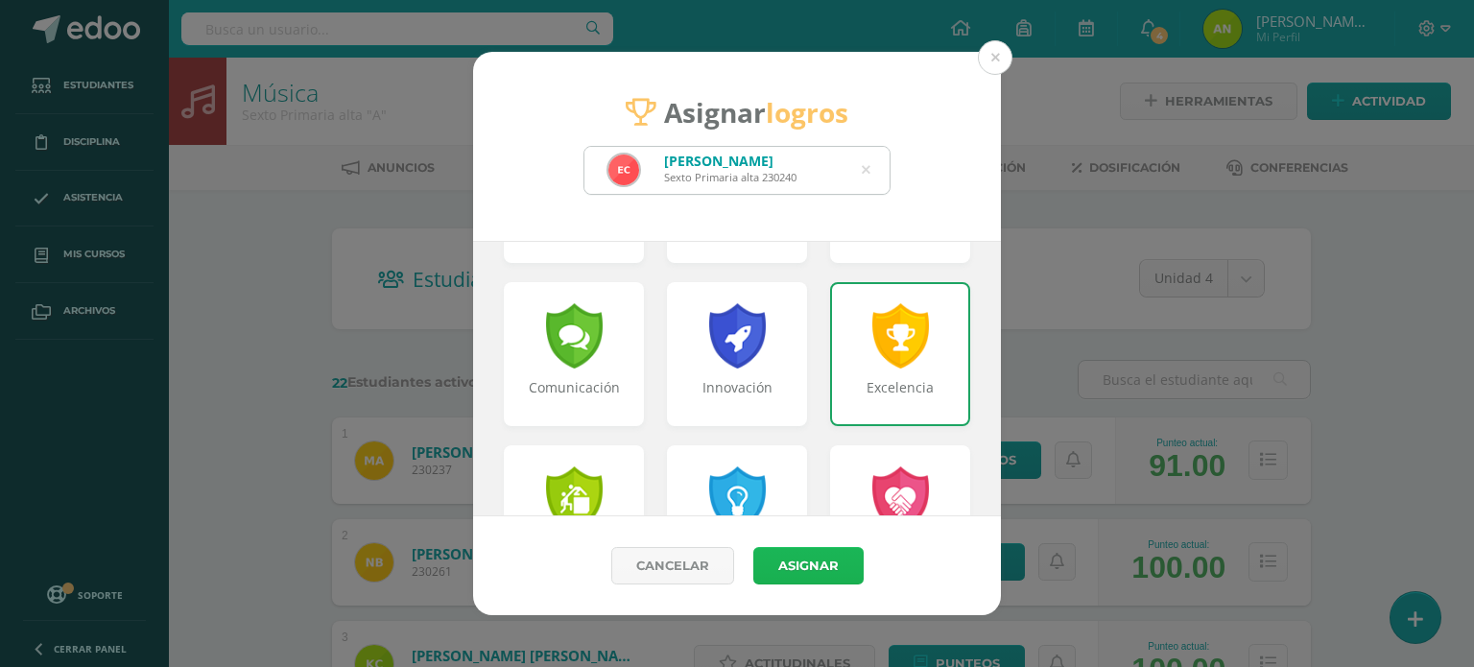
click at [828, 572] on button "Asignar" at bounding box center [809, 565] width 110 height 37
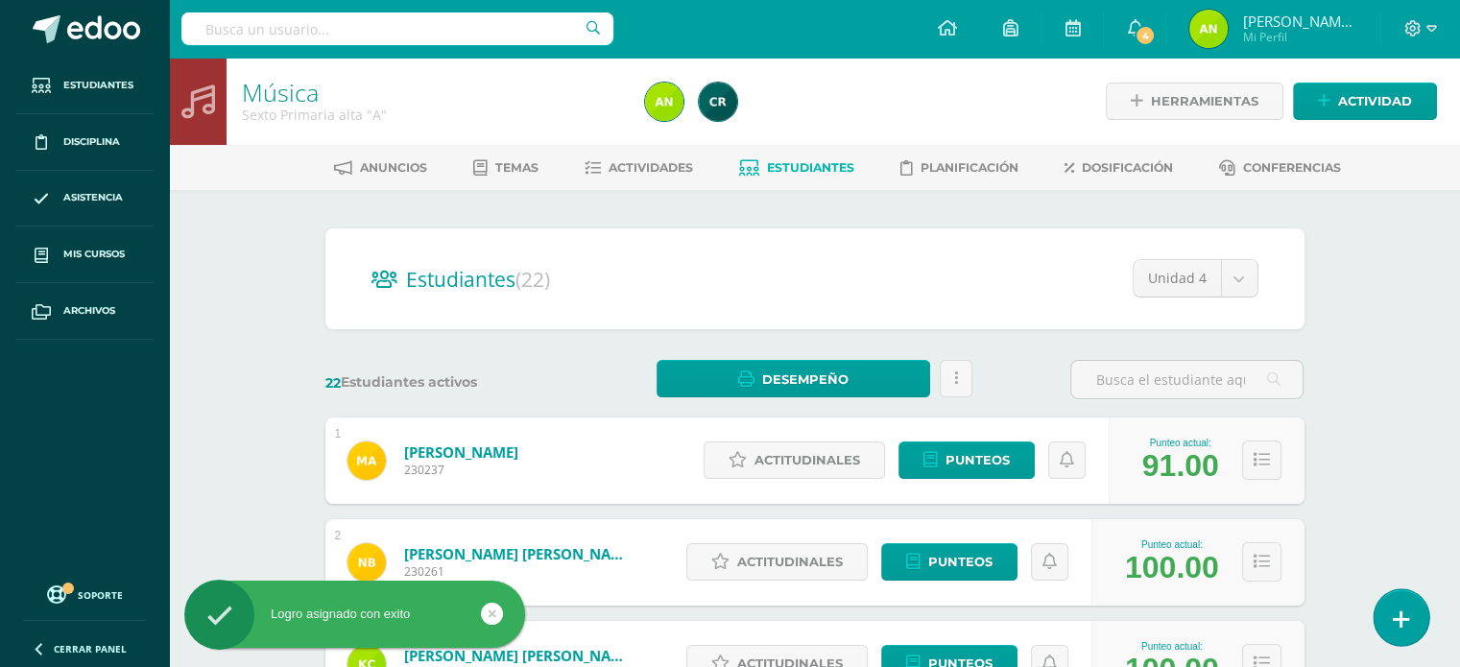
click at [1413, 616] on link at bounding box center [1401, 617] width 55 height 56
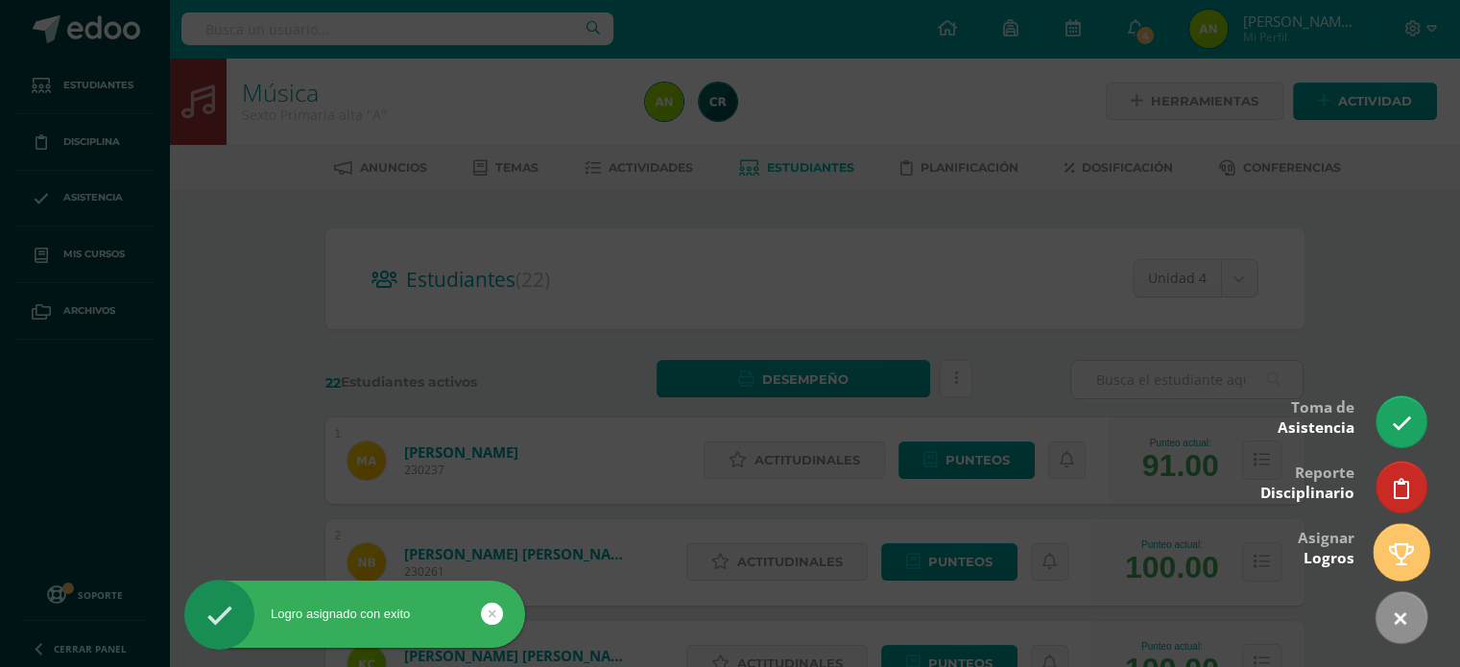
click at [1402, 549] on icon at bounding box center [1401, 554] width 25 height 22
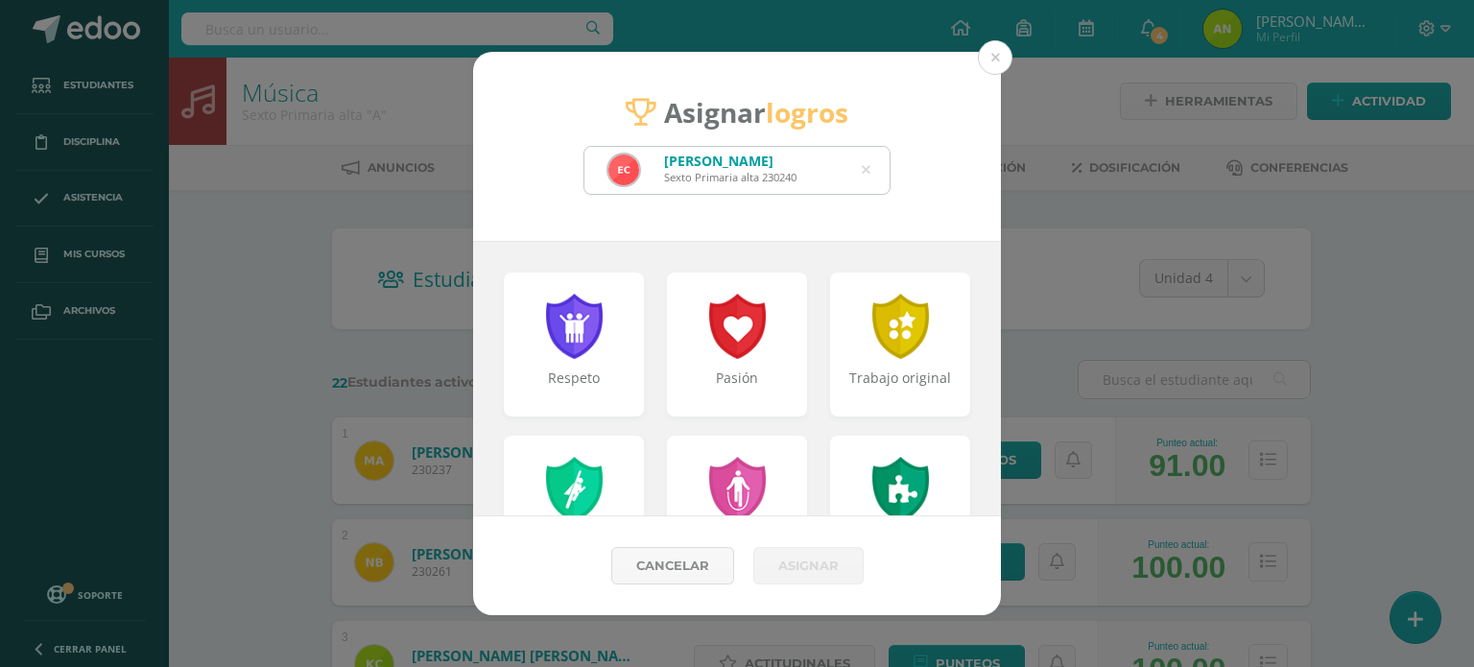
click at [862, 173] on icon at bounding box center [866, 170] width 9 height 49
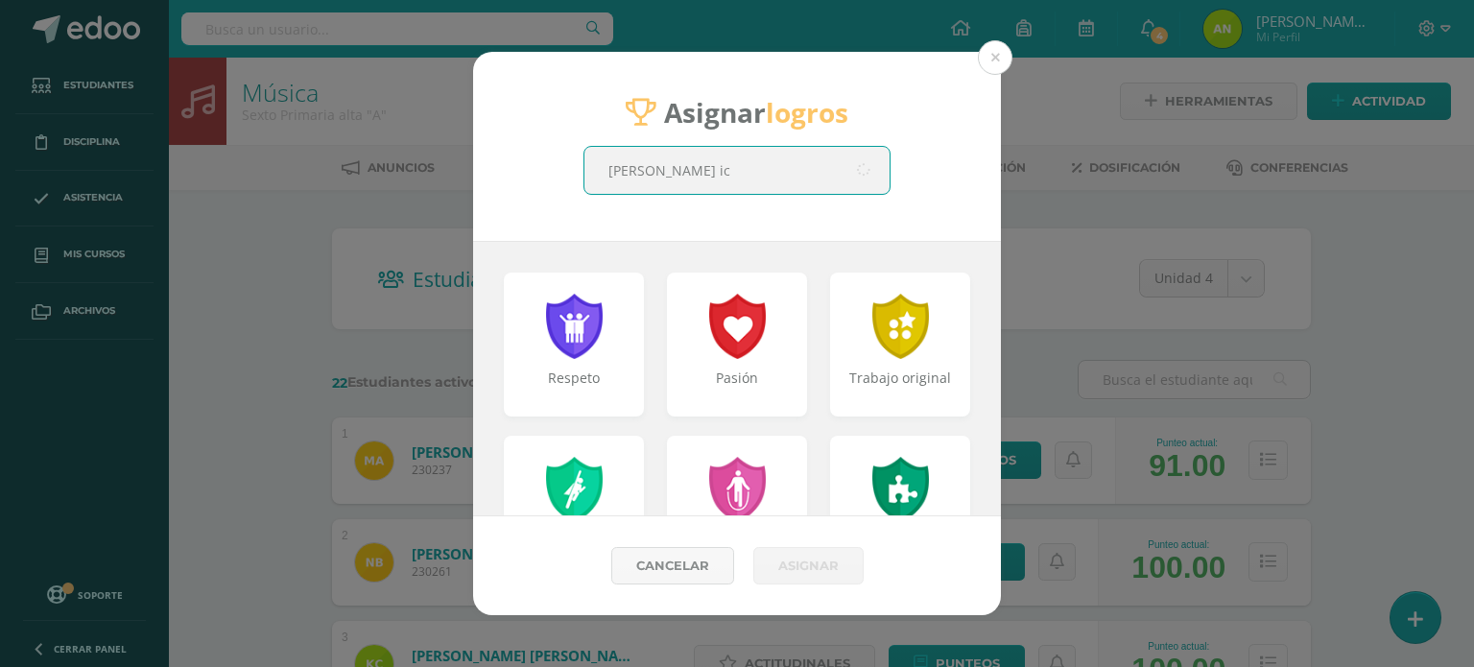
type input "estrada icu"
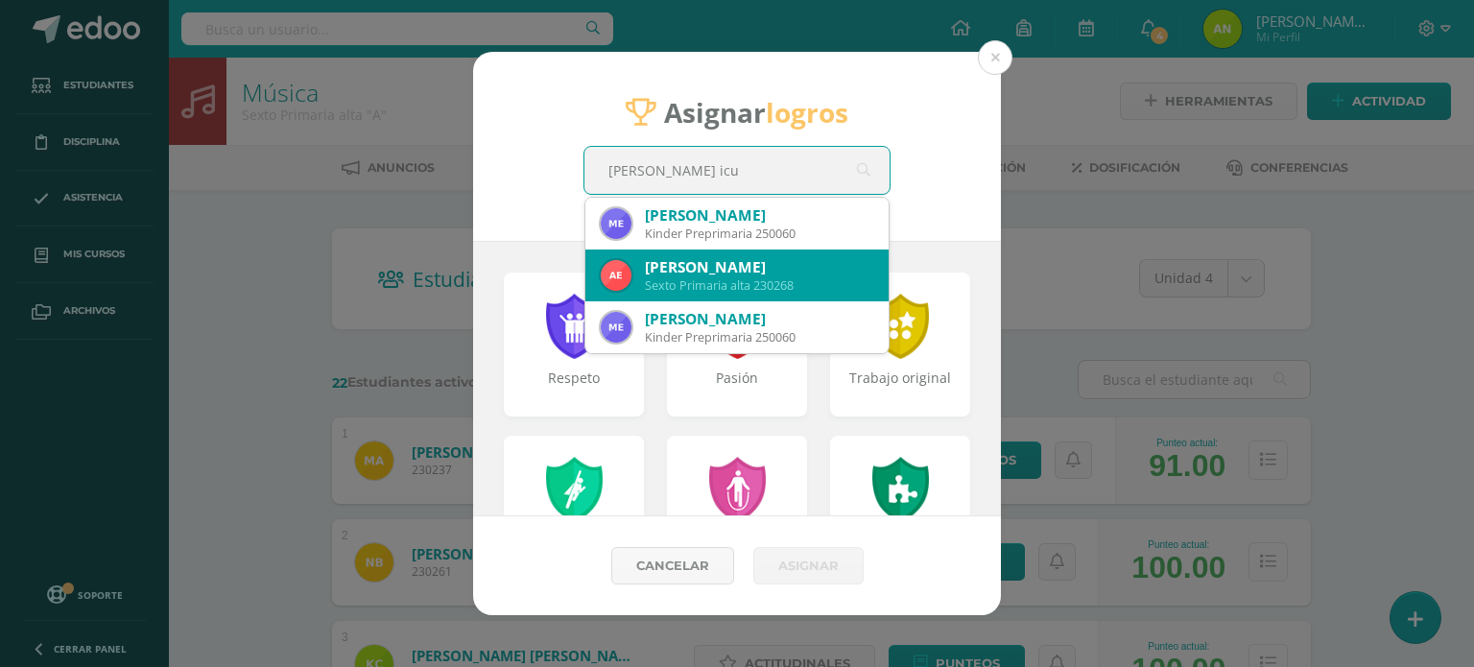
click at [816, 264] on div "Ana Ruth Estrada Icu" at bounding box center [759, 267] width 228 height 20
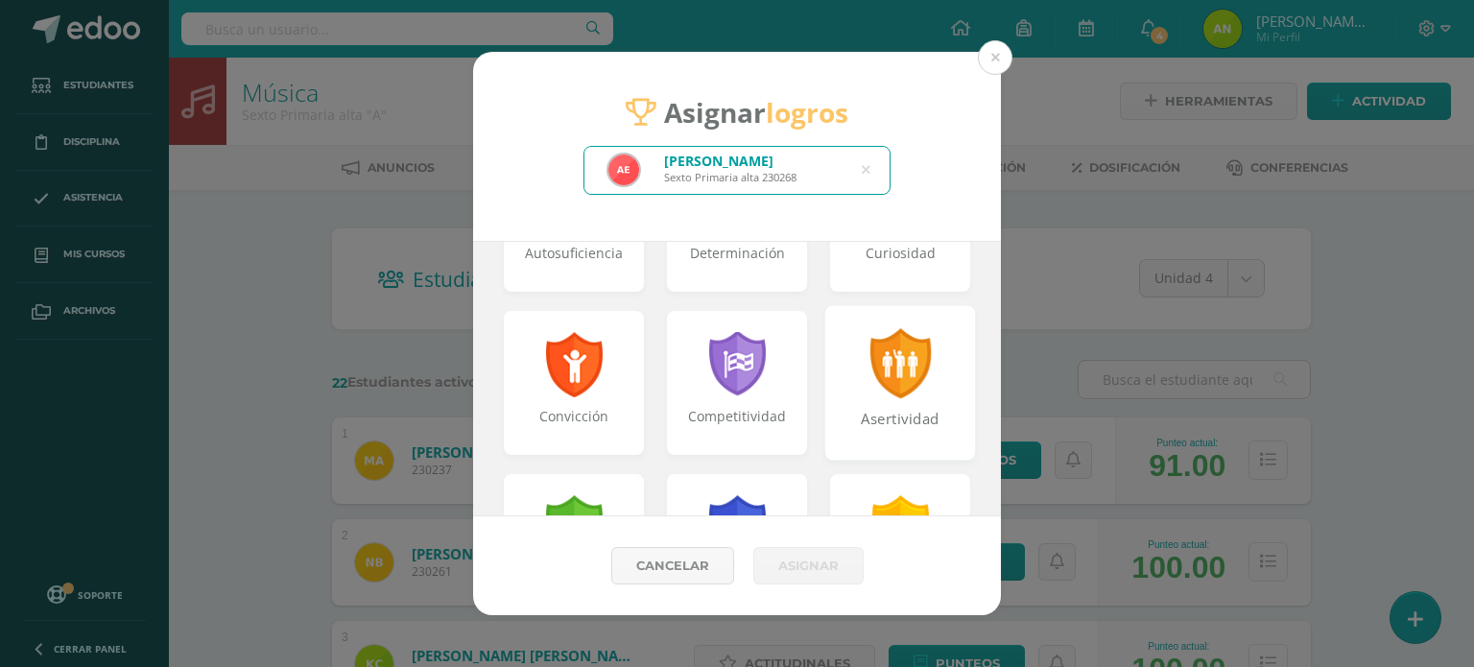
scroll to position [576, 0]
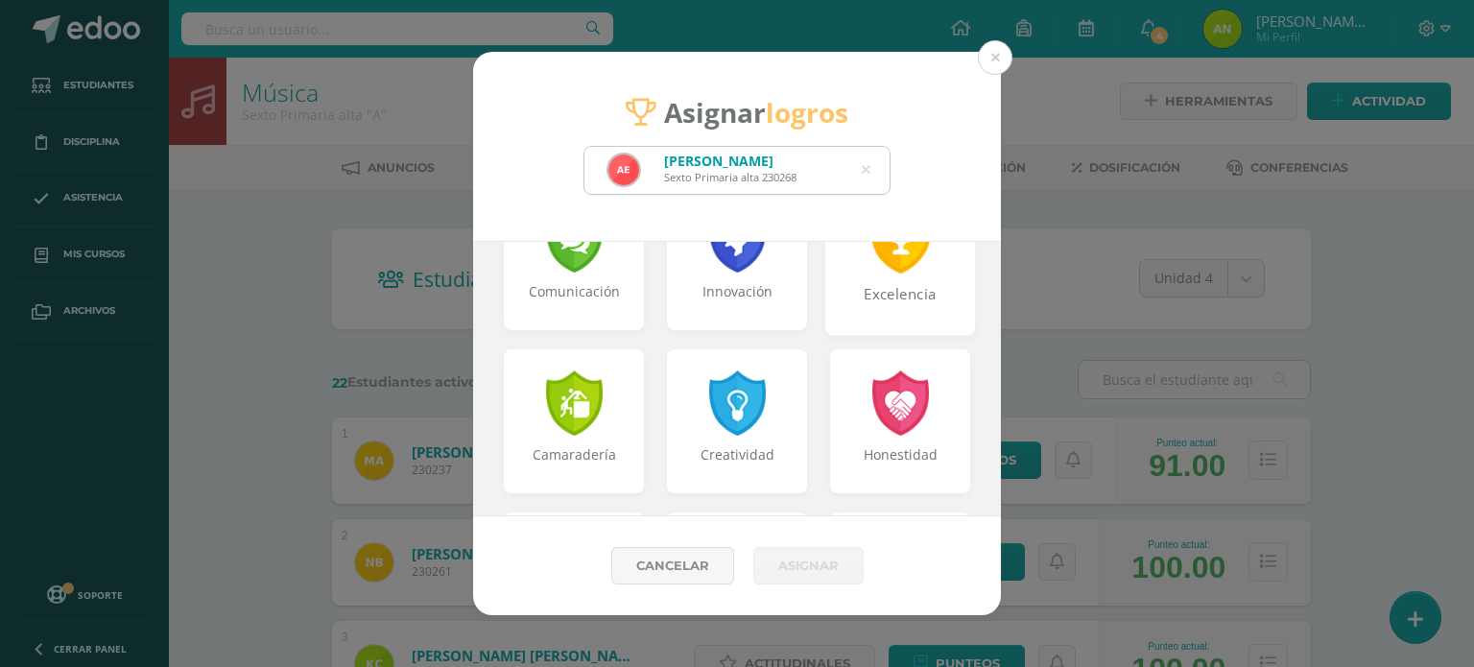
click at [891, 302] on div "Excelencia" at bounding box center [900, 304] width 147 height 41
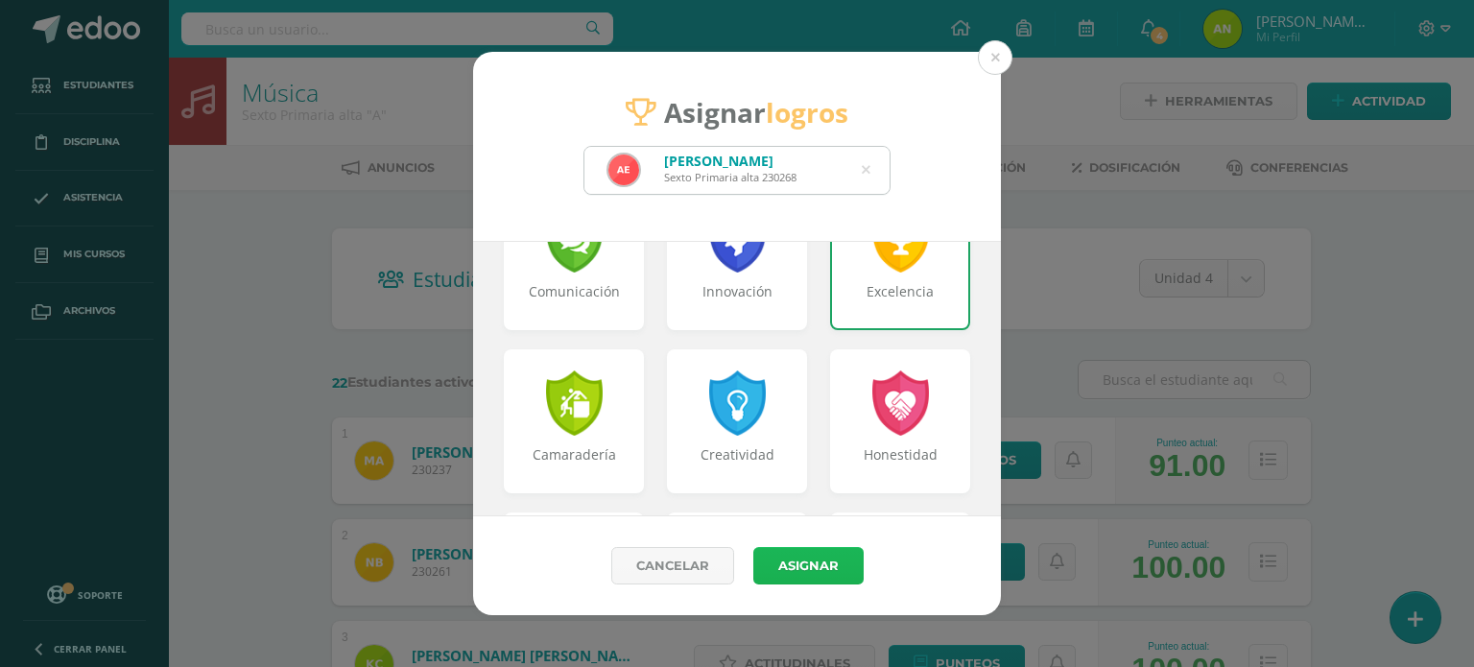
click at [827, 555] on button "Asignar" at bounding box center [809, 565] width 110 height 37
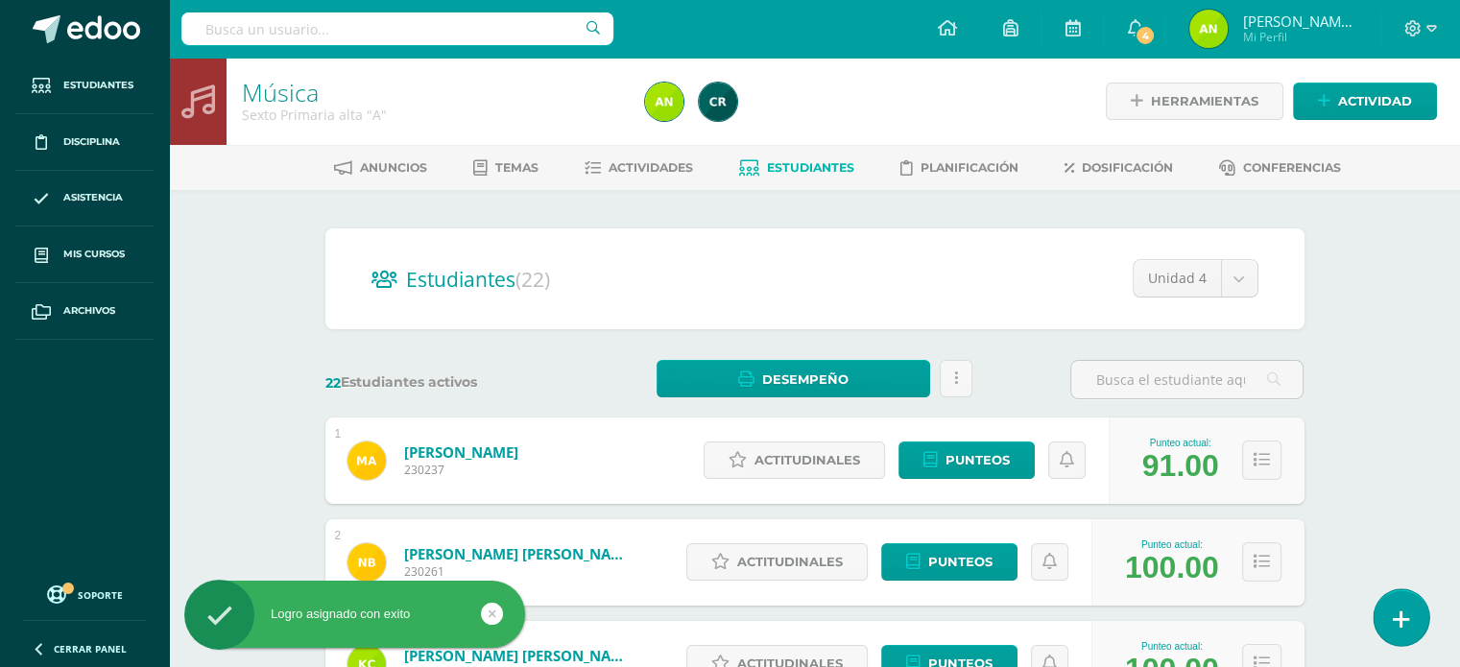
click at [1415, 625] on link at bounding box center [1401, 617] width 55 height 56
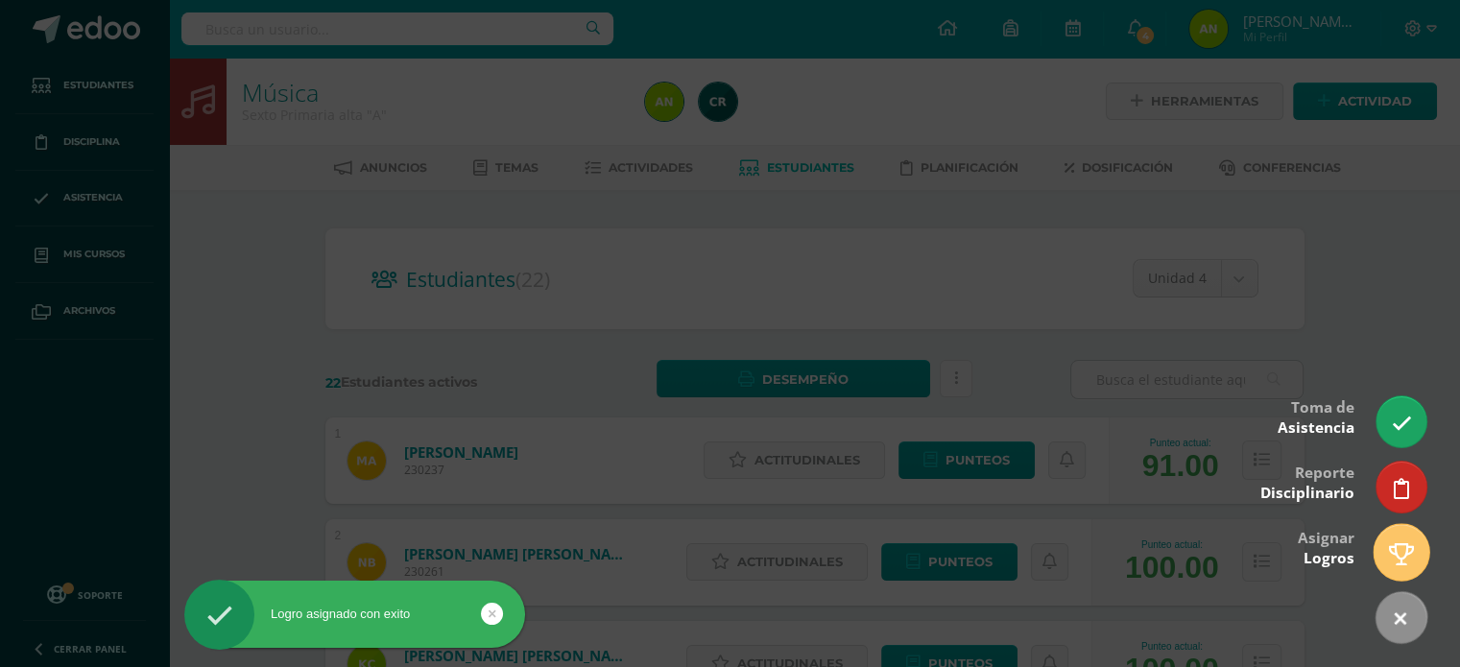
click at [1401, 540] on link at bounding box center [1401, 552] width 55 height 56
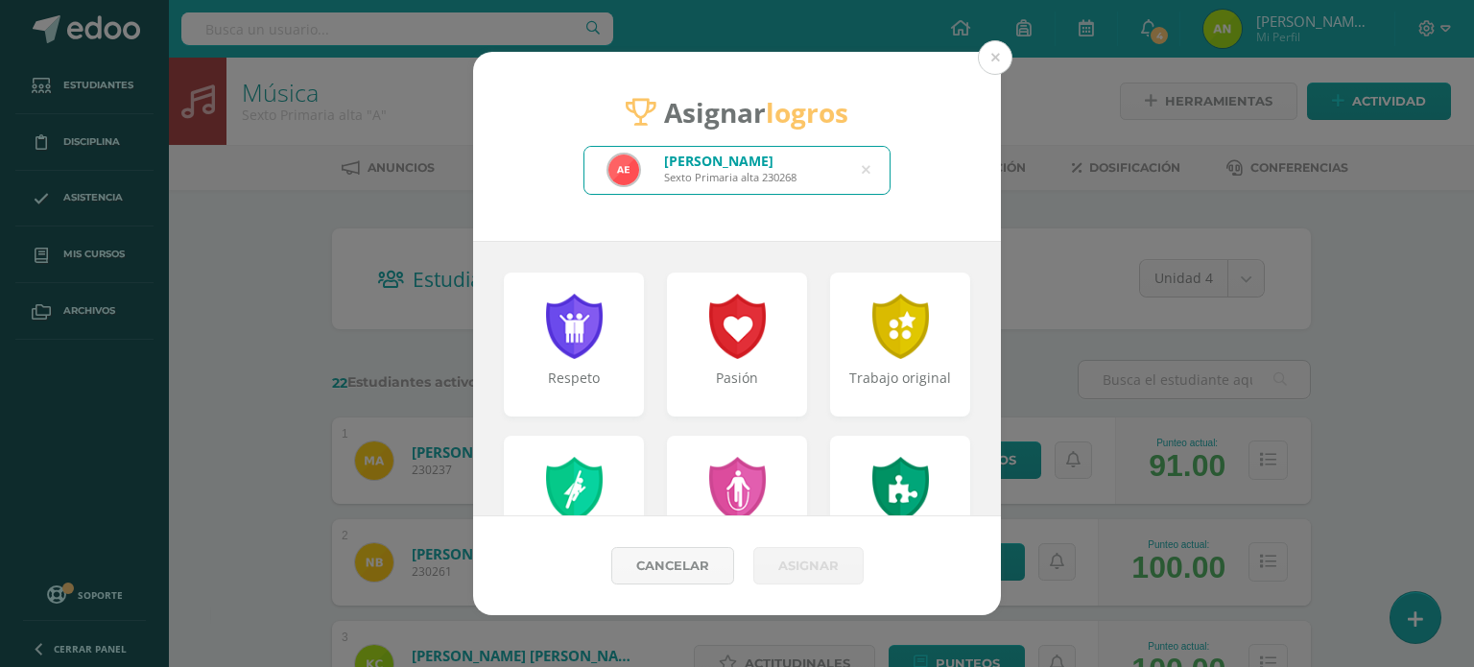
click at [871, 174] on icon at bounding box center [866, 170] width 9 height 49
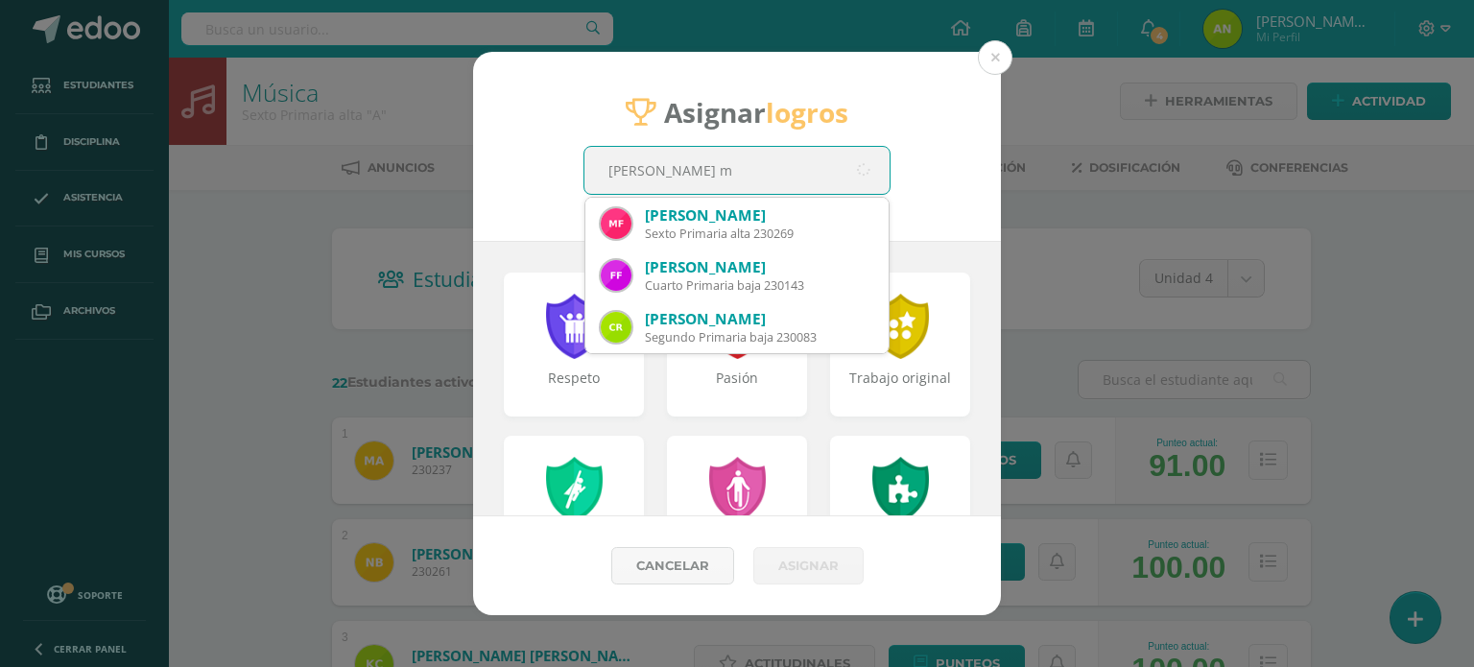
type input "figueroa ma"
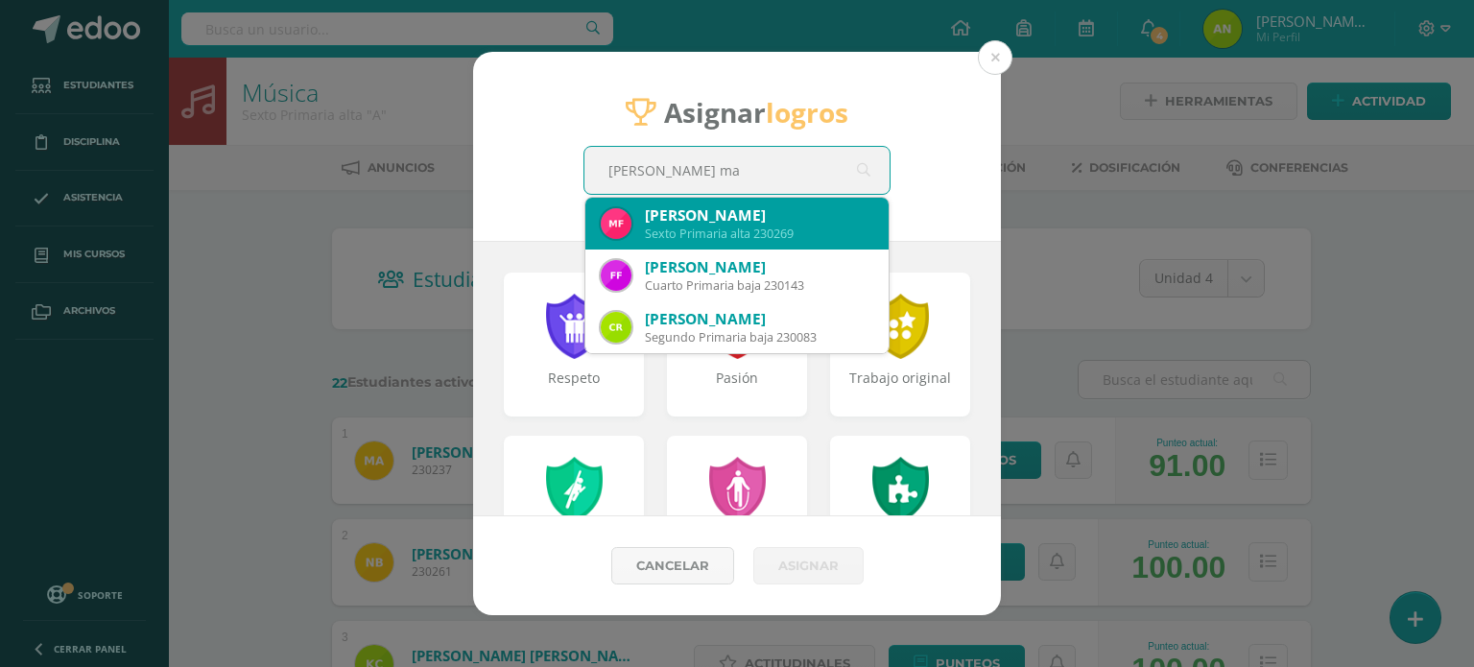
click at [786, 214] on div "Mateo André Figueroa Maldonado" at bounding box center [759, 215] width 228 height 20
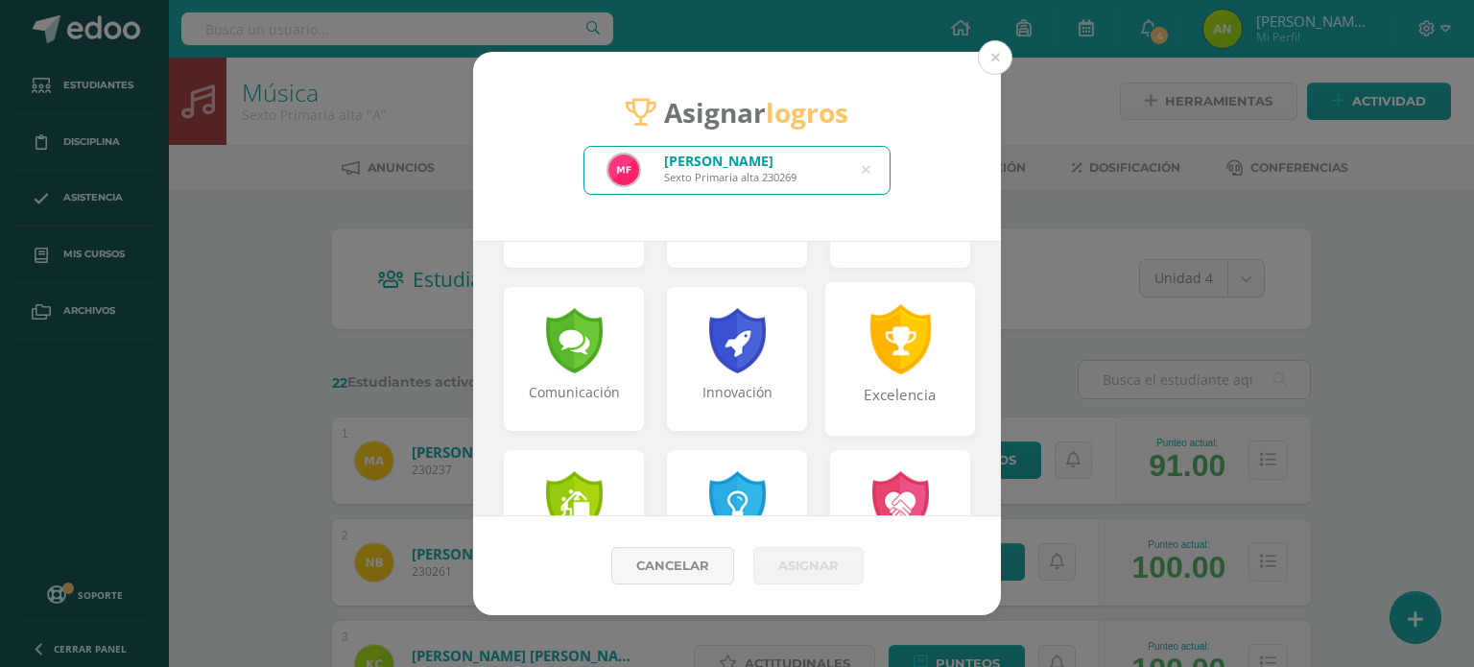
scroll to position [480, 0]
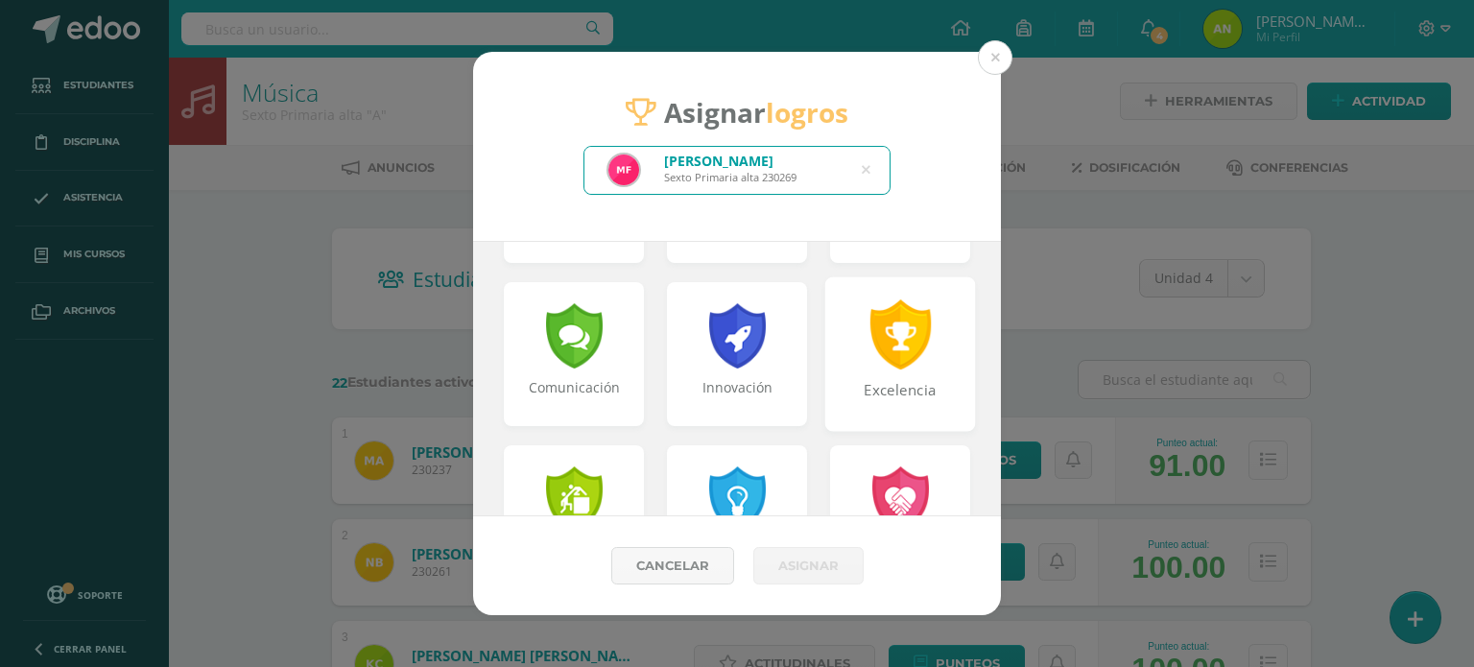
click at [901, 367] on div at bounding box center [901, 334] width 66 height 70
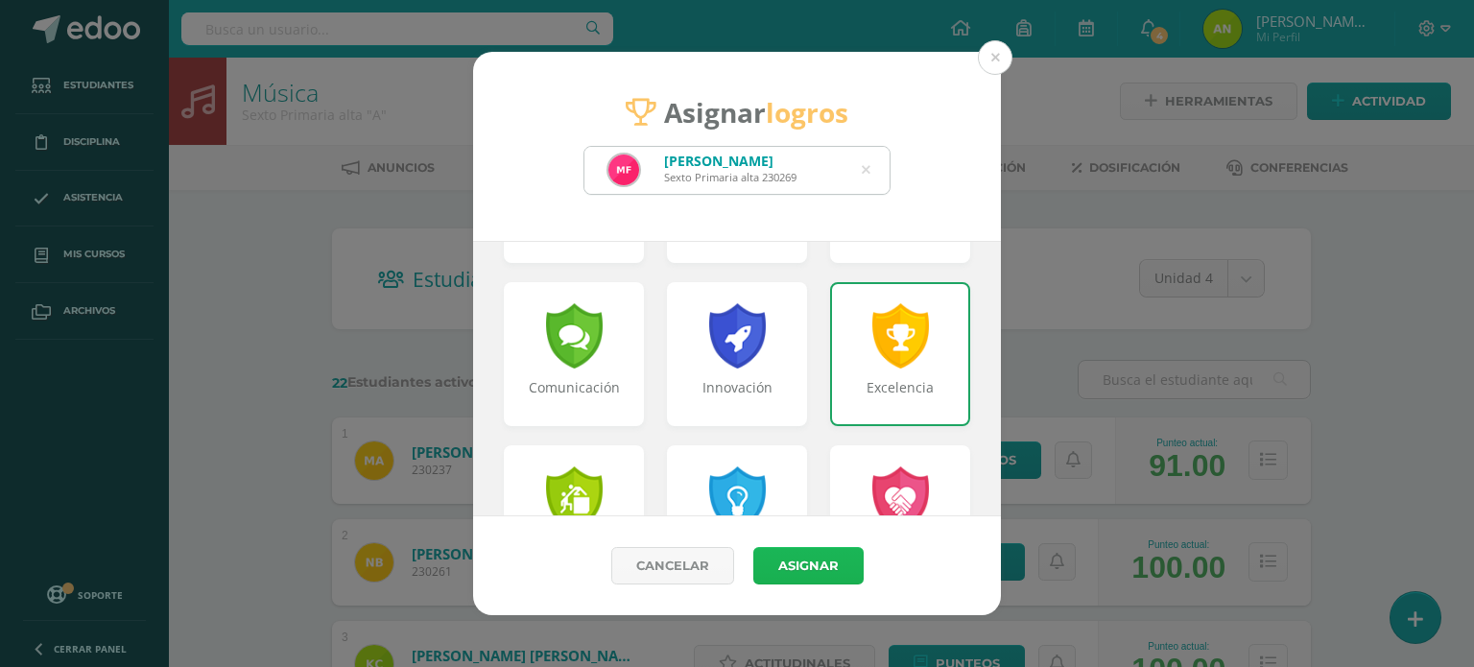
click at [846, 560] on button "Asignar" at bounding box center [809, 565] width 110 height 37
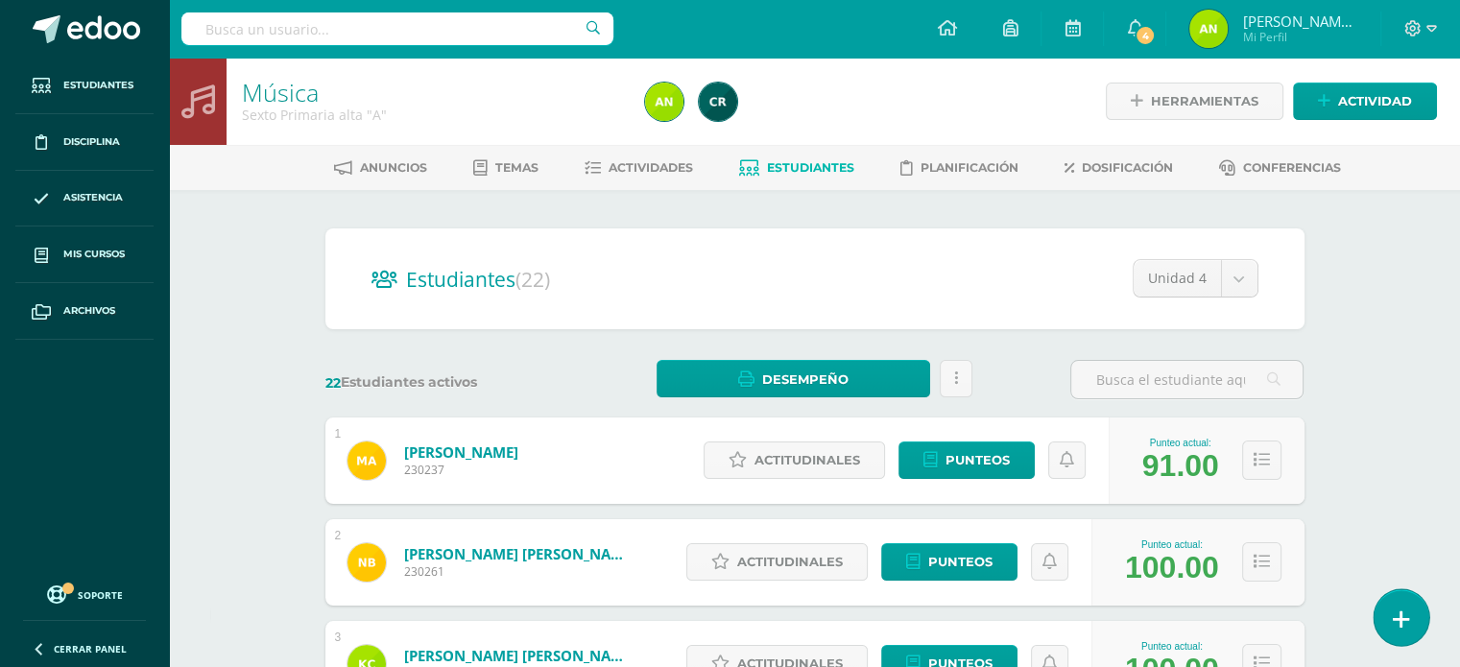
click at [1391, 613] on link at bounding box center [1401, 617] width 55 height 56
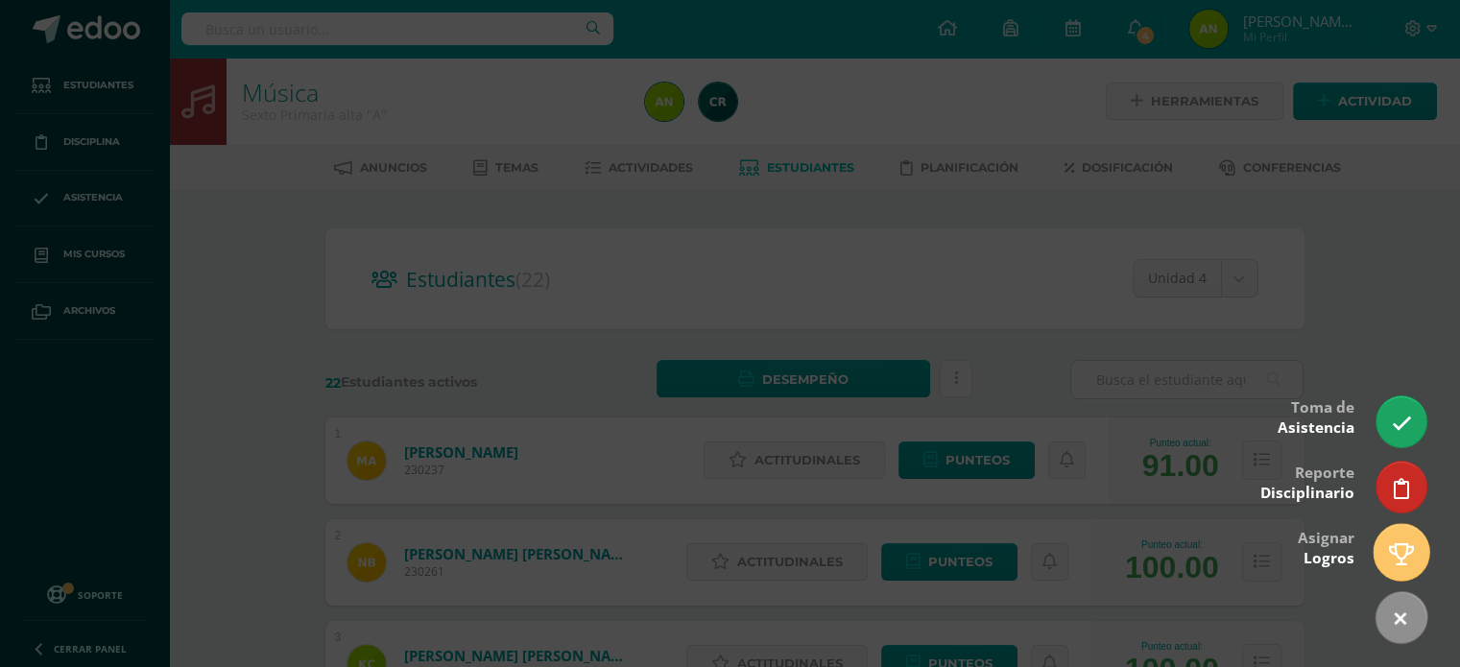
click at [1398, 548] on icon at bounding box center [1401, 554] width 25 height 22
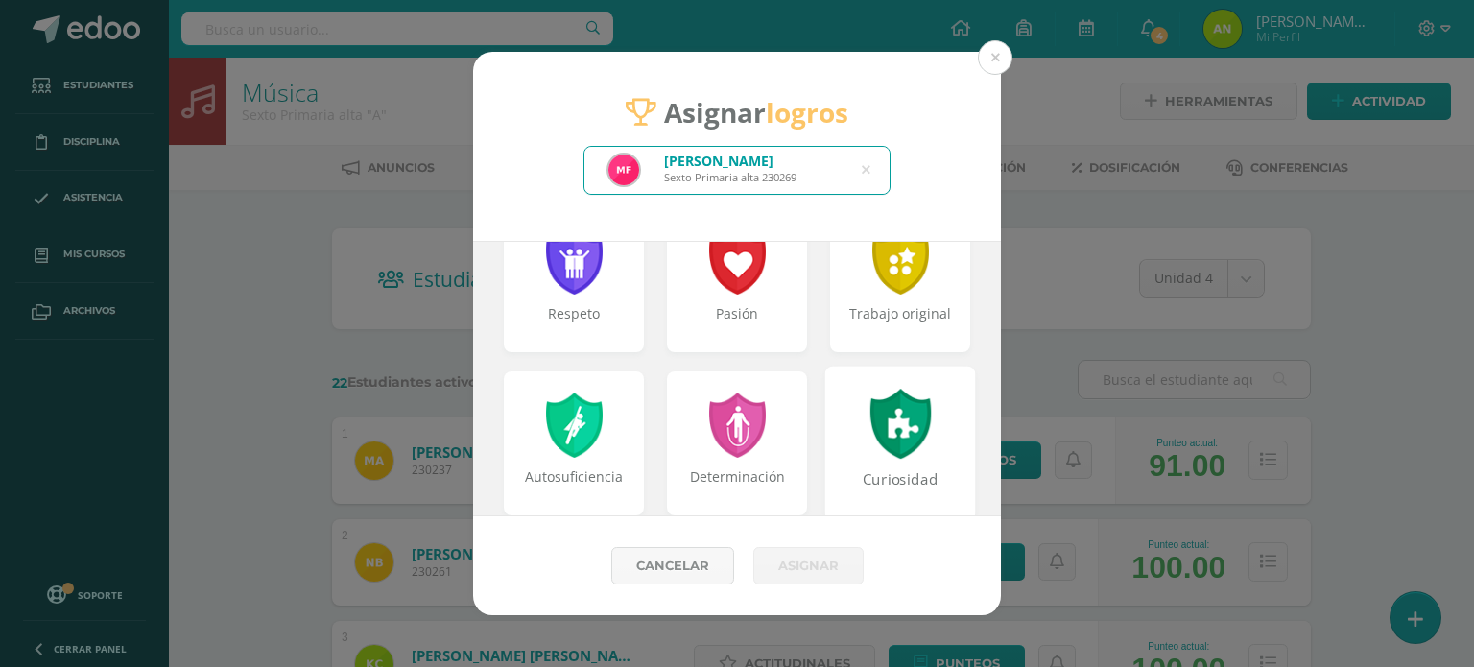
scroll to position [96, 0]
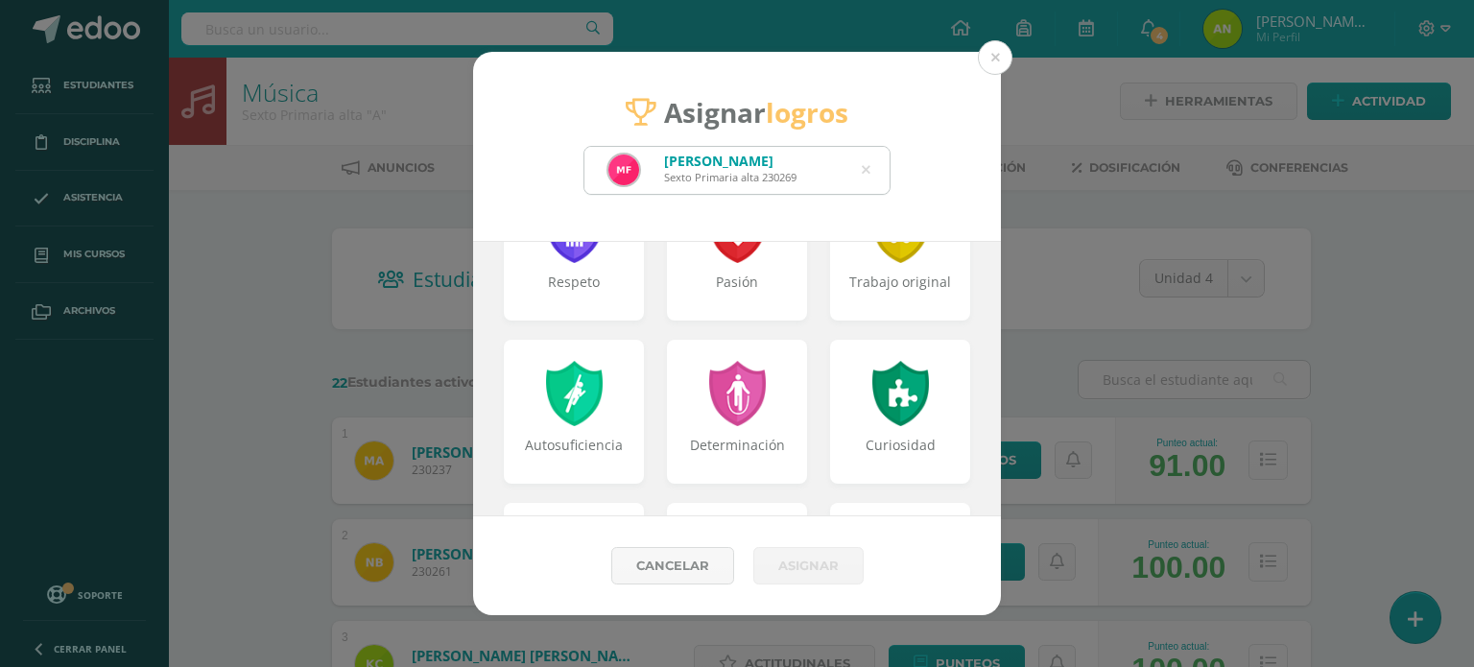
click at [864, 171] on icon at bounding box center [866, 170] width 9 height 49
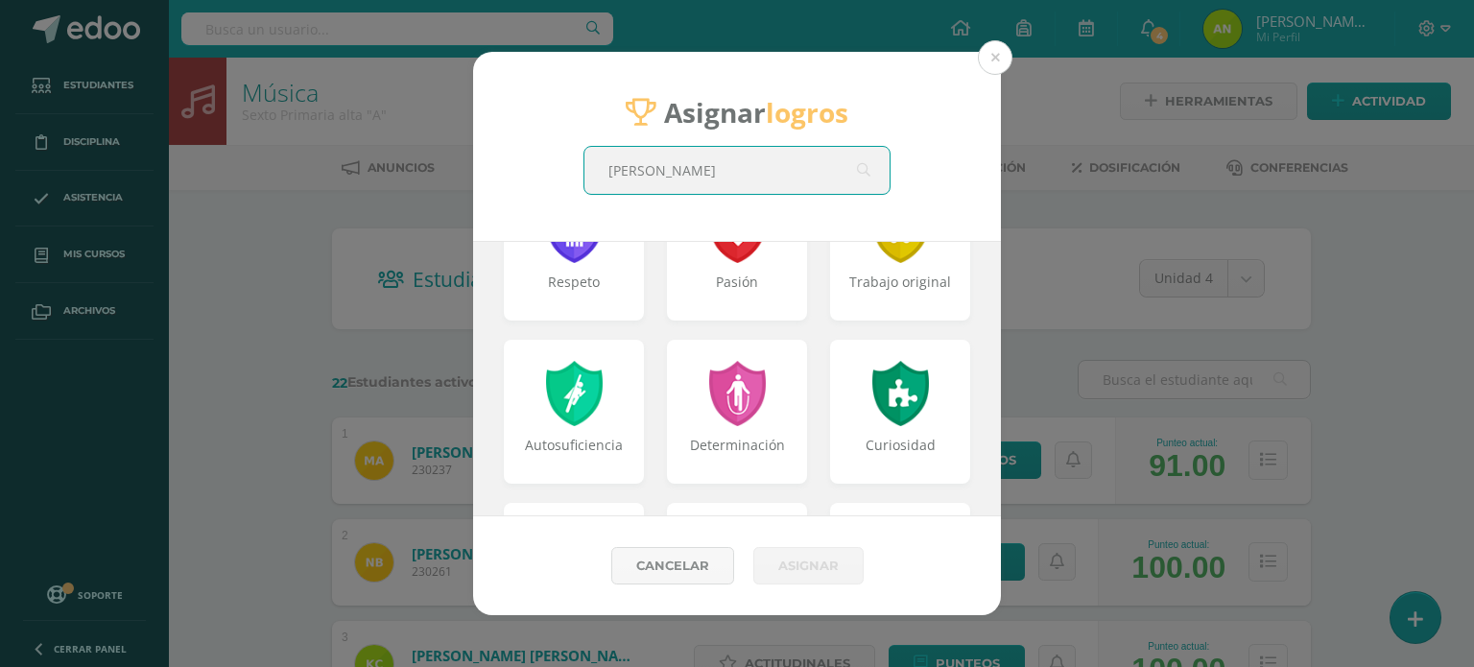
type input "monroy mejia"
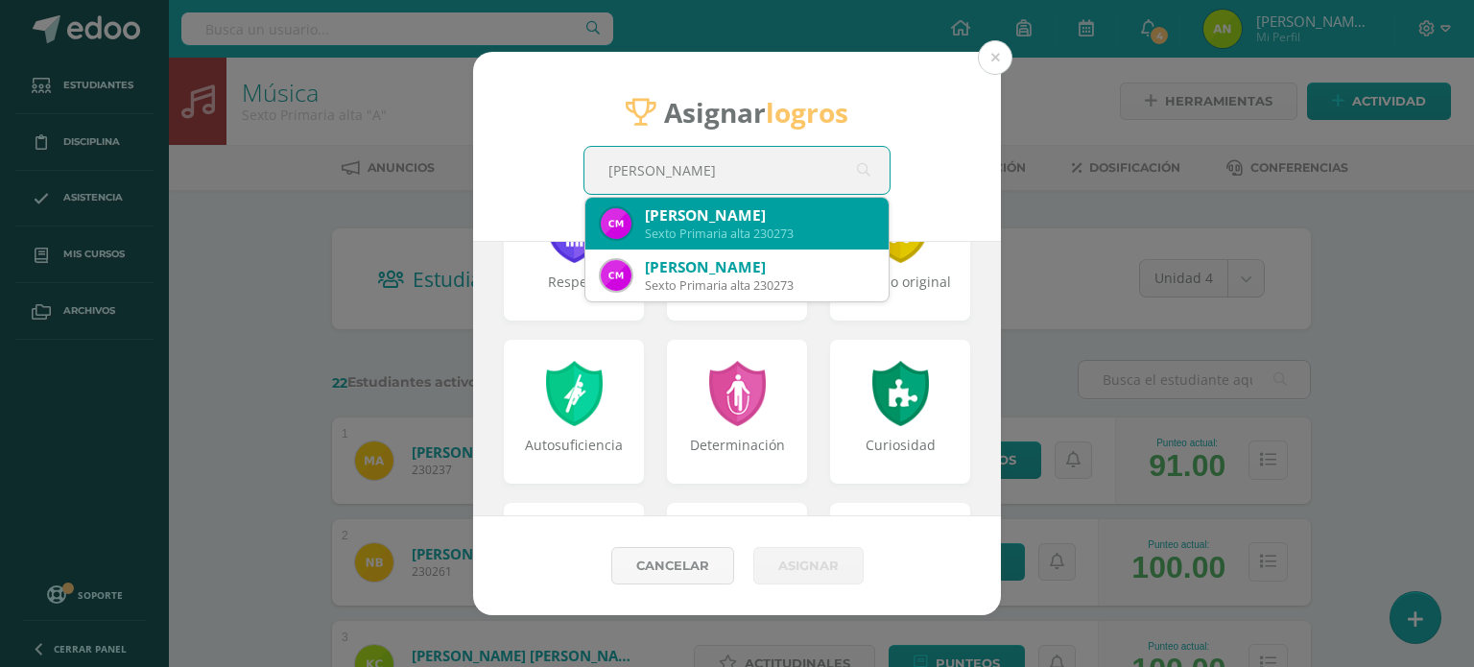
click at [796, 240] on div "Sexto Primaria alta 230273" at bounding box center [759, 234] width 228 height 16
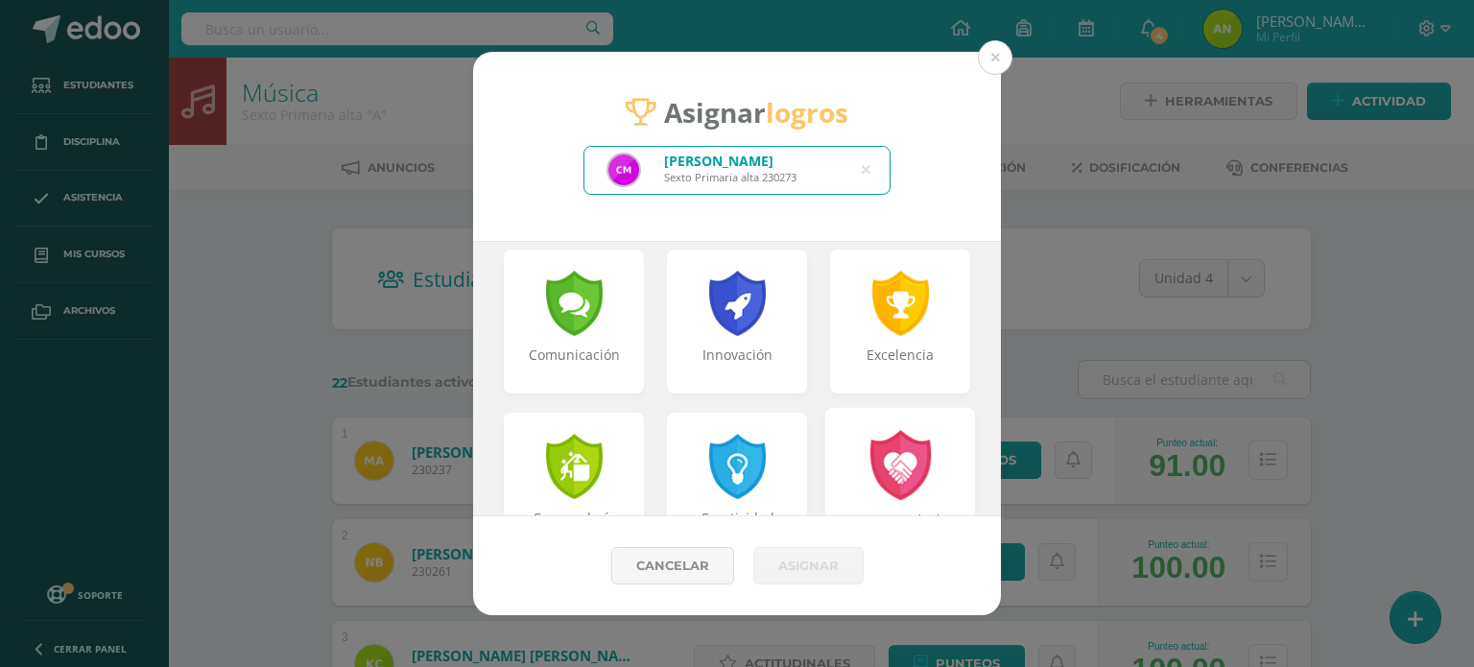
scroll to position [480, 0]
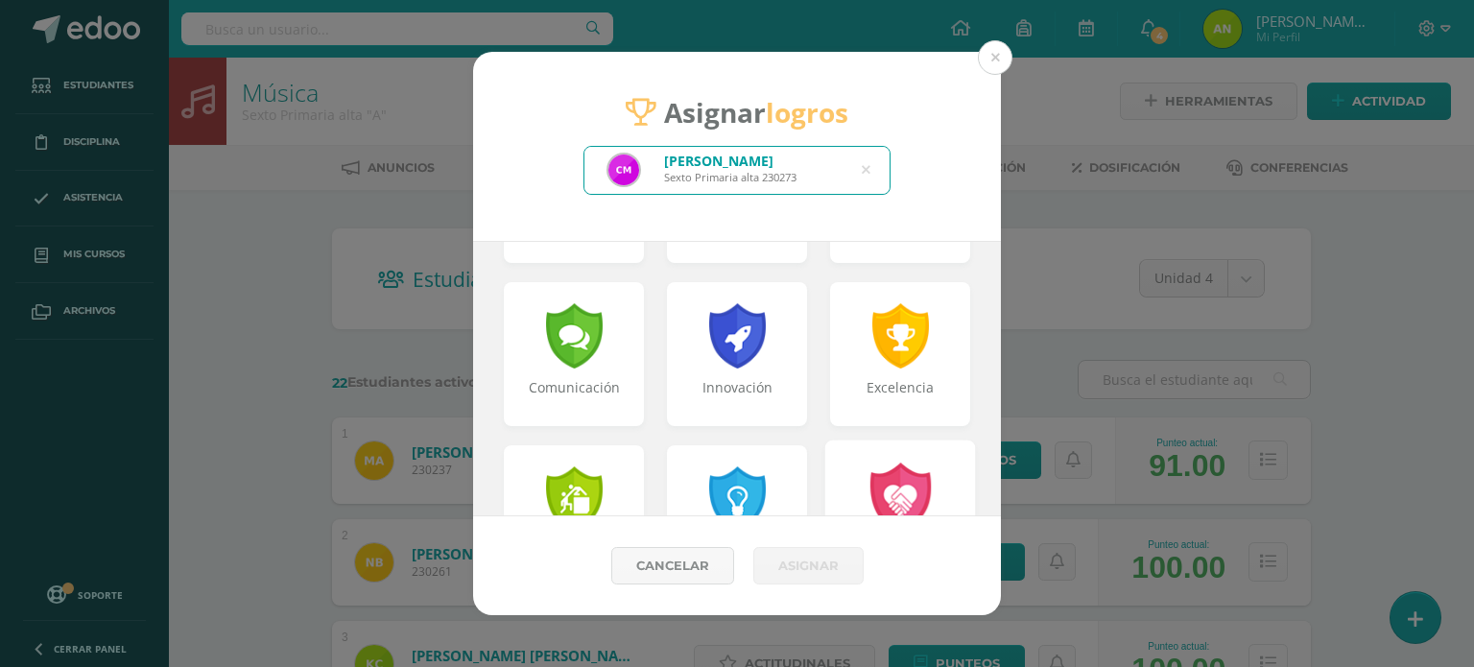
click at [871, 347] on div at bounding box center [900, 335] width 61 height 65
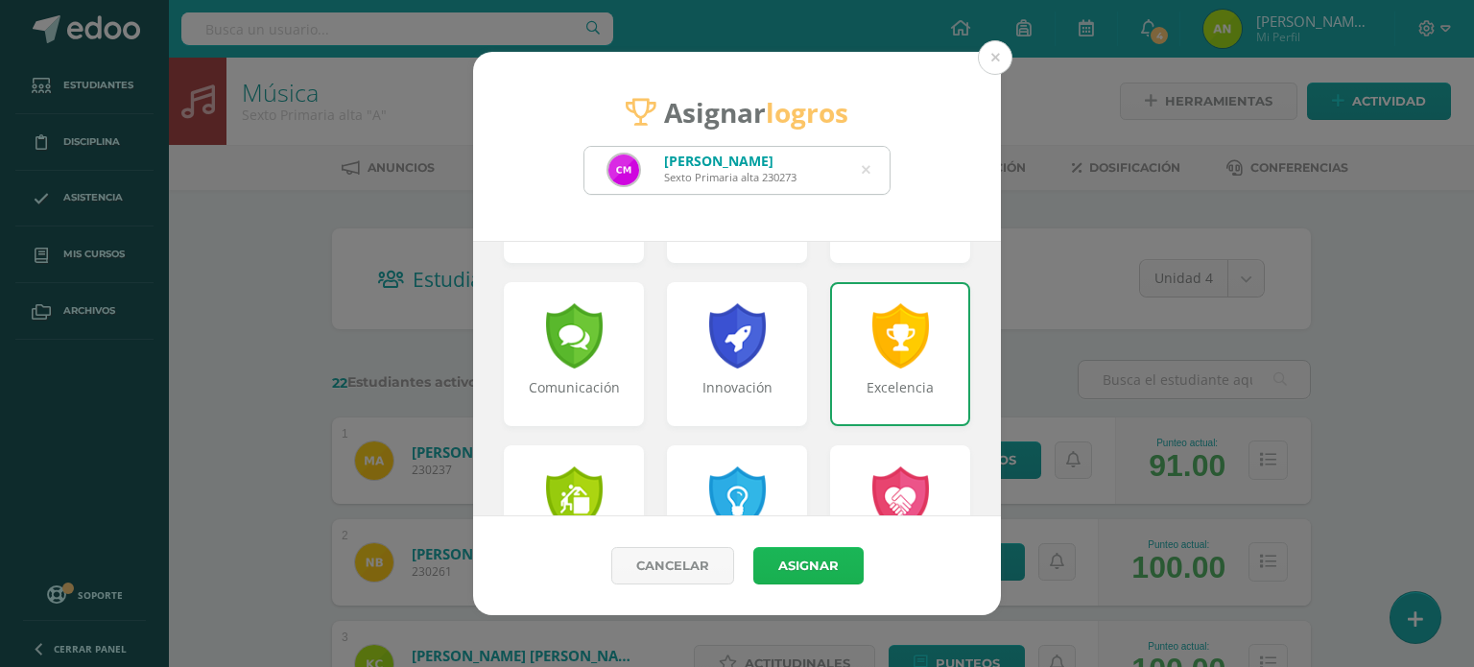
click at [799, 562] on button "Asignar" at bounding box center [809, 565] width 110 height 37
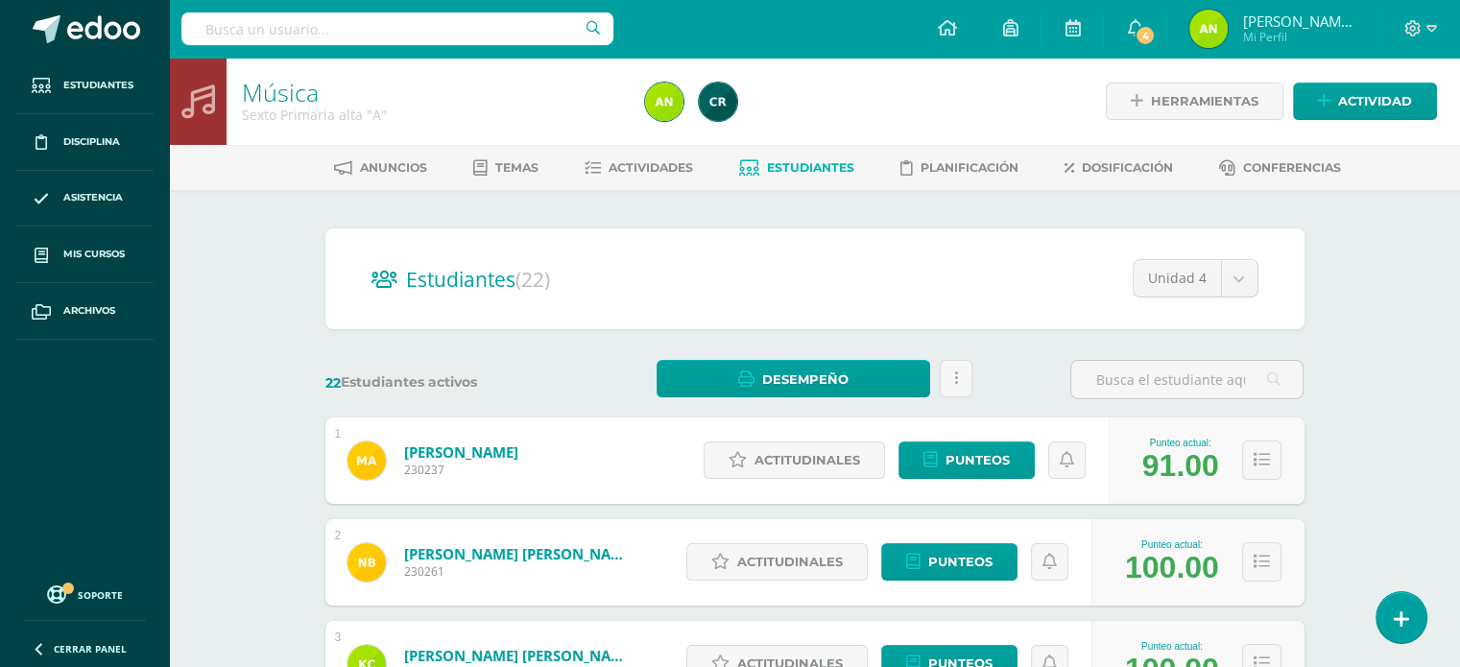
drag, startPoint x: 1402, startPoint y: 605, endPoint x: 1190, endPoint y: 498, distance: 237.4
click at [1401, 605] on link at bounding box center [1402, 617] width 50 height 51
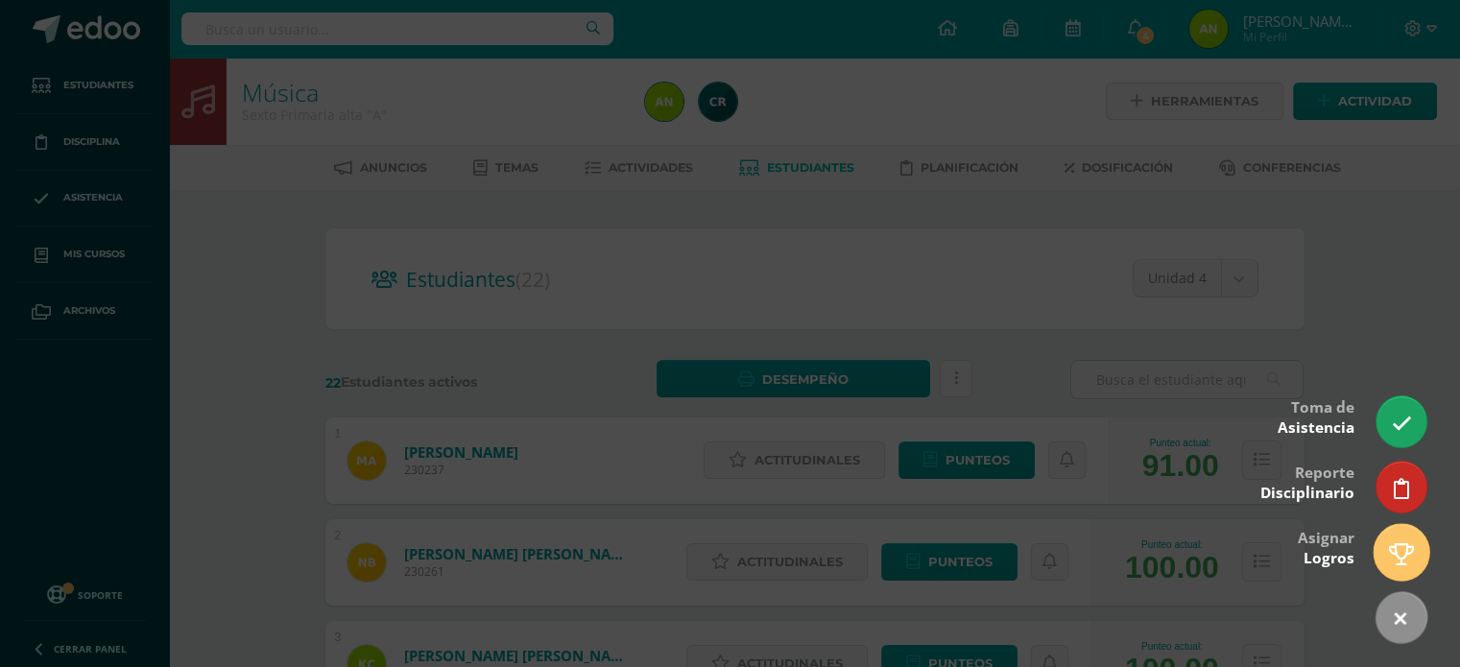
click at [1413, 567] on link at bounding box center [1401, 552] width 55 height 56
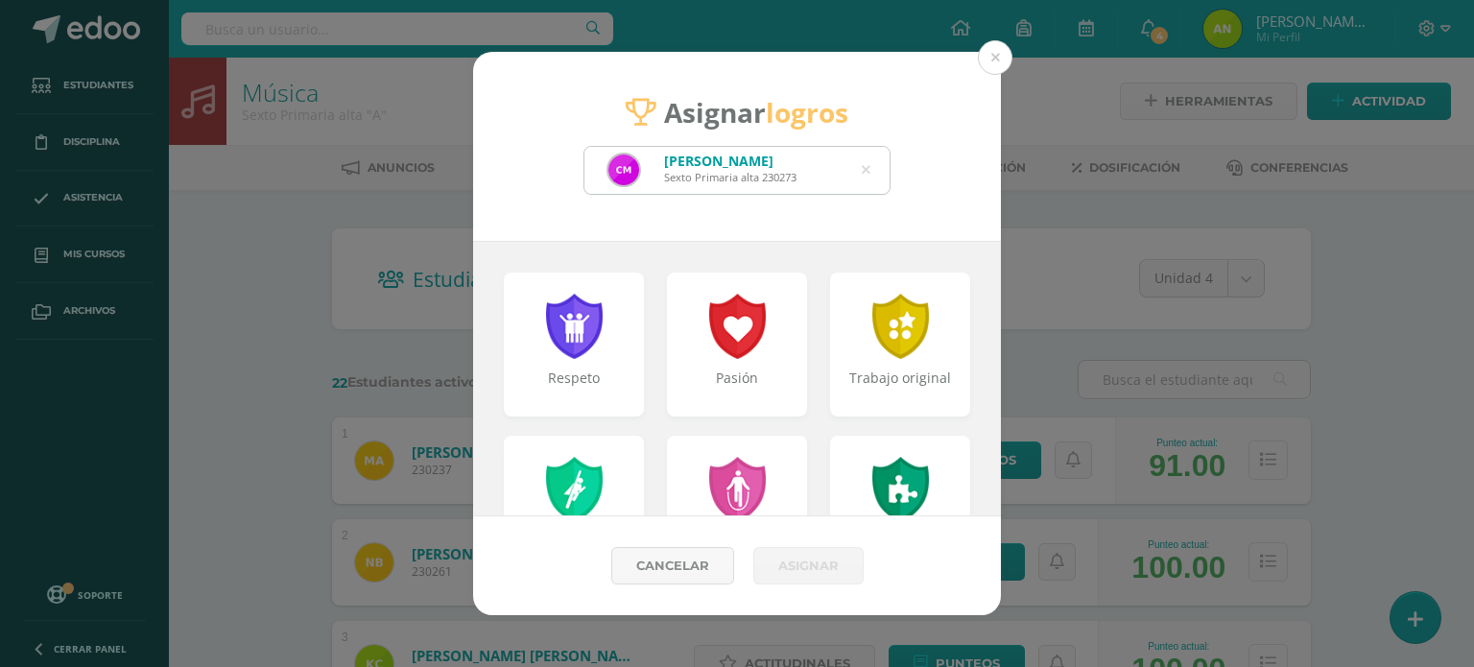
click at [870, 168] on icon at bounding box center [866, 170] width 9 height 49
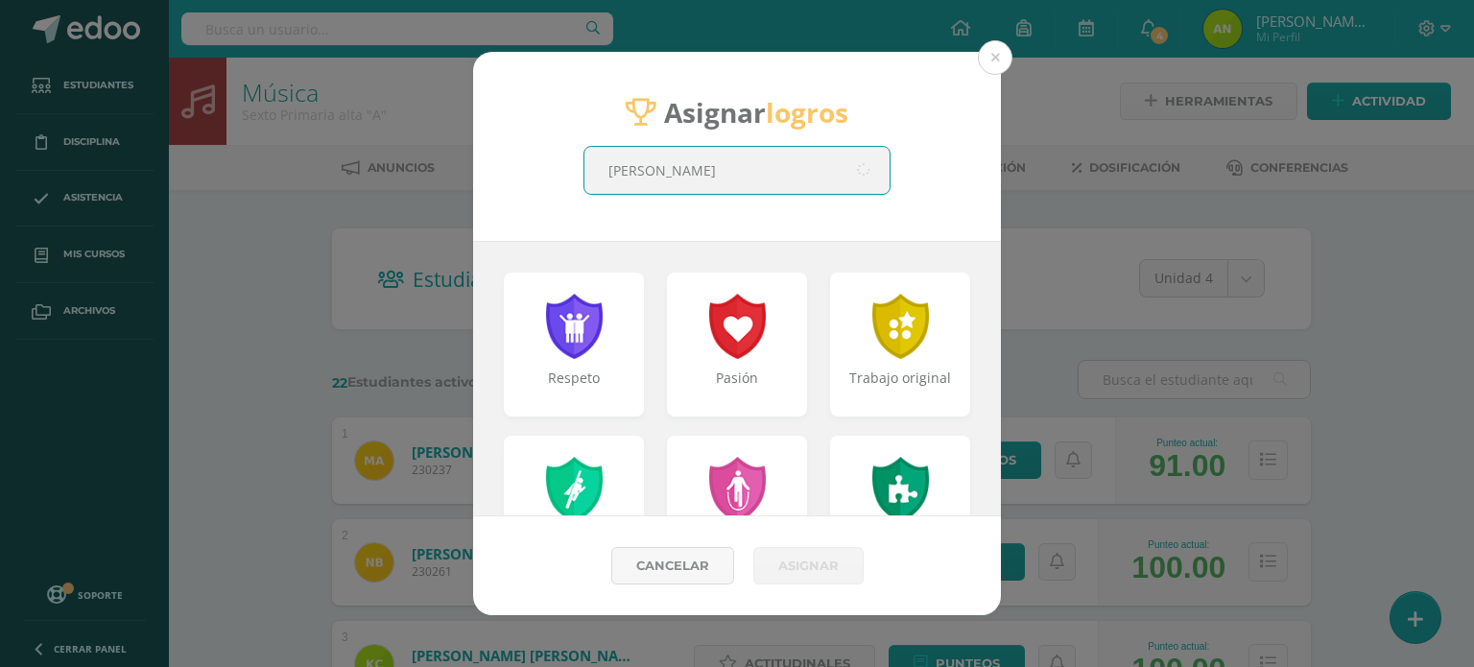
type input "morales barrios jo"
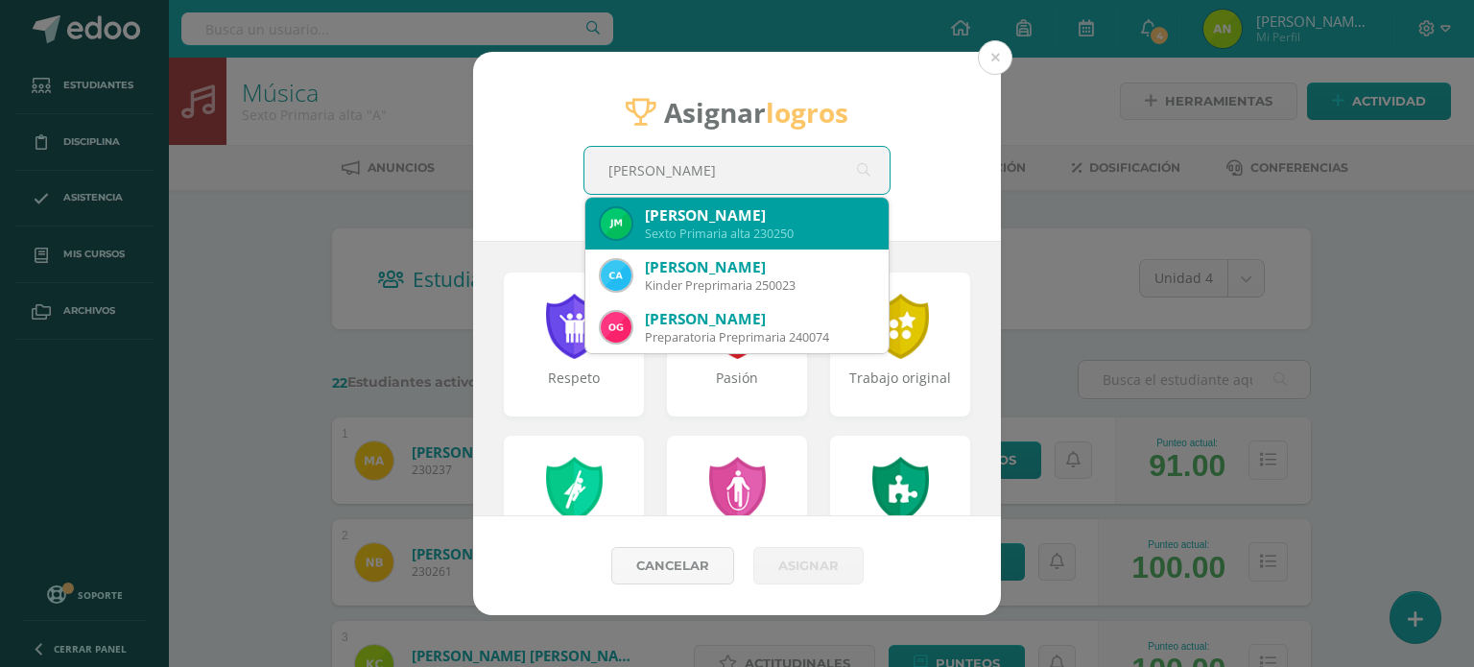
click at [839, 222] on div "Joseline Camila Morales Barrios" at bounding box center [759, 215] width 228 height 20
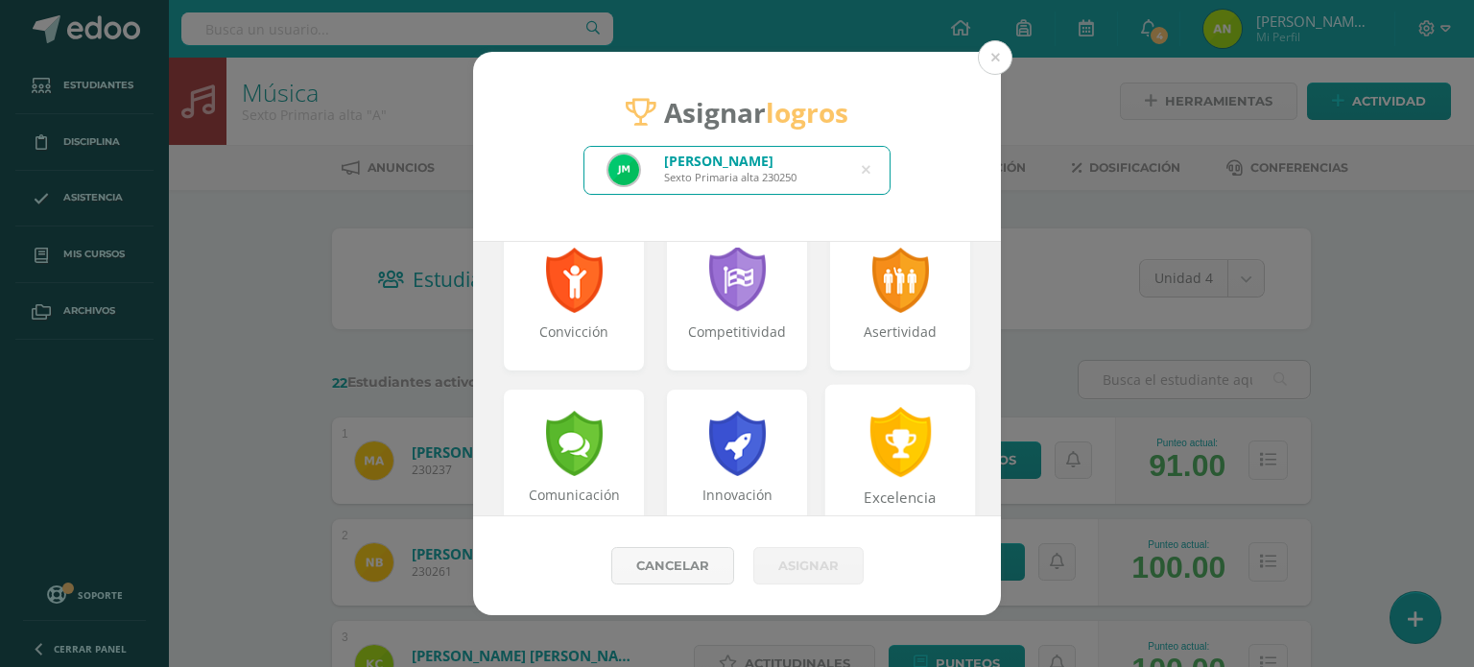
scroll to position [384, 0]
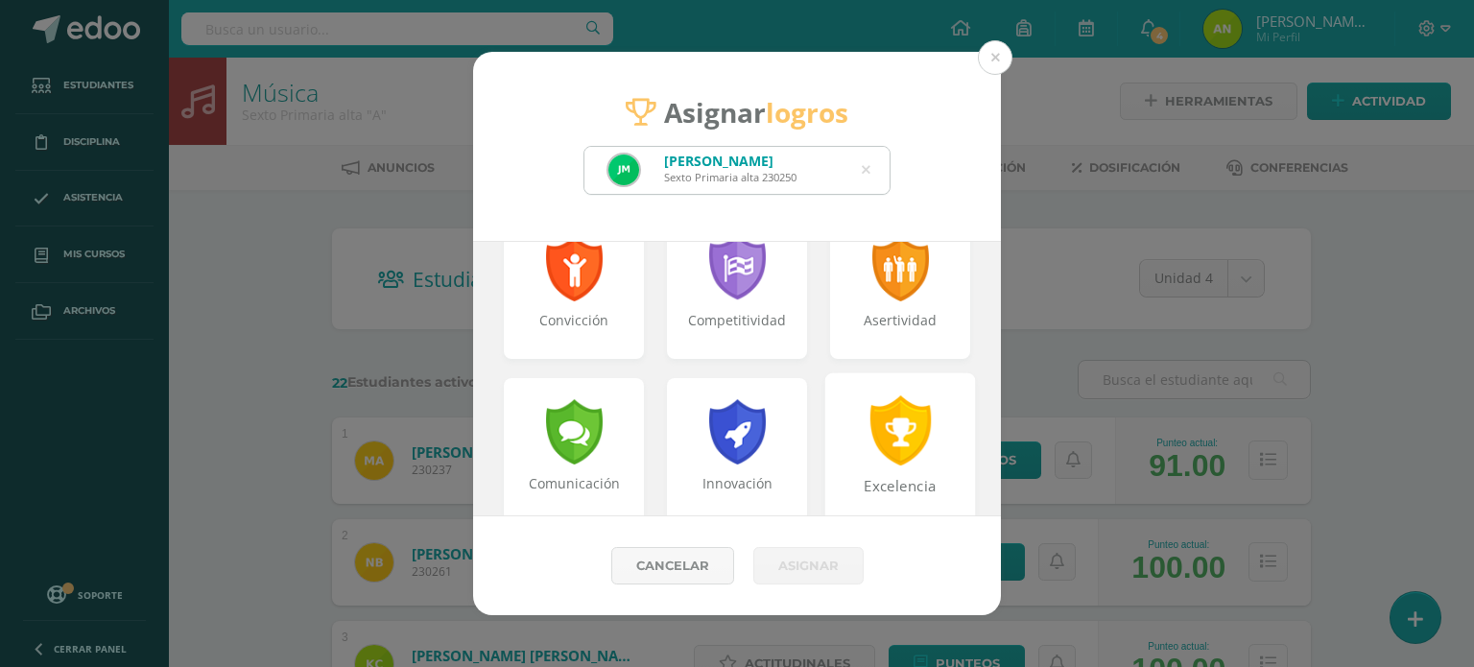
drag, startPoint x: 908, startPoint y: 424, endPoint x: 891, endPoint y: 460, distance: 39.5
click at [908, 425] on div at bounding box center [901, 430] width 66 height 70
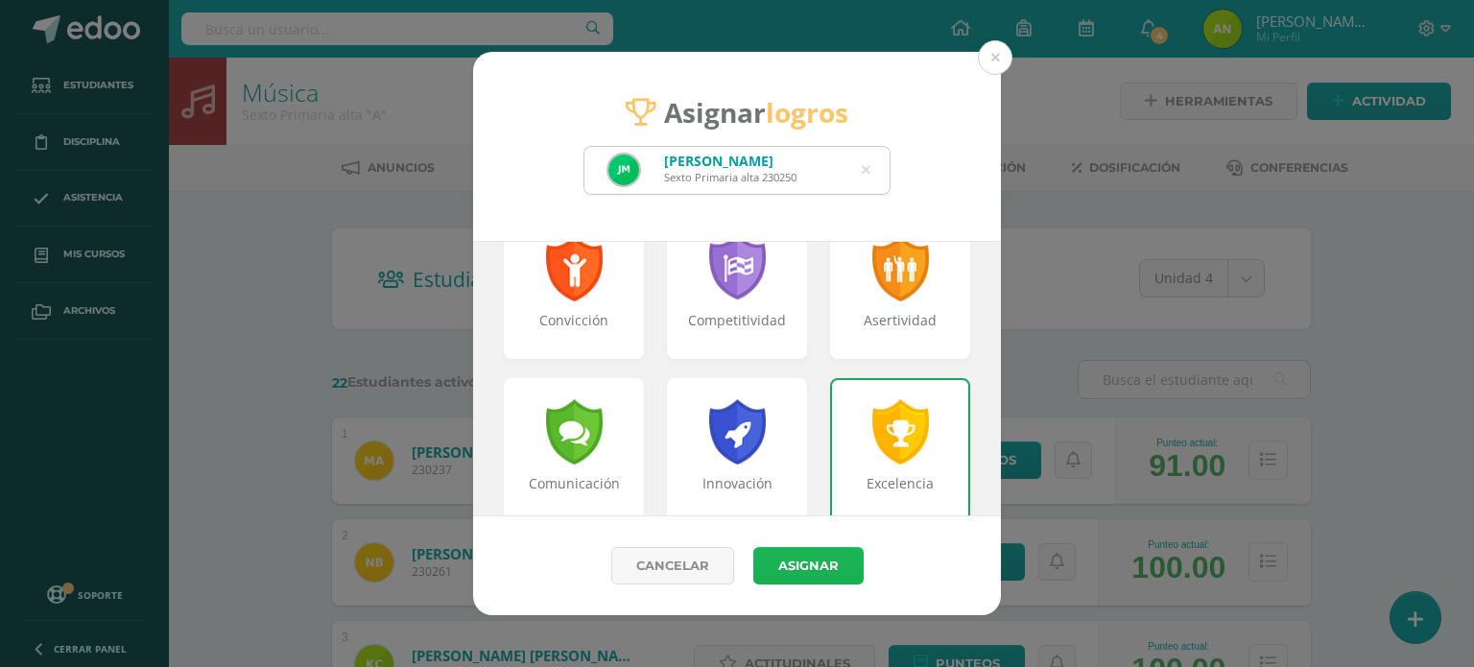
click at [833, 560] on button "Asignar" at bounding box center [809, 565] width 110 height 37
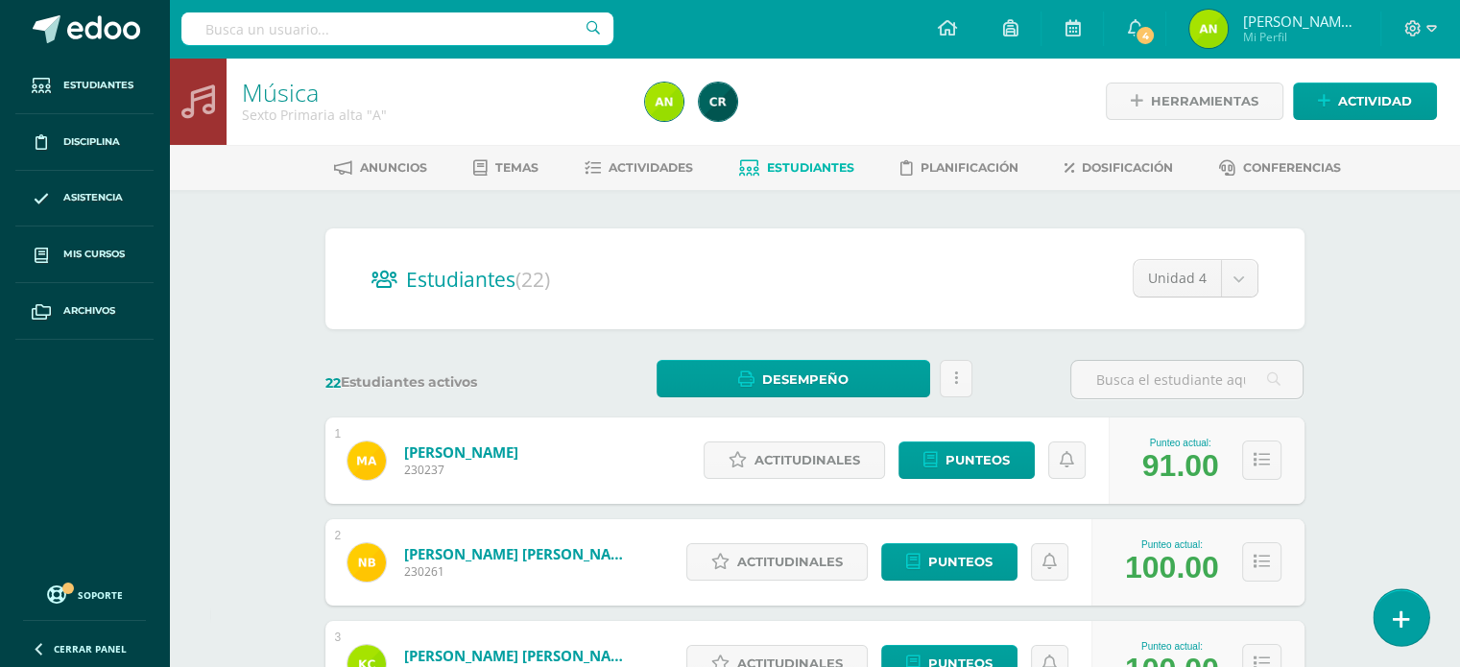
click at [1412, 621] on link at bounding box center [1401, 617] width 55 height 56
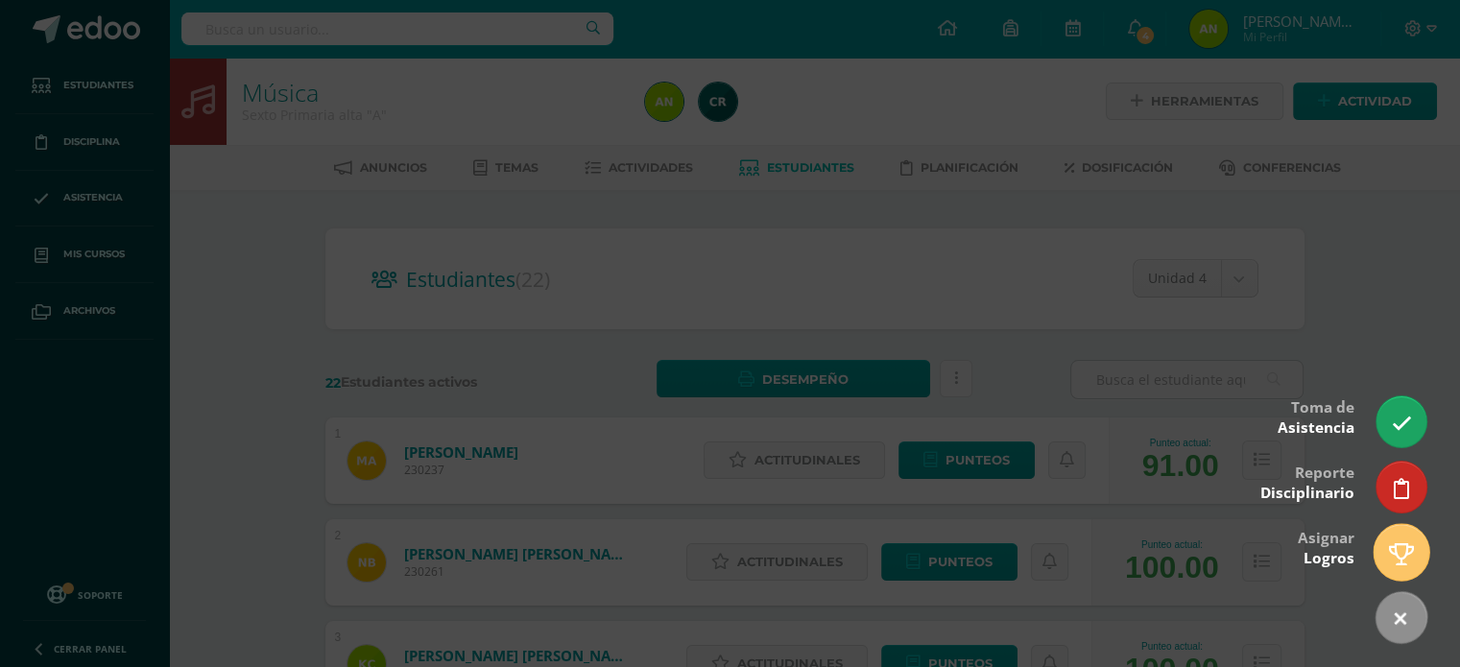
click at [1421, 556] on link at bounding box center [1401, 552] width 55 height 56
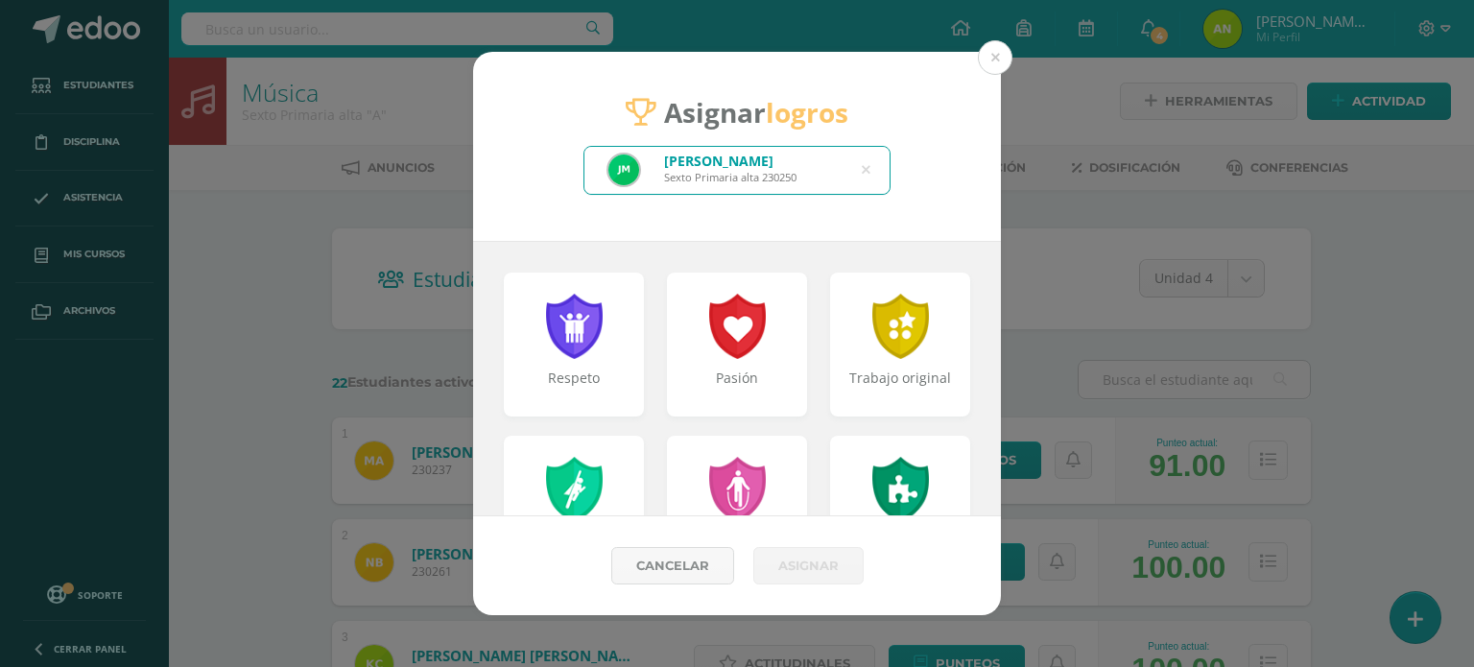
click at [872, 171] on div "Joseline Camila Morales Barrios Sexto Primaria alta 230250" at bounding box center [737, 170] width 305 height 47
click at [862, 174] on icon at bounding box center [866, 170] width 9 height 49
type input "ramirez montufar liam"
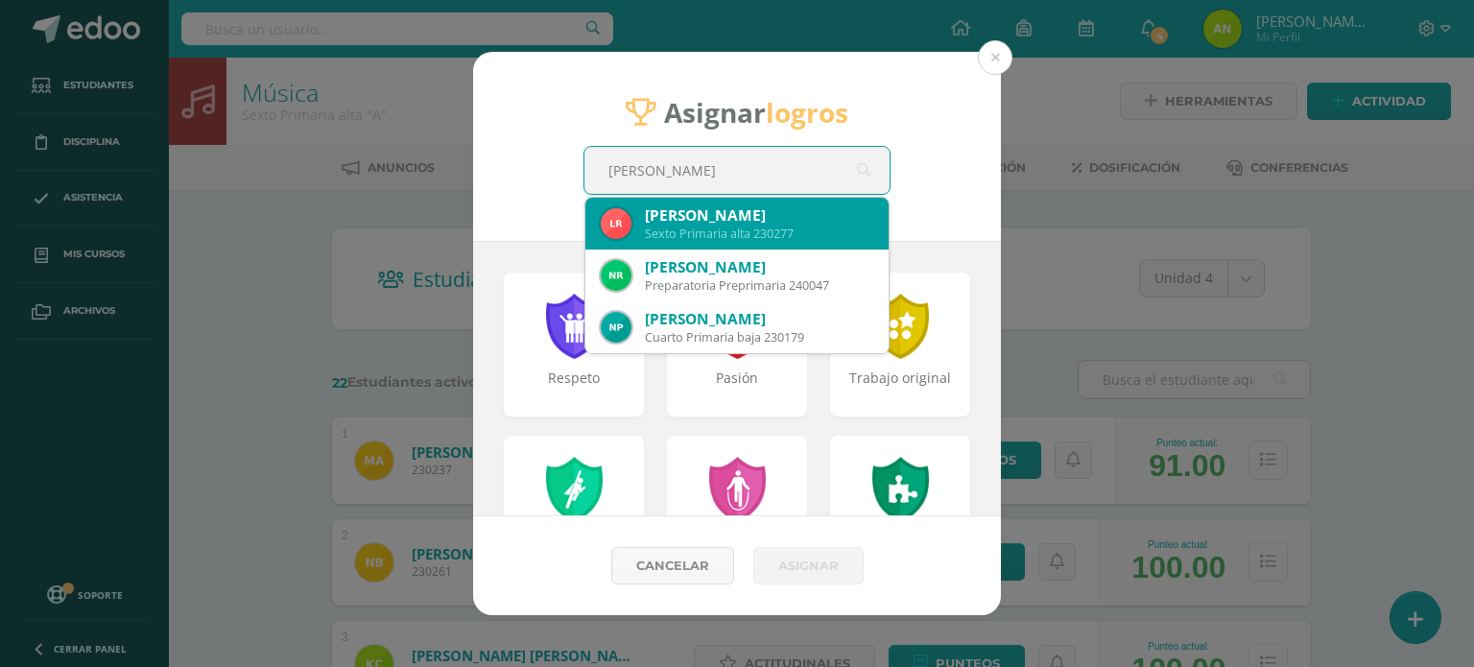
click at [796, 226] on div "Liam Fabián Ramírez Montúfar" at bounding box center [759, 215] width 228 height 20
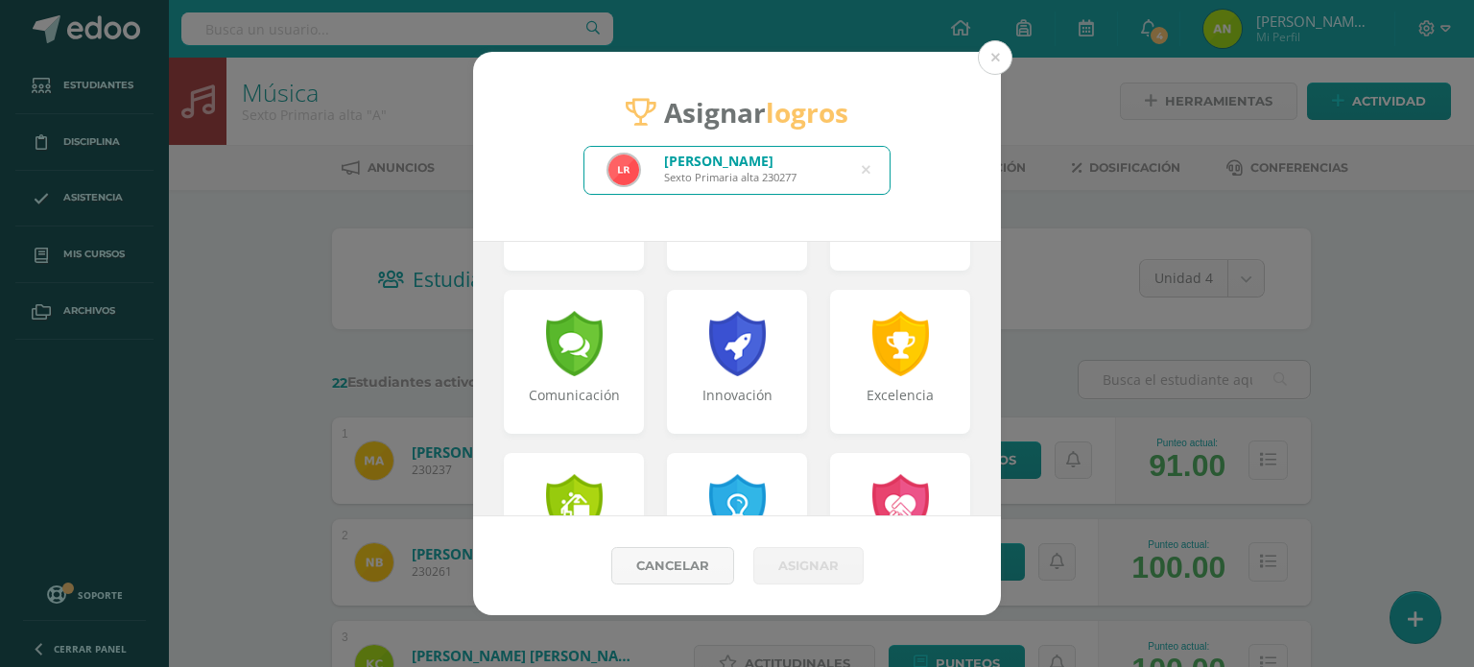
scroll to position [480, 0]
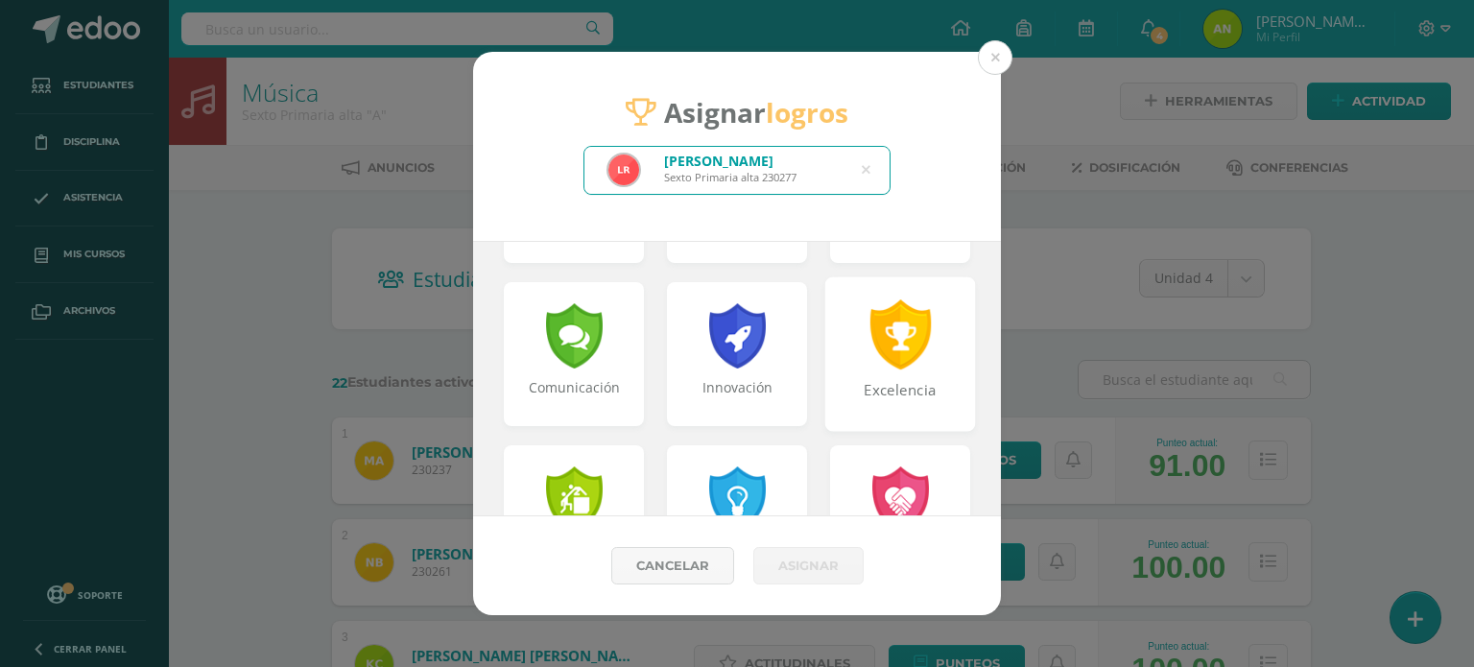
click at [874, 389] on div "Excelencia" at bounding box center [900, 400] width 147 height 41
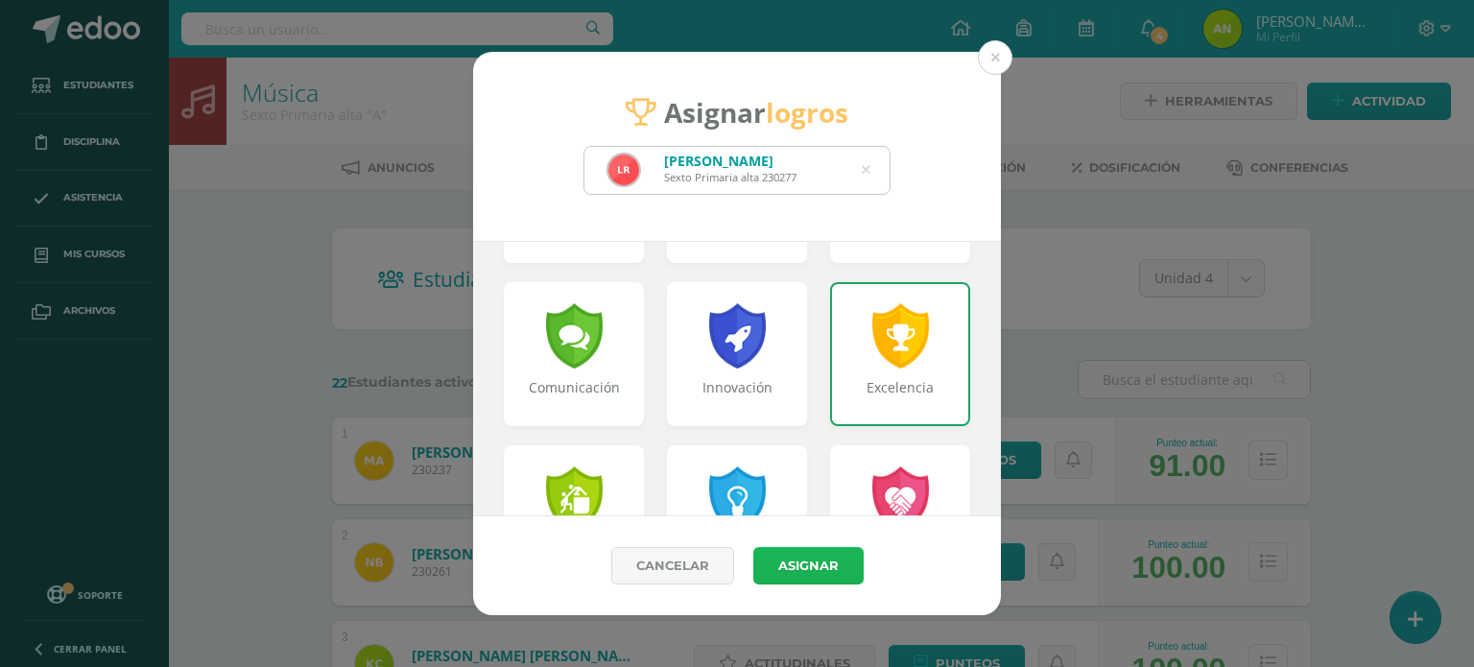
click at [813, 568] on button "Asignar" at bounding box center [809, 565] width 110 height 37
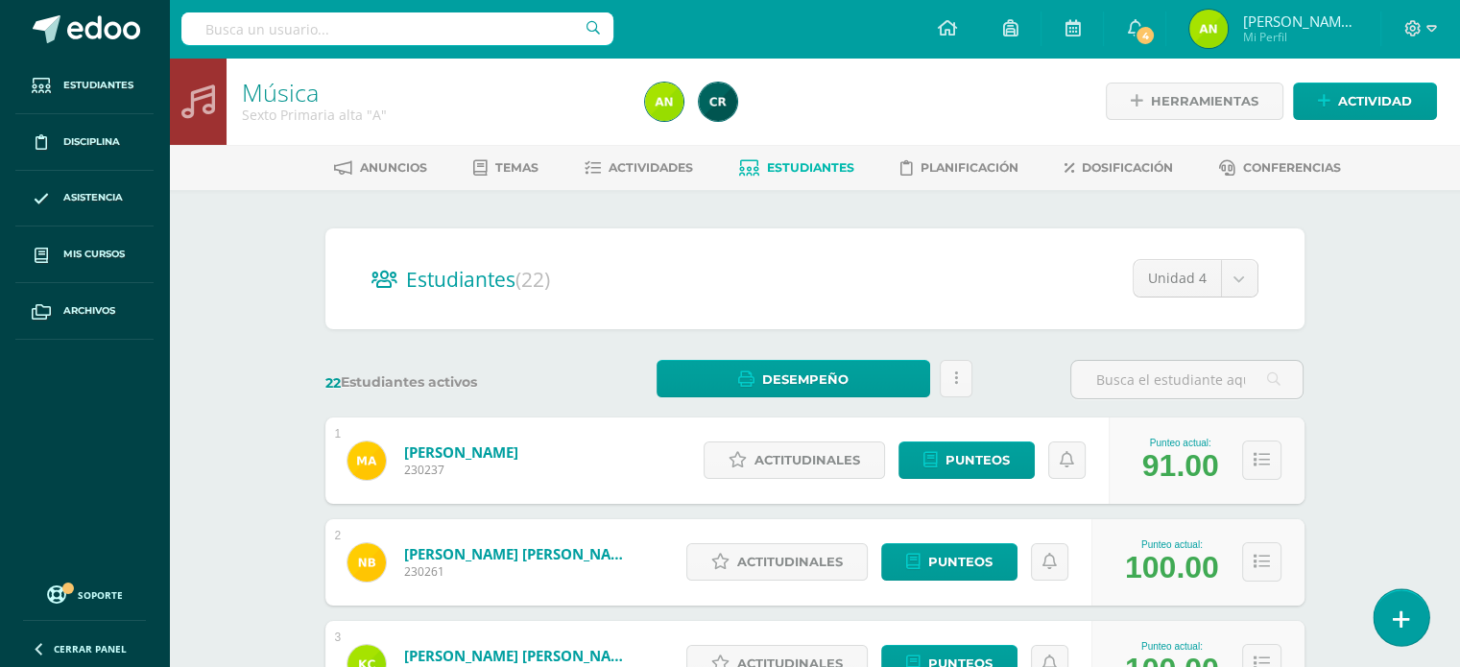
click at [1414, 625] on link at bounding box center [1401, 617] width 55 height 56
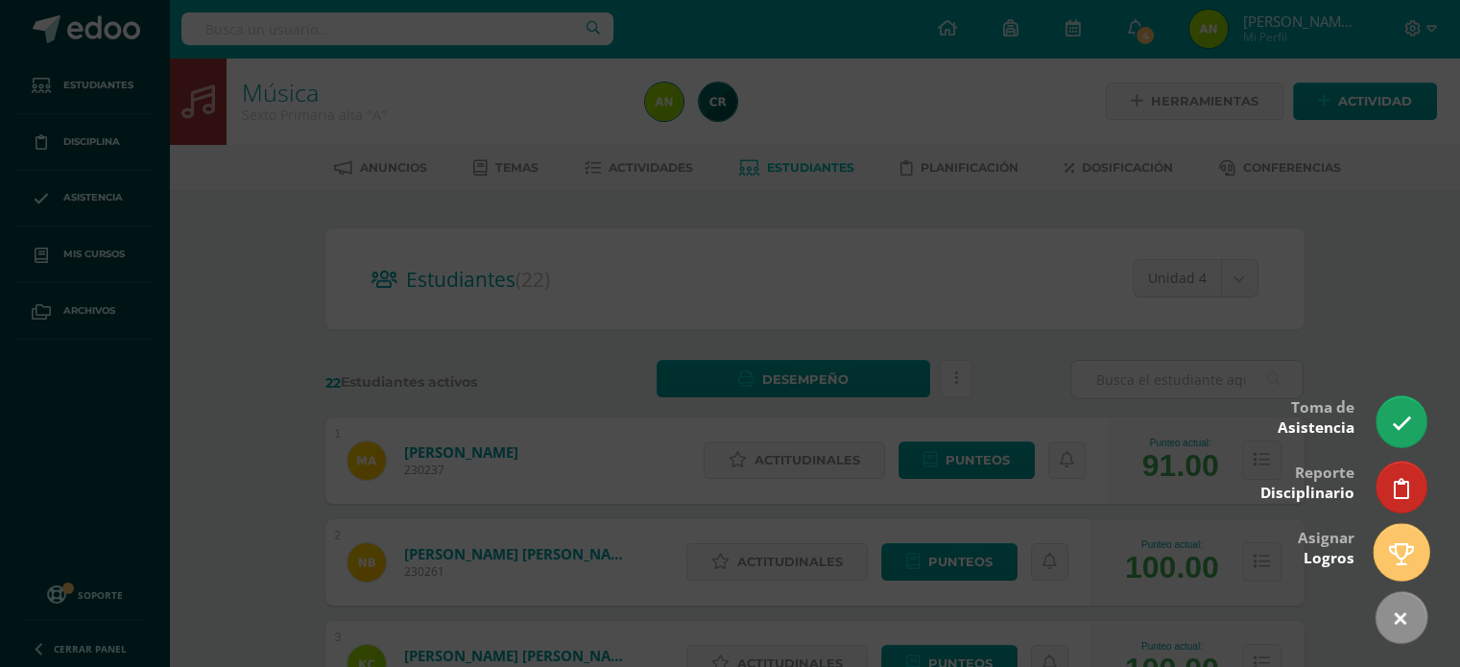
click at [1397, 554] on icon at bounding box center [1401, 554] width 25 height 22
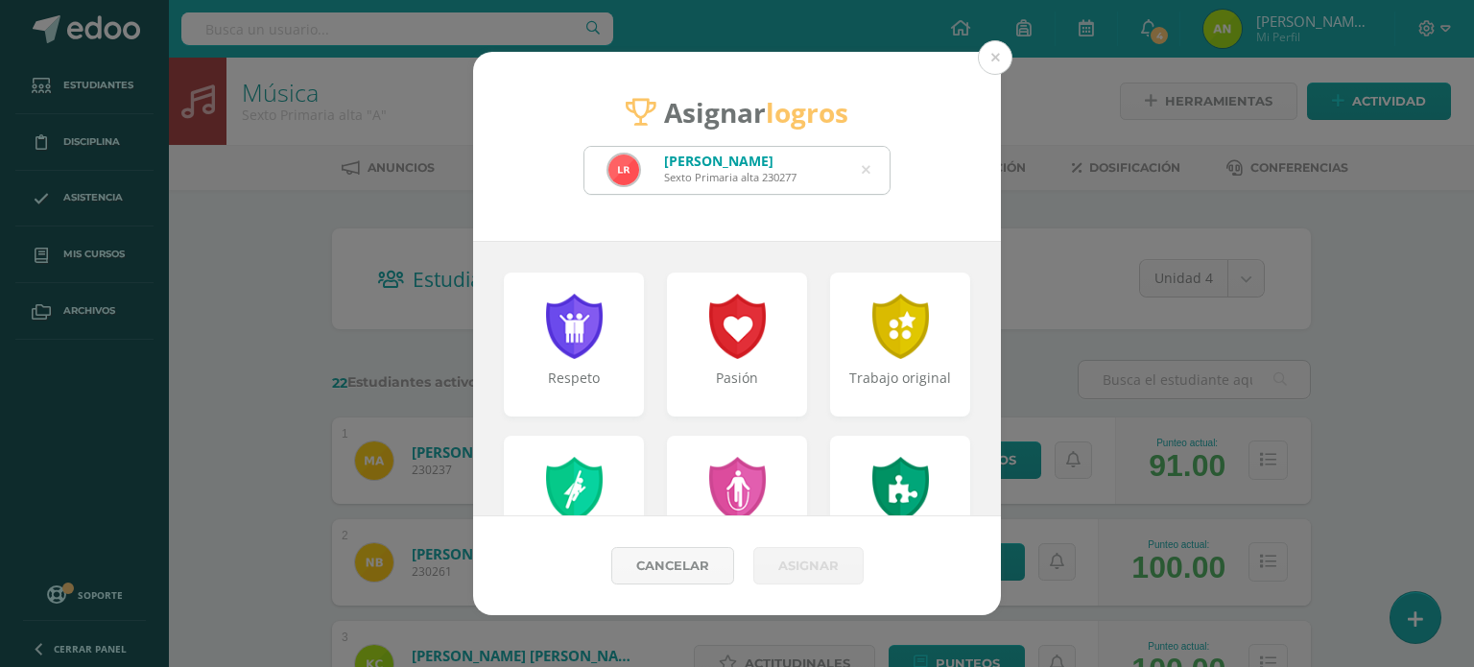
click at [864, 172] on icon at bounding box center [866, 170] width 9 height 49
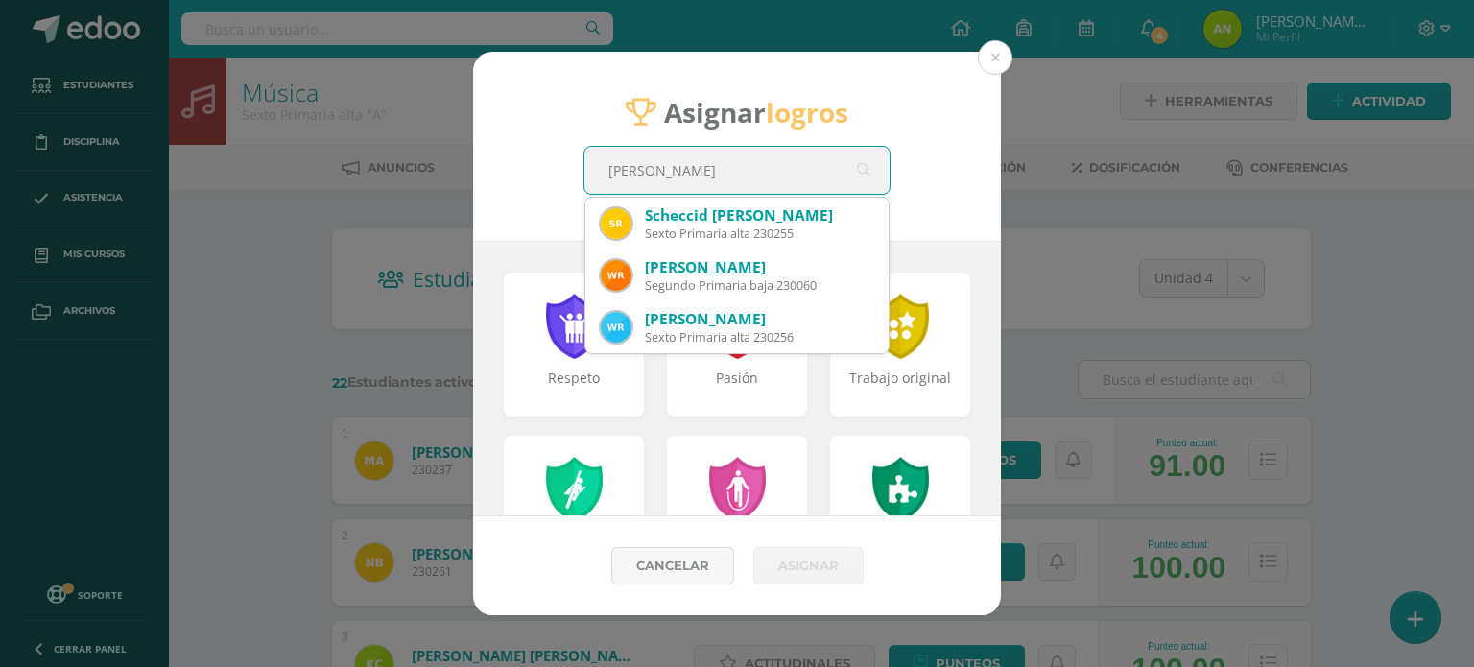
type input "rodas gonzale"
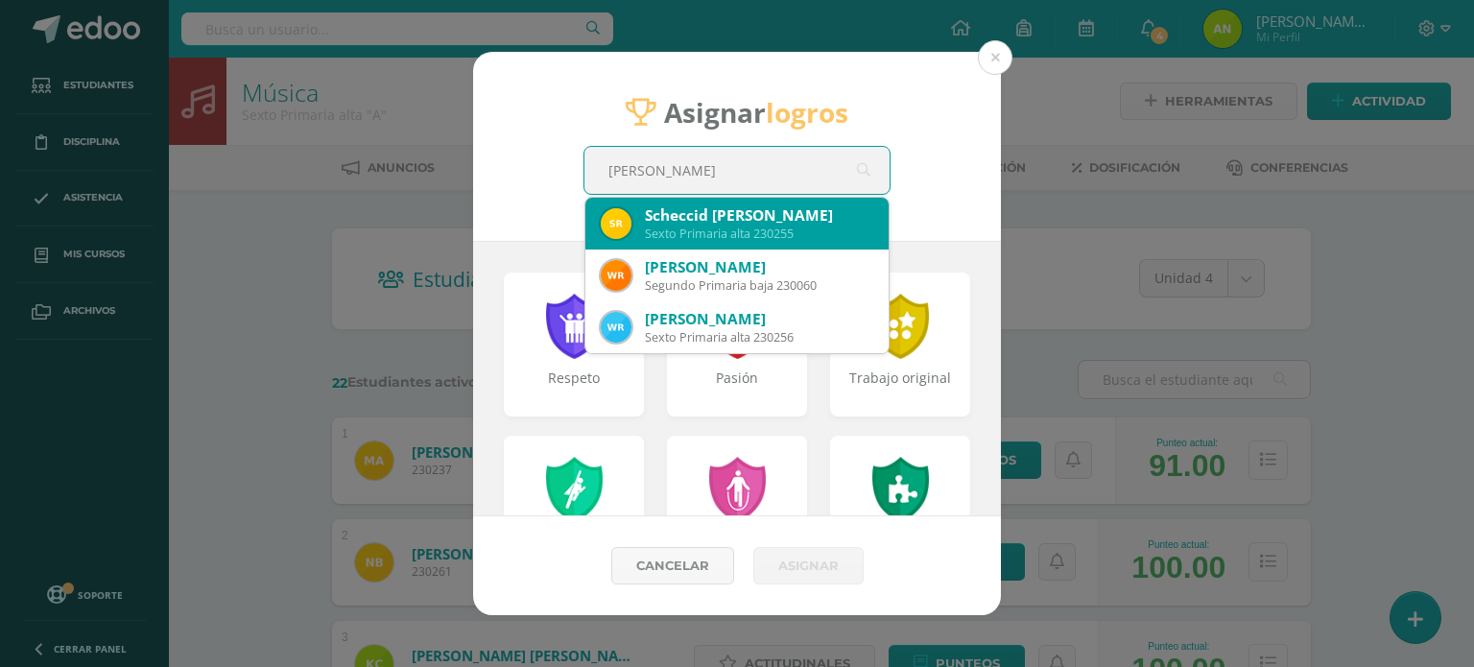
drag, startPoint x: 774, startPoint y: 229, endPoint x: 821, endPoint y: 215, distance: 49.2
click at [774, 230] on div "Sexto Primaria alta 230255" at bounding box center [759, 234] width 228 height 16
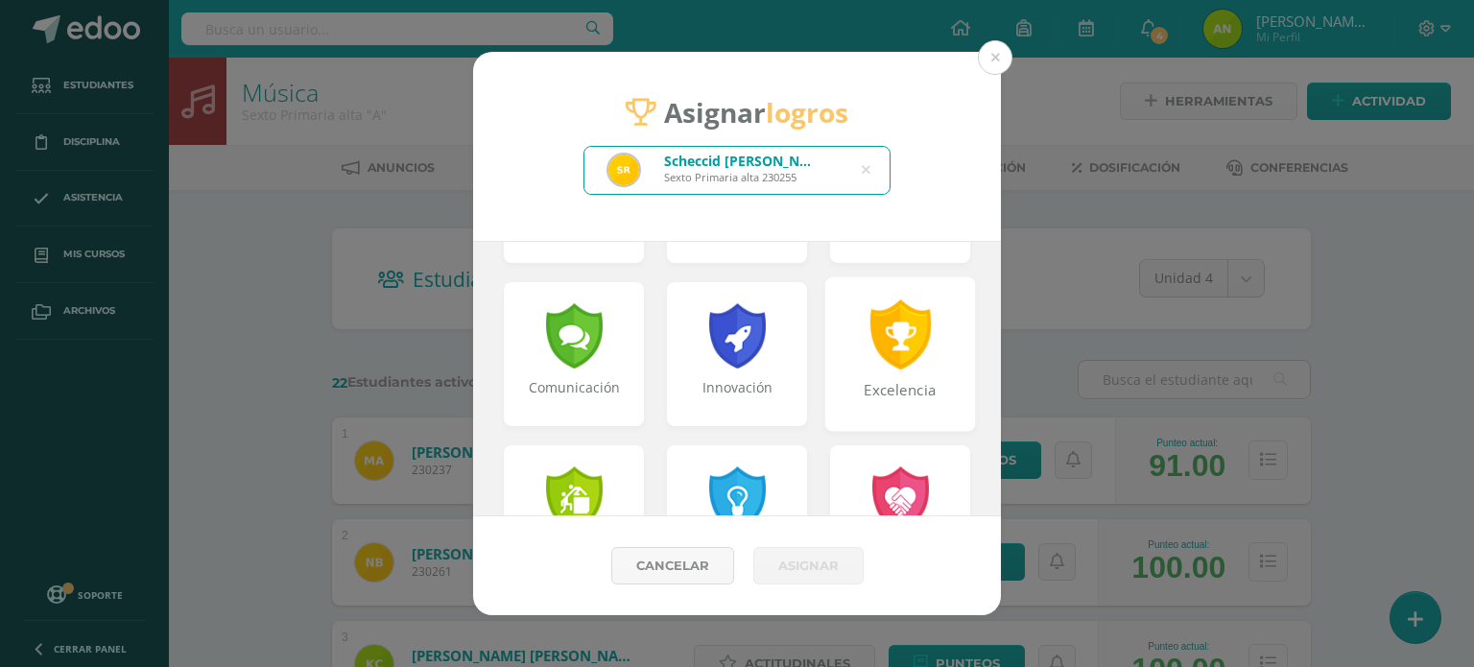
click at [919, 377] on div "Excelencia" at bounding box center [901, 353] width 151 height 155
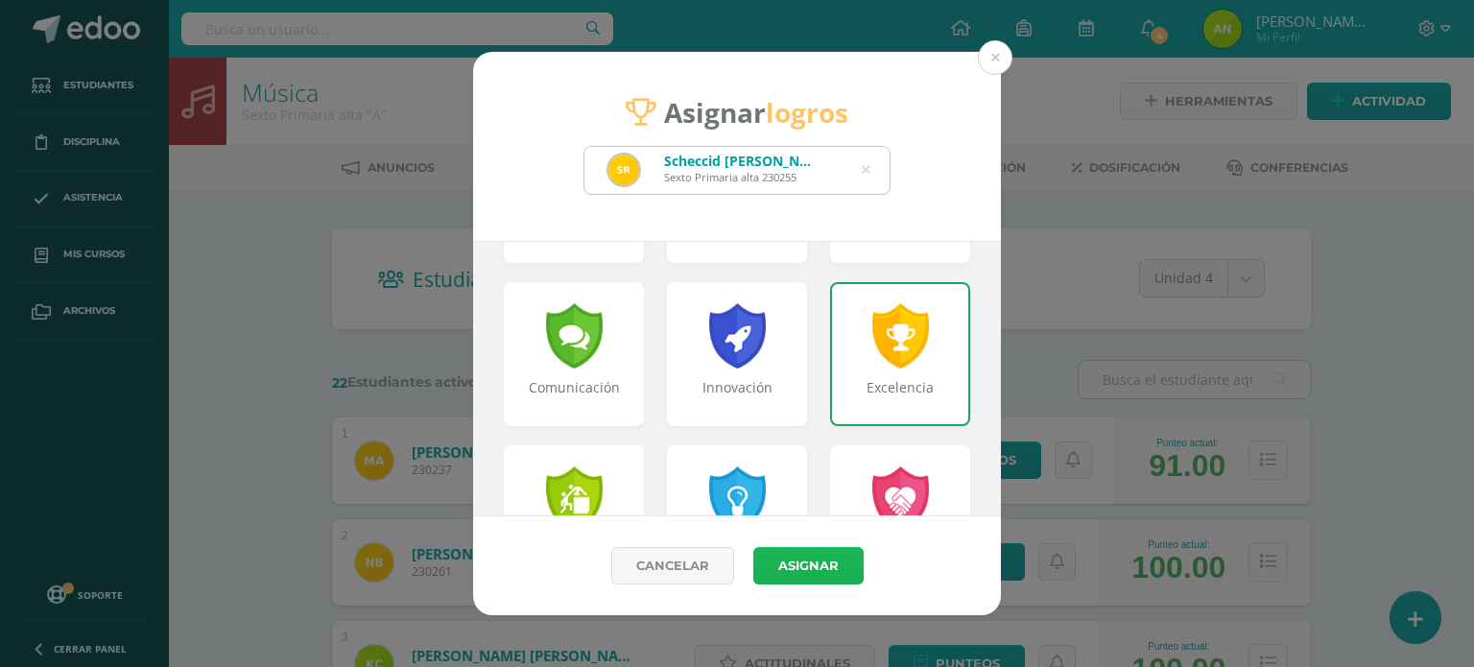
click at [822, 562] on button "Asignar" at bounding box center [809, 565] width 110 height 37
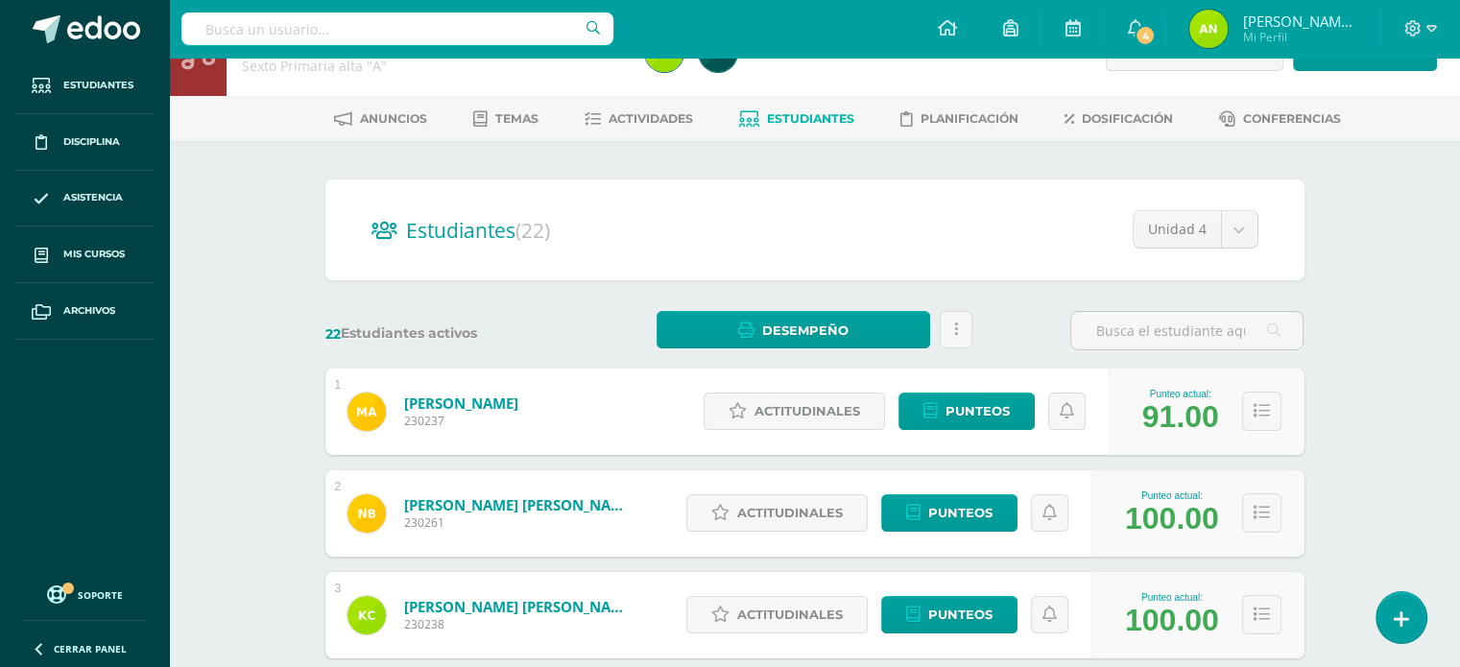
scroll to position [0, 0]
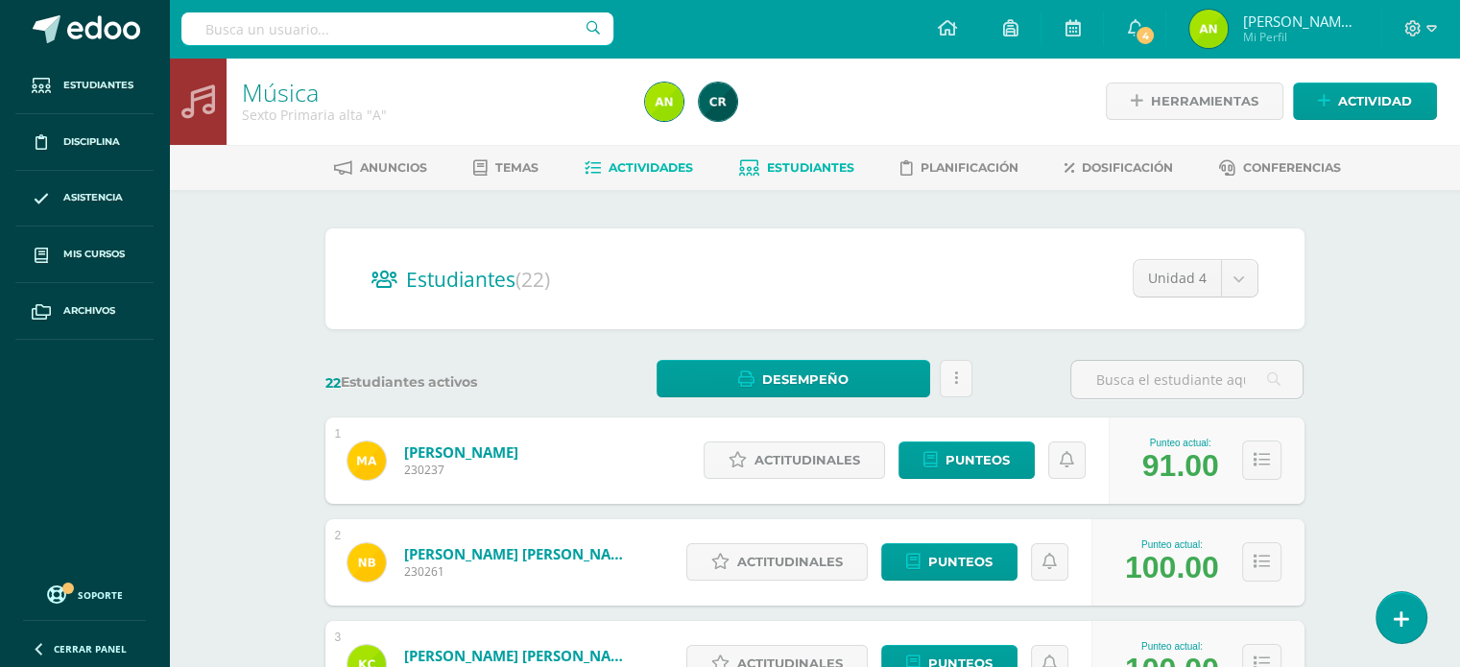
click at [653, 169] on span "Actividades" at bounding box center [651, 167] width 84 height 14
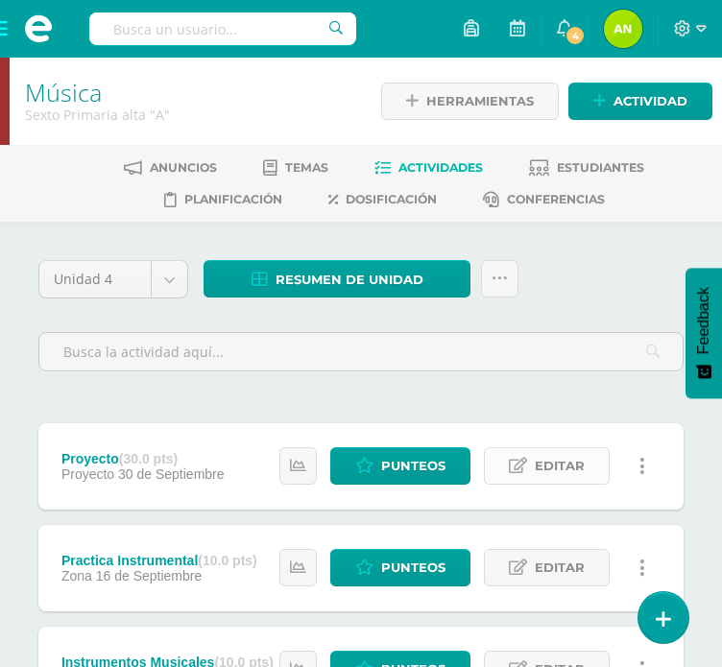
click at [545, 460] on span "Editar" at bounding box center [560, 466] width 50 height 36
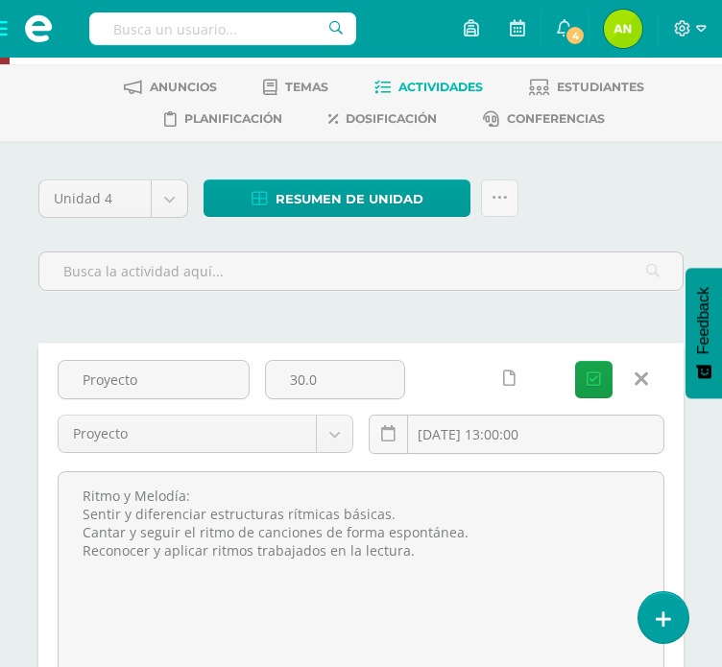
scroll to position [192, 0]
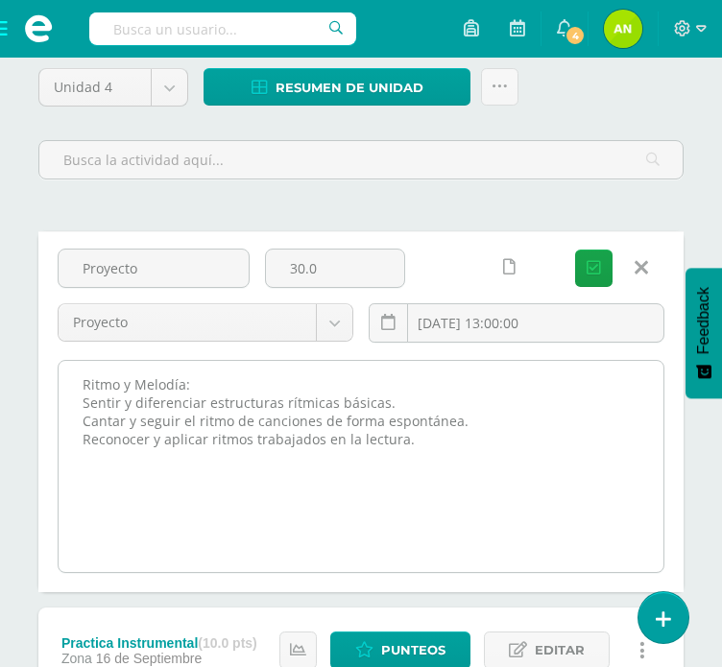
drag, startPoint x: 80, startPoint y: 397, endPoint x: 530, endPoint y: 441, distance: 452.3
click at [530, 441] on textarea "Ritmo y Melodía: Sentir y diferenciar estructuras rítmicas básicas. Cantar y se…" at bounding box center [361, 466] width 605 height 211
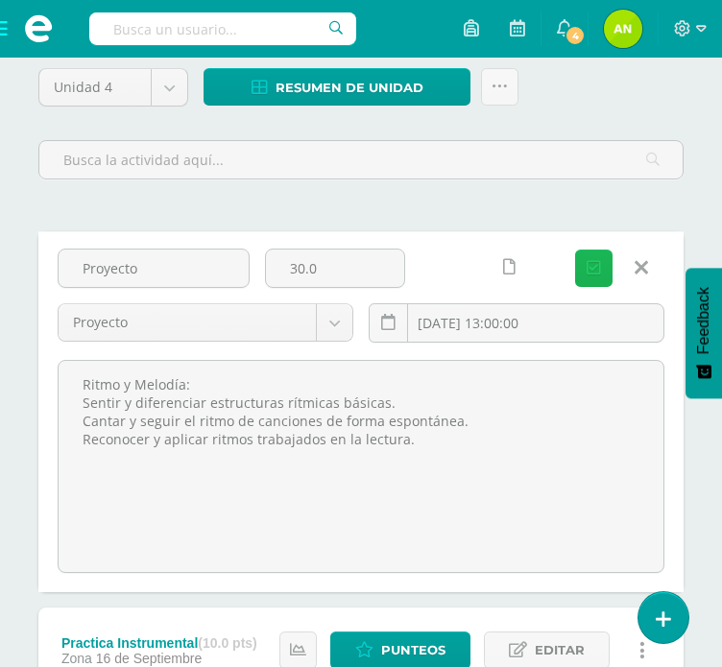
click at [588, 271] on icon "submit" at bounding box center [594, 268] width 14 height 16
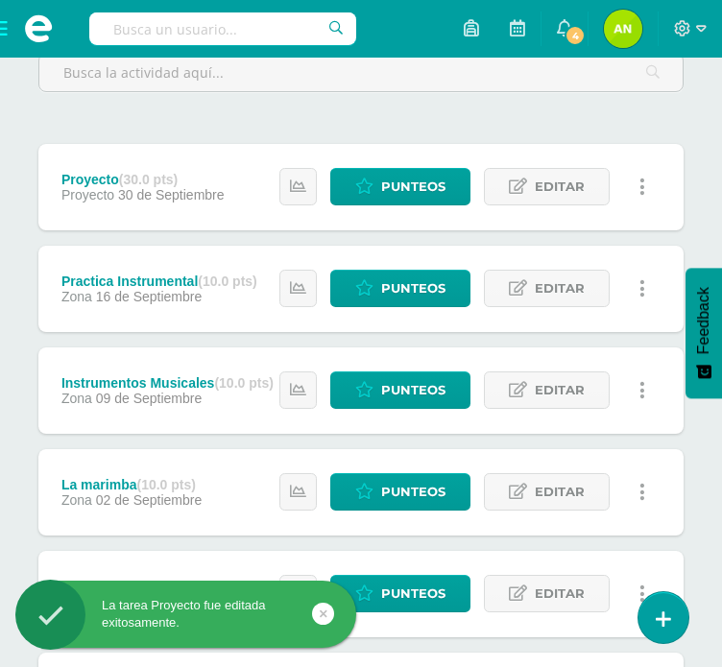
scroll to position [288, 0]
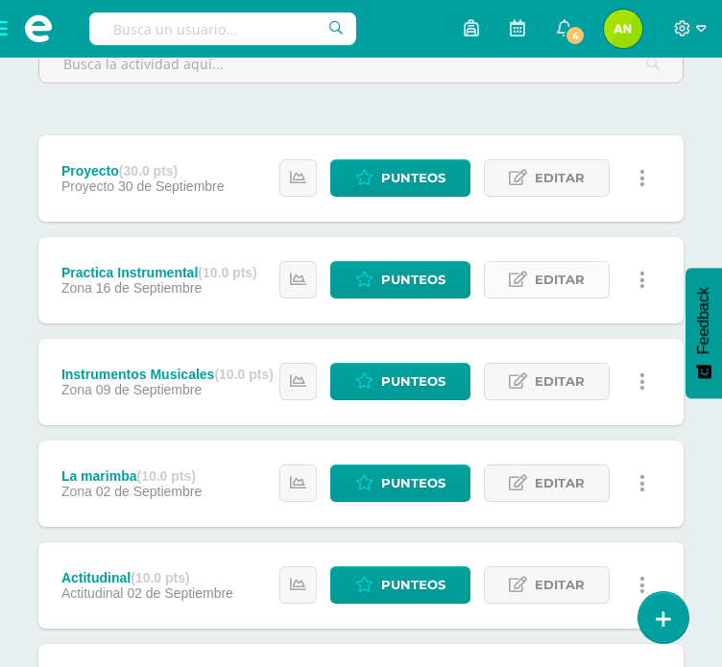
click at [563, 276] on span "Editar" at bounding box center [560, 280] width 50 height 36
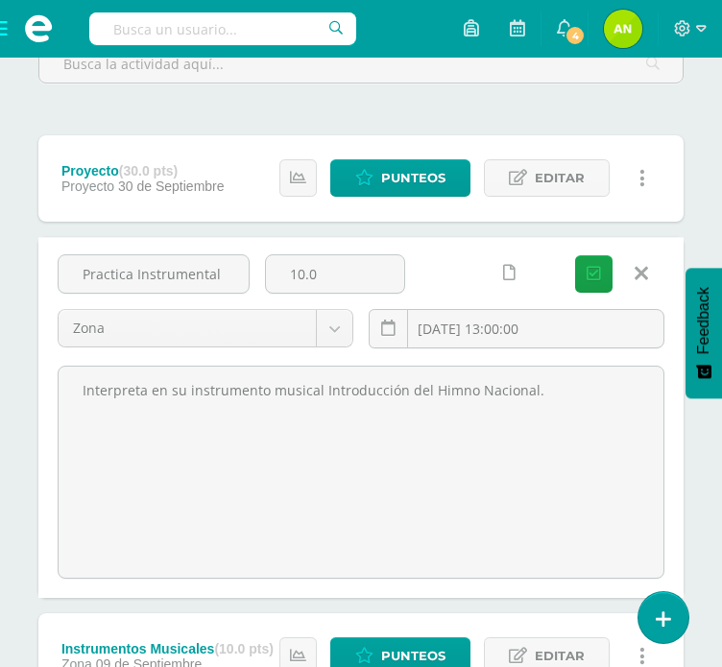
drag, startPoint x: 77, startPoint y: 391, endPoint x: 735, endPoint y: 382, distance: 658.6
click at [722, 382] on html "La tarea Proyecto fue editada exitosamente. Estudiantes Disciplina Asistencia M…" at bounding box center [361, 524] width 722 height 1624
click at [600, 278] on icon "submit" at bounding box center [594, 274] width 14 height 16
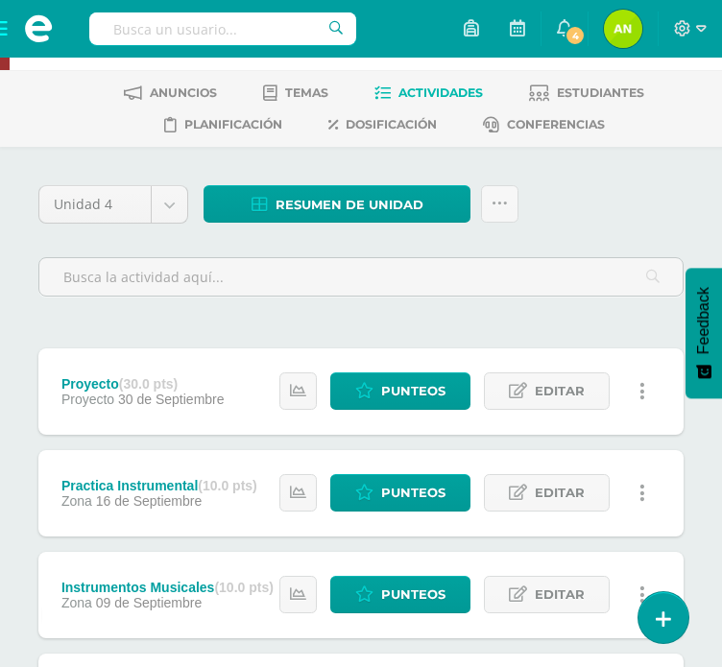
scroll to position [288, 0]
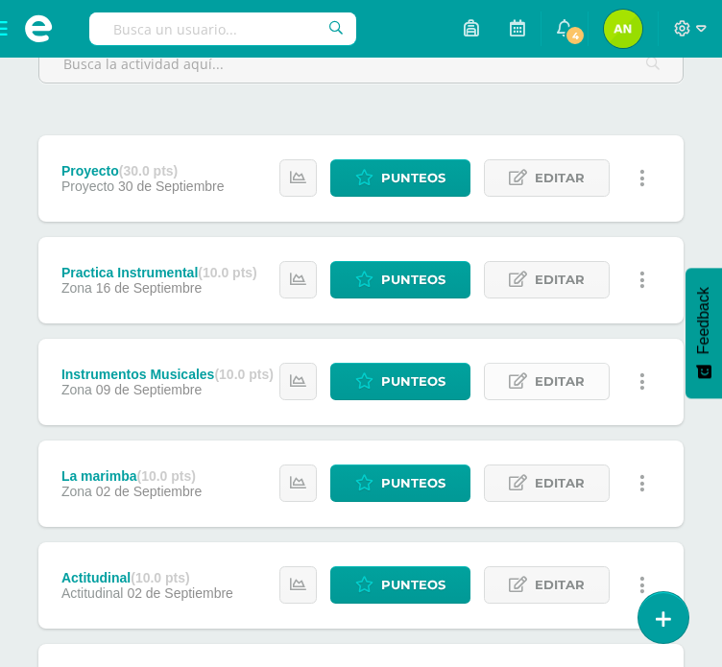
click at [570, 389] on span "Editar" at bounding box center [560, 382] width 50 height 36
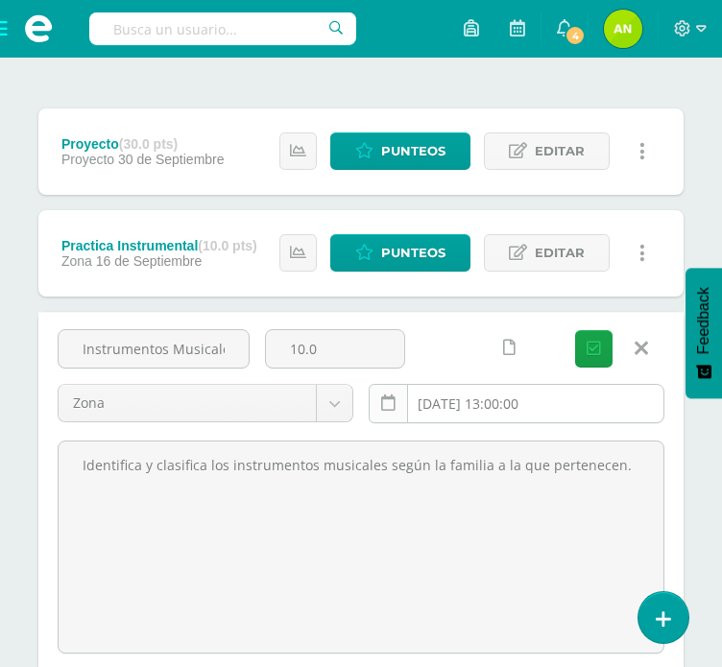
scroll to position [480, 0]
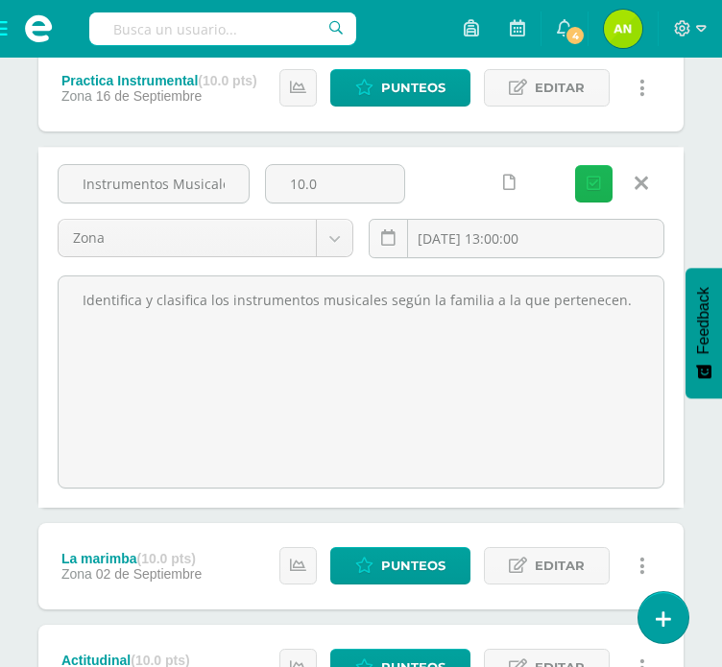
click at [601, 180] on icon "submit" at bounding box center [594, 184] width 14 height 16
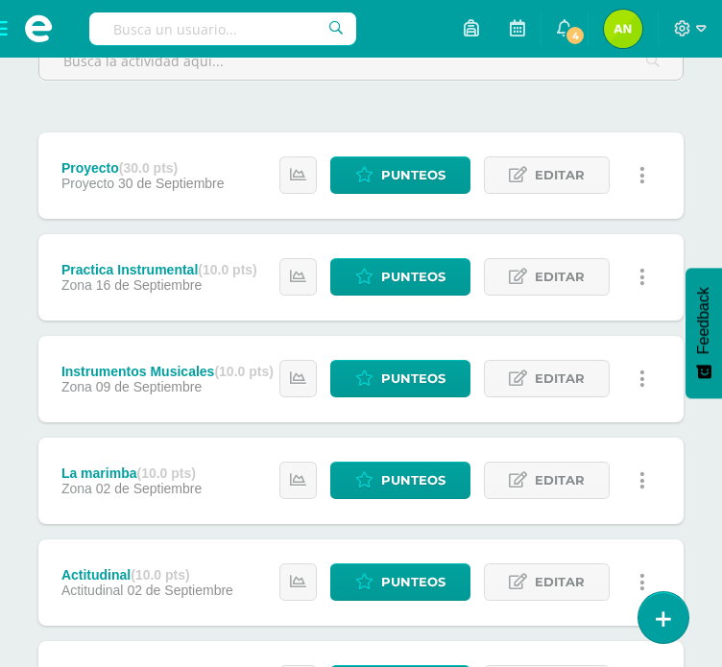
scroll to position [384, 0]
